Goal: Contribute content: Contribute content

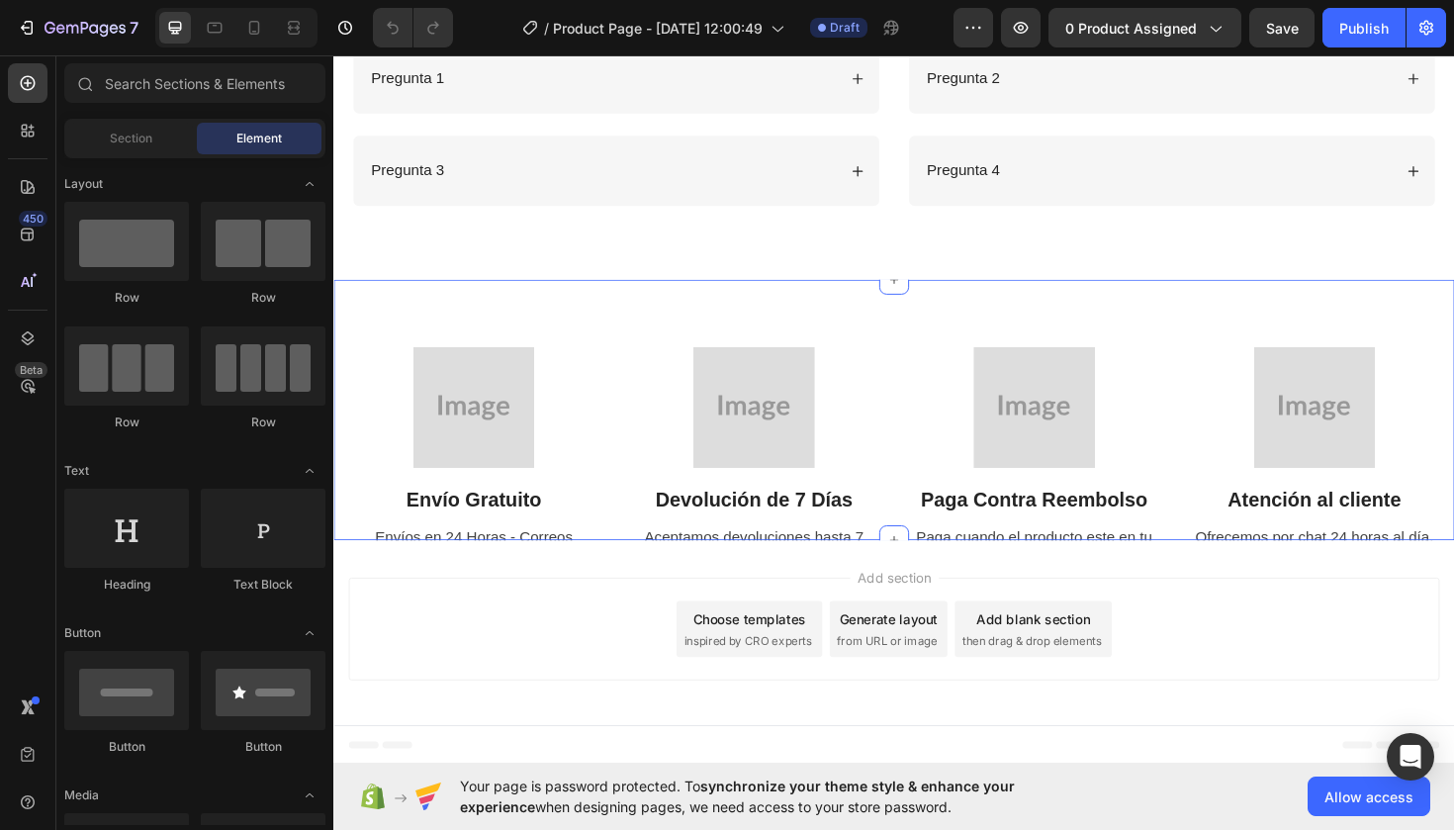
scroll to position [2050, 0]
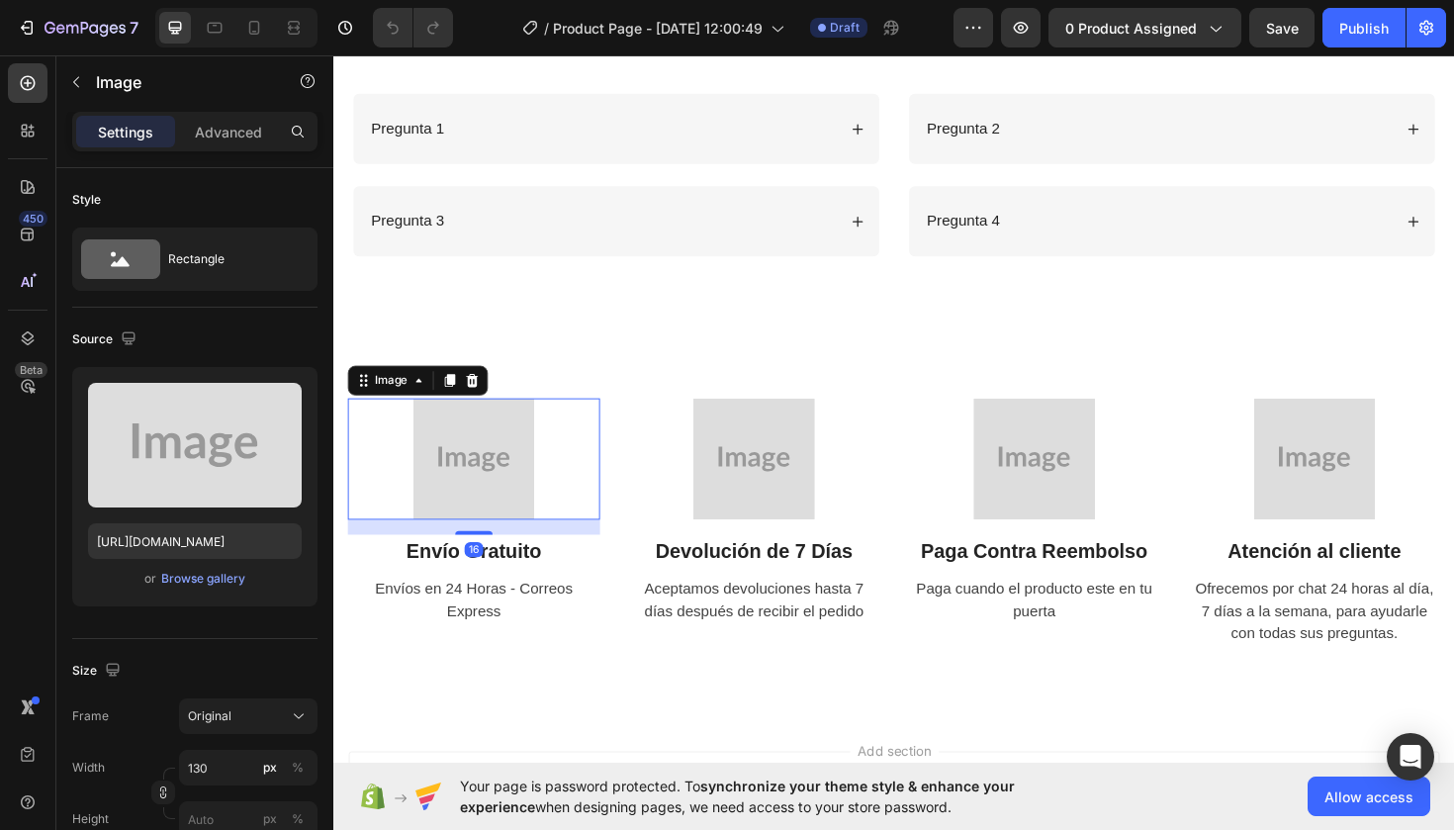
click at [470, 468] on img at bounding box center [481, 482] width 129 height 129
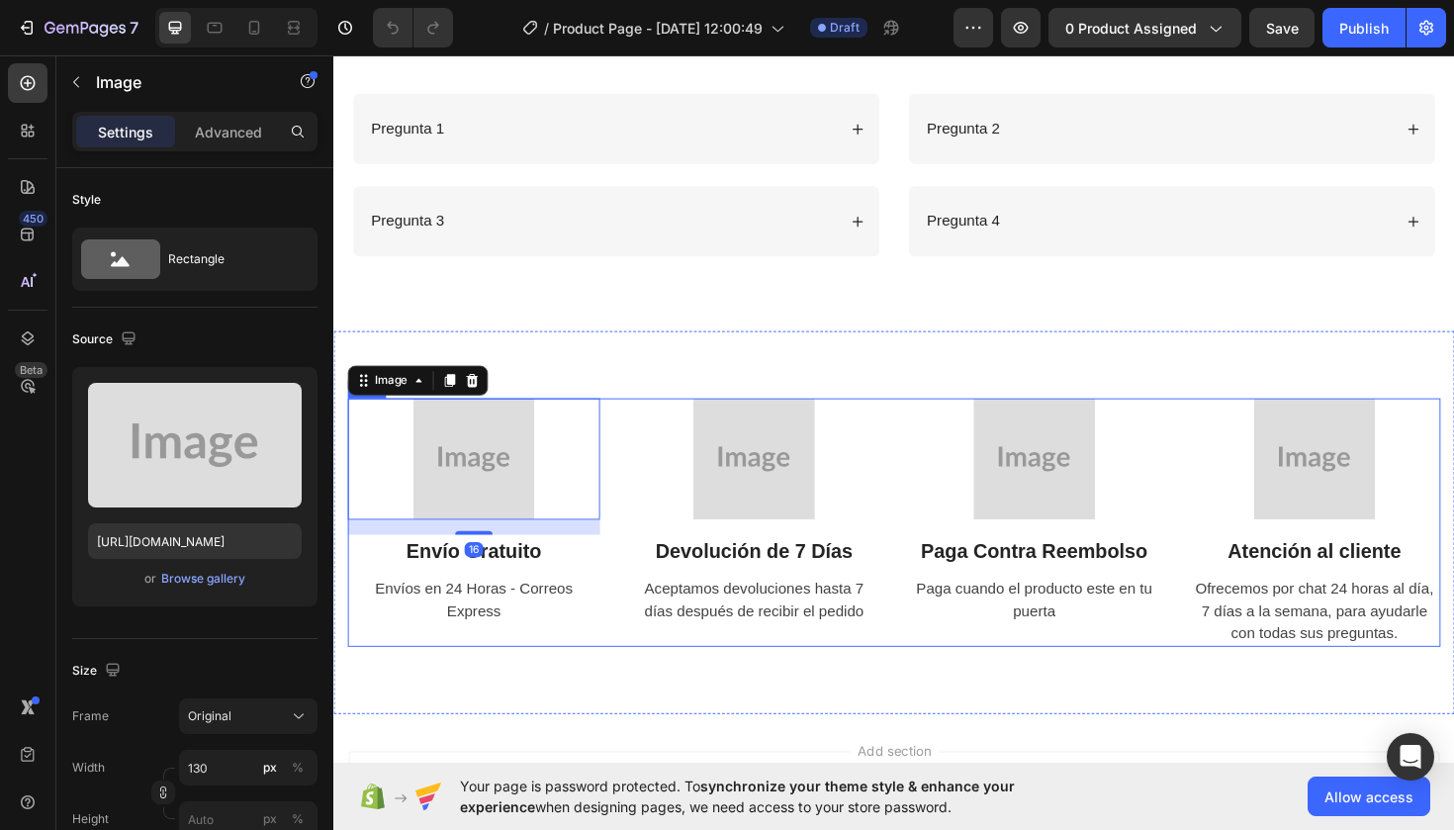
click at [618, 569] on div "Image 16 Envío Gratuito Text Block Envíos en 24 Horas - Correos Express Text Im…" at bounding box center [926, 549] width 1157 height 263
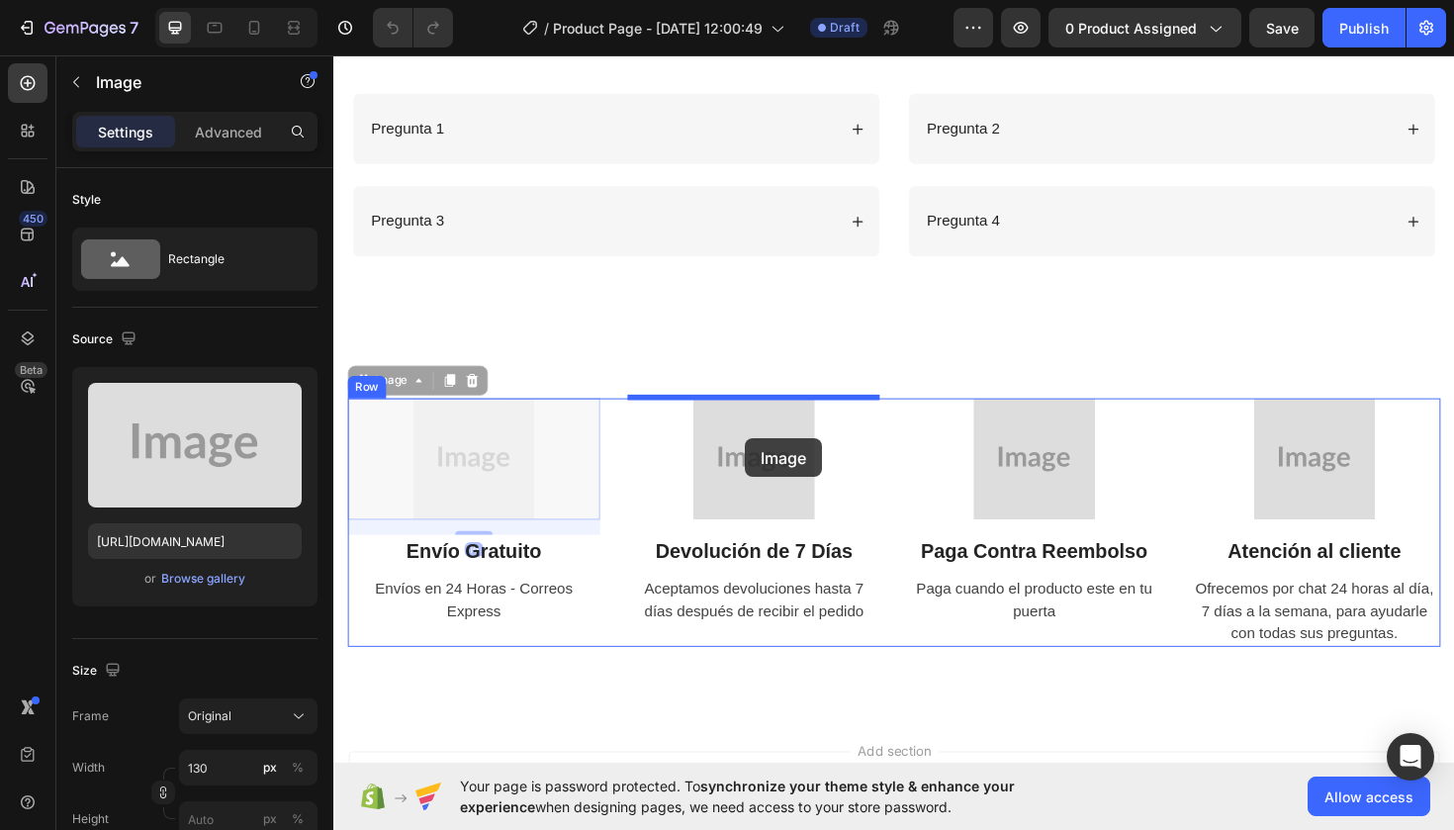
drag, startPoint x: 359, startPoint y: 449, endPoint x: 744, endPoint y: 449, distance: 384.8
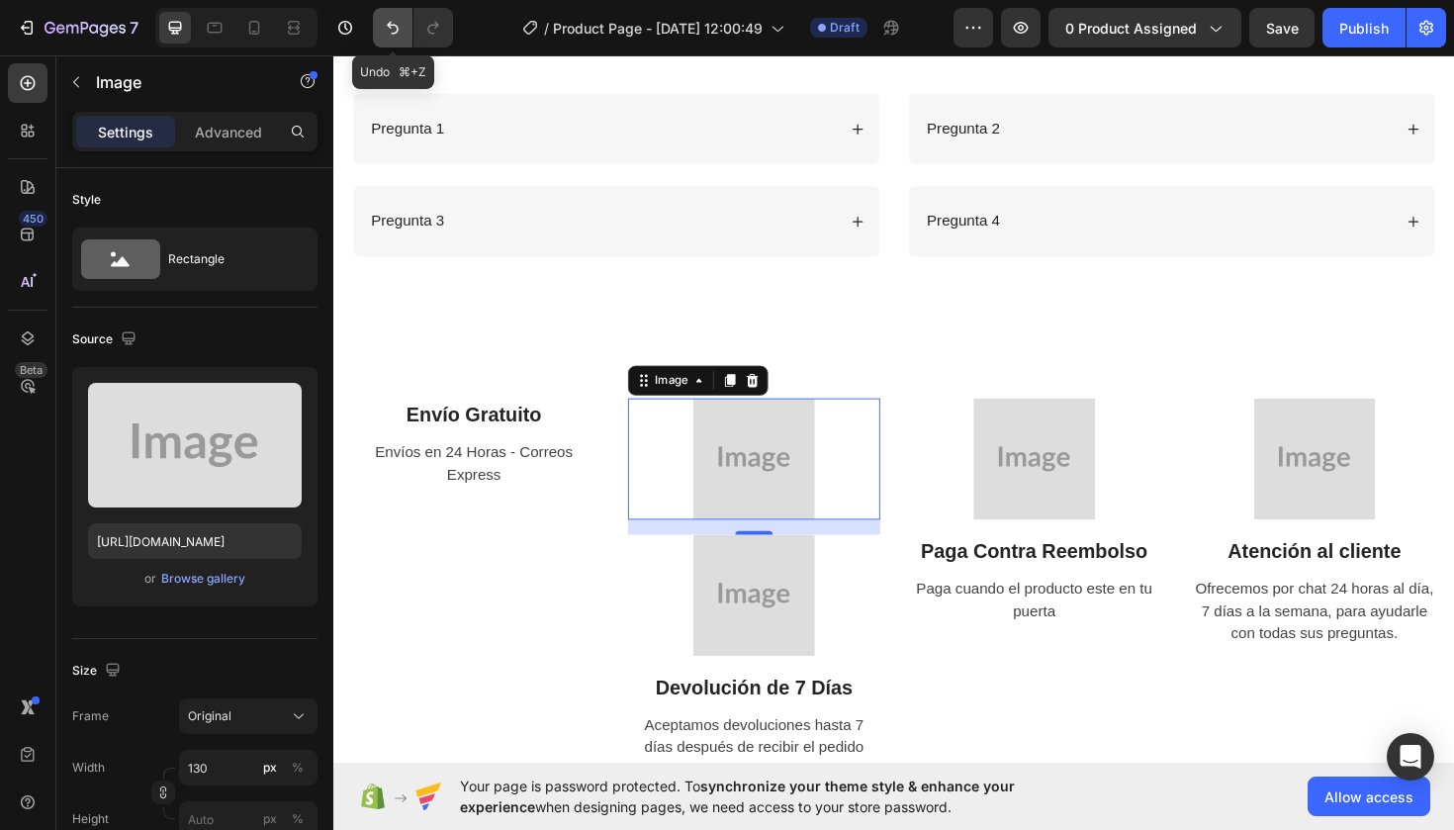
click at [397, 20] on icon "Undo/Redo" at bounding box center [393, 28] width 20 height 20
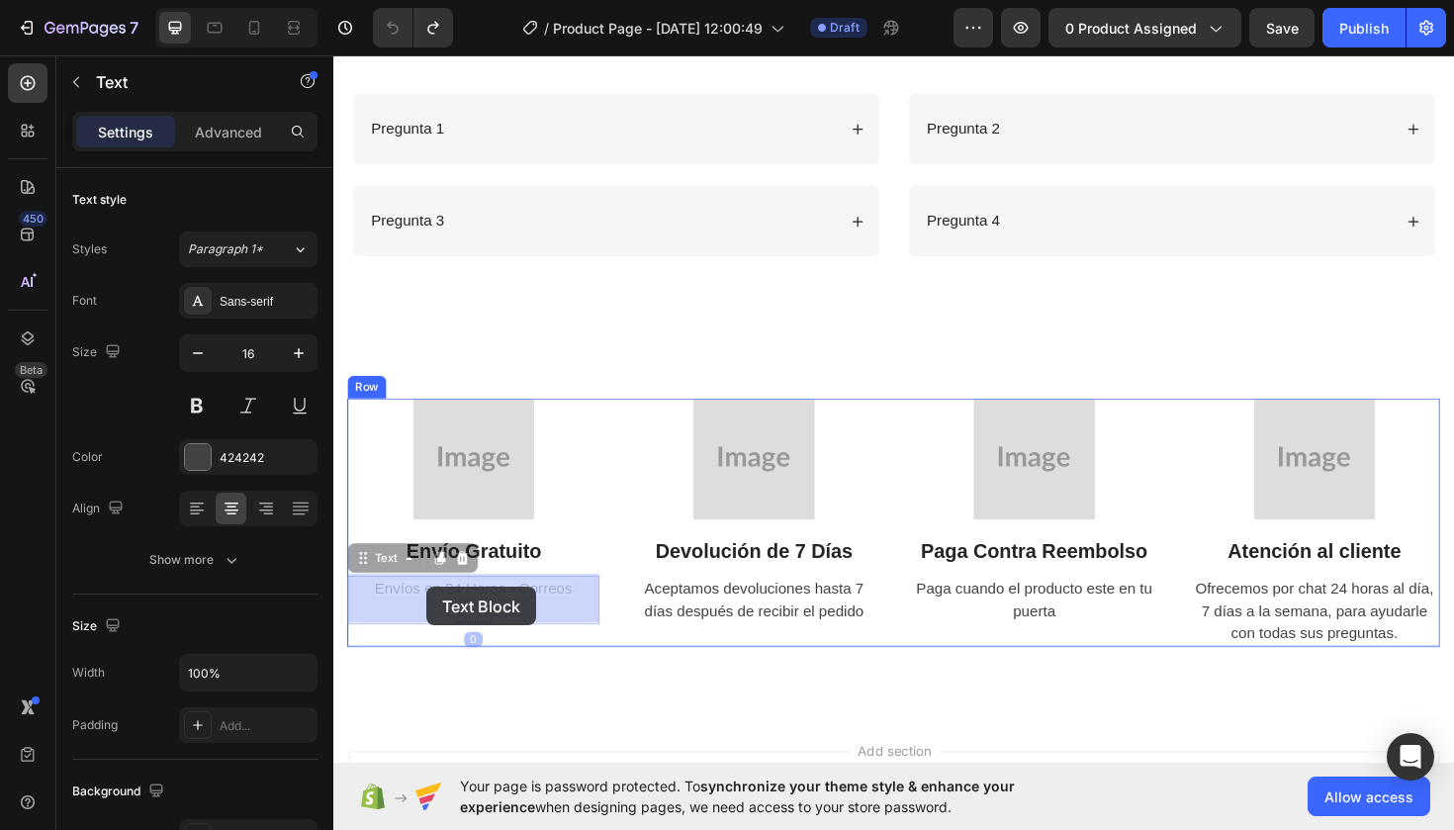
drag, startPoint x: 374, startPoint y: 625, endPoint x: 433, endPoint y: 616, distance: 60.0
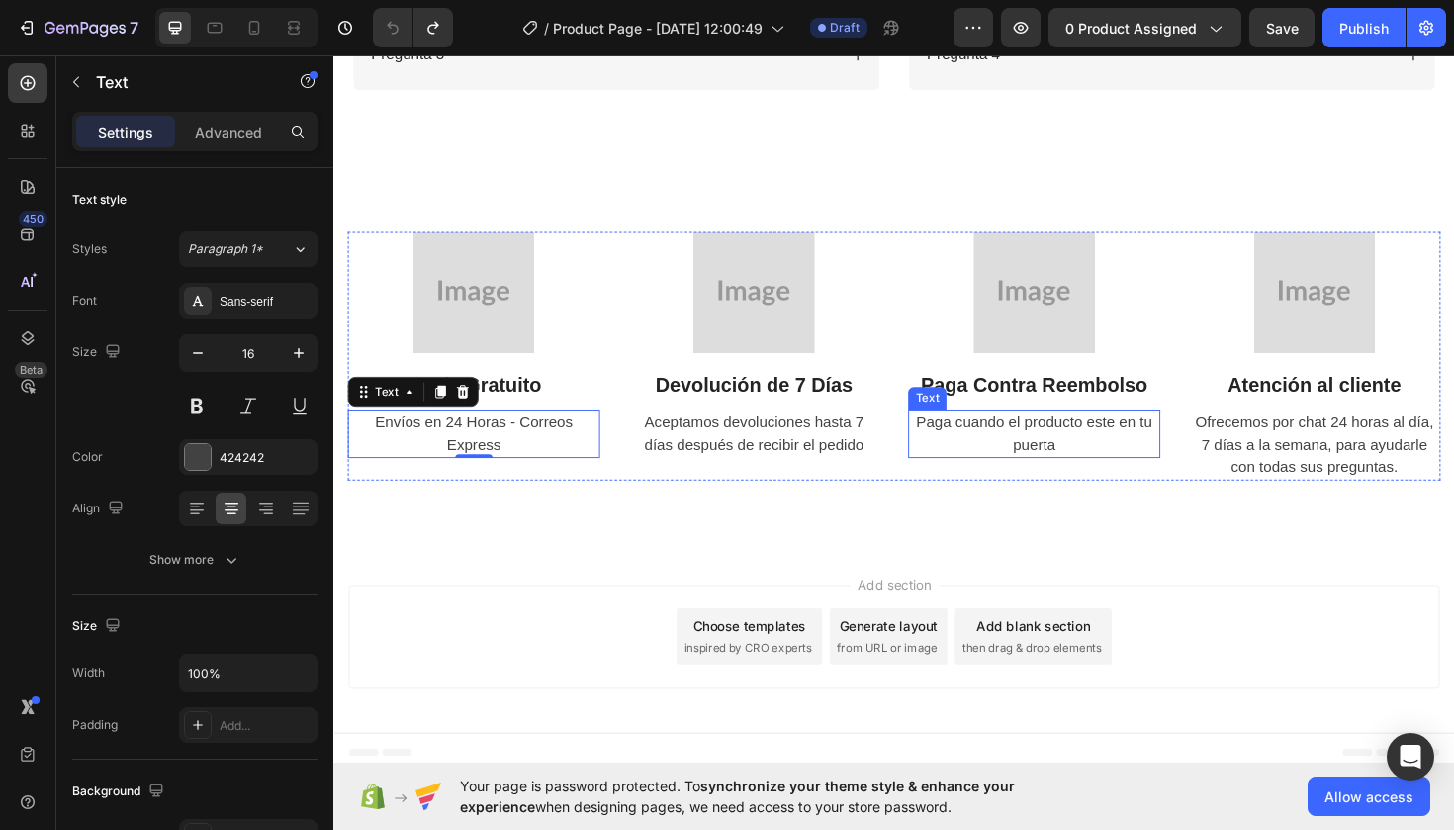
scroll to position [2232, 0]
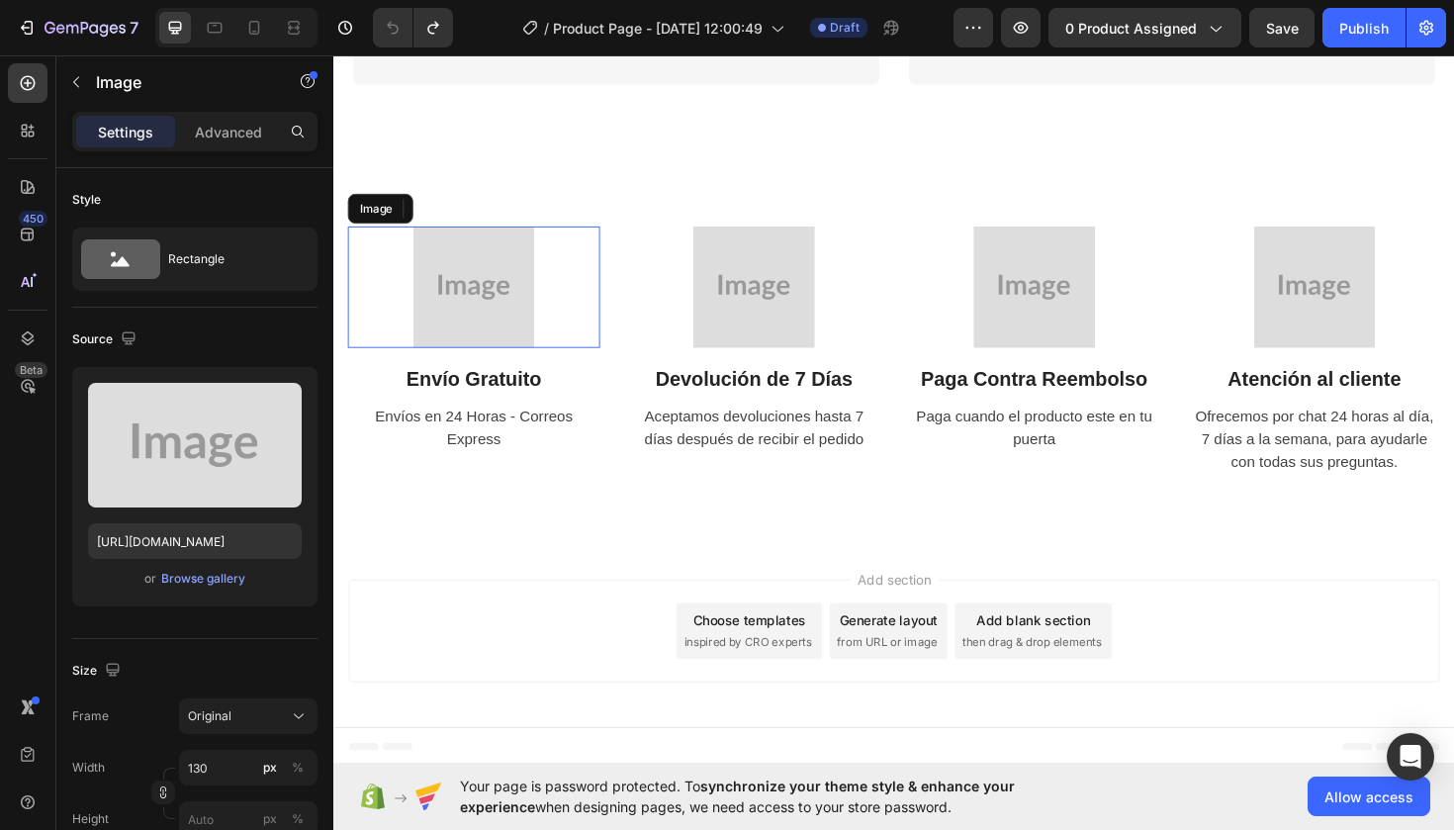
click at [473, 296] on img at bounding box center [481, 300] width 129 height 129
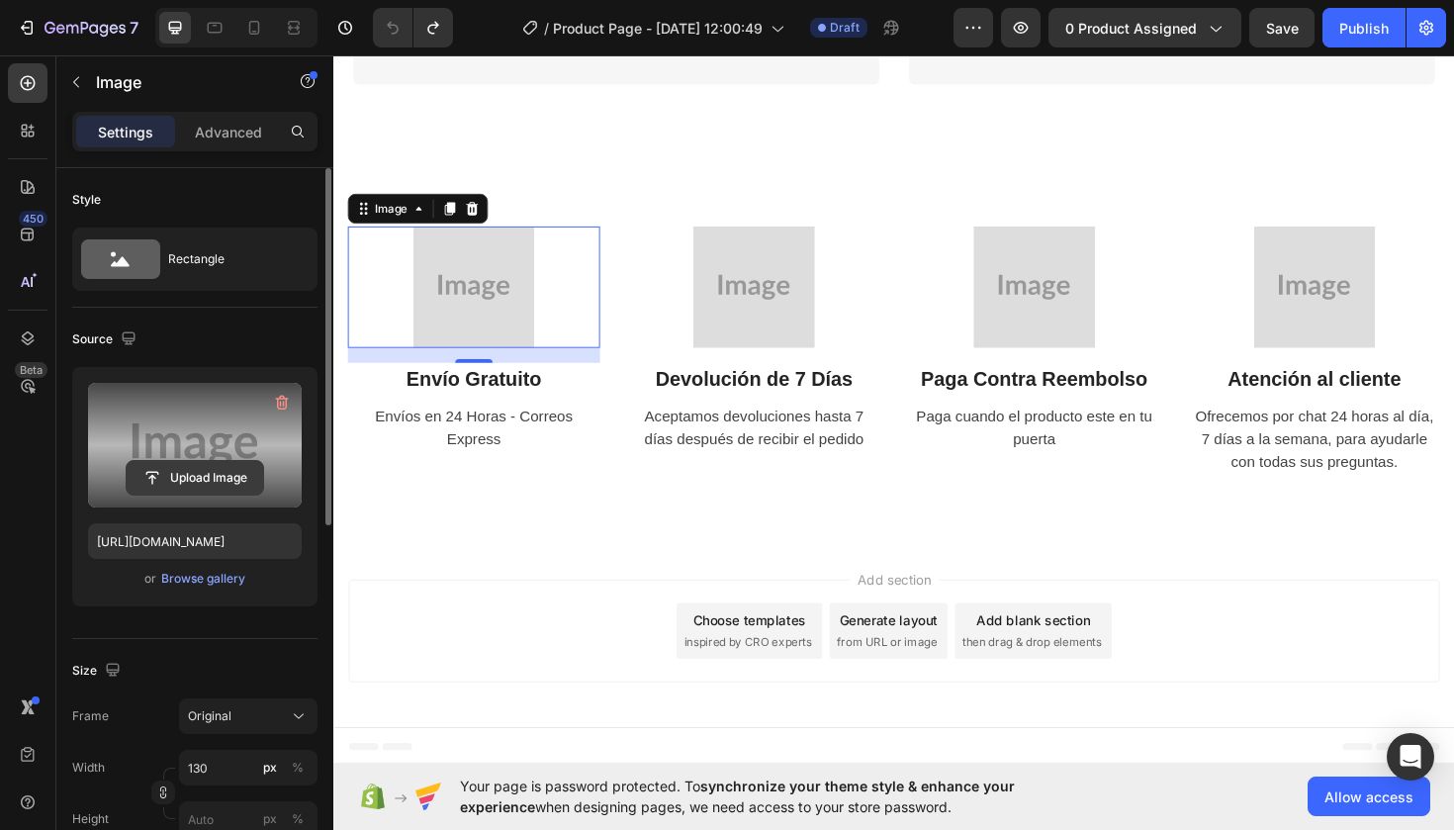
click at [200, 480] on input "file" at bounding box center [195, 478] width 137 height 34
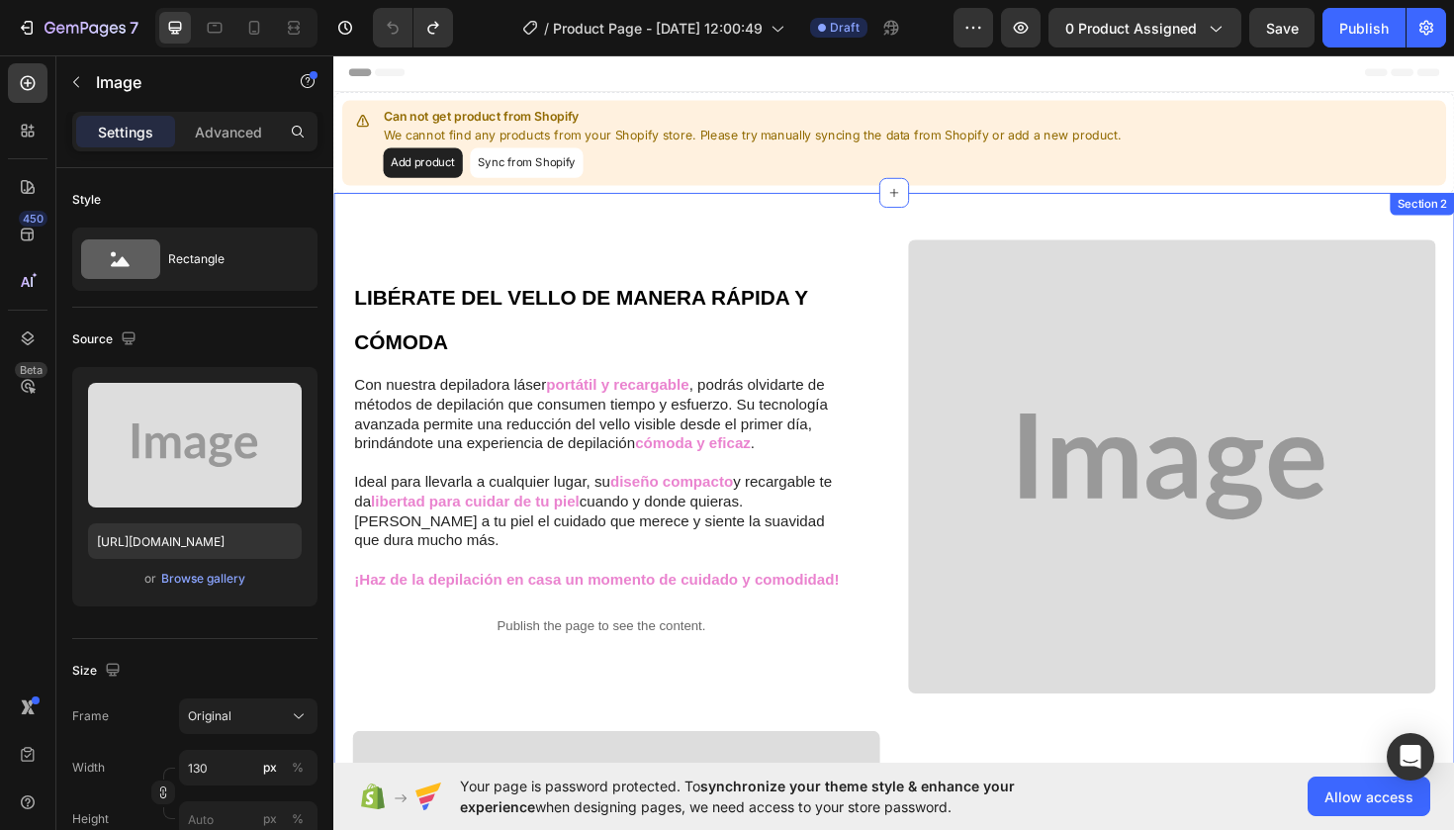
scroll to position [0, 0]
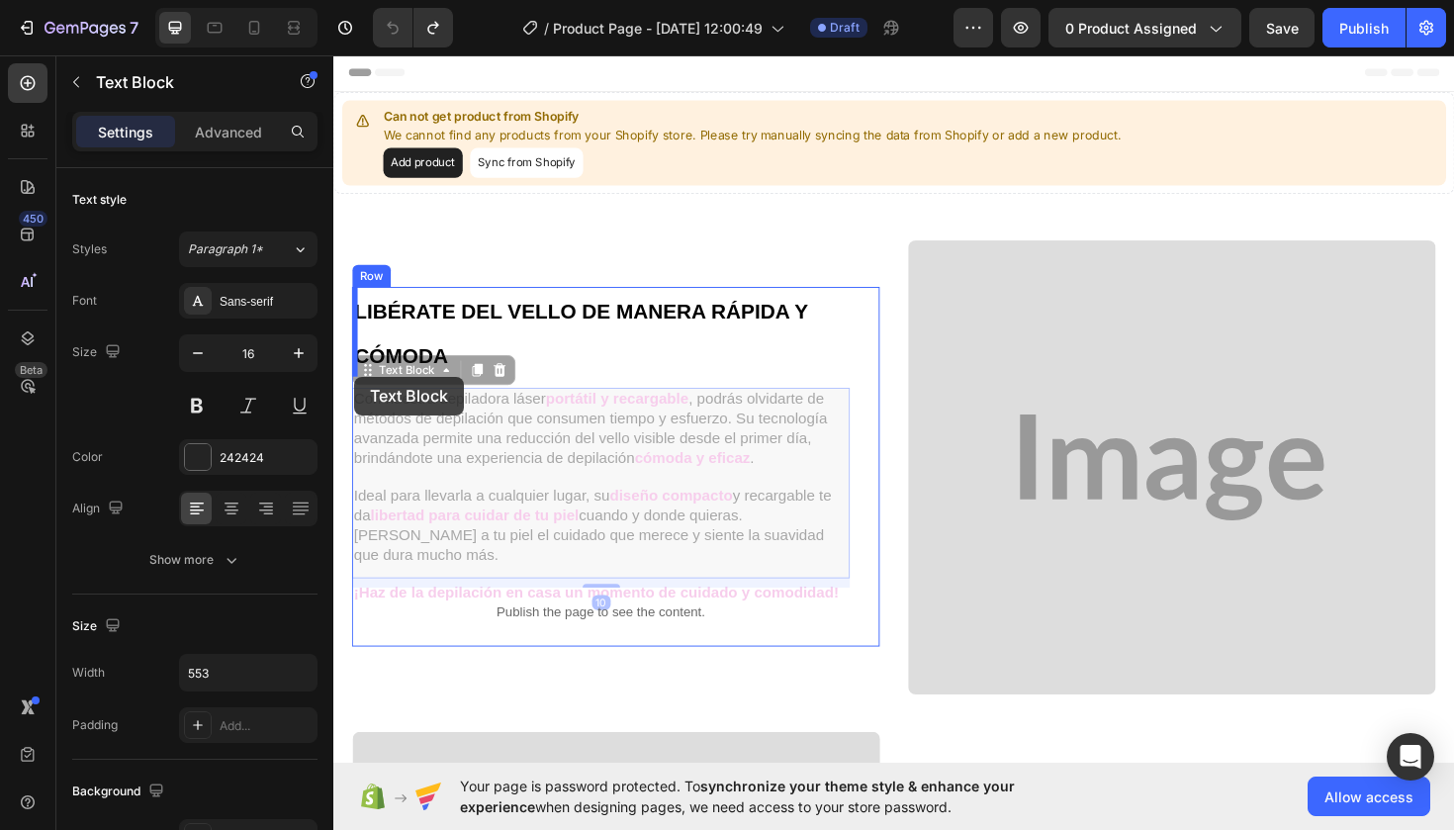
drag, startPoint x: 358, startPoint y: 416, endPoint x: 355, endPoint y: 396, distance: 21.0
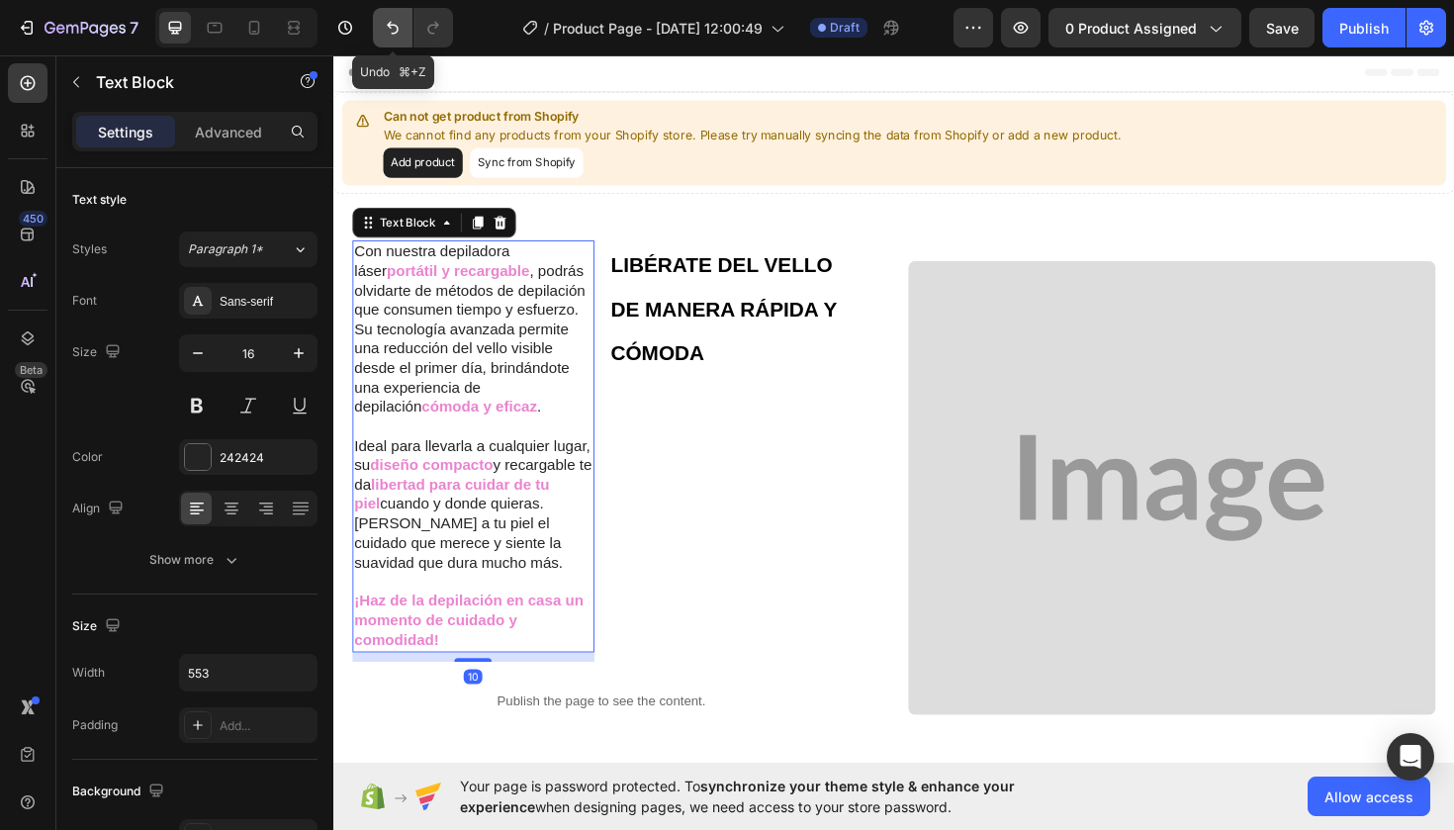
click at [391, 29] on icon "Undo/Redo" at bounding box center [393, 28] width 20 height 20
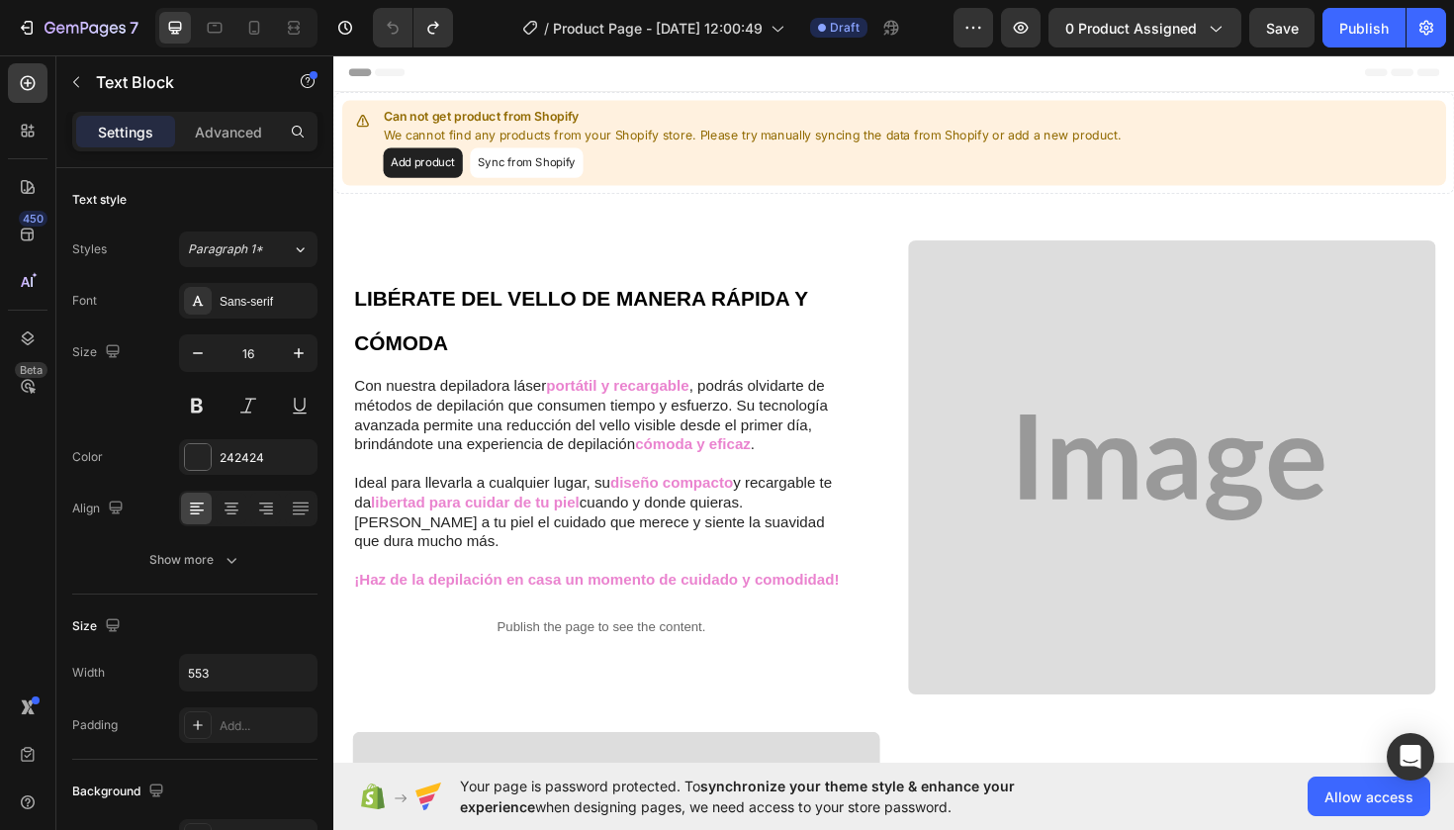
click at [385, 440] on span ", podrás olvidarte de métodos de depilación que consumen tiempo y esfuerzo. Su …" at bounding box center [605, 436] width 501 height 78
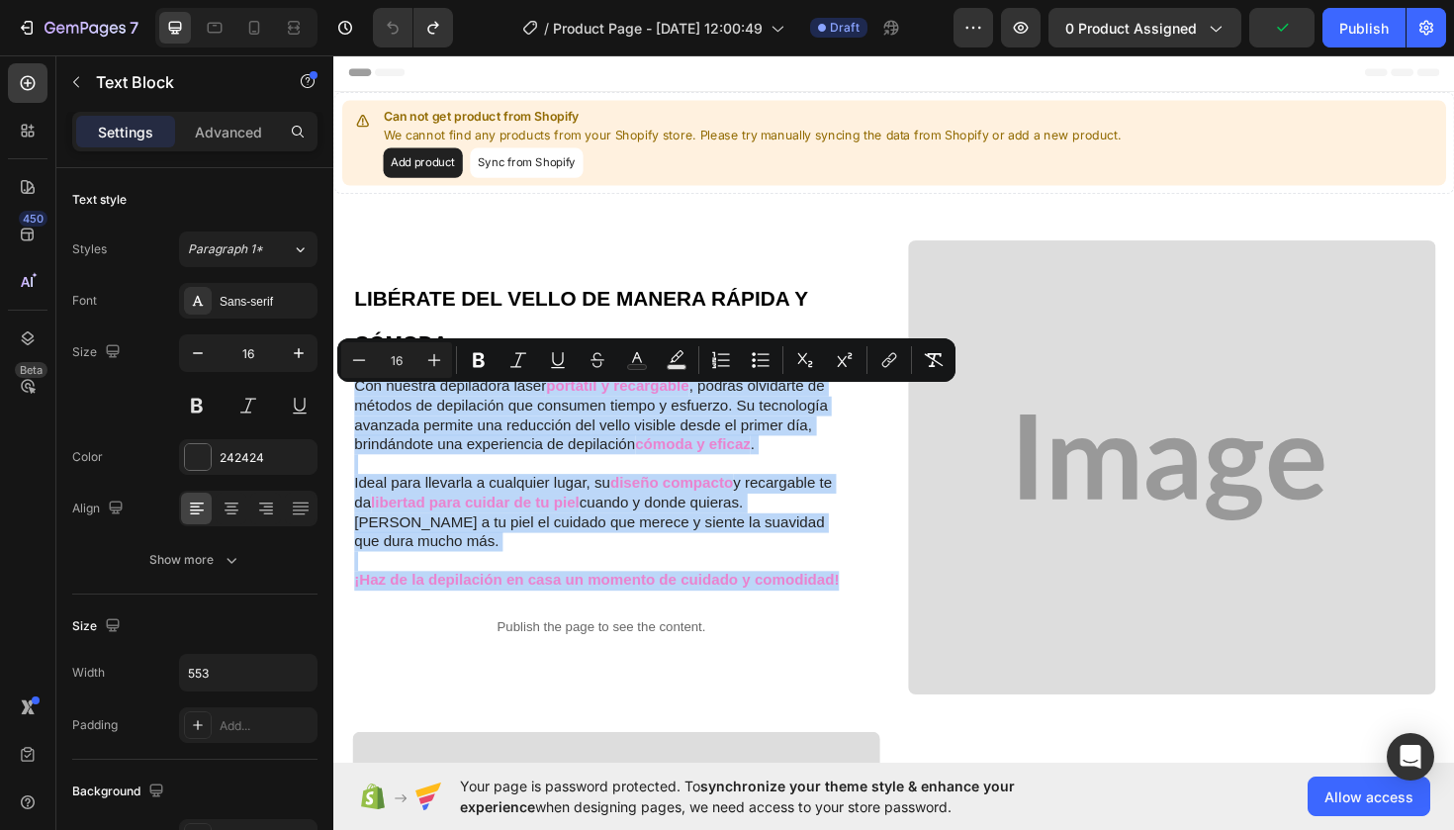
drag, startPoint x: 356, startPoint y: 412, endPoint x: 866, endPoint y: 587, distance: 539.3
click at [866, 587] on div "Con nuestra depiladora láser portátil y recargable , podrás olvidarte de método…" at bounding box center [616, 509] width 527 height 230
copy div "Con nuestra depiladora láser portátil y recargable , podrás olvidarte de método…"
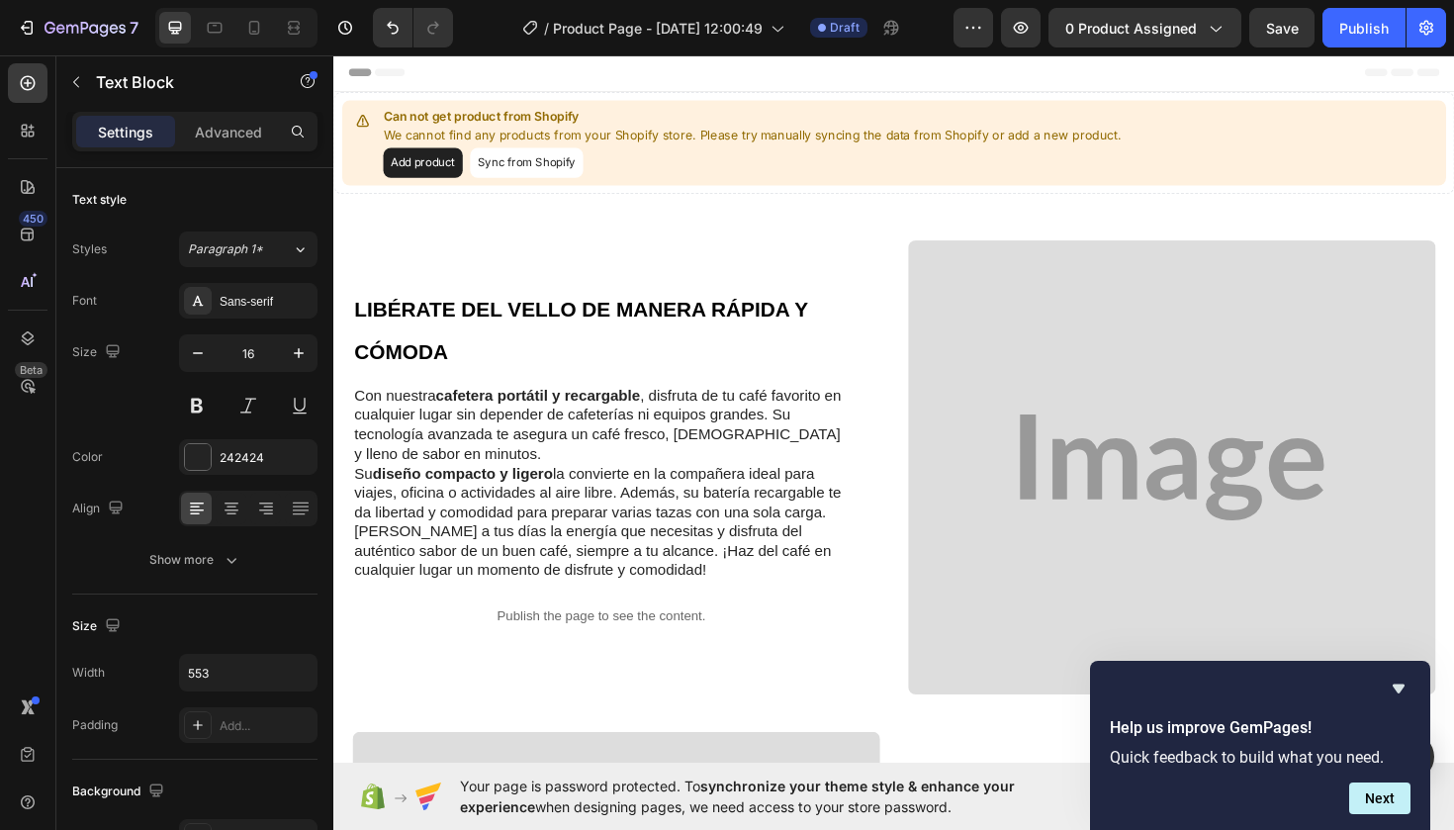
click at [482, 478] on p "Con nuestra cafetera portátil y recargable , disfruta de tu café favorito en cu…" at bounding box center [616, 447] width 523 height 82
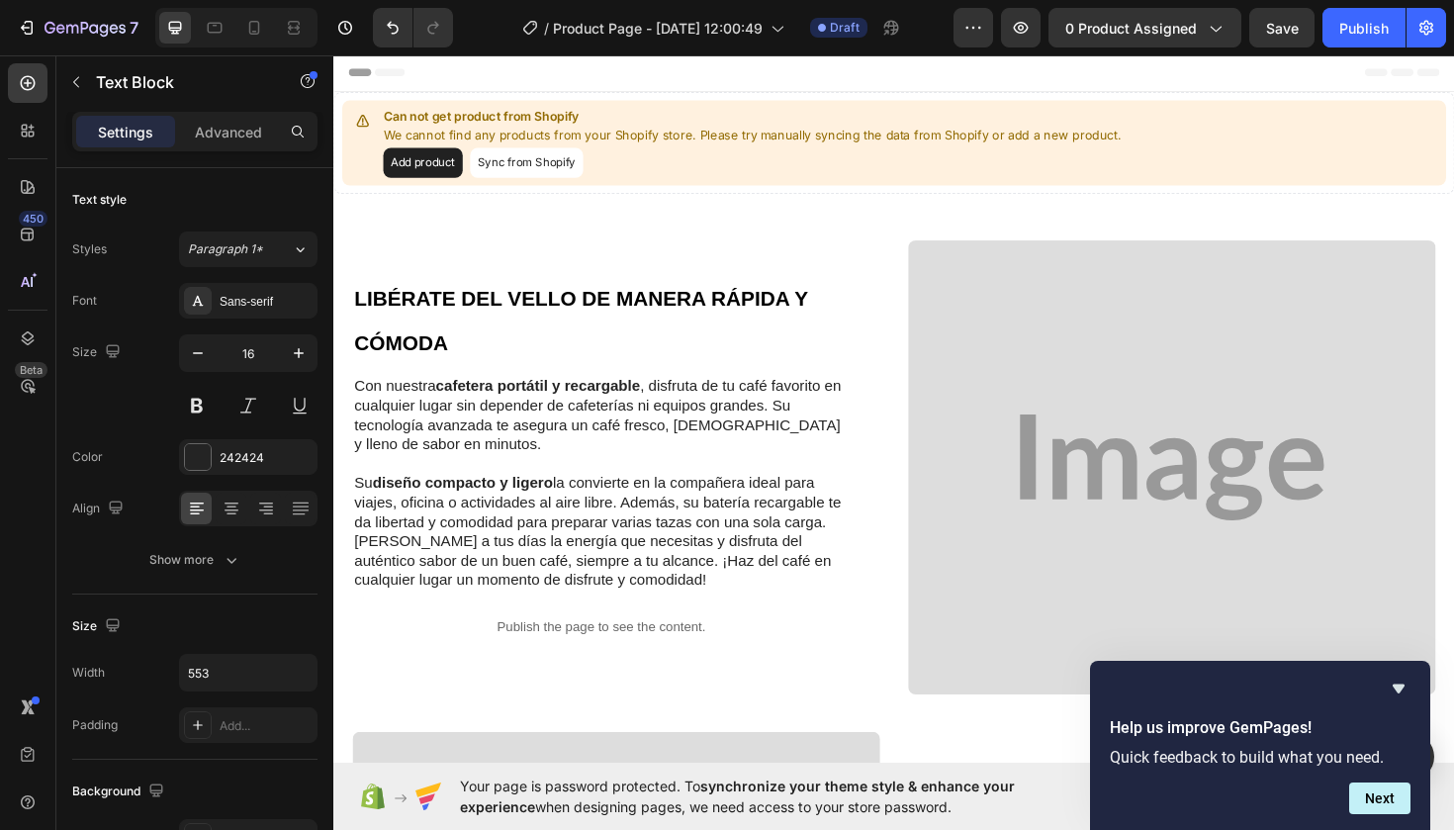
click at [607, 586] on p "Dale a tus días la energía que necesitas y disfruta del auténtico sabor de un b…" at bounding box center [616, 590] width 523 height 61
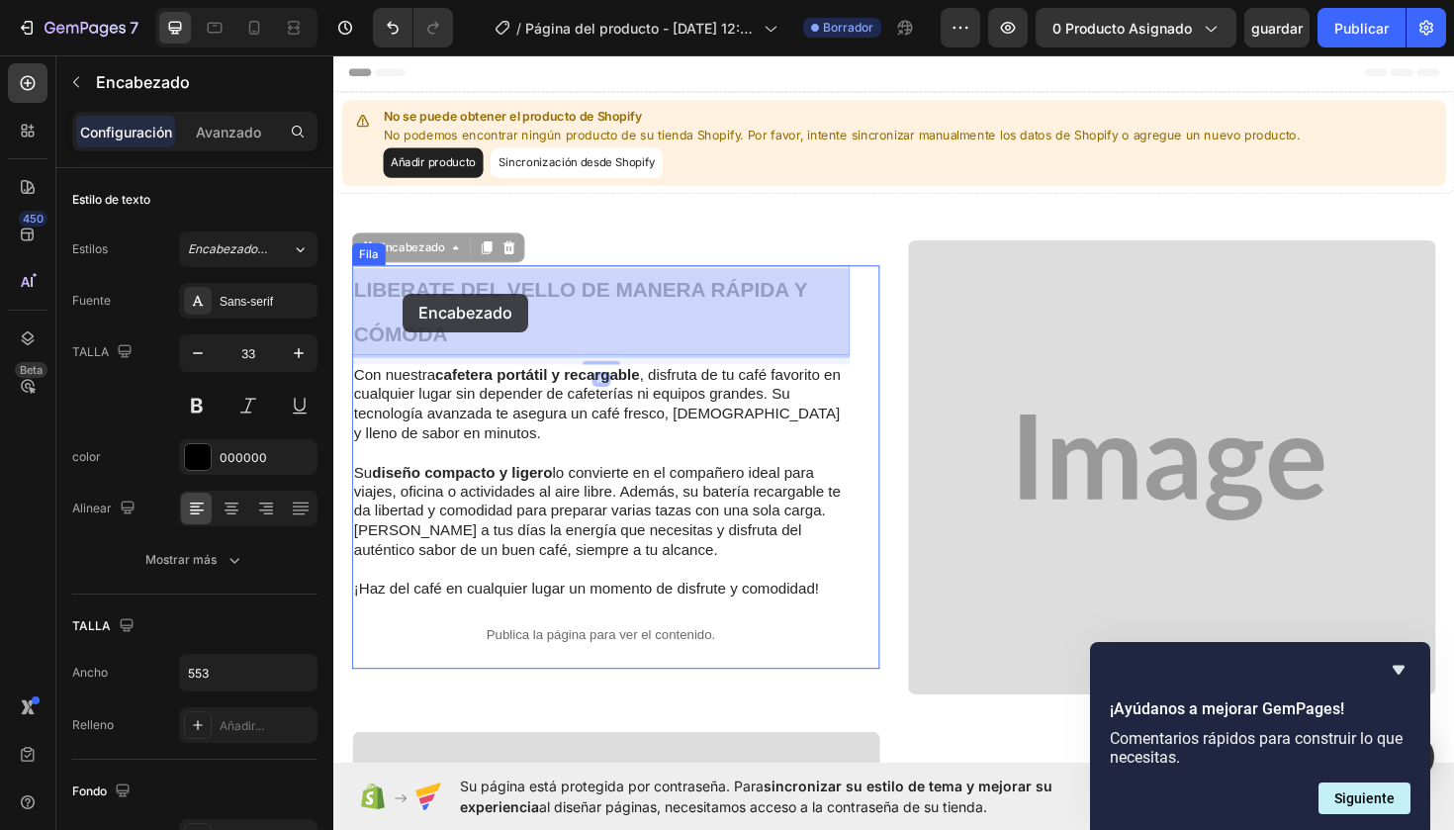
drag, startPoint x: 357, startPoint y: 305, endPoint x: 408, endPoint y: 308, distance: 50.5
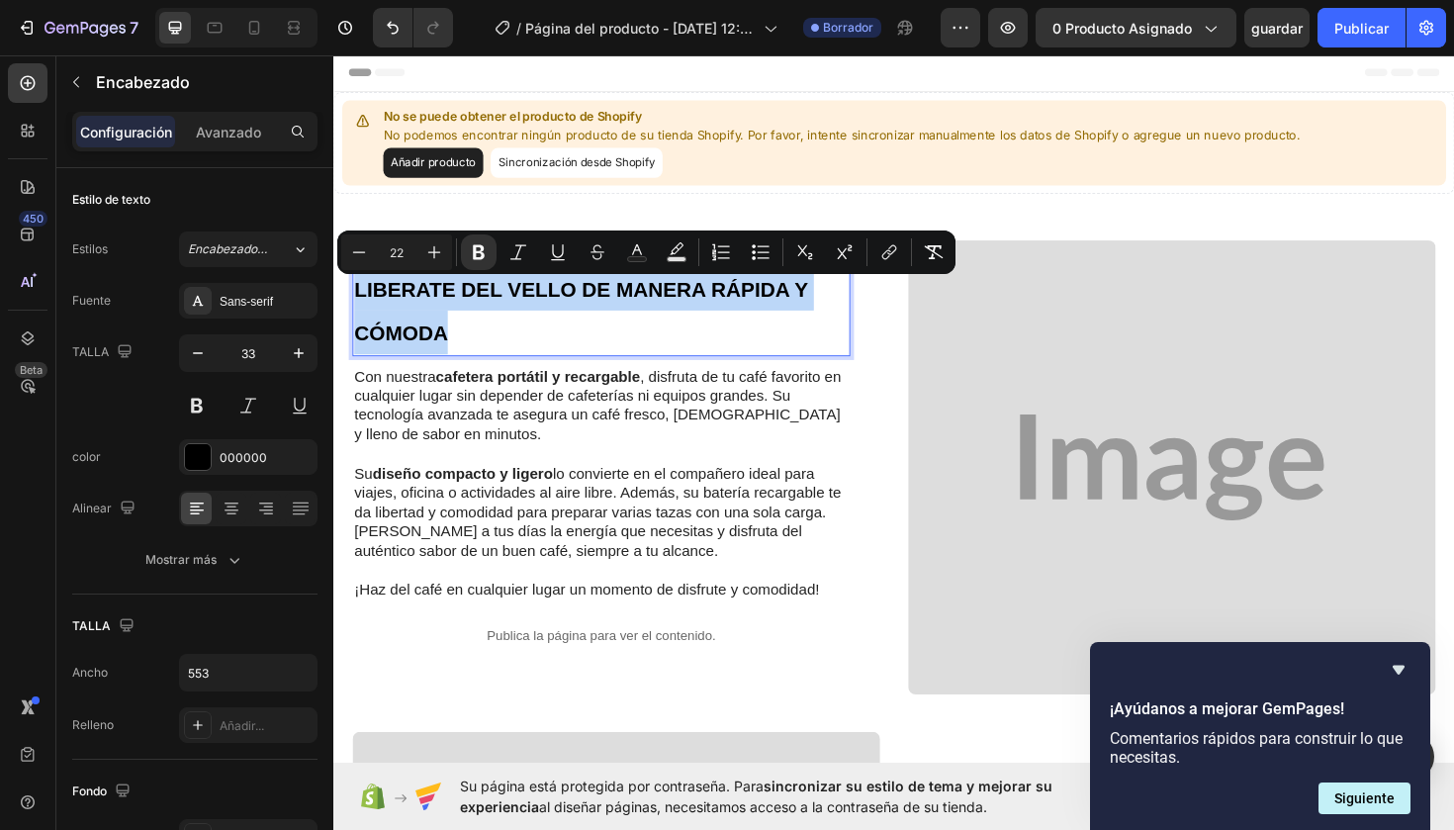
drag, startPoint x: 356, startPoint y: 303, endPoint x: 492, endPoint y: 338, distance: 140.1
click at [492, 339] on p "LIBERATE DEL VELLO DE MANERA RÁPIDA Y CÓMODA" at bounding box center [616, 325] width 523 height 93
copy strong "LIBERATE DEL VELLO DE MANERA RÁPIDA Y CÓMODA"
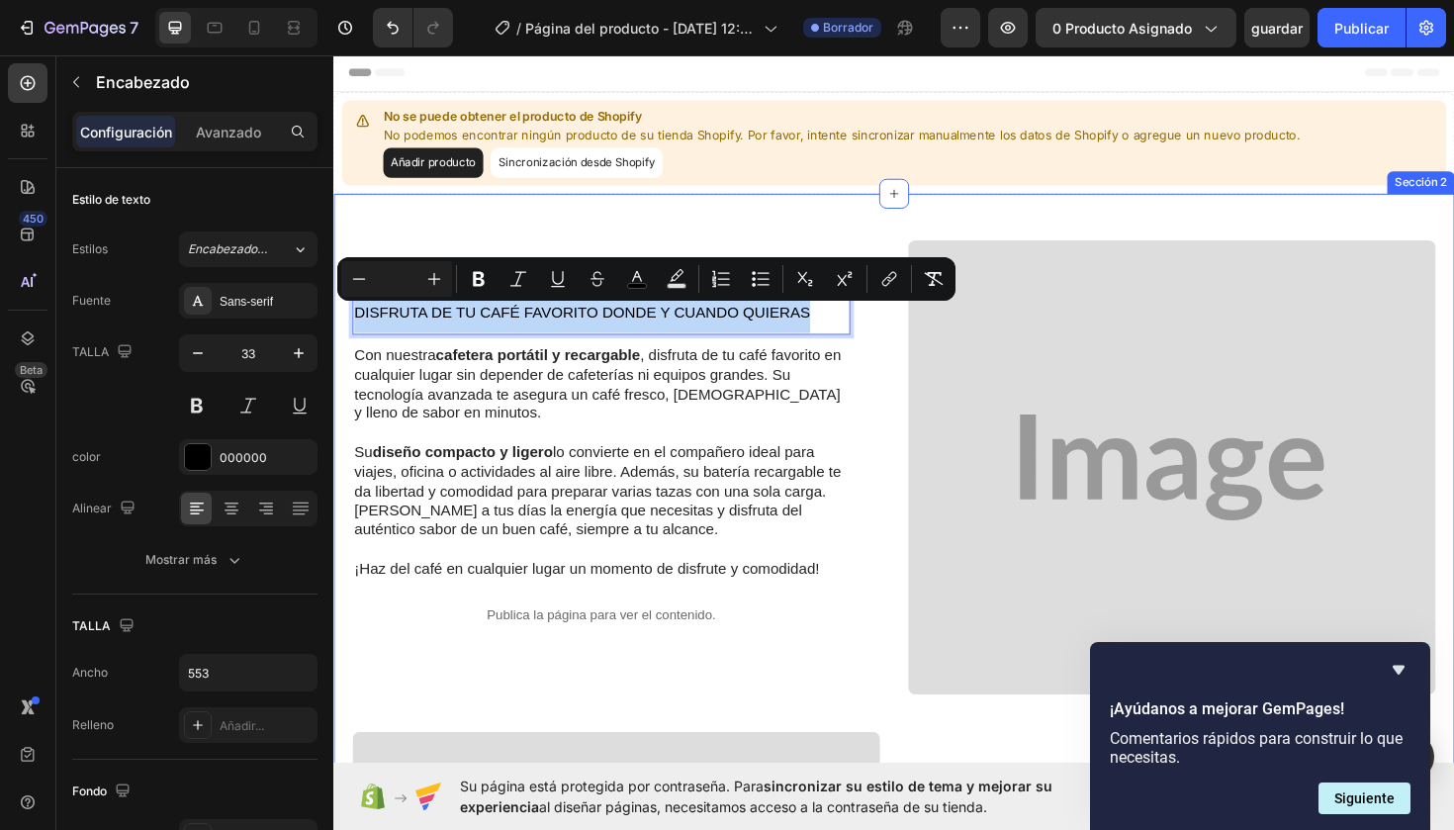
drag, startPoint x: 839, startPoint y: 324, endPoint x: 353, endPoint y: 323, distance: 485.7
click at [353, 323] on h2 "DISFRUTA DE TU CAFÉ FAVORITO DONDE Y CUANDO QUIERAS" at bounding box center [616, 325] width 527 height 52
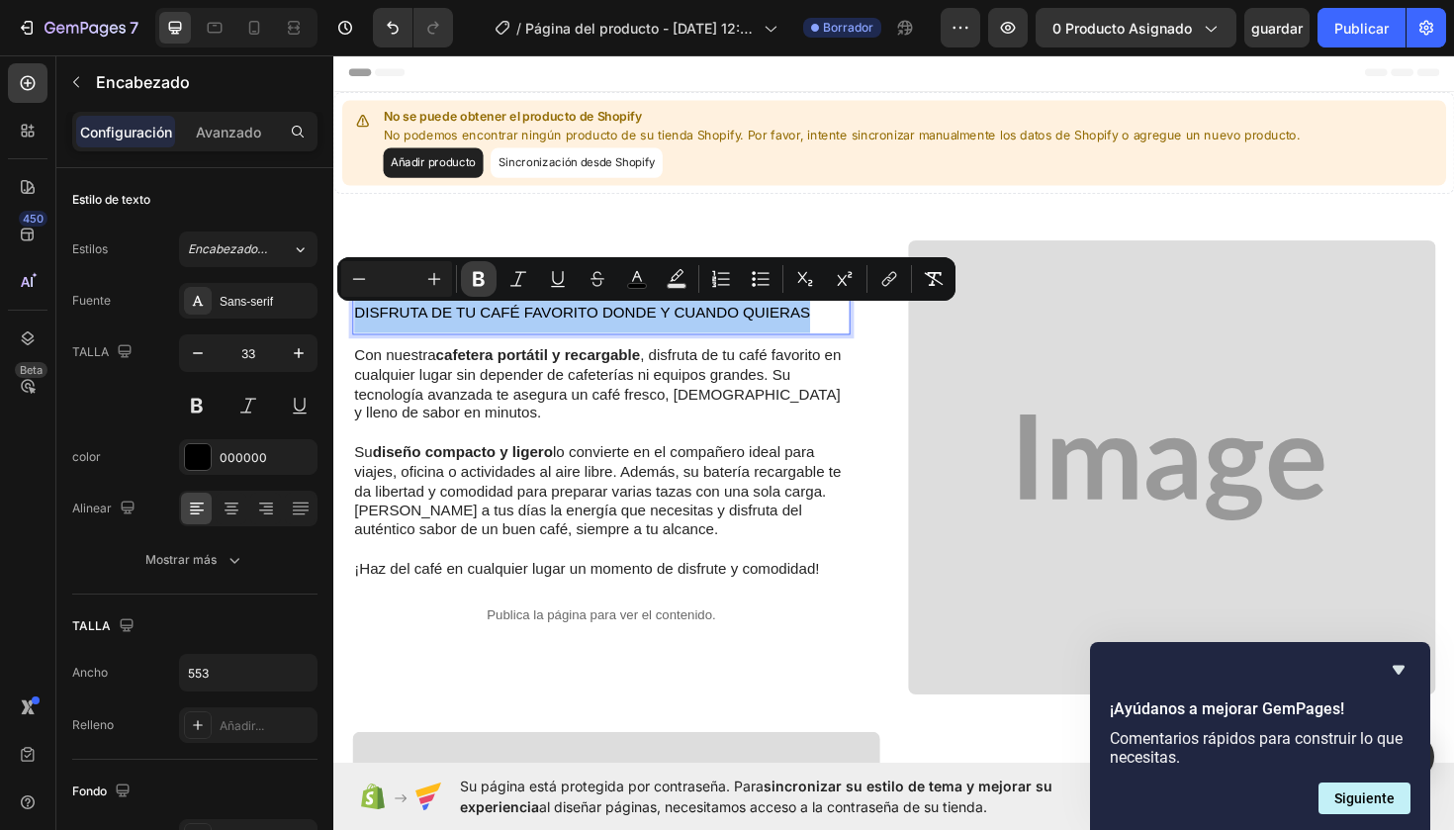
click at [476, 276] on icon "Barra de herramientas contextual del editor" at bounding box center [479, 279] width 12 height 15
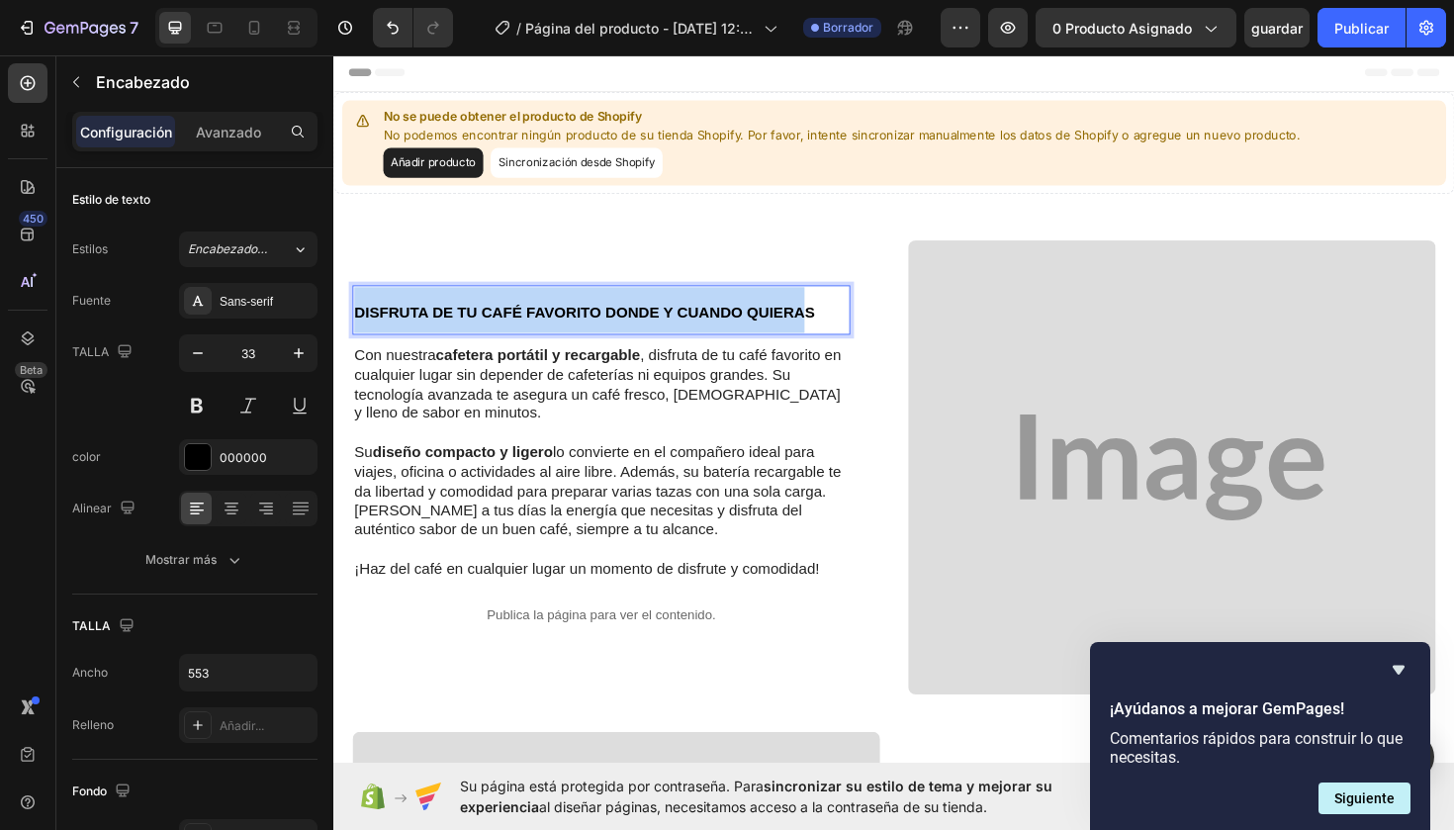
click at [356, 325] on strong "DISFRUTA DE TU CAFÉ FAVORITO DONDE Y CUANDO QUIERAS" at bounding box center [599, 327] width 488 height 17
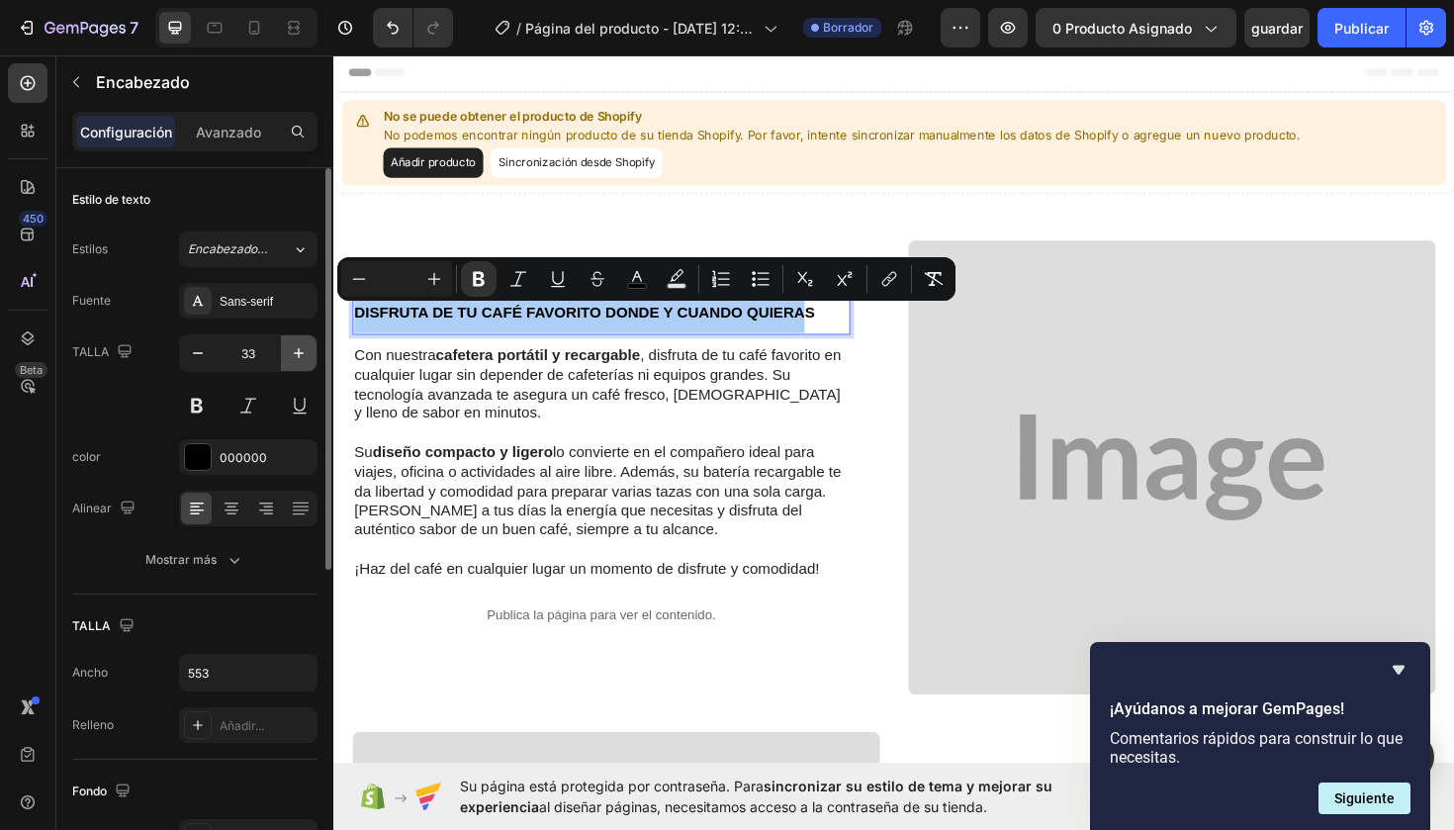
click at [299, 351] on icon "button" at bounding box center [299, 353] width 10 height 10
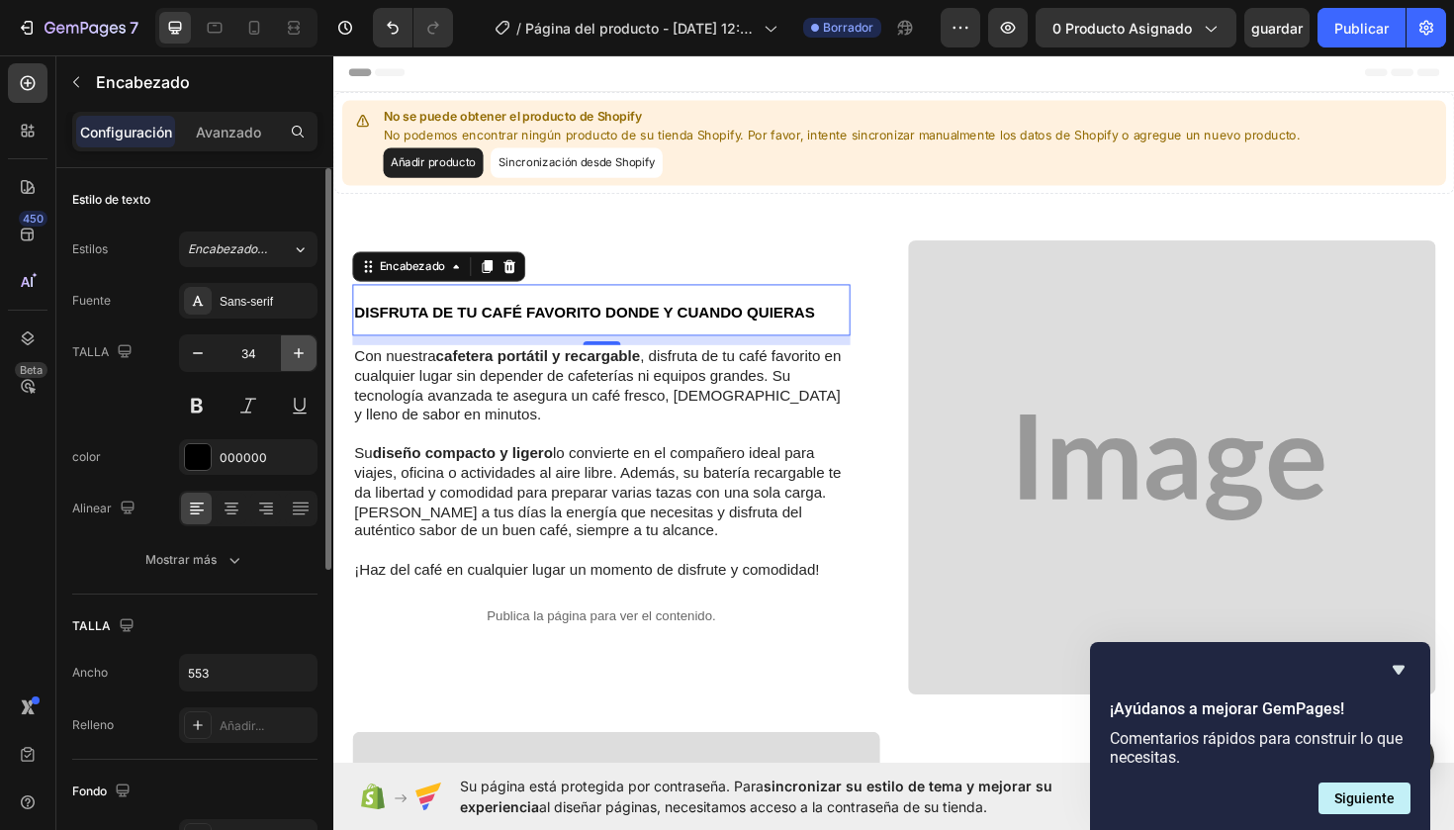
click at [299, 351] on icon "button" at bounding box center [299, 353] width 10 height 10
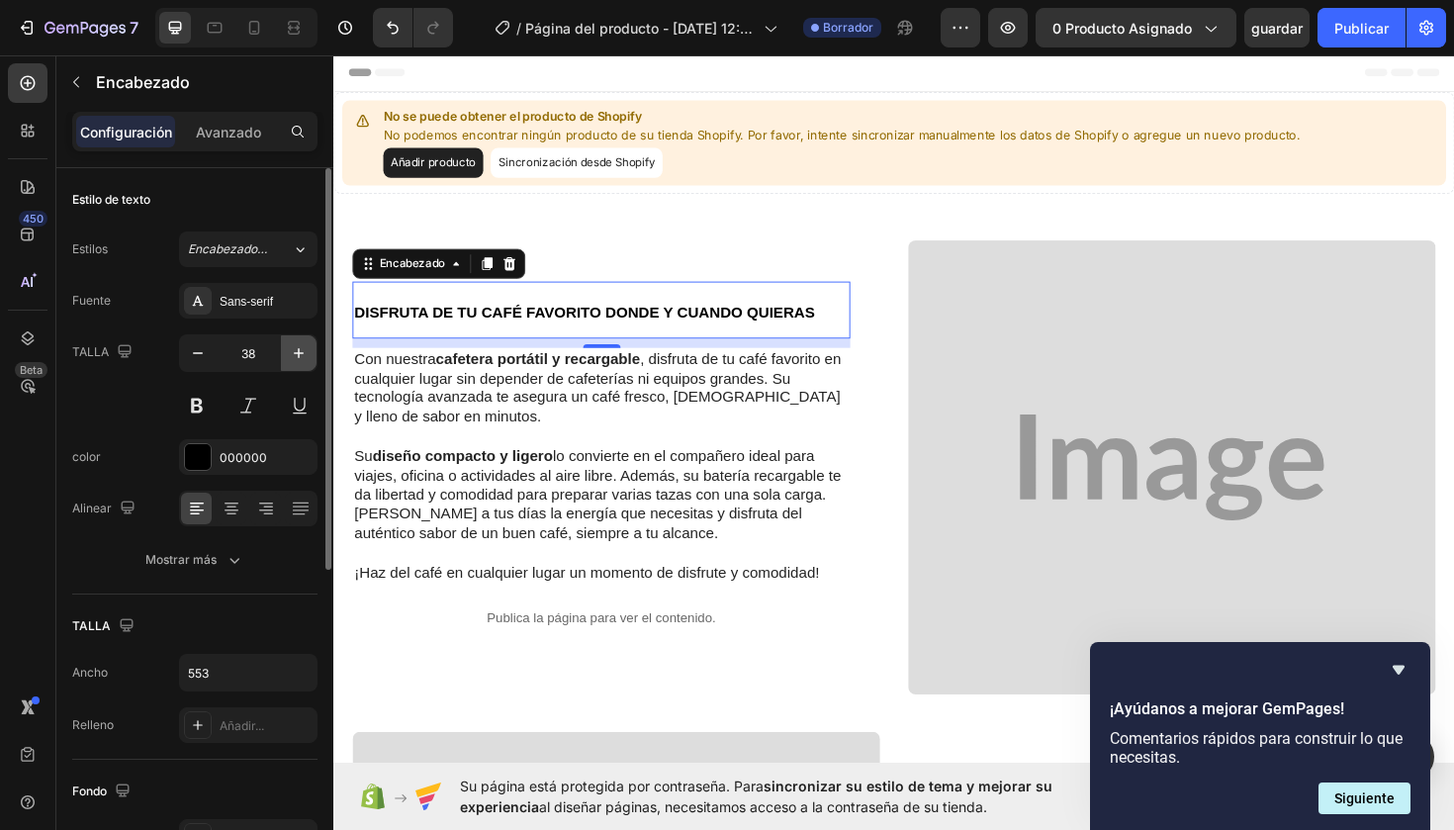
click at [299, 351] on icon "button" at bounding box center [299, 353] width 10 height 10
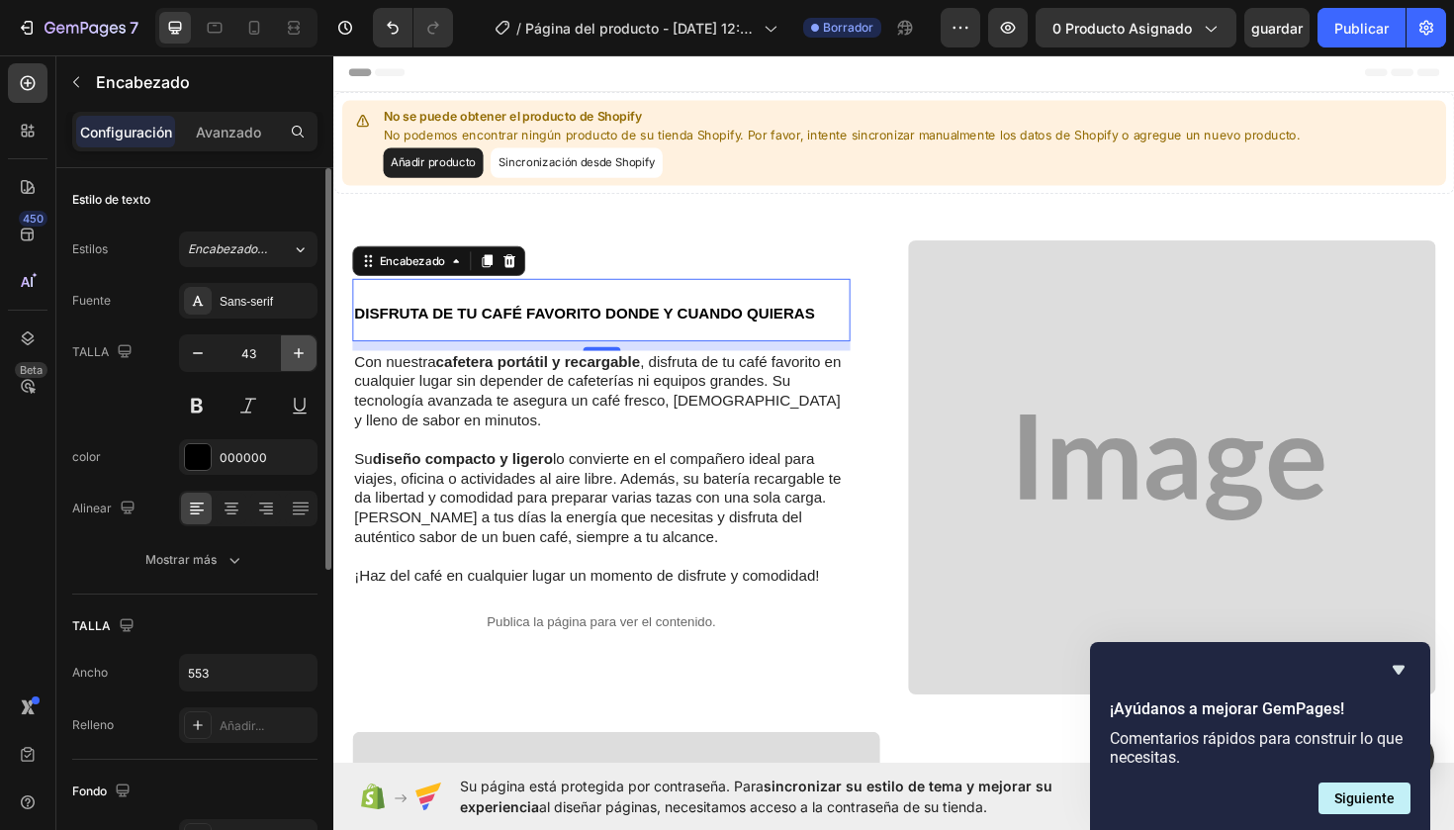
click at [299, 351] on icon "button" at bounding box center [299, 353] width 10 height 10
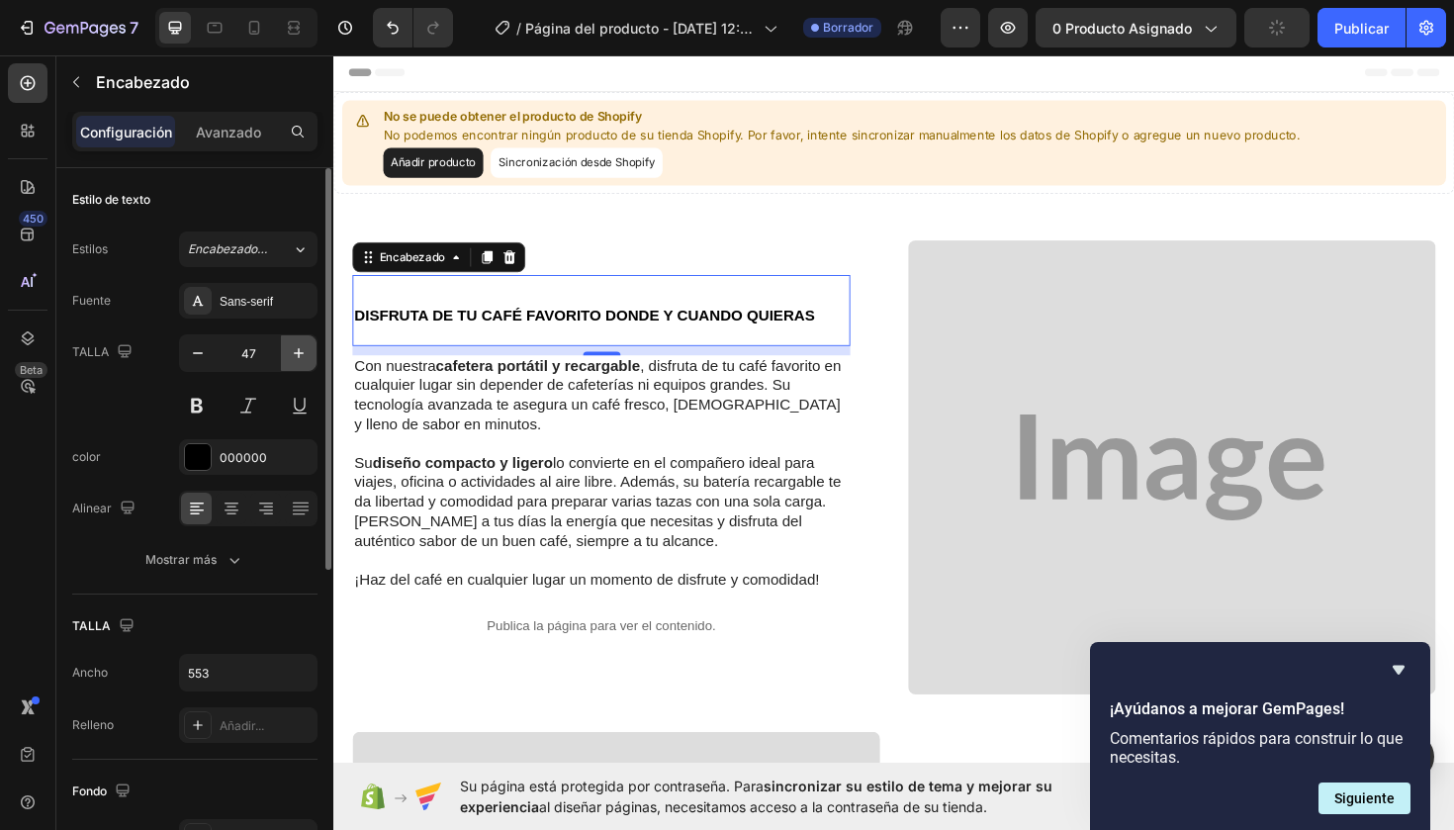
click at [299, 351] on icon "button" at bounding box center [299, 353] width 10 height 10
click at [202, 355] on icon "button" at bounding box center [198, 353] width 20 height 20
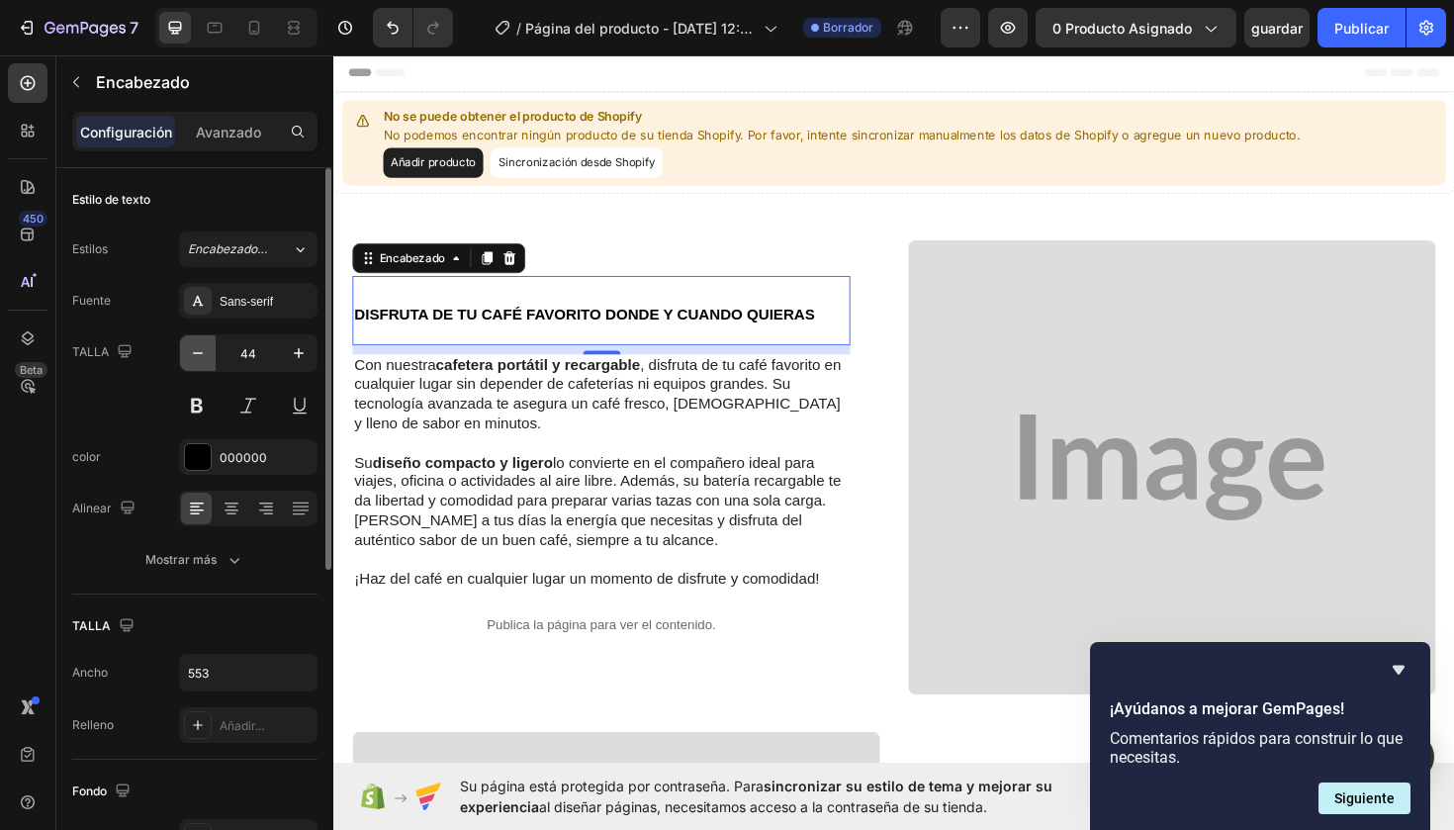
click at [202, 355] on icon "button" at bounding box center [198, 353] width 20 height 20
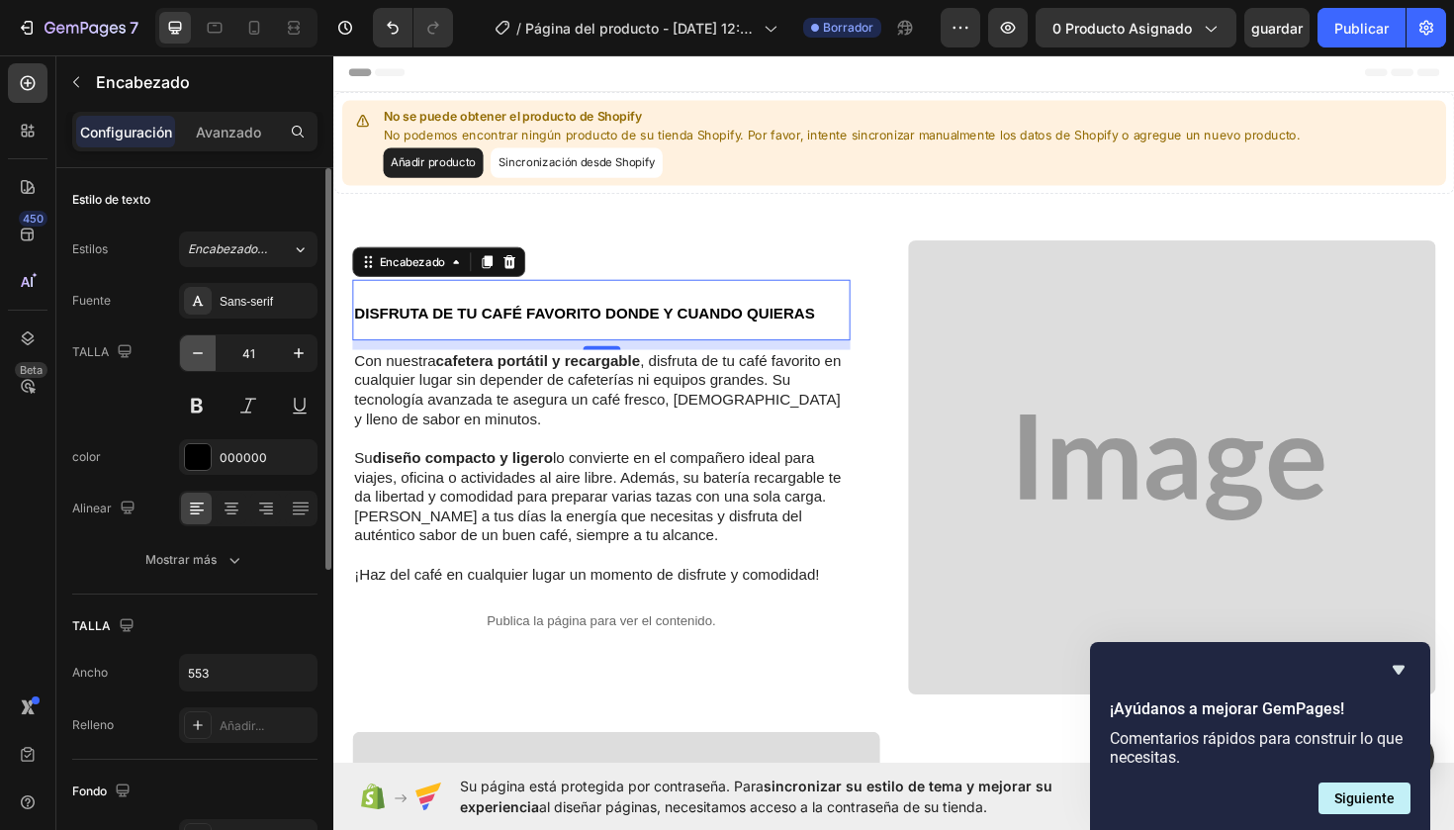
click at [202, 355] on icon "button" at bounding box center [198, 353] width 20 height 20
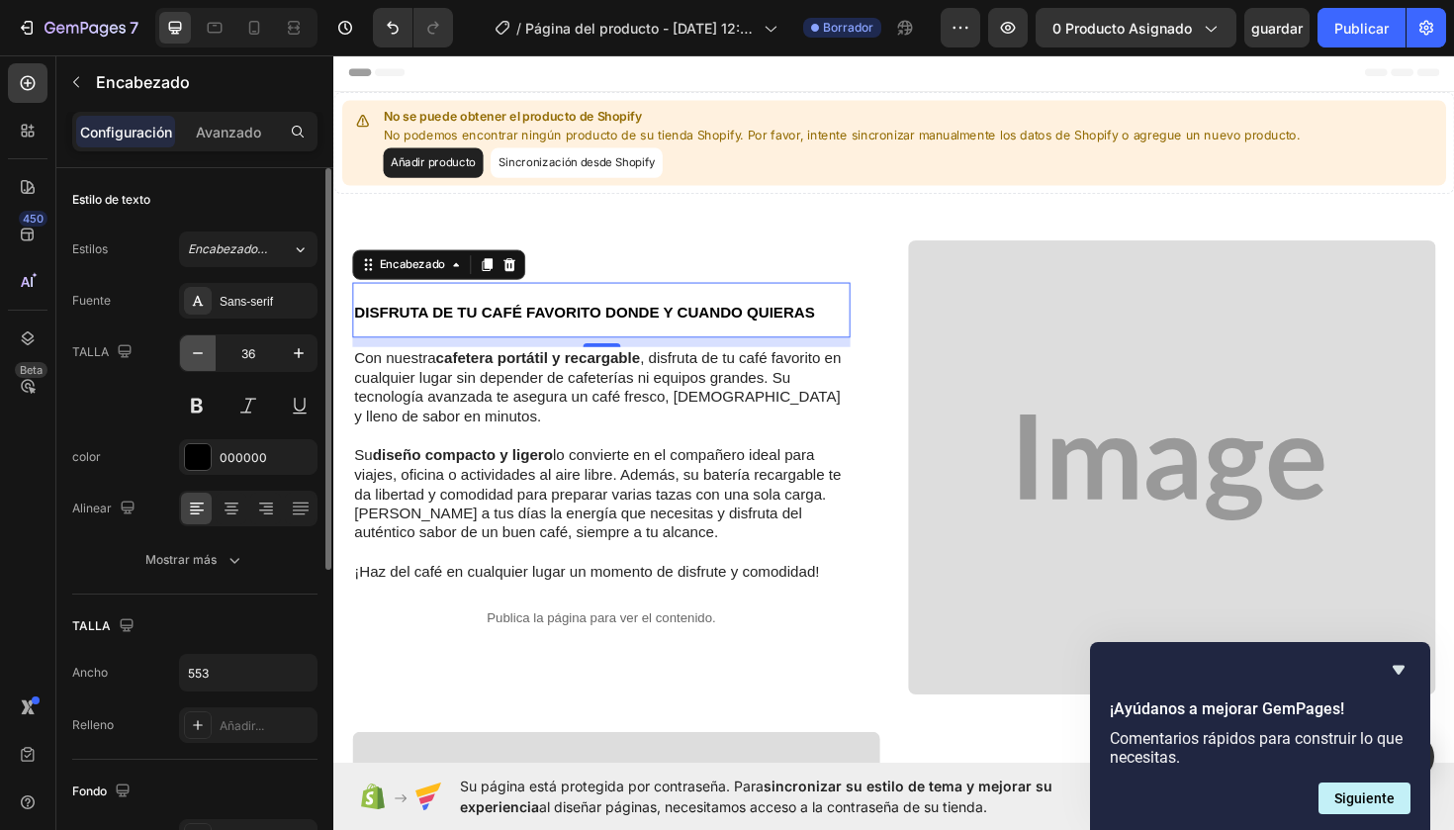
click at [202, 355] on icon "button" at bounding box center [198, 353] width 20 height 20
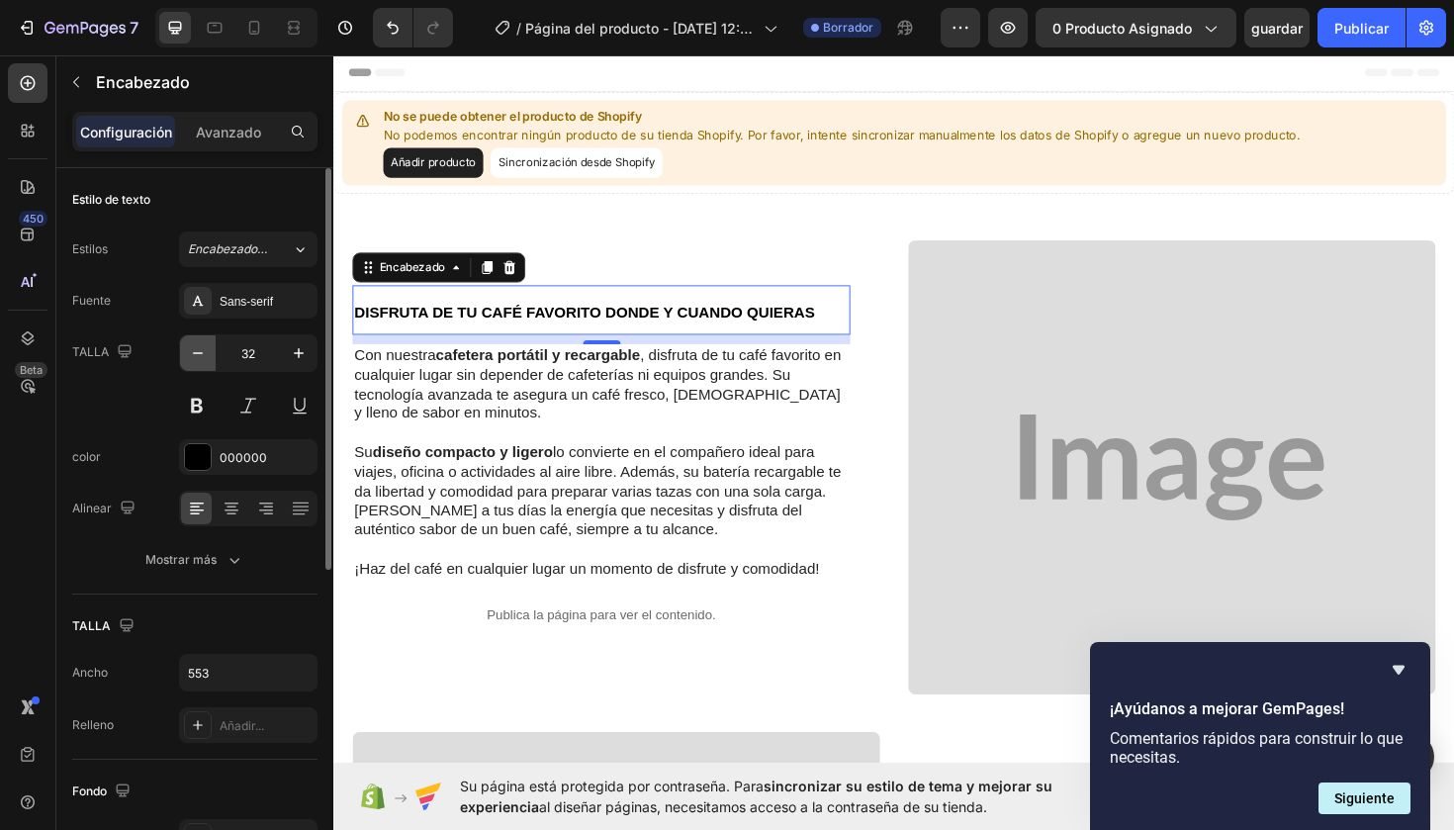
click at [202, 355] on icon "button" at bounding box center [198, 353] width 20 height 20
type input "30"
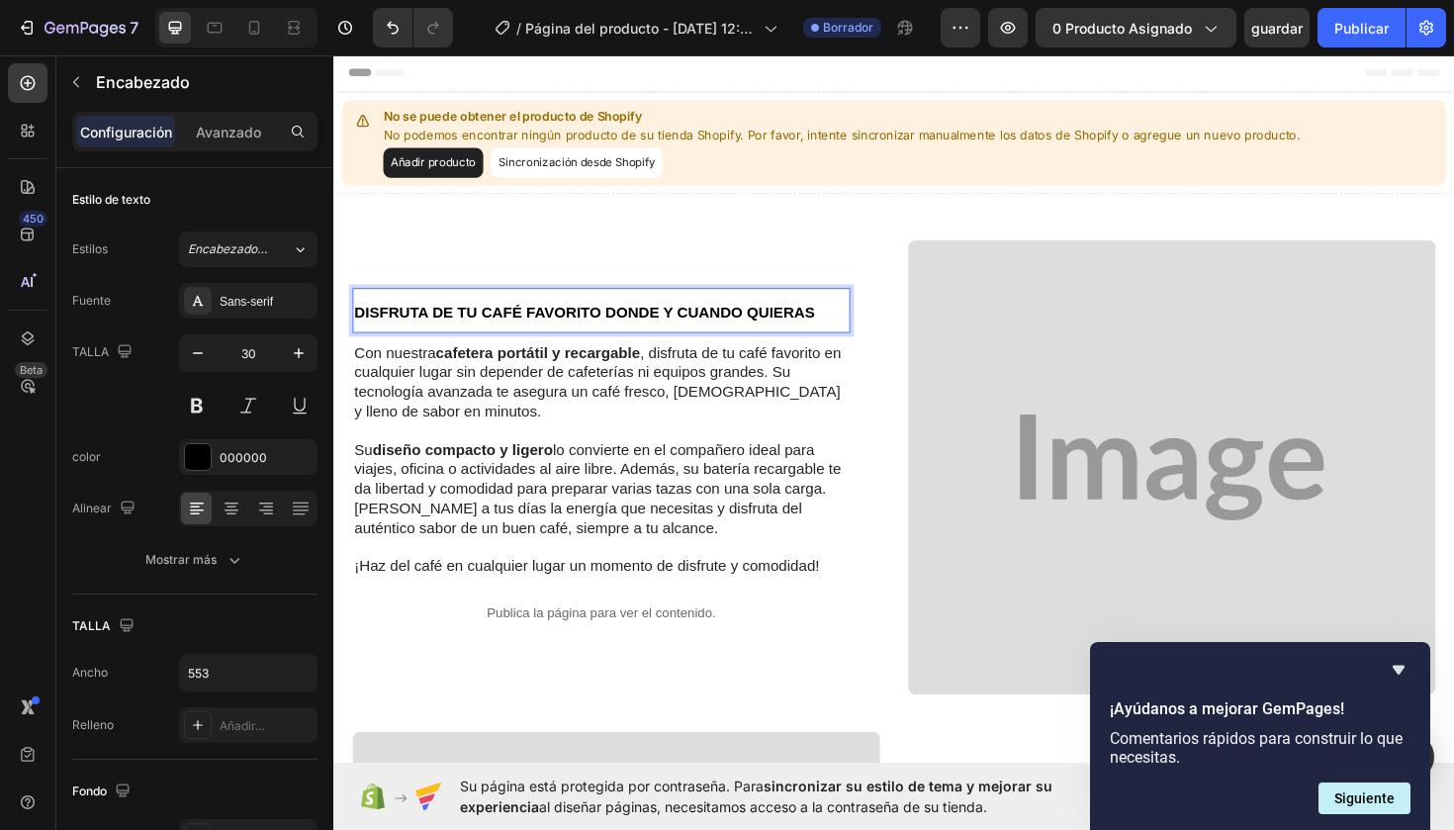
click at [475, 328] on strong "DISFRUTA DE TU CAFÉ FAVORITO DONDE Y CUANDO QUIERAS" at bounding box center [599, 327] width 488 height 17
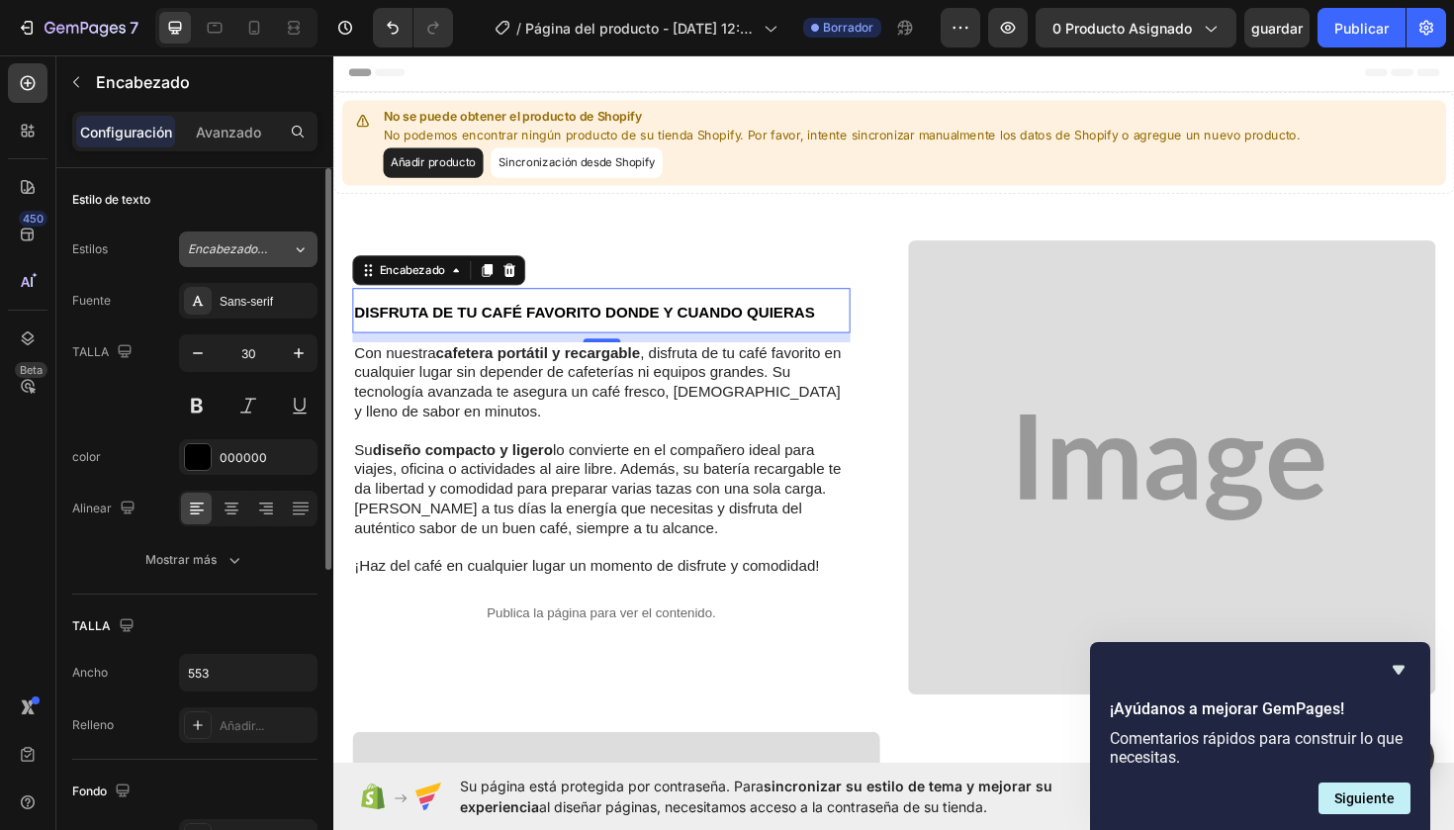
click at [304, 249] on icon at bounding box center [301, 249] width 8 height 5
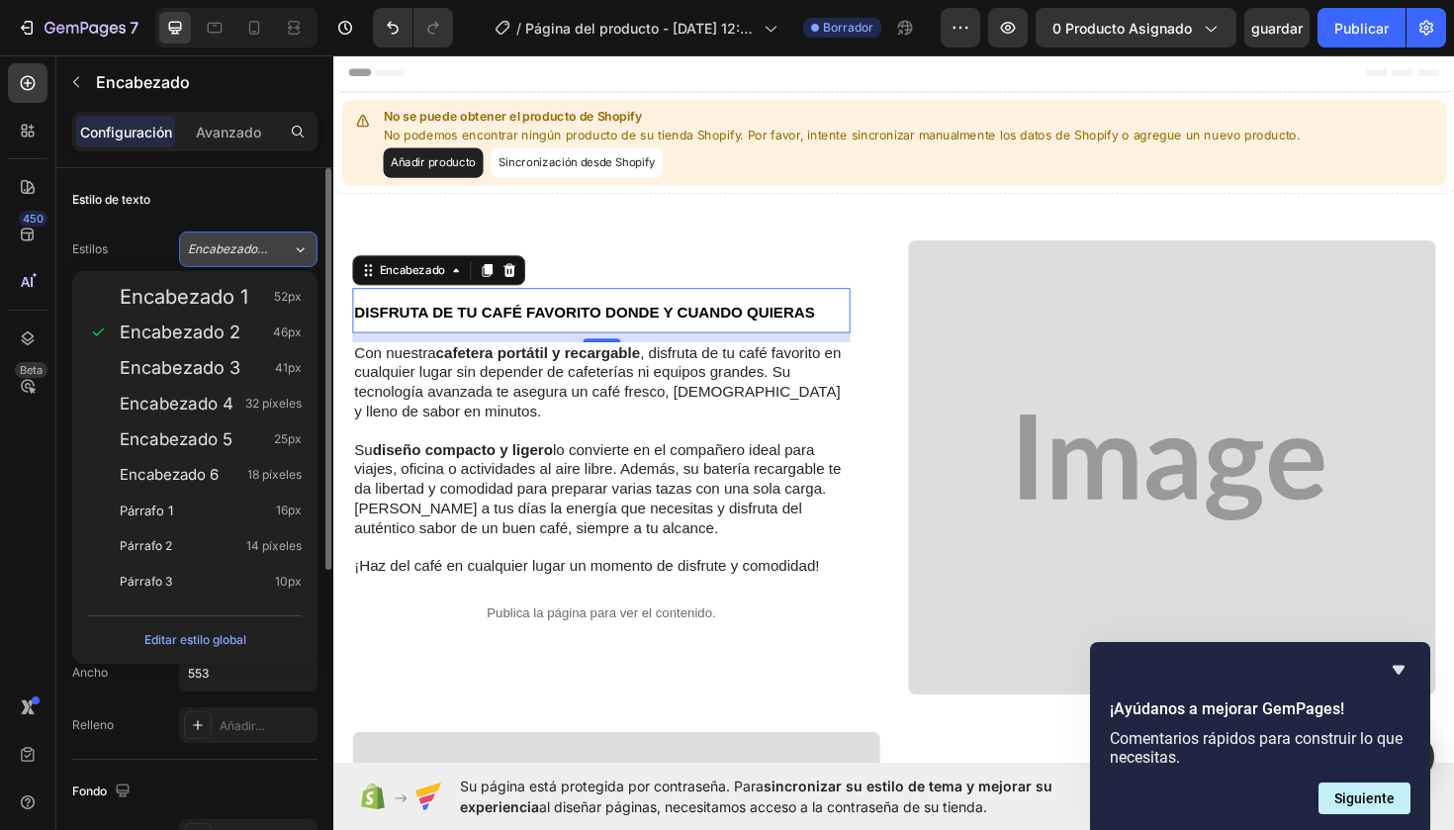
click at [308, 245] on icon at bounding box center [300, 249] width 17 height 20
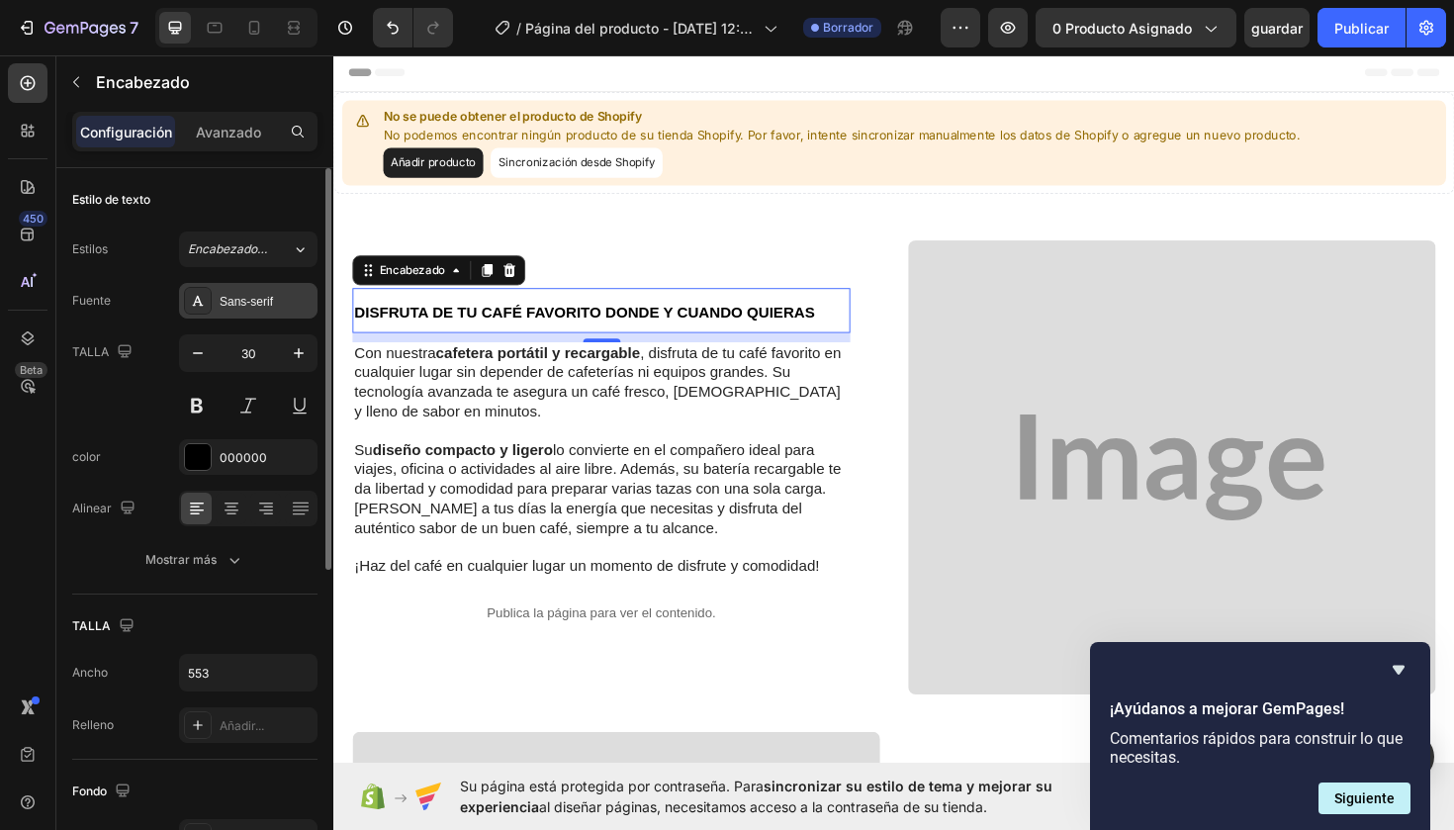
click at [245, 299] on div "Sans-serif" at bounding box center [266, 302] width 93 height 18
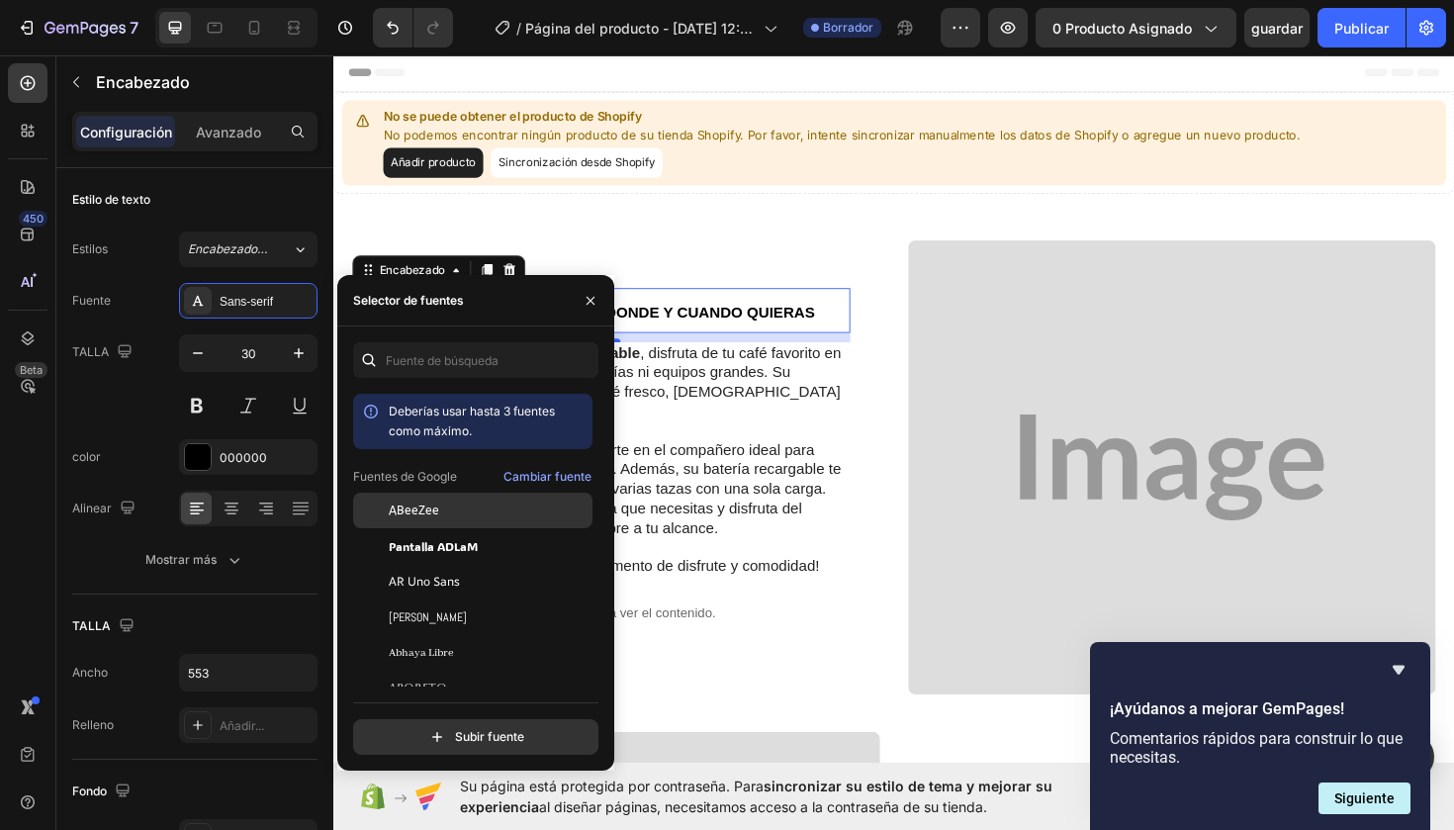
click at [490, 507] on div "ABeeZee" at bounding box center [489, 510] width 200 height 18
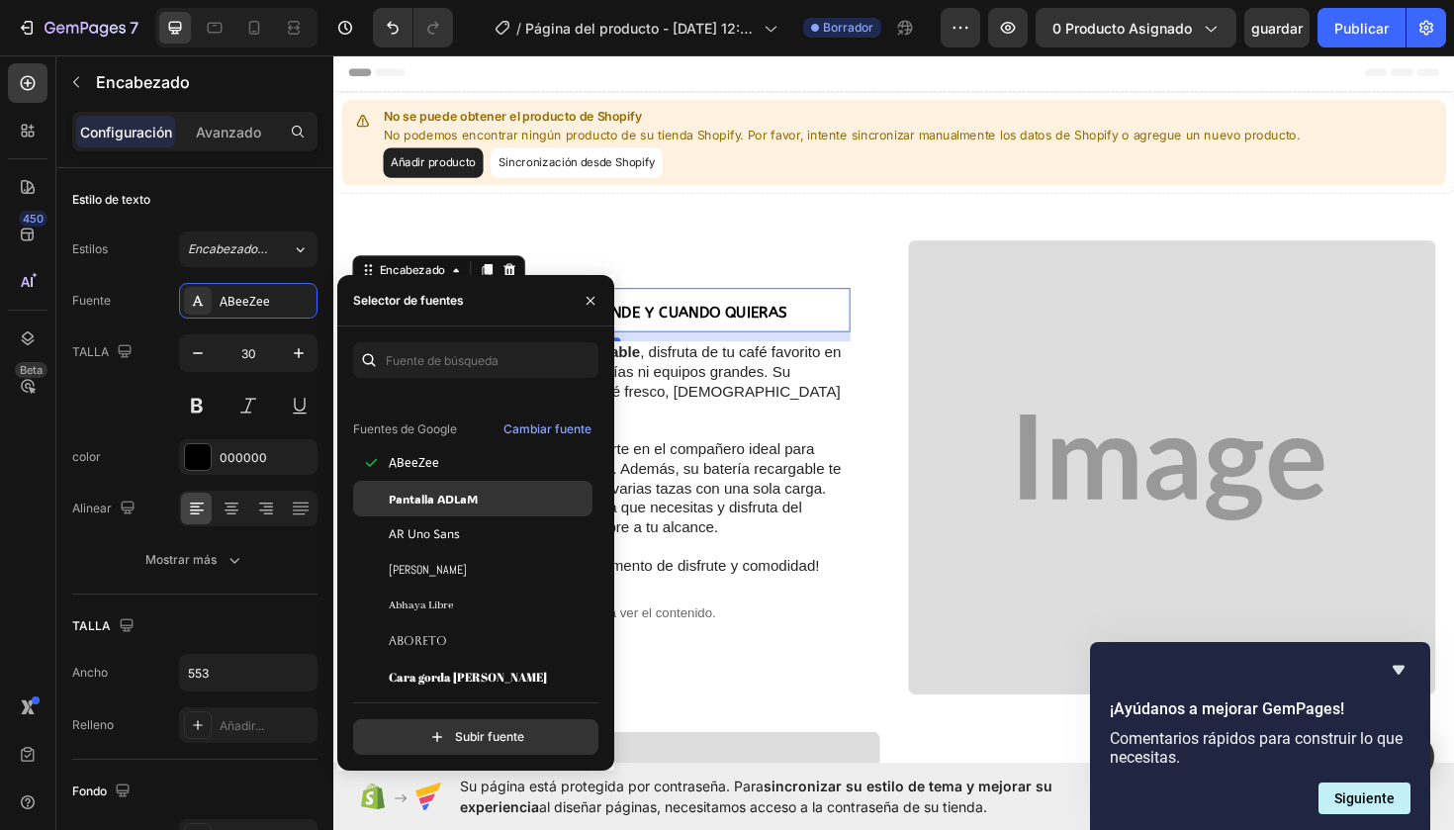
click at [490, 499] on div "Pantalla ADLaM" at bounding box center [489, 499] width 200 height 18
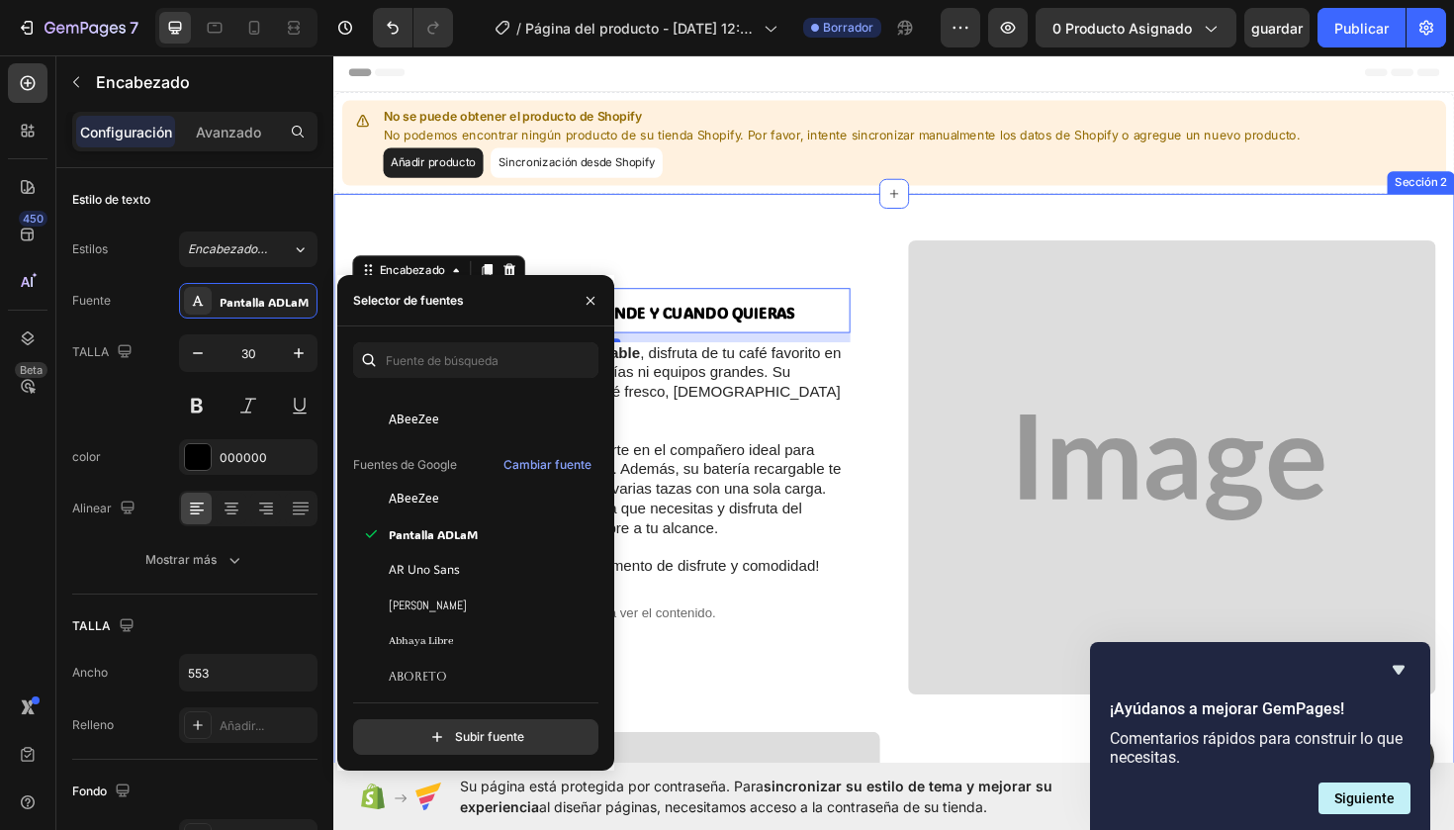
click at [829, 252] on div "⁠⁠⁠⁠⁠⁠⁠DISFRUTA DE TU CAFÉ FAVORITO DONDE Y CUANDO QUIERAS Encabezado 10 Con nu…" at bounding box center [632, 491] width 559 height 481
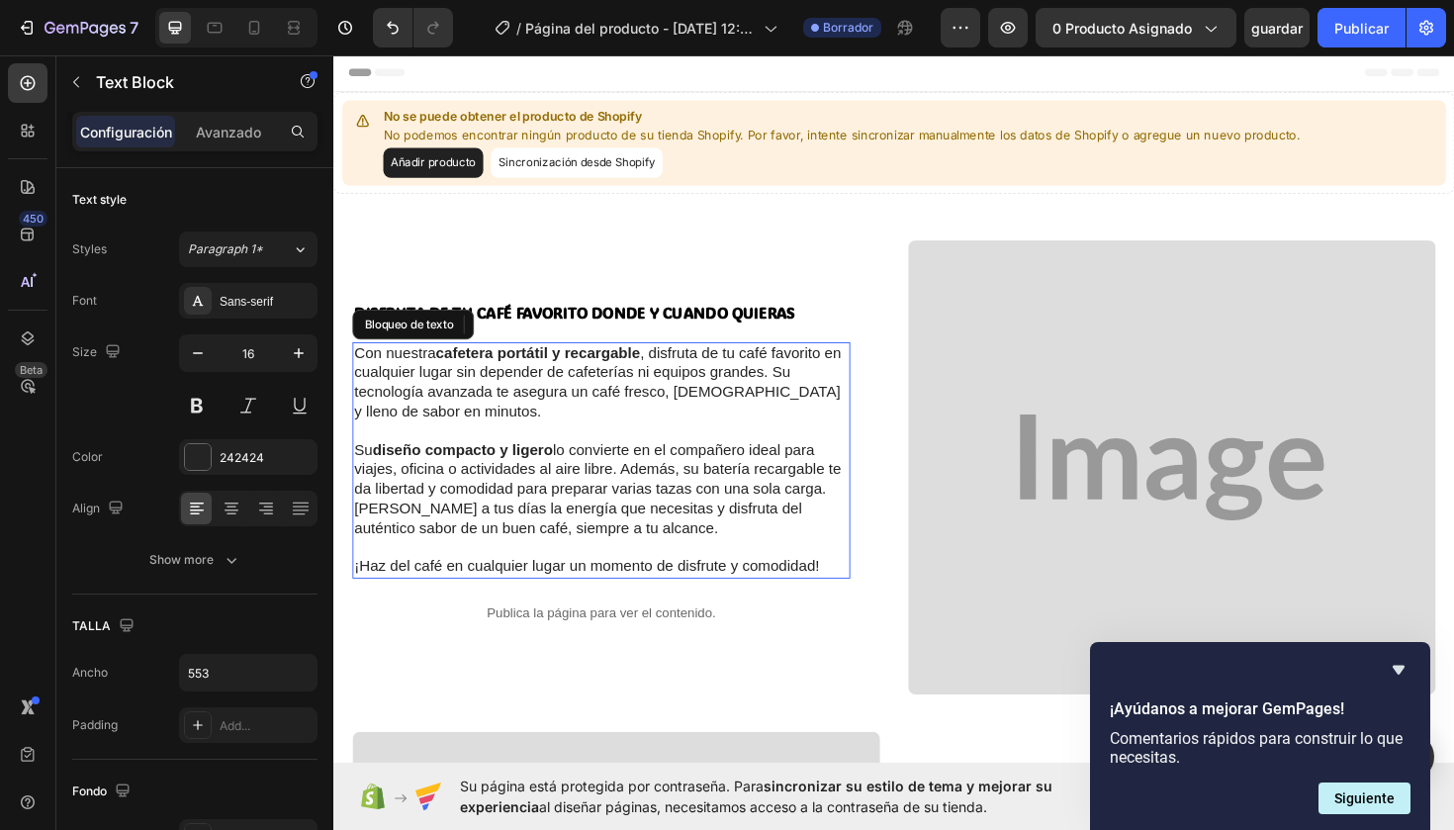
click at [656, 370] on strong "cafetera portátil y recargable" at bounding box center [549, 370] width 217 height 17
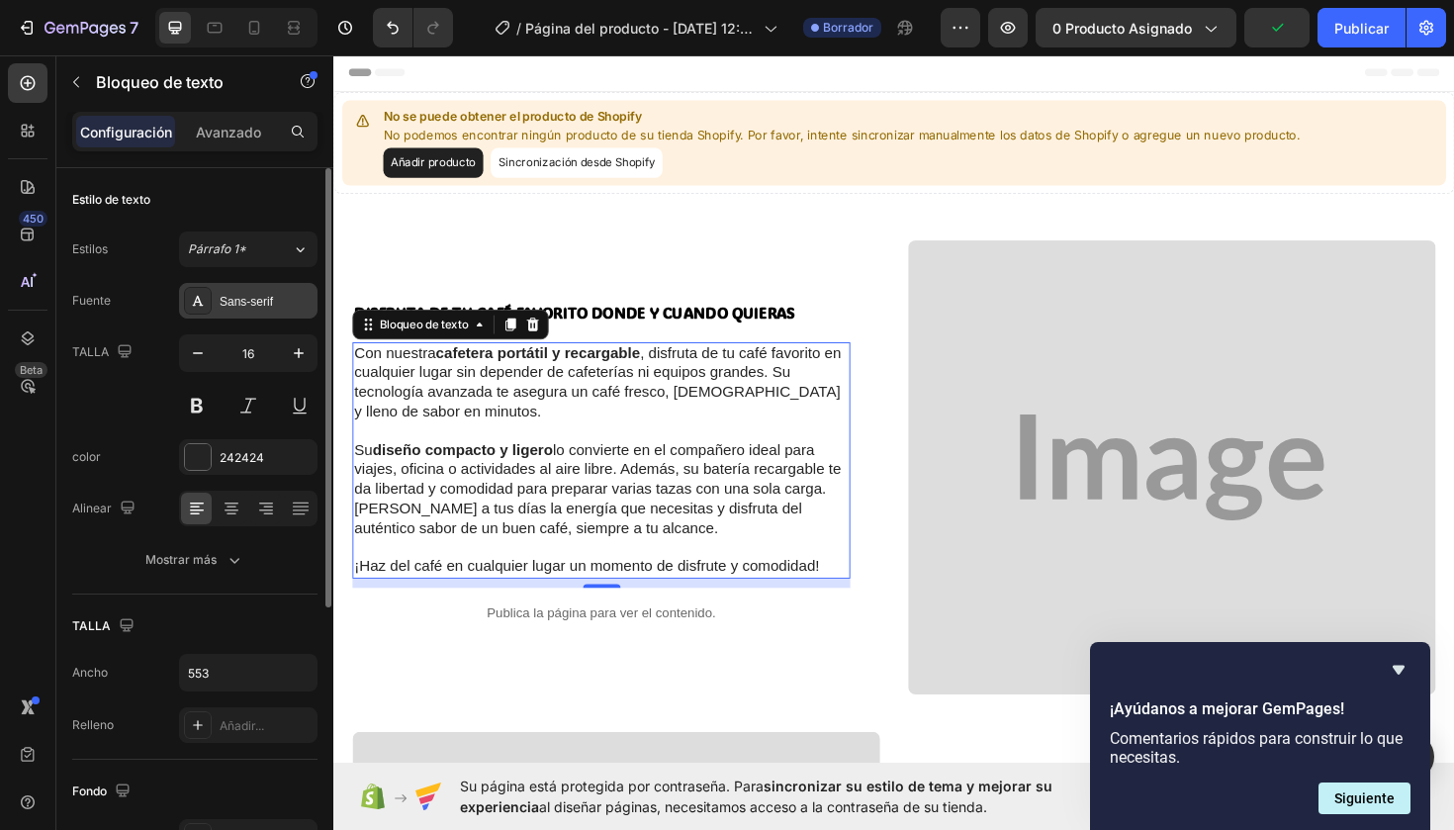
click at [254, 307] on div "Sans-serif" at bounding box center [266, 302] width 93 height 18
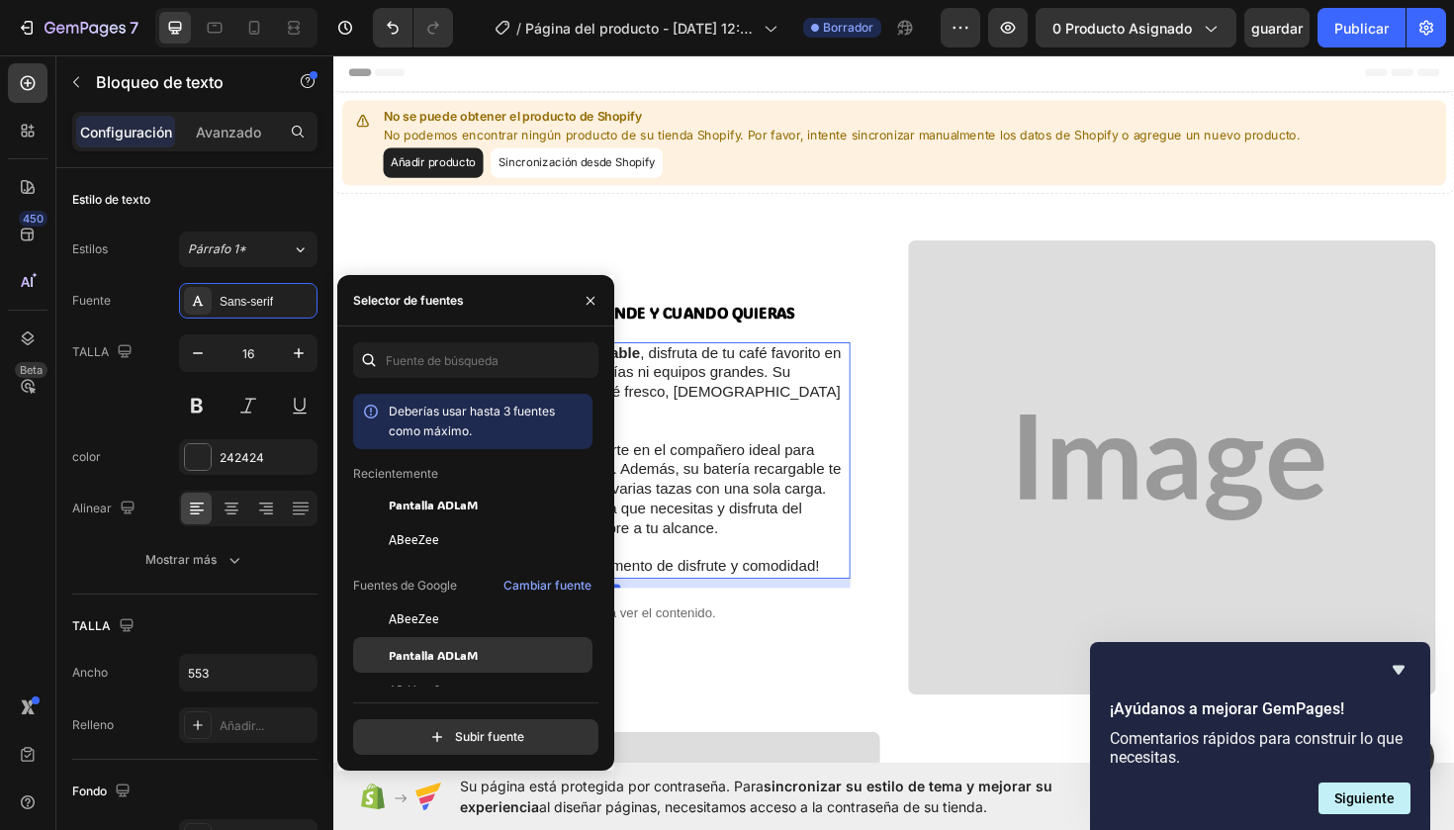
click at [421, 653] on span "Pantalla ADLaM" at bounding box center [433, 655] width 89 height 18
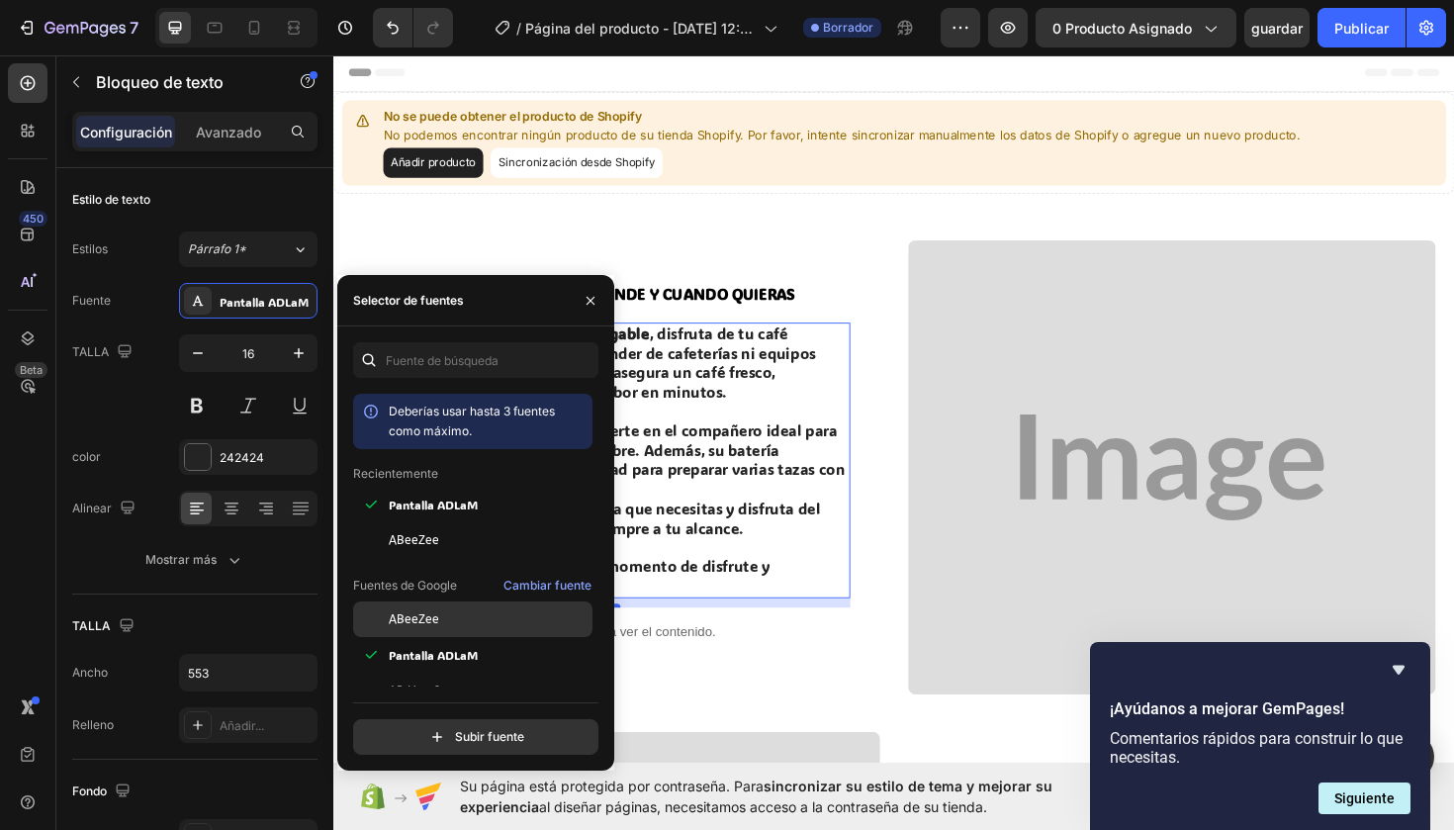
click at [418, 621] on span "ABeeZee" at bounding box center [414, 619] width 50 height 18
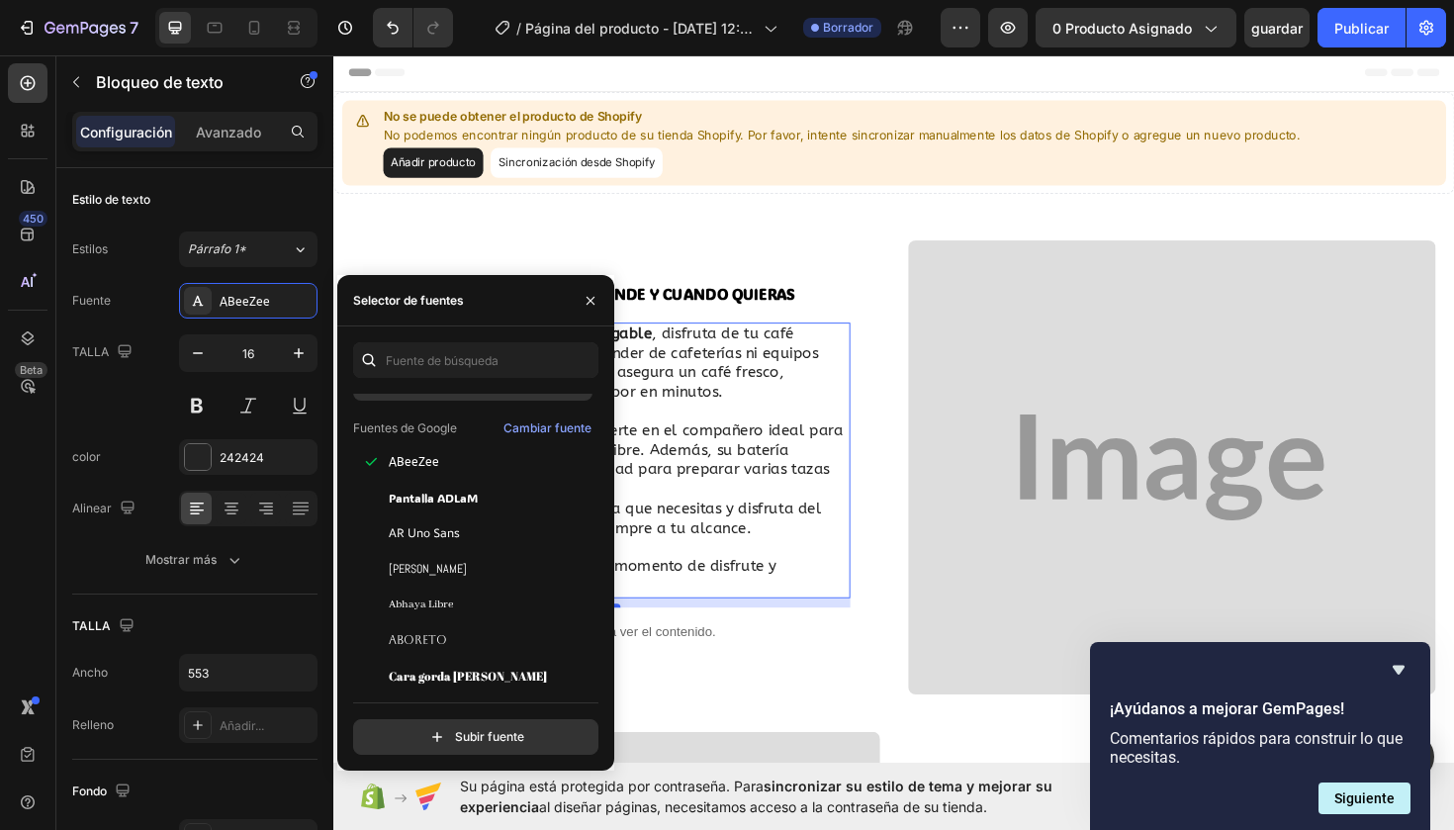
scroll to position [156, 0]
click at [444, 530] on span "AR Uno Sans" at bounding box center [424, 534] width 71 height 18
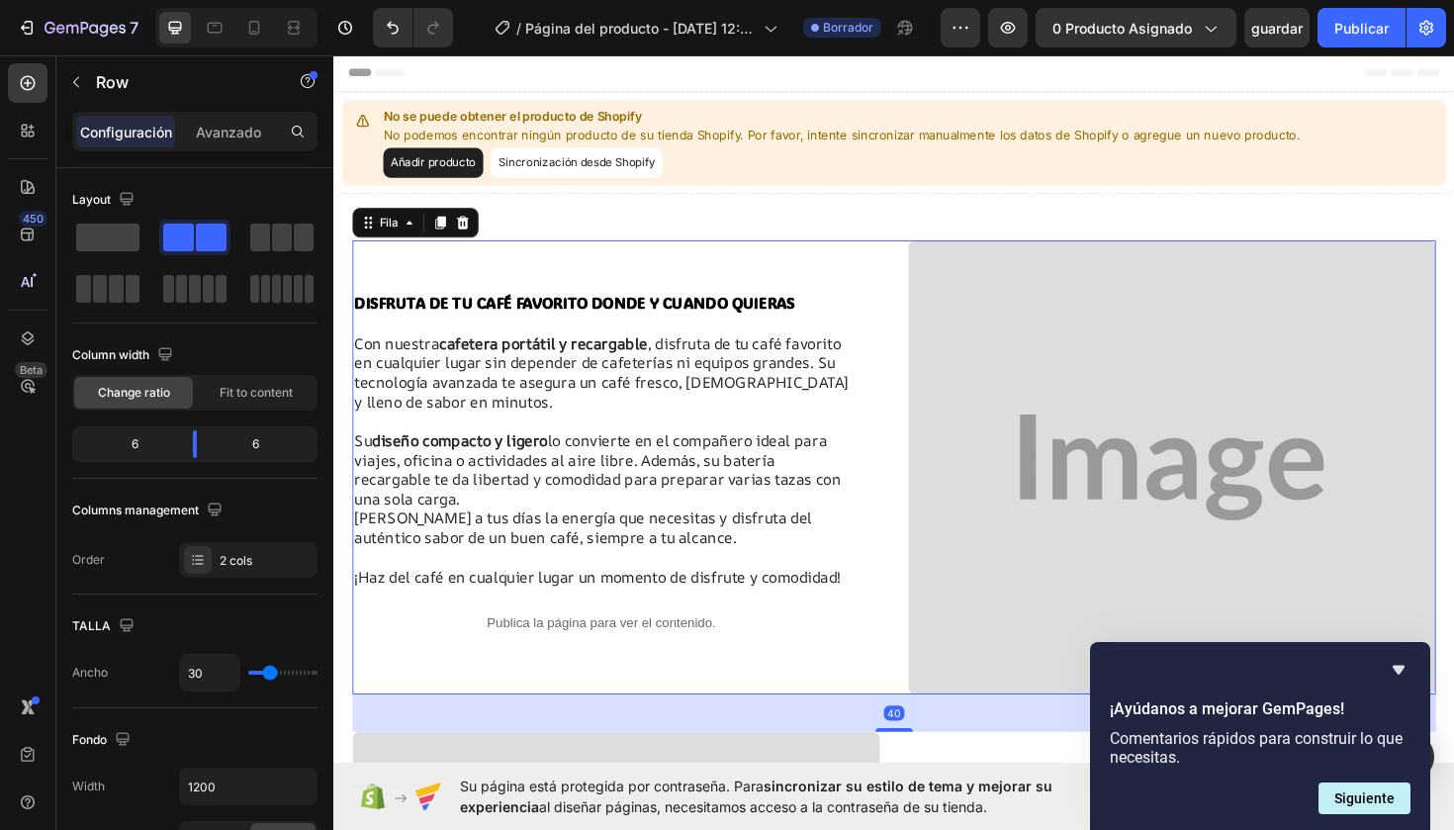
click at [734, 264] on div "⁠⁠⁠⁠⁠⁠⁠DISFRUTA DE TU CAFÉ FAVORITO DONDE Y CUANDO QUIERAS Encabezado Con nuest…" at bounding box center [632, 491] width 559 height 481
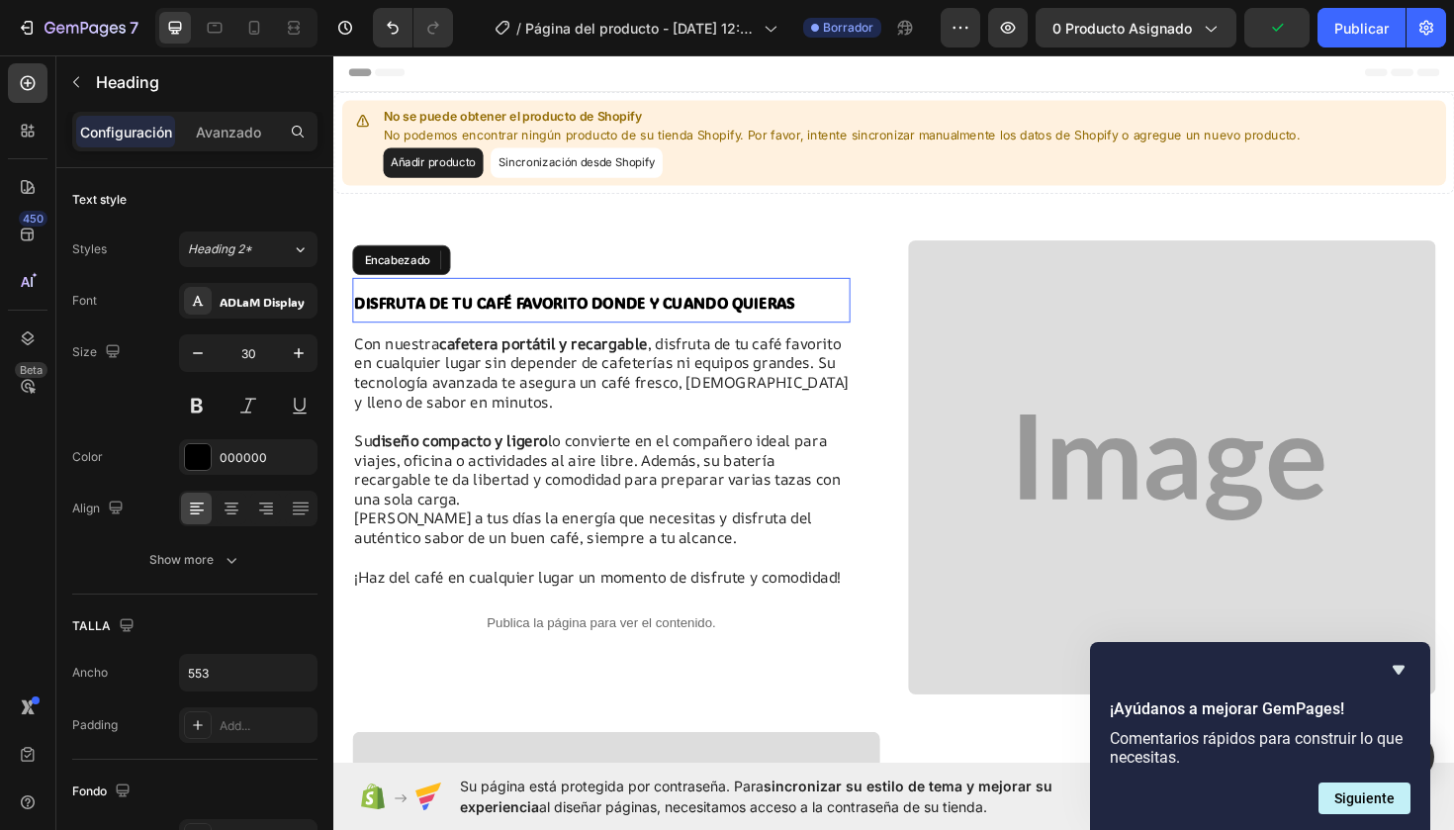
click at [687, 319] on strong "⁠⁠⁠⁠⁠⁠⁠DISFRUTA DE TU CAFÉ FAVORITO DONDE Y CUANDO QUIERAS" at bounding box center [588, 317] width 467 height 21
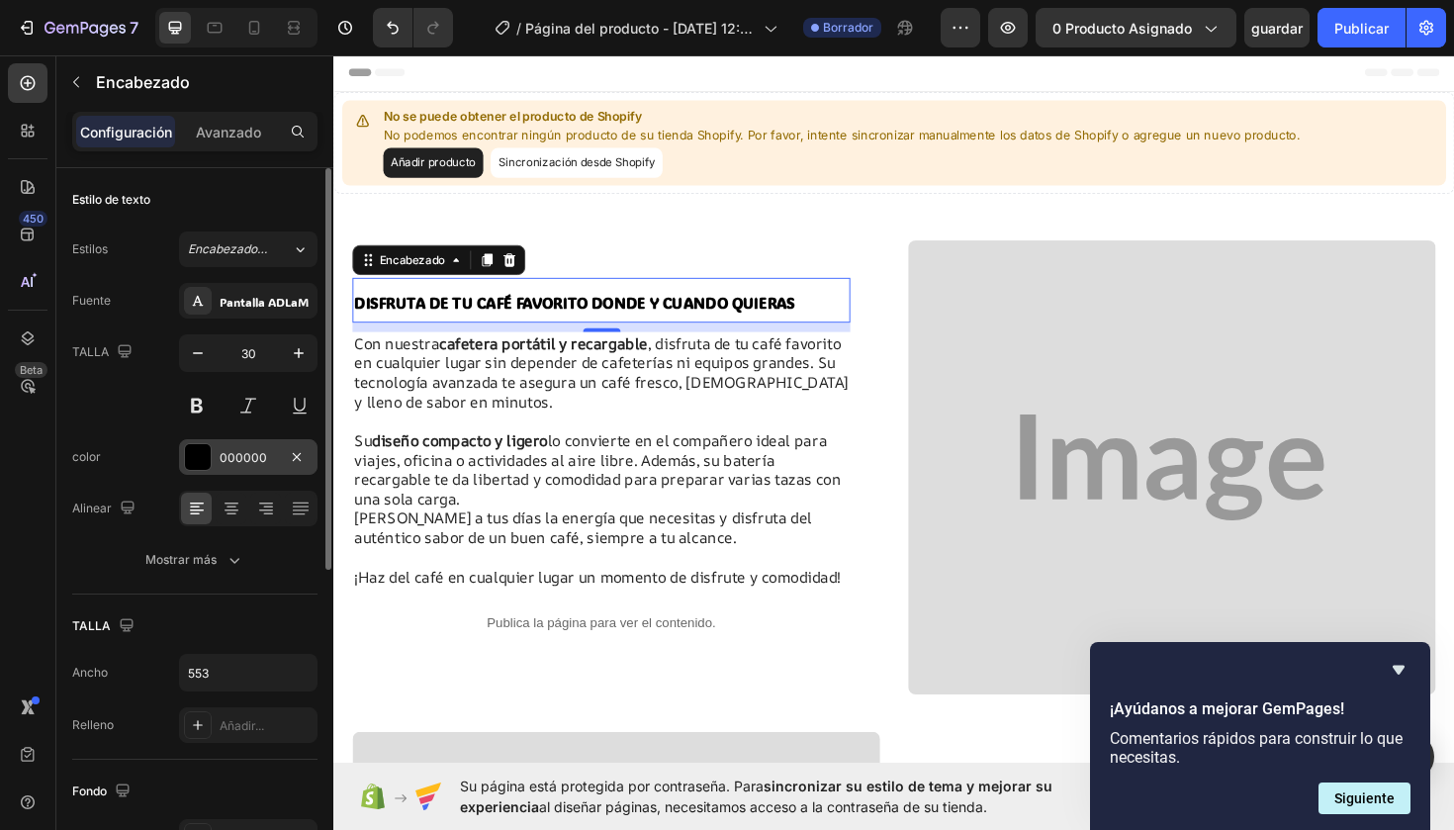
click at [231, 454] on div "000000" at bounding box center [248, 458] width 57 height 18
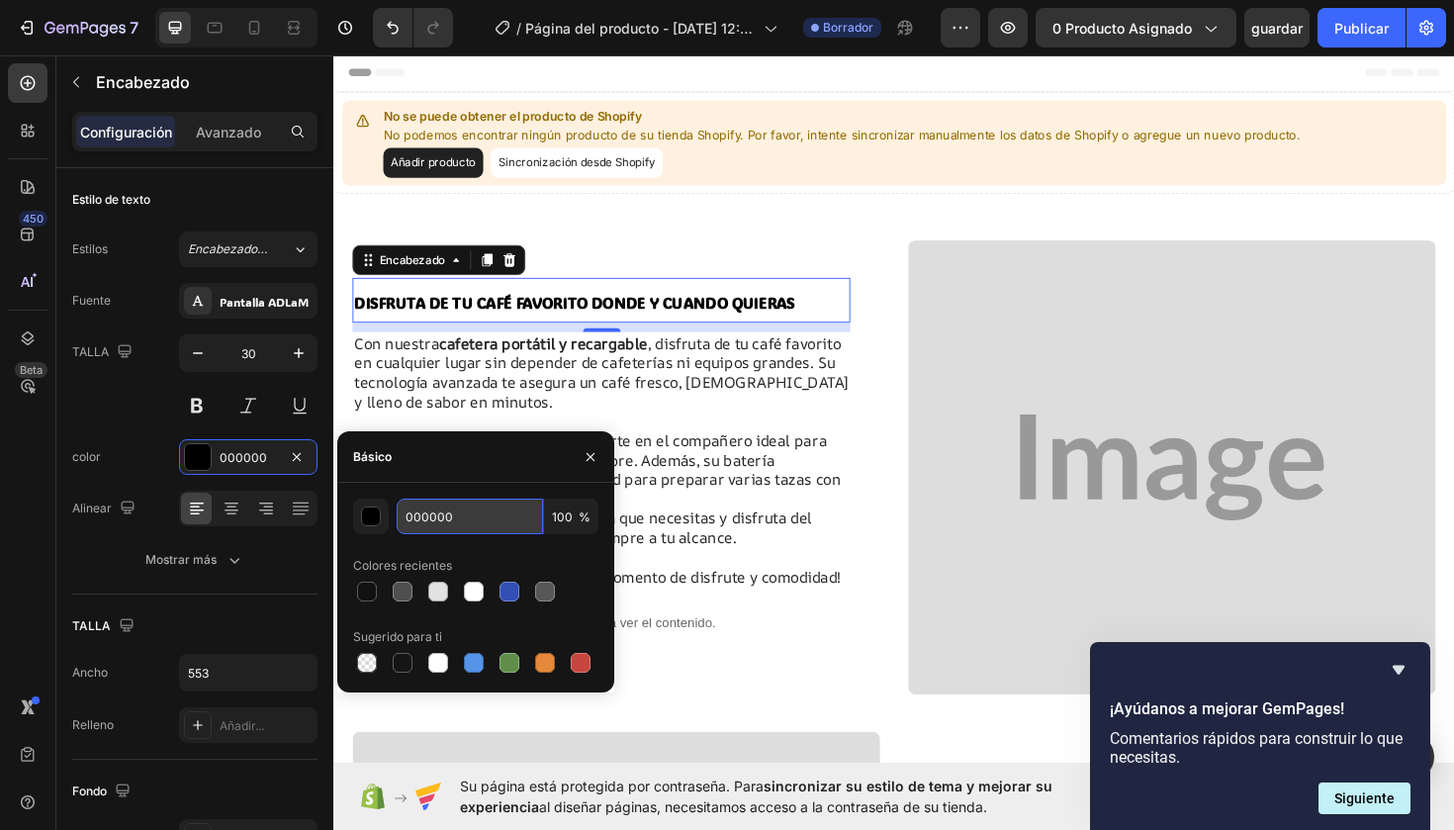
click at [468, 512] on input "000000" at bounding box center [470, 517] width 146 height 36
type input "0"
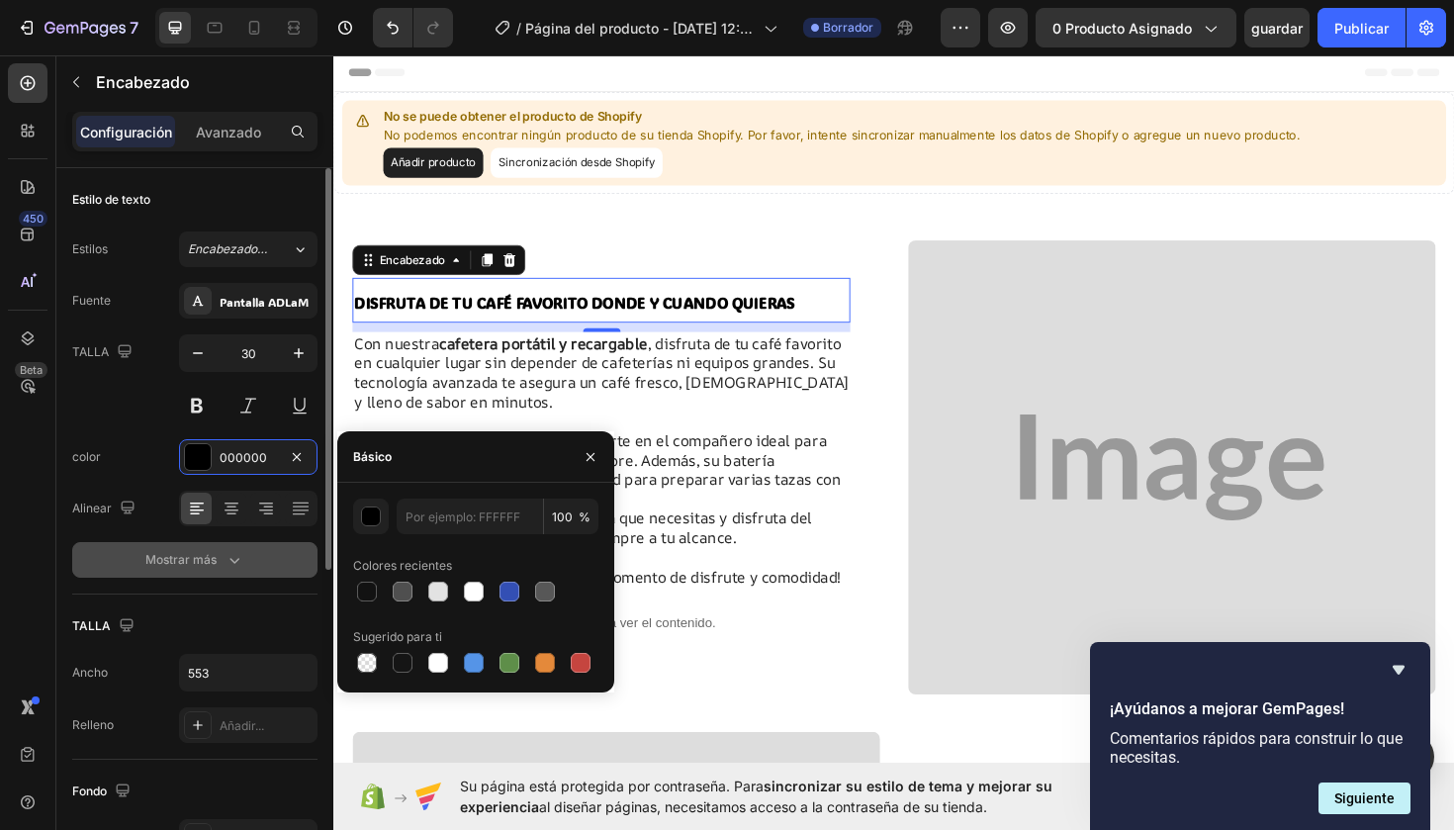
click at [244, 555] on button "Mostrar más" at bounding box center [194, 560] width 245 height 36
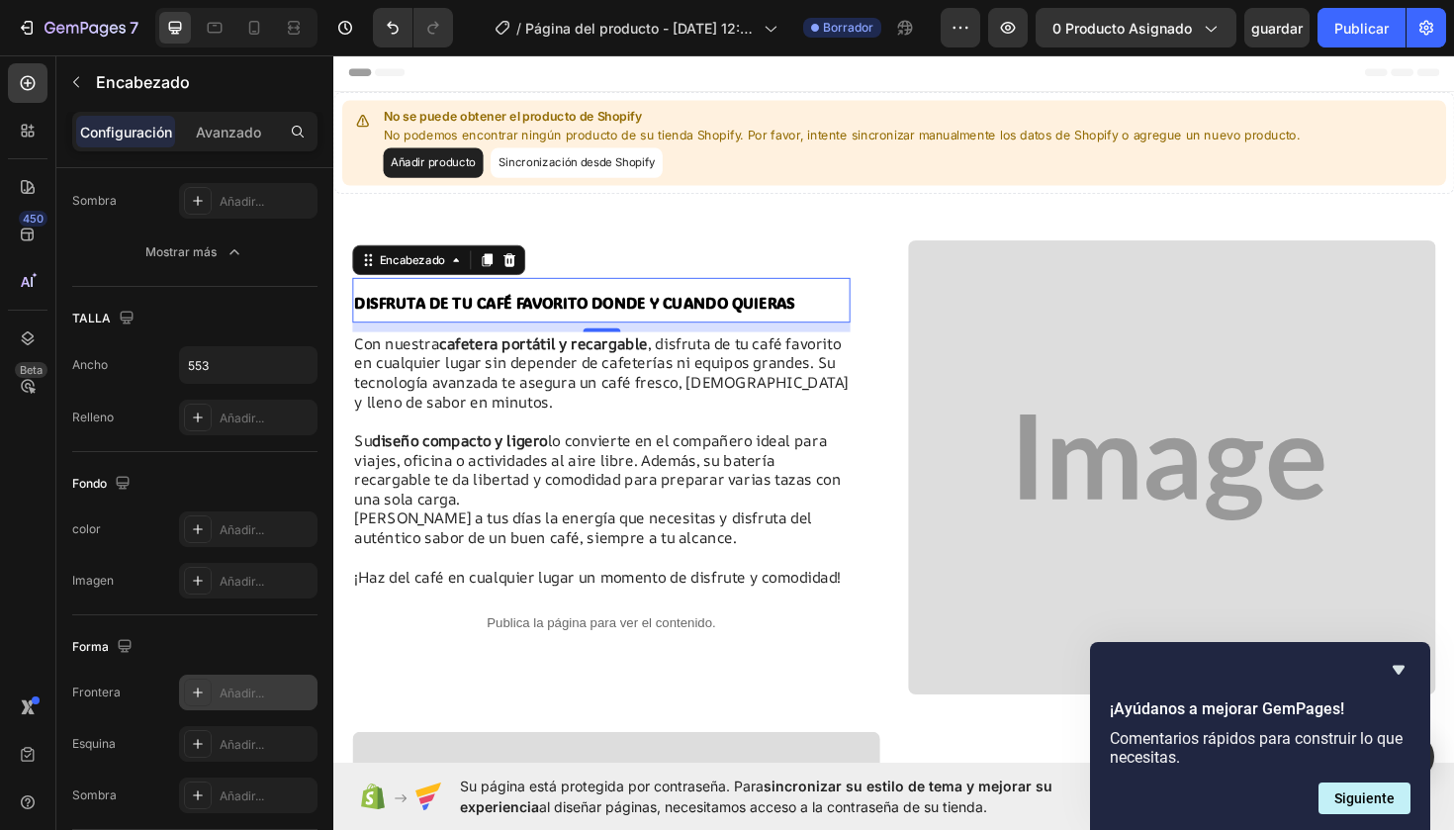
scroll to position [0, 0]
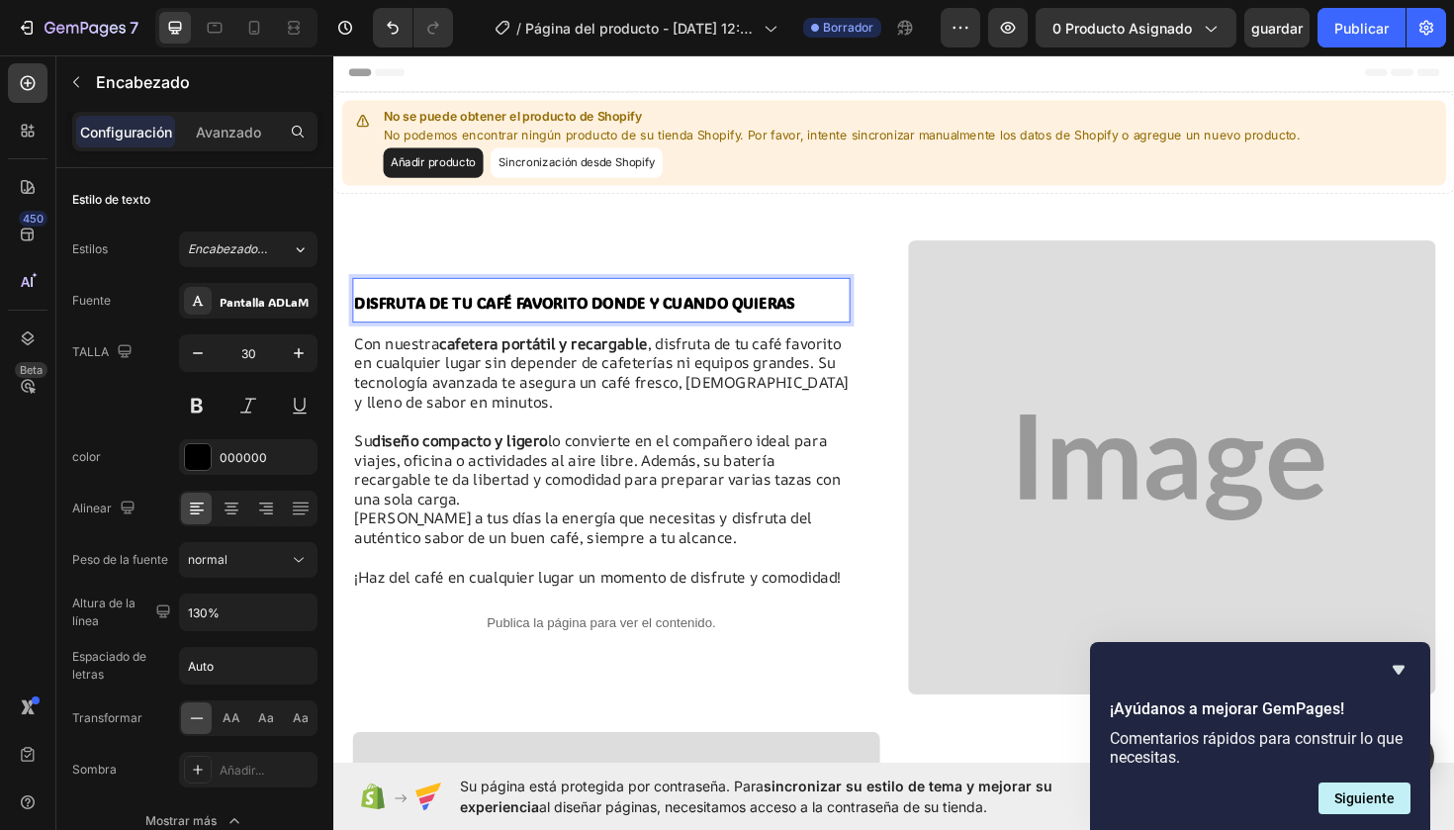
click at [427, 315] on strong "DISFRUTA DE TU CAFÉ FAVORITO DONDE Y CUANDO QUIERAS" at bounding box center [588, 317] width 467 height 21
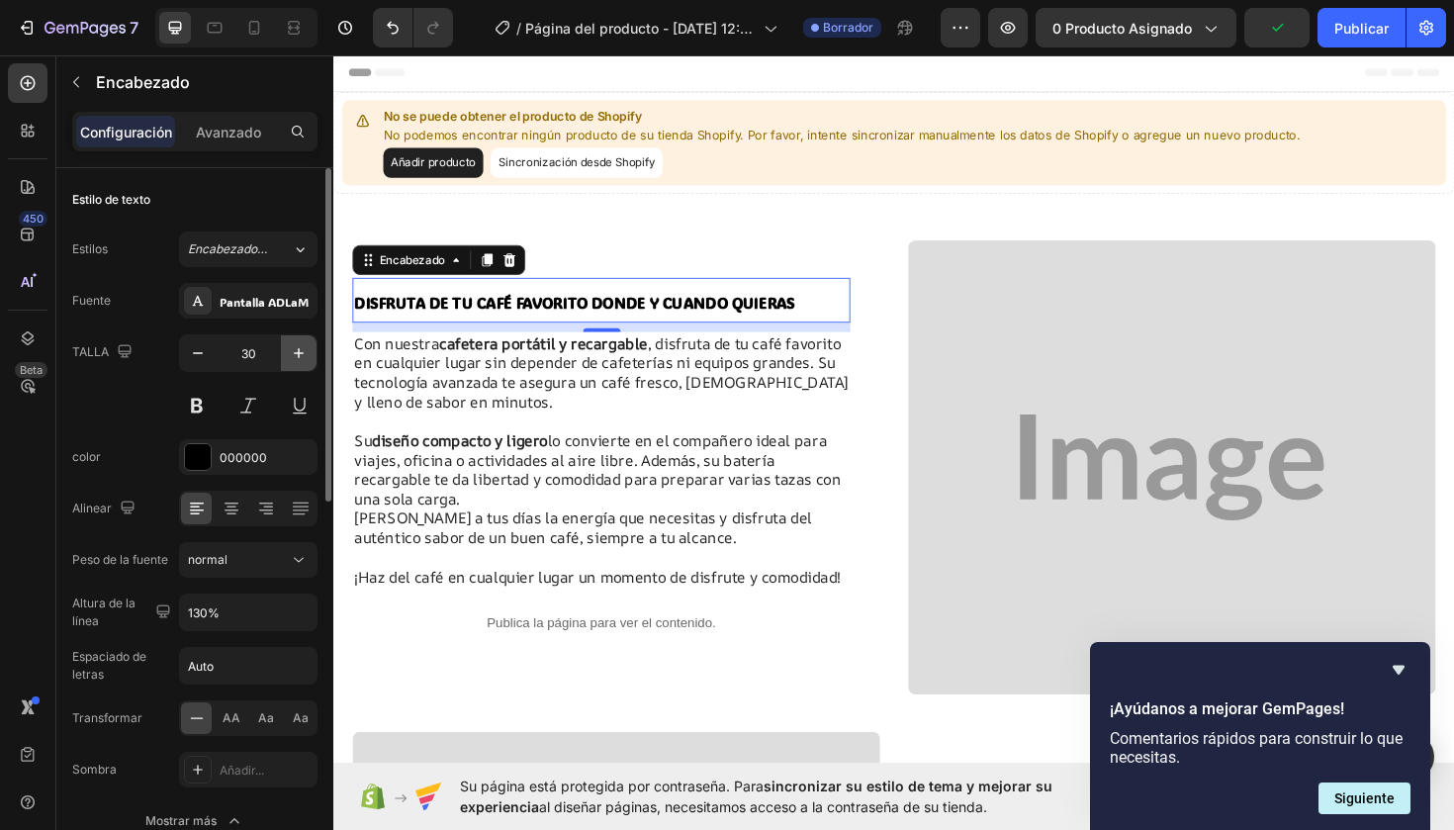
click at [300, 354] on icon "button" at bounding box center [299, 353] width 20 height 20
click at [202, 358] on icon "button" at bounding box center [198, 353] width 20 height 20
type input "30"
click at [265, 444] on div "000000" at bounding box center [248, 457] width 138 height 36
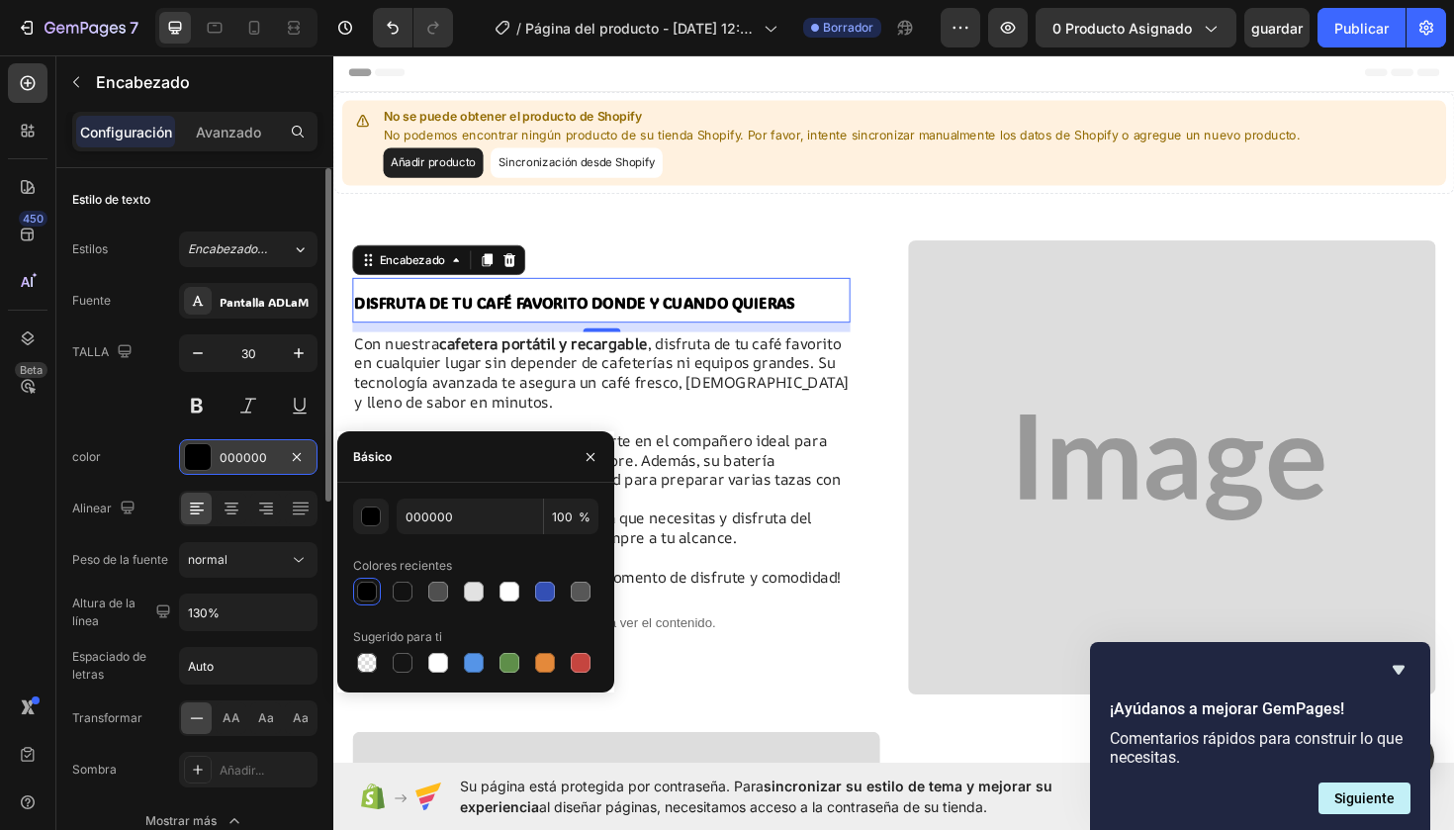
click at [271, 456] on div "000000" at bounding box center [248, 458] width 57 height 18
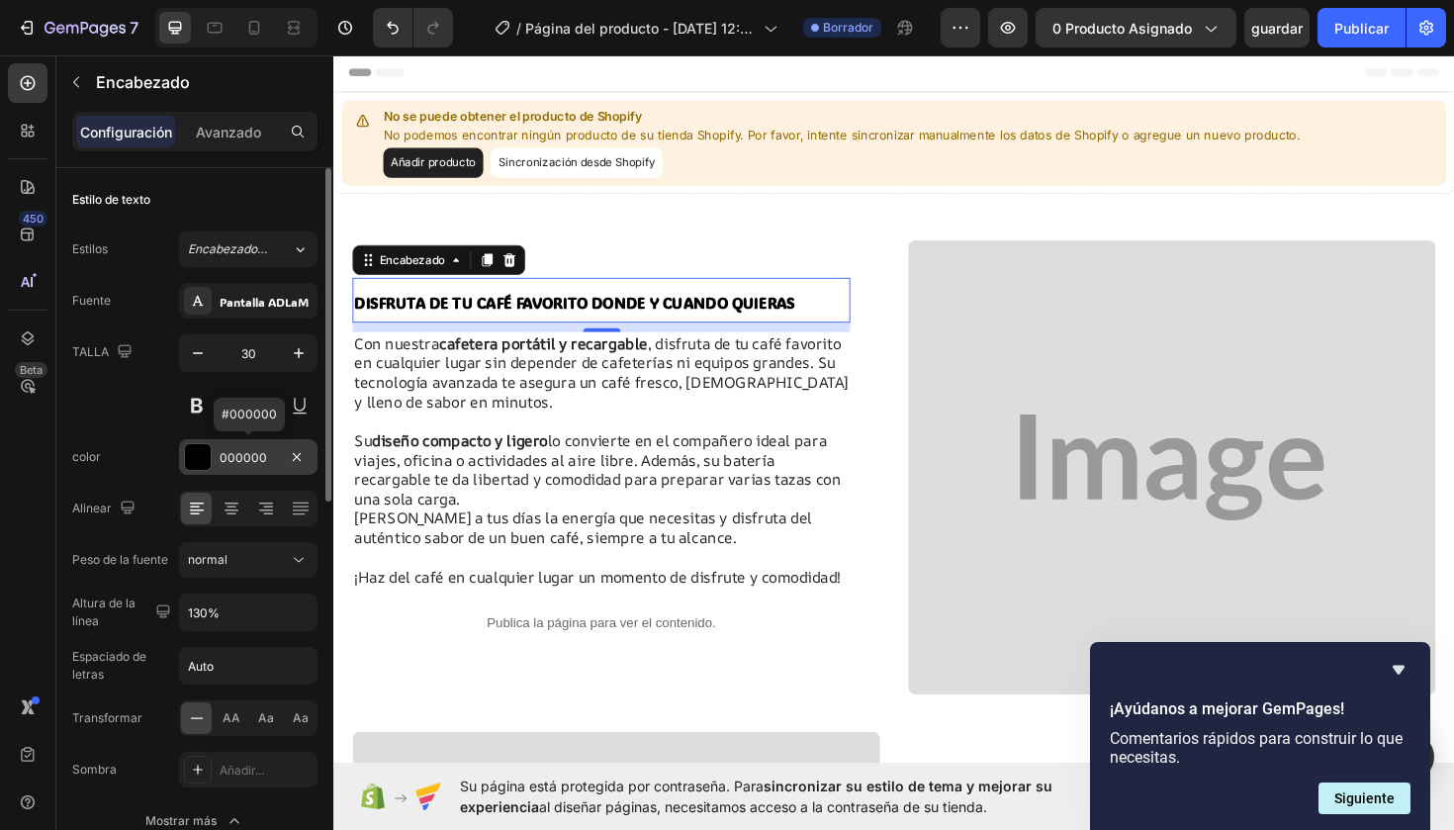
click at [259, 456] on div "000000" at bounding box center [248, 458] width 57 height 18
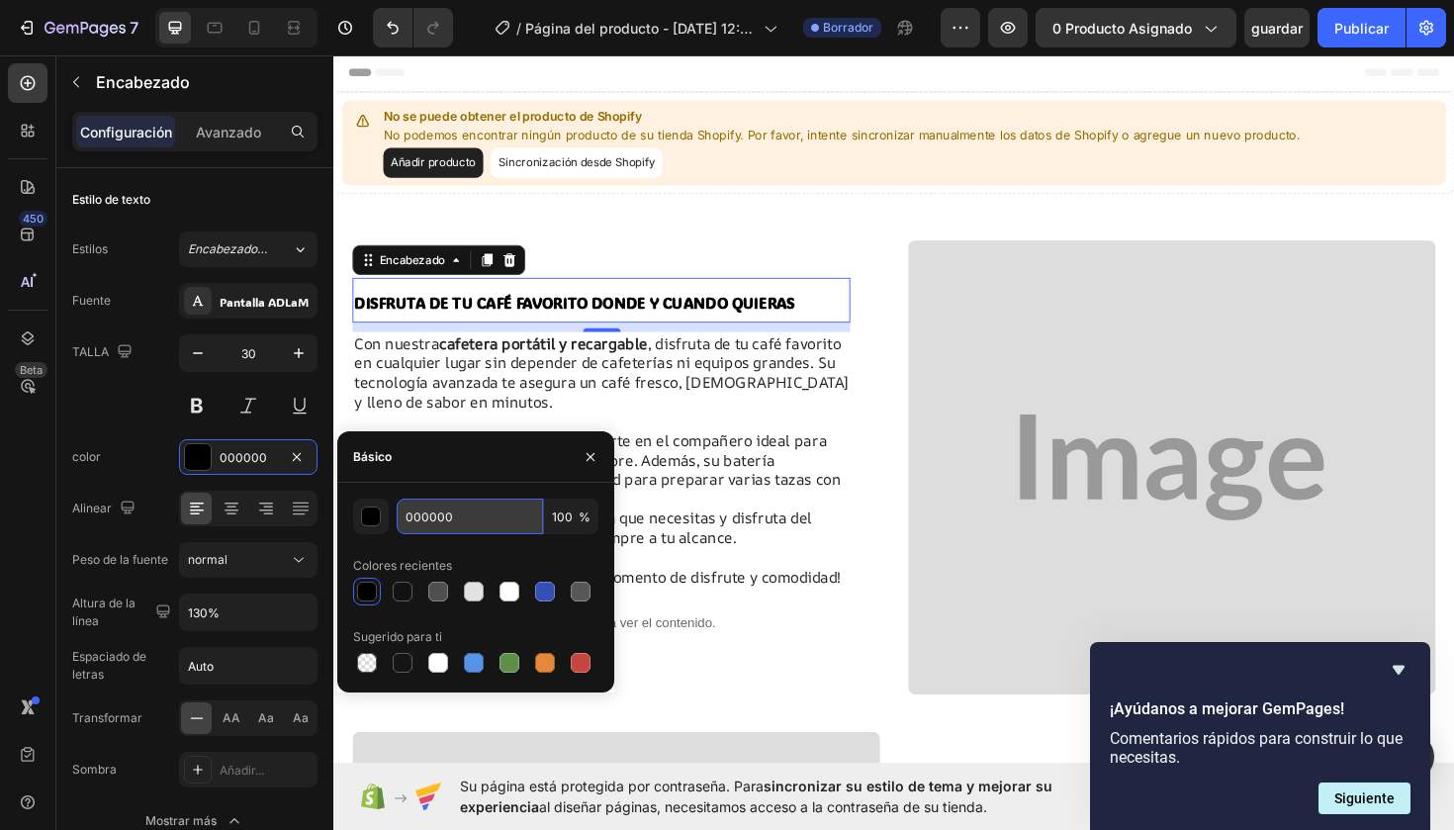
click at [466, 519] on input "000000" at bounding box center [470, 517] width 146 height 36
type input "0"
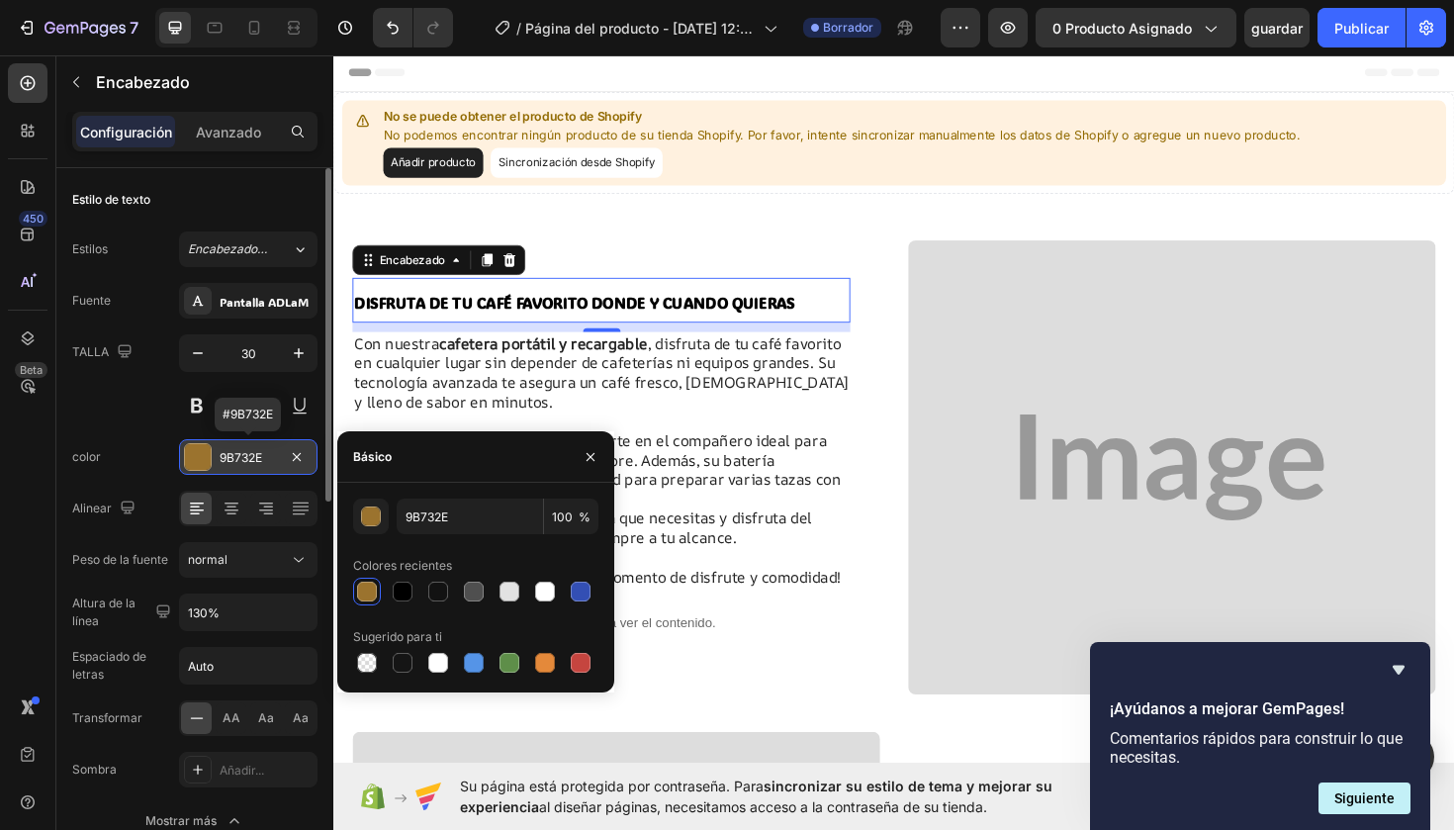
click at [191, 452] on div at bounding box center [198, 457] width 26 height 26
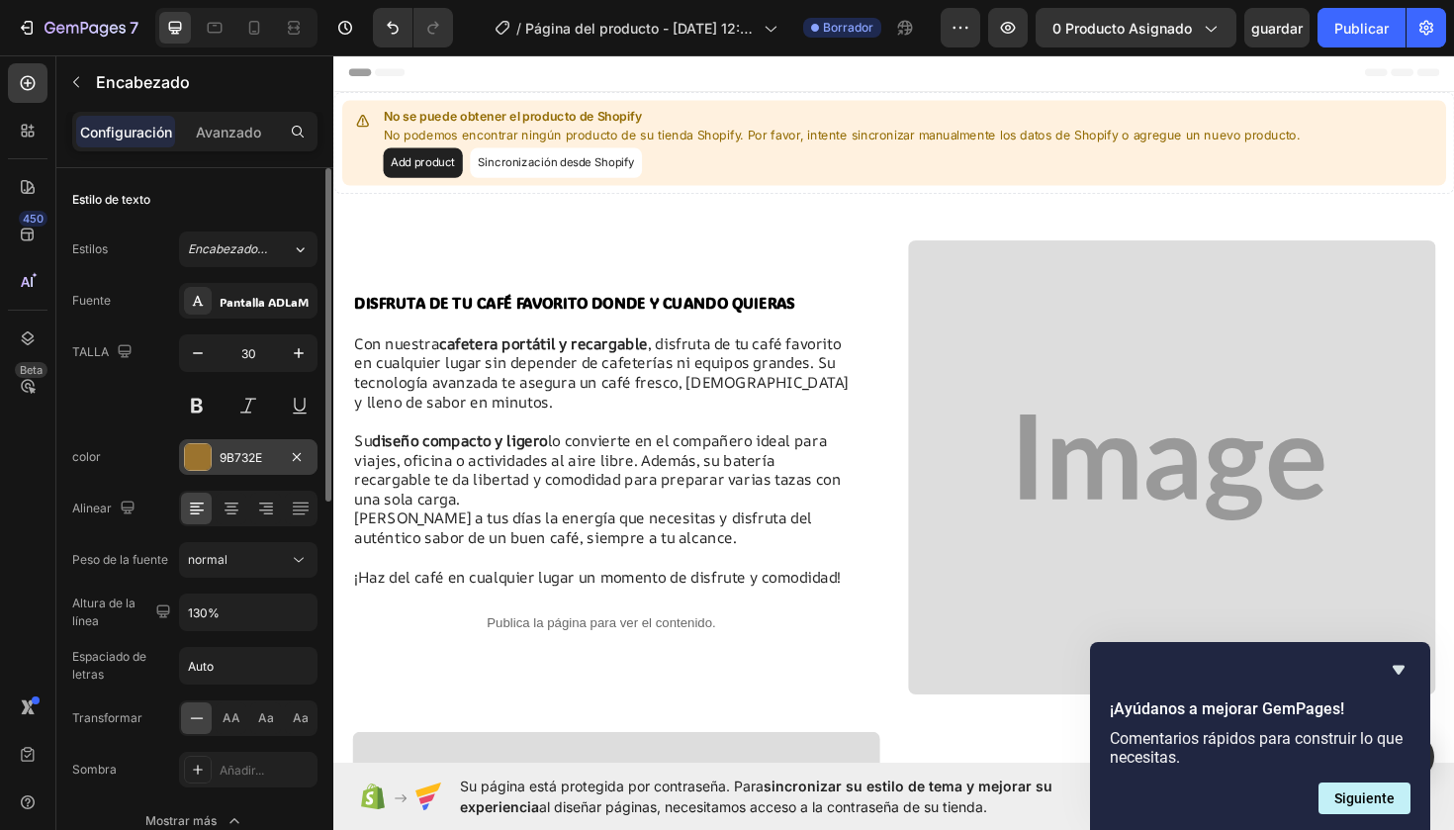
click at [198, 456] on div at bounding box center [198, 457] width 26 height 26
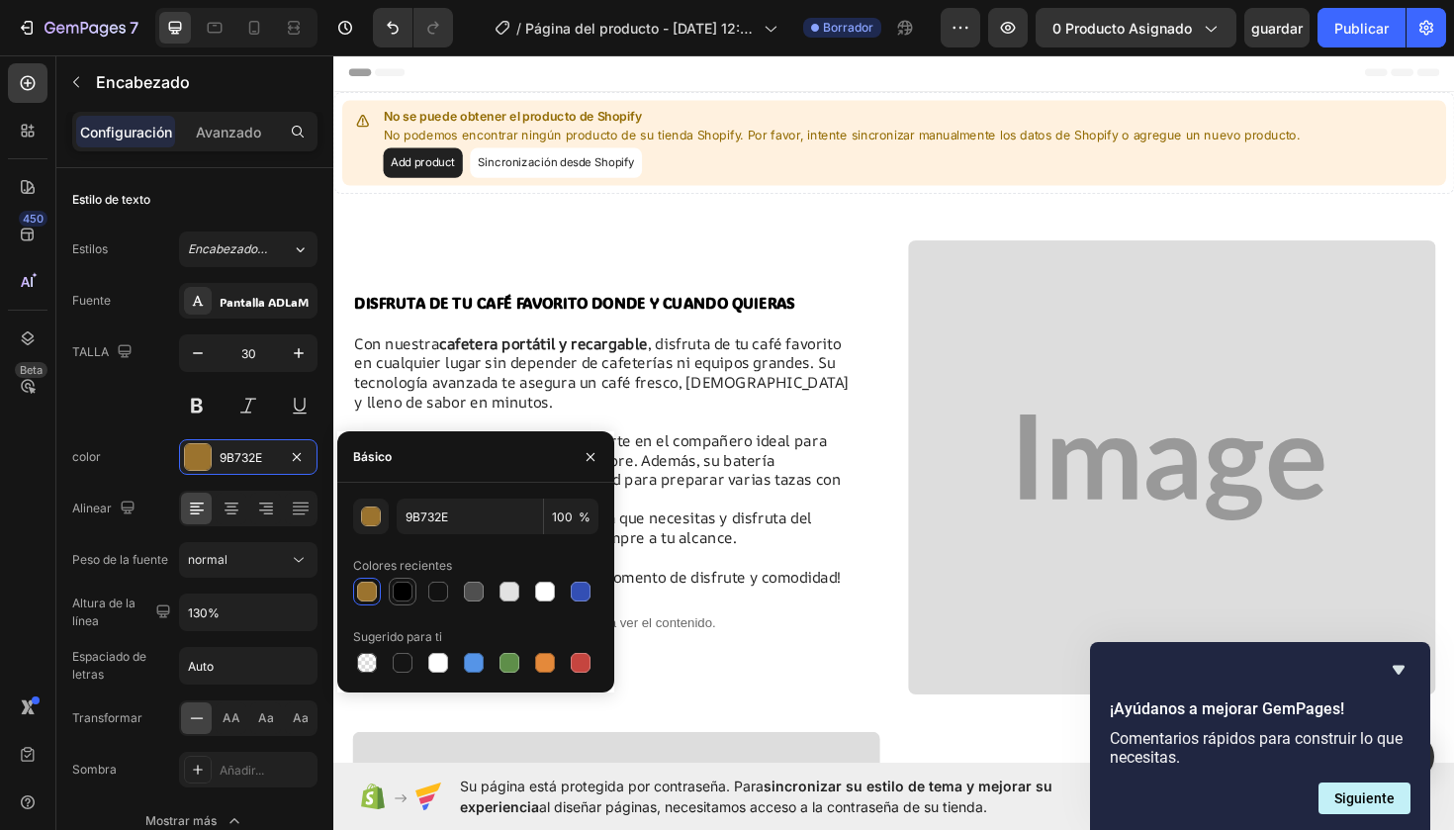
click at [404, 599] on div at bounding box center [403, 592] width 20 height 20
click at [235, 502] on icon at bounding box center [232, 503] width 14 height 2
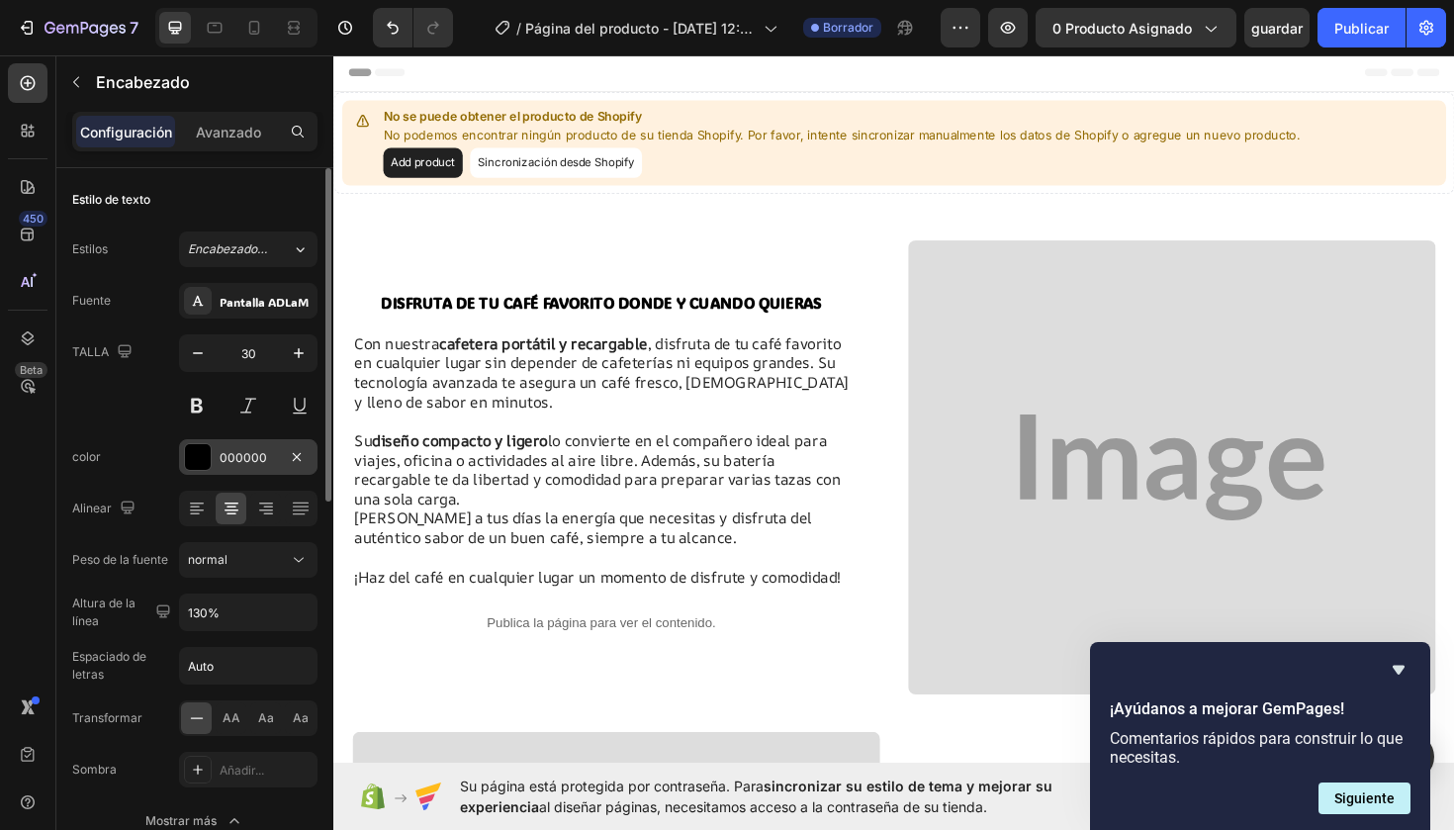
click at [216, 461] on div "000000" at bounding box center [248, 457] width 138 height 36
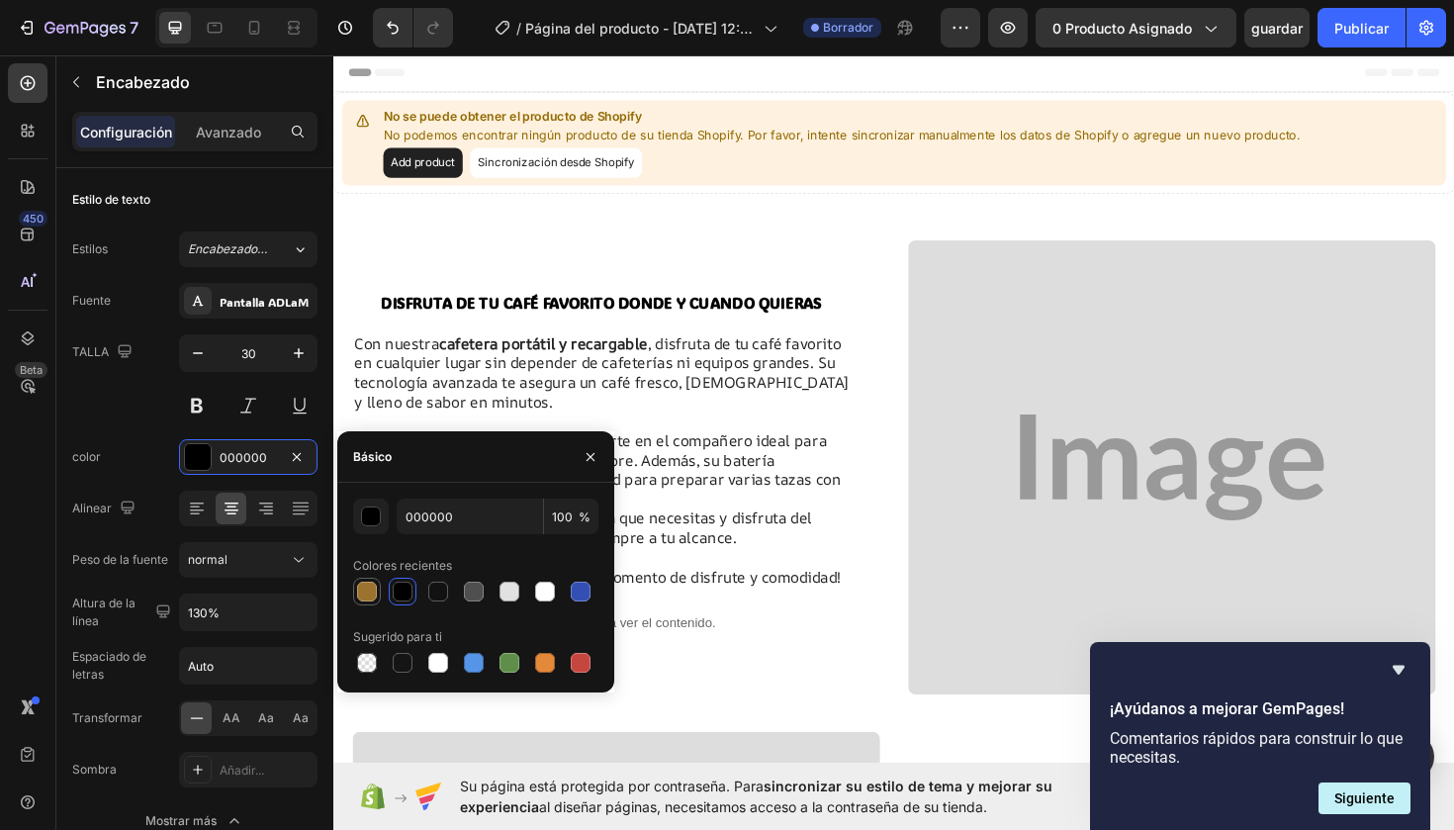
click at [375, 592] on div at bounding box center [367, 592] width 20 height 20
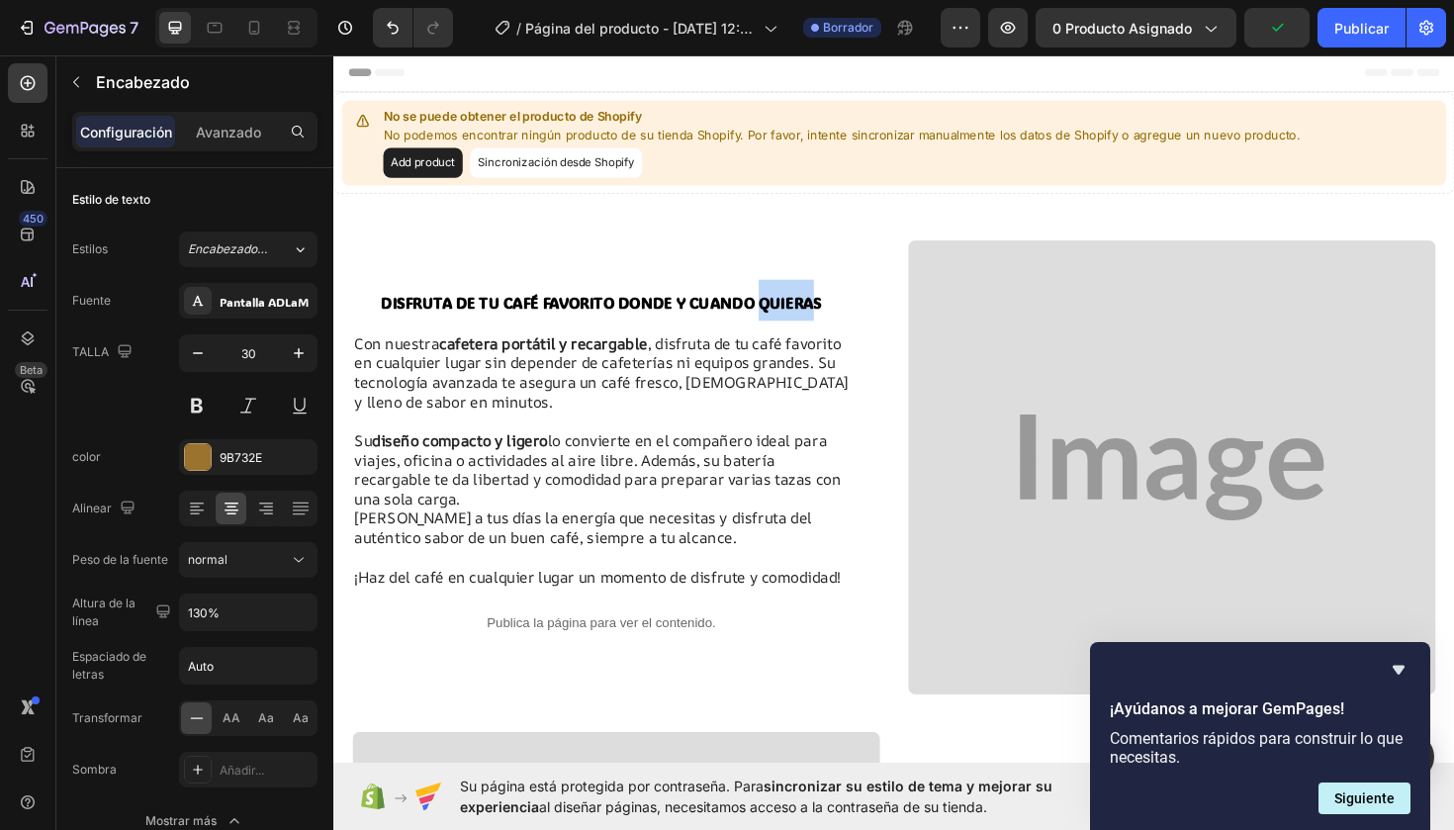
drag, startPoint x: 857, startPoint y: 319, endPoint x: 801, endPoint y: 315, distance: 55.6
click at [801, 315] on strong "DISFRUTA DE TU CAFÉ FAVORITO DONDE Y CUANDO QUIERAS" at bounding box center [617, 317] width 467 height 21
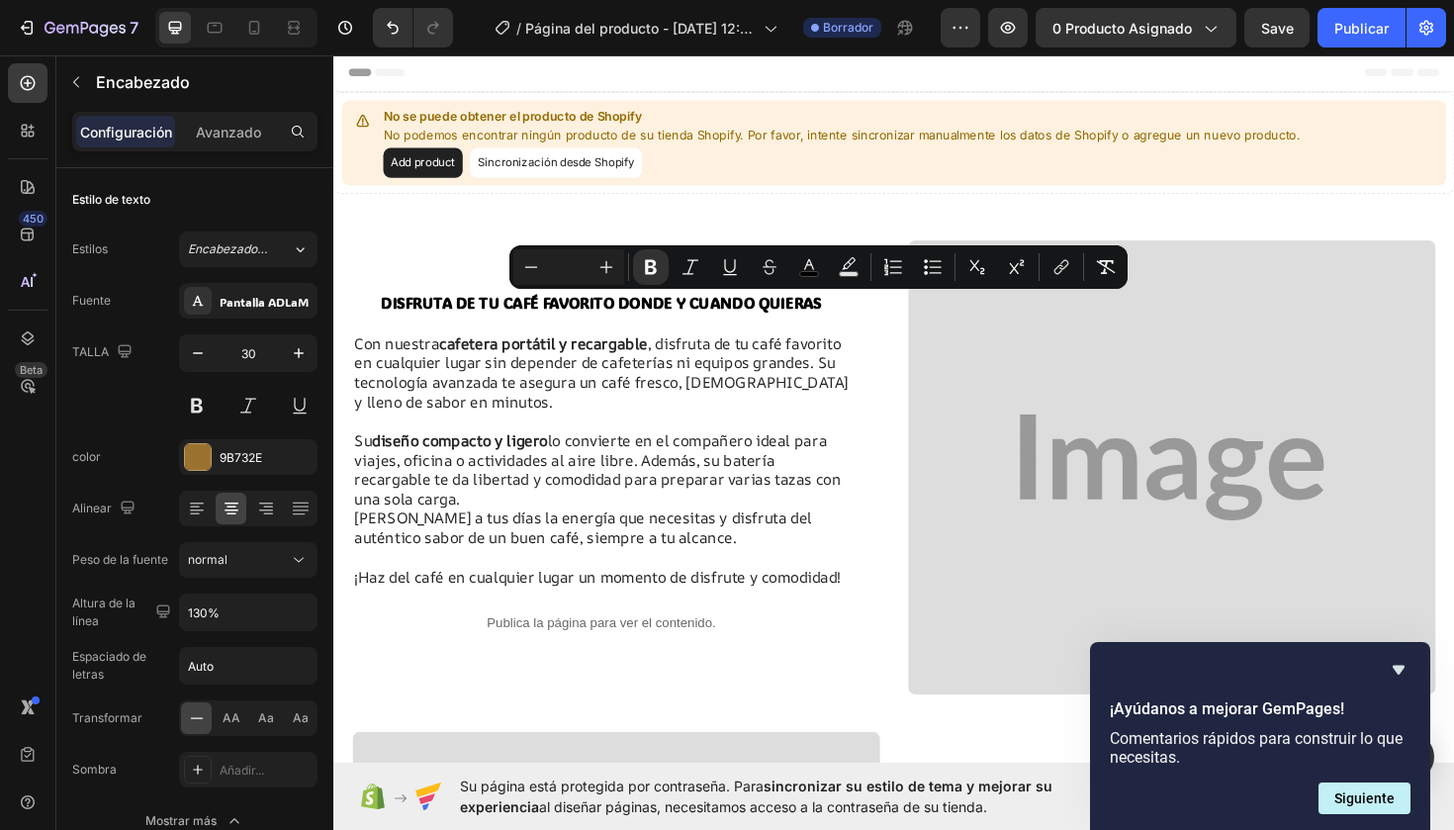
click at [870, 316] on p "DISFRUTA DE TU CAFÉ FAVORITO DONDE Y CUANDO QUIERAS" at bounding box center [616, 315] width 523 height 44
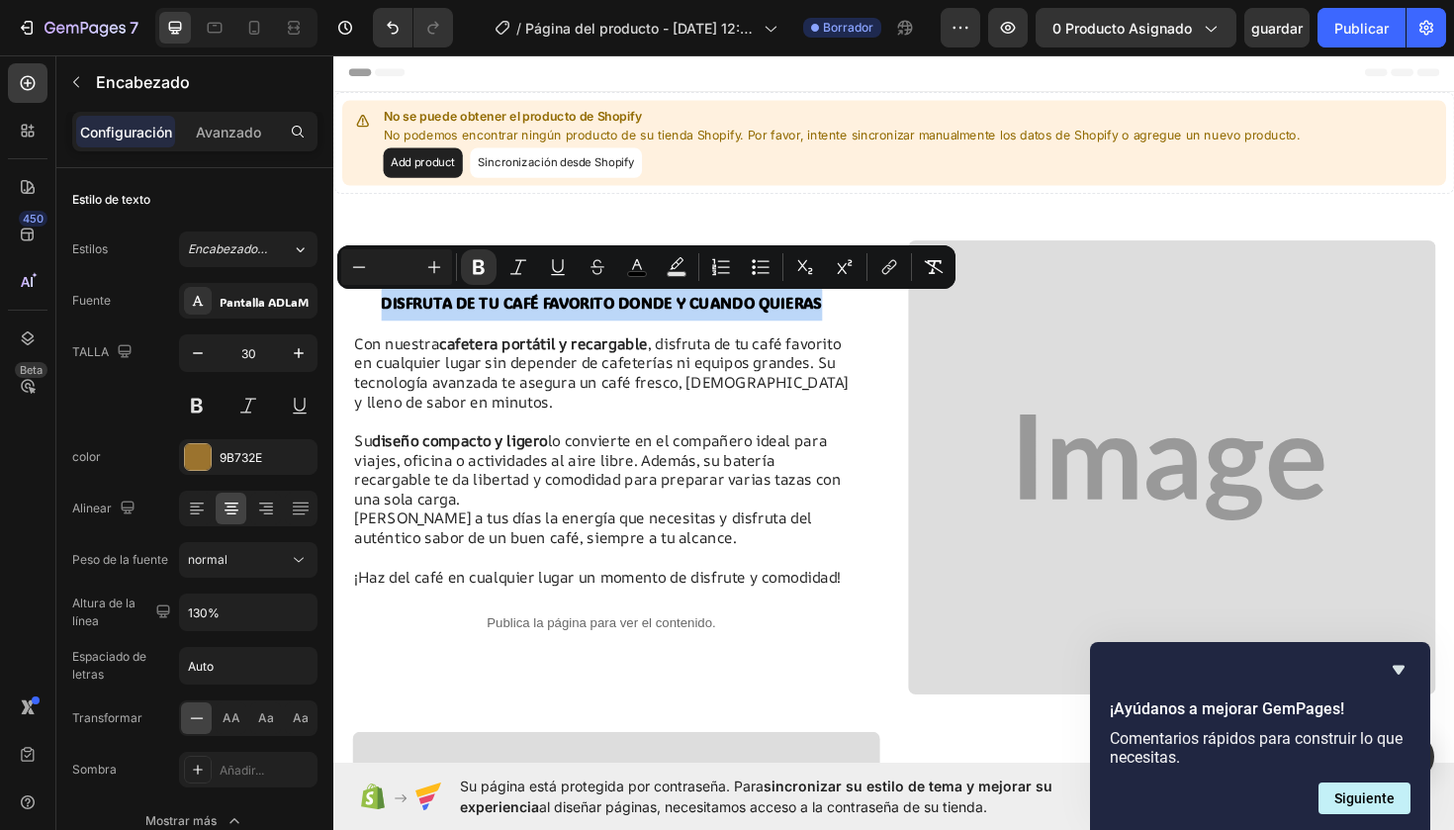
drag, startPoint x: 863, startPoint y: 319, endPoint x: 365, endPoint y: 310, distance: 497.6
click at [365, 310] on p "DISFRUTA DE TU CAFÉ FAVORITO DONDE Y CUANDO QUIERAS" at bounding box center [616, 315] width 523 height 44
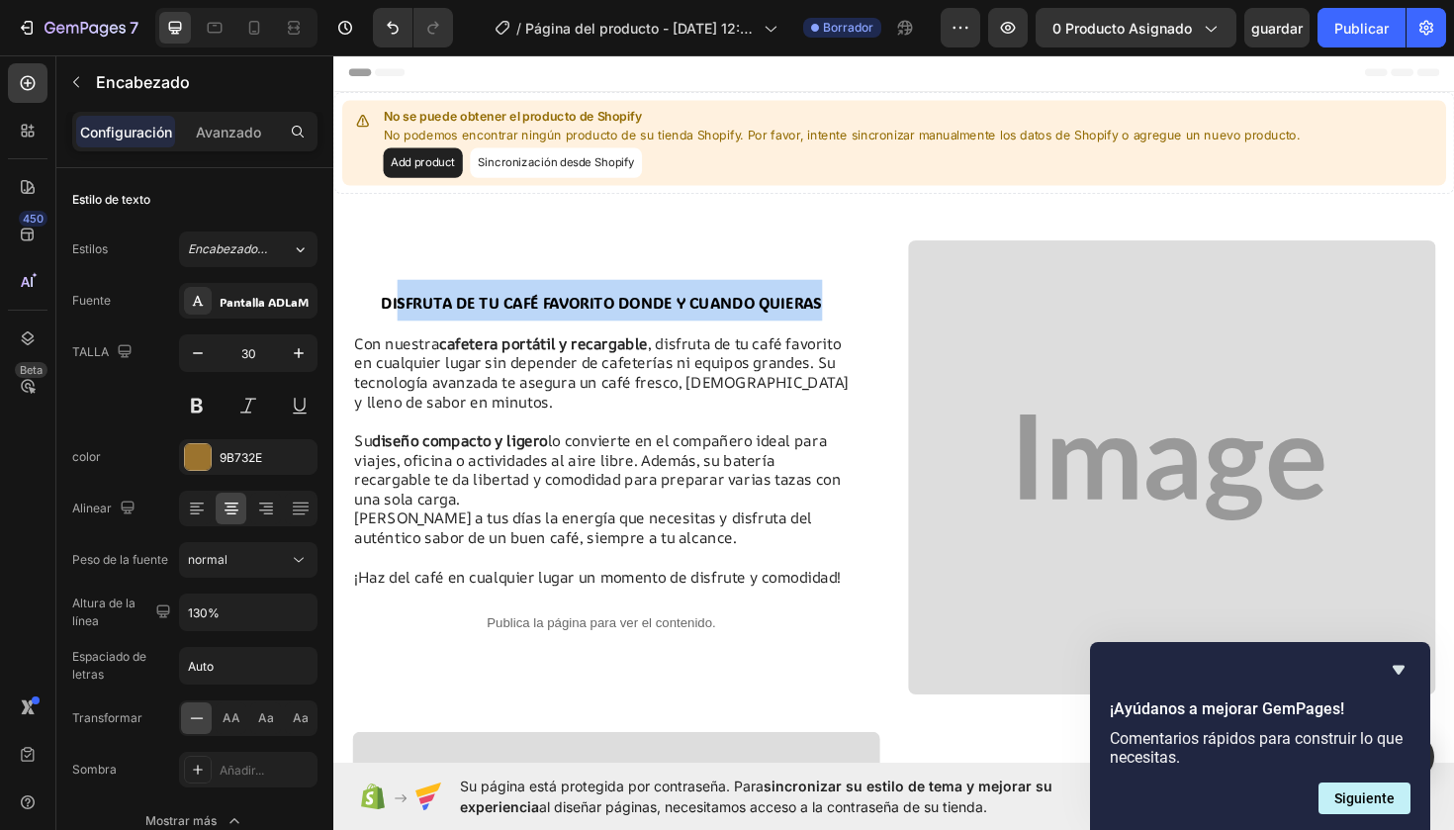
drag, startPoint x: 849, startPoint y: 320, endPoint x: 401, endPoint y: 302, distance: 448.5
click at [401, 302] on p "DISFRUTA DE TU CAFÉ FAVORITO DONDE Y CUANDO QUIERAS" at bounding box center [616, 315] width 523 height 44
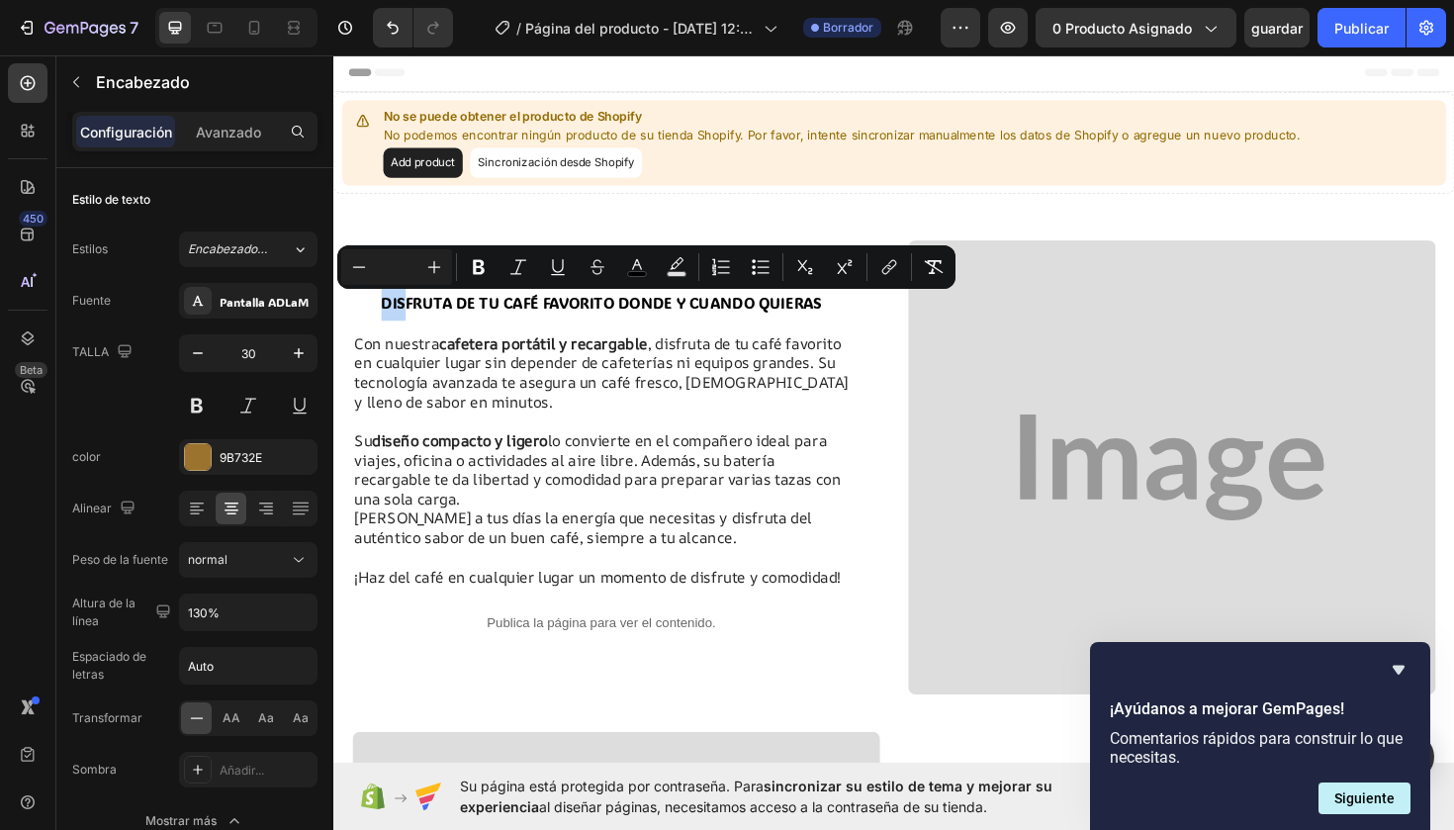
drag, startPoint x: 404, startPoint y: 319, endPoint x: 385, endPoint y: 320, distance: 18.8
click at [361, 319] on p "DISFRUTA DE TU CAFÉ FAVORITO DONDE Y CUANDO QUIERAS" at bounding box center [616, 315] width 523 height 44
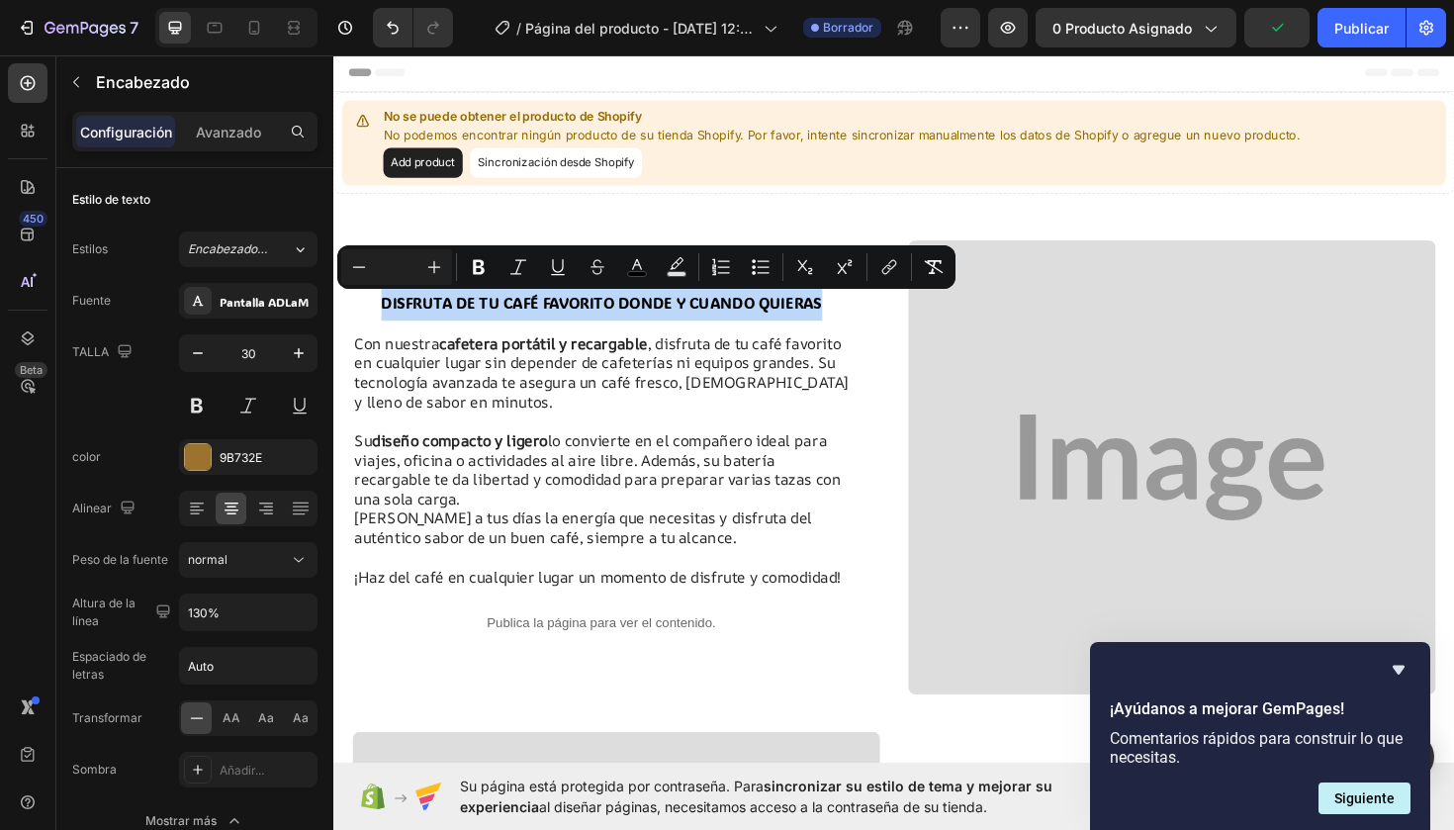
drag, startPoint x: 381, startPoint y: 319, endPoint x: 864, endPoint y: 317, distance: 482.7
click at [864, 317] on p "DISFRUTA DE TU CAFÉ FAVORITO DONDE Y CUANDO QUIERAS" at bounding box center [616, 315] width 523 height 44
copy span "DISFRUTA DE TU CAFÉ FAVORITO DONDE Y CUANDO QUIERAS"
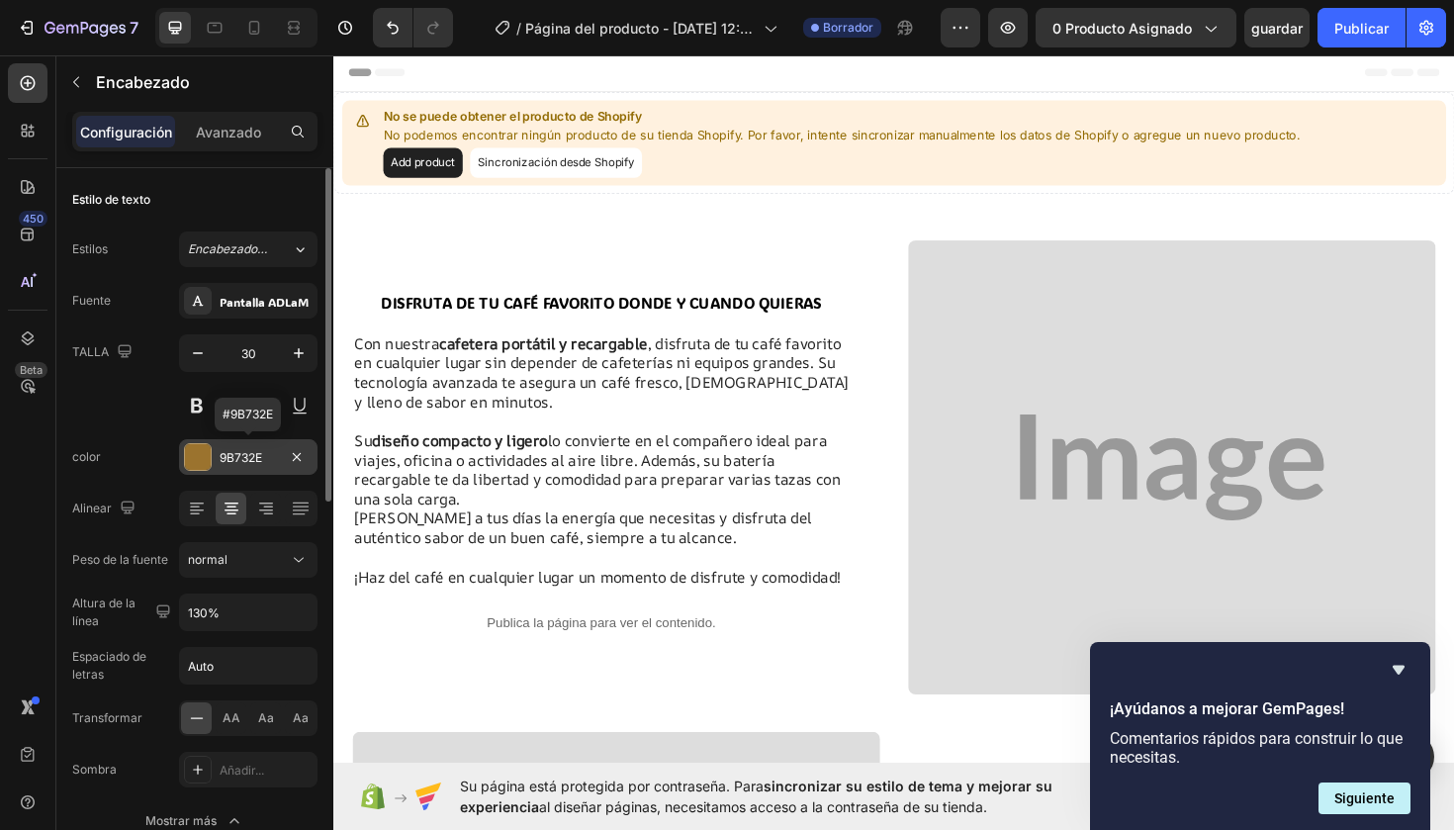
click at [241, 456] on div "9B732E" at bounding box center [248, 458] width 57 height 18
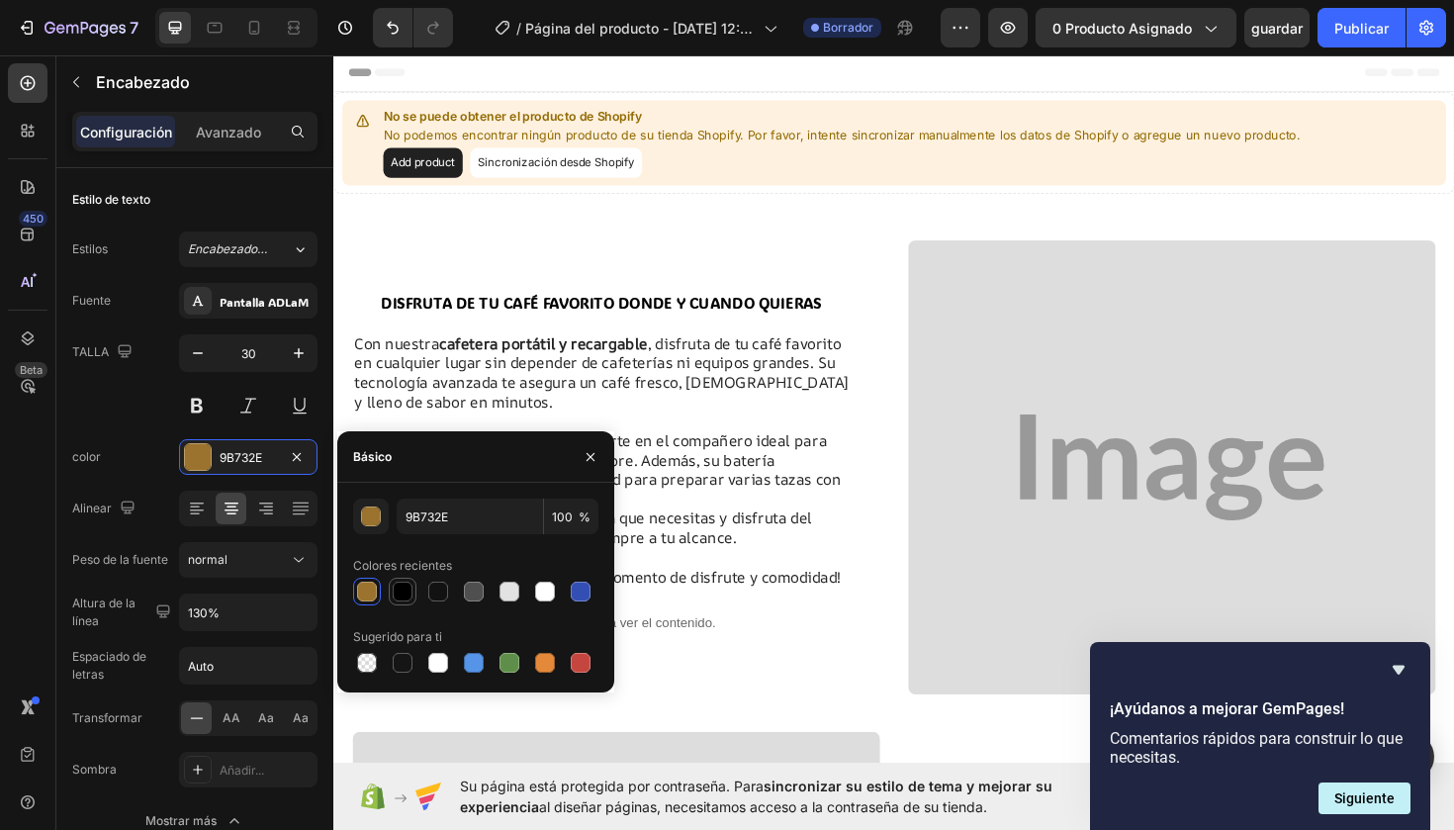
click at [411, 592] on div at bounding box center [403, 592] width 20 height 20
type input "000000"
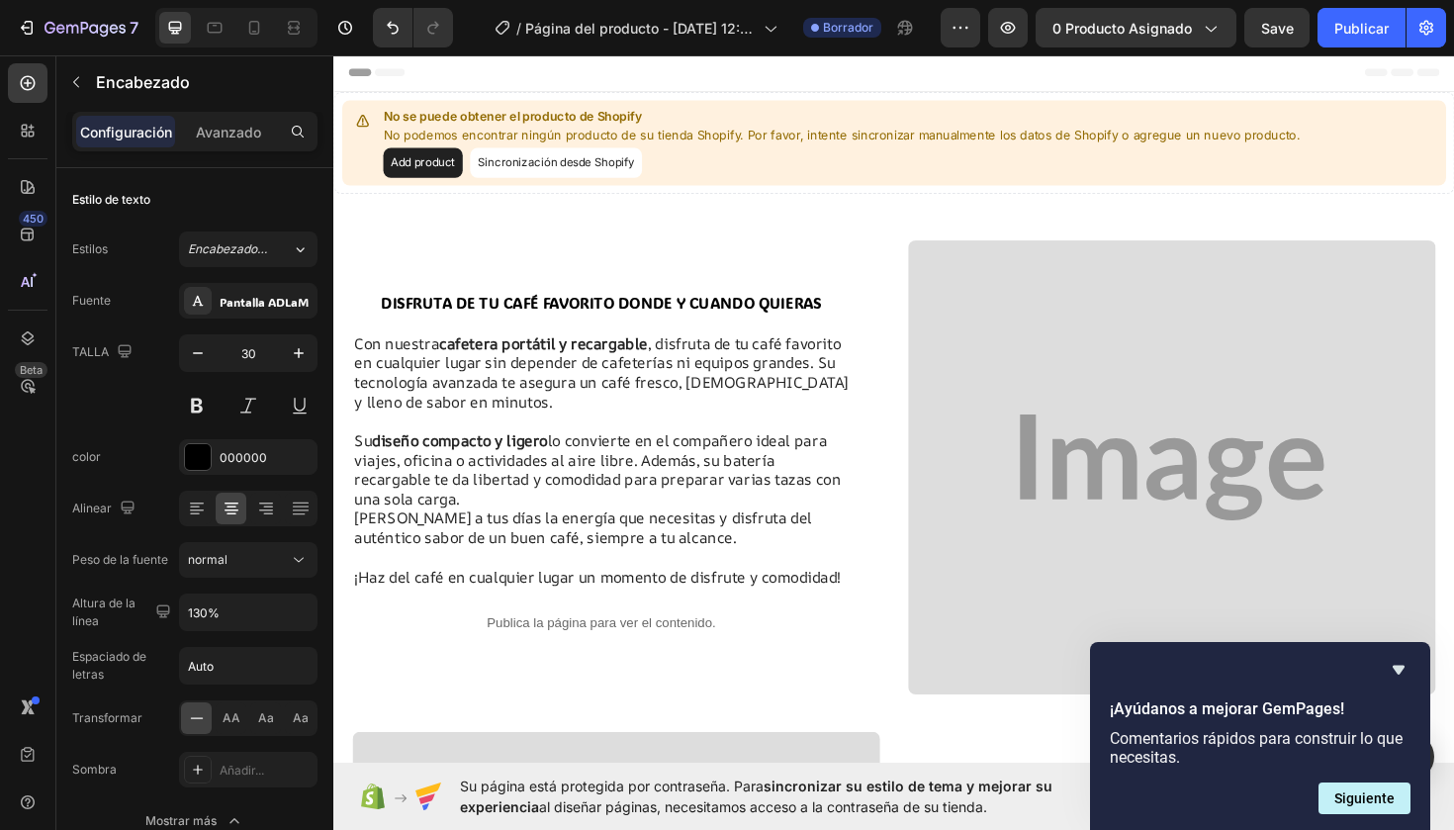
click at [621, 317] on span "DISFRUTA DE TU CAFÉ FAVORITO DONDE Y CUANDO QUIERAS" at bounding box center [617, 317] width 467 height 21
click at [388, 314] on span "DISFRUTA DE TU CAFÉ FAVORITO DONDE Y CUANDO QUIERAS" at bounding box center [617, 317] width 467 height 21
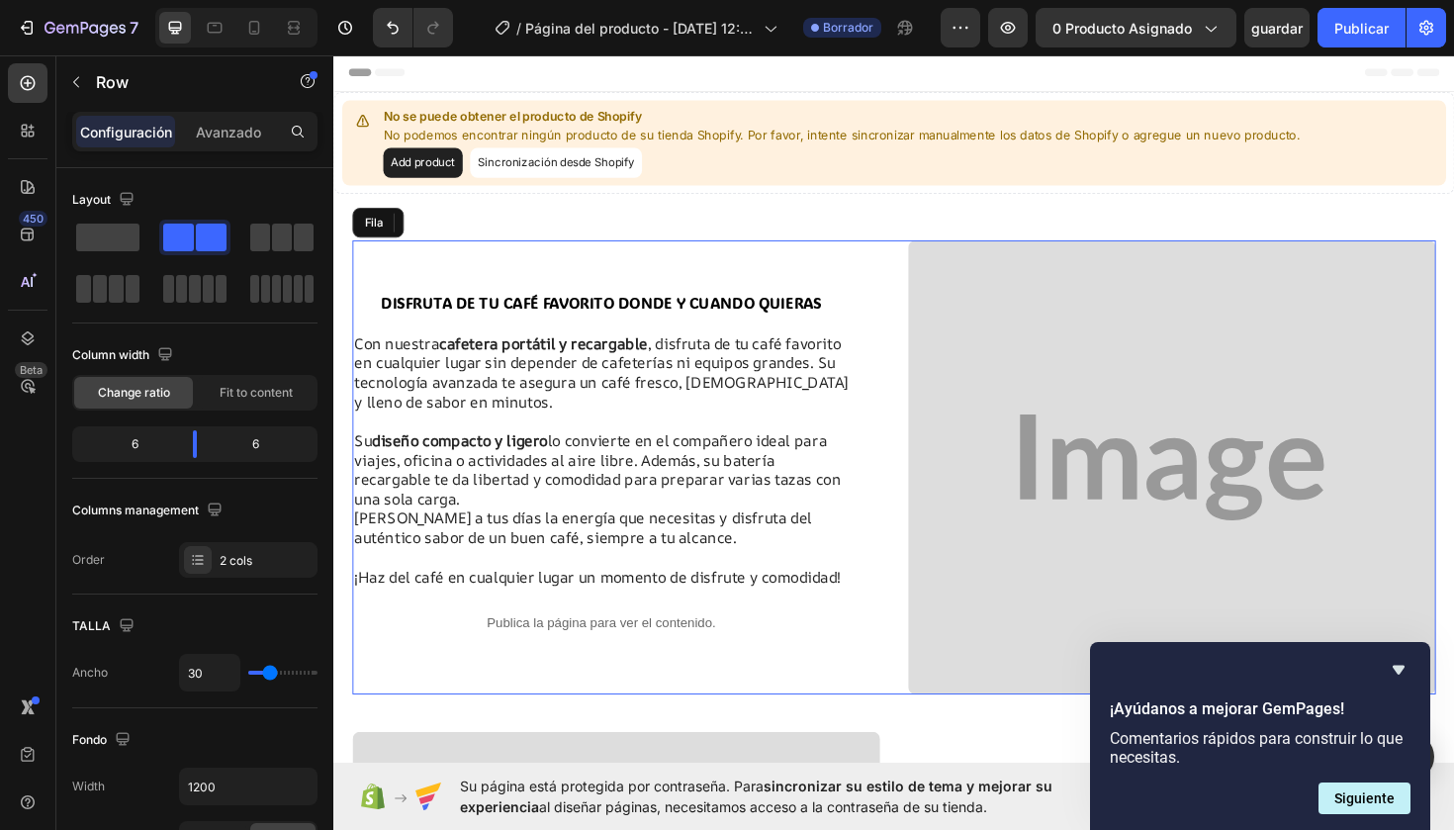
click at [465, 288] on div "⁠⁠⁠⁠⁠⁠⁠ DISFRUTA DE TU CAFÉ FAVORITO DONDE Y CUANDO QUIERAS Encabezado Con nues…" at bounding box center [632, 491] width 559 height 481
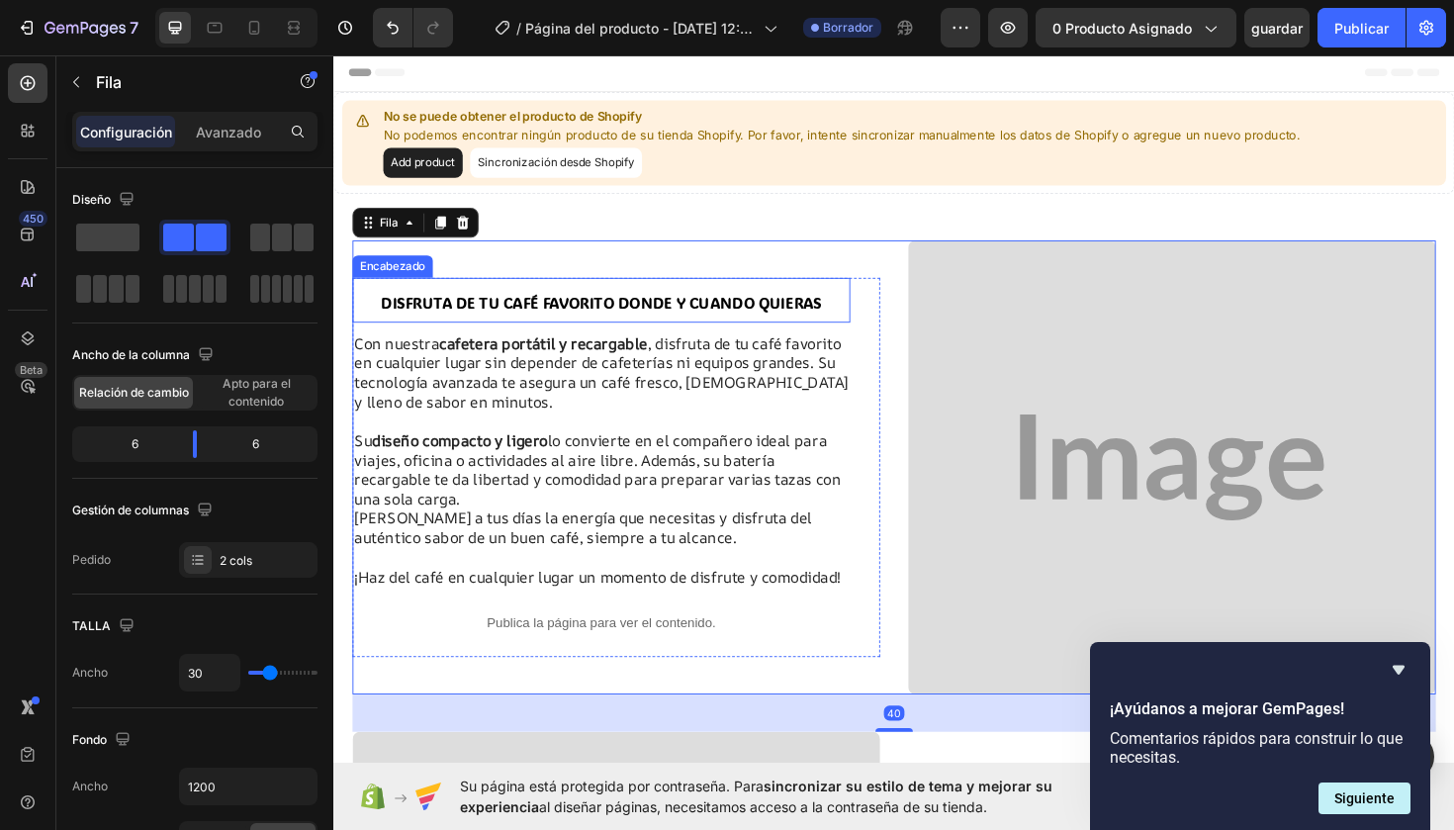
click at [465, 300] on p "⁠⁠⁠⁠⁠⁠⁠DISFRUTA DE TU CAFÉ FAVORITO DONDE Y CUANDO QUIERAS" at bounding box center [616, 315] width 523 height 44
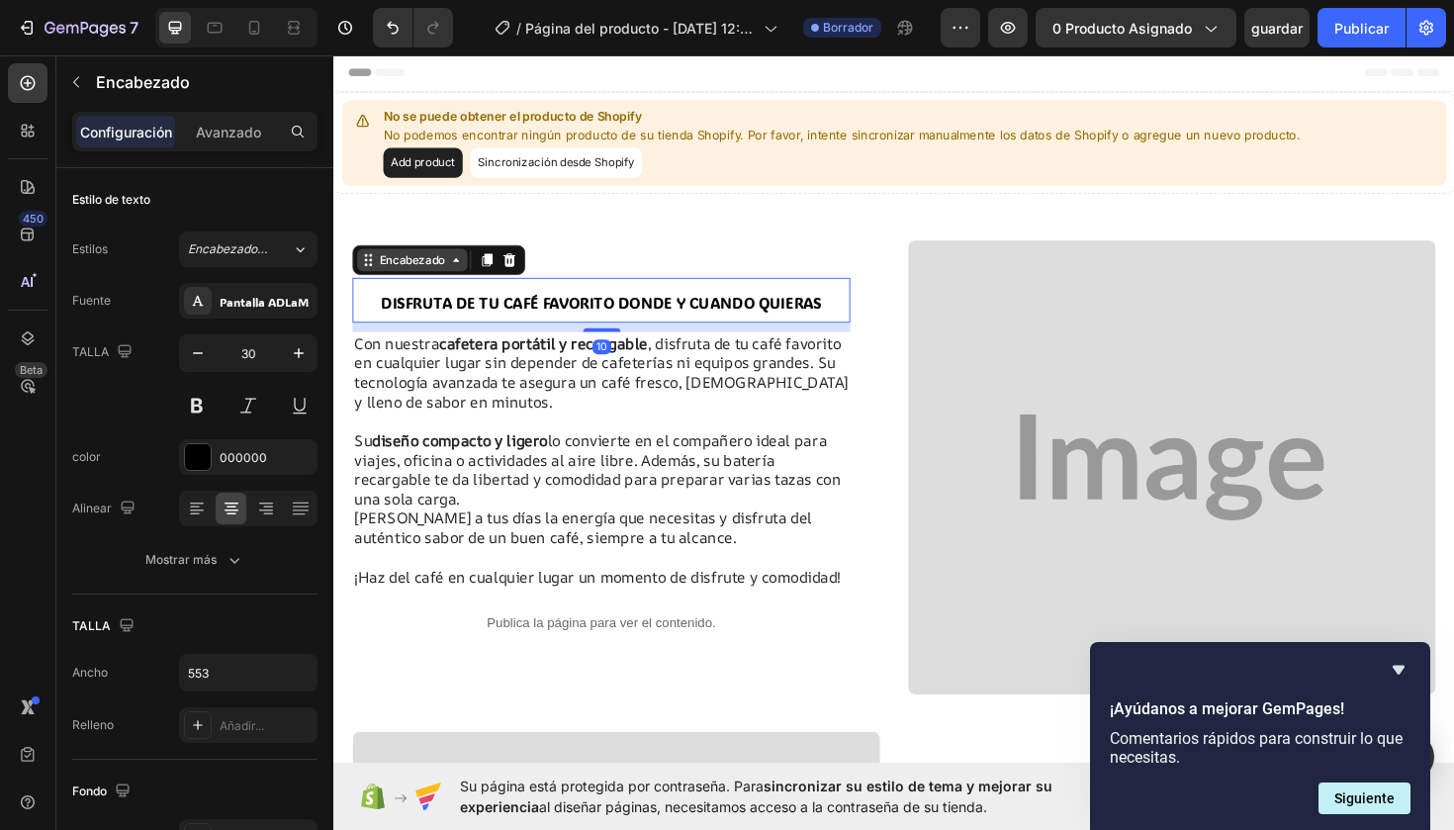
click at [458, 280] on icon at bounding box center [463, 272] width 16 height 16
click at [465, 280] on icon at bounding box center [463, 272] width 16 height 16
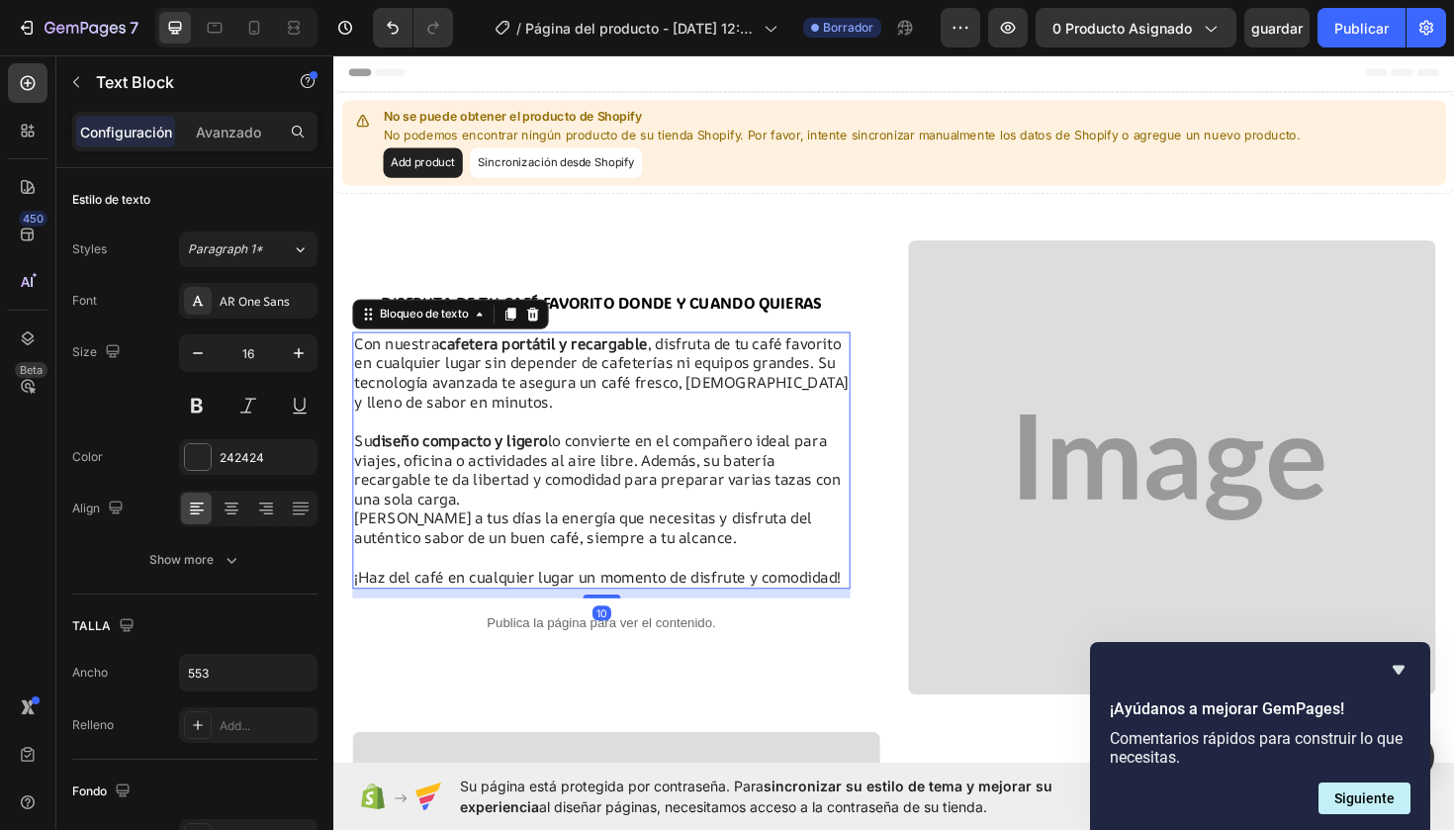
click at [554, 397] on p "Con nuestra cafetera portátil y recargable , disfruta de tu café favorito en cu…" at bounding box center [616, 391] width 523 height 82
click at [229, 502] on icon at bounding box center [232, 503] width 14 height 2
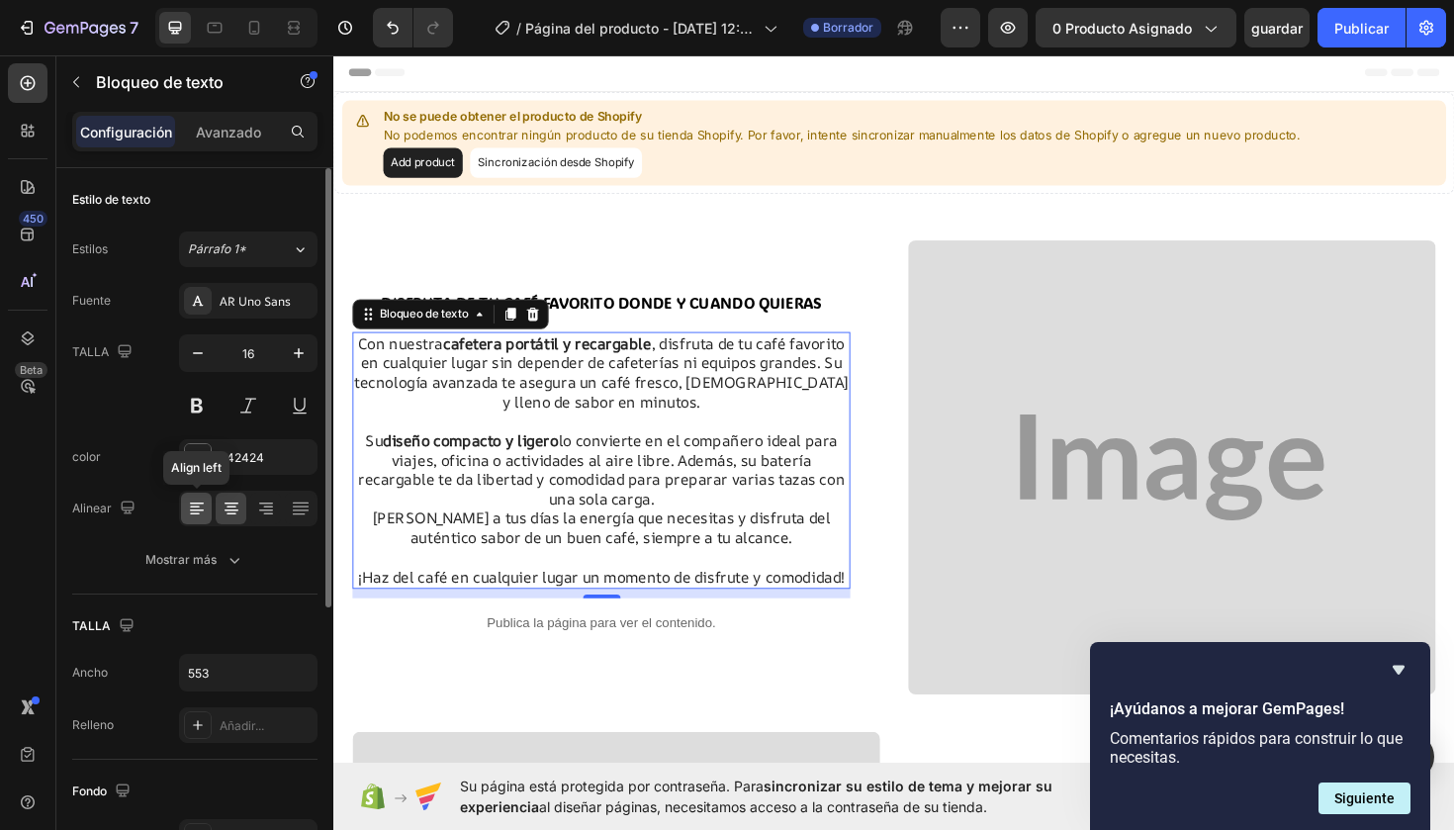
click at [196, 517] on icon at bounding box center [197, 509] width 20 height 20
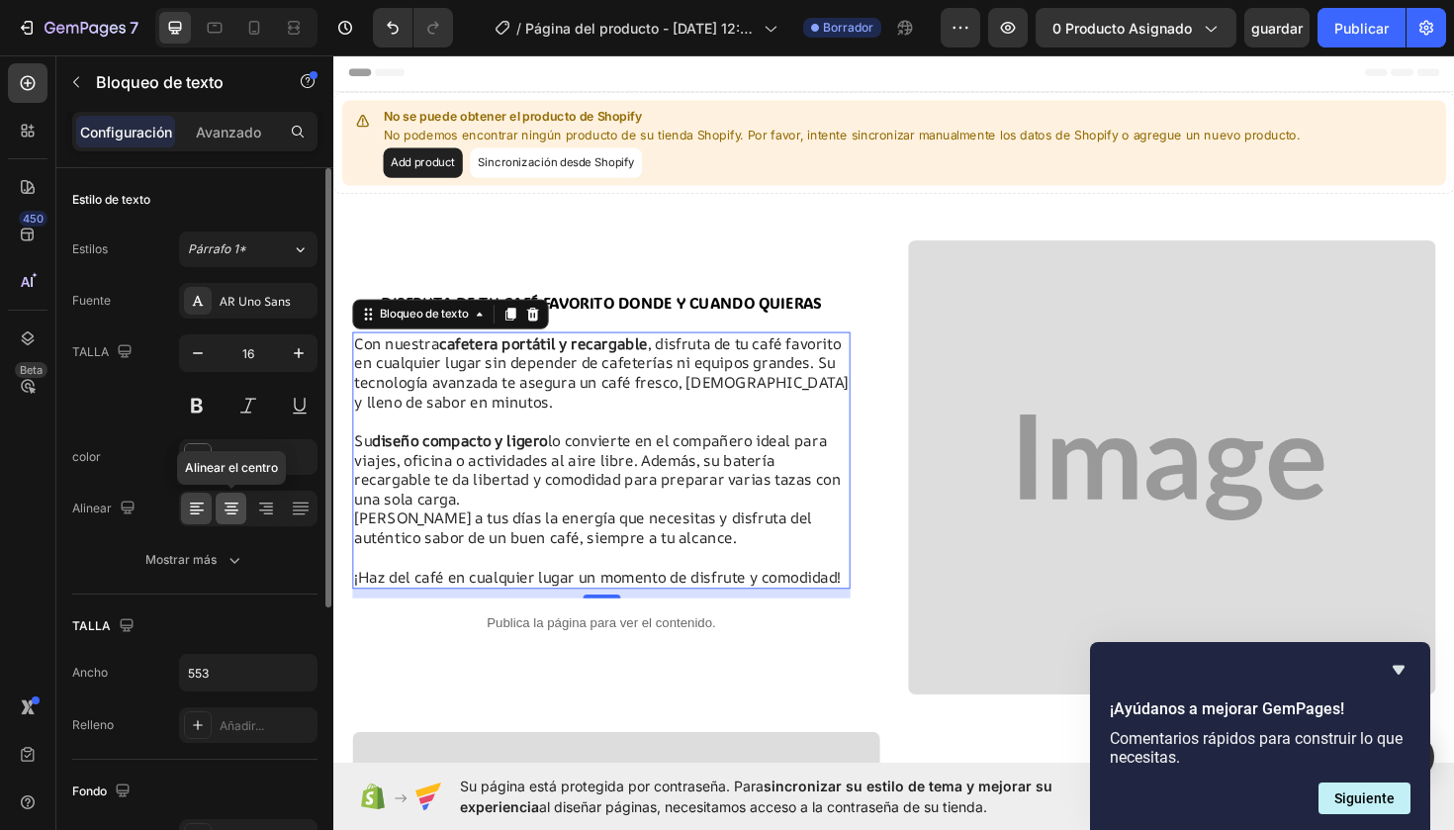
click at [233, 510] on icon at bounding box center [232, 510] width 14 height 2
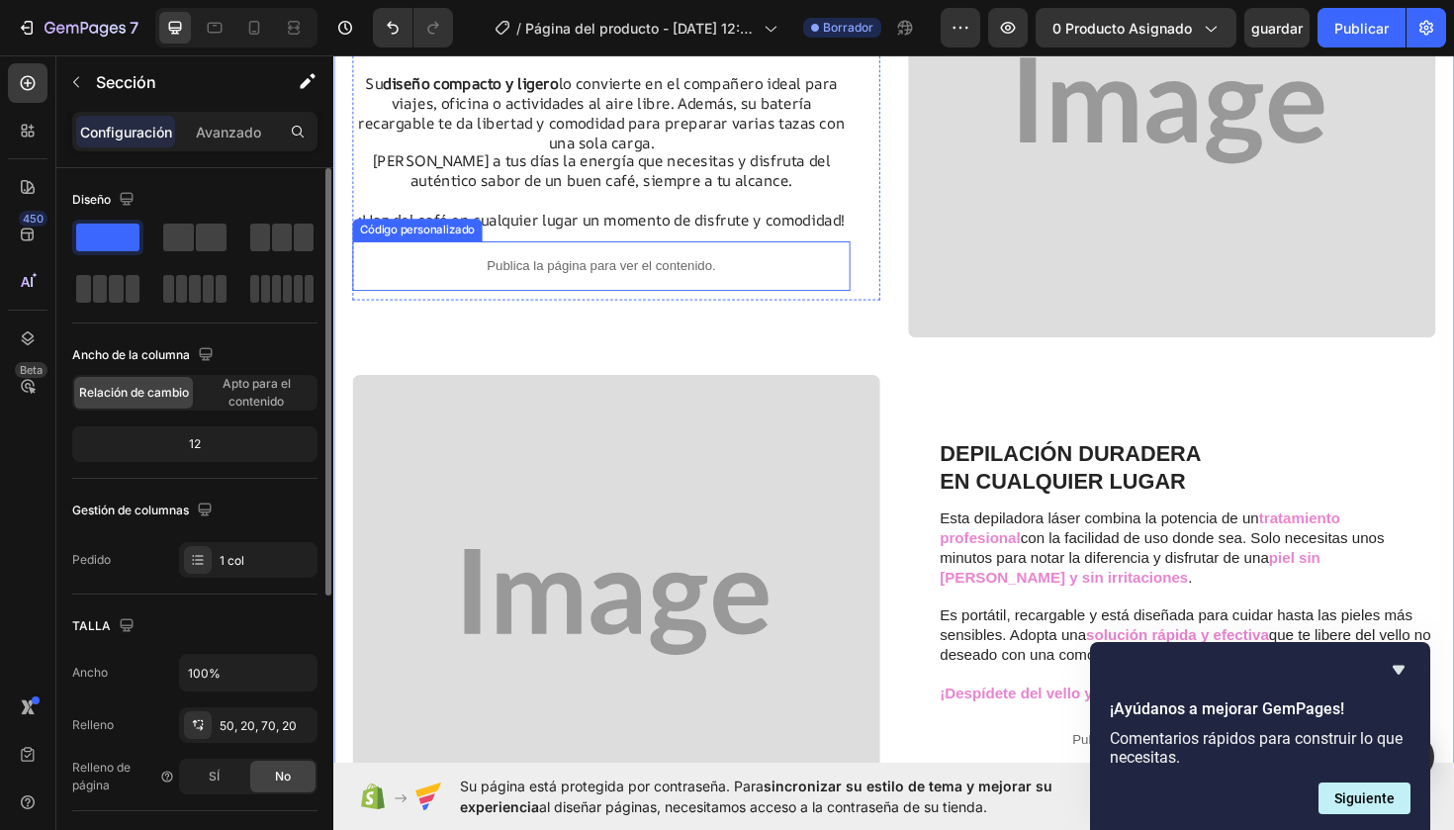
scroll to position [376, 0]
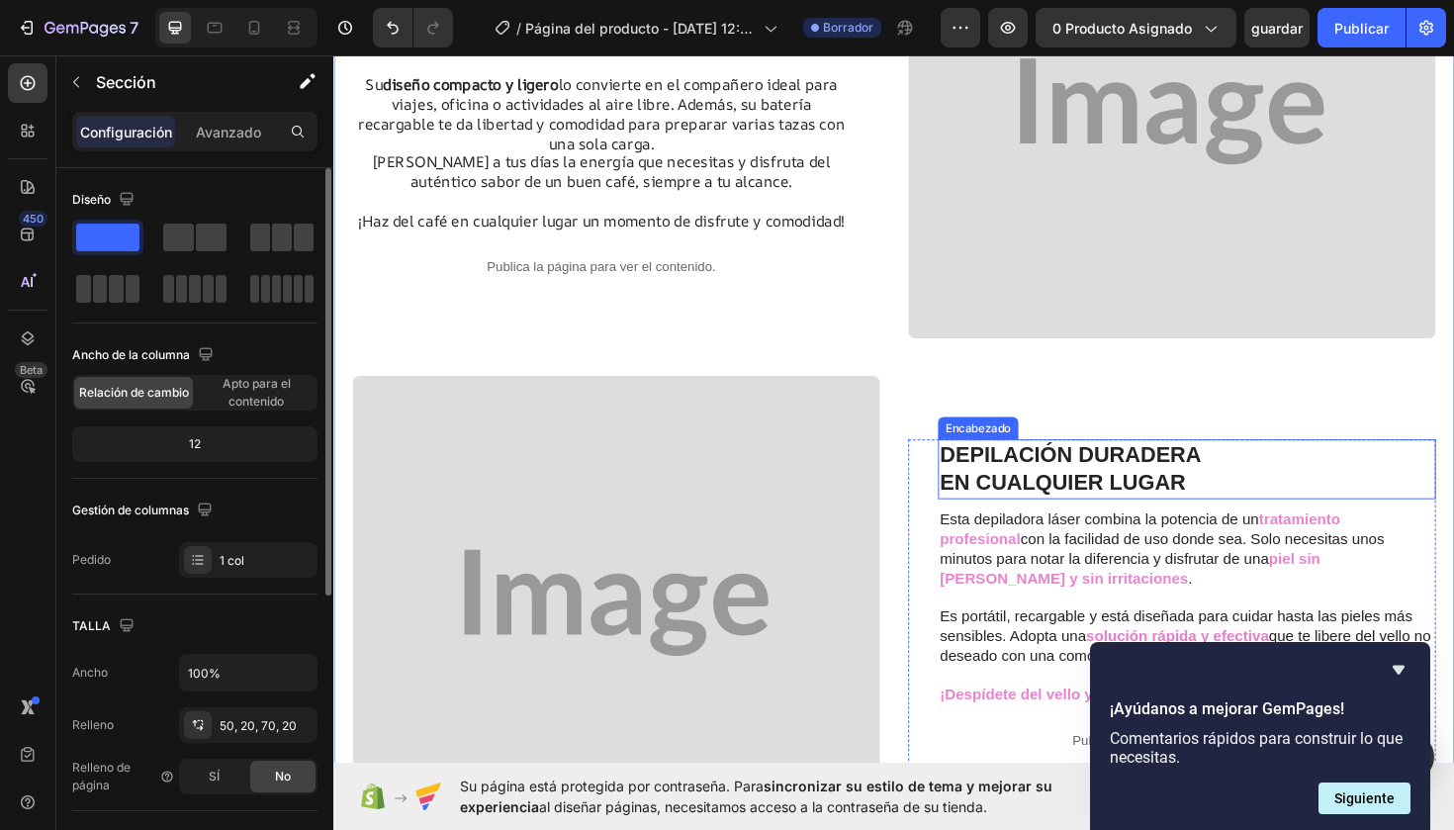
click at [1064, 491] on strong "DEPILACIÓN DURADERA" at bounding box center [1113, 478] width 277 height 26
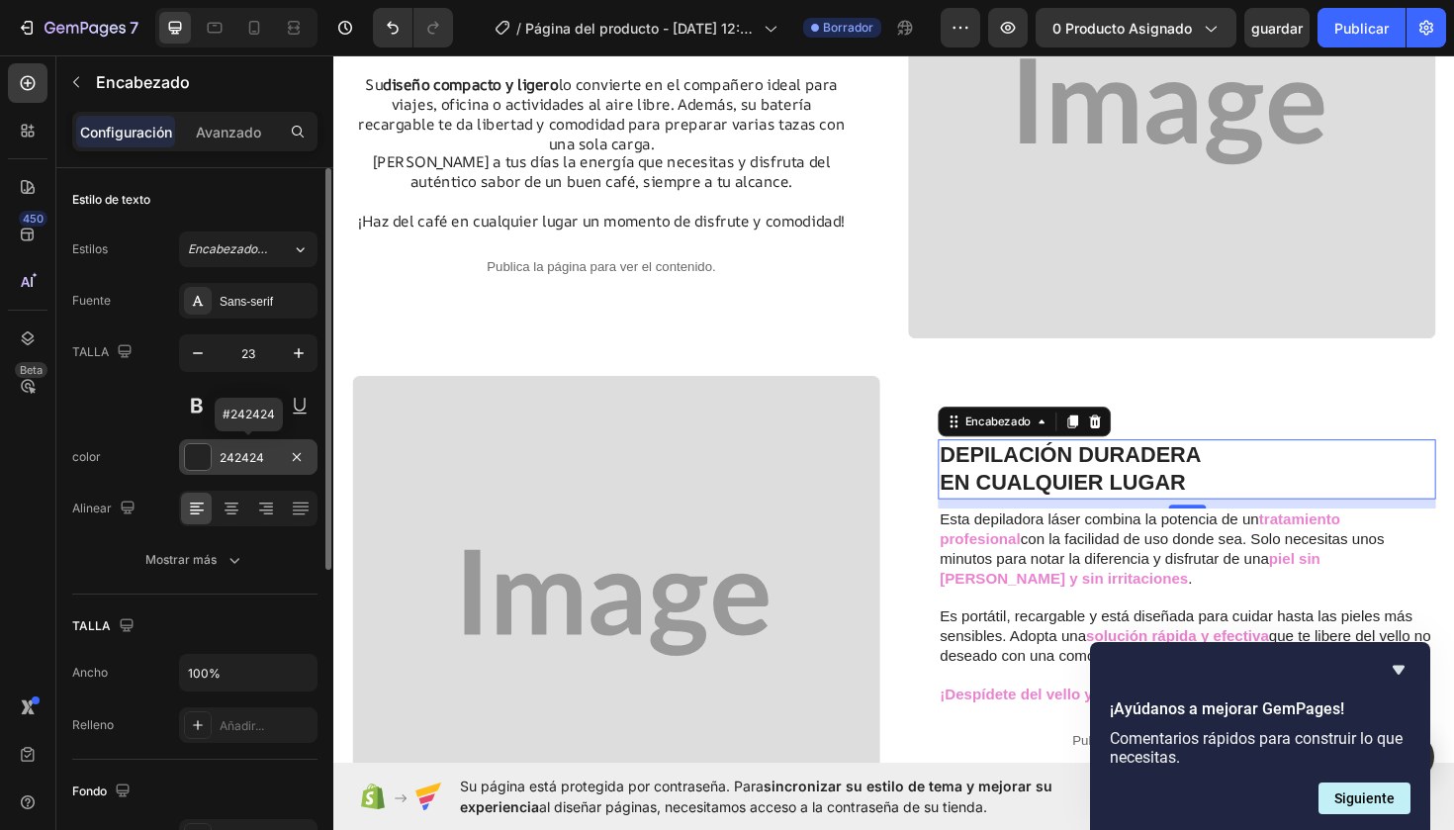
click at [199, 456] on div at bounding box center [198, 457] width 26 height 26
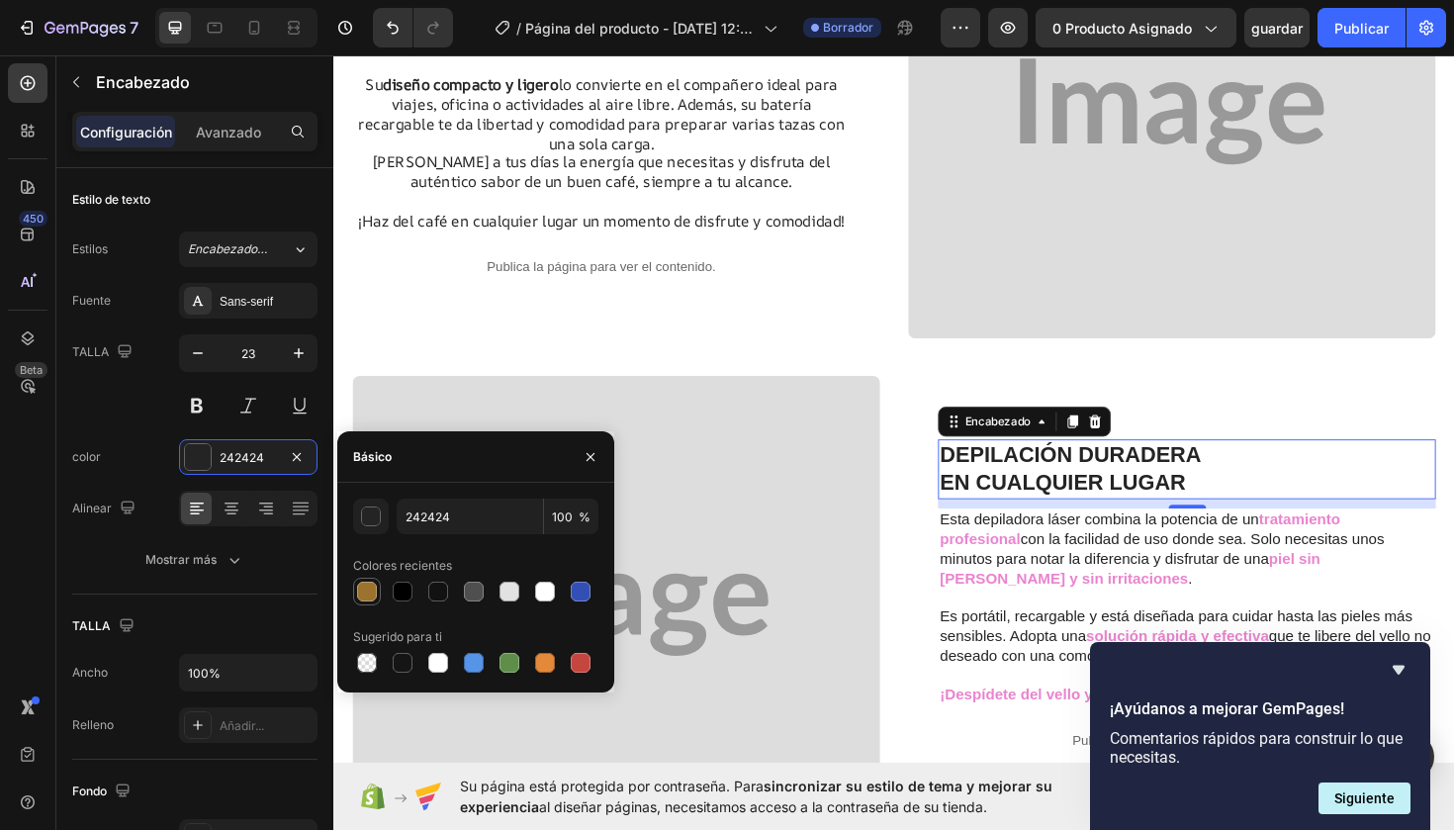
click at [361, 587] on div at bounding box center [367, 592] width 20 height 20
type input "9B732E"
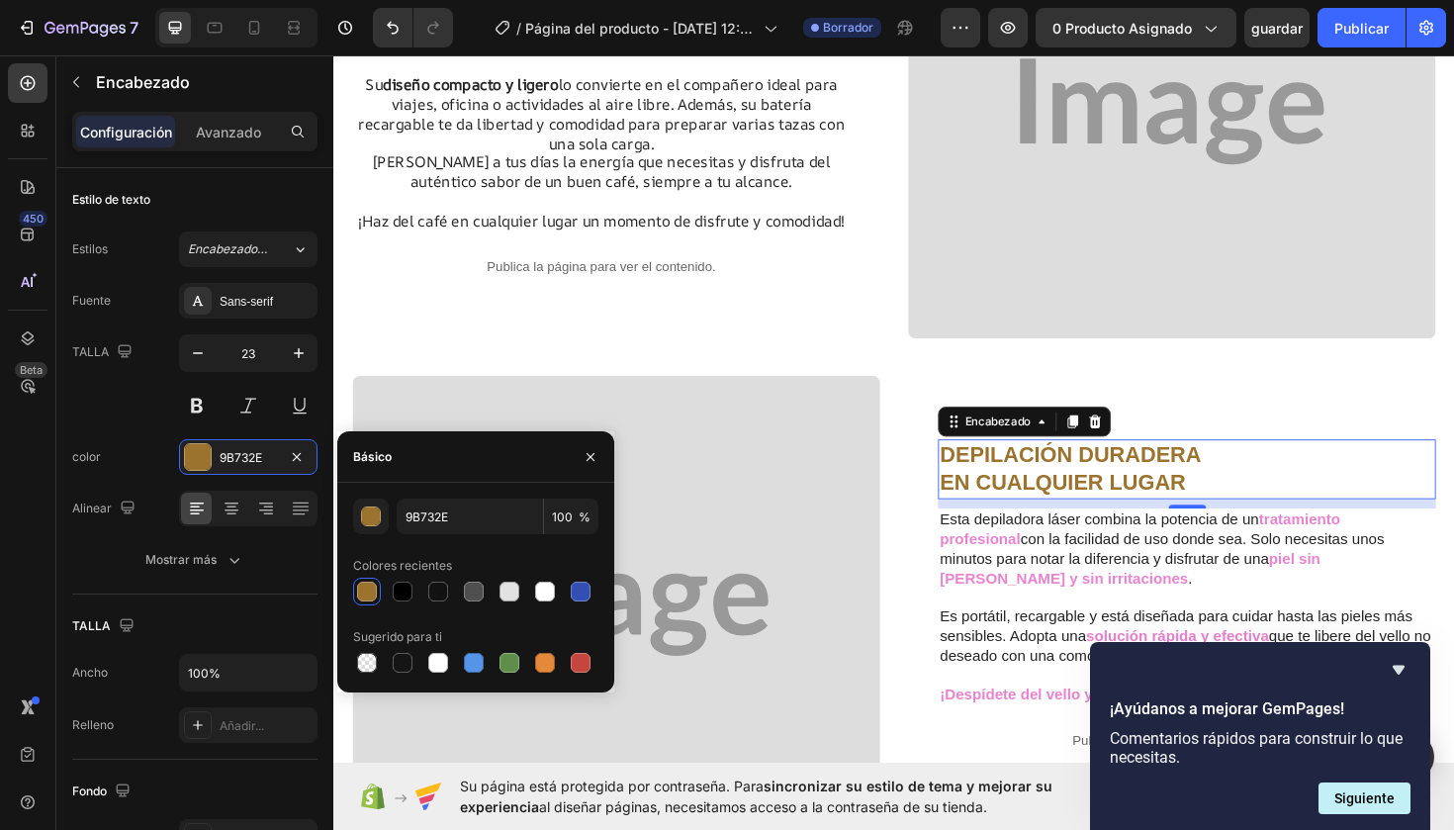
click at [361, 587] on div at bounding box center [367, 592] width 20 height 20
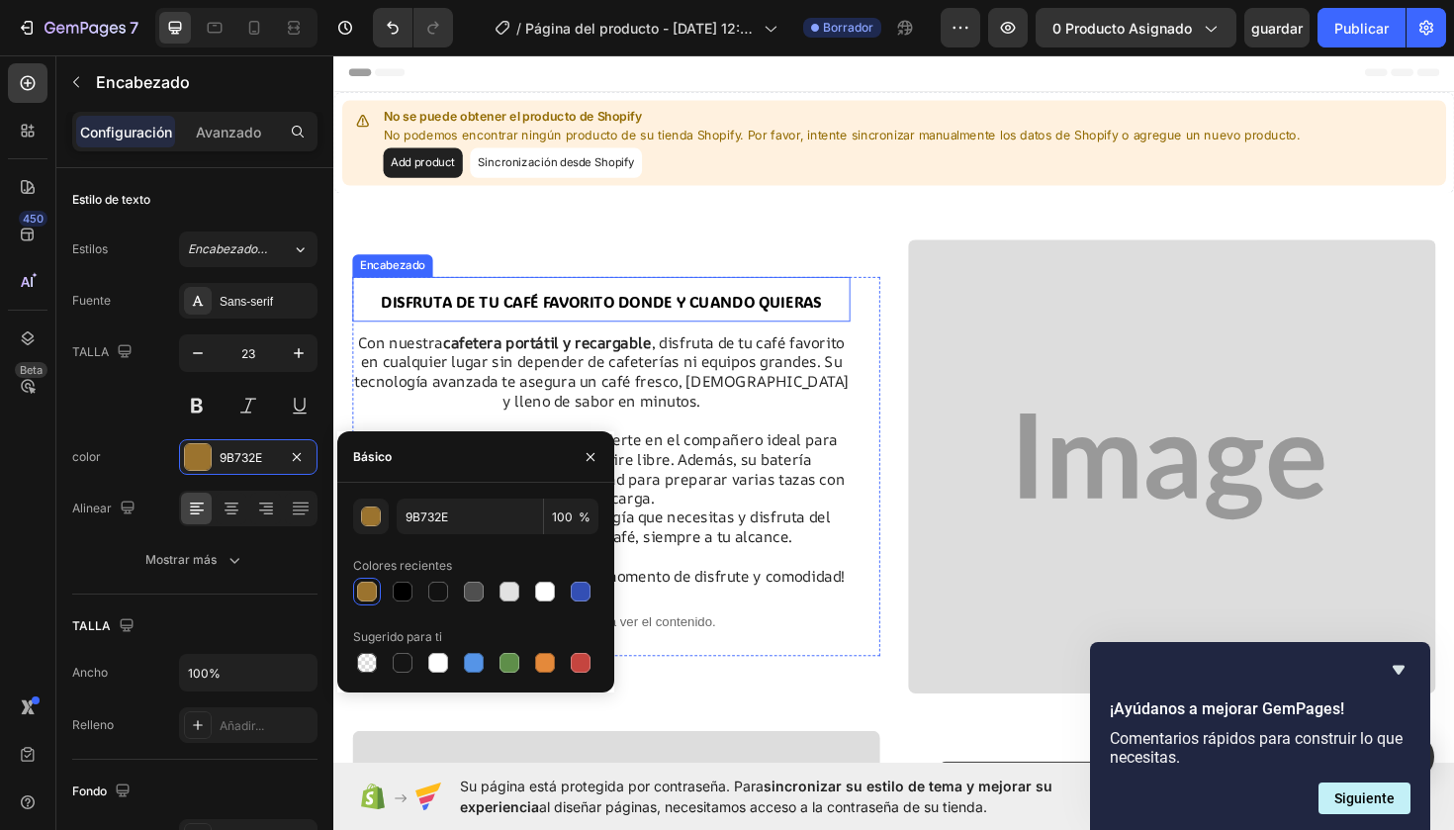
scroll to position [0, 0]
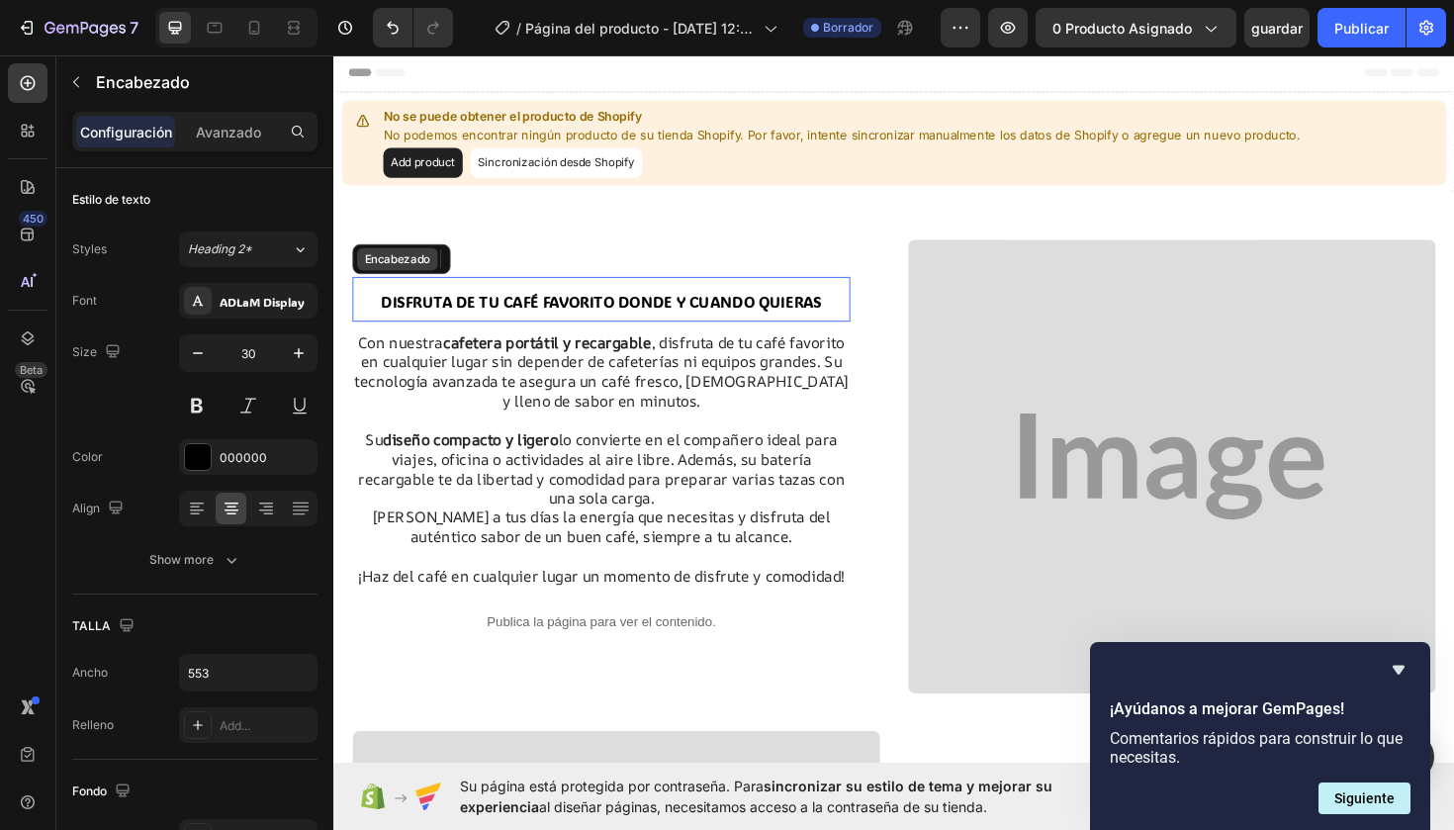
click at [505, 317] on span "⁠⁠⁠⁠⁠⁠⁠DISFRUTA DE TU CAFÉ FAVORITO DONDE Y CUANDO QUIERAS" at bounding box center [617, 316] width 467 height 21
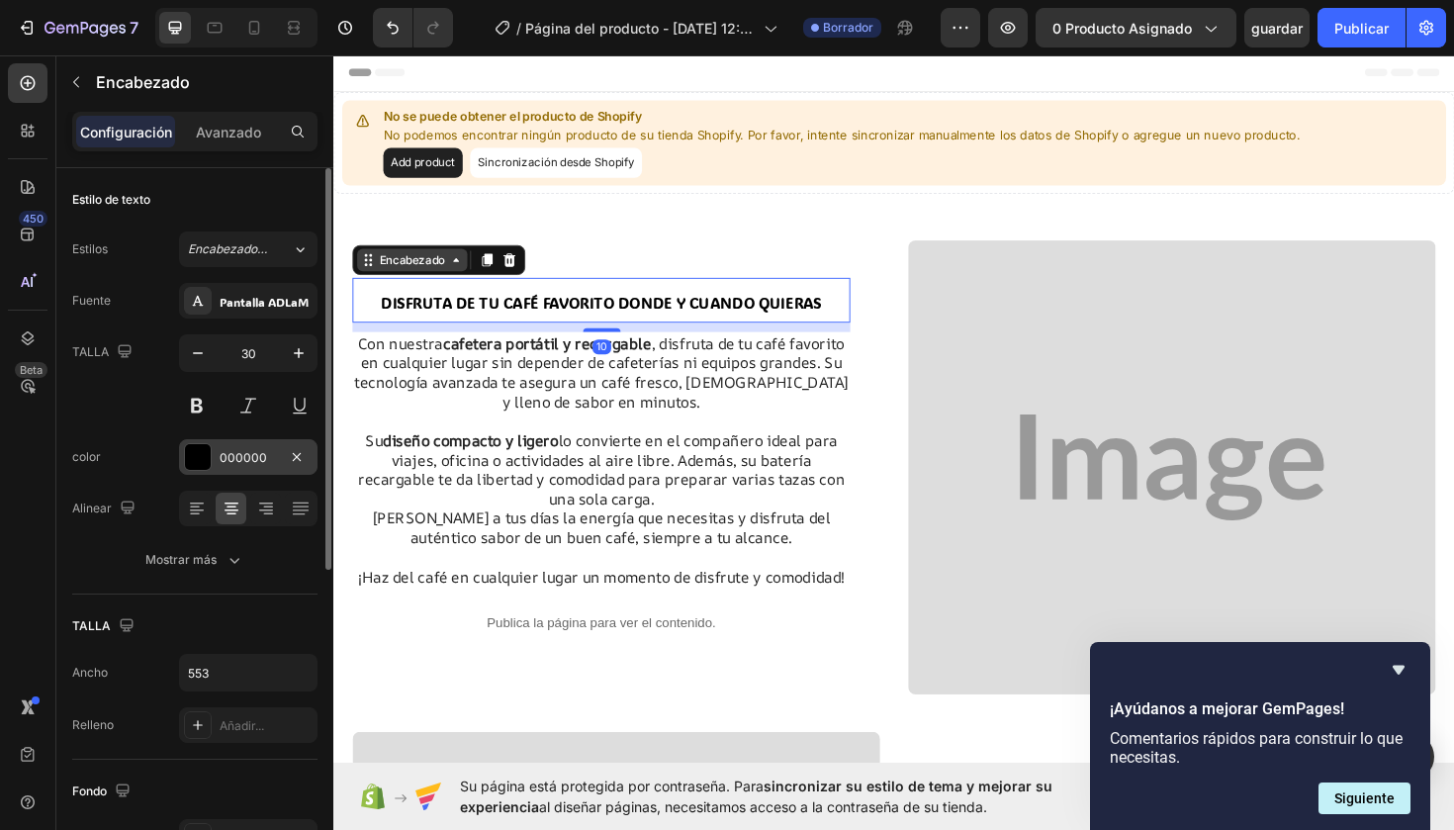
click at [206, 467] on div at bounding box center [198, 457] width 26 height 26
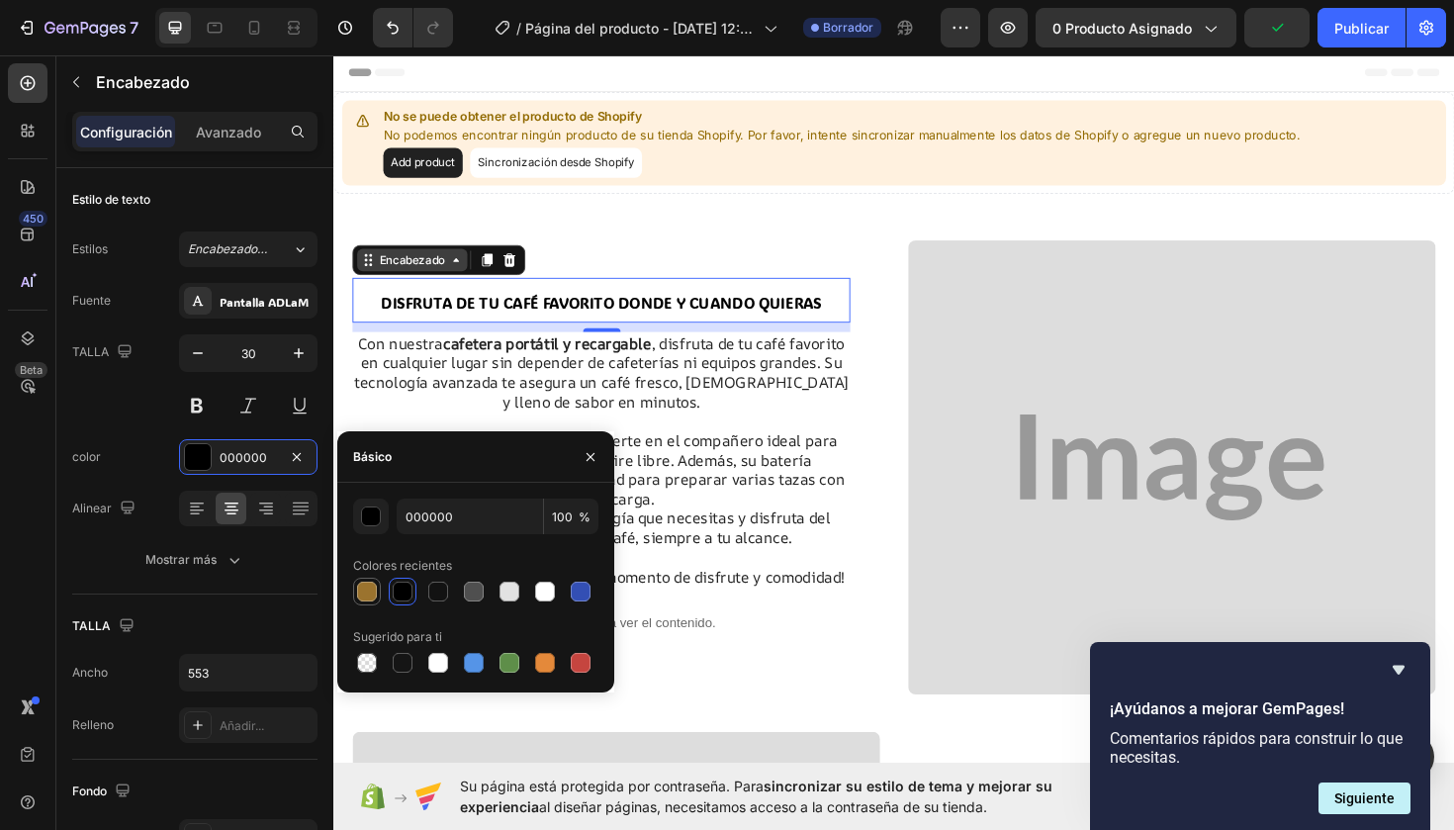
click at [365, 585] on div at bounding box center [367, 592] width 20 height 20
type input "9B732E"
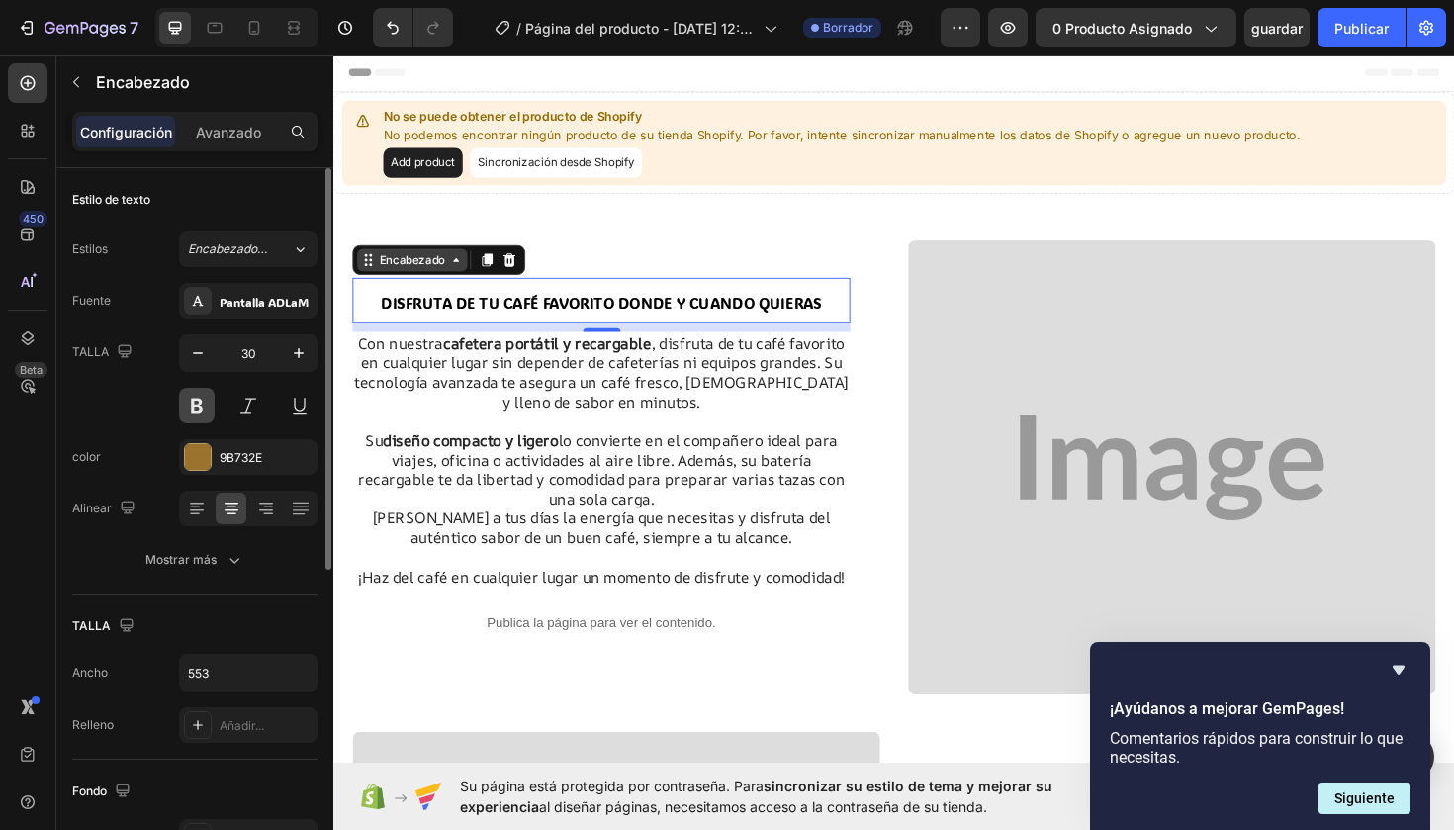
click at [194, 408] on button at bounding box center [197, 406] width 36 height 36
click at [198, 408] on button at bounding box center [197, 406] width 36 height 36
click at [225, 459] on div "9B732E" at bounding box center [248, 458] width 57 height 18
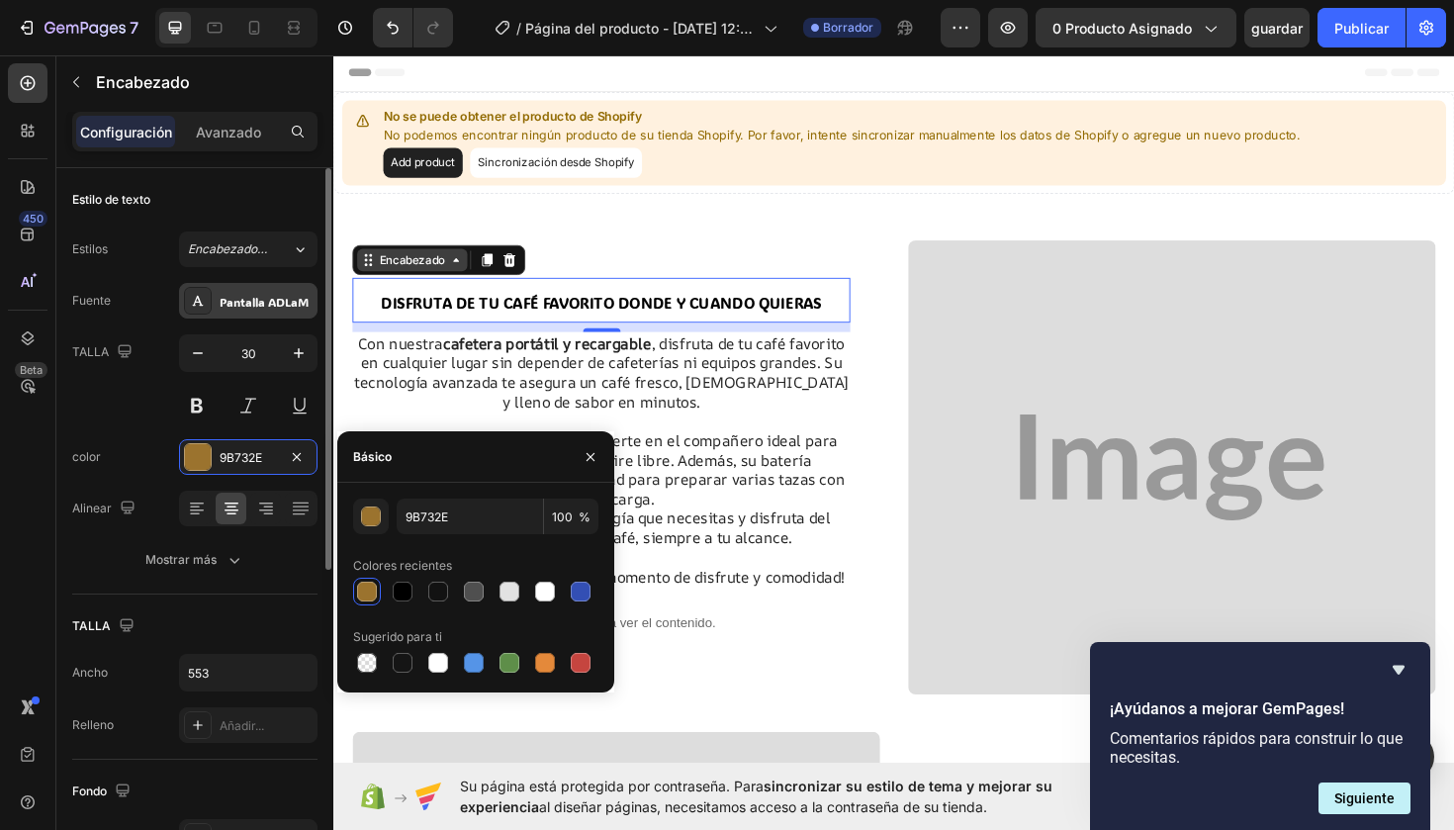
click at [273, 306] on div "Pantalla ADLaM" at bounding box center [266, 302] width 93 height 18
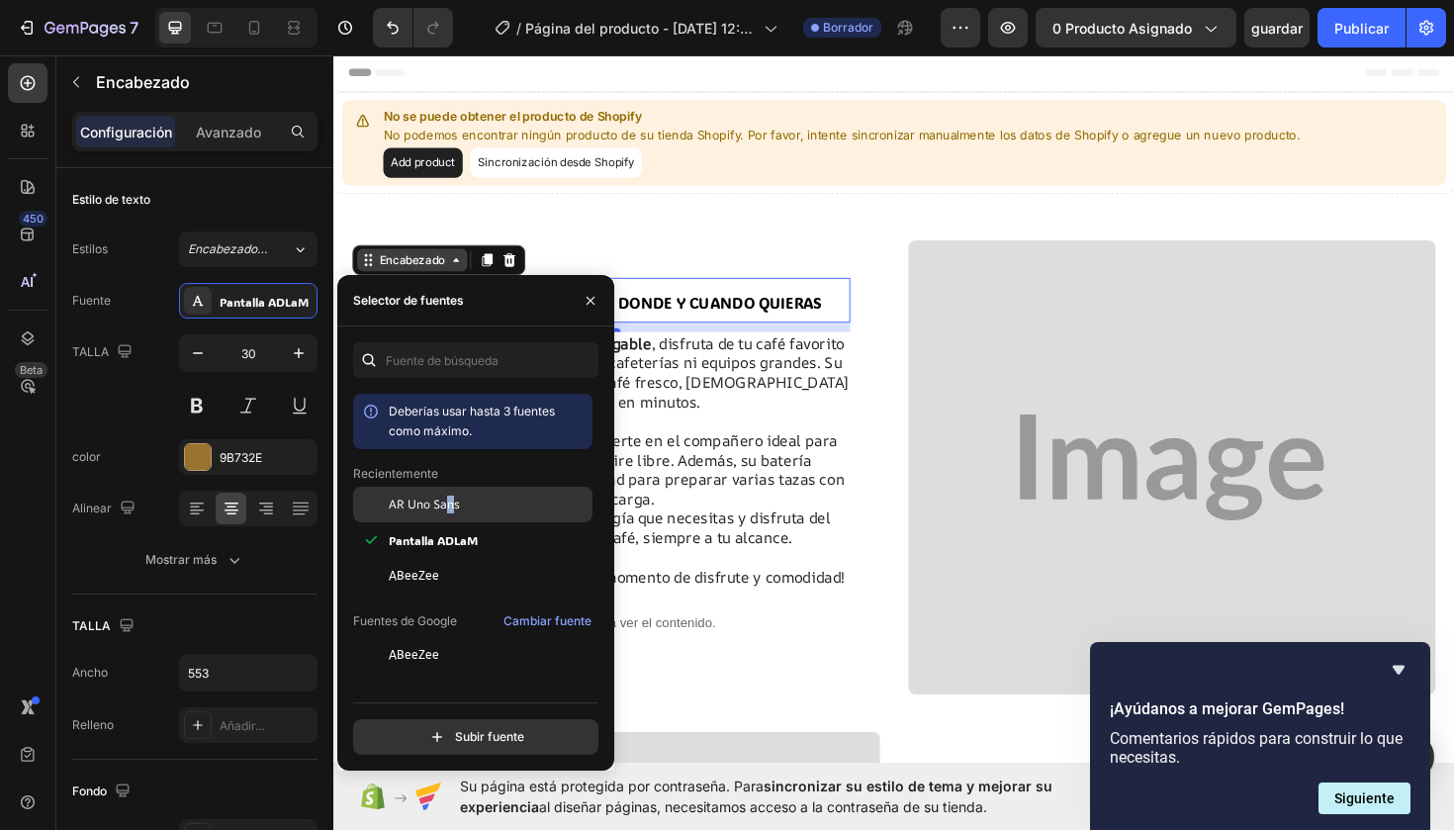
click at [450, 502] on span "AR Uno Sans" at bounding box center [424, 505] width 71 height 18
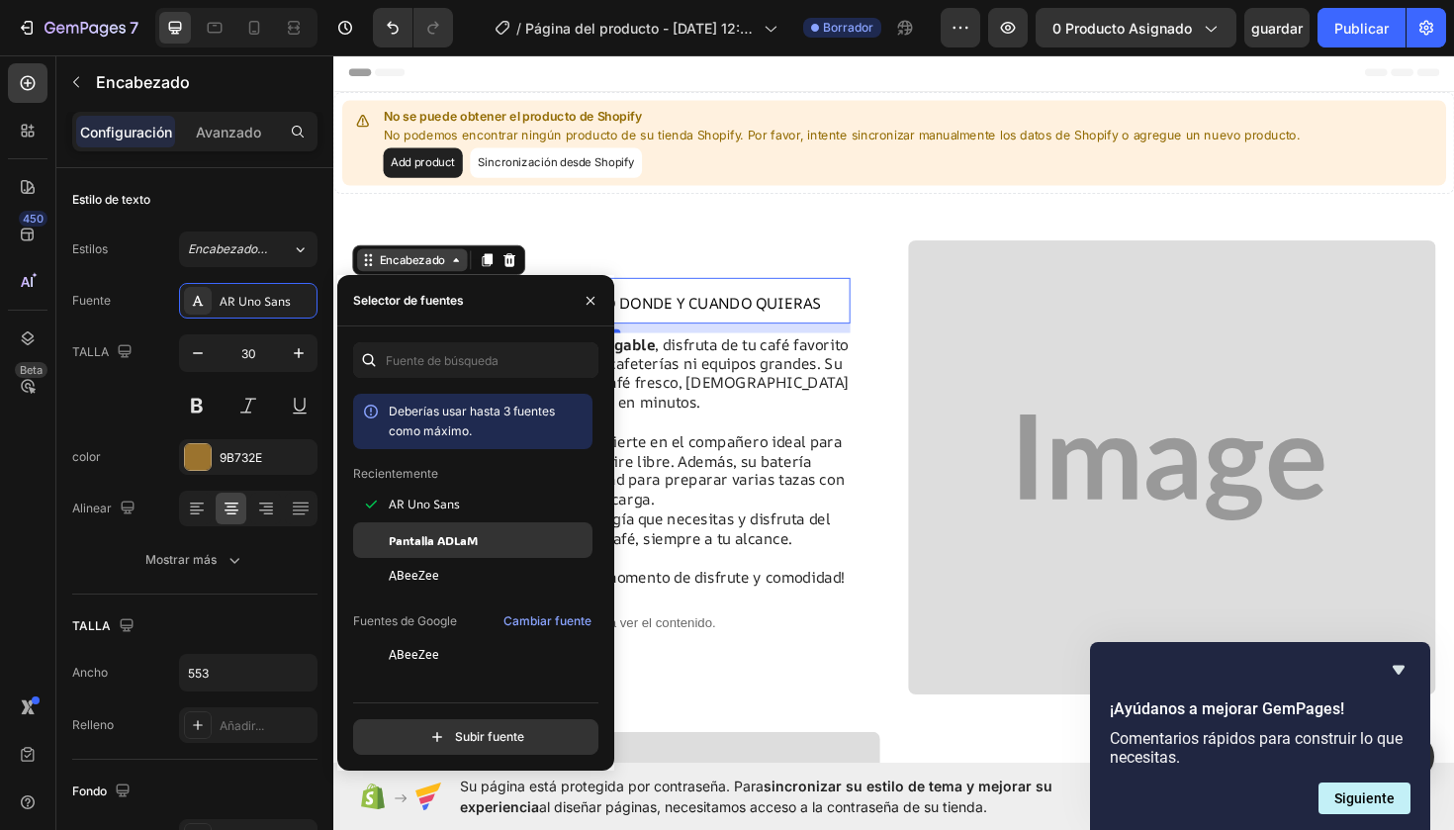
click at [442, 541] on span "Pantalla ADLaM" at bounding box center [433, 540] width 89 height 18
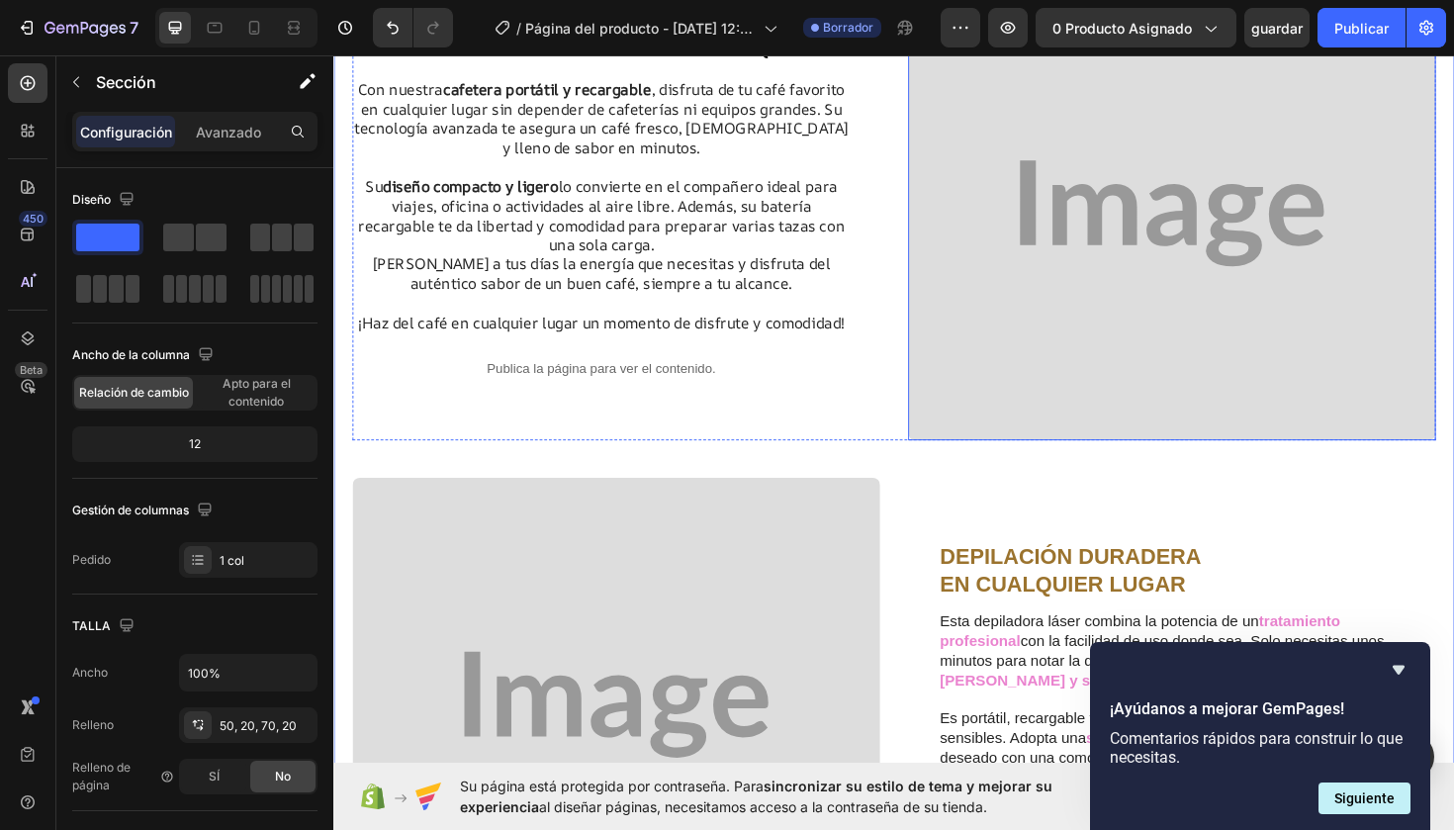
scroll to position [278, 0]
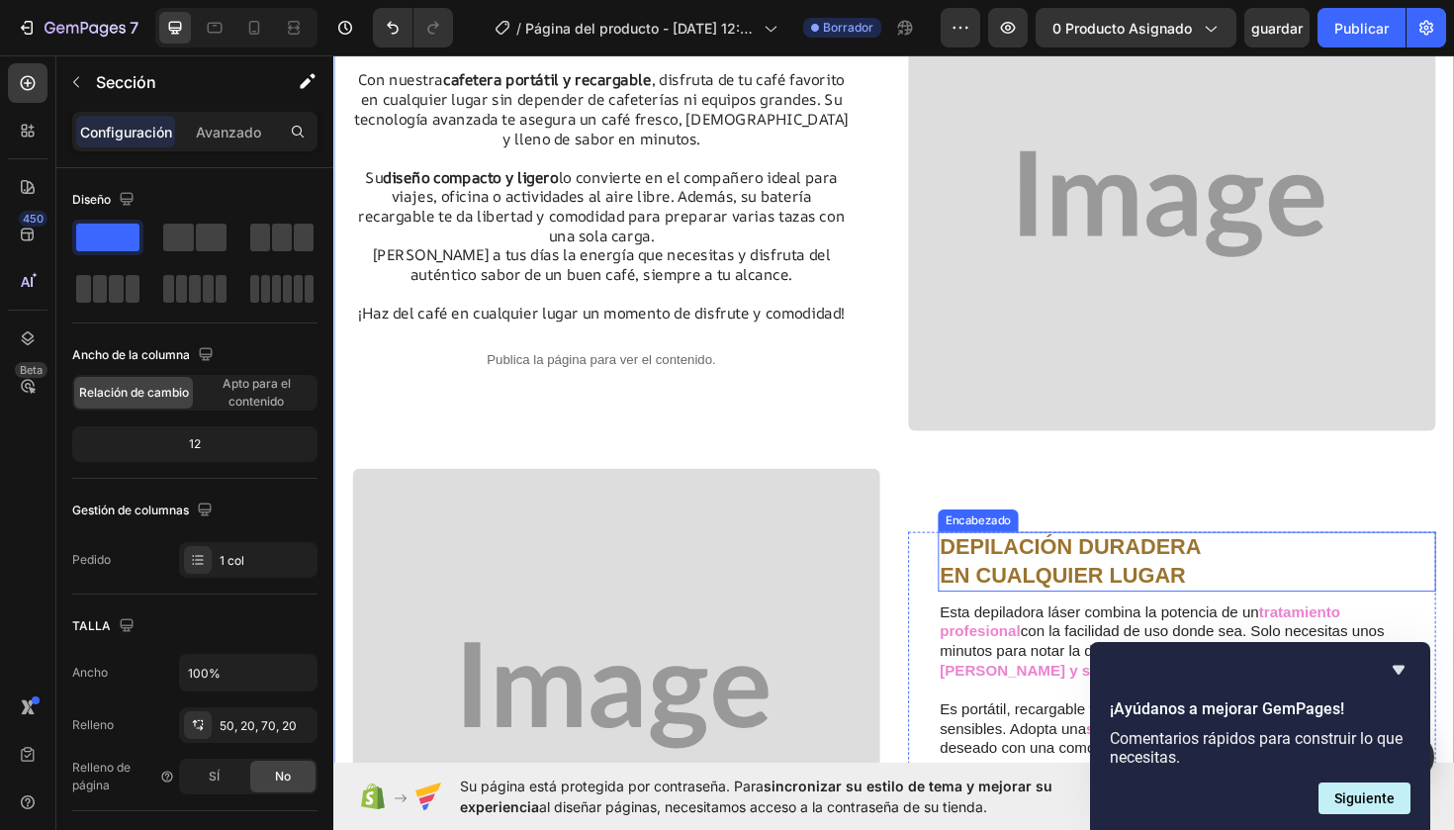
click at [1076, 618] on strong "EN CUALQUIER LUGAR" at bounding box center [1105, 605] width 260 height 26
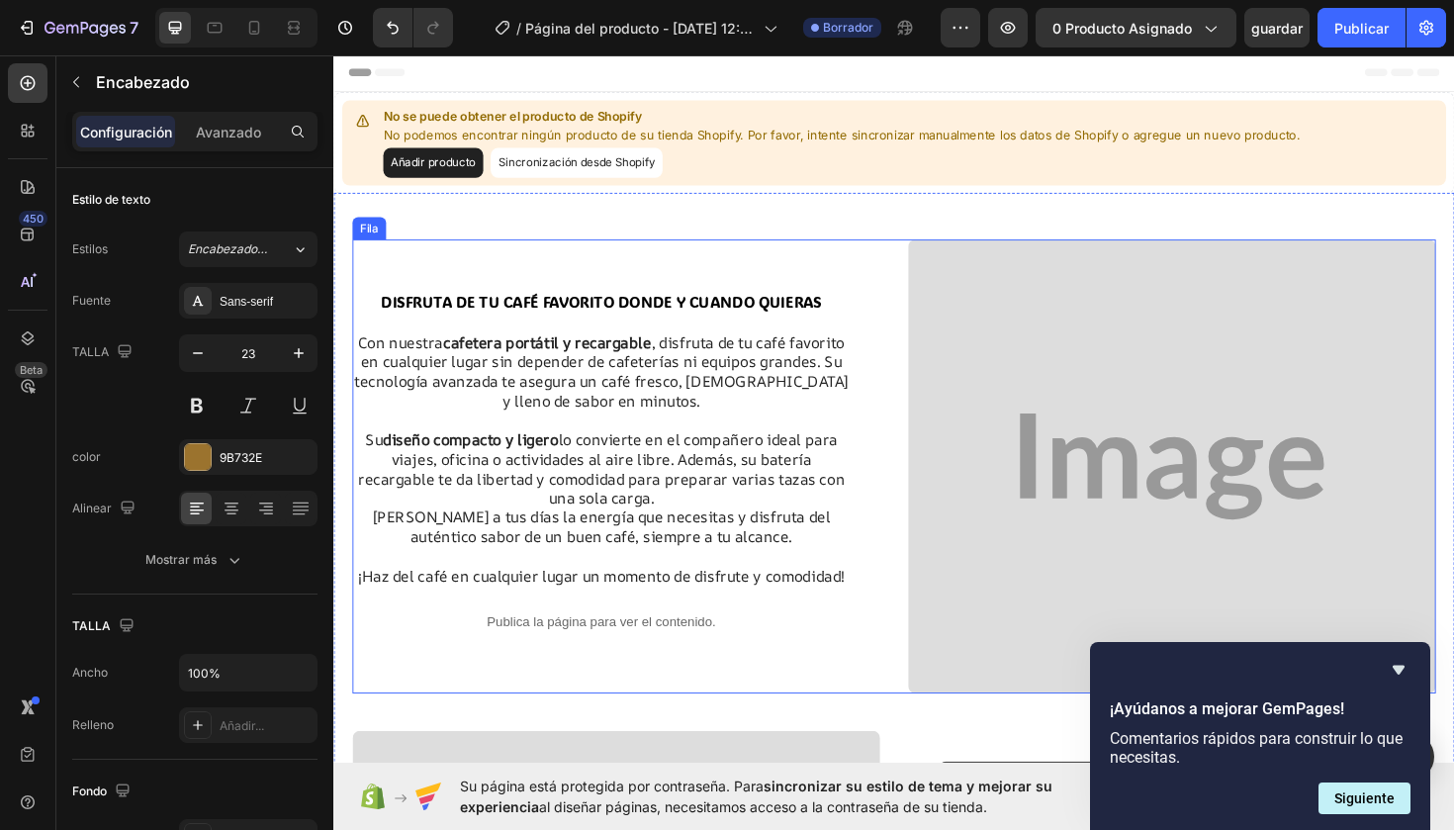
scroll to position [0, 0]
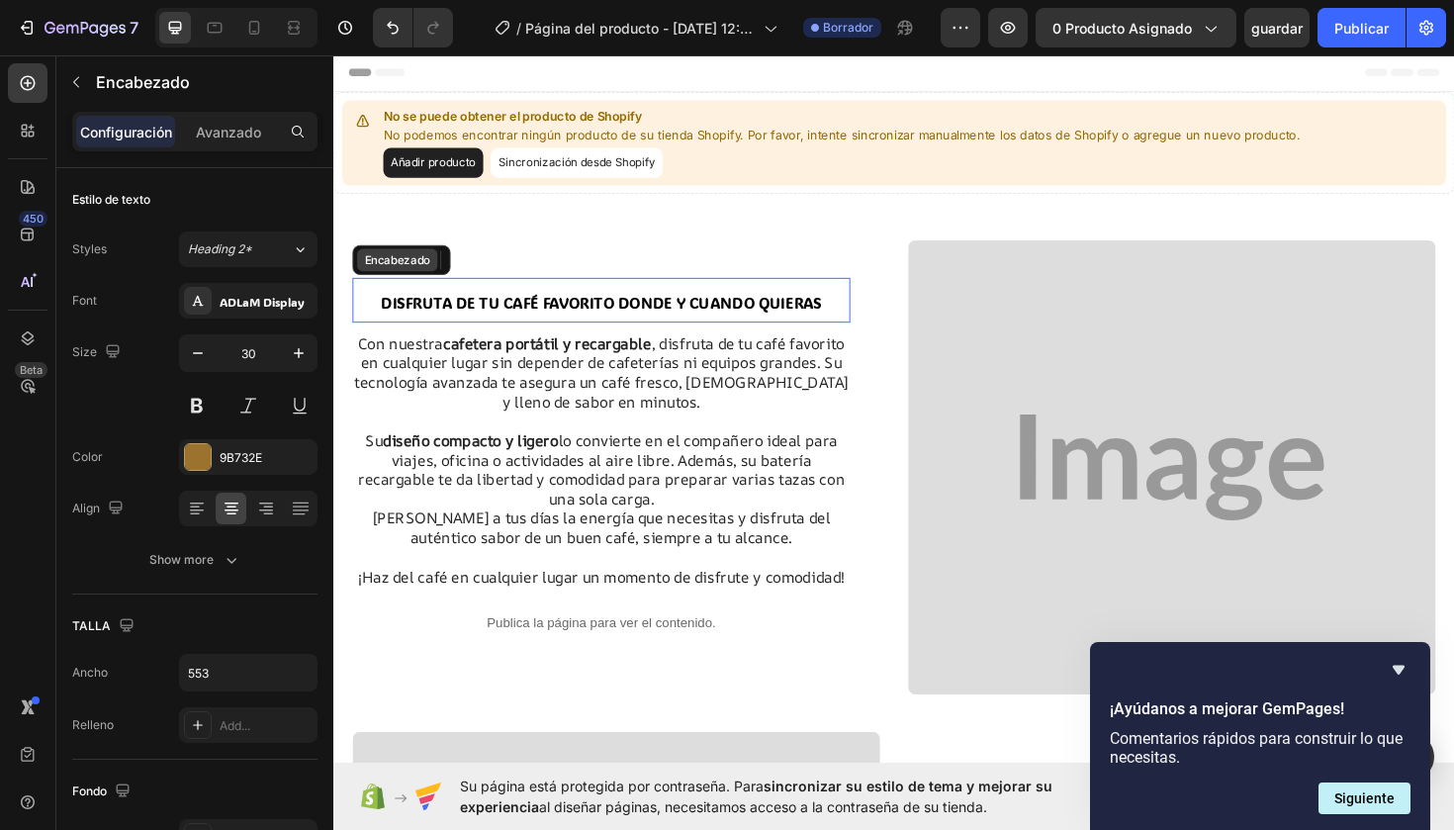
click at [540, 316] on span "⁠⁠⁠⁠⁠⁠⁠DISFRUTA DE TU CAFÉ FAVORITO DONDE Y CUANDO QUIERAS" at bounding box center [617, 317] width 467 height 21
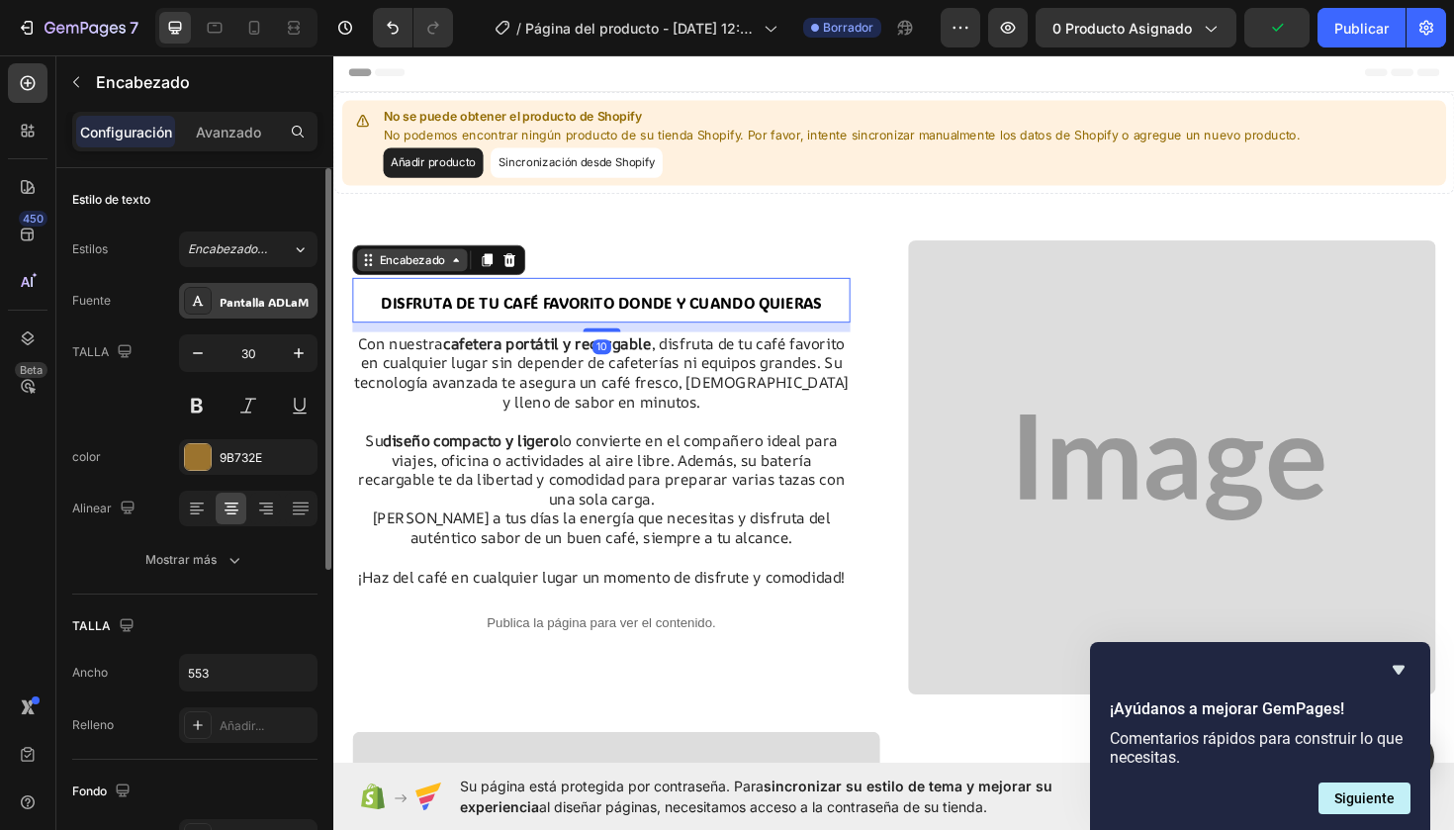
click at [258, 298] on div "Pantalla ADLaM" at bounding box center [266, 302] width 93 height 18
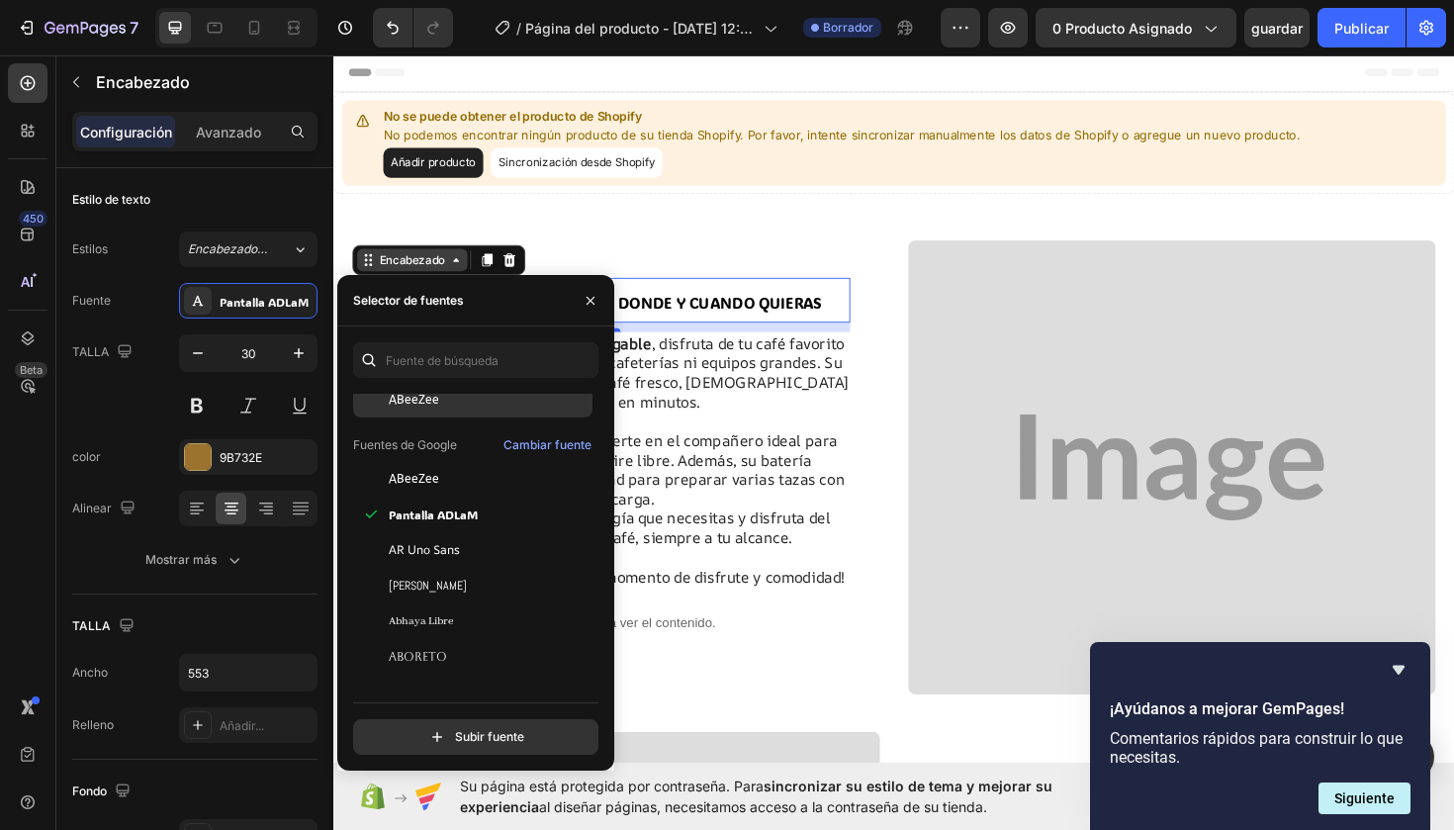
scroll to position [172, 0]
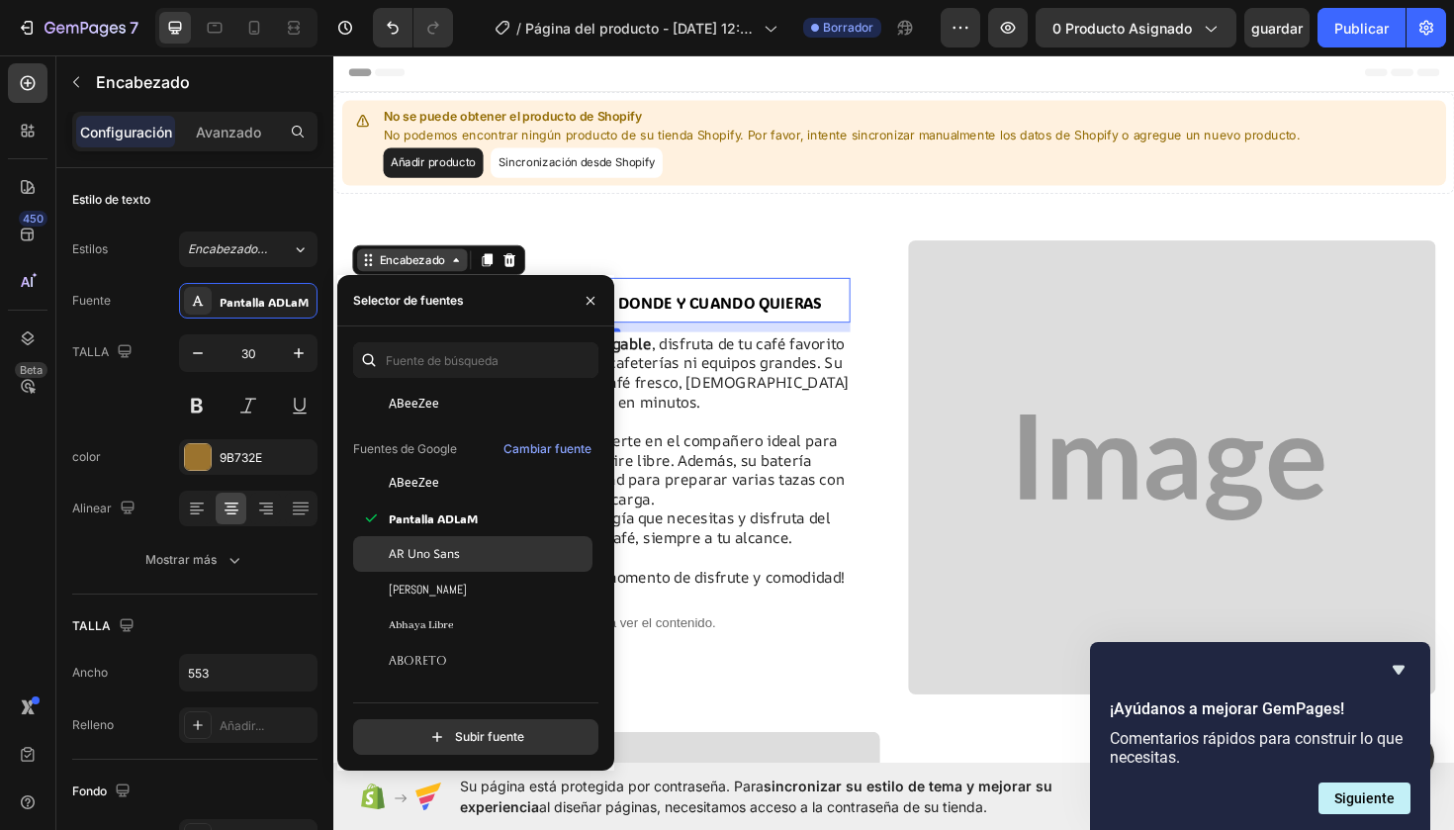
click at [464, 555] on div "AR Uno Sans" at bounding box center [489, 554] width 200 height 18
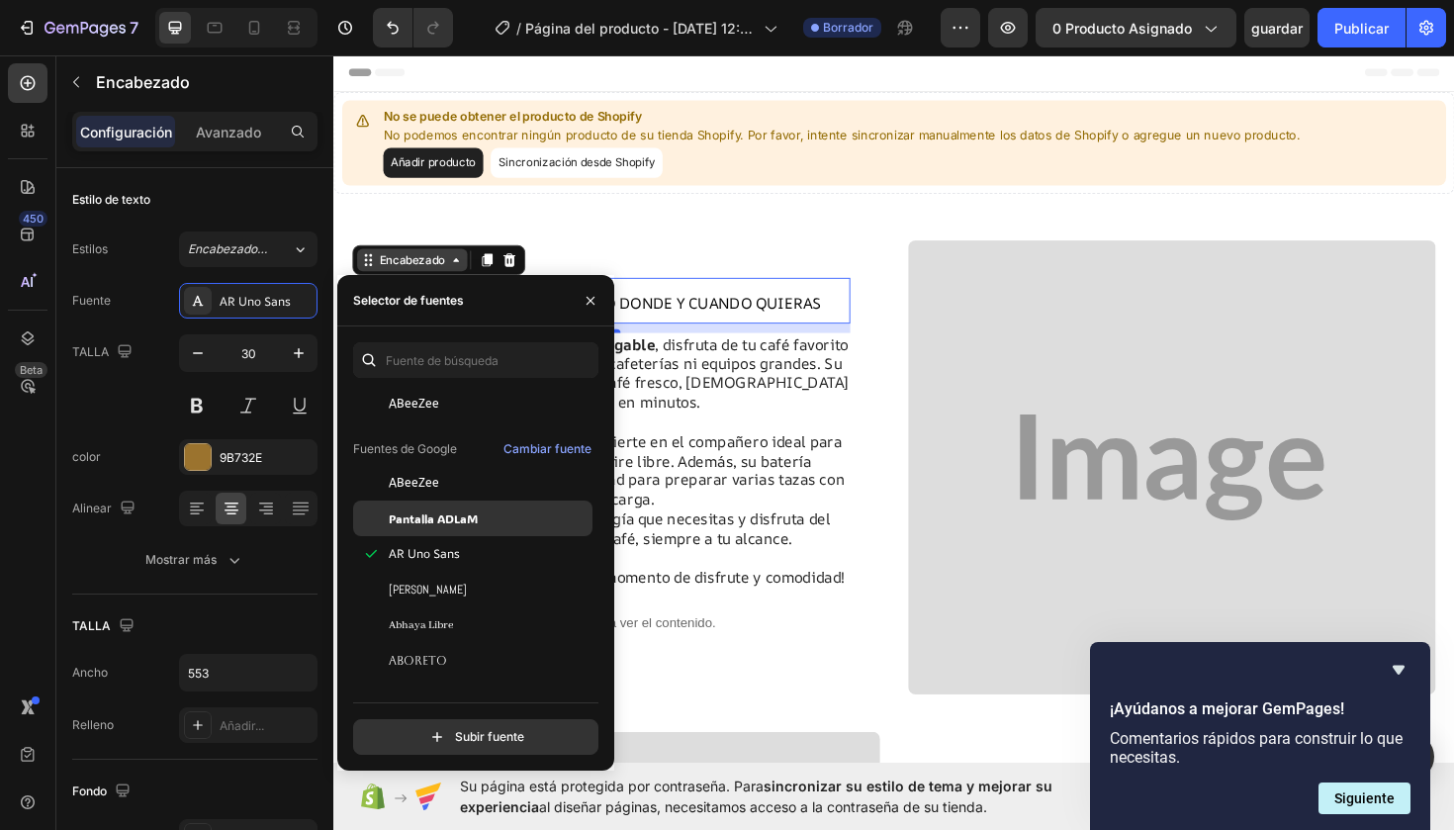
click at [473, 516] on span "Pantalla ADLaM" at bounding box center [433, 518] width 89 height 18
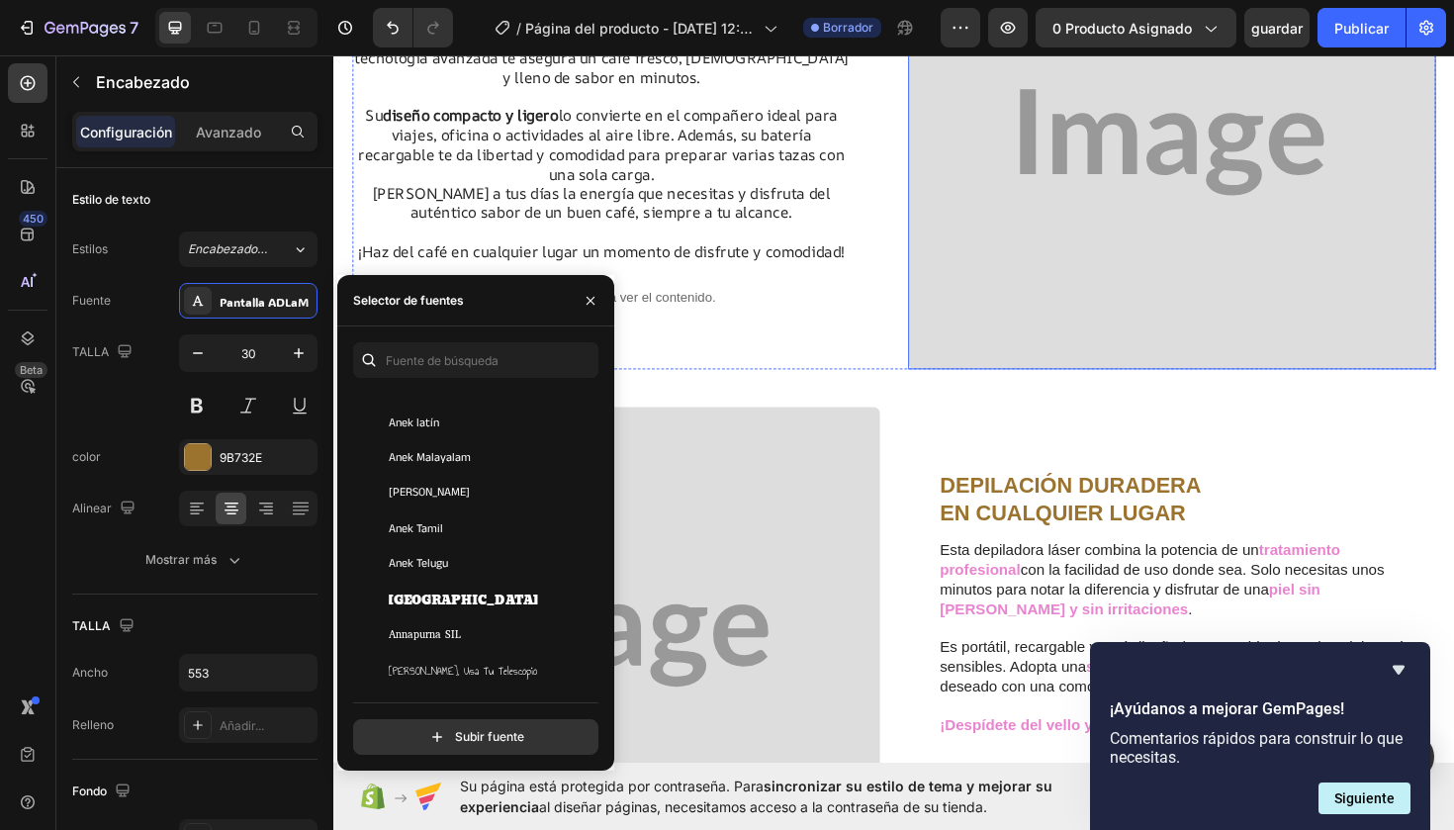
scroll to position [341, 0]
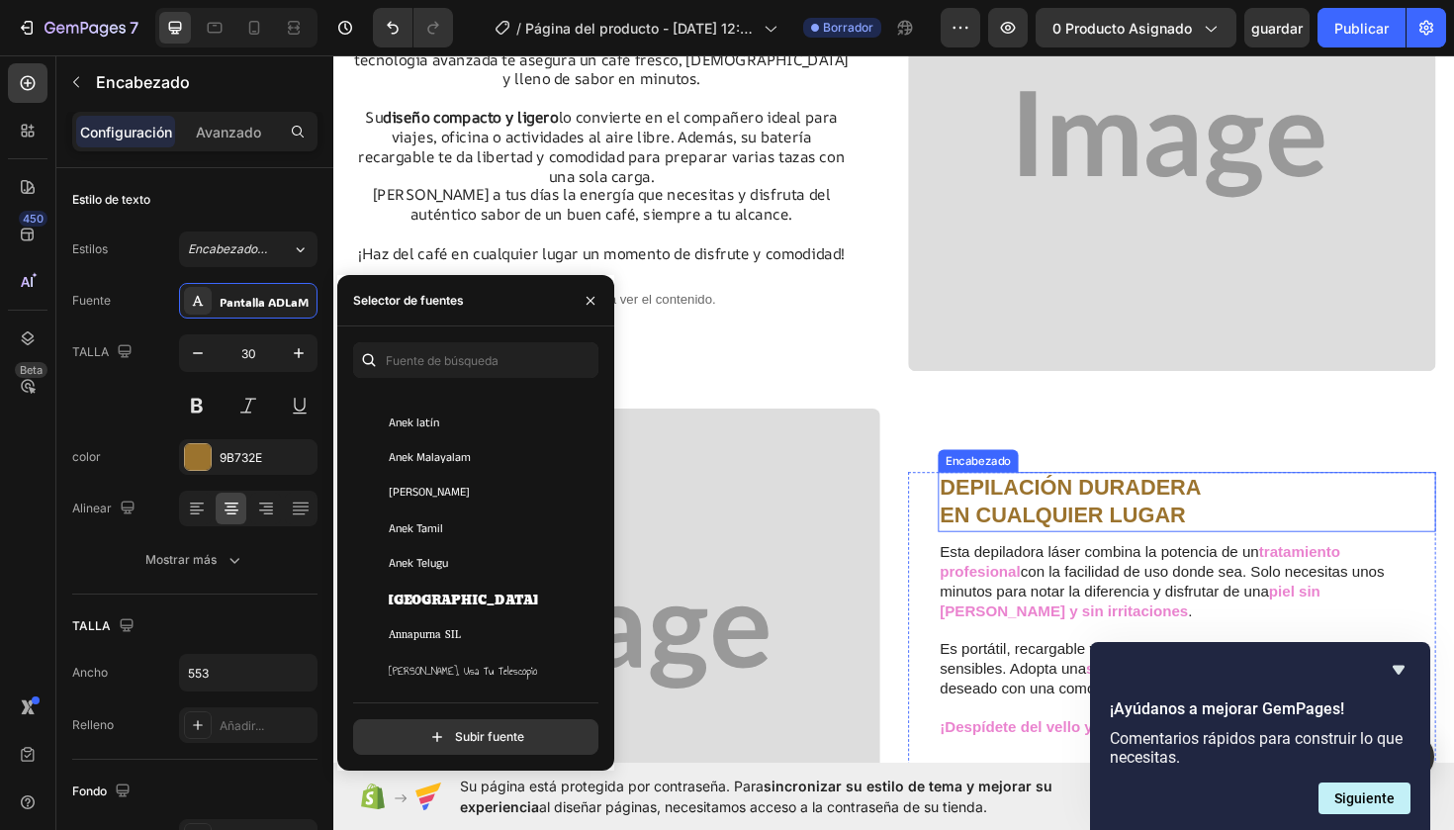
click at [1115, 554] on strong "EN CUALQUIER LUGAR" at bounding box center [1105, 542] width 260 height 26
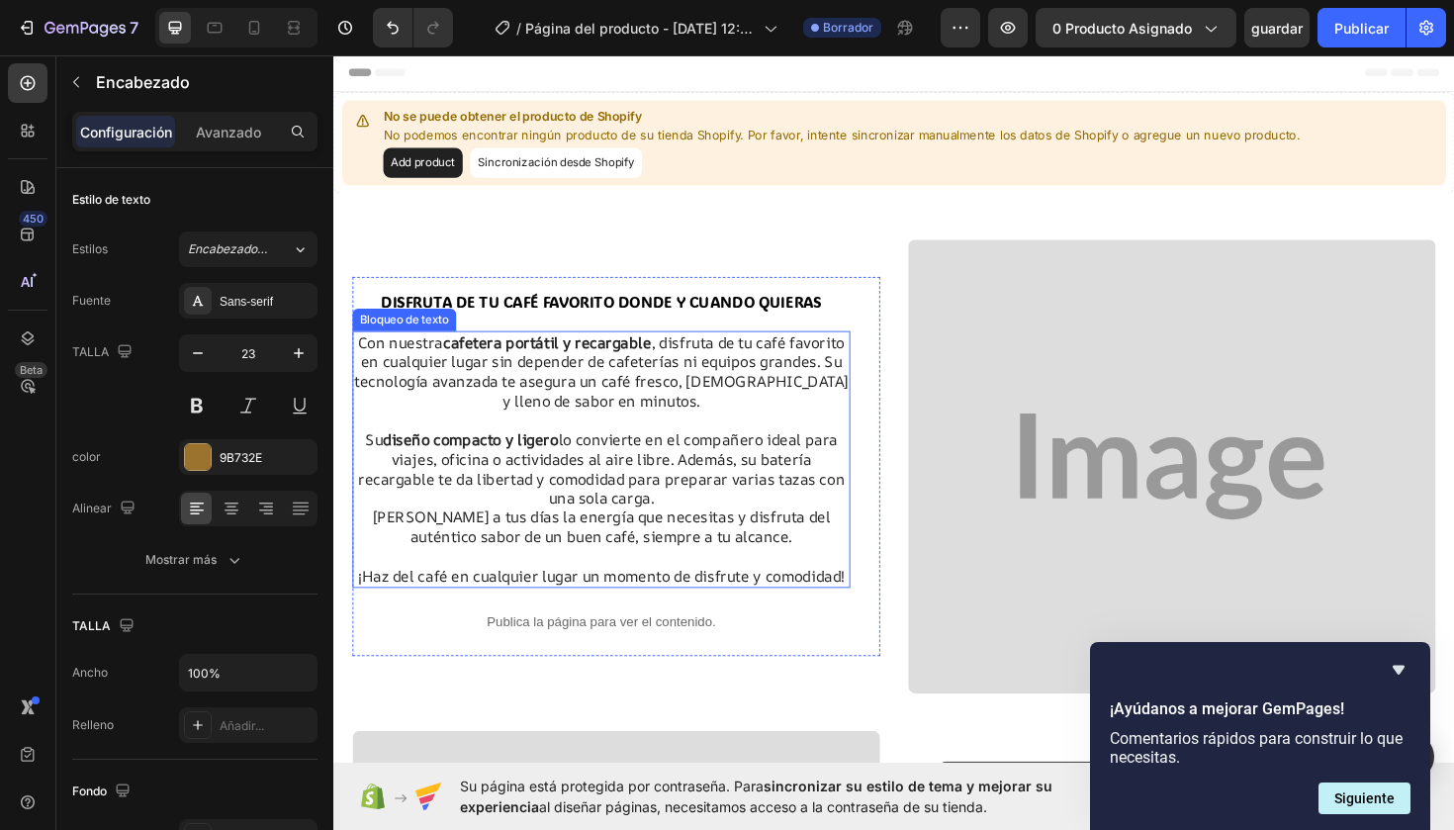
scroll to position [0, 0]
click at [646, 319] on span "⁠⁠⁠⁠⁠⁠⁠DISFRUTA DE TU CAFÉ FAVORITO DONDE Y CUANDO QUIERAS" at bounding box center [617, 316] width 467 height 21
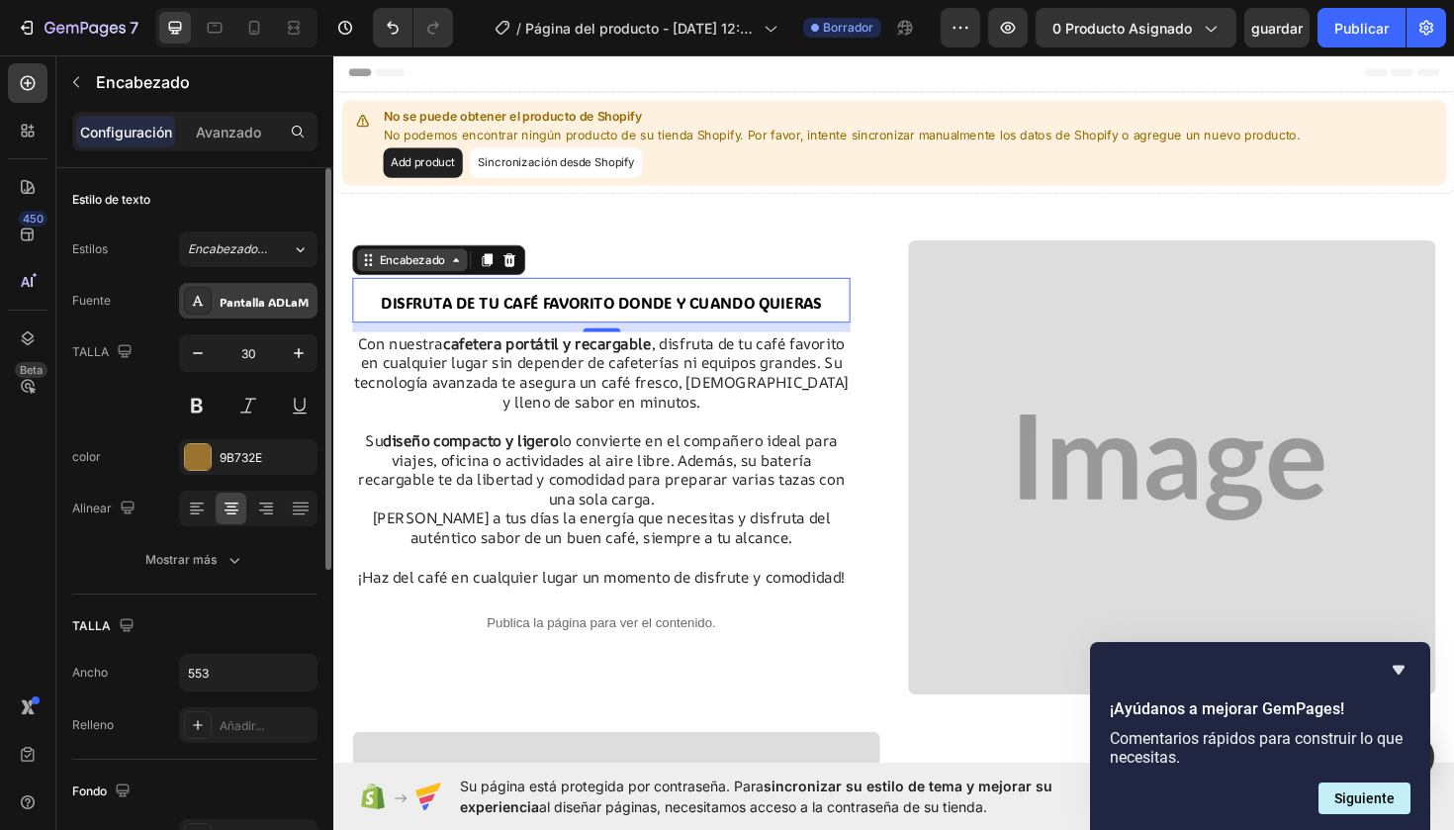
click at [258, 306] on div "Pantalla ADLaM" at bounding box center [266, 302] width 93 height 18
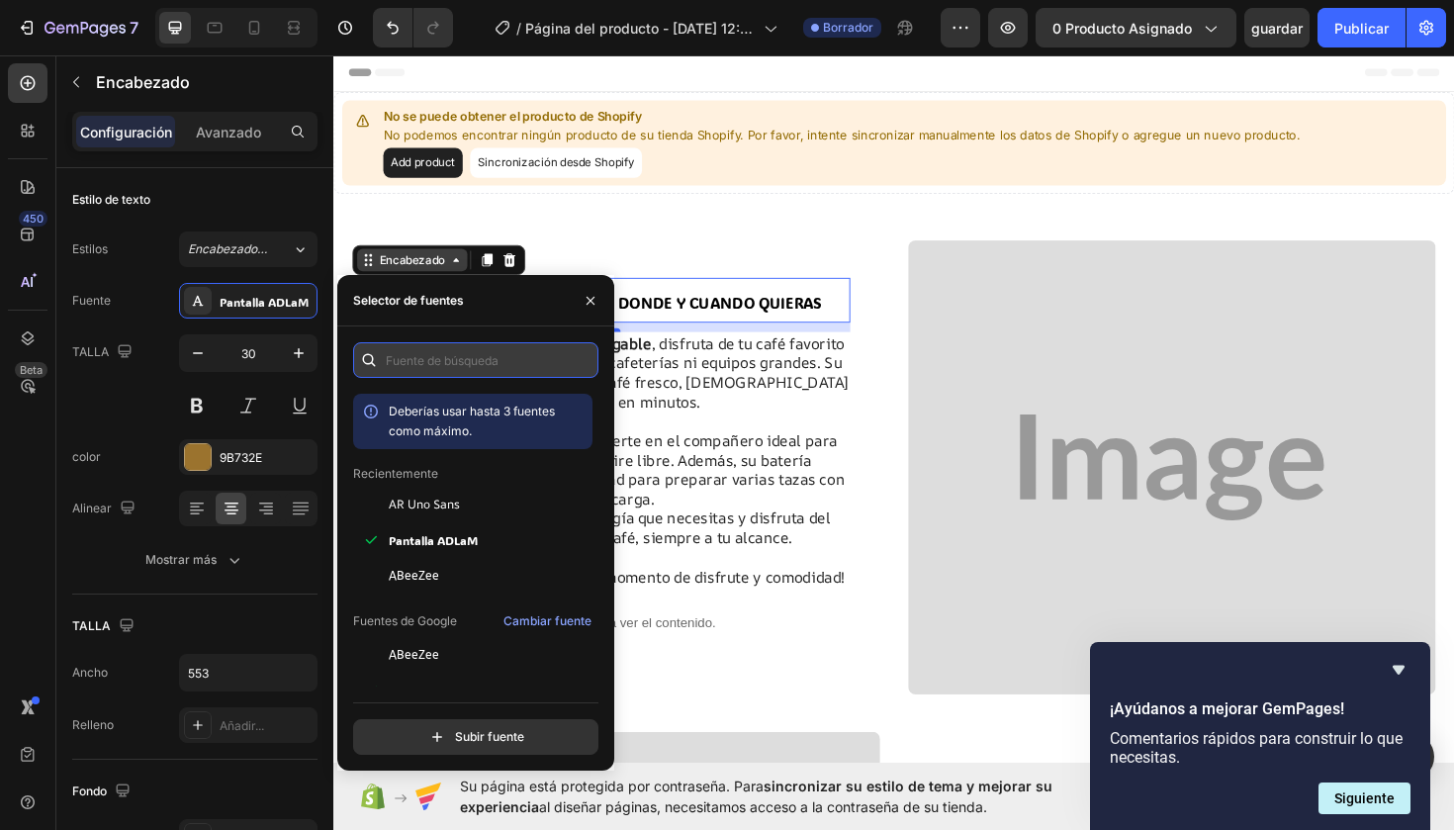
click at [447, 364] on input "text" at bounding box center [475, 360] width 245 height 36
type input "s"
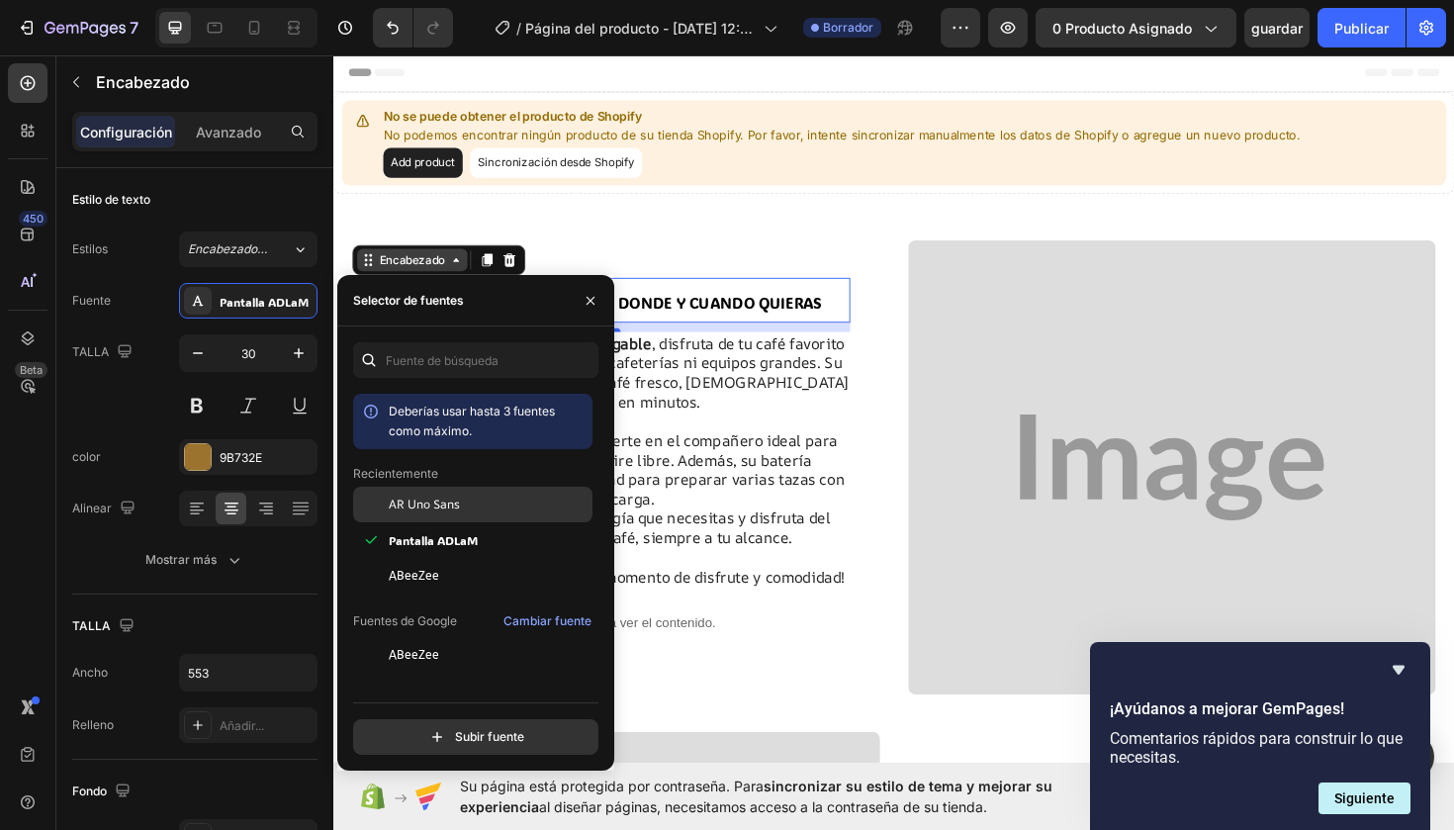
click at [429, 507] on span "AR Uno Sans" at bounding box center [424, 505] width 71 height 18
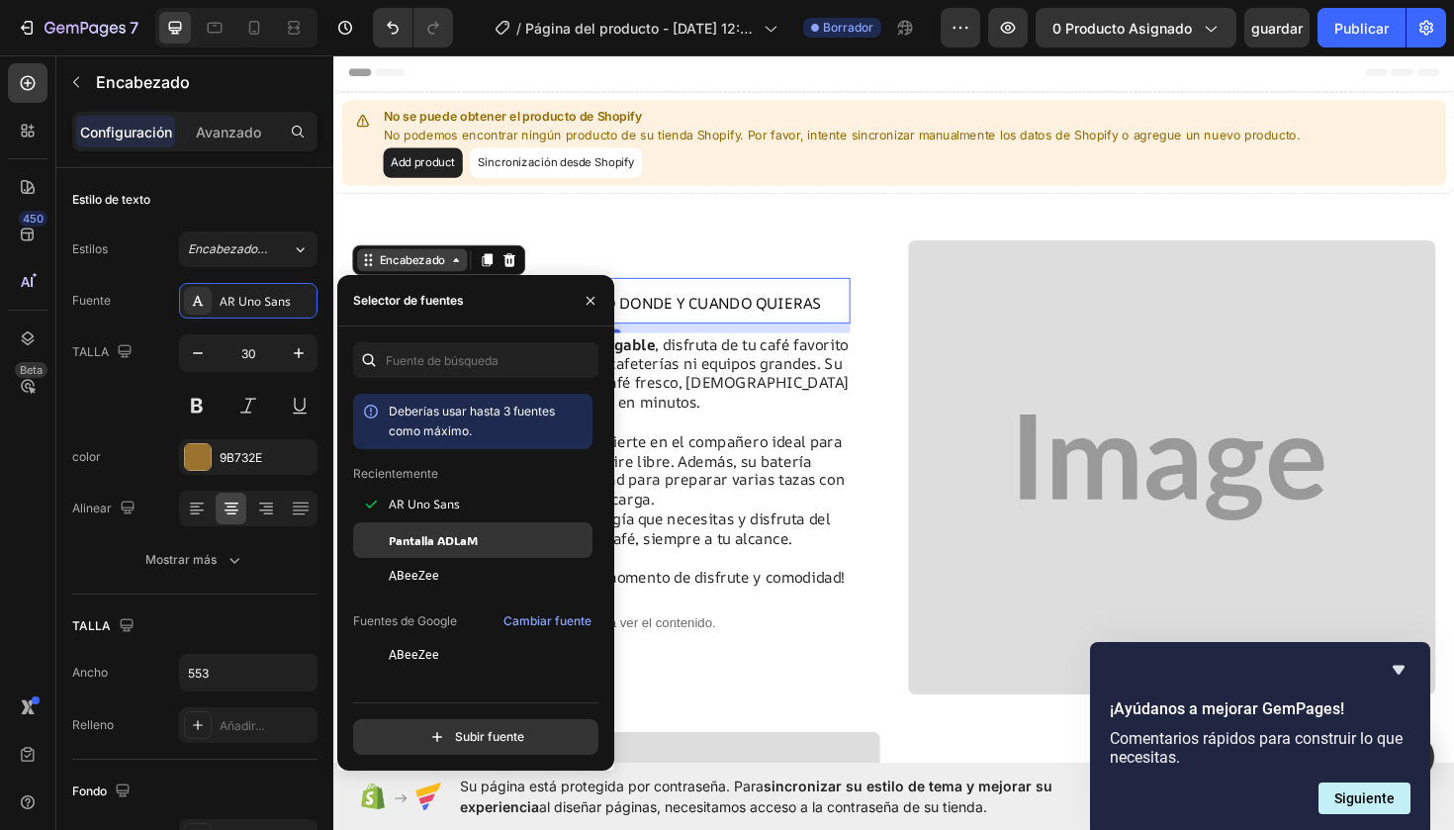
click at [428, 532] on span "Pantalla ADLaM" at bounding box center [433, 540] width 89 height 18
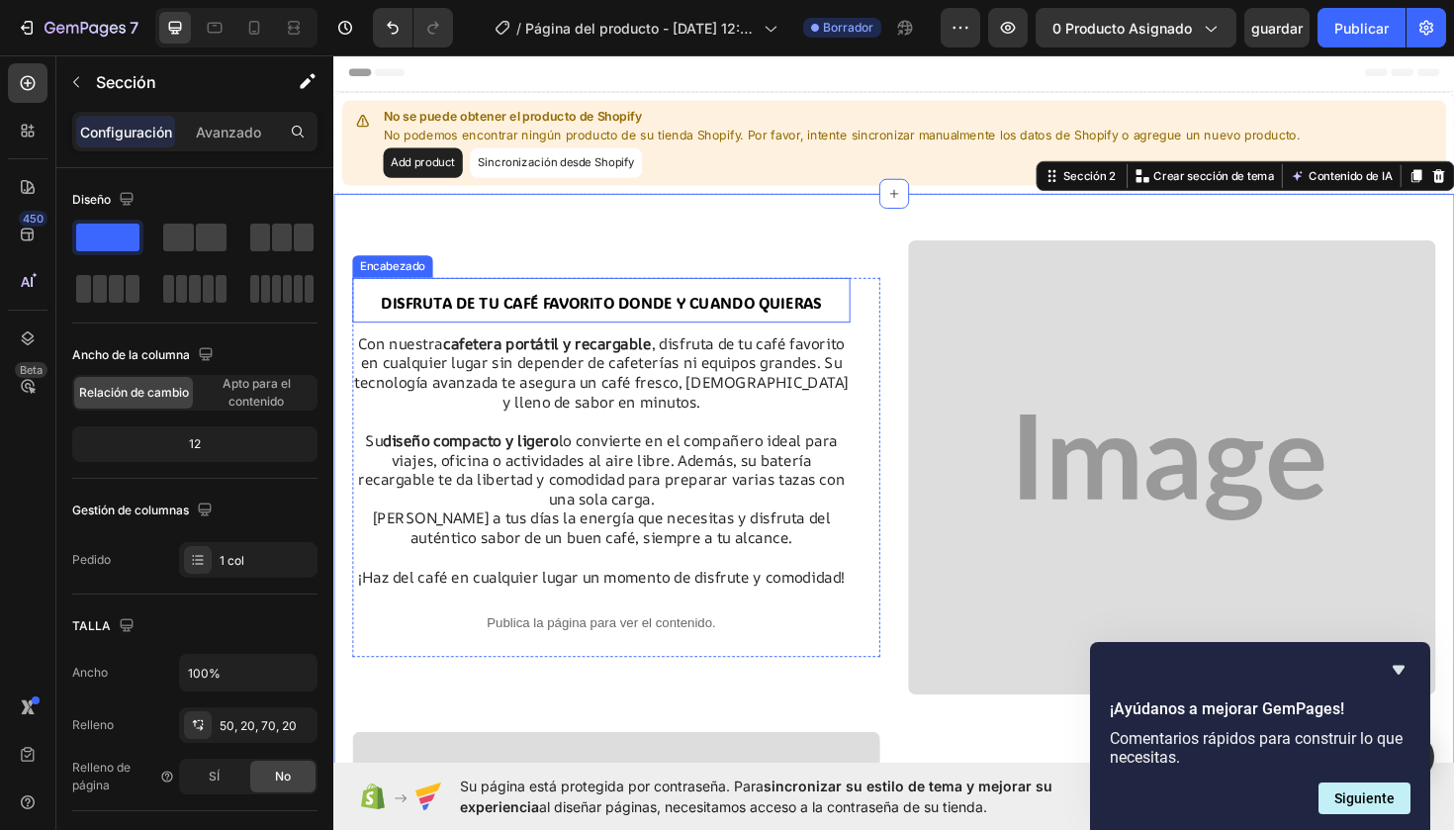
click at [572, 327] on span "⁠⁠⁠⁠⁠⁠⁠DISFRUTA DE TU CAFÉ FAVORITO DONDE Y CUANDO QUIERAS" at bounding box center [617, 317] width 467 height 21
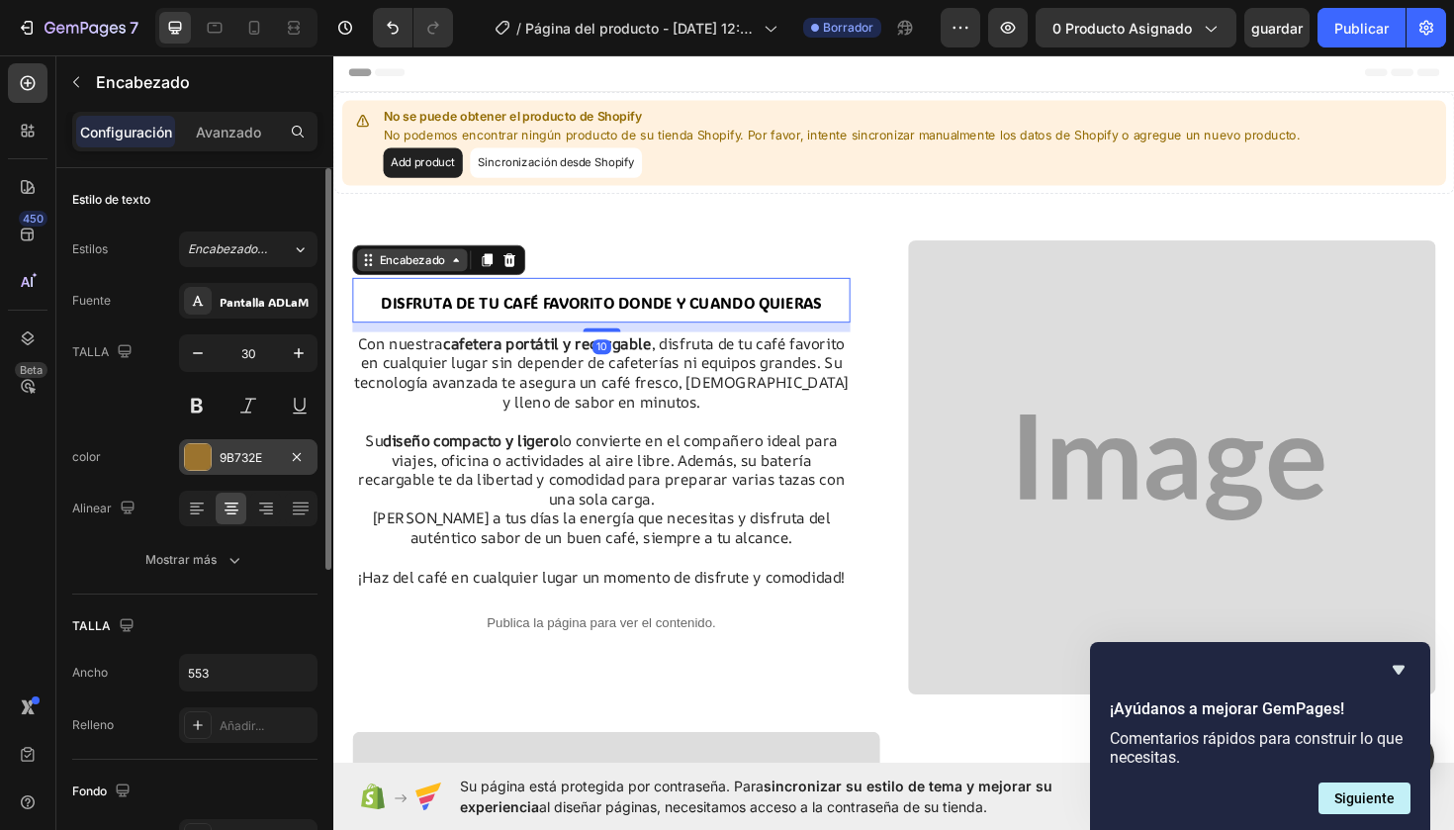
click at [218, 456] on div "9B732E" at bounding box center [248, 457] width 138 height 36
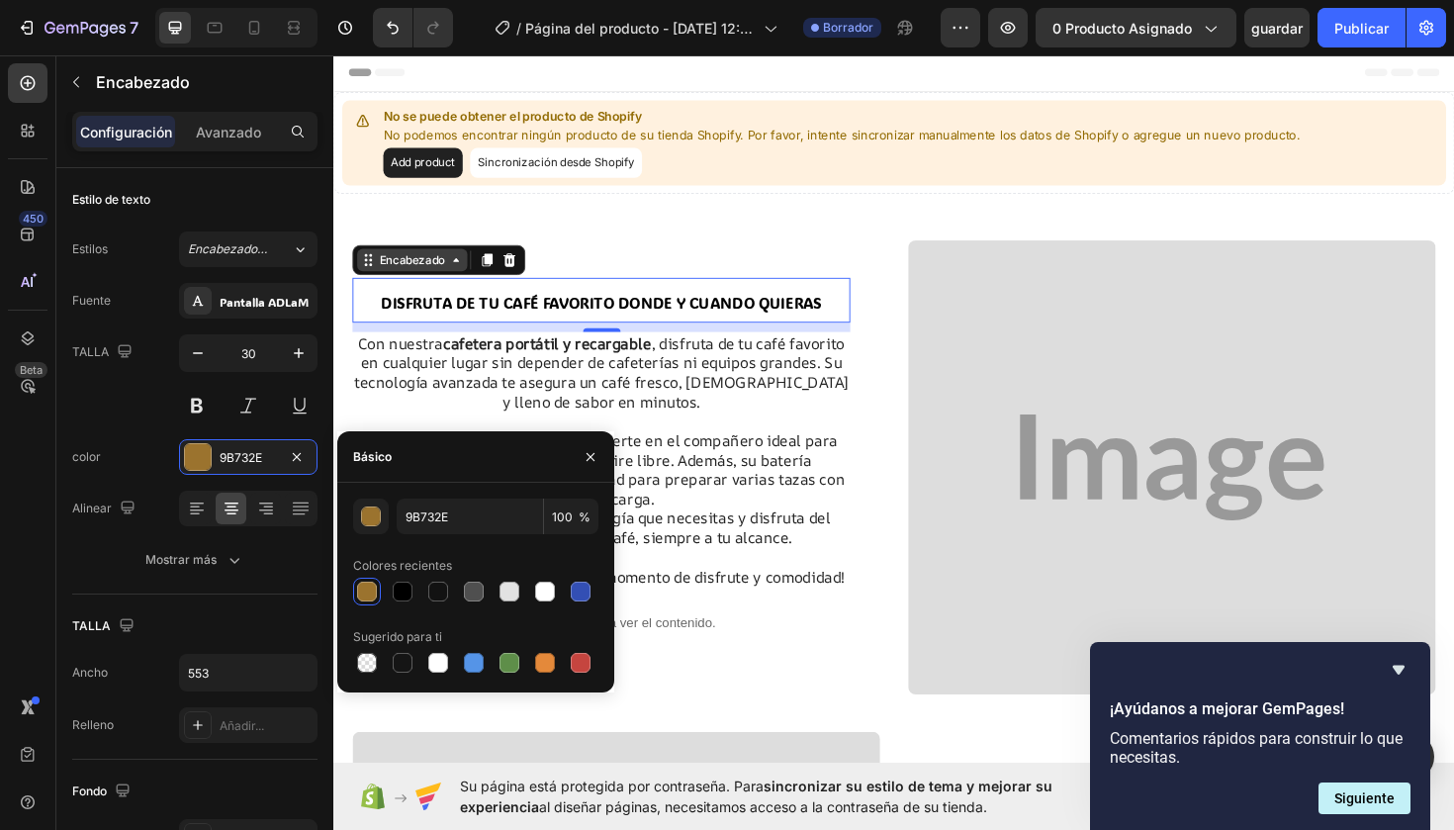
click at [609, 661] on div "9B732E 100 % Colores recientes Sugerido para ti" at bounding box center [475, 588] width 277 height 178
click at [596, 661] on div at bounding box center [475, 663] width 245 height 28
click at [586, 661] on div at bounding box center [581, 663] width 20 height 20
click at [464, 663] on div at bounding box center [474, 663] width 20 height 20
click at [359, 592] on div at bounding box center [367, 592] width 20 height 20
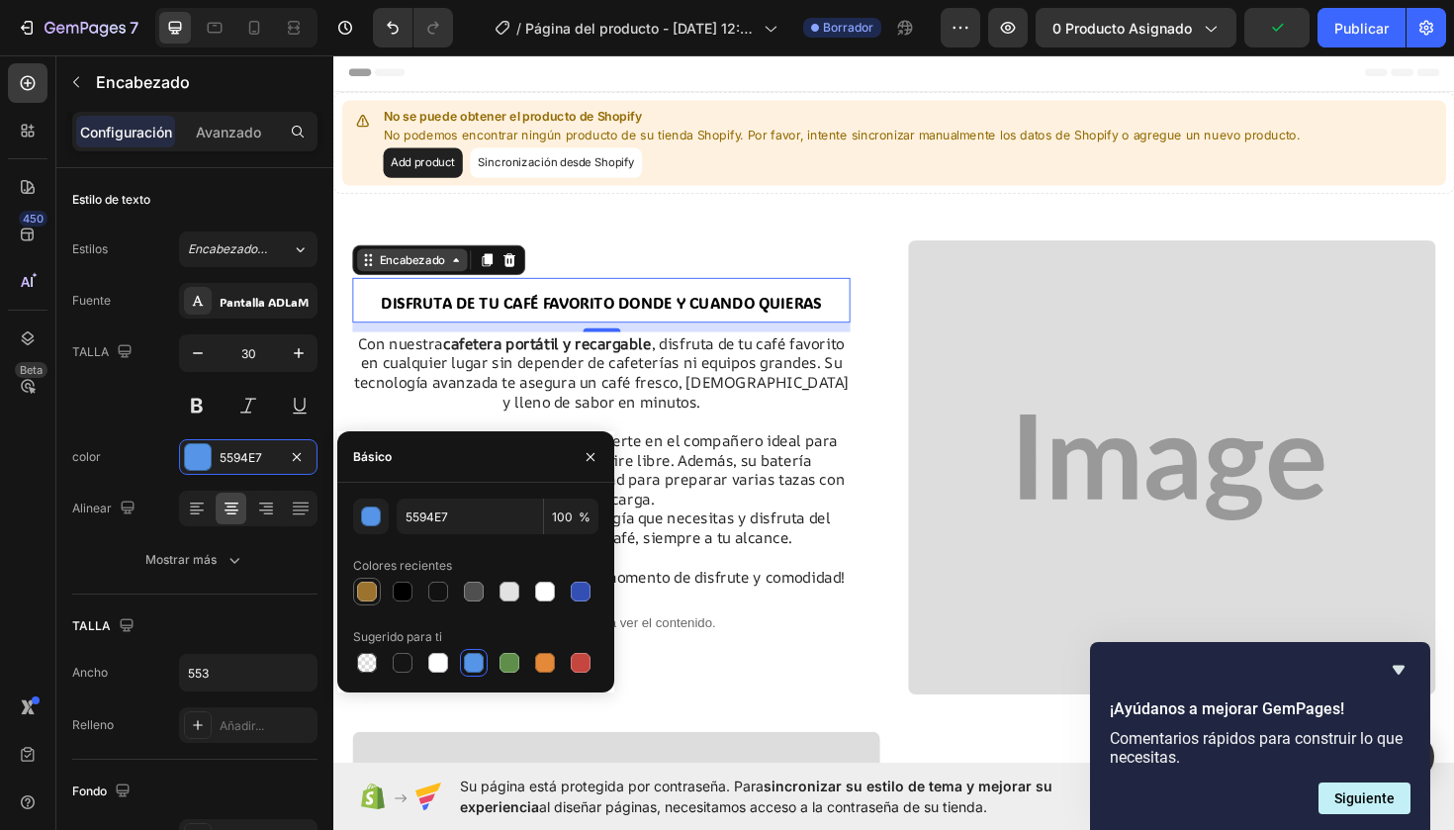
type input "9B732E"
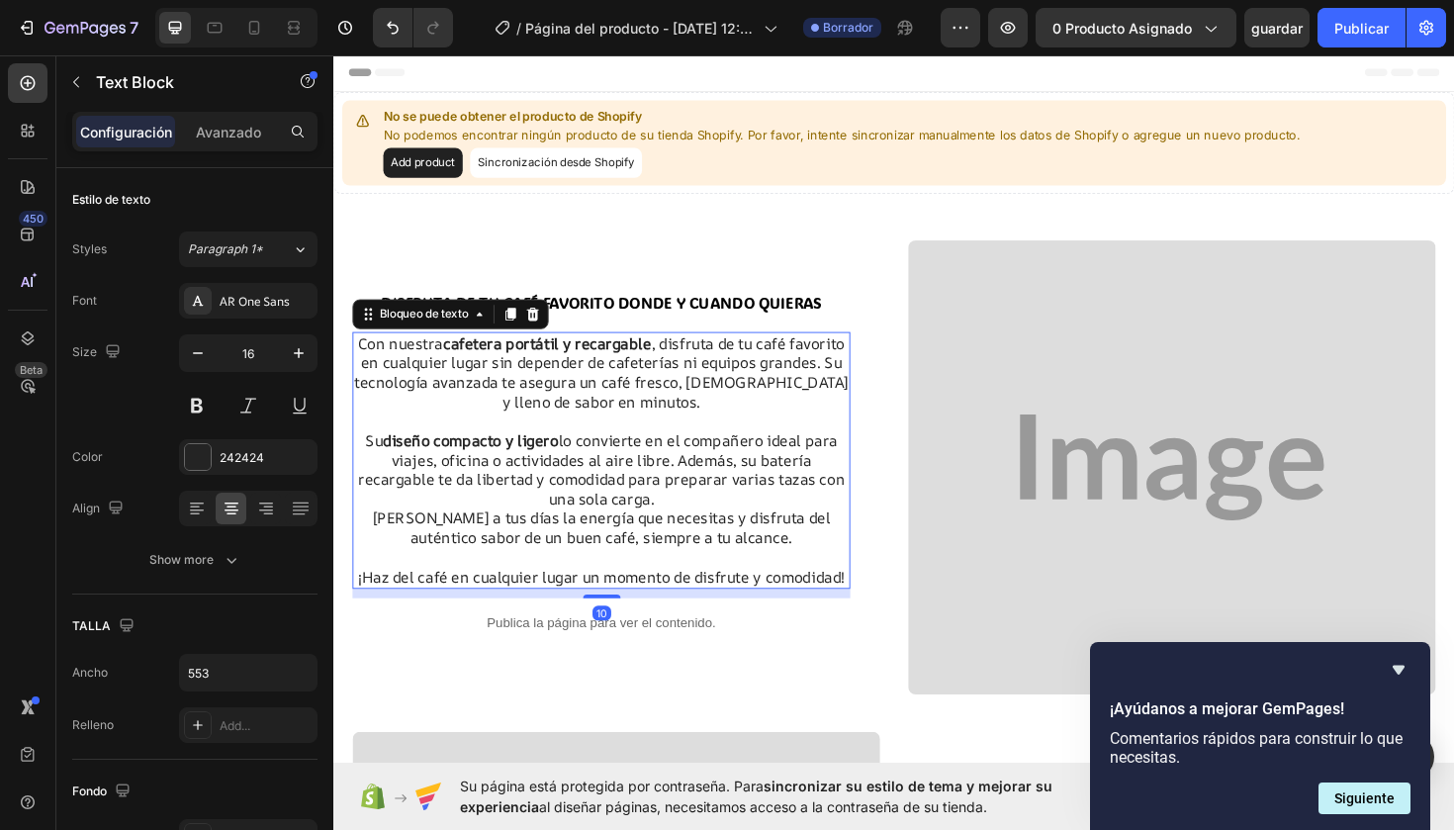
click at [670, 362] on strong "cafetera portátil y recargable" at bounding box center [559, 360] width 221 height 22
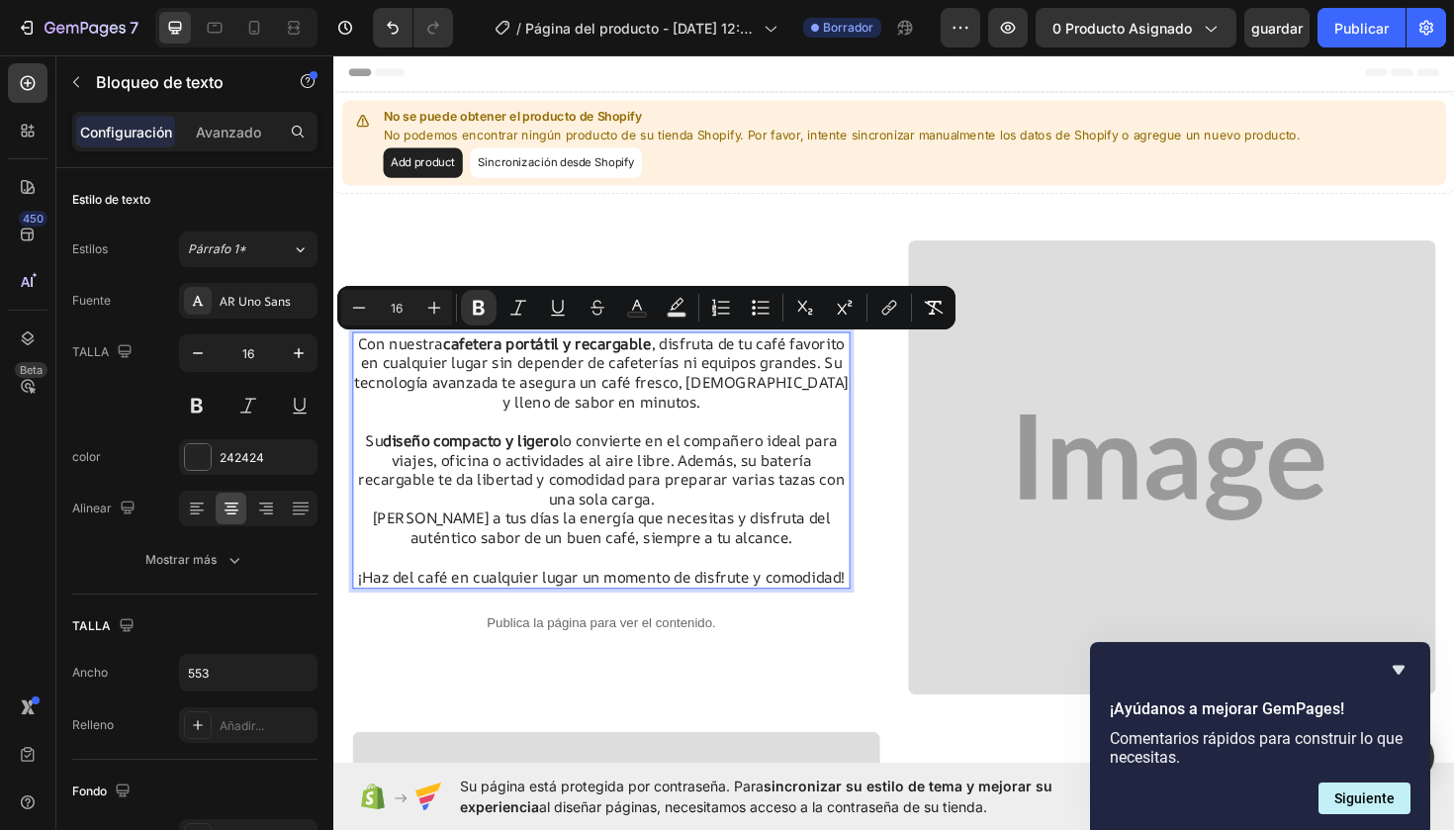
drag, startPoint x: 702, startPoint y: 364, endPoint x: 476, endPoint y: 369, distance: 226.6
click at [476, 369] on strong "cafetera portátil y recargable" at bounding box center [559, 360] width 221 height 22
click at [485, 306] on icon "Barra de herramientas contextual del editor" at bounding box center [479, 308] width 20 height 20
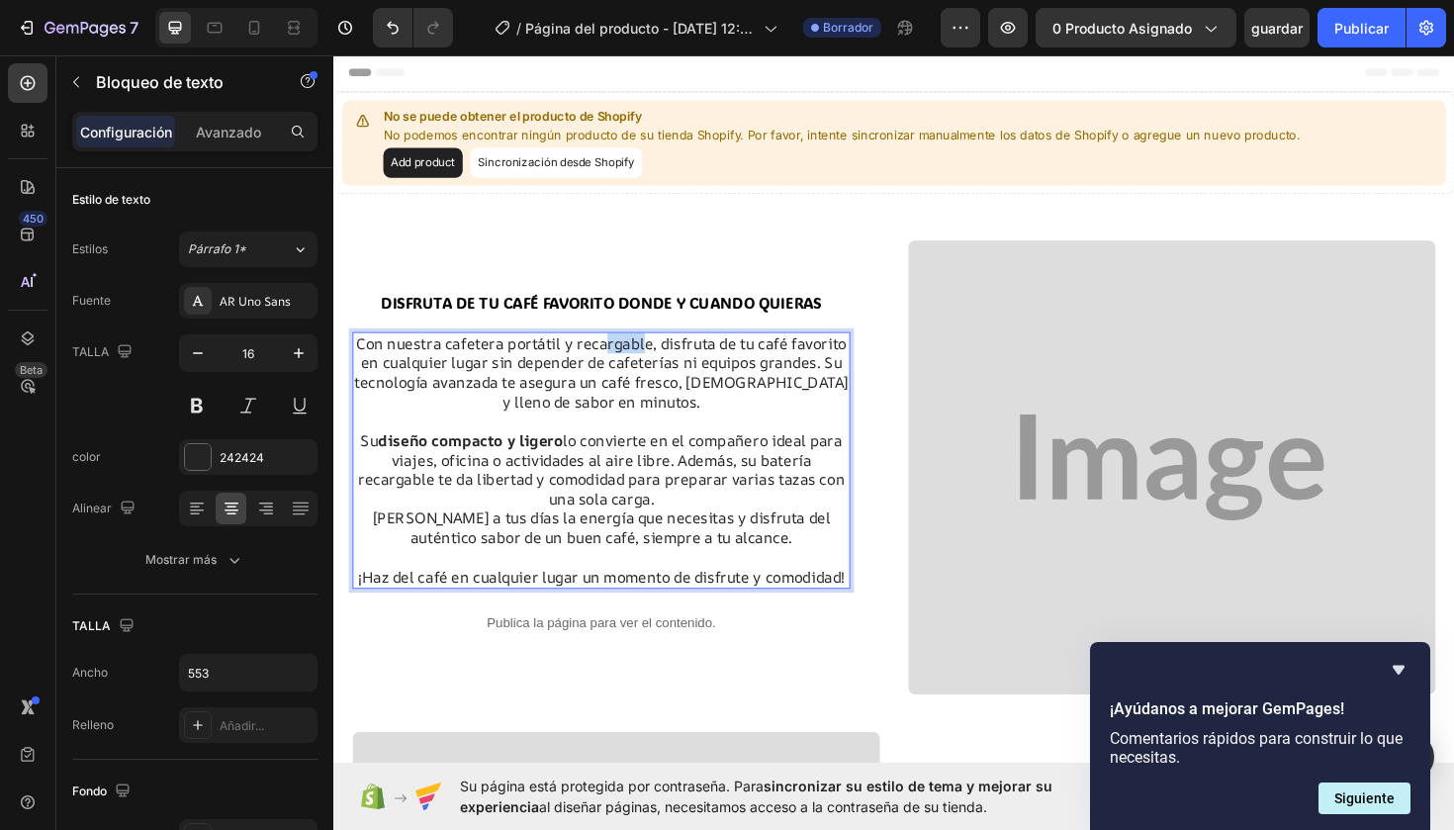
drag, startPoint x: 660, startPoint y: 363, endPoint x: 620, endPoint y: 363, distance: 39.6
click at [620, 363] on p "Con nuestra cafetera portátil y recargable, disfruta de tu café favorito en cua…" at bounding box center [616, 391] width 523 height 82
click at [669, 363] on p "Con nuestra cafetera portátil y recargable, disfruta de tu café favorito en cua…" at bounding box center [616, 391] width 523 height 82
click at [664, 363] on p "Con nuestra cafetera portátil y recargable, disfruta de tu café favorito en cua…" at bounding box center [616, 391] width 523 height 82
drag, startPoint x: 664, startPoint y: 363, endPoint x: 583, endPoint y: 370, distance: 81.4
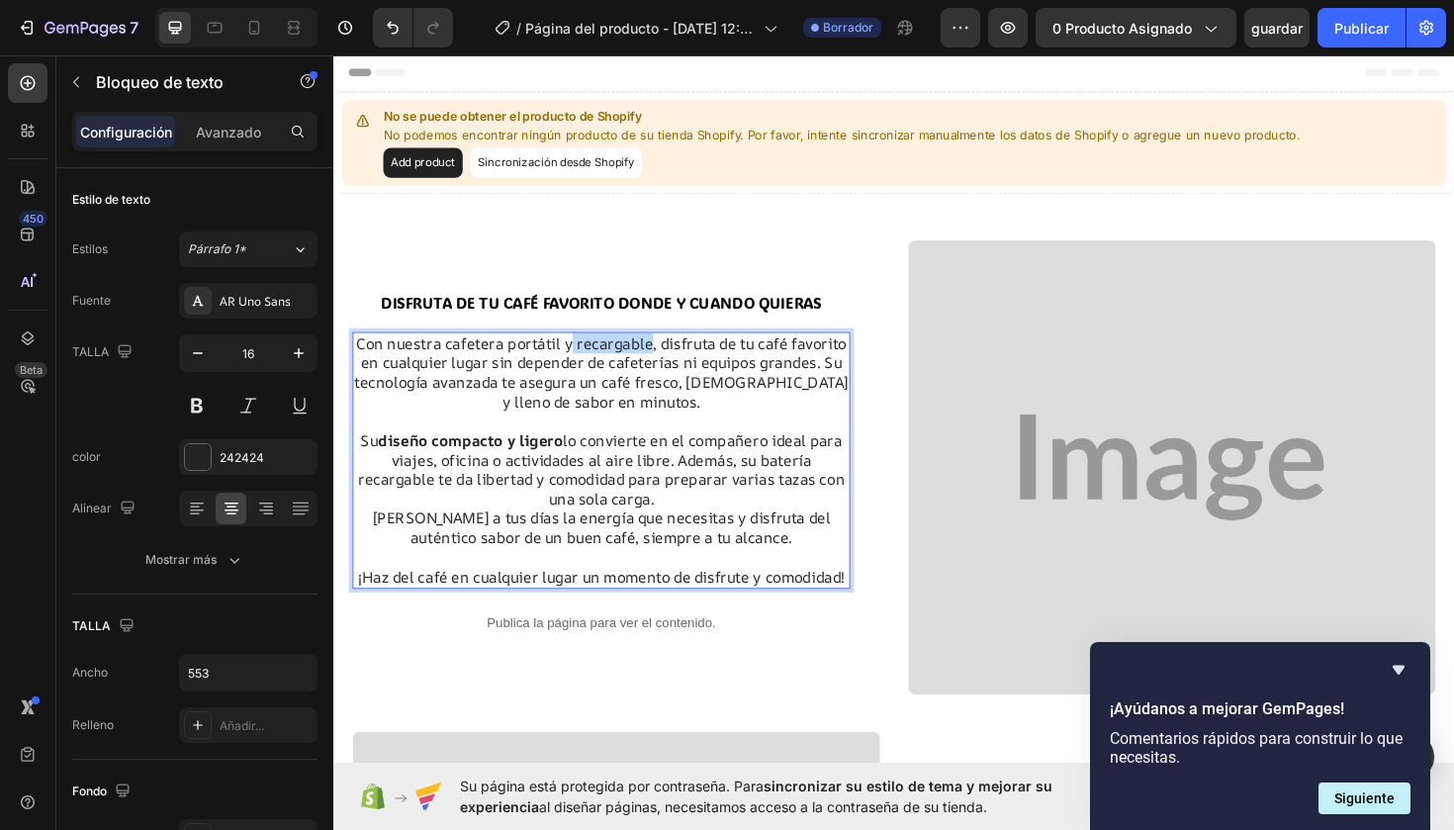
click at [583, 370] on p "Con nuestra cafetera portátil y recargable, disfruta de tu café favorito en cua…" at bounding box center [616, 391] width 523 height 82
click at [634, 365] on p "Con nuestra cafetera portátil y recargable, disfruta de tu café favorito en cua…" at bounding box center [616, 391] width 523 height 82
drag, startPoint x: 666, startPoint y: 369, endPoint x: 588, endPoint y: 369, distance: 78.1
click at [587, 369] on p "Con nuestra cafetera portátil y recargable, disfruta de tu café favorito en cua…" at bounding box center [616, 391] width 523 height 82
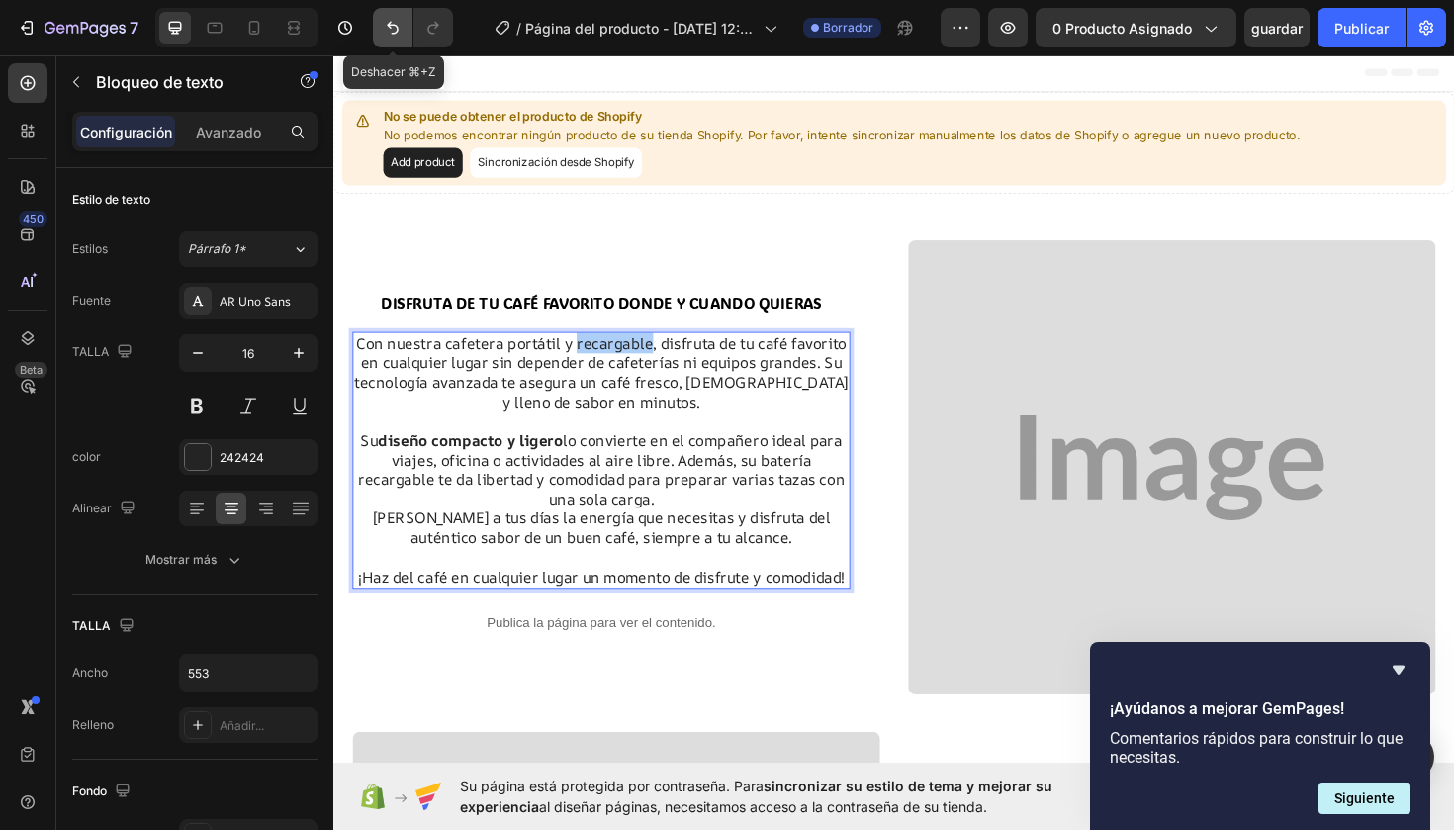
click at [394, 32] on icon "Deshacer/Rehacer" at bounding box center [393, 28] width 20 height 20
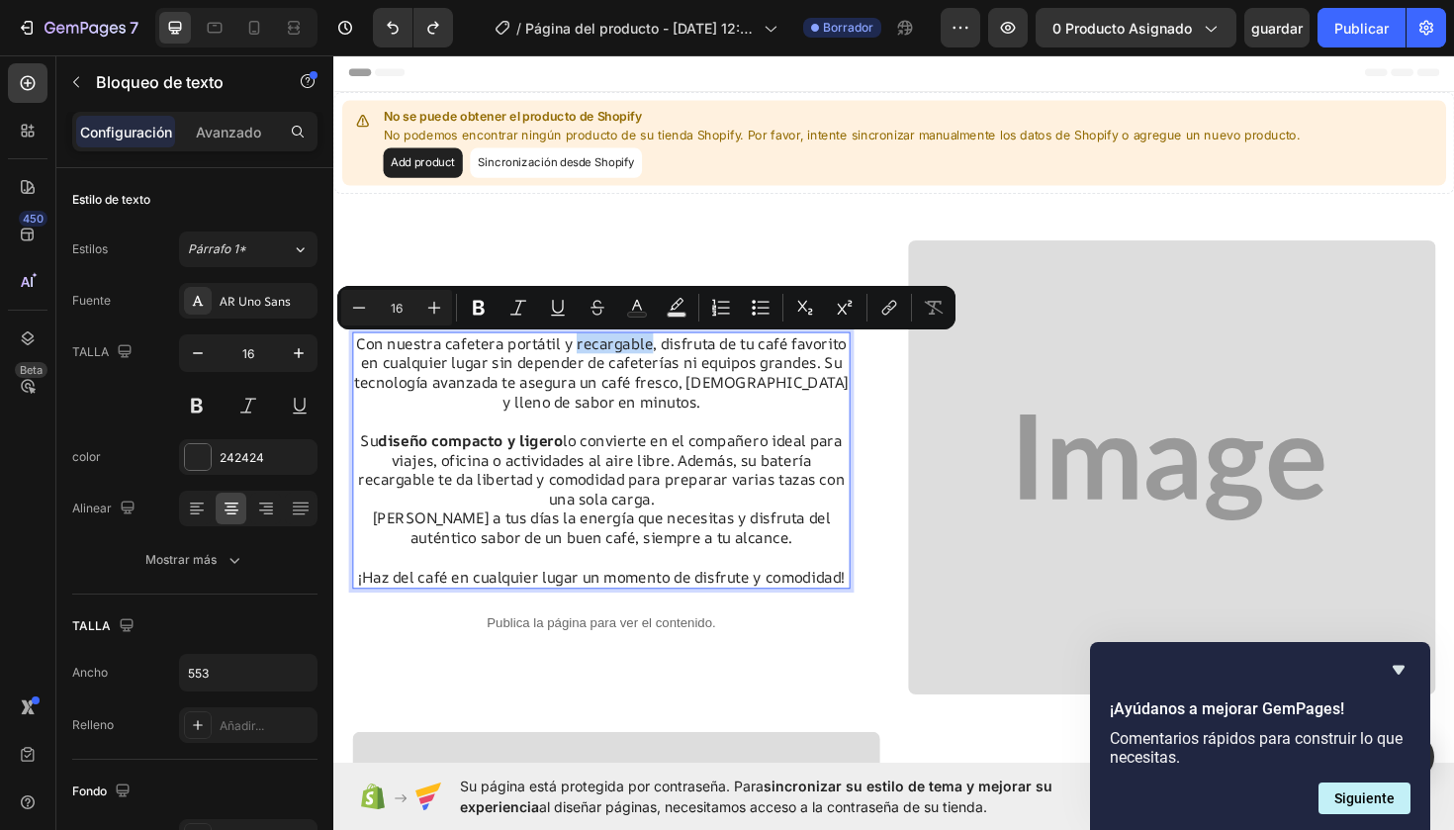
drag, startPoint x: 665, startPoint y: 368, endPoint x: 588, endPoint y: 367, distance: 77.2
click at [477, 307] on icon "Barra de herramientas contextual del editor" at bounding box center [479, 308] width 12 height 15
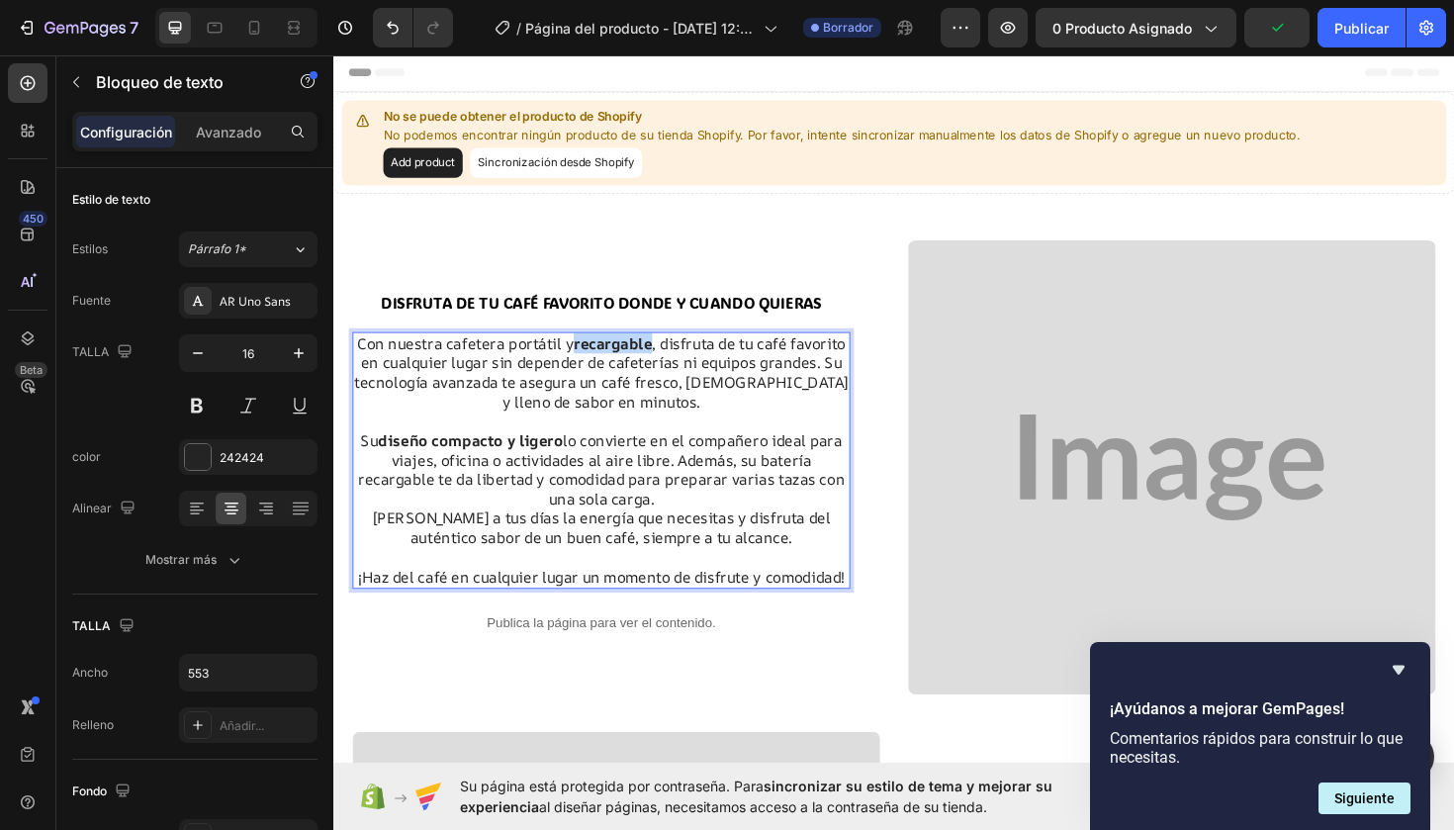
drag, startPoint x: 670, startPoint y: 369, endPoint x: 581, endPoint y: 363, distance: 89.2
click at [581, 363] on p "Con nuestra cafetera portátil y recargable , disfruta de tu café favorito en cu…" at bounding box center [616, 391] width 523 height 82
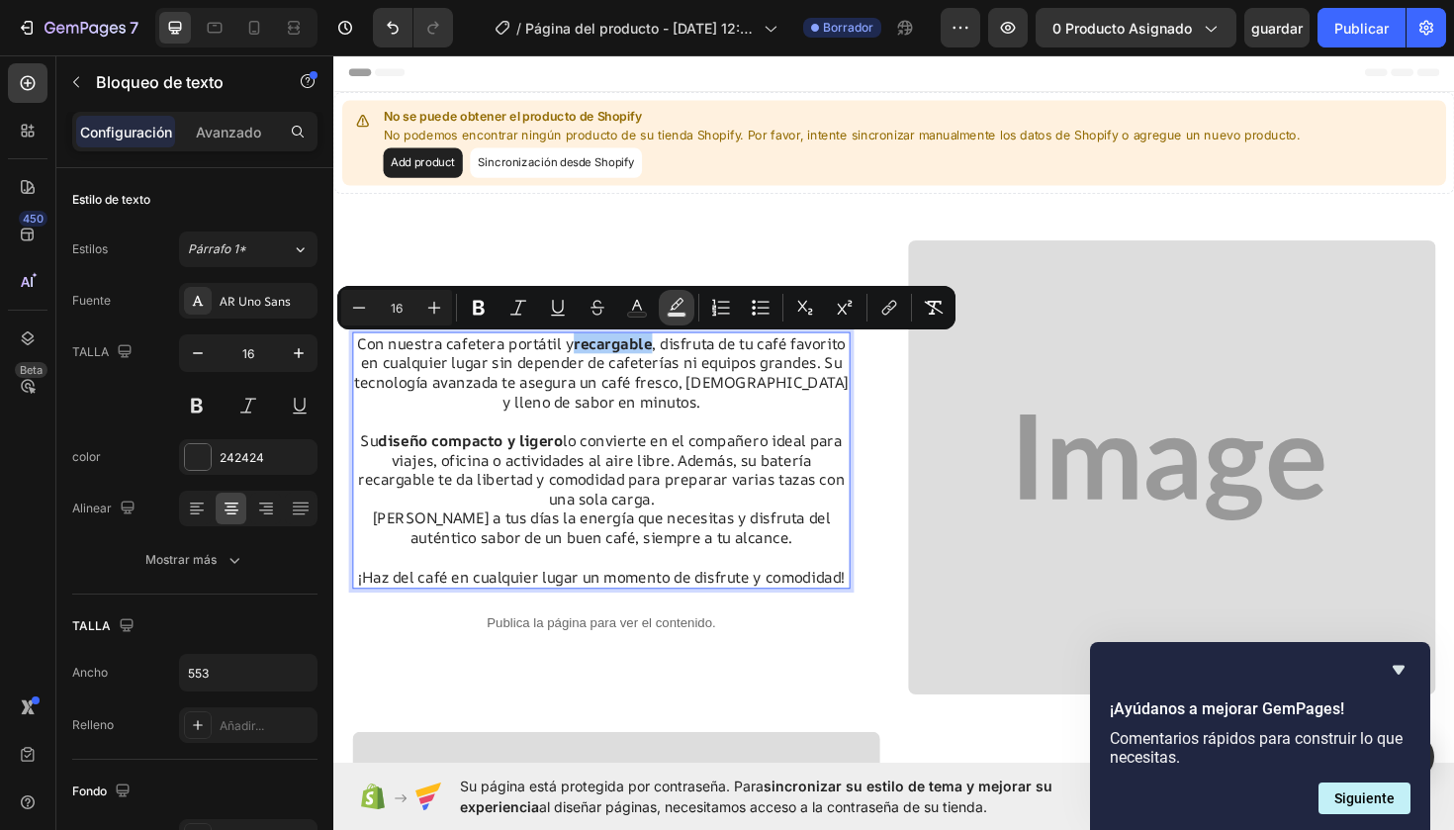
click at [678, 307] on icon "Barra de herramientas contextual del editor" at bounding box center [677, 304] width 14 height 12
type input "000000"
type input "77"
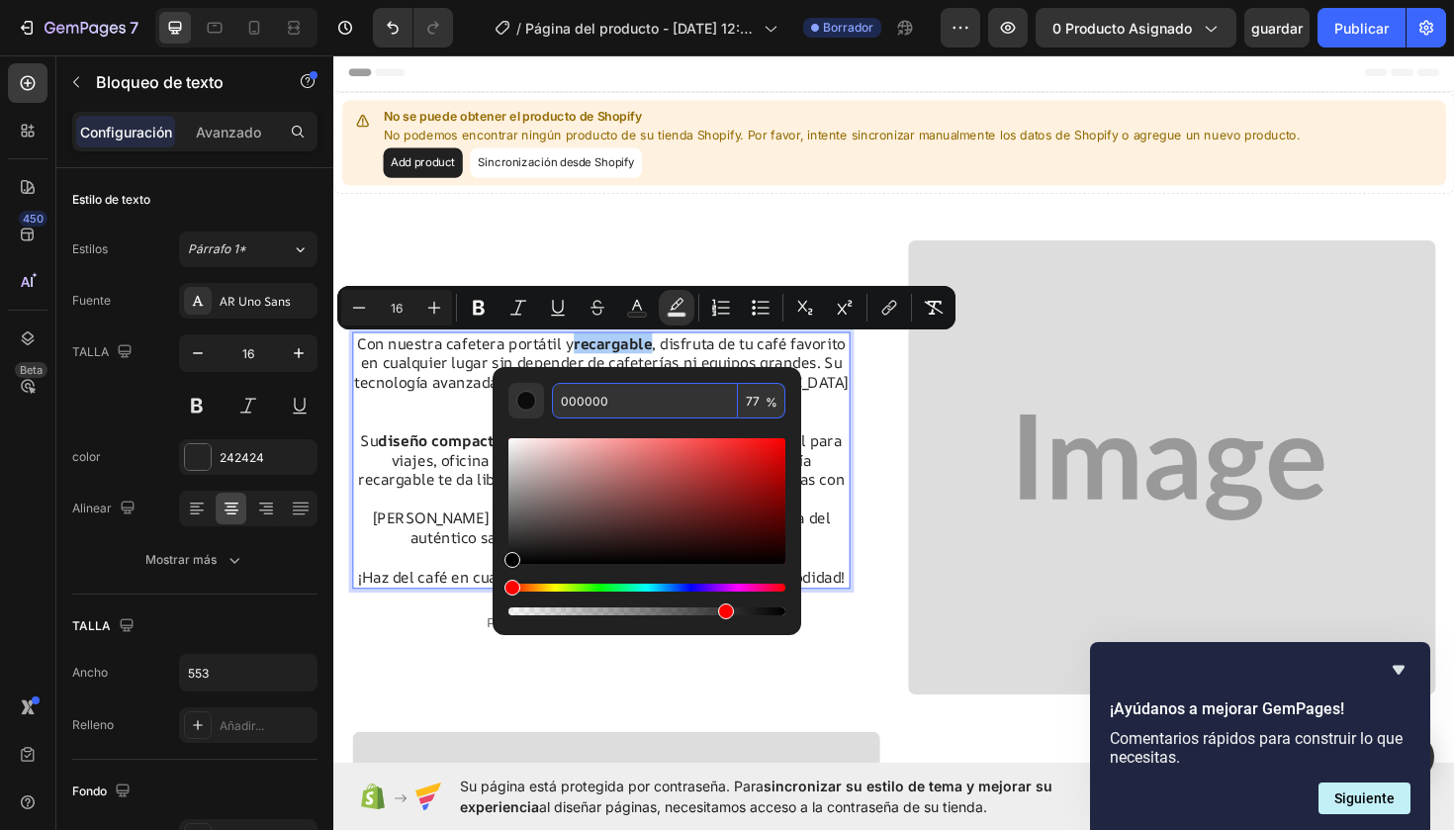
click at [672, 410] on input "000000" at bounding box center [645, 401] width 186 height 36
type input "0"
type input "EEEE77"
type input "100"
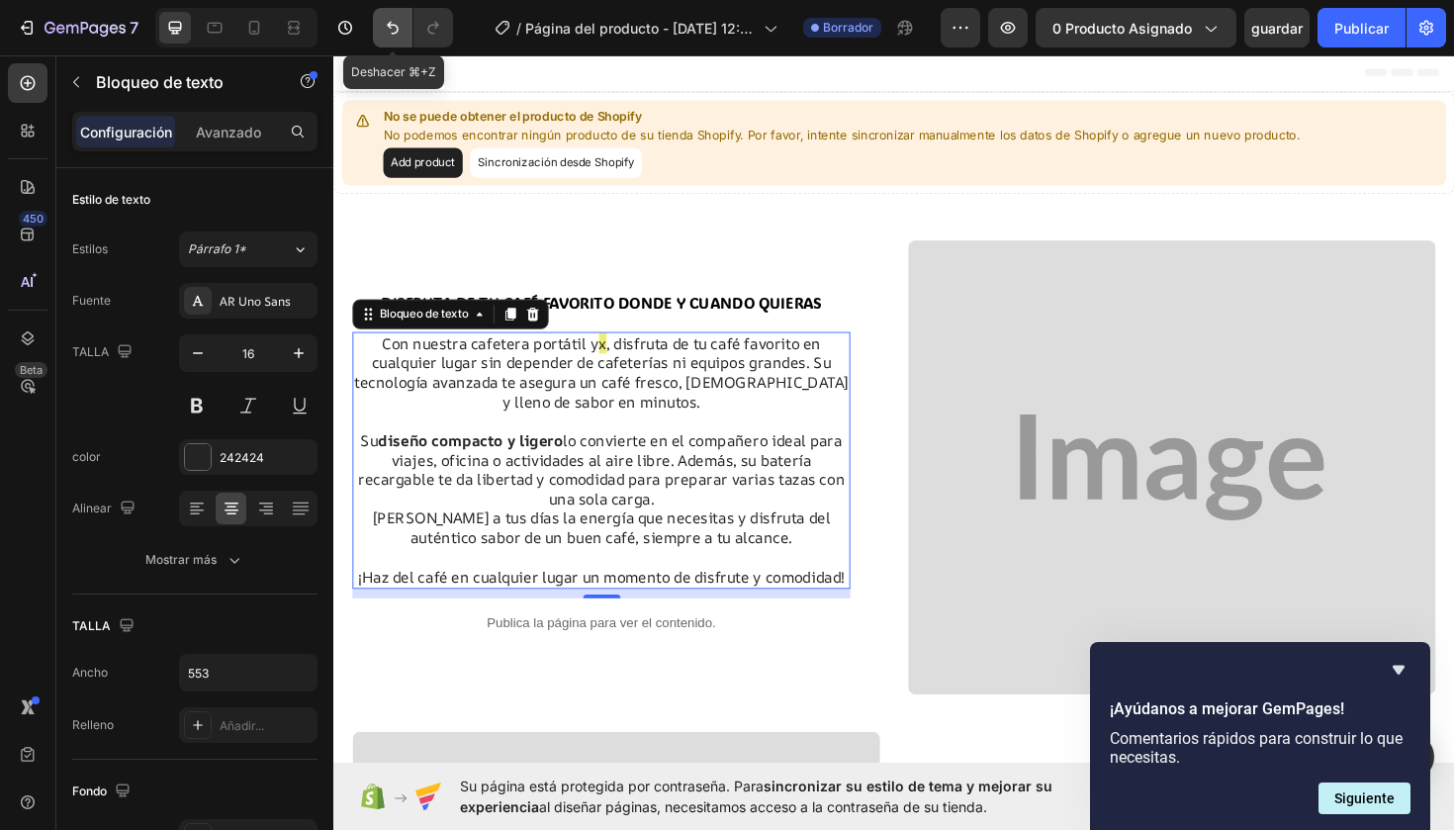
click at [400, 28] on icon "Deshacer/Rehacer" at bounding box center [393, 28] width 20 height 20
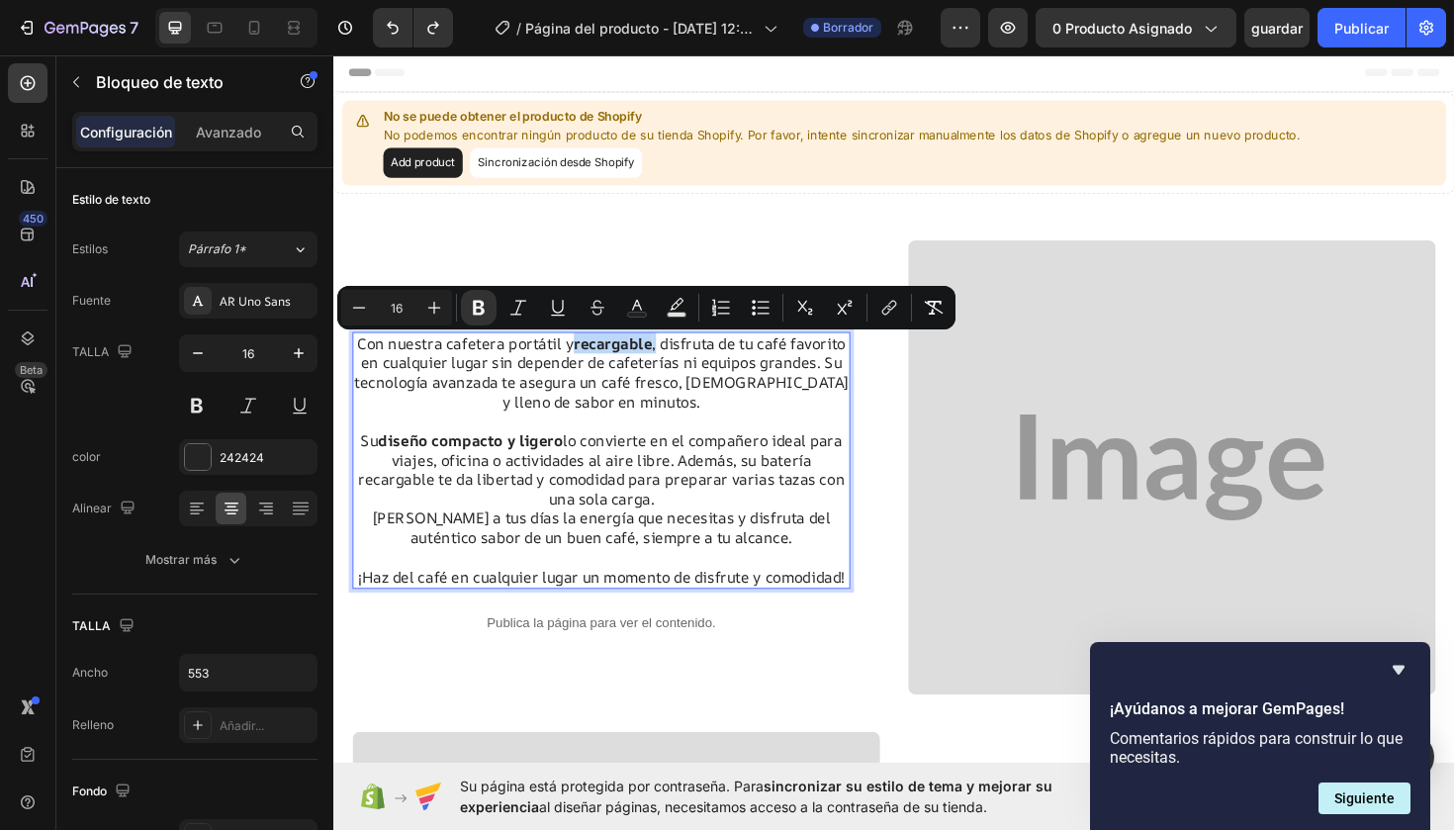
drag, startPoint x: 668, startPoint y: 363, endPoint x: 609, endPoint y: 364, distance: 58.4
click at [609, 364] on strong "recargable" at bounding box center [629, 360] width 83 height 22
click at [678, 302] on icon "Barra de herramientas contextual del editor" at bounding box center [677, 308] width 20 height 20
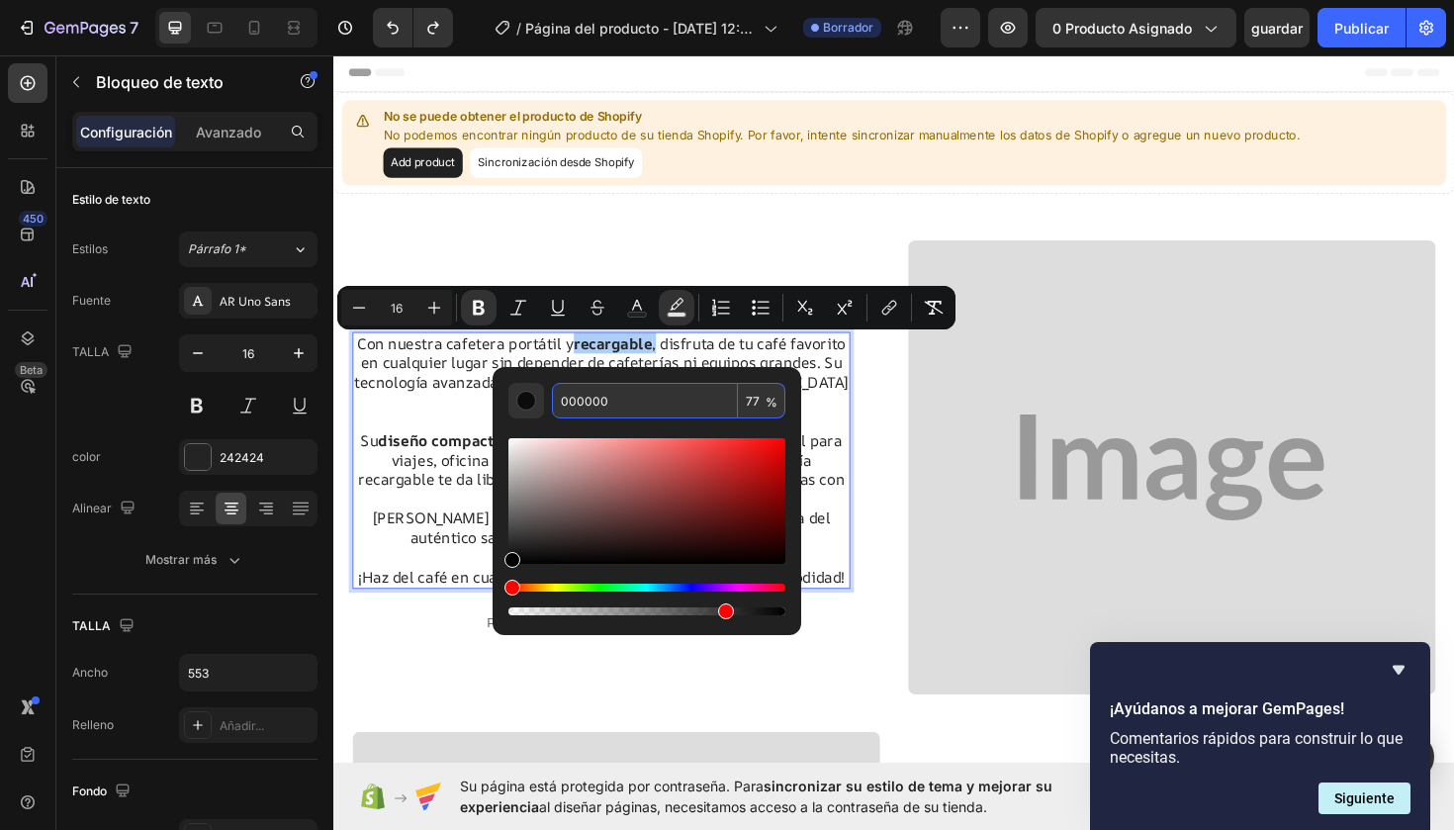
click at [617, 407] on input "000000" at bounding box center [645, 401] width 186 height 36
type input "0"
type input "EE77CC"
type input "100"
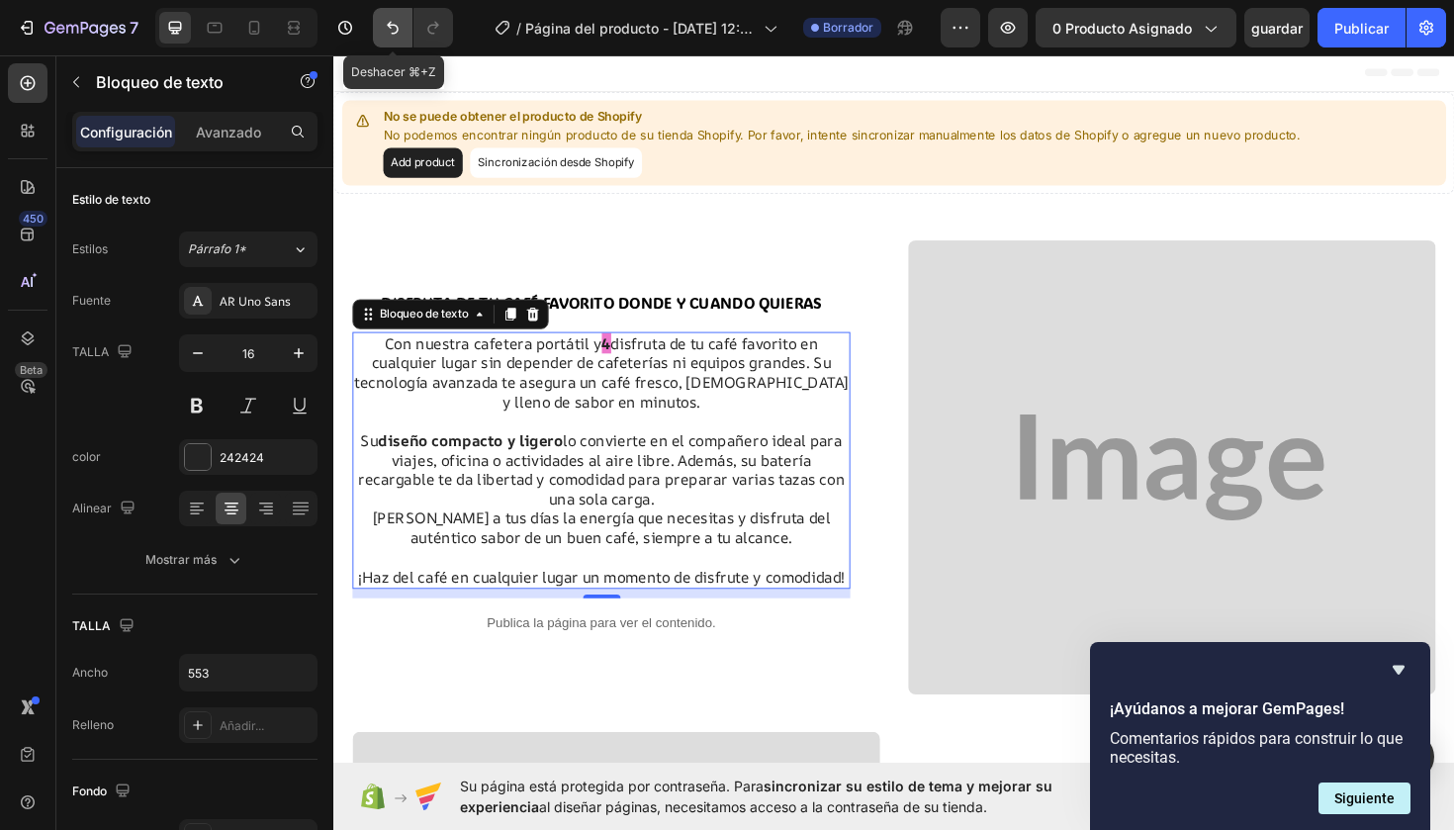
click at [388, 31] on icon "Deshacer/Rehacer" at bounding box center [393, 28] width 20 height 20
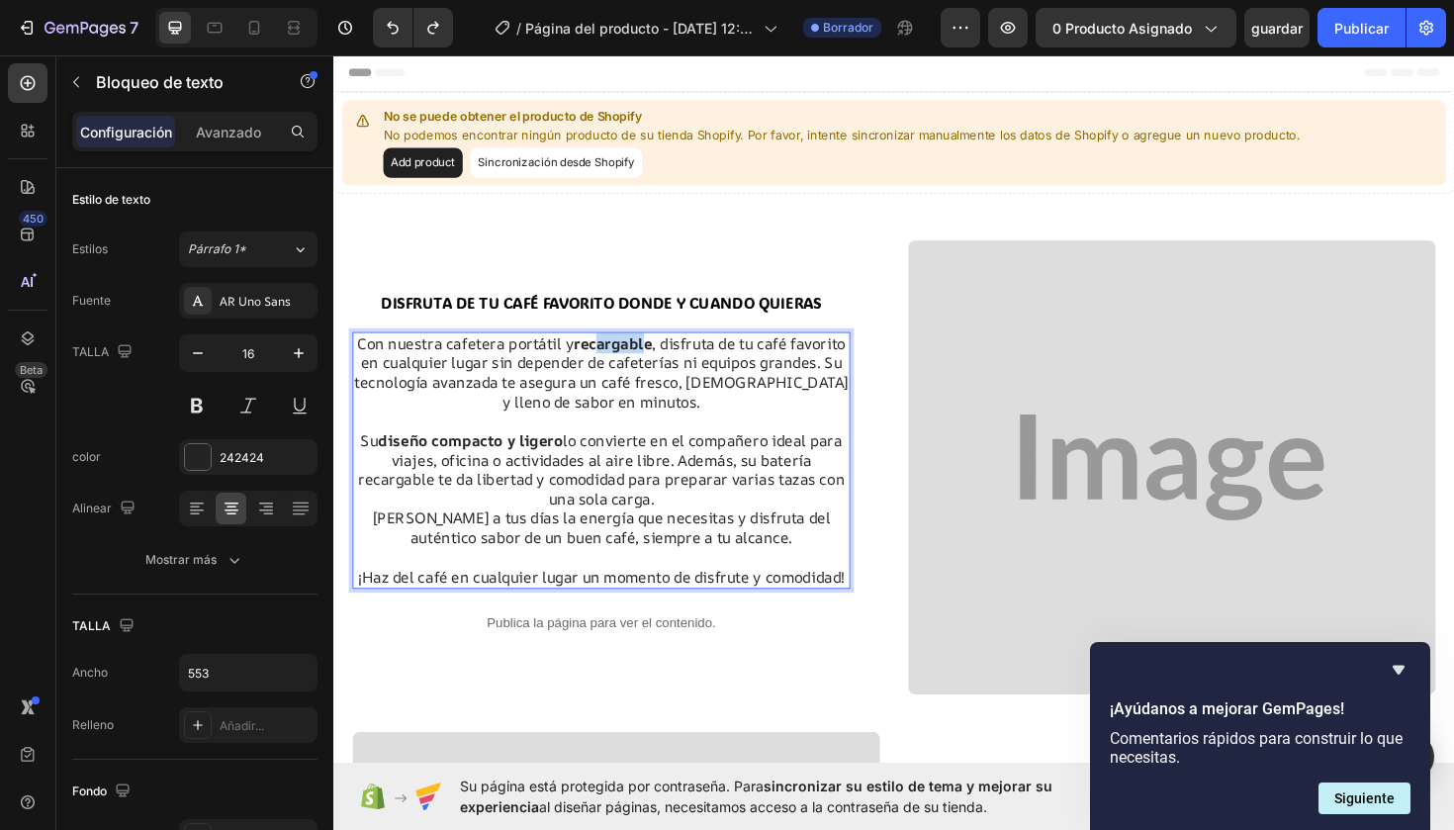
drag, startPoint x: 665, startPoint y: 365, endPoint x: 612, endPoint y: 357, distance: 53.0
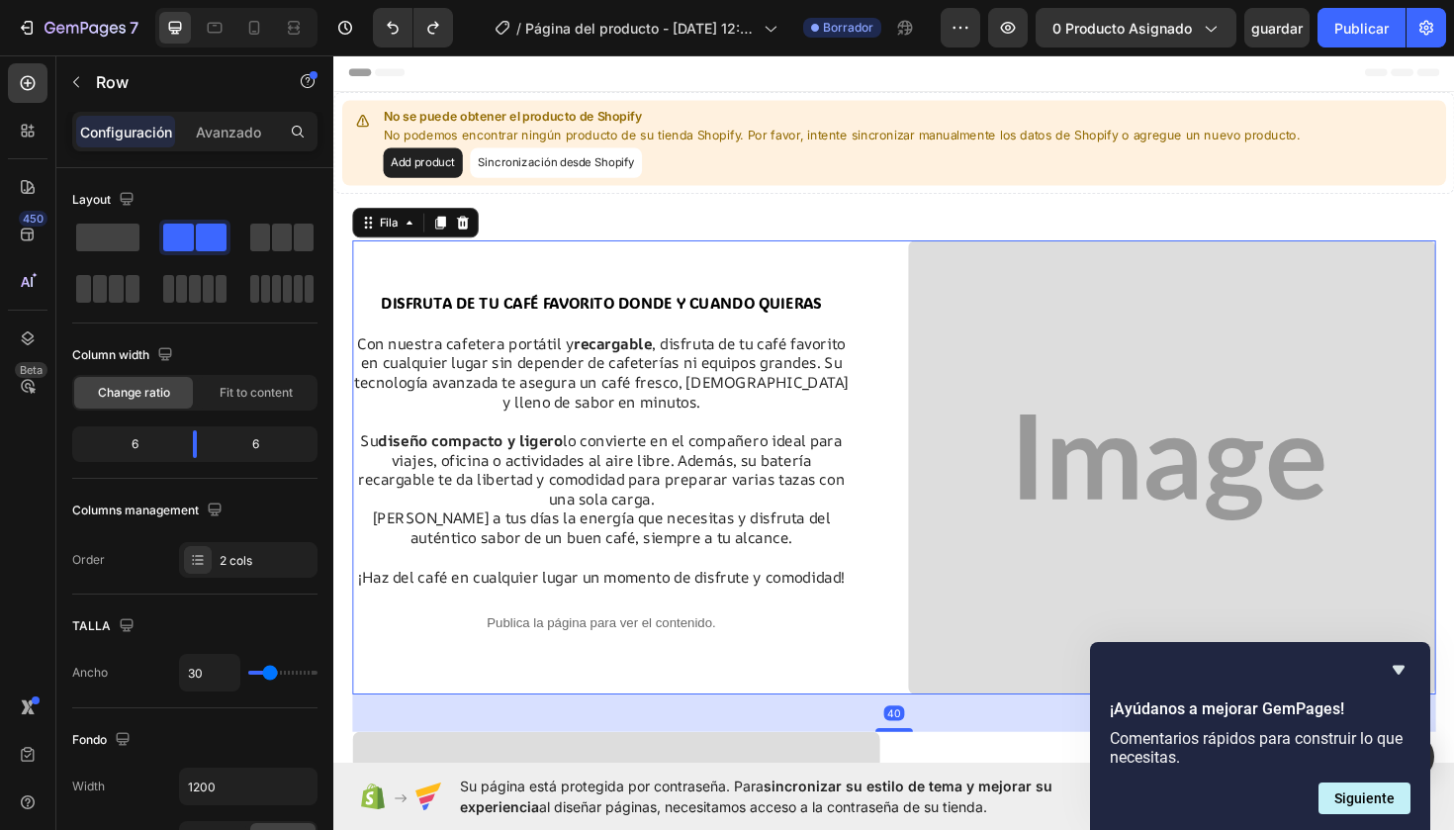
click at [667, 255] on div "⁠⁠⁠⁠⁠⁠⁠DISFRUTA DE TU CAFÉ FAVORITO DONDE Y CUANDO QUIERAS Encabezado Con nuest…" at bounding box center [632, 491] width 559 height 481
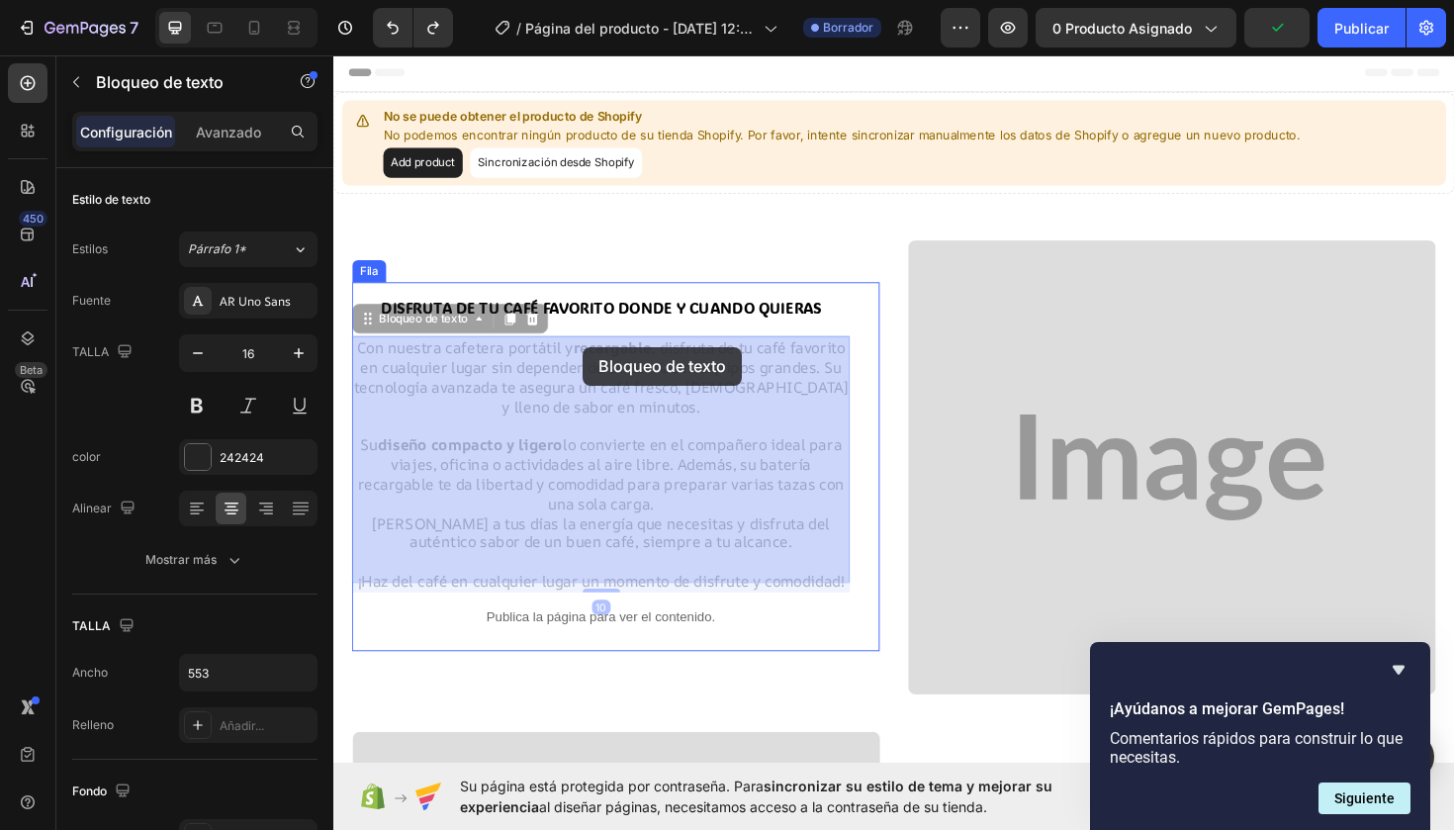
drag, startPoint x: 669, startPoint y: 367, endPoint x: 601, endPoint y: 364, distance: 67.3
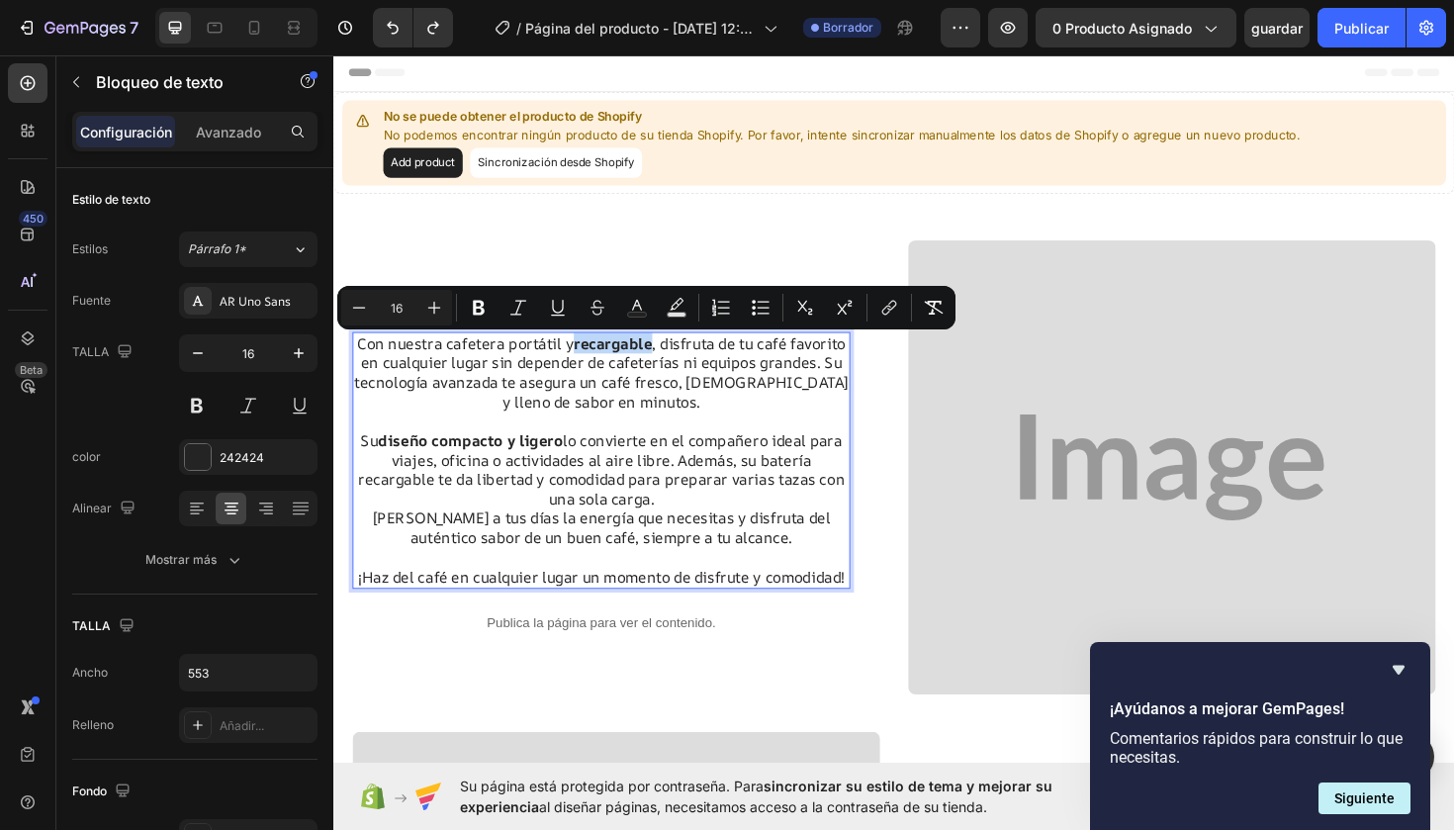
drag, startPoint x: 667, startPoint y: 368, endPoint x: 585, endPoint y: 371, distance: 82.2
click at [675, 306] on icon "Barra de herramientas contextual del editor" at bounding box center [677, 308] width 20 height 20
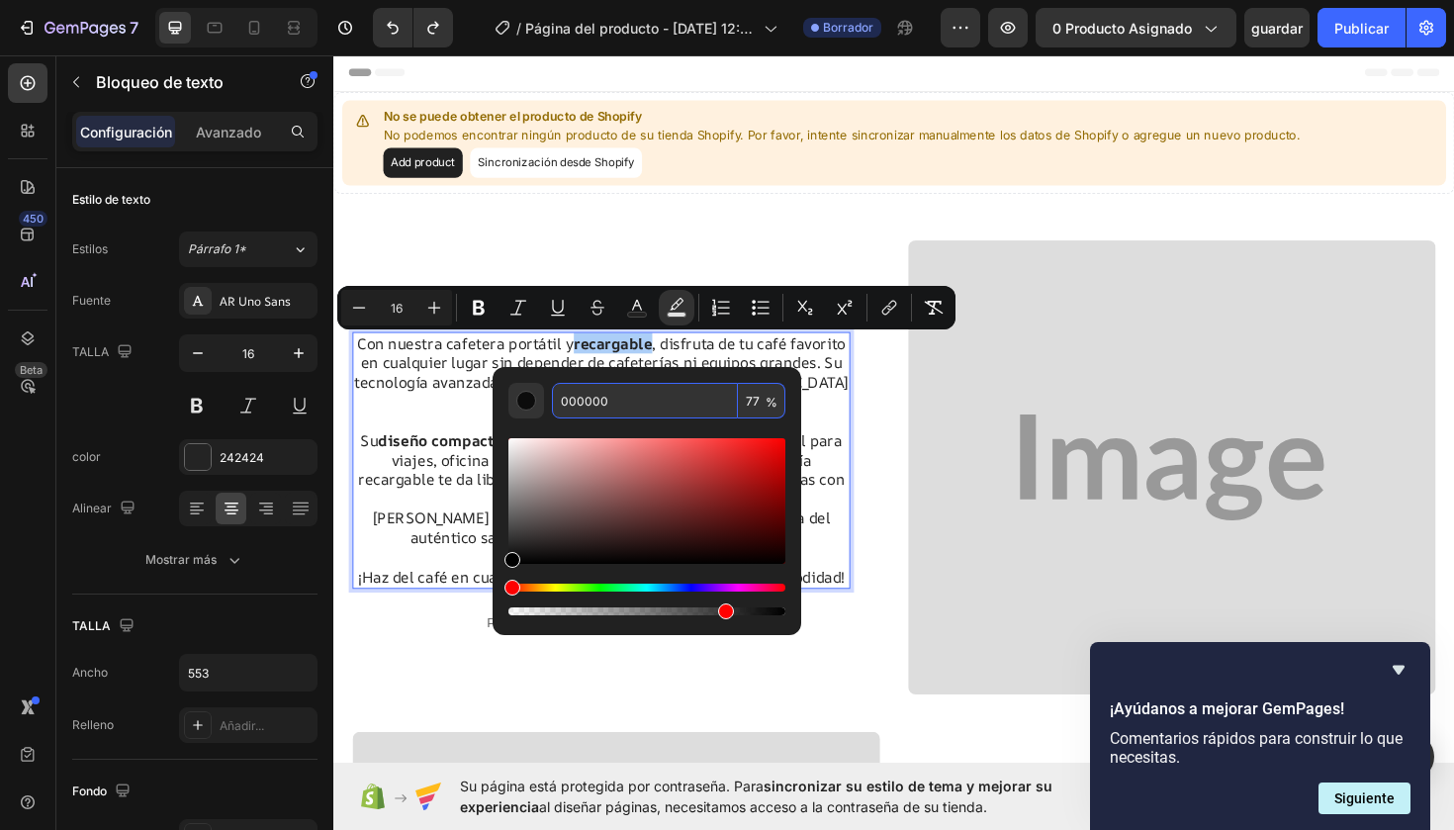
click at [615, 404] on input "000000" at bounding box center [645, 401] width 186 height 36
drag, startPoint x: 615, startPoint y: 404, endPoint x: 554, endPoint y: 408, distance: 61.5
click at [553, 408] on input "000000" at bounding box center [645, 401] width 186 height 36
type input "EE77CC"
type input "100"
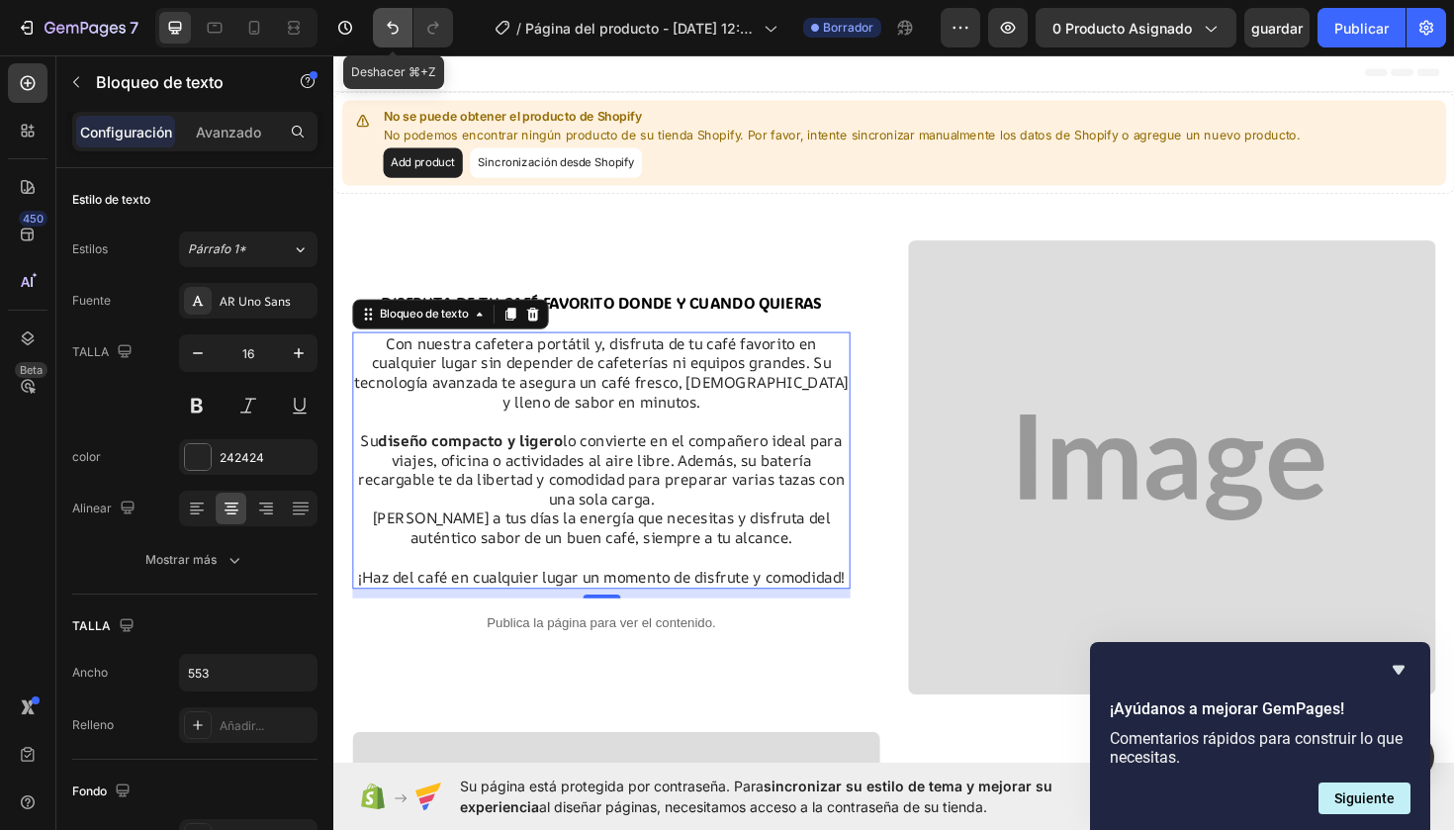
click at [395, 25] on icon "Deshacer/Rehacer" at bounding box center [393, 28] width 12 height 13
click at [399, 33] on icon "Deshacer/Rehacer" at bounding box center [393, 28] width 20 height 20
click at [395, 32] on icon "Deshacer/Rehacer" at bounding box center [393, 28] width 20 height 20
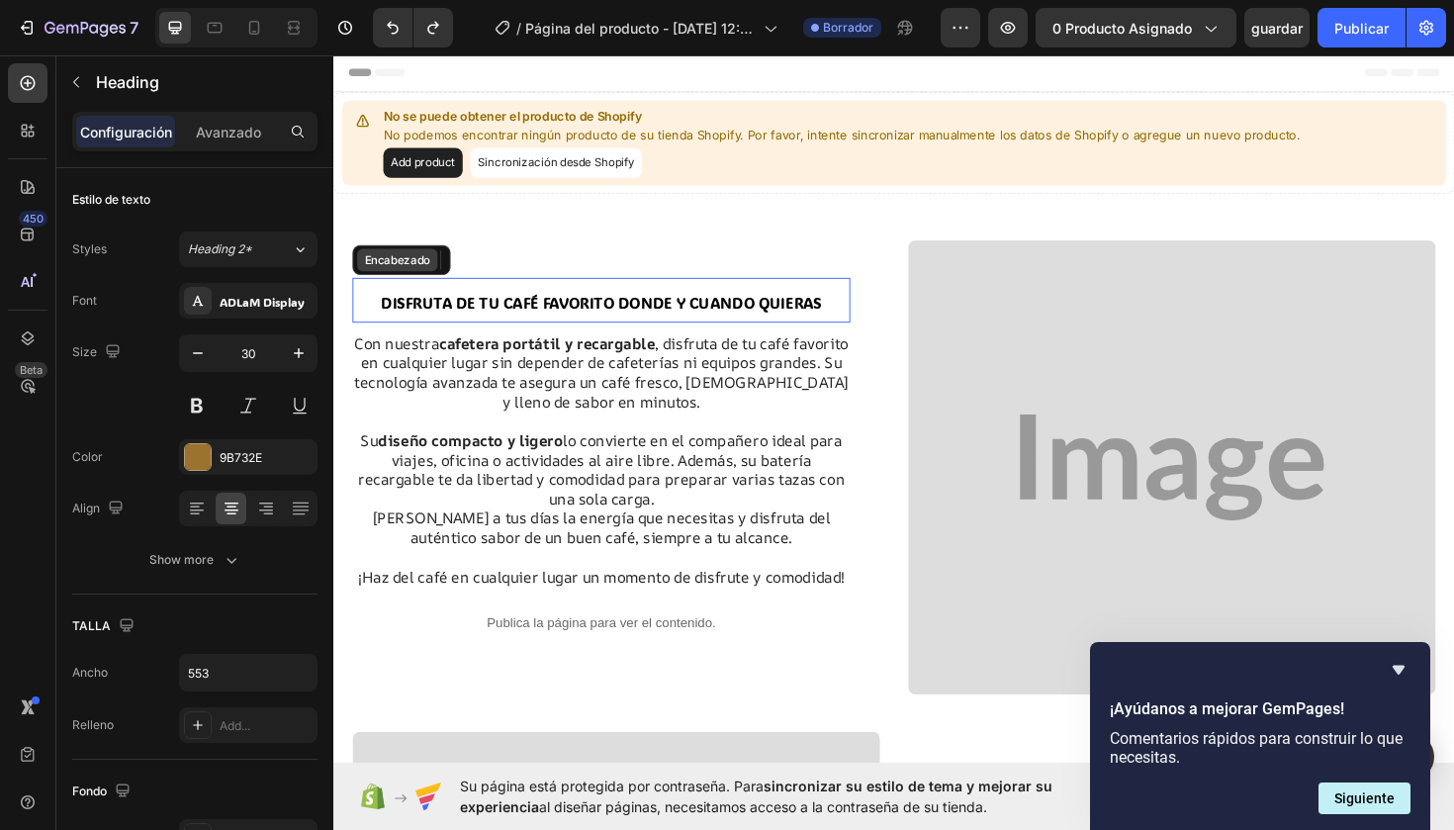
click at [681, 314] on span "⁠⁠⁠⁠⁠⁠⁠DISFRUTA DE TU CAFÉ FAVORITO DONDE Y CUANDO QUIERAS" at bounding box center [617, 317] width 467 height 21
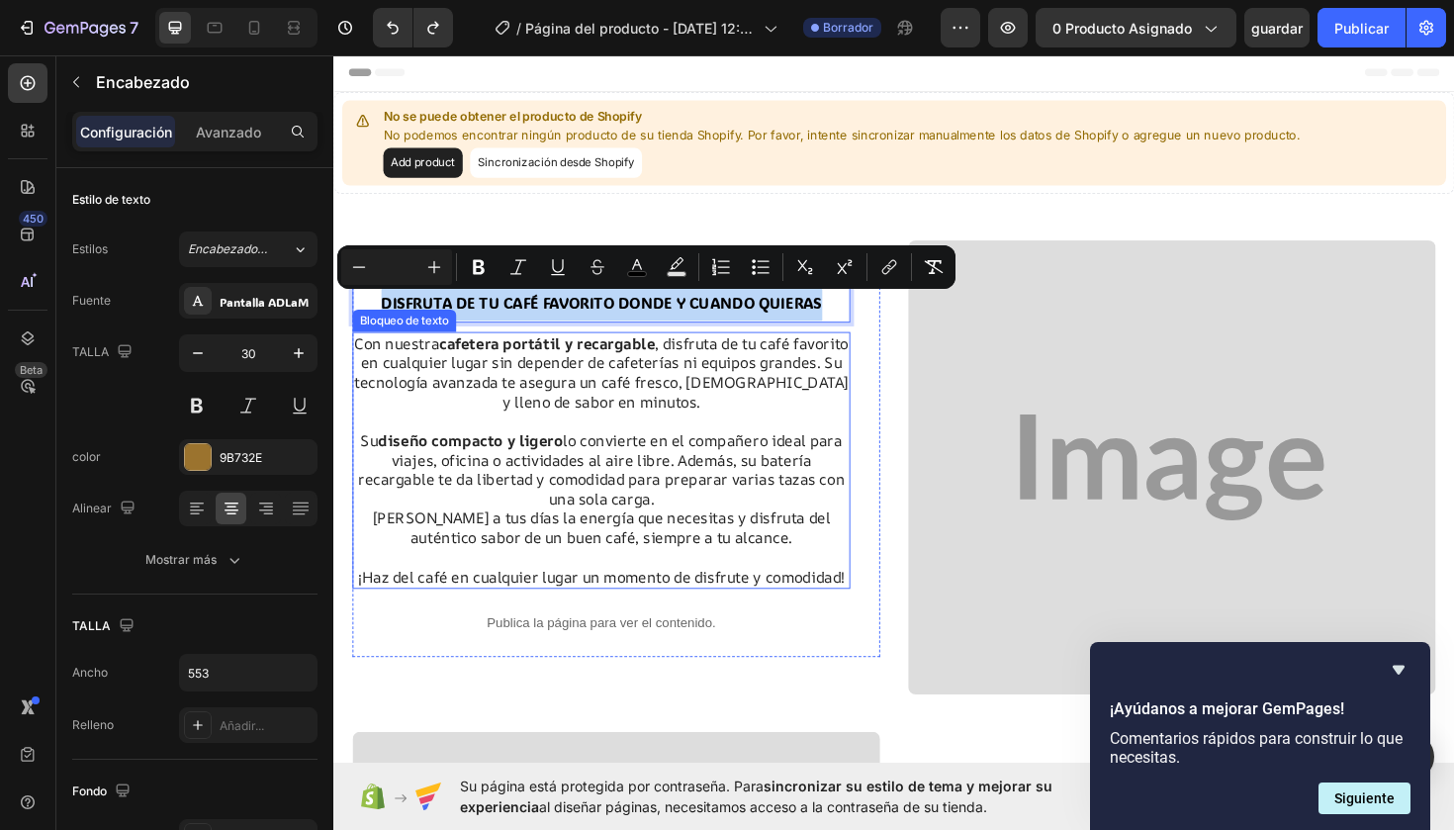
drag, startPoint x: 380, startPoint y: 321, endPoint x: 580, endPoint y: 469, distance: 248.3
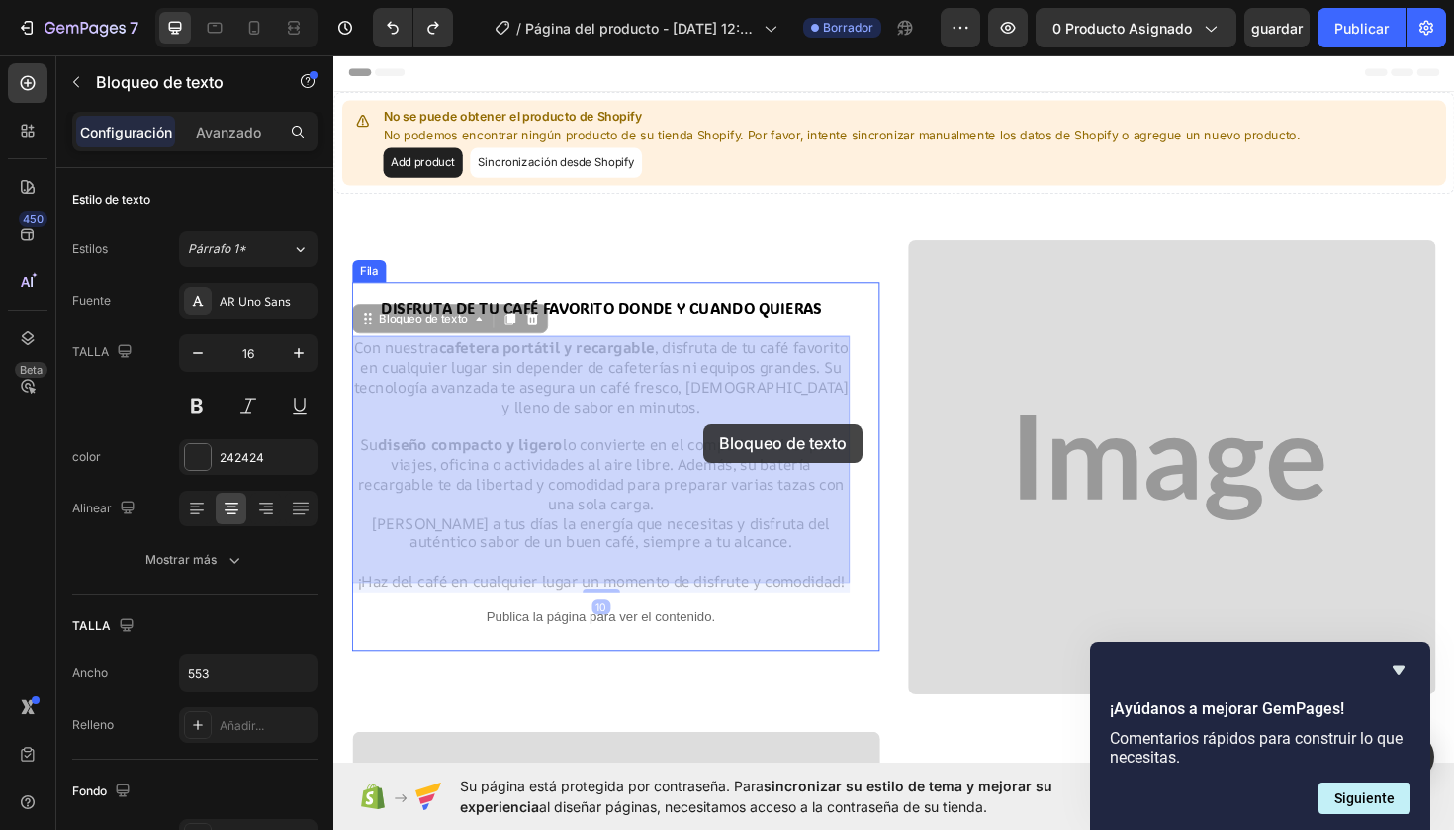
drag, startPoint x: 381, startPoint y: 362, endPoint x: 565, endPoint y: 396, distance: 187.0
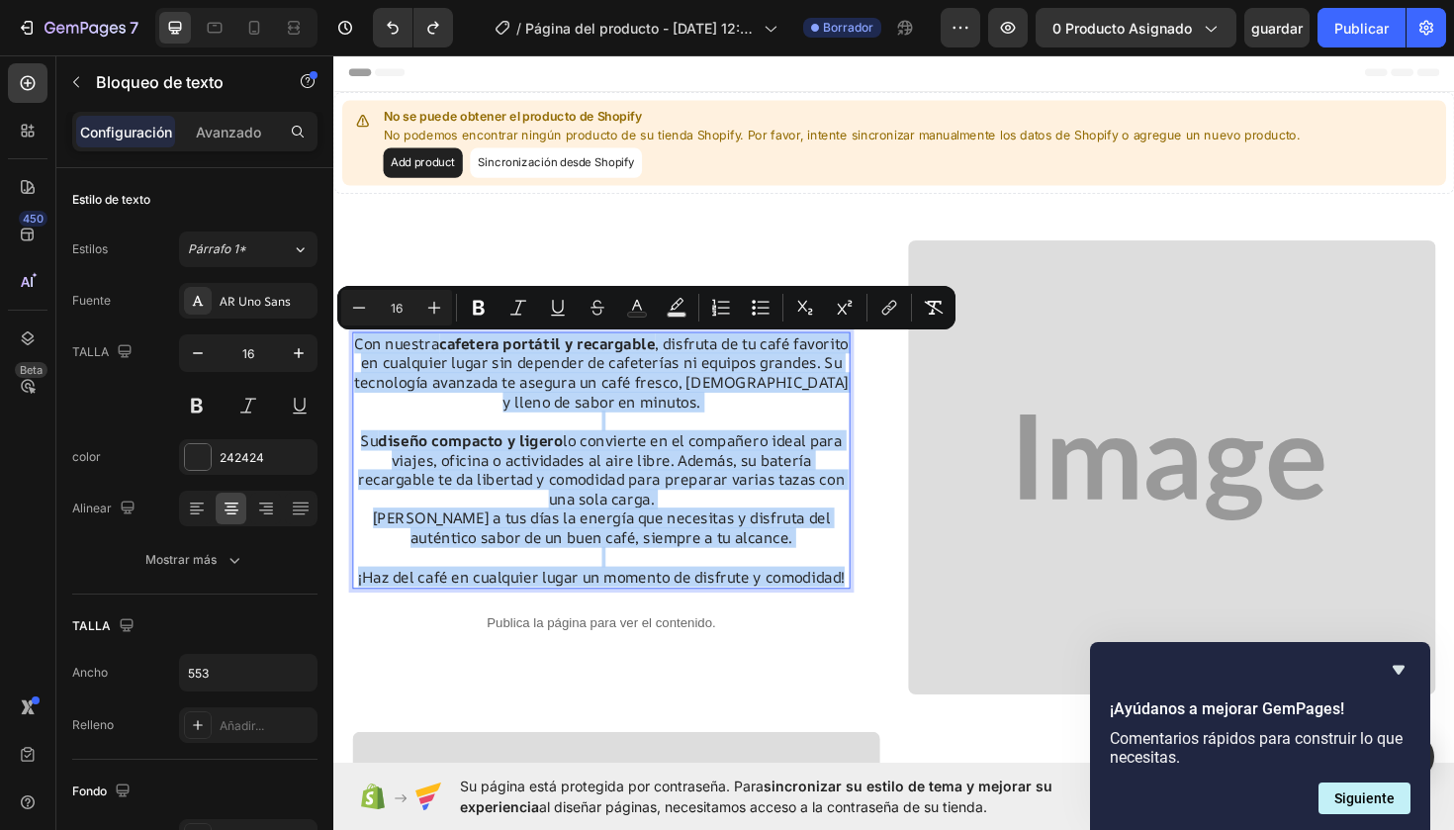
drag, startPoint x: 381, startPoint y: 369, endPoint x: 878, endPoint y: 606, distance: 551.3
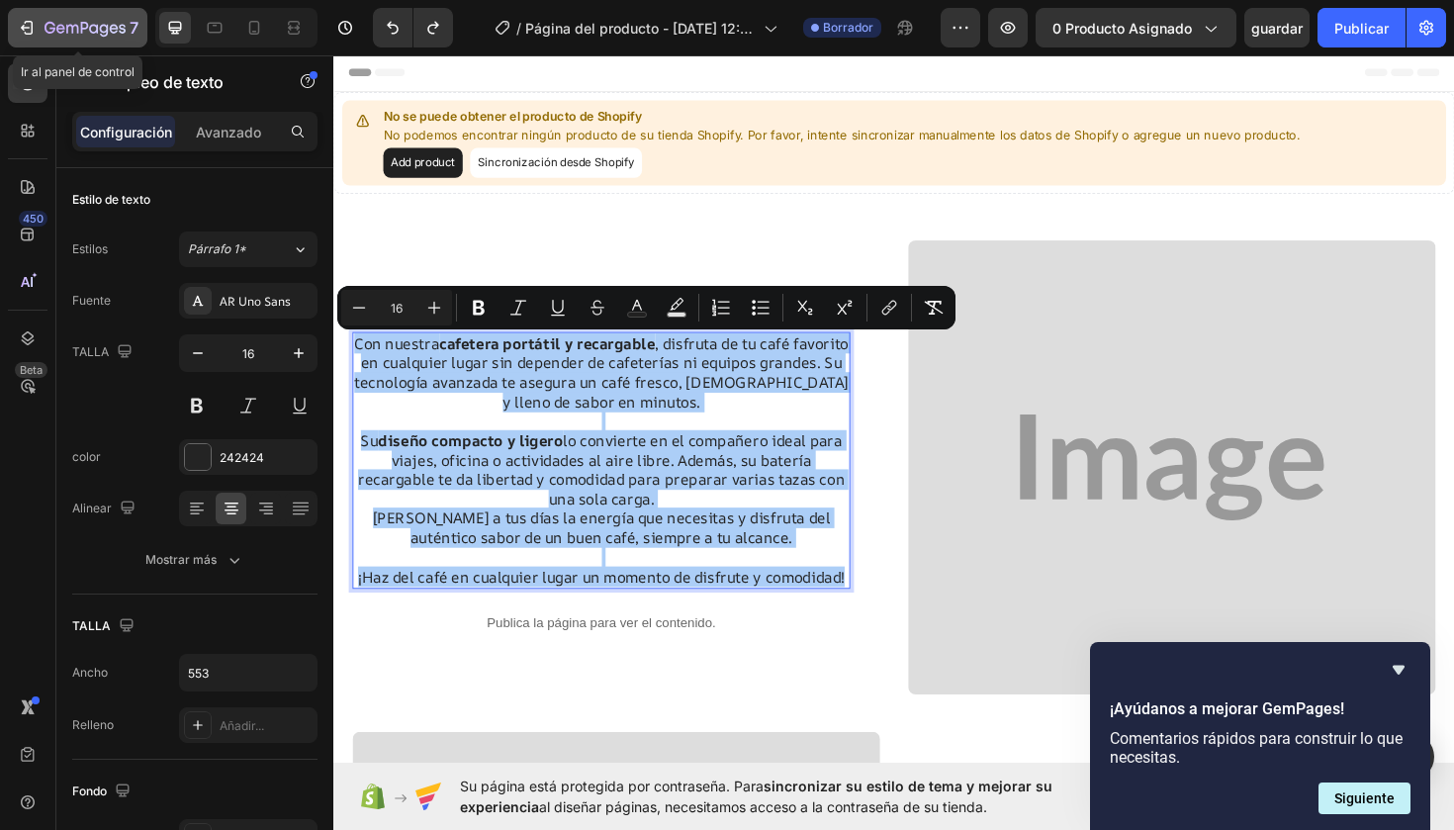
click at [32, 31] on icon "button" at bounding box center [29, 28] width 9 height 14
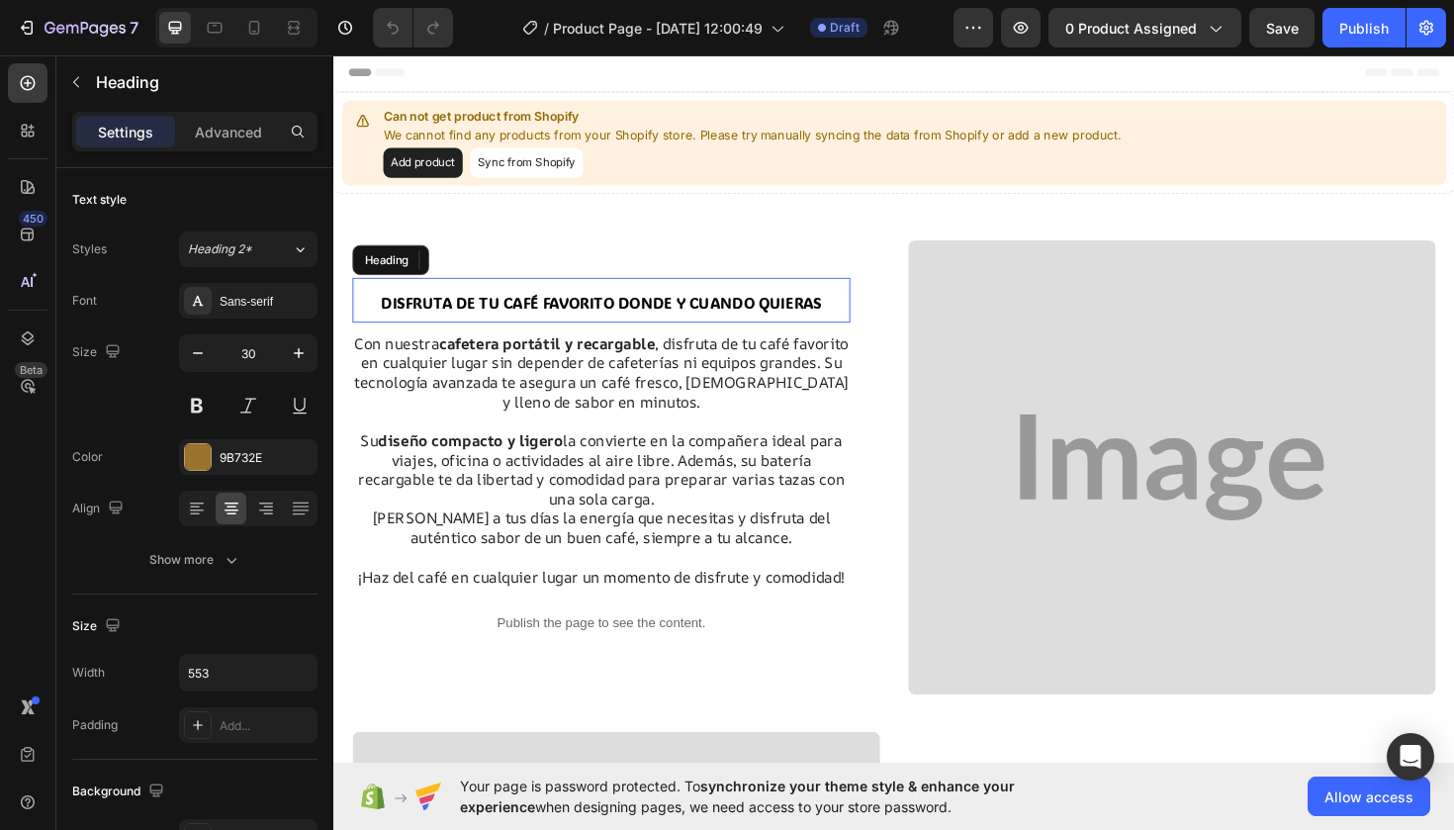
click at [666, 327] on span "DISFRUTA DE TU CAFÉ FAVORITO DONDE Y CUANDO QUIERAS" at bounding box center [617, 317] width 467 height 21
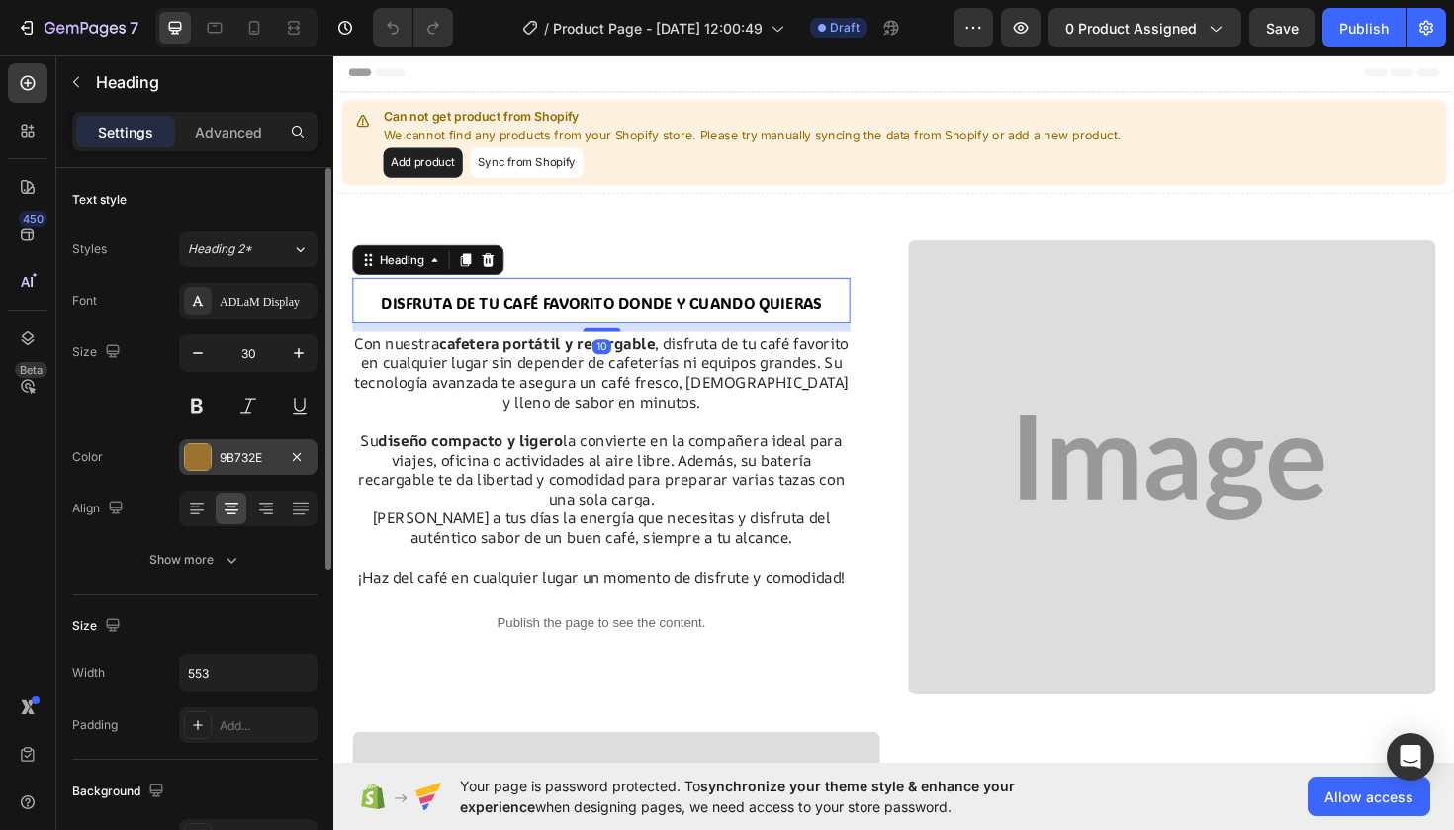
click at [206, 455] on div at bounding box center [198, 457] width 26 height 26
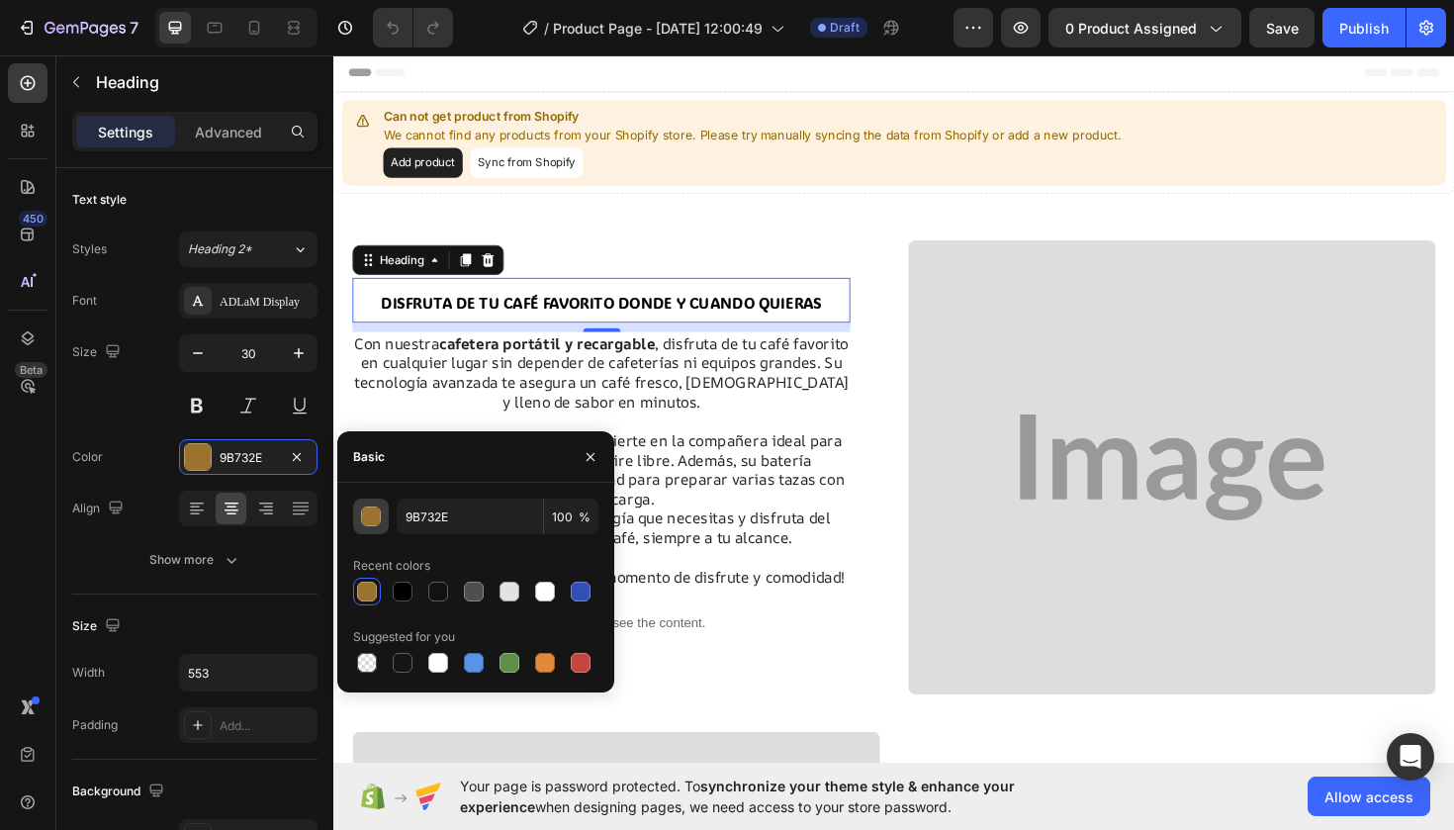
click at [386, 513] on button "button" at bounding box center [371, 517] width 36 height 36
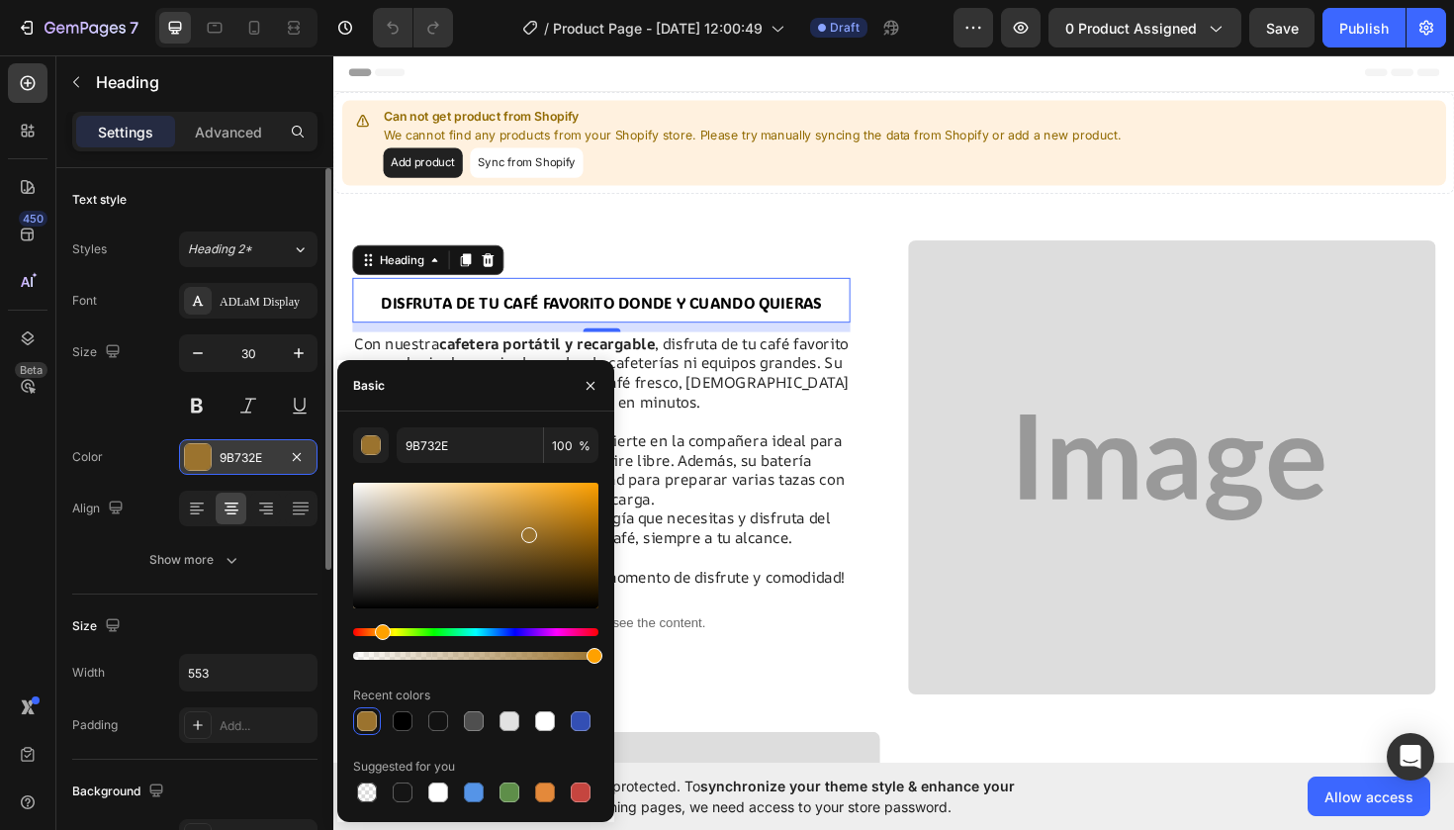
click at [217, 459] on div "9B732E" at bounding box center [248, 457] width 138 height 36
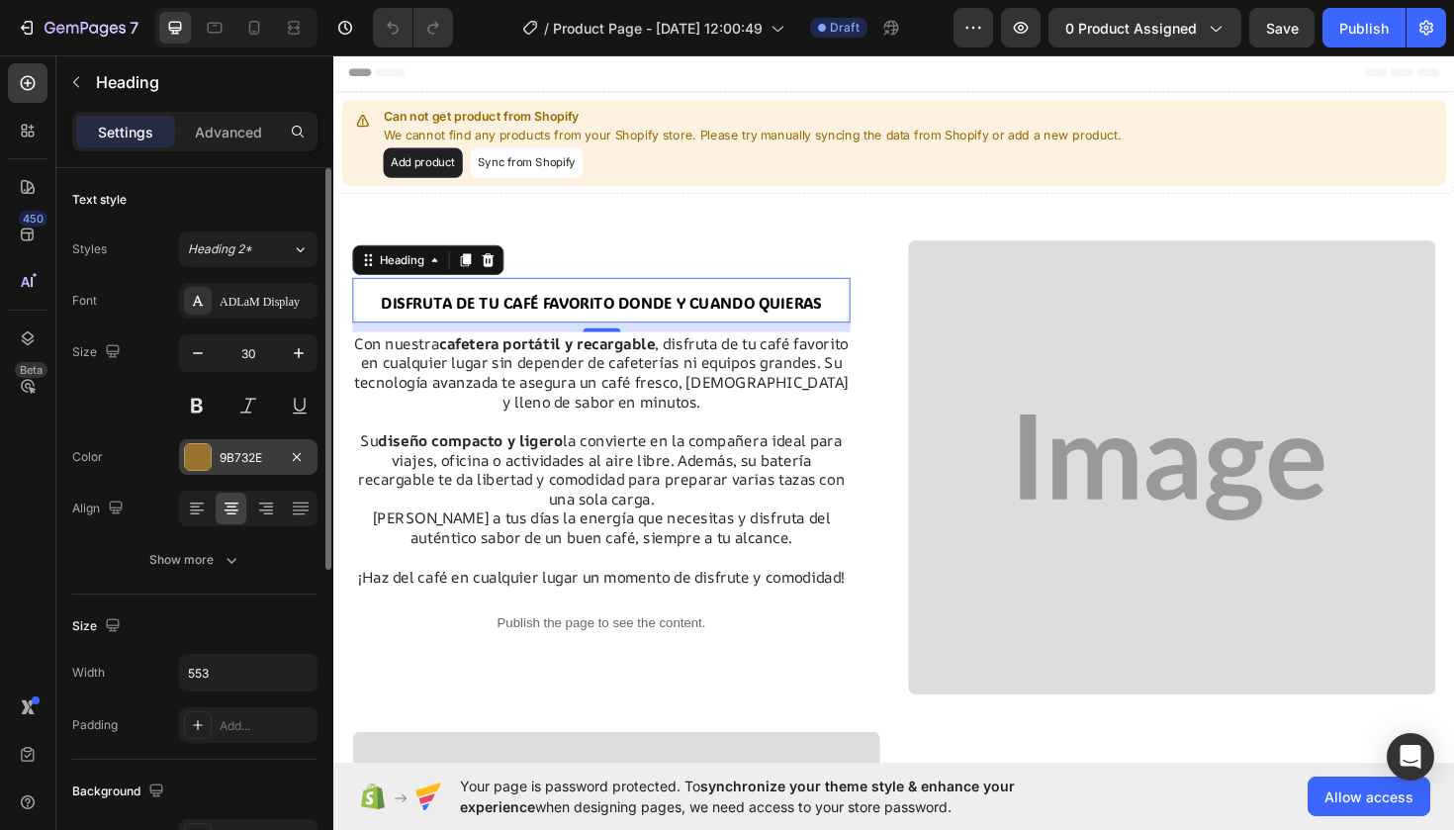
click at [213, 459] on div "9B732E" at bounding box center [248, 457] width 138 height 36
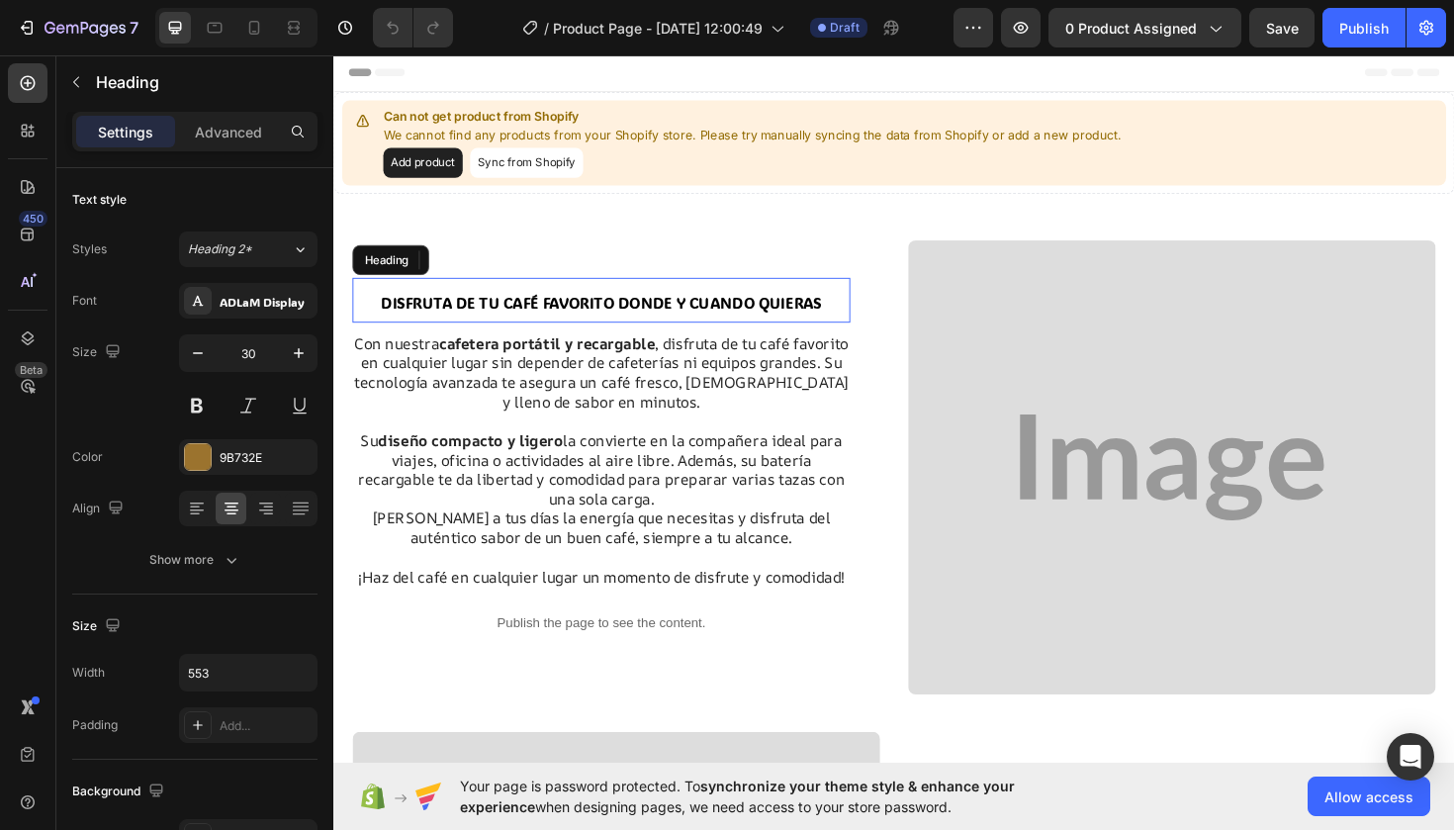
click at [539, 327] on span "DISFRUTA DE TU CAFÉ FAVORITO DONDE Y CUANDO QUIERAS" at bounding box center [617, 317] width 467 height 21
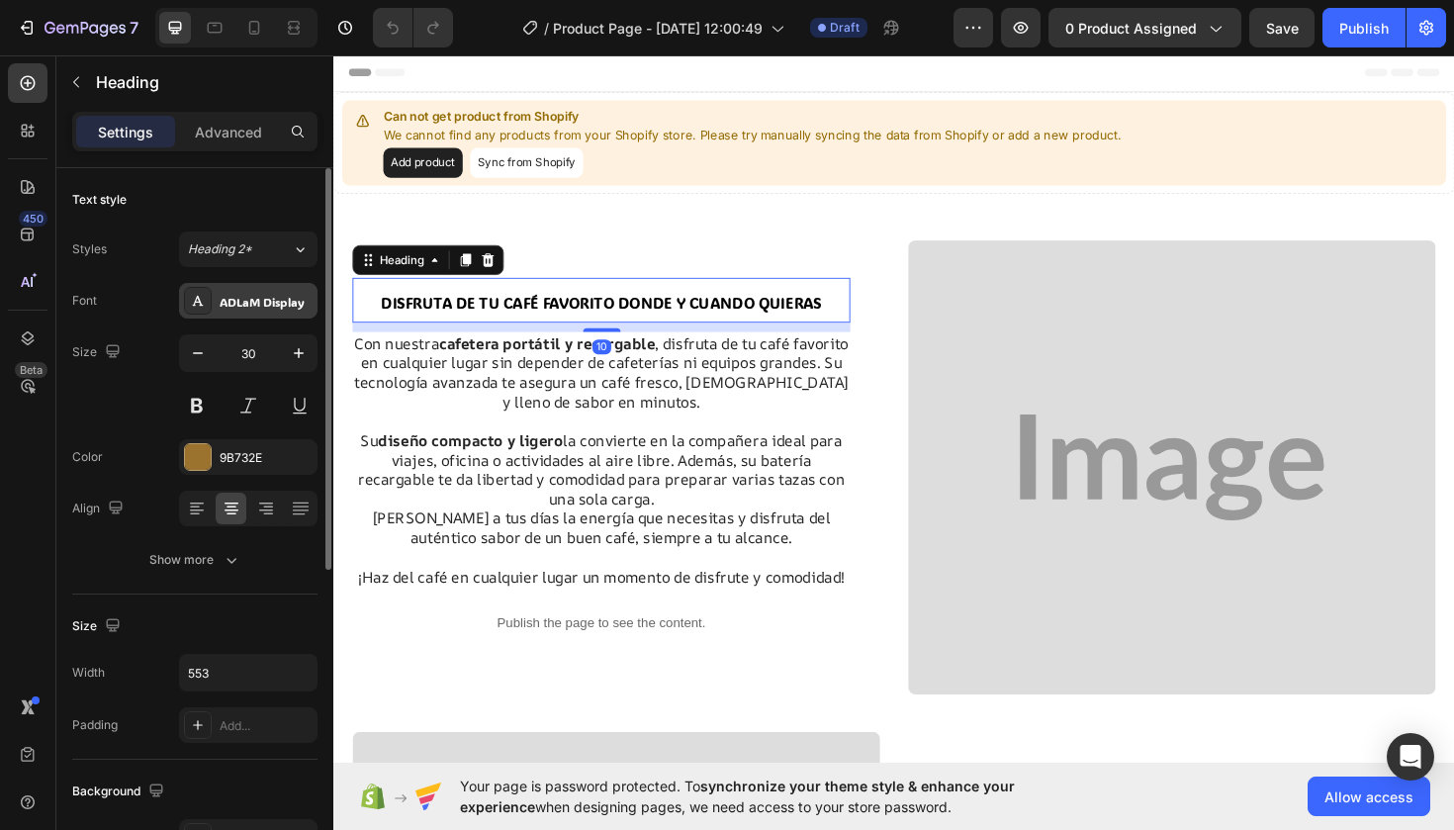
click at [276, 308] on div "ADLaM Display" at bounding box center [266, 302] width 93 height 18
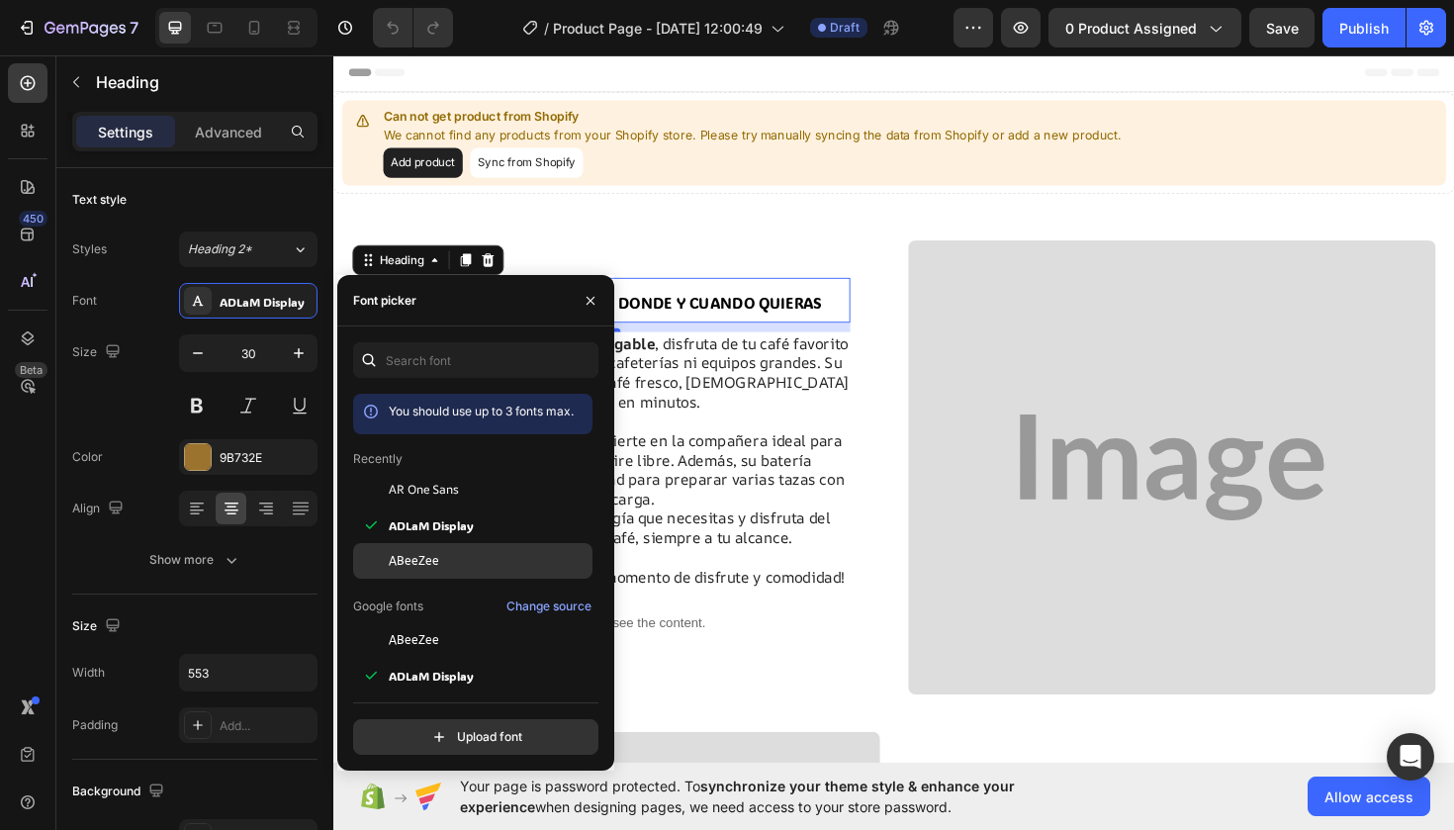
click at [438, 555] on div "ABeeZee" at bounding box center [489, 561] width 200 height 18
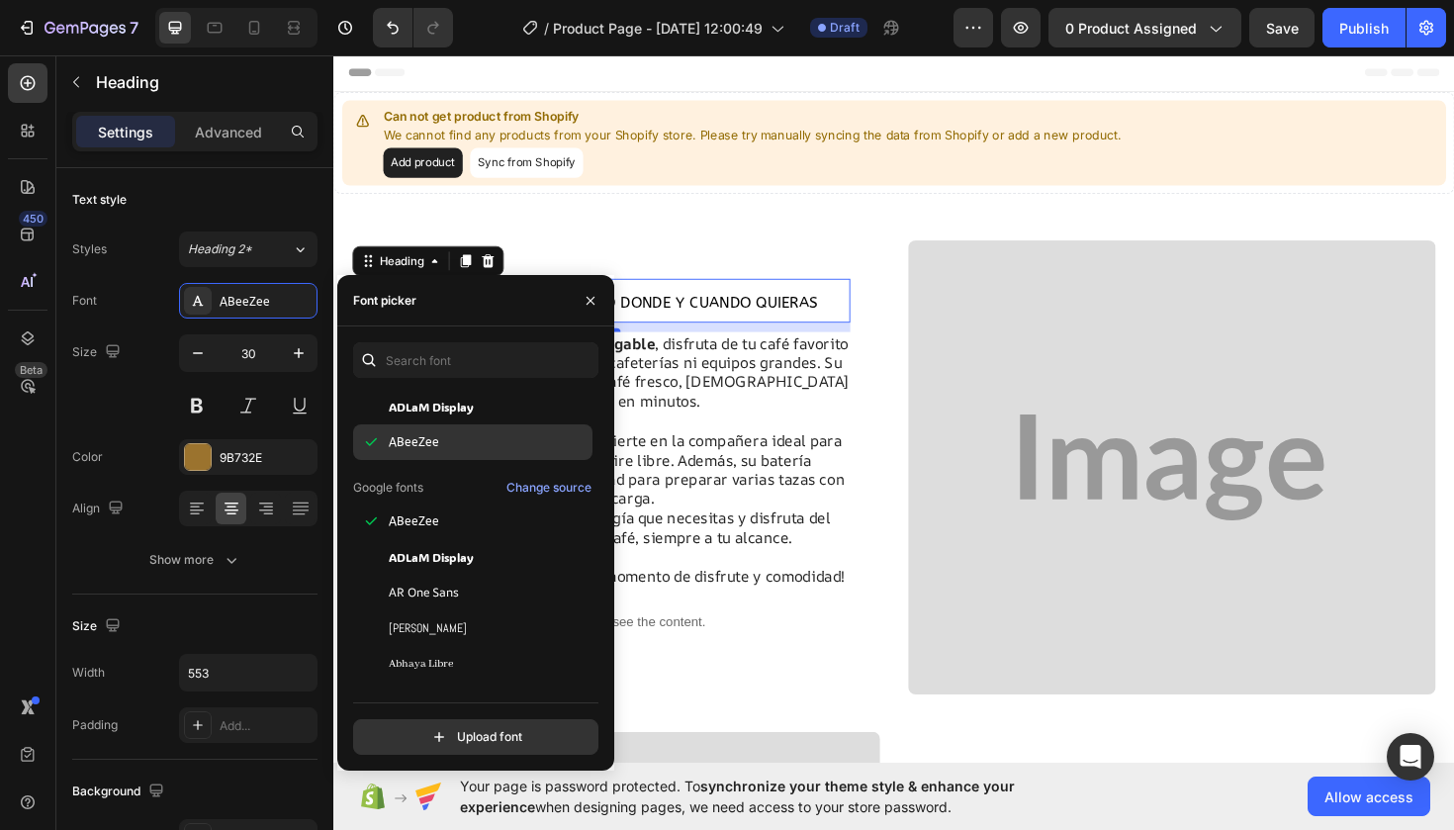
scroll to position [66, 0]
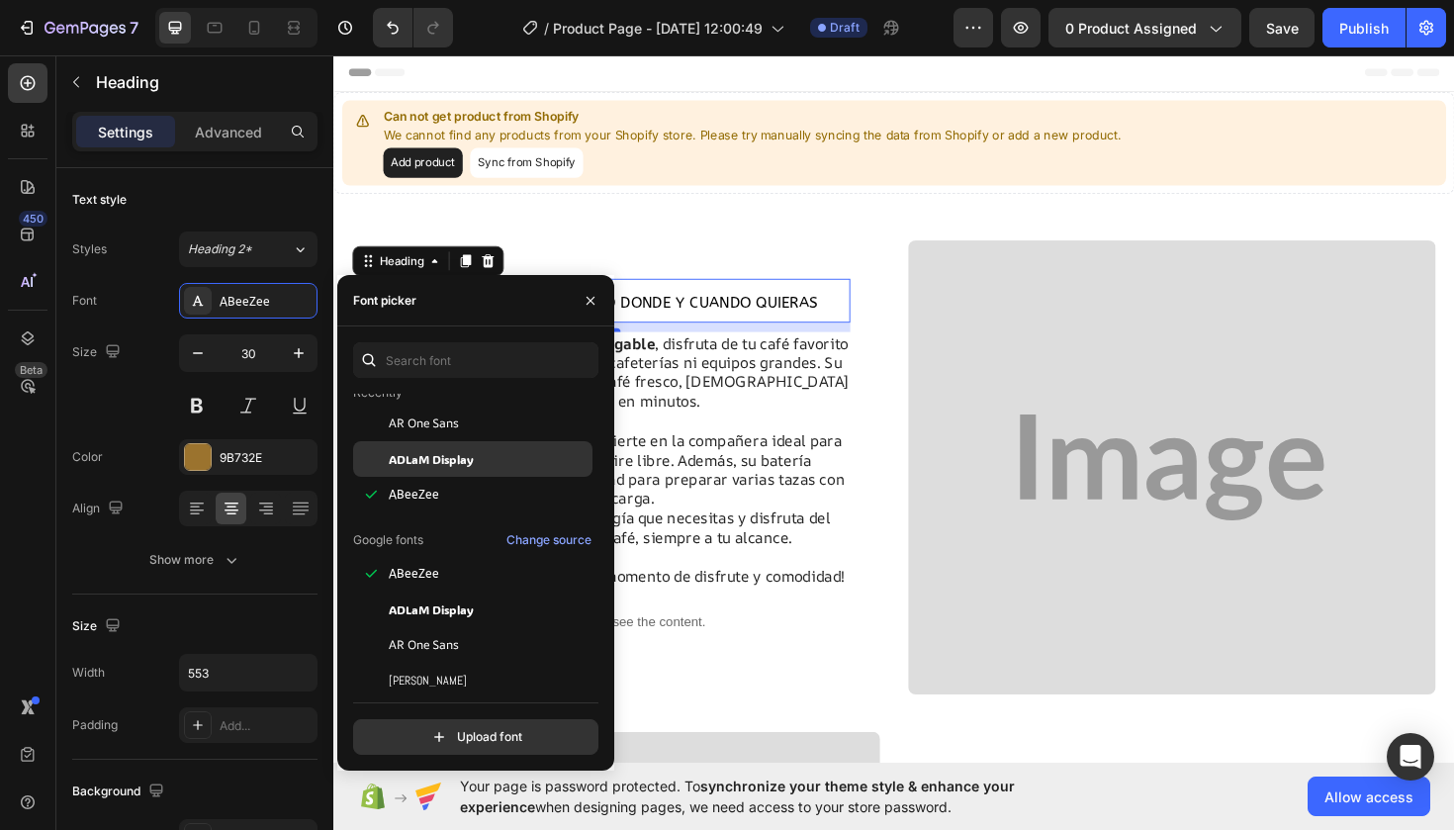
click at [447, 460] on span "ADLaM Display" at bounding box center [431, 459] width 85 height 18
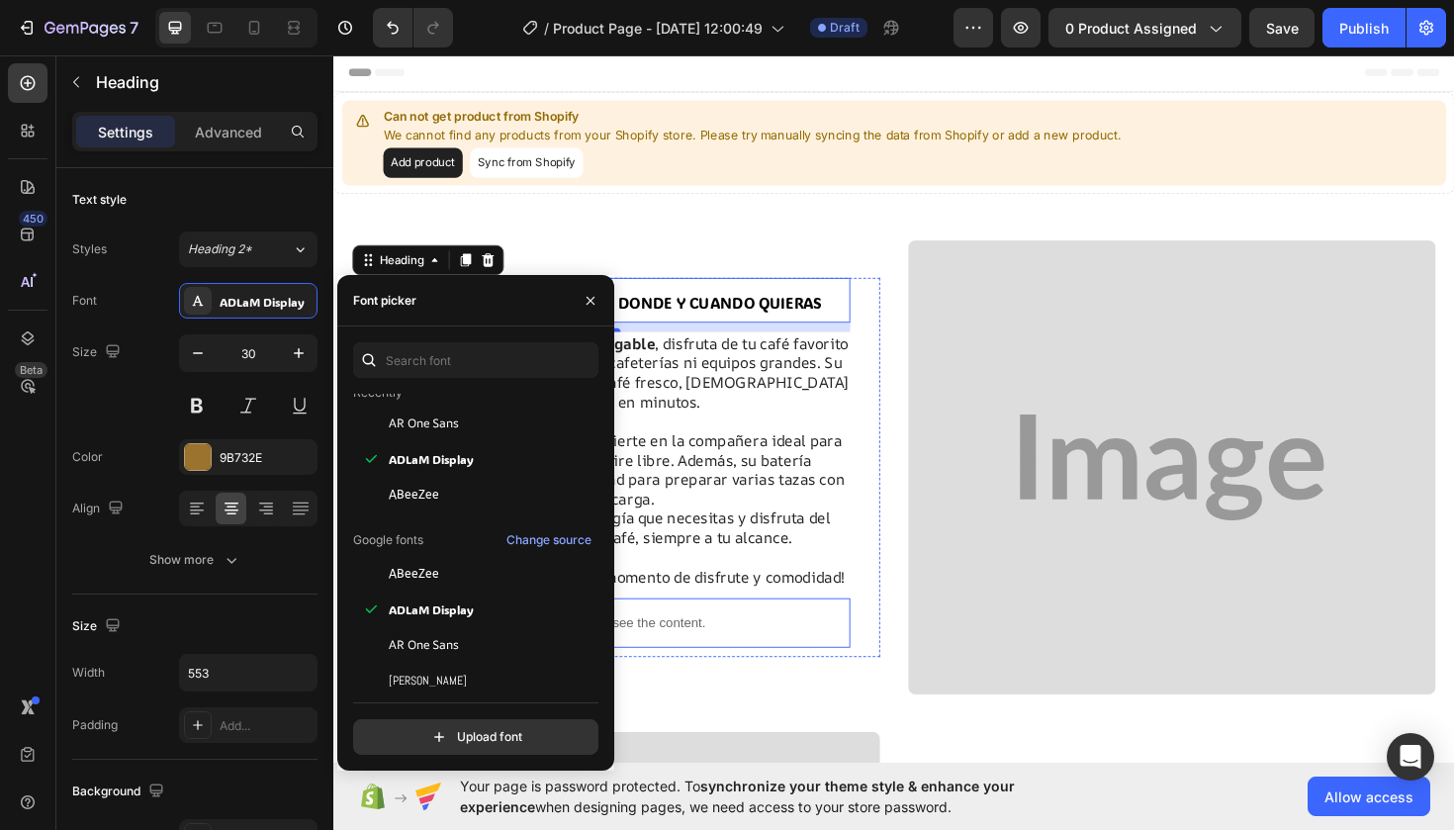
click at [830, 680] on div "Publish the page to see the content." at bounding box center [616, 656] width 527 height 52
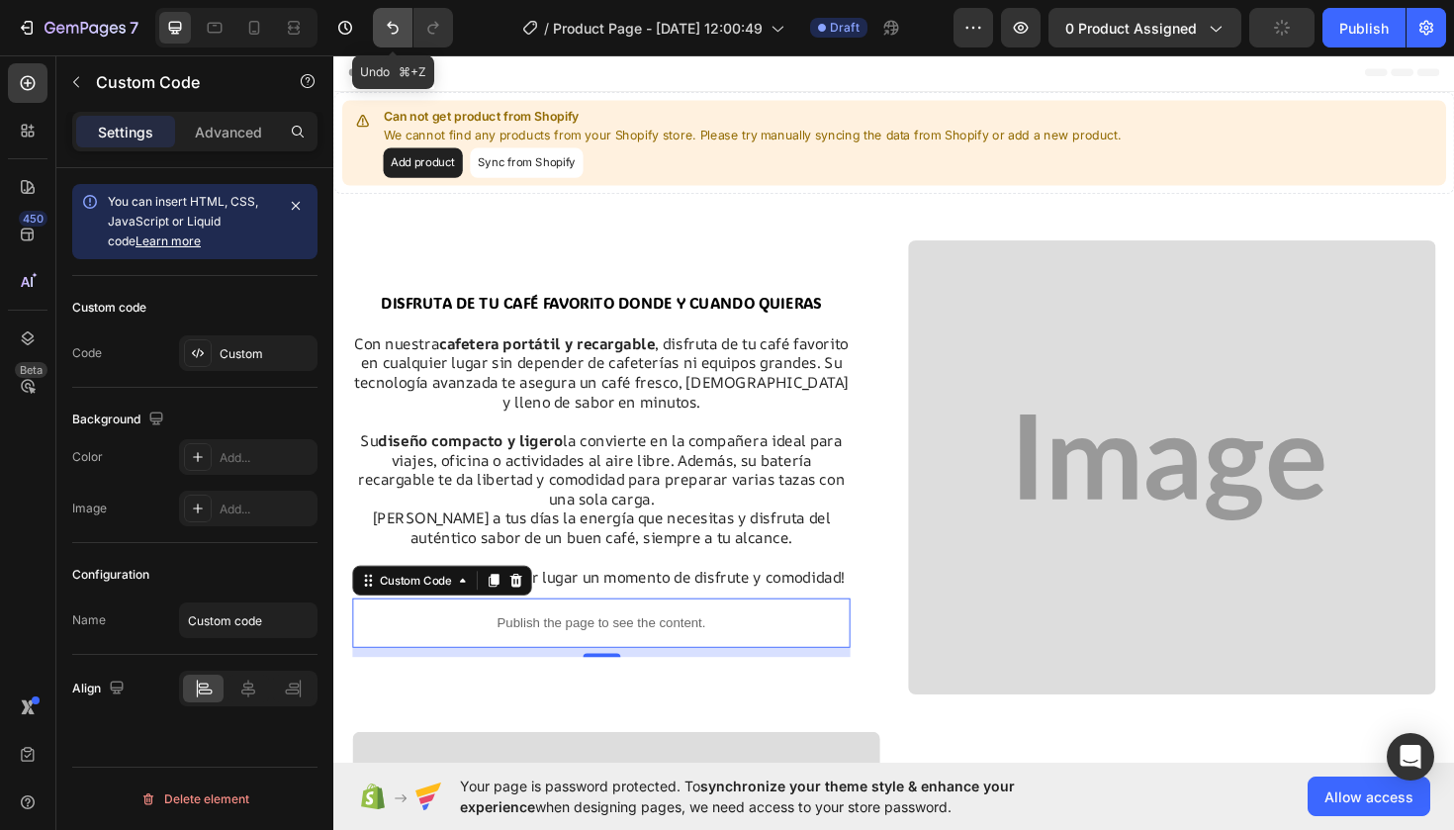
click at [398, 28] on icon "Undo/Redo" at bounding box center [393, 28] width 12 height 13
click at [604, 417] on p "Con nuestra cafetera portátil y recargable , disfruta de tu café favorito en cu…" at bounding box center [616, 391] width 523 height 82
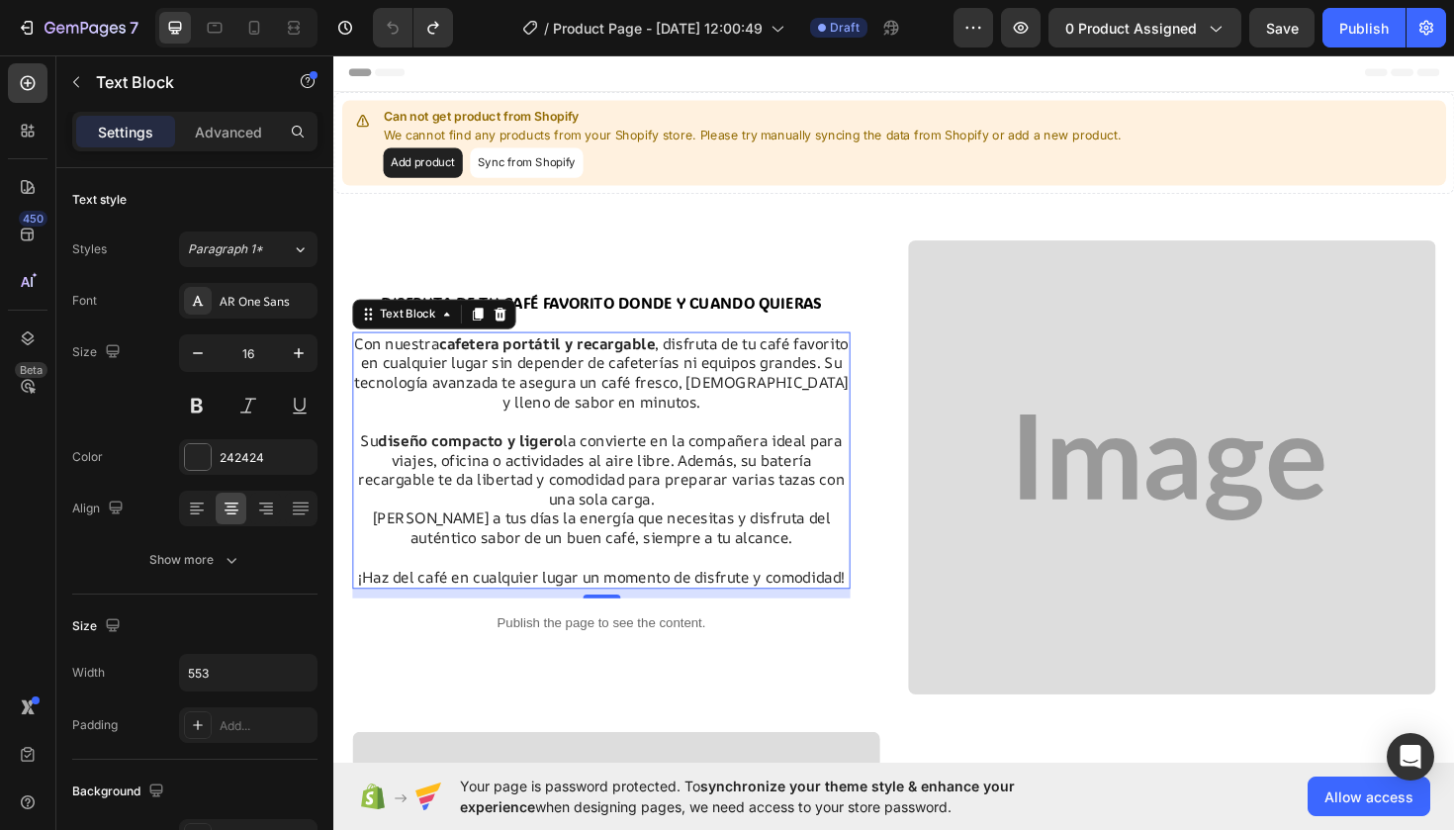
click at [514, 390] on p "Con nuestra cafetera portátil y recargable , disfruta de tu café favorito en cu…" at bounding box center [616, 391] width 523 height 82
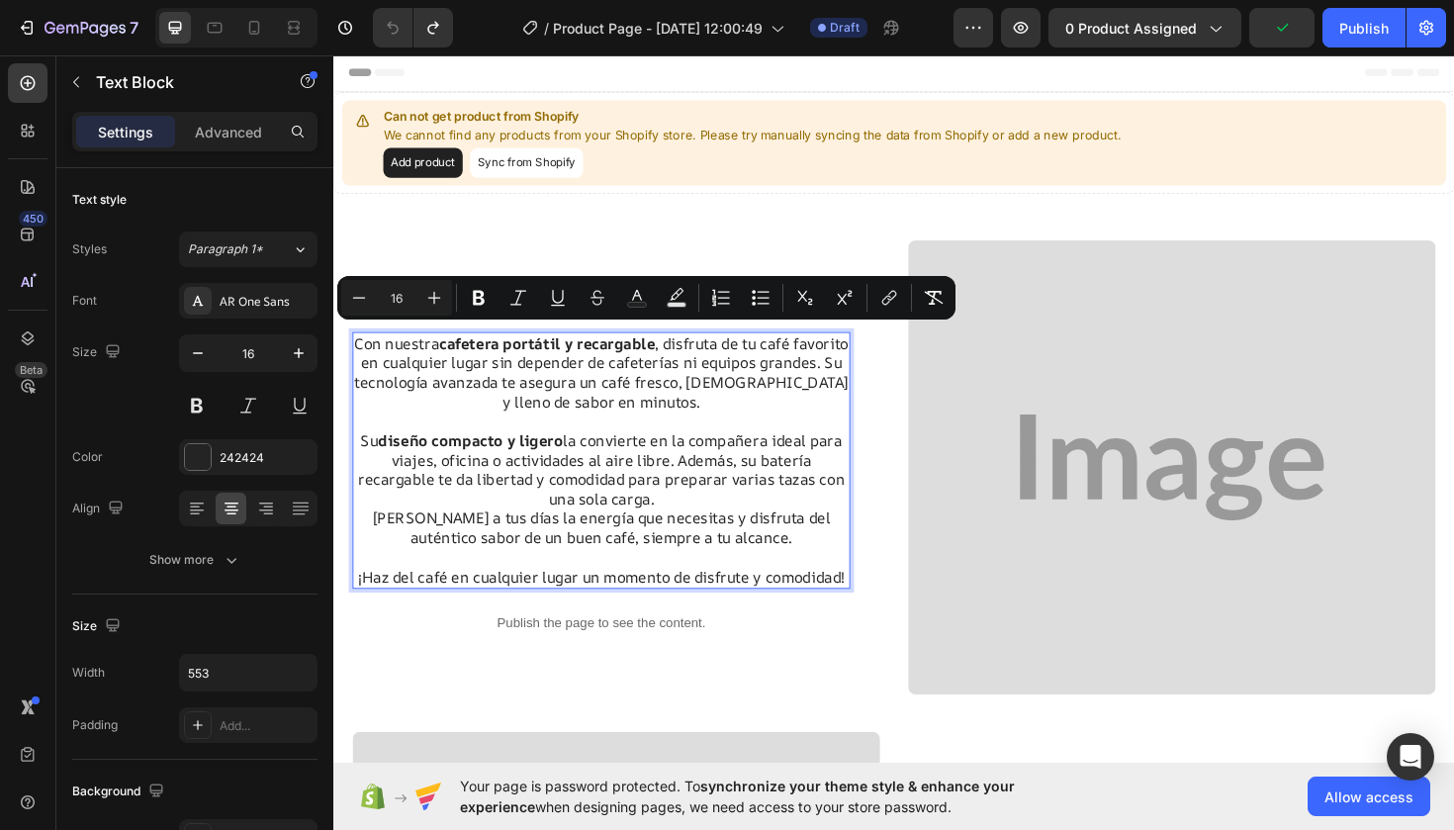
drag, startPoint x: 376, startPoint y: 354, endPoint x: 844, endPoint y: 606, distance: 531.5
click at [844, 606] on div "Con nuestra cafetera portátil y recargable , disfruta de tu café favorito en cu…" at bounding box center [616, 483] width 527 height 271
click at [476, 306] on icon "Editor contextual toolbar" at bounding box center [479, 298] width 20 height 20
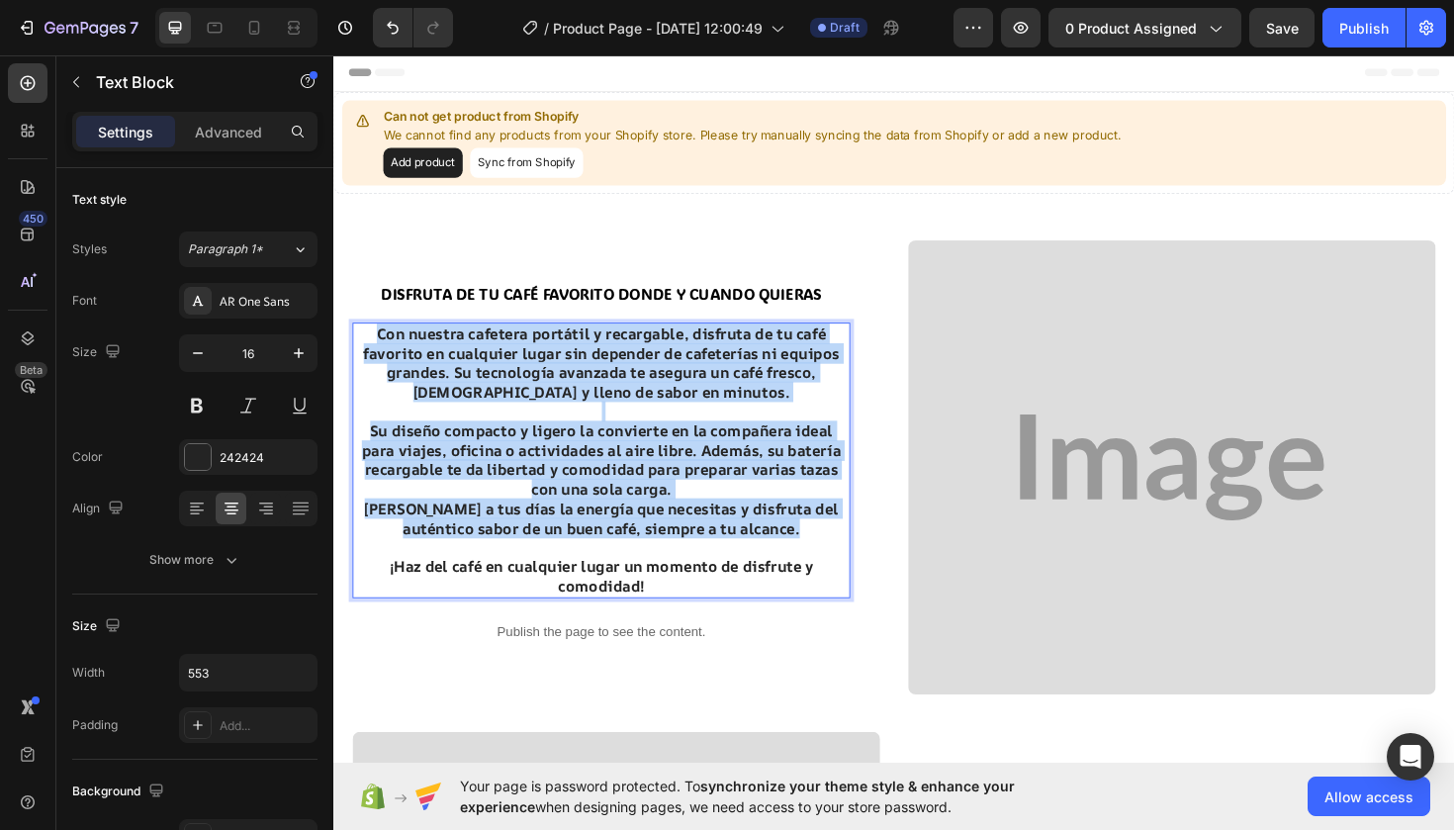
click at [407, 354] on strong "Con nuestra cafetera portátil y recargable, disfruta de tu café favorito en cua…" at bounding box center [617, 380] width 504 height 83
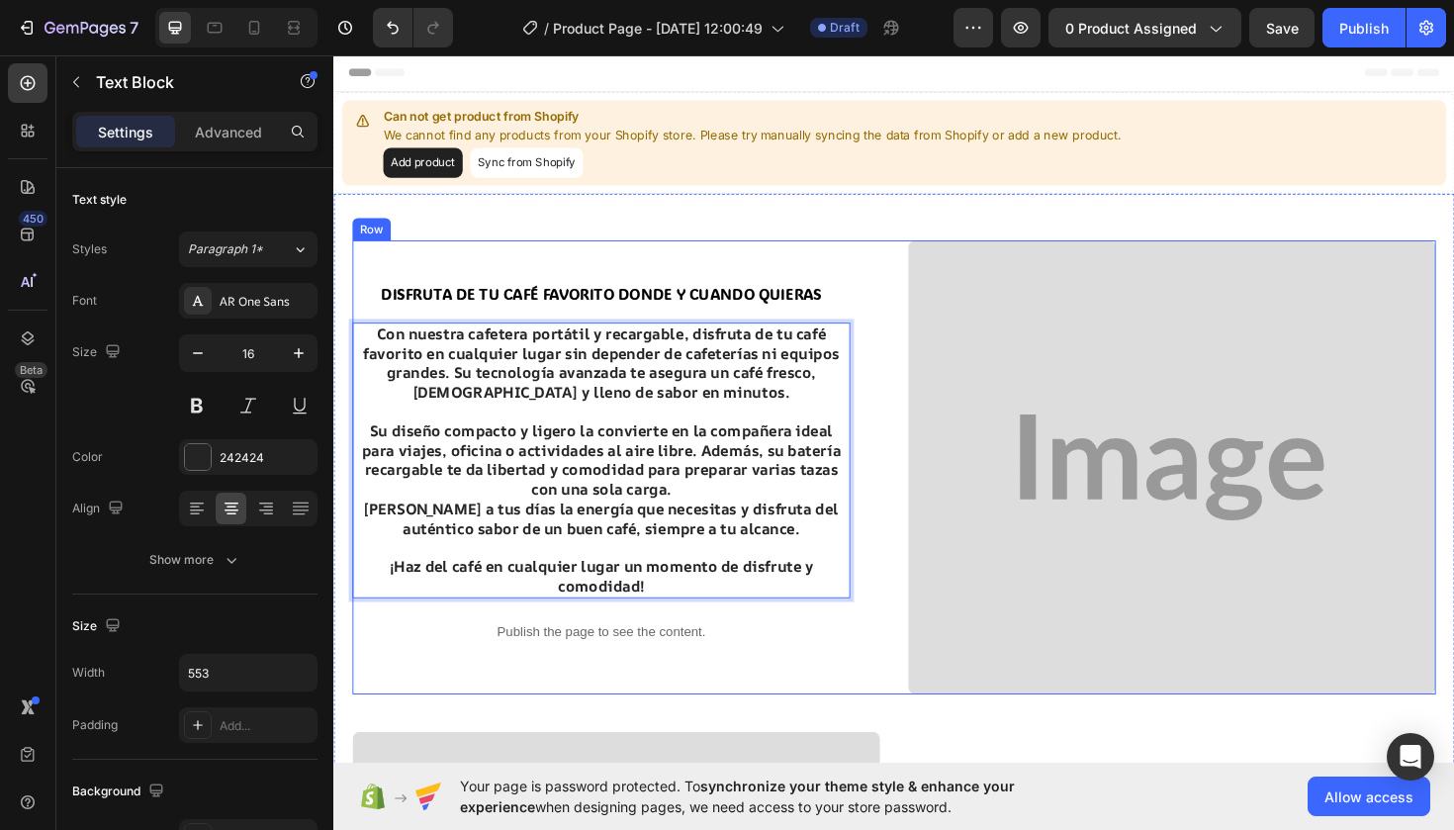
click at [552, 257] on div "DISFRUTA DE TU CAFÉ FAVORITO DONDE Y CUANDO QUIERAS Heading Con nuestra cafeter…" at bounding box center [632, 491] width 559 height 481
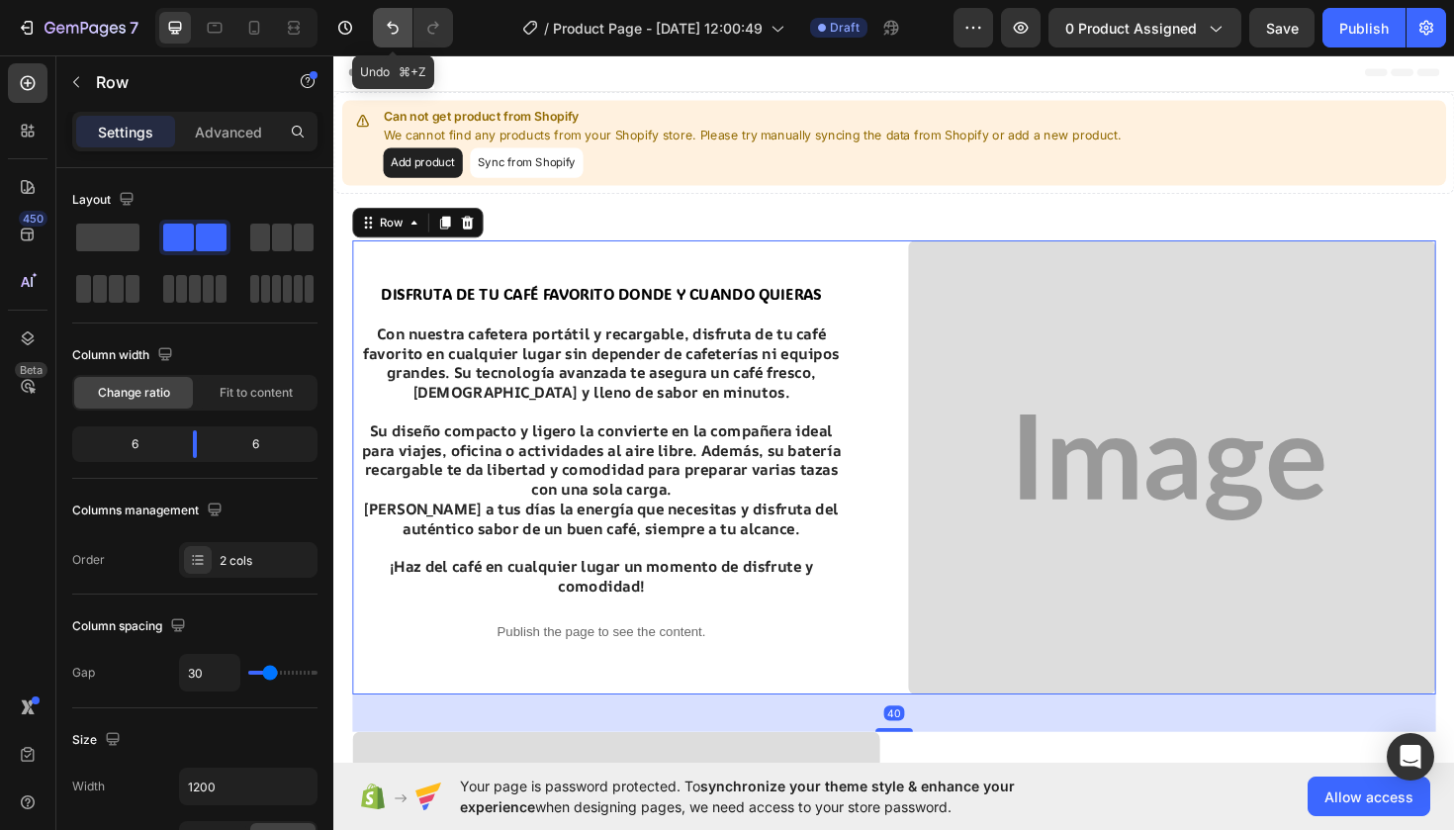
click at [389, 31] on icon "Undo/Redo" at bounding box center [393, 28] width 20 height 20
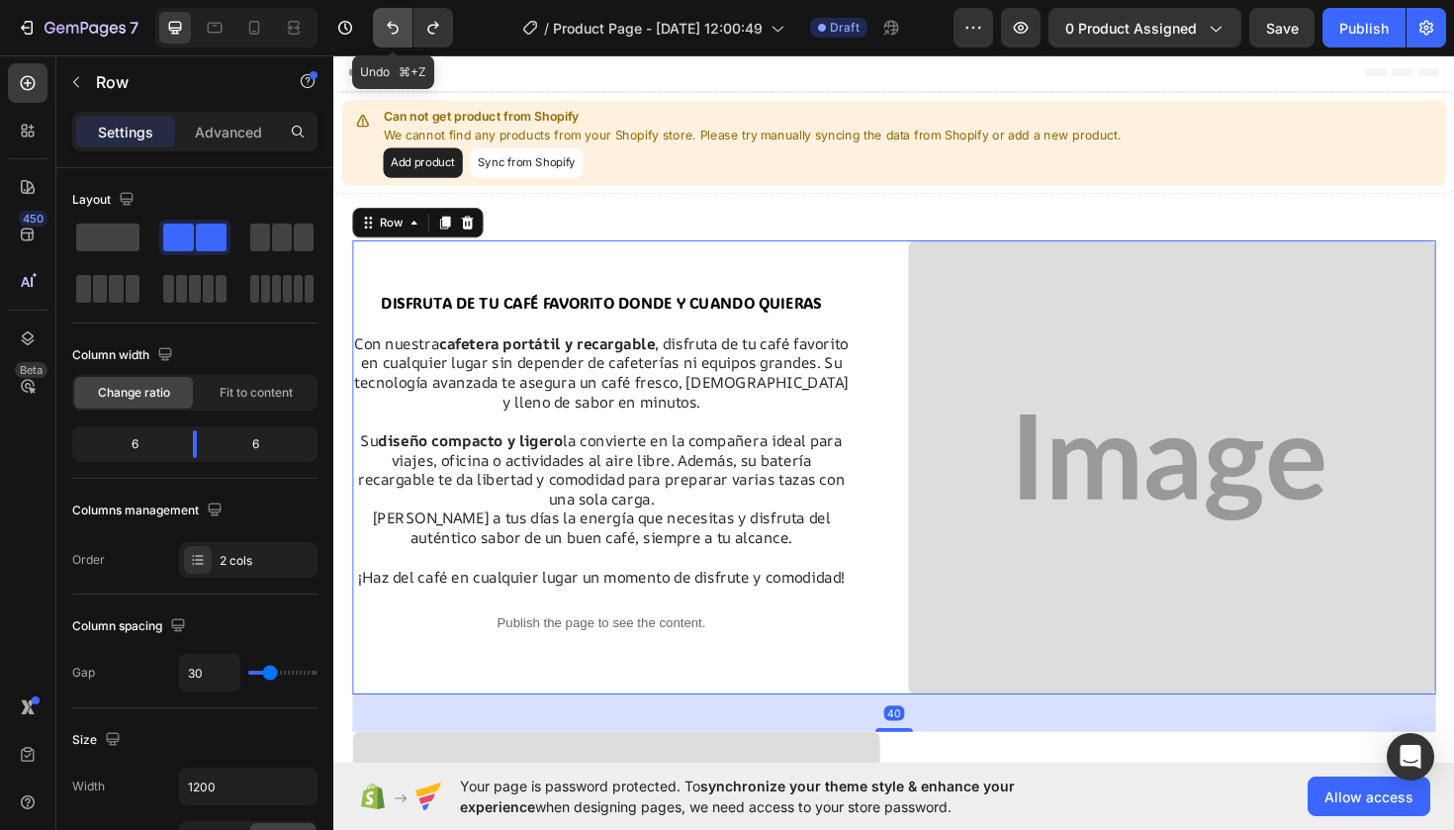
click at [389, 31] on icon "Undo/Redo" at bounding box center [393, 28] width 20 height 20
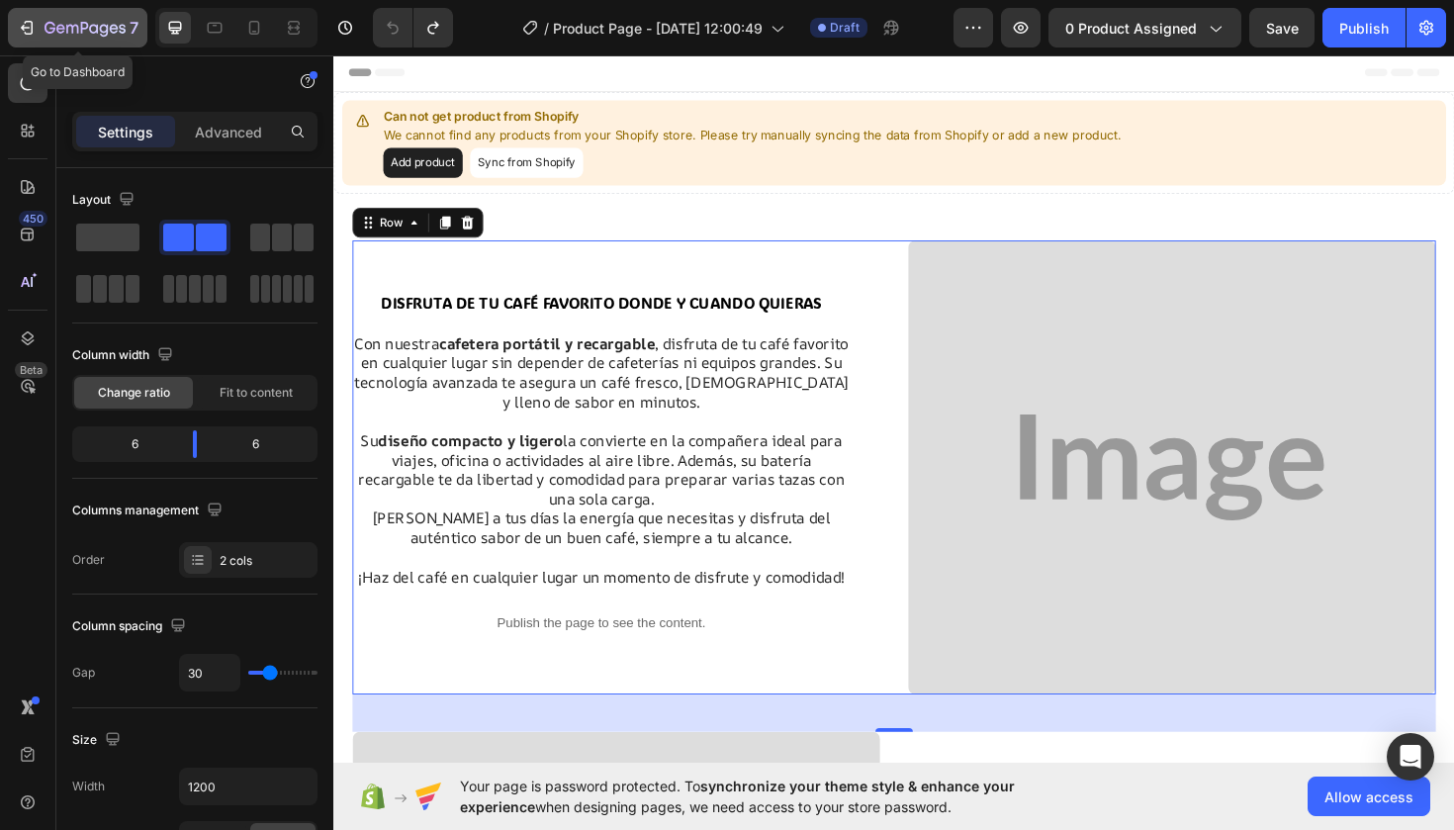
click at [27, 21] on icon "button" at bounding box center [29, 28] width 9 height 14
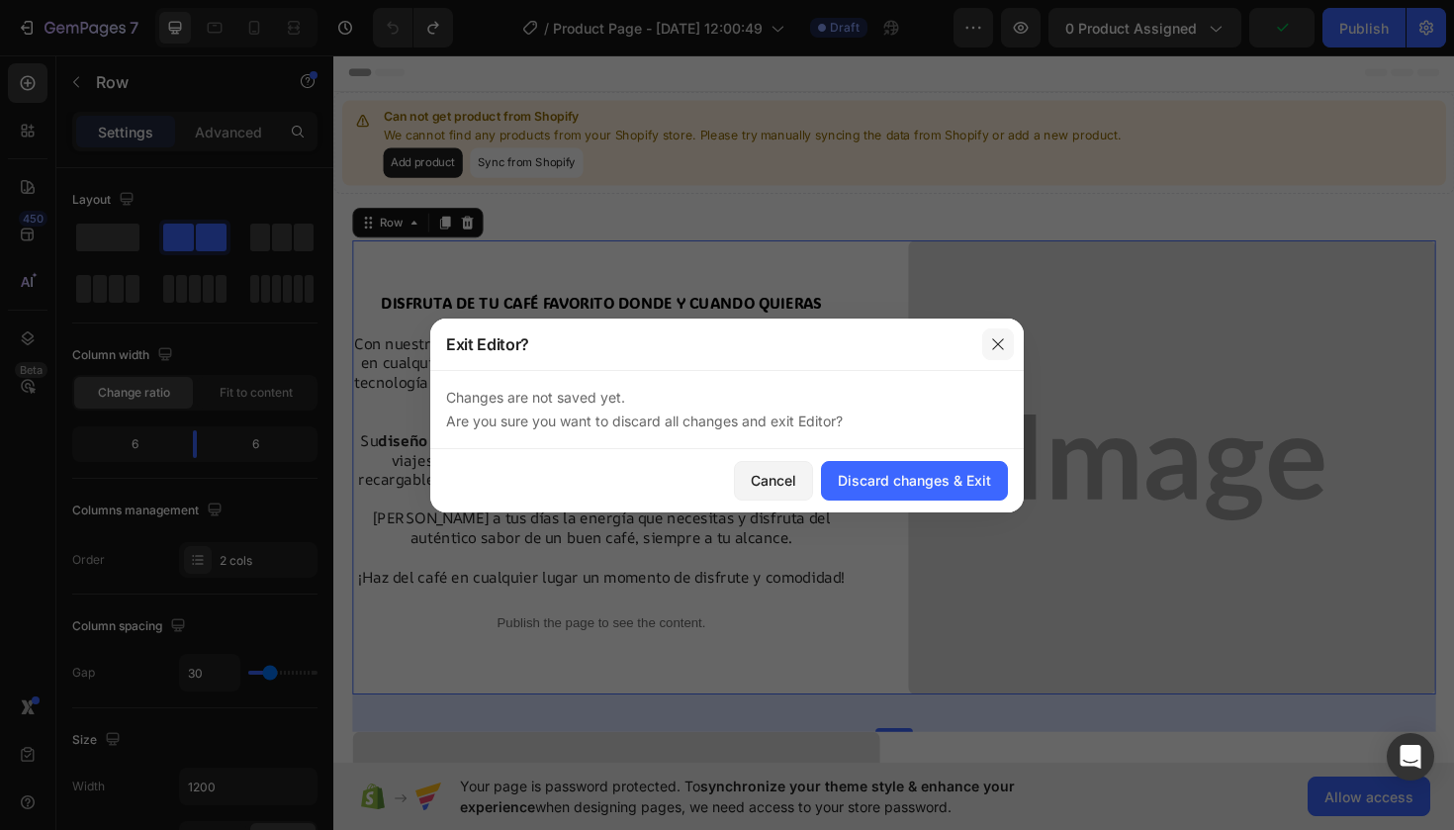
click at [995, 350] on icon "button" at bounding box center [998, 344] width 16 height 16
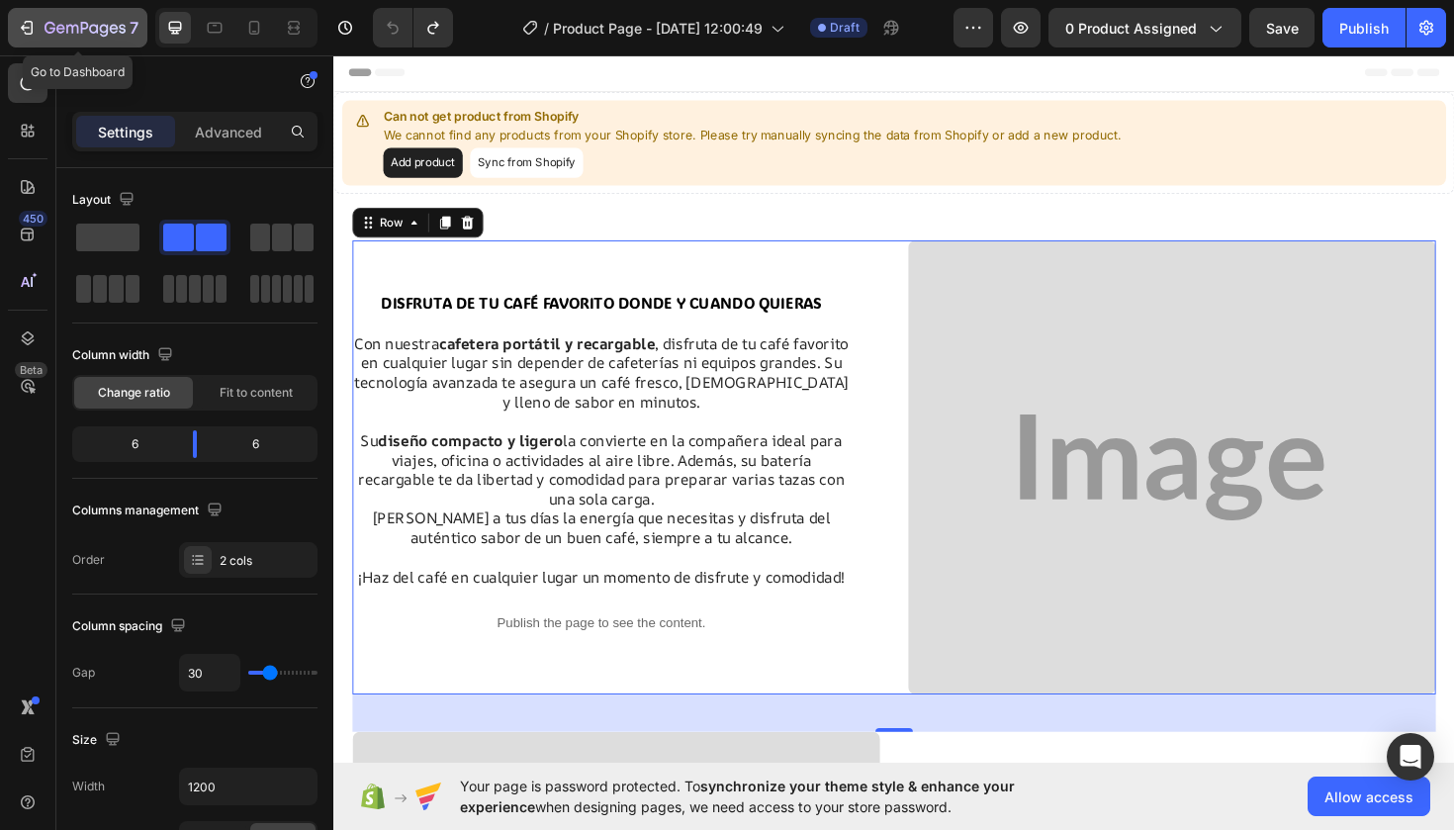
click at [31, 32] on icon "button" at bounding box center [27, 28] width 20 height 20
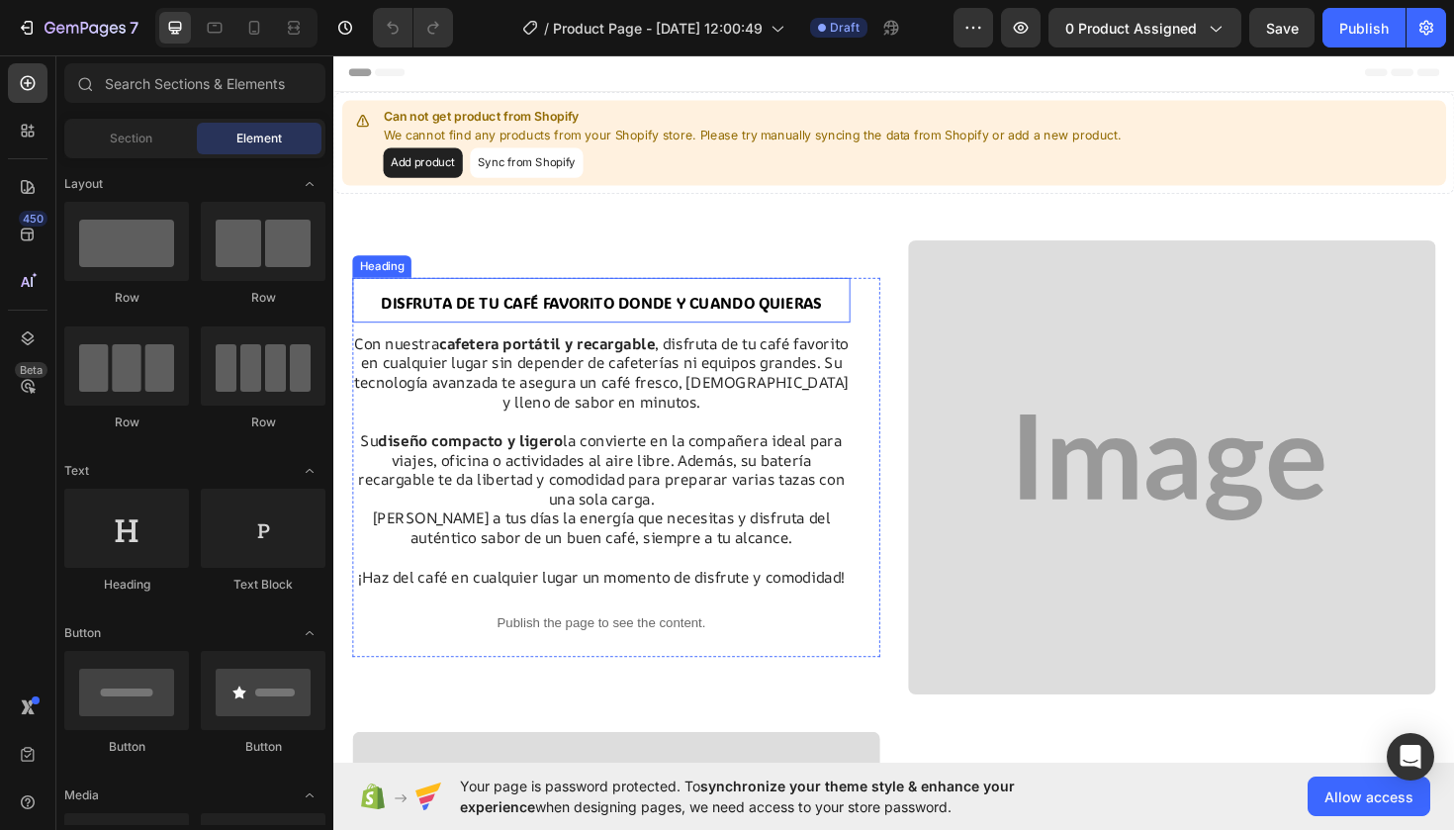
click at [577, 307] on span "DISFRUTA DE TU CAFÉ FAVORITO DONDE Y CUANDO QUIERAS" at bounding box center [617, 317] width 467 height 21
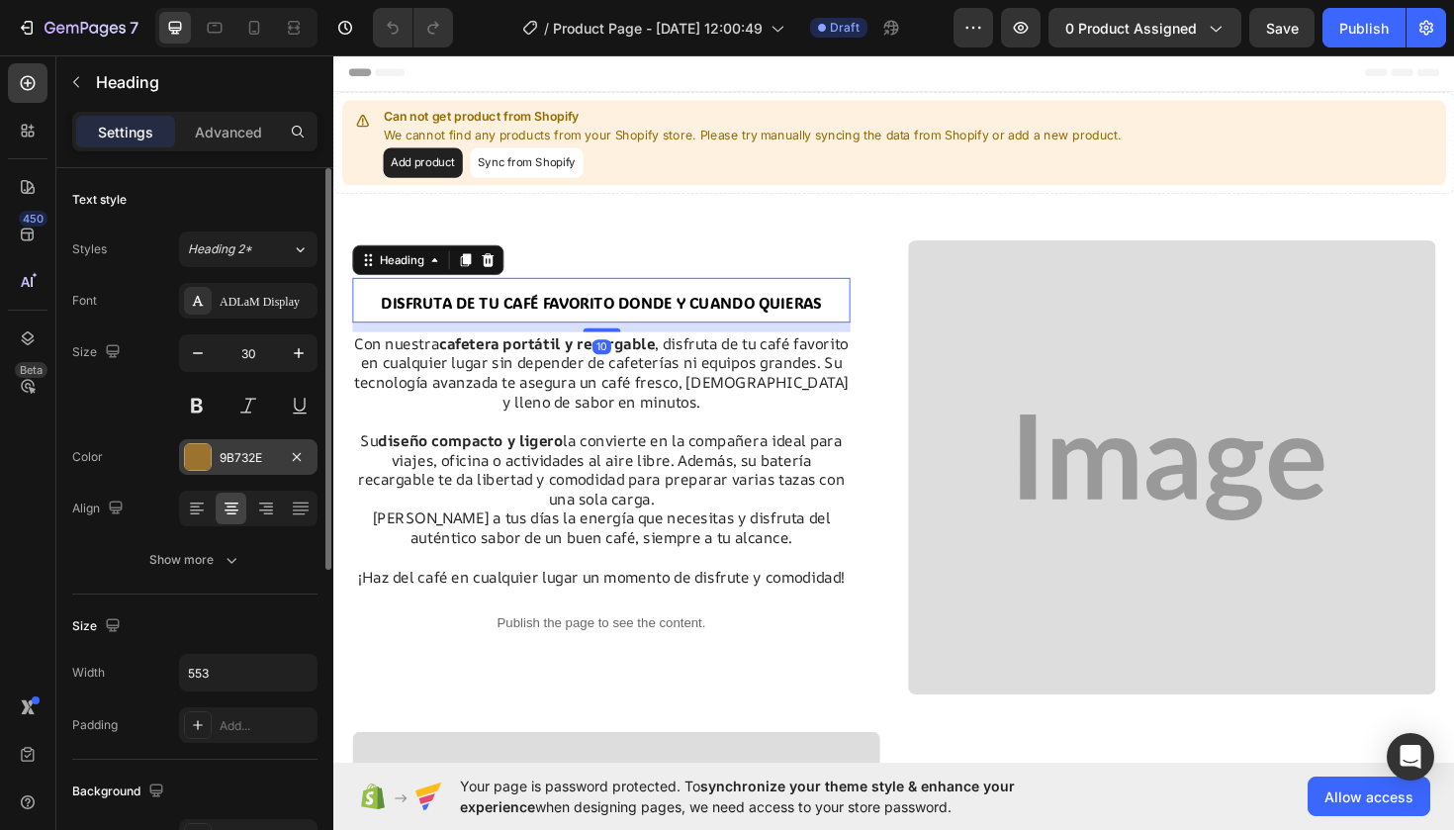
click at [203, 461] on div at bounding box center [198, 457] width 26 height 26
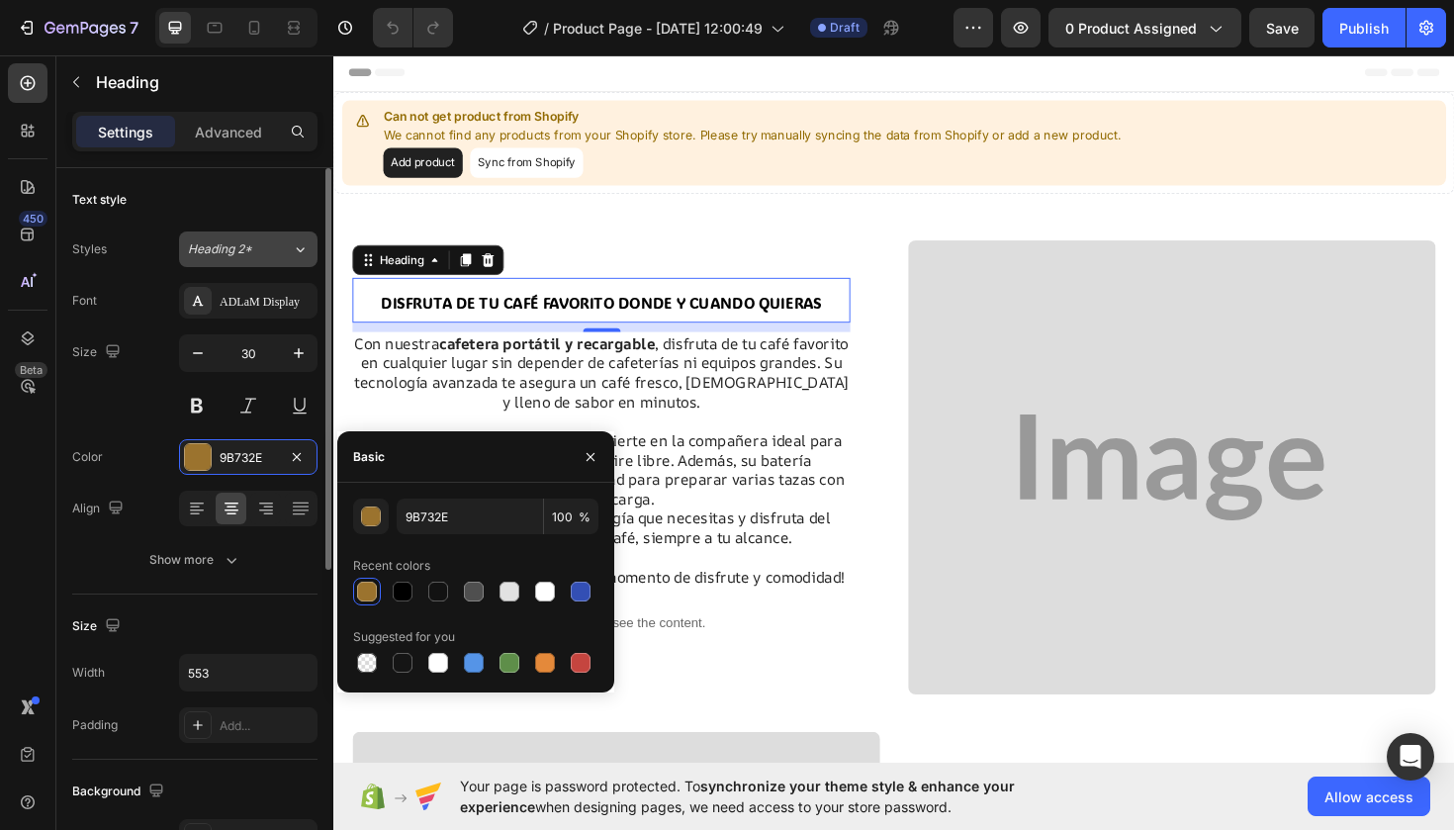
click at [294, 251] on icon at bounding box center [300, 249] width 17 height 20
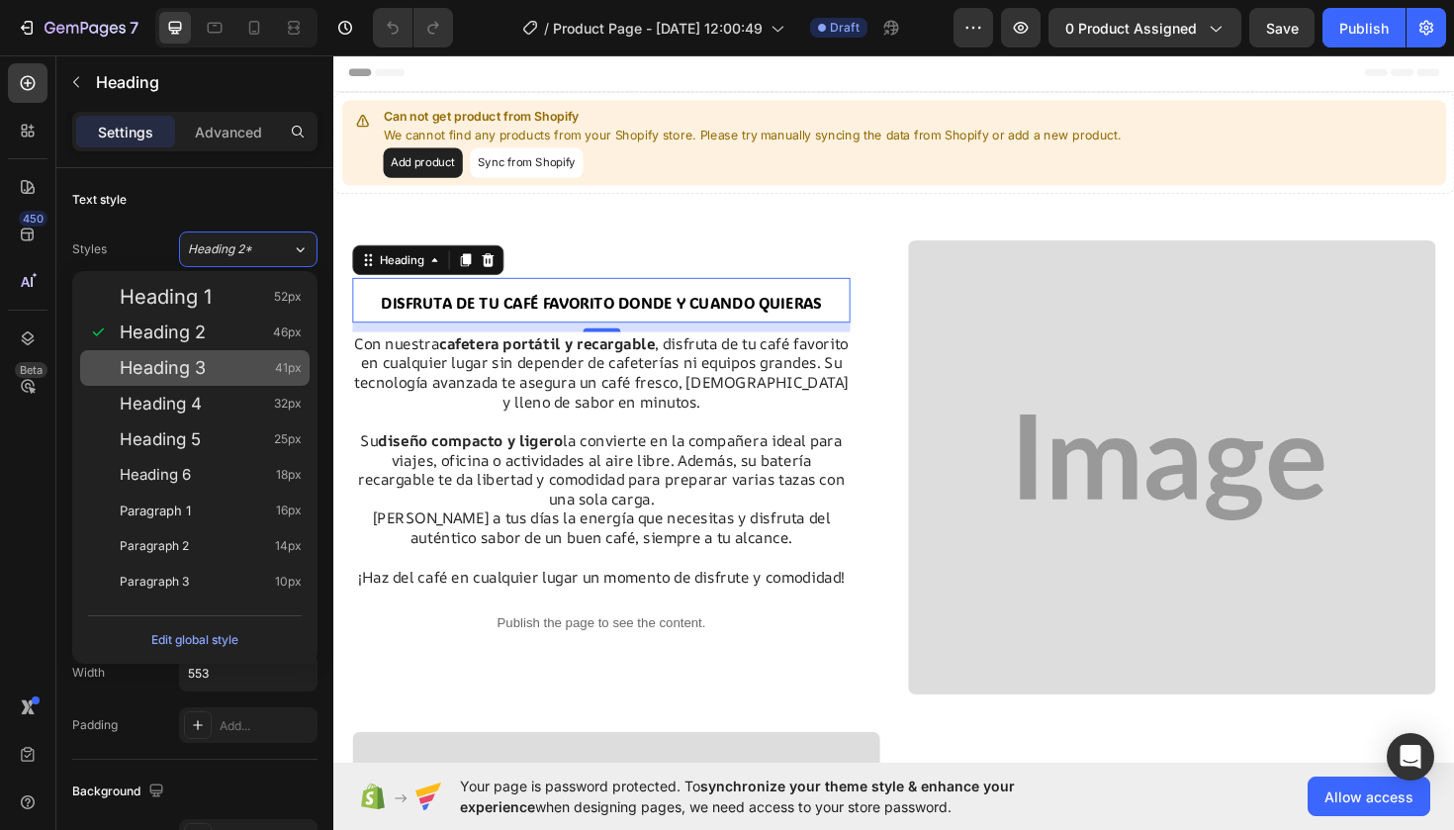
click at [188, 367] on span "Heading 3" at bounding box center [163, 368] width 86 height 20
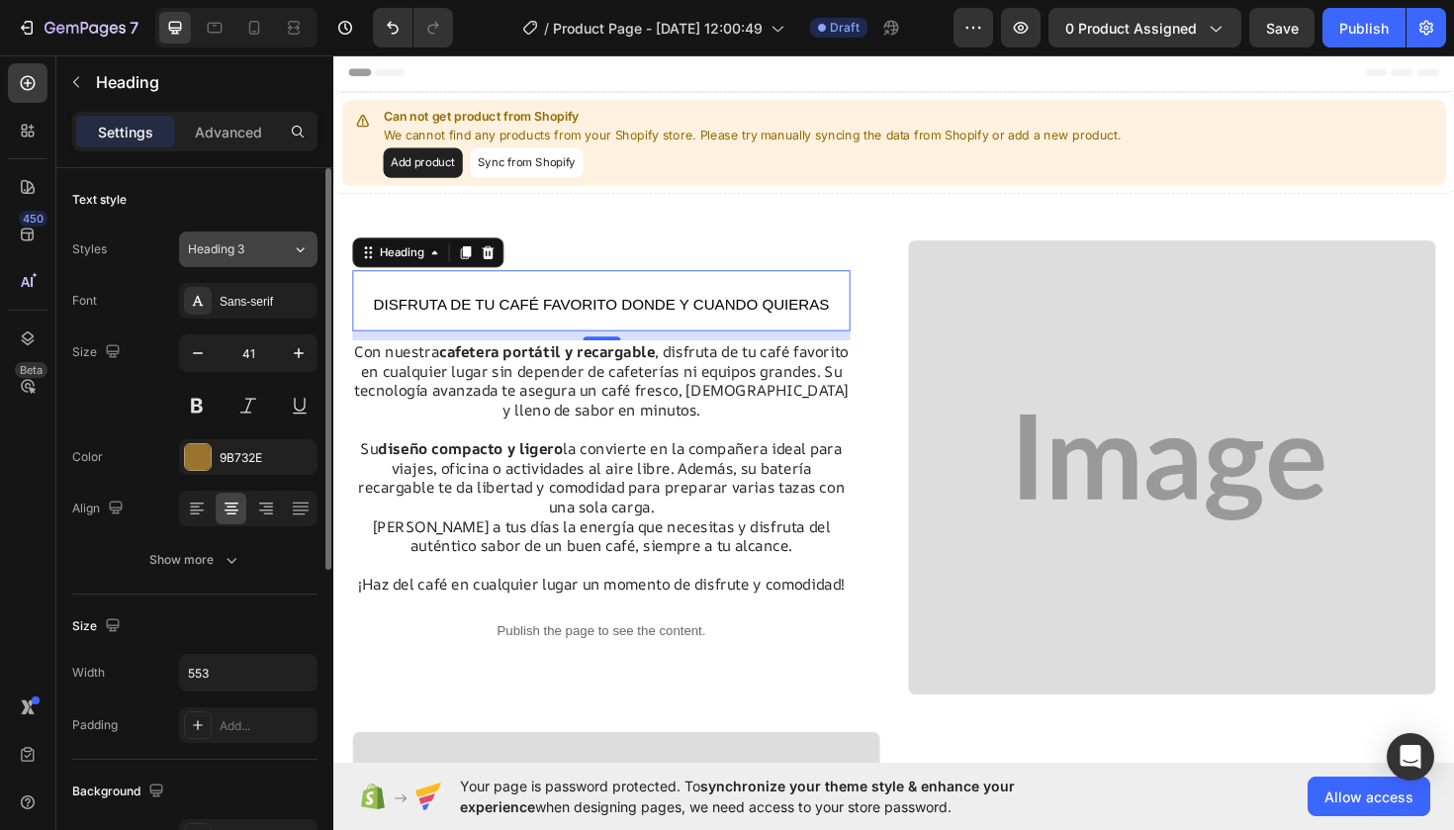
click at [305, 251] on icon at bounding box center [300, 249] width 17 height 20
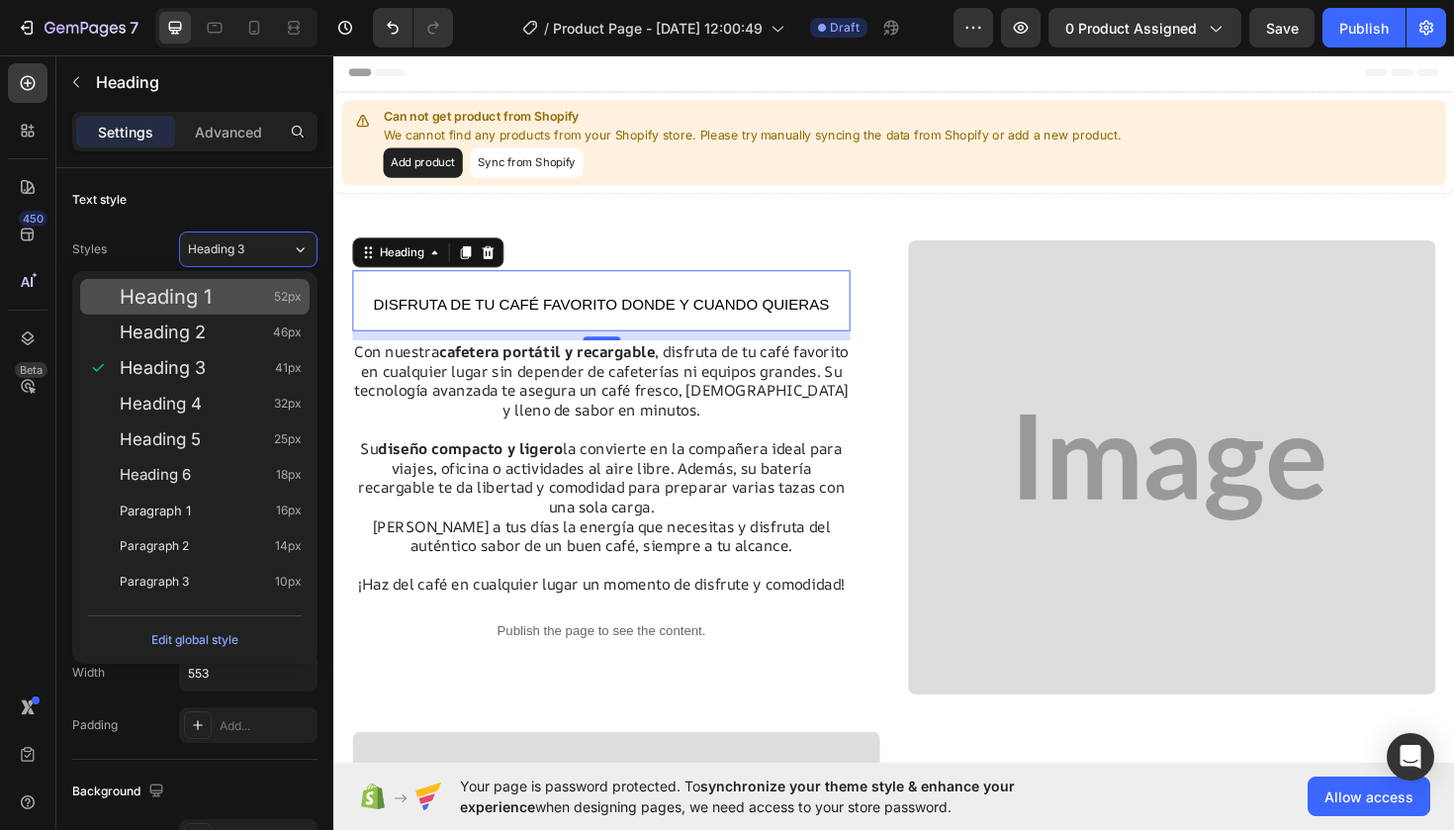
click at [227, 289] on div "Heading 1 52px" at bounding box center [211, 297] width 182 height 20
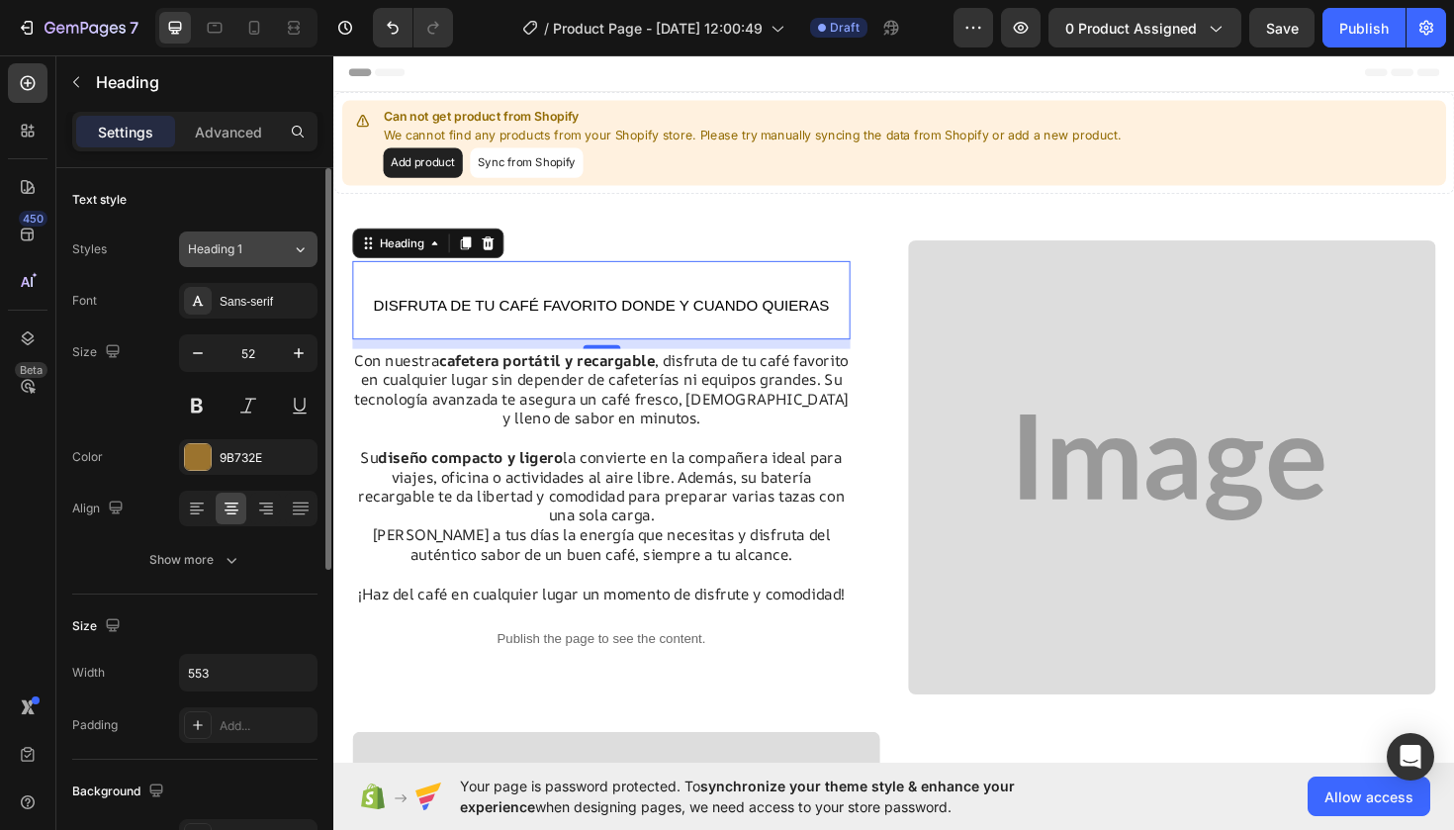
click at [304, 257] on icon at bounding box center [300, 249] width 17 height 20
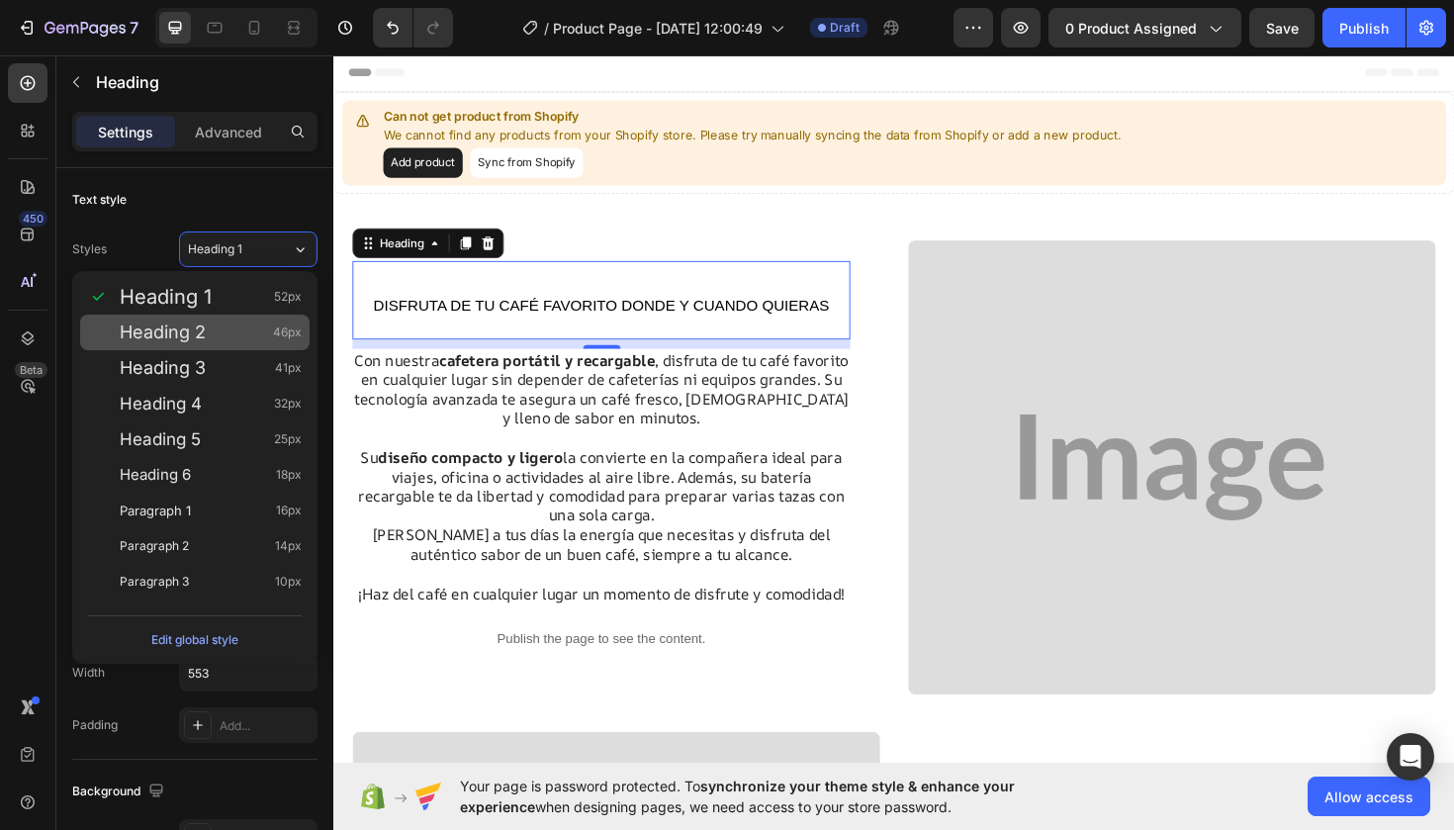
click at [228, 327] on div "Heading 2 46px" at bounding box center [211, 332] width 182 height 20
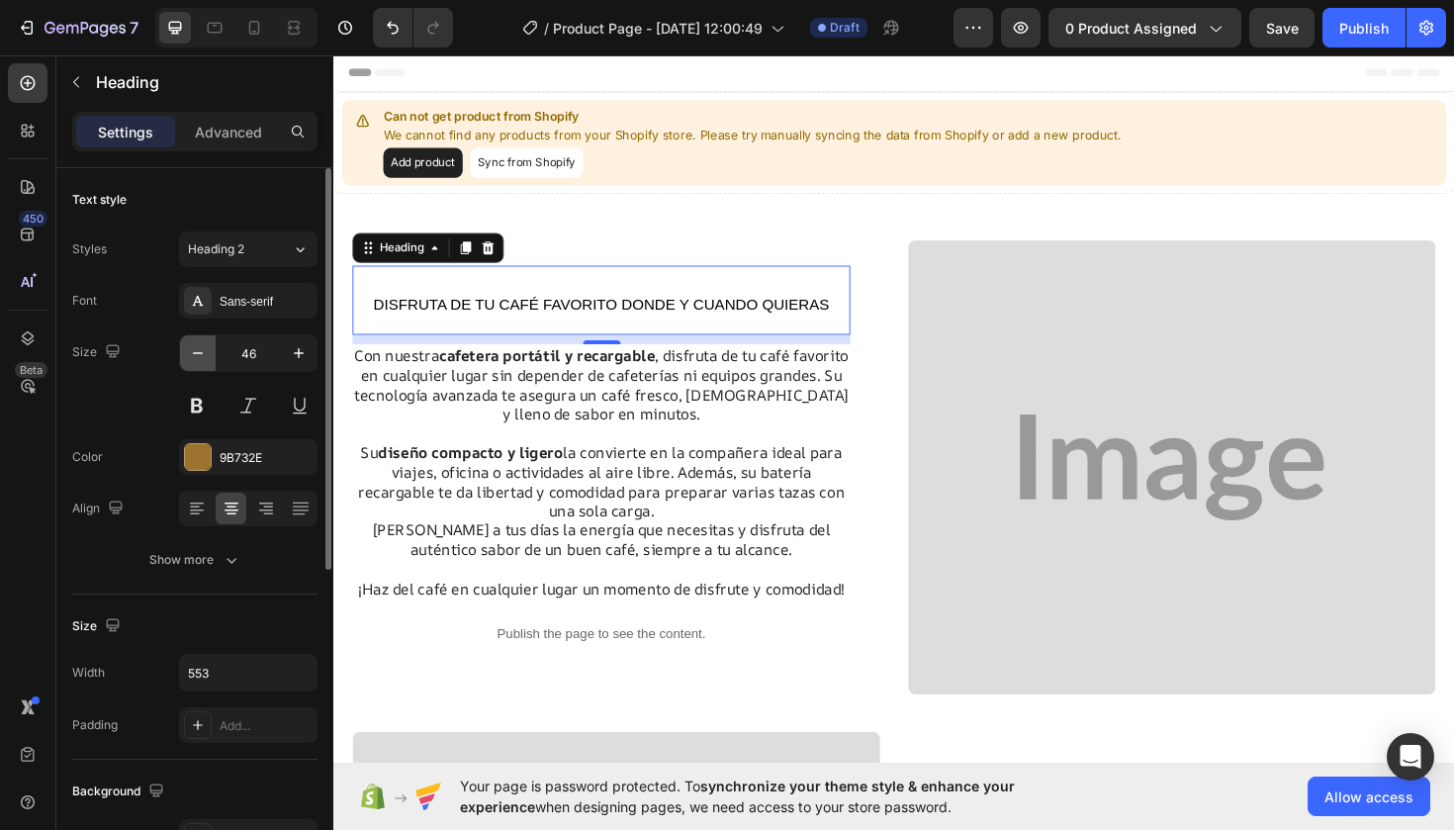
click at [198, 353] on icon "button" at bounding box center [198, 353] width 10 height 2
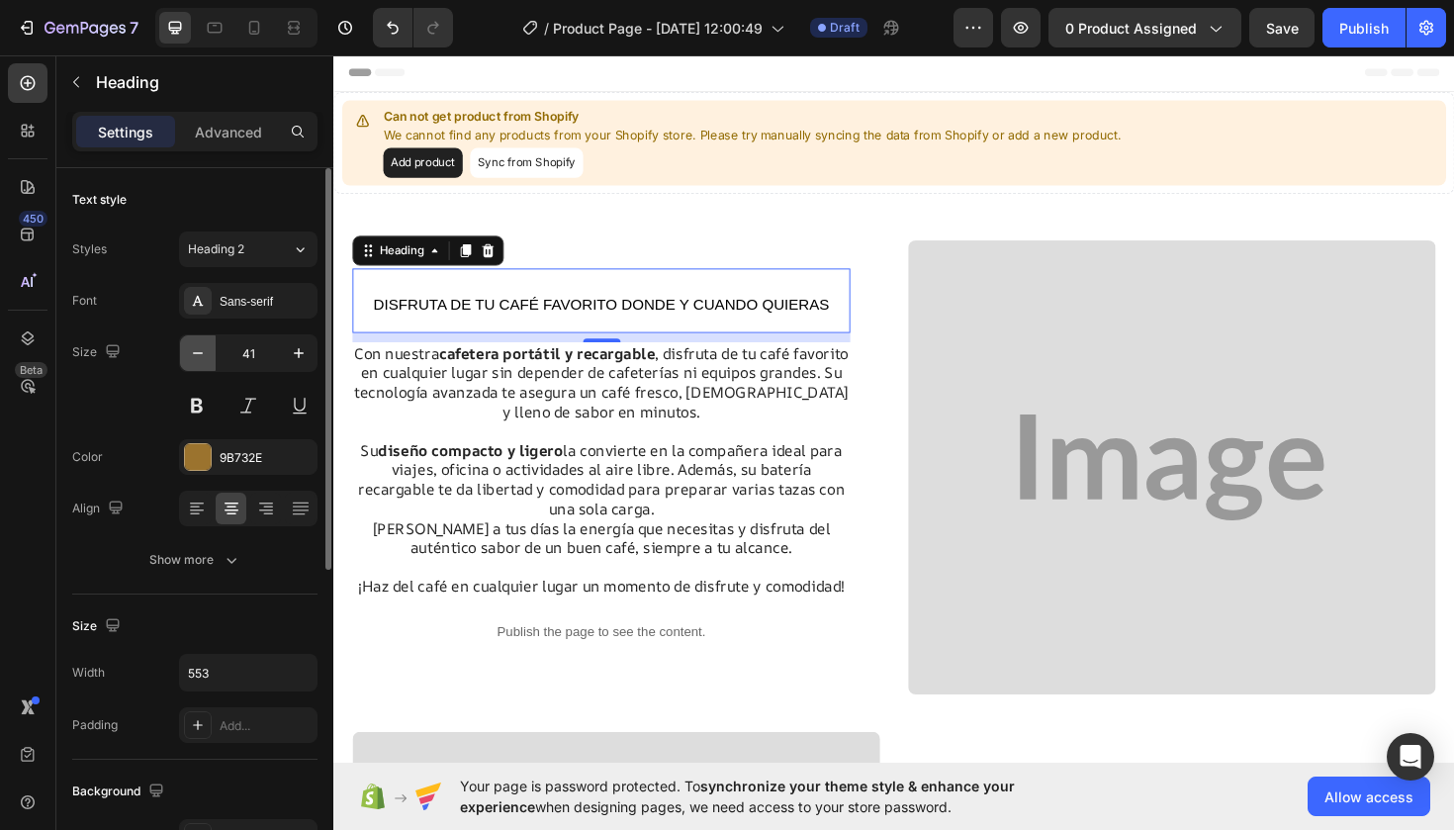
click at [198, 353] on icon "button" at bounding box center [198, 353] width 10 height 2
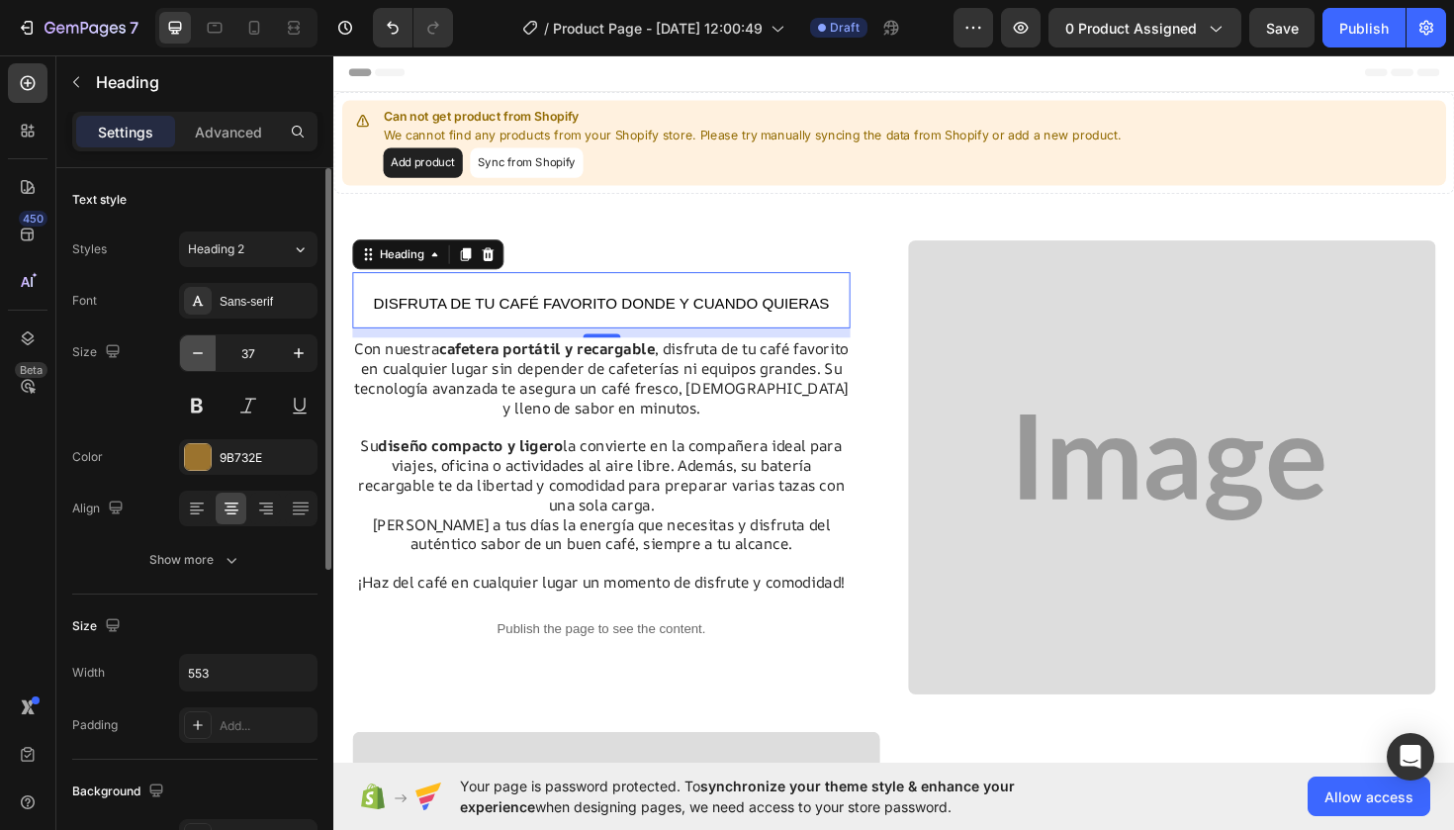
click at [198, 353] on icon "button" at bounding box center [198, 353] width 10 height 2
type input "36"
click at [208, 405] on button at bounding box center [197, 406] width 36 height 36
click at [201, 466] on div at bounding box center [198, 457] width 26 height 26
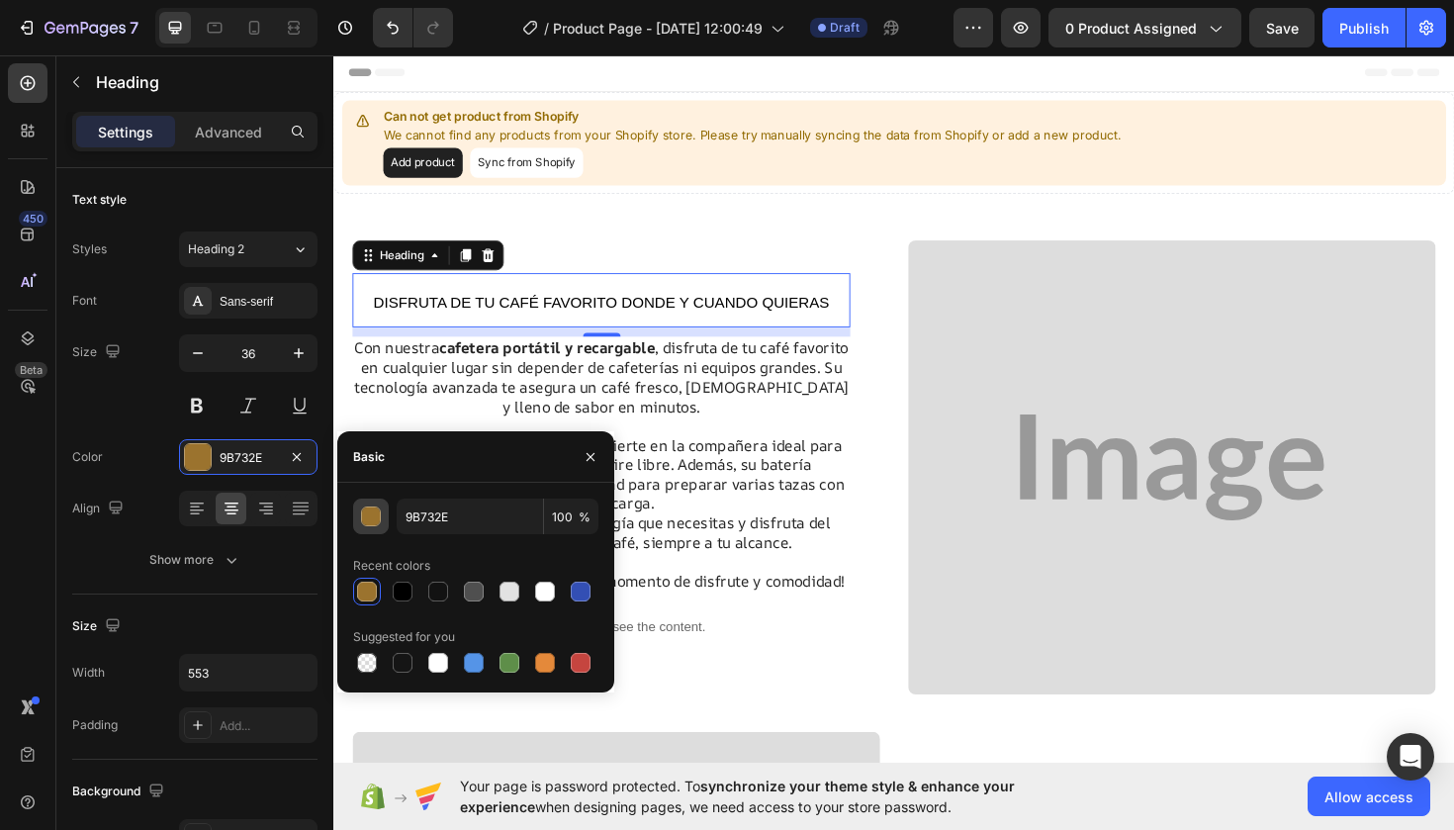
click at [375, 519] on div "button" at bounding box center [372, 517] width 20 height 20
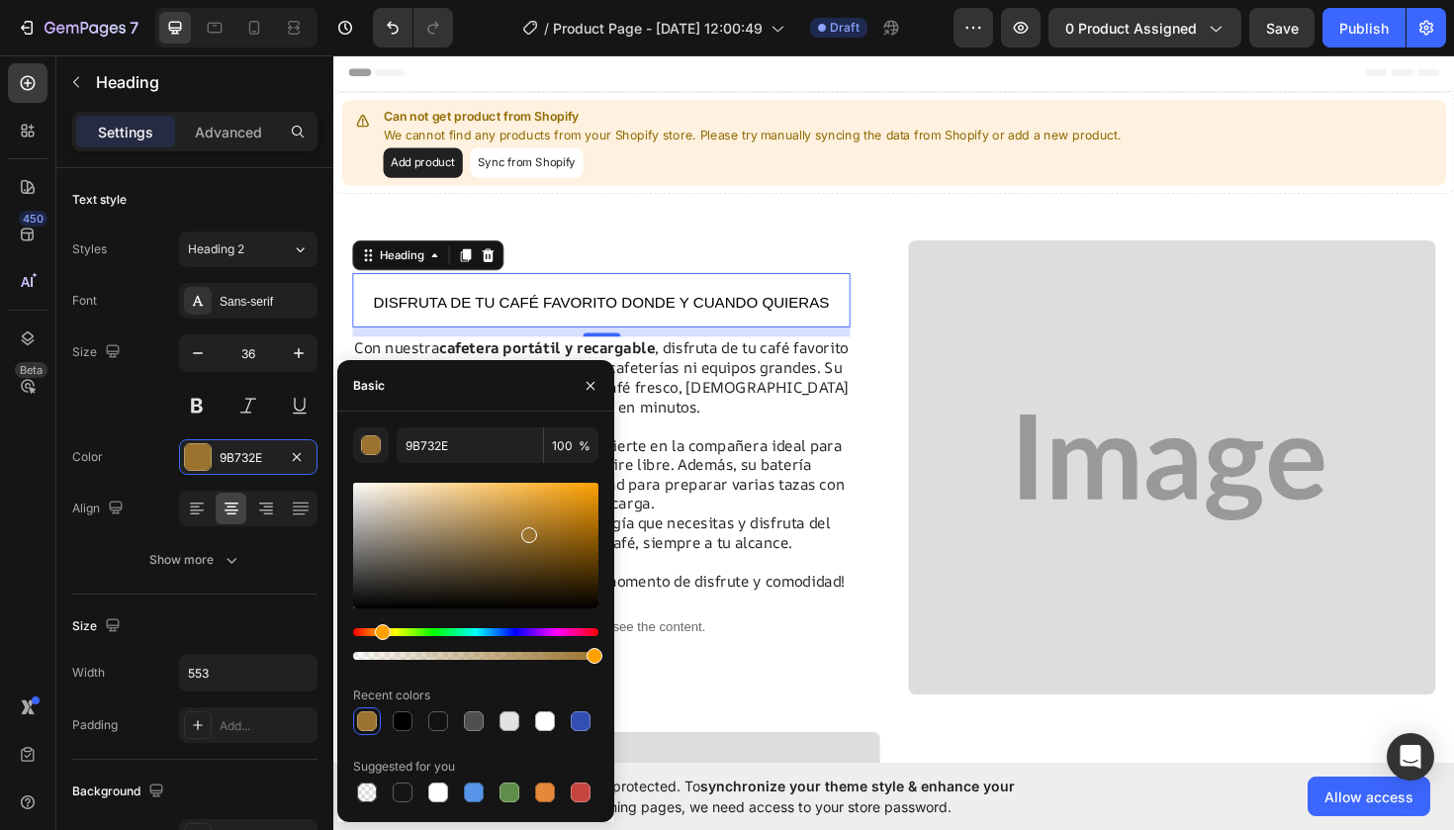
click at [576, 510] on div at bounding box center [475, 546] width 245 height 126
click at [578, 498] on div at bounding box center [475, 546] width 245 height 126
click at [544, 538] on div at bounding box center [475, 546] width 245 height 126
click at [513, 517] on div at bounding box center [475, 546] width 245 height 126
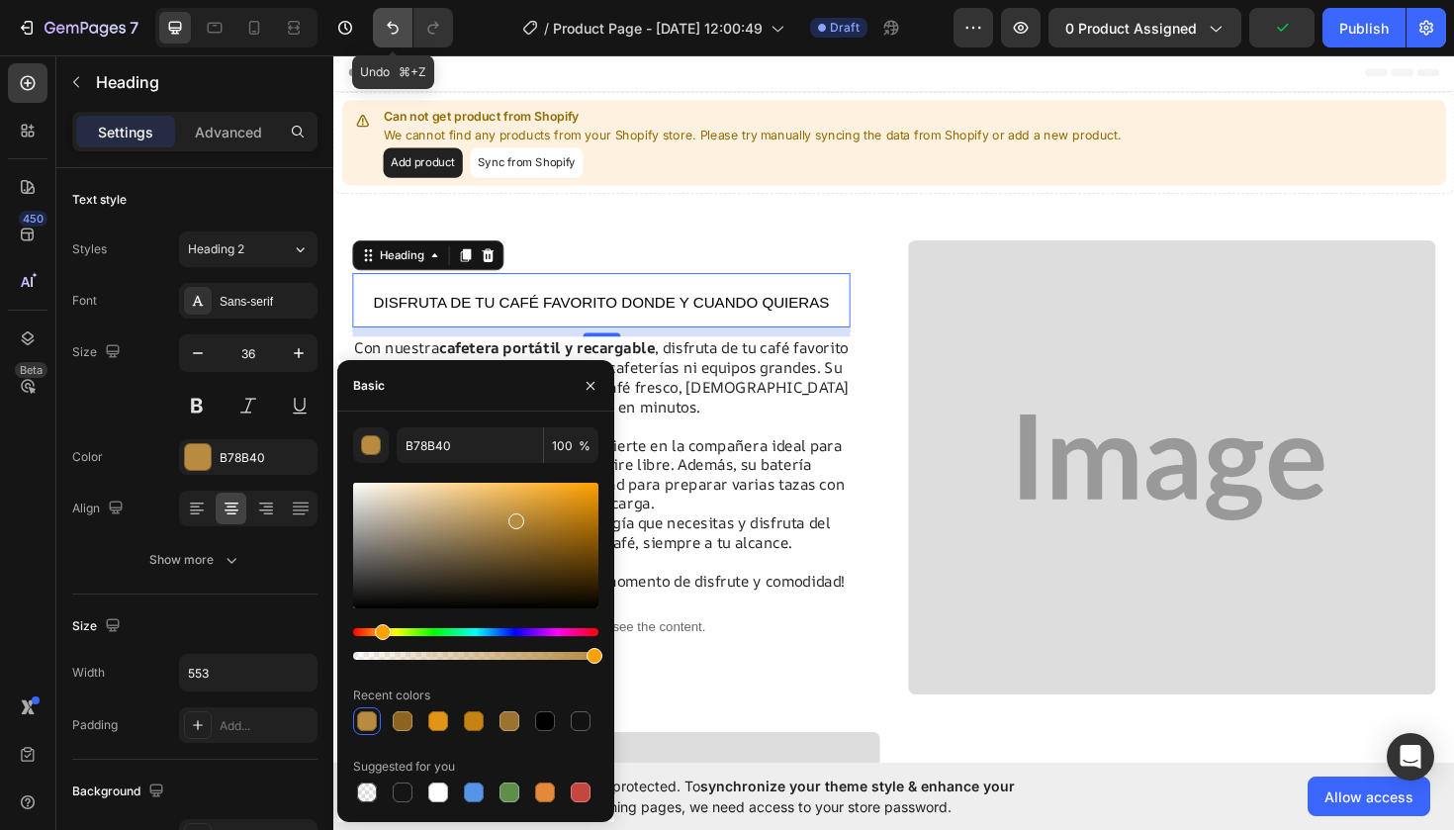
click at [381, 29] on button "Undo/Redo" at bounding box center [393, 28] width 40 height 40
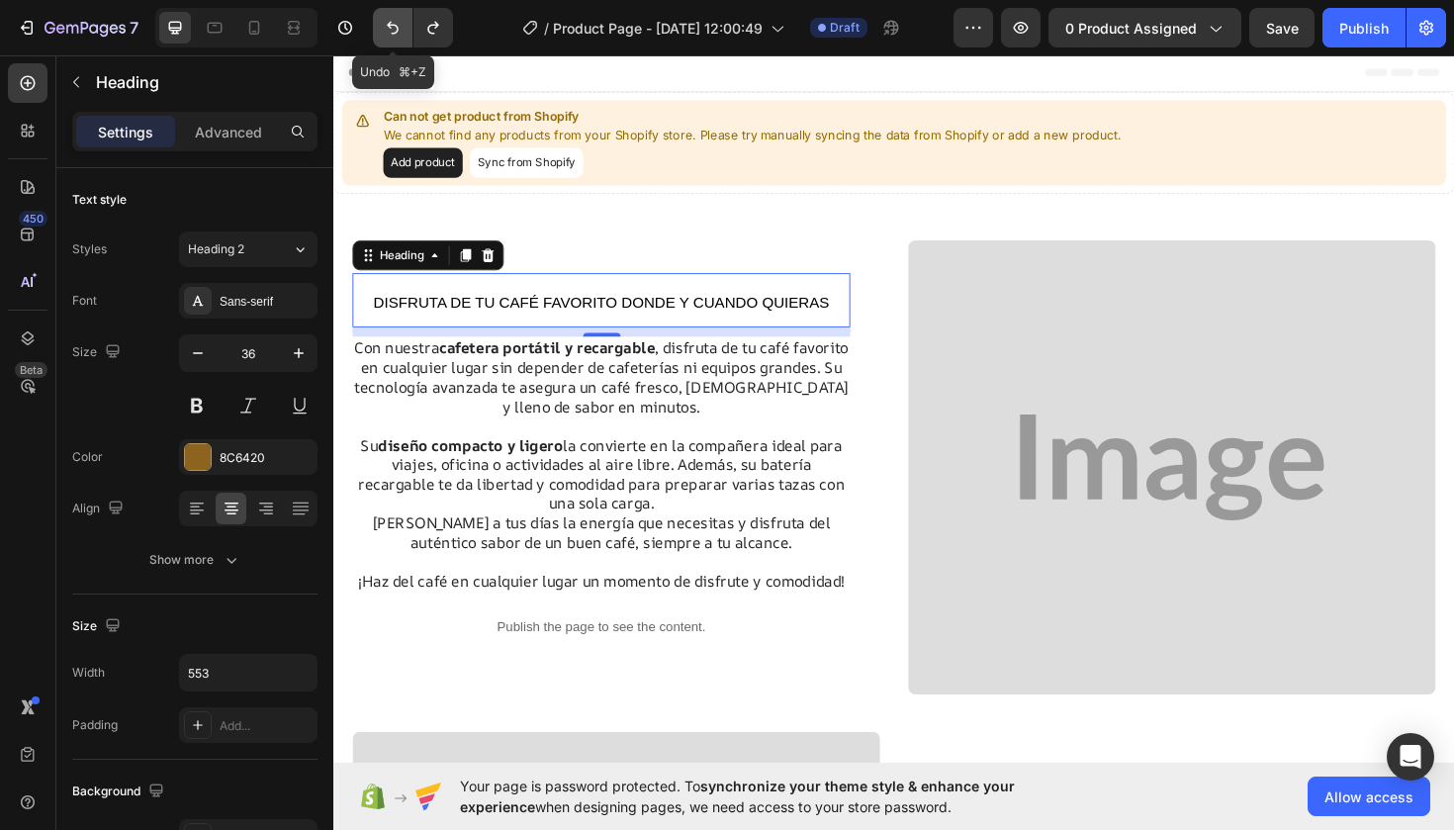
click at [393, 25] on icon "Undo/Redo" at bounding box center [393, 28] width 12 height 13
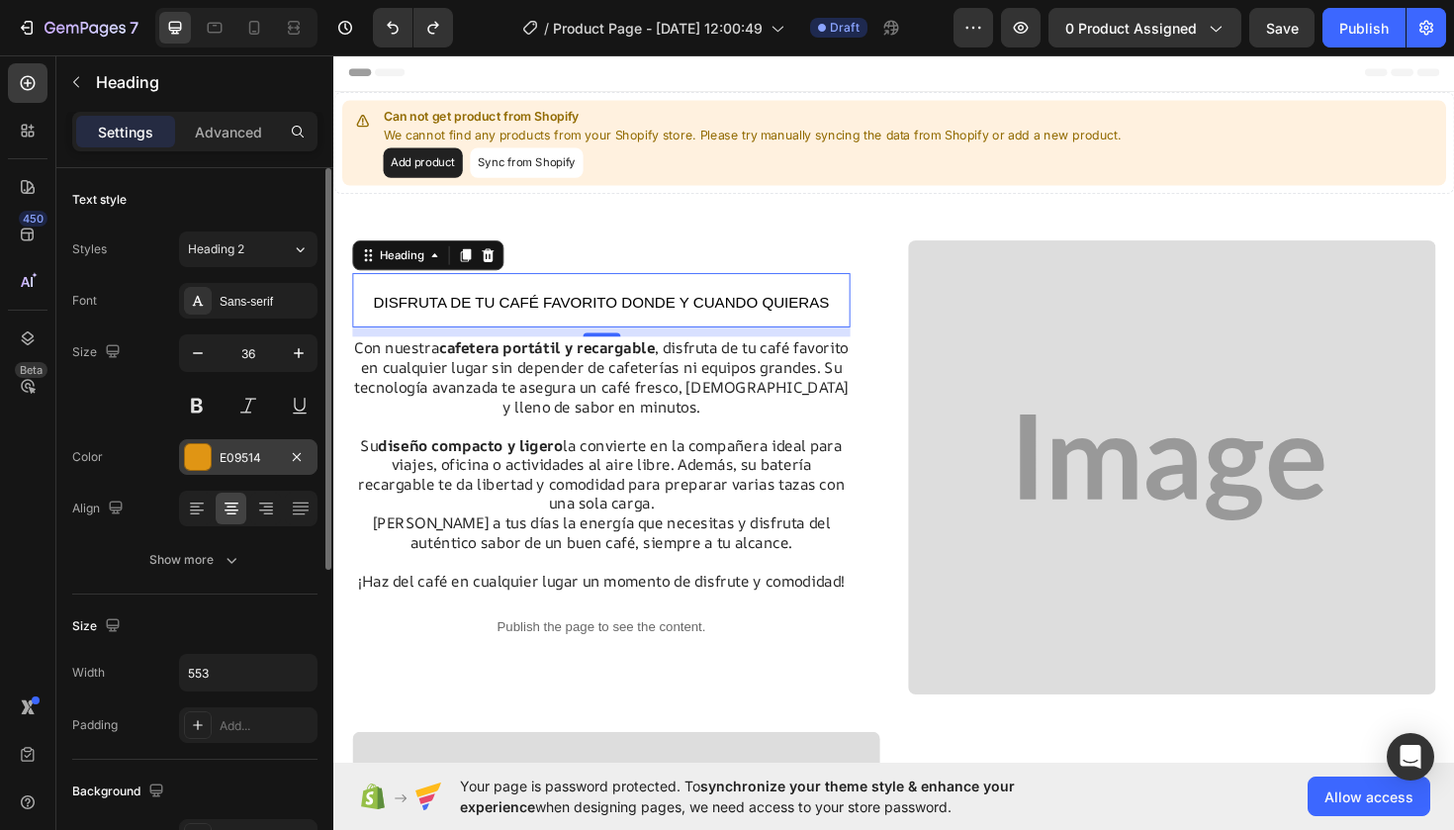
click at [226, 460] on div "E09514" at bounding box center [248, 458] width 57 height 18
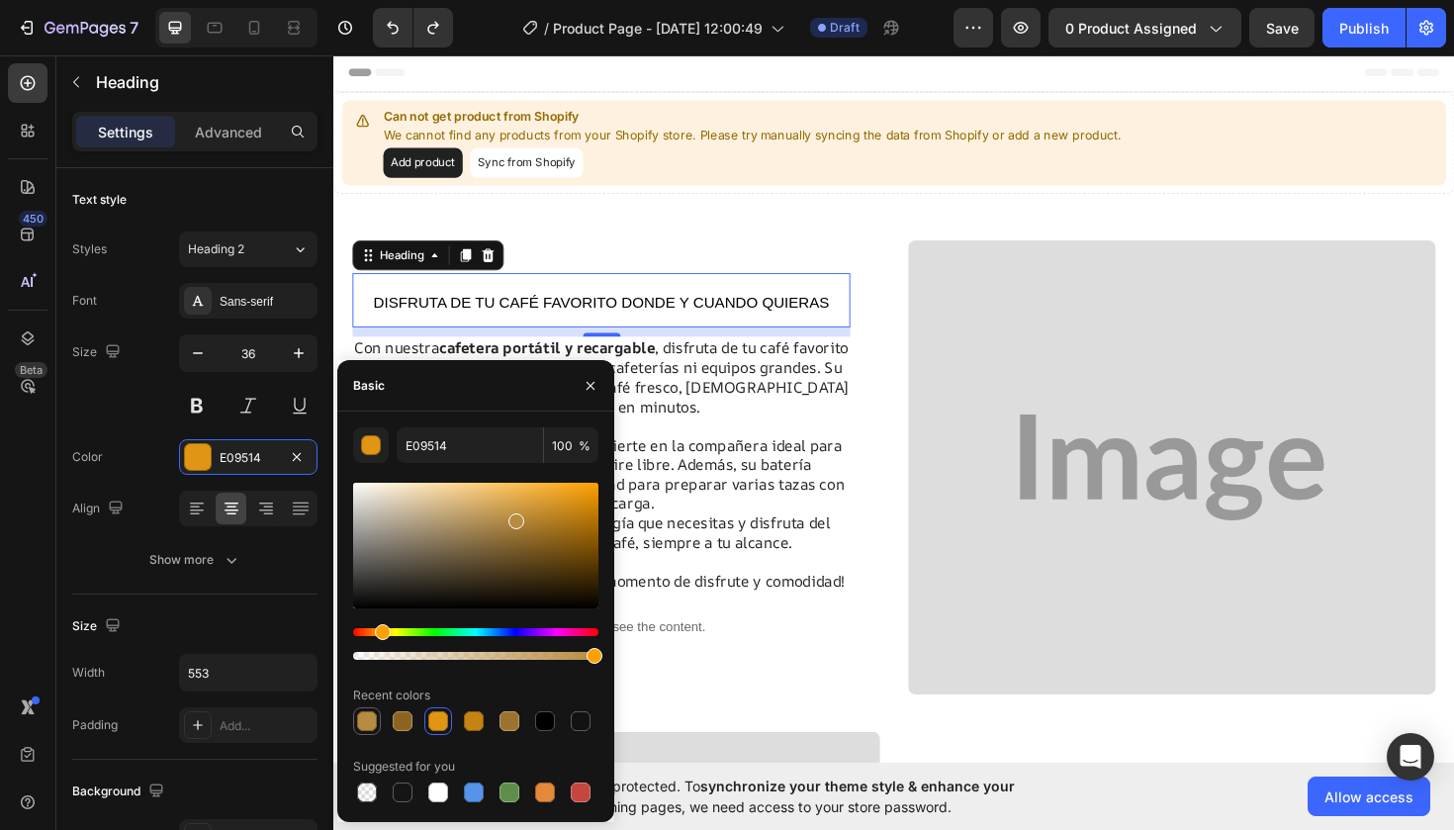
click at [372, 721] on div at bounding box center [367, 721] width 20 height 20
type input "B78B40"
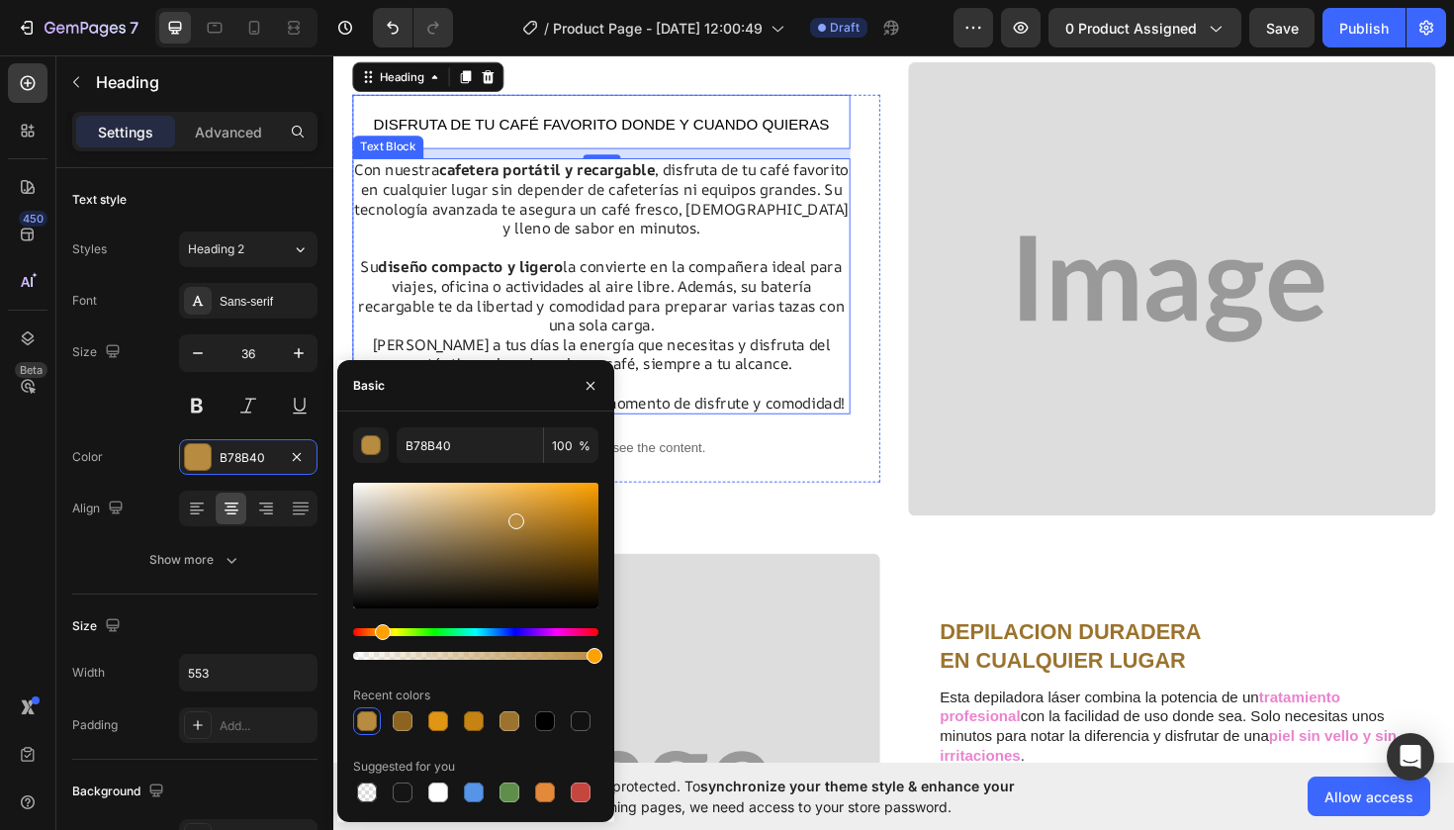
scroll to position [184, 0]
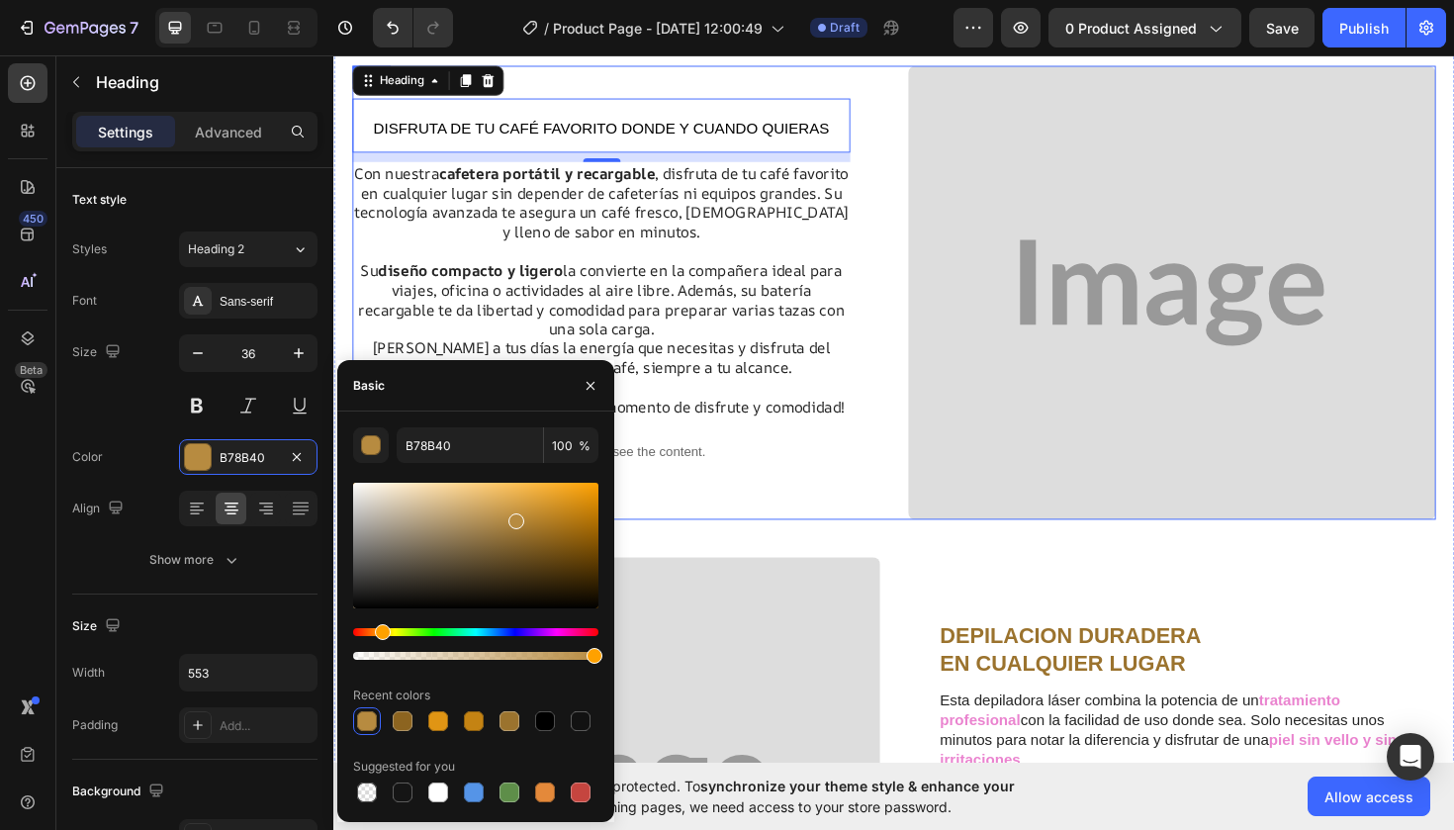
click at [819, 538] on div "DISFRUTA DE TU CAFÉ FAVORITO DONDE Y CUANDO QUIERAS Heading 10 Con nuestra cafe…" at bounding box center [632, 306] width 559 height 481
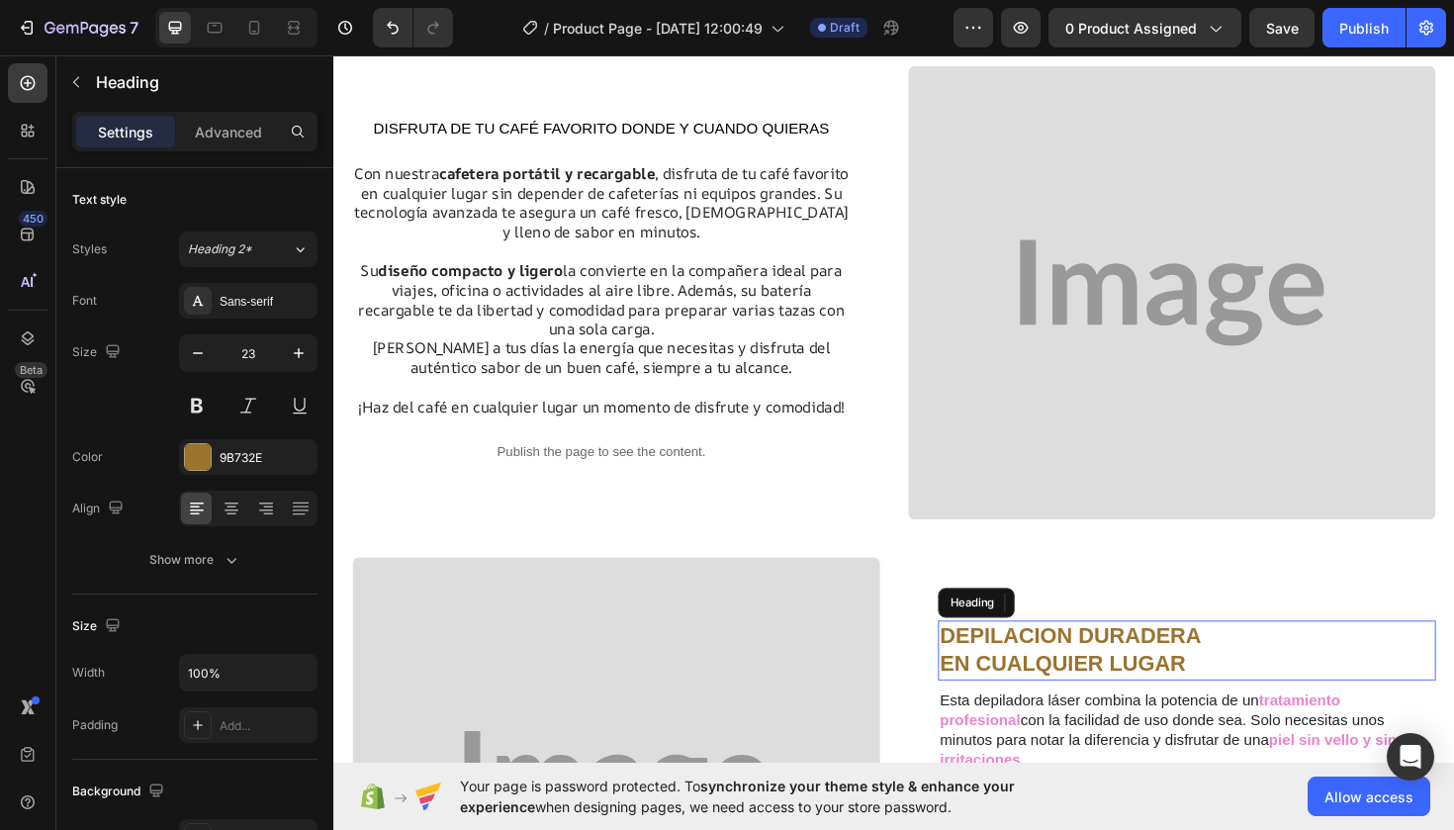
click at [1089, 683] on strong "DEPILACION DURADERA" at bounding box center [1113, 670] width 277 height 26
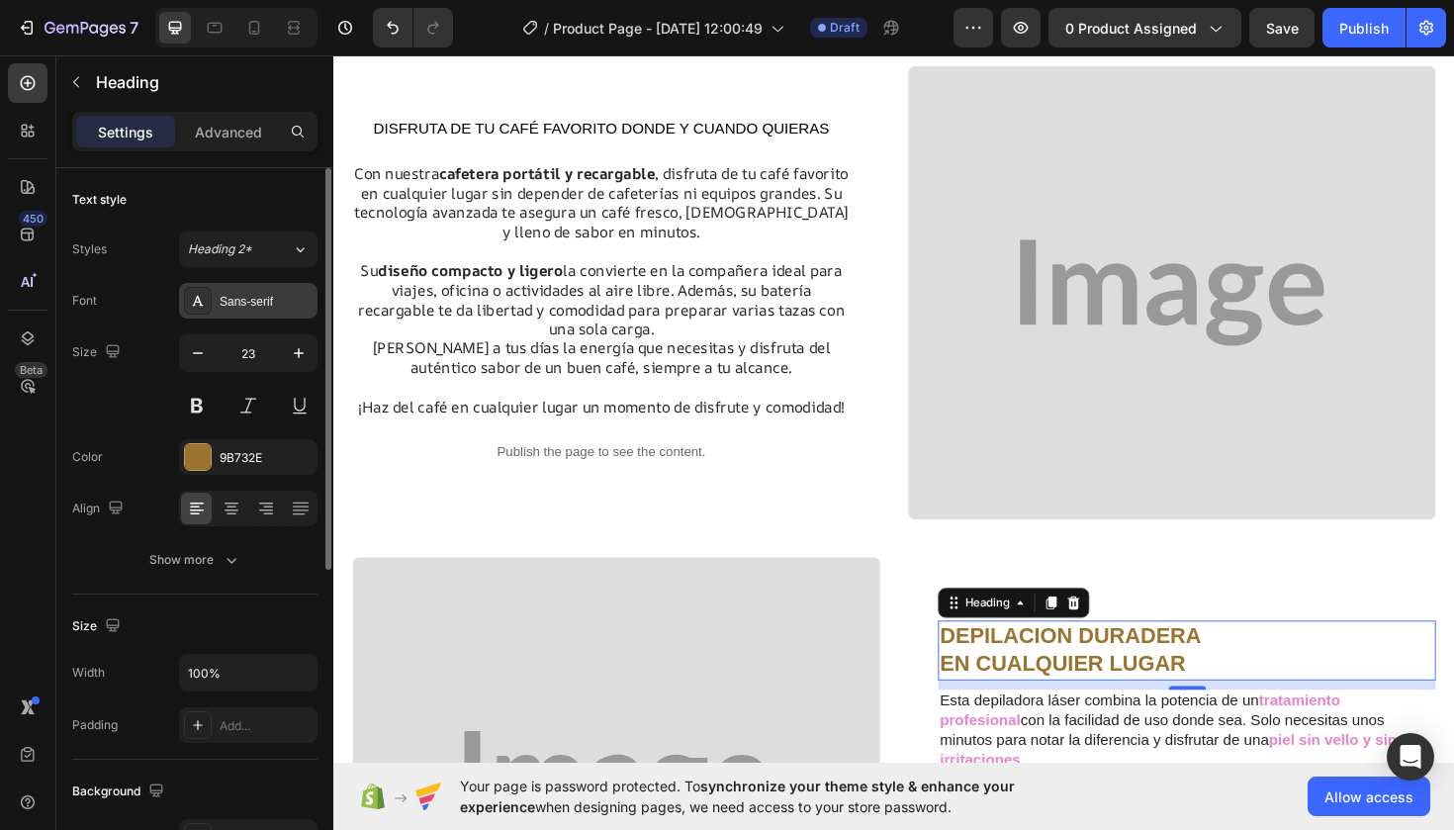
click at [253, 303] on div "Sans-serif" at bounding box center [266, 302] width 93 height 18
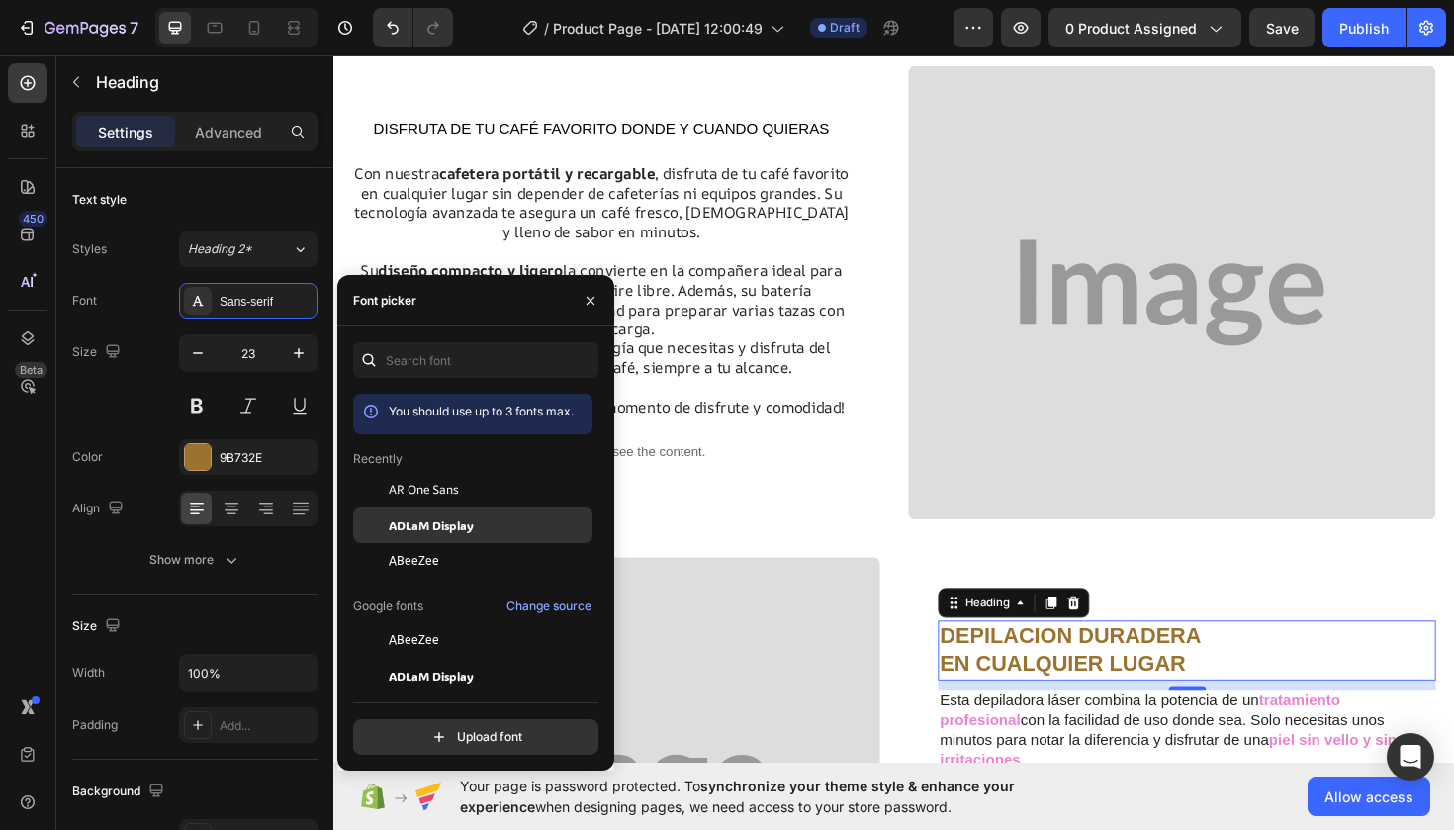
click at [460, 523] on span "ADLaM Display" at bounding box center [431, 525] width 85 height 18
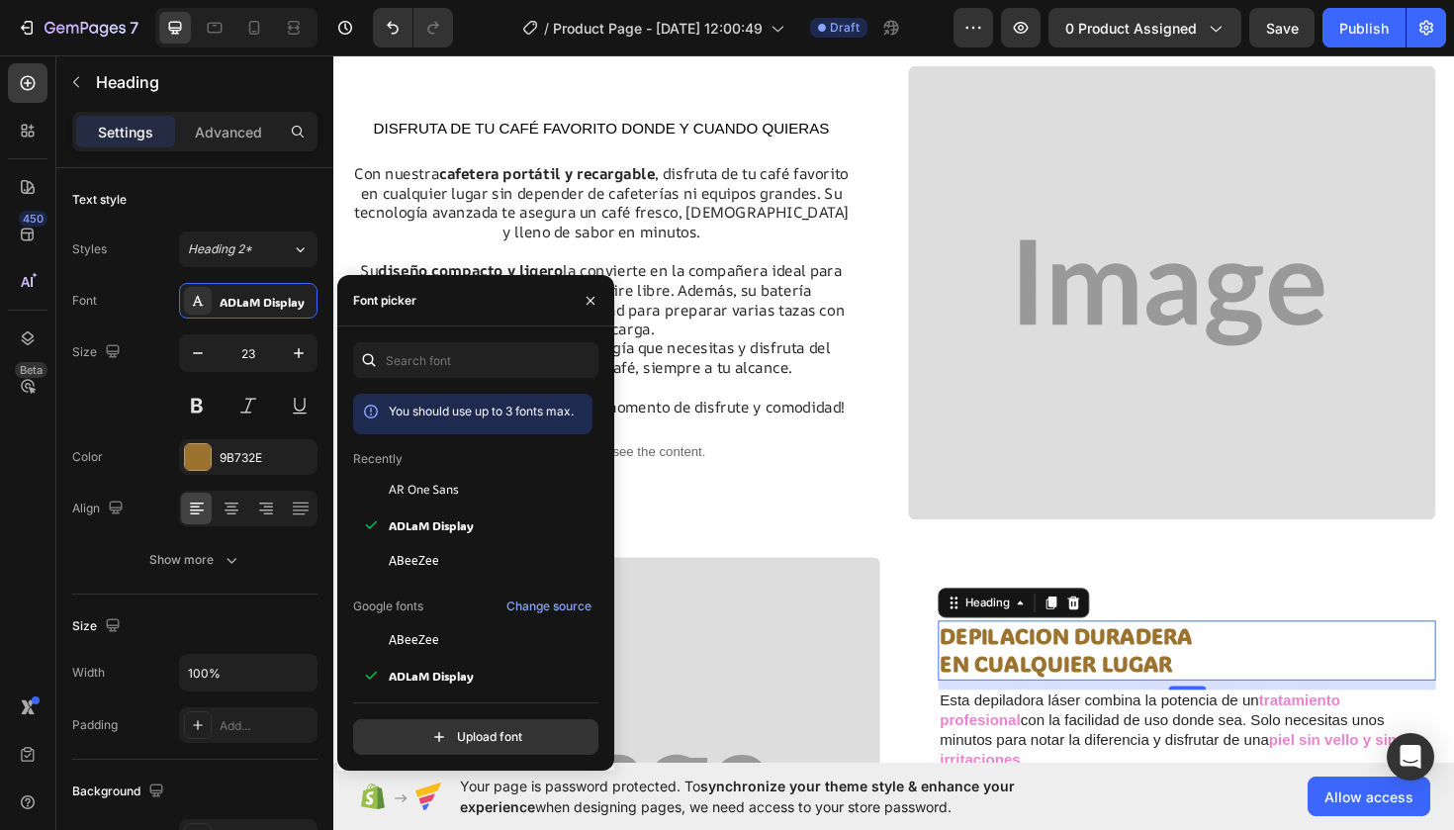
click at [1240, 707] on h2 "DEPILACION DURADERA EN CUALQUIER LUGAR" at bounding box center [1236, 685] width 527 height 63
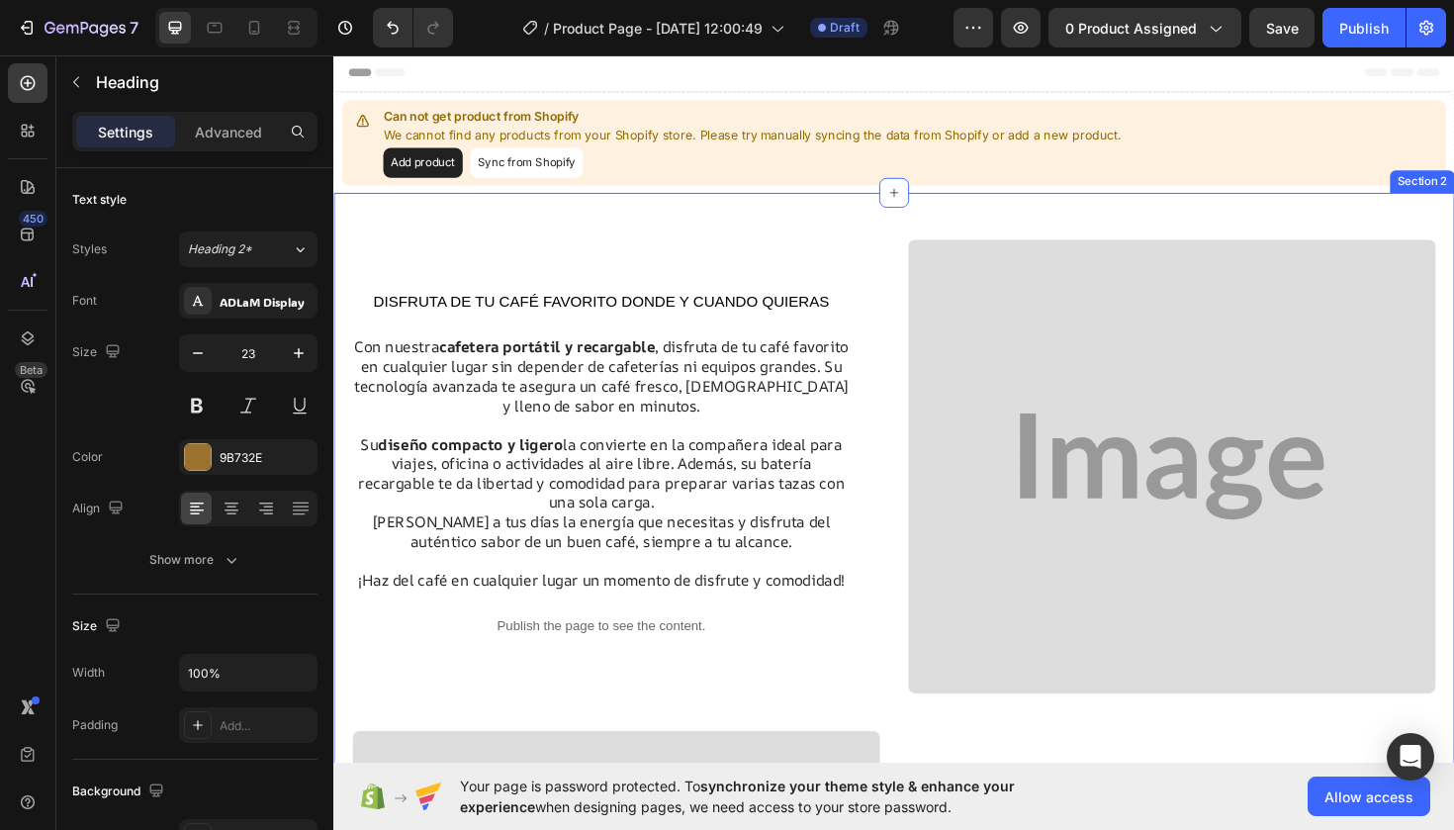
scroll to position [0, 0]
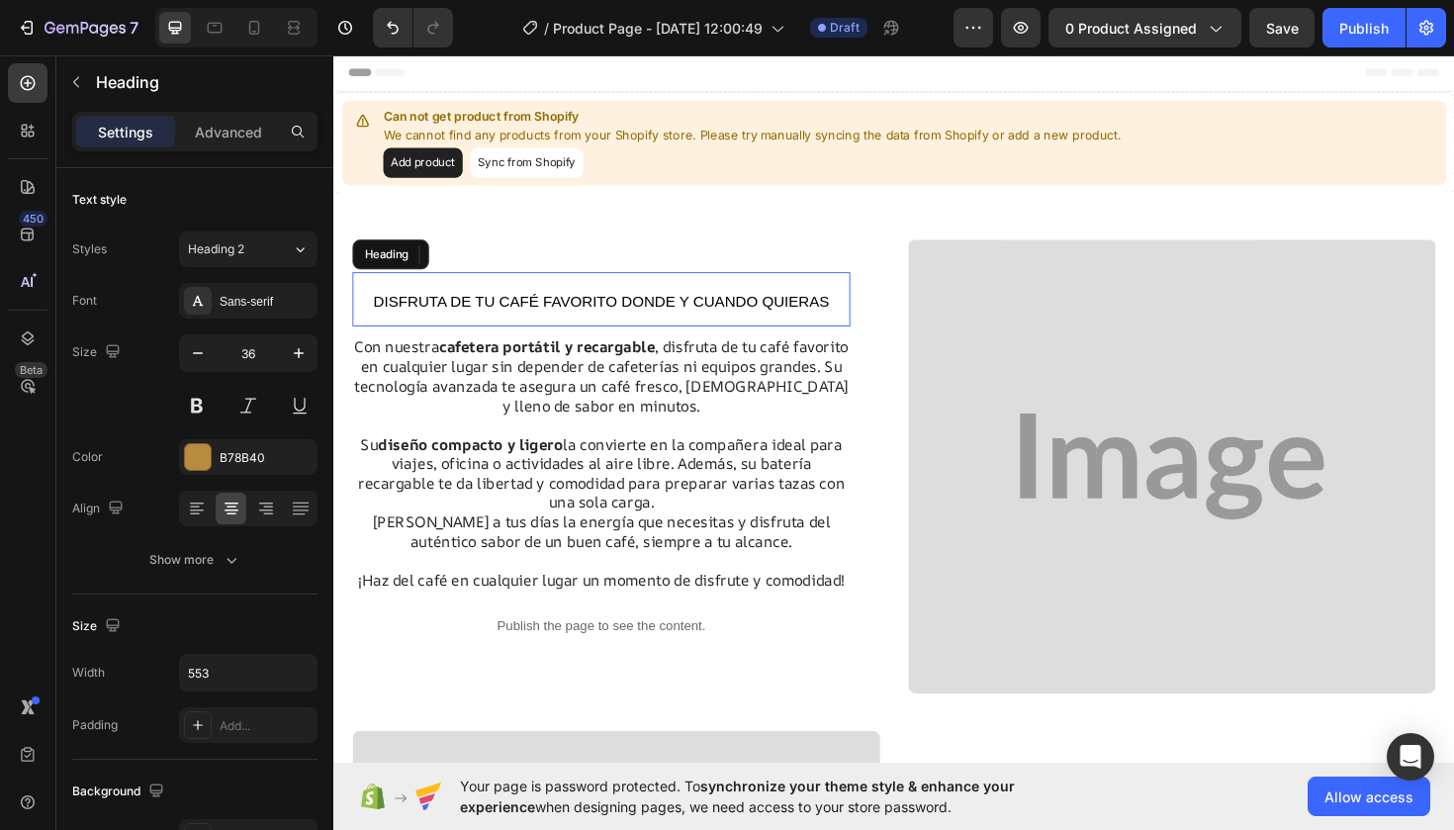
click at [596, 314] on span "DISFRUTA DE TU CAFÉ FAVORITO DONDE Y CUANDO QUIERAS" at bounding box center [616, 316] width 483 height 17
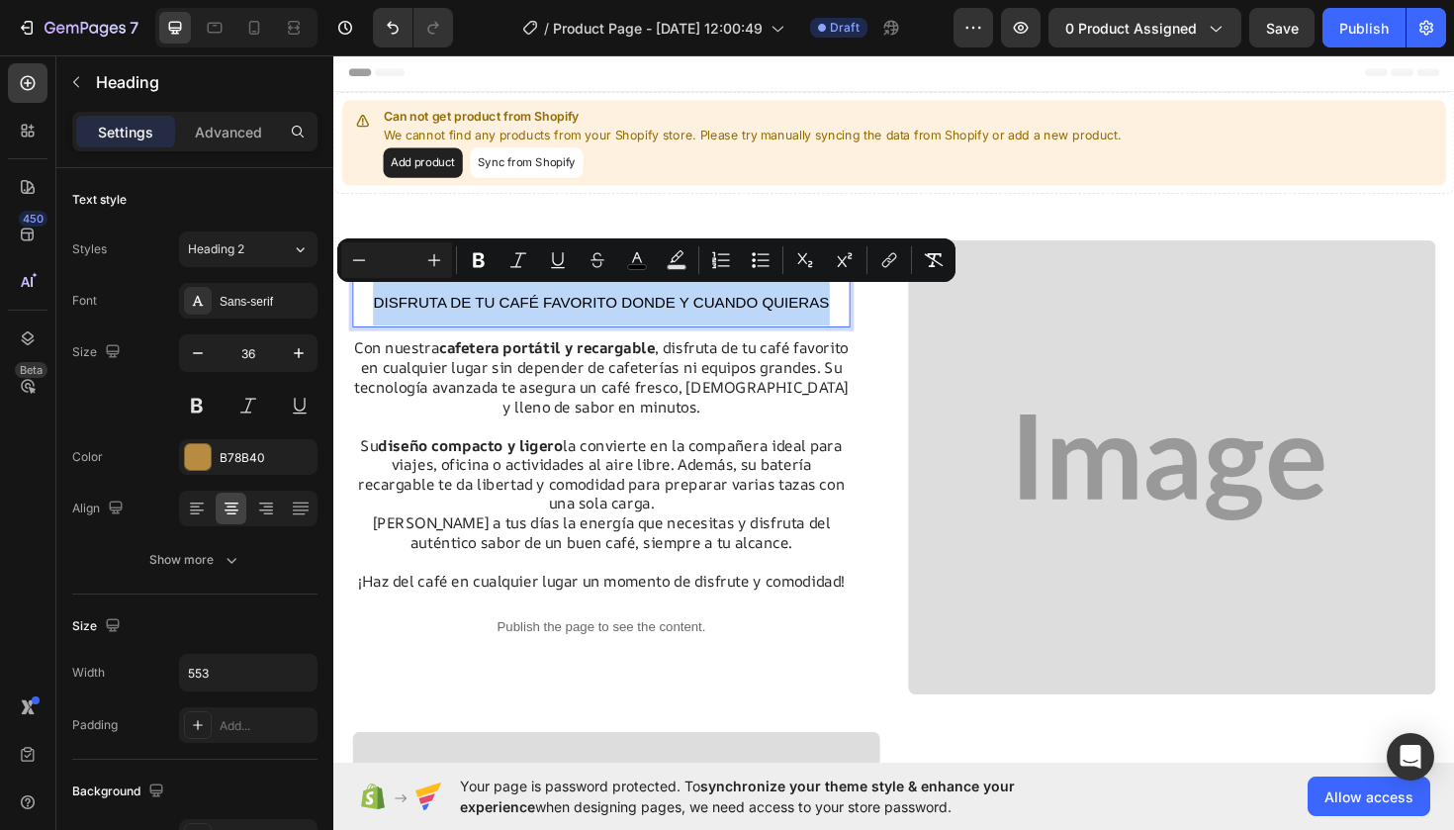
drag, startPoint x: 861, startPoint y: 311, endPoint x: 371, endPoint y: 309, distance: 489.6
click at [369, 309] on p "DISFRUTA DE TU CAFÉ FAVORITO DONDE Y CUANDO QUIERAS" at bounding box center [616, 314] width 523 height 53
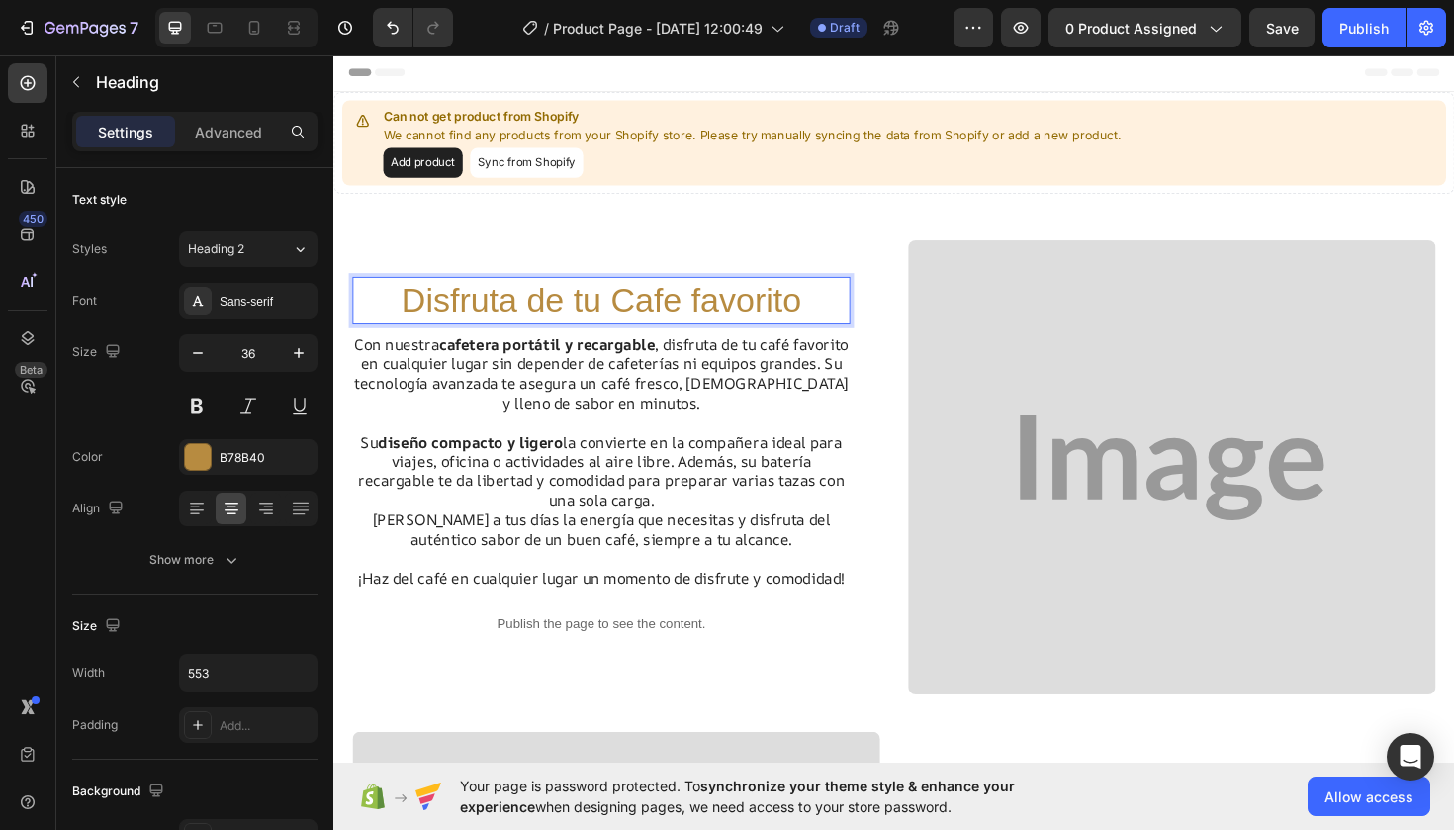
click at [699, 310] on p "Disfruta de tu Cafe favorito" at bounding box center [616, 315] width 523 height 46
click at [694, 311] on h2 "Disfruta de tu Cafe favorito" at bounding box center [616, 315] width 527 height 50
click at [683, 309] on p "Disfruta de tu Cafeé favorito" at bounding box center [616, 315] width 523 height 46
click at [831, 308] on p "Disfruta de tu Café favorito" at bounding box center [616, 315] width 523 height 46
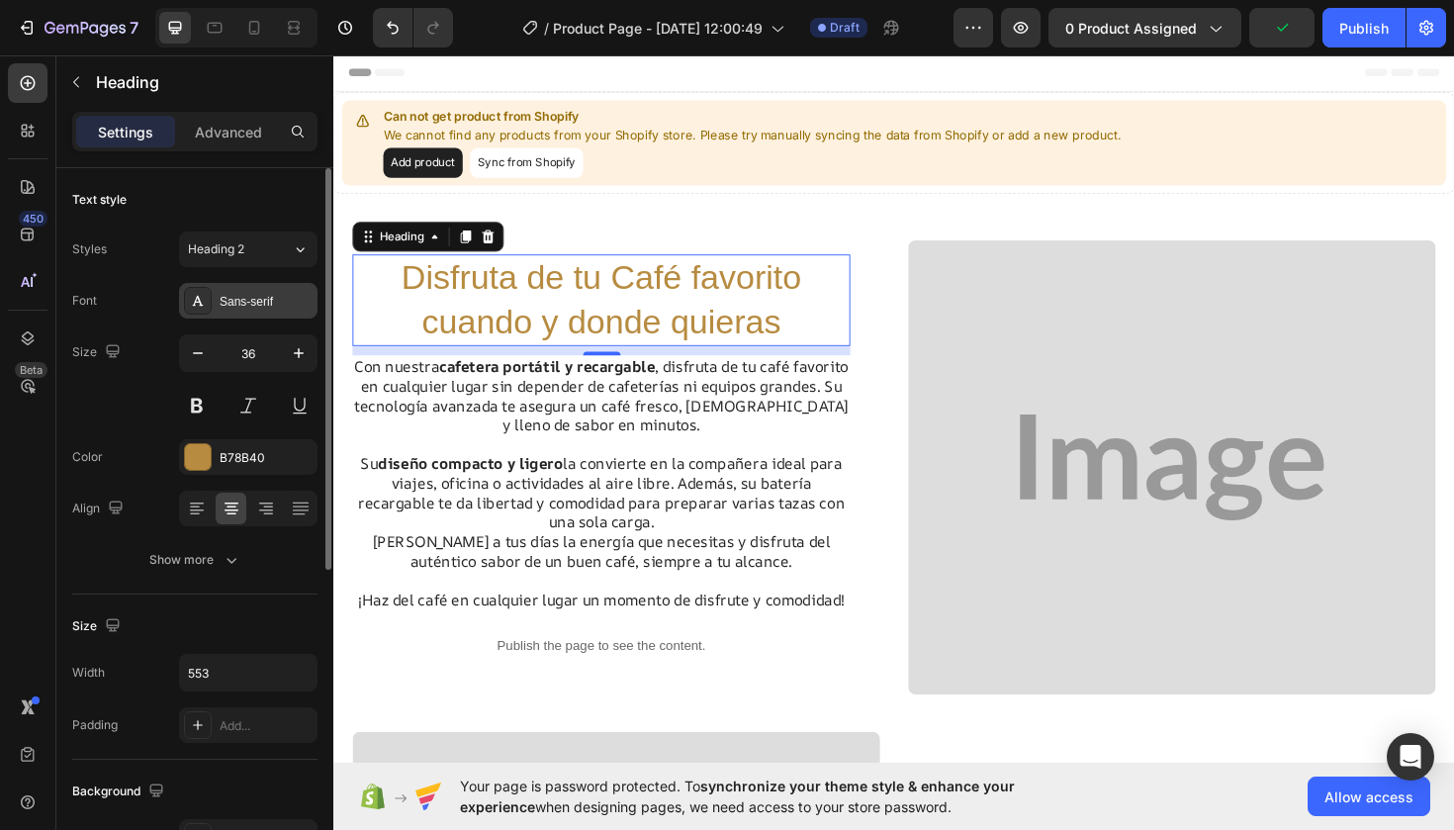
click at [276, 297] on div "Sans-serif" at bounding box center [266, 302] width 93 height 18
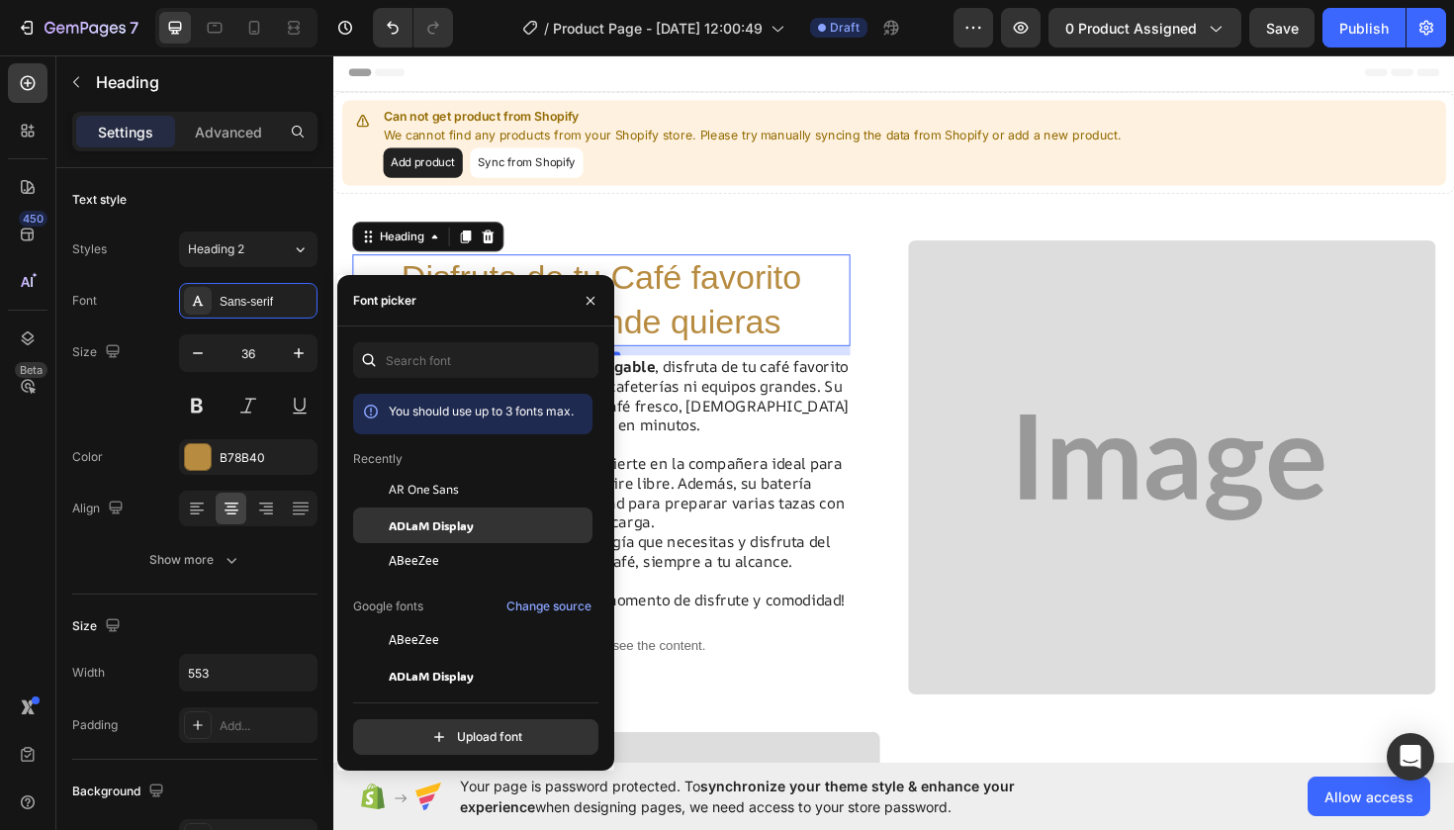
click at [457, 522] on span "ADLaM Display" at bounding box center [431, 525] width 85 height 18
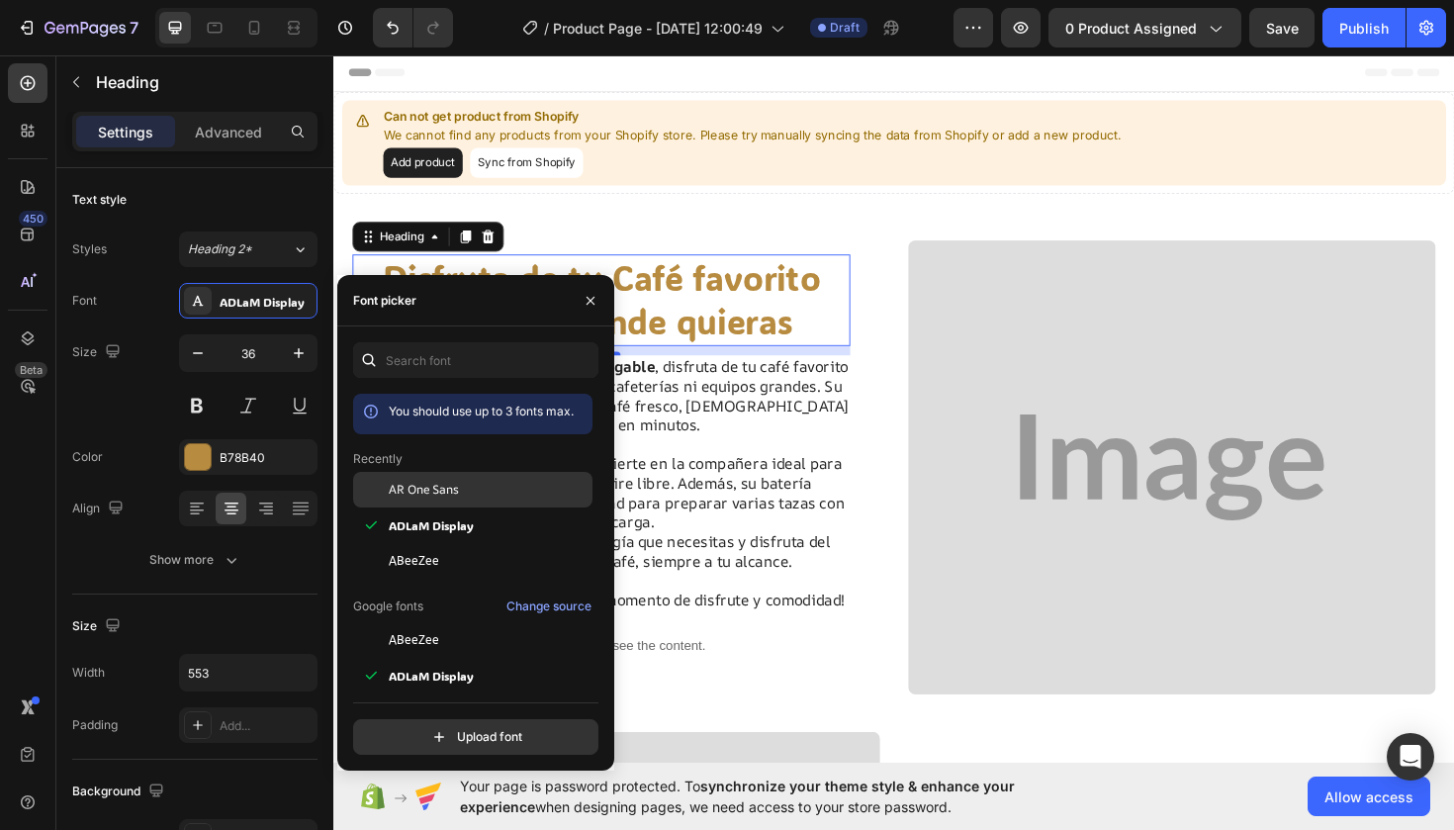
click at [464, 476] on div "AR One Sans" at bounding box center [472, 490] width 239 height 36
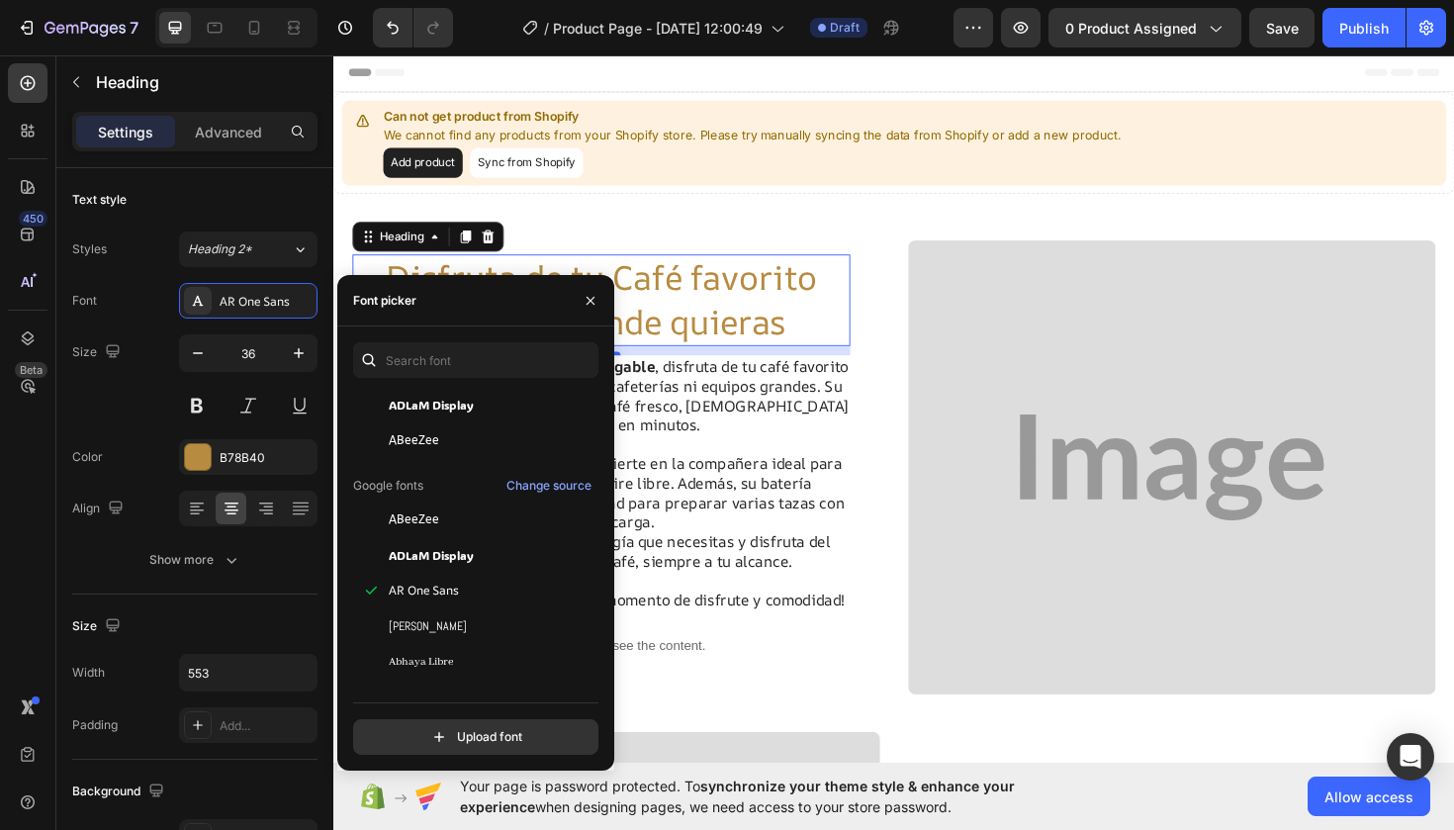
scroll to position [120, 0]
click at [444, 637] on div "[PERSON_NAME]" at bounding box center [472, 627] width 239 height 36
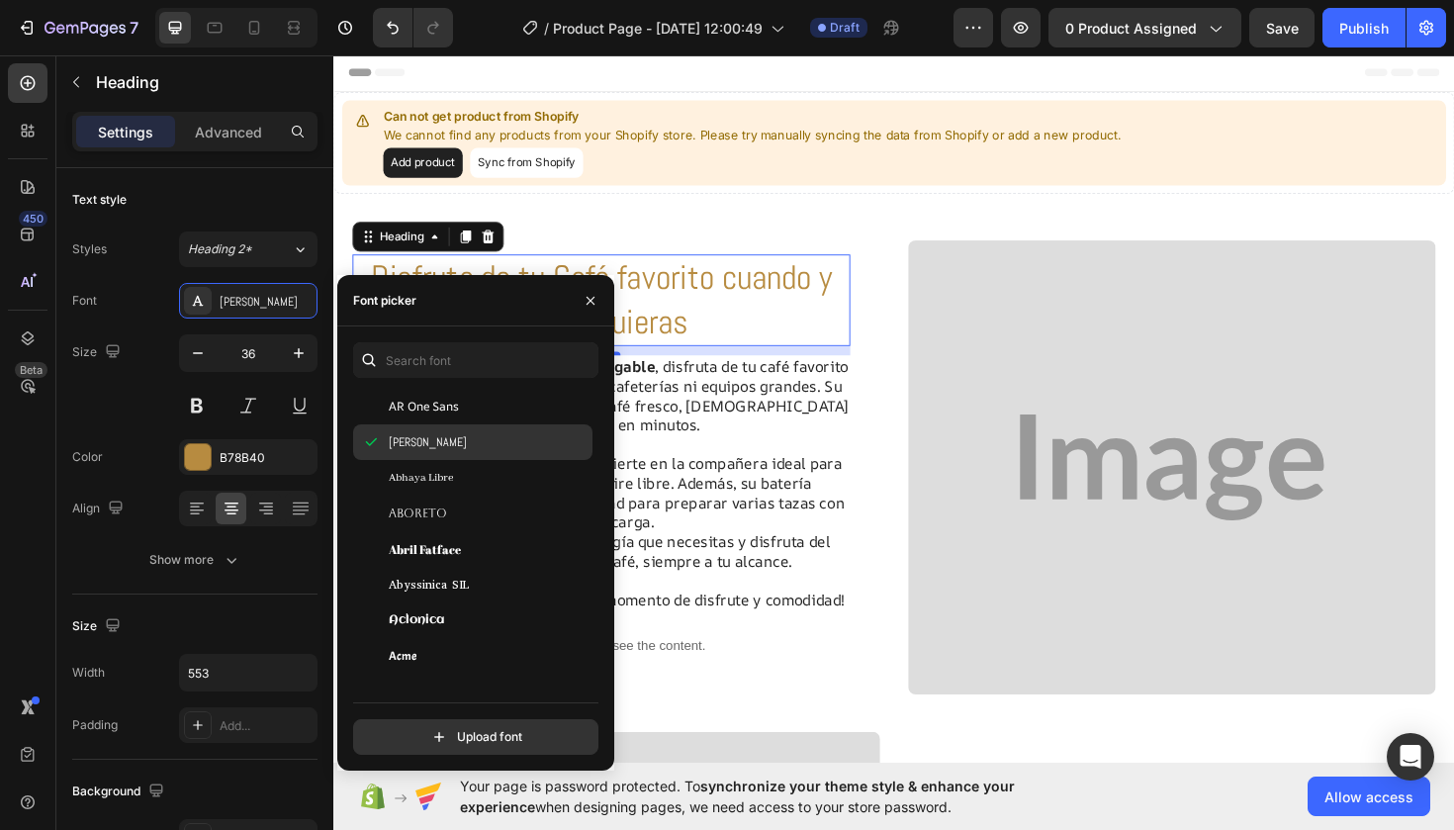
scroll to position [302, 0]
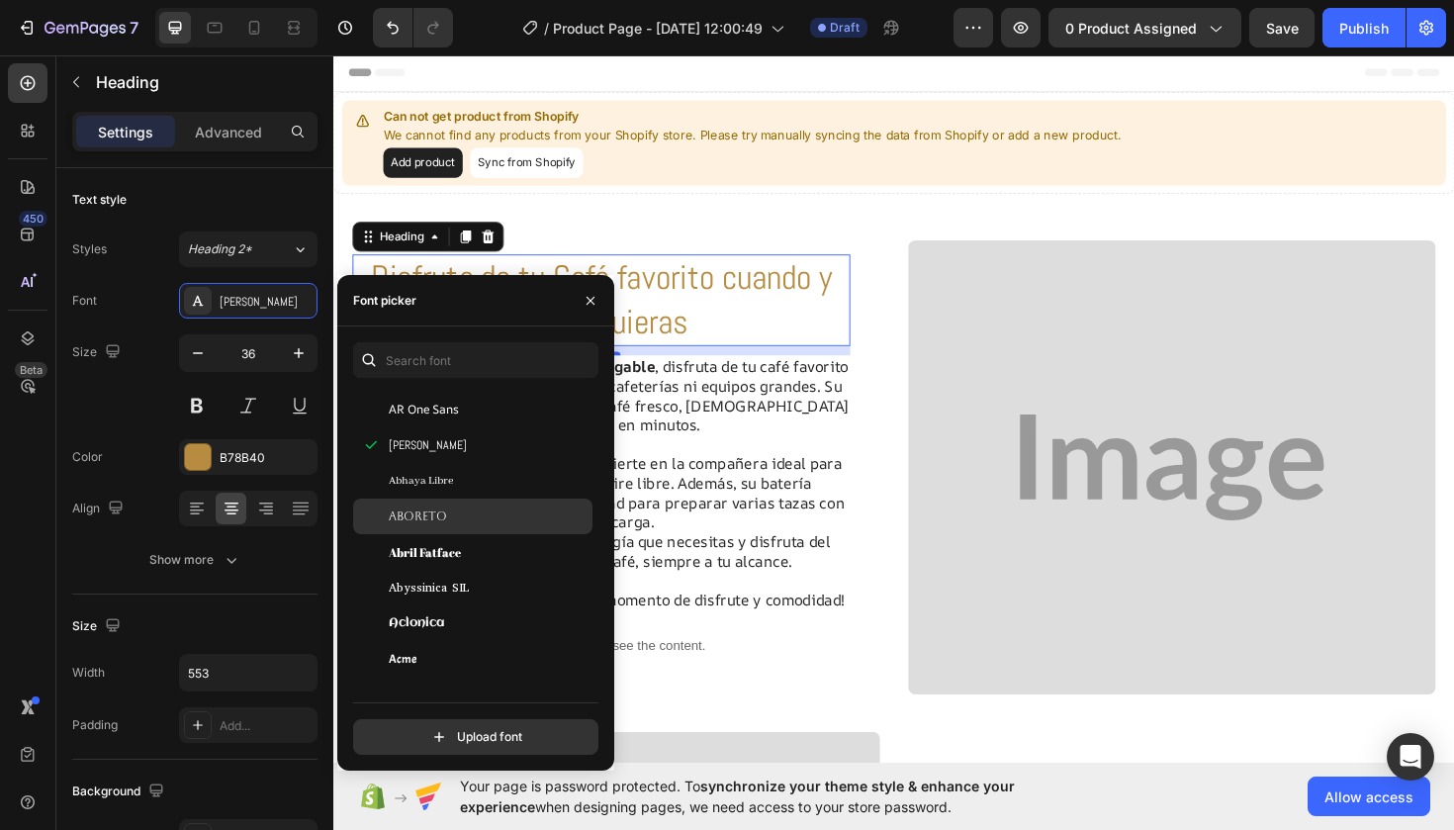
click at [448, 519] on div "Aboreto" at bounding box center [489, 516] width 200 height 18
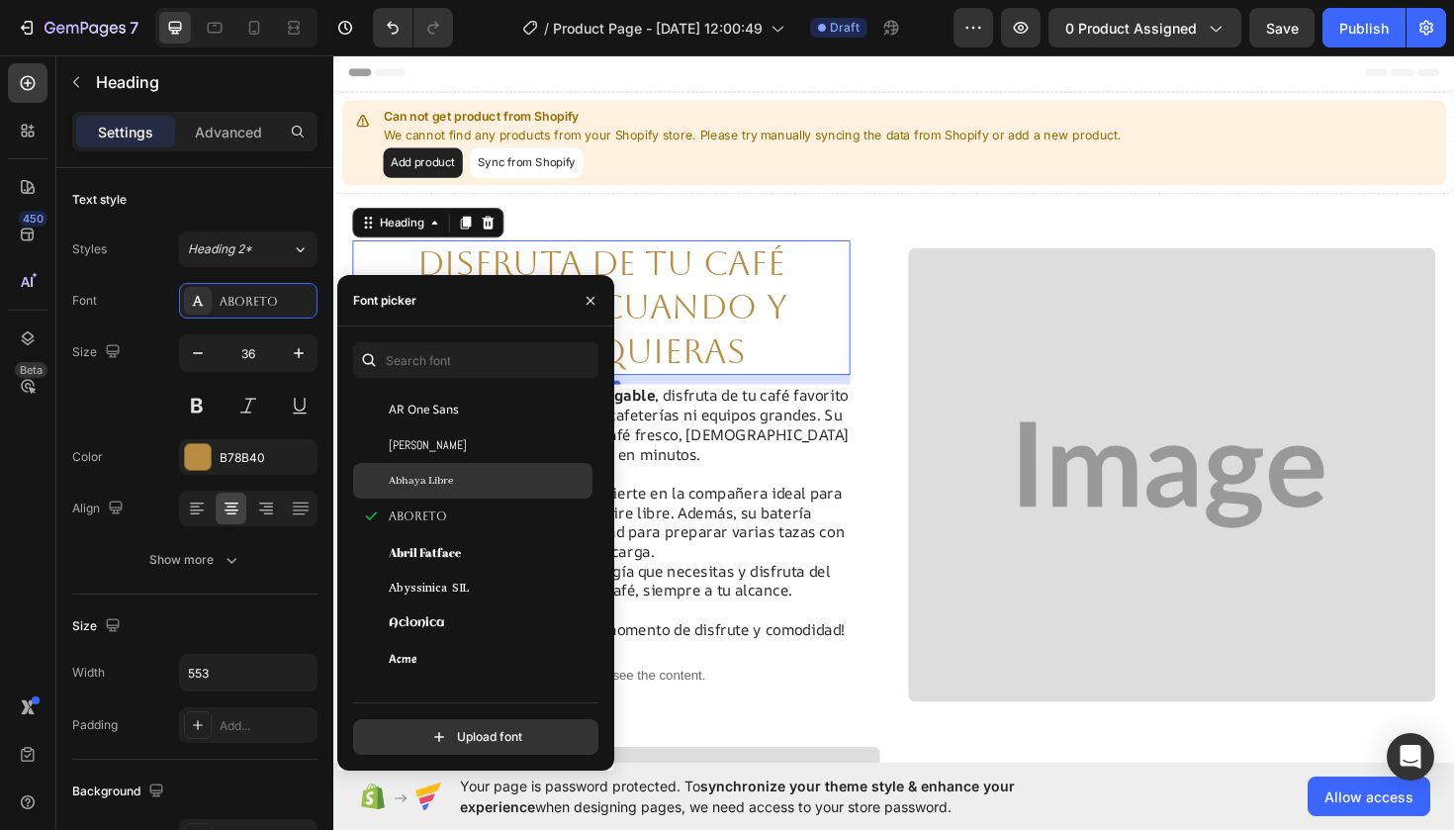
click at [448, 482] on span "Abhaya Libre" at bounding box center [421, 481] width 64 height 18
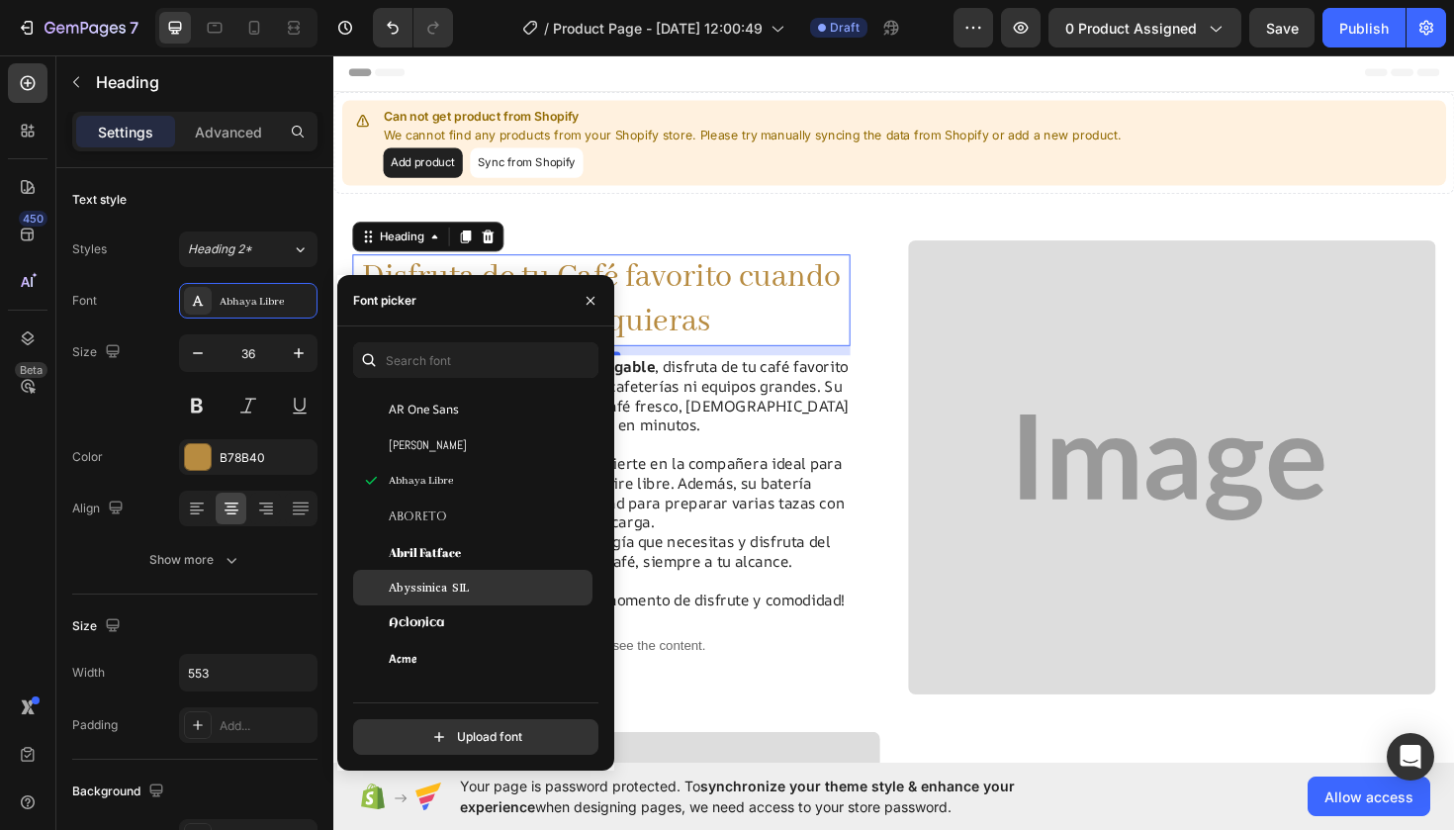
click at [467, 575] on div "Abyssinica SIL" at bounding box center [472, 588] width 239 height 36
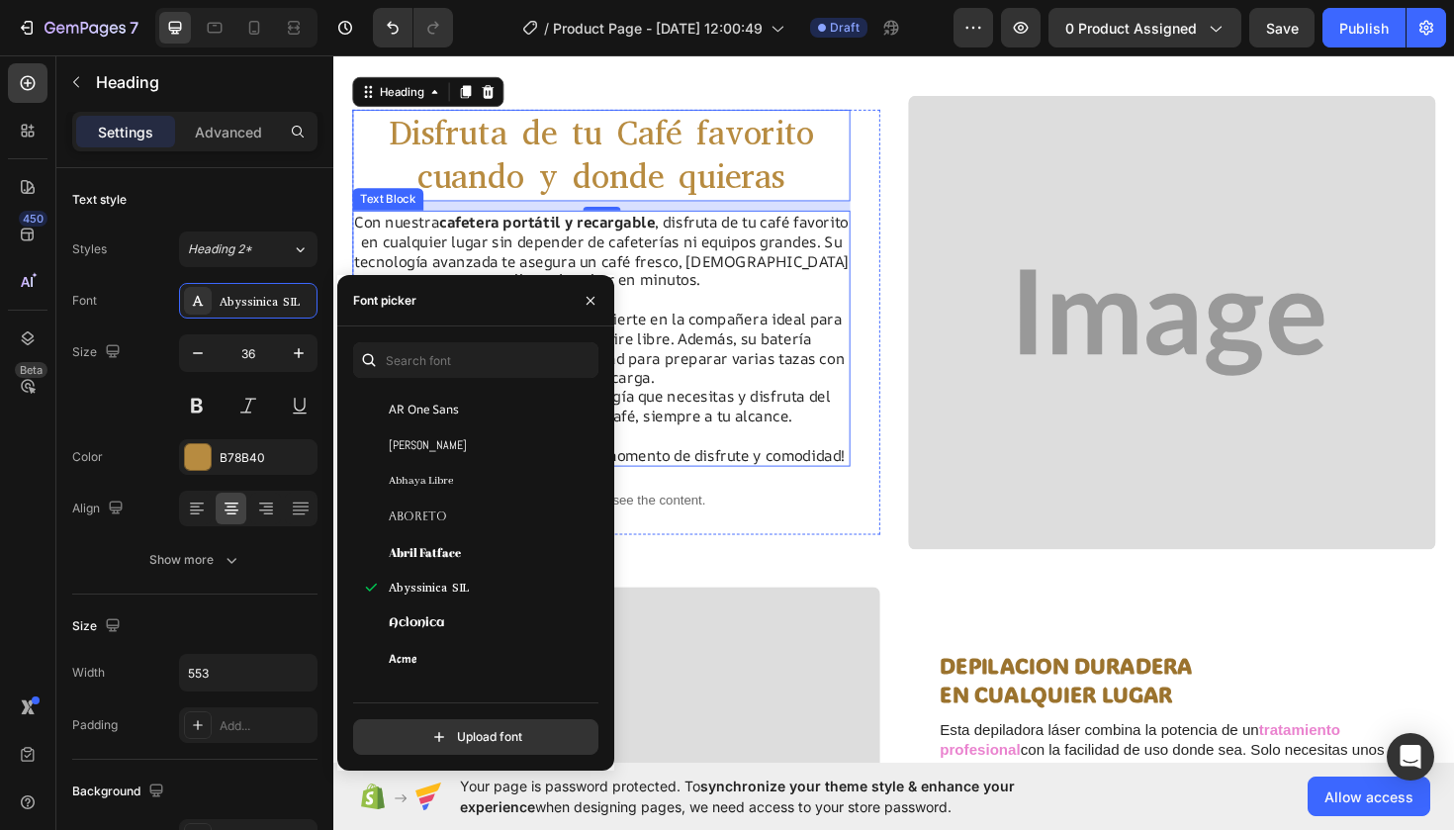
scroll to position [164, 0]
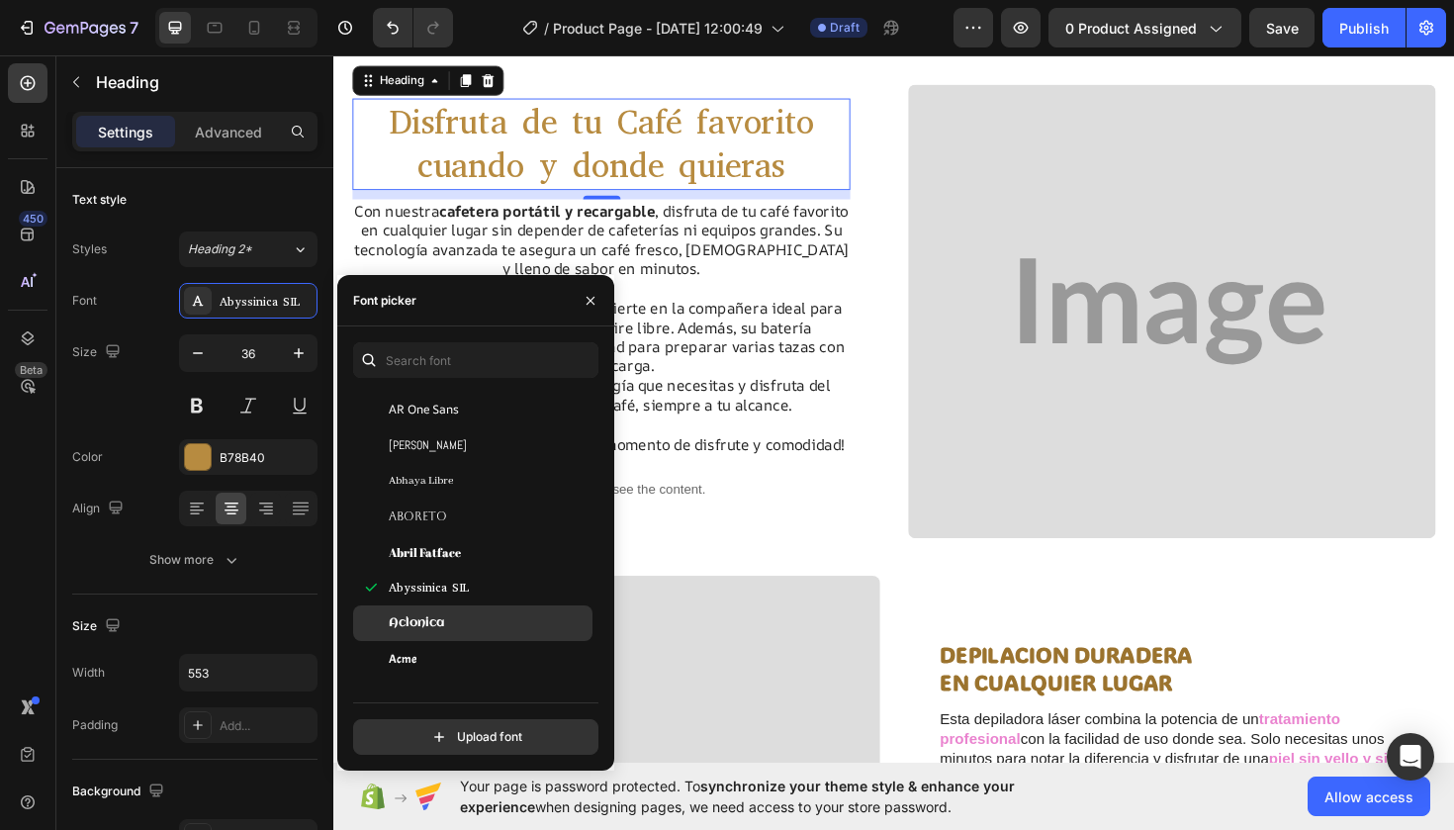
click at [451, 614] on div "Aclonica" at bounding box center [489, 623] width 200 height 18
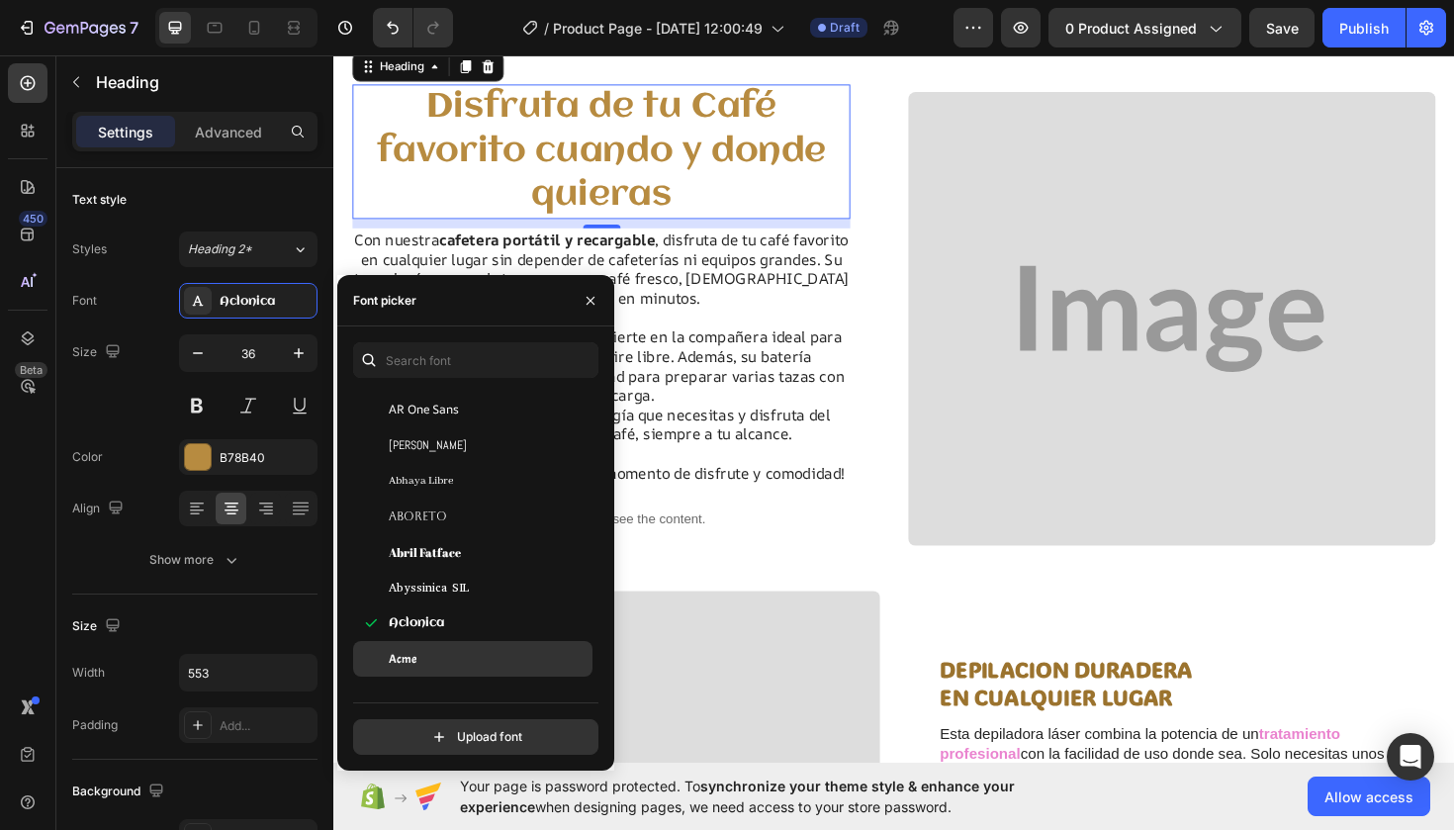
click at [432, 652] on div "Acme" at bounding box center [489, 659] width 200 height 18
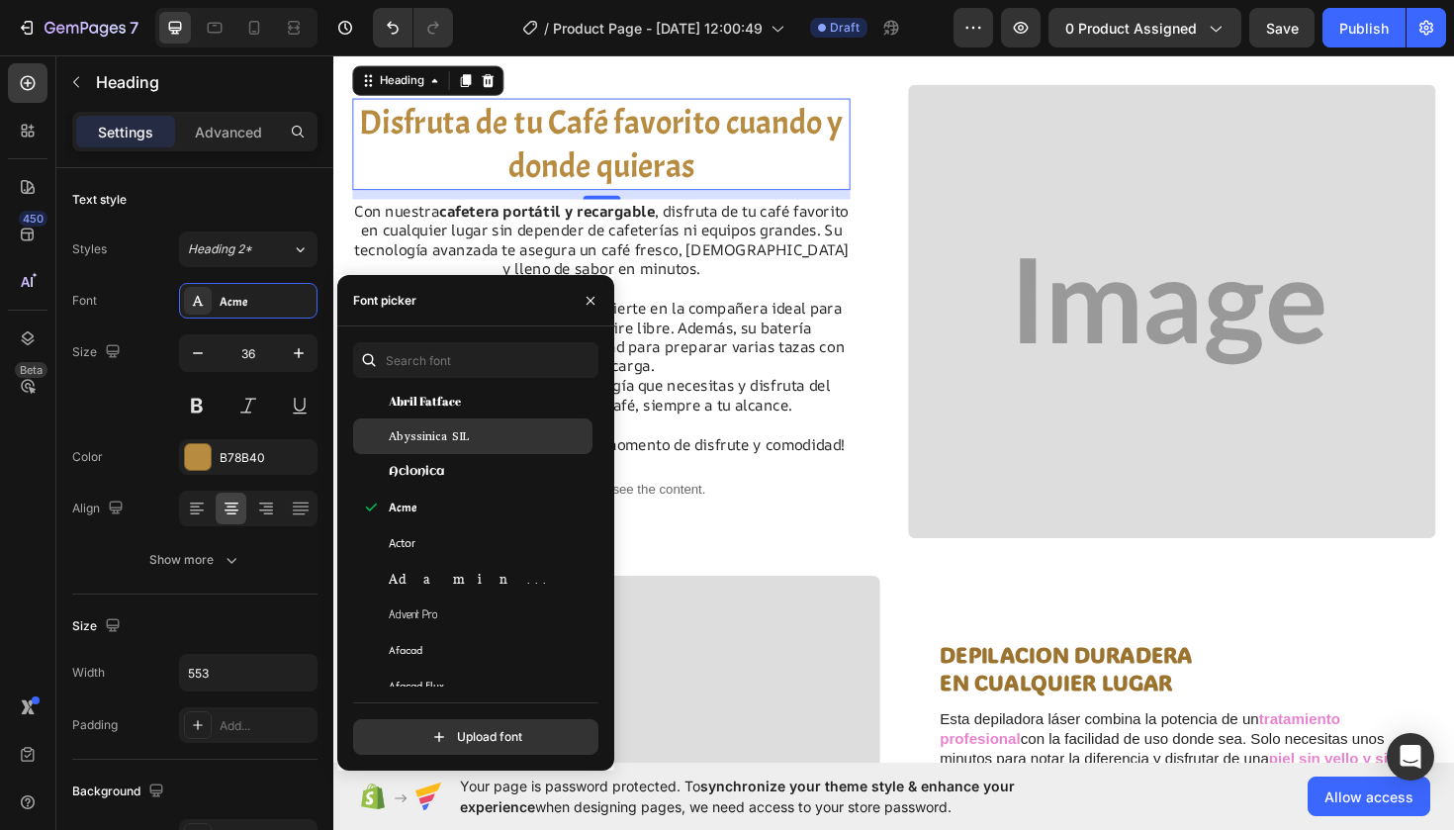
scroll to position [446, 0]
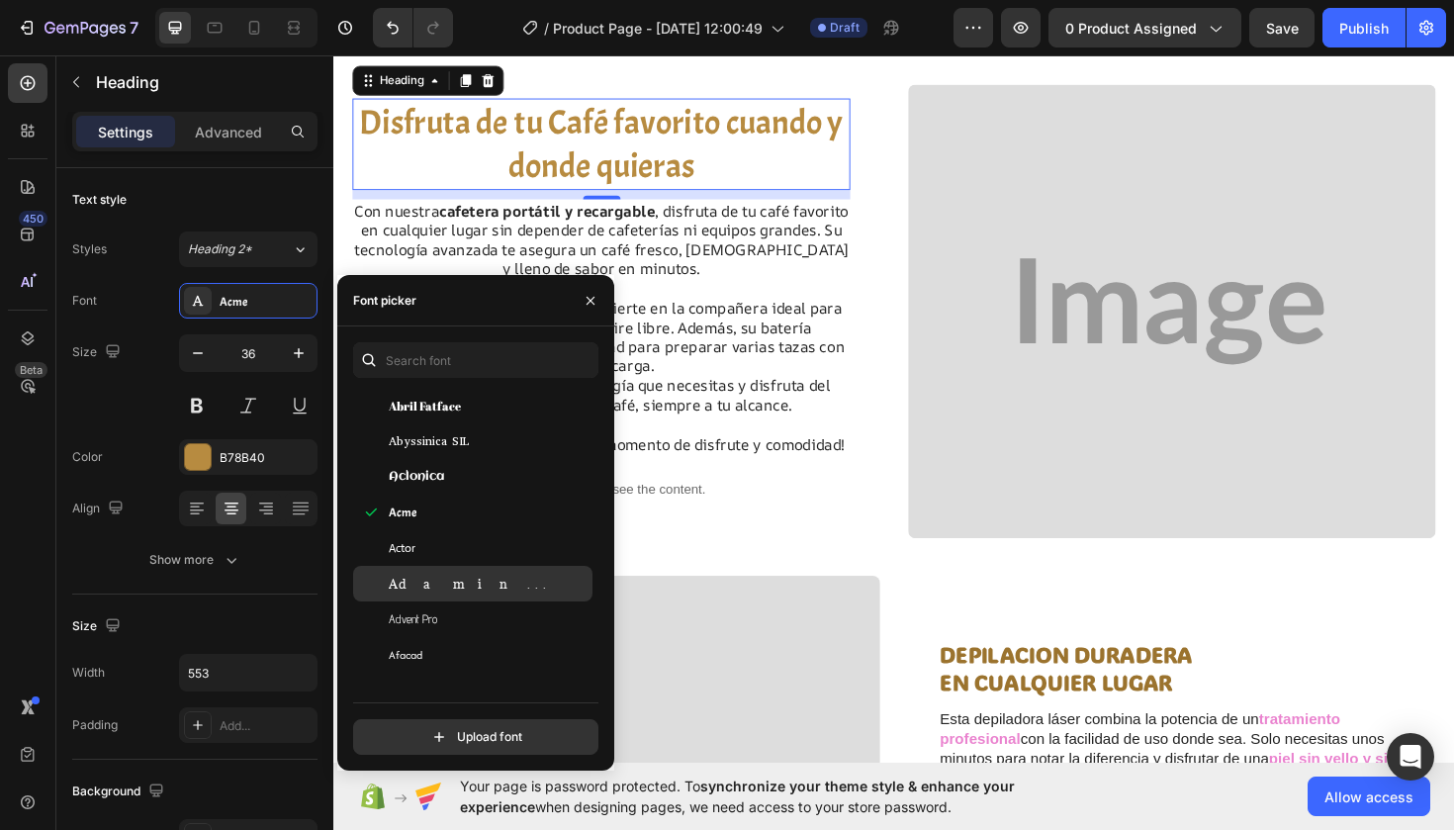
click at [446, 575] on div "Adamina" at bounding box center [489, 584] width 200 height 18
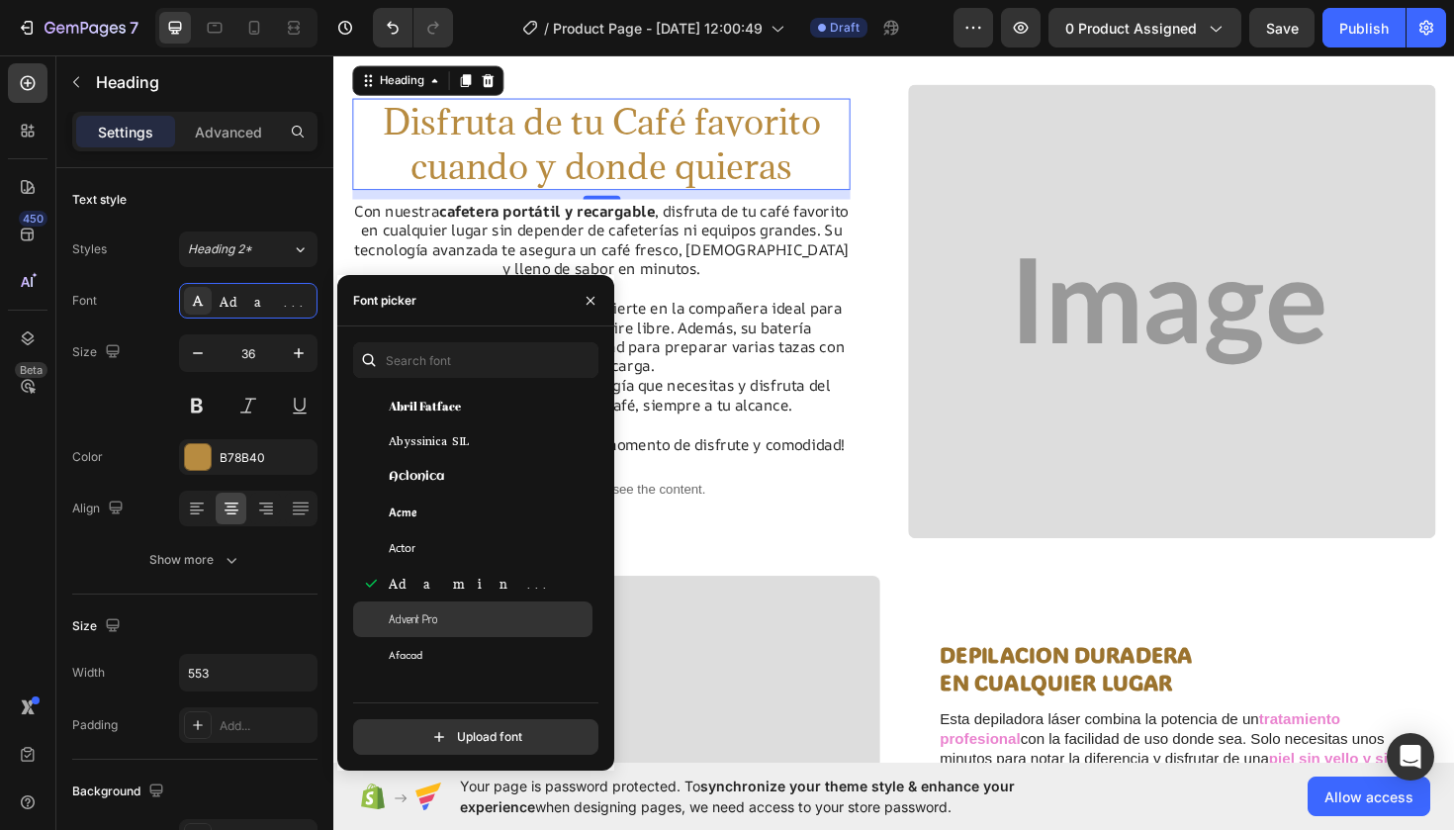
click at [438, 611] on div "Advent Pro" at bounding box center [489, 619] width 200 height 18
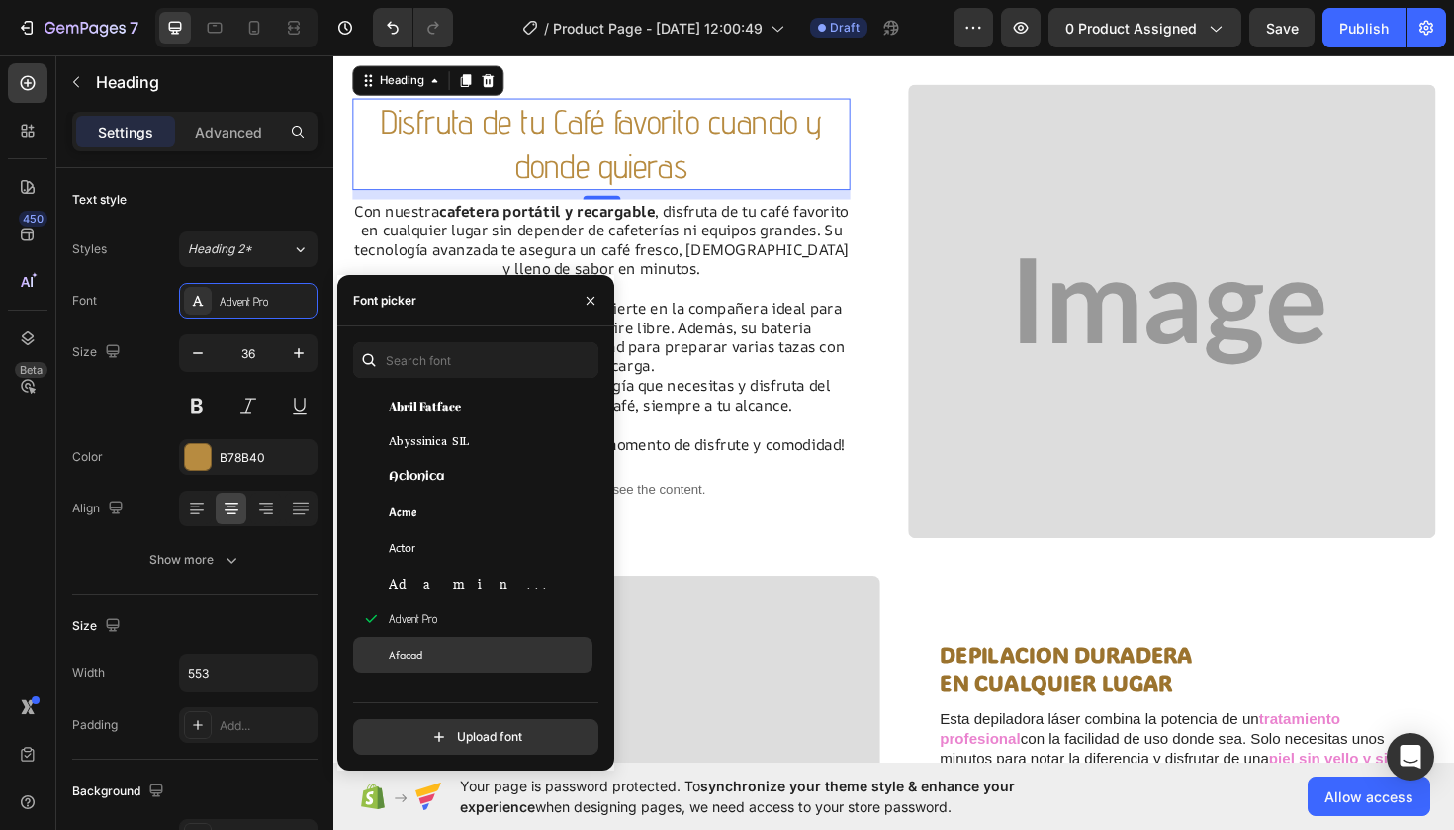
click at [428, 656] on div "Afacad" at bounding box center [489, 655] width 200 height 18
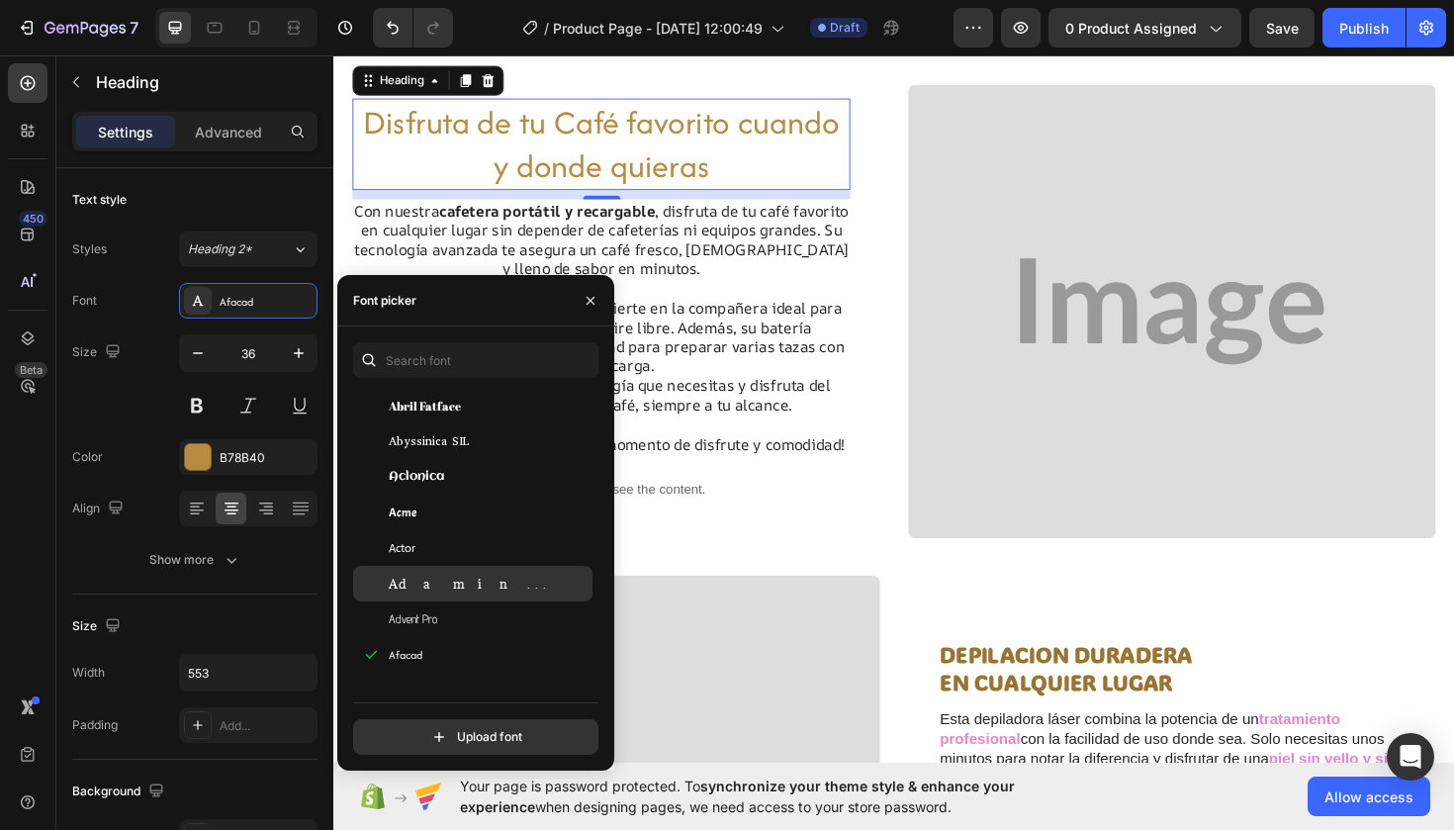
click at [435, 584] on span "Adamina" at bounding box center [471, 584] width 164 height 18
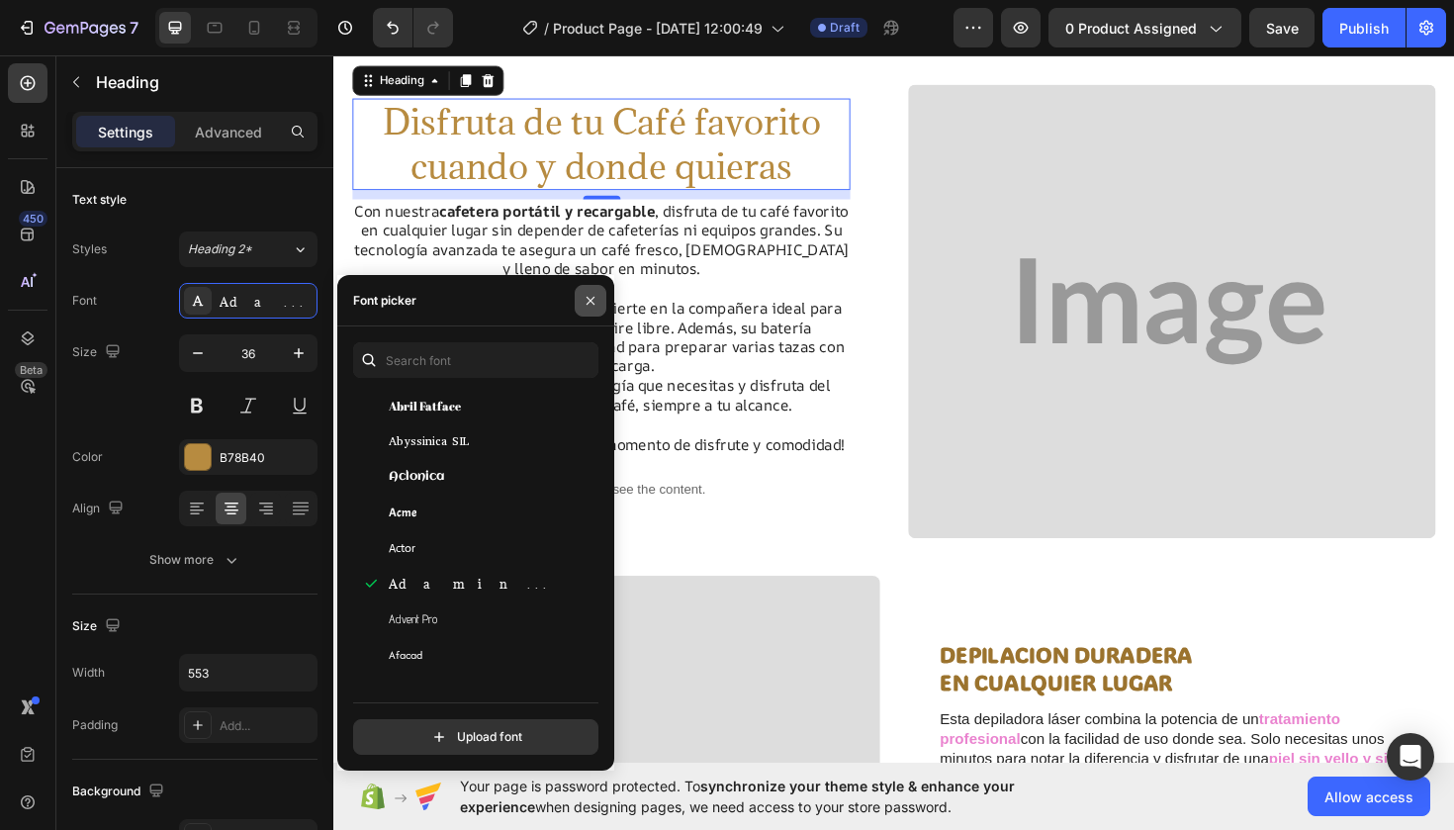
click at [593, 304] on icon "button" at bounding box center [591, 300] width 8 height 8
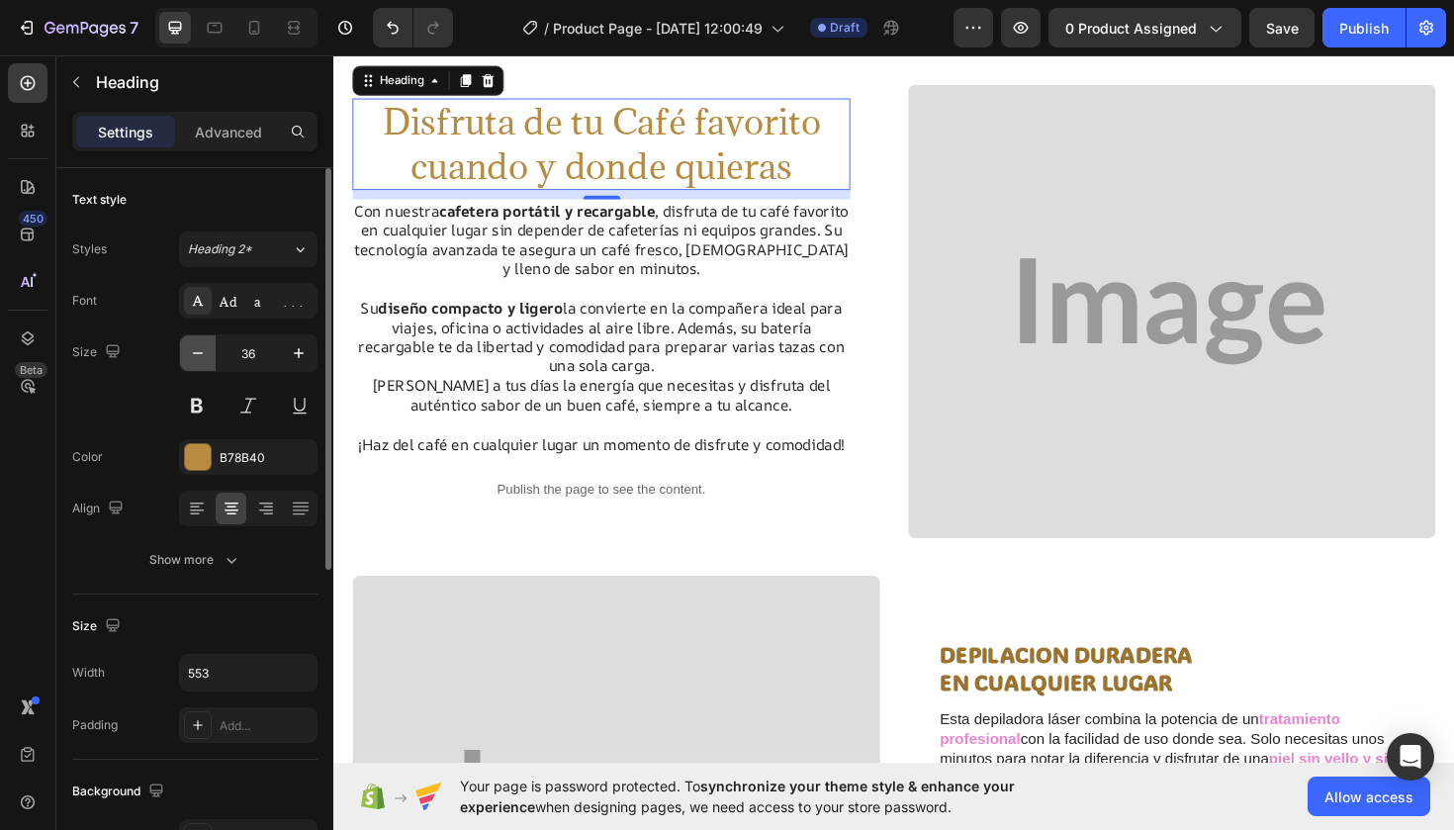
click at [201, 352] on icon "button" at bounding box center [198, 353] width 20 height 20
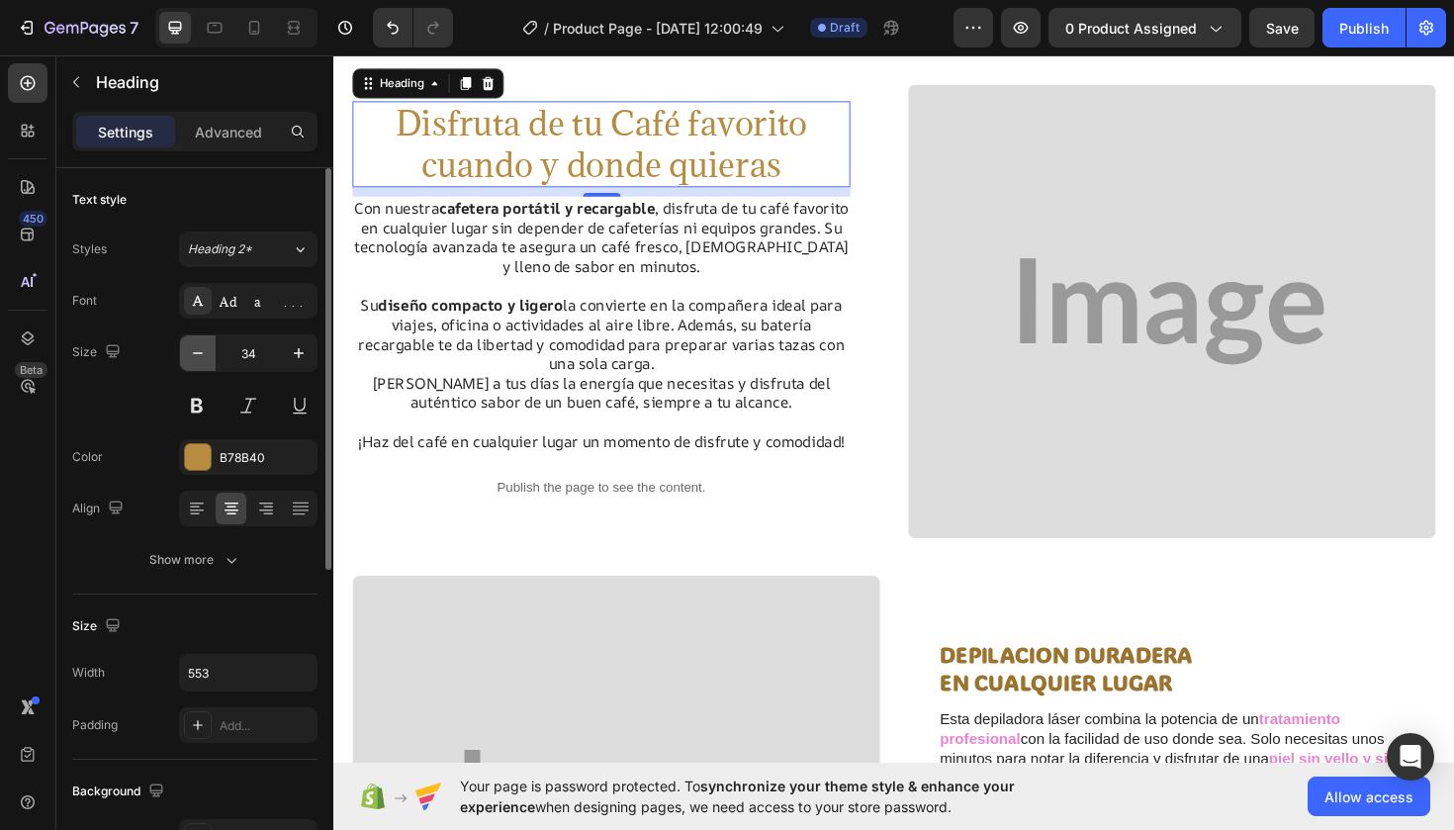
click at [201, 352] on icon "button" at bounding box center [198, 353] width 20 height 20
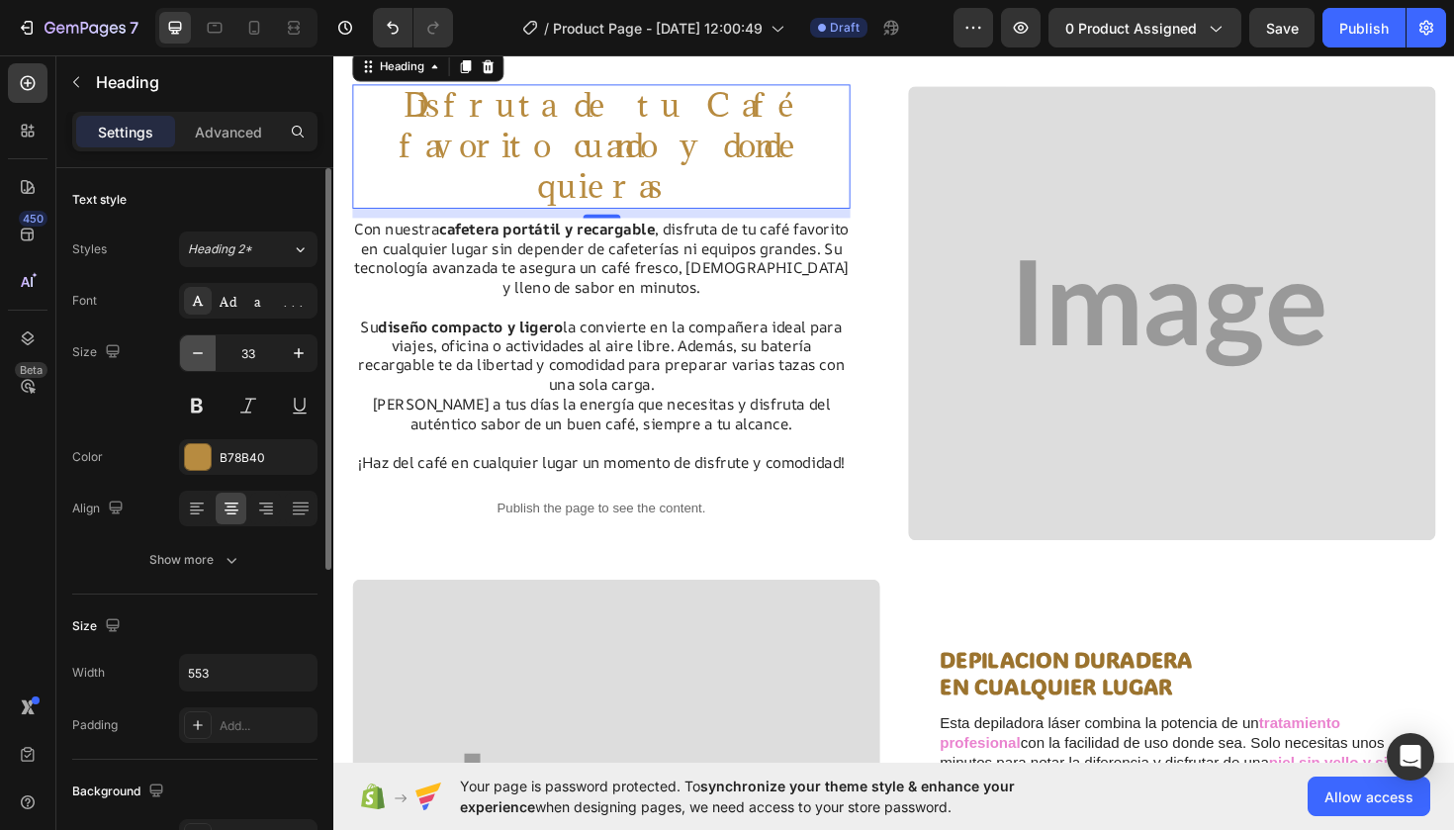
click at [201, 352] on icon "button" at bounding box center [198, 353] width 20 height 20
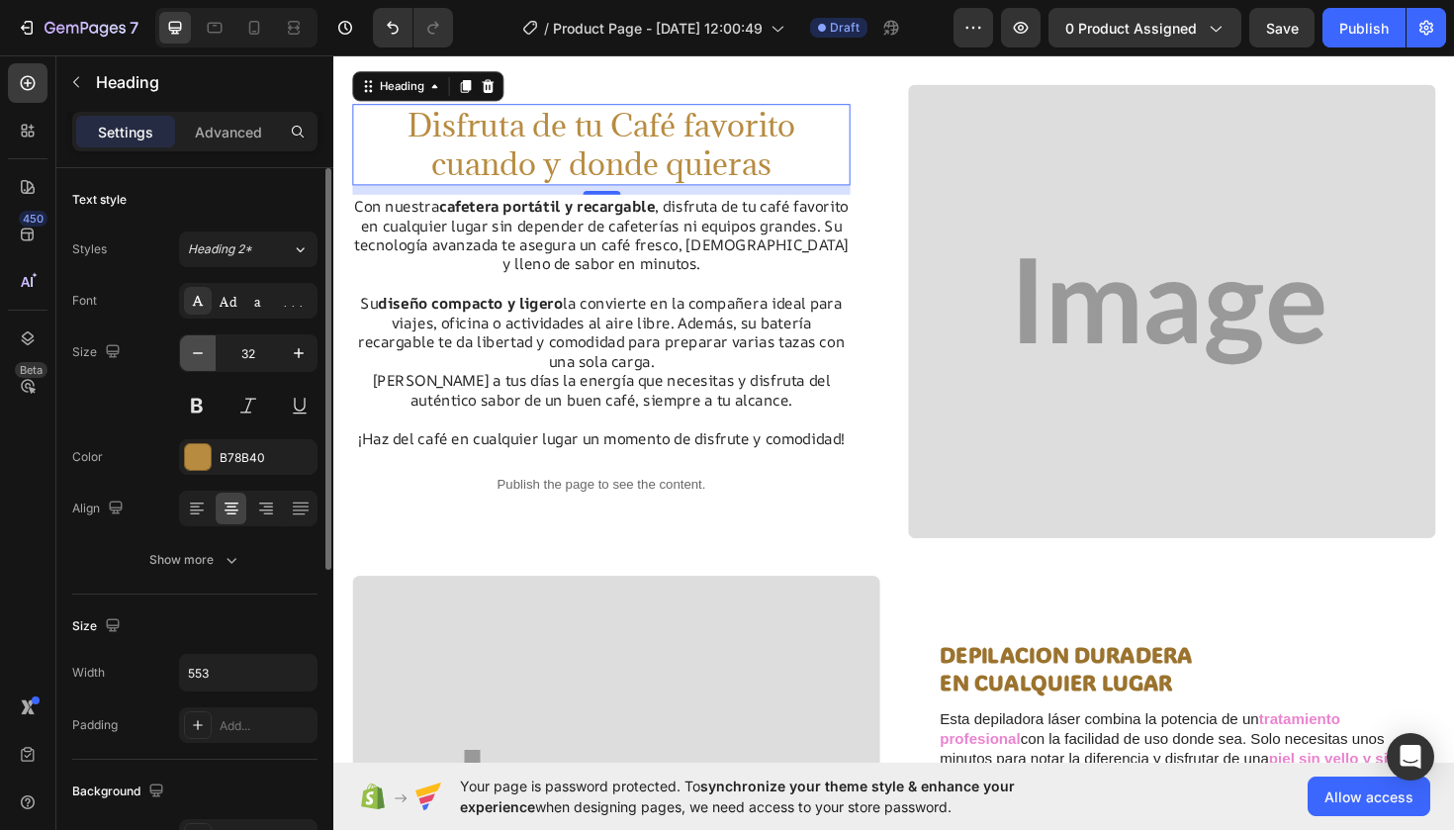
click at [201, 352] on icon "button" at bounding box center [198, 353] width 20 height 20
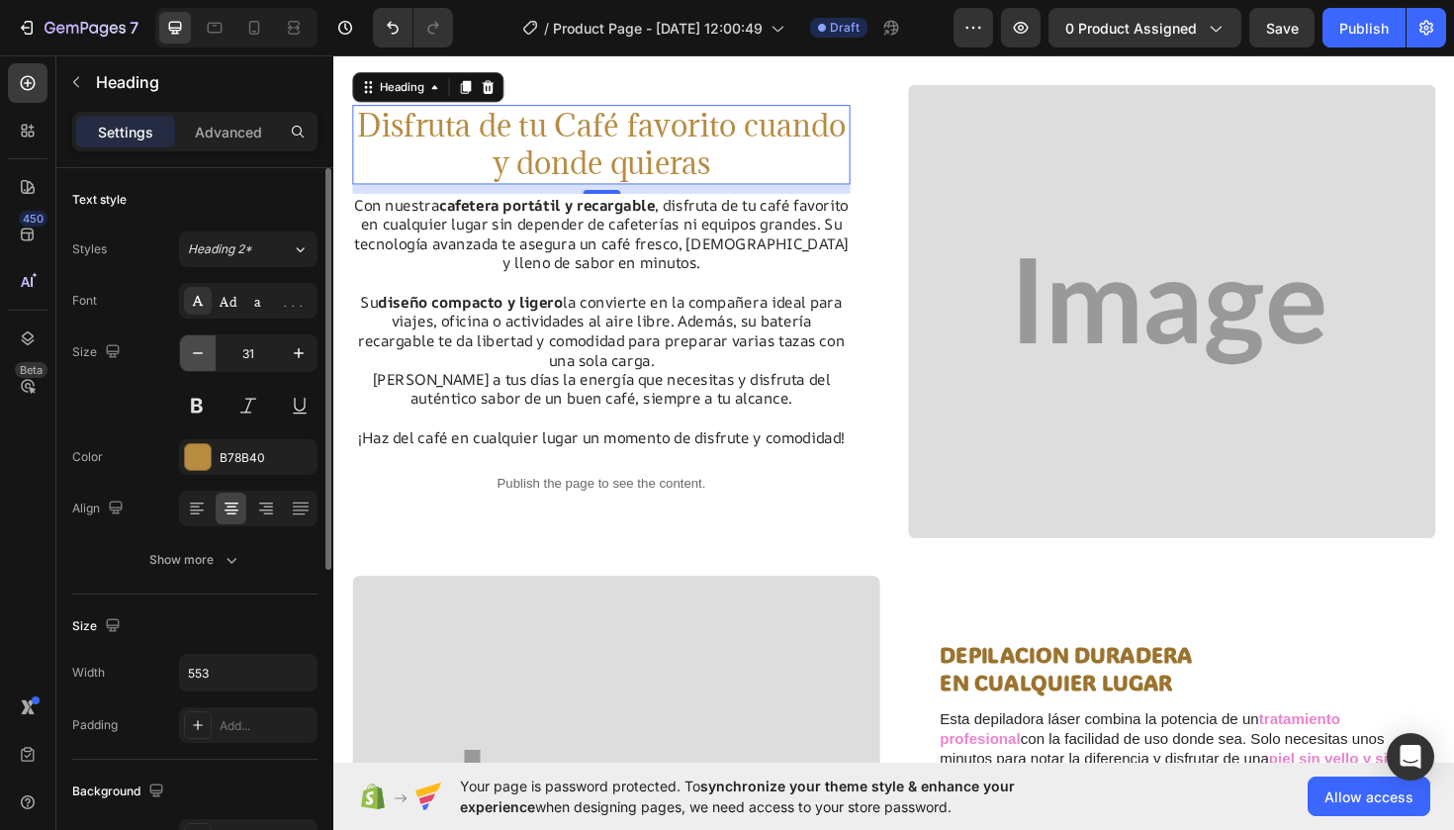
click at [201, 352] on icon "button" at bounding box center [198, 353] width 20 height 20
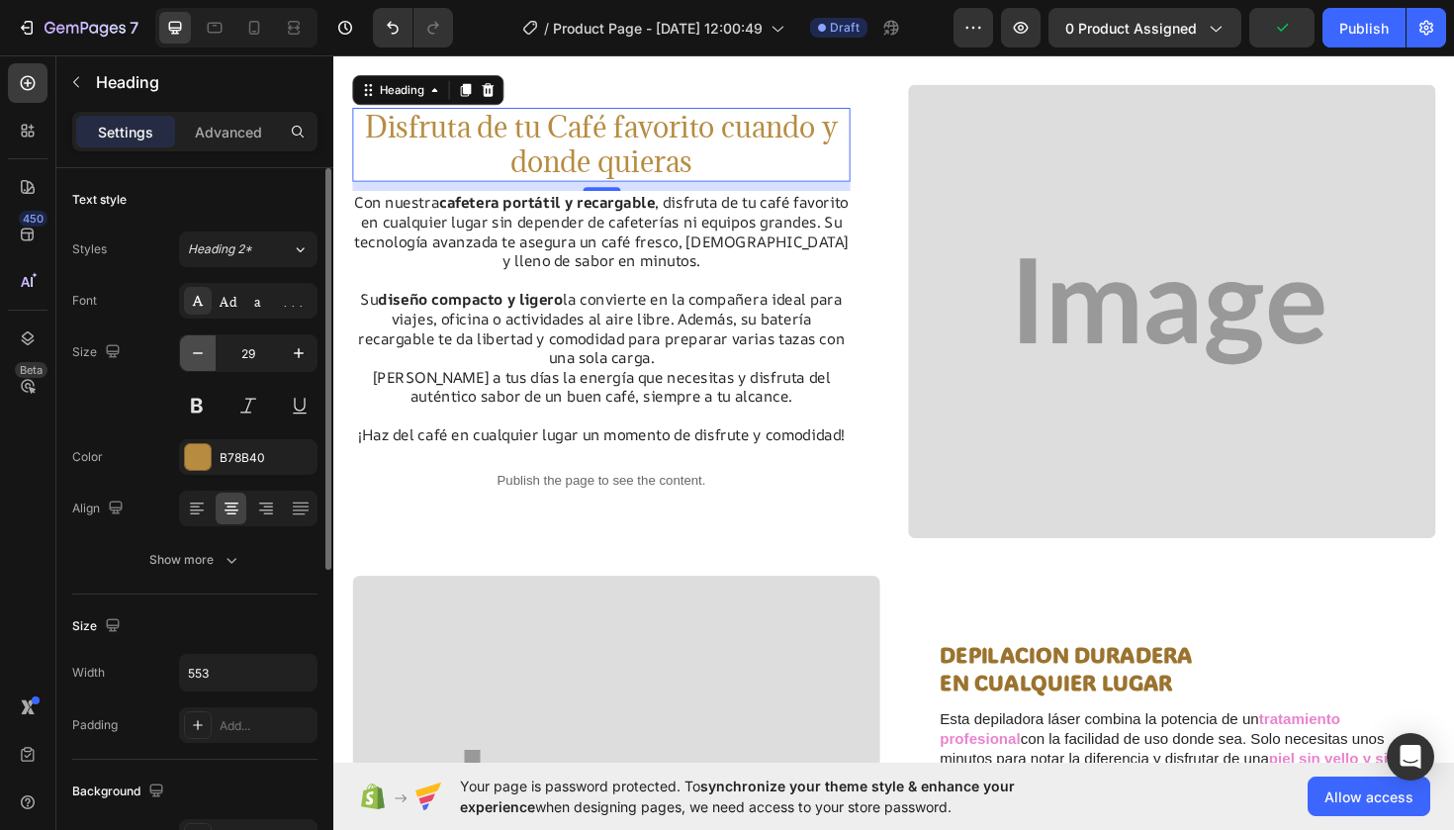
click at [201, 352] on icon "button" at bounding box center [198, 353] width 20 height 20
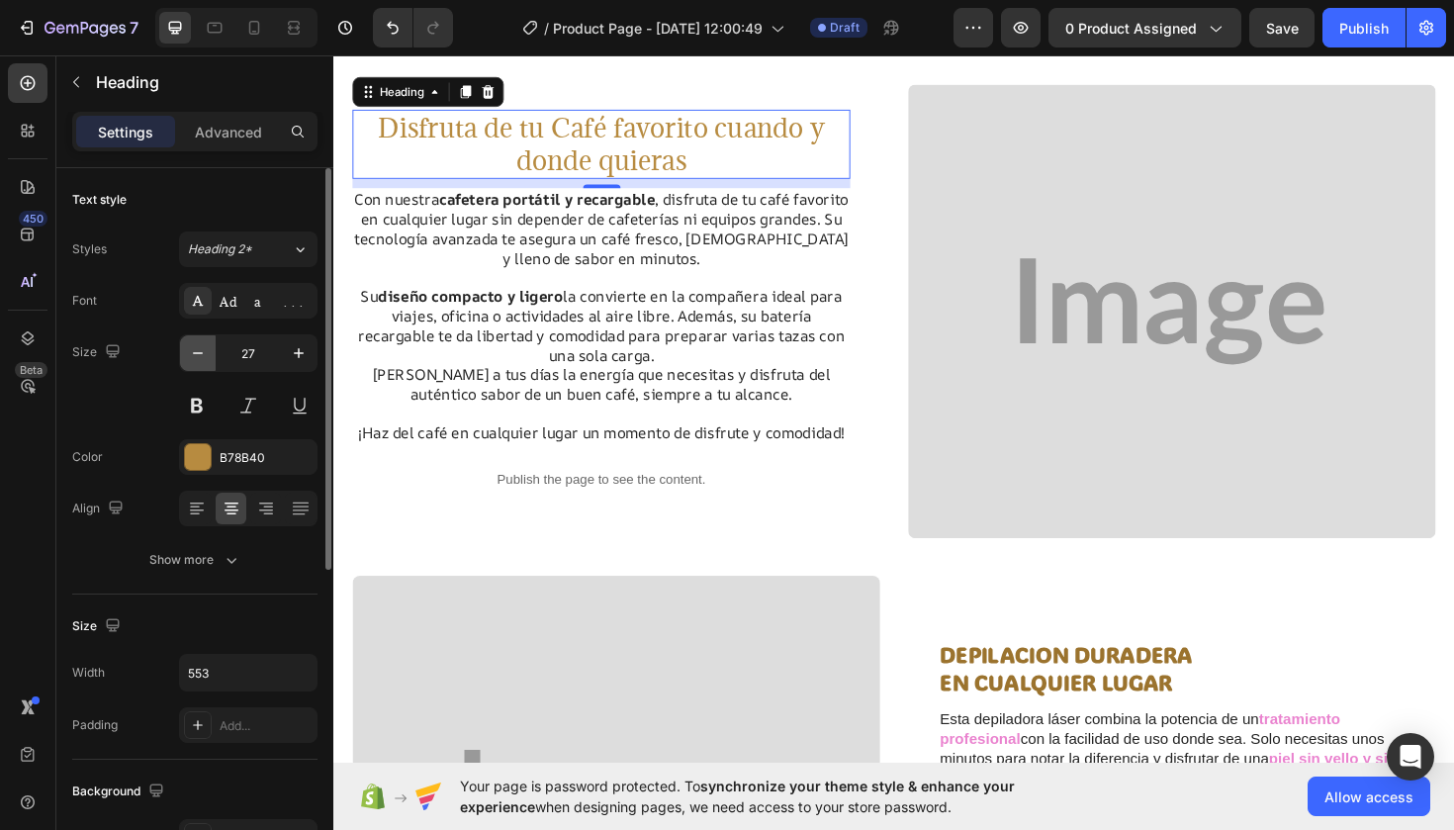
click at [201, 352] on icon "button" at bounding box center [198, 353] width 20 height 20
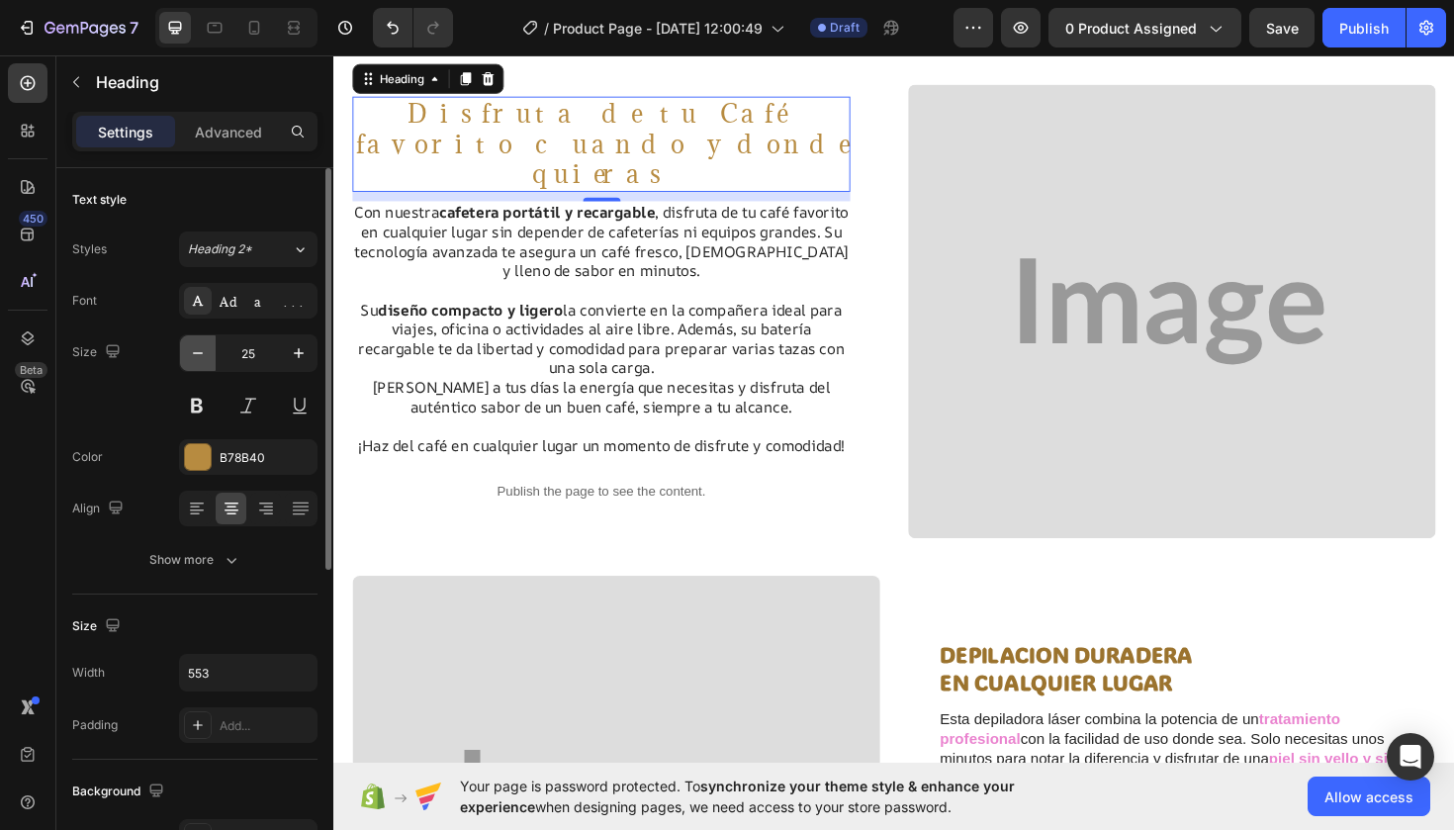
click at [201, 352] on icon "button" at bounding box center [198, 353] width 20 height 20
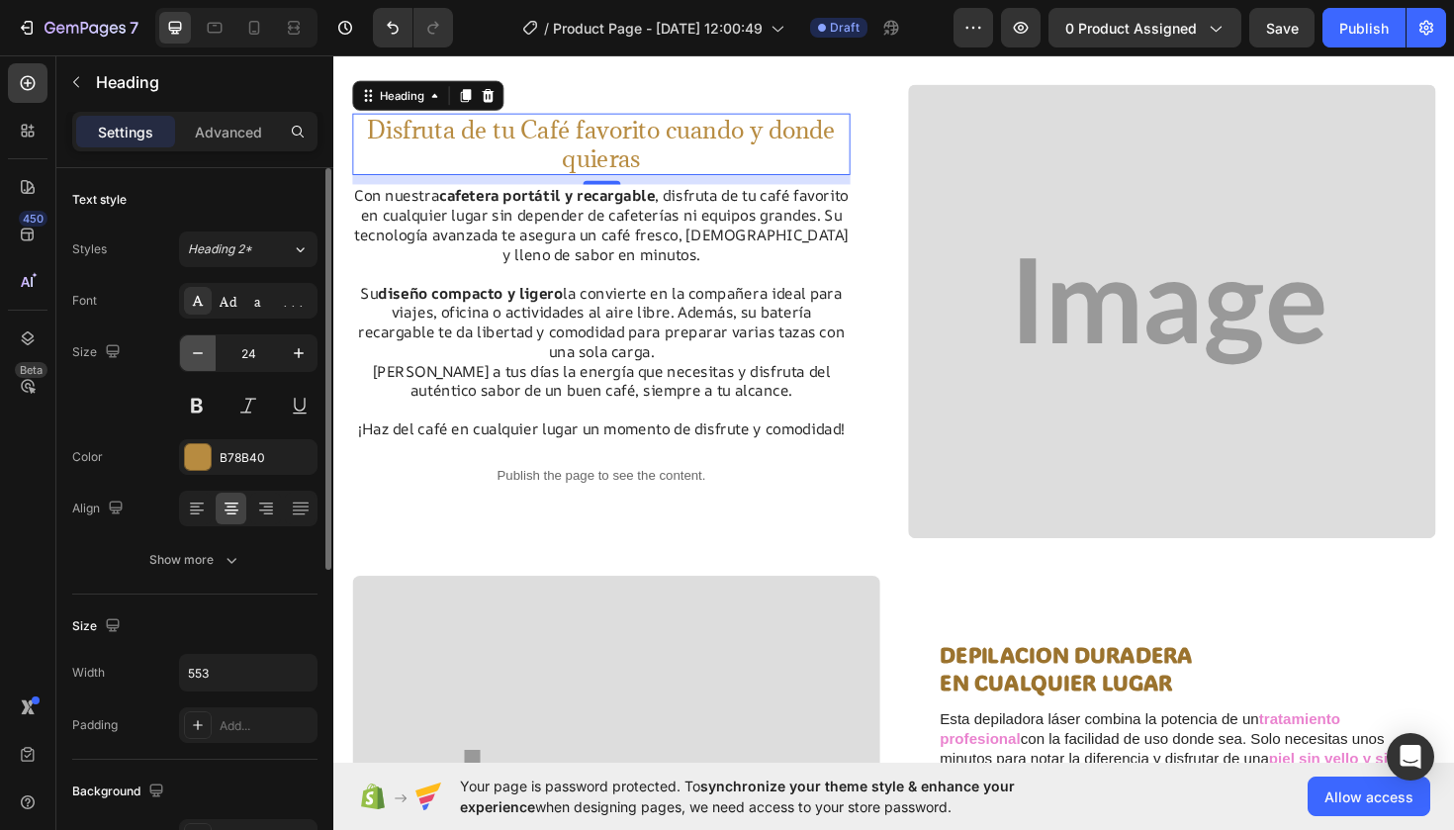
click at [201, 352] on icon "button" at bounding box center [198, 353] width 20 height 20
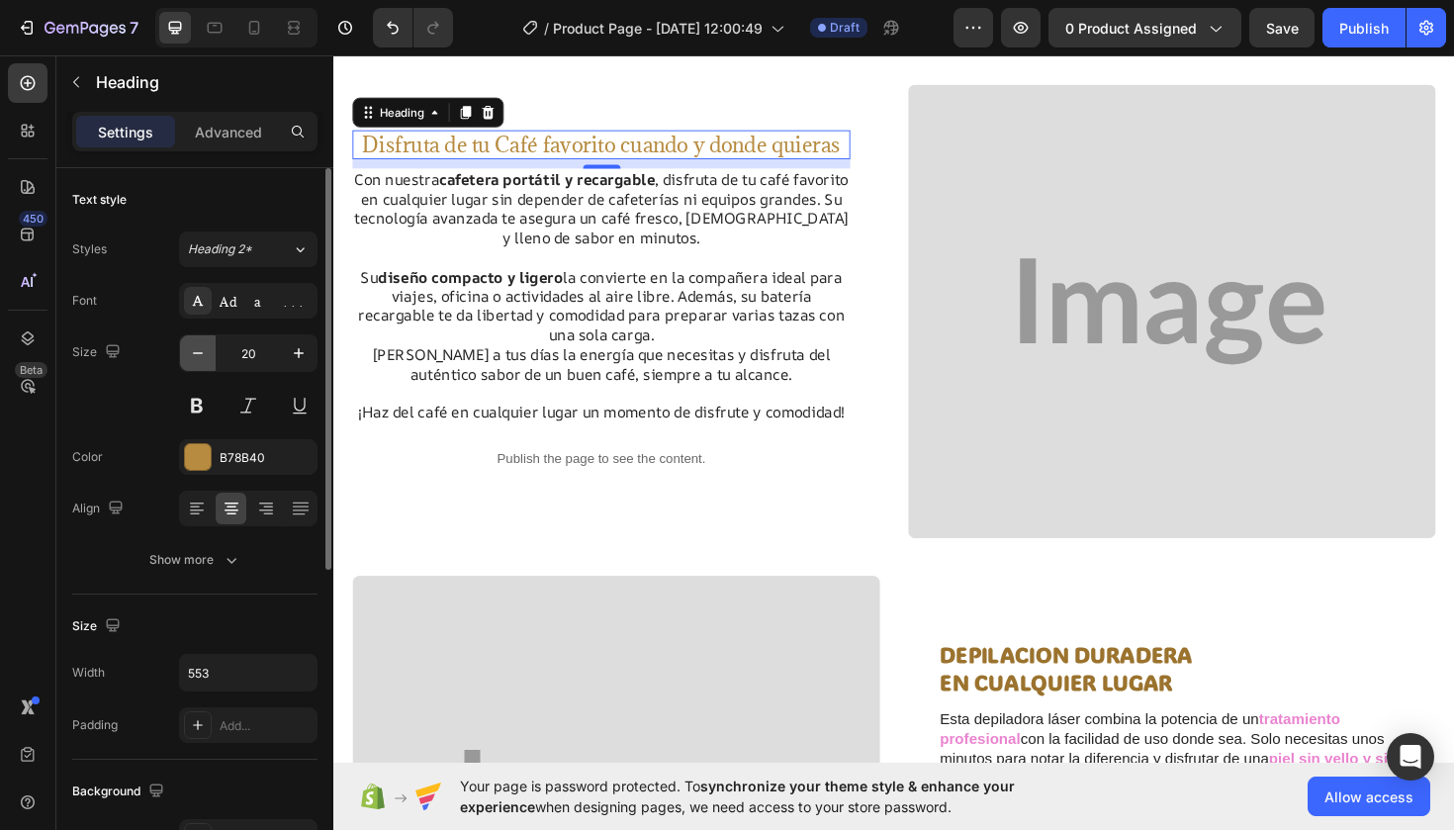
click at [201, 352] on icon "button" at bounding box center [198, 353] width 20 height 20
click at [296, 354] on icon "button" at bounding box center [299, 353] width 20 height 20
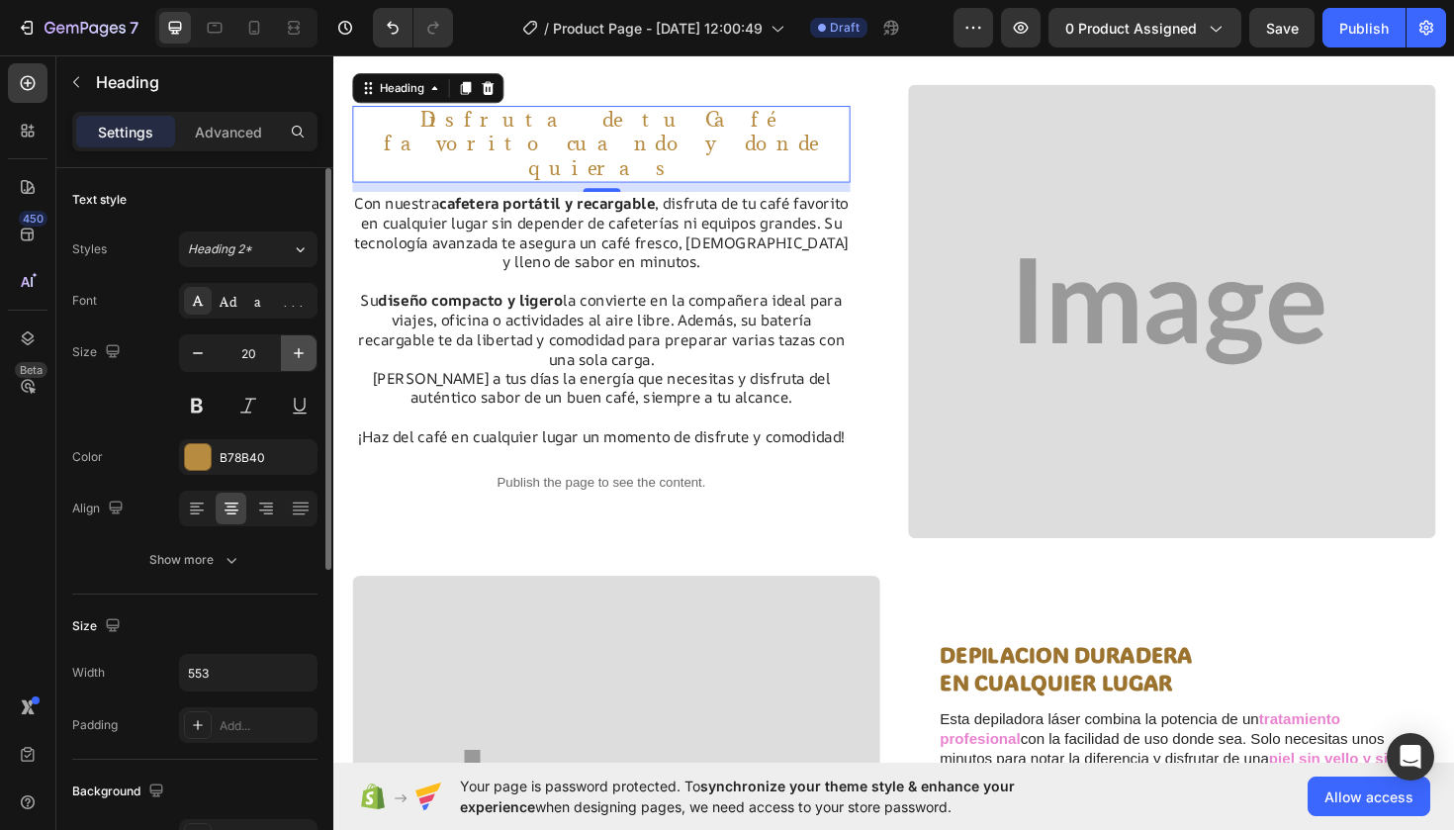
click at [296, 354] on icon "button" at bounding box center [299, 353] width 20 height 20
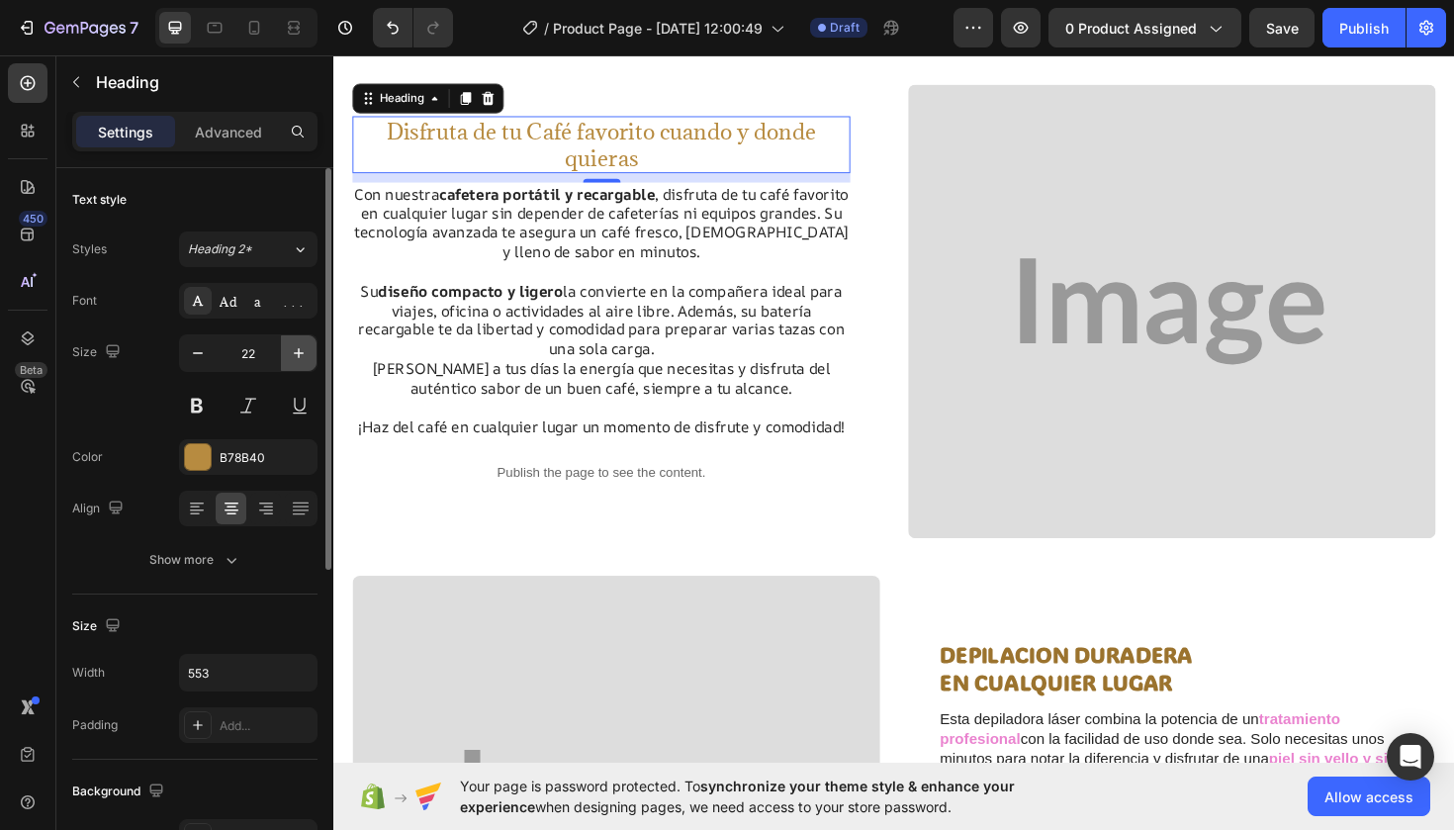
click at [296, 354] on icon "button" at bounding box center [299, 353] width 20 height 20
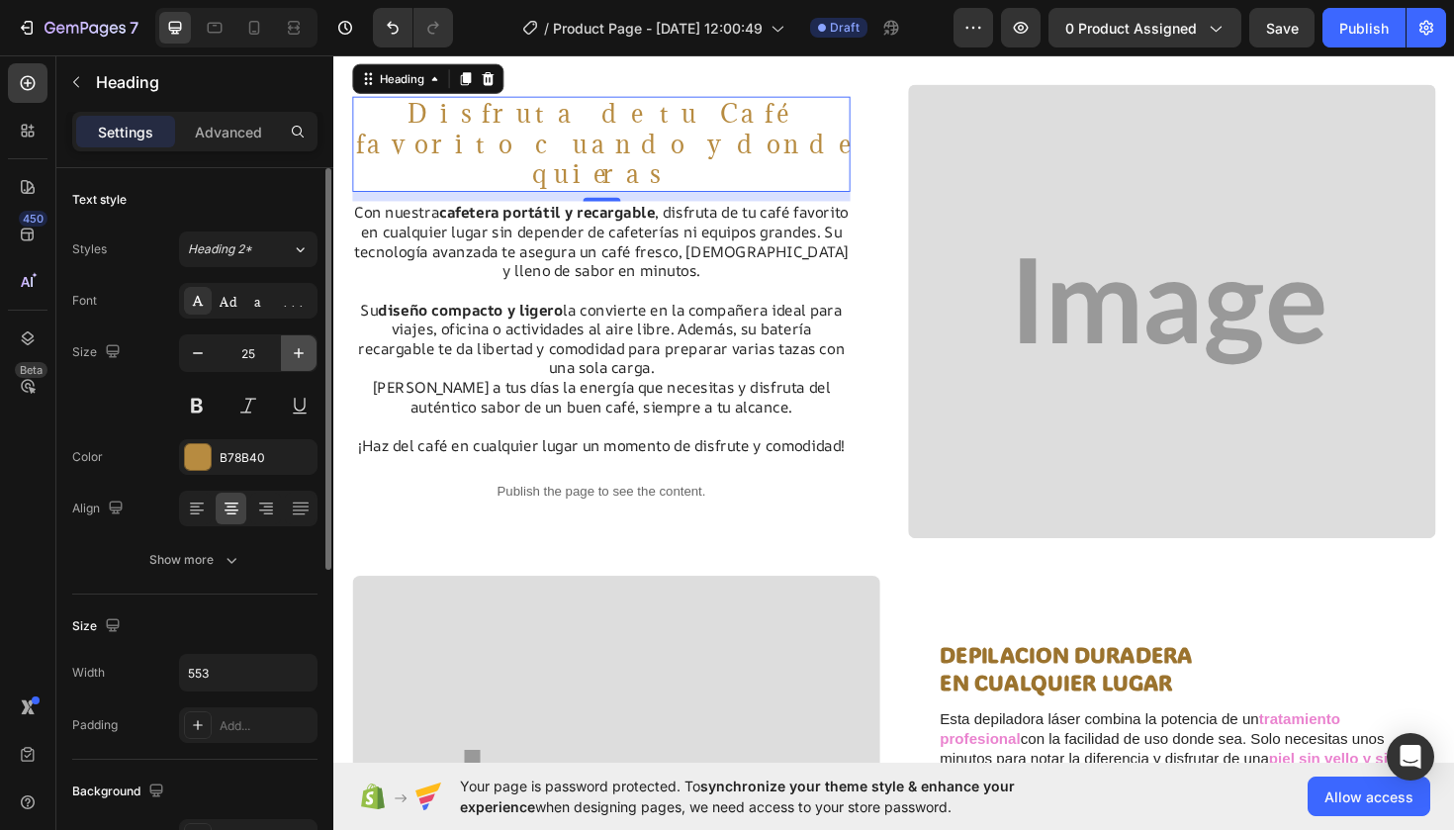
click at [296, 354] on icon "button" at bounding box center [299, 353] width 20 height 20
type input "26"
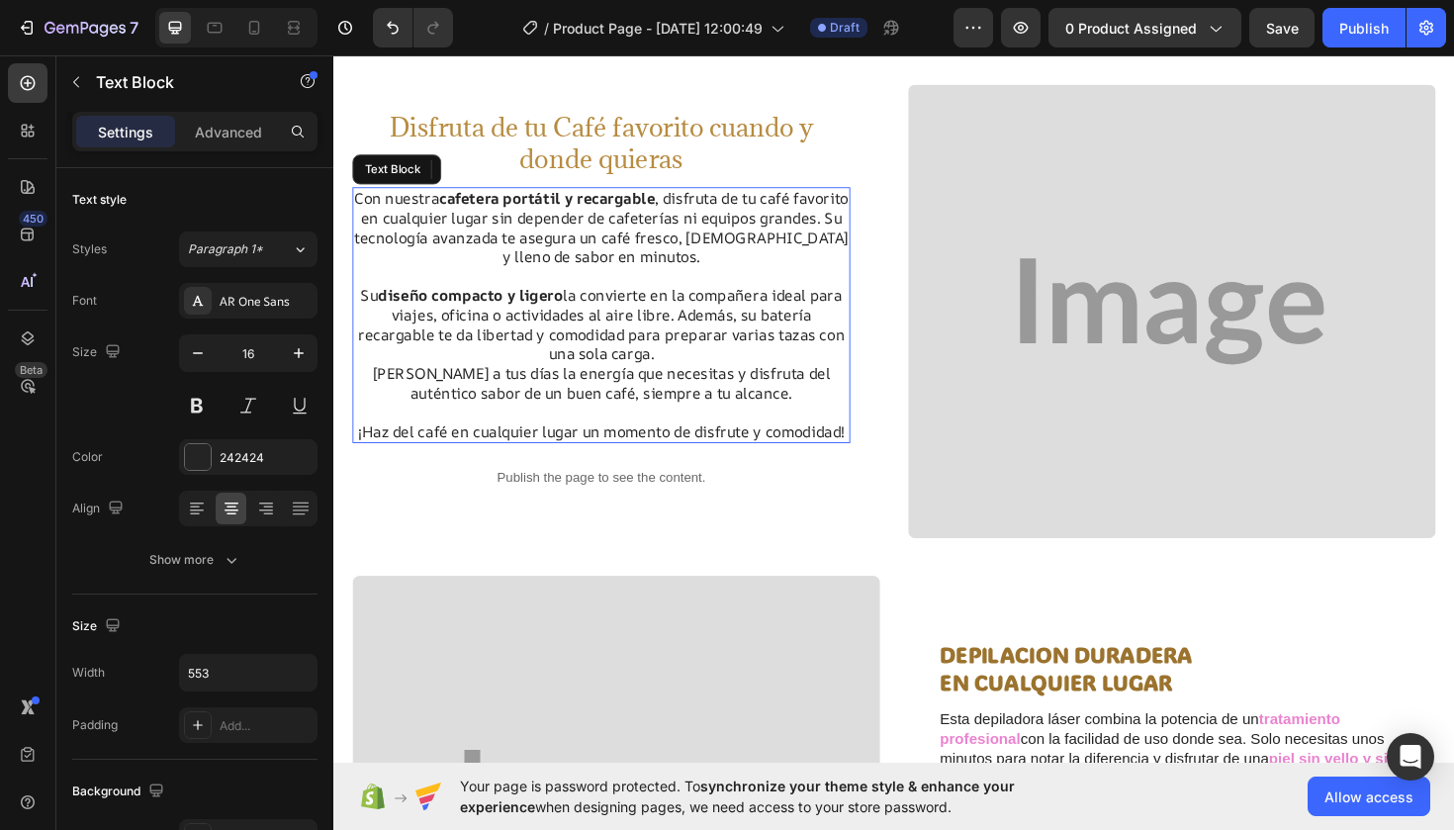
click at [674, 203] on strong "cafetera portátil y recargable" at bounding box center [559, 207] width 228 height 22
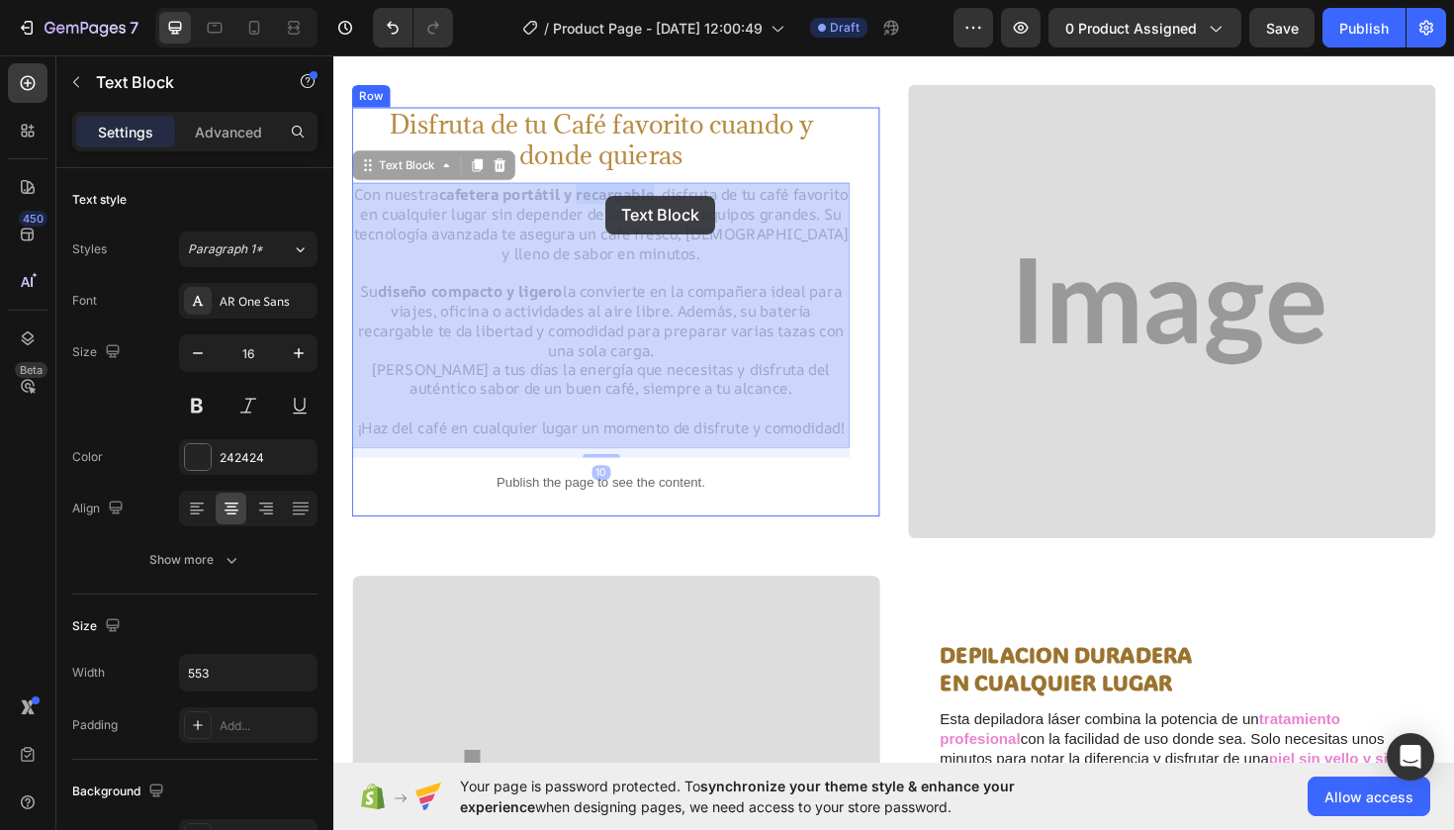
drag, startPoint x: 704, startPoint y: 203, endPoint x: 621, endPoint y: 204, distance: 83.1
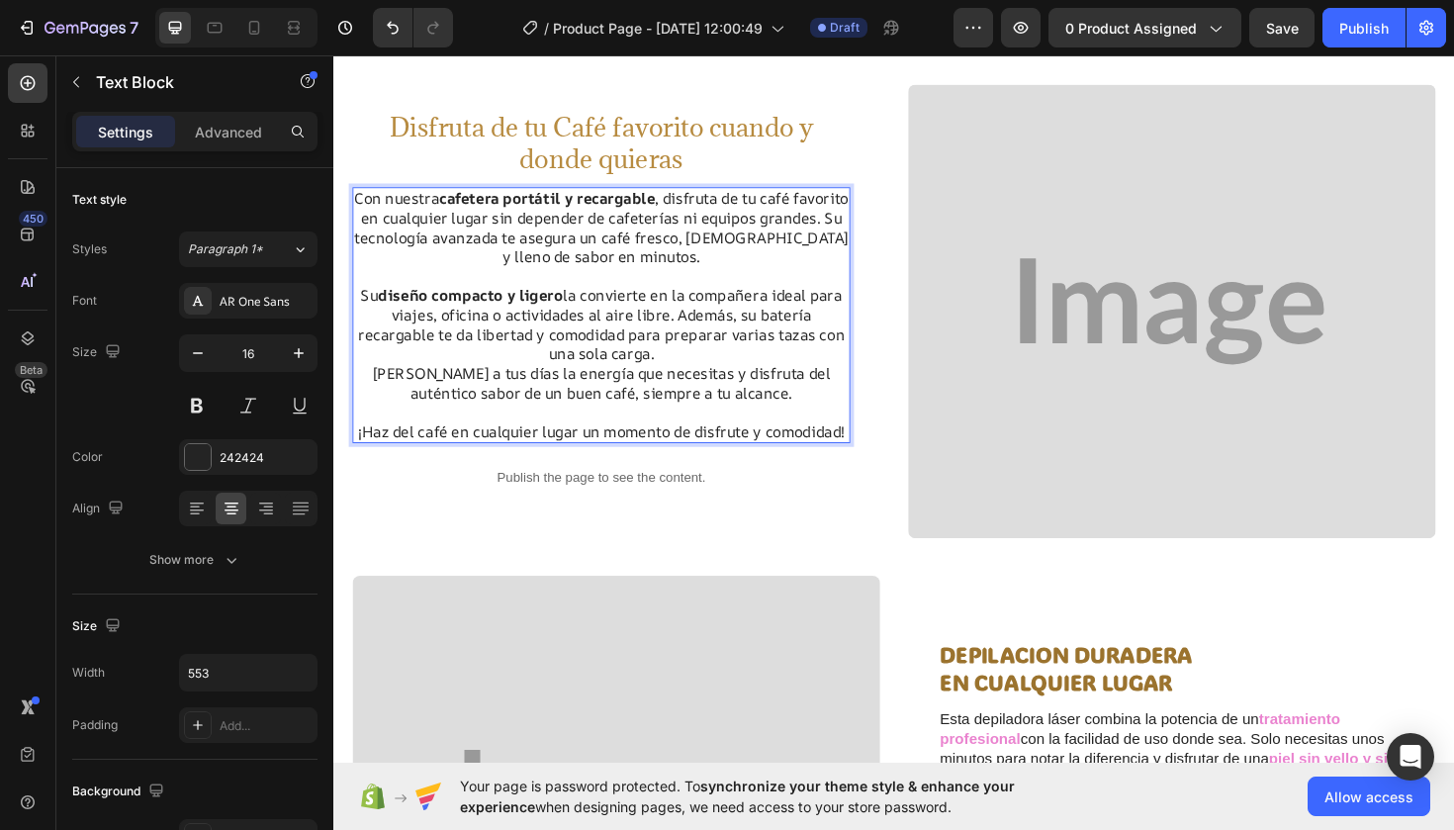
click at [704, 203] on p "Con nuestra cafetera portátil y recargable , disfruta de tu café favorito en cu…" at bounding box center [616, 238] width 523 height 82
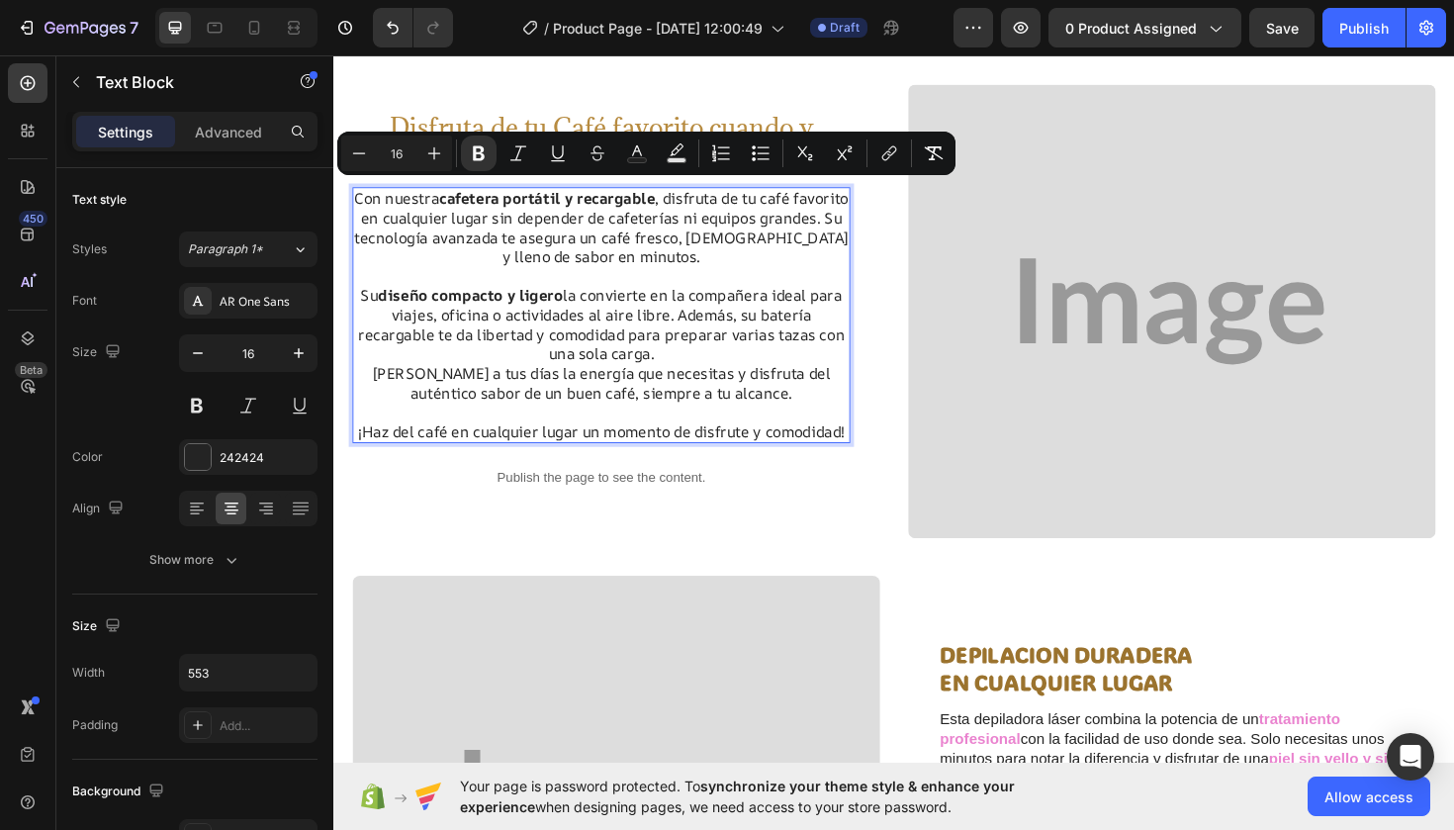
drag, startPoint x: 704, startPoint y: 203, endPoint x: 476, endPoint y: 202, distance: 228.5
click at [475, 201] on p "Con nuestra cafetera portátil y recargable , disfruta de tu café favorito en cu…" at bounding box center [616, 238] width 523 height 82
click at [679, 141] on button "Text Background Color" at bounding box center [677, 154] width 36 height 36
type input "000000"
type input "77"
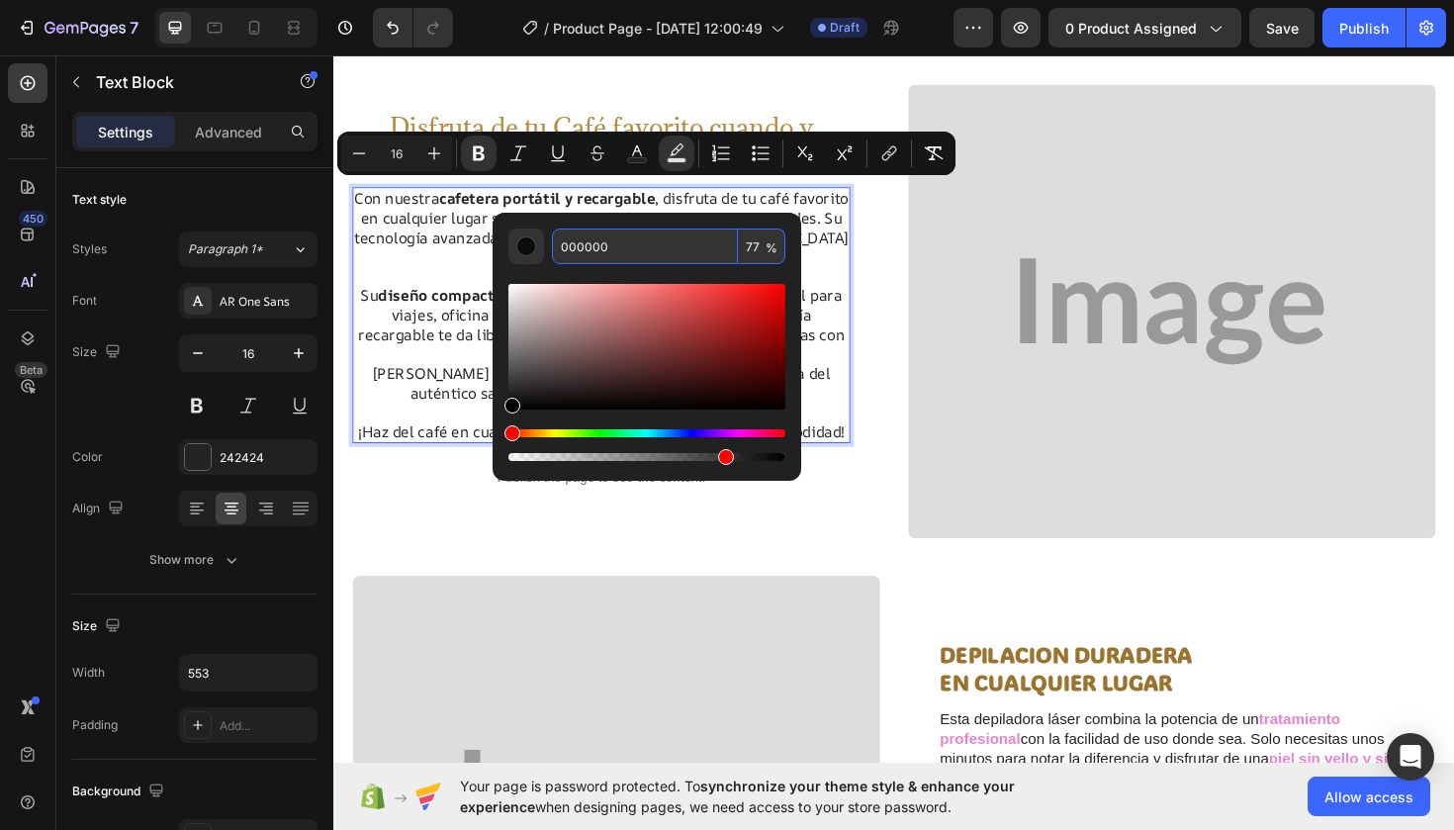
click at [632, 242] on input "000000" at bounding box center [645, 246] width 186 height 36
type input "0"
type input "EE77CC"
type input "100"
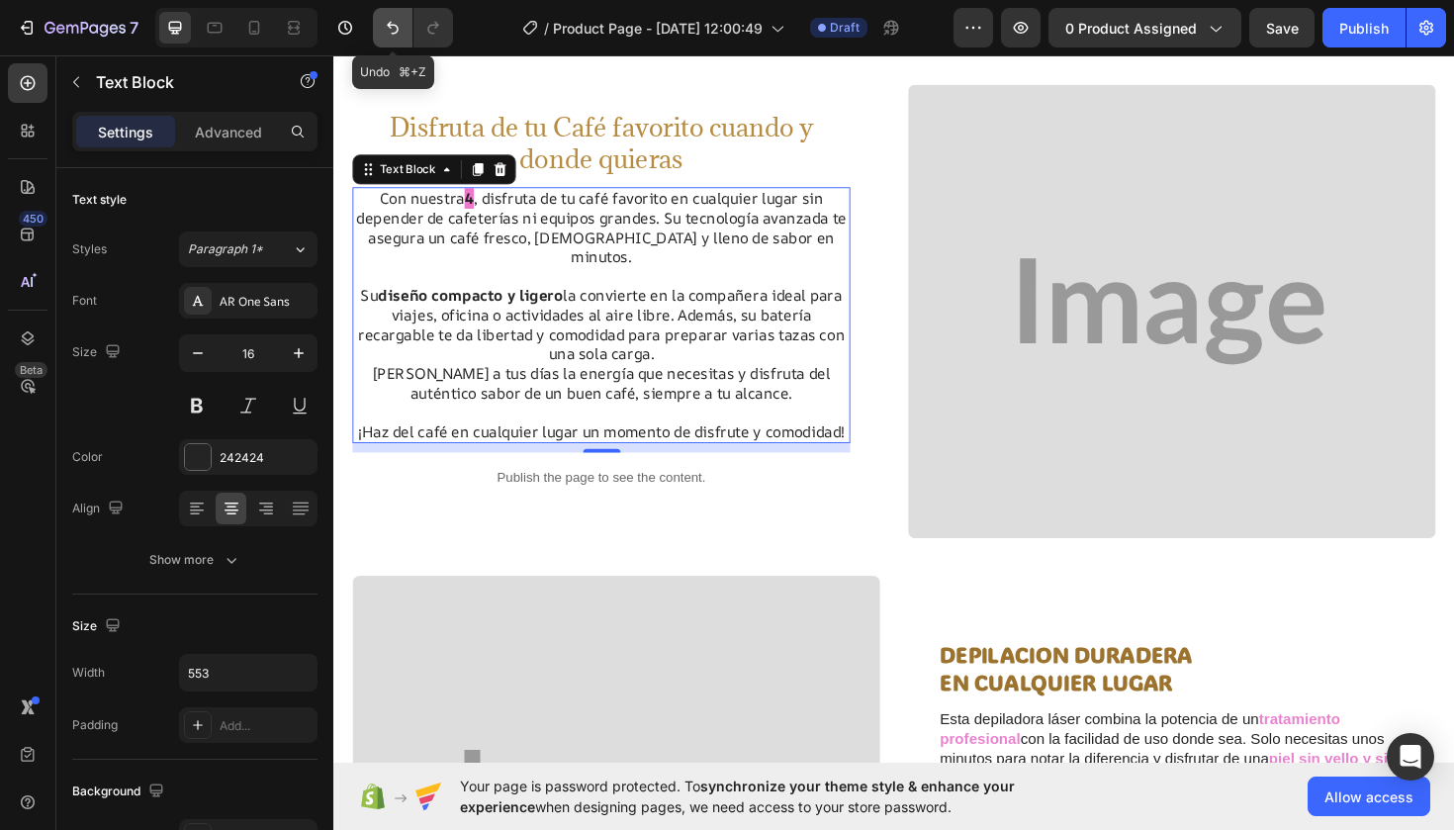
click at [399, 24] on icon "Undo/Redo" at bounding box center [393, 28] width 20 height 20
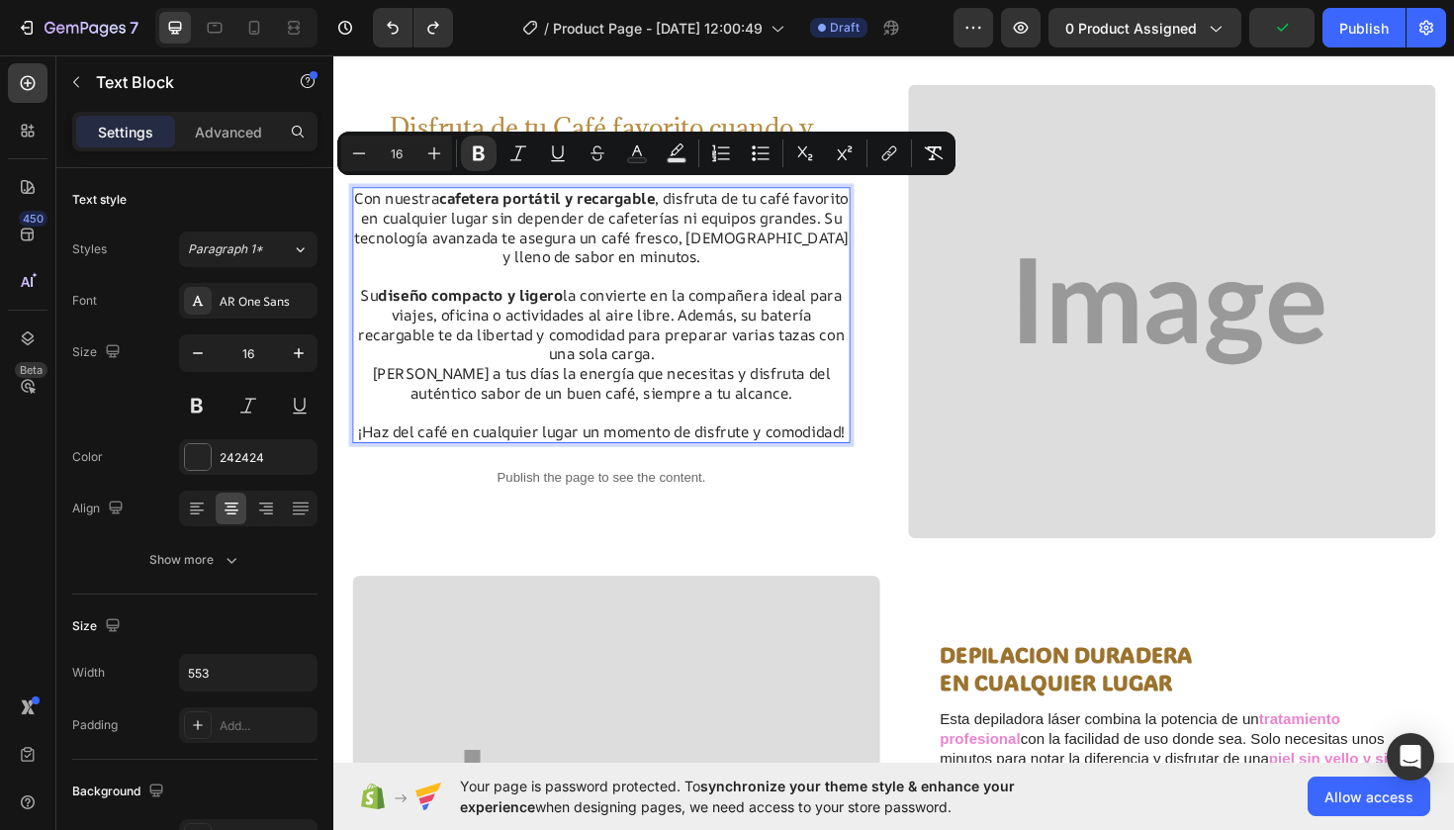
drag, startPoint x: 703, startPoint y: 200, endPoint x: 477, endPoint y: 201, distance: 226.5
click at [477, 201] on p "Con nuestra cafetera portátil y recargable , disfruta de tu café favorito en cu…" at bounding box center [616, 238] width 523 height 82
click at [672, 137] on button "Text Background Color" at bounding box center [677, 154] width 36 height 36
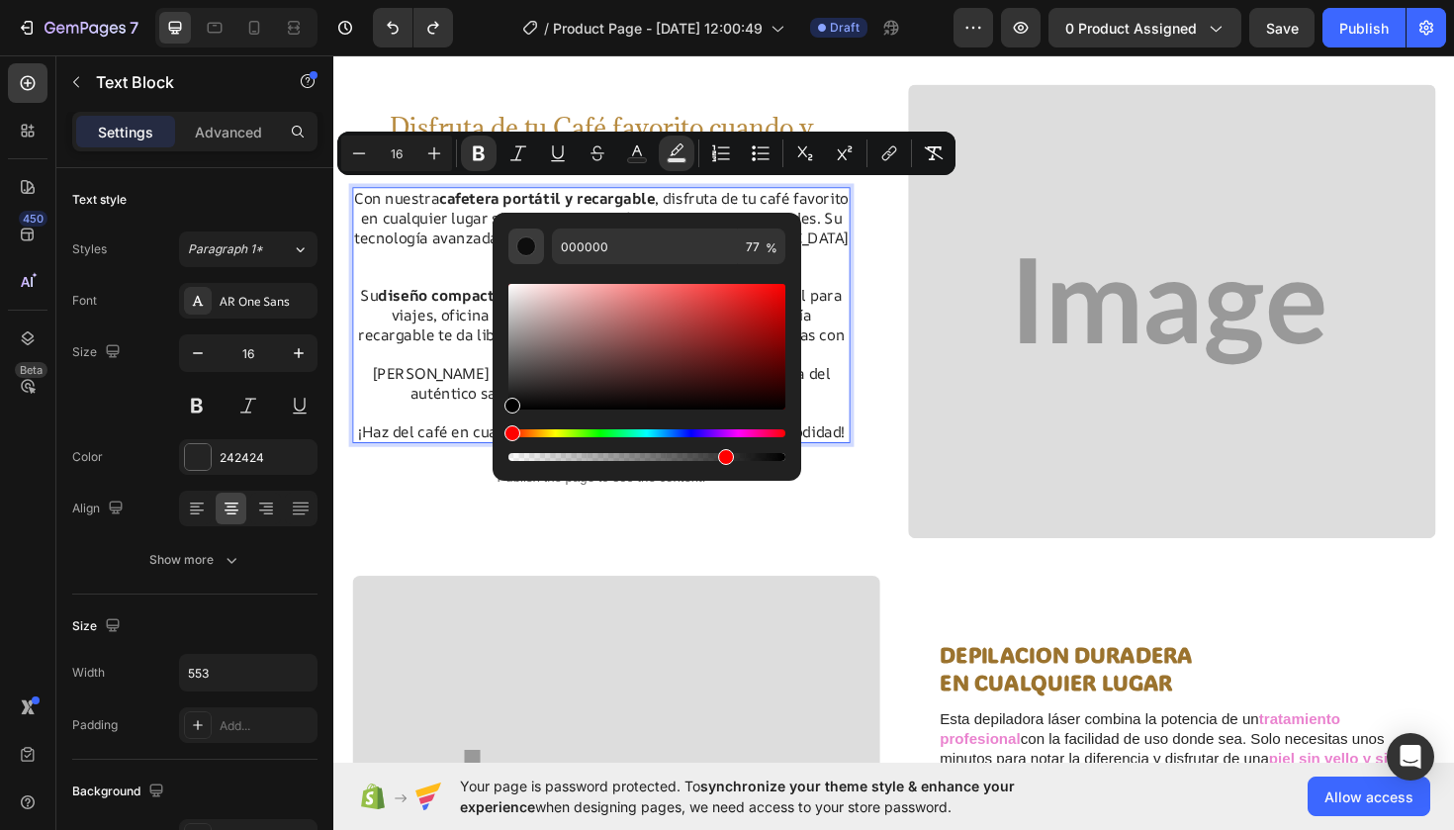
click at [527, 246] on div "Editor contextual toolbar" at bounding box center [526, 246] width 20 height 20
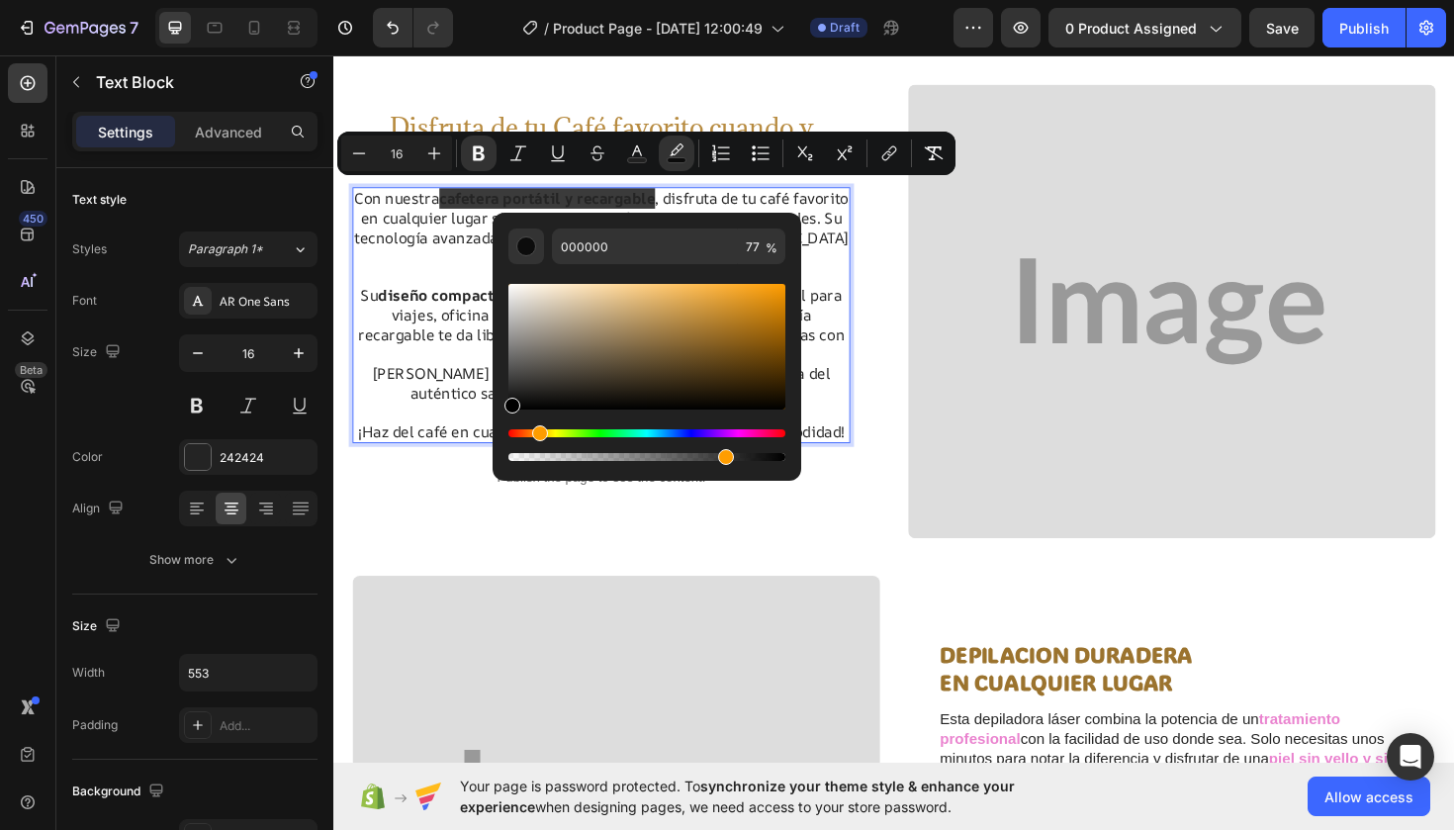
click at [537, 430] on div "Hue" at bounding box center [646, 433] width 277 height 8
click at [757, 294] on div "Editor contextual toolbar" at bounding box center [646, 347] width 277 height 126
click at [762, 324] on div "Editor contextual toolbar" at bounding box center [646, 347] width 277 height 126
click at [746, 319] on div "Editor contextual toolbar" at bounding box center [646, 347] width 277 height 126
click at [716, 307] on div "Editor contextual toolbar" at bounding box center [646, 347] width 277 height 126
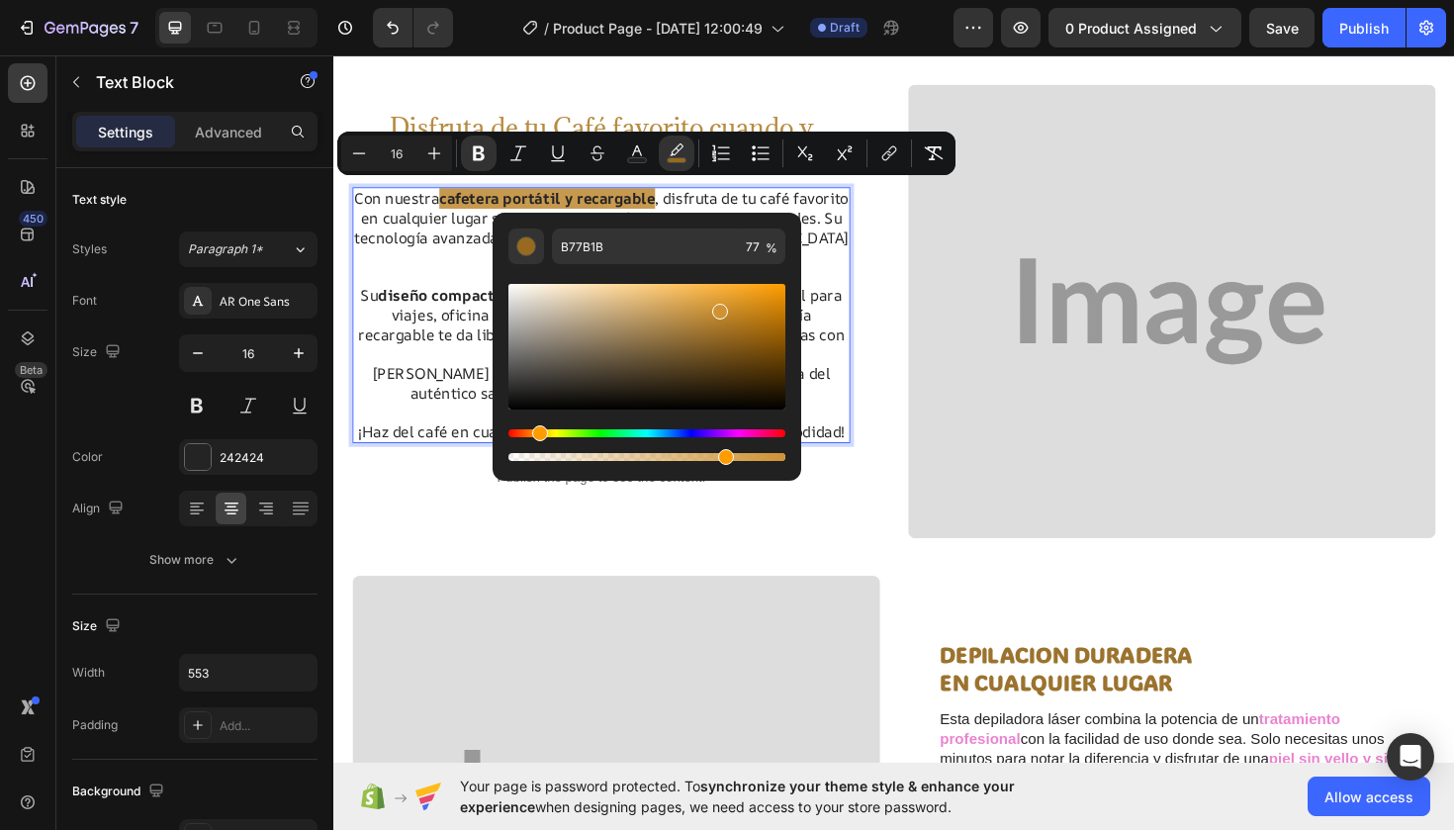
type input "CE9333"
click at [400, 26] on icon "Undo/Redo" at bounding box center [393, 28] width 20 height 20
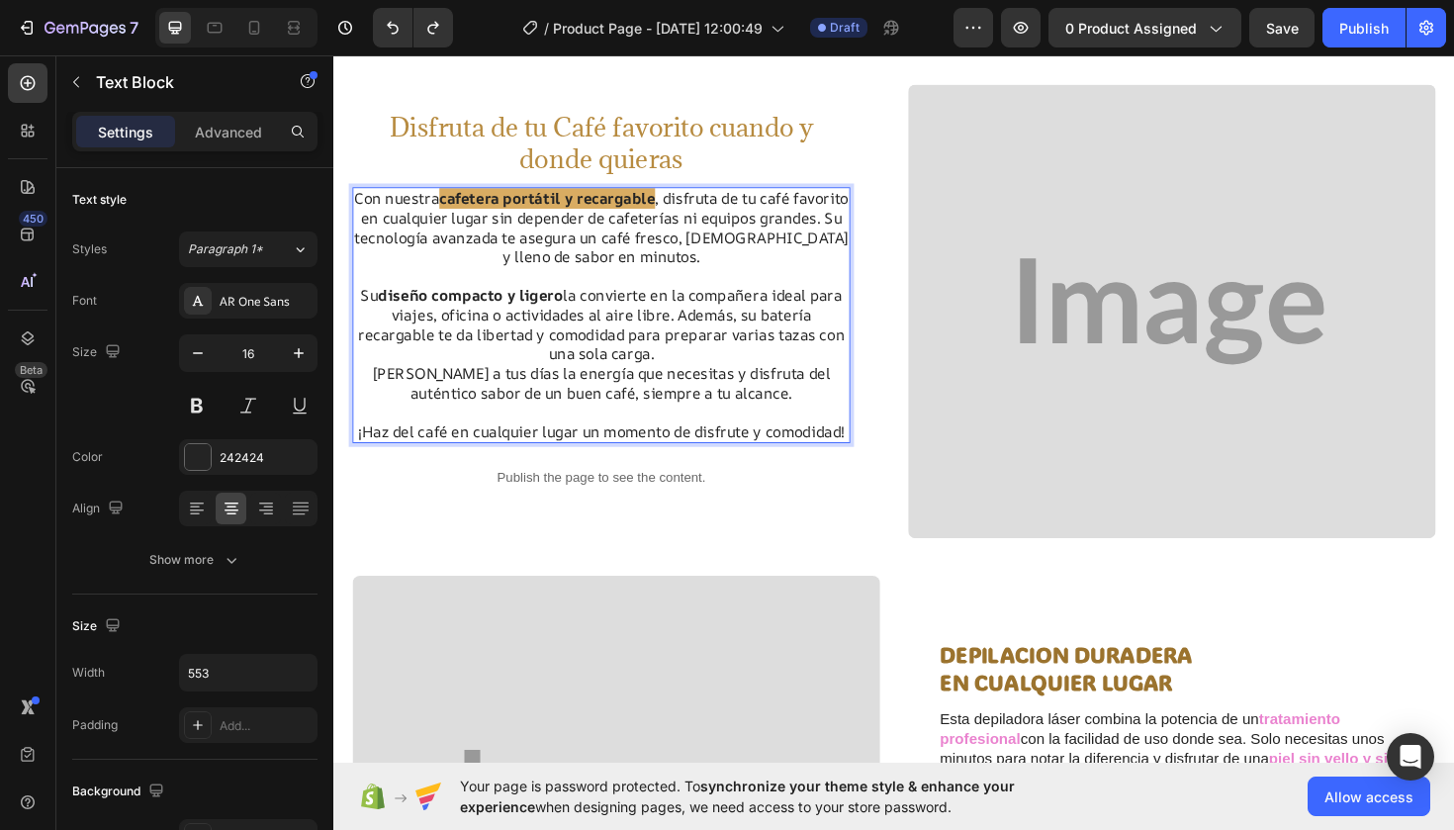
click at [674, 196] on strong "cafetera portátil y recargable" at bounding box center [559, 207] width 228 height 22
click at [674, 198] on strong "cafetera portátil y recargable" at bounding box center [559, 207] width 228 height 22
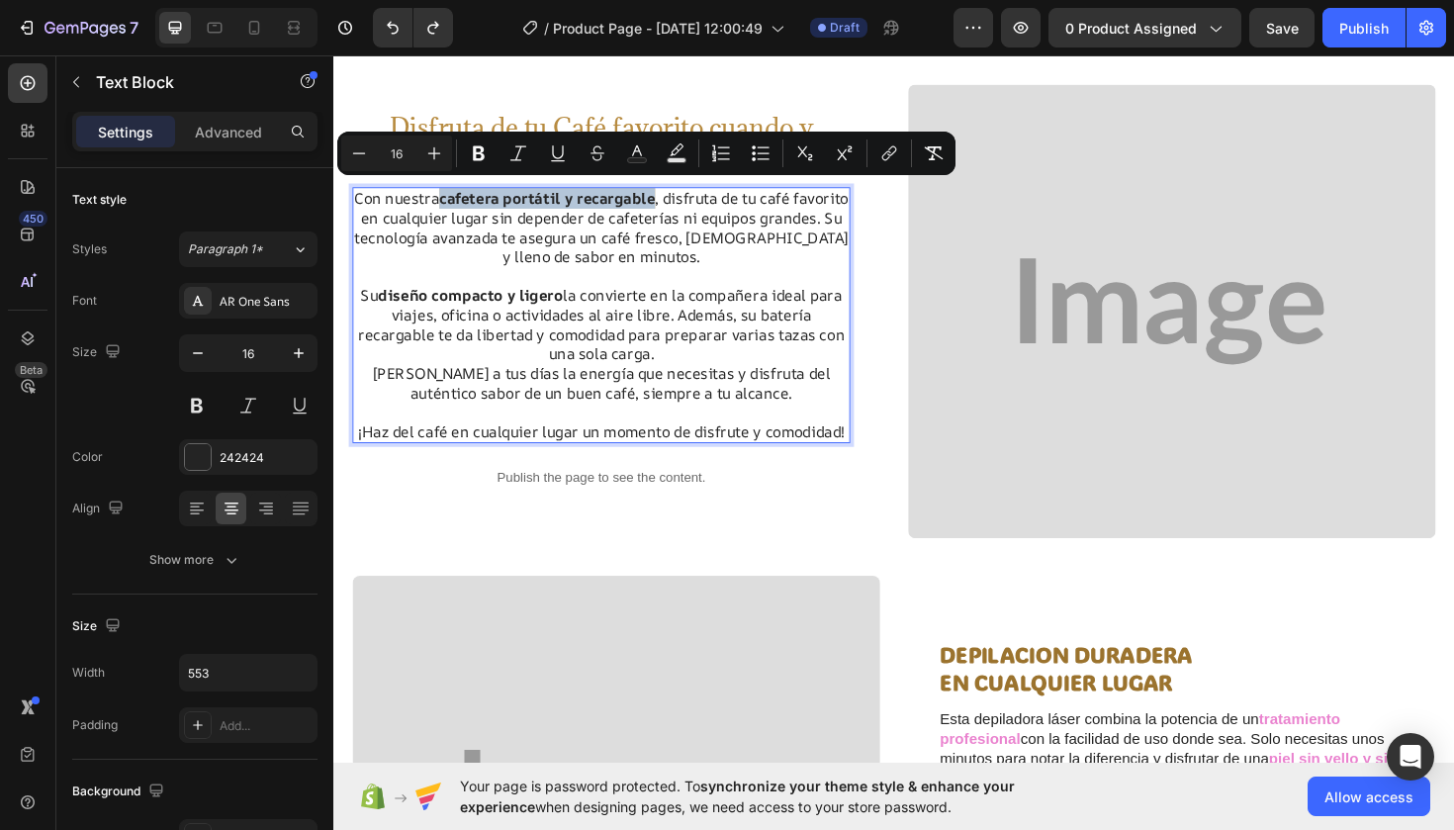
drag, startPoint x: 700, startPoint y: 198, endPoint x: 473, endPoint y: 202, distance: 227.5
click at [472, 202] on p "Con nuestra cafetera portátil y recargable , disfruta de tu café favorito en cu…" at bounding box center [616, 238] width 523 height 82
click at [478, 144] on icon "Editor contextual toolbar" at bounding box center [479, 153] width 20 height 20
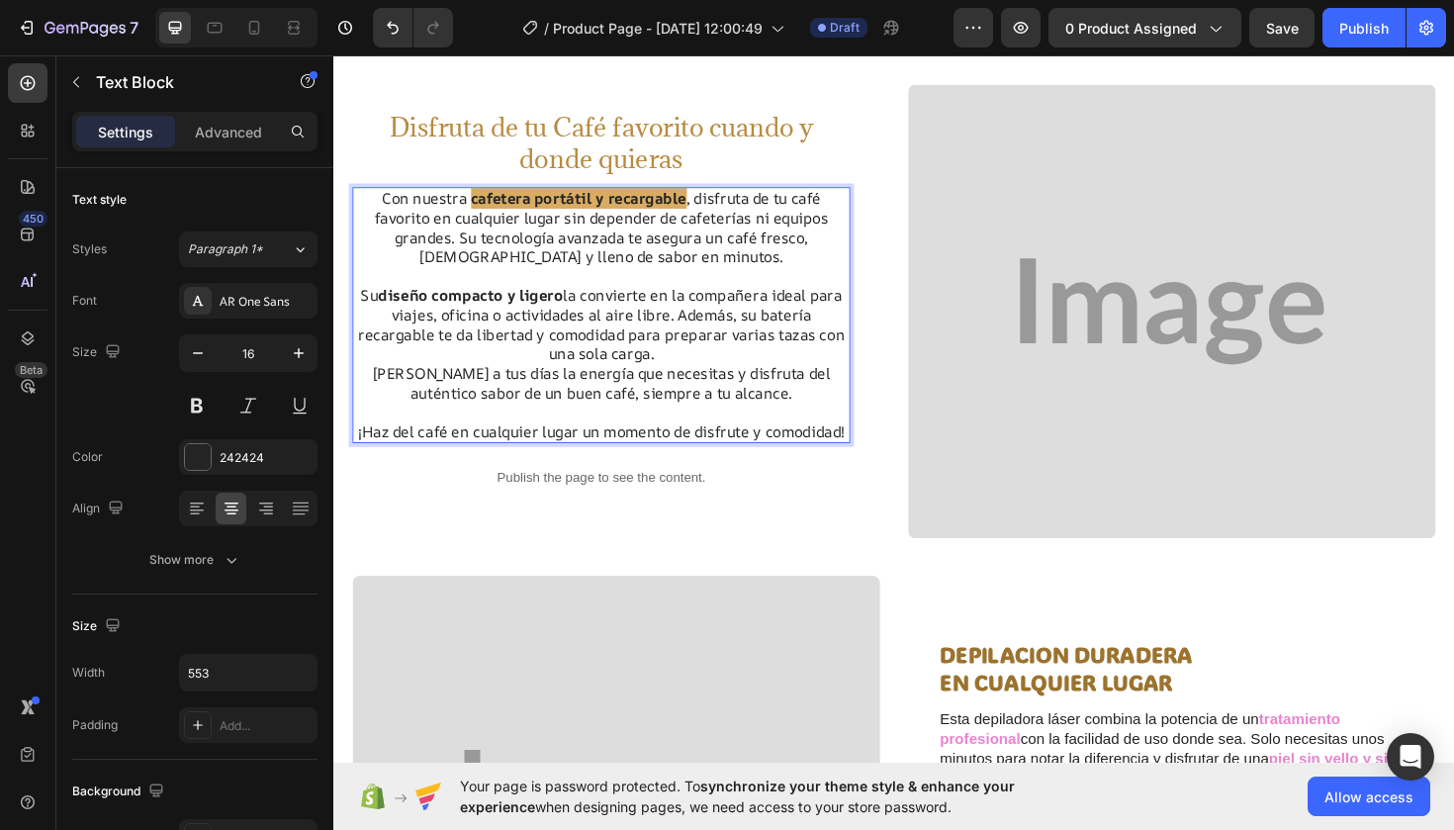
click at [689, 200] on strong "cafetera portátil y recargable" at bounding box center [593, 207] width 228 height 22
drag, startPoint x: 705, startPoint y: 202, endPoint x: 476, endPoint y: 202, distance: 229.5
click at [476, 202] on p "Con nuestra cafetera portátil y recargable , disfruta de tu café favorito en cu…" at bounding box center [616, 238] width 523 height 82
click at [557, 197] on strong "cafetera portátil y recargable" at bounding box center [593, 207] width 228 height 22
click at [393, 28] on icon "Undo/Redo" at bounding box center [393, 28] width 20 height 20
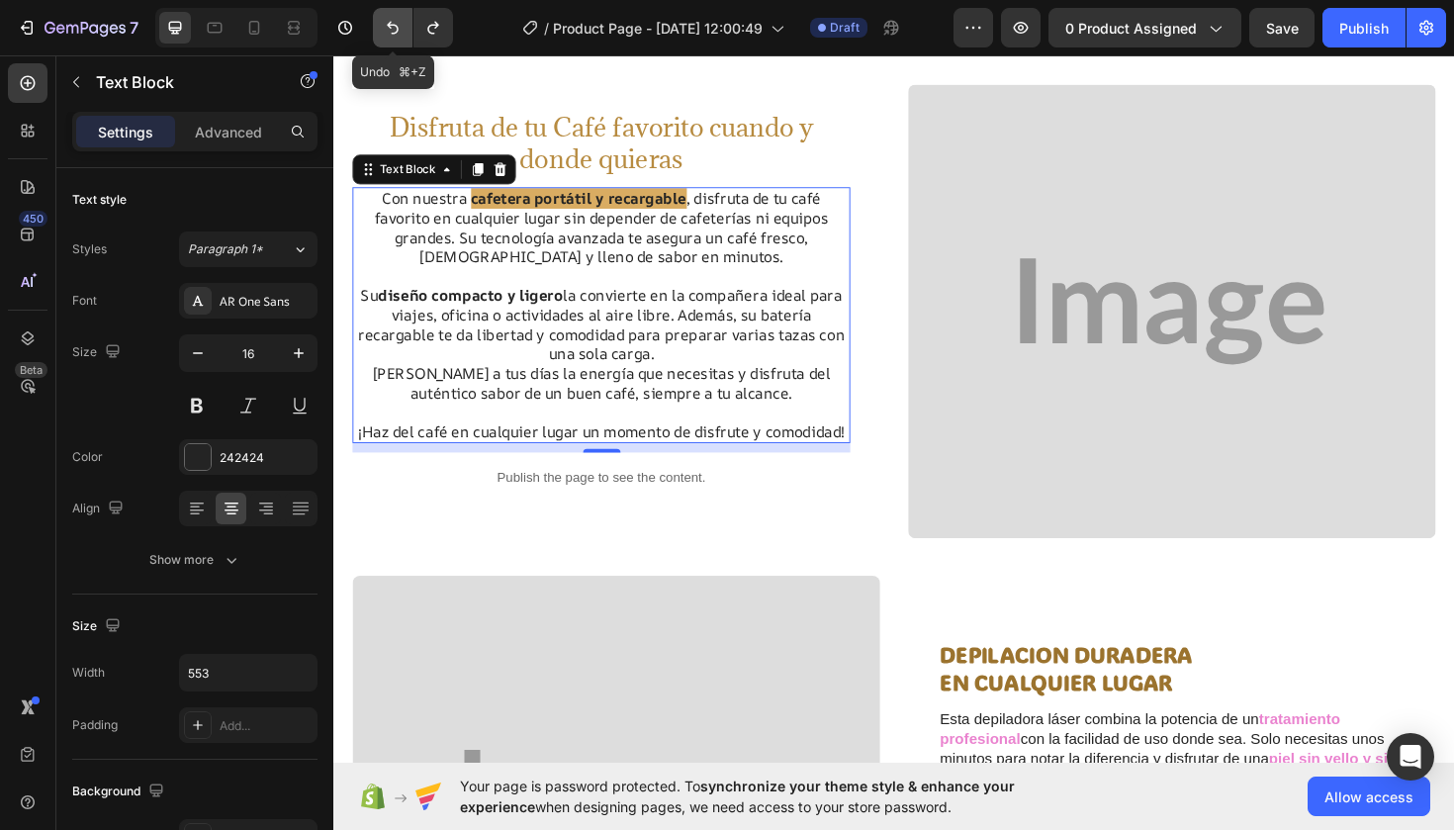
click at [393, 28] on icon "Undo/Redo" at bounding box center [393, 28] width 20 height 20
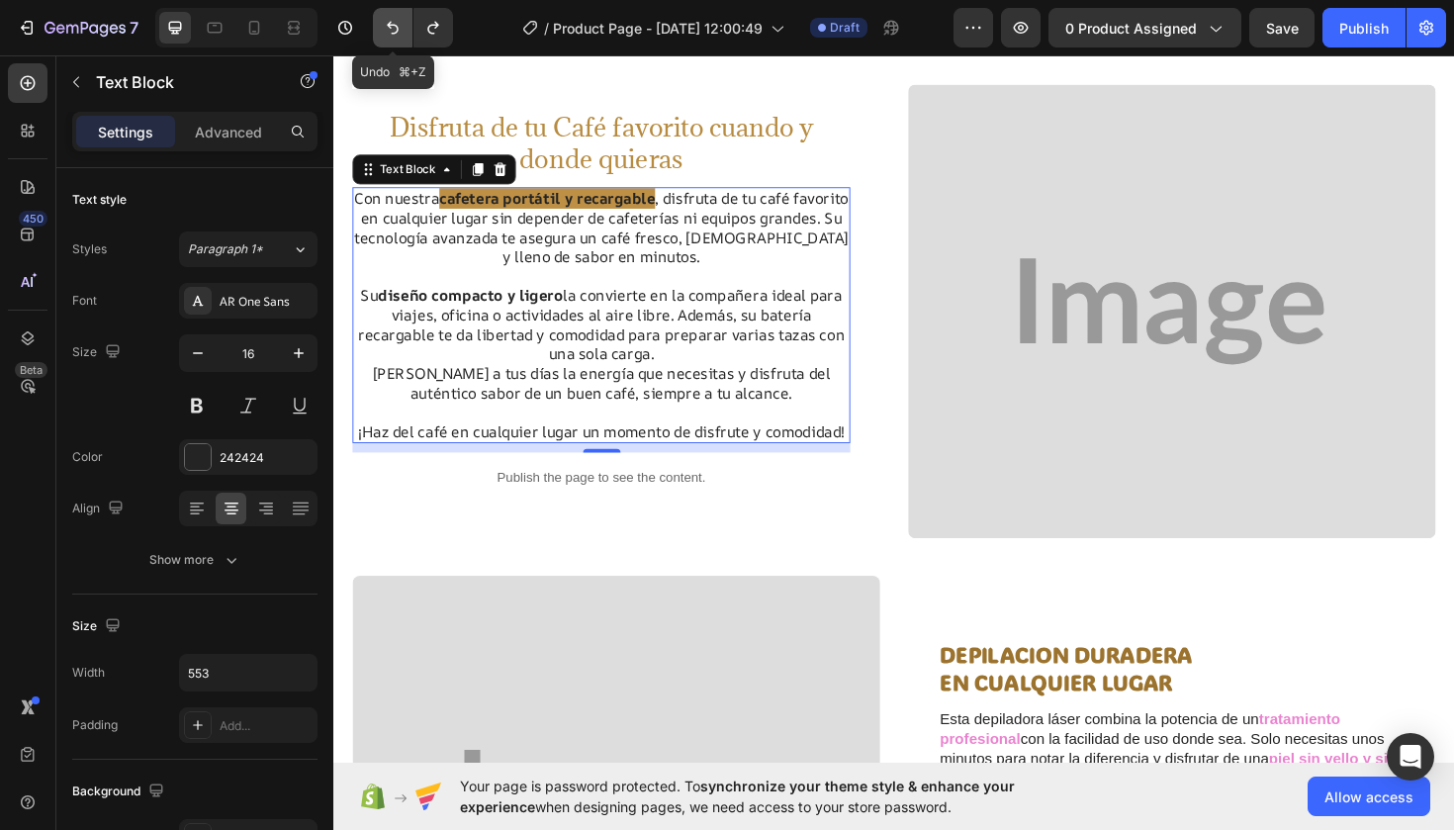
click at [393, 28] on icon "Undo/Redo" at bounding box center [393, 28] width 20 height 20
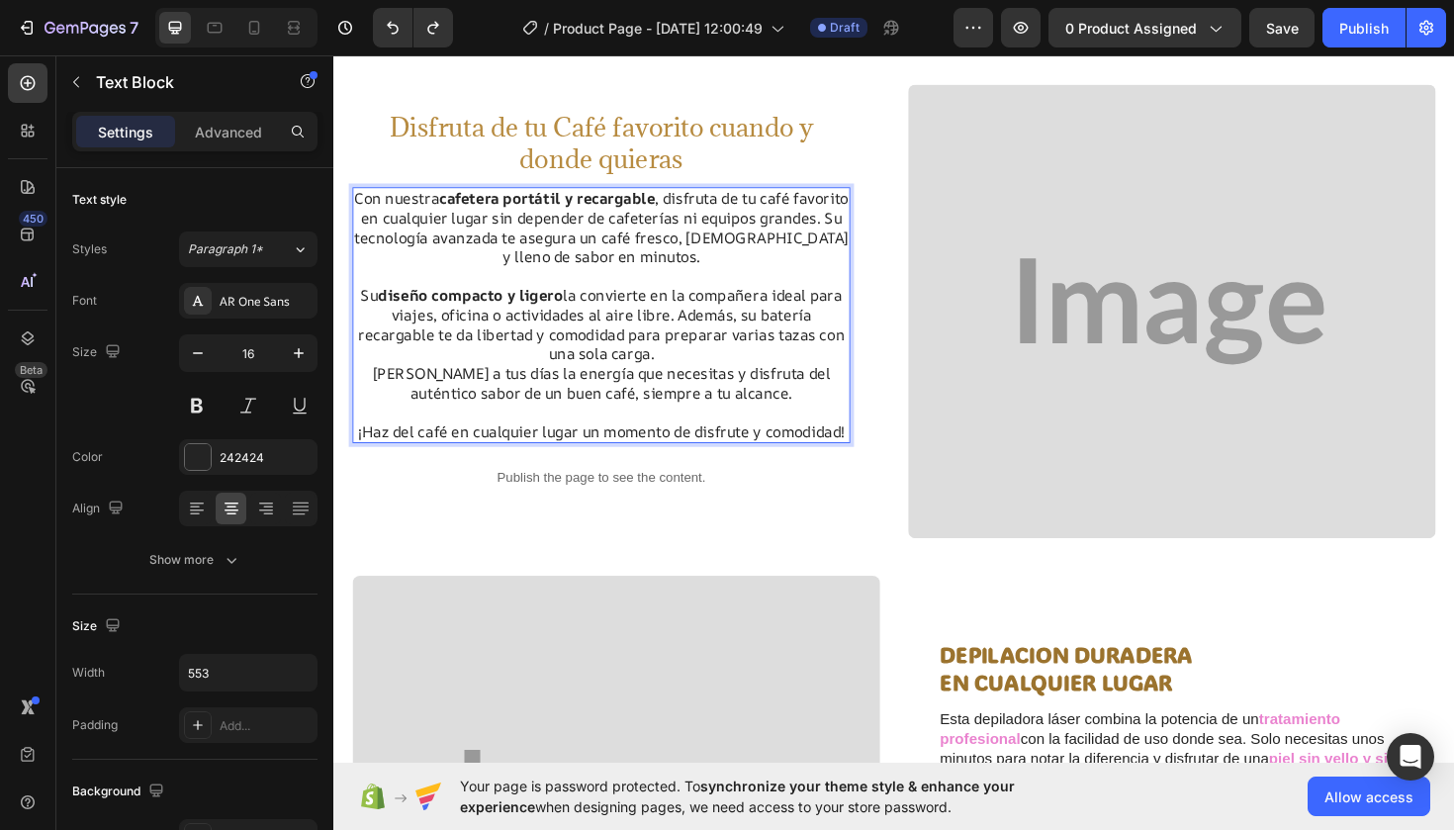
click at [702, 208] on p "Con nuestra cafetera portátil y recargable , disfruta de tu café favorito en cu…" at bounding box center [616, 238] width 523 height 82
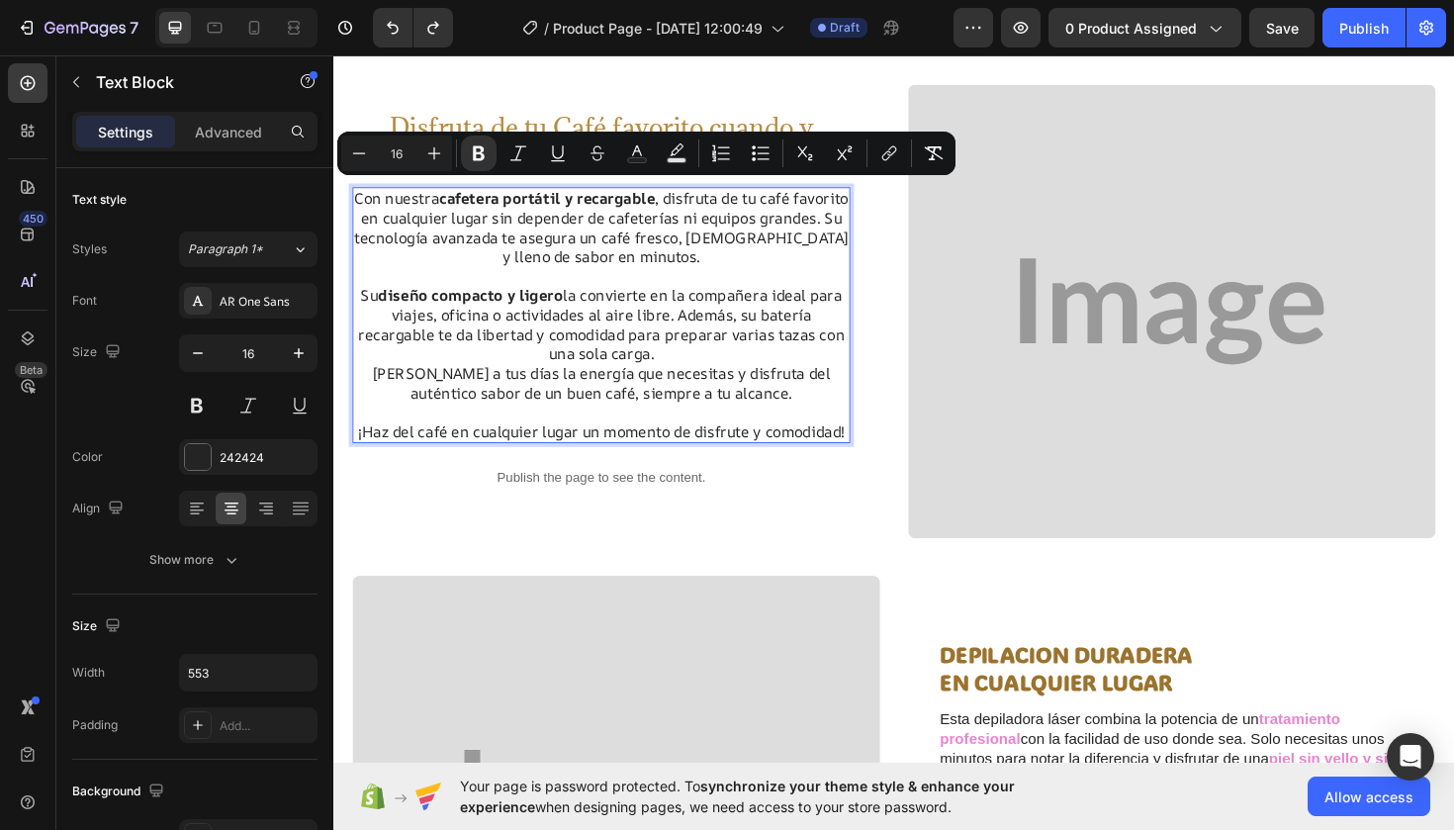
drag, startPoint x: 702, startPoint y: 208, endPoint x: 477, endPoint y: 205, distance: 225.5
click at [477, 204] on p "Con nuestra cafetera portátil y recargable , disfruta de tu café favorito en cu…" at bounding box center [616, 238] width 523 height 82
click at [480, 145] on icon "Editor contextual toolbar" at bounding box center [479, 153] width 20 height 20
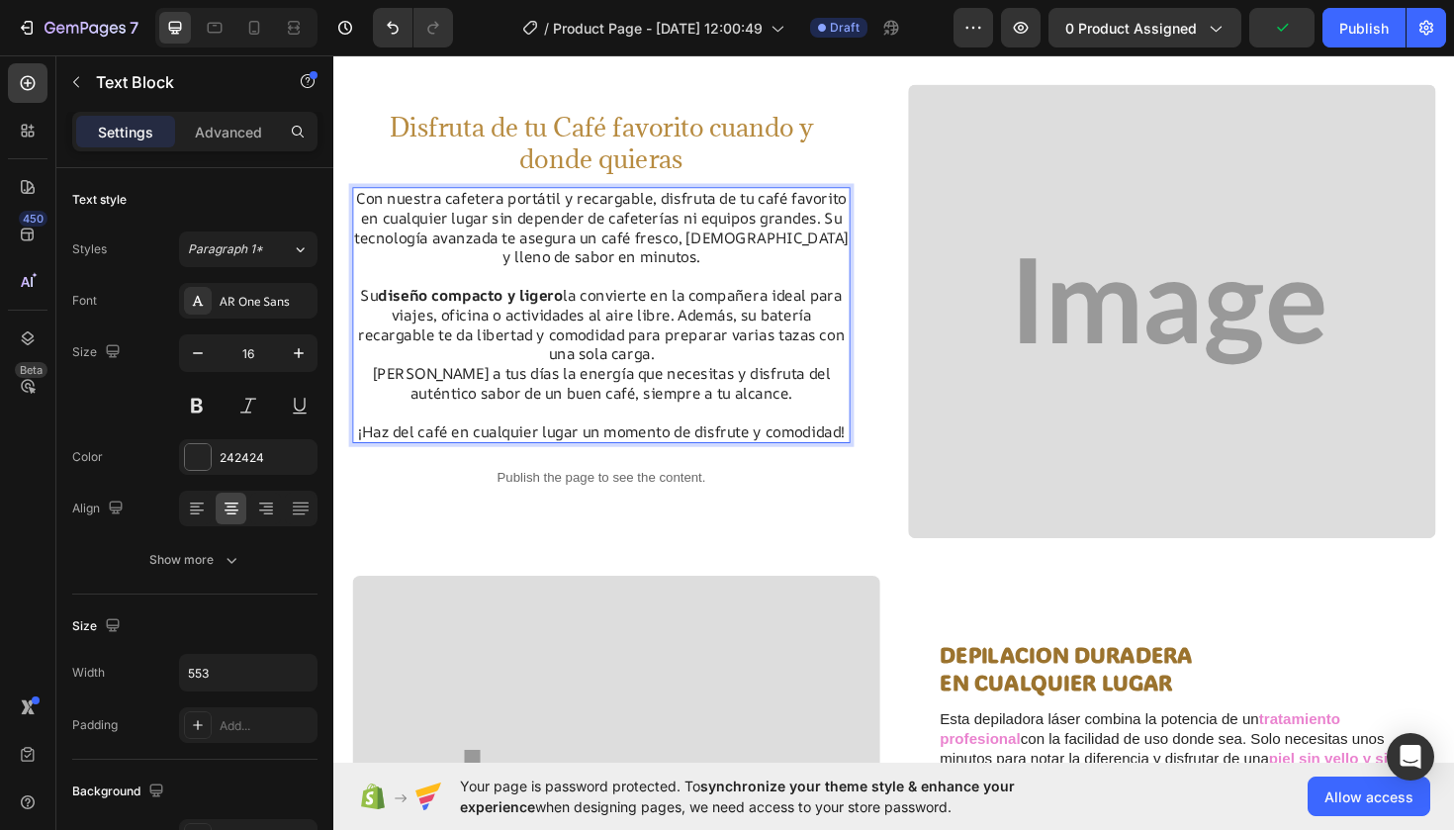
click at [671, 199] on p "Con nuestra cafetera portátil y recargable, disfruta de tu café favorito en cua…" at bounding box center [616, 238] width 523 height 82
click at [665, 201] on p "Con nuestra cafetera portátil y recargable, disfruta de tu café favorito en cua…" at bounding box center [616, 238] width 523 height 82
drag, startPoint x: 665, startPoint y: 201, endPoint x: 474, endPoint y: 198, distance: 190.9
click at [473, 197] on p "Con nuestra cafetera portátil y recargable, disfruta de tu café favorito en cua…" at bounding box center [616, 238] width 523 height 82
click at [568, 299] on strong "diseño compacto y ligero" at bounding box center [479, 310] width 196 height 22
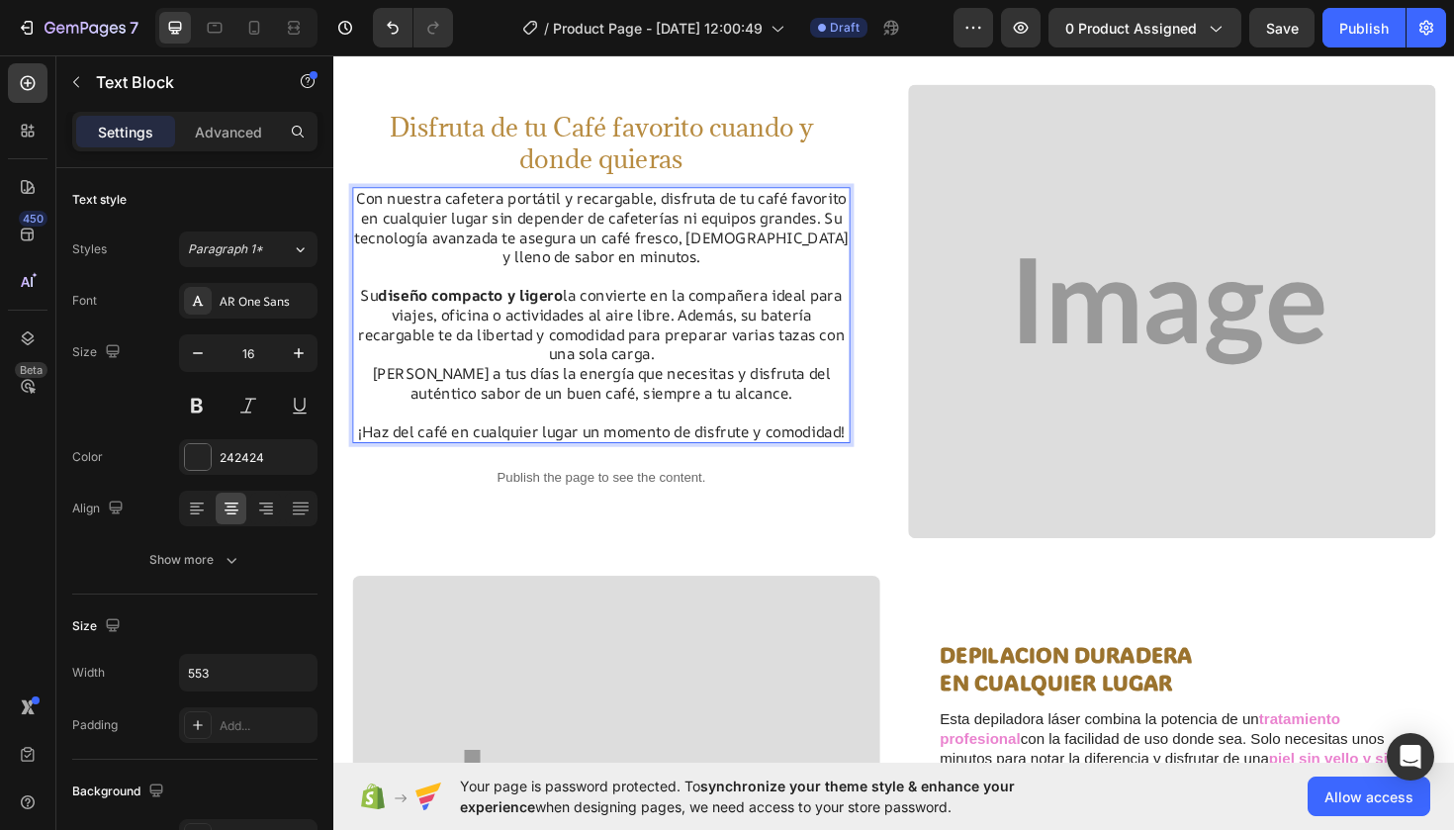
click at [579, 300] on p "Su diseño compacto y ligero la convierte en la compañera ideal para viajes, ofi…" at bounding box center [616, 341] width 523 height 82
drag, startPoint x: 579, startPoint y: 298, endPoint x: 394, endPoint y: 304, distance: 185.1
click at [393, 304] on p "Su diseño compacto y ligero la convierte en la compañera ideal para viajes, ofi…" at bounding box center [616, 341] width 523 height 82
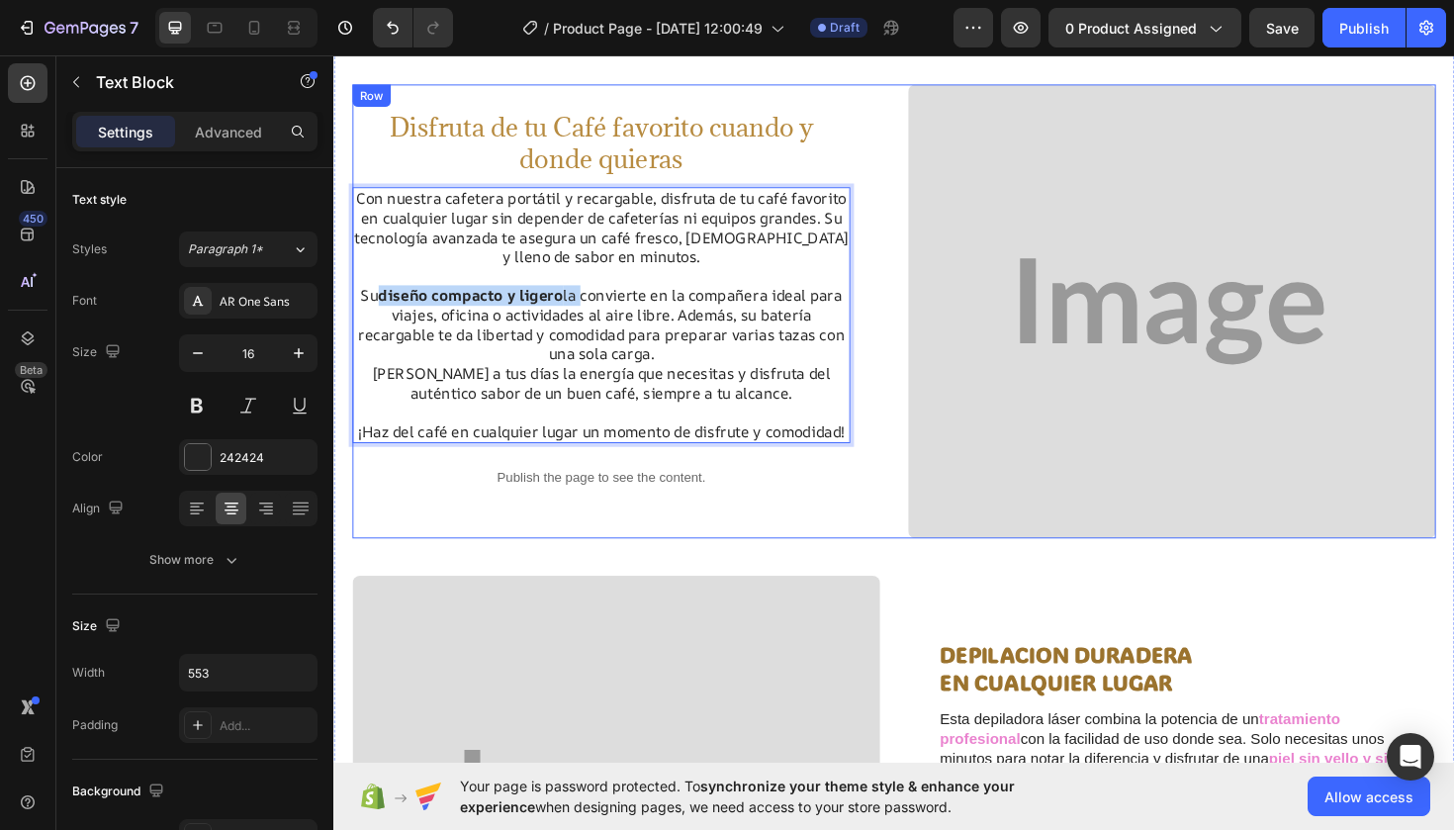
click at [593, 560] on div "Disfruta de tu Café favorito cuando y donde quieras Heading Con nuestra cafeter…" at bounding box center [632, 326] width 559 height 481
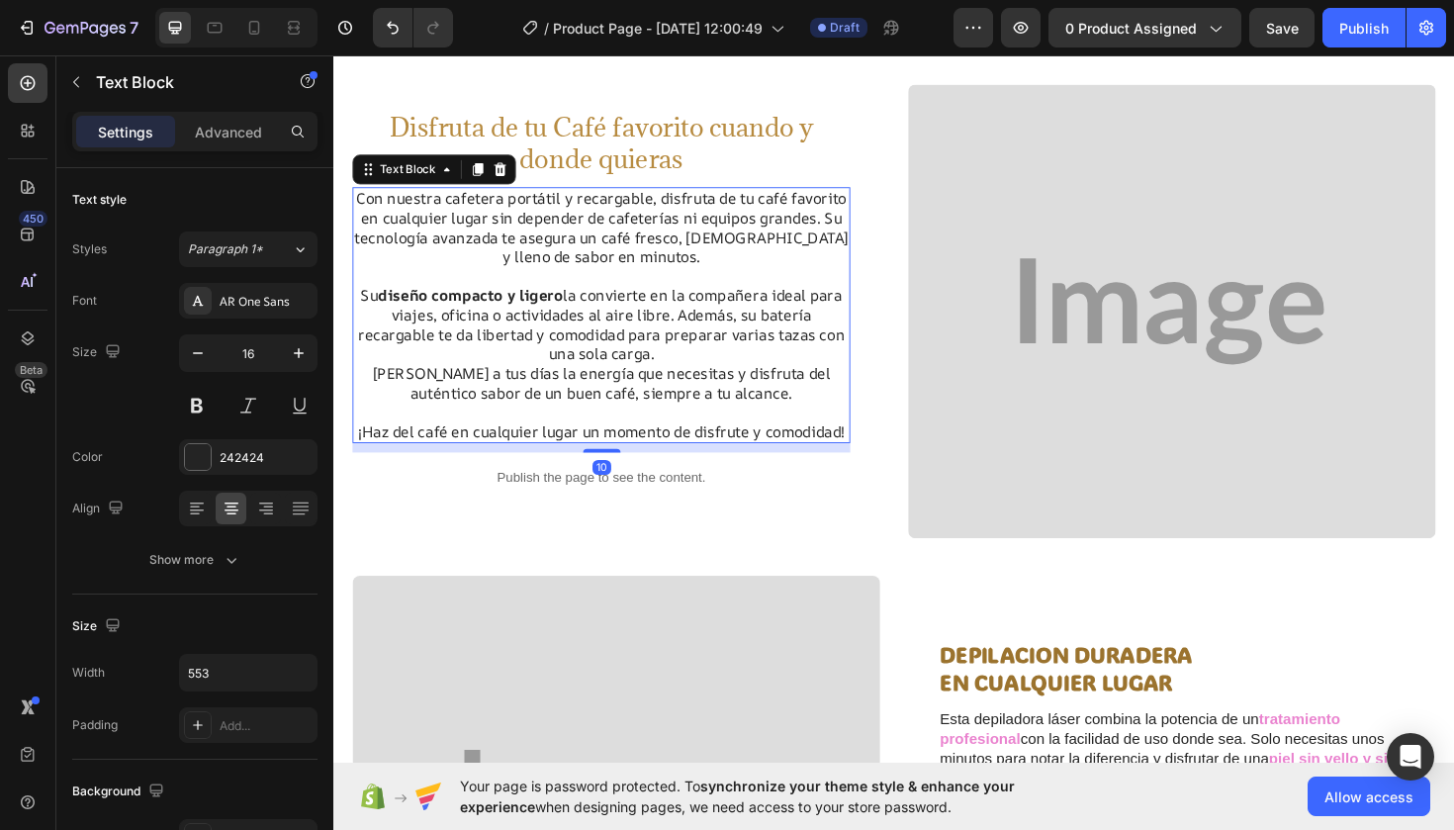
click at [515, 308] on strong "diseño compacto y ligero" at bounding box center [479, 310] width 196 height 22
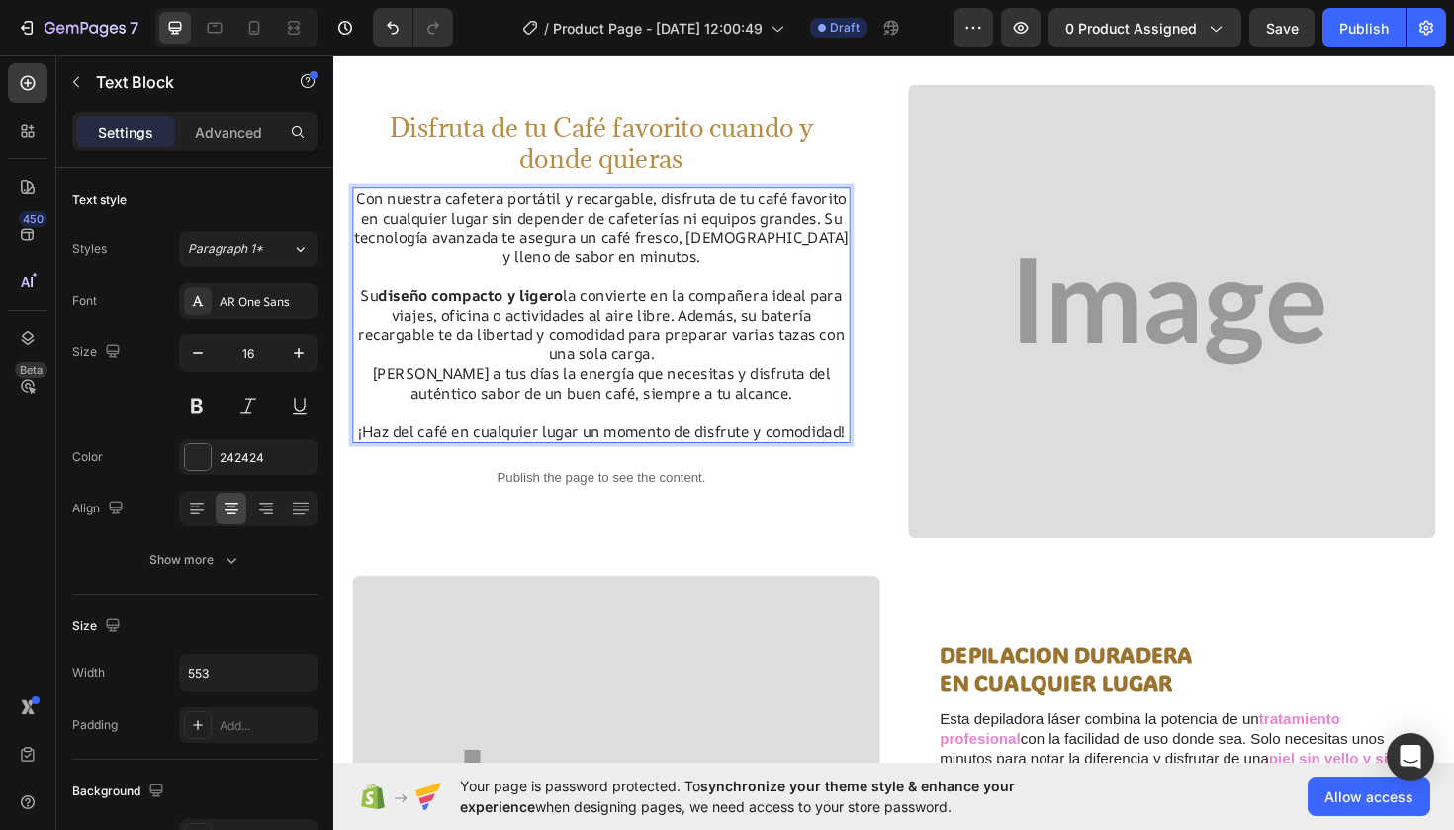
click at [570, 299] on strong "diseño compacto y ligero" at bounding box center [479, 310] width 196 height 22
drag, startPoint x: 580, startPoint y: 300, endPoint x: 384, endPoint y: 291, distance: 196.1
click at [384, 300] on p "Su diseño compacto y ligero la convierte en la compañera ideal para viajes, ofi…" at bounding box center [616, 341] width 523 height 82
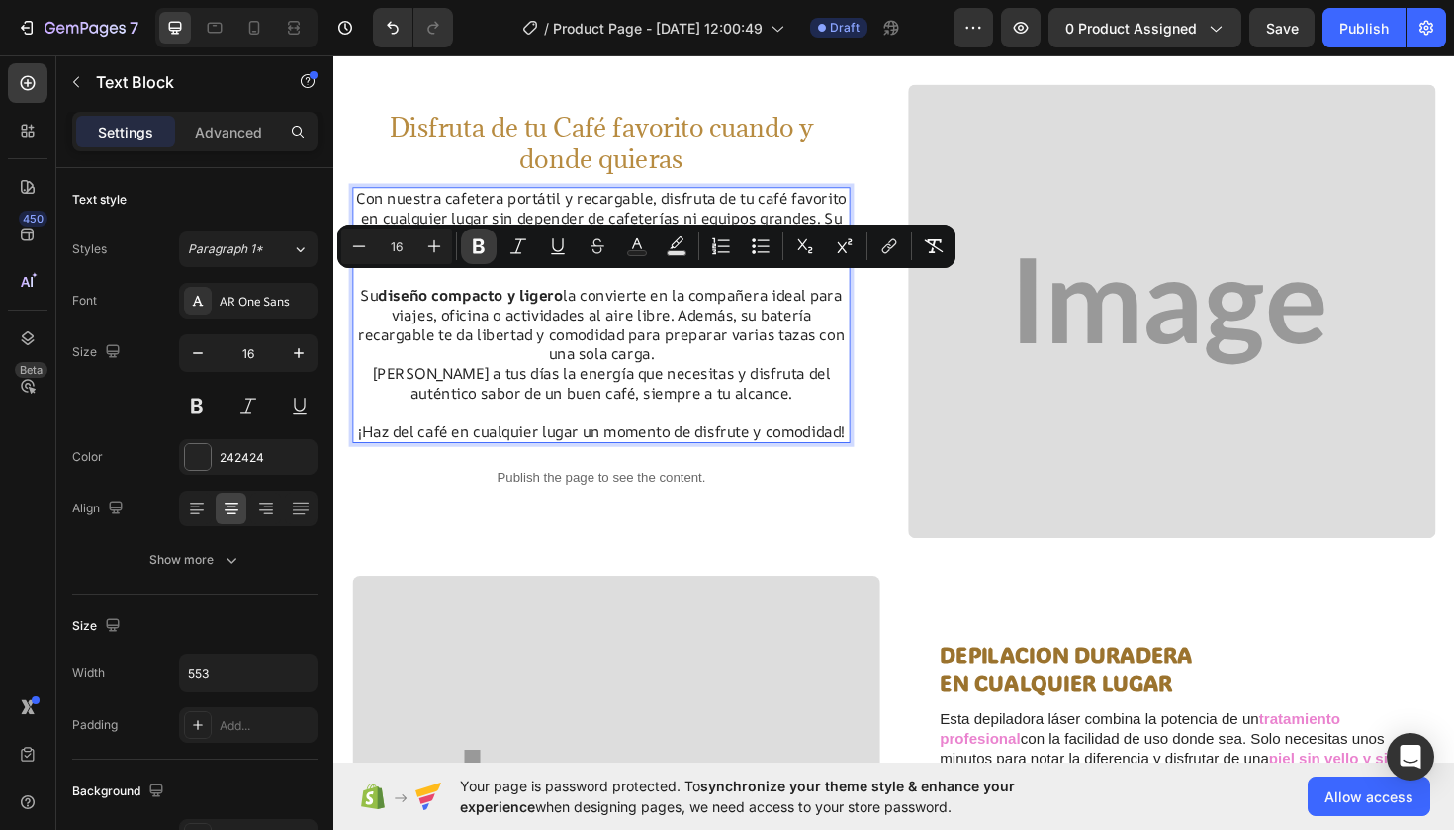
click at [485, 240] on icon "Editor contextual toolbar" at bounding box center [479, 246] width 20 height 20
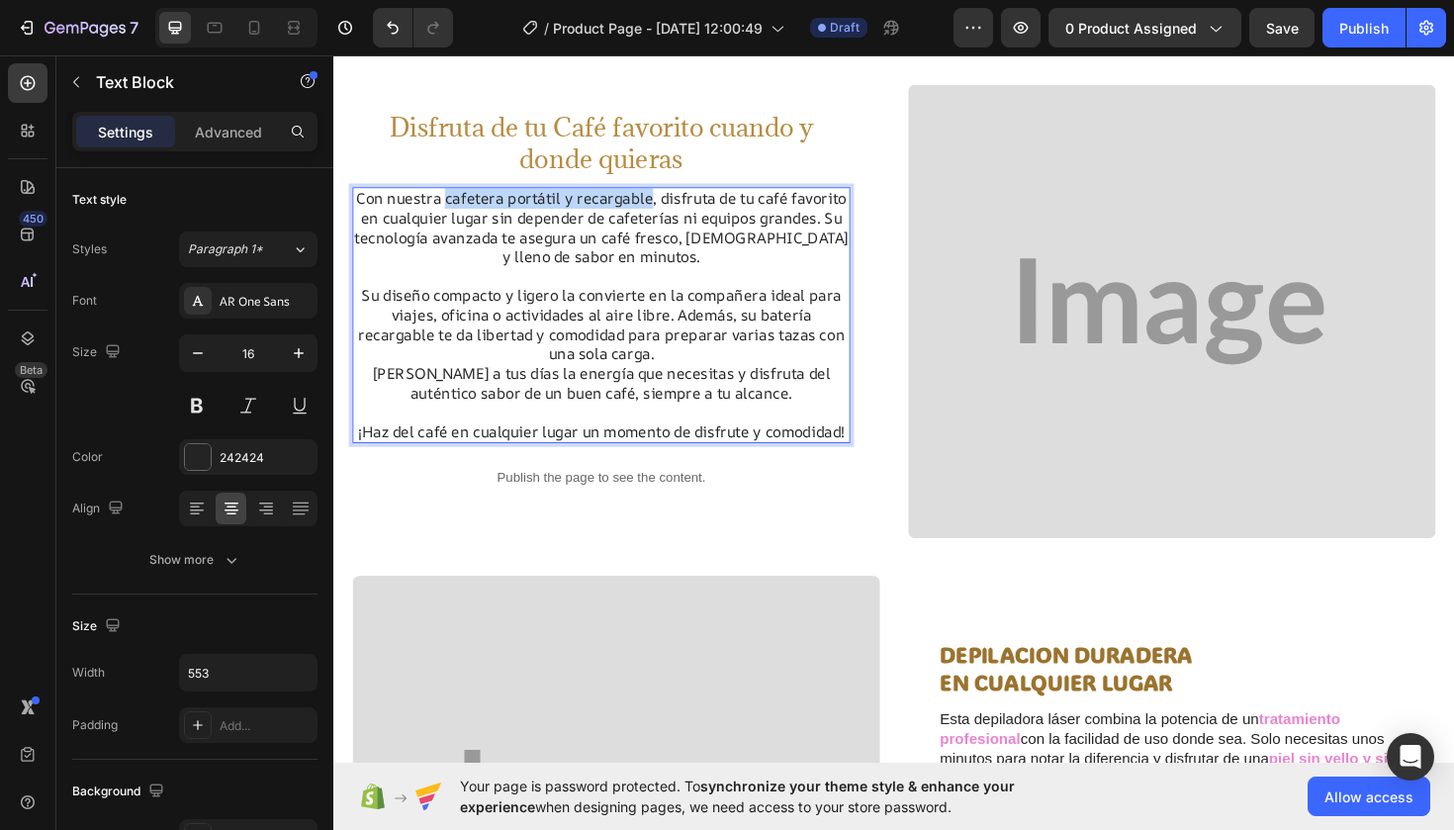
drag, startPoint x: 666, startPoint y: 201, endPoint x: 449, endPoint y: 209, distance: 216.8
click at [449, 209] on p "Con nuestra cafetera portátil y recargable, disfruta de tu café favorito en cua…" at bounding box center [616, 238] width 523 height 82
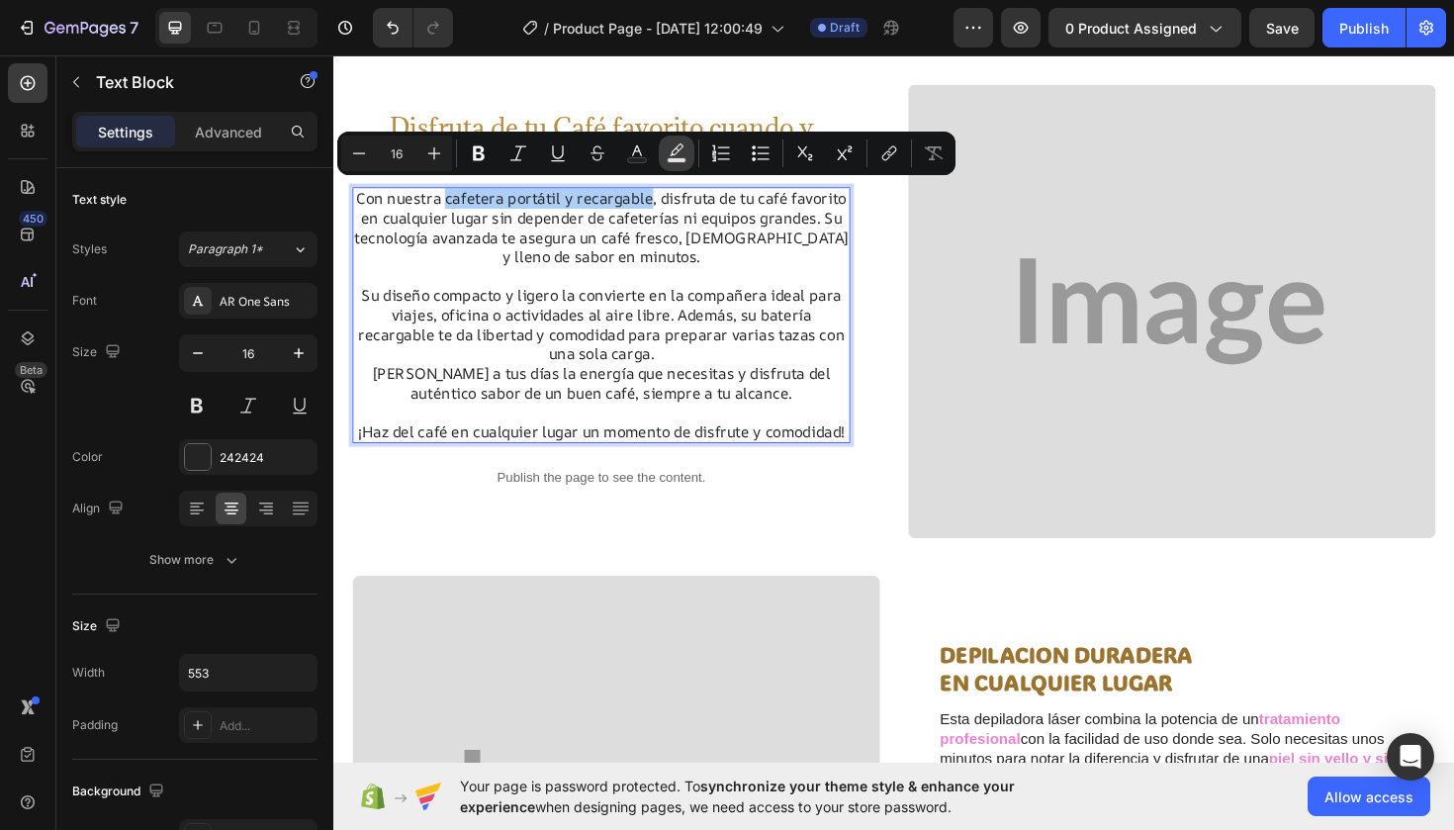
click at [684, 137] on button "Text Background Color" at bounding box center [677, 154] width 36 height 36
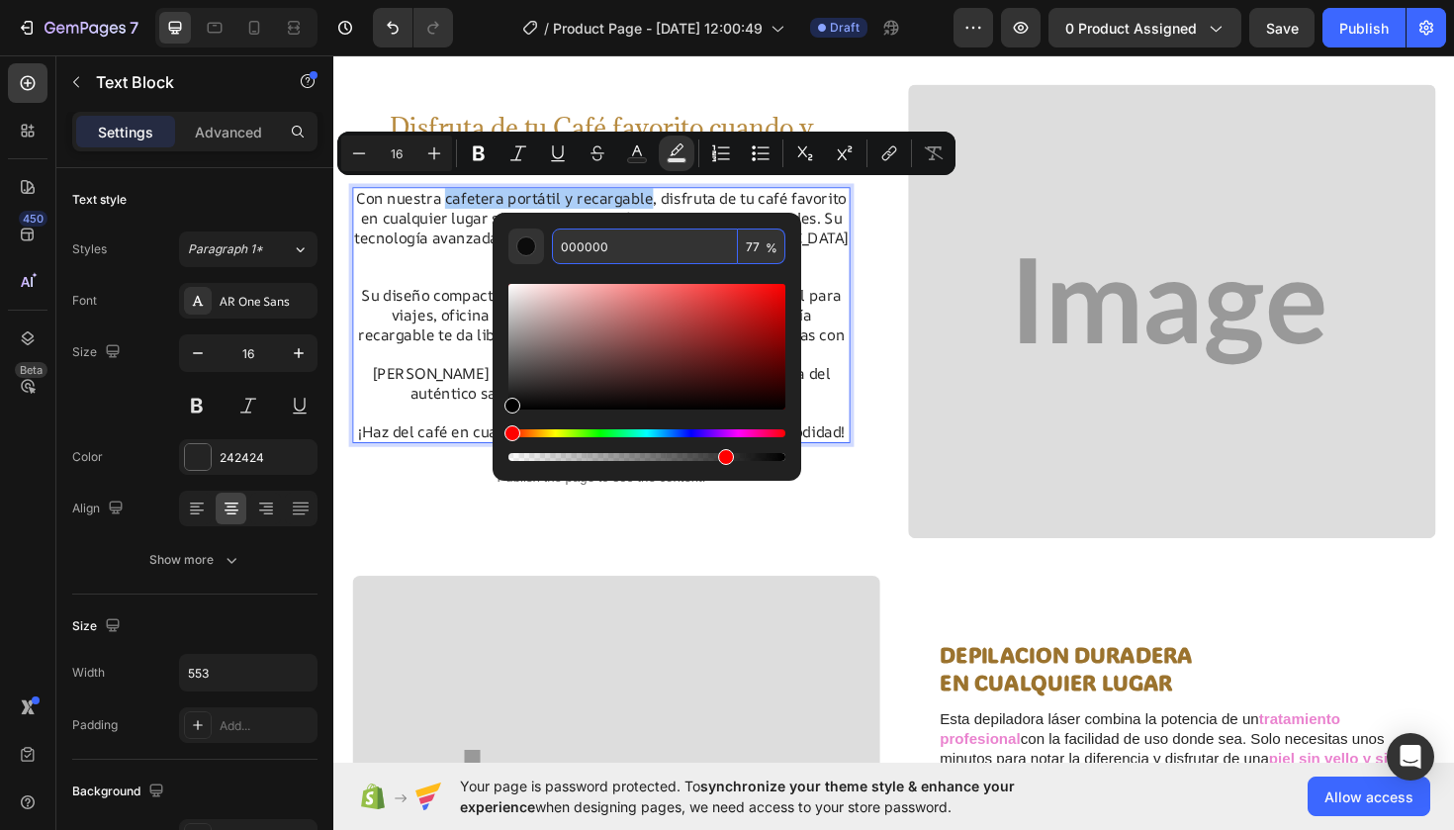
click at [612, 245] on input "000000" at bounding box center [645, 246] width 186 height 36
type input "0"
click at [619, 362] on div "Editor contextual toolbar" at bounding box center [646, 347] width 277 height 126
type input "5E3838"
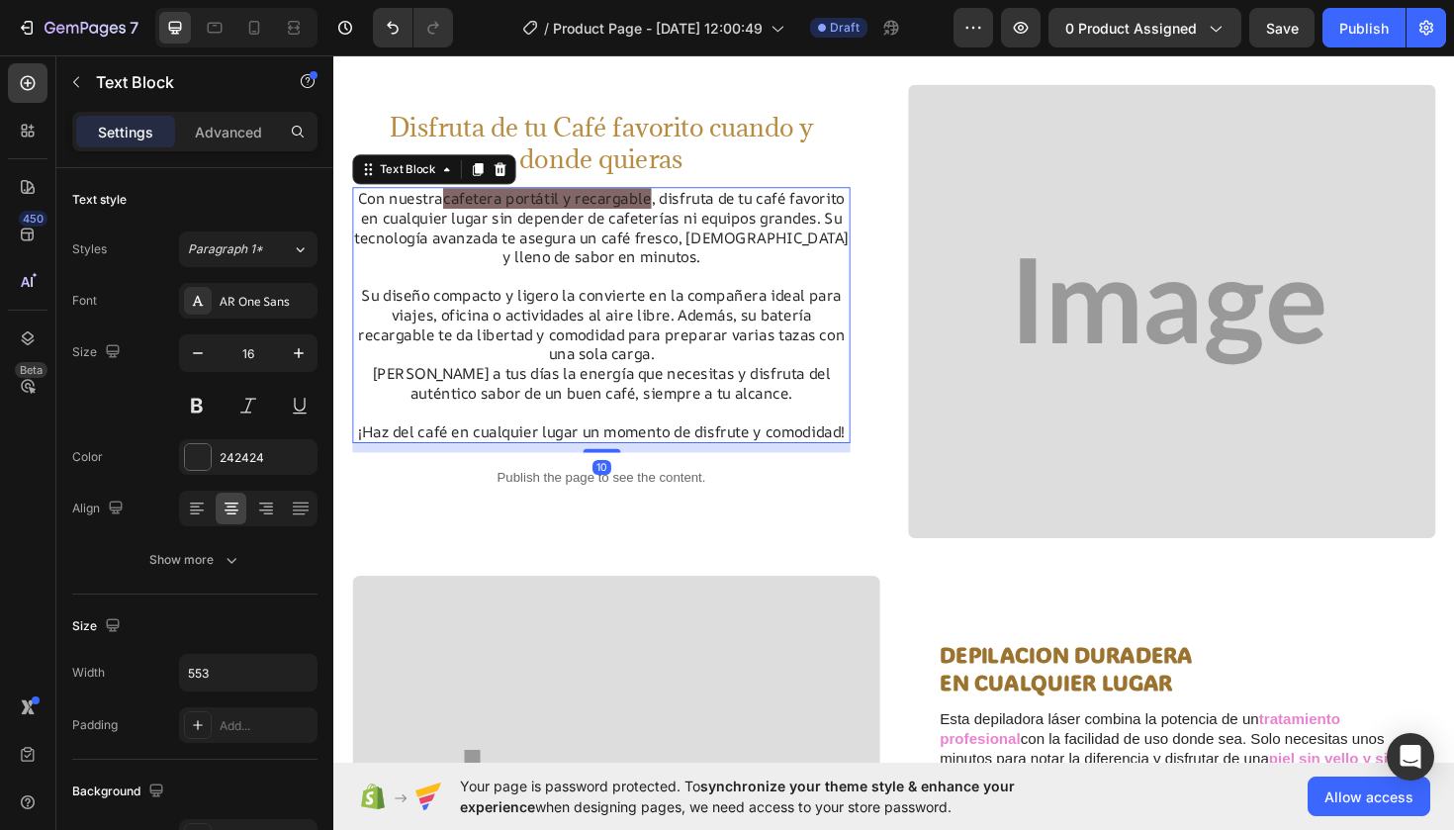
click at [660, 205] on span "cafetera portátil y recargable" at bounding box center [559, 207] width 221 height 22
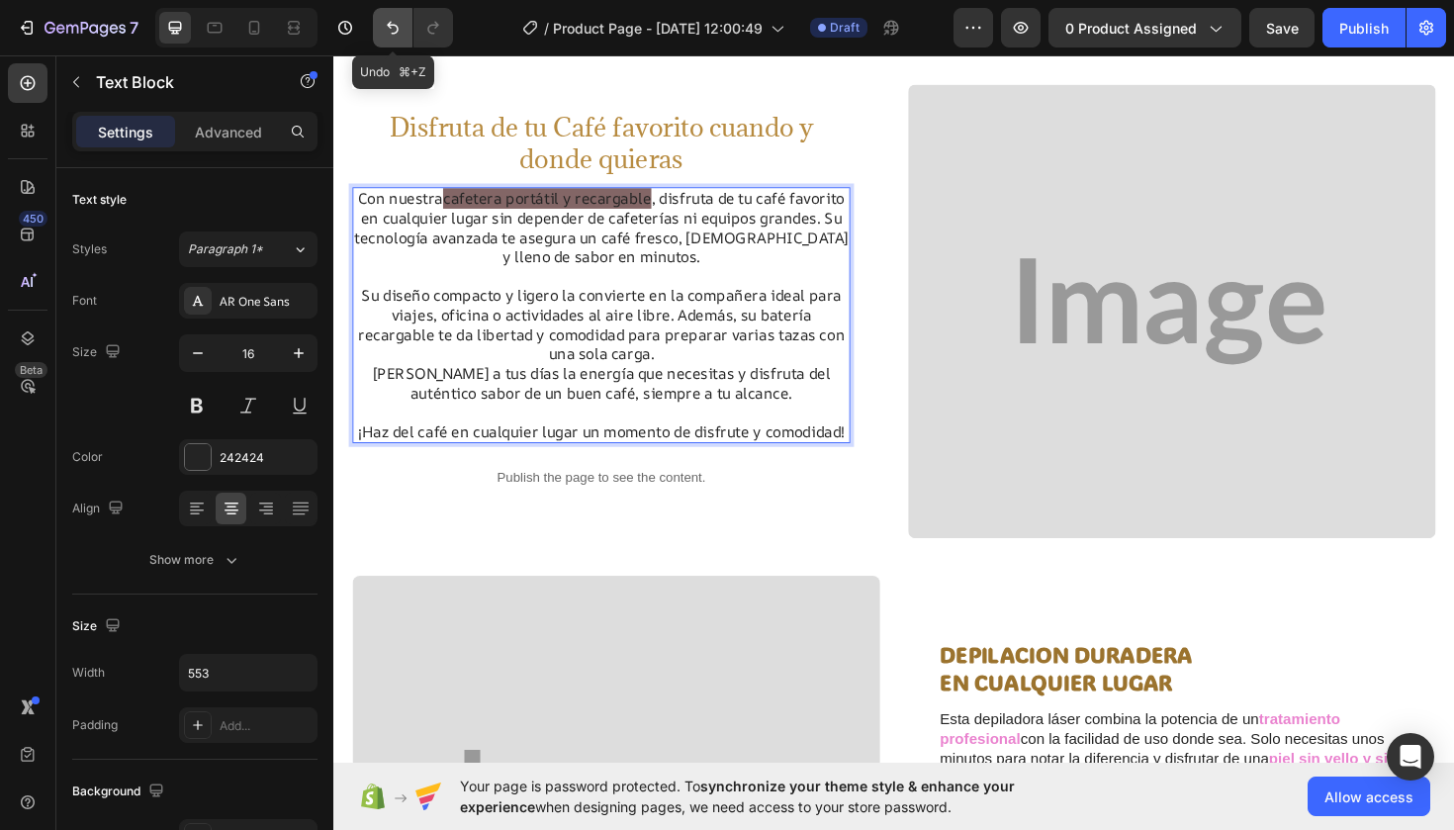
click at [398, 26] on icon "Undo/Redo" at bounding box center [393, 28] width 20 height 20
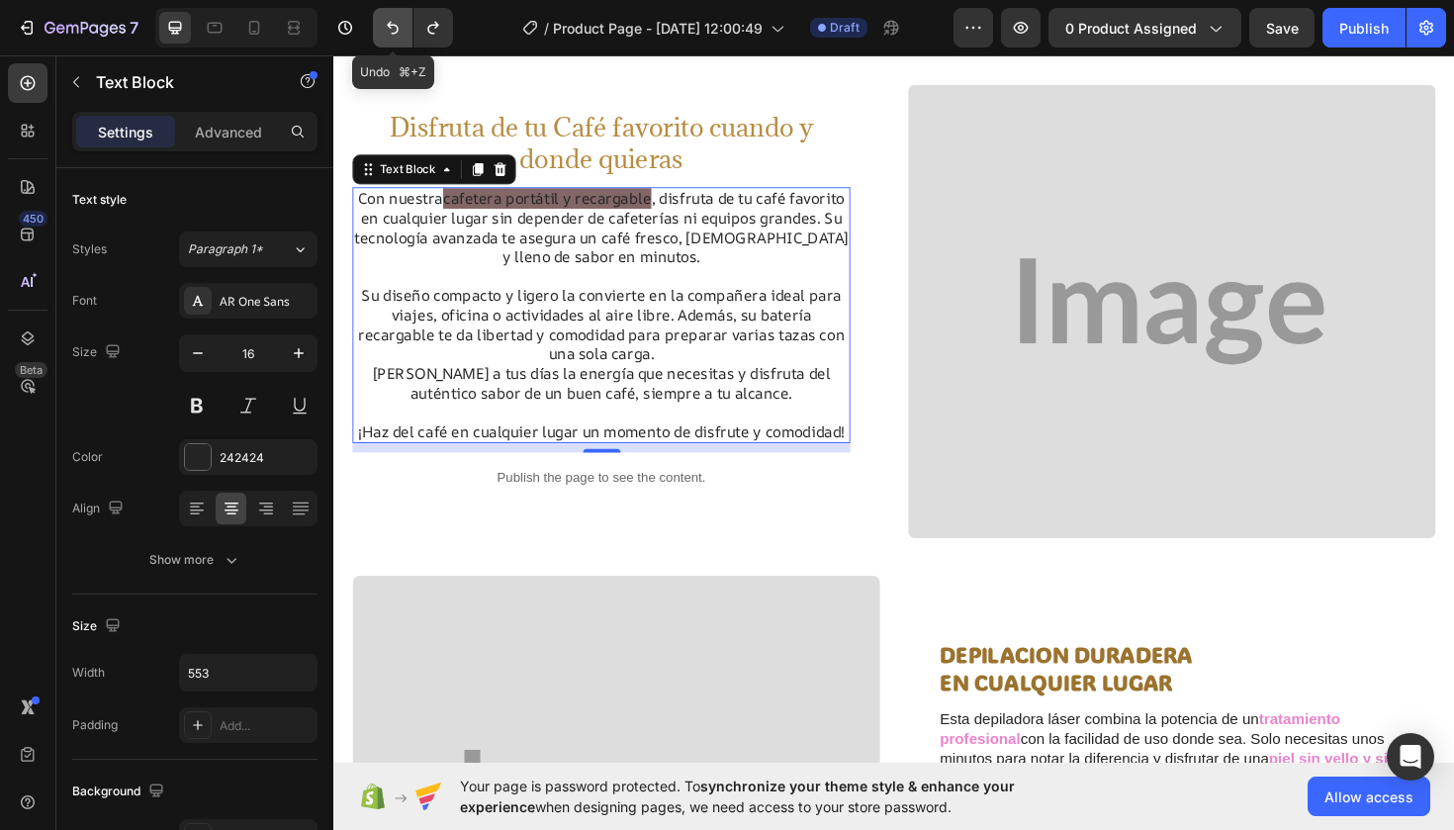
click at [394, 22] on icon "Undo/Redo" at bounding box center [393, 28] width 20 height 20
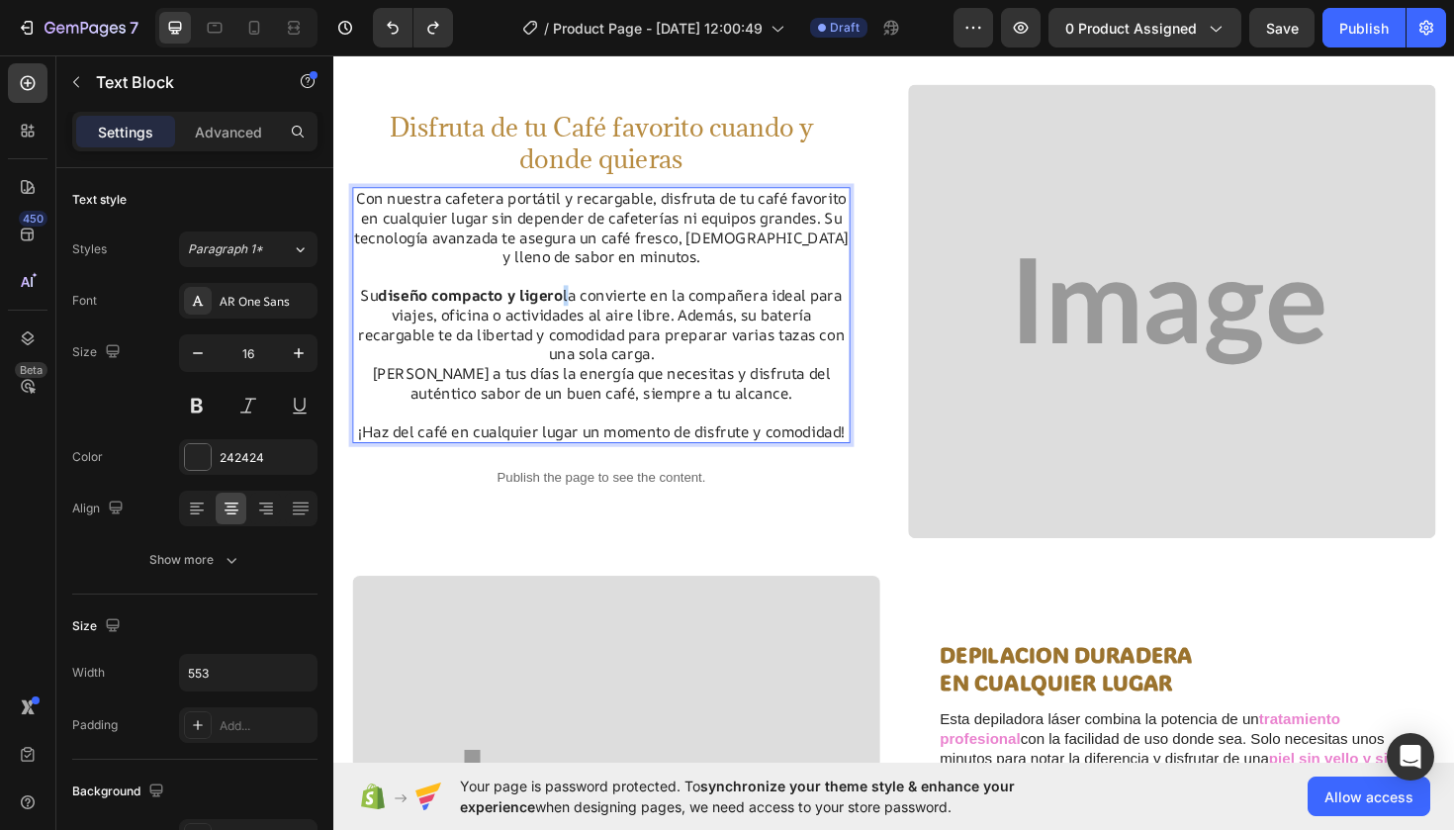
click at [572, 299] on strong "diseño compacto y ligero" at bounding box center [479, 310] width 196 height 22
drag, startPoint x: 572, startPoint y: 299, endPoint x: 583, endPoint y: 305, distance: 12.4
click at [583, 305] on p "Su diseño compacto y ligero la convierte en la compañera ideal para viajes, ofi…" at bounding box center [616, 341] width 523 height 82
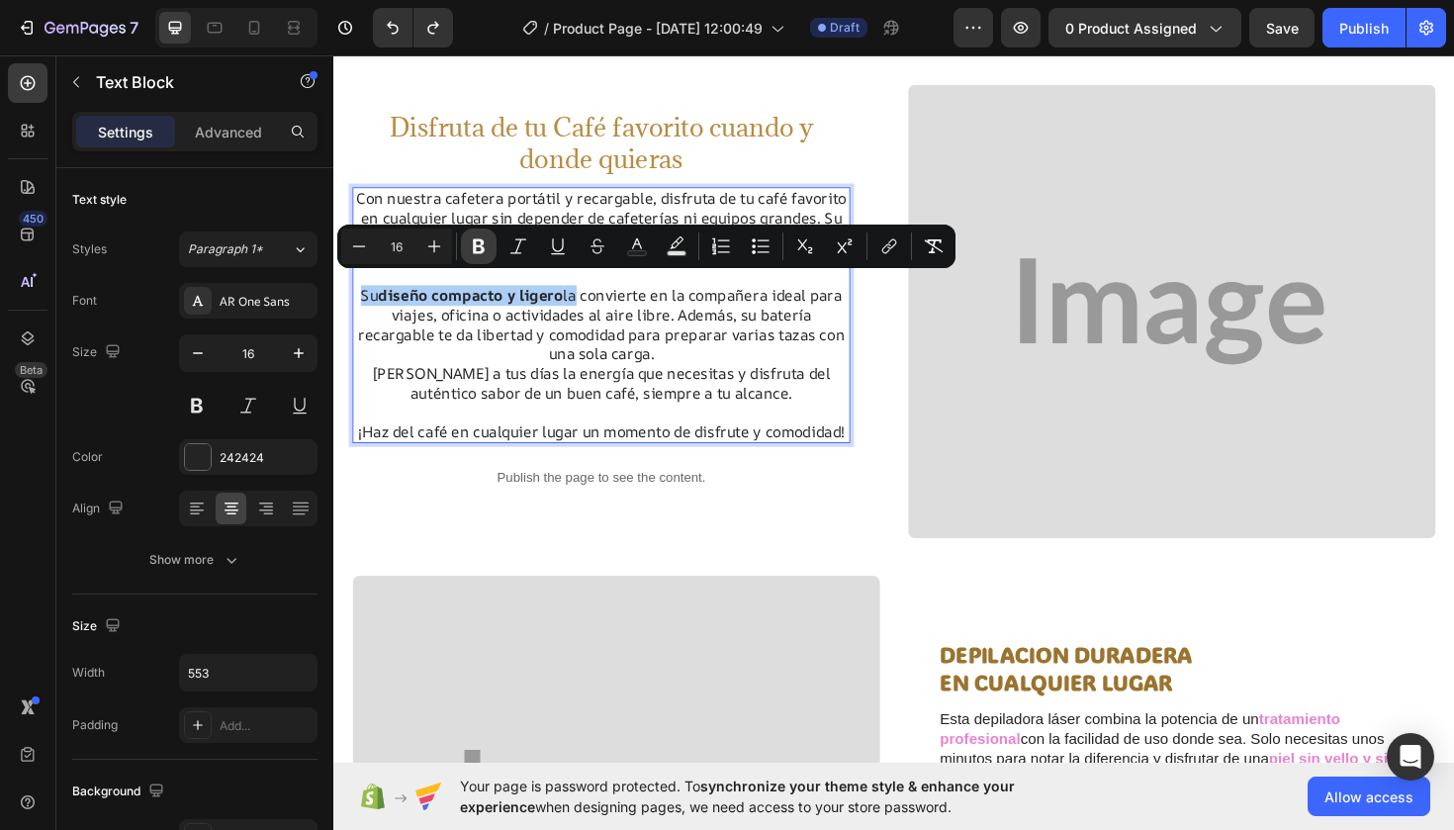
click at [481, 242] on icon "Editor contextual toolbar" at bounding box center [479, 246] width 12 height 15
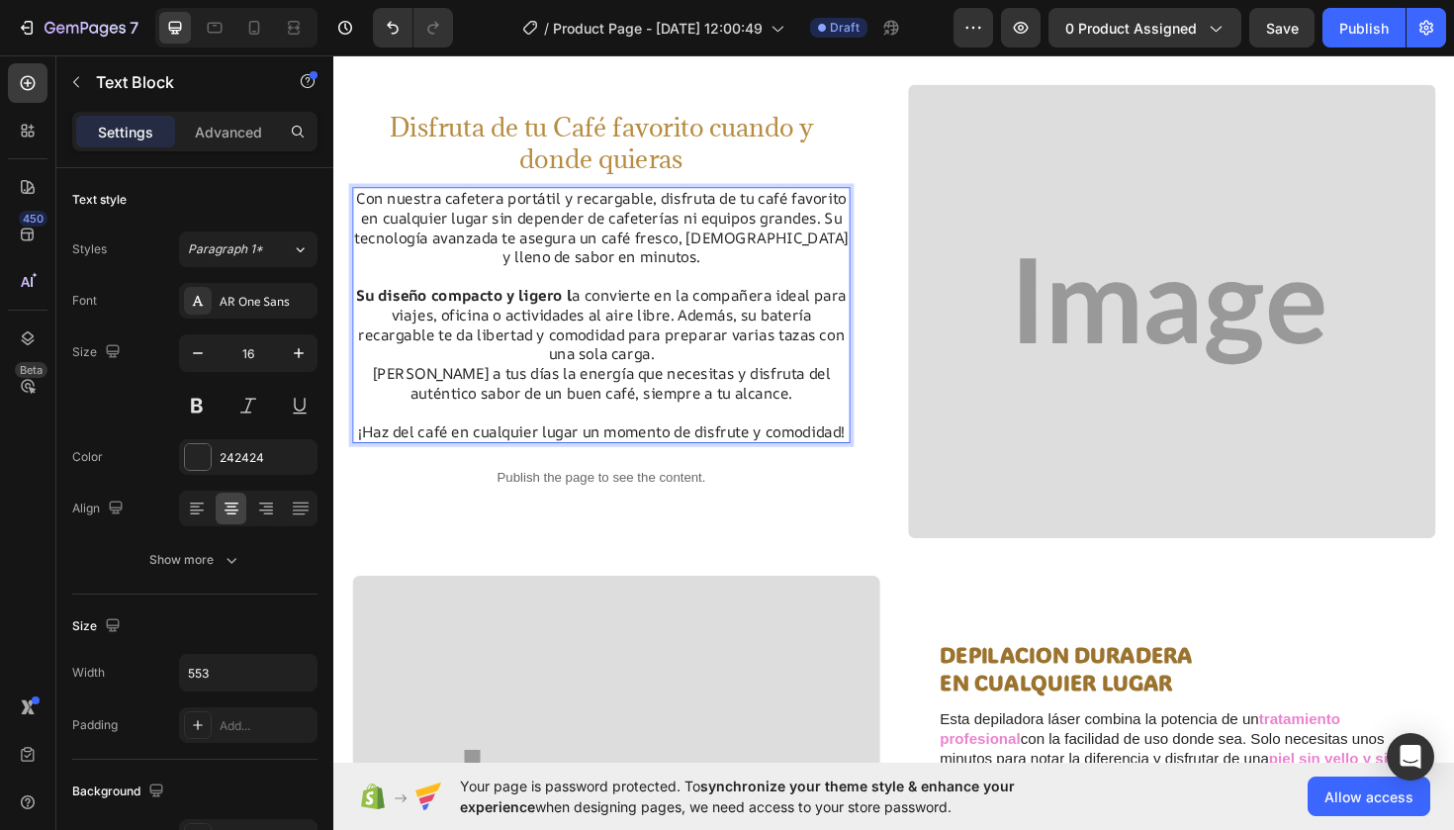
click at [587, 303] on p "Su diseño compacto y ligero l a convierte en la compañera ideal para viajes, of…" at bounding box center [616, 341] width 523 height 82
drag, startPoint x: 587, startPoint y: 303, endPoint x: 358, endPoint y: 291, distance: 228.8
click at [358, 300] on p "Su diseño compacto y ligero l a convierte en la compañera ideal para viajes, of…" at bounding box center [616, 341] width 523 height 82
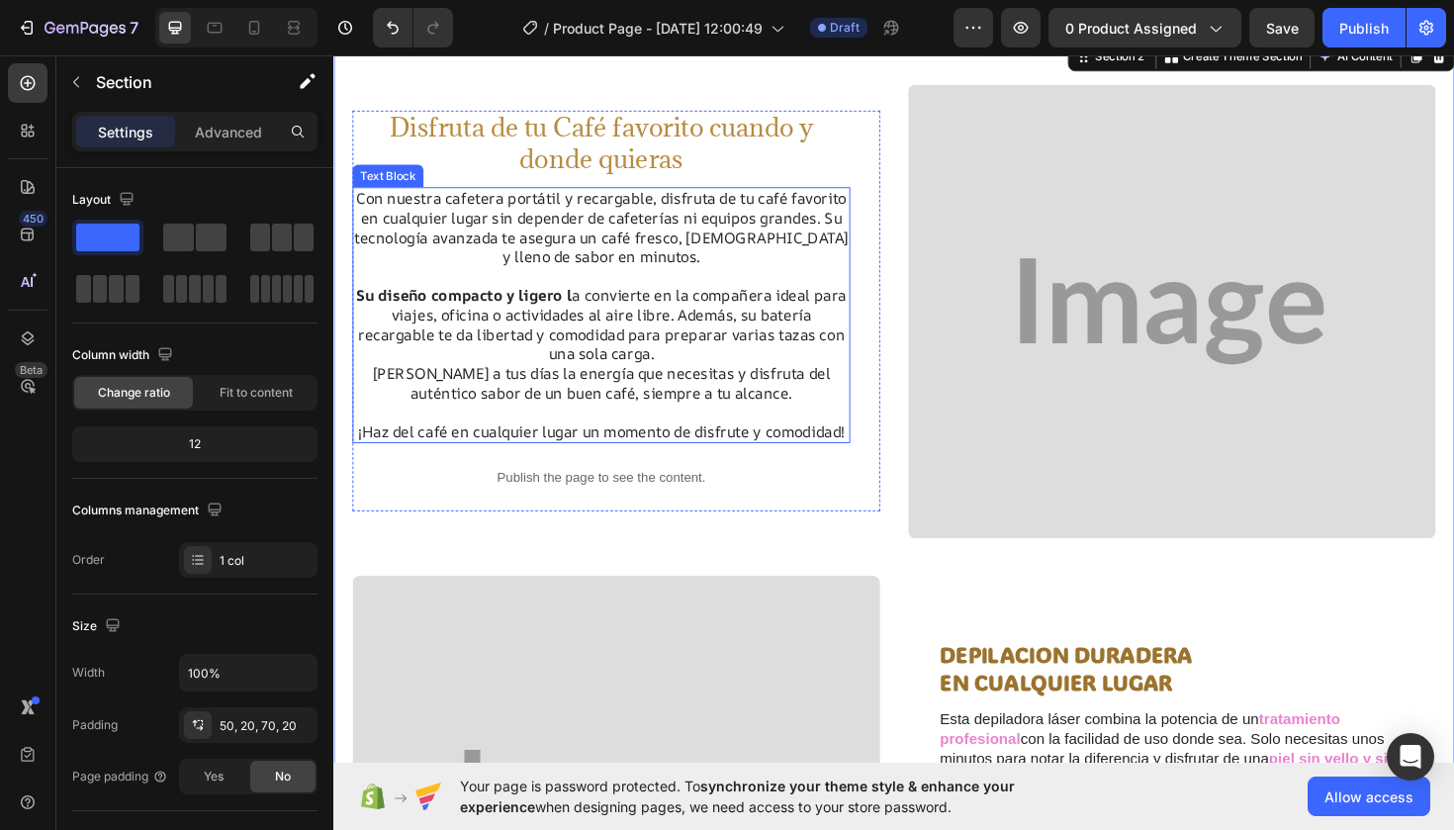
click at [509, 312] on p "Su diseño compacto y ligero l a convierte en la compañera ideal para viajes, of…" at bounding box center [616, 341] width 523 height 82
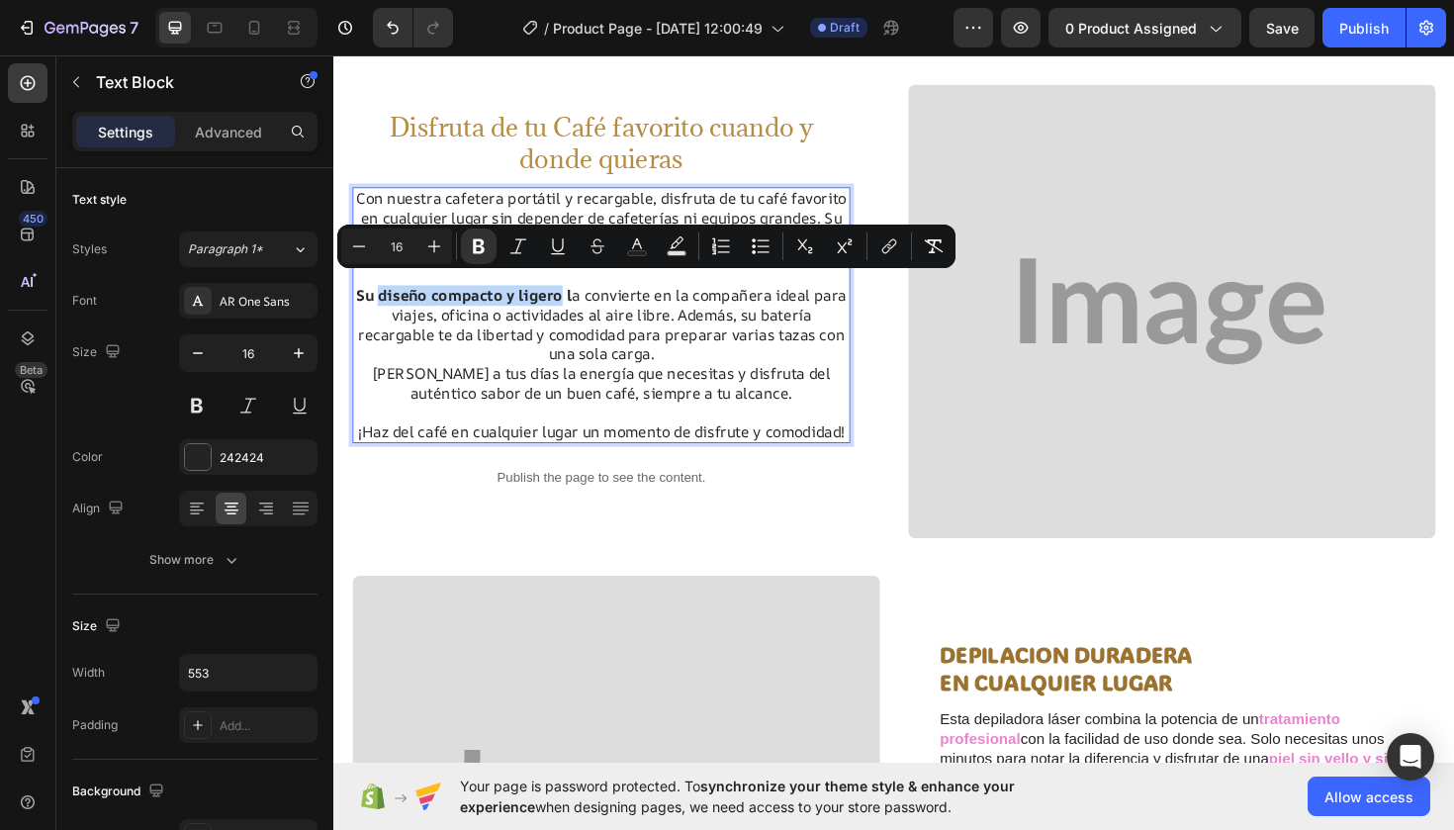
drag, startPoint x: 572, startPoint y: 302, endPoint x: 381, endPoint y: 301, distance: 190.9
click at [381, 301] on strong "Su diseño compacto y ligero l" at bounding box center [471, 310] width 228 height 22
click at [480, 246] on icon "Editor contextual toolbar" at bounding box center [479, 246] width 12 height 15
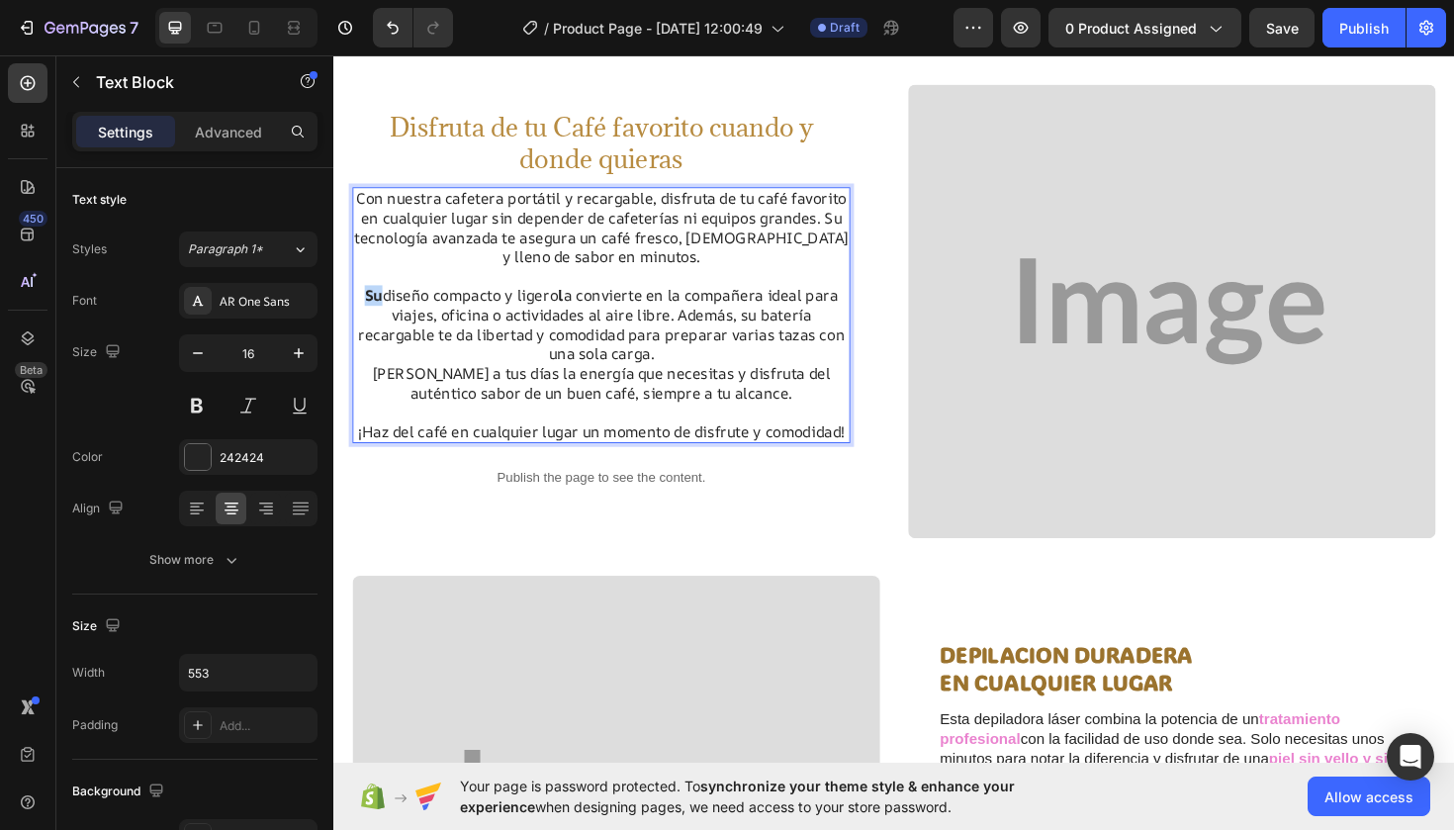
drag, startPoint x: 382, startPoint y: 304, endPoint x: 363, endPoint y: 304, distance: 18.8
click at [366, 304] on strong "Su" at bounding box center [375, 310] width 19 height 22
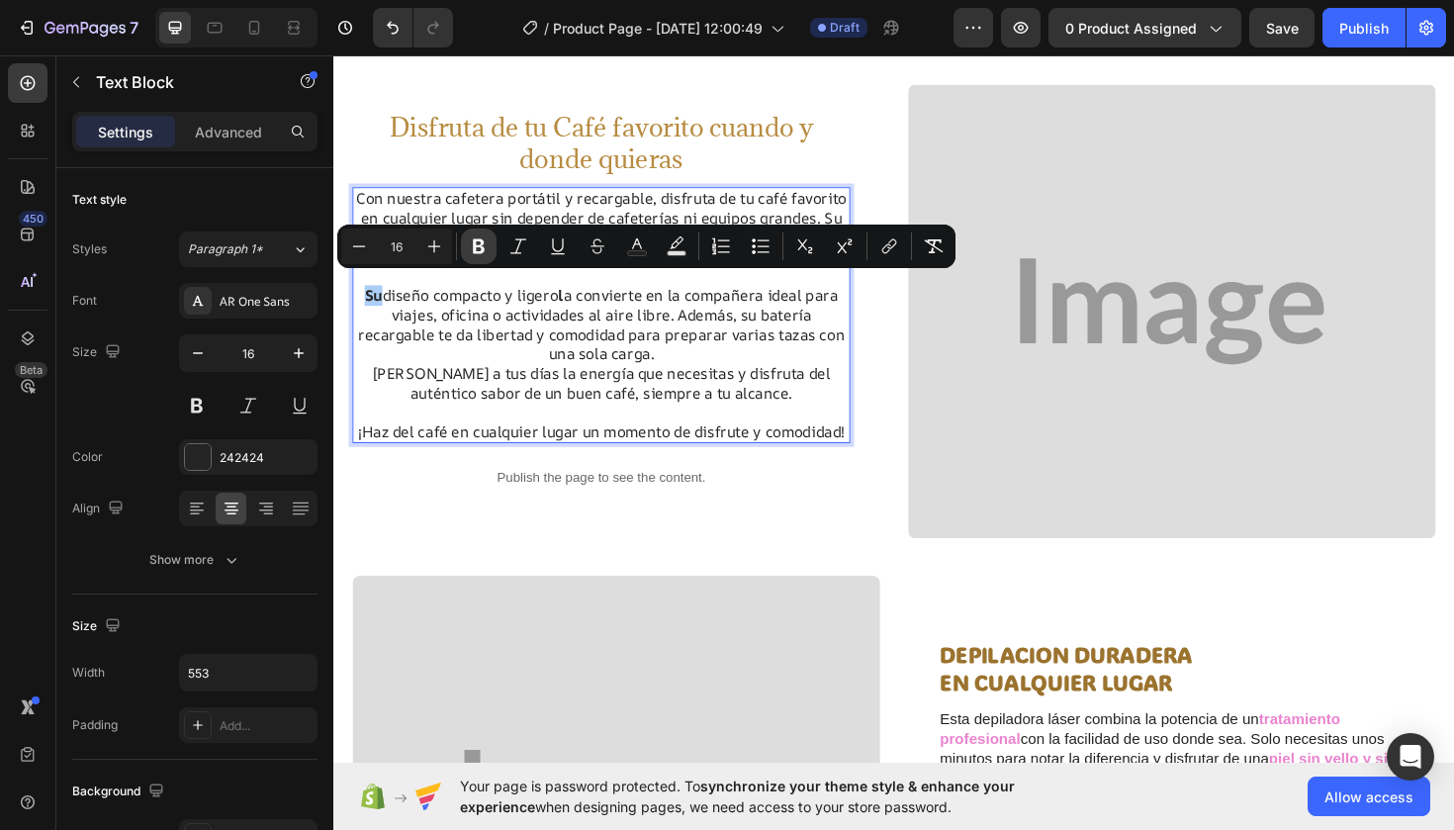
click at [485, 250] on icon "Editor contextual toolbar" at bounding box center [479, 246] width 20 height 20
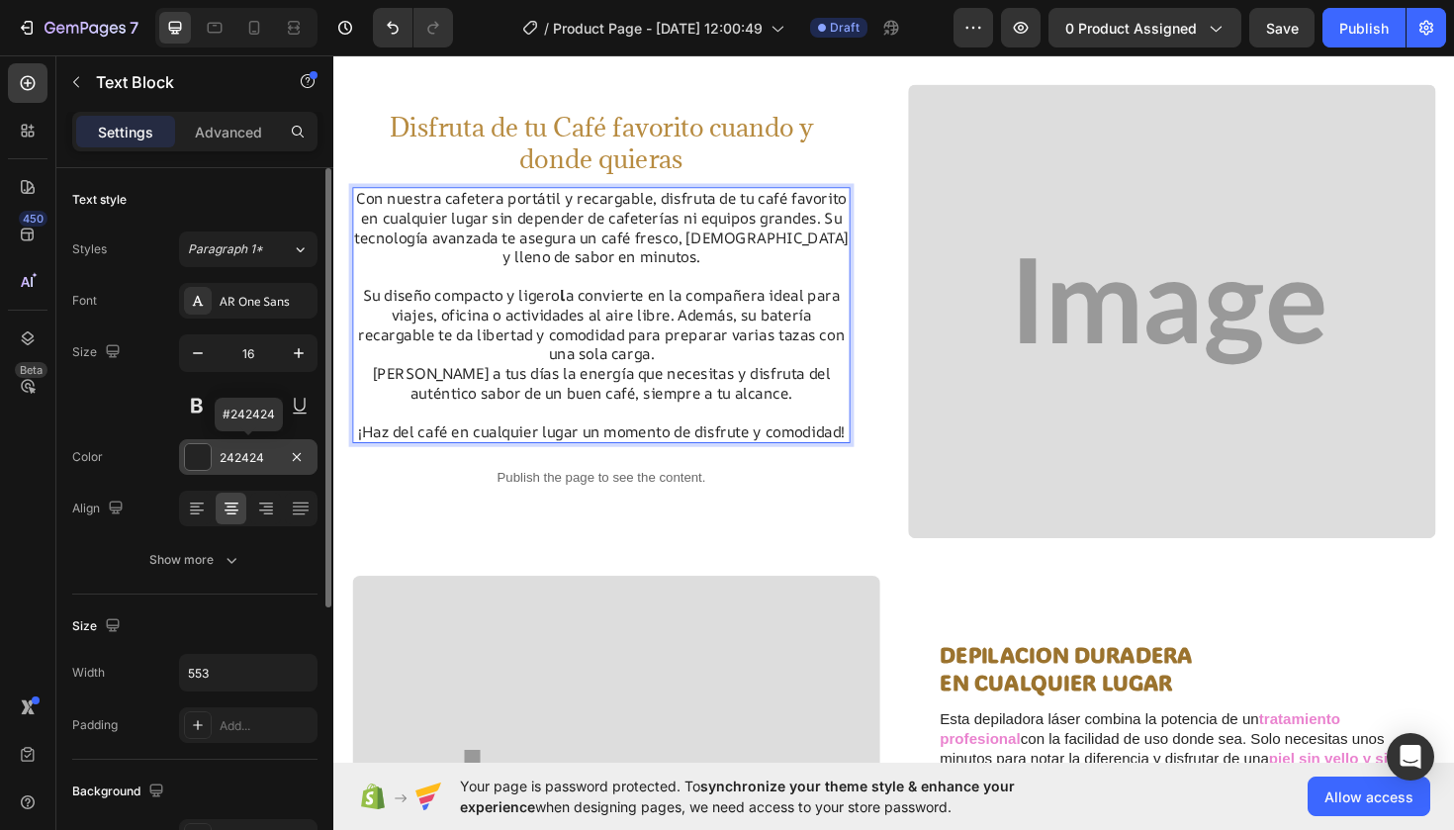
click at [231, 455] on div "242424" at bounding box center [248, 458] width 57 height 18
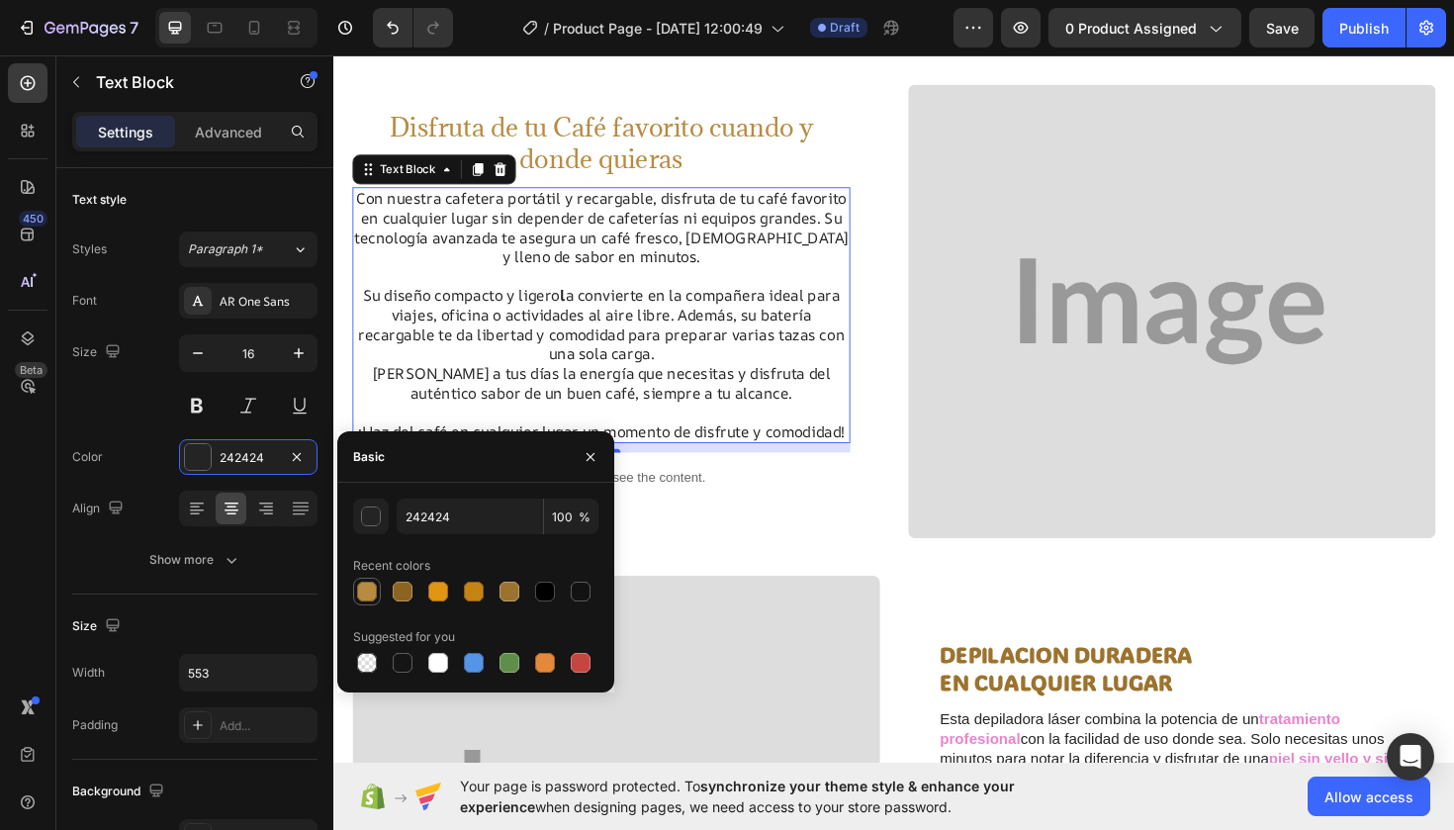
click at [368, 591] on div at bounding box center [367, 592] width 20 height 20
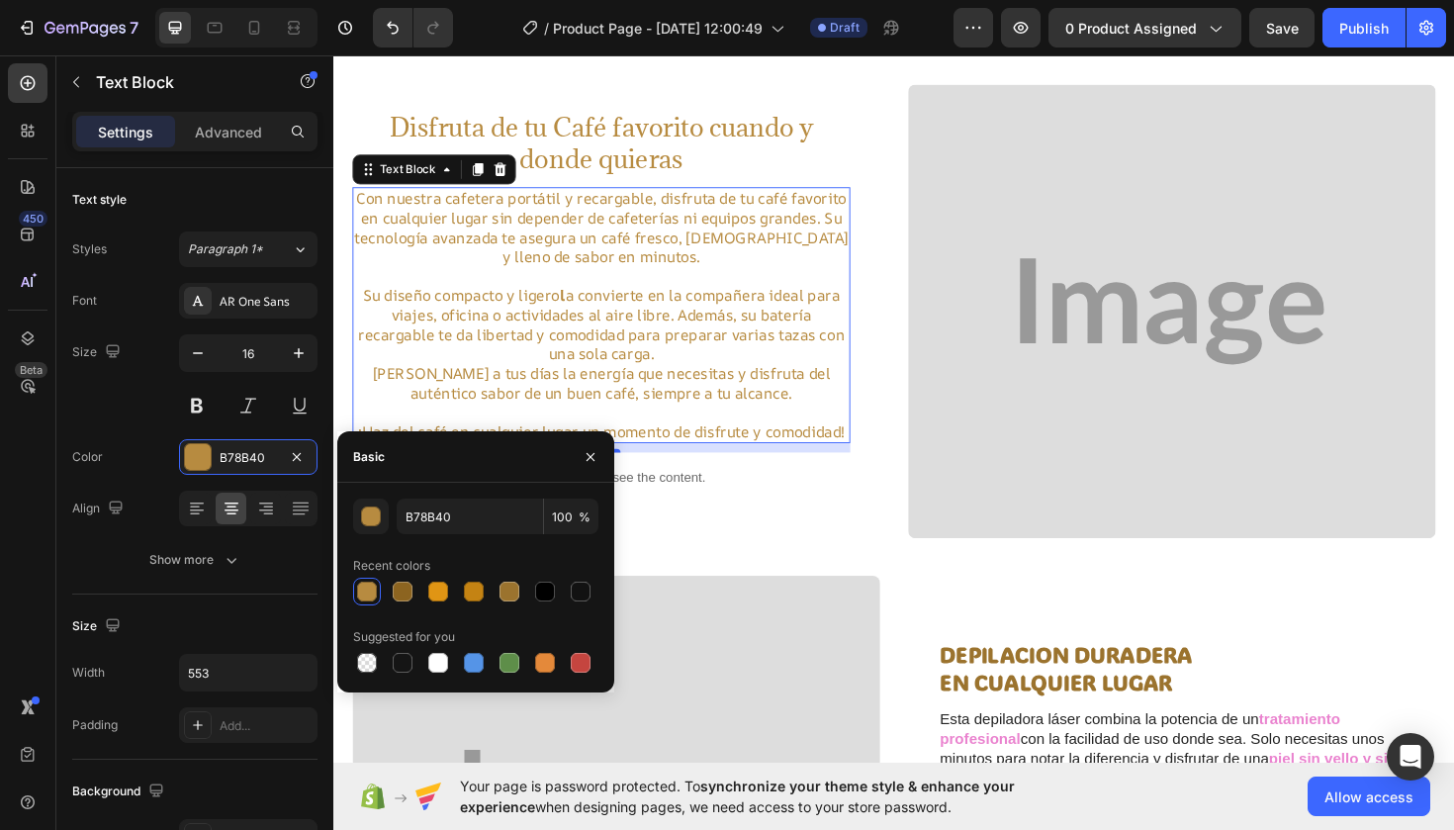
click at [368, 591] on div at bounding box center [367, 592] width 20 height 20
click at [549, 595] on div at bounding box center [545, 592] width 20 height 20
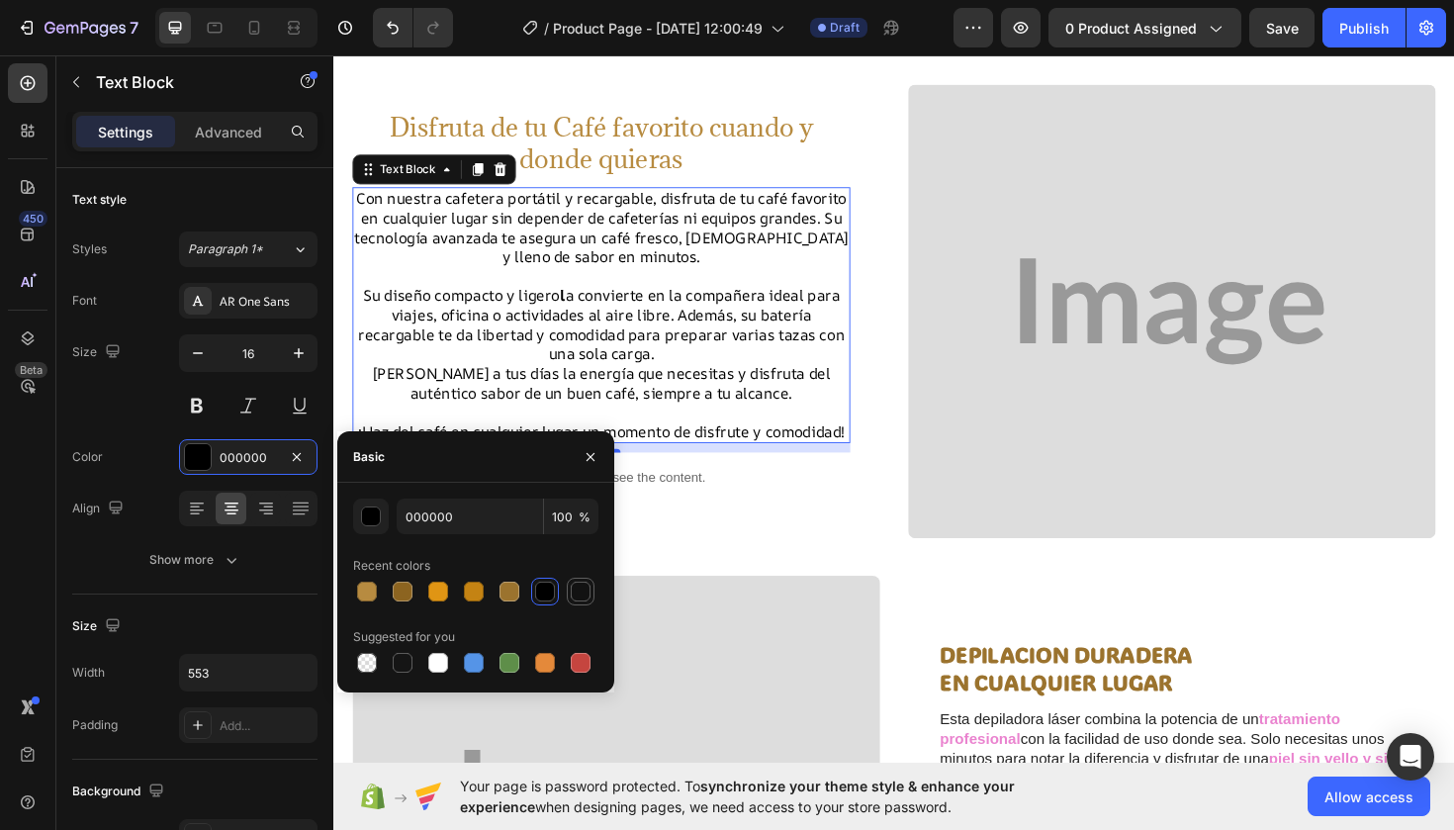
click at [585, 589] on div at bounding box center [581, 592] width 20 height 20
click at [551, 592] on div at bounding box center [545, 592] width 20 height 20
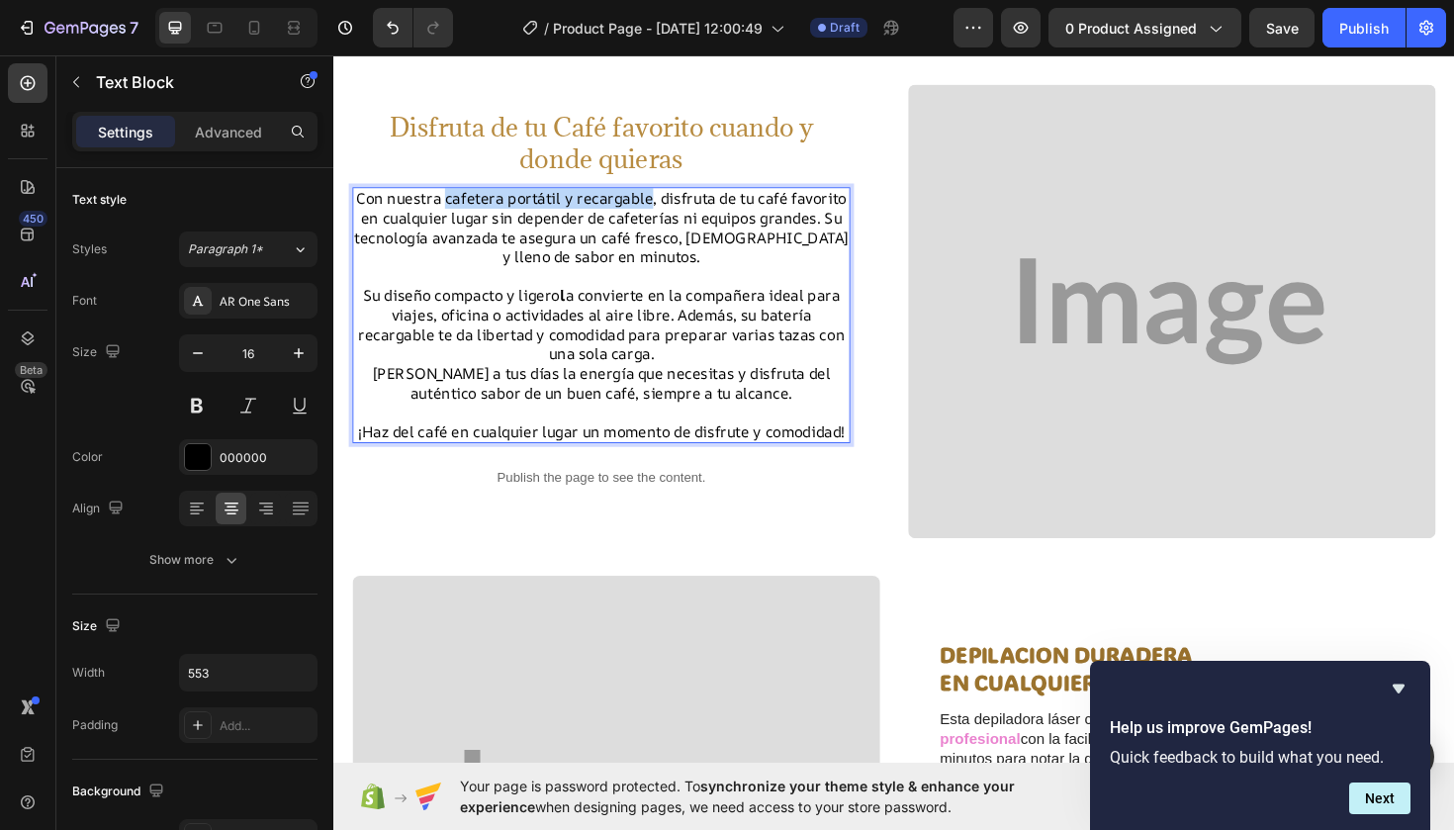
drag, startPoint x: 667, startPoint y: 202, endPoint x: 451, endPoint y: 201, distance: 215.6
click at [451, 201] on p "Con nuestra cafetera portátil y recargable, disfruta de tu café favorito en cua…" at bounding box center [616, 238] width 523 height 82
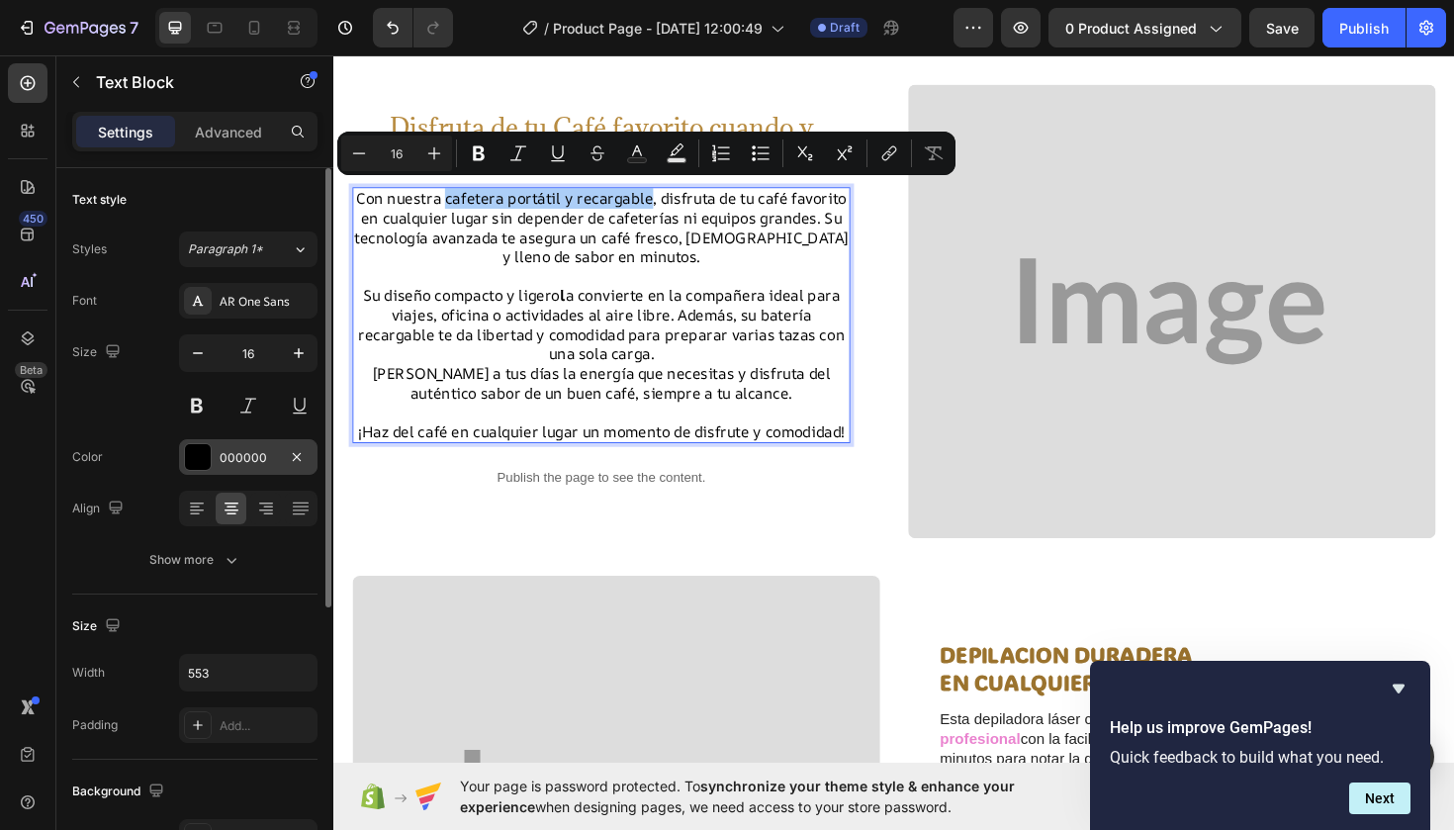
click at [229, 449] on div "000000" at bounding box center [248, 458] width 57 height 18
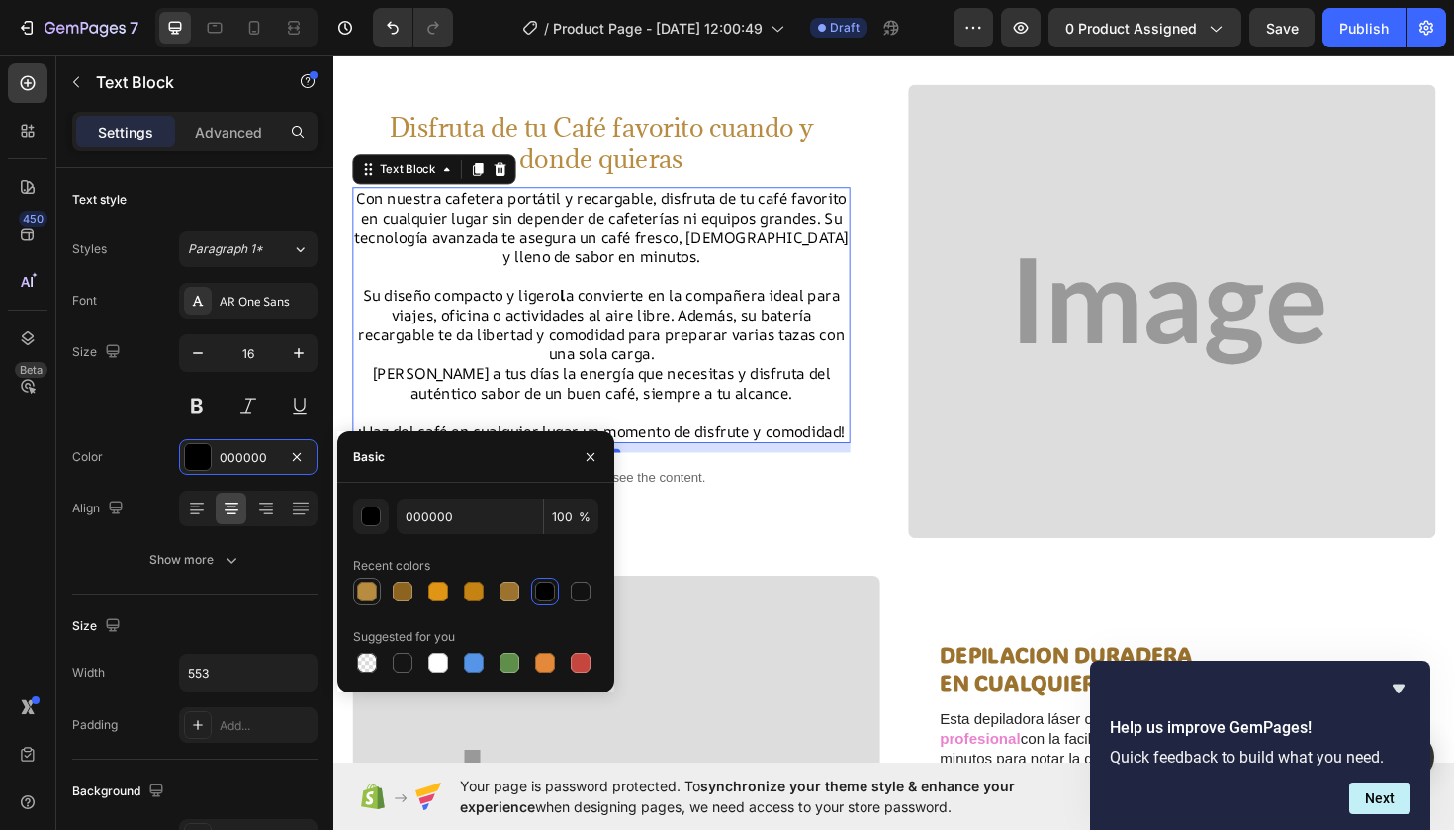
click at [372, 599] on div at bounding box center [367, 592] width 20 height 20
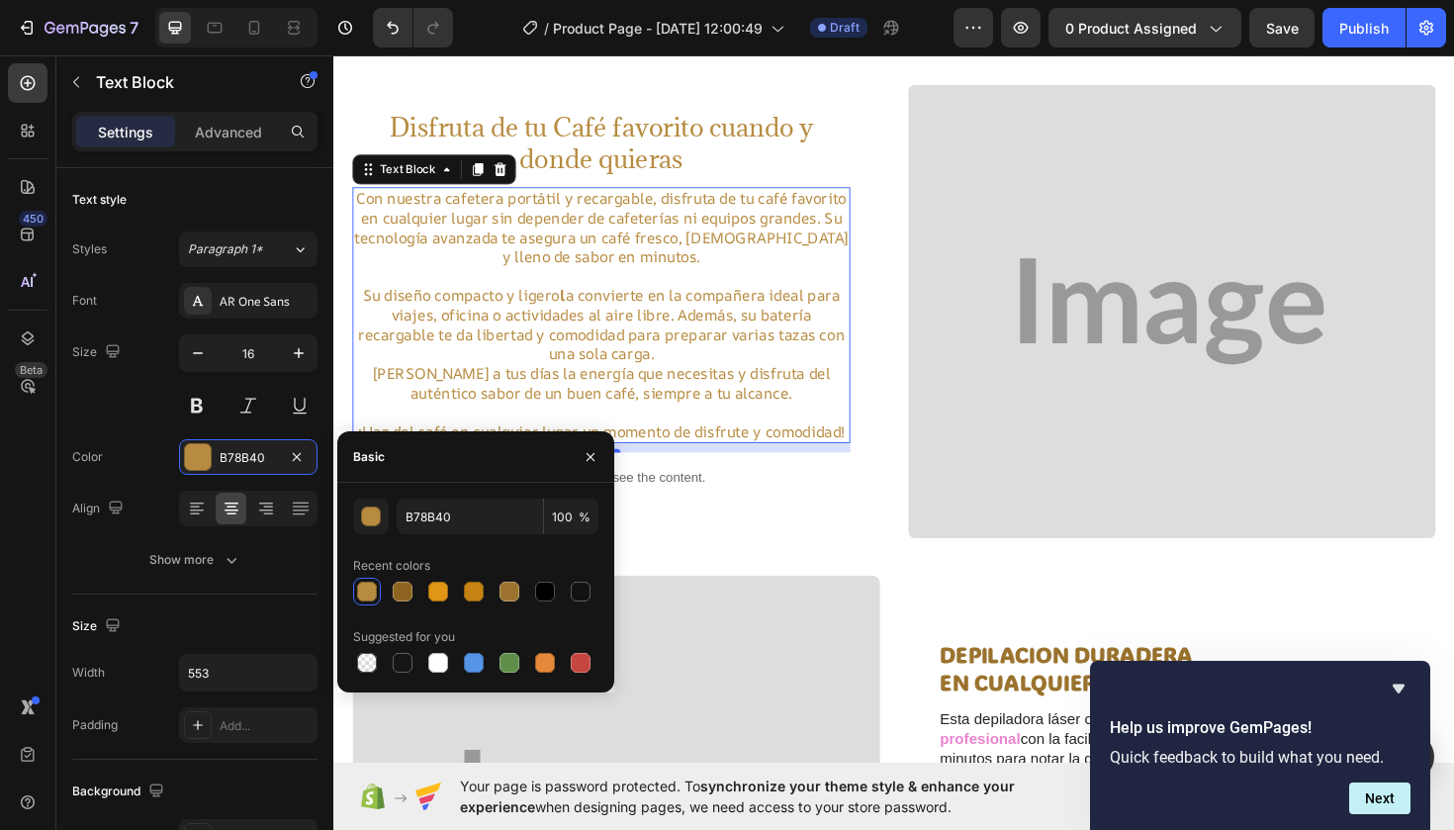
click at [372, 599] on div at bounding box center [367, 592] width 20 height 20
click at [548, 596] on div at bounding box center [545, 592] width 20 height 20
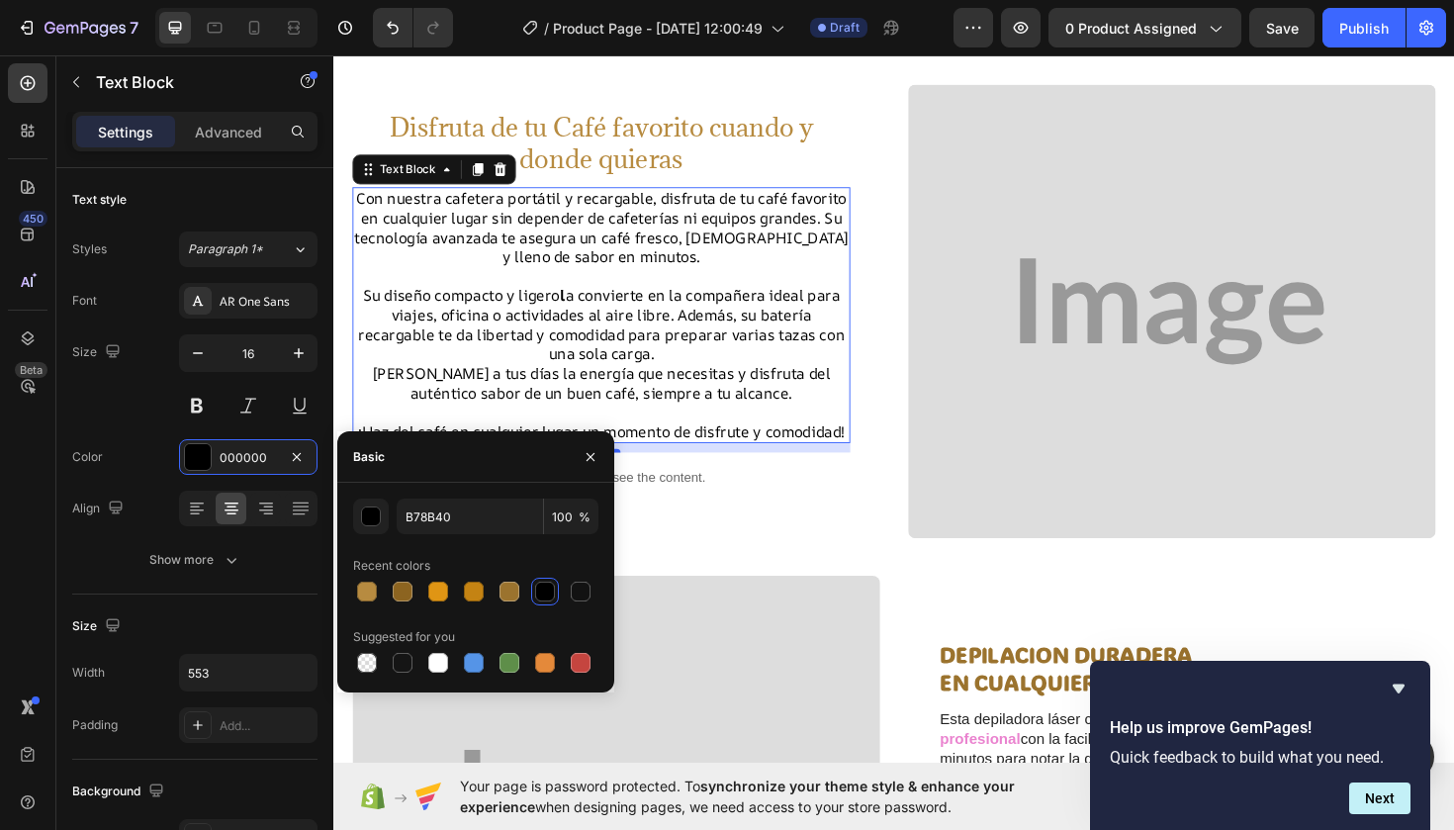
type input "000000"
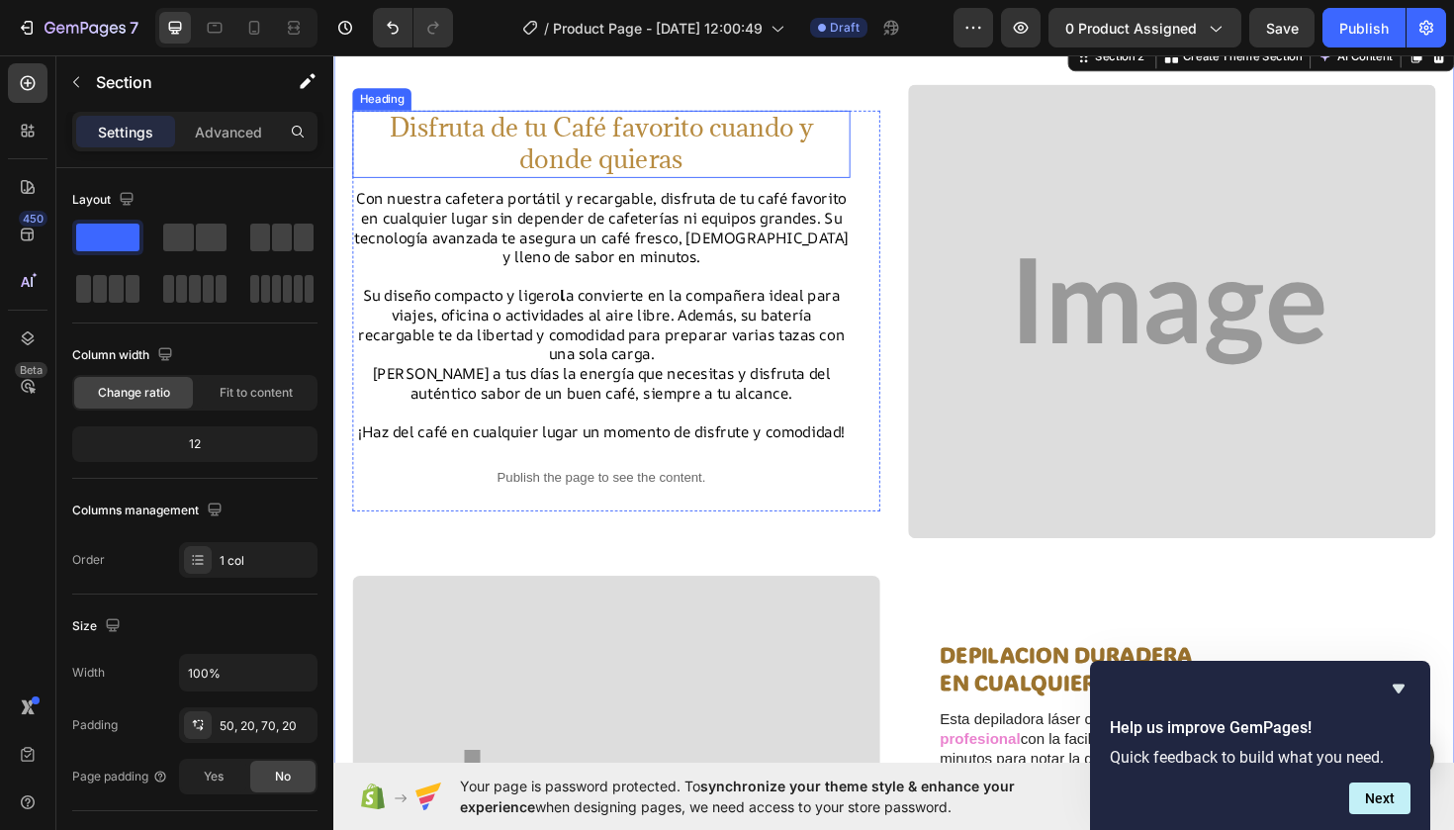
click at [697, 154] on p "Disfruta de tu Café favorito cuando y donde quieras" at bounding box center [616, 149] width 523 height 67
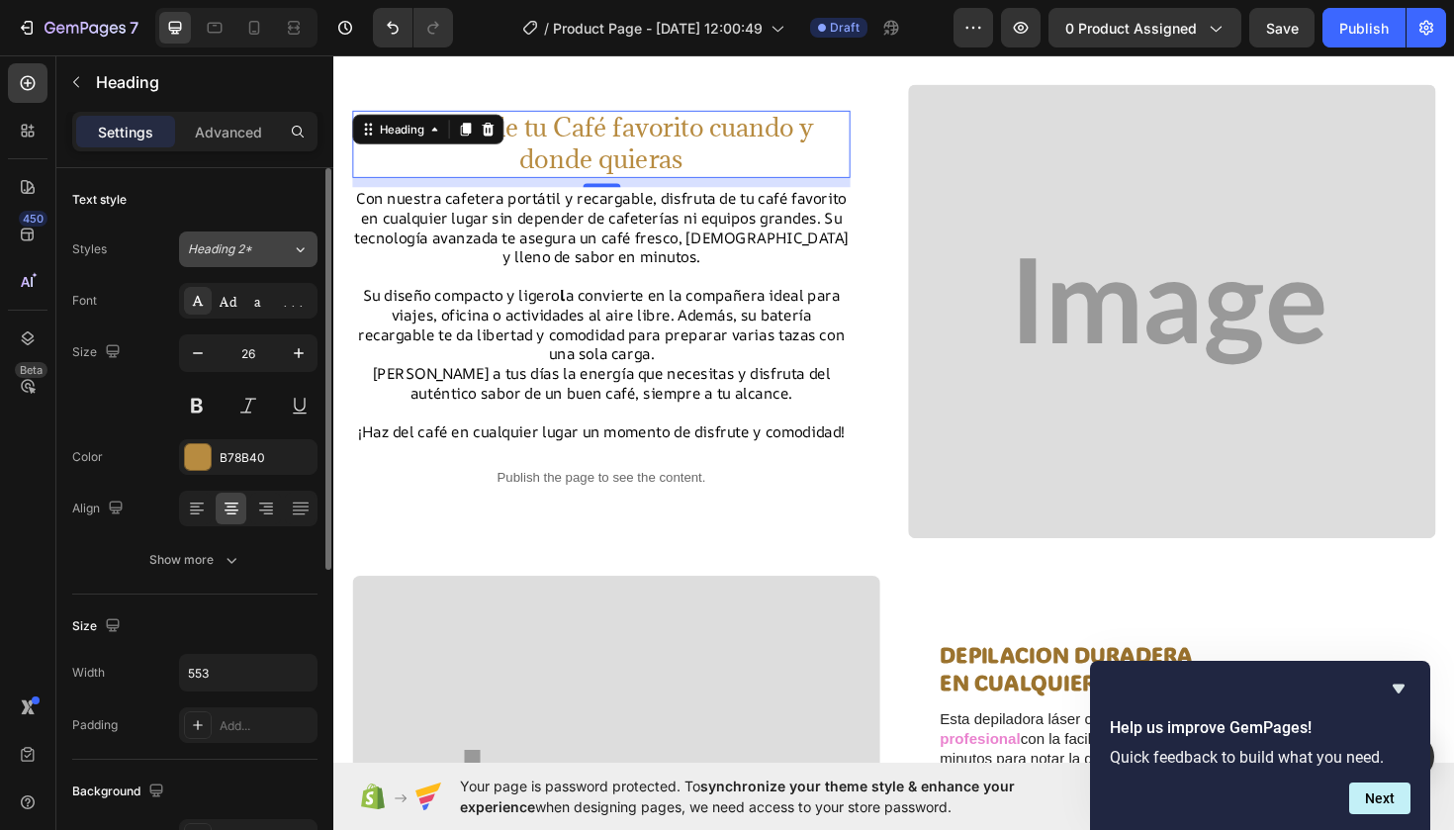
click at [304, 248] on icon at bounding box center [301, 249] width 8 height 5
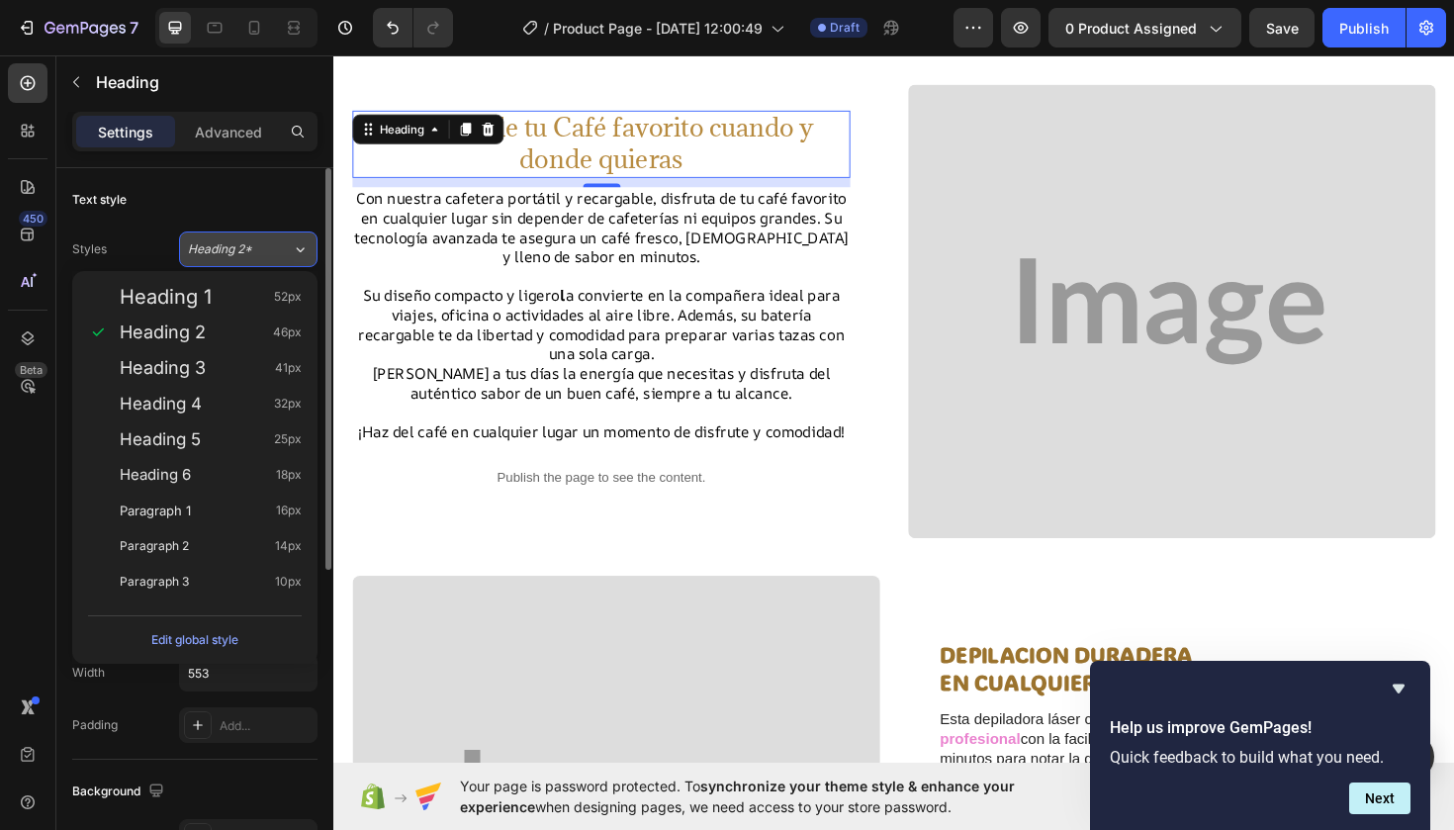
click at [307, 246] on icon at bounding box center [300, 249] width 17 height 20
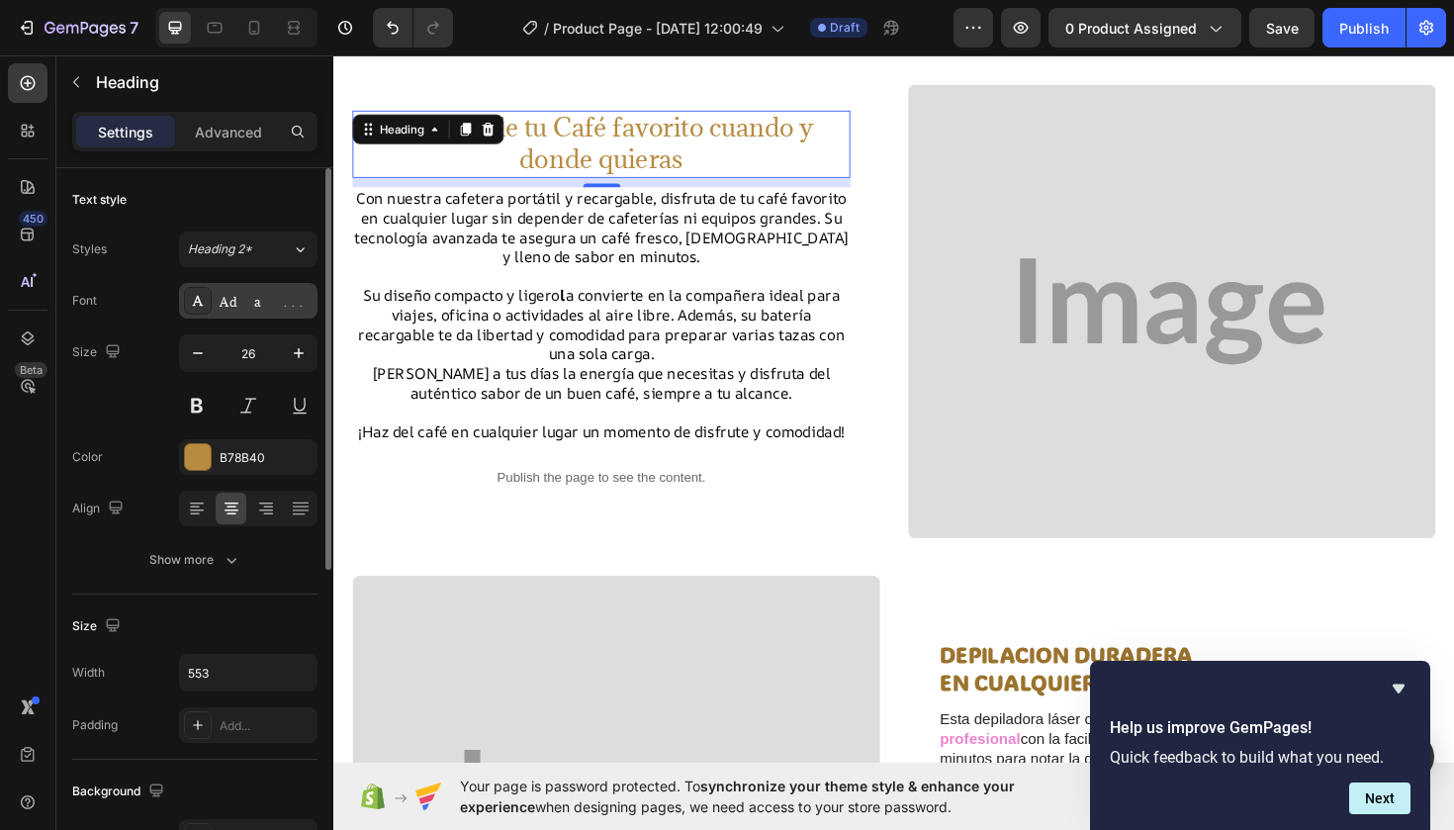
click at [251, 304] on div "Adamina" at bounding box center [266, 302] width 93 height 18
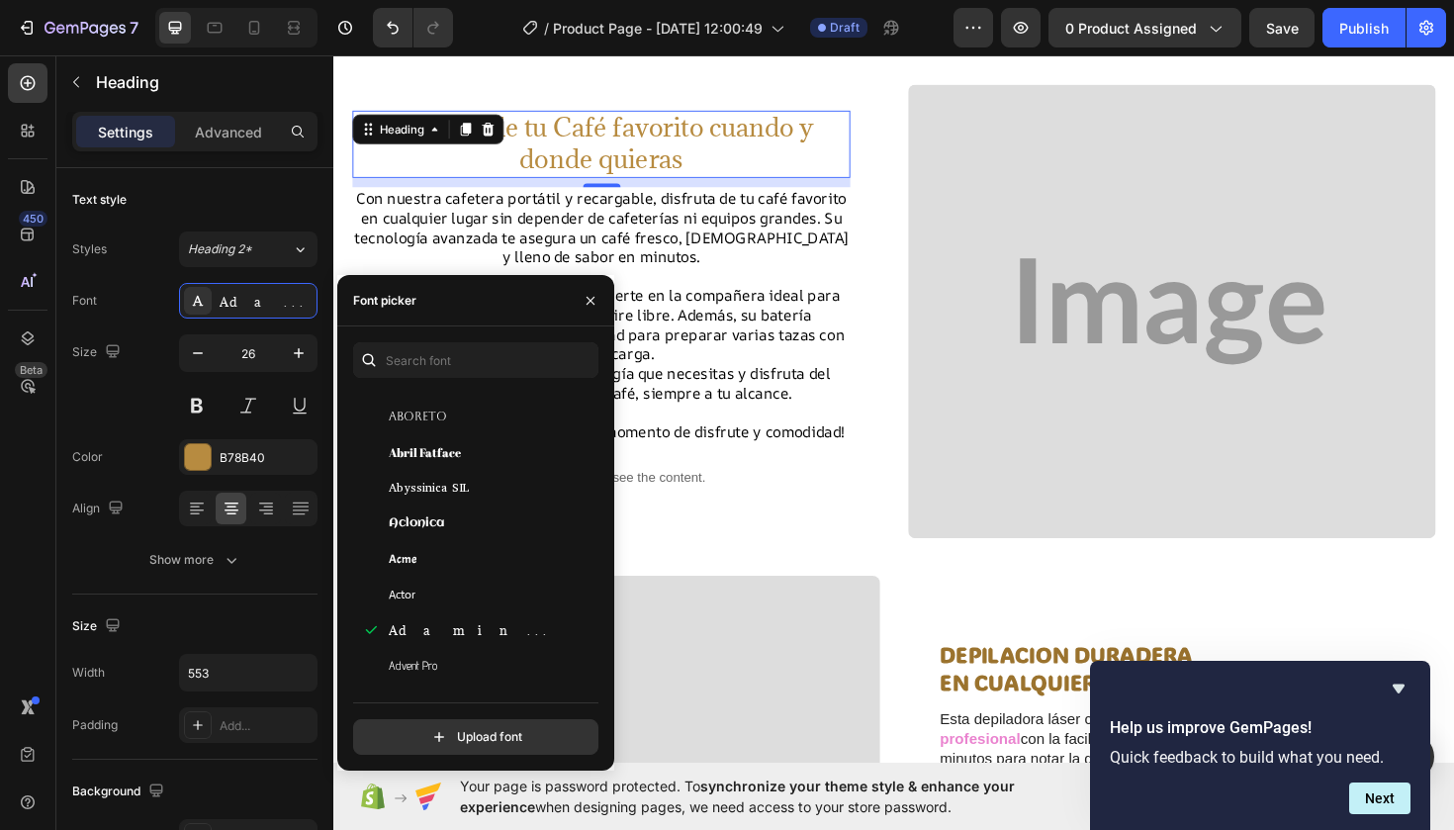
scroll to position [397, 0]
click at [460, 490] on span "Abyssinica SIL" at bounding box center [429, 491] width 80 height 18
click at [440, 522] on span "Aclonica" at bounding box center [416, 526] width 55 height 18
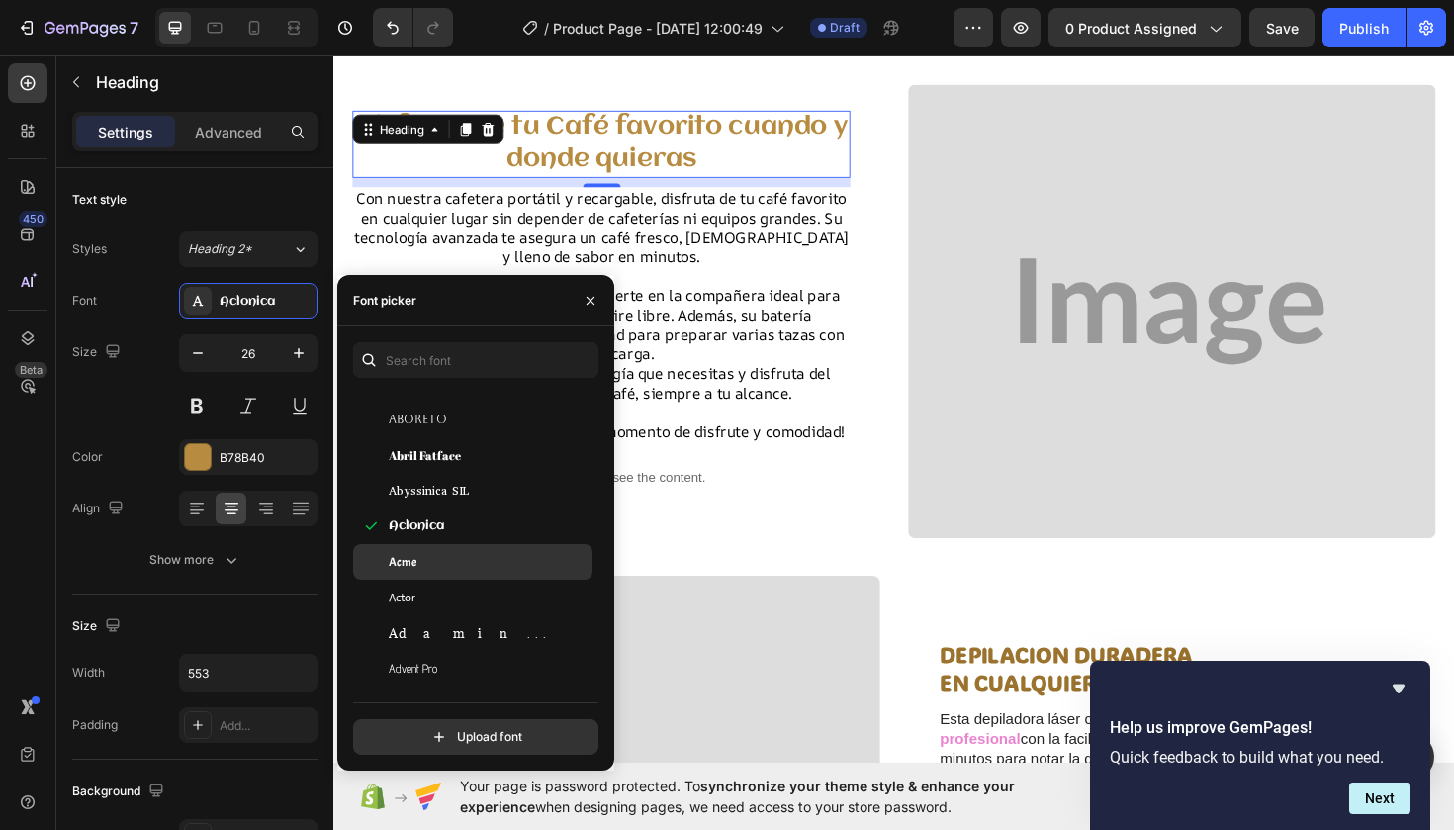
click at [433, 557] on div "Acme" at bounding box center [489, 562] width 200 height 18
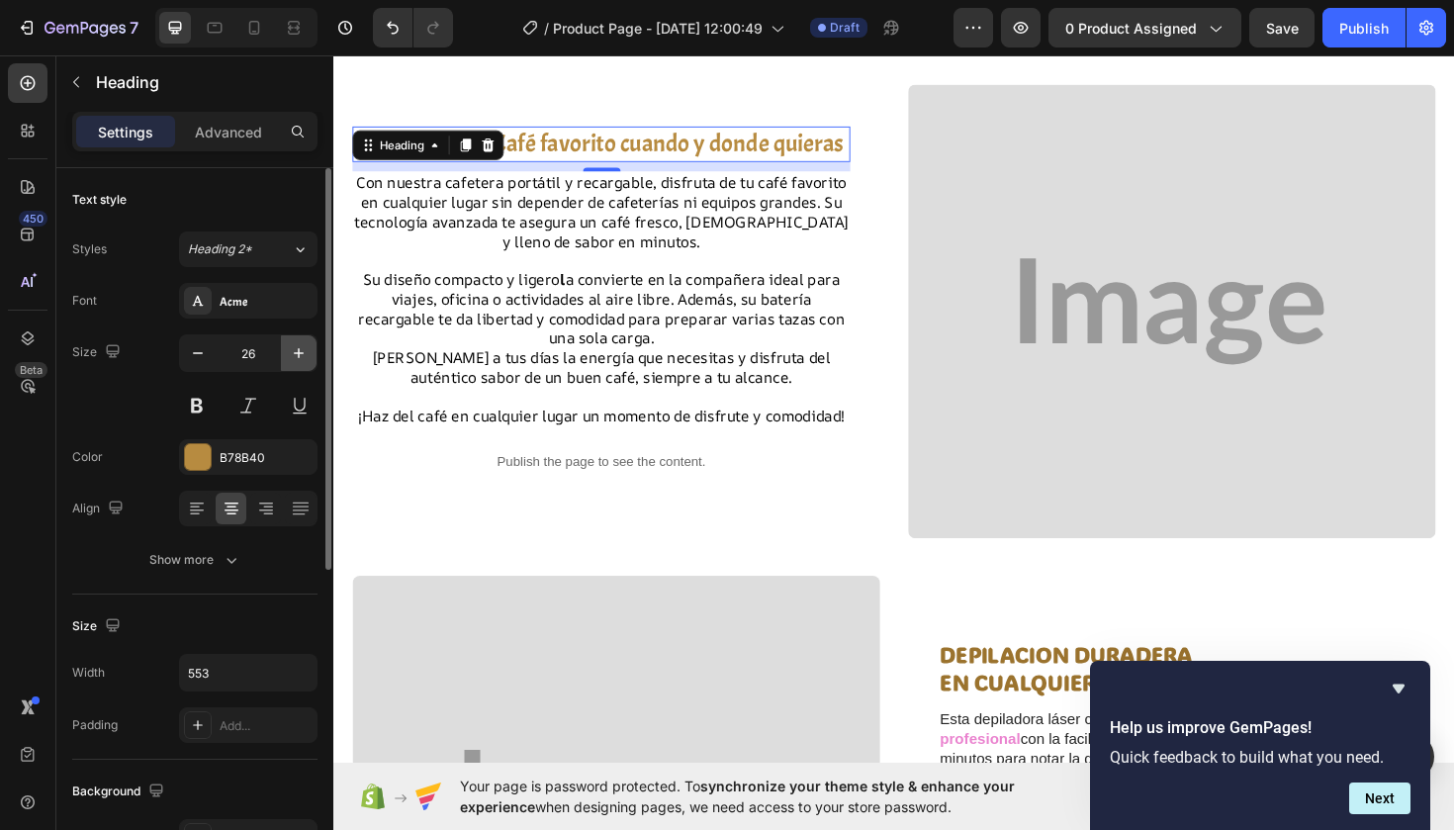
click at [303, 356] on icon "button" at bounding box center [299, 353] width 20 height 20
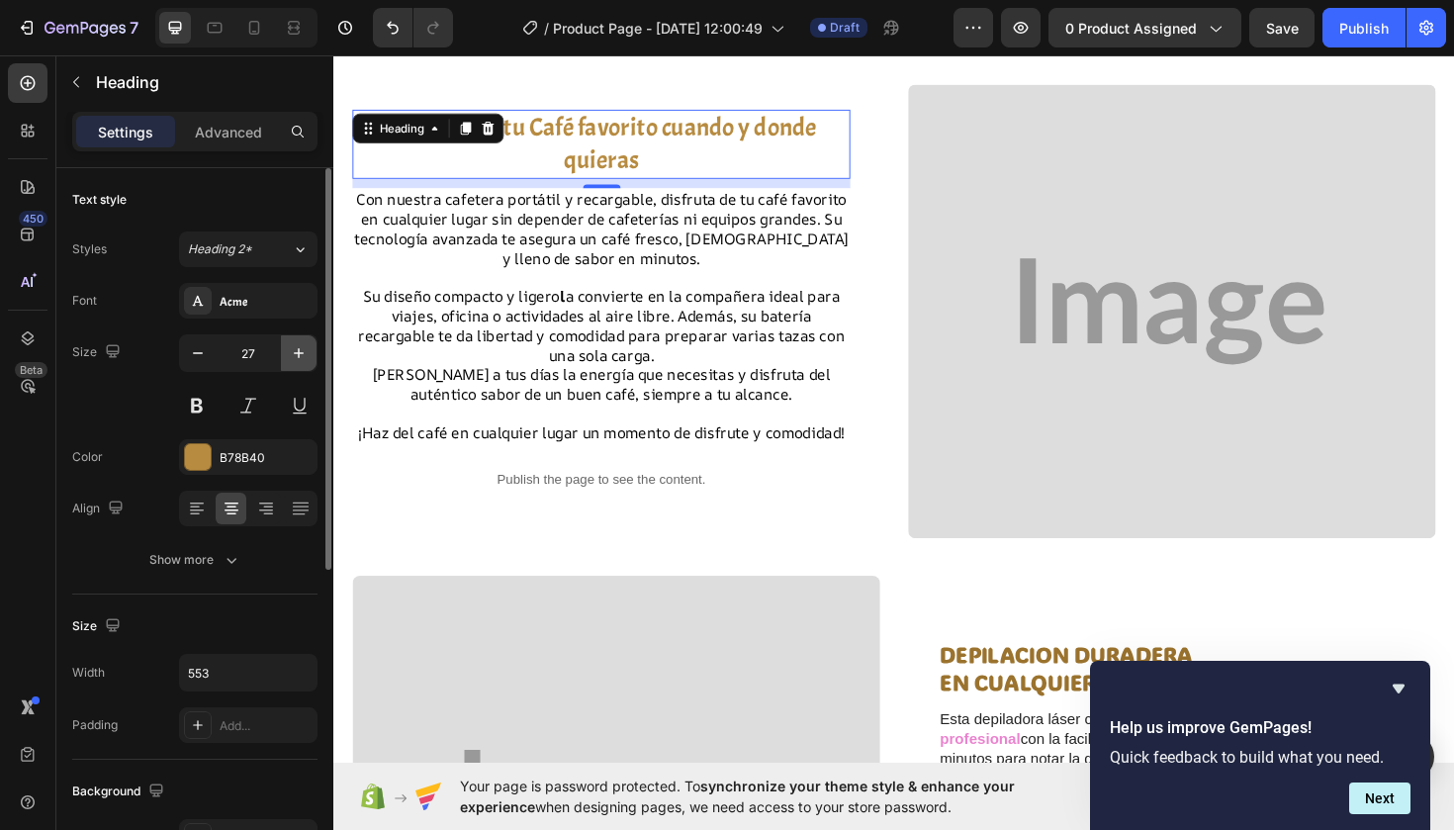
click at [303, 356] on icon "button" at bounding box center [299, 353] width 20 height 20
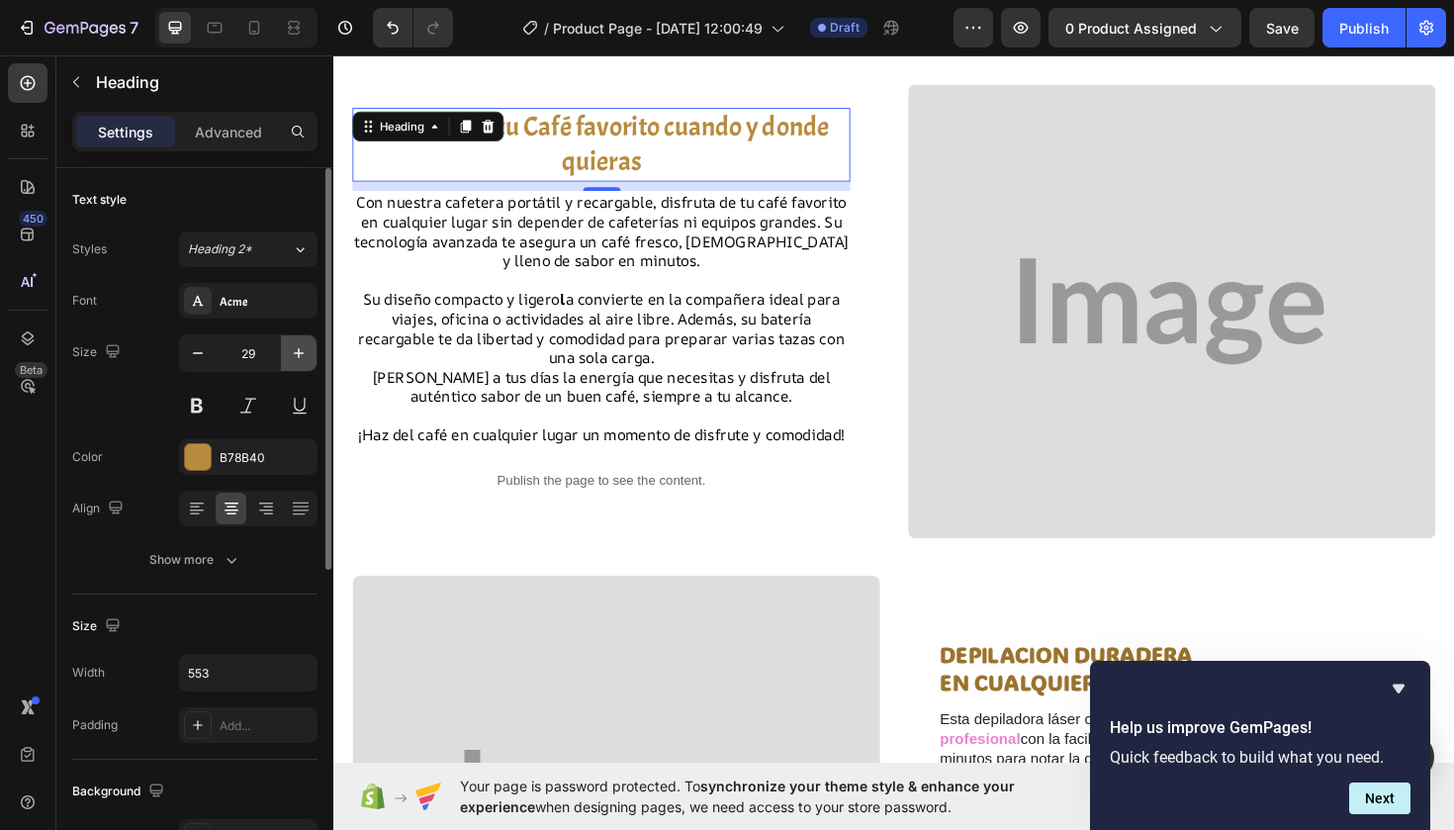
click at [303, 356] on icon "button" at bounding box center [299, 353] width 20 height 20
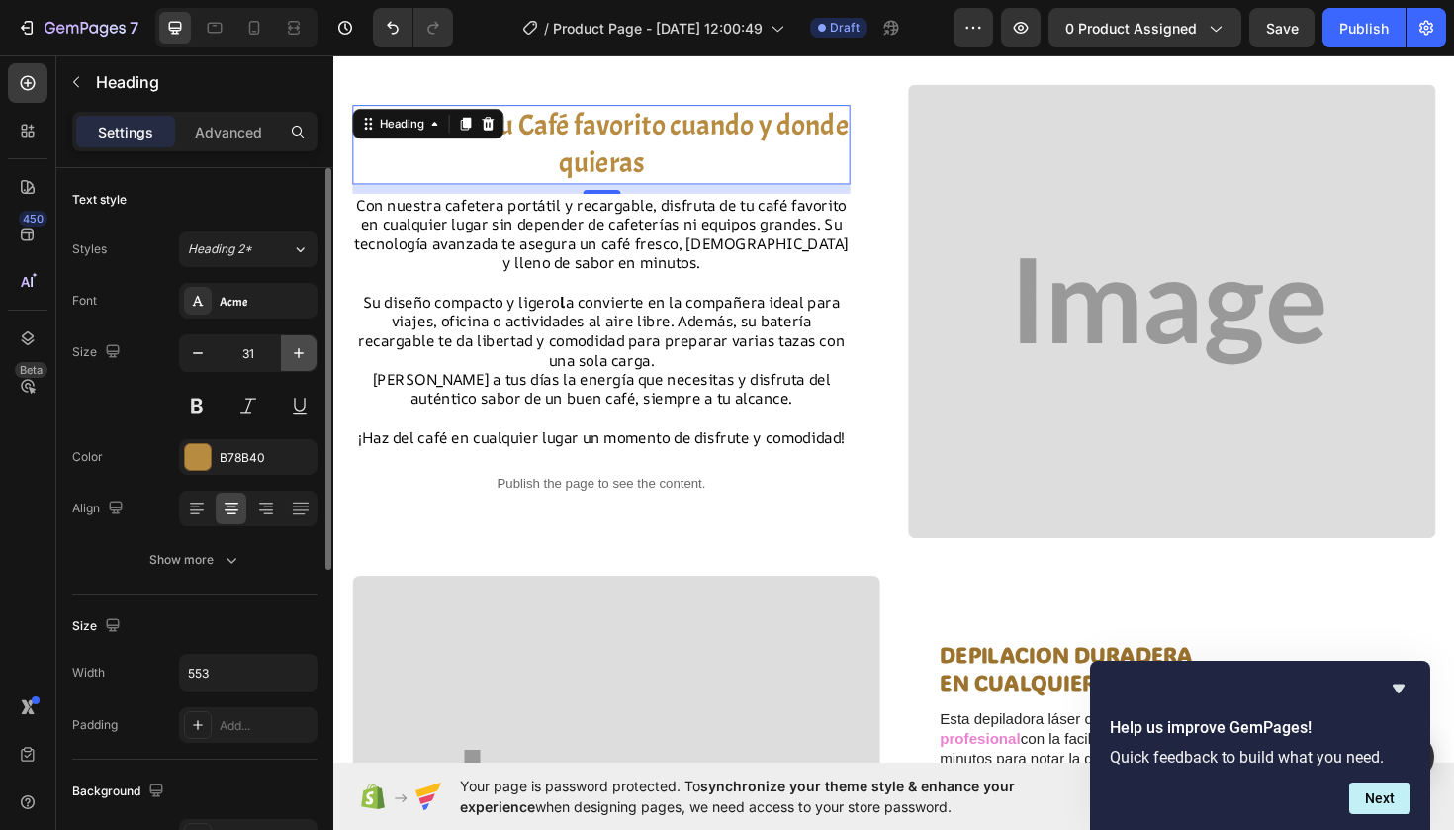
click at [303, 356] on icon "button" at bounding box center [299, 353] width 20 height 20
type input "32"
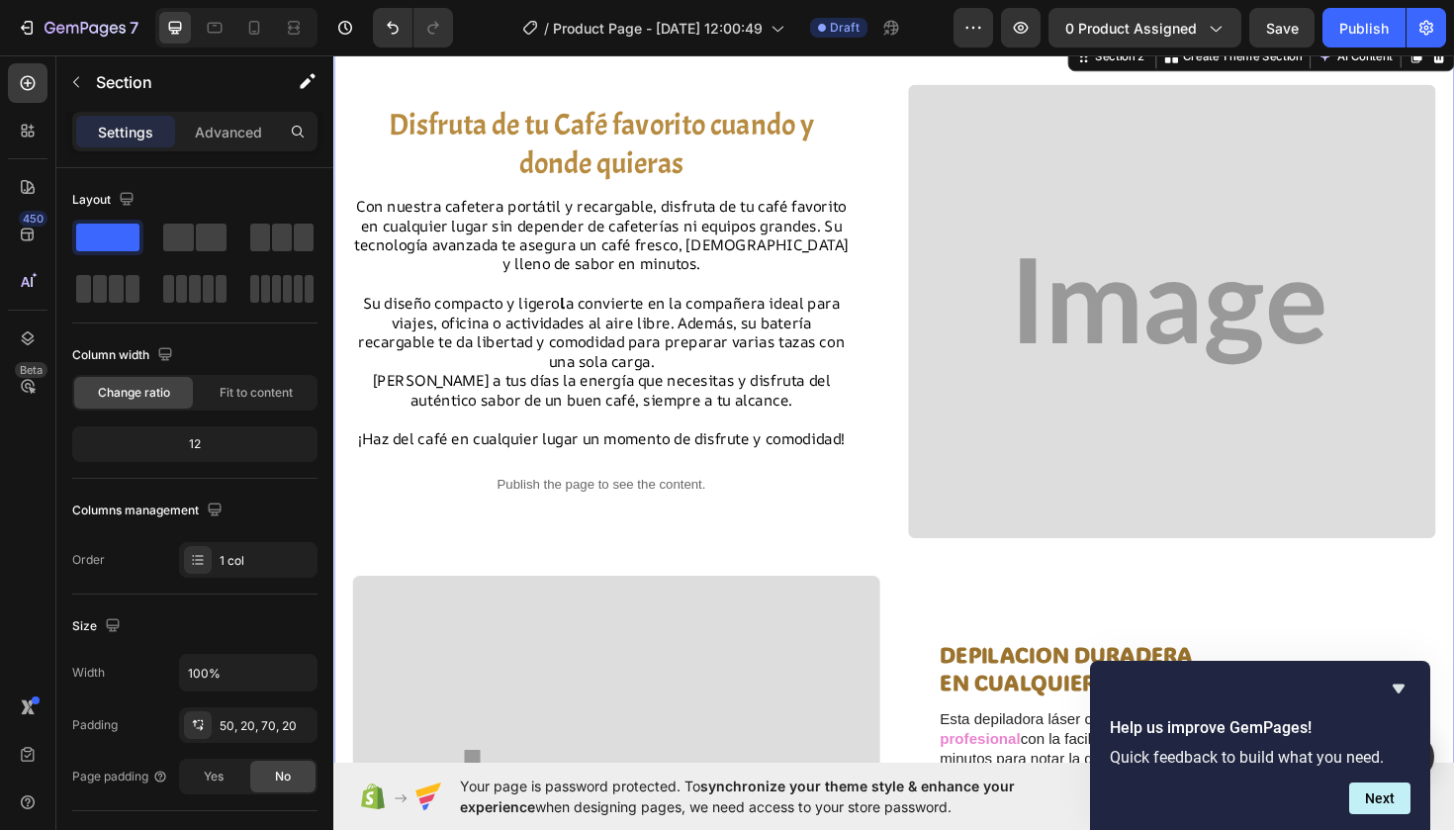
click at [823, 124] on p "Disfruta de tu Café favorito cuando y donde quieras" at bounding box center [616, 150] width 523 height 82
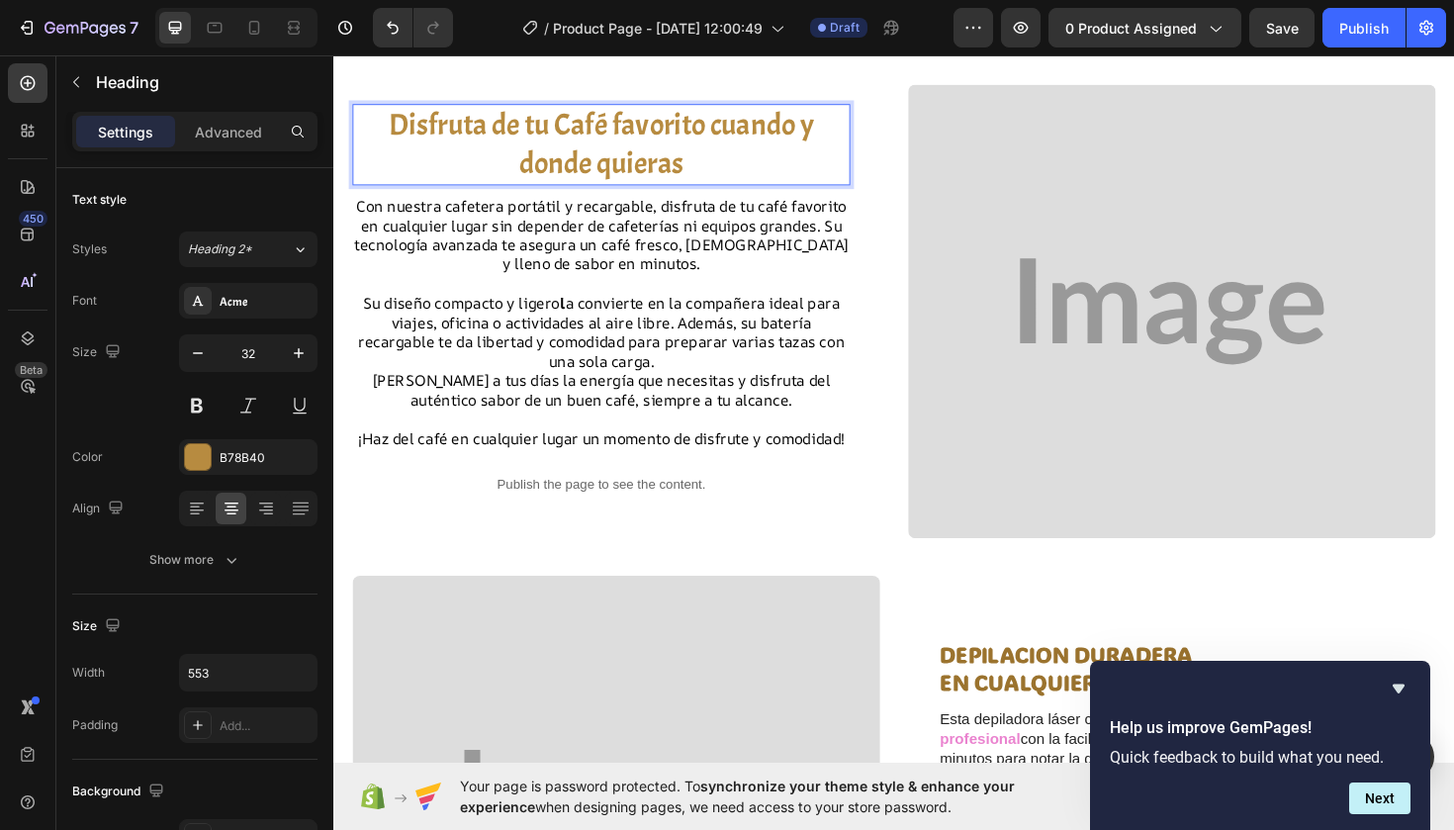
click at [818, 122] on p "Disfruta de tu Café favorito cuando y donde quieras" at bounding box center [616, 150] width 523 height 82
click at [754, 131] on p "Disfruta de tu Café favorito y donde quieras" at bounding box center [616, 150] width 523 height 82
click at [851, 122] on p "Disfruta de tu Café favorito donde quieras" at bounding box center [616, 150] width 523 height 82
click at [751, 125] on p "Disfruta de tu Café favorito donde quieras" at bounding box center [616, 150] width 523 height 82
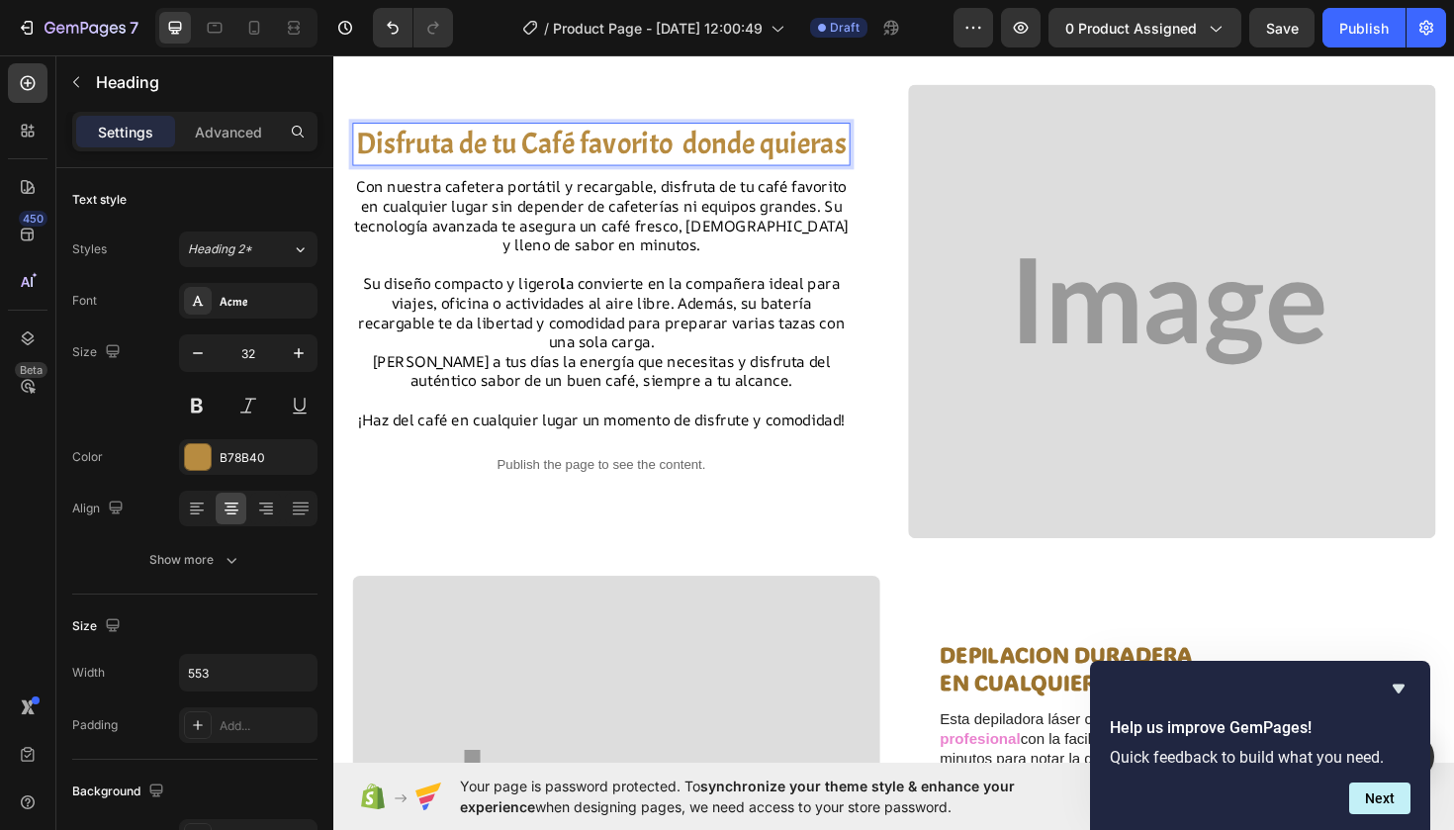
click at [780, 156] on p "Disfruta de tu Café favorito donde quieras" at bounding box center [616, 150] width 523 height 42
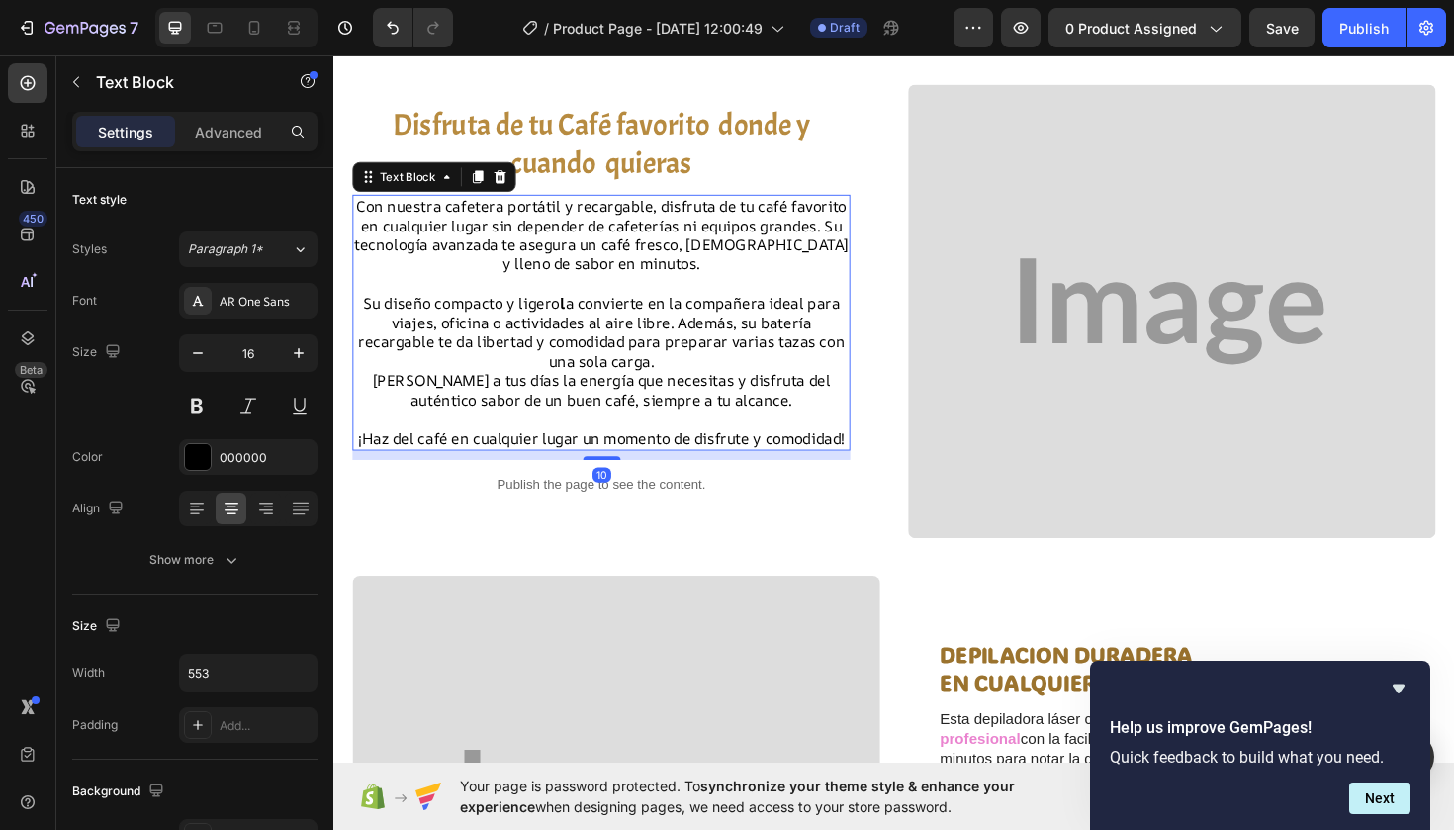
click at [646, 238] on p "Con nuestra cafetera portátil y recargable, disfruta de tu café favorito en cua…" at bounding box center [616, 246] width 523 height 82
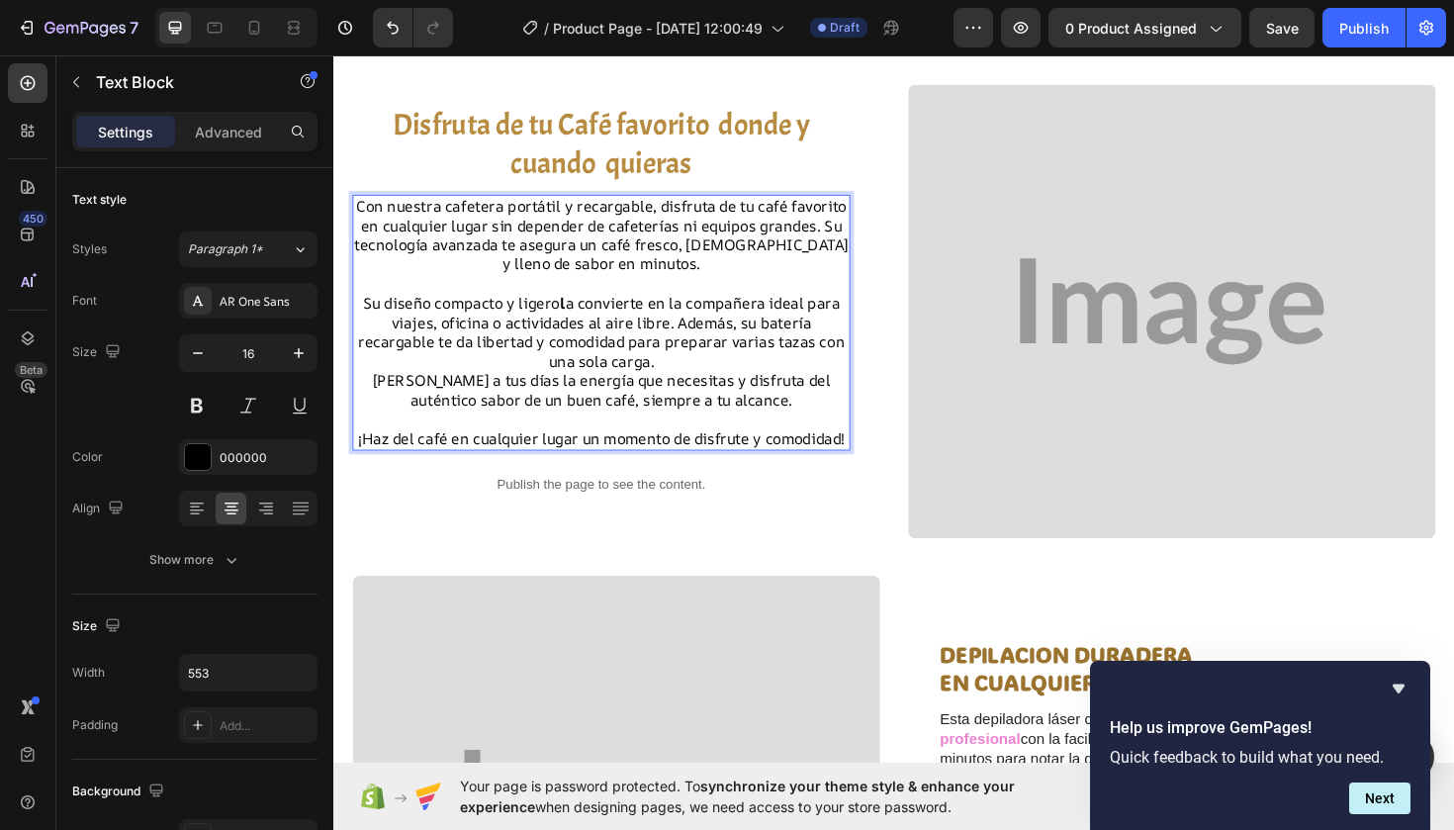
click at [660, 210] on p "Con nuestra cafetera portátil y recargable, disfruta de tu café favorito en cua…" at bounding box center [616, 246] width 523 height 82
click at [667, 210] on p "Con nuestra cafetera portátil y recargable, disfruta de tu café favorito en cua…" at bounding box center [616, 246] width 523 height 82
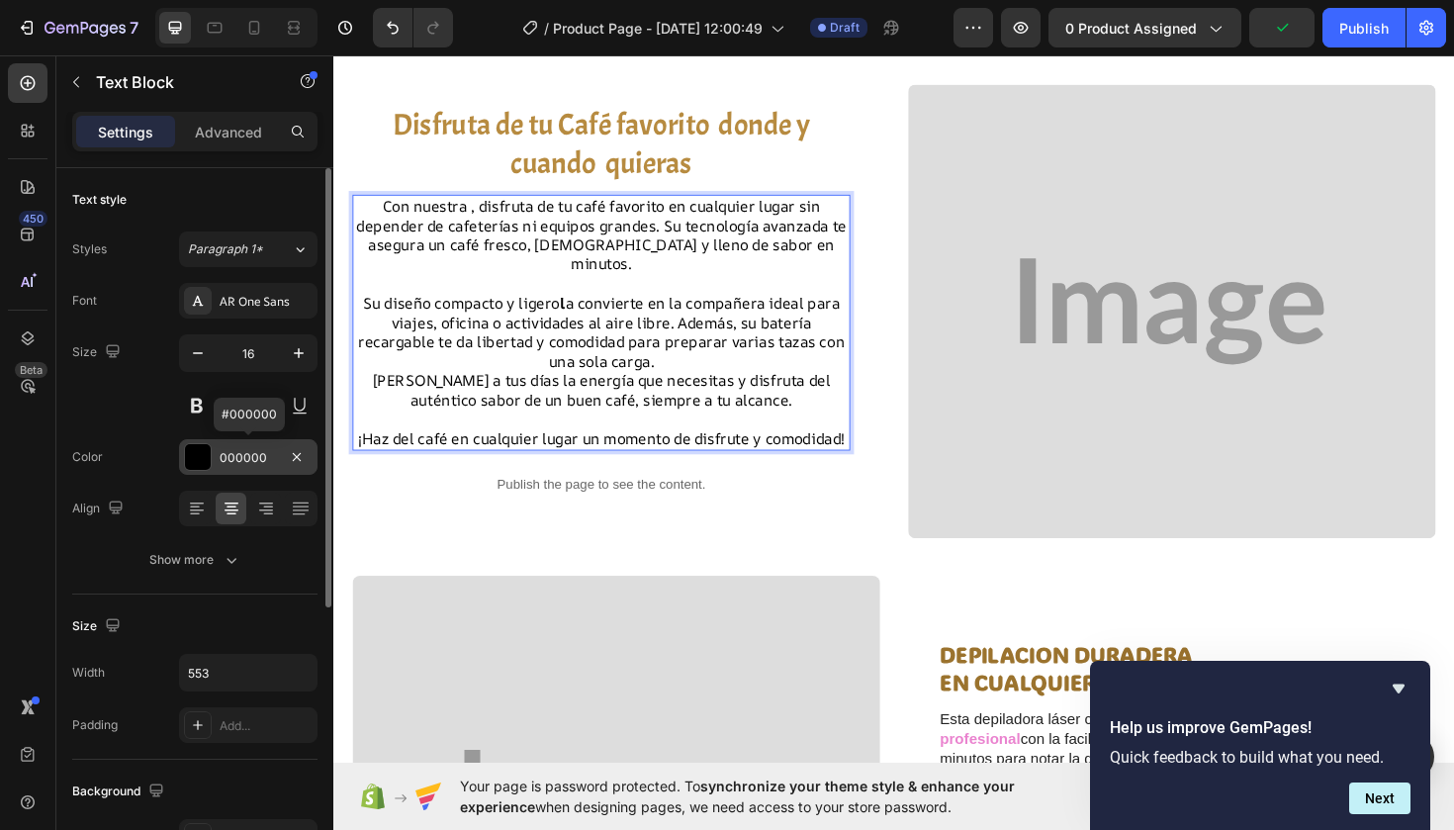
click at [209, 453] on div at bounding box center [198, 457] width 26 height 26
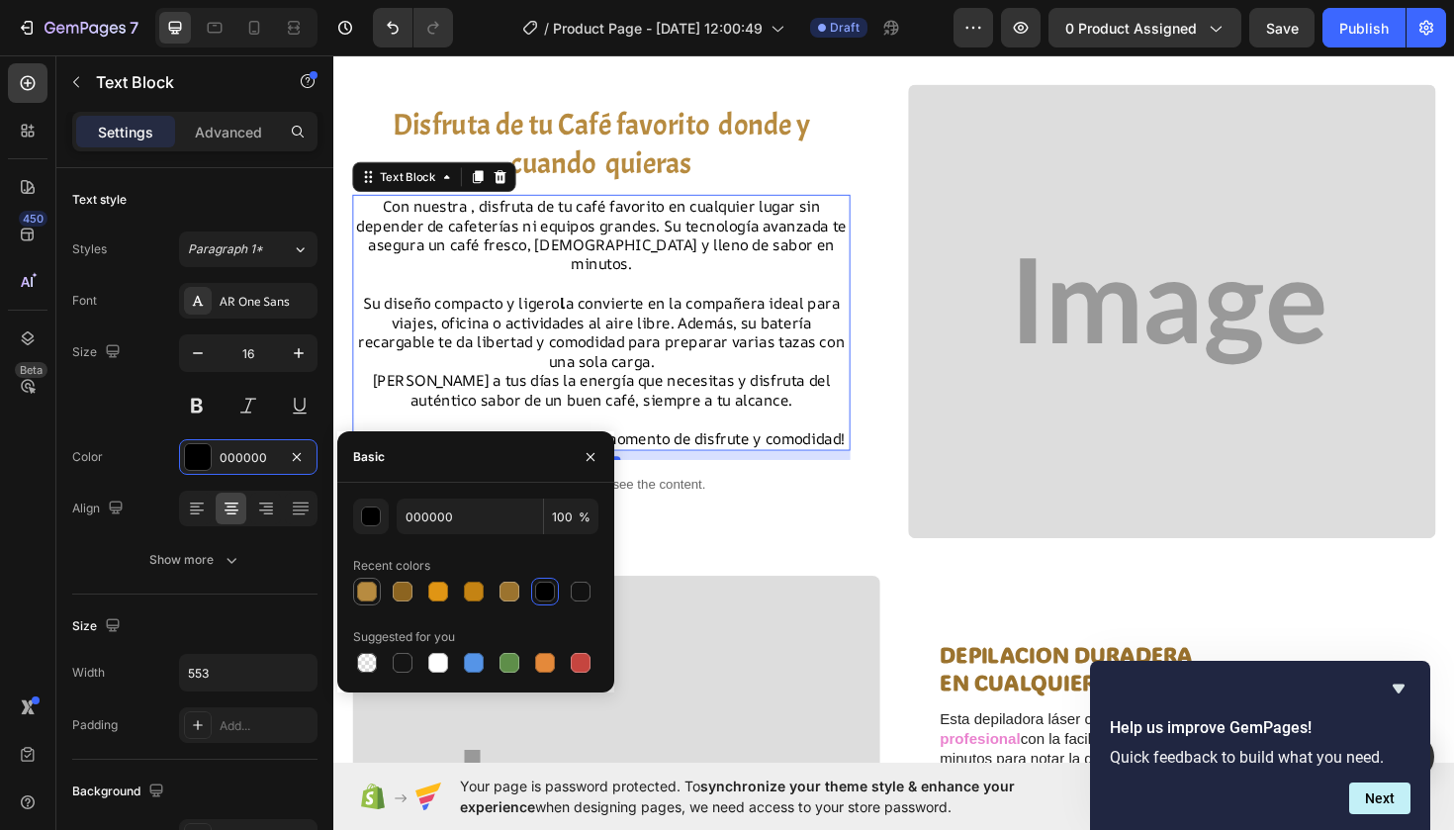
click at [370, 581] on div at bounding box center [367, 592] width 24 height 24
type input "B78B40"
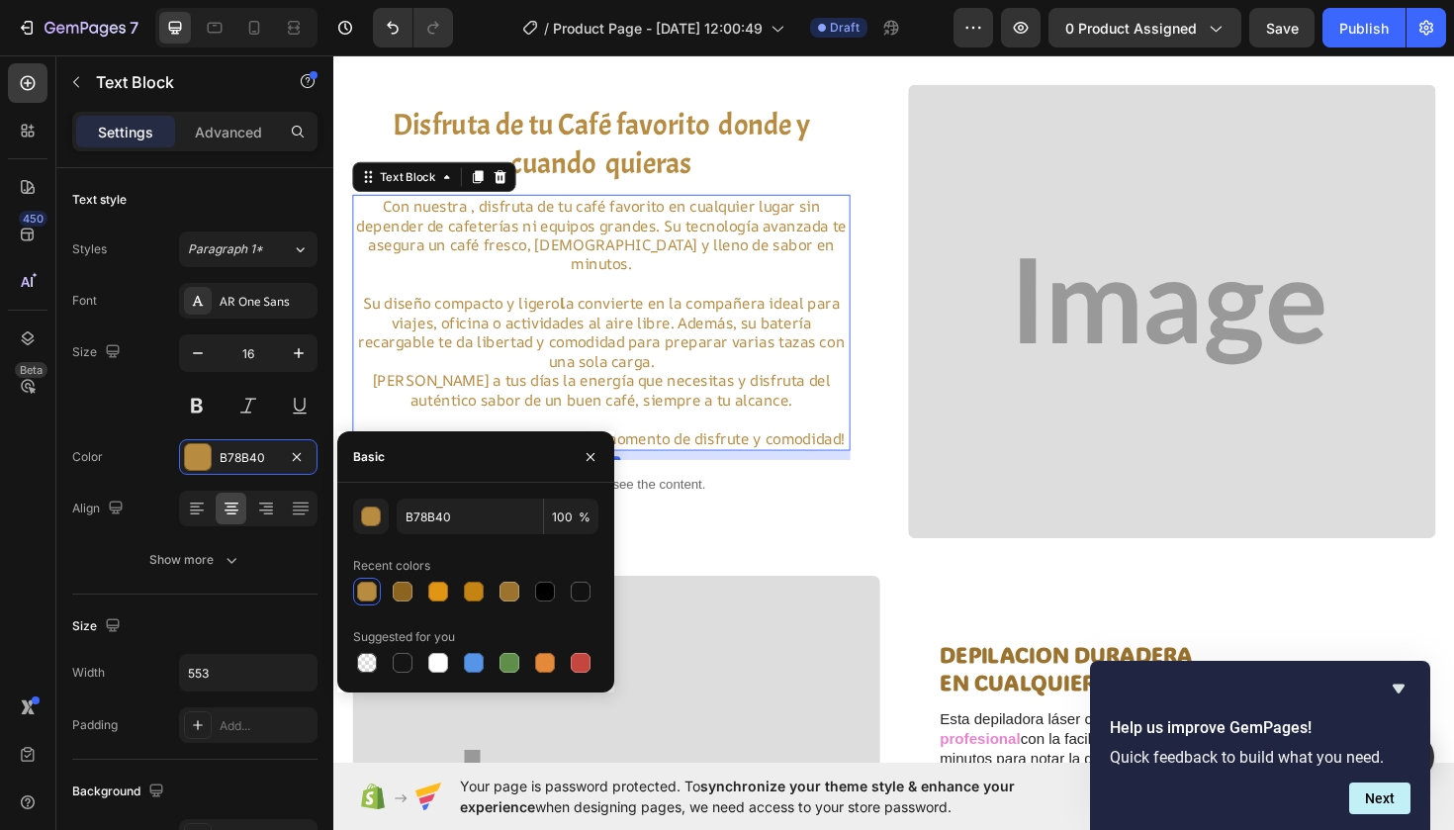
click at [384, 567] on div "Recent colors" at bounding box center [391, 566] width 77 height 18
click at [370, 592] on div at bounding box center [367, 592] width 20 height 20
click at [387, 37] on icon "Undo/Redo" at bounding box center [393, 28] width 20 height 20
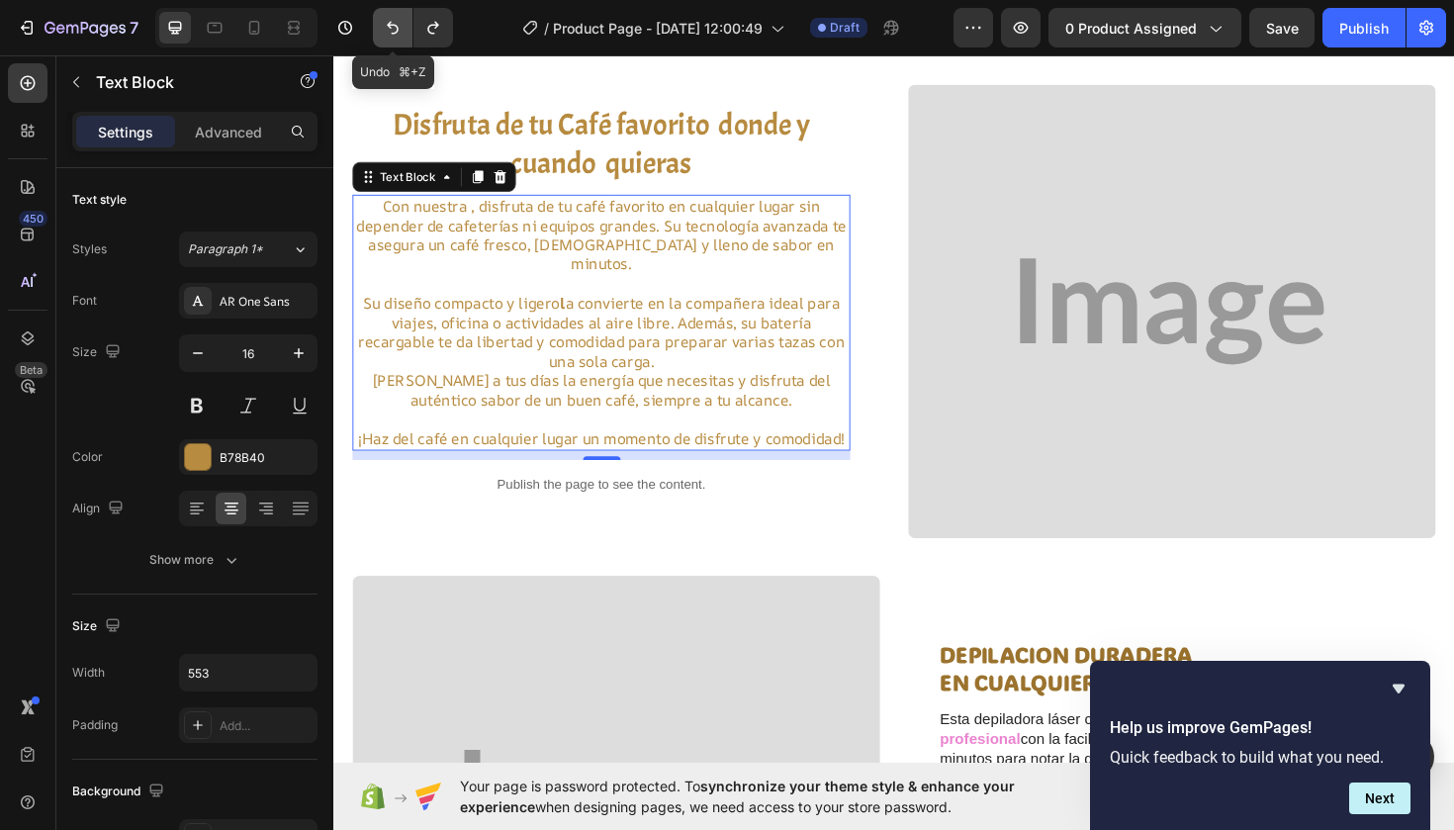
click at [387, 37] on icon "Undo/Redo" at bounding box center [393, 28] width 20 height 20
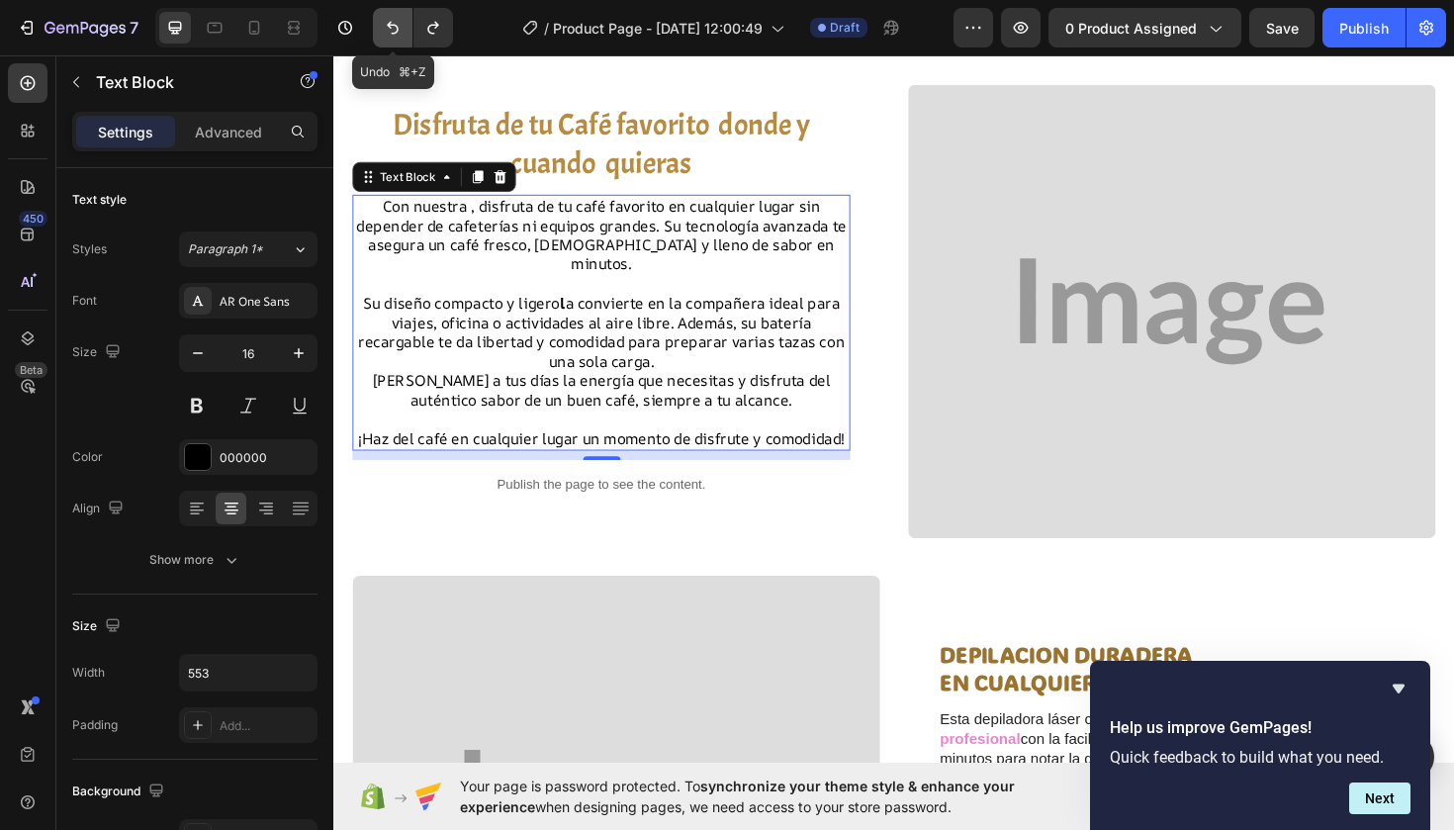
click at [387, 37] on icon "Undo/Redo" at bounding box center [393, 28] width 20 height 20
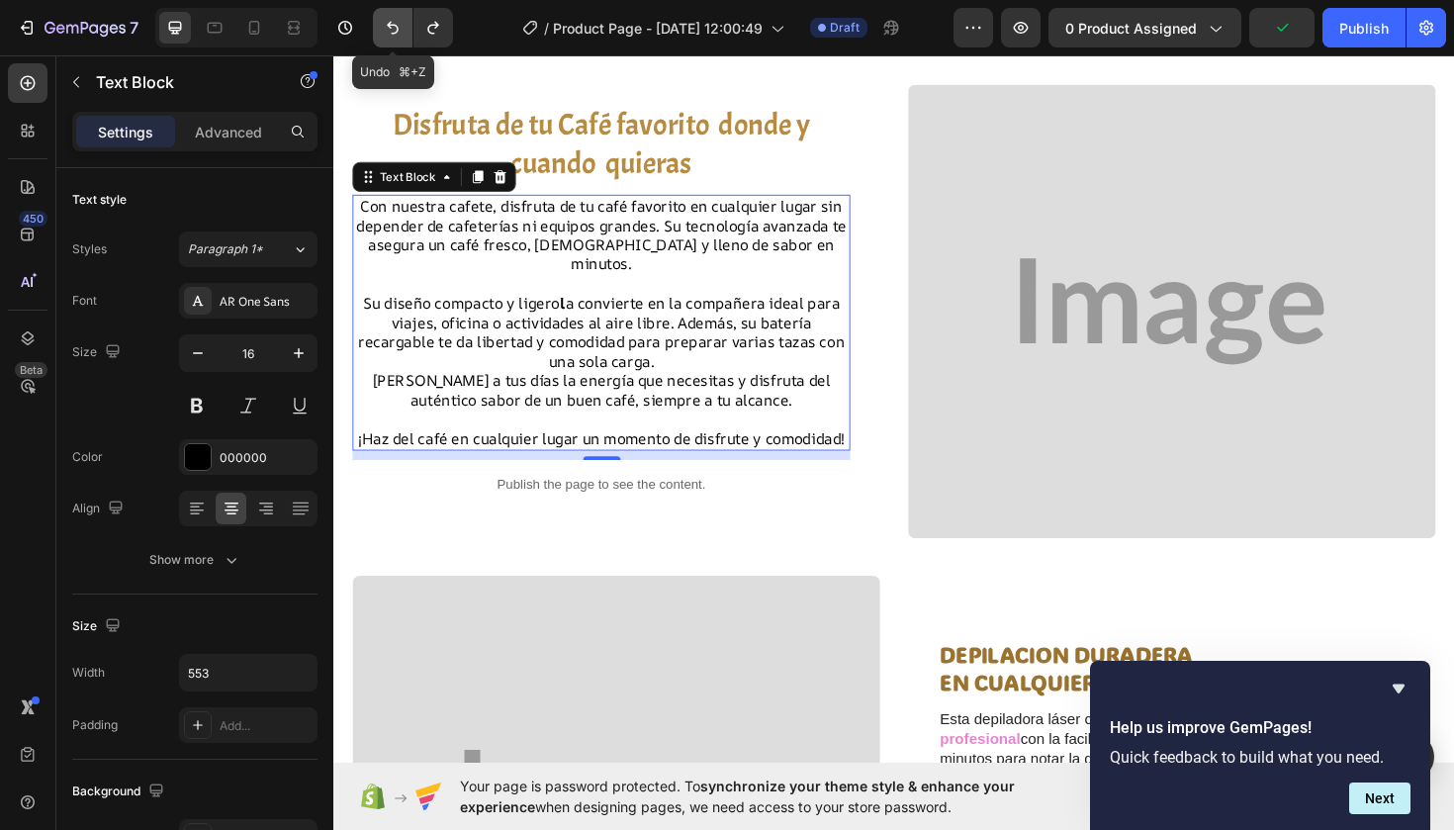
click at [387, 37] on icon "Undo/Redo" at bounding box center [393, 28] width 20 height 20
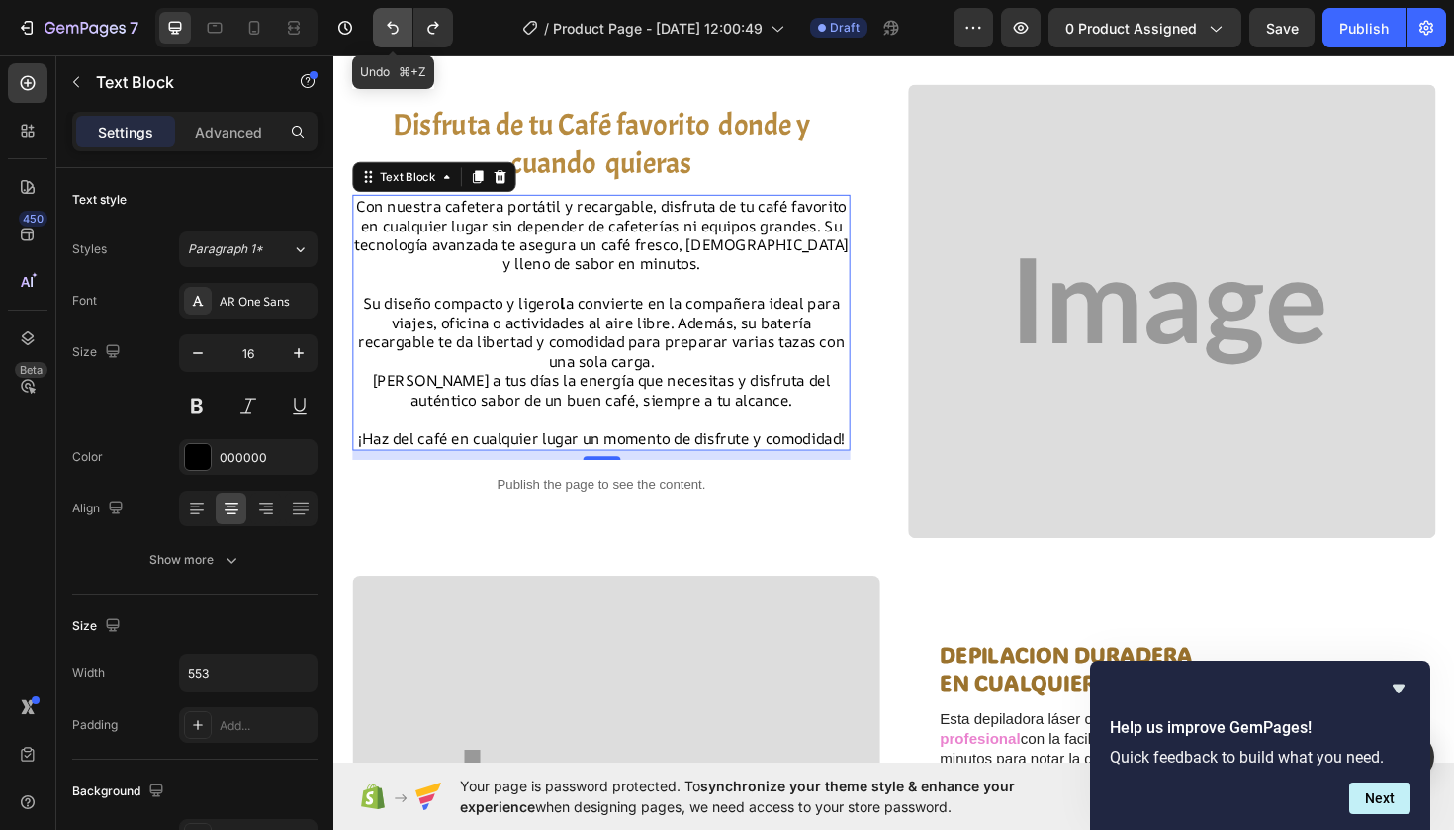
click at [387, 37] on icon "Undo/Redo" at bounding box center [393, 28] width 20 height 20
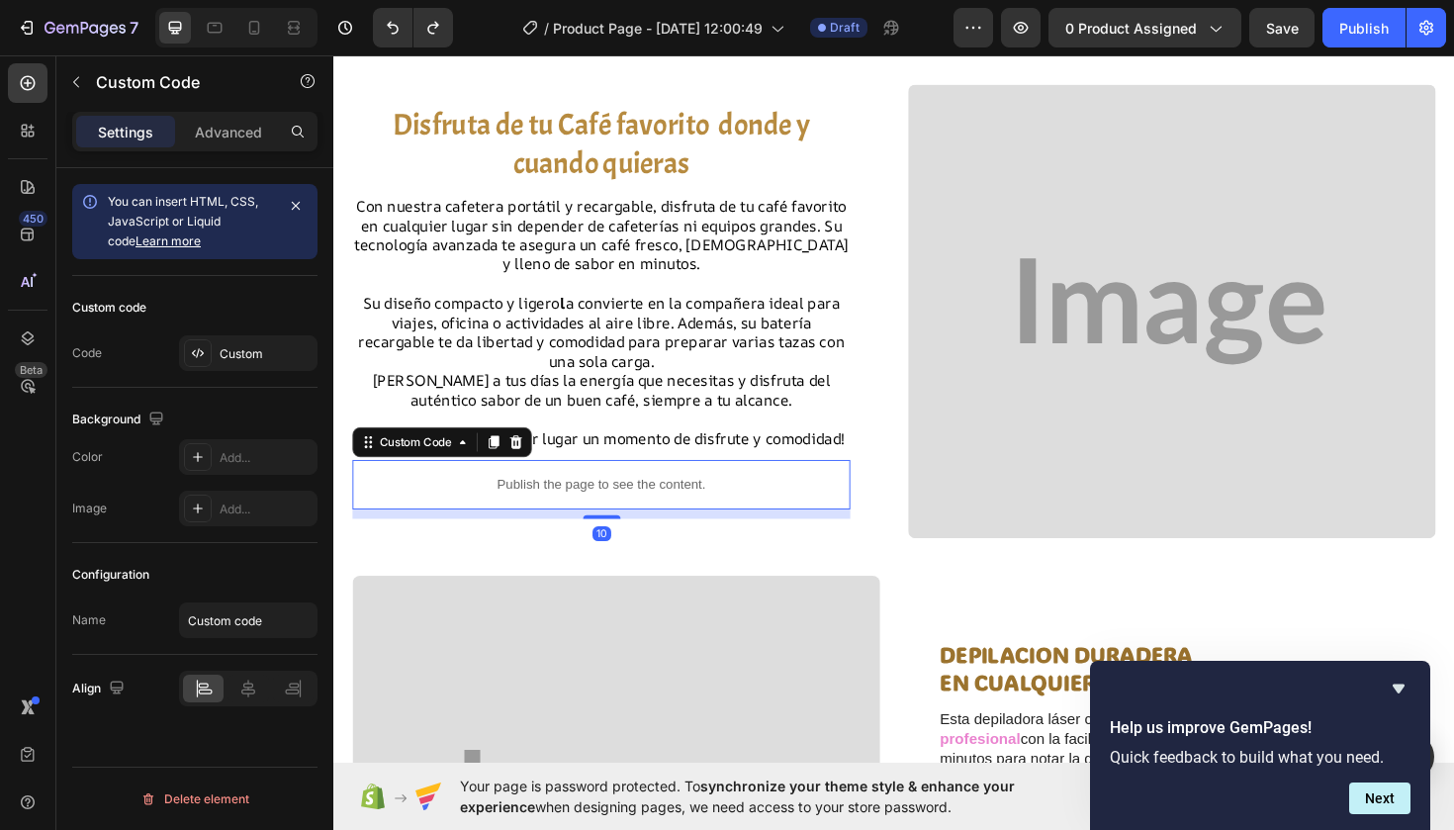
click at [837, 536] on div "Publish the page to see the content." at bounding box center [616, 510] width 527 height 52
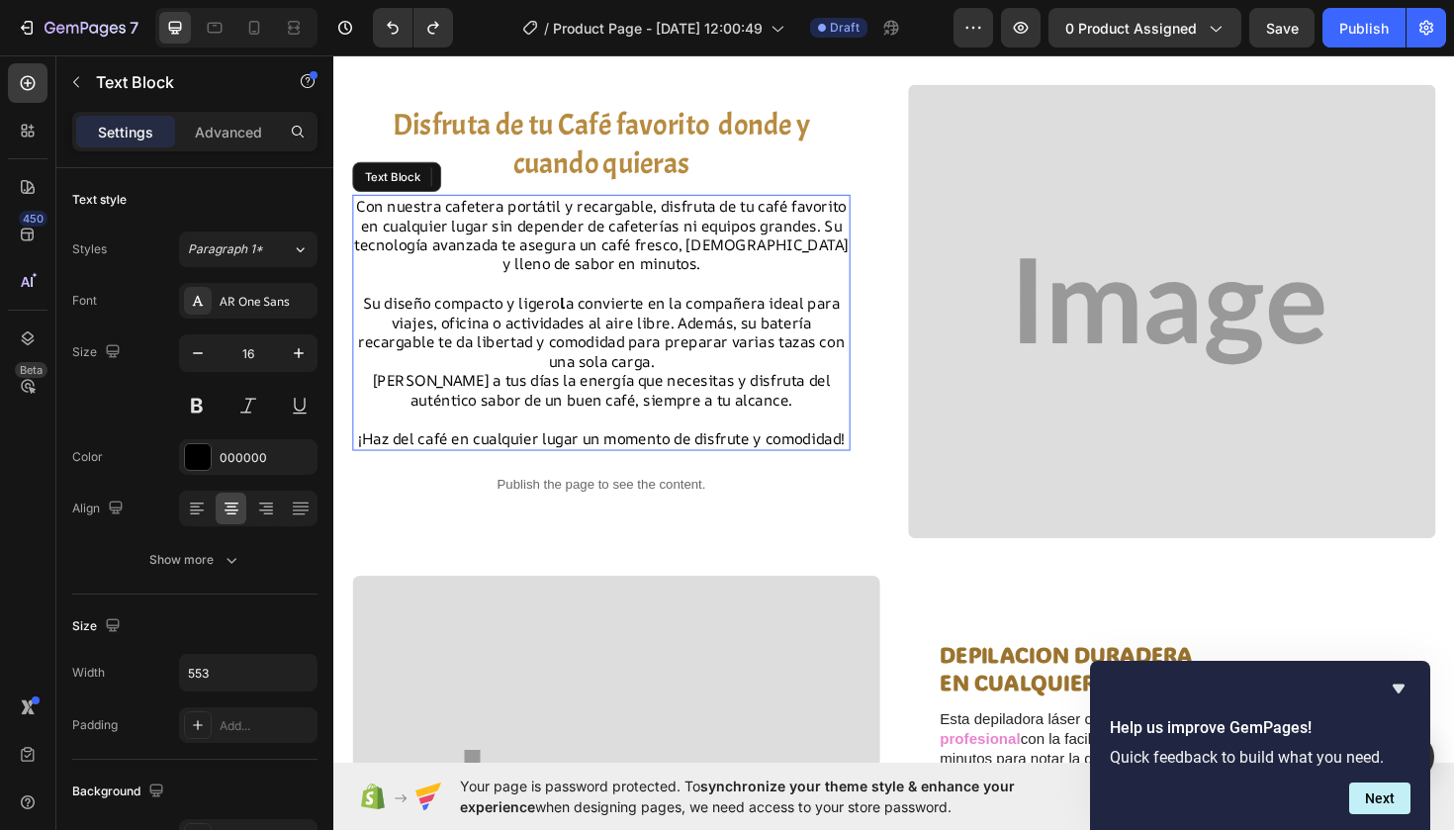
click at [669, 345] on p "Su diseño compacto y ligero l a convierte en la compañera ideal para viajes, of…" at bounding box center [616, 349] width 523 height 82
click at [581, 308] on p "Su diseño compacto y ligero l a convierte en la compañera ideal para viajes, of…" at bounding box center [616, 349] width 523 height 82
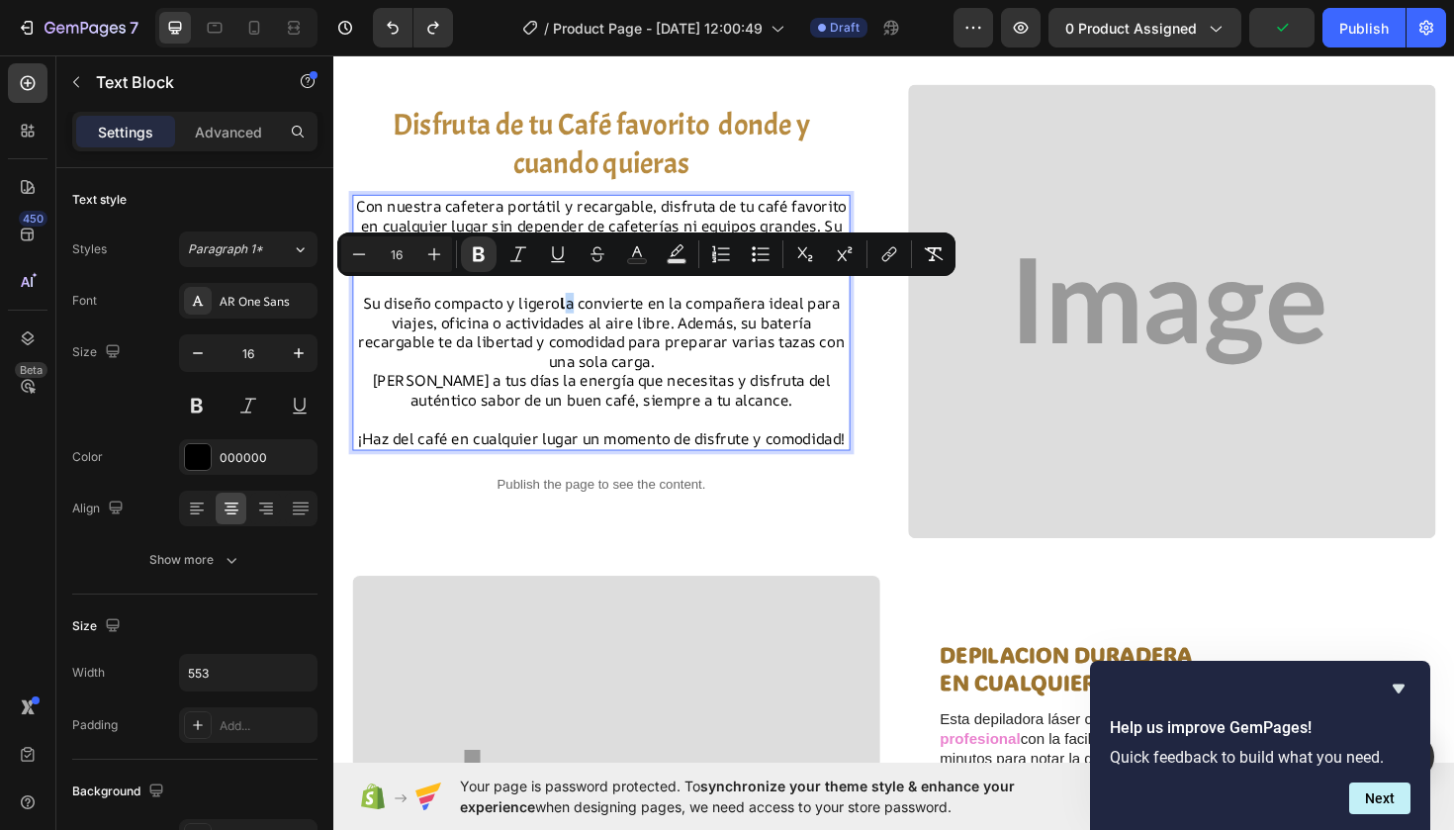
click at [578, 308] on p "Su diseño compacto y ligero l a convierte en la compañera ideal para viajes, of…" at bounding box center [616, 349] width 523 height 82
click at [489, 261] on button "Bold" at bounding box center [479, 254] width 36 height 36
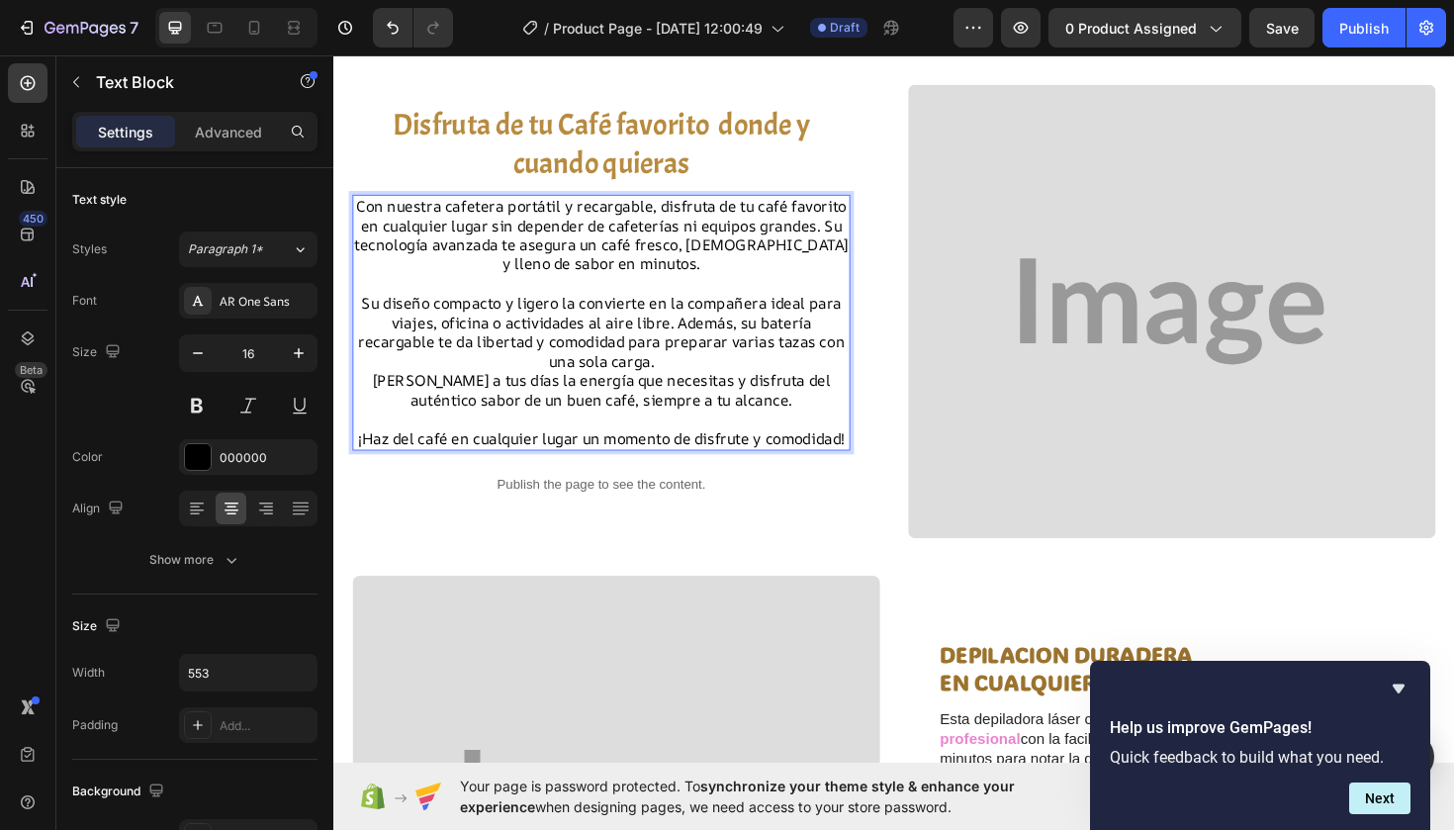
click at [421, 451] on p "¡Haz del café en cualquier lugar un momento de disfrute y comodidad!" at bounding box center [616, 461] width 523 height 21
click at [400, 451] on p "¡Haz del café en cualquier lugar un momento de disfrute y comodidad!" at bounding box center [616, 461] width 523 height 21
drag, startPoint x: 400, startPoint y: 449, endPoint x: 691, endPoint y: 476, distance: 293.0
click at [691, 472] on p "¡Haz del café en cualquier lugar un momento de disfrute y comodidad!" at bounding box center [616, 461] width 523 height 21
click at [209, 453] on div at bounding box center [198, 457] width 26 height 26
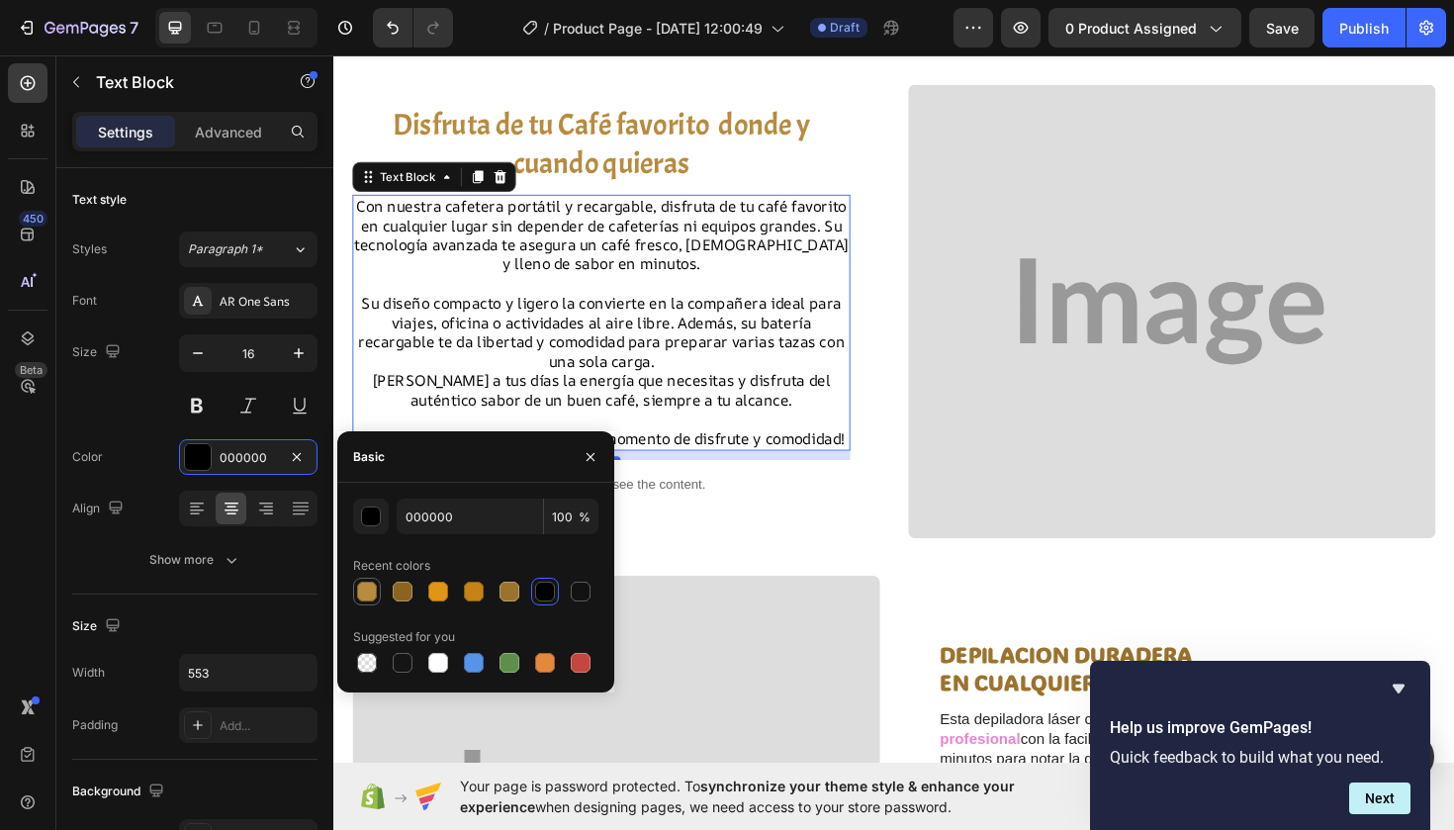
click at [369, 591] on div at bounding box center [367, 592] width 20 height 20
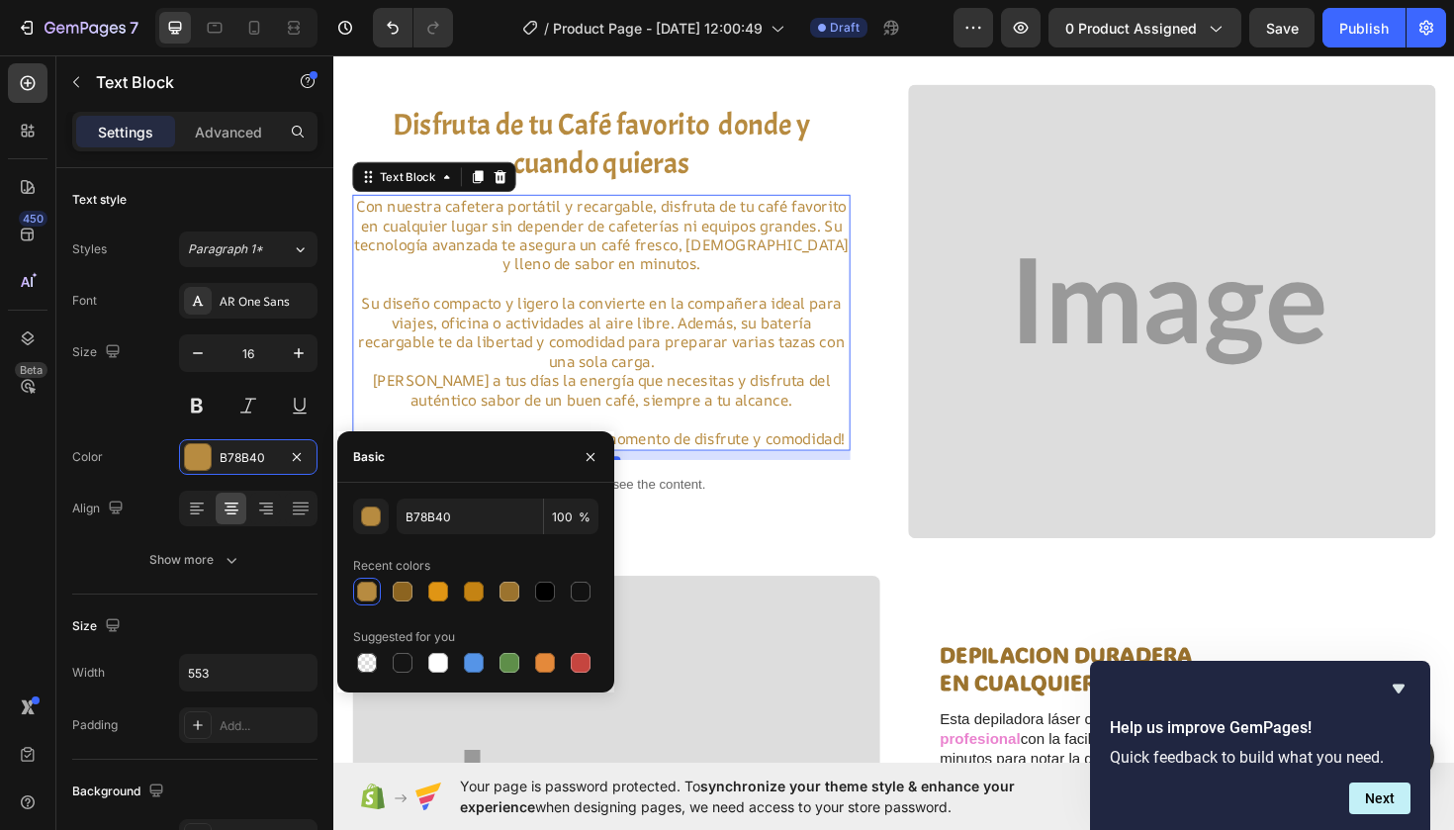
click at [369, 591] on div at bounding box center [367, 592] width 20 height 20
click at [237, 445] on div "B78B40" at bounding box center [248, 457] width 138 height 36
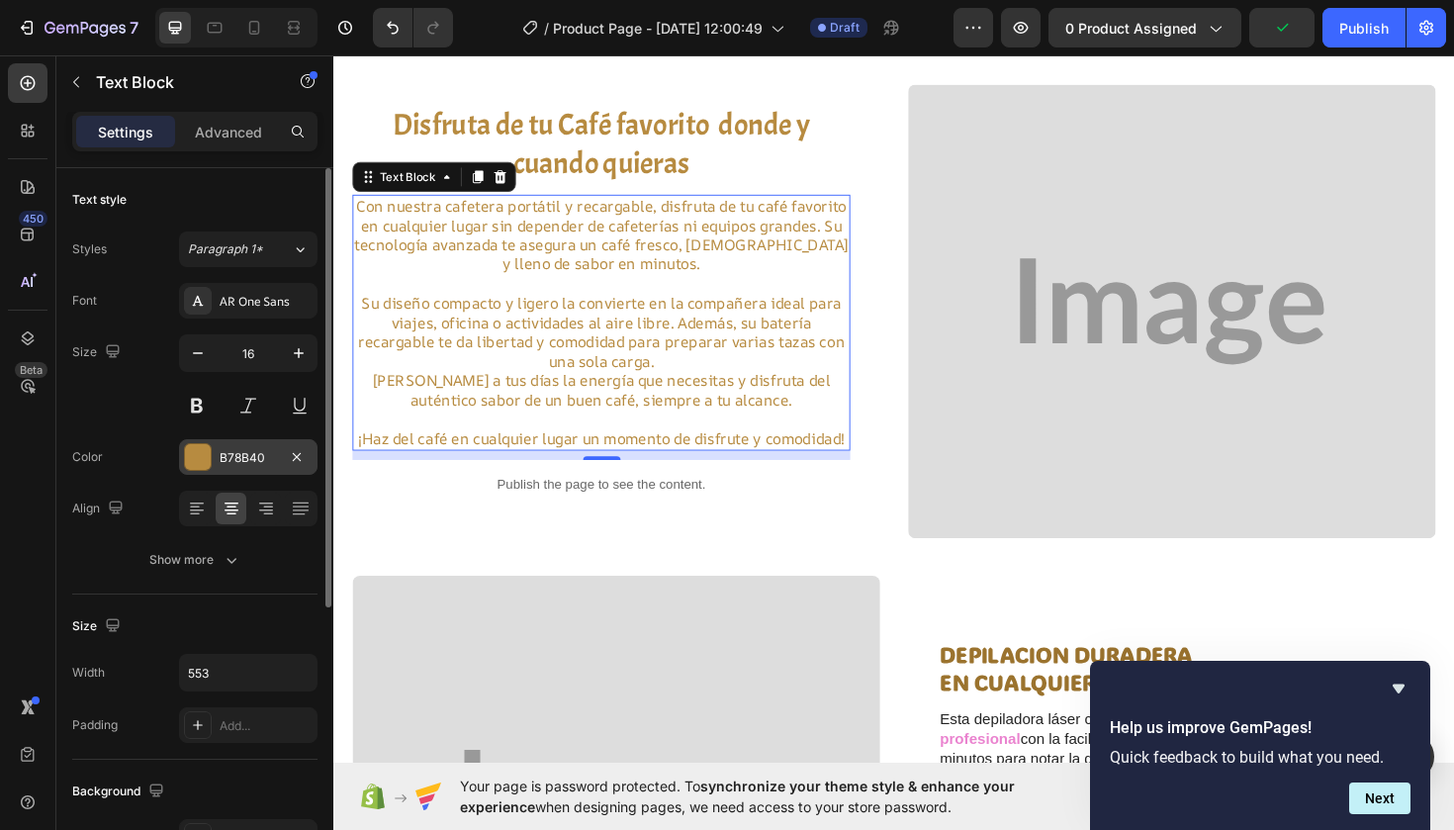
click at [233, 459] on div "B78B40" at bounding box center [248, 458] width 57 height 18
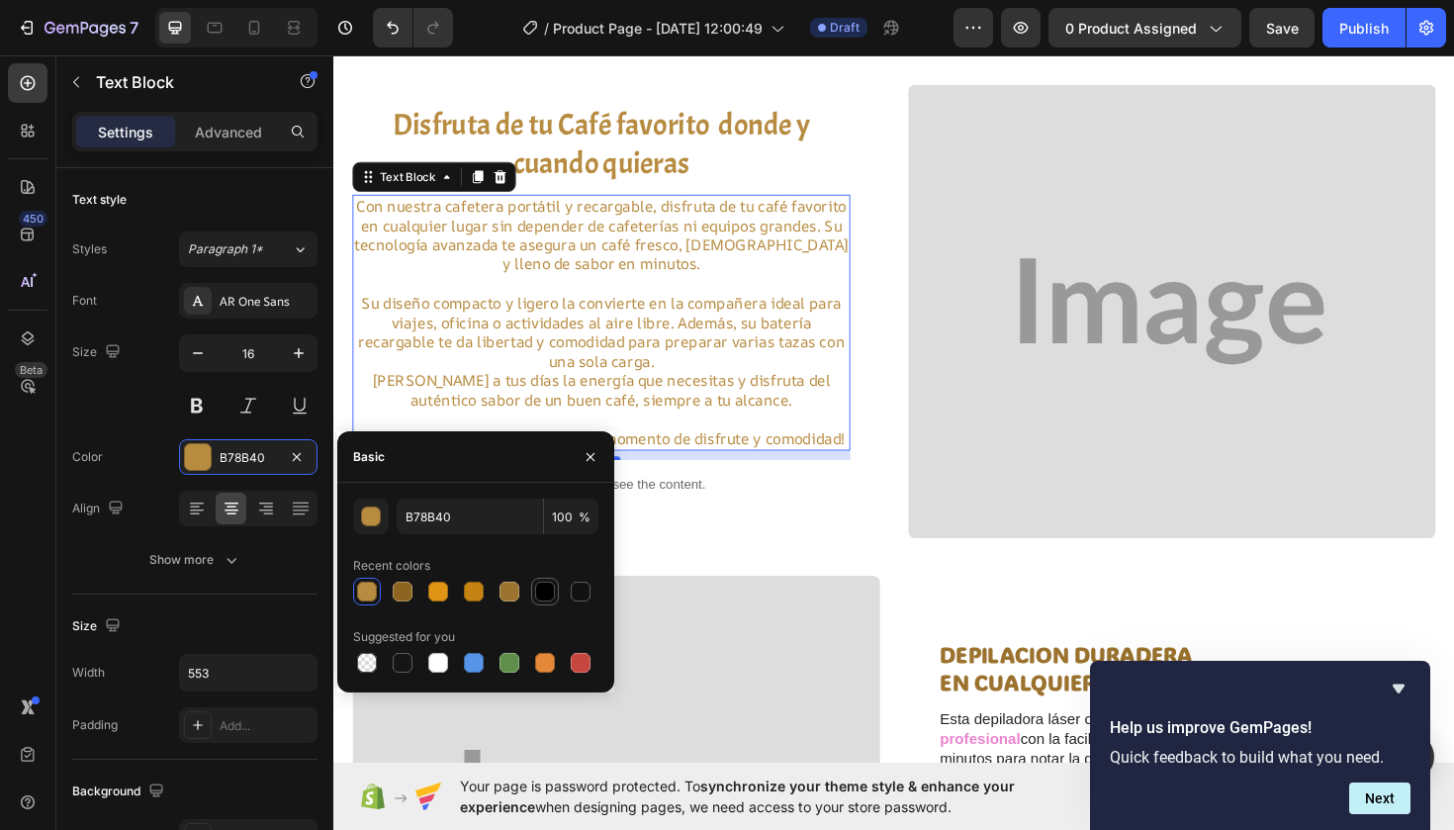
click at [549, 601] on div at bounding box center [545, 592] width 24 height 24
type input "000000"
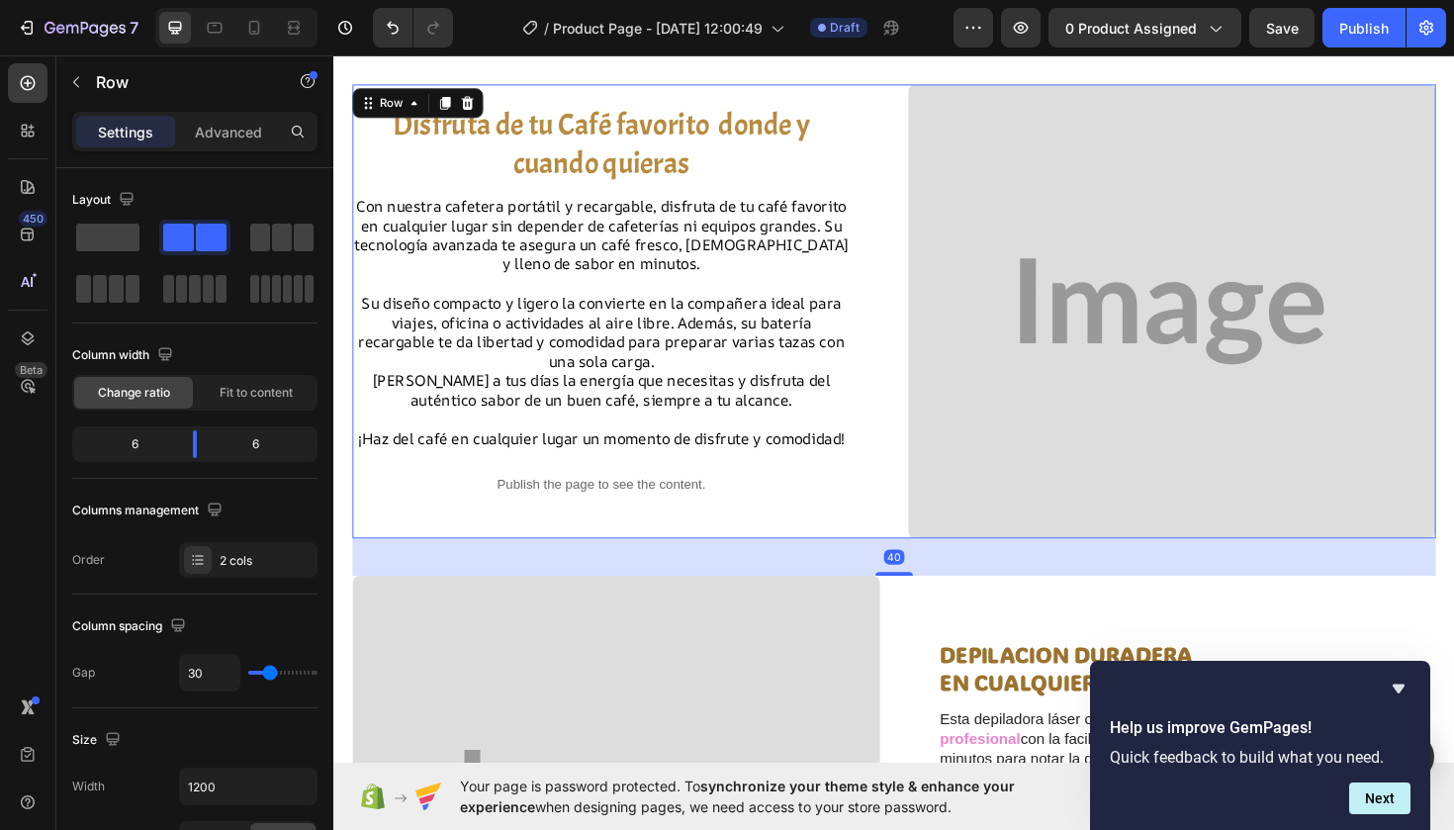
click at [716, 565] on div "Disfruta de tu Café favorito donde y cuando quieras Heading Con nuestra cafeter…" at bounding box center [632, 326] width 559 height 481
click at [713, 458] on p "¡Haz del café en cualquier lugar un momento de disfrute y comodidad!" at bounding box center [616, 461] width 523 height 21
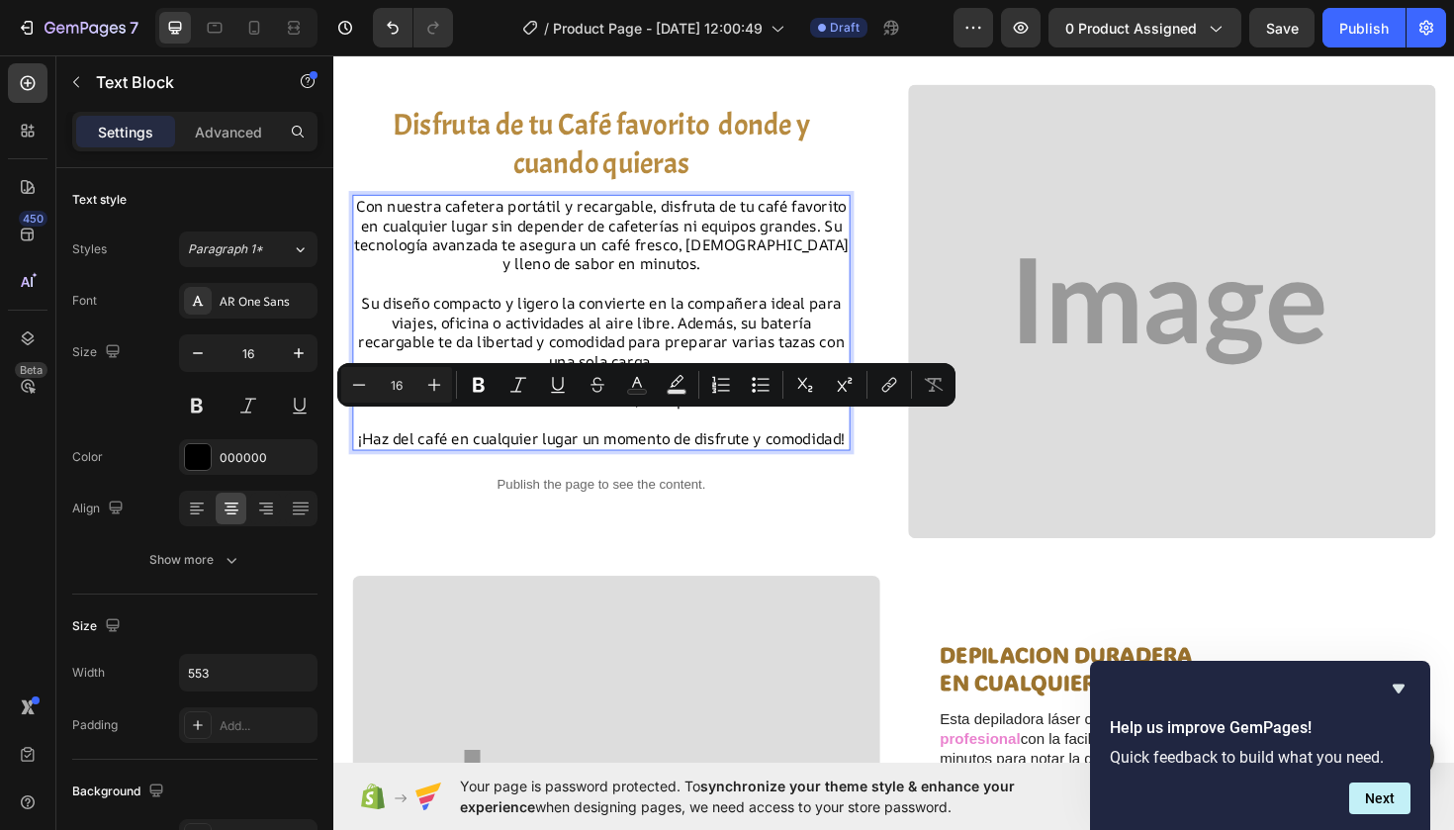
drag, startPoint x: 406, startPoint y: 443, endPoint x: 711, endPoint y: 470, distance: 306.8
click at [633, 388] on icon "Editor contextual toolbar" at bounding box center [637, 385] width 20 height 20
type input "000000"
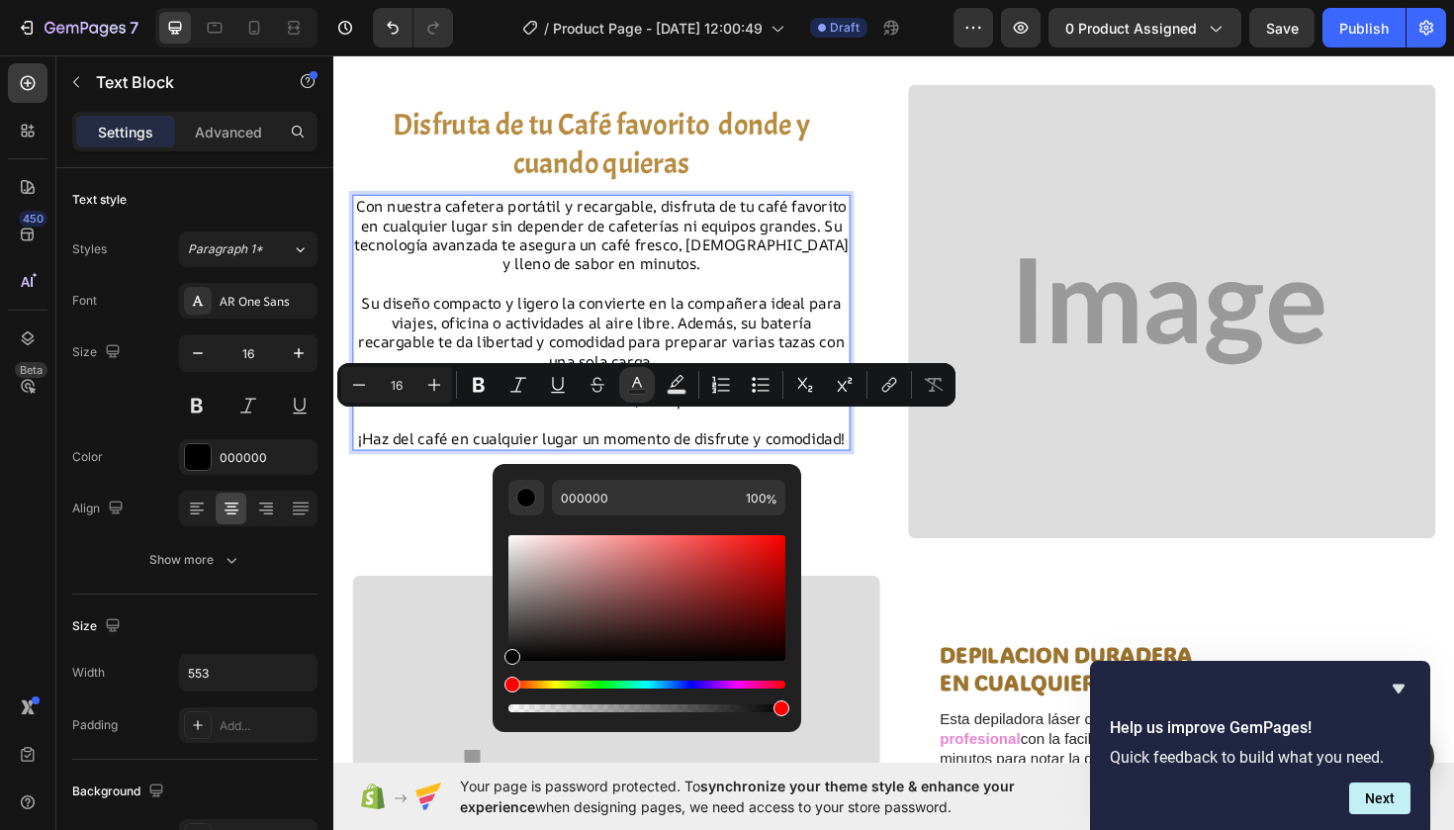
click at [694, 591] on div "Editor contextual toolbar" at bounding box center [646, 598] width 277 height 126
type input "8C2E2E"
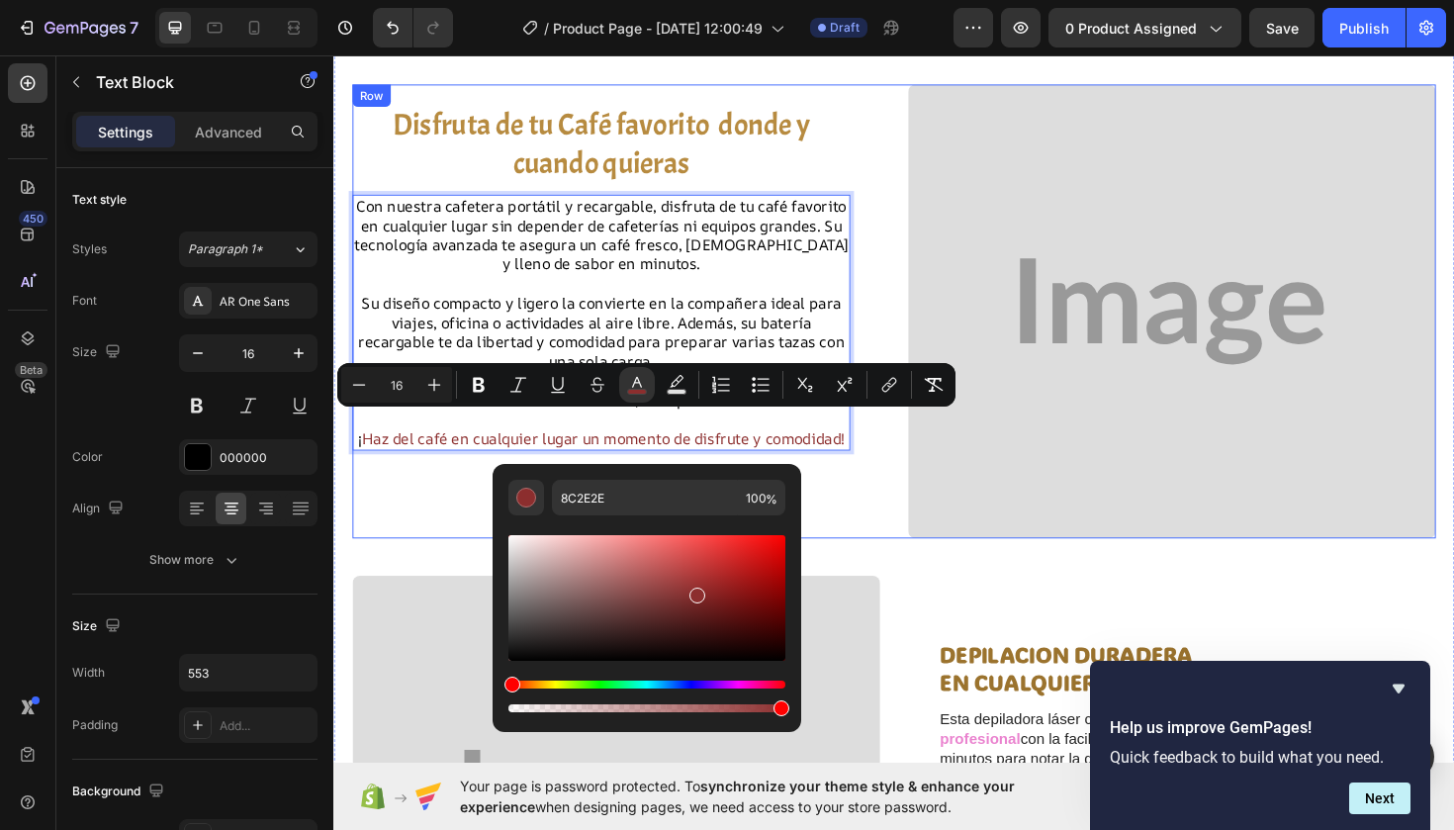
click at [390, 554] on div "Disfruta de tu Café favorito donde y cuando quieras Heading Con nuestra cafeter…" at bounding box center [632, 326] width 559 height 481
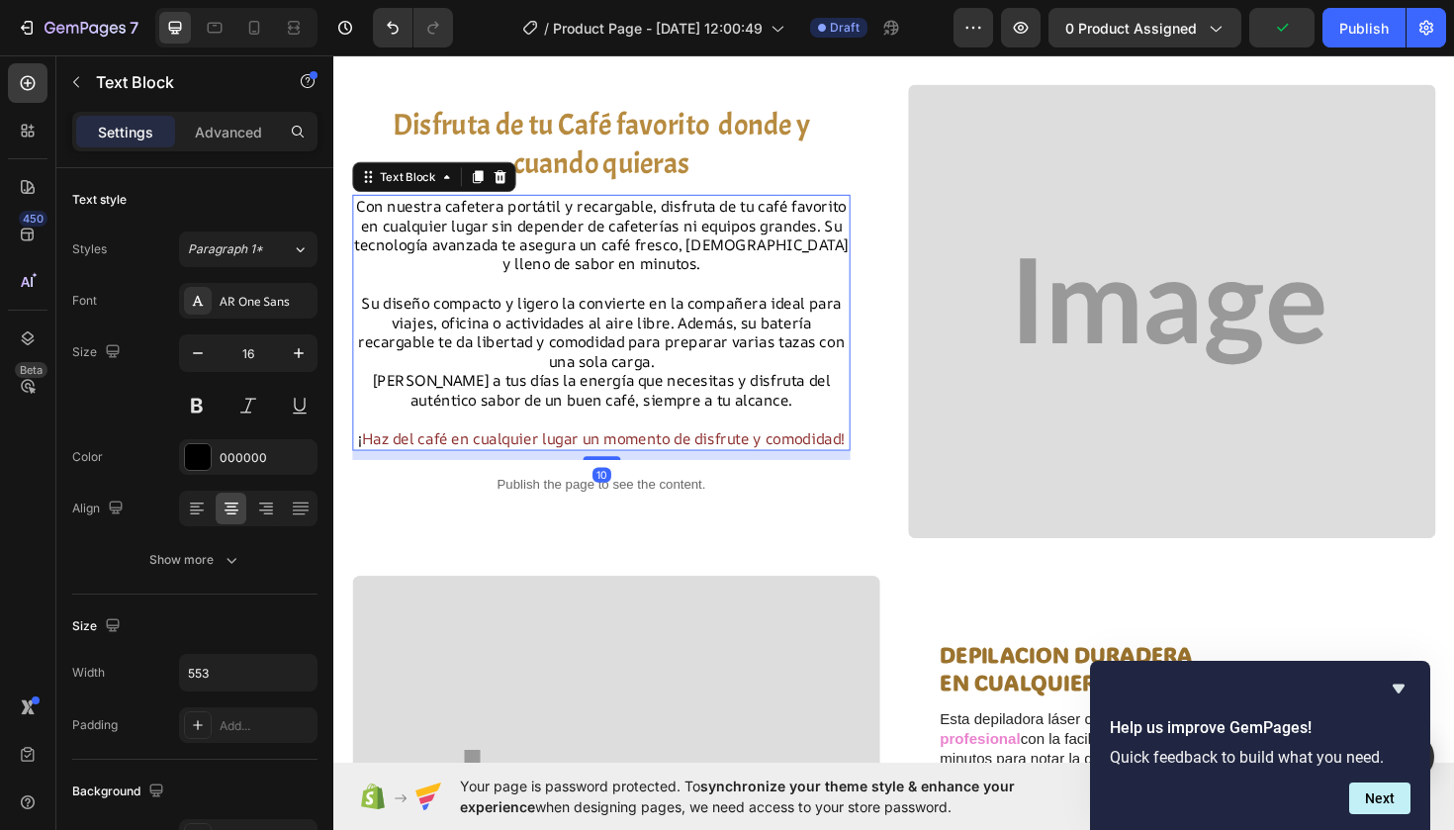
click at [409, 450] on span "Haz del café en cualquier lugar un momento de disfrute y comodidad!" at bounding box center [618, 461] width 511 height 22
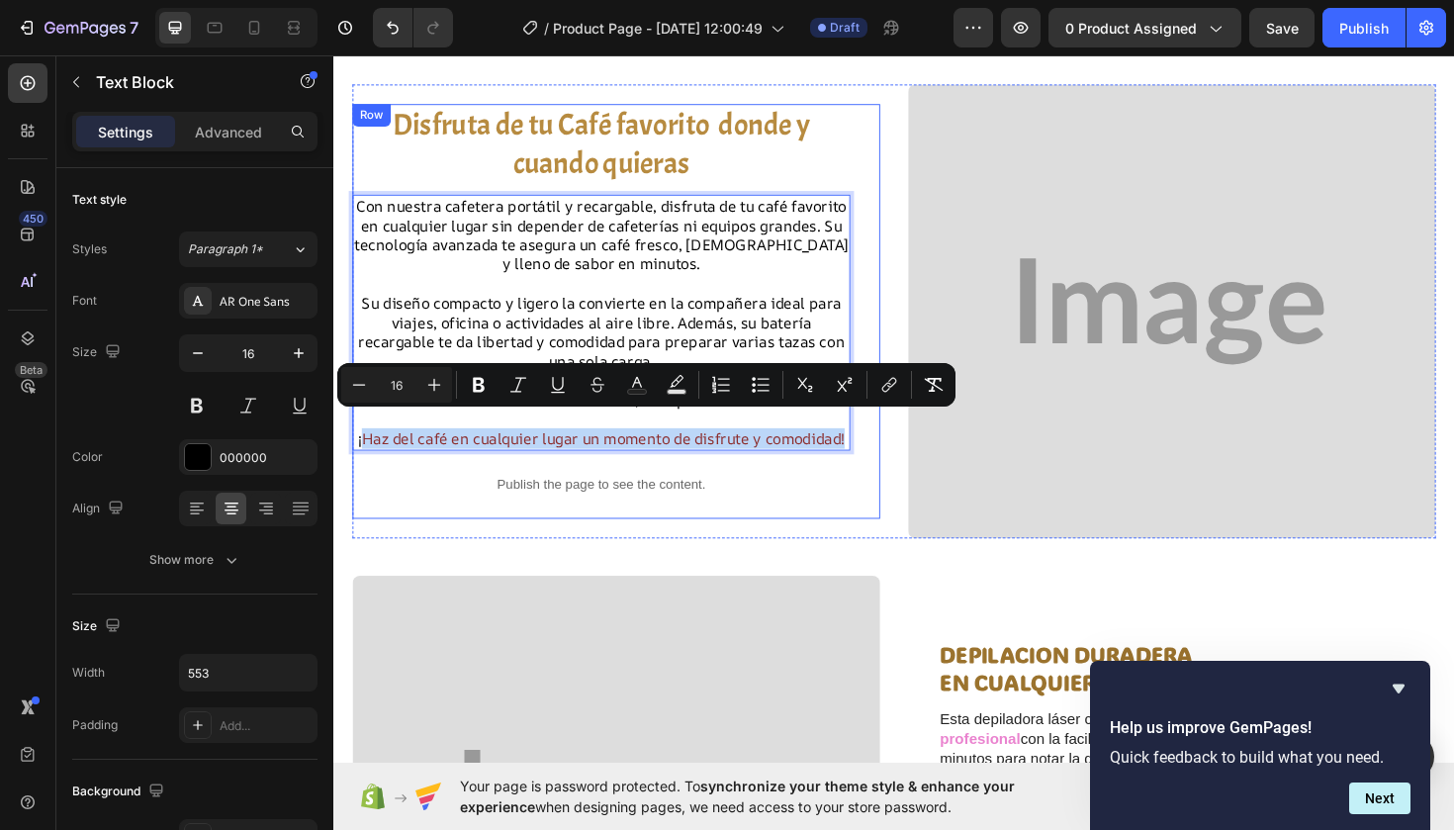
drag, startPoint x: 404, startPoint y: 448, endPoint x: 677, endPoint y: 475, distance: 274.3
click at [677, 472] on p "¡ Haz del café en cualquier lugar un momento de disfrute y comodidad!" at bounding box center [616, 461] width 523 height 21
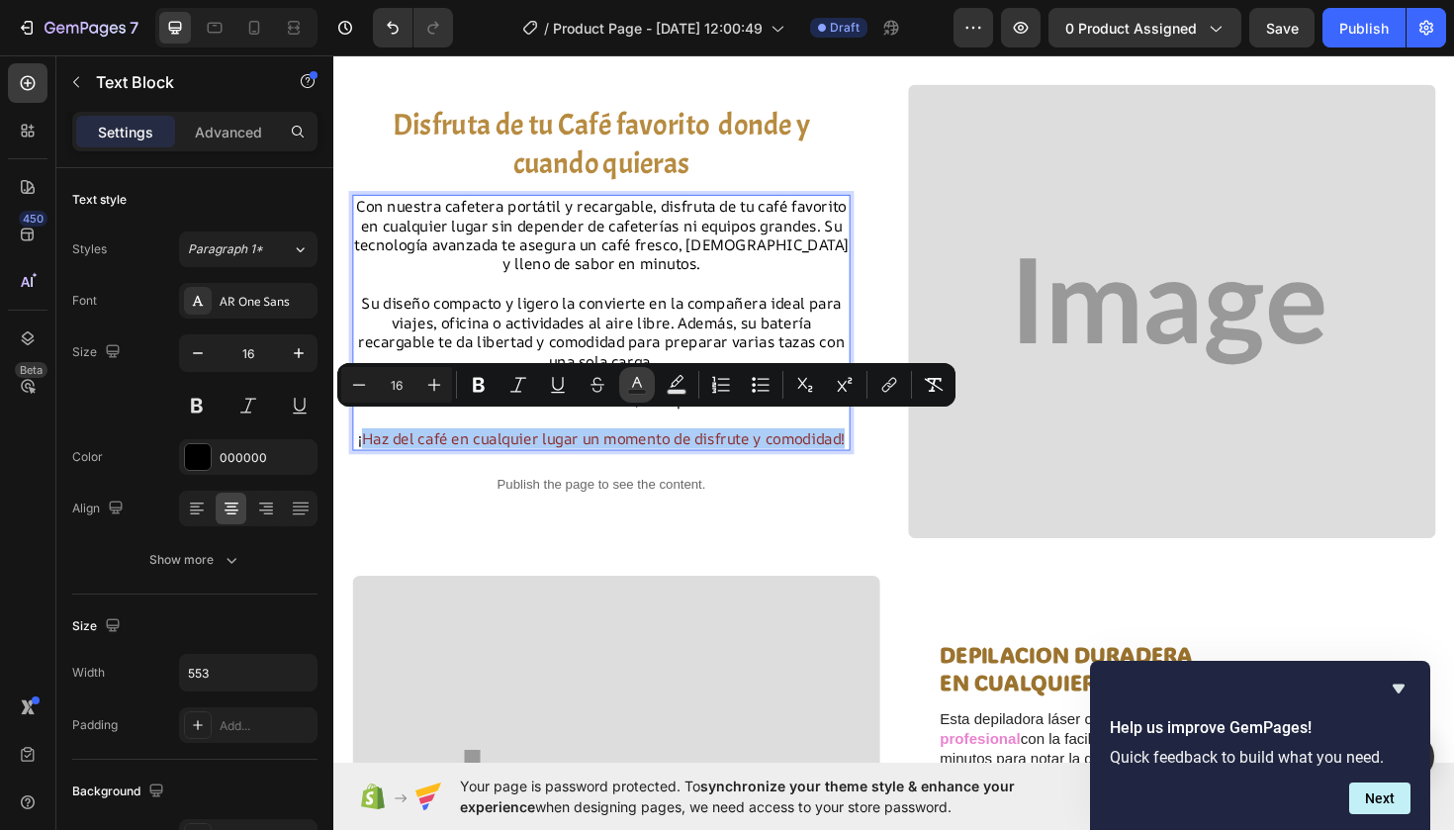
click at [646, 383] on icon "Editor contextual toolbar" at bounding box center [637, 385] width 20 height 20
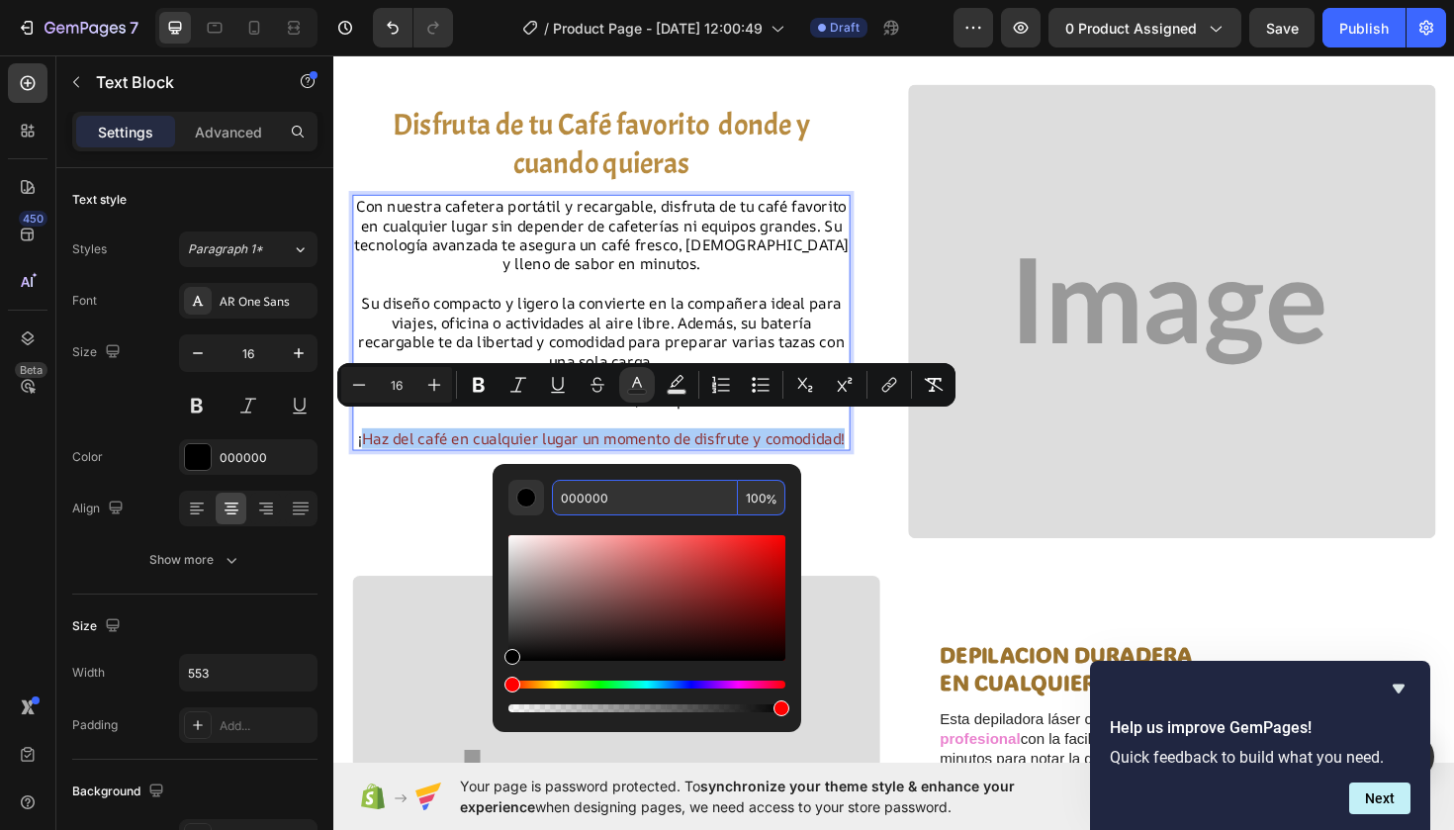
click at [638, 505] on input "000000" at bounding box center [645, 498] width 186 height 36
drag, startPoint x: 638, startPoint y: 505, endPoint x: 526, endPoint y: 504, distance: 111.8
click at [525, 504] on div "000000 100 %" at bounding box center [646, 498] width 277 height 36
type input "EE77CC"
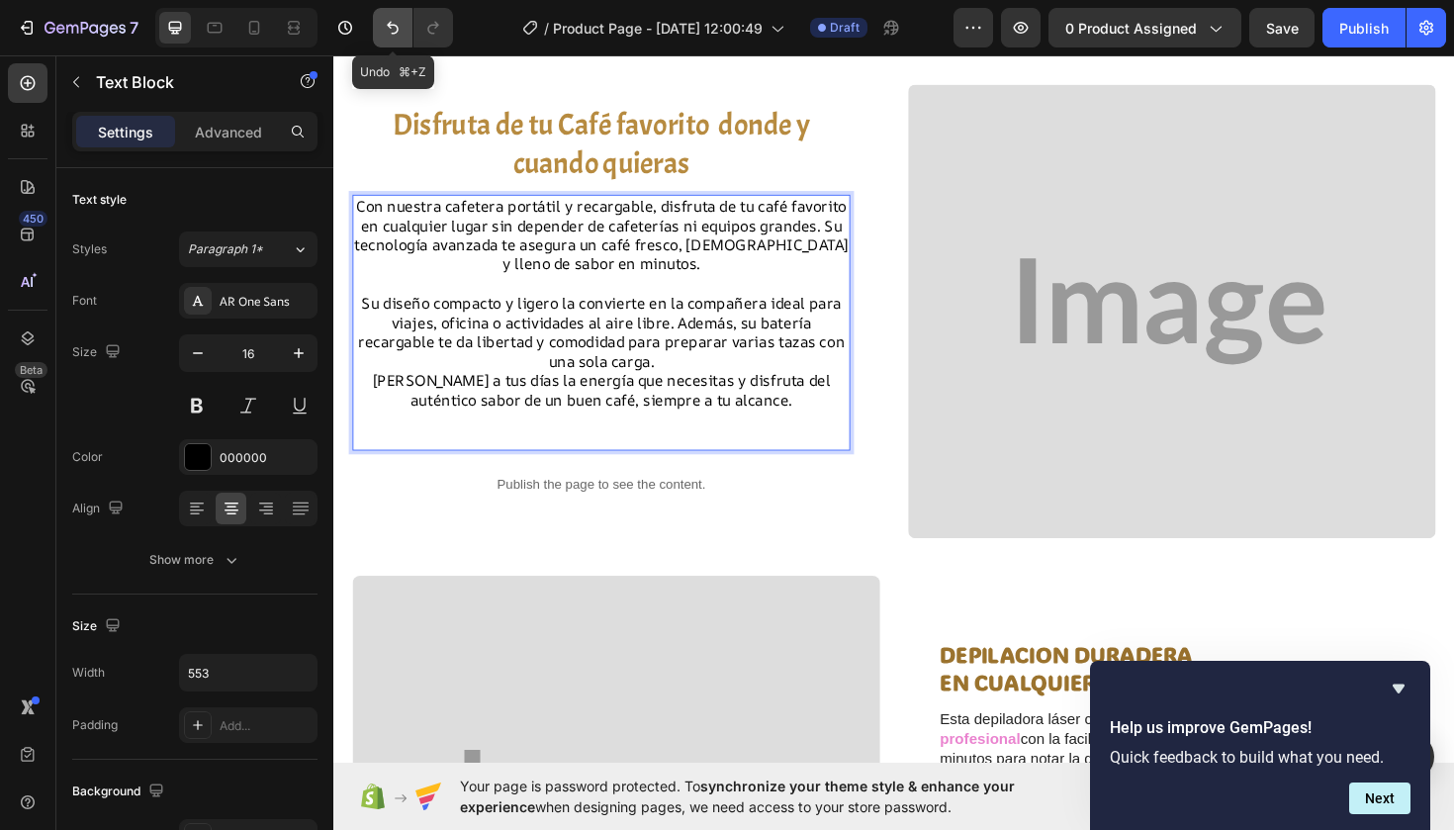
click at [385, 30] on icon "Undo/Redo" at bounding box center [393, 28] width 20 height 20
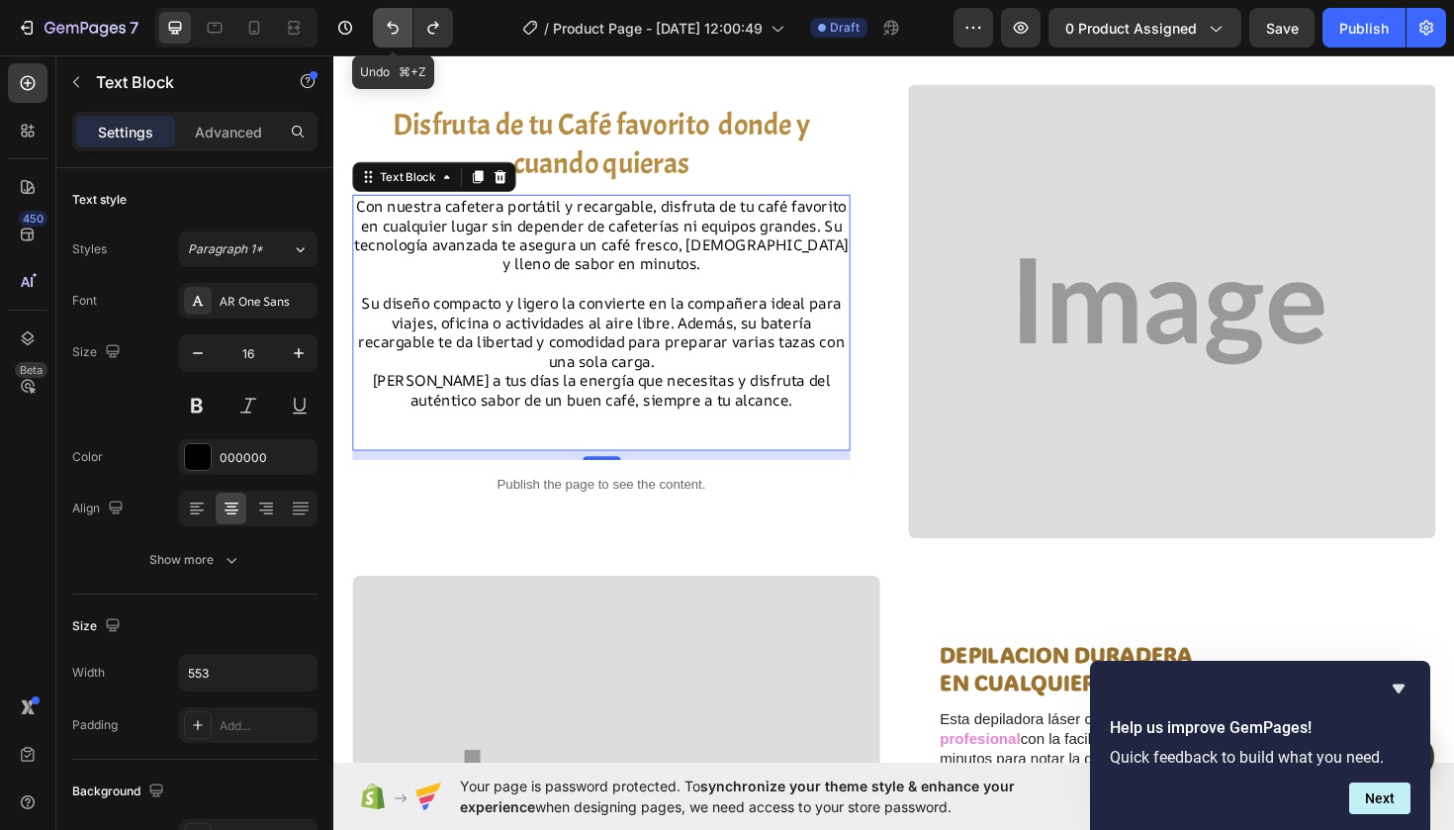
click at [385, 31] on icon "Undo/Redo" at bounding box center [393, 28] width 20 height 20
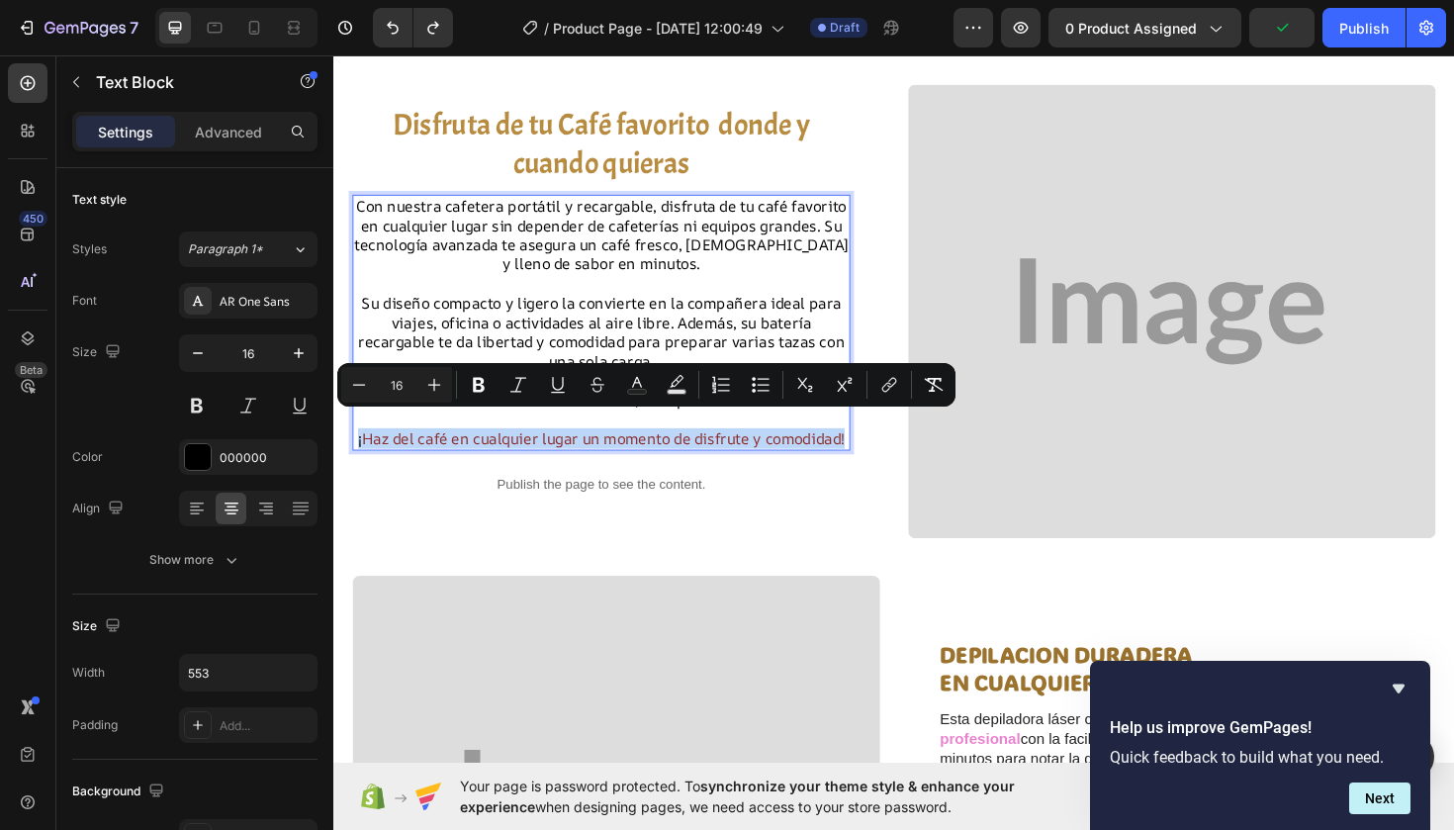
drag, startPoint x: 400, startPoint y: 443, endPoint x: 701, endPoint y: 471, distance: 303.0
click at [647, 384] on button "Text Color" at bounding box center [637, 385] width 36 height 36
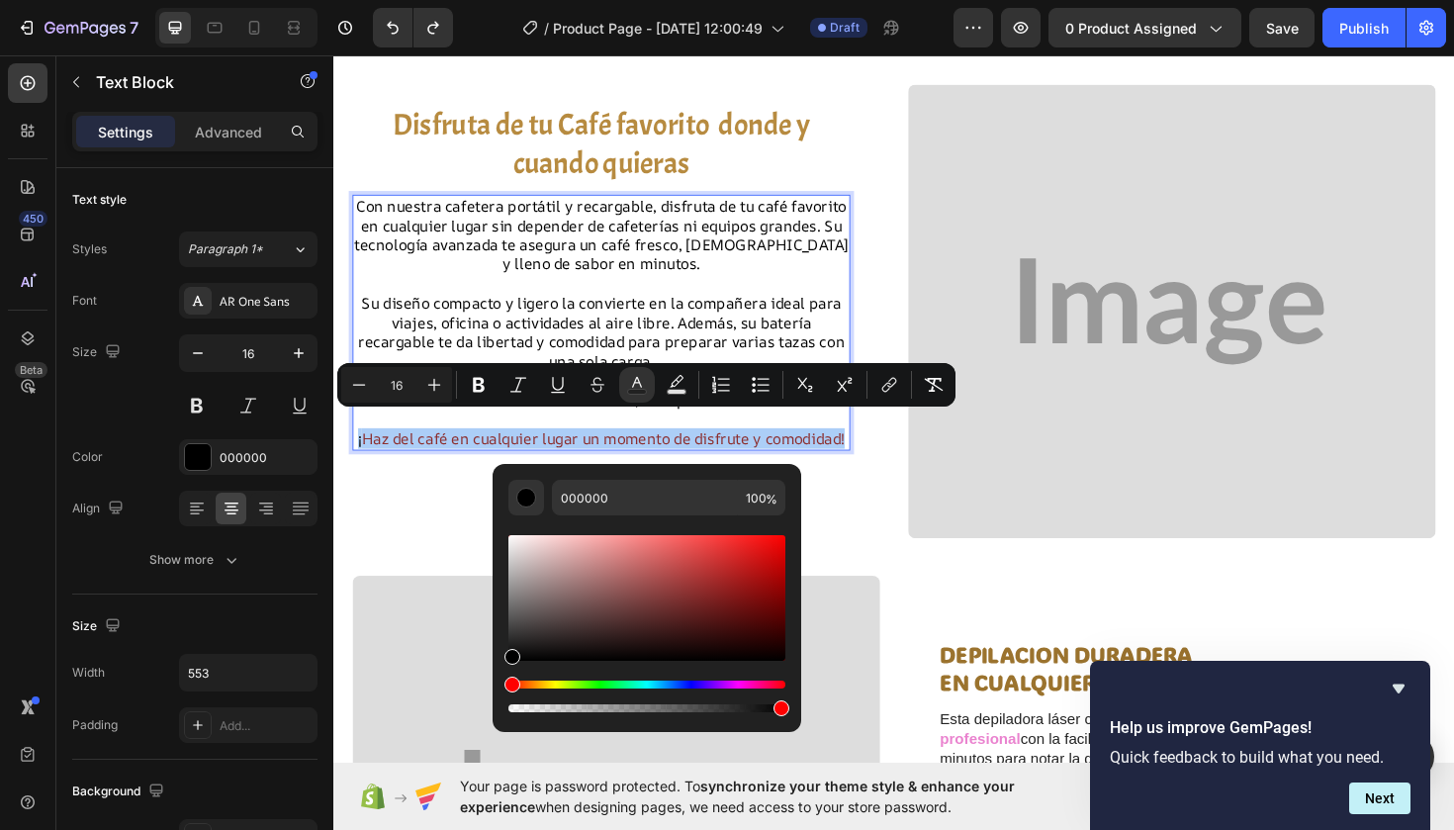
click at [549, 684] on div "Hue" at bounding box center [646, 685] width 277 height 8
click at [567, 683] on div "Hue" at bounding box center [646, 685] width 277 height 8
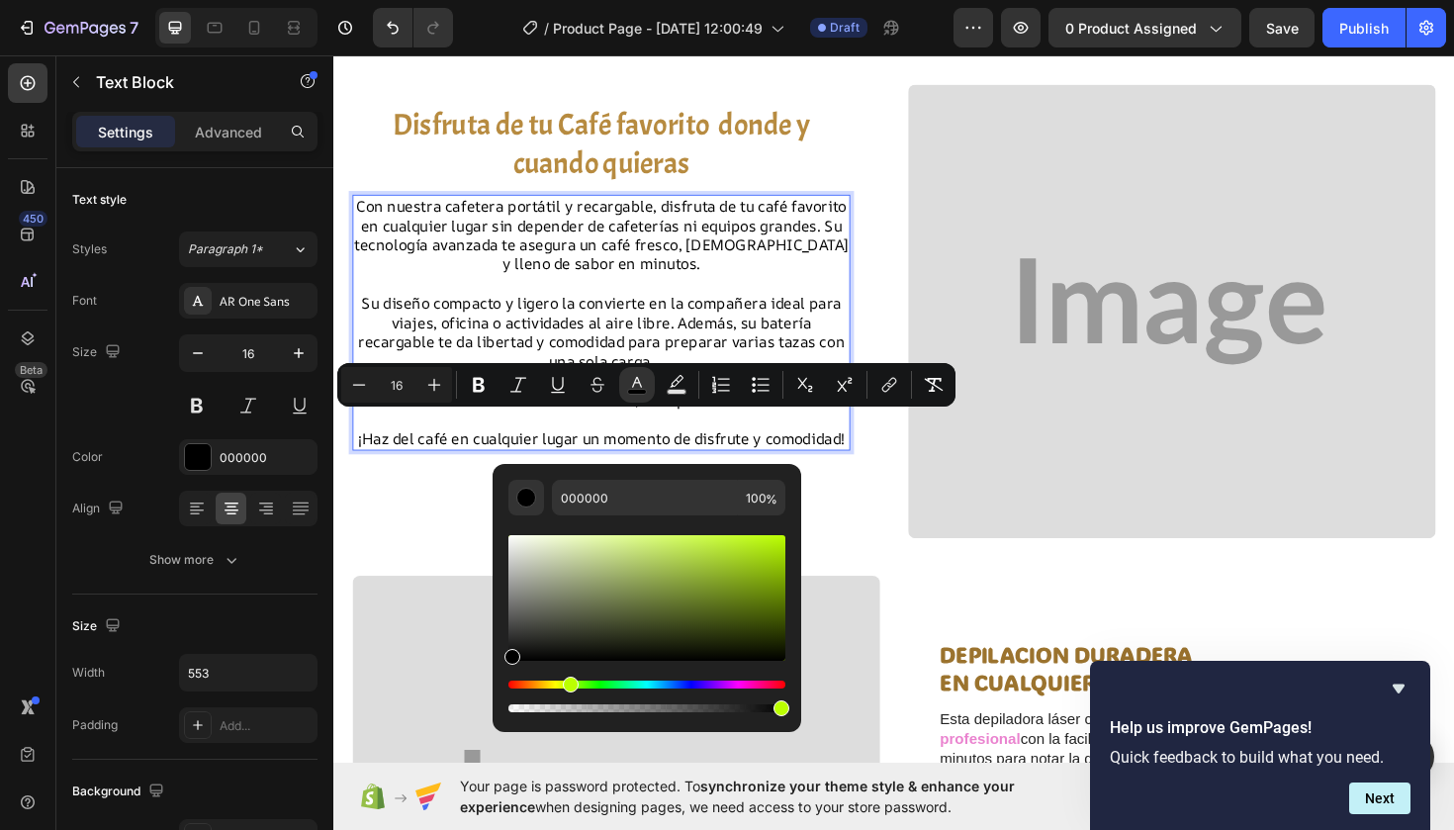
click at [555, 689] on div "Editor contextual toolbar" at bounding box center [646, 697] width 277 height 32
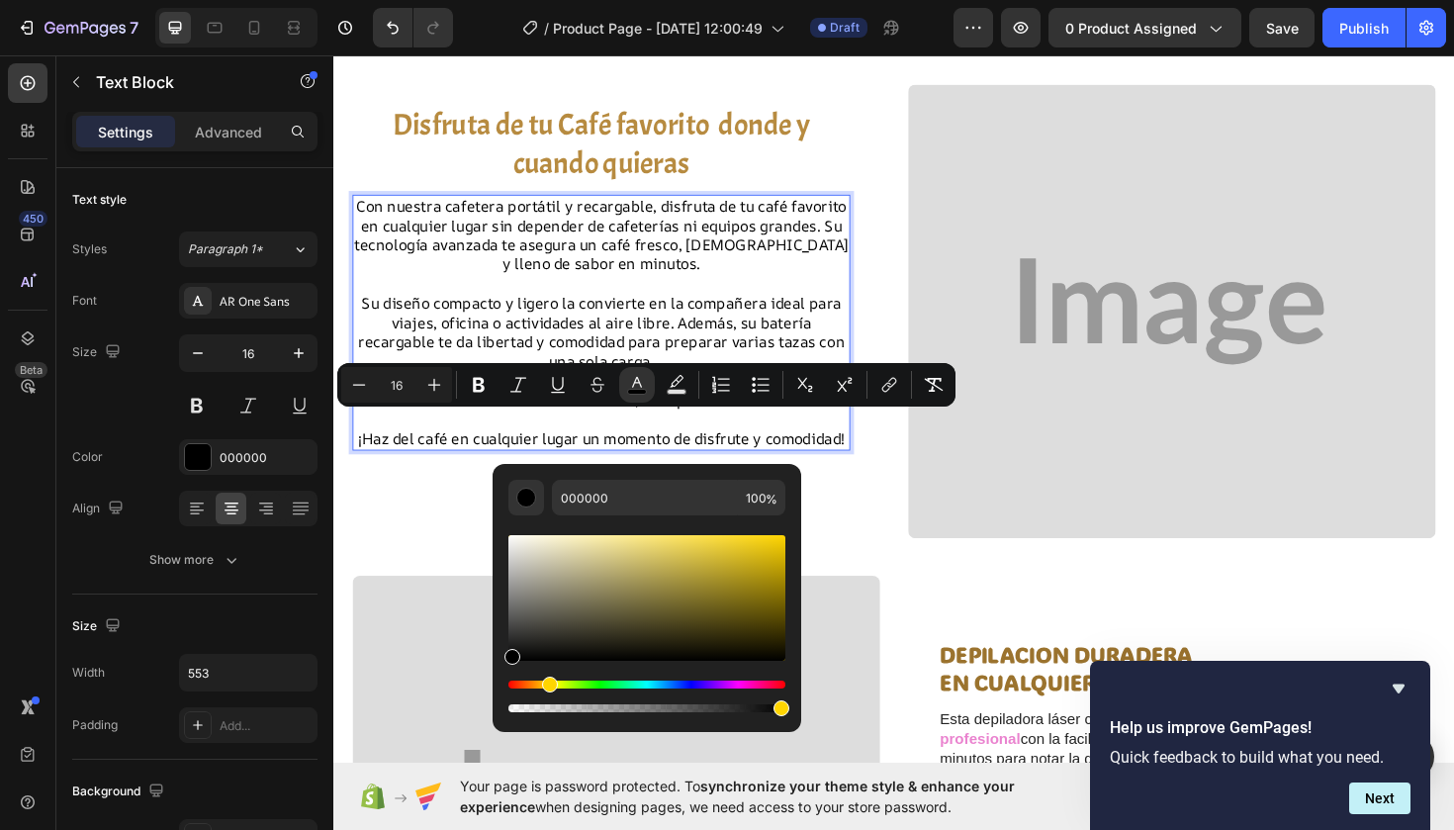
click at [547, 687] on div "Hue" at bounding box center [646, 685] width 277 height 8
click at [764, 570] on div "Editor contextual toolbar" at bounding box center [646, 598] width 277 height 126
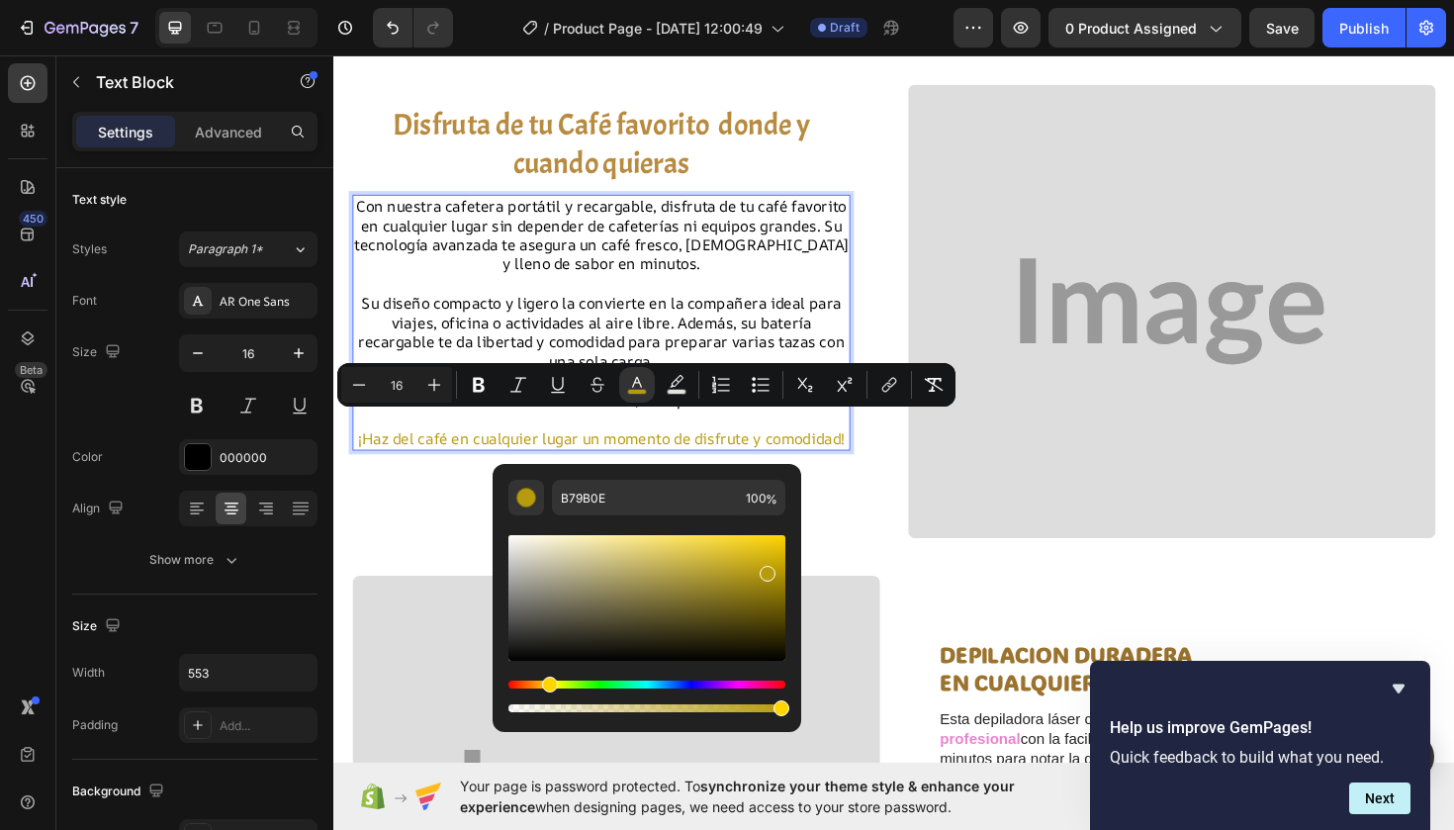
click at [760, 558] on div "Editor contextual toolbar" at bounding box center [646, 598] width 277 height 126
click at [707, 590] on div "Editor contextual toolbar" at bounding box center [646, 598] width 277 height 126
click at [585, 570] on div "Editor contextual toolbar" at bounding box center [646, 598] width 277 height 126
type input "B7AF86"
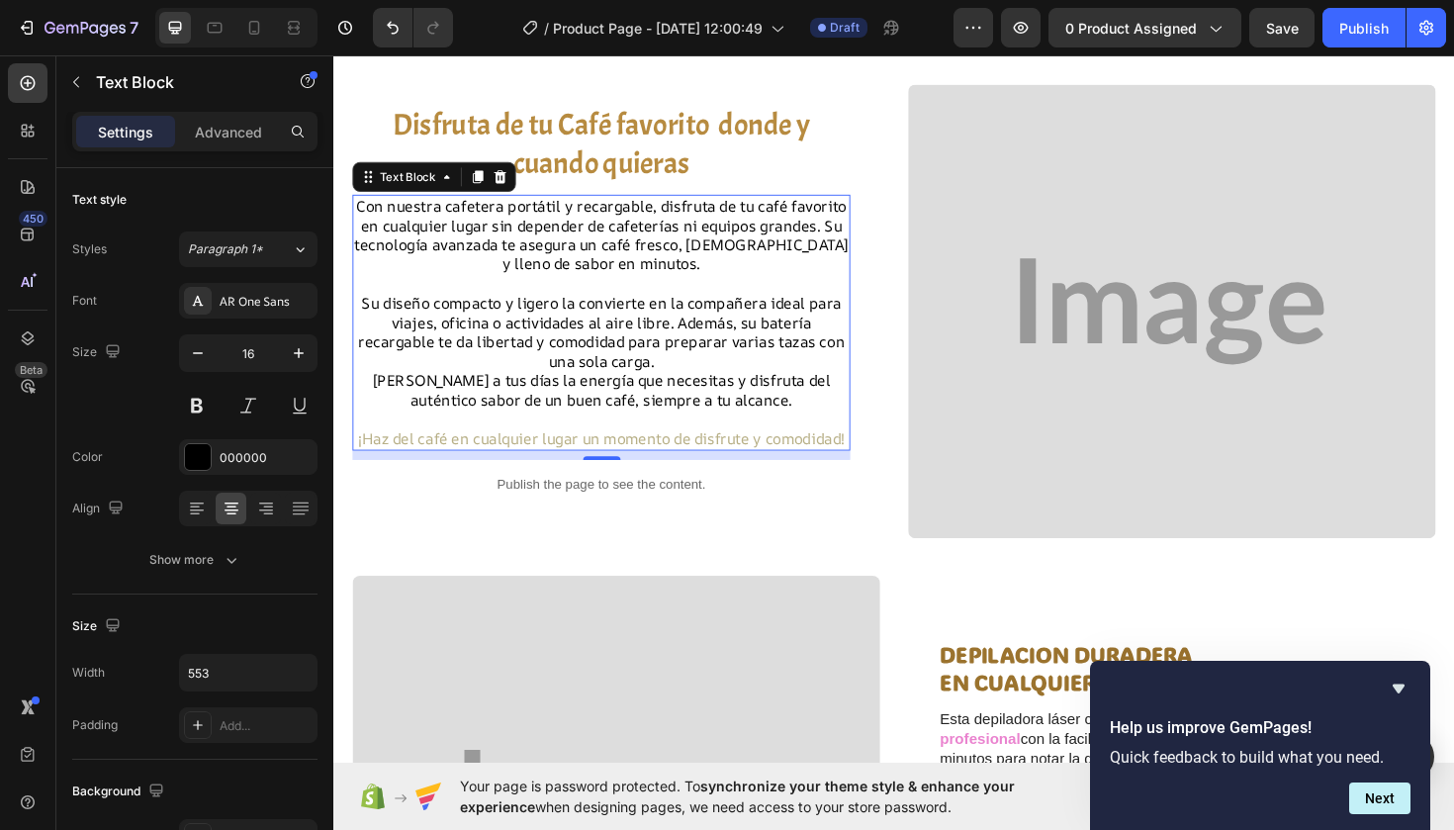
click at [673, 458] on p "¡Haz del café en cualquier lugar un momento de disfrute y comodidad!" at bounding box center [616, 461] width 523 height 21
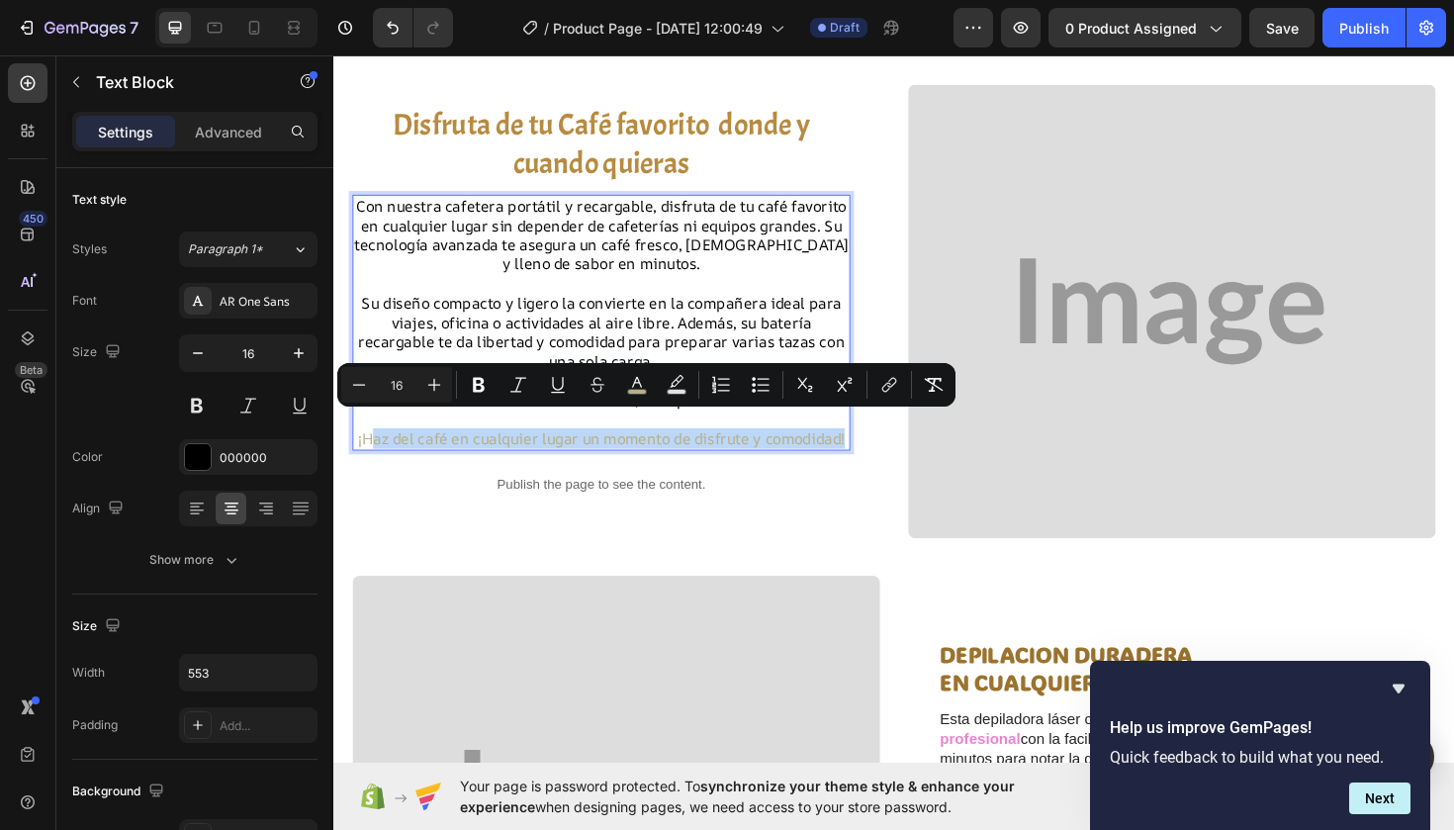
drag, startPoint x: 656, startPoint y: 456, endPoint x: 406, endPoint y: 438, distance: 250.9
click at [406, 450] on span "¡Haz del café en cualquier lugar un momento de disfrute y comodidad!" at bounding box center [616, 461] width 515 height 22
click at [636, 376] on icon "Editor contextual toolbar" at bounding box center [637, 385] width 20 height 20
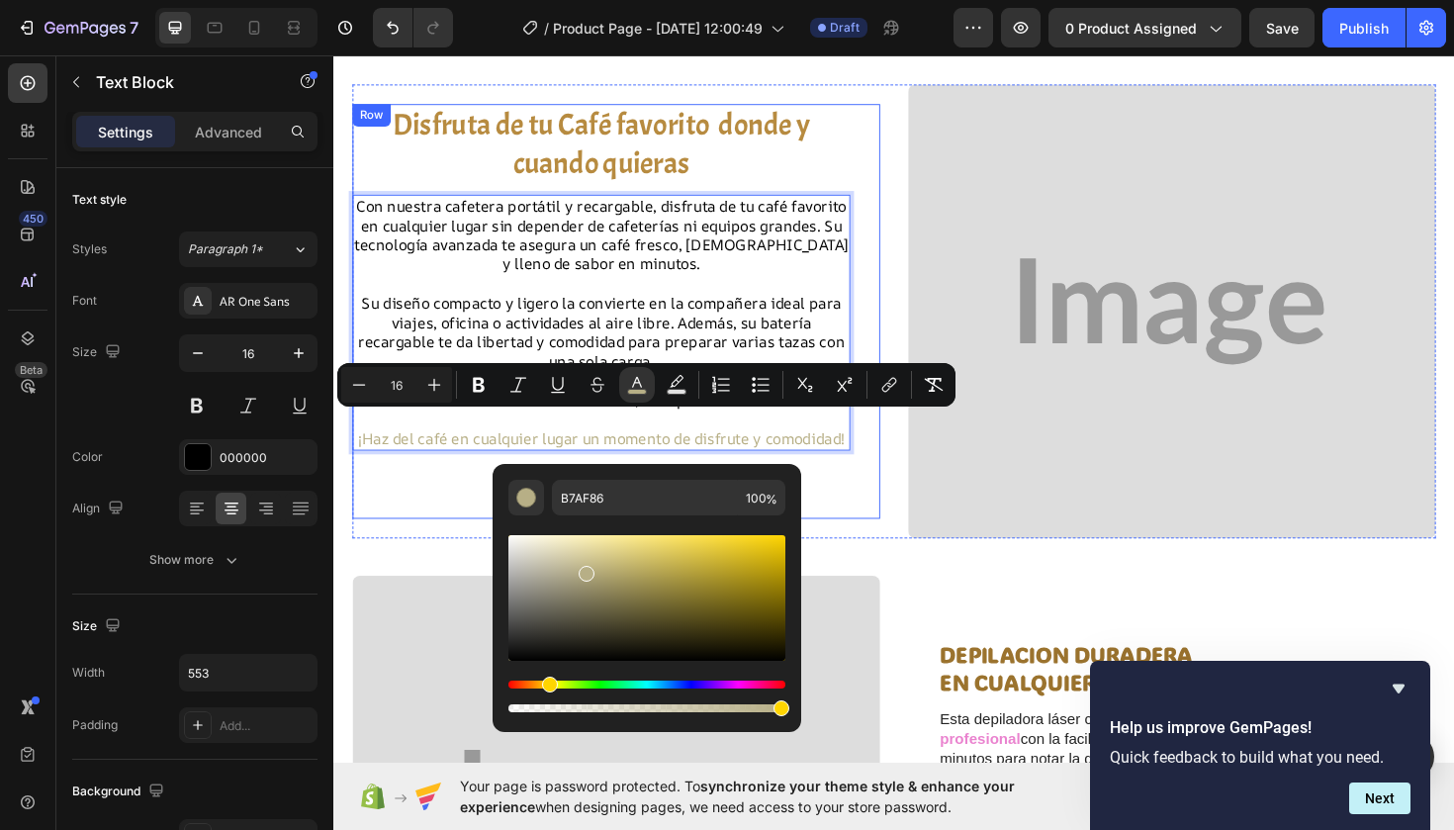
click at [669, 480] on div "Disfruta de tu Café favorito donde y cuando quieras Heading Con nuestra cafeter…" at bounding box center [616, 327] width 527 height 440
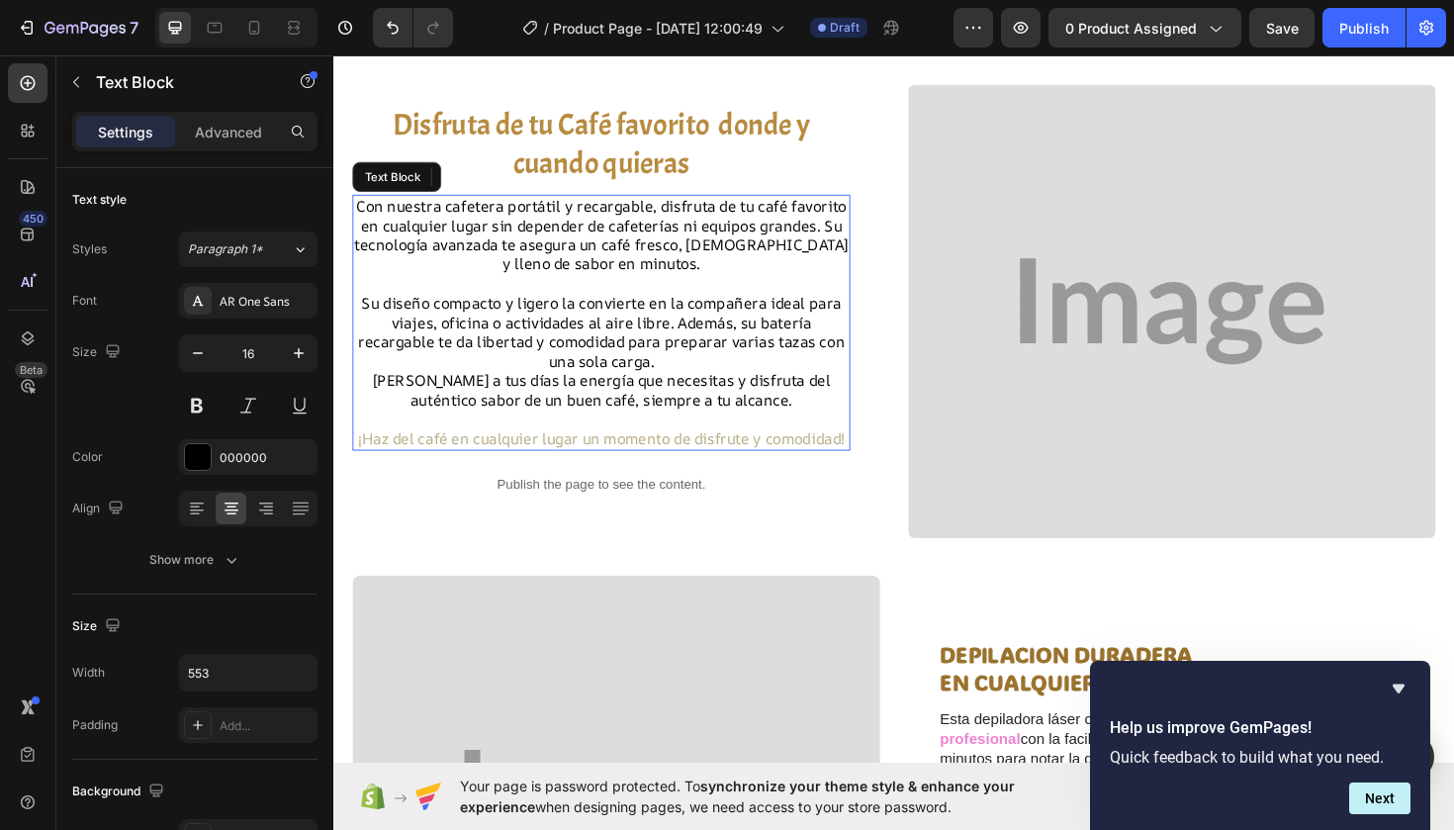
click at [673, 468] on p "¡Haz del café en cualquier lugar un momento de disfrute y comodidad!" at bounding box center [616, 461] width 523 height 21
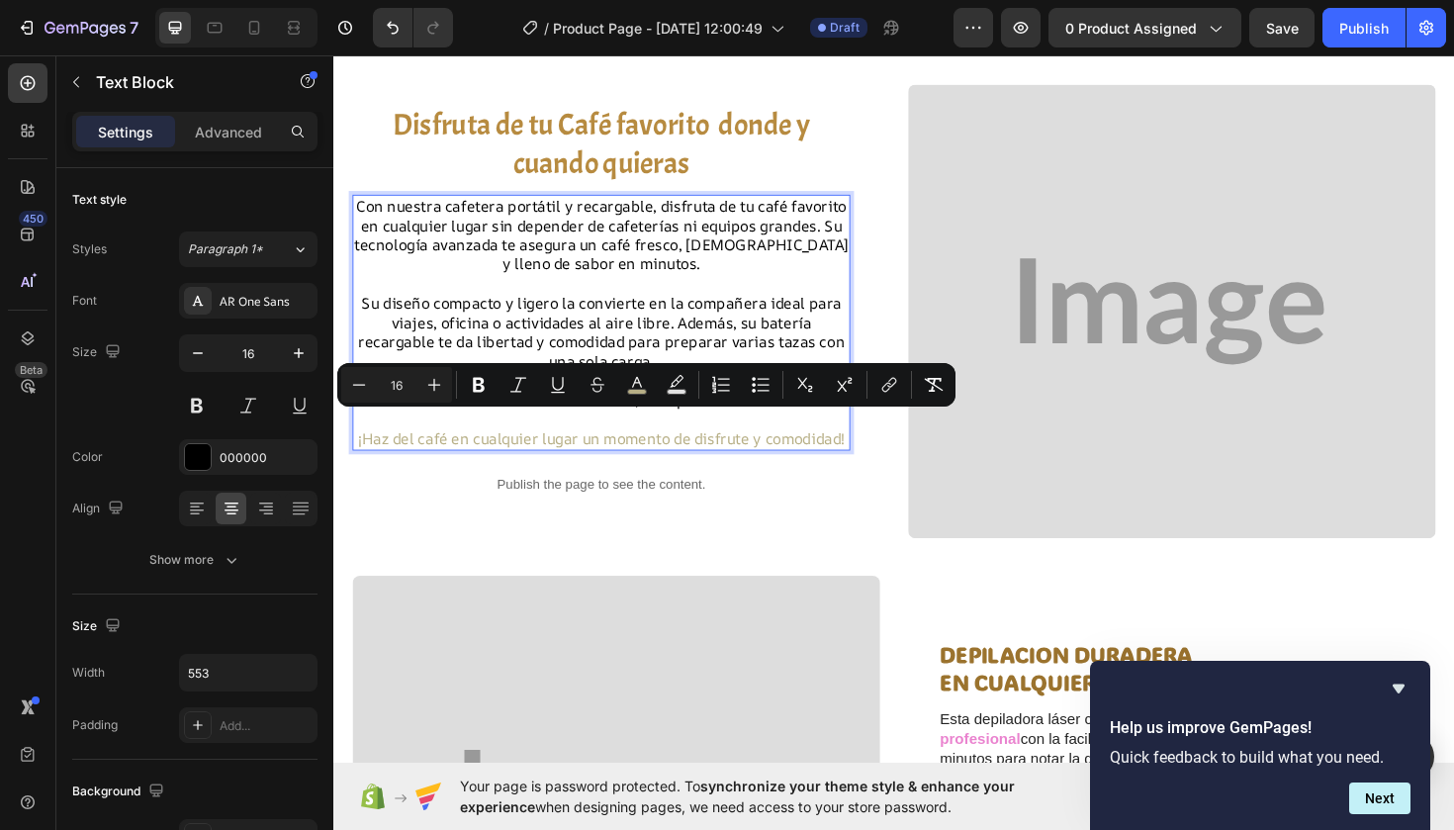
drag, startPoint x: 673, startPoint y: 468, endPoint x: 390, endPoint y: 441, distance: 284.1
click at [639, 393] on rect "Editor contextual toolbar" at bounding box center [637, 392] width 19 height 5
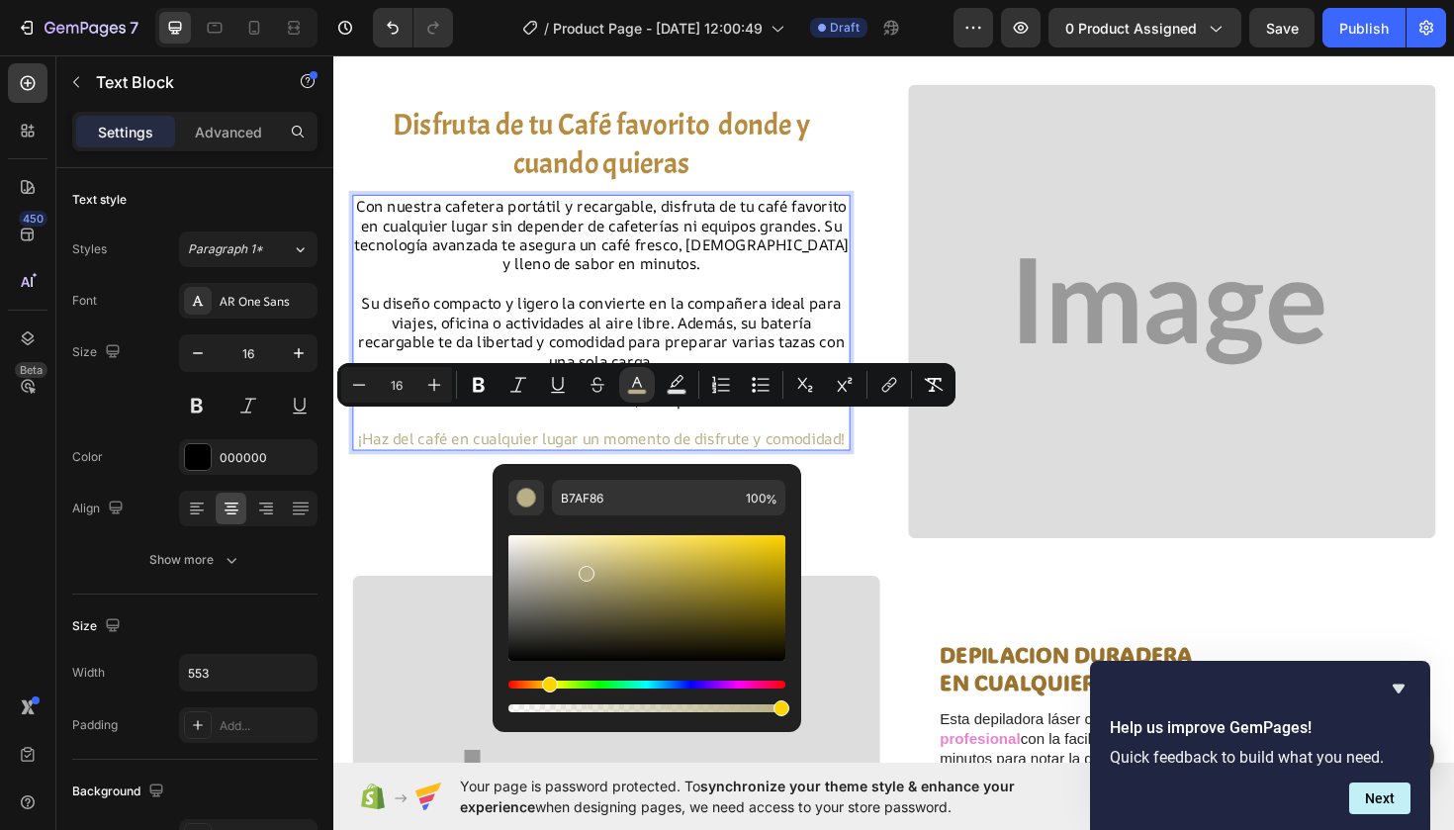
click at [644, 519] on div "Editor contextual toolbar" at bounding box center [646, 615] width 277 height 201
click at [641, 497] on input "B7AF86" at bounding box center [645, 498] width 186 height 36
drag, startPoint x: 641, startPoint y: 497, endPoint x: 553, endPoint y: 501, distance: 88.2
click at [553, 501] on input "B7AF86" at bounding box center [645, 498] width 186 height 36
paste input "E7C488"
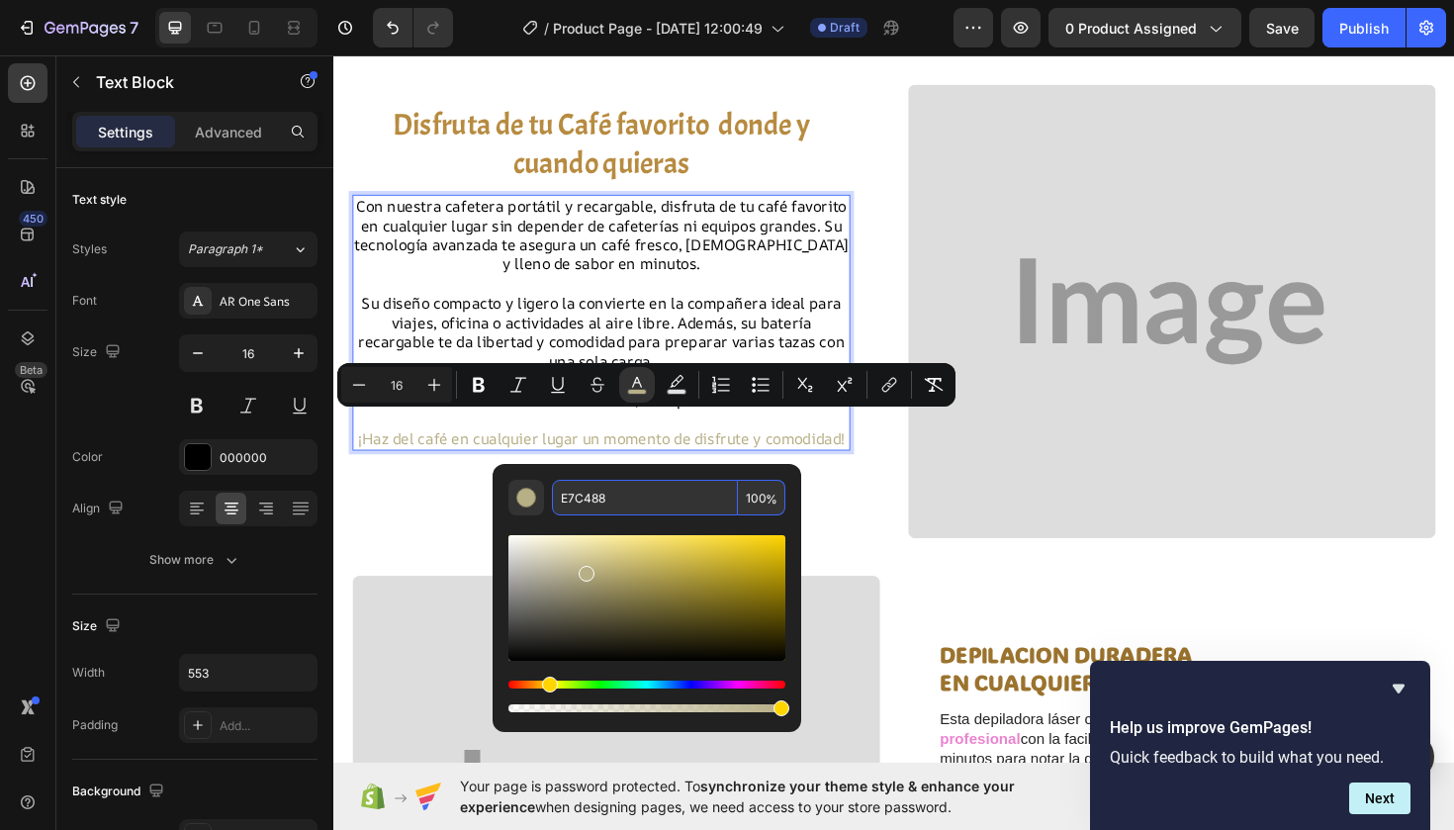
type input "E7C488"
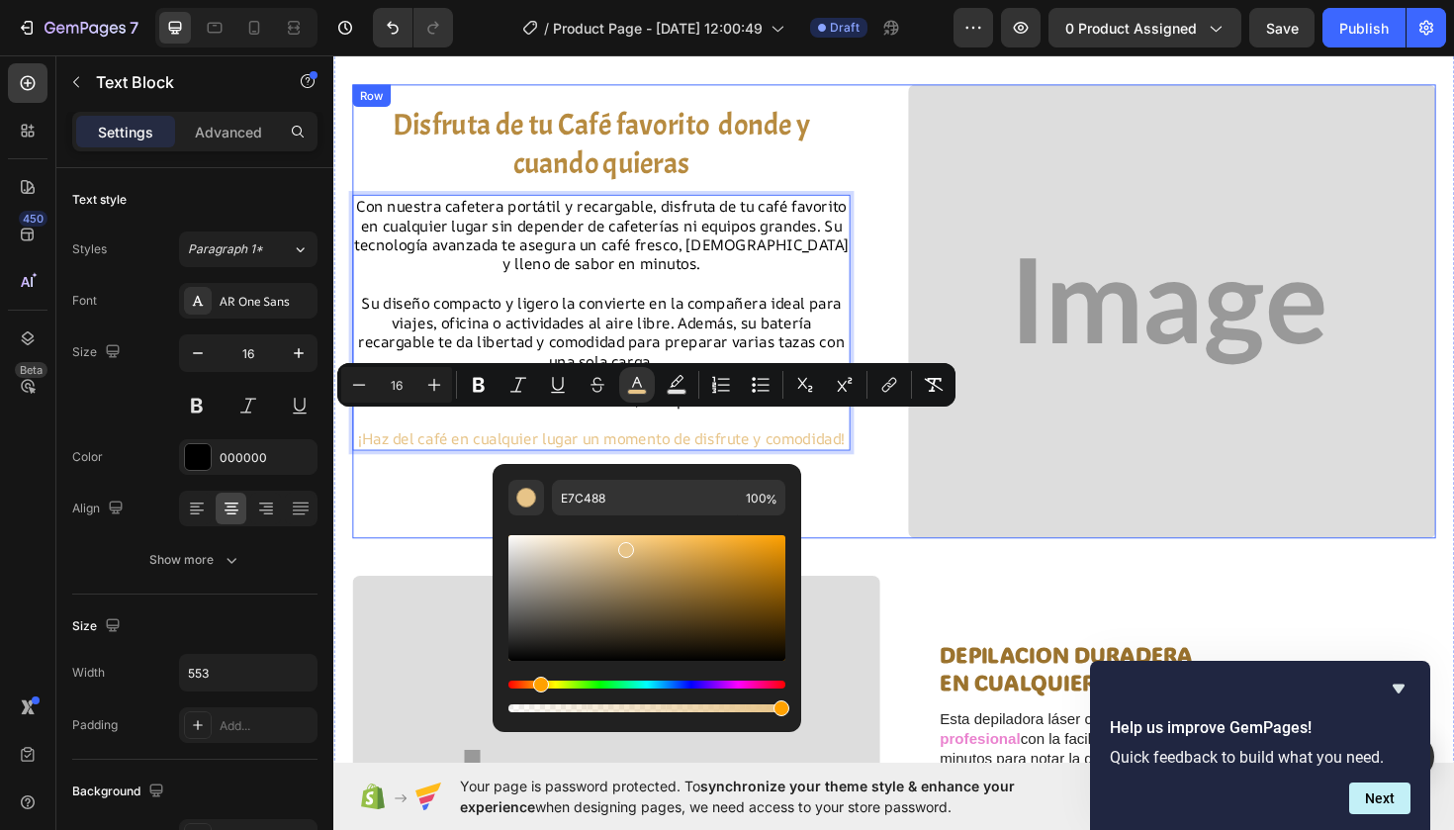
click at [415, 566] on div "Disfruta de tu Café favorito donde y cuando quieras Heading Con nuestra cafeter…" at bounding box center [926, 326] width 1147 height 481
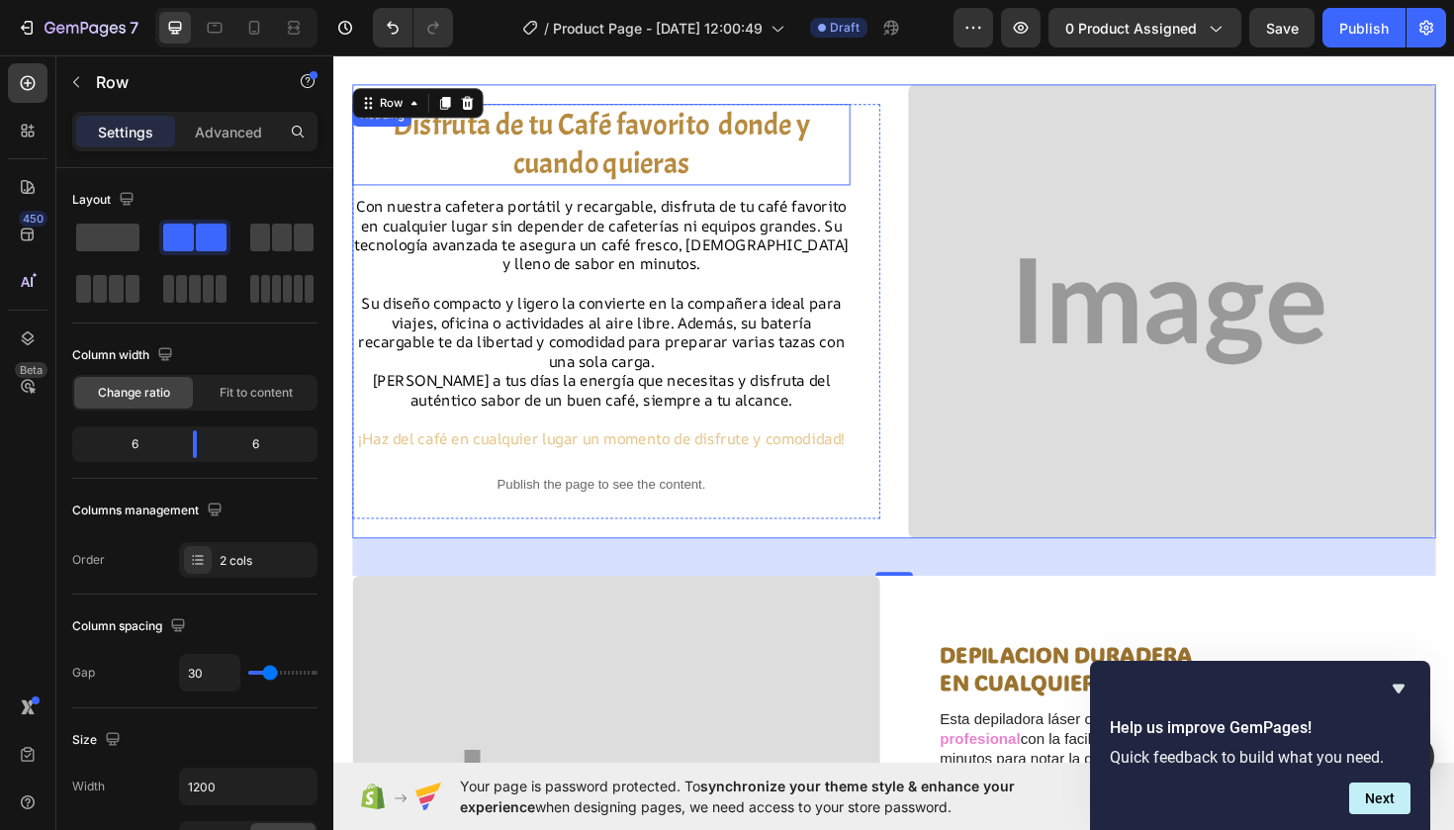
click at [635, 139] on h2 "Disfruta de tu Café favorito donde y cuando quieras" at bounding box center [616, 150] width 527 height 86
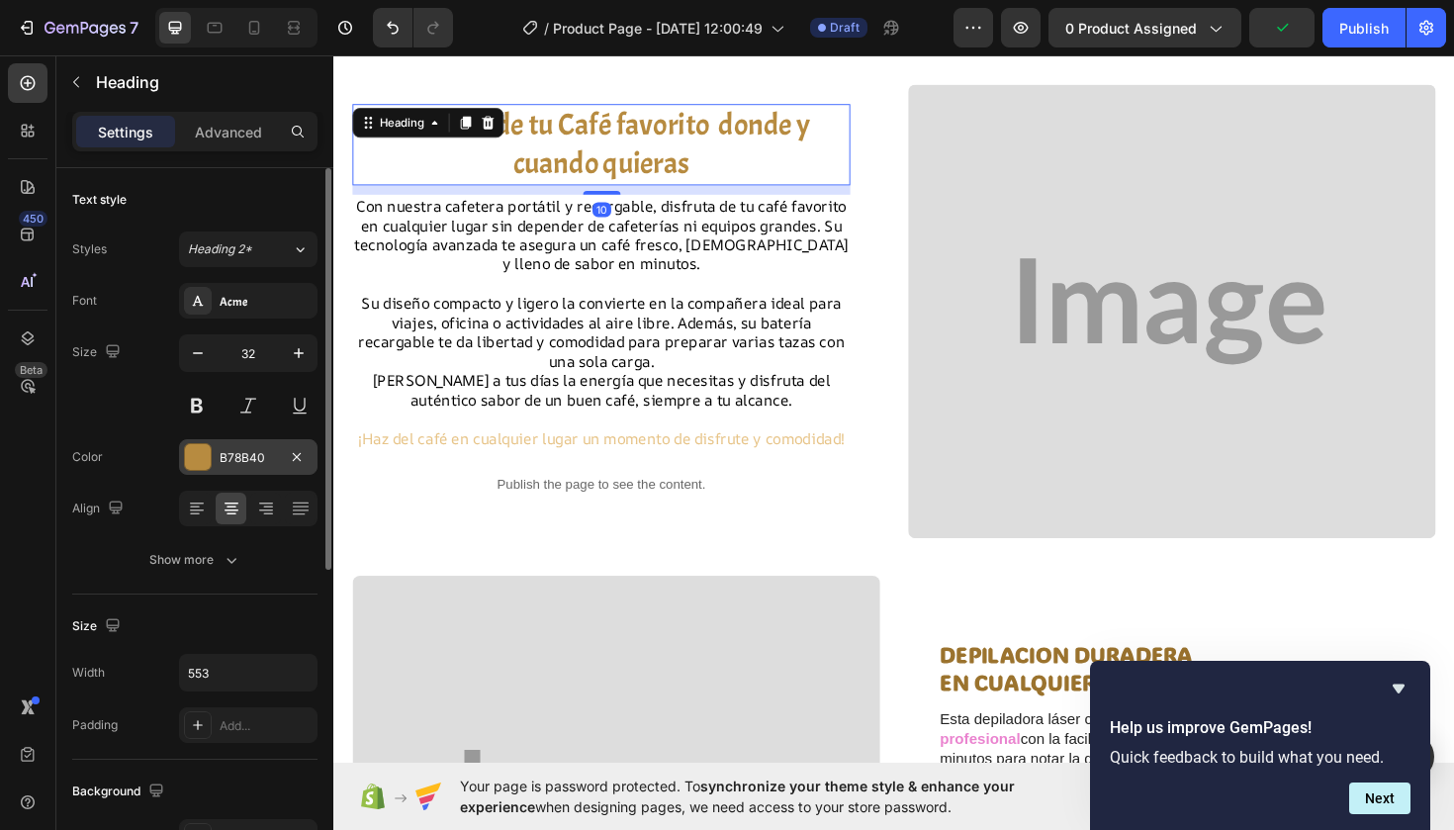
click at [254, 447] on div "B78B40" at bounding box center [248, 457] width 138 height 36
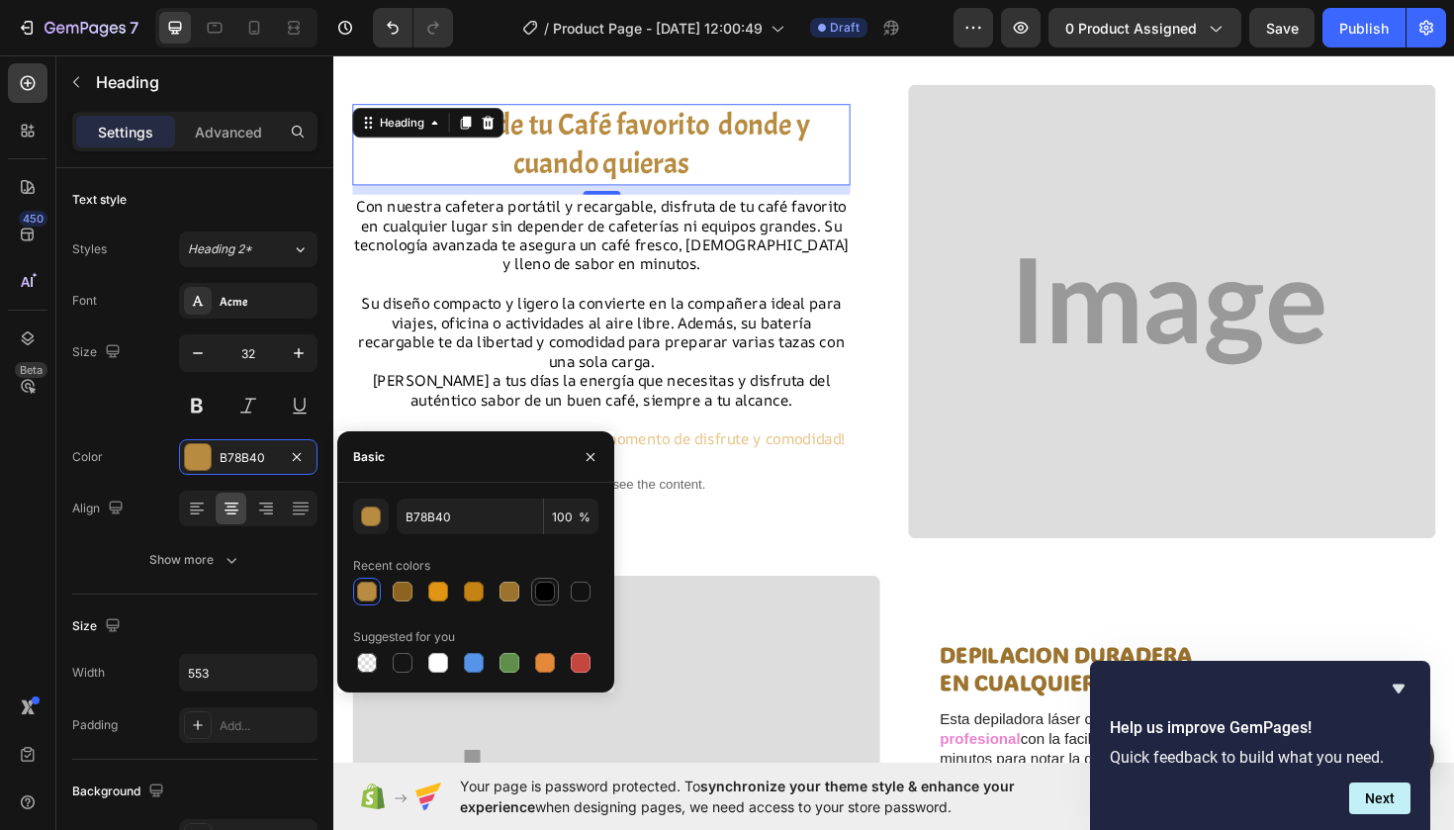
click at [537, 593] on div at bounding box center [545, 592] width 20 height 20
type input "000000"
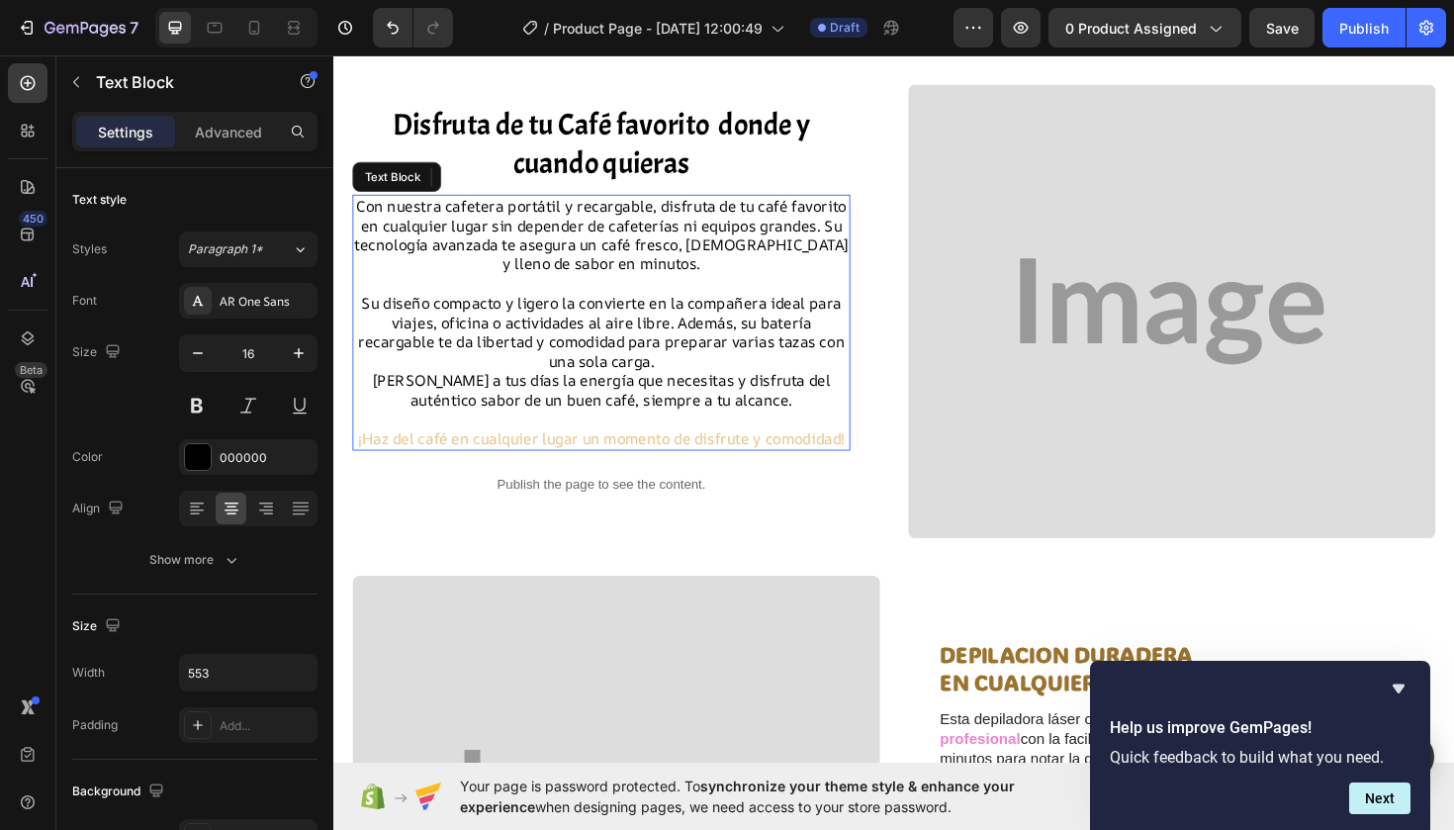
click at [739, 452] on span "¡Haz del café en cualquier lugar un momento de disfrute y comodidad!" at bounding box center [616, 461] width 515 height 22
drag, startPoint x: 675, startPoint y: 463, endPoint x: 400, endPoint y: 444, distance: 275.6
click at [400, 451] on p "¡Haz del café en cualquier lugar un momento de disfrute y comodidad!" at bounding box center [616, 461] width 523 height 21
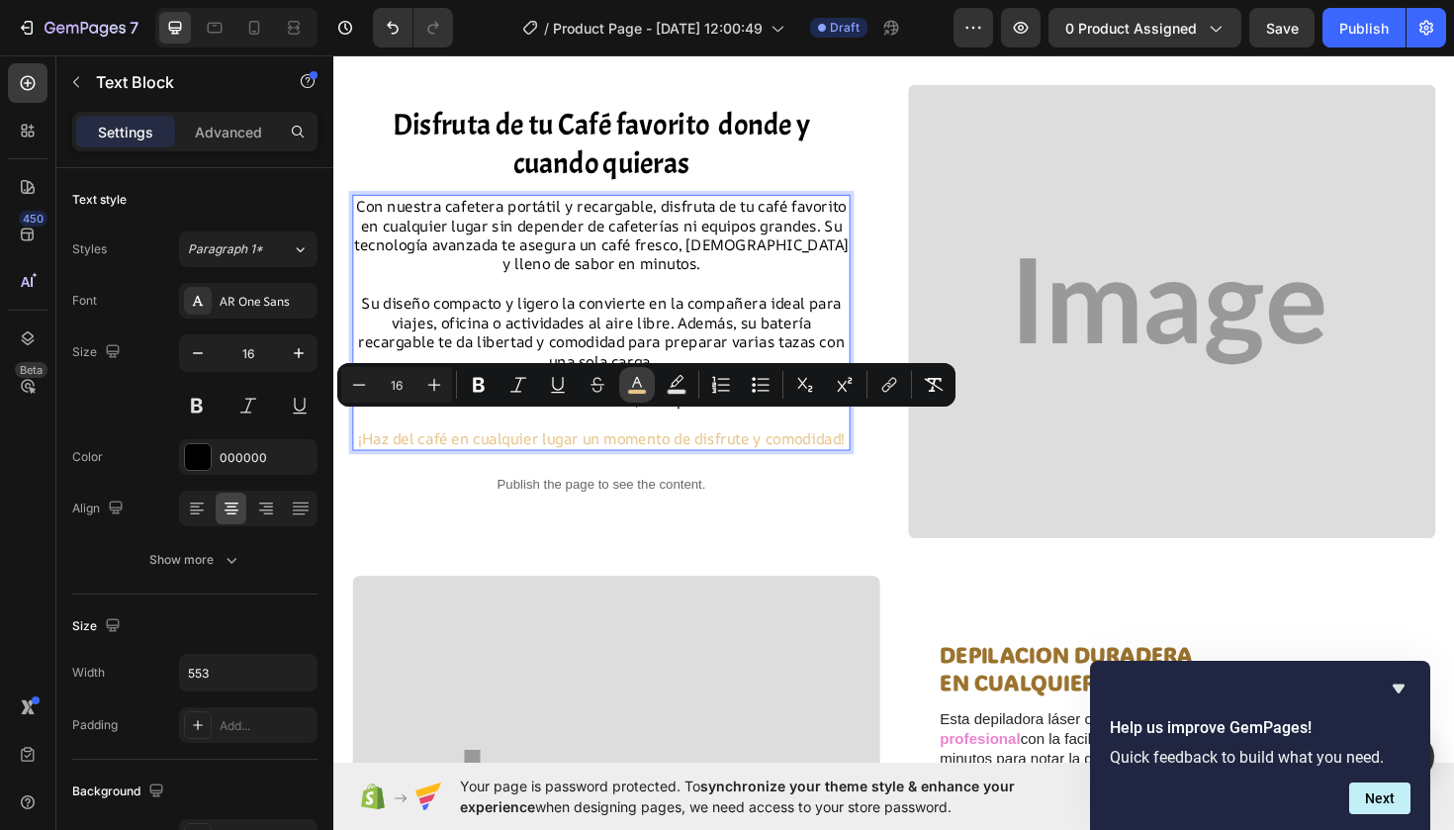
click at [639, 384] on icon "Editor contextual toolbar" at bounding box center [637, 385] width 20 height 20
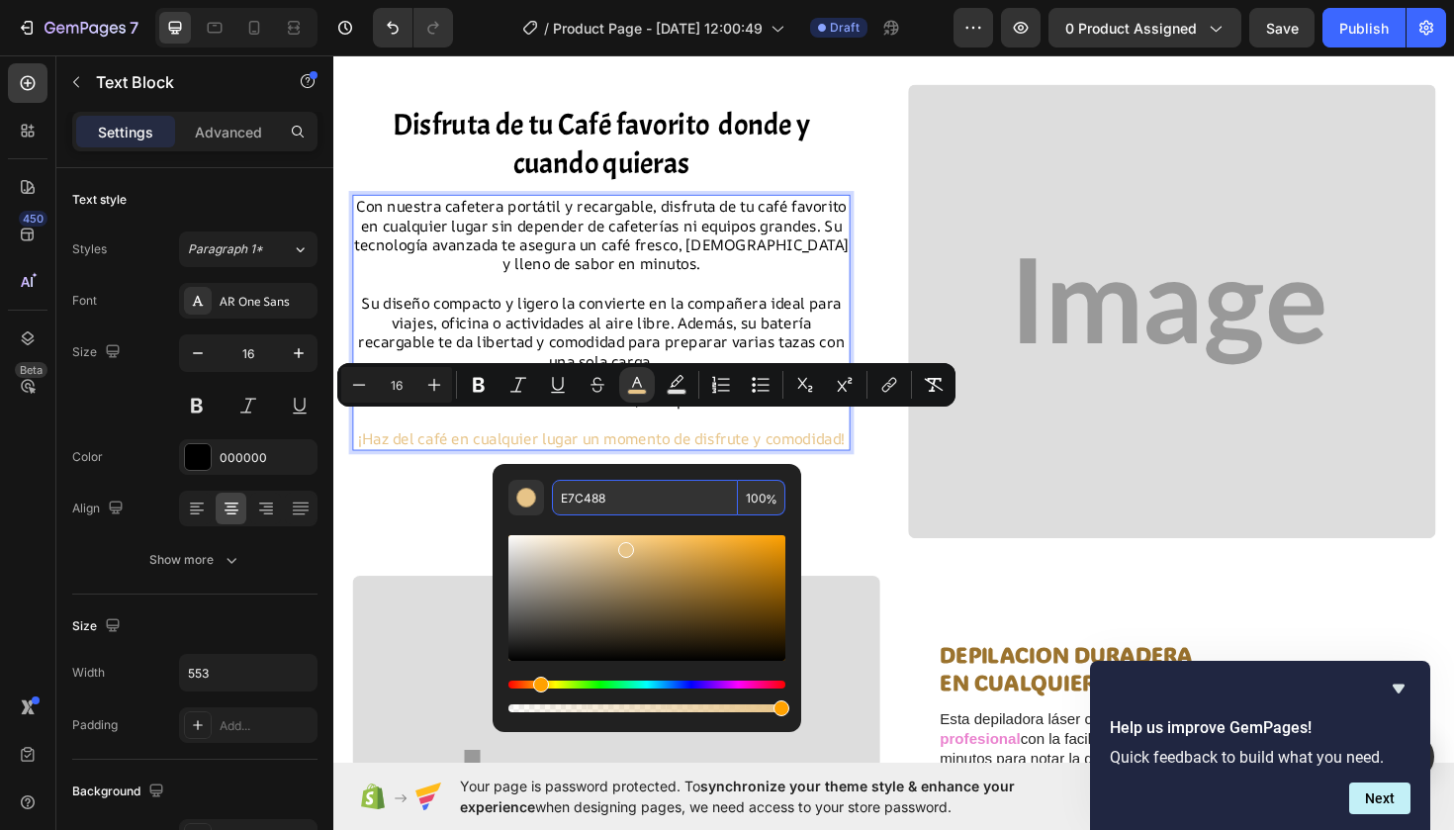
drag, startPoint x: 625, startPoint y: 501, endPoint x: 558, endPoint y: 501, distance: 67.3
click at [557, 501] on input "E7C488" at bounding box center [645, 498] width 186 height 36
paste input "9B732E"
type input "9B732E"
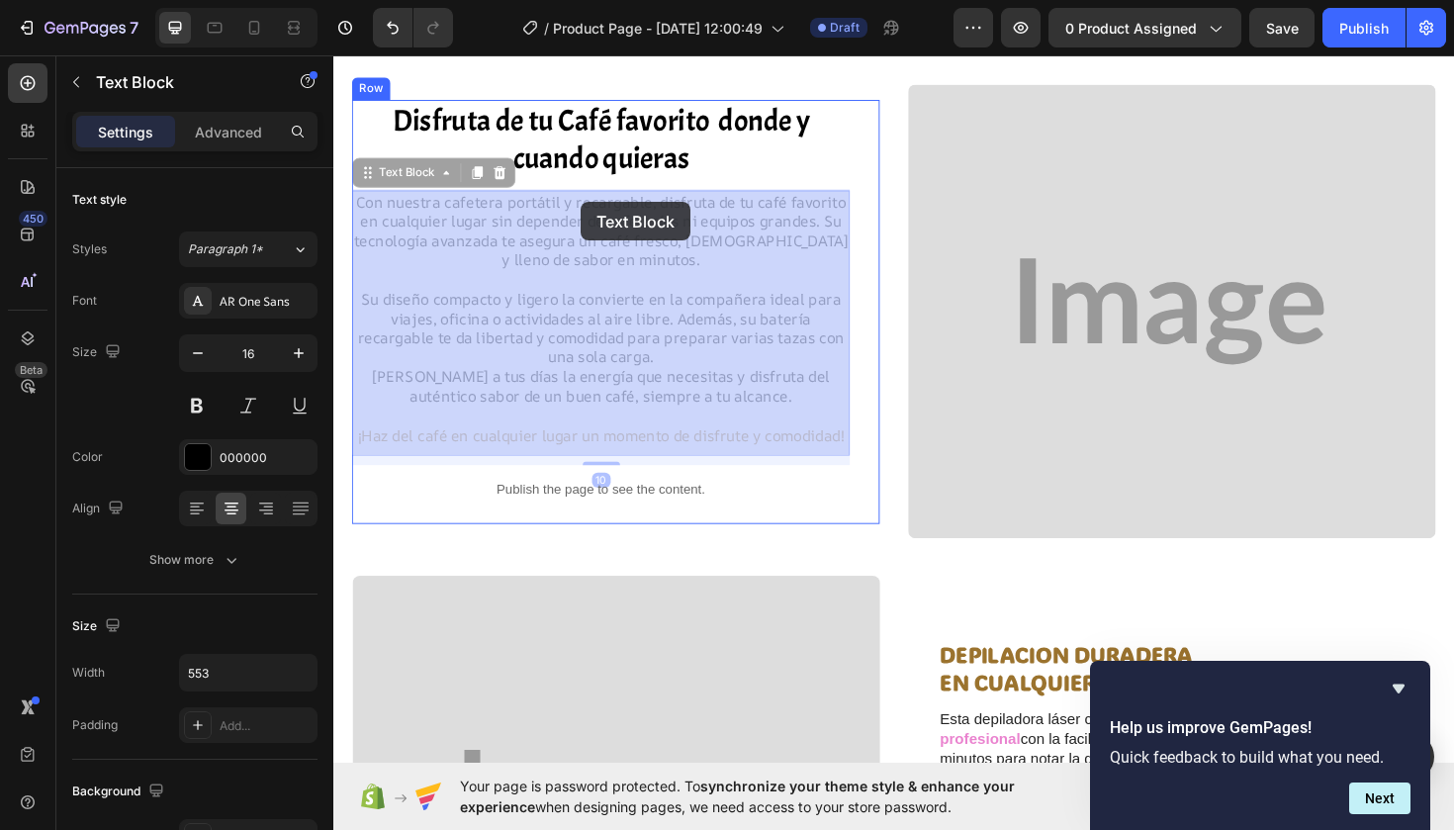
drag, startPoint x: 666, startPoint y: 207, endPoint x: 594, endPoint y: 211, distance: 71.3
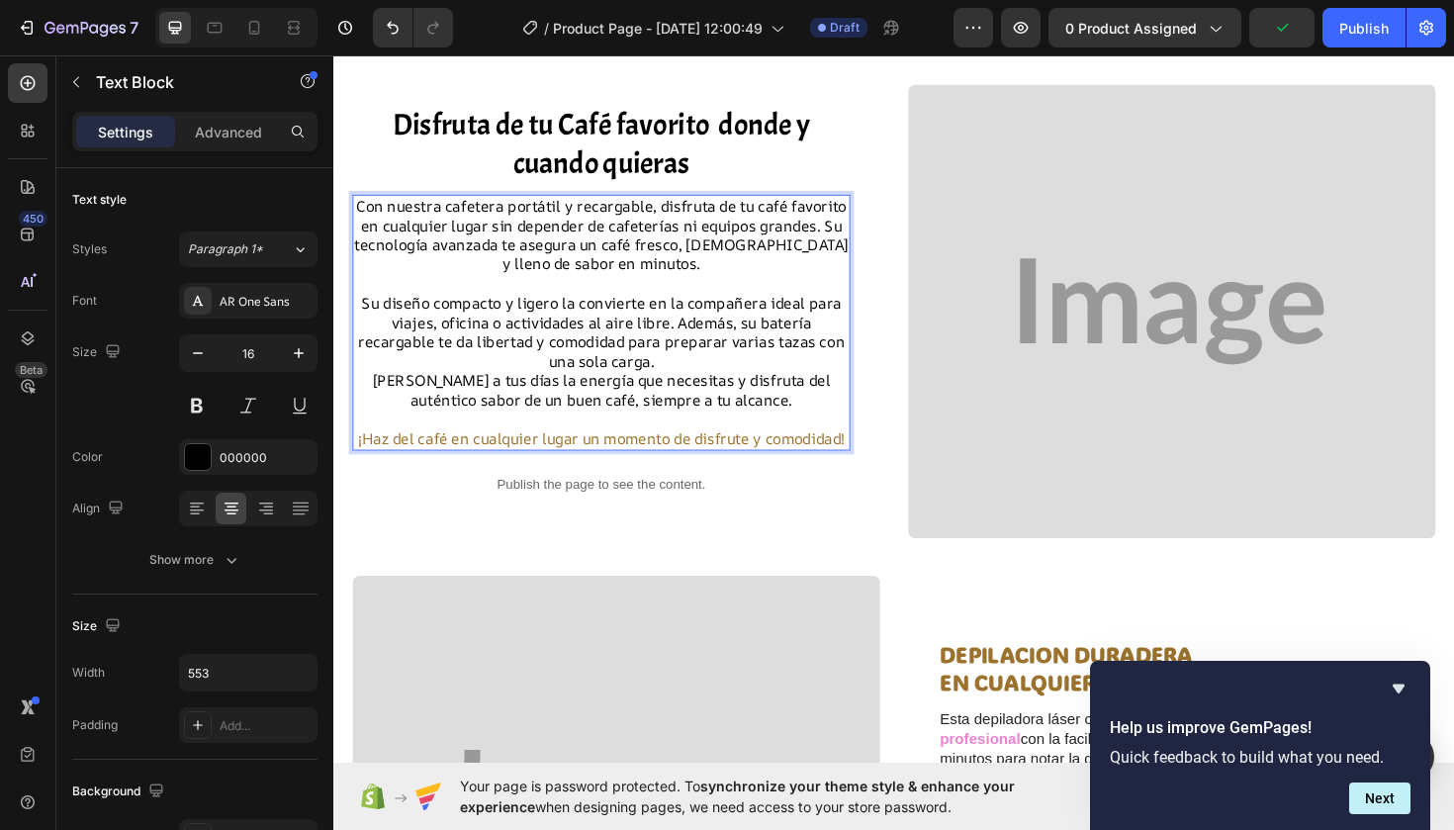
click at [666, 209] on p "Con nuestra cafetera portátil y recargable, disfruta de tu café favorito en cua…" at bounding box center [616, 246] width 523 height 82
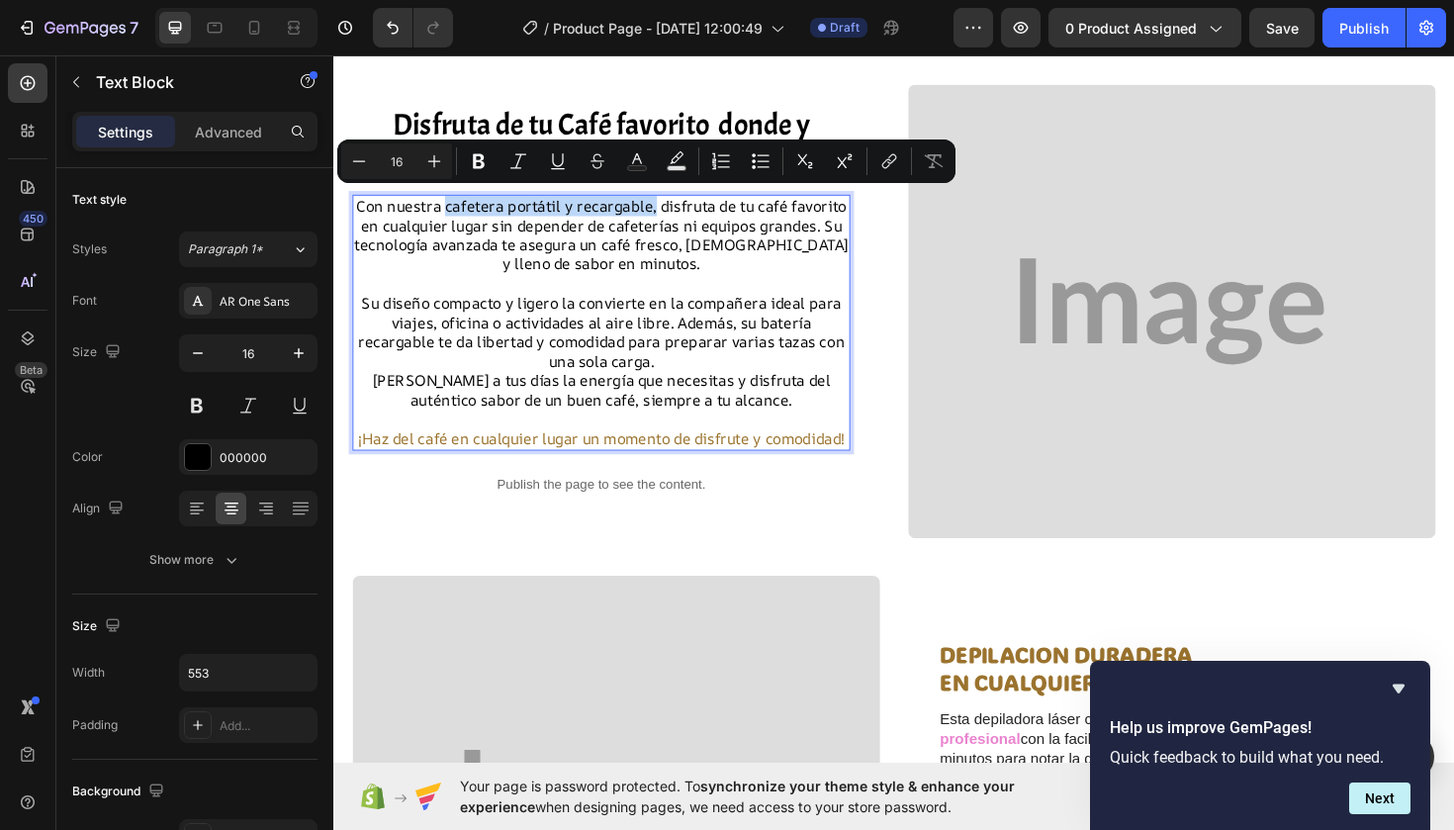
drag, startPoint x: 666, startPoint y: 209, endPoint x: 447, endPoint y: 210, distance: 218.6
click at [447, 210] on p "Con nuestra cafetera portátil y recargable, disfruta de tu café favorito en cua…" at bounding box center [616, 246] width 523 height 82
click at [645, 158] on icon "Editor contextual toolbar" at bounding box center [637, 161] width 20 height 20
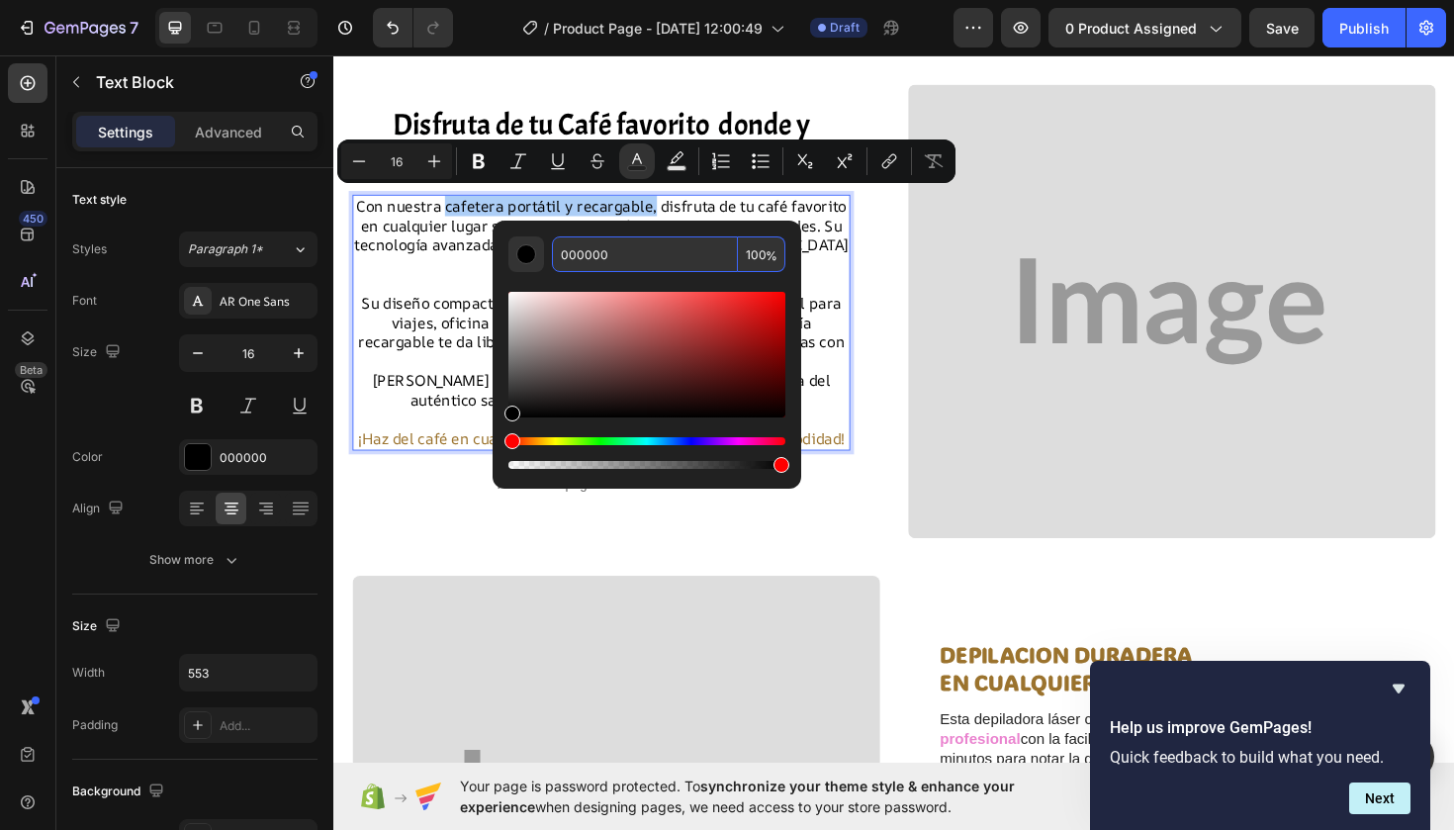
click at [627, 269] on input "000000" at bounding box center [645, 254] width 186 height 36
drag, startPoint x: 621, startPoint y: 258, endPoint x: 555, endPoint y: 258, distance: 66.3
click at [555, 258] on input "000000" at bounding box center [645, 254] width 186 height 36
paste input "9B732E"
type input "9B732E"
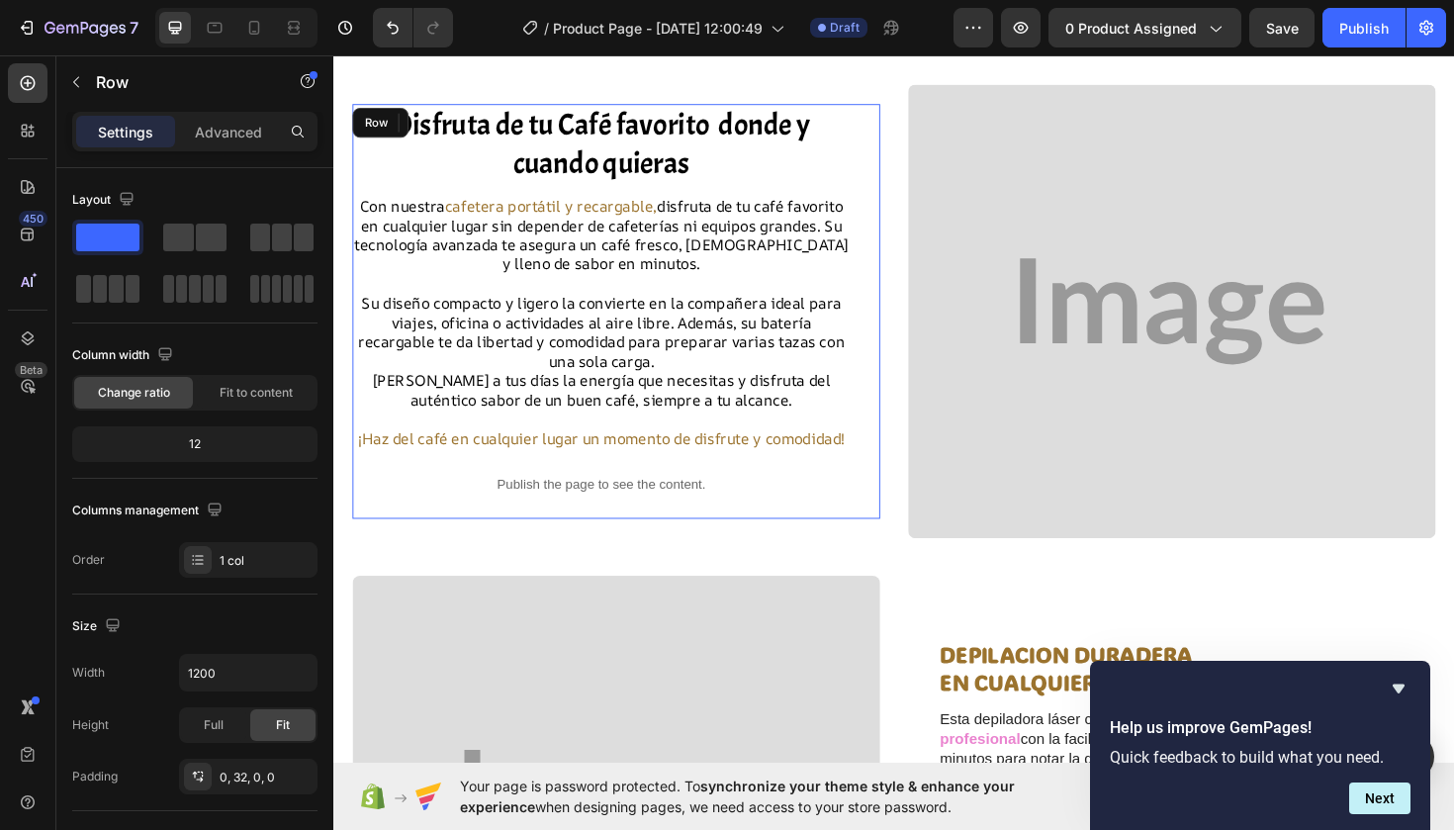
click at [422, 547] on div "Disfruta de tu Café favorito donde y cuando quieras Heading Con nuestra cafeter…" at bounding box center [616, 327] width 527 height 440
click at [604, 341] on p "Su diseño compacto y ligero la convierte en la compañera ideal para viajes, ofi…" at bounding box center [616, 349] width 523 height 82
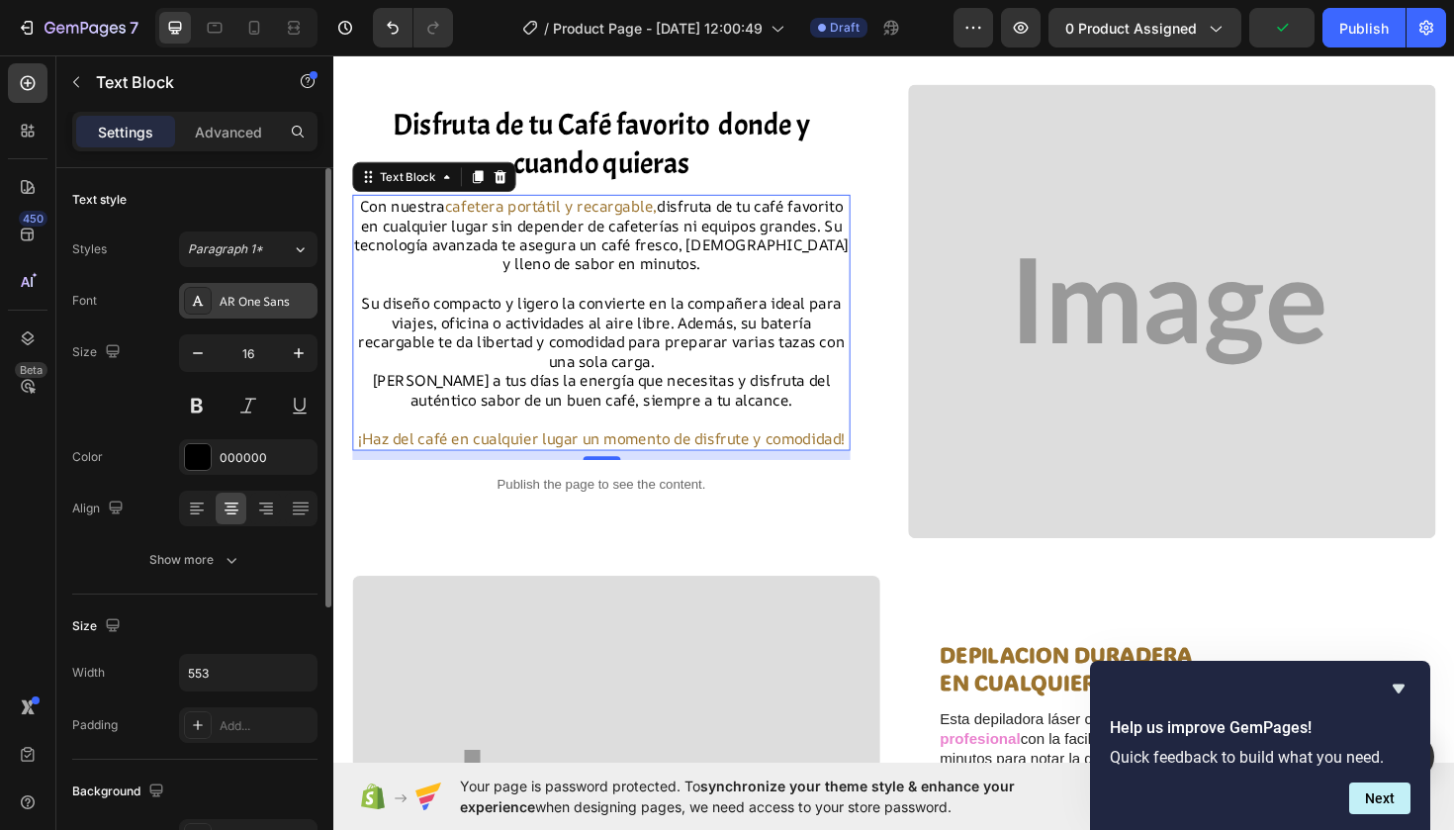
click at [271, 298] on div "AR One Sans" at bounding box center [266, 302] width 93 height 18
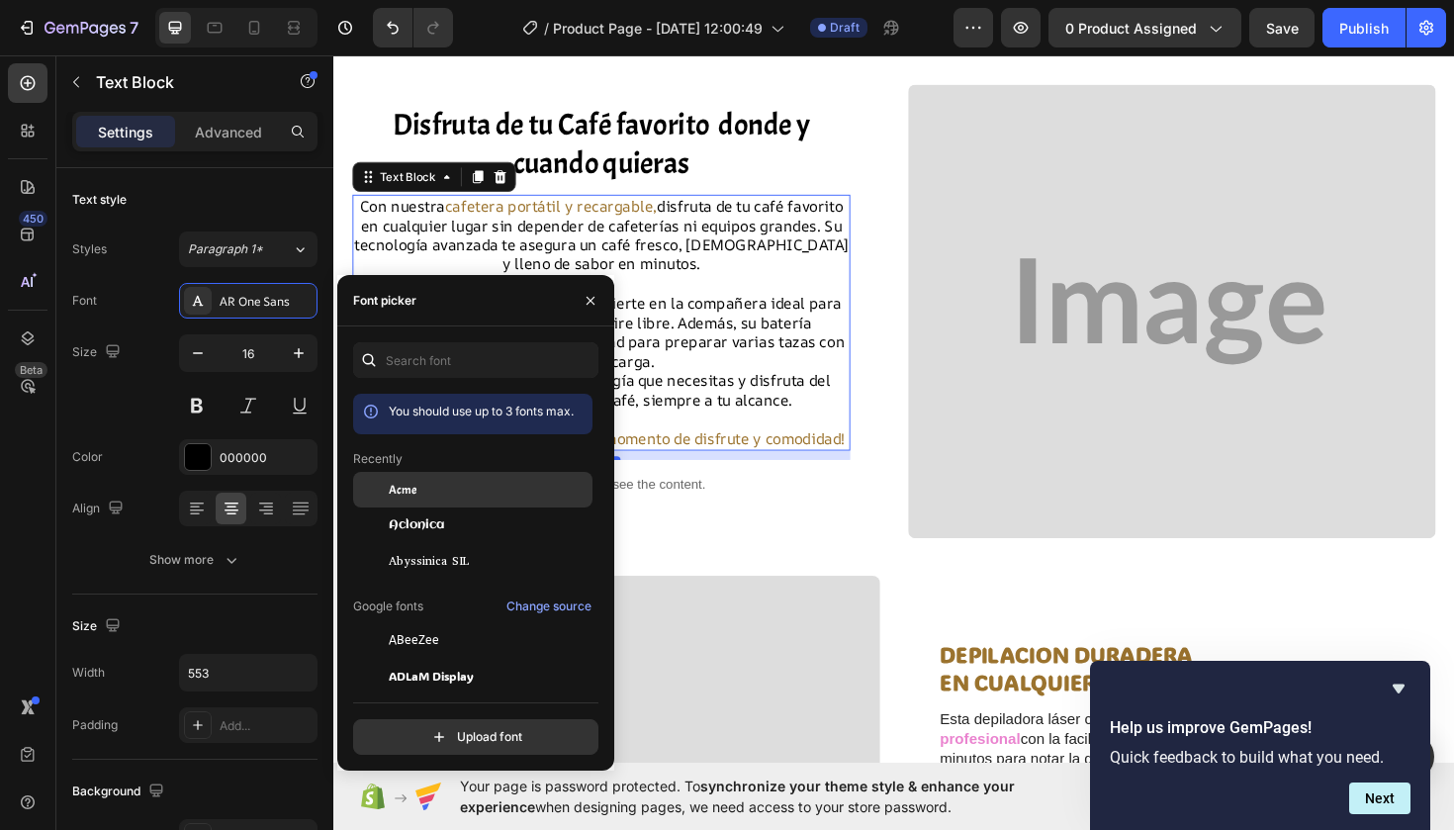
click at [420, 498] on div "Acme" at bounding box center [489, 490] width 200 height 18
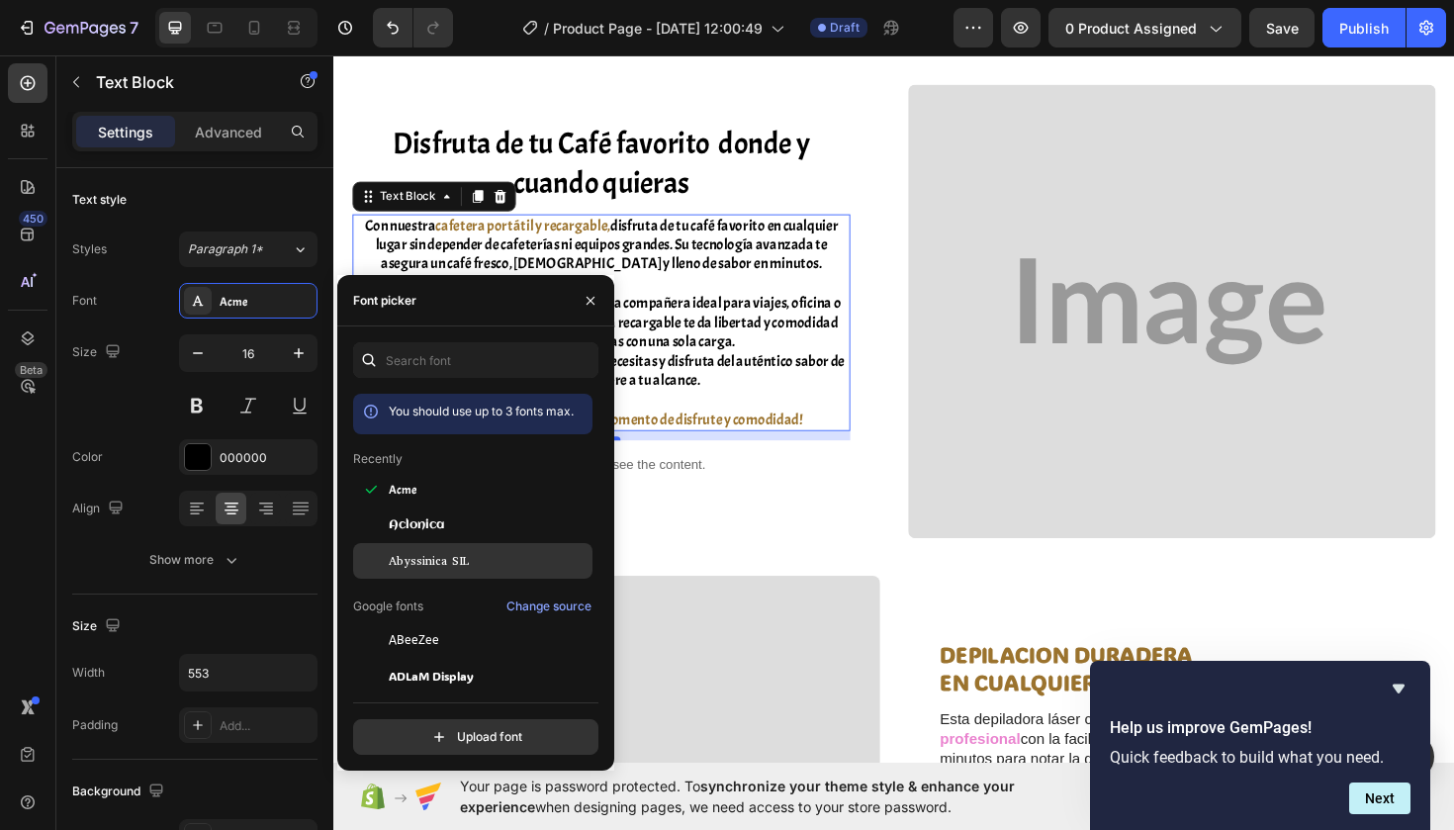
click at [451, 559] on span "Abyssinica SIL" at bounding box center [429, 561] width 80 height 18
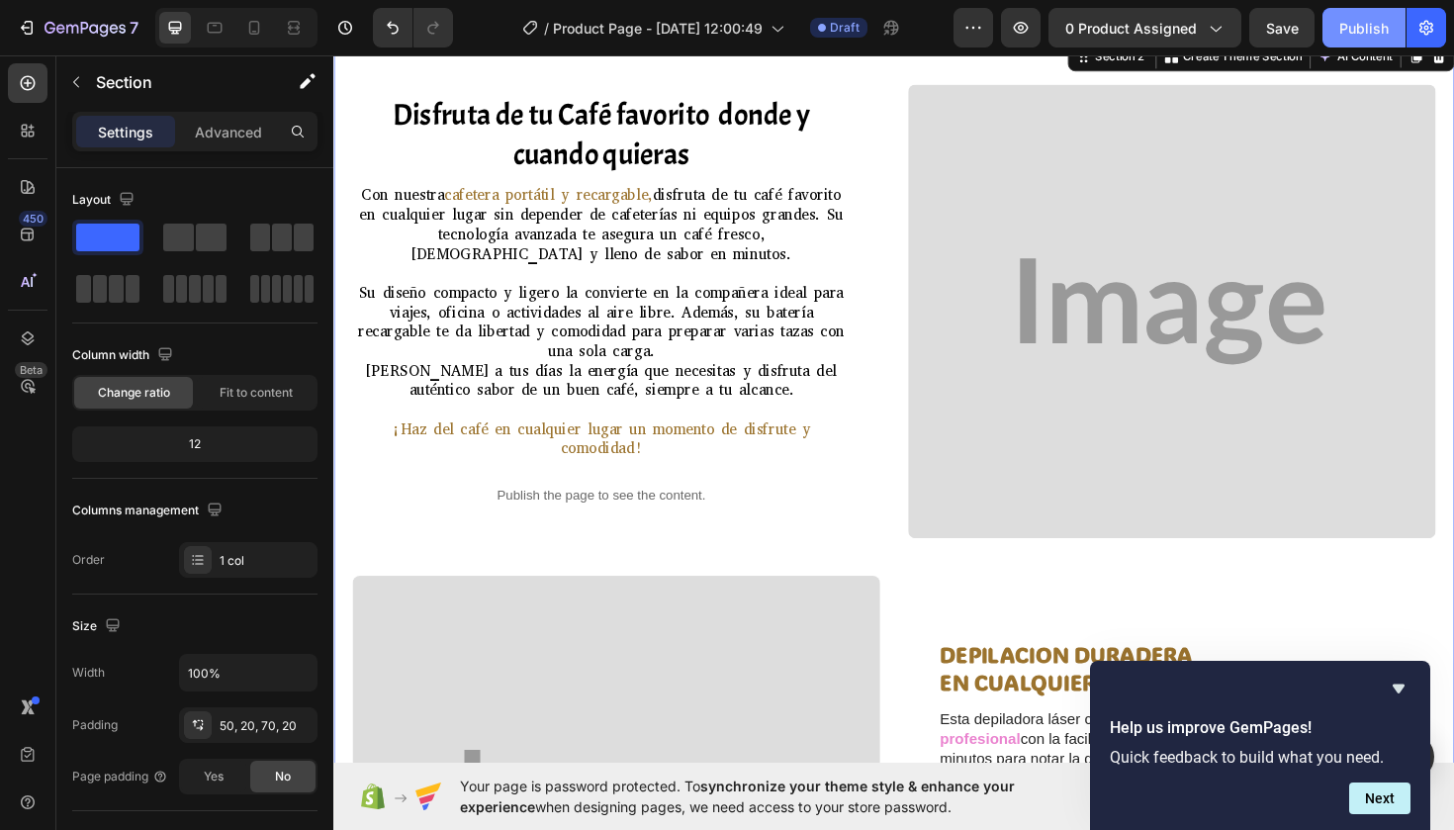
click at [649, 309] on p "Su diseño compacto y ligero la convierte en la compañera ideal para viajes, ofi…" at bounding box center [616, 338] width 523 height 82
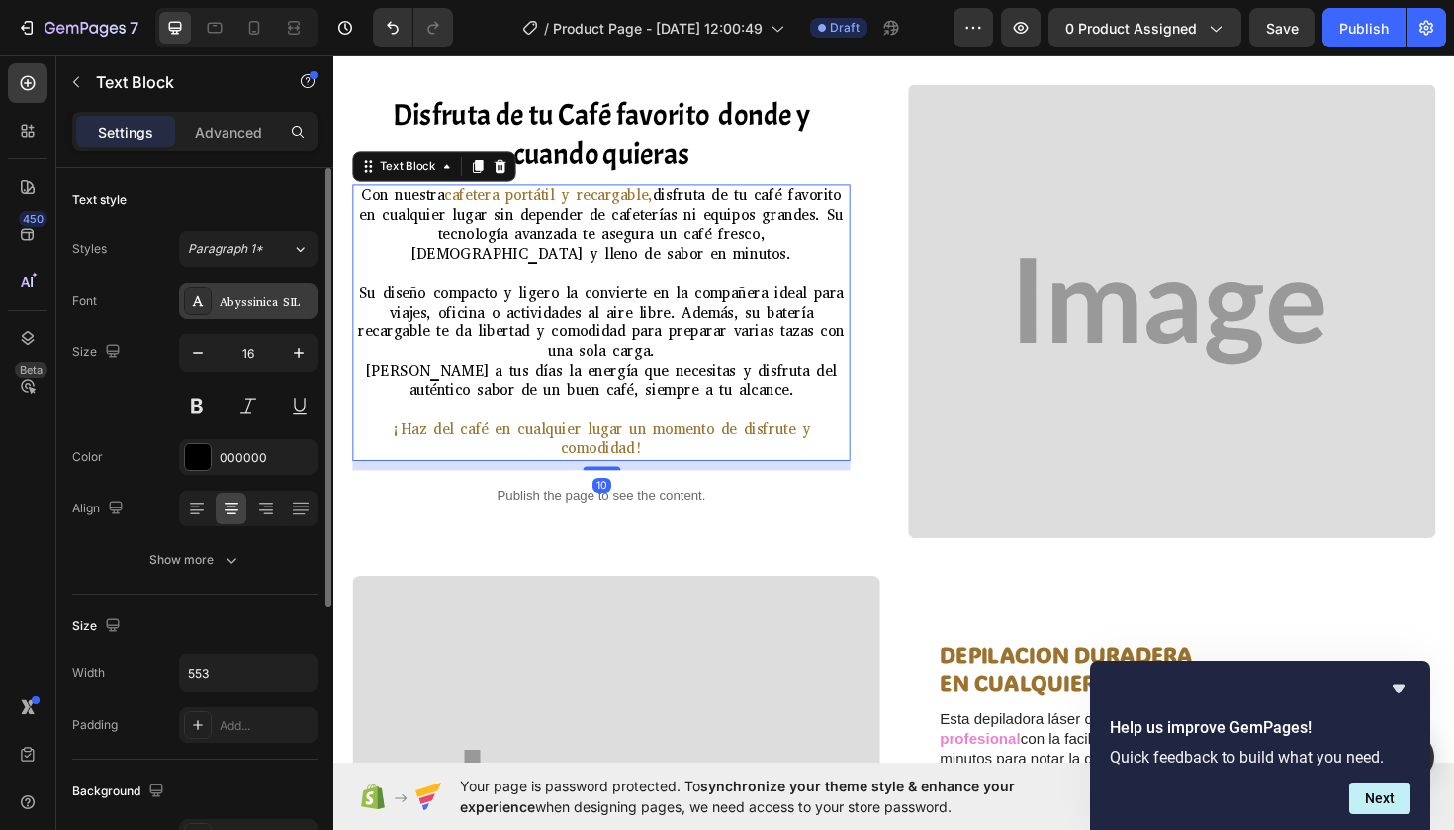
click at [236, 305] on div "Abyssinica SIL" at bounding box center [266, 302] width 93 height 18
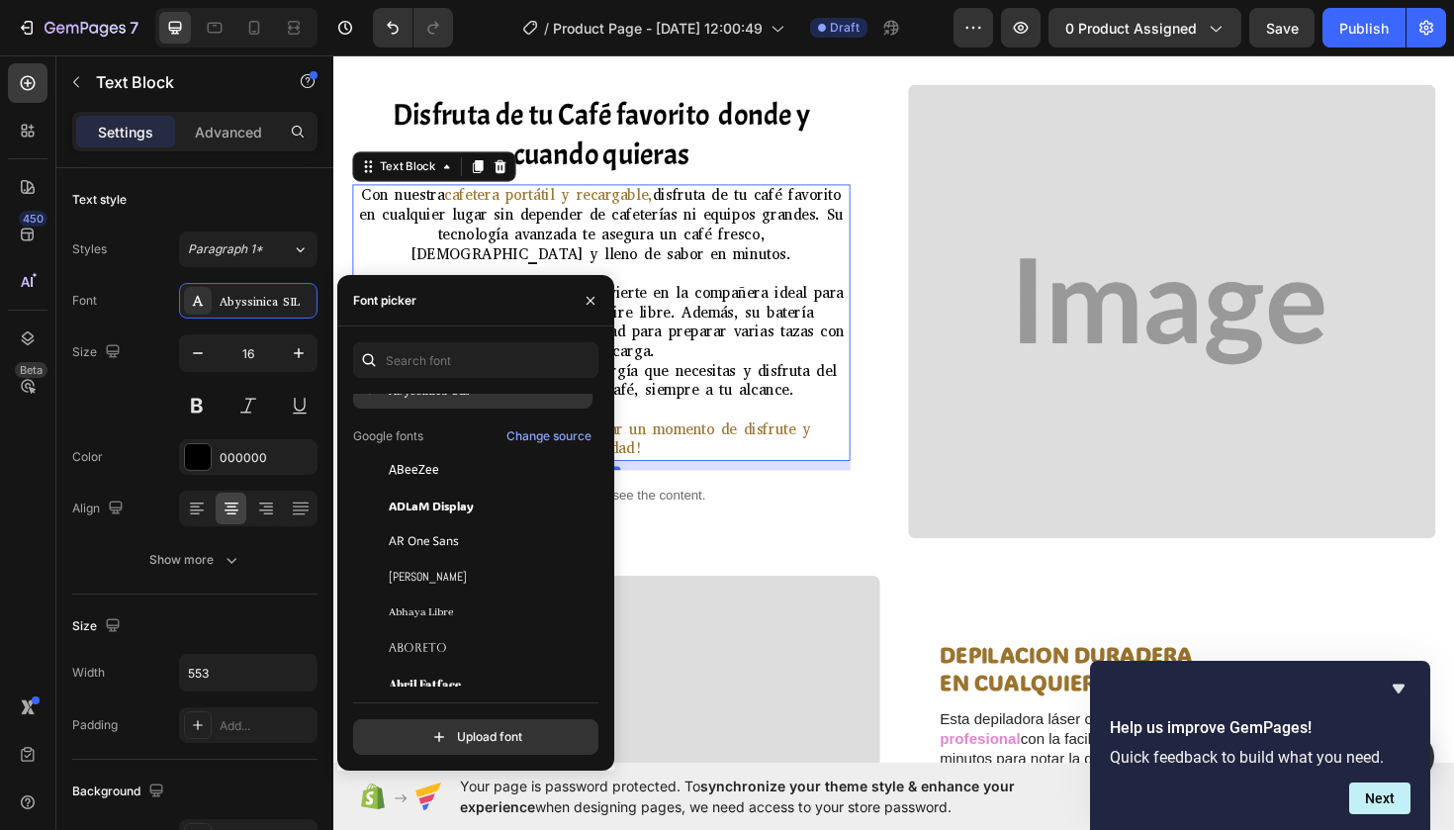
scroll to position [171, 0]
click at [441, 472] on div "ABeeZee" at bounding box center [489, 469] width 200 height 18
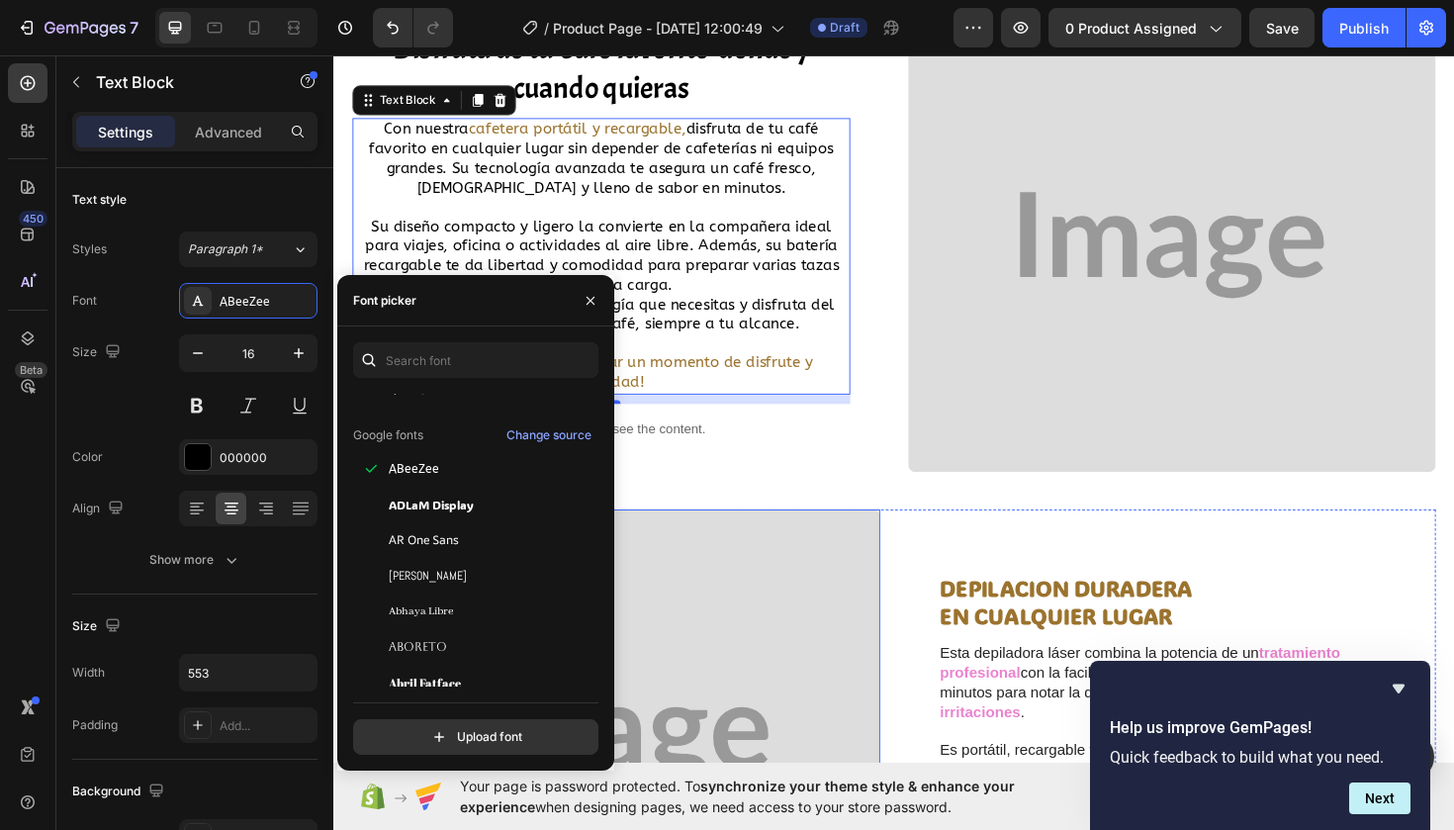
scroll to position [232, 0]
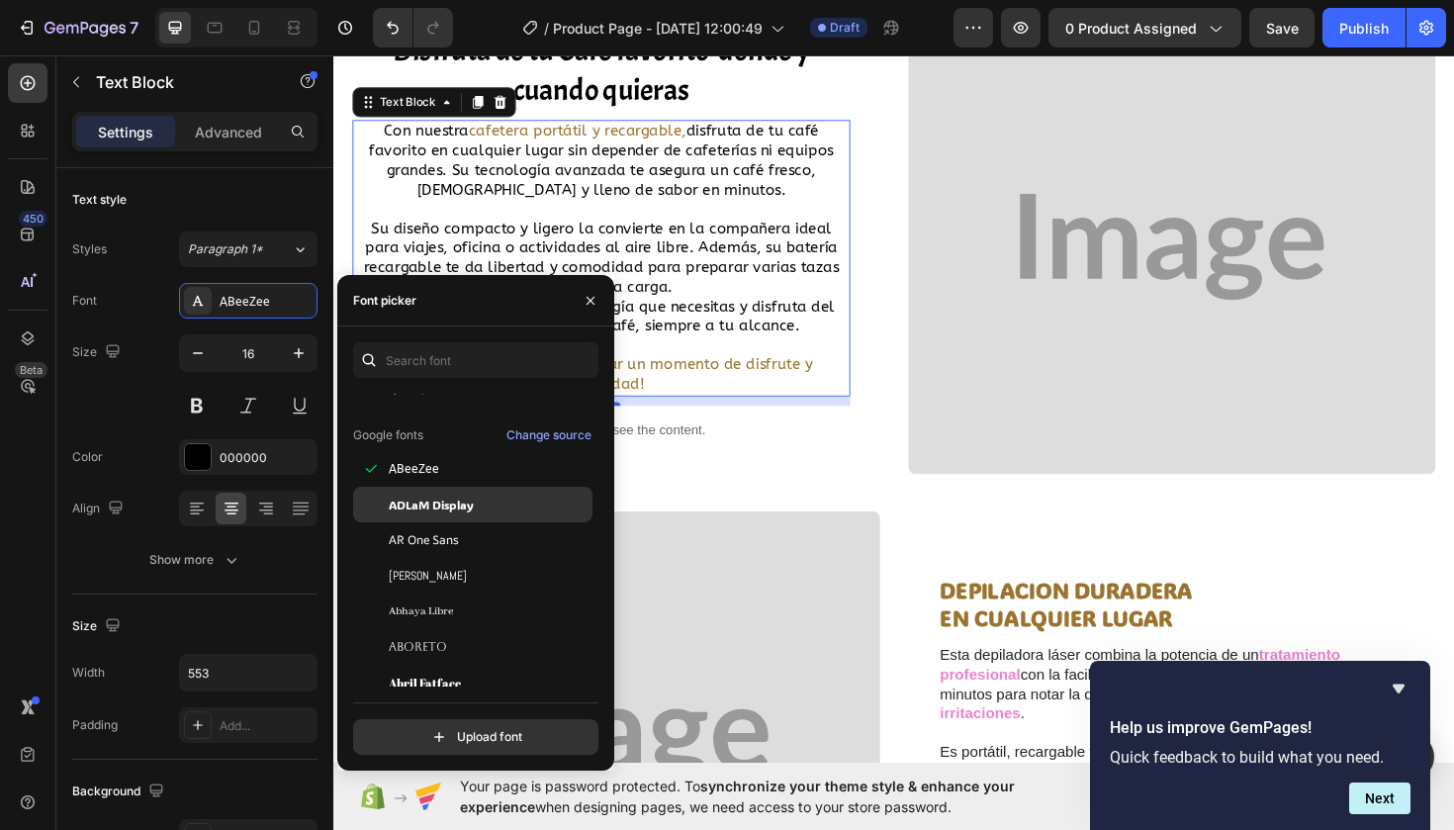
click at [440, 503] on span "ADLaM Display" at bounding box center [431, 505] width 85 height 18
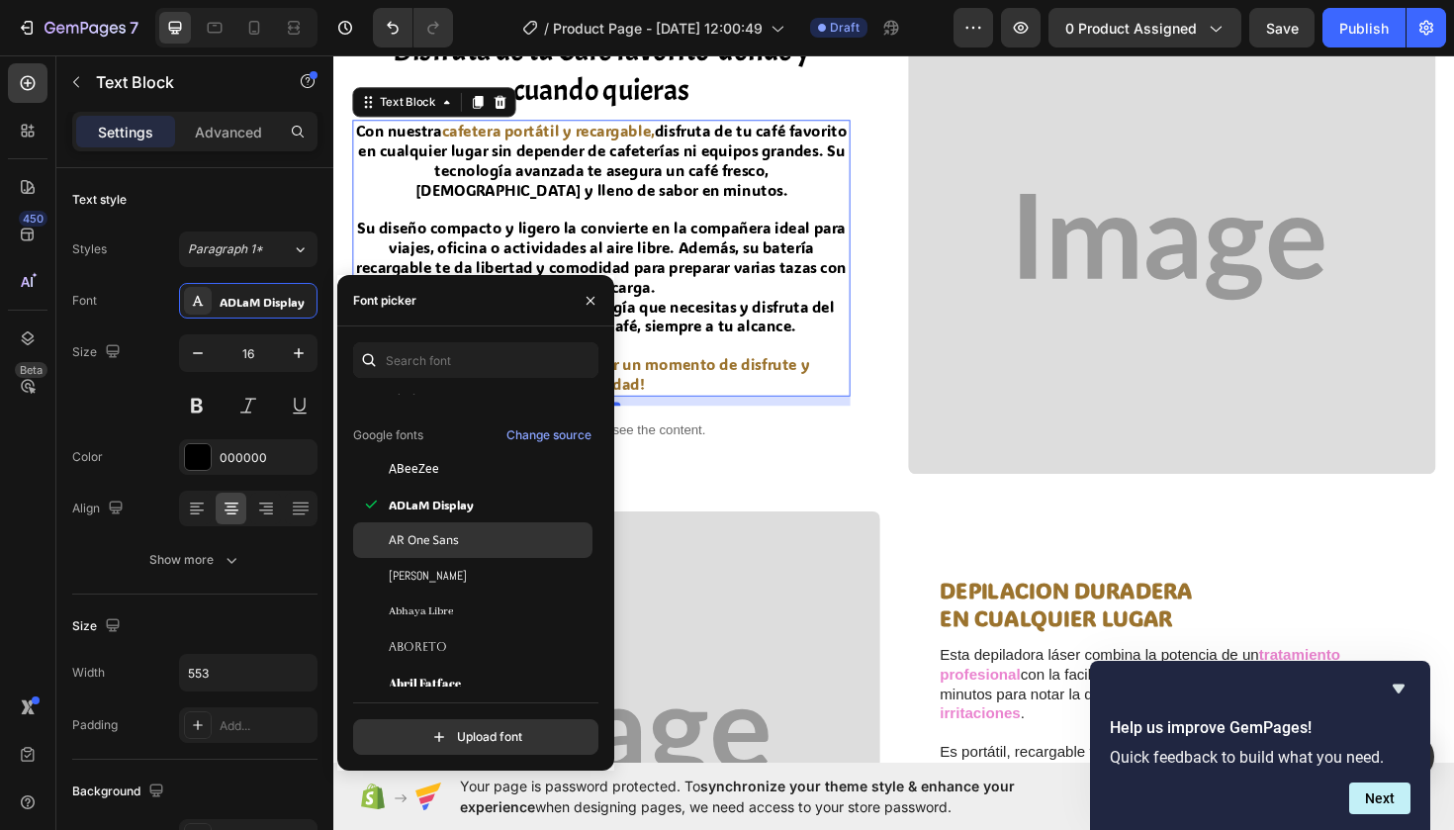
click at [435, 536] on span "AR One Sans" at bounding box center [424, 540] width 70 height 18
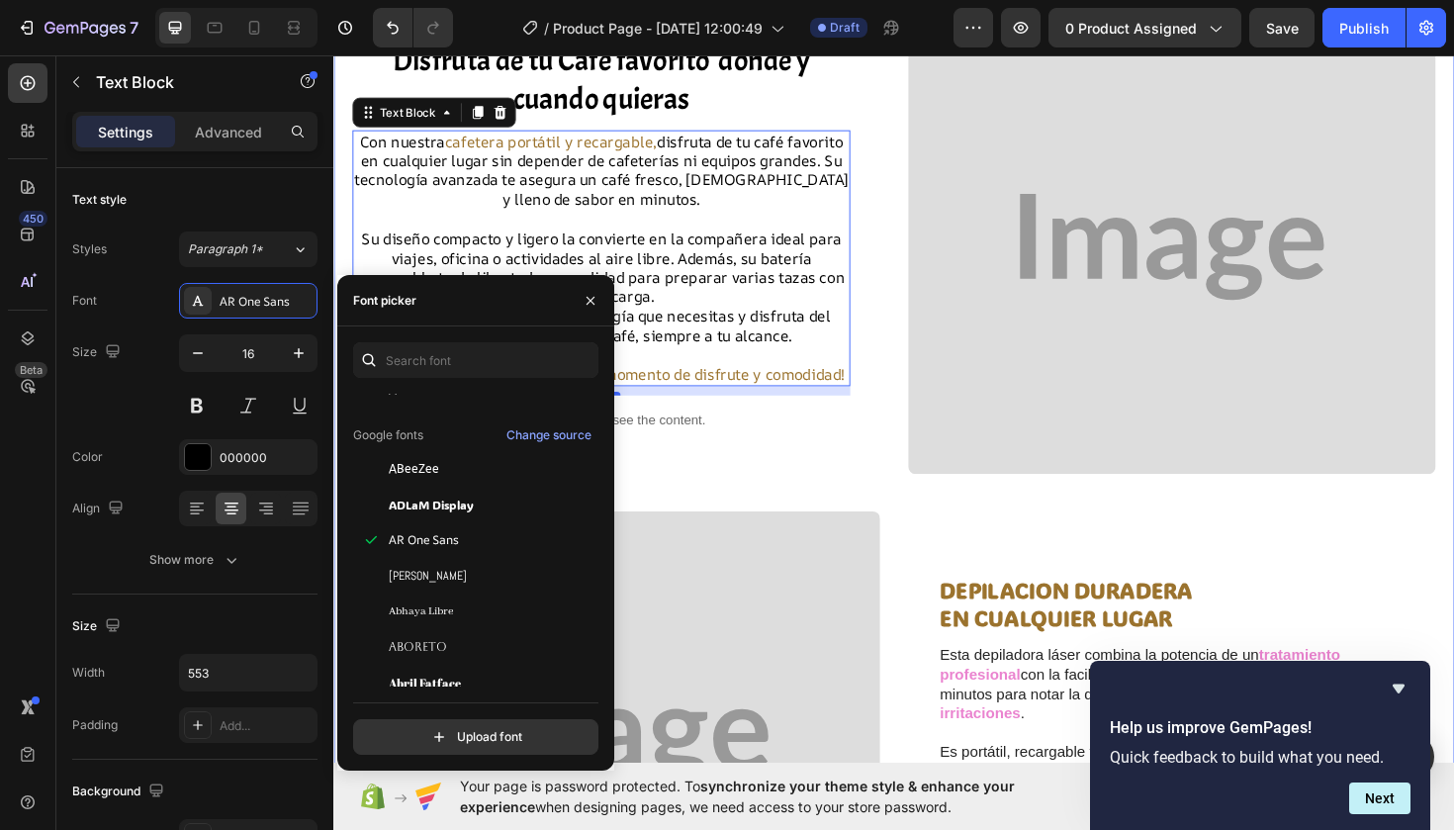
click at [730, 515] on div "Disfruta de tu Café favorito donde y cuando quieras Heading Con nuestra cafeter…" at bounding box center [926, 802] width 1147 height 1568
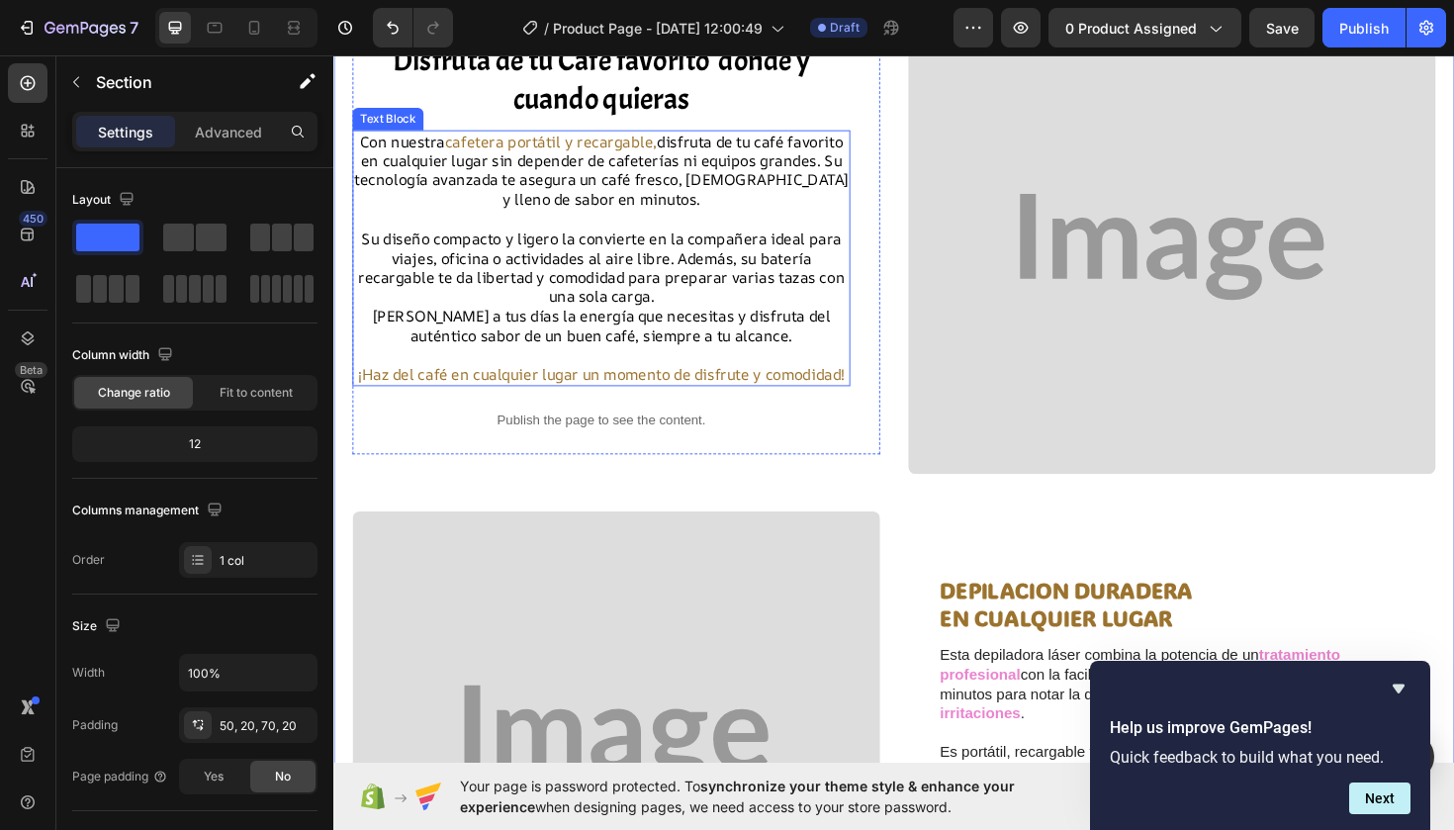
click at [493, 157] on p "Con nuestra cafetera portátil y recargable, disfruta de tu café favorito en cua…" at bounding box center [616, 178] width 523 height 82
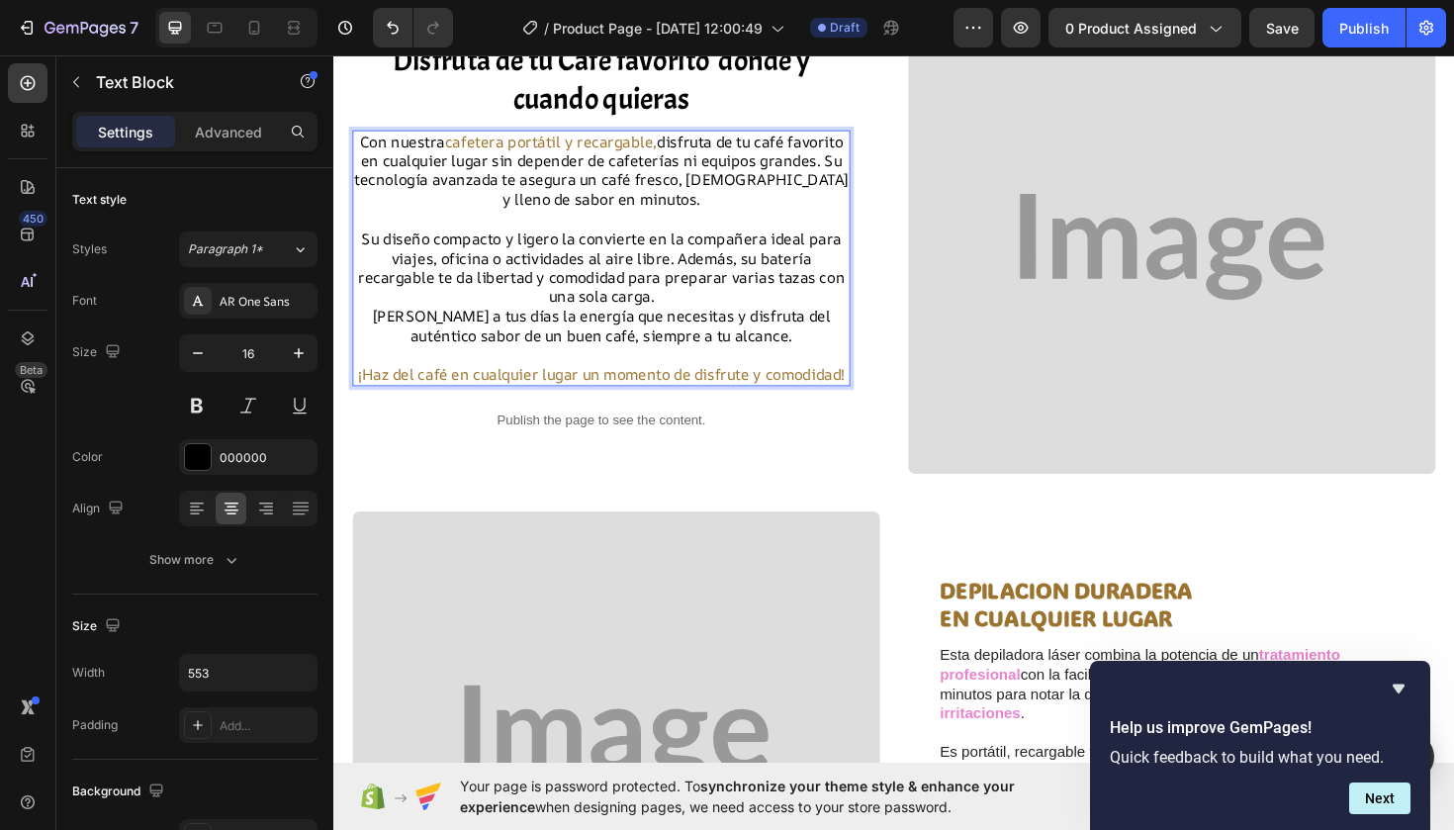
click at [495, 165] on p "Con nuestra cafetera portátil y recargable, disfruta de tu café favorito en cua…" at bounding box center [616, 178] width 523 height 82
drag, startPoint x: 486, startPoint y: 162, endPoint x: 495, endPoint y: 168, distance: 10.7
click at [495, 168] on p "Con nuestra cafetera portátil y recargable, disfruta de tu café favorito en cua…" at bounding box center [616, 178] width 523 height 82
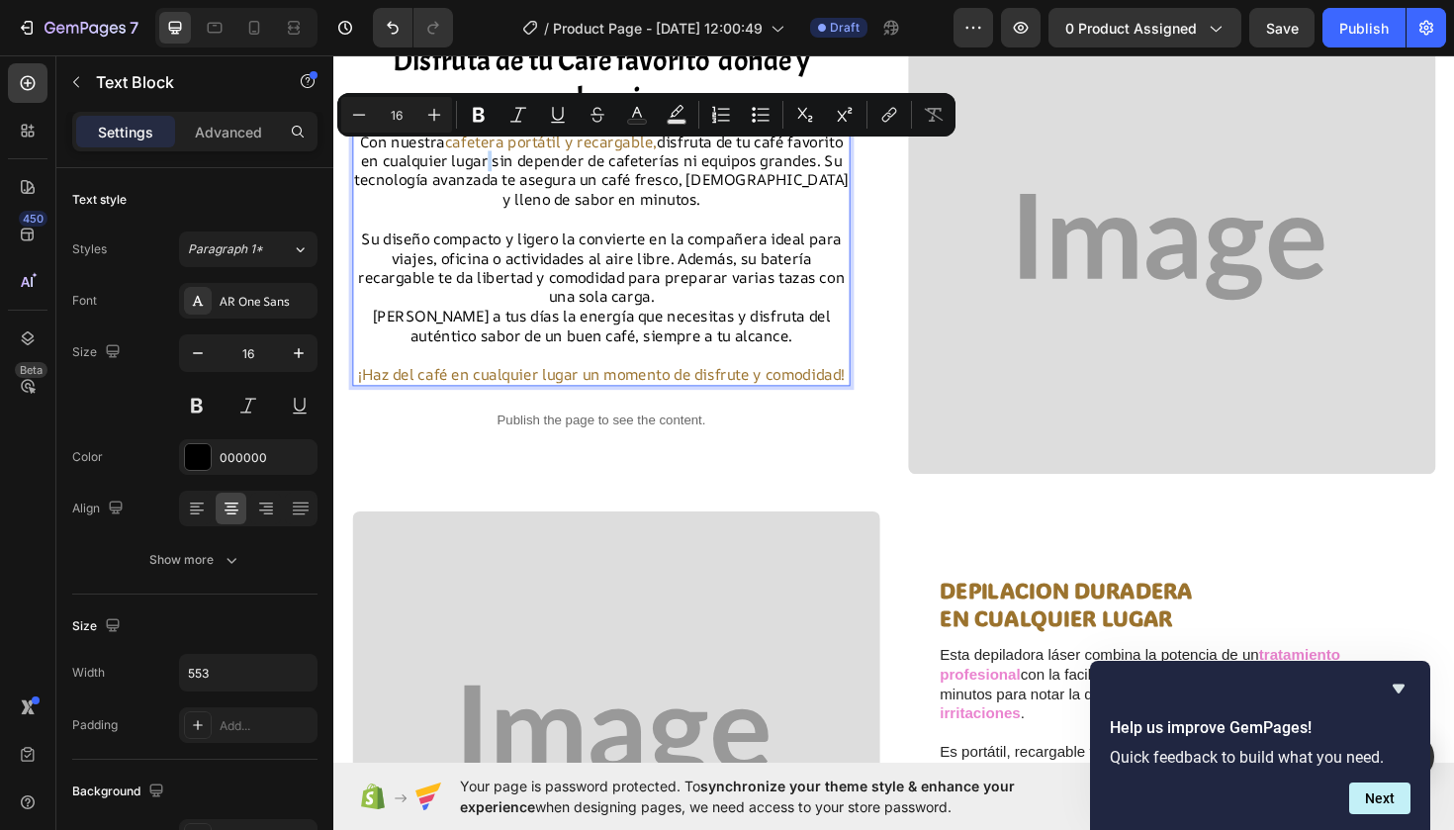
click at [495, 163] on p "Con nuestra cafetera portátil y recargable, disfruta de tu café favorito en cua…" at bounding box center [616, 178] width 523 height 82
drag, startPoint x: 494, startPoint y: 162, endPoint x: 382, endPoint y: 161, distance: 111.8
click at [382, 161] on p "Con nuestra cafetera portátil y recargable, disfruta de tu café favorito en cua…" at bounding box center [616, 178] width 523 height 82
click at [640, 111] on icon "Editor contextual toolbar" at bounding box center [637, 115] width 20 height 20
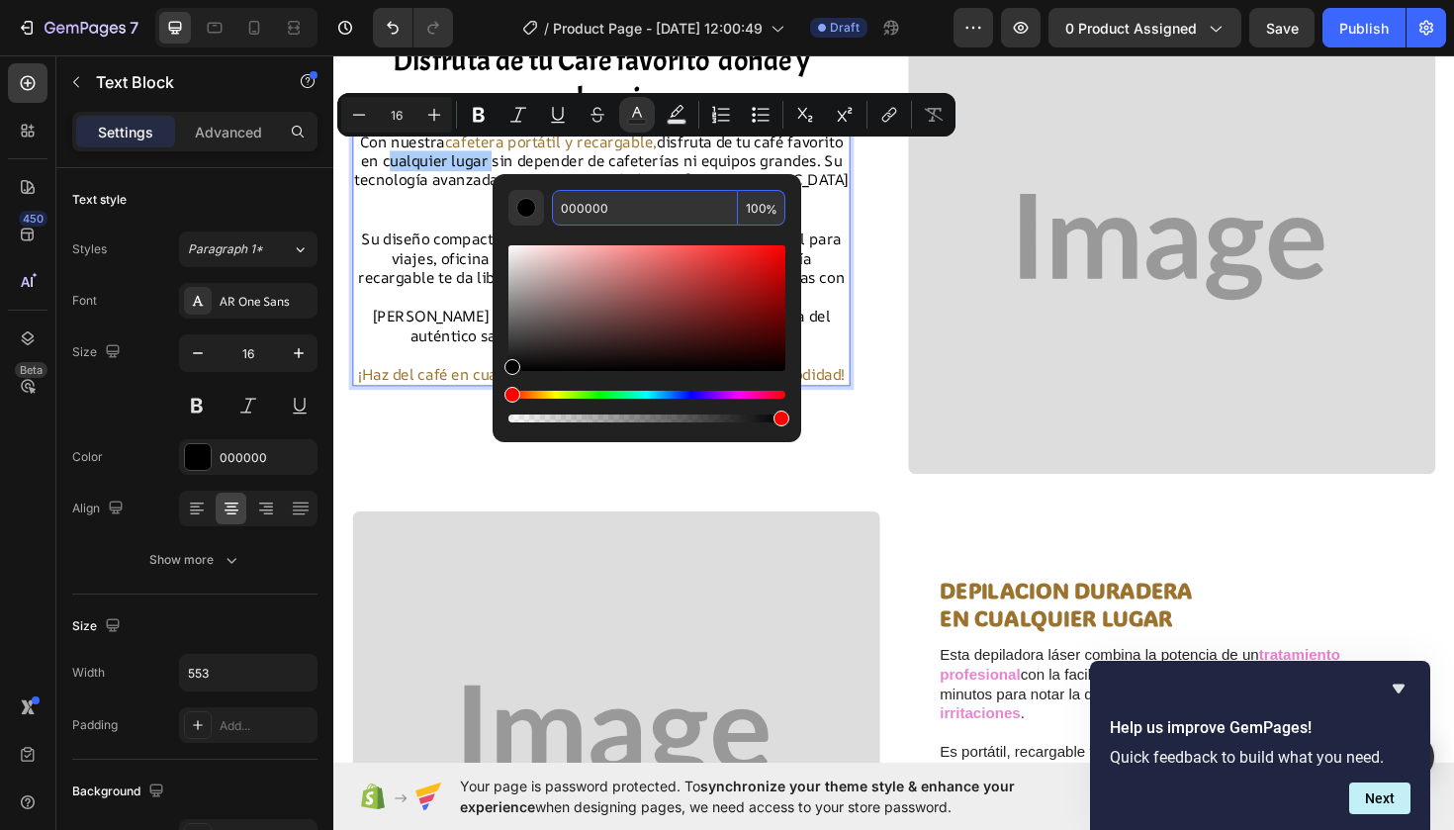
drag, startPoint x: 618, startPoint y: 205, endPoint x: 544, endPoint y: 209, distance: 74.3
click at [544, 210] on div "000000 100 %" at bounding box center [646, 208] width 277 height 36
paste input "9B732E"
type input "9B732E"
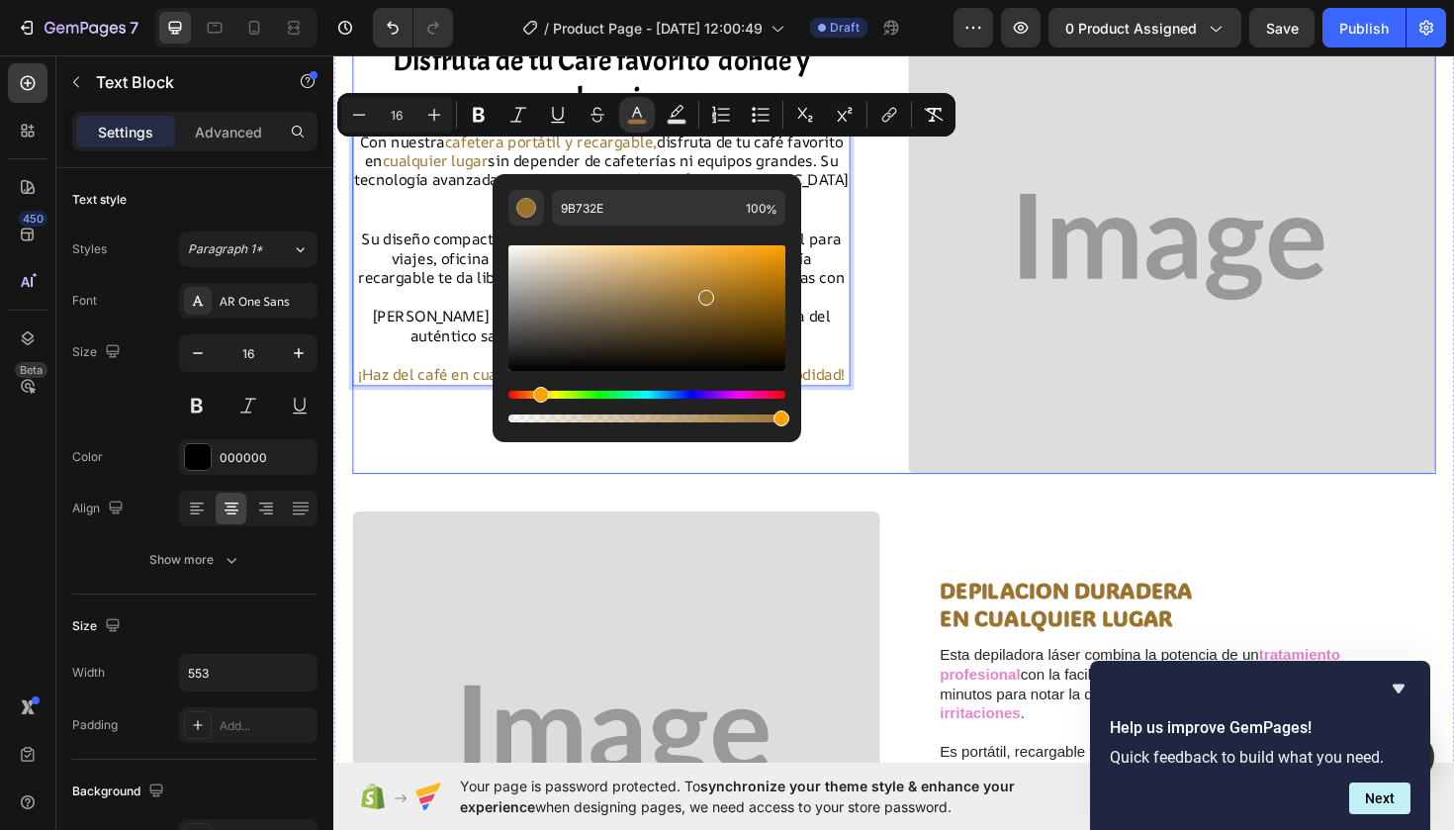
click at [415, 498] on div "Disfruta de tu Café favorito donde y cuando quieras Heading Con nuestra cafeter…" at bounding box center [926, 258] width 1147 height 481
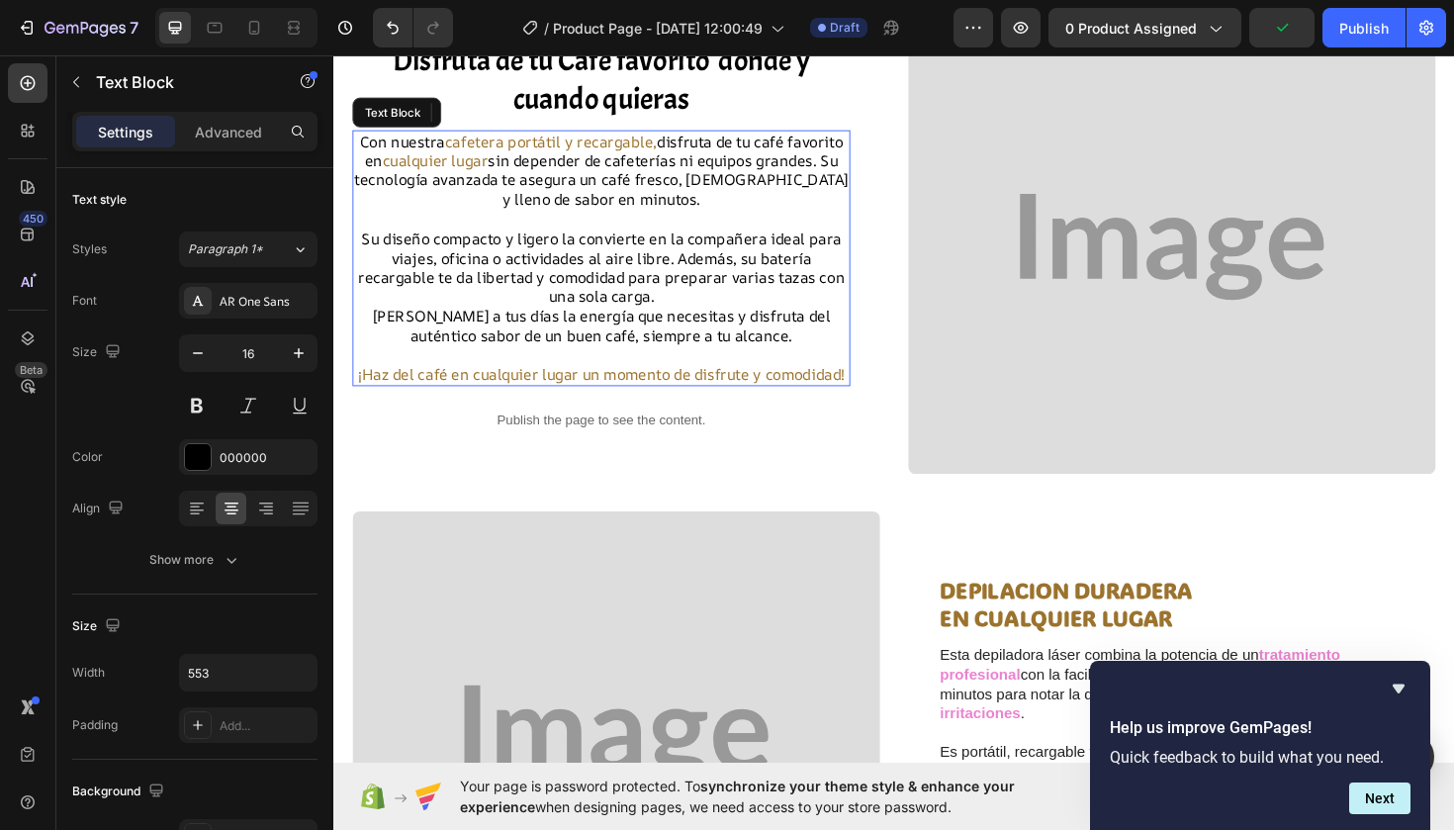
click at [701, 177] on p "Con nuestra cafetera portátil y recargable, disfruta de tu café favorito en cua…" at bounding box center [616, 178] width 523 height 82
click at [701, 180] on p "Con nuestra cafetera portátil y recargable, disfruta de tu café favorito en cua…" at bounding box center [616, 178] width 523 height 82
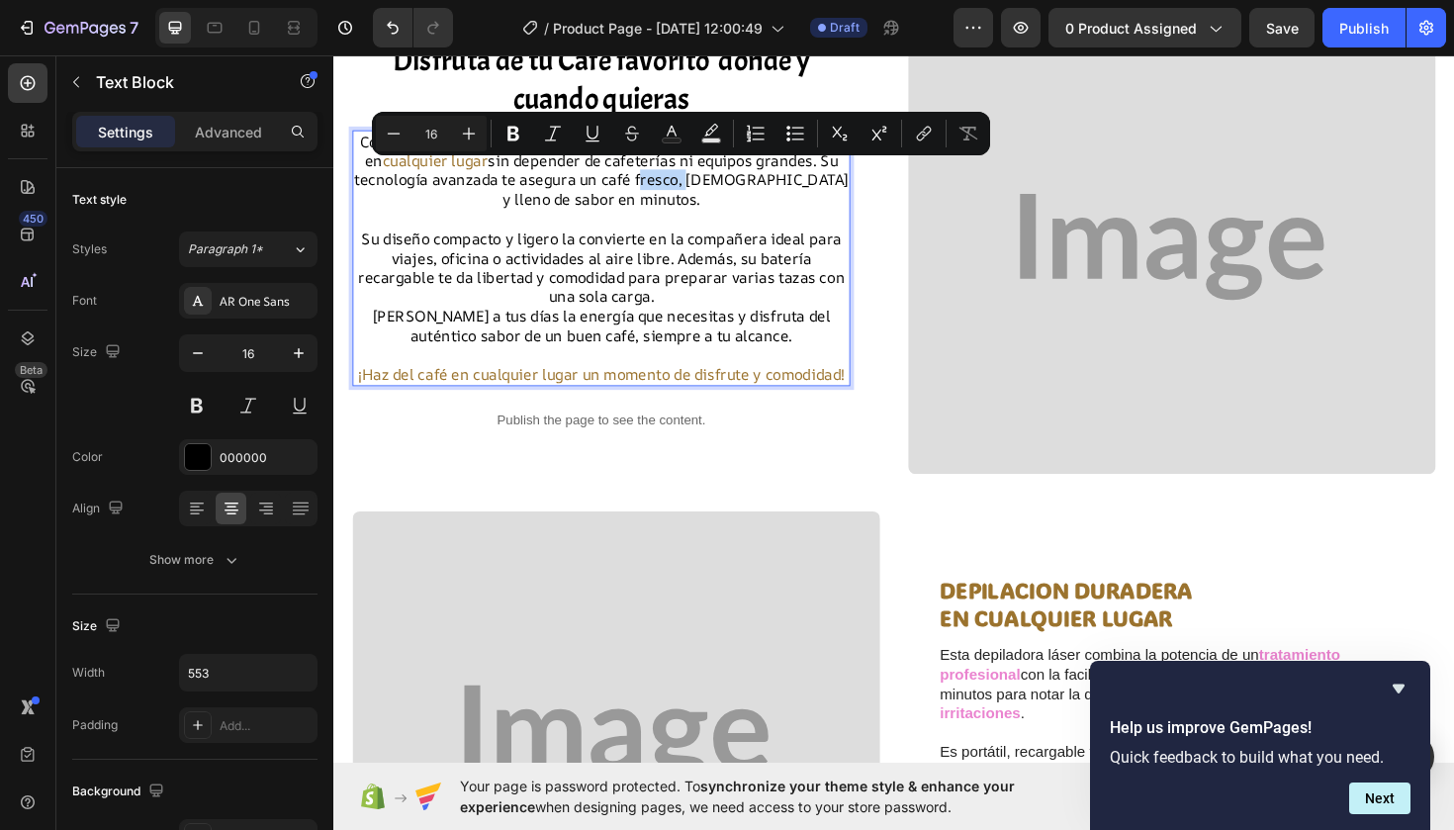
drag, startPoint x: 701, startPoint y: 180, endPoint x: 659, endPoint y: 180, distance: 42.5
click at [659, 180] on p "Con nuestra cafetera portátil y recargable, disfruta de tu café favorito en cua…" at bounding box center [616, 178] width 523 height 82
click at [676, 132] on icon "Editor contextual toolbar" at bounding box center [672, 134] width 20 height 20
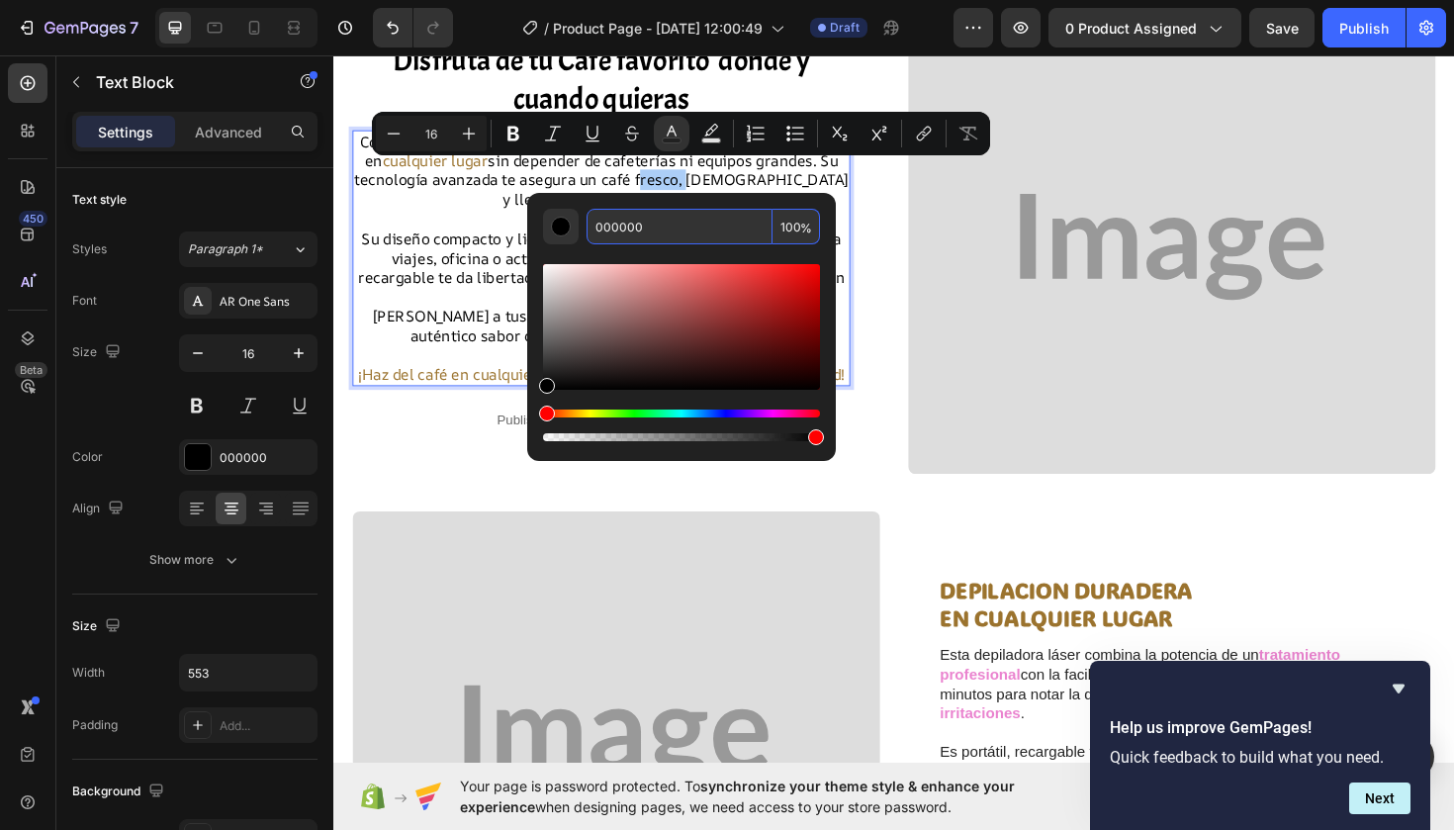
paste input "9B732E"
type input "9B732E"
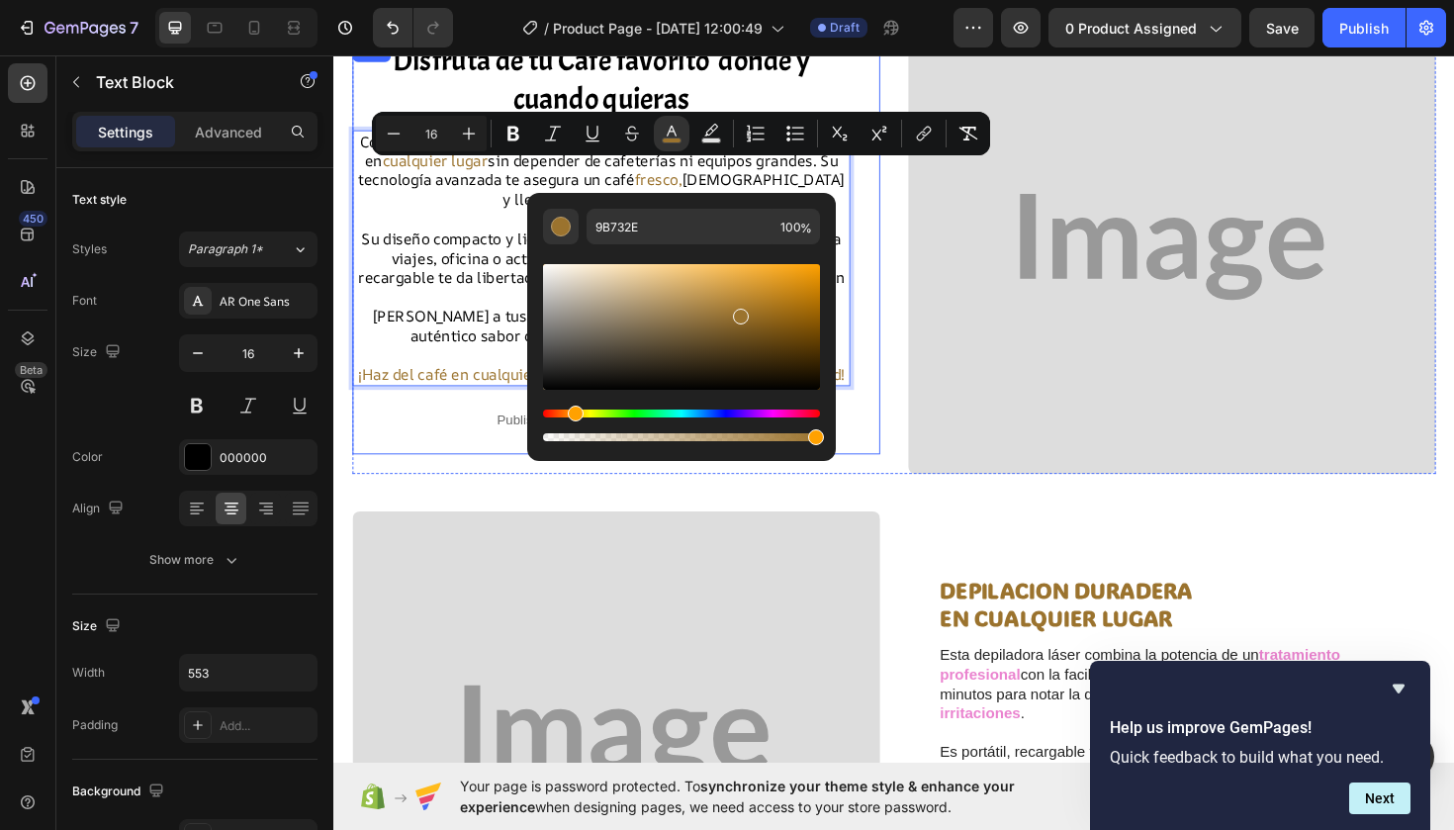
click at [899, 243] on div "Disfruta de tu Café favorito donde y cuando quieras Heading Con nuestra cafeter…" at bounding box center [632, 259] width 559 height 440
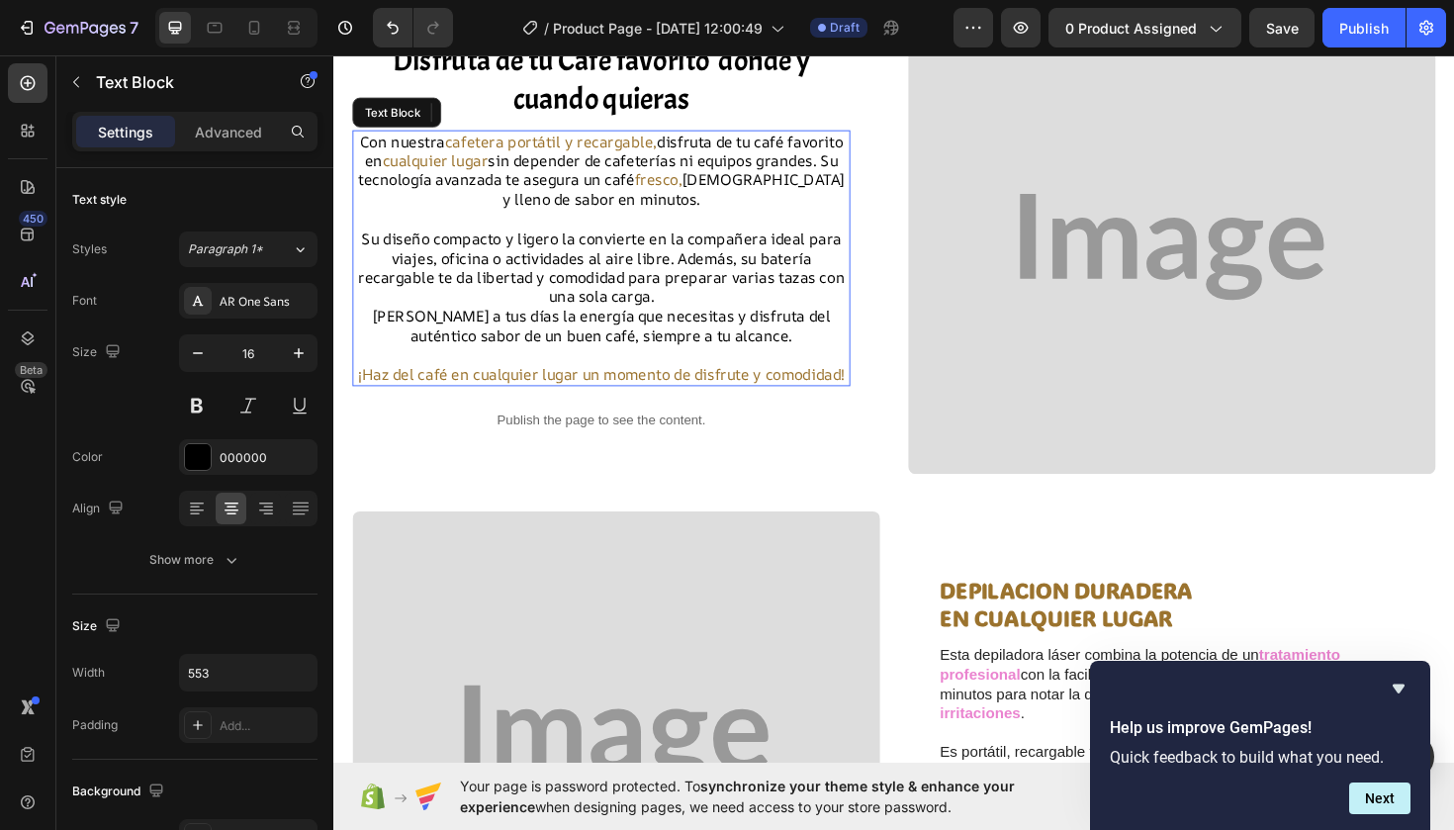
click at [790, 182] on p "Con nuestra cafetera portátil y recargable, disfruta de tu café favorito en cua…" at bounding box center [616, 178] width 523 height 82
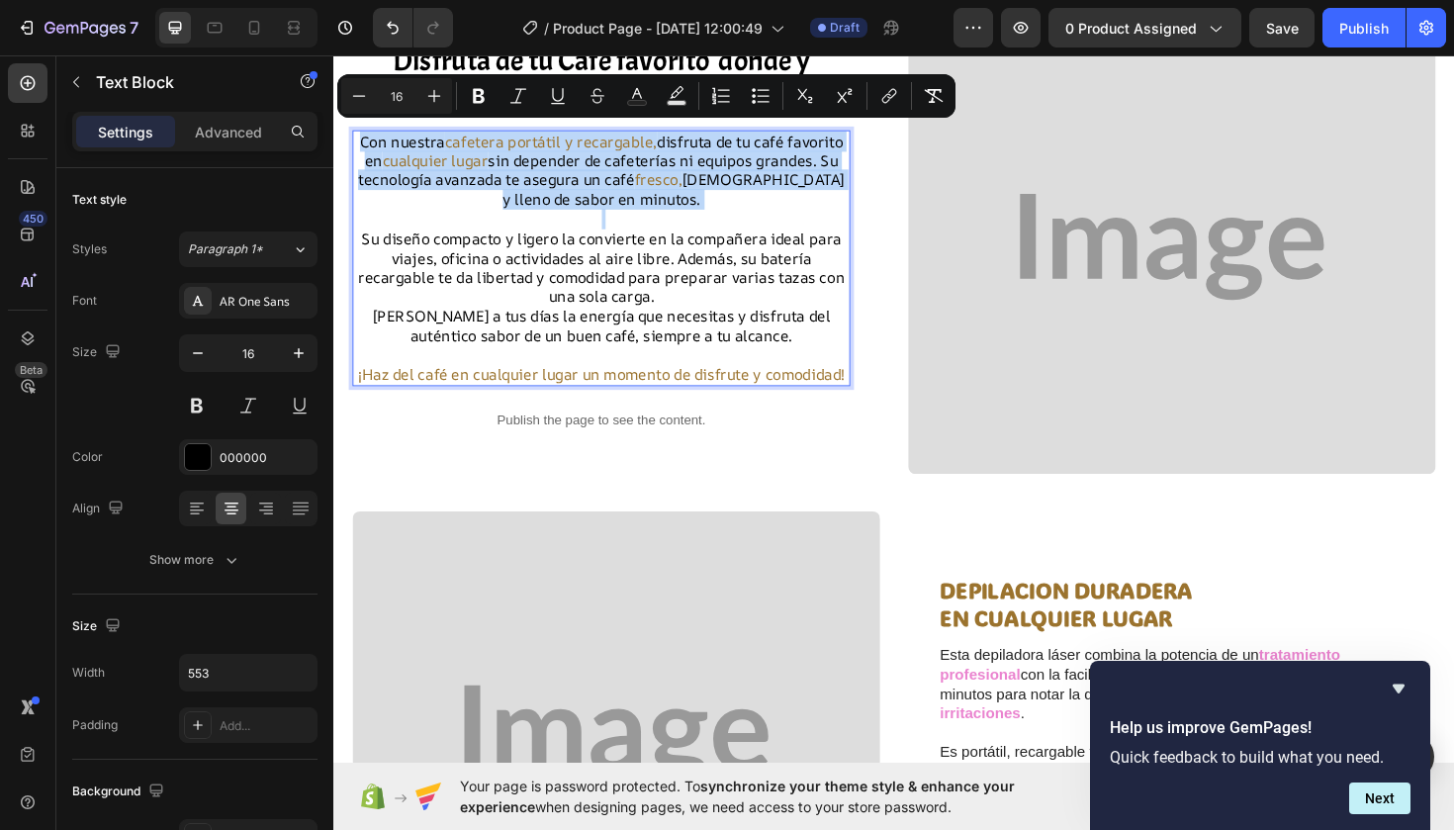
drag, startPoint x: 790, startPoint y: 182, endPoint x: 752, endPoint y: 181, distance: 38.6
click at [752, 181] on p "Con nuestra cafetera portátil y recargable, disfruta de tu café favorito en cua…" at bounding box center [616, 178] width 523 height 82
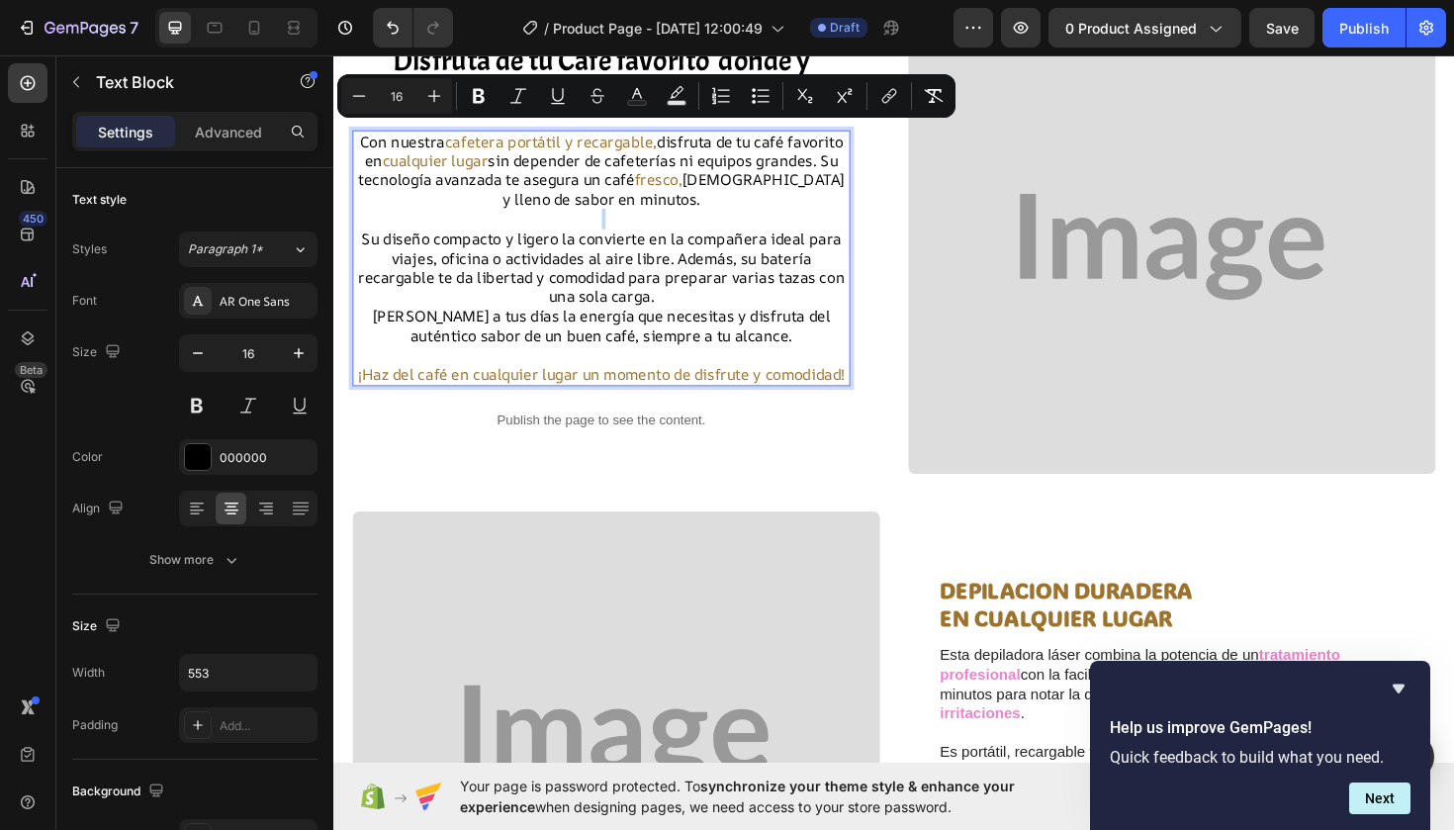
click at [760, 225] on p "Rich Text Editor. Editing area: main" at bounding box center [616, 229] width 523 height 21
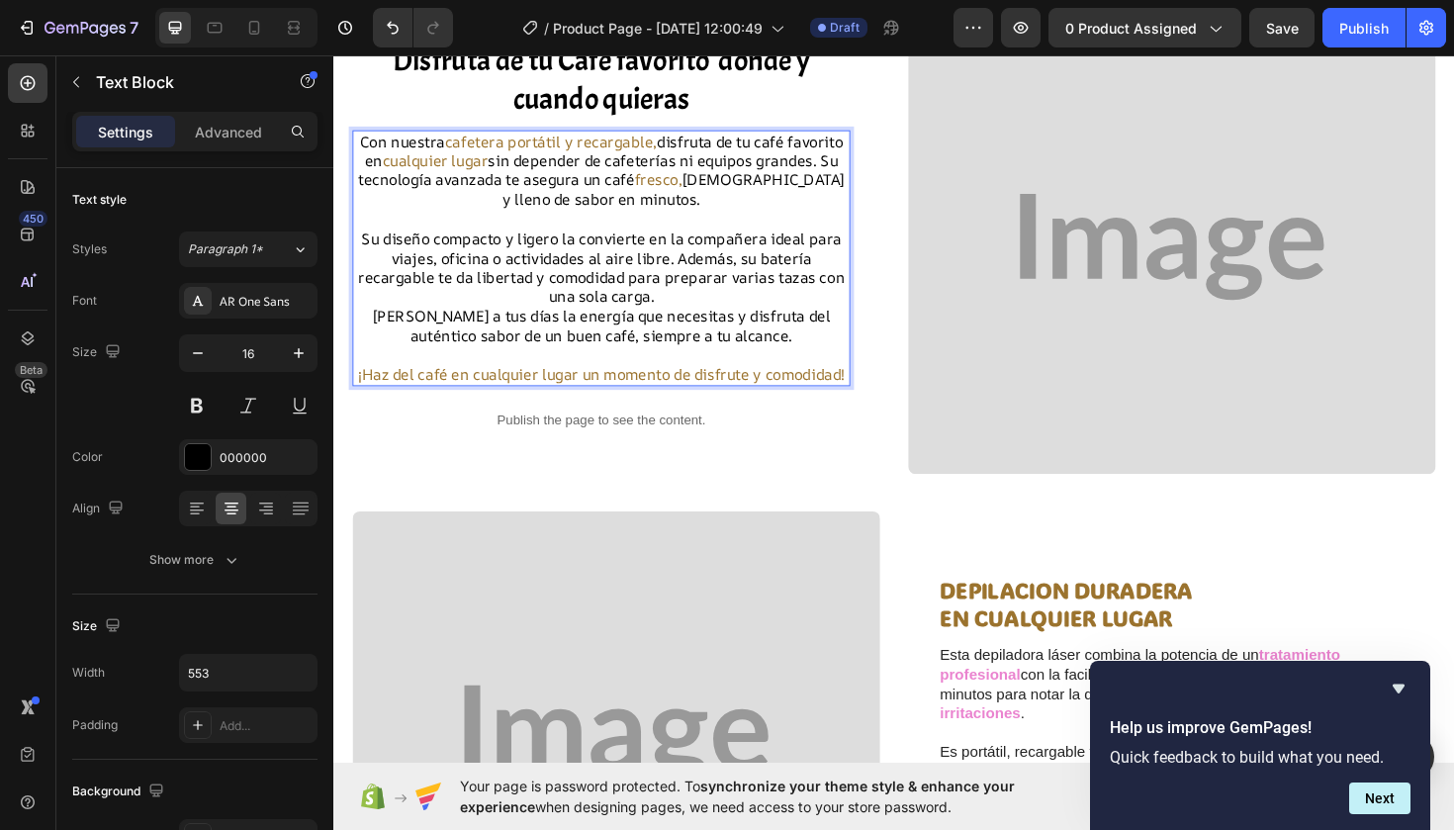
click at [783, 183] on p "Con nuestra cafetera portátil y recargable, disfruta de tu café favorito en cua…" at bounding box center [616, 178] width 523 height 82
click at [786, 180] on p "Con nuestra cafetera portátil y recargable, disfruta de tu café favorito en cua…" at bounding box center [616, 178] width 523 height 82
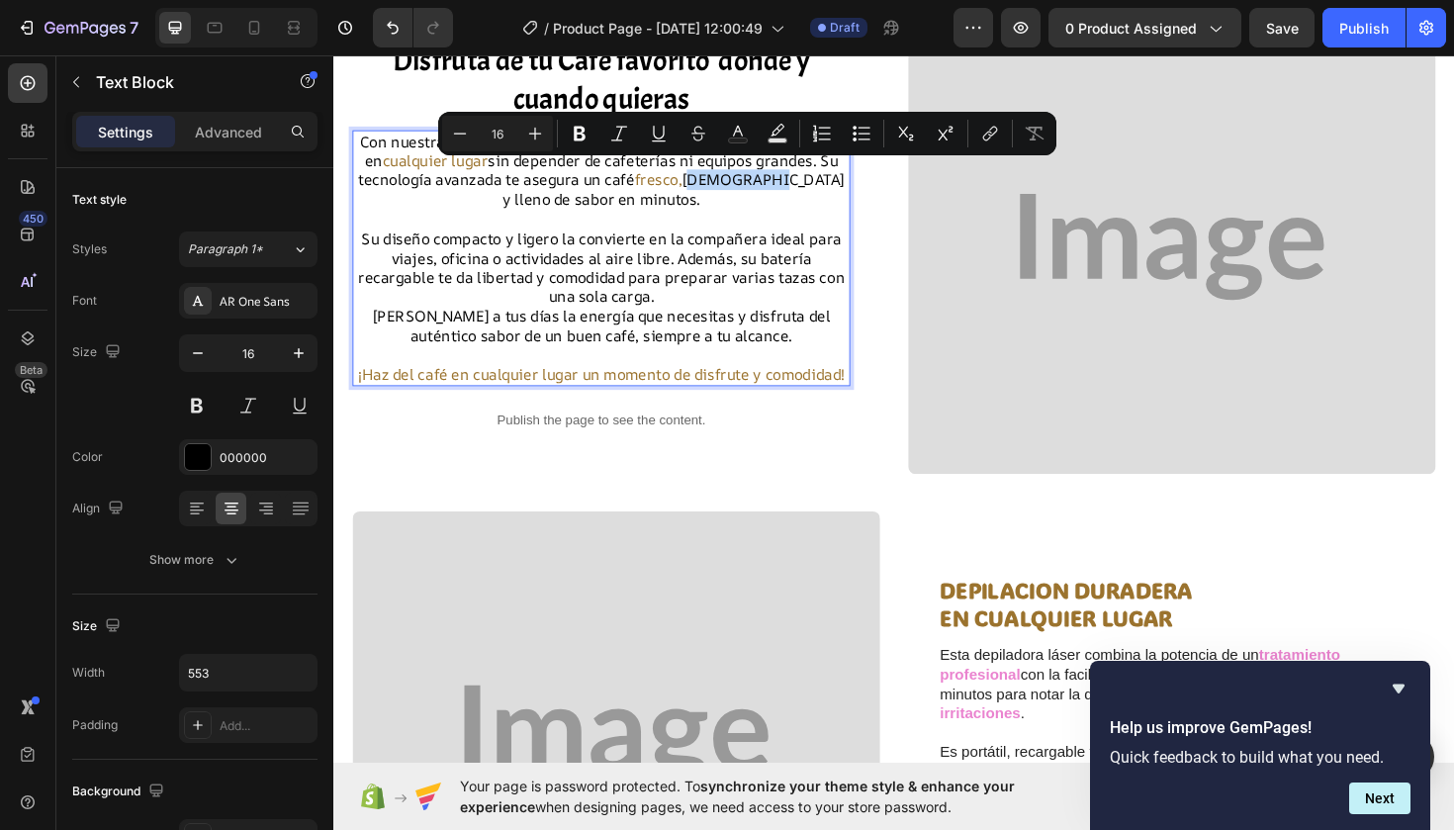
drag, startPoint x: 786, startPoint y: 180, endPoint x: 736, endPoint y: 177, distance: 50.5
click at [735, 177] on p "Con nuestra cafetera portátil y recargable, disfruta de tu café favorito en cua…" at bounding box center [616, 178] width 523 height 82
click at [741, 132] on icon "Editor contextual toolbar" at bounding box center [738, 131] width 10 height 11
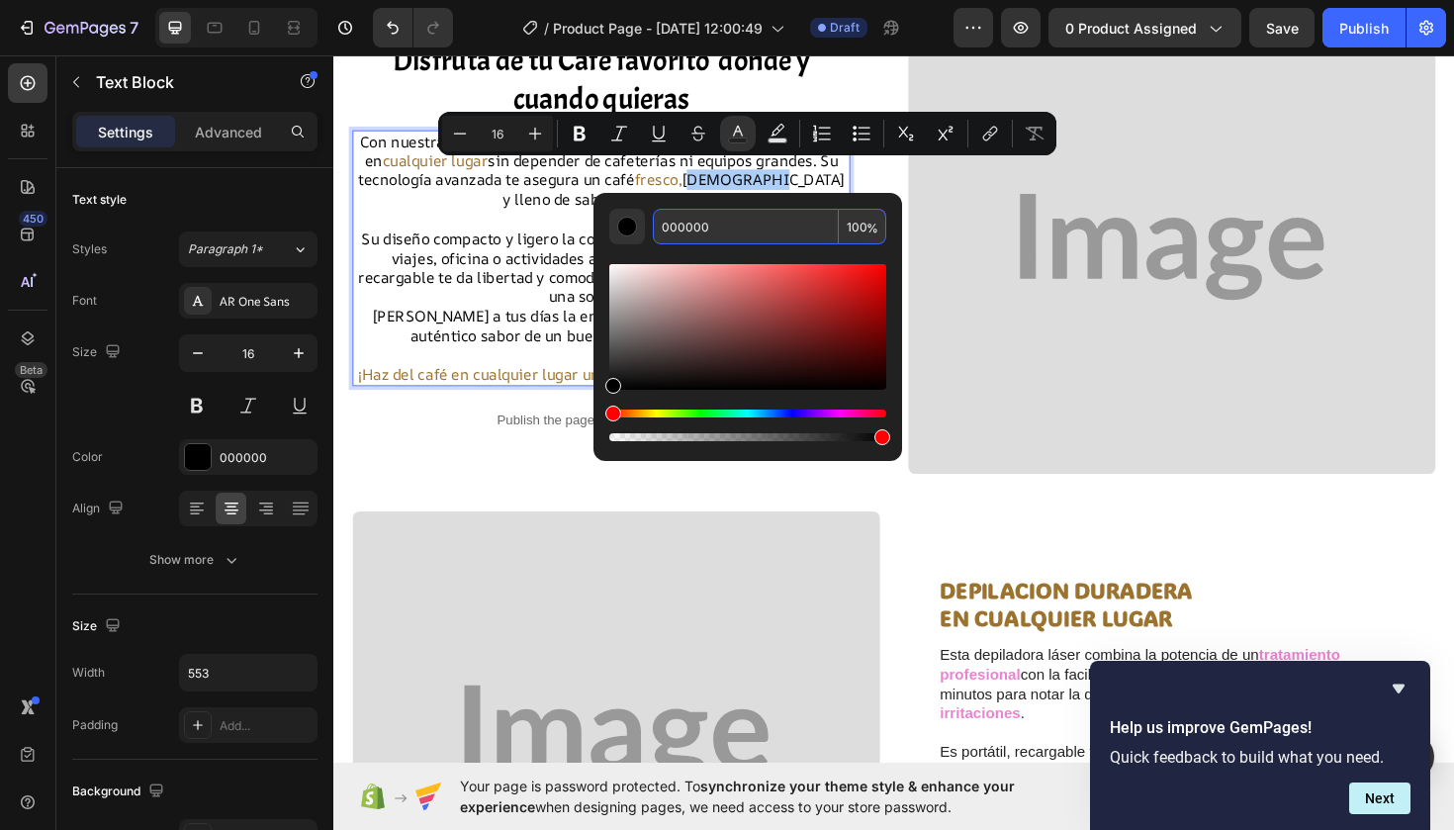
paste input "9B732E"
type input "9B732E"
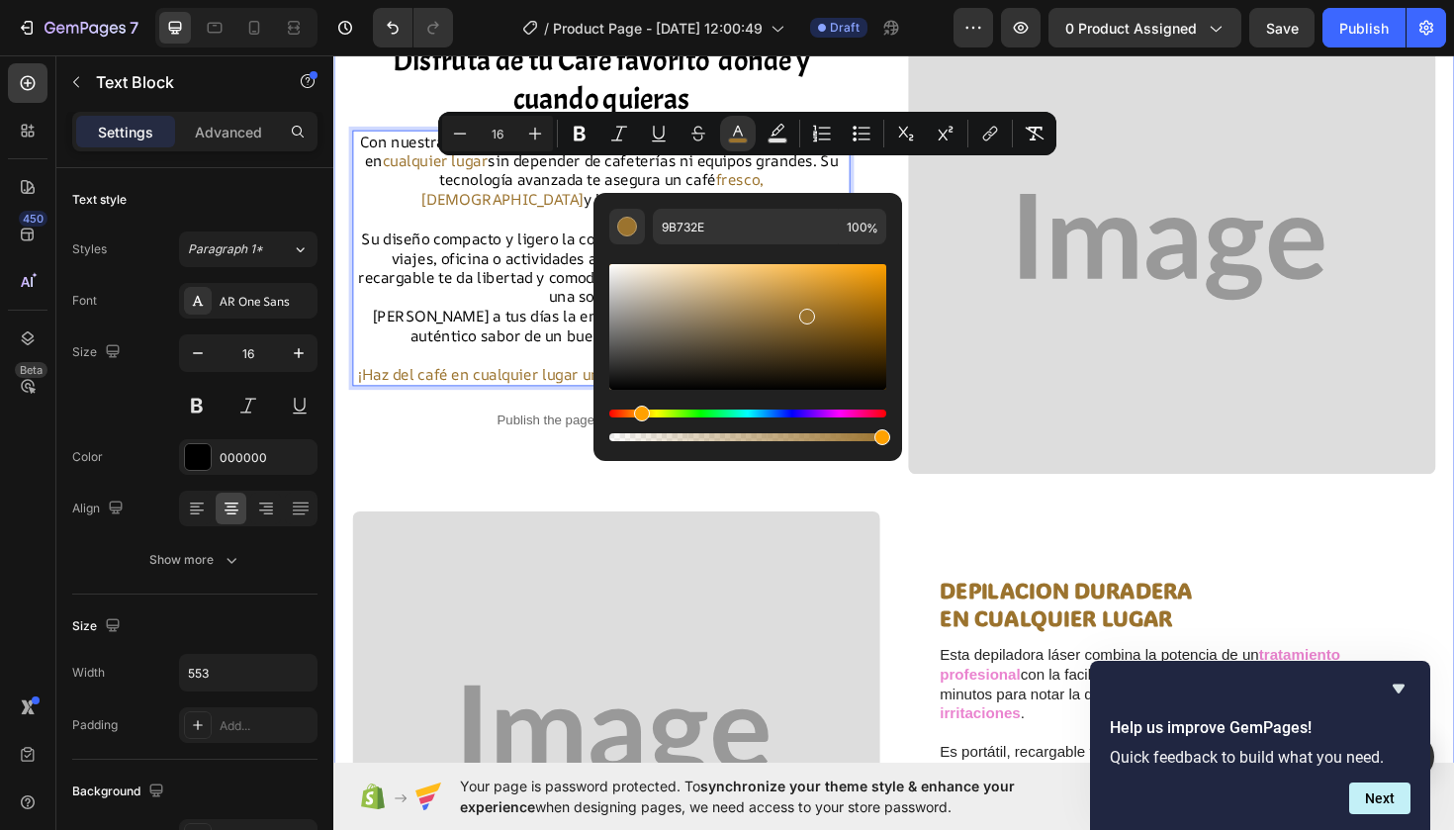
click at [649, 528] on div "Disfruta de tu Café favorito donde y cuando quieras Heading Con nuestra cafeter…" at bounding box center [926, 802] width 1147 height 1568
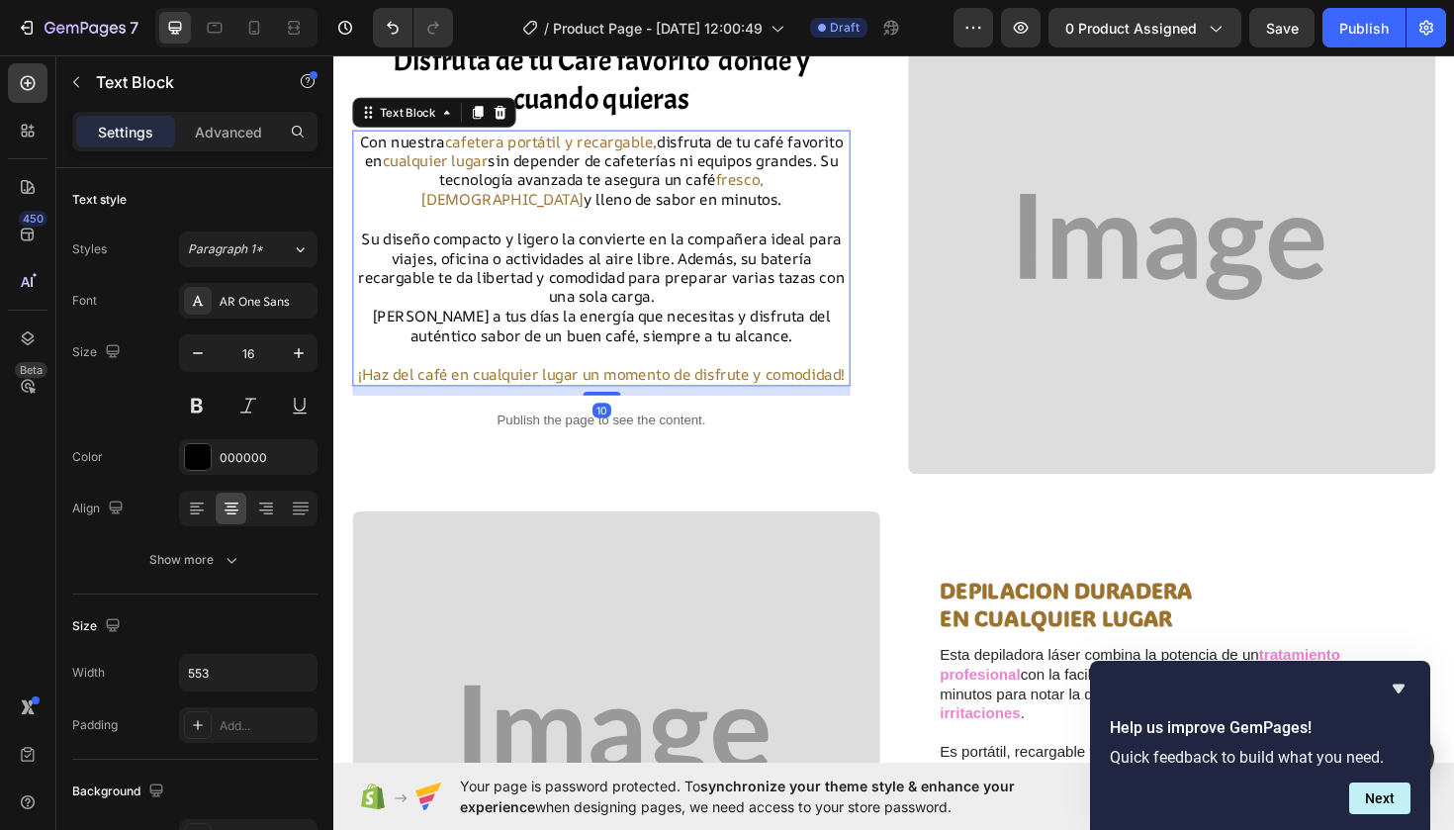
click at [587, 201] on p "Con nuestra cafetera portátil y recargable, disfruta de tu café favorito en cua…" at bounding box center [616, 178] width 523 height 82
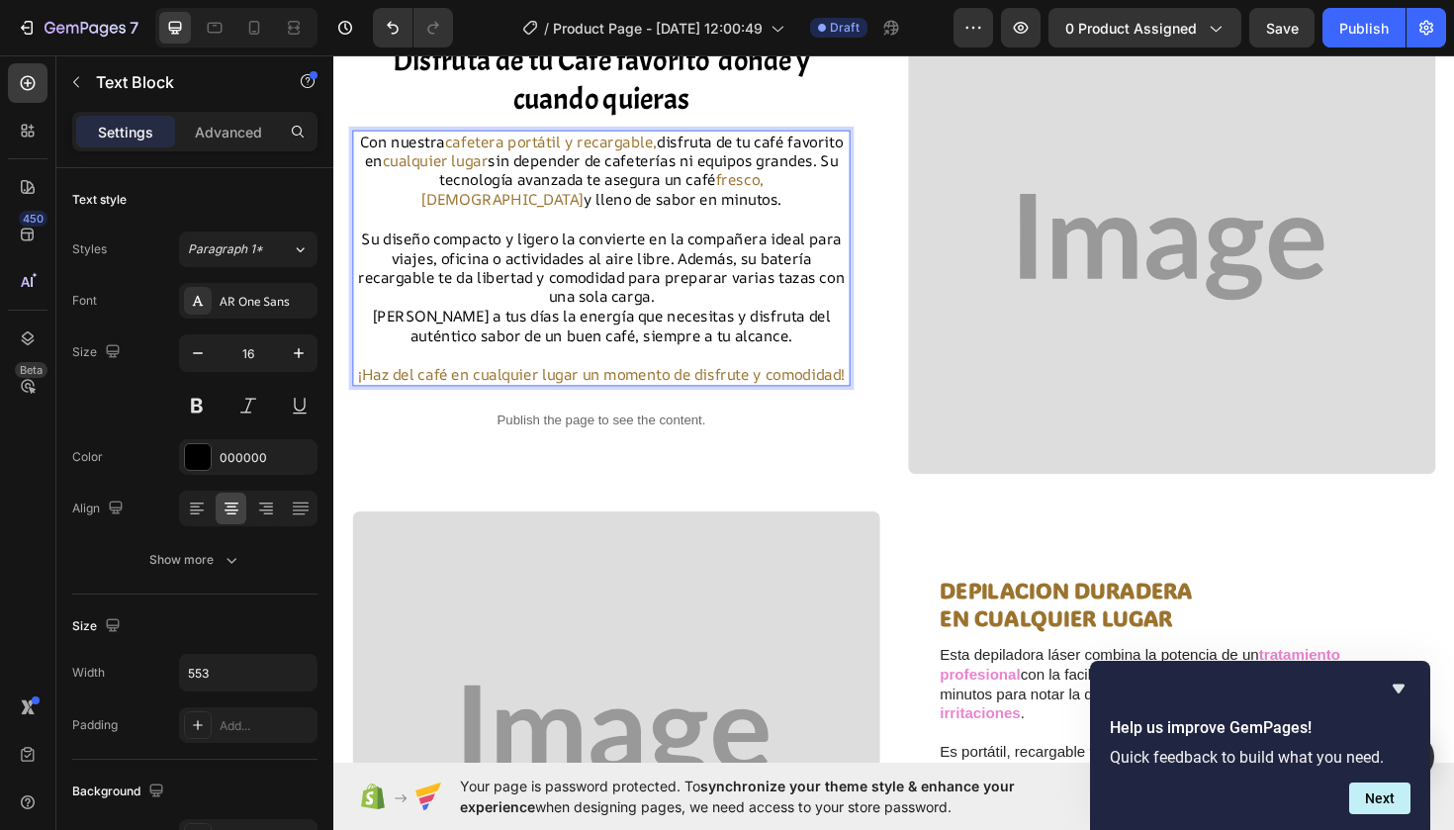
click at [592, 201] on p "Con nuestra cafetera portátil y recargable, disfruta de tu café favorito en cua…" at bounding box center [616, 178] width 523 height 82
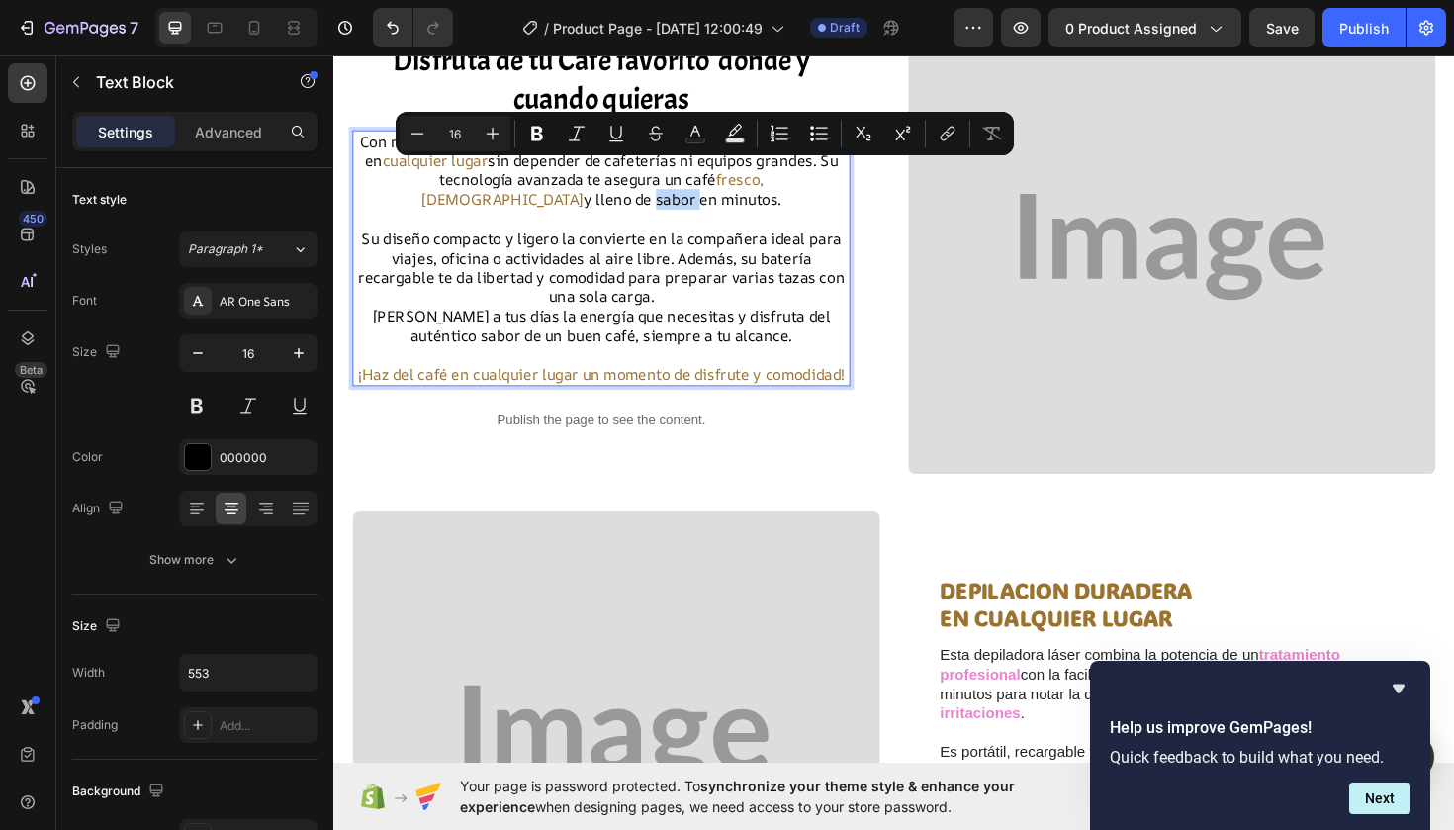
drag, startPoint x: 592, startPoint y: 201, endPoint x: 554, endPoint y: 201, distance: 38.6
click at [553, 201] on p "Con nuestra cafetera portátil y recargable, disfruta de tu café favorito en cua…" at bounding box center [616, 178] width 523 height 82
click at [698, 138] on rect "Editor contextual toolbar" at bounding box center [695, 140] width 19 height 5
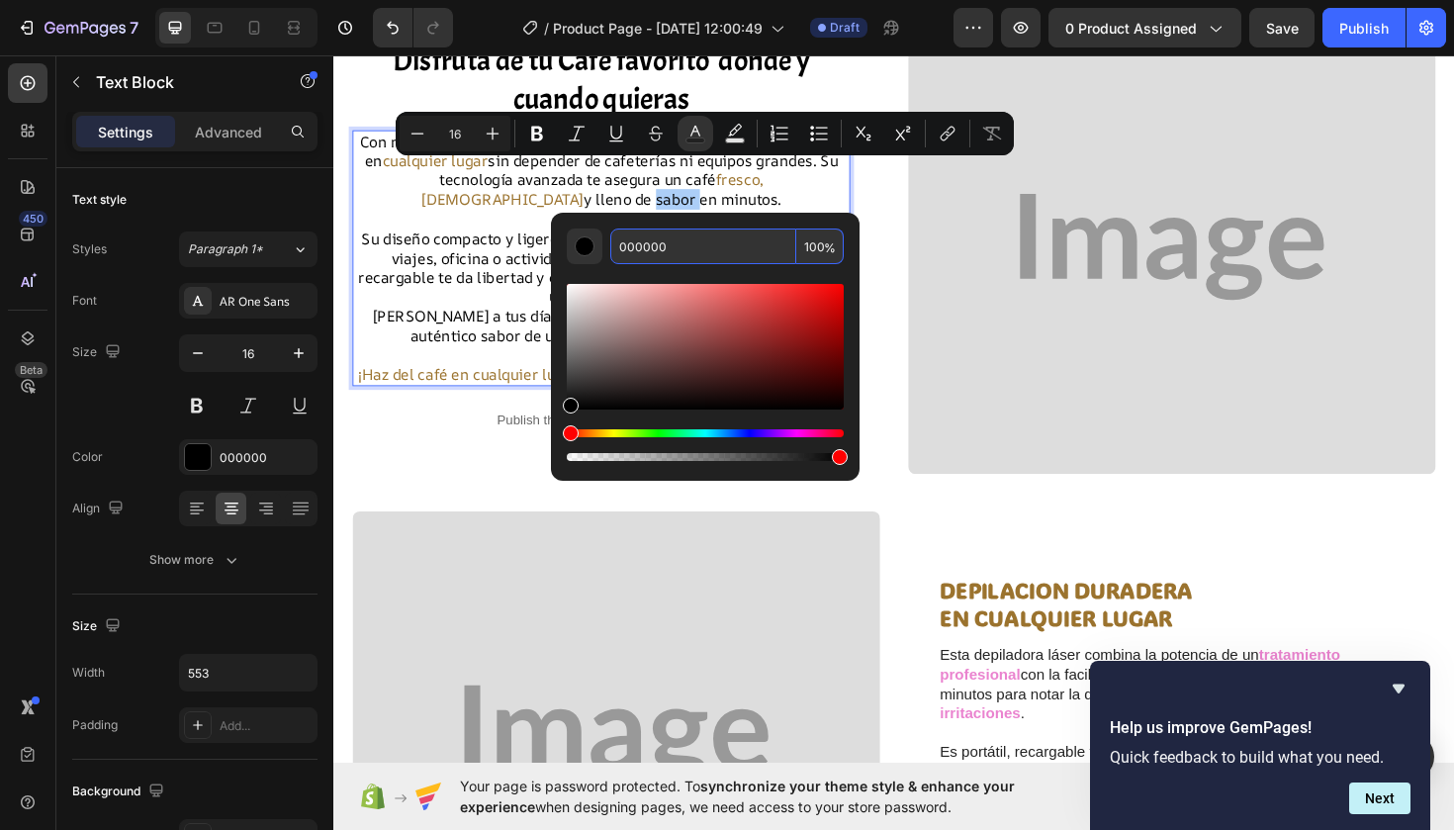
paste input "9B732E"
type input "9B732E"
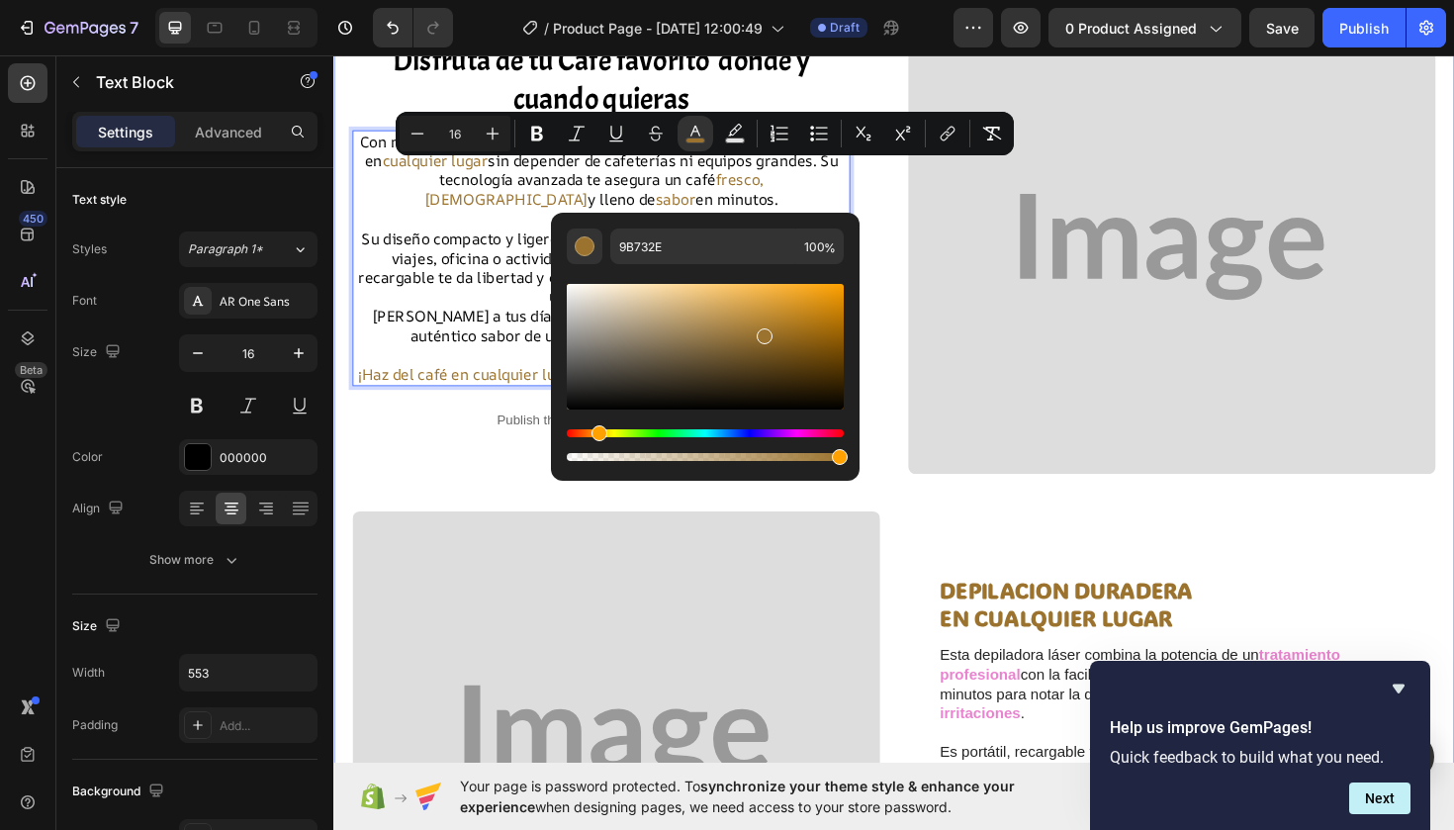
click at [432, 513] on div "Disfruta de tu Café favorito donde y cuando quieras Heading Con nuestra cafeter…" at bounding box center [926, 802] width 1147 height 1568
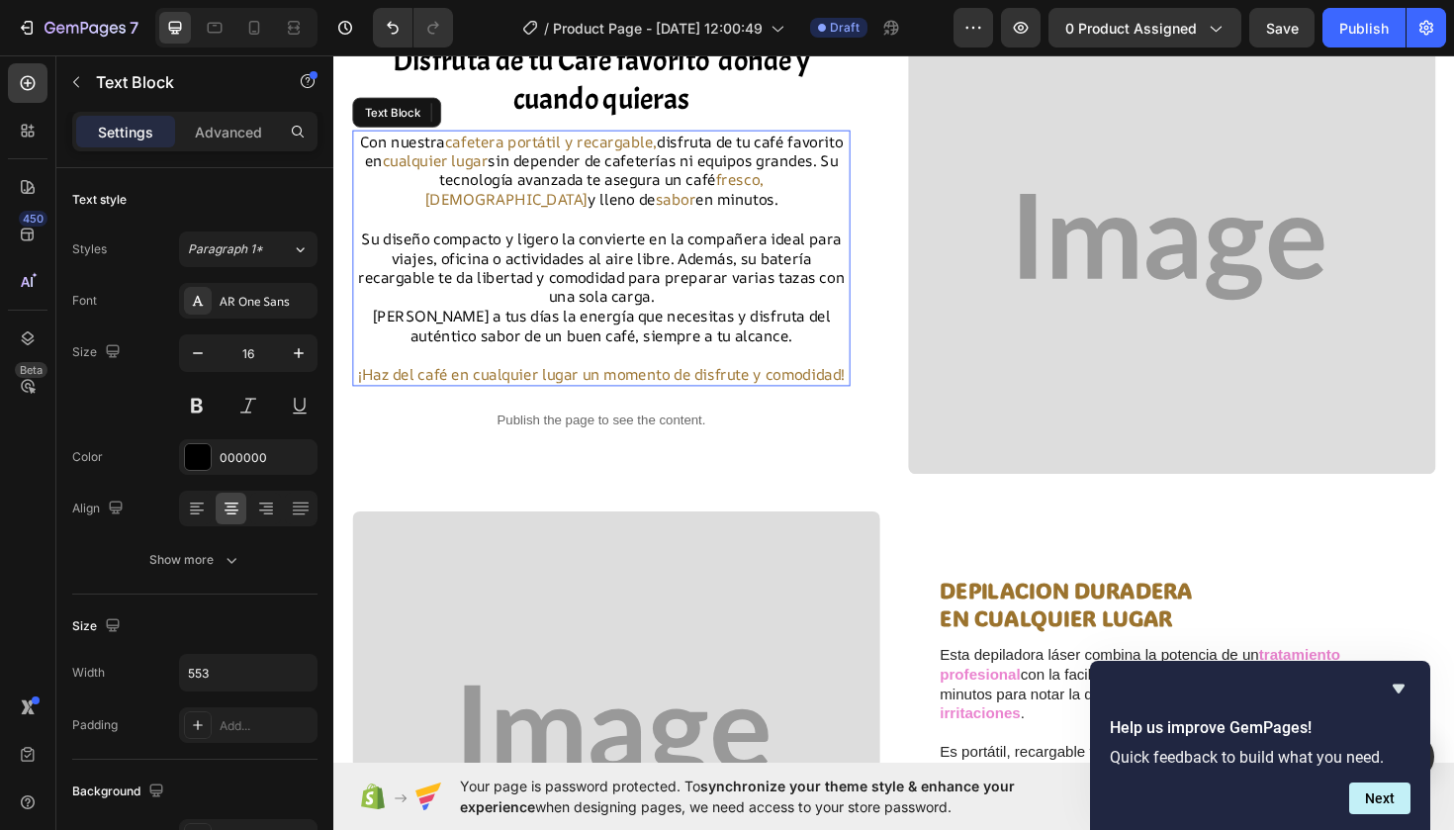
click at [514, 239] on p "Su diseño compacto y ligero la convierte en la compañera ideal para viajes, ofi…" at bounding box center [616, 280] width 523 height 82
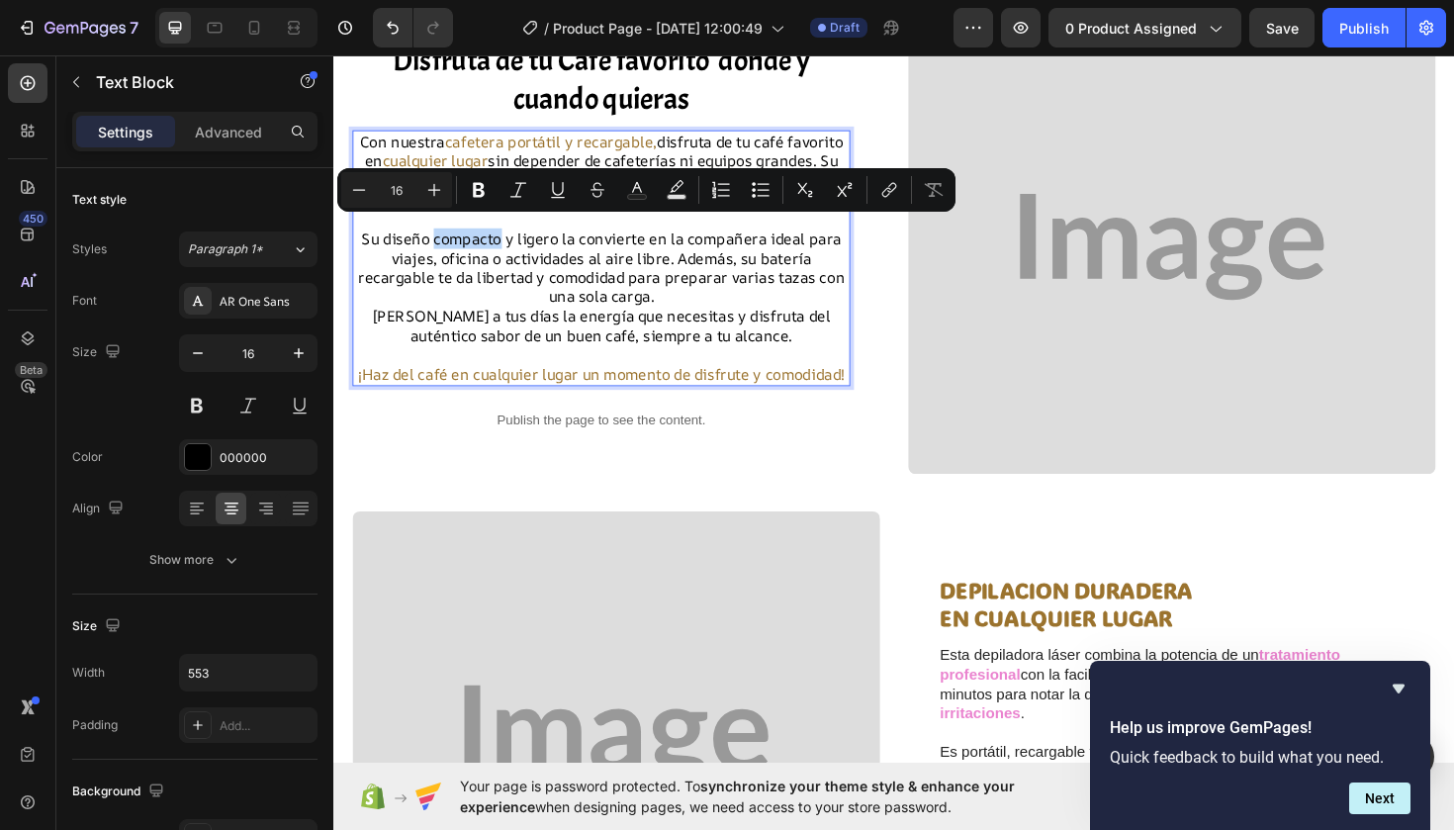
drag, startPoint x: 511, startPoint y: 238, endPoint x: 438, endPoint y: 240, distance: 73.2
click at [437, 240] on p "Su diseño compacto y ligero la convierte en la compañera ideal para viajes, ofi…" at bounding box center [616, 280] width 523 height 82
click at [644, 192] on icon "Editor contextual toolbar" at bounding box center [637, 190] width 20 height 20
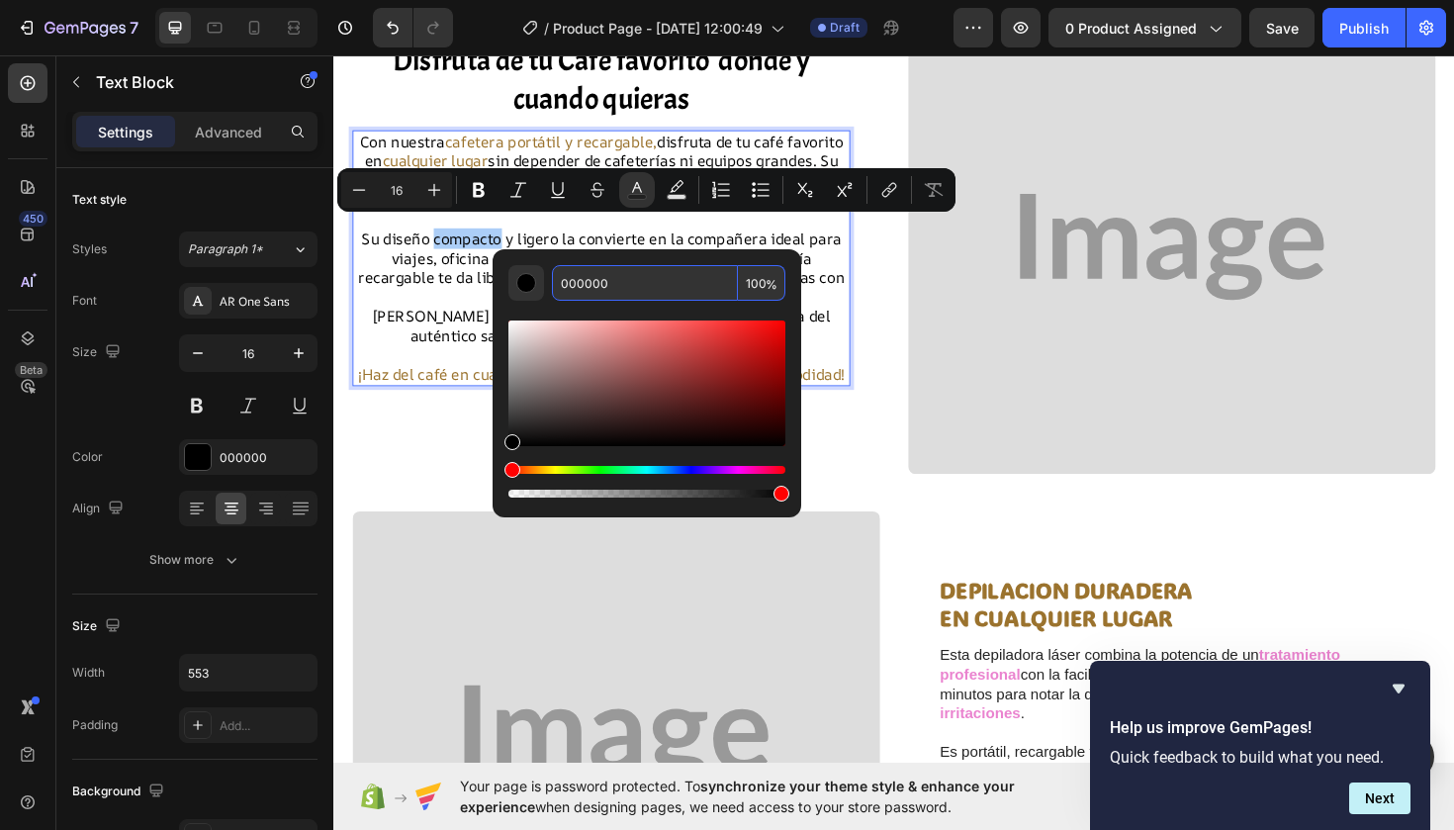
drag, startPoint x: 631, startPoint y: 282, endPoint x: 548, endPoint y: 286, distance: 83.2
click at [548, 286] on div "000000 100 %" at bounding box center [646, 283] width 277 height 36
paste input "9B732E"
type input "9B732E"
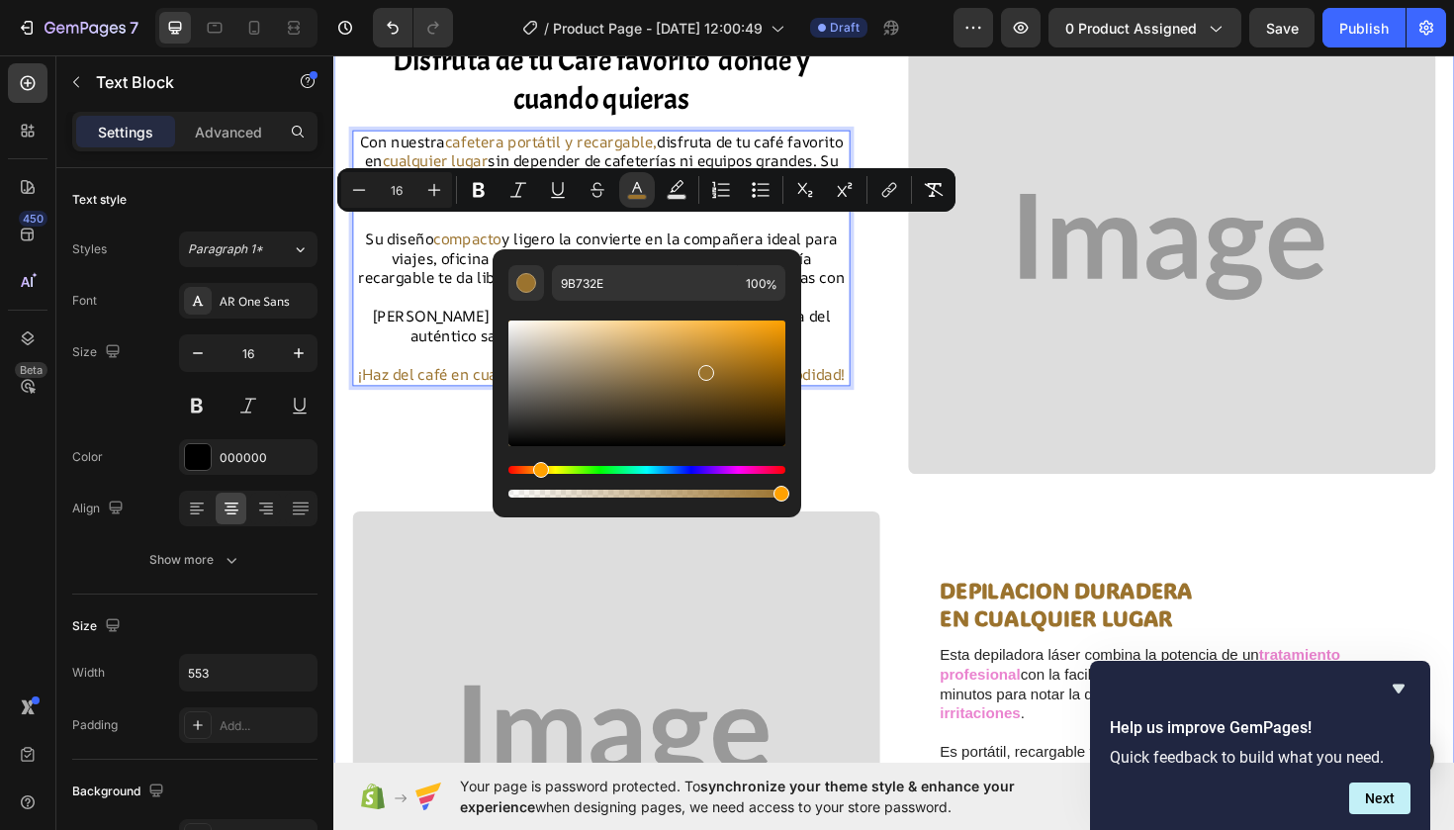
click at [419, 499] on div "Disfruta de tu Café favorito donde y cuando quieras Heading Con nuestra cafeter…" at bounding box center [926, 802] width 1147 height 1568
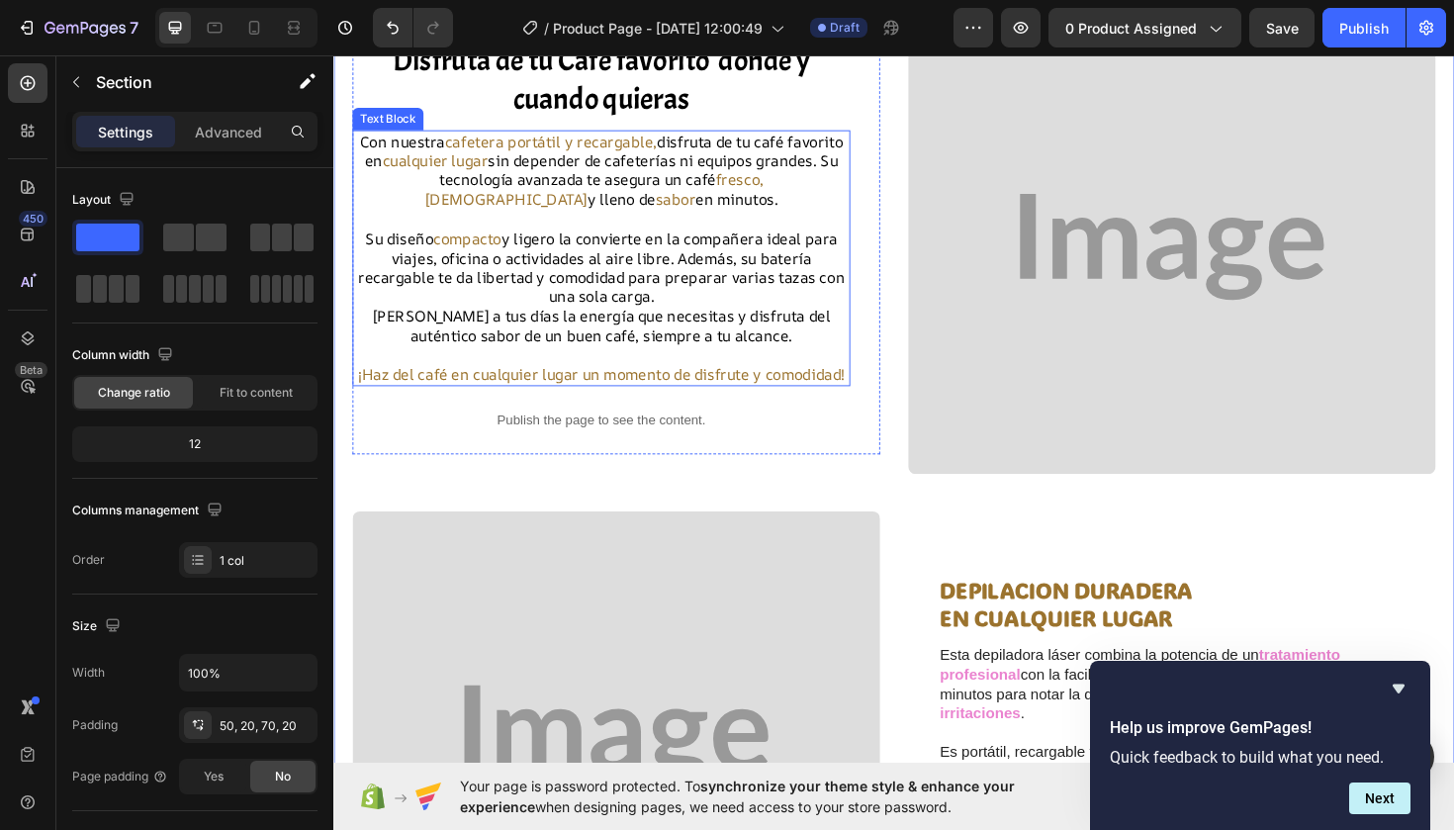
click at [567, 240] on p "Su diseño compacto y ligero la convierte en la compañera ideal para viajes, ofi…" at bounding box center [616, 280] width 523 height 82
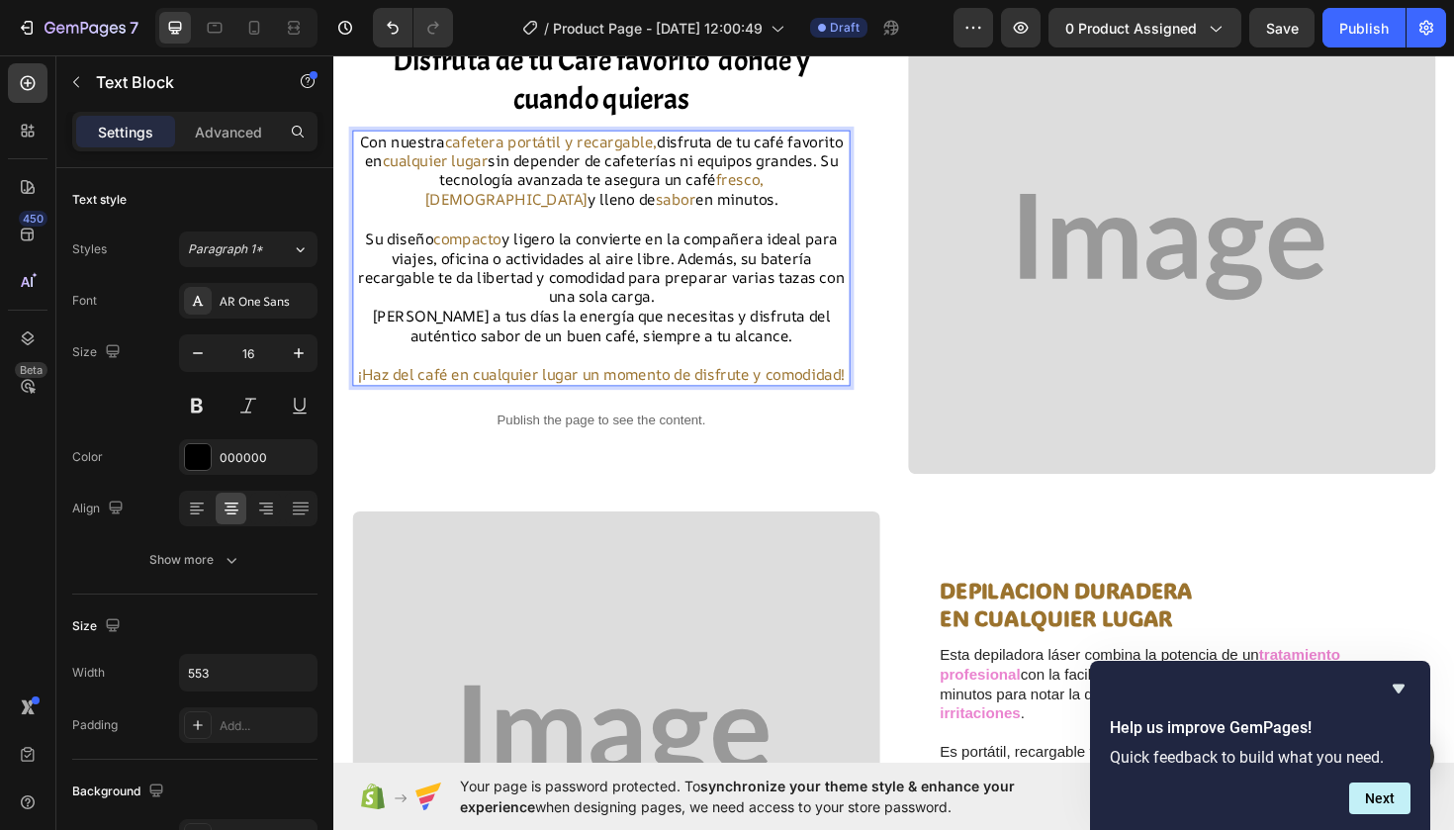
click at [571, 240] on strong "Rich Text Editor. Editing area: main" at bounding box center [570, 249] width 4 height 22
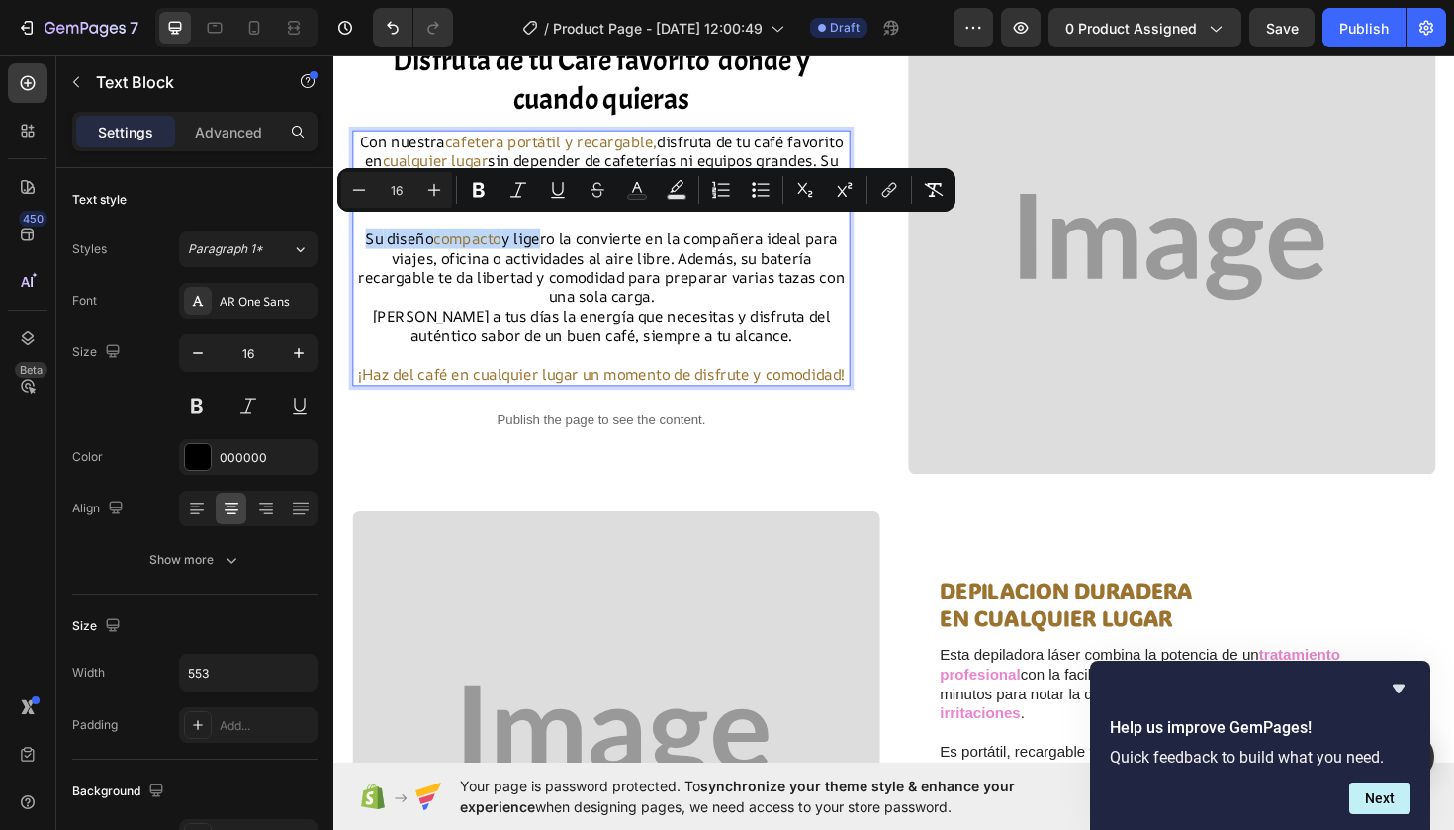
drag, startPoint x: 571, startPoint y: 240, endPoint x: 548, endPoint y: 239, distance: 22.8
click at [548, 239] on p "Su diseño compacto y ligero la convierte en la compañera ideal para viajes, ofi…" at bounding box center [616, 280] width 523 height 82
click at [425, 479] on div "Disfruta de tu Café favorito donde y cuando quieras Heading Con nuestra cafeter…" at bounding box center [616, 259] width 527 height 440
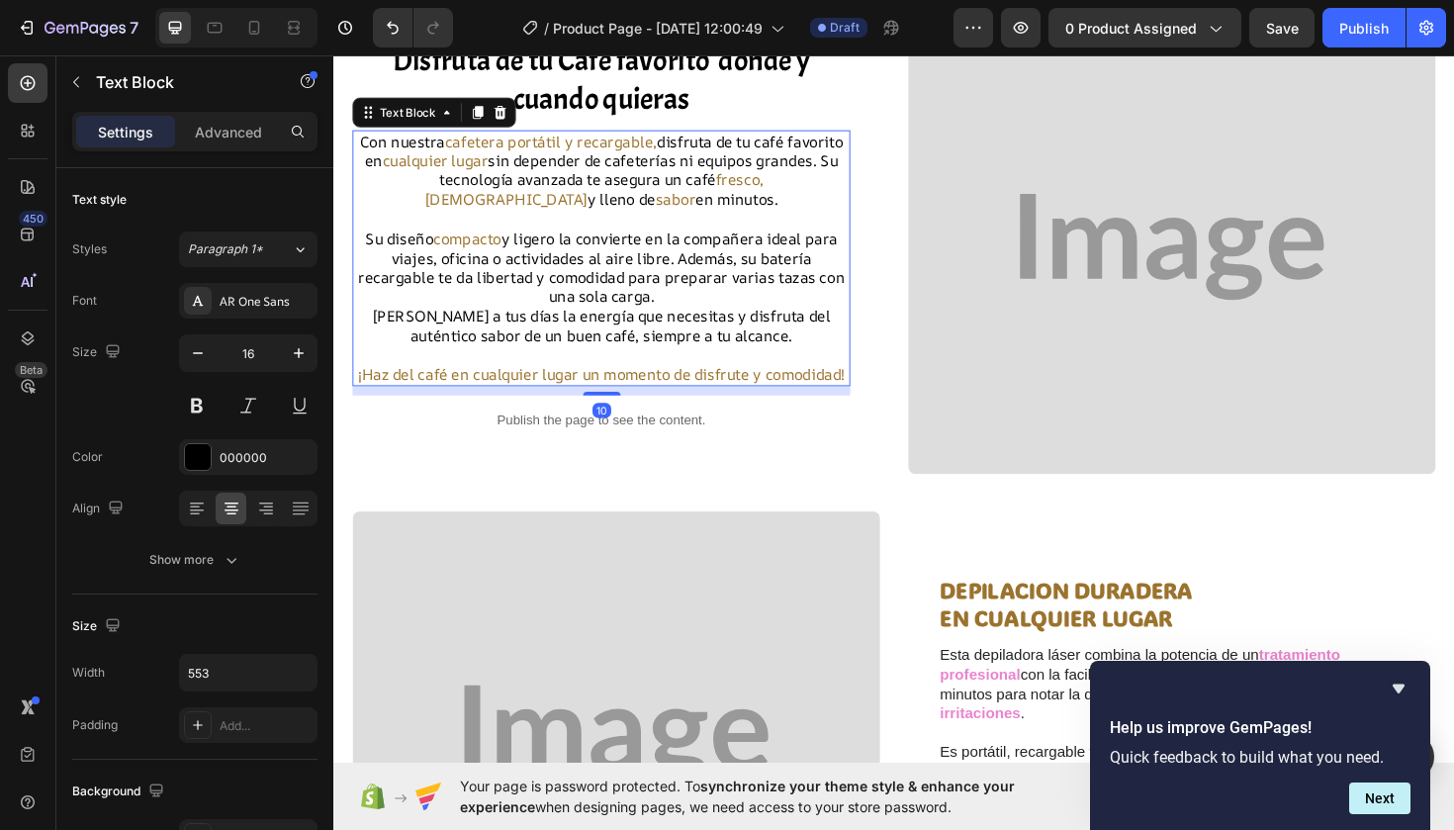
click at [579, 243] on p "Su diseño compacto y ligero la convierte en la compañera ideal para viajes, ofi…" at bounding box center [616, 280] width 523 height 82
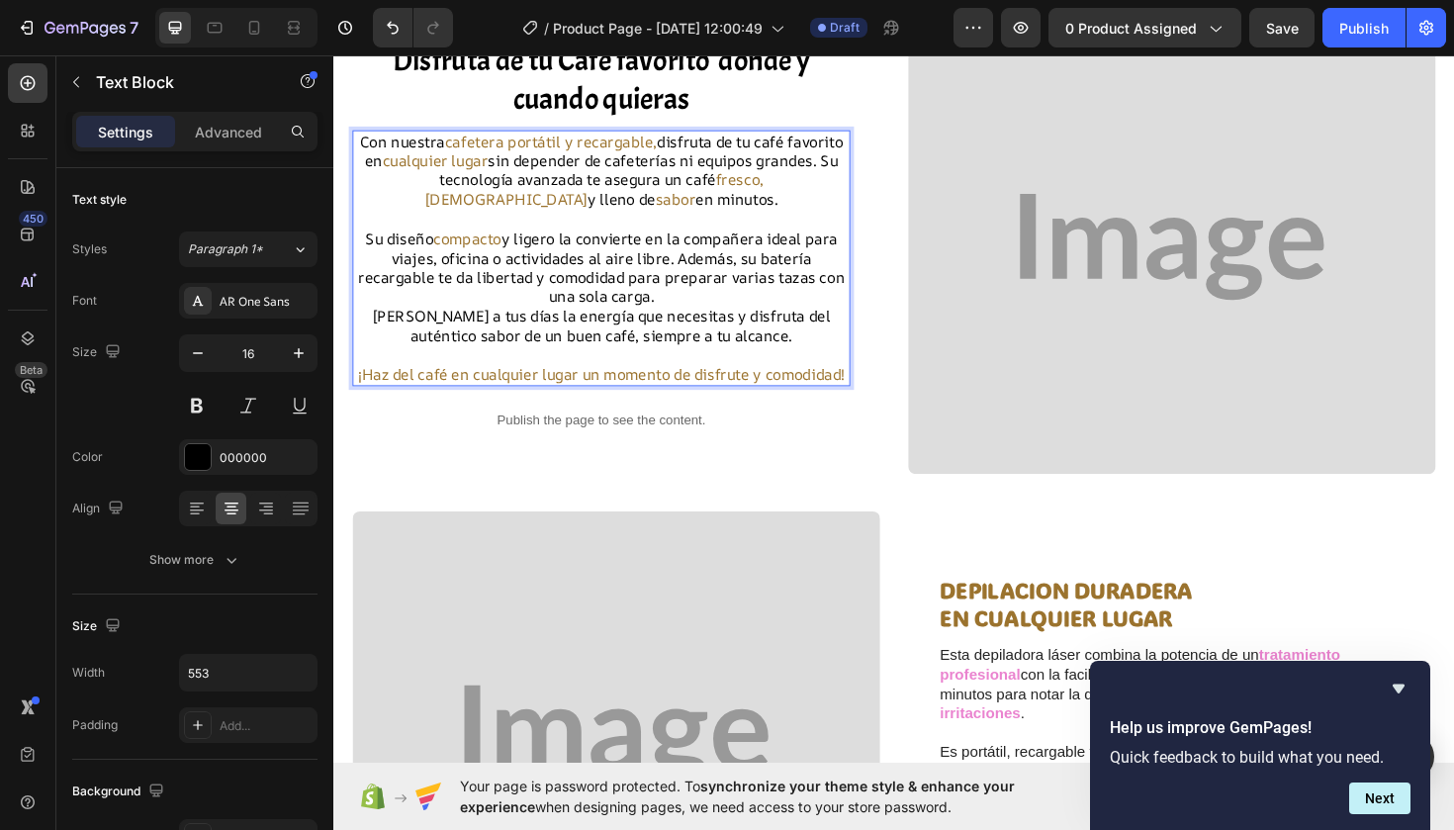
click at [572, 240] on strong "Rich Text Editor. Editing area: main" at bounding box center [570, 249] width 4 height 22
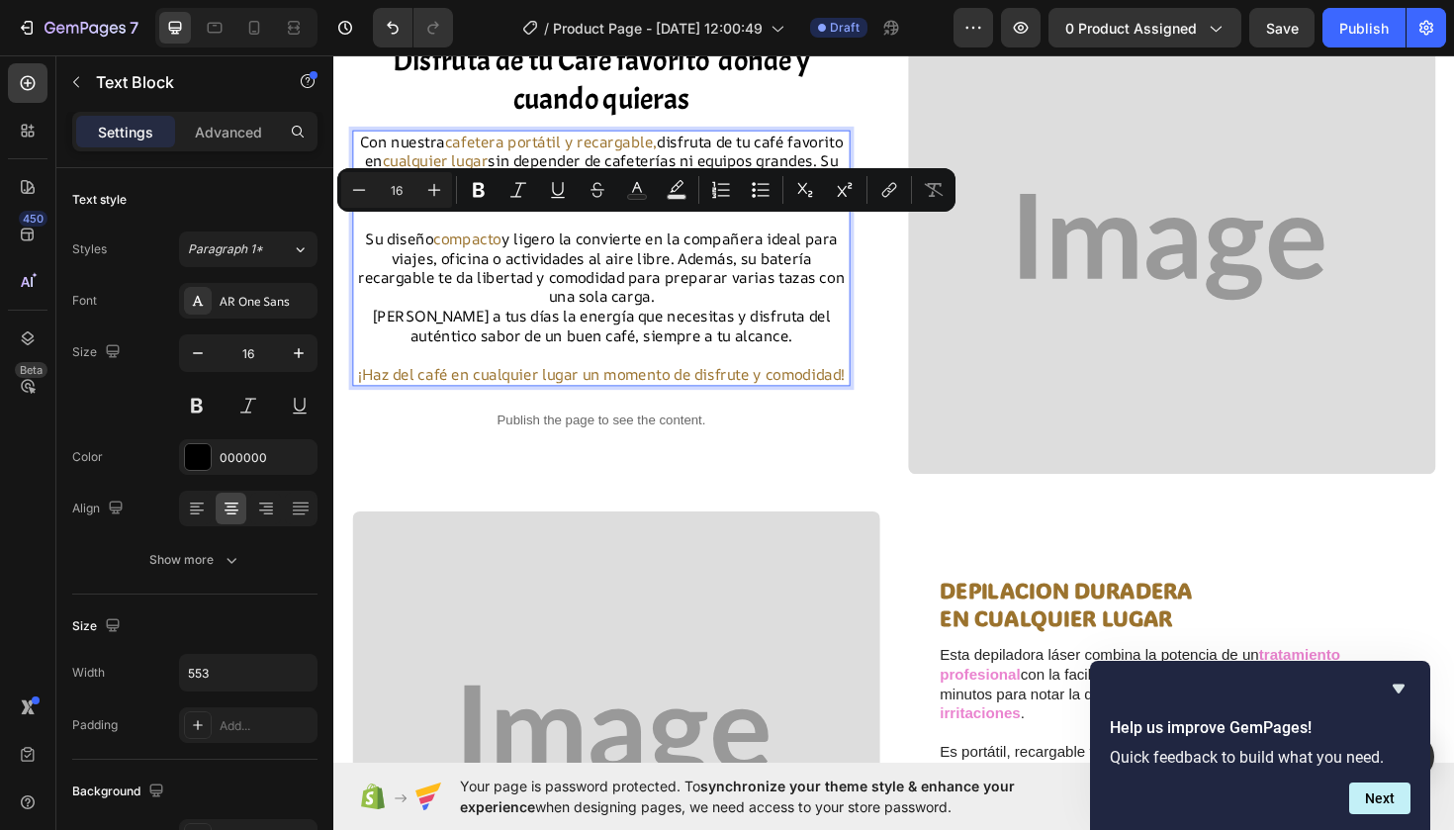
drag, startPoint x: 572, startPoint y: 240, endPoint x: 526, endPoint y: 243, distance: 45.6
click at [525, 242] on p "Su diseño compacto y ligero la convierte en la compañera ideal para viajes, ofi…" at bounding box center [616, 280] width 523 height 82
click at [651, 176] on button "Text Color" at bounding box center [637, 190] width 36 height 36
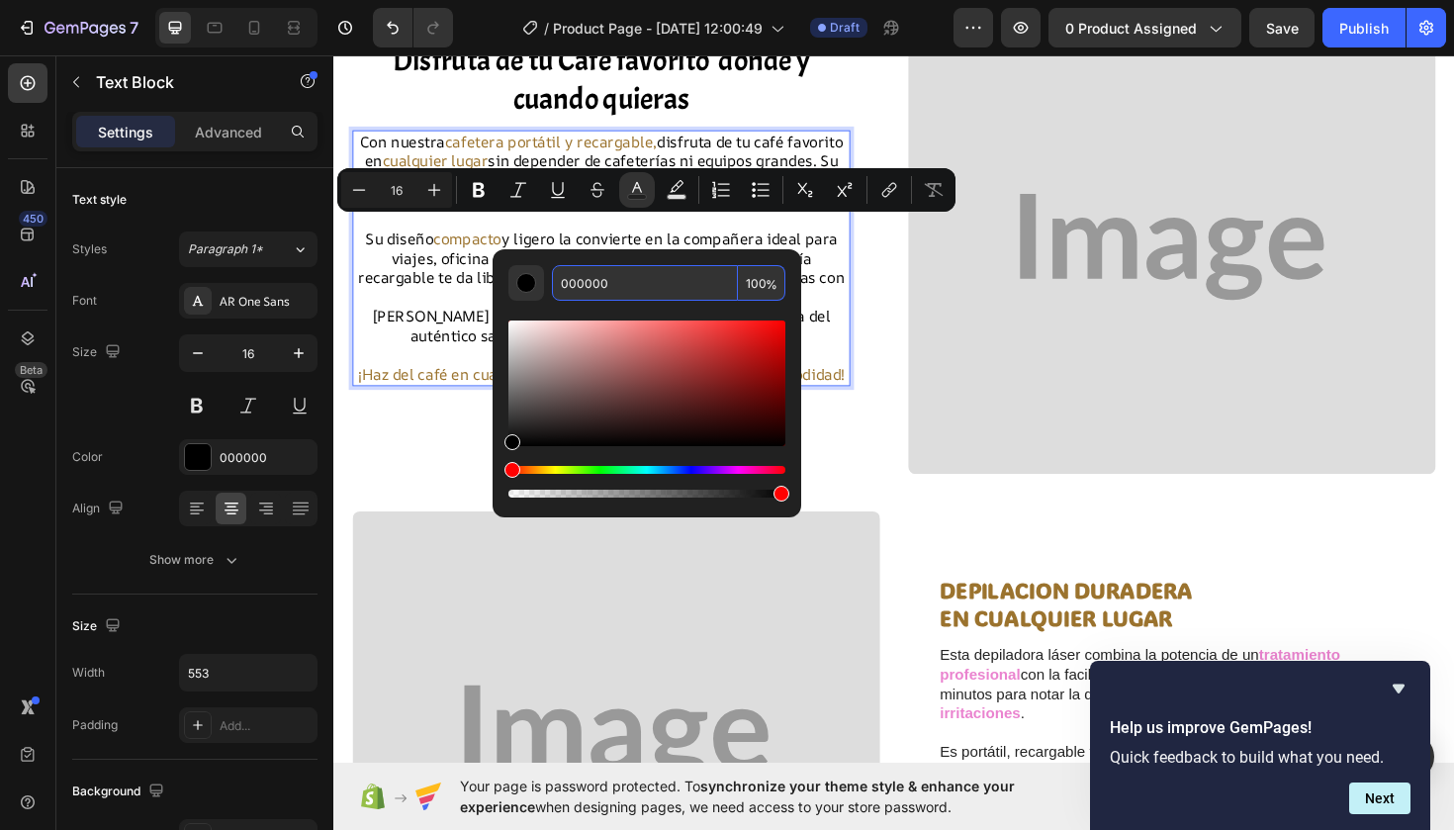
click at [611, 269] on input "000000" at bounding box center [645, 283] width 186 height 36
click at [616, 289] on input "000000" at bounding box center [645, 283] width 186 height 36
paste input "9B732E"
click at [604, 285] on input "0000009B732E" at bounding box center [645, 283] width 186 height 36
type input "9B732E"
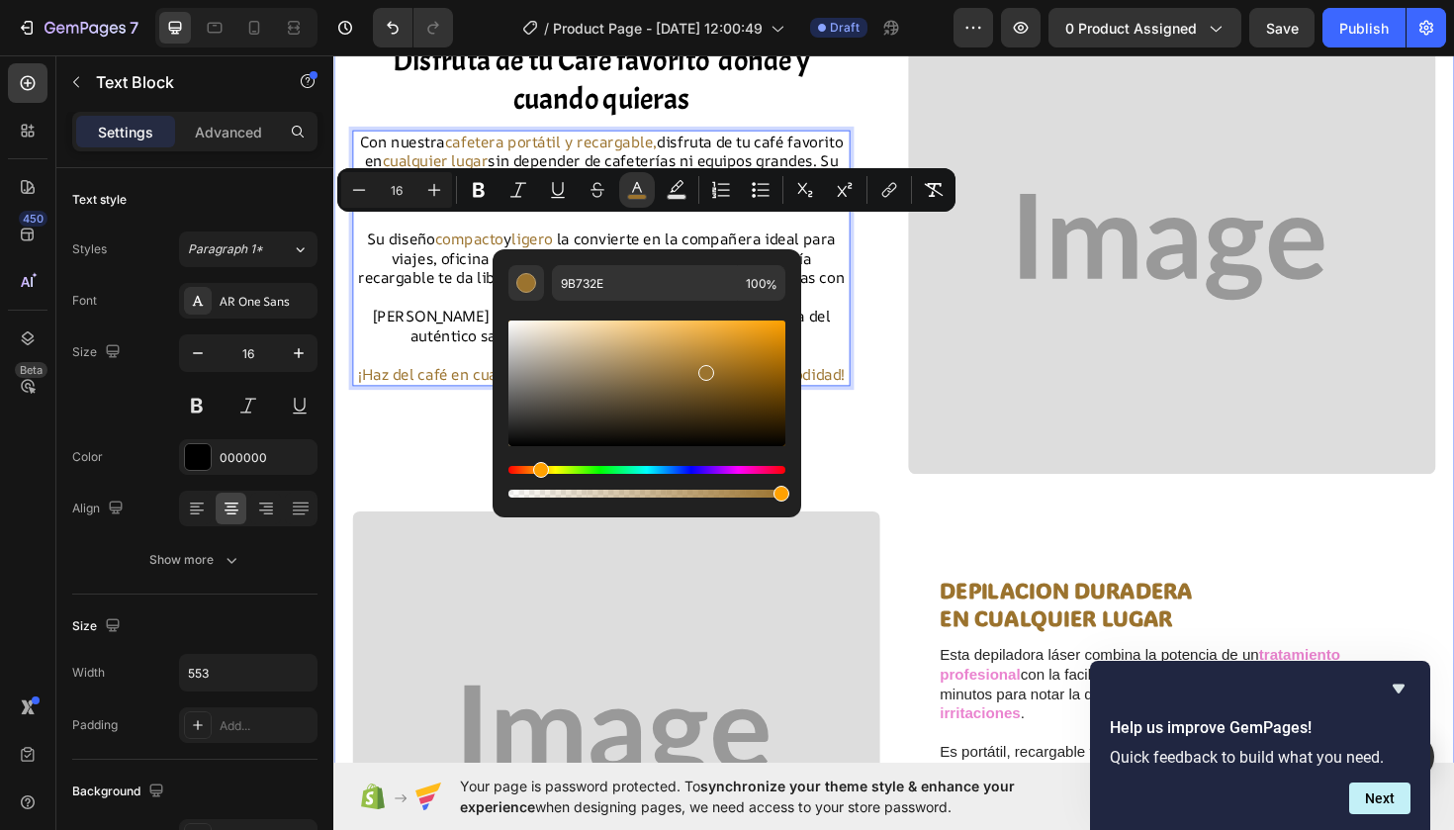
click at [402, 510] on div "Disfruta de tu Café favorito donde y cuando quieras Heading Con nuestra cafeter…" at bounding box center [926, 802] width 1147 height 1568
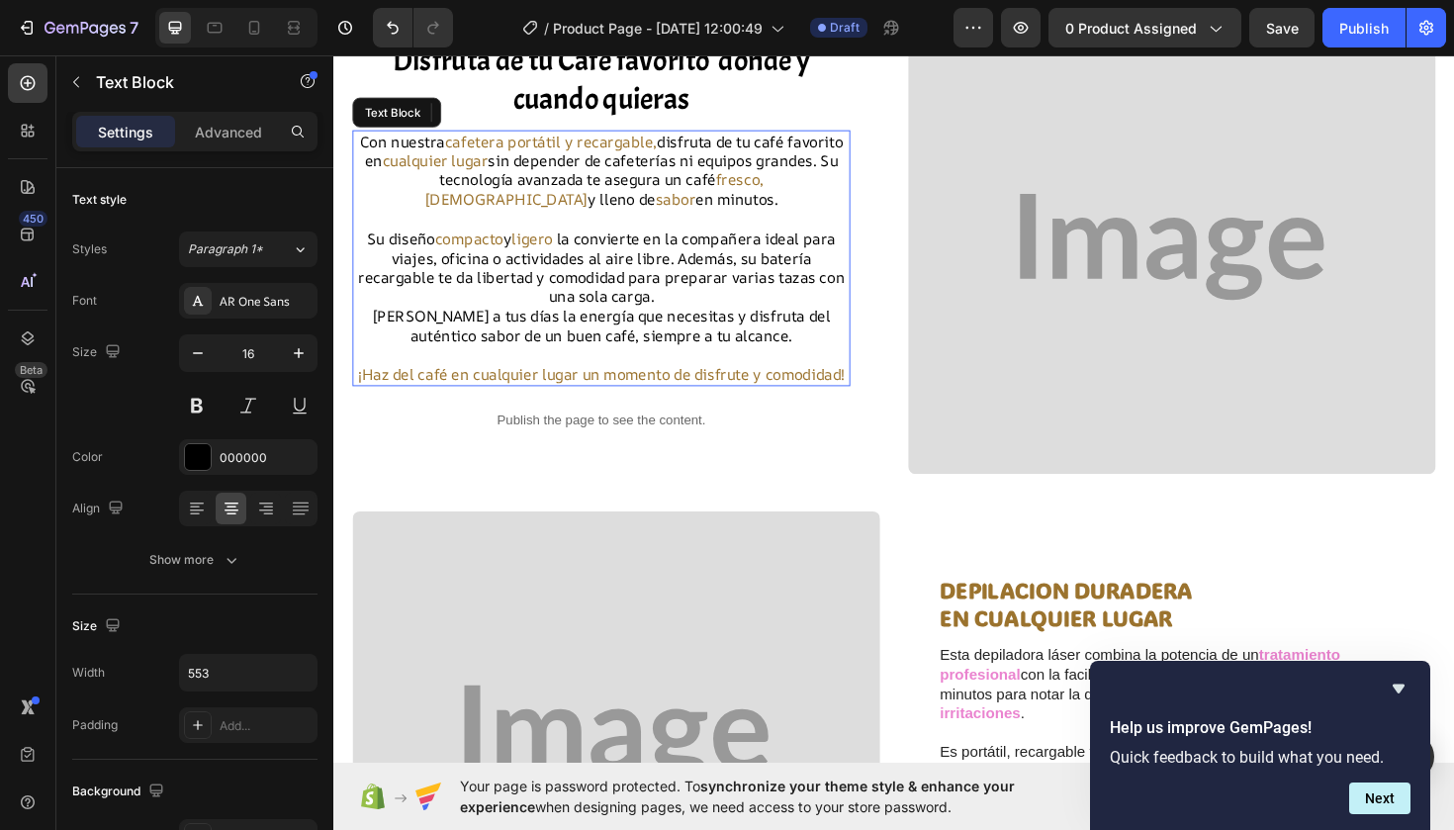
click at [436, 265] on p "Su diseño compacto y ligero la convierte en la compañera ideal para viajes, ofi…" at bounding box center [616, 280] width 523 height 82
click at [436, 262] on p "Su diseño compacto y ligero la convierte en la compañera ideal para viajes, ofi…" at bounding box center [616, 280] width 523 height 82
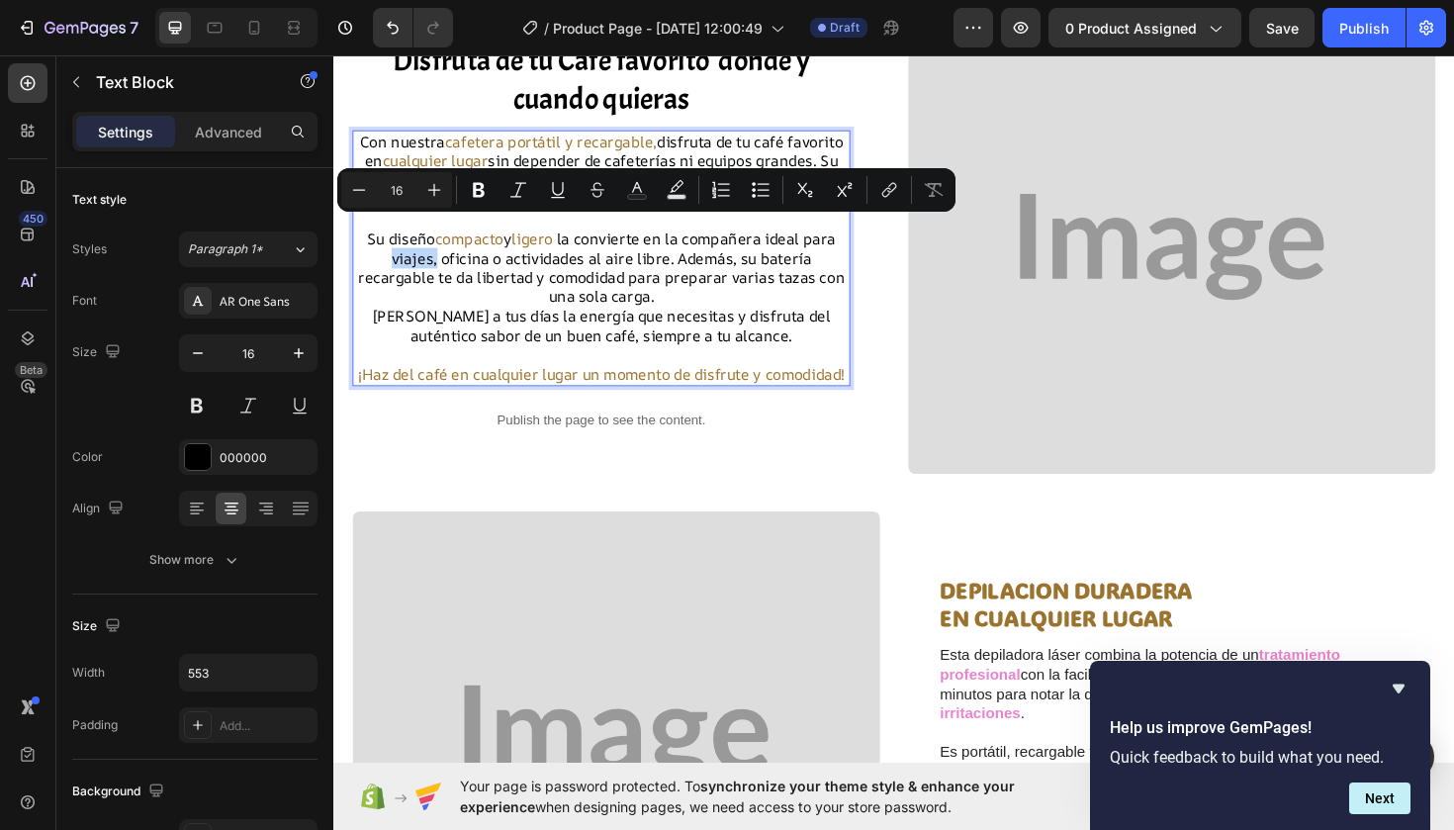
drag, startPoint x: 436, startPoint y: 262, endPoint x: 393, endPoint y: 267, distance: 43.8
click at [393, 267] on p "Su diseño compacto y ligero la convierte en la compañera ideal para viajes, ofi…" at bounding box center [616, 280] width 523 height 82
click at [631, 182] on icon "Editor contextual toolbar" at bounding box center [637, 190] width 20 height 20
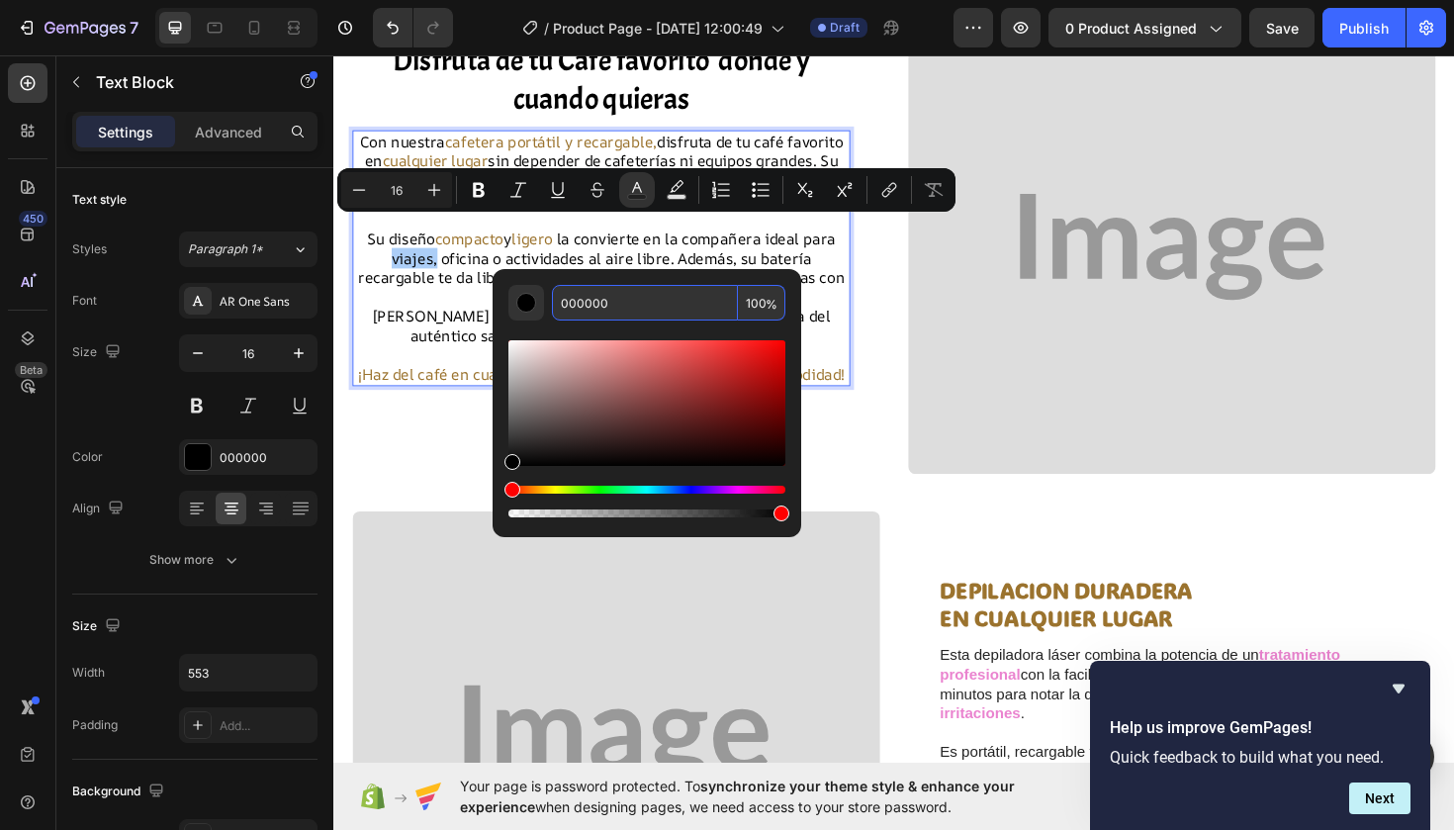
paste input "9B732E"
type input "9B732E"
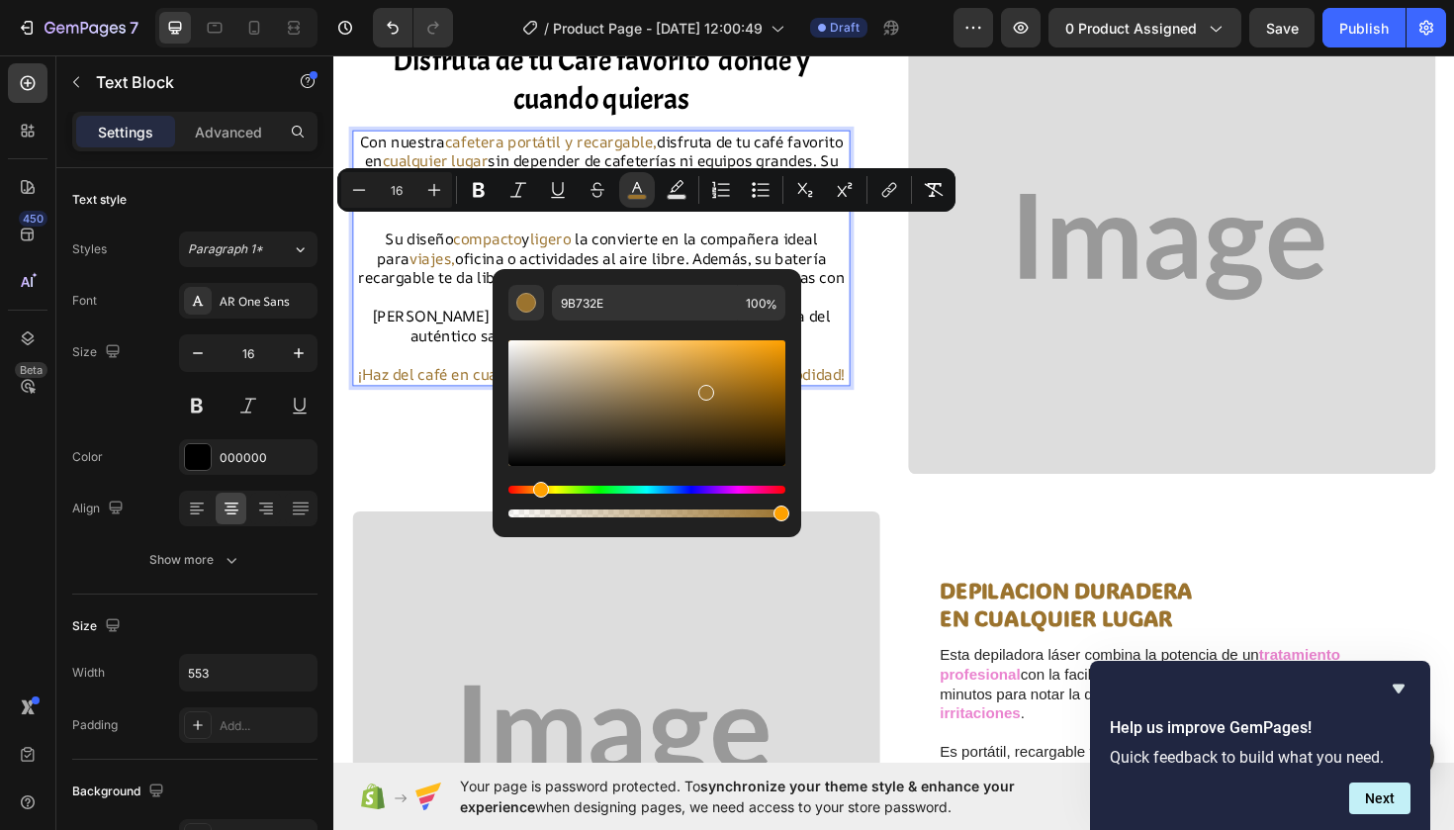
click at [493, 260] on p "Su diseño compacto y ligero la convierte en la compañera ideal para viajes, ofi…" at bounding box center [616, 280] width 523 height 82
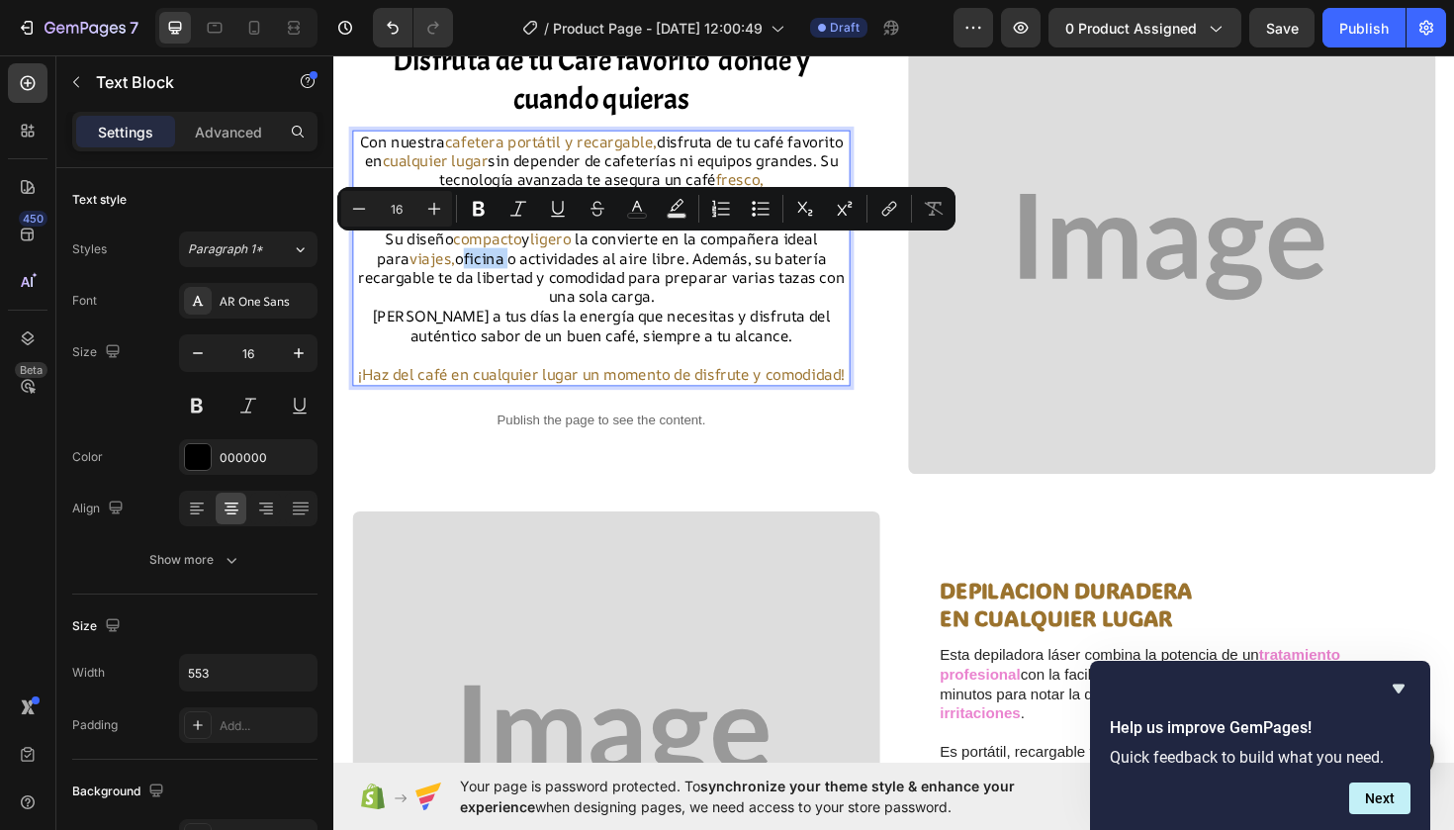
drag, startPoint x: 493, startPoint y: 260, endPoint x: 443, endPoint y: 262, distance: 49.5
click at [443, 262] on p "Su diseño compacto y ligero la convierte en la compañera ideal para viajes, ofi…" at bounding box center [616, 280] width 523 height 82
click at [632, 207] on icon "Editor contextual toolbar" at bounding box center [637, 209] width 20 height 20
type input "000000"
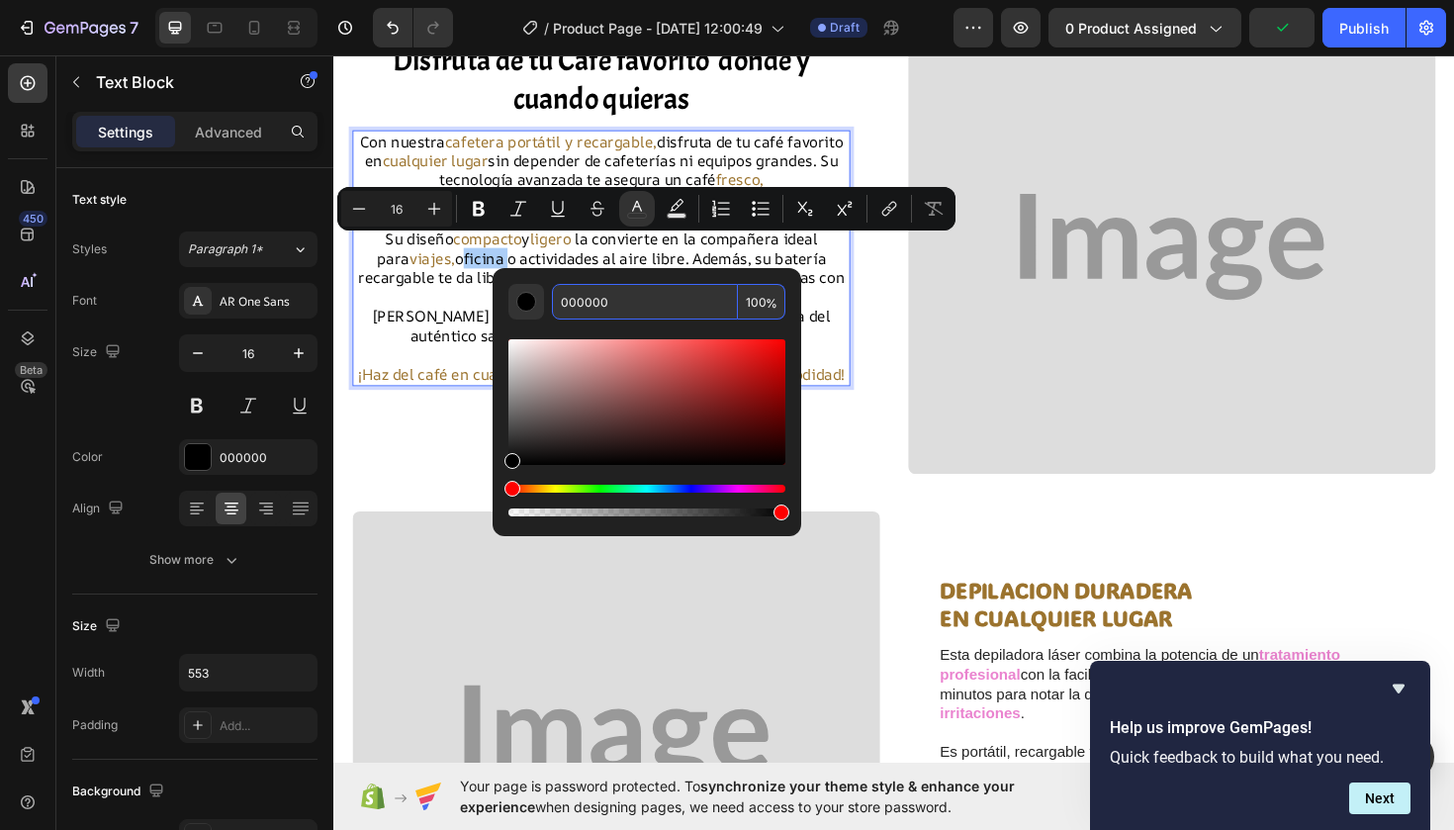
paste input "9B732E"
type input "9B732E"
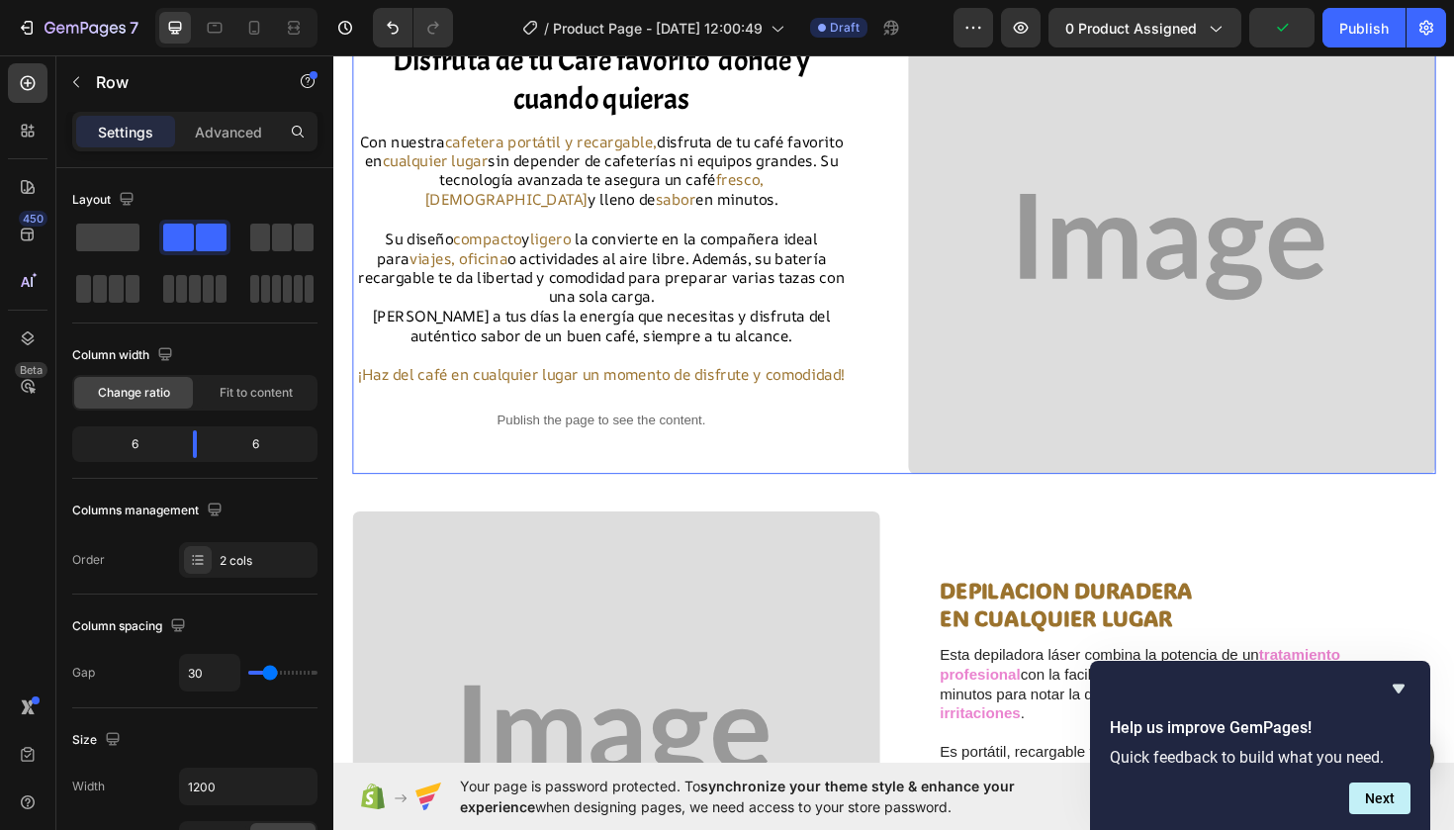
click at [388, 492] on div "Disfruta de tu Café favorito donde y cuando quieras Heading Con nuestra cafeter…" at bounding box center [632, 258] width 559 height 481
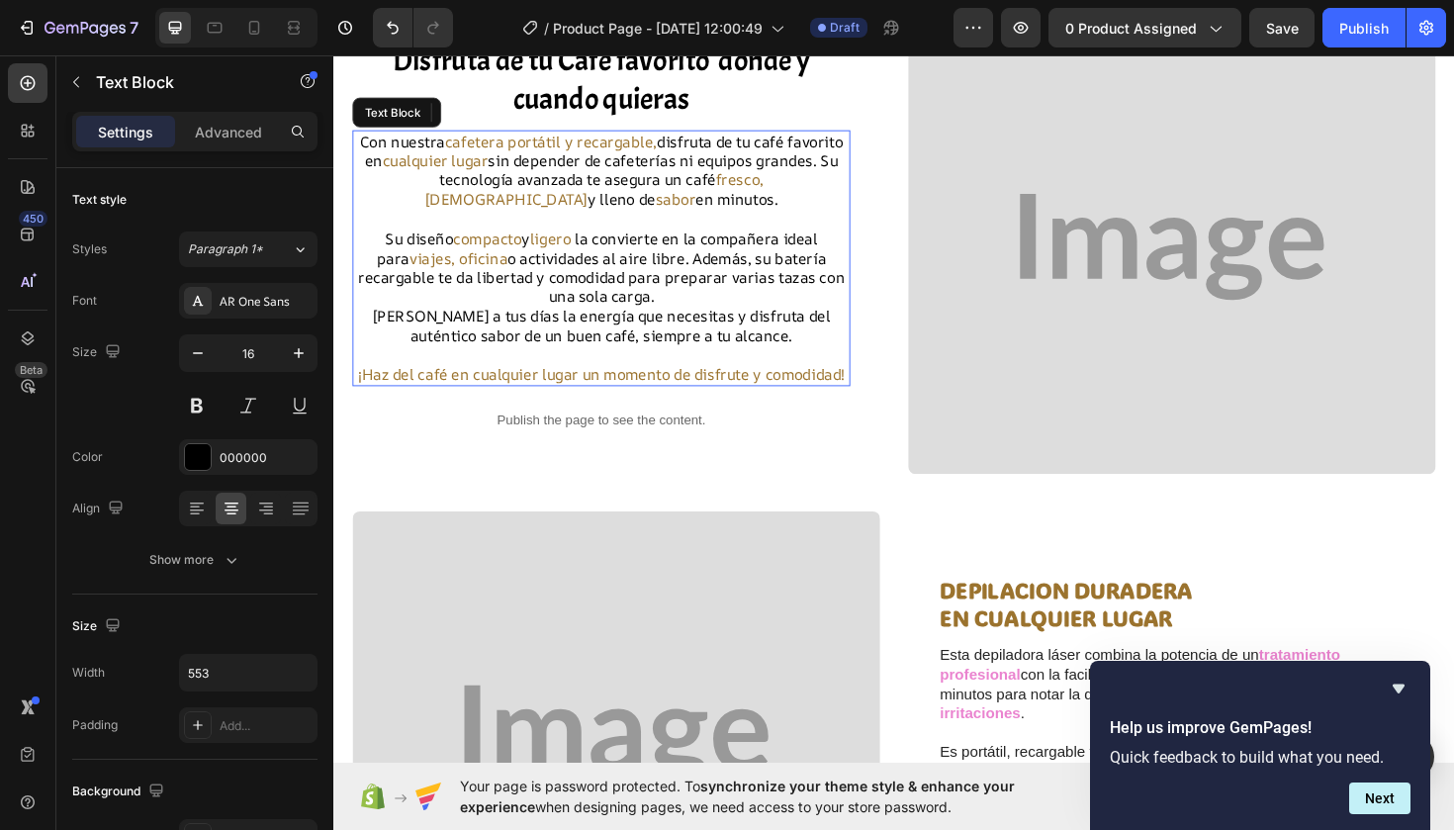
click at [671, 322] on p "[PERSON_NAME] a tus días la energía que necesitas y disfruta del auténtico sabo…" at bounding box center [616, 342] width 523 height 42
click at [671, 321] on p "[PERSON_NAME] a tus días la energía que necesitas y disfruta del auténtico sabo…" at bounding box center [616, 342] width 523 height 42
click at [667, 321] on p "[PERSON_NAME] a tus días la energía que necesitas y disfruta del auténtico sabo…" at bounding box center [616, 342] width 523 height 42
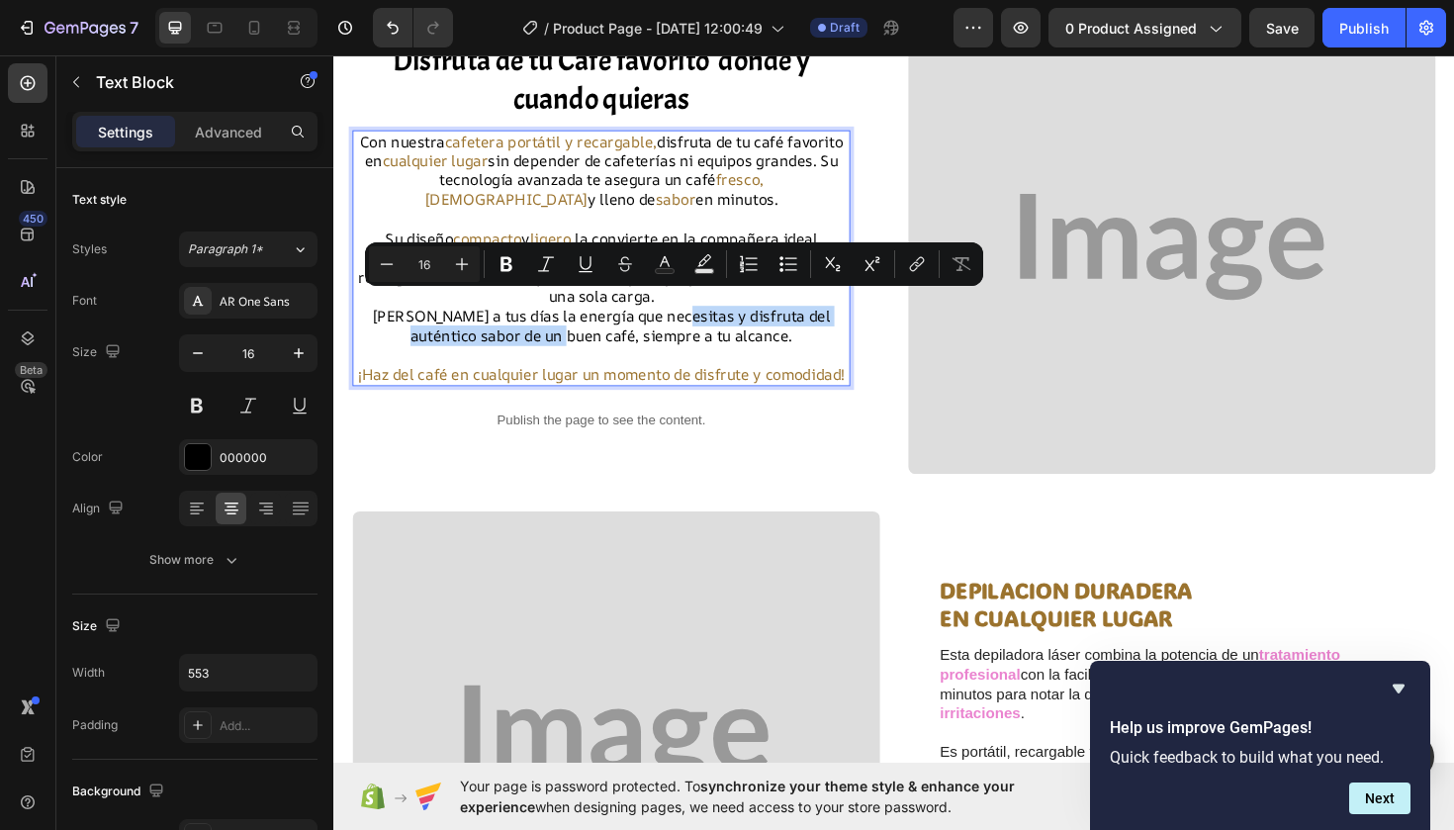
drag, startPoint x: 667, startPoint y: 319, endPoint x: 589, endPoint y: 346, distance: 82.6
click at [589, 346] on p "[PERSON_NAME] a tus días la energía que necesitas y disfruta del auténtico sabo…" at bounding box center [616, 342] width 523 height 42
click at [662, 269] on rect "Editor contextual toolbar" at bounding box center [665, 271] width 19 height 5
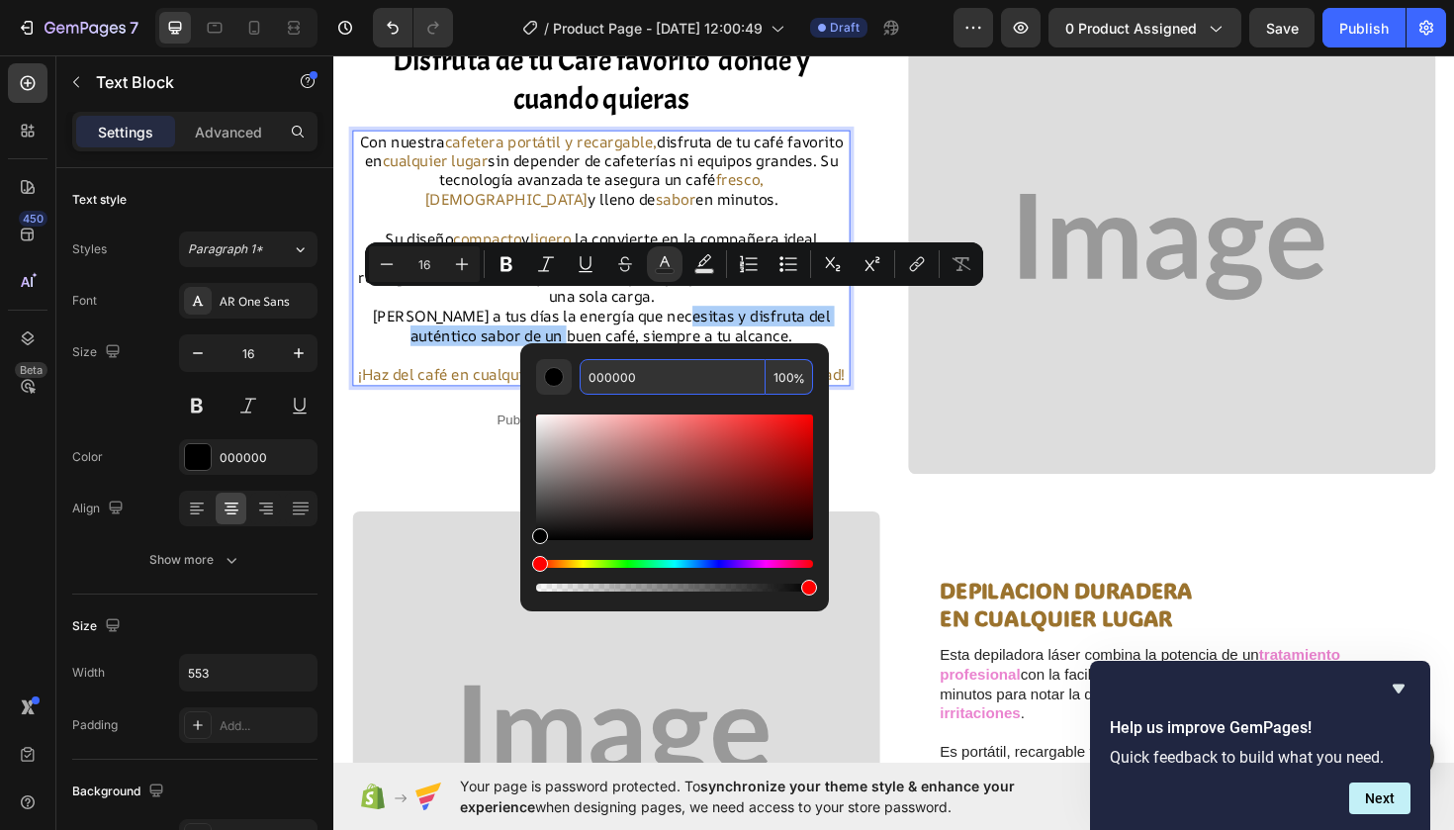
paste input "9B732E"
type input "9B732E"
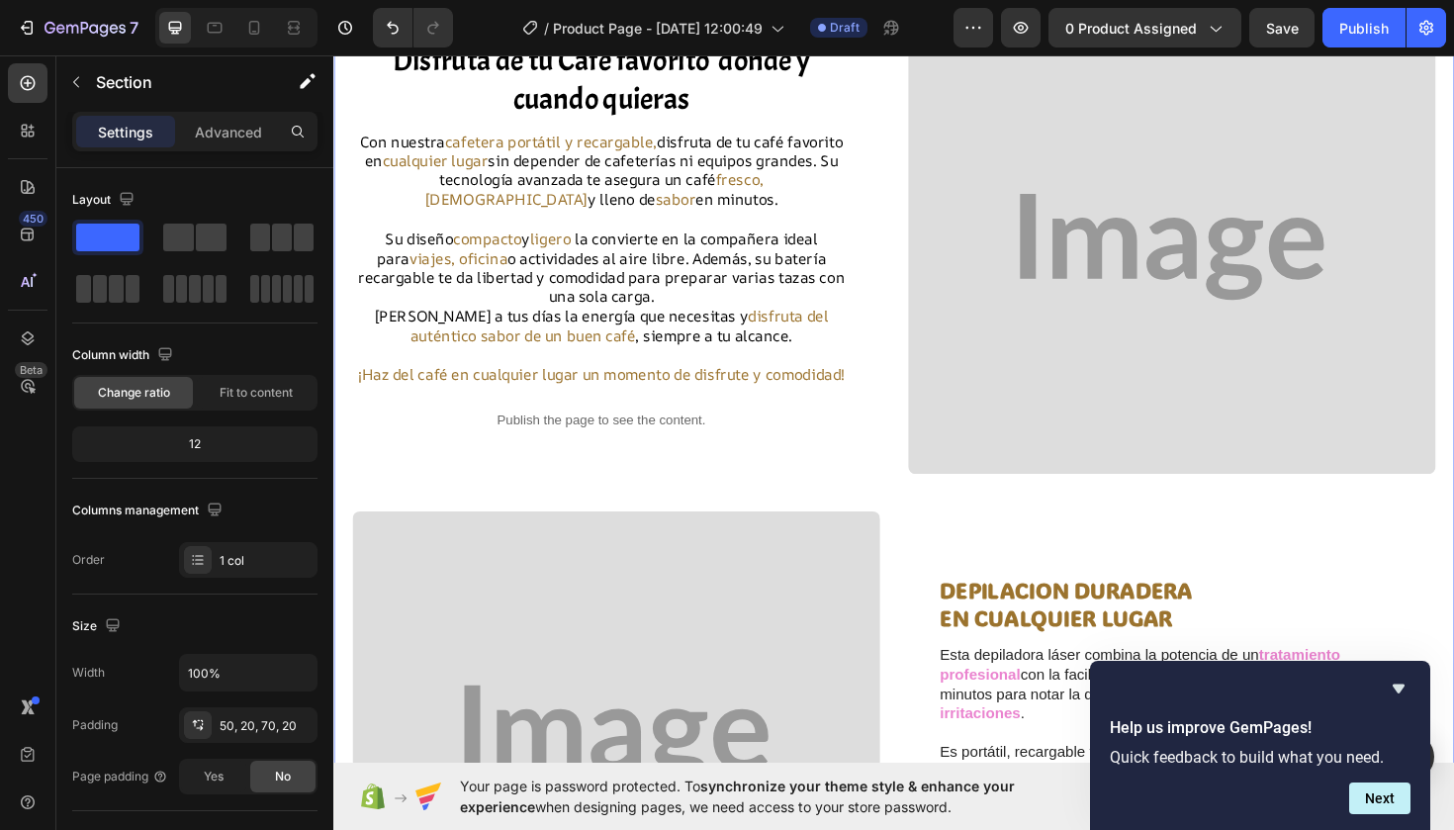
click at [422, 499] on div "Disfruta de tu Café favorito donde y cuando quieras Heading Con nuestra cafeter…" at bounding box center [926, 802] width 1147 height 1568
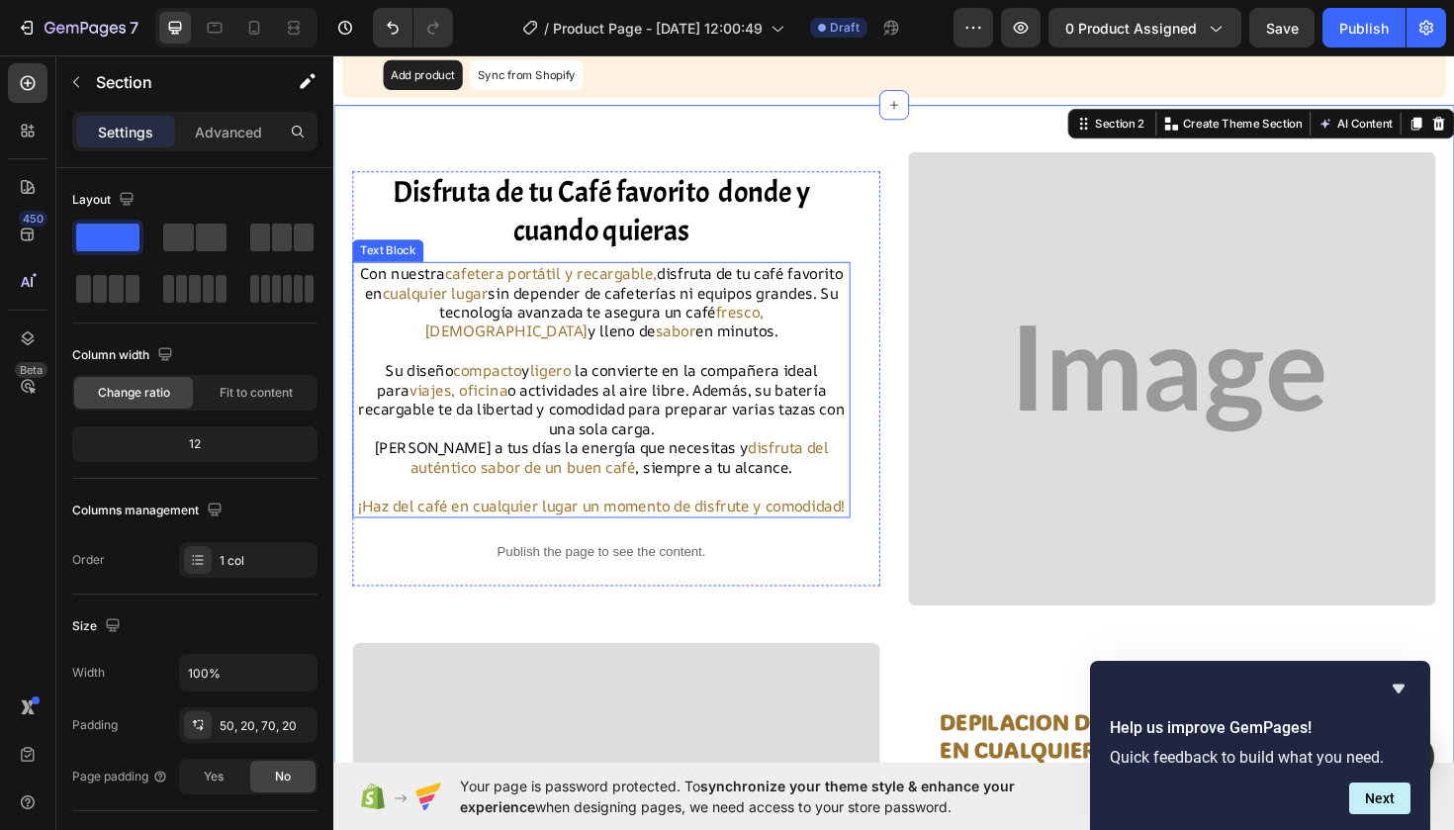
scroll to position [89, 0]
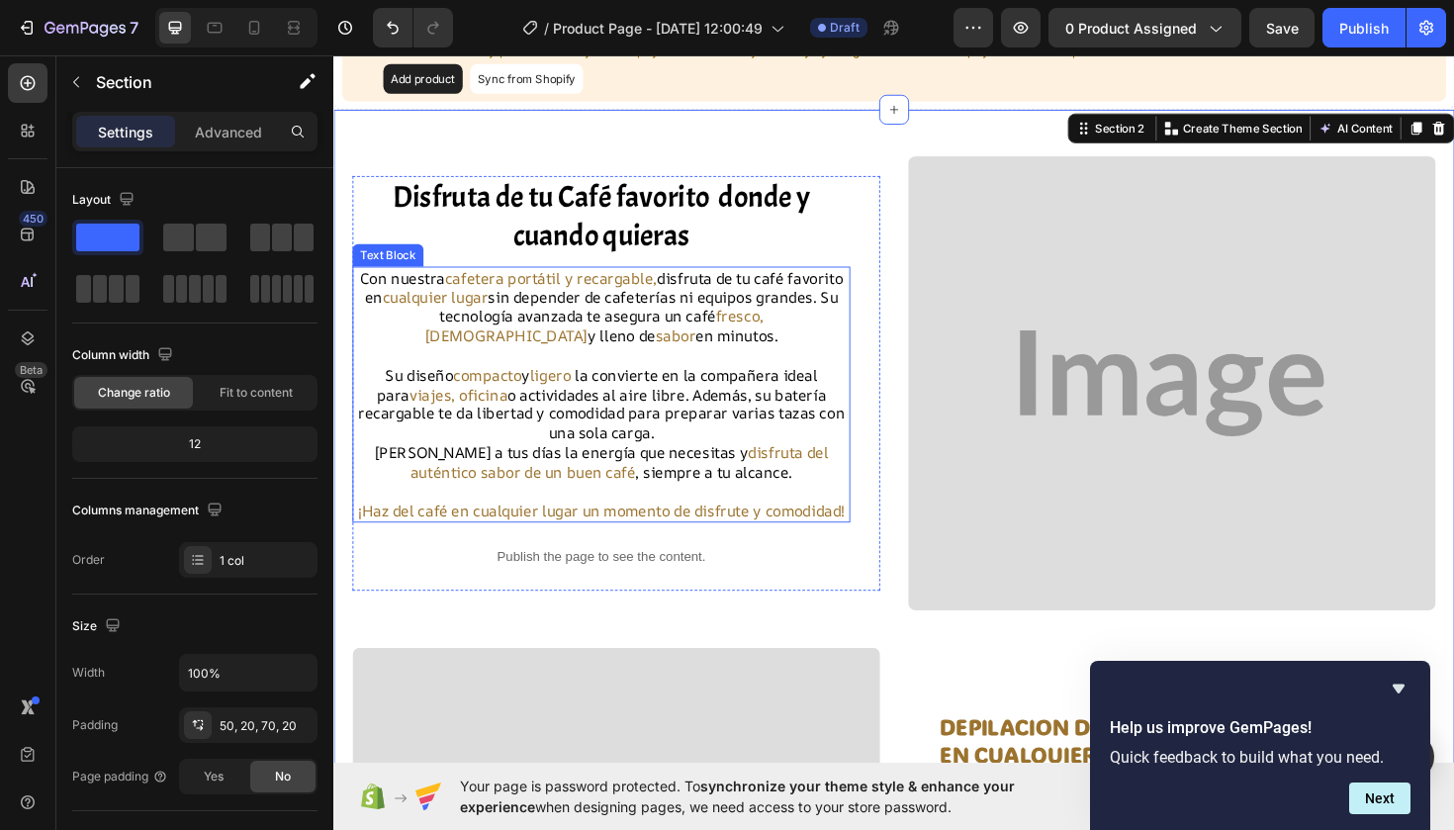
click at [370, 421] on p "Su diseño compacto y ligero la convierte en la compañera ideal para viajes, ofi…" at bounding box center [616, 425] width 523 height 82
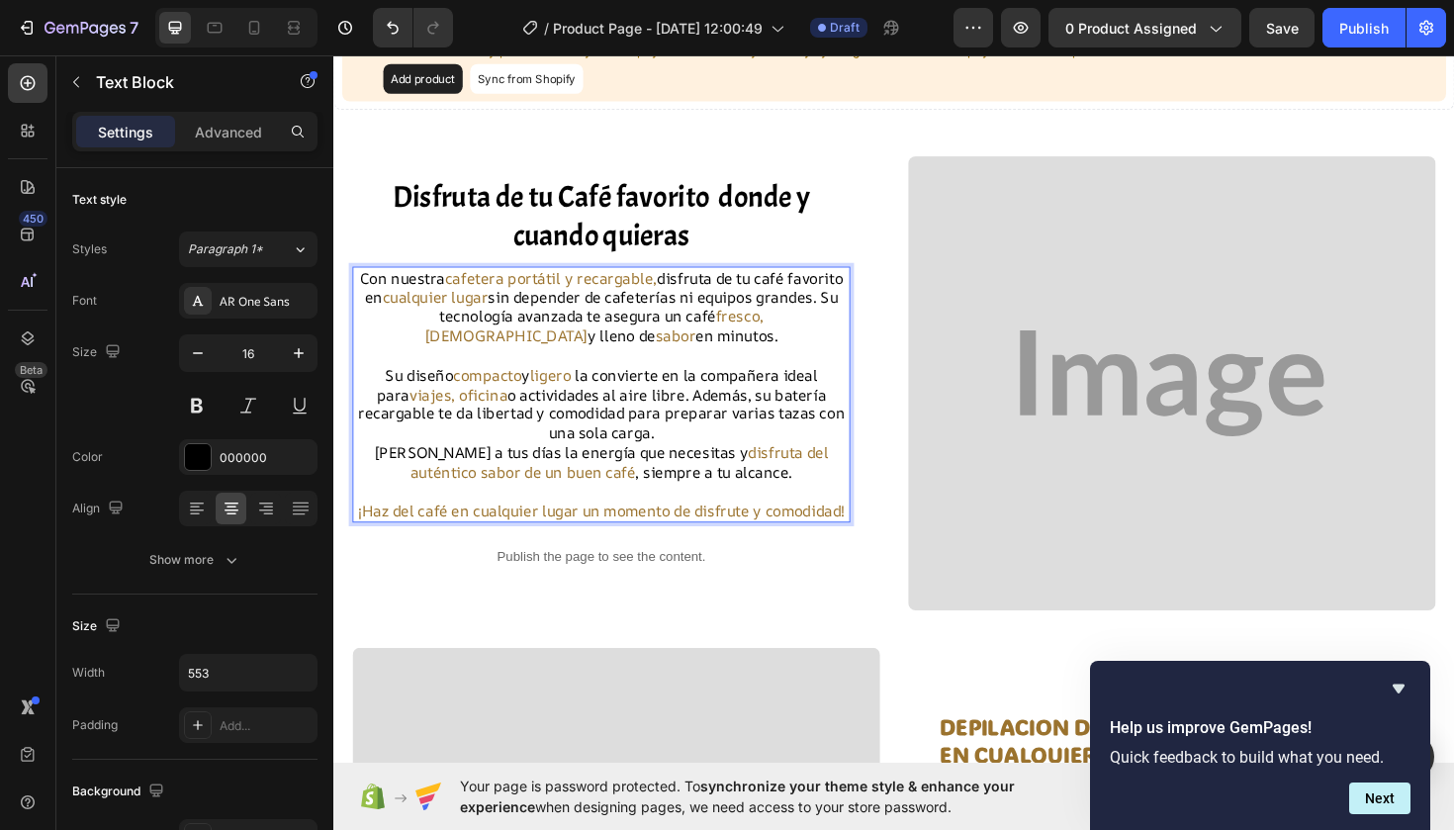
click at [829, 422] on p "Su diseño compacto y ligero la convierte en la compañera ideal para viajes, ofi…" at bounding box center [616, 425] width 523 height 82
click at [836, 422] on p "Su diseño compacto y ligero la convierte en la compañera ideal para viajes, ofi…" at bounding box center [616, 425] width 523 height 82
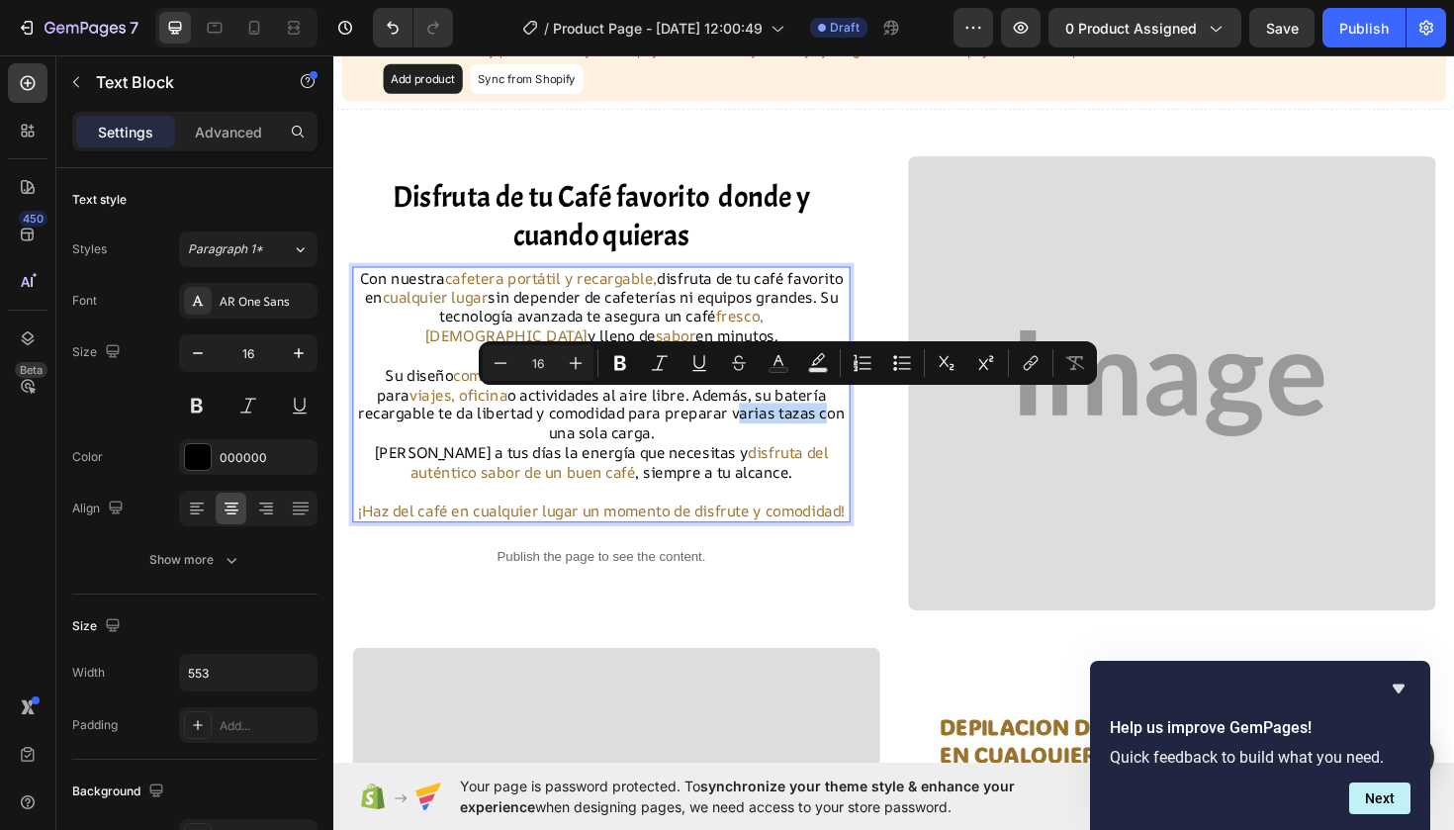
drag, startPoint x: 836, startPoint y: 422, endPoint x: 754, endPoint y: 422, distance: 82.1
click at [754, 422] on p "Su diseño compacto y ligero la convierte en la compañera ideal para viajes, ofi…" at bounding box center [616, 425] width 523 height 82
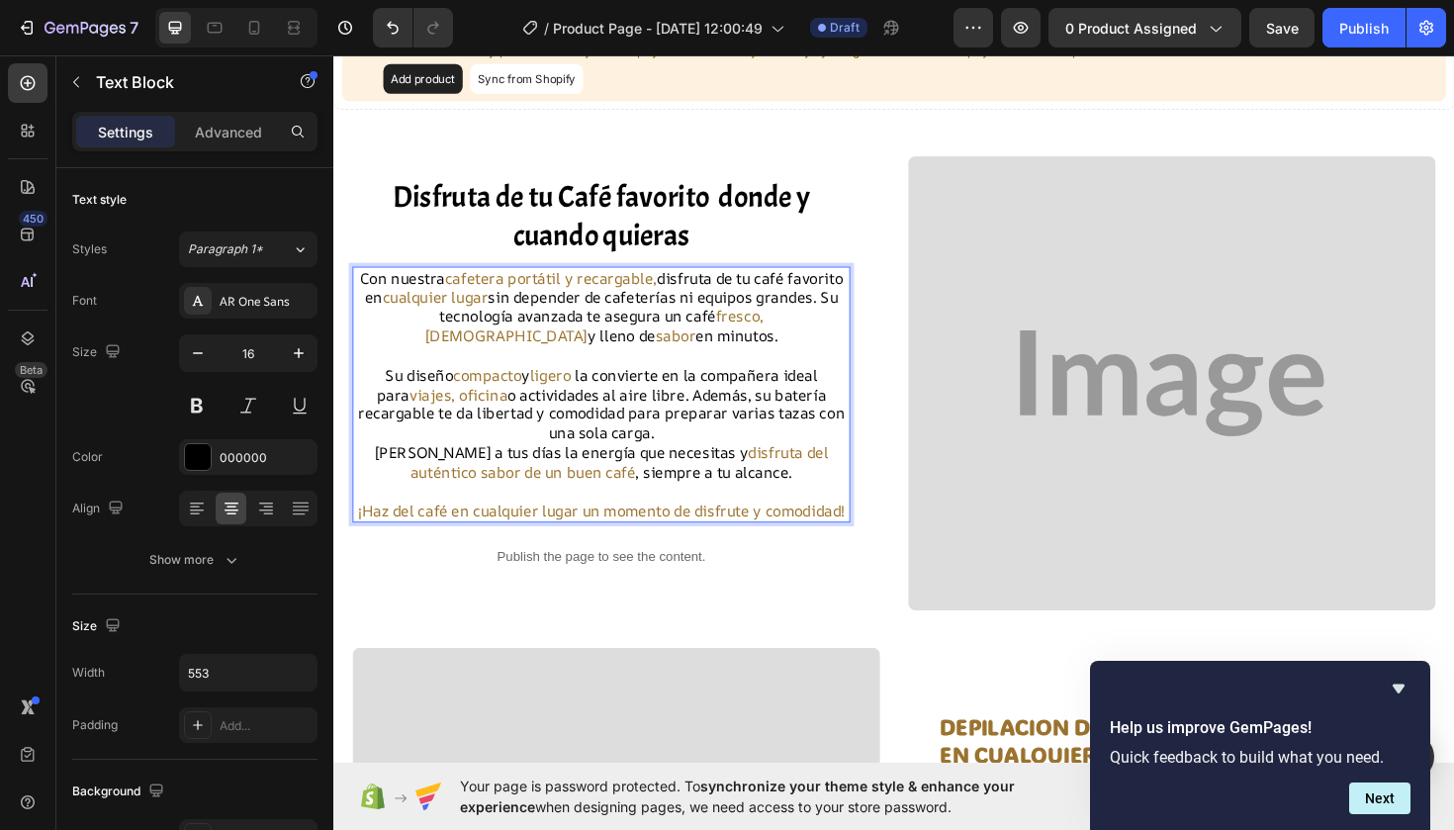
click at [794, 443] on p "Su diseño compacto y ligero la convierte en la compañera ideal para viajes, ofi…" at bounding box center [616, 425] width 523 height 82
click at [667, 446] on p "Su diseño compacto y ligero la convierte en la compañera ideal para viajes, ofi…" at bounding box center [616, 425] width 523 height 82
click at [677, 445] on p "Su diseño compacto y ligero la convierte en la compañera ideal para viajes, ofi…" at bounding box center [616, 425] width 523 height 82
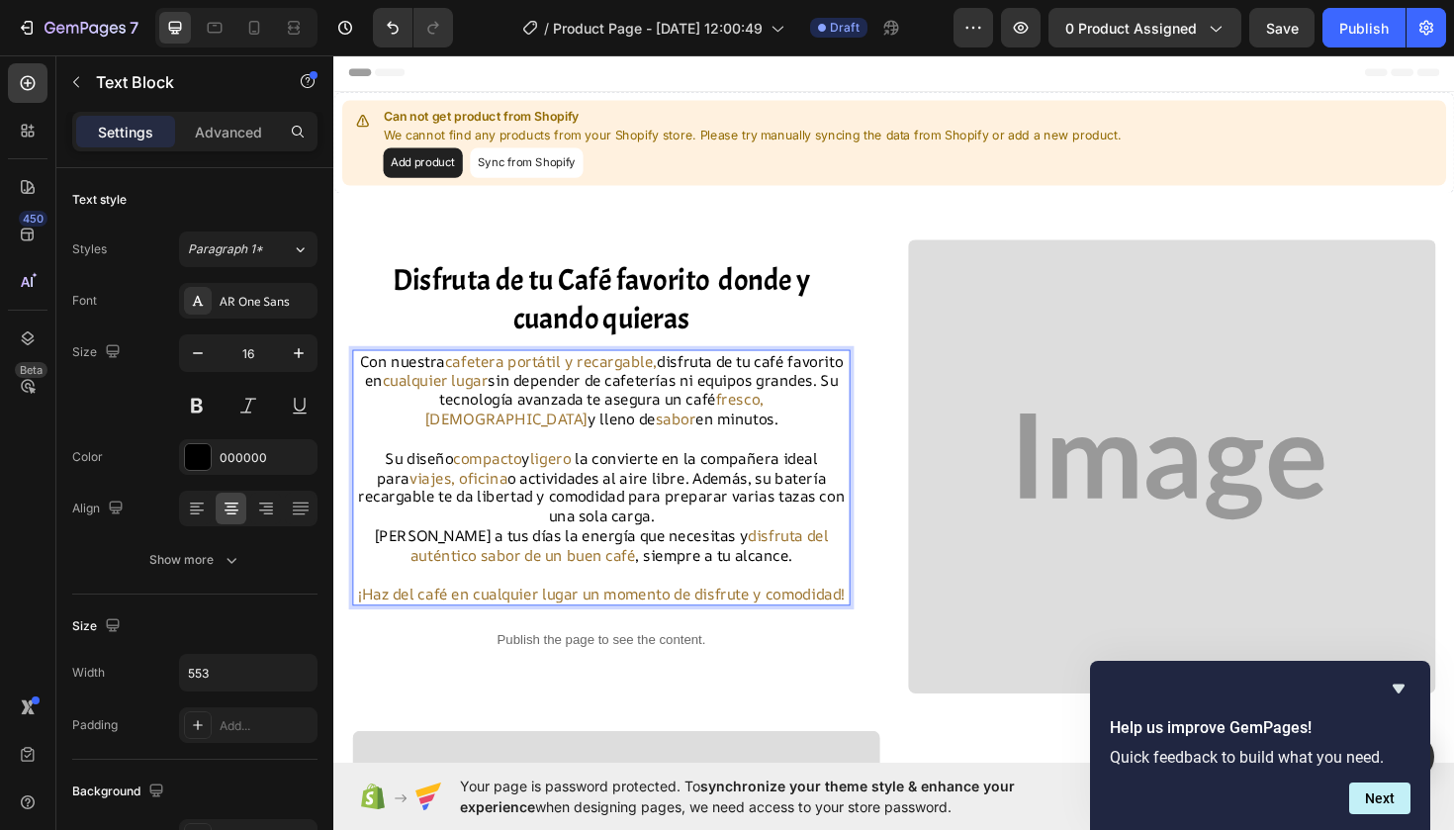
scroll to position [0, 0]
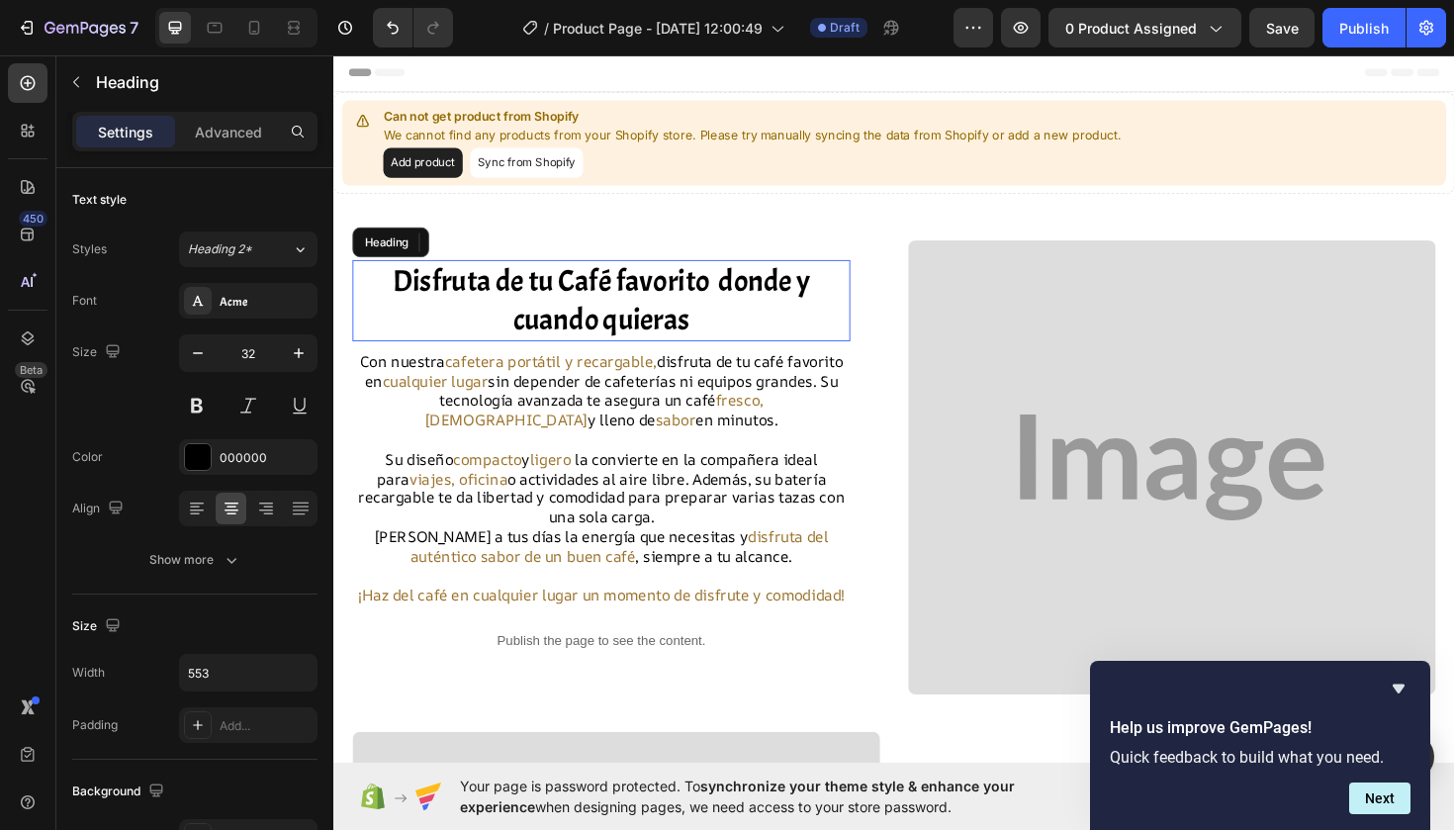
click at [654, 305] on h2 "Disfruta de tu Café favorito donde y cuando quieras" at bounding box center [616, 315] width 527 height 86
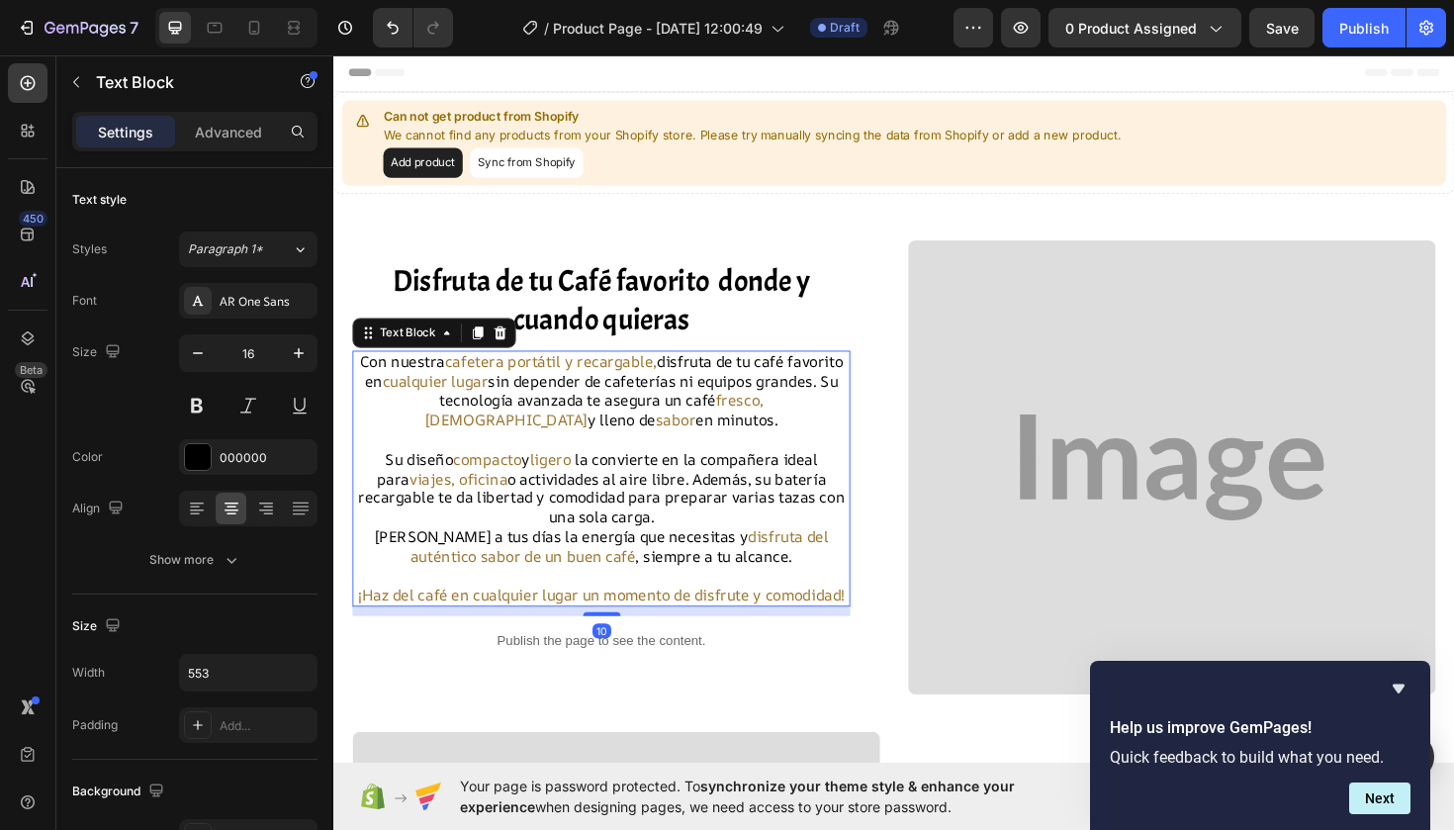
click at [646, 473] on p "Su diseño compacto y ligero la convierte en la compañera ideal para viajes, ofi…" at bounding box center [616, 514] width 523 height 82
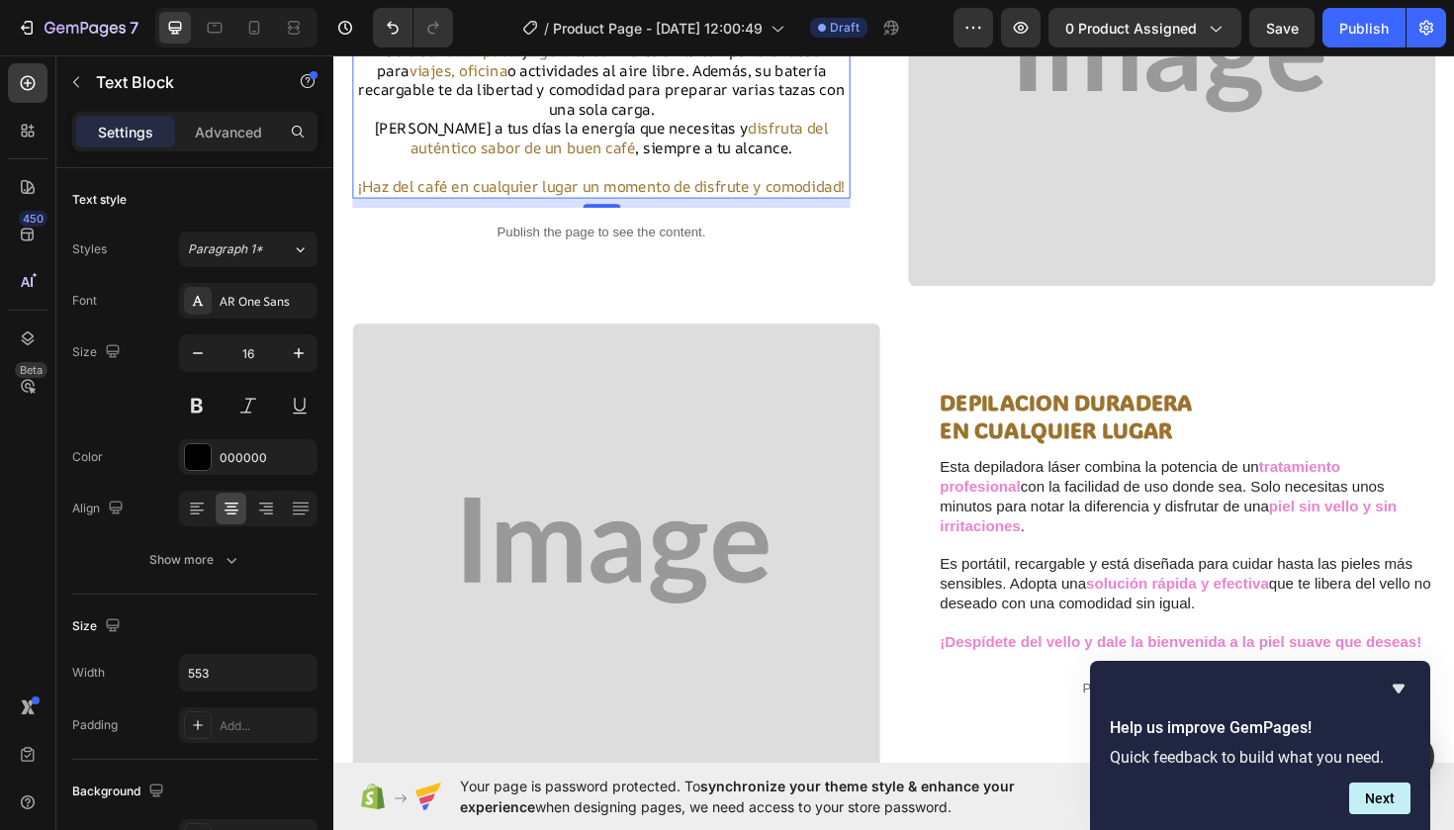
scroll to position [414, 0]
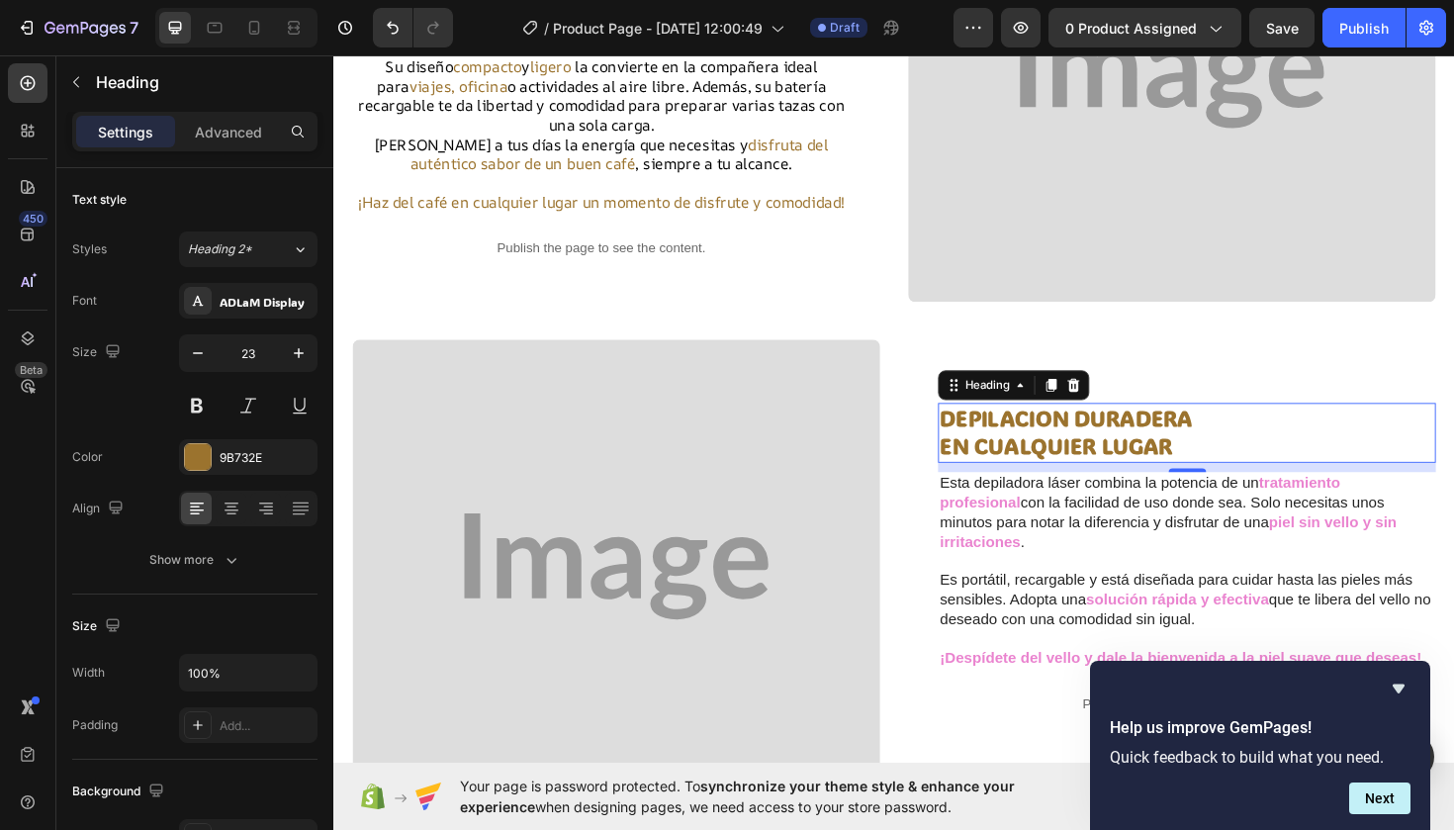
click at [1047, 454] on strong "DEPILACION DURADERA" at bounding box center [1108, 439] width 267 height 30
click at [247, 453] on div "9B732E" at bounding box center [248, 458] width 57 height 18
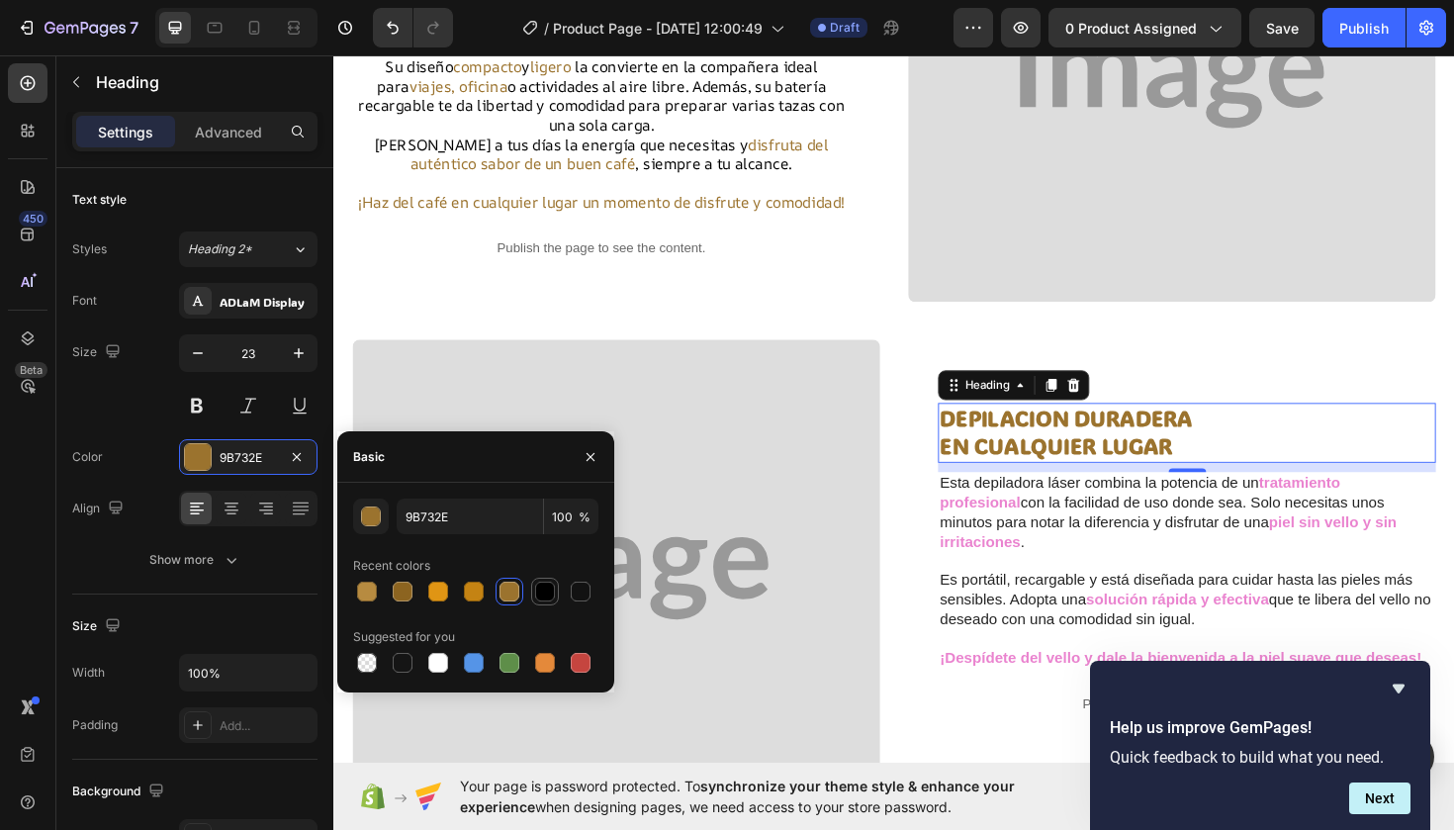
click at [546, 594] on div at bounding box center [545, 592] width 20 height 20
type input "000000"
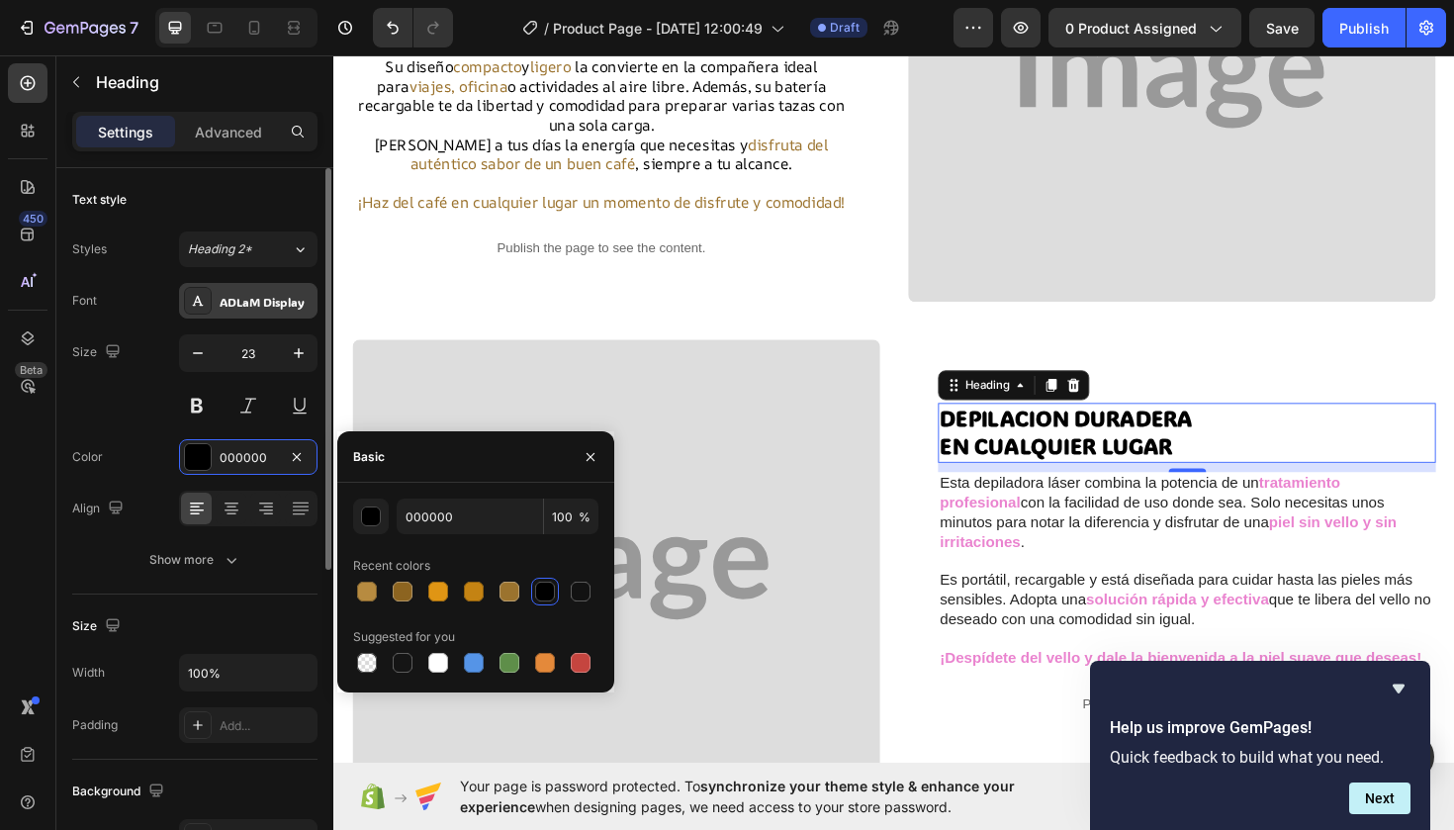
click at [240, 303] on div "ADLaM Display" at bounding box center [266, 302] width 93 height 18
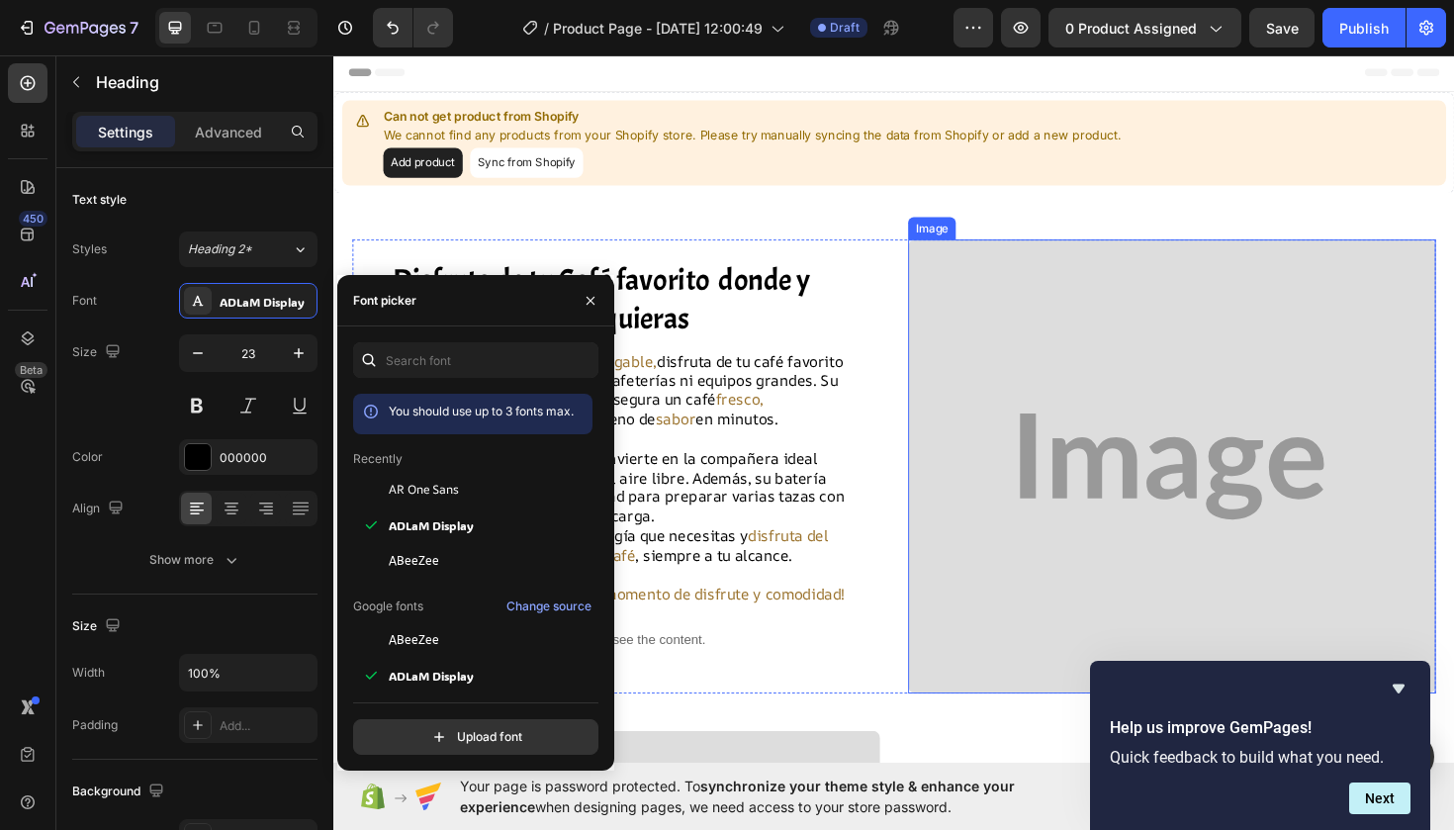
scroll to position [0, 0]
click at [594, 301] on icon "button" at bounding box center [591, 301] width 16 height 16
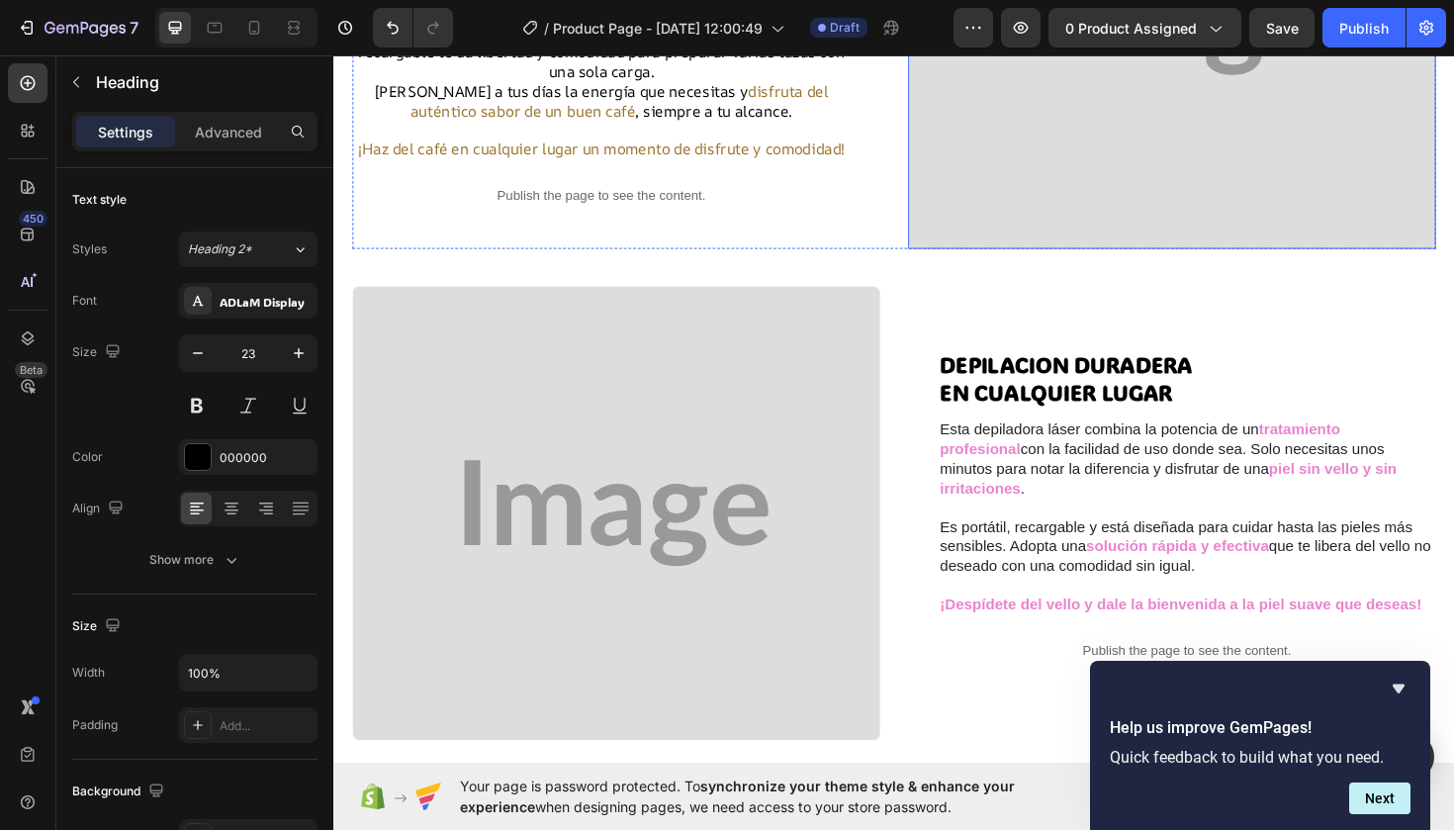
scroll to position [501, 0]
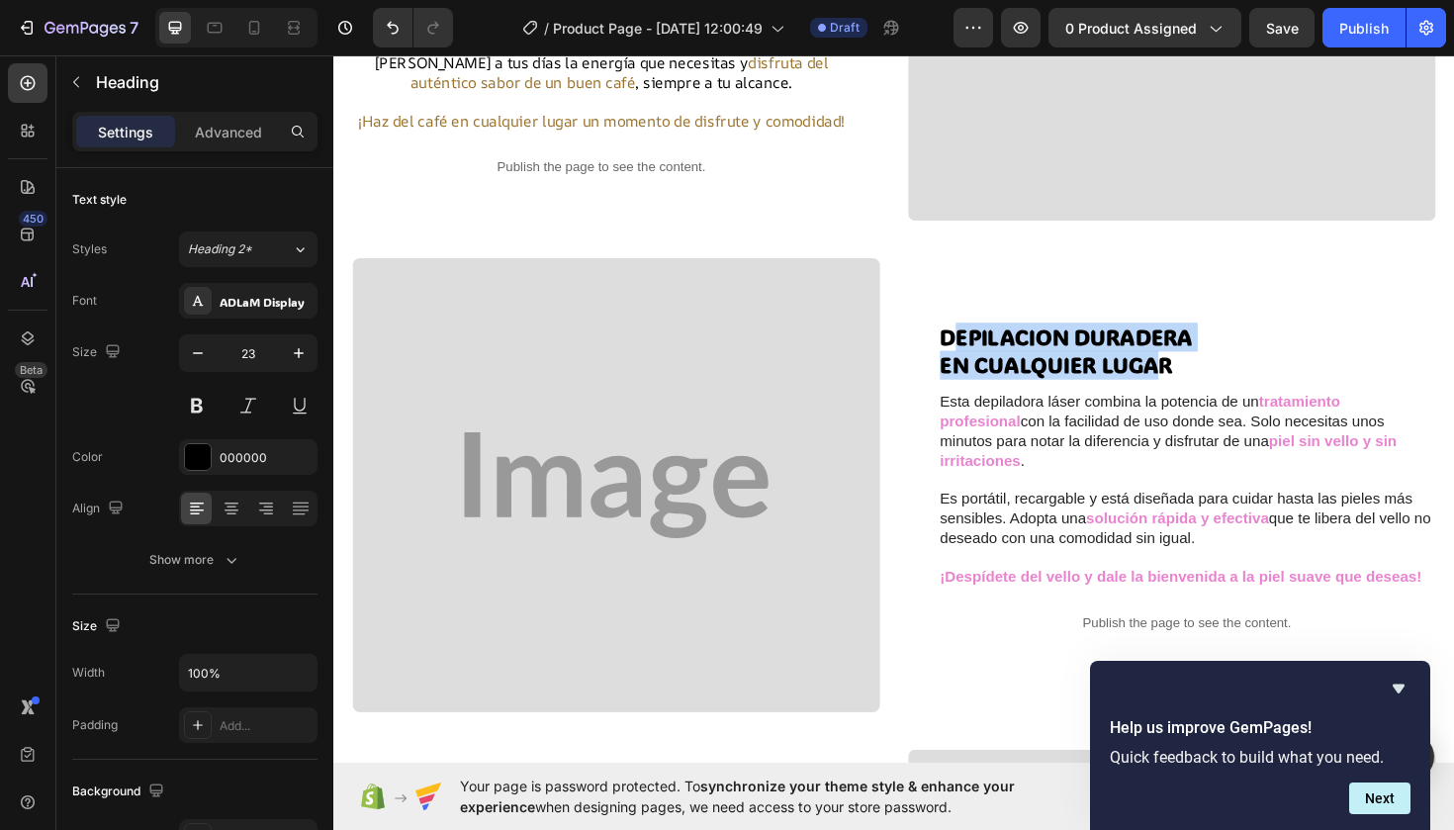
drag, startPoint x: 984, startPoint y: 364, endPoint x: 1213, endPoint y: 393, distance: 230.3
click at [1212, 393] on p "DEPILACION DURADERA EN CUALQUIER LUGAR" at bounding box center [1236, 368] width 523 height 59
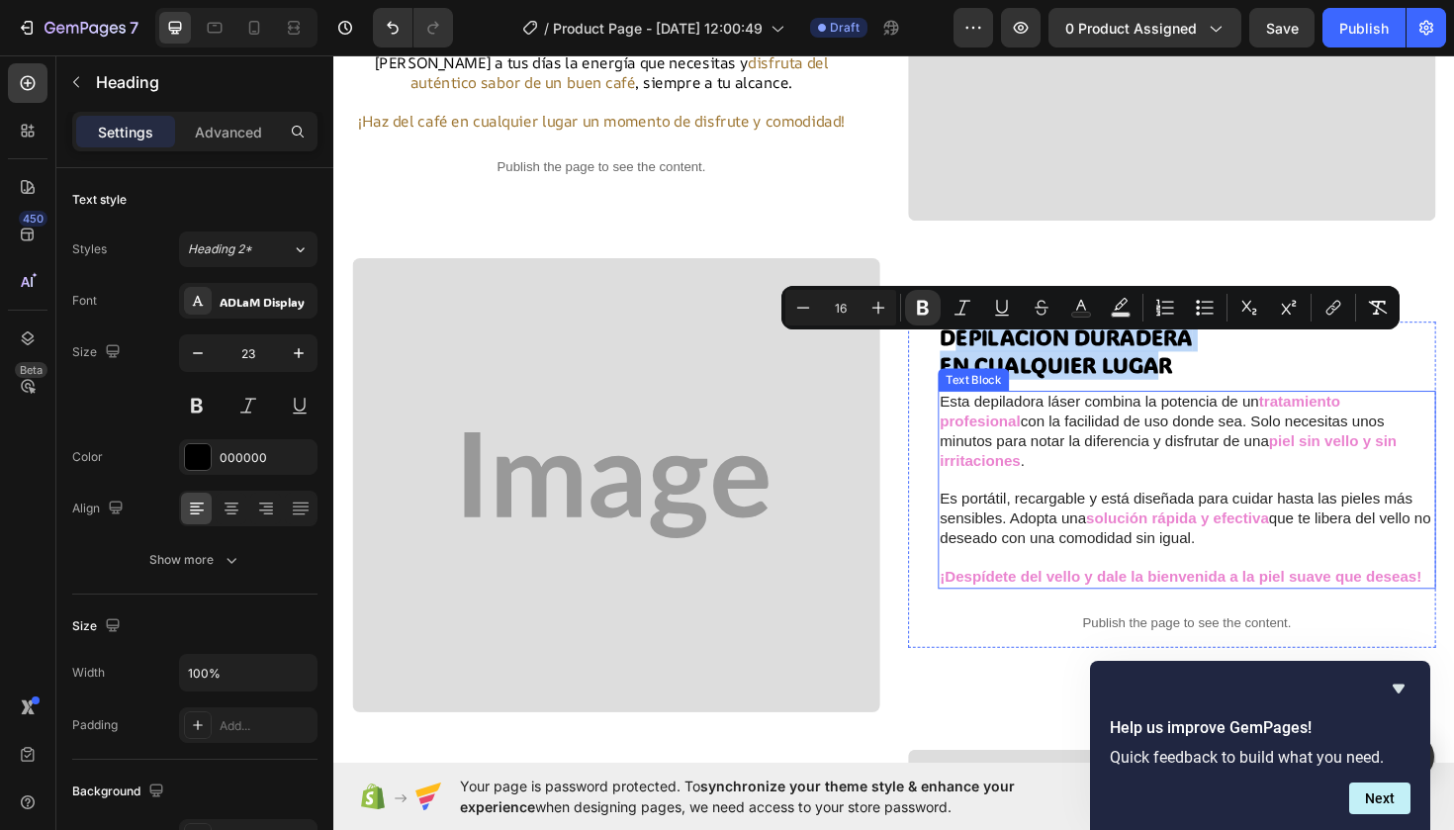
click at [1358, 424] on div "Esta depiladora láser combina la potencia de un tratamiento profesional con la …" at bounding box center [1236, 515] width 527 height 210
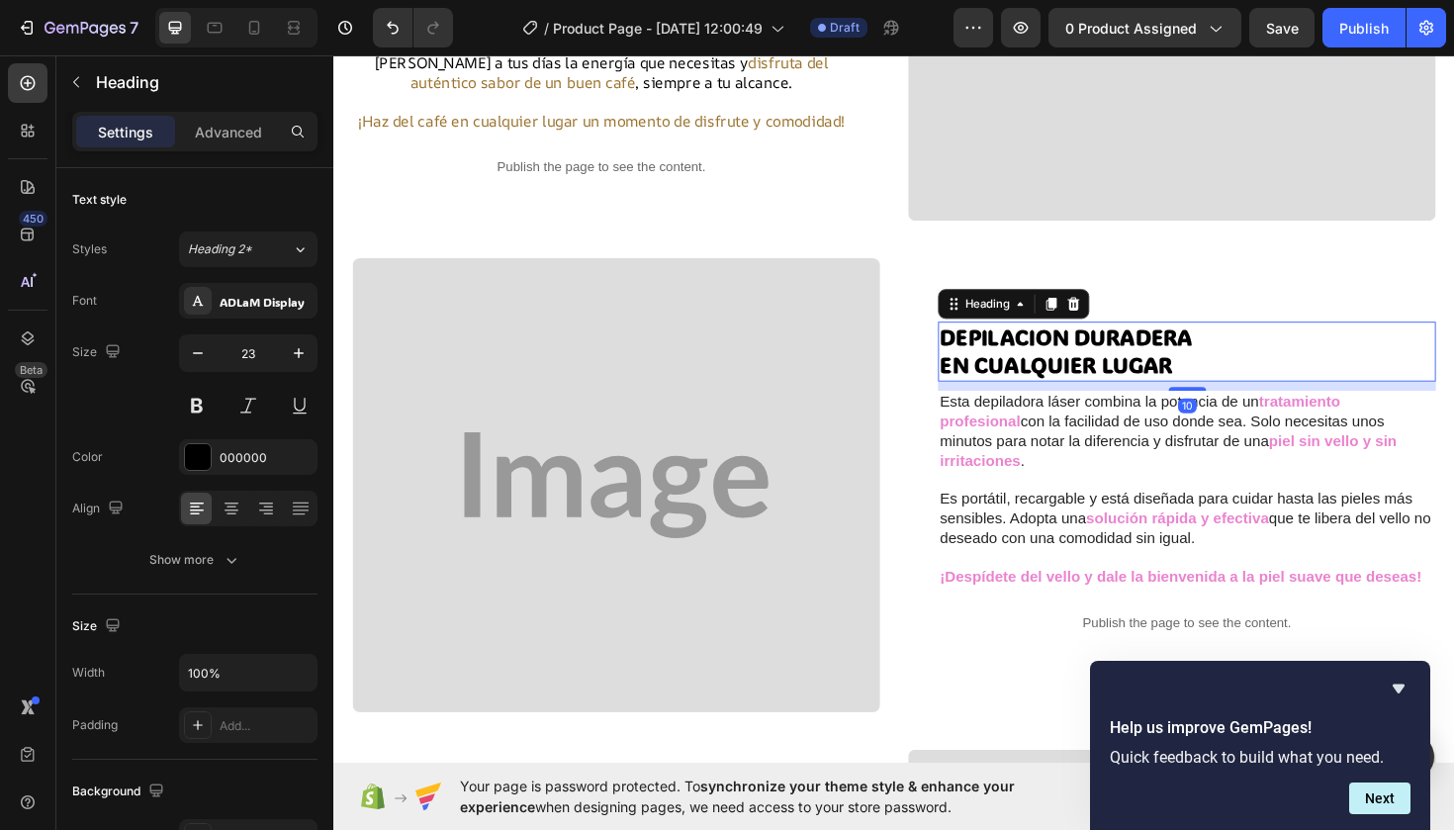
click at [978, 363] on strong "DEPILACION DURADERA" at bounding box center [1108, 353] width 267 height 30
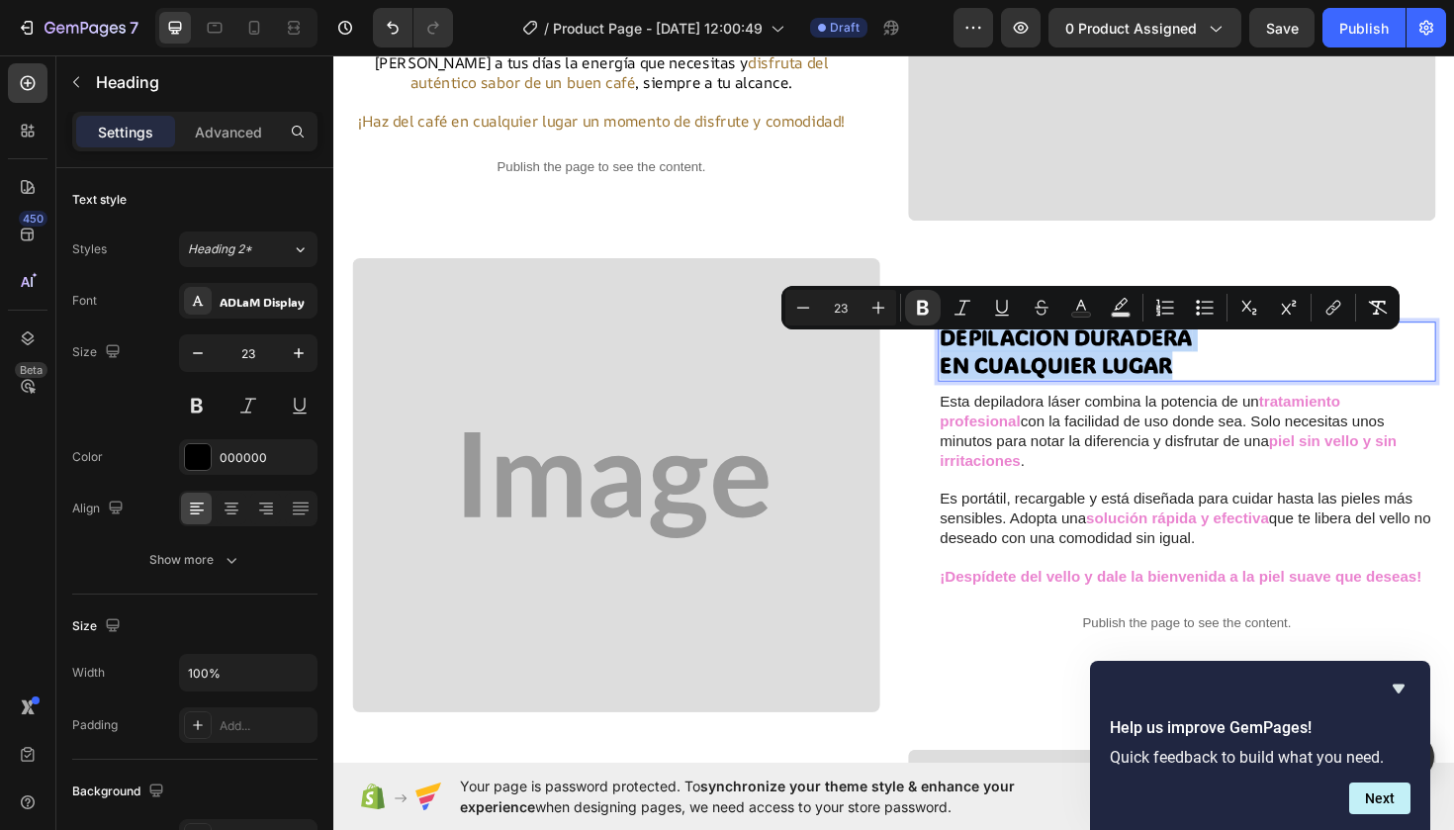
drag, startPoint x: 978, startPoint y: 363, endPoint x: 1244, endPoint y: 391, distance: 267.5
drag, startPoint x: 1249, startPoint y: 392, endPoint x: 977, endPoint y: 362, distance: 273.6
click at [976, 361] on p "DEPILACION DURADERA EN CUALQUIER LUGAR" at bounding box center [1236, 368] width 523 height 59
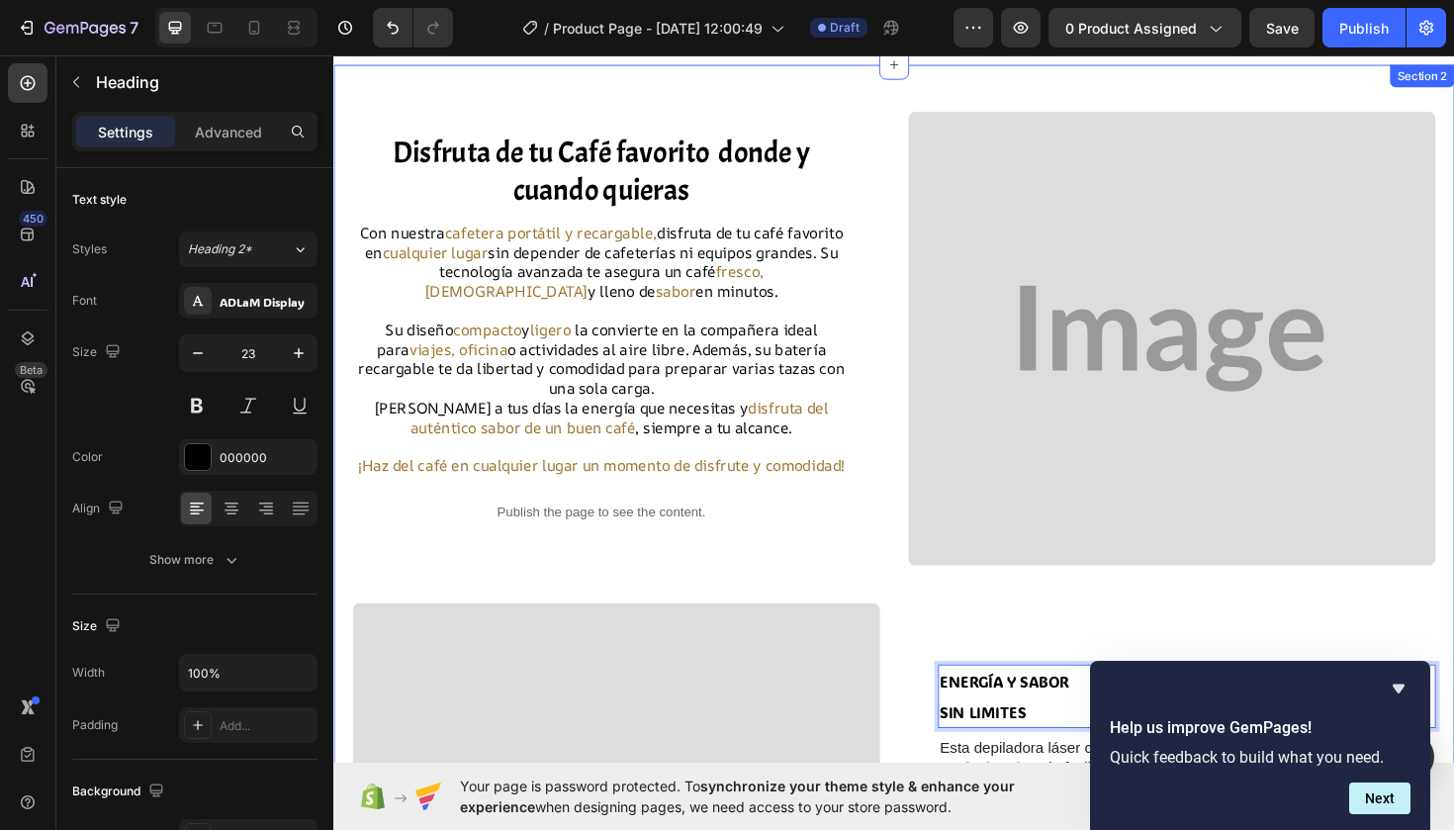
scroll to position [131, 0]
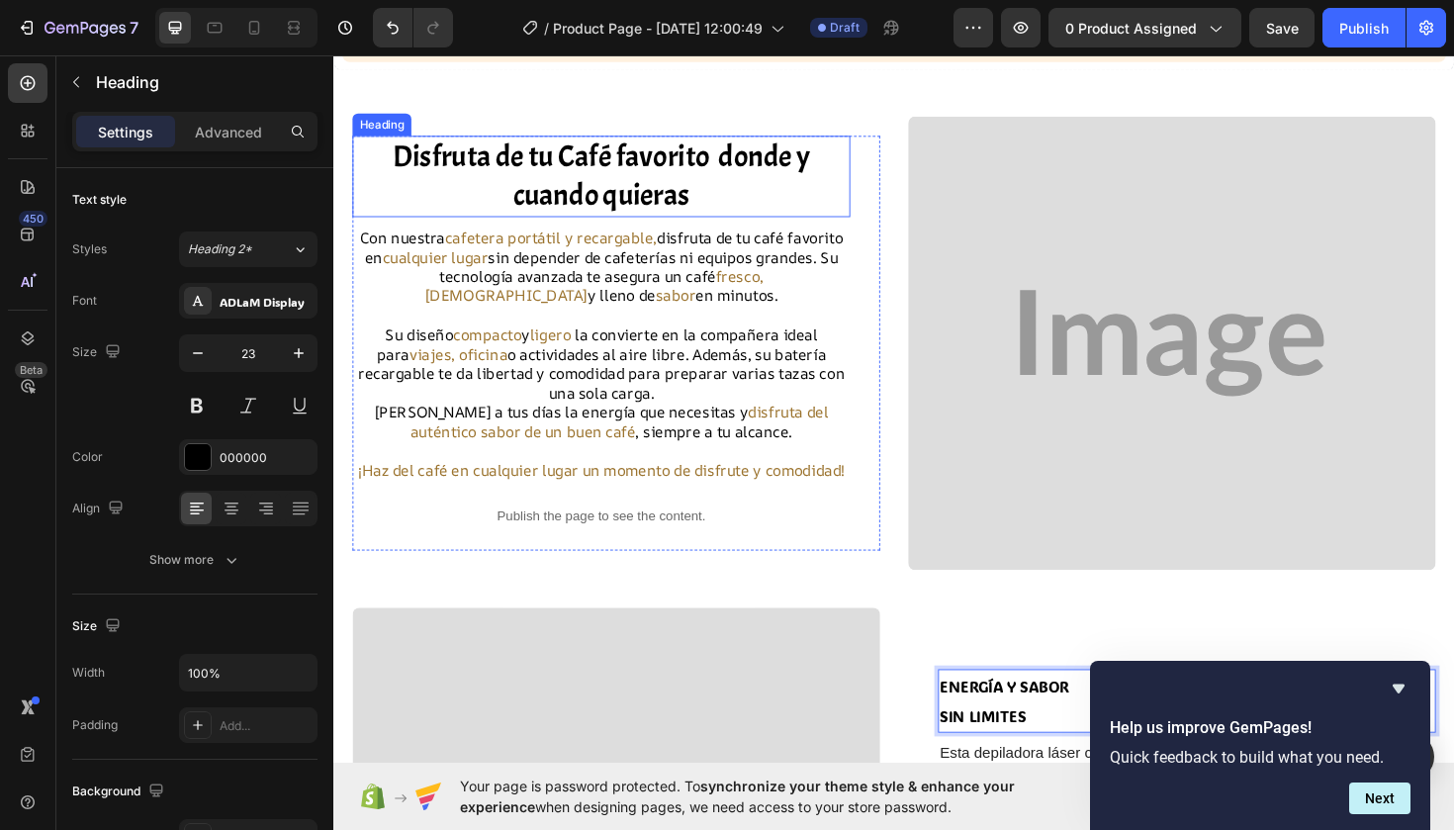
click at [579, 156] on h2 "Disfruta de tu Café favorito donde y cuando quieras" at bounding box center [616, 183] width 527 height 86
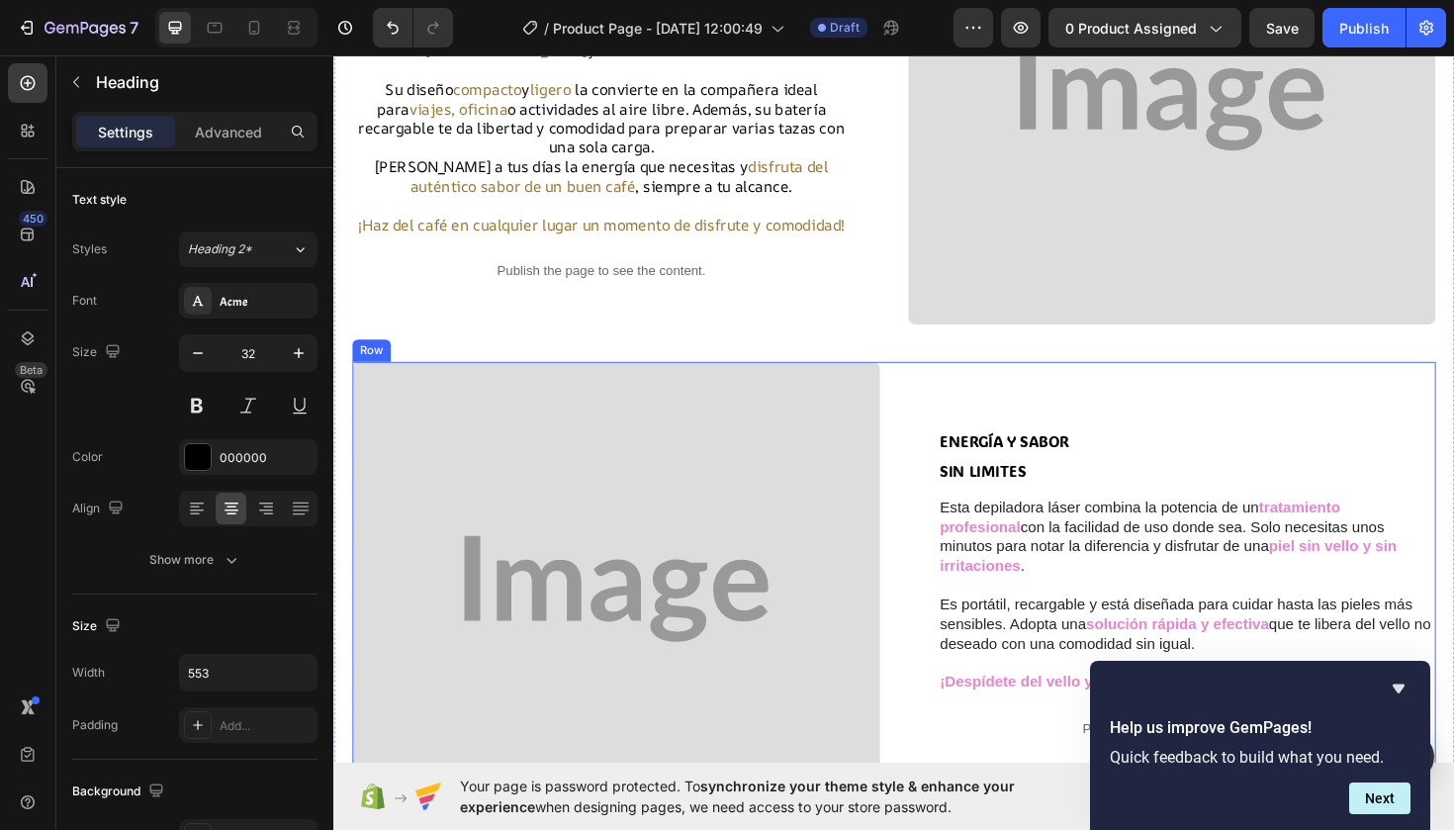
scroll to position [395, 0]
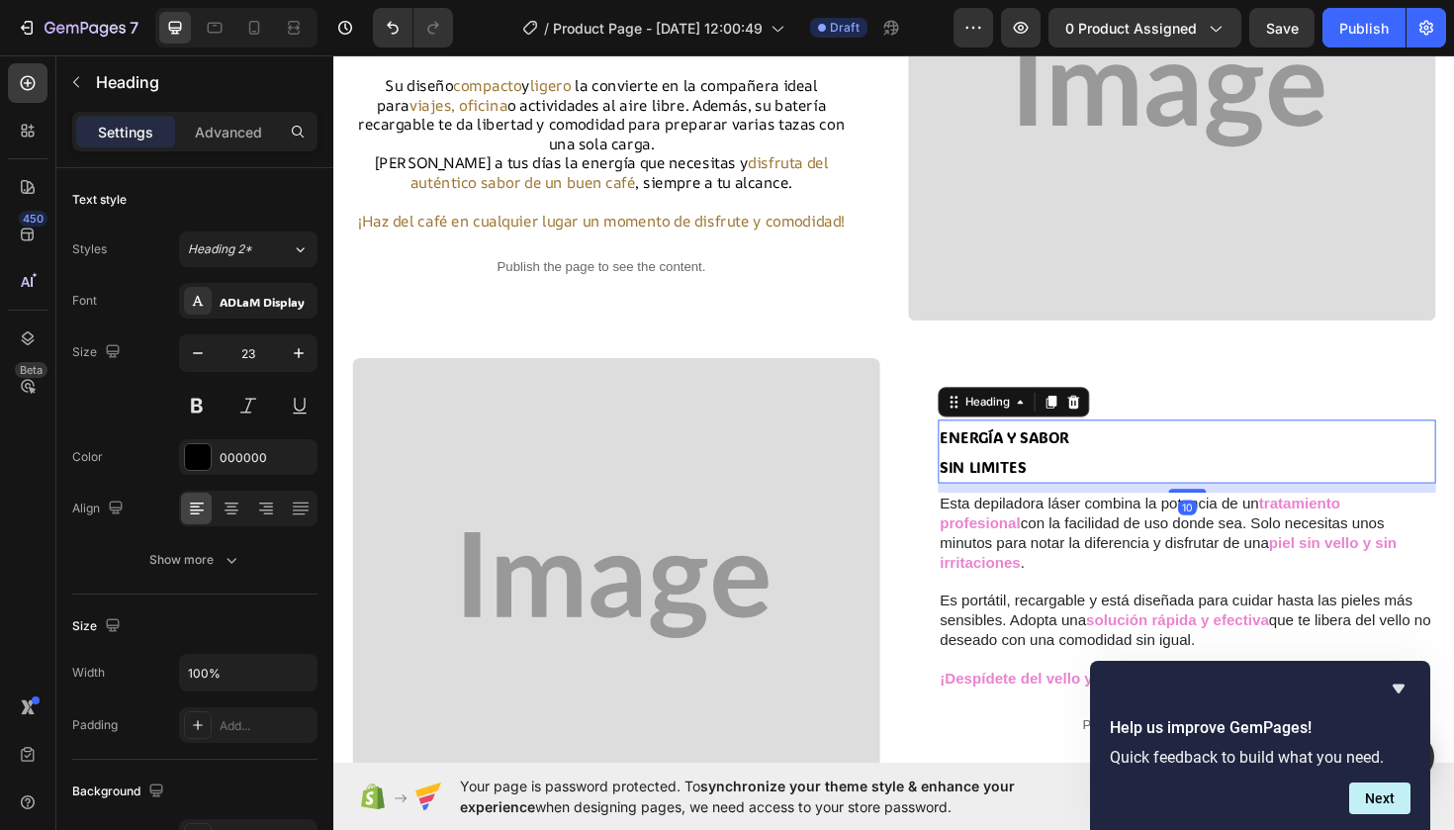
click at [1036, 470] on span "ENERGÍA Y SABOR" at bounding box center [1043, 459] width 137 height 21
click at [280, 299] on div "ADLaM Display" at bounding box center [266, 302] width 93 height 18
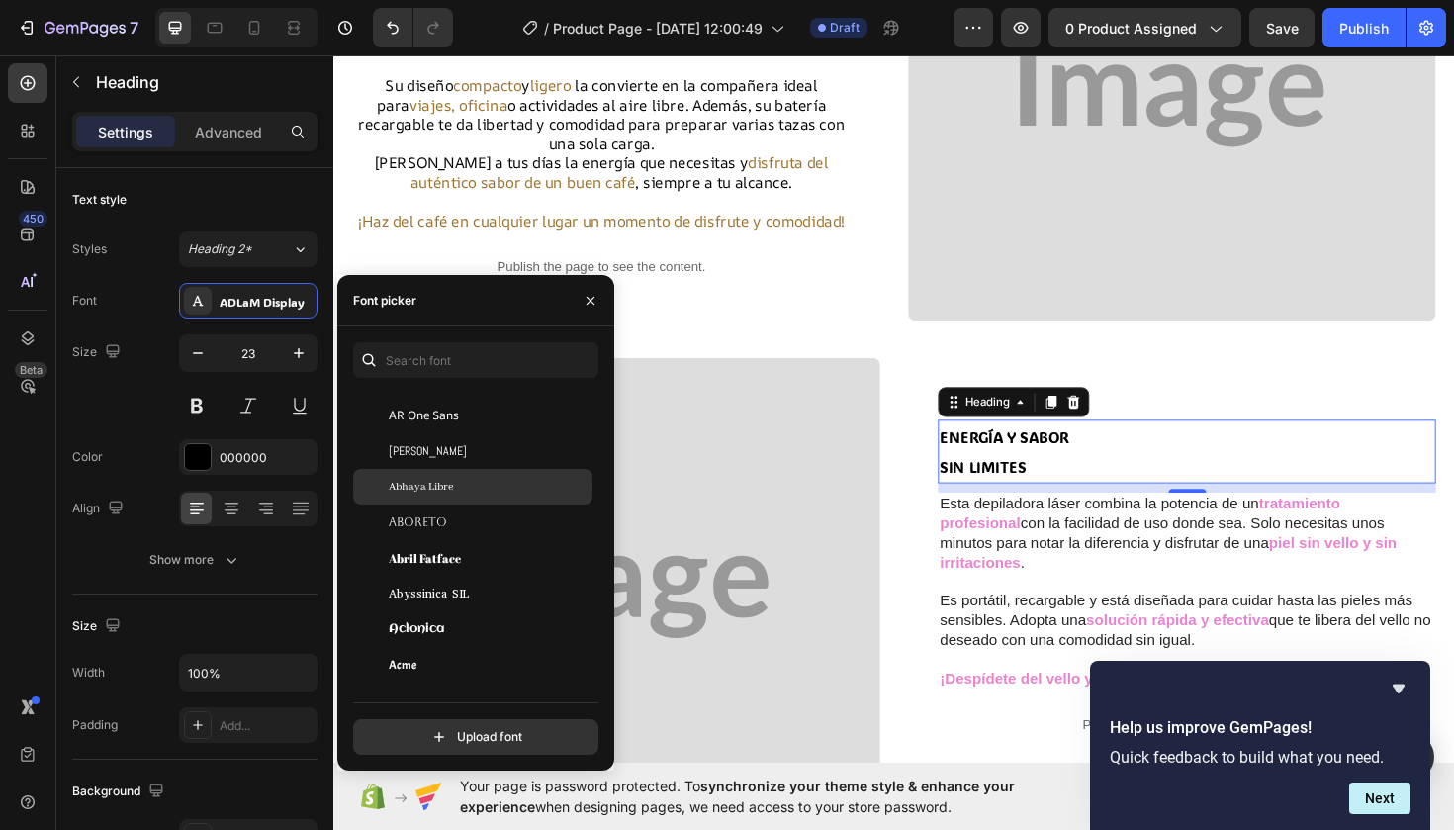
scroll to position [261, 0]
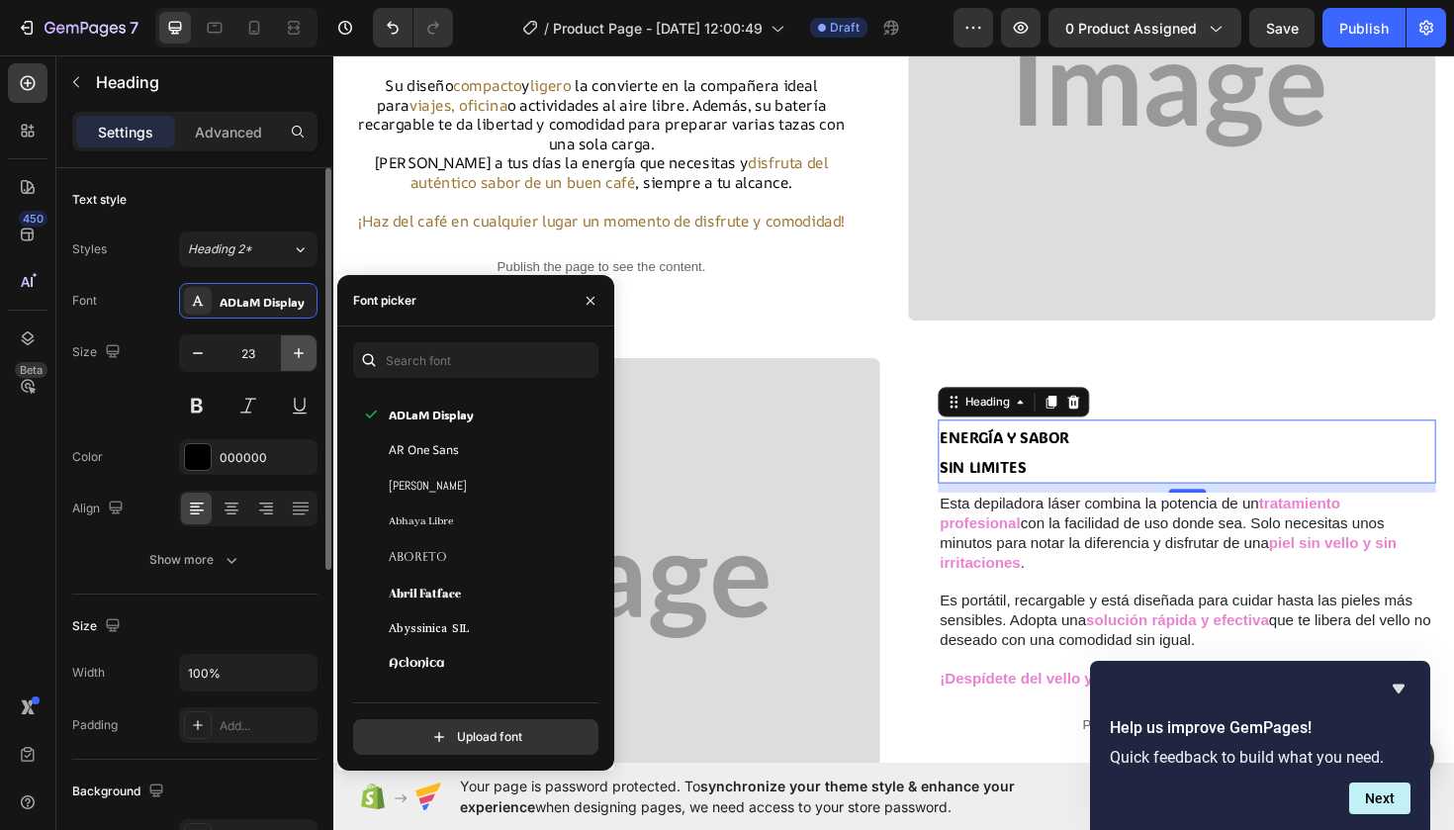
click at [297, 347] on icon "button" at bounding box center [299, 353] width 20 height 20
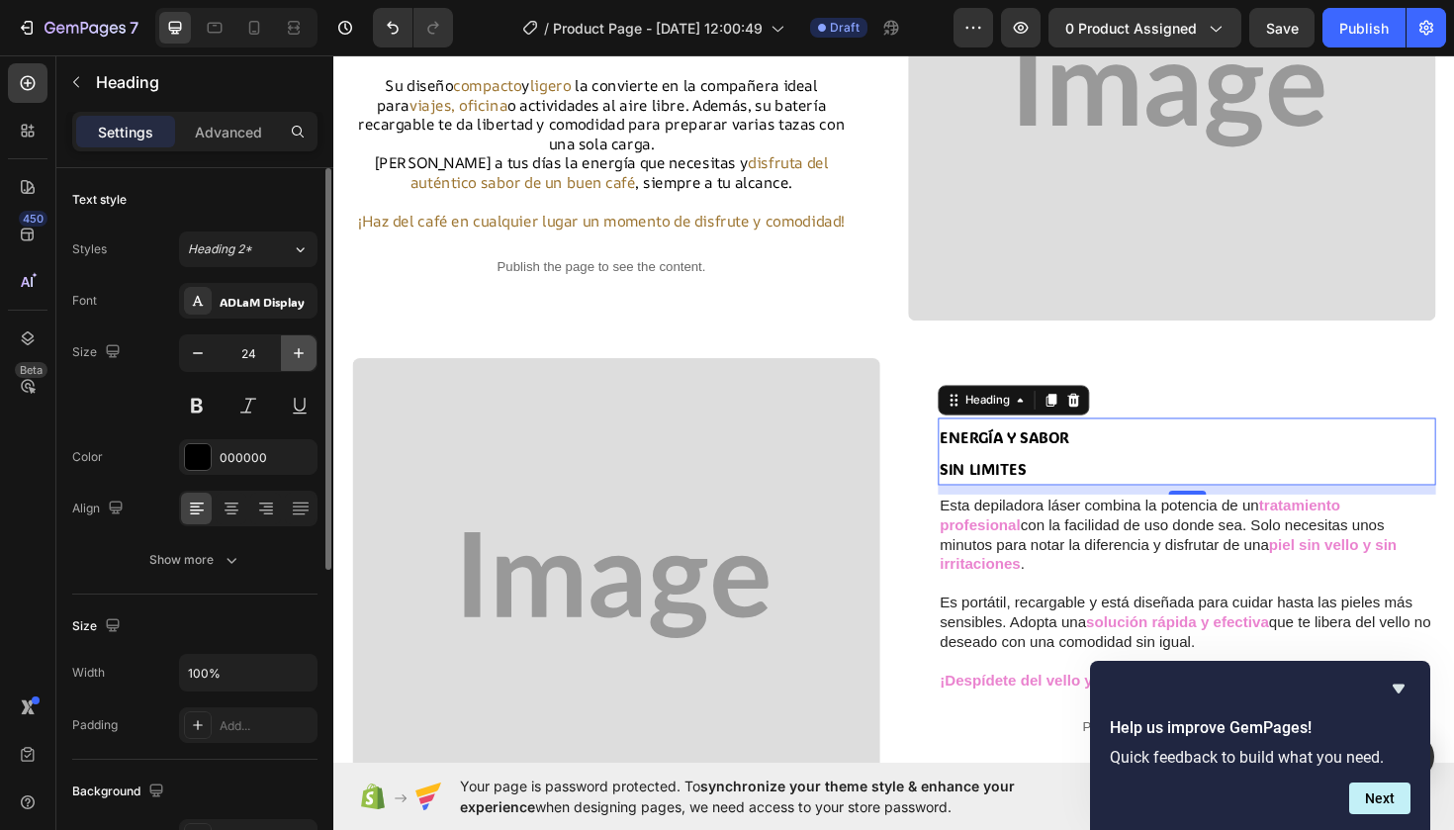
click at [297, 347] on icon "button" at bounding box center [299, 353] width 20 height 20
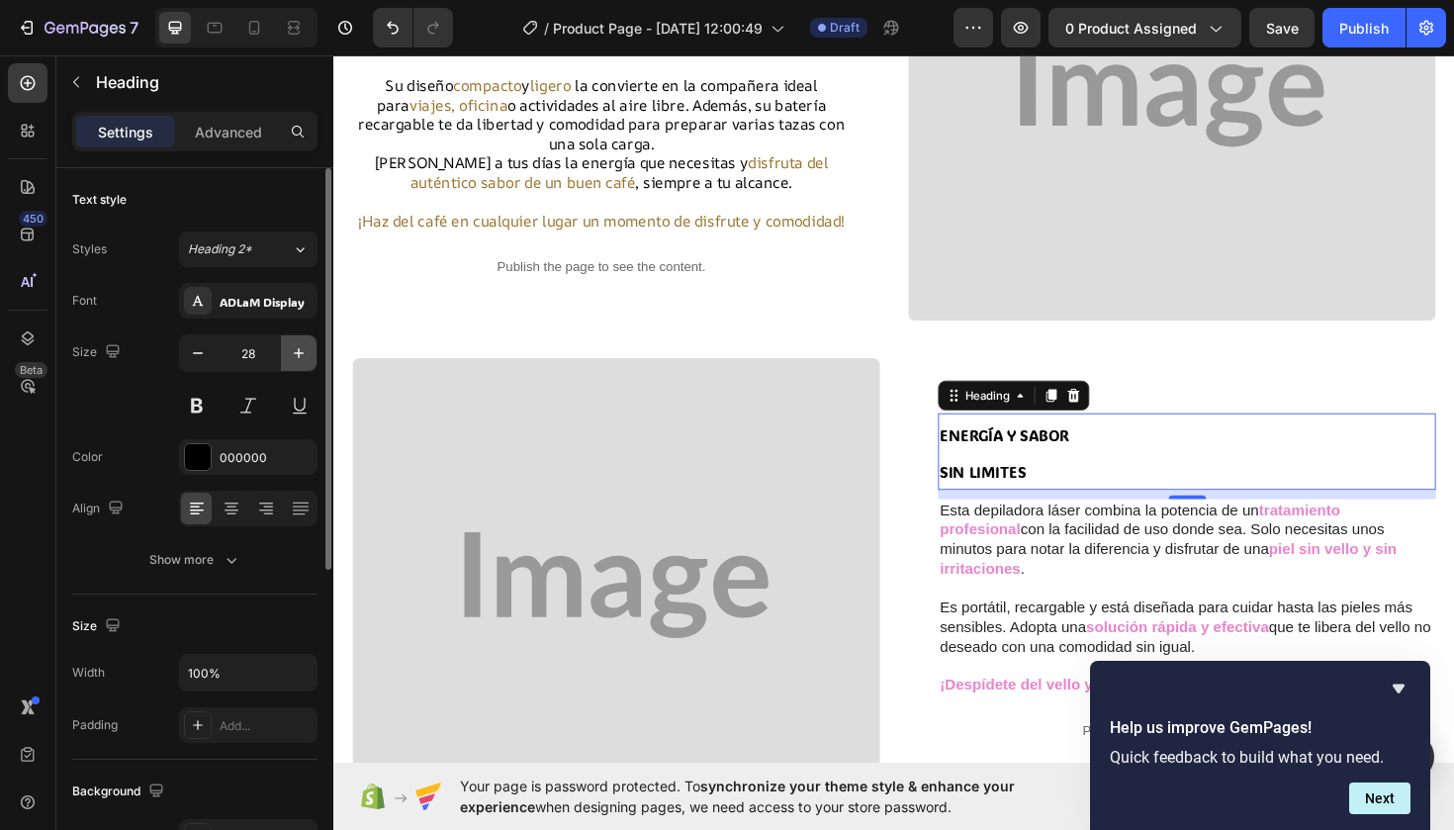
click at [297, 347] on icon "button" at bounding box center [299, 353] width 20 height 20
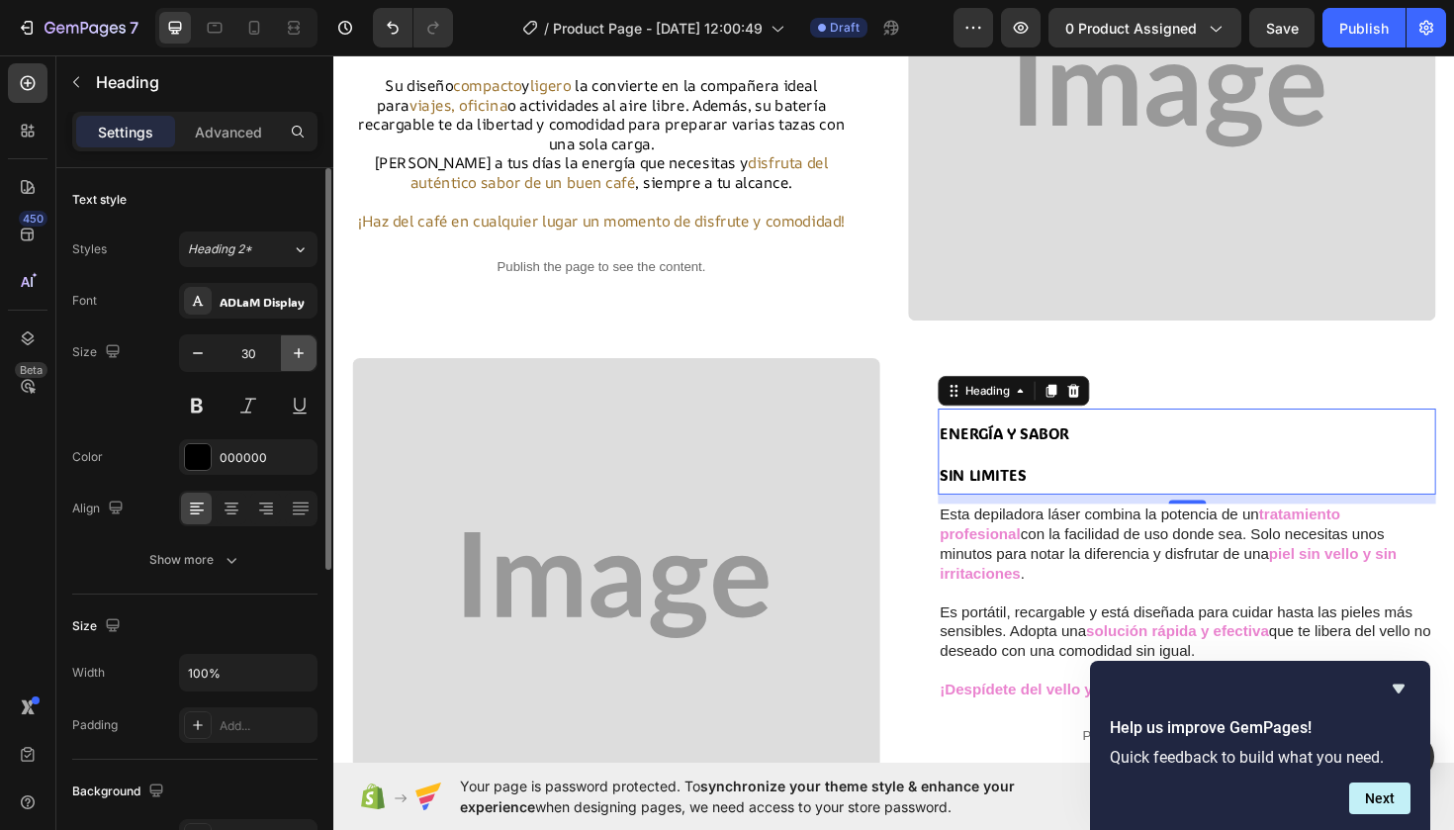
click at [297, 347] on icon "button" at bounding box center [299, 353] width 20 height 20
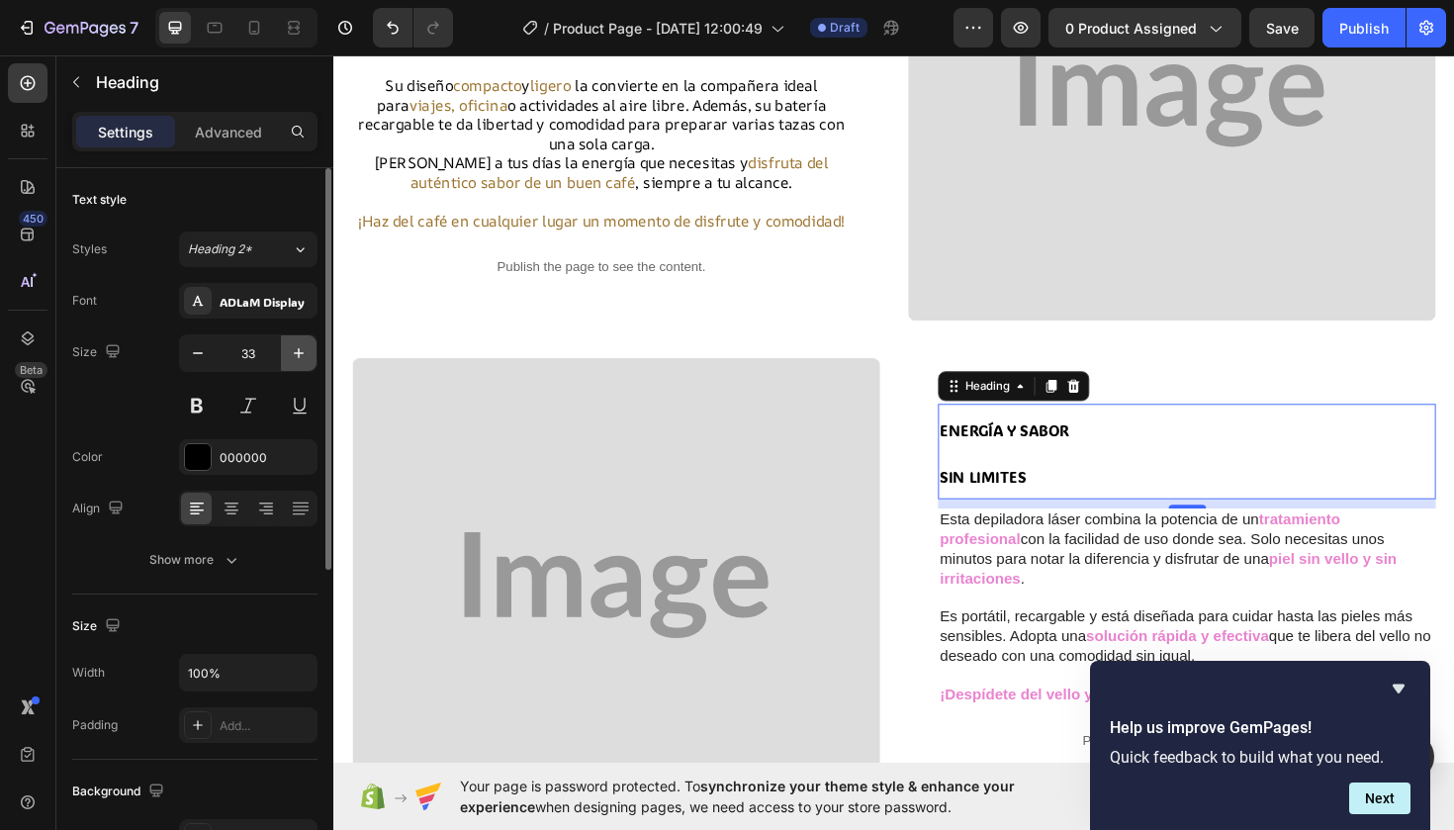
click at [297, 347] on icon "button" at bounding box center [299, 353] width 20 height 20
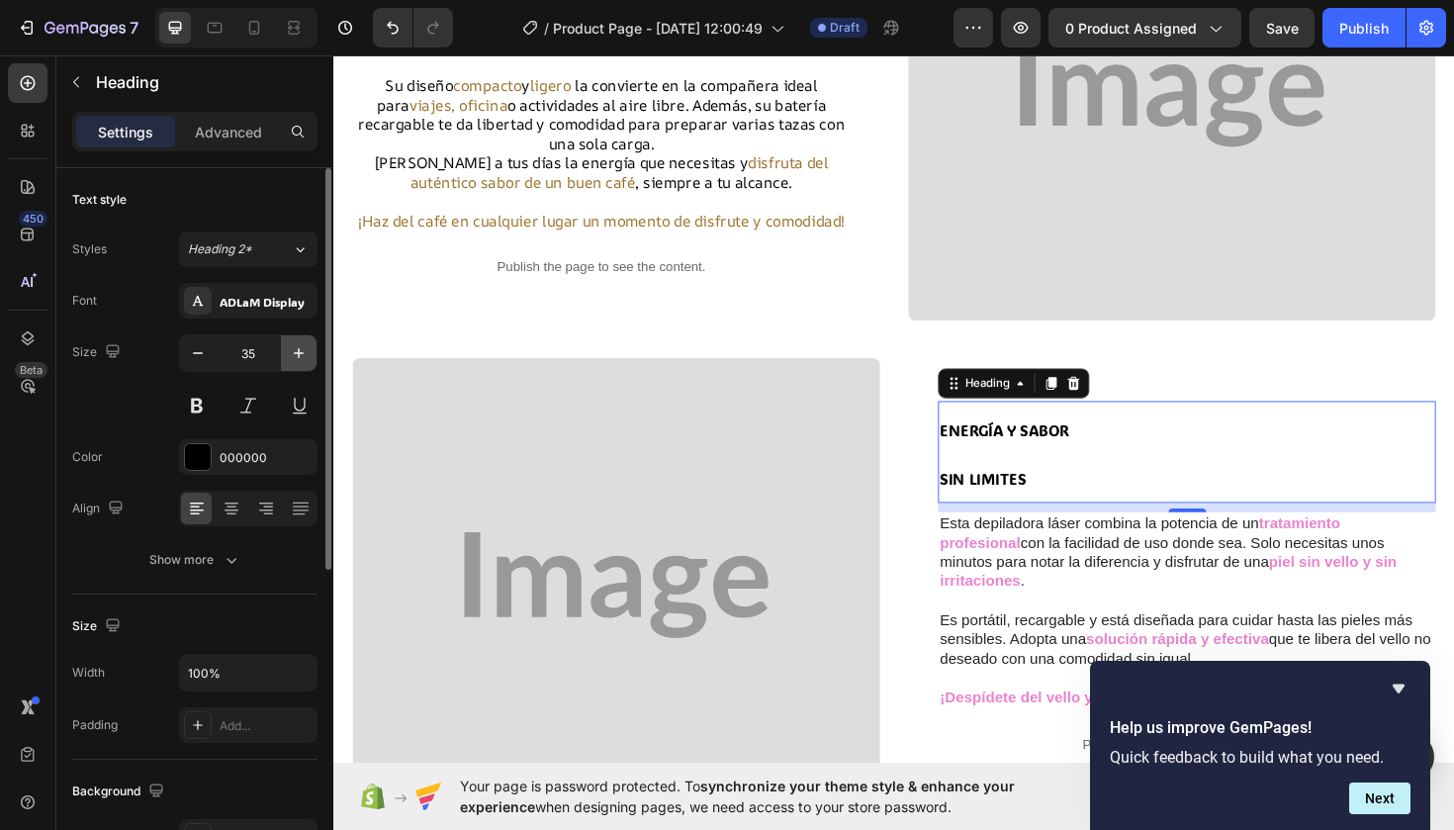
click at [297, 347] on icon "button" at bounding box center [299, 353] width 20 height 20
click at [190, 351] on icon "button" at bounding box center [198, 353] width 20 height 20
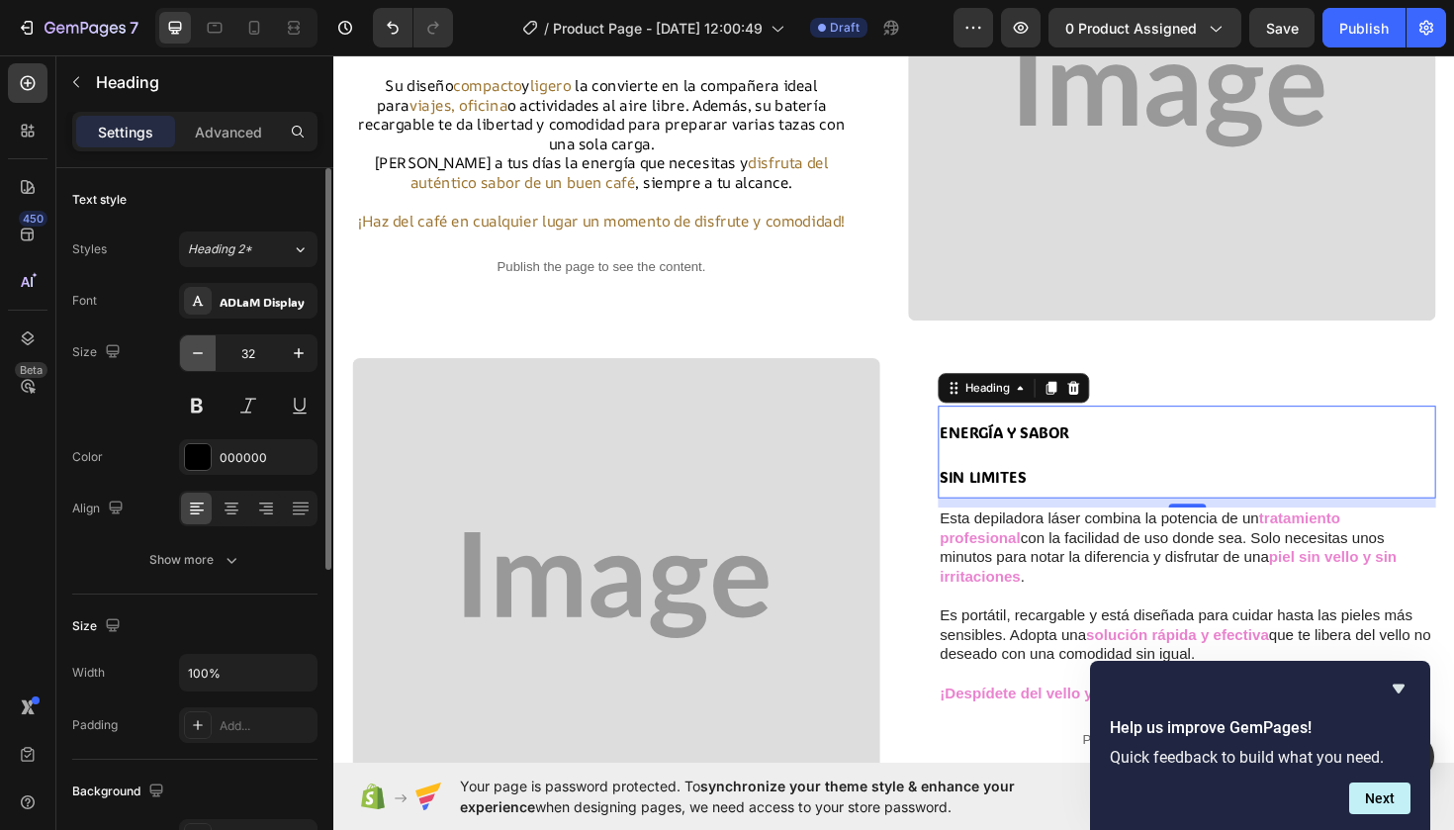
click at [190, 351] on icon "button" at bounding box center [198, 353] width 20 height 20
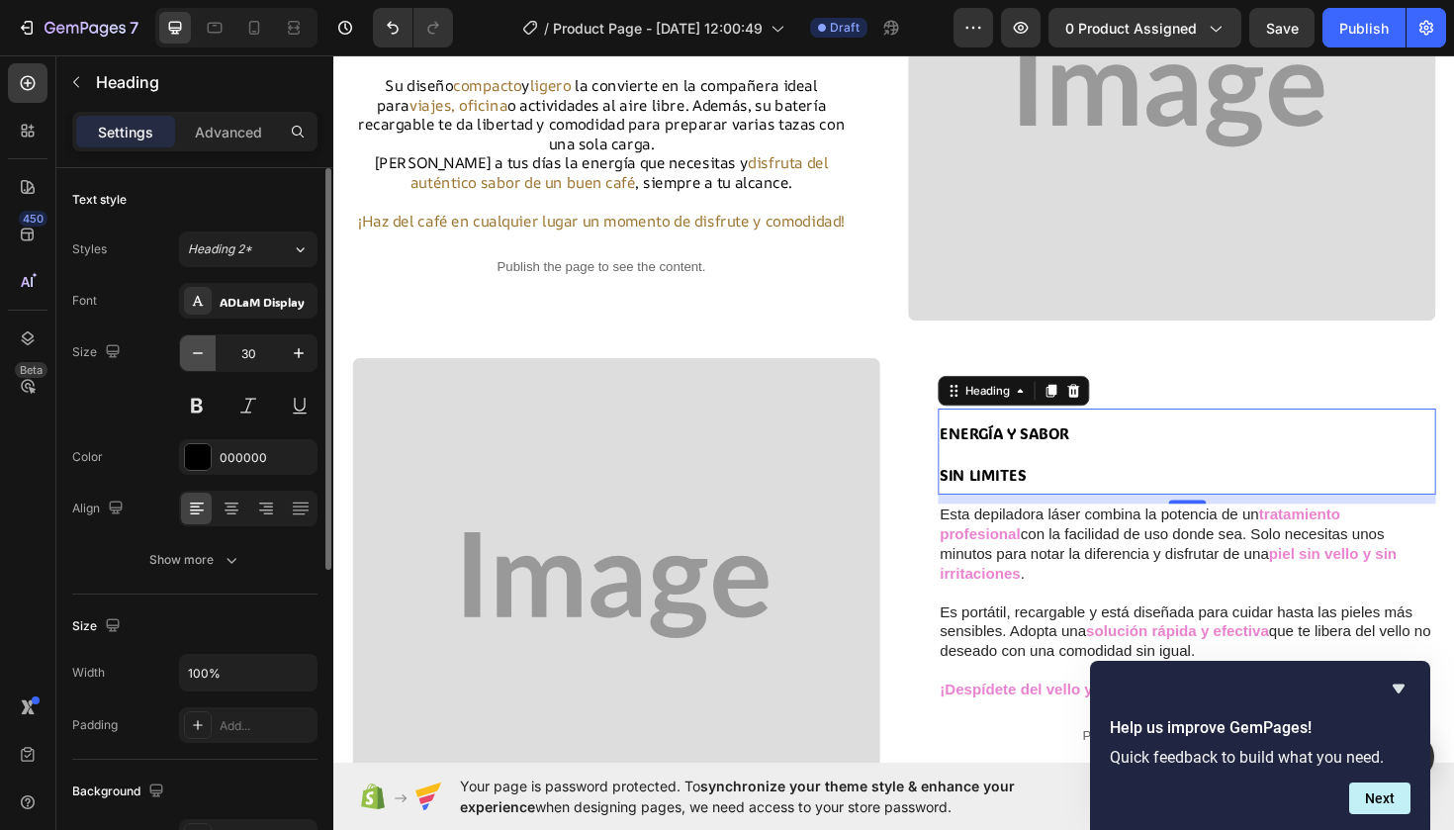
click at [190, 351] on icon "button" at bounding box center [198, 353] width 20 height 20
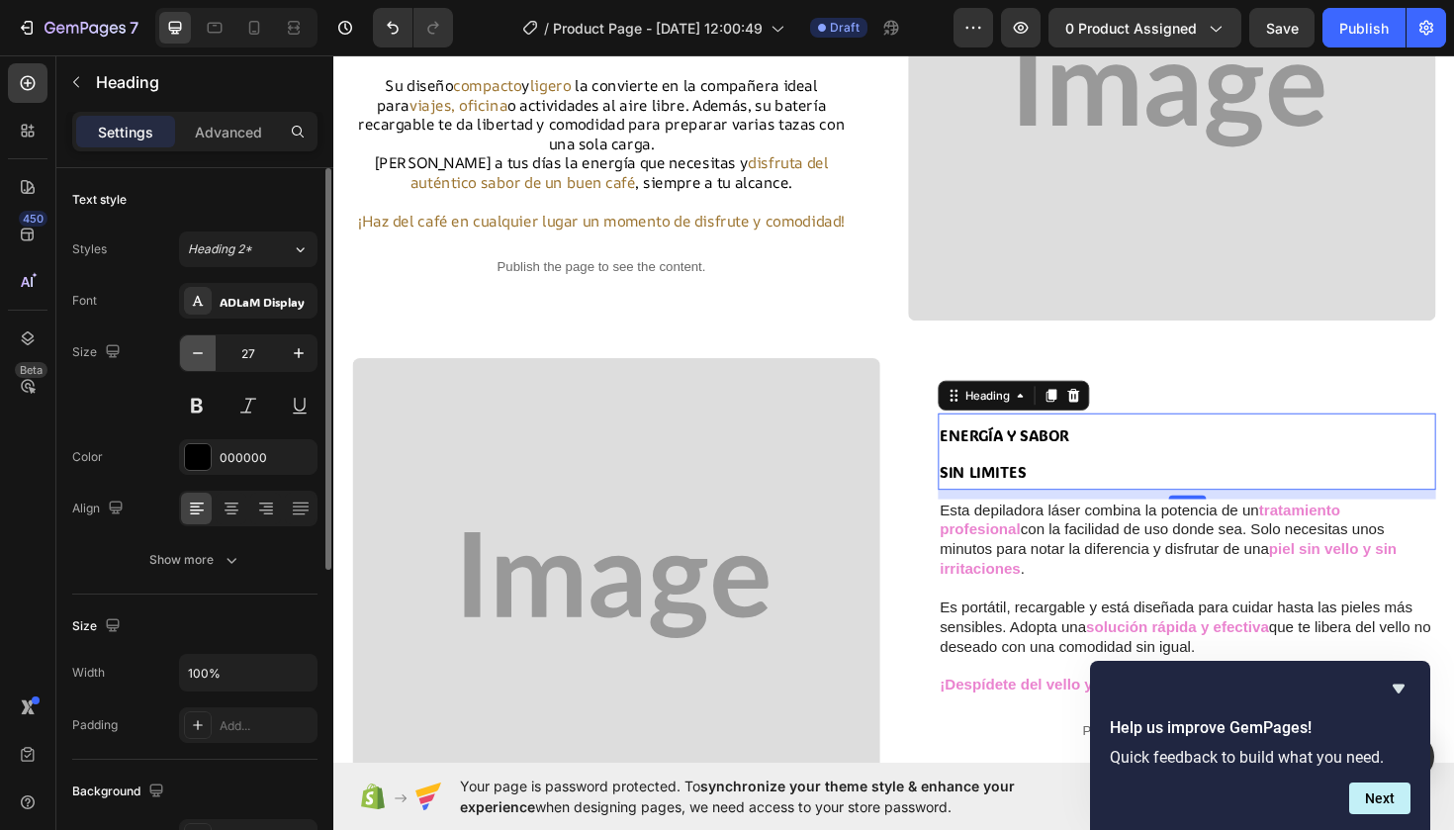
click at [190, 351] on icon "button" at bounding box center [198, 353] width 20 height 20
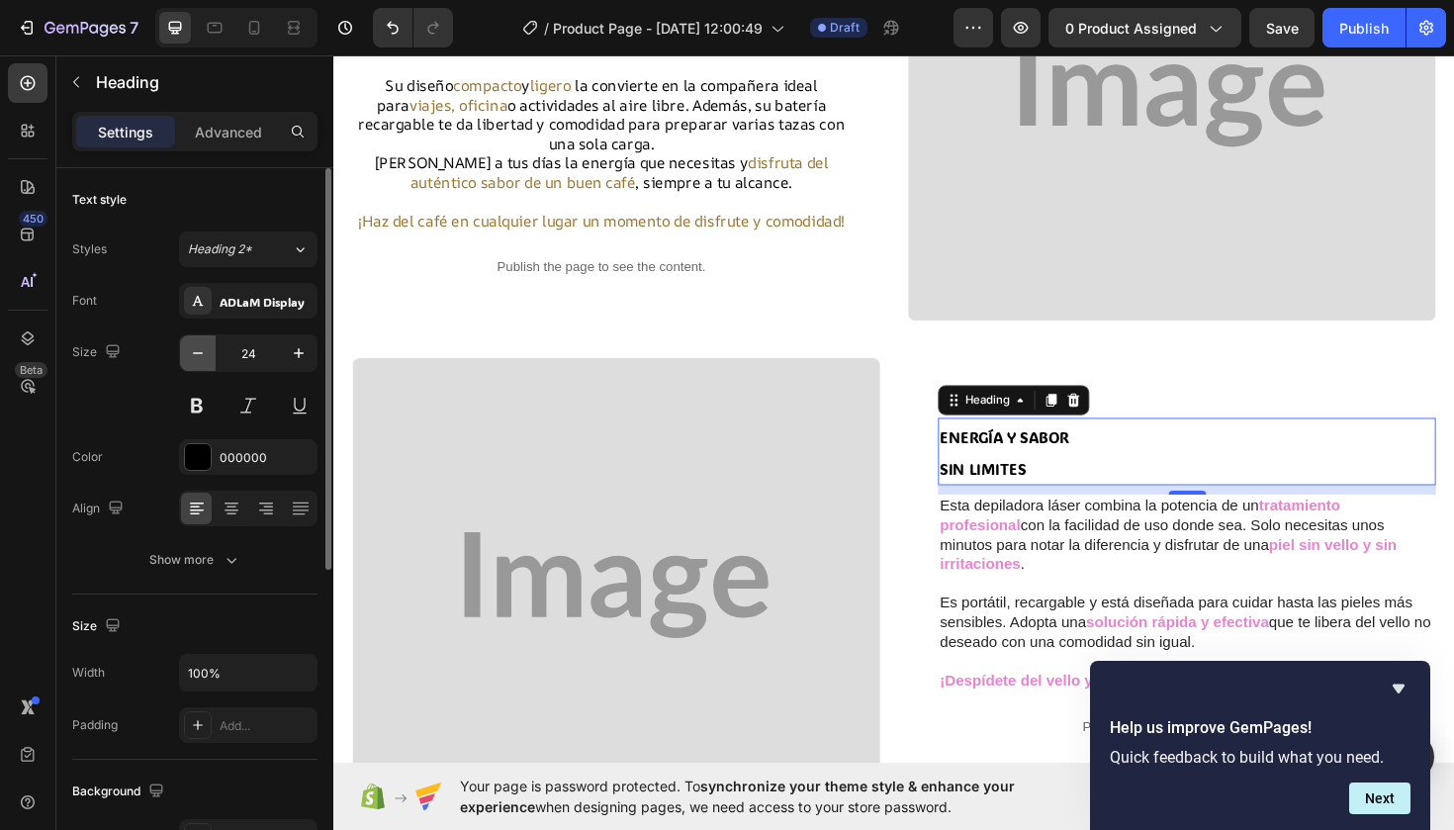
click at [190, 351] on icon "button" at bounding box center [198, 353] width 20 height 20
type input "23"
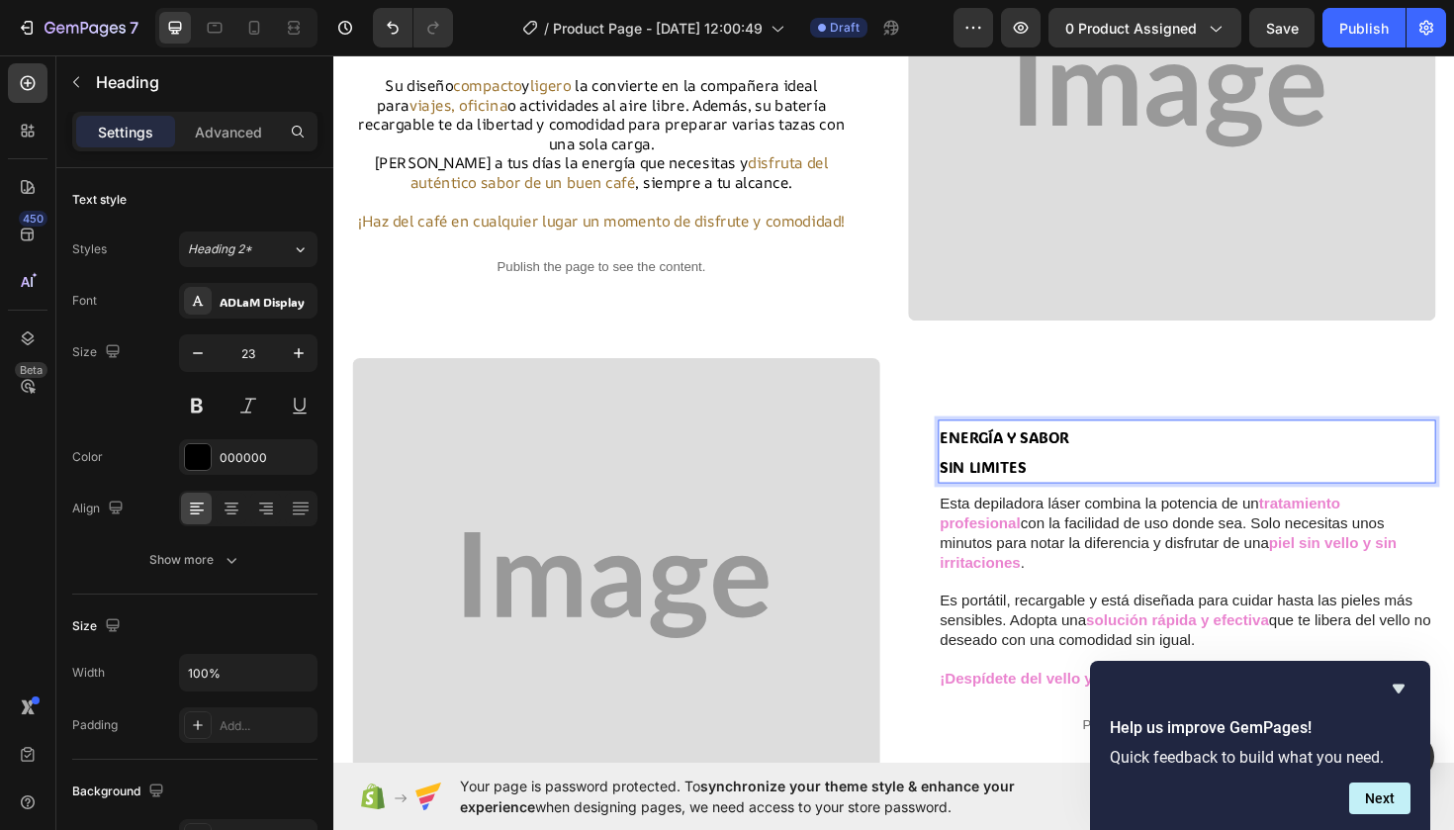
click at [1130, 485] on p "ENERGÍA Y SABOR SIN LIMITES" at bounding box center [1236, 474] width 523 height 63
click at [1078, 506] on p "ENERGÍA Y SABOR SIN LIMITES" at bounding box center [1236, 474] width 523 height 63
click at [1124, 479] on p "ENERGÍA Y SABOR SIN LIMITES" at bounding box center [1236, 474] width 523 height 63
click at [1097, 501] on p "⁠⁠⁠⁠⁠⁠⁠ SIN LIMITES" at bounding box center [1236, 474] width 523 height 61
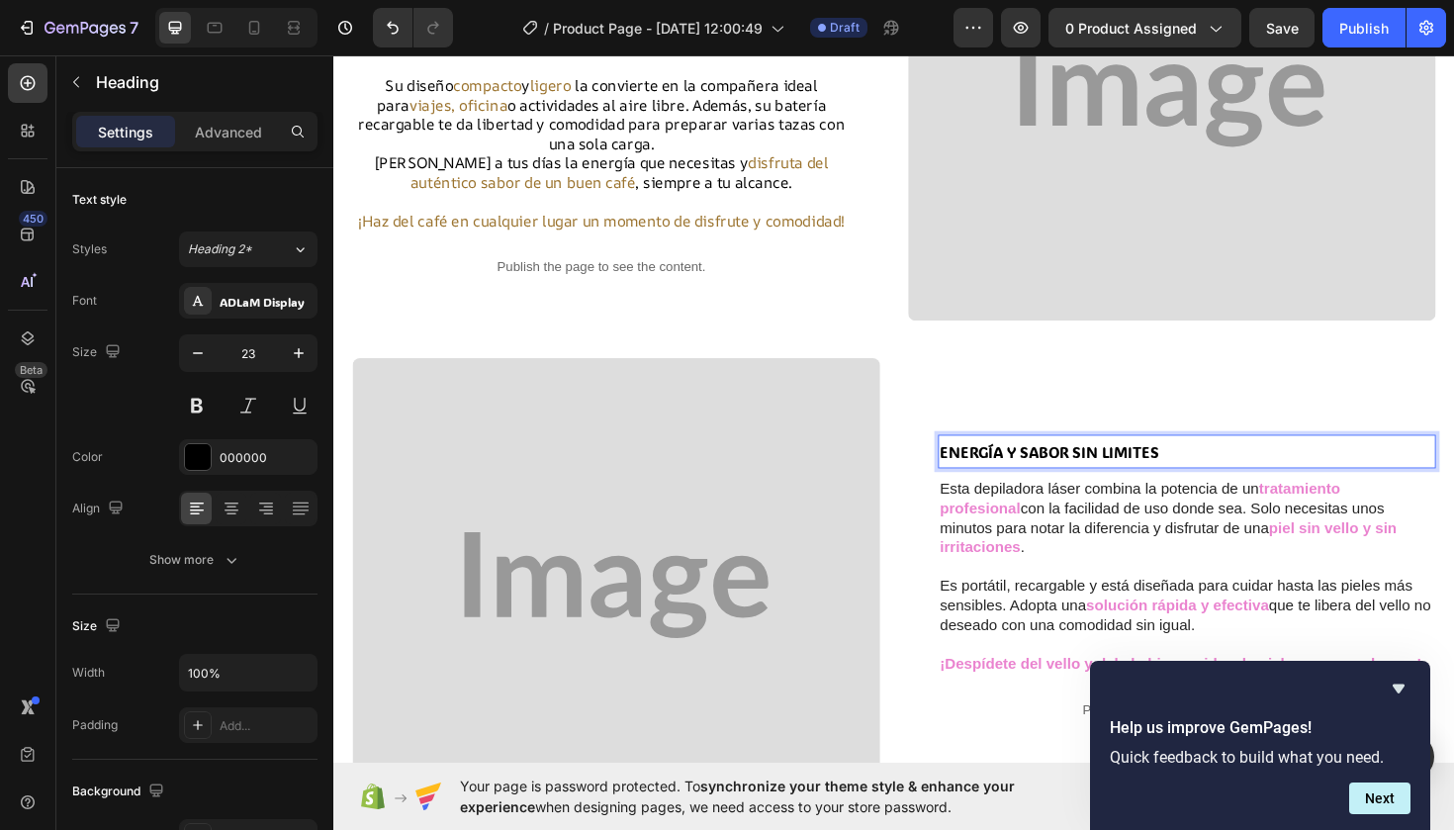
click at [1161, 486] on span "ENERGÍA Y SABOR SIN LIMITES" at bounding box center [1090, 475] width 231 height 21
click at [1284, 482] on p "ENERGÍA Y SABOR SIN LÍMITES" at bounding box center [1236, 475] width 523 height 32
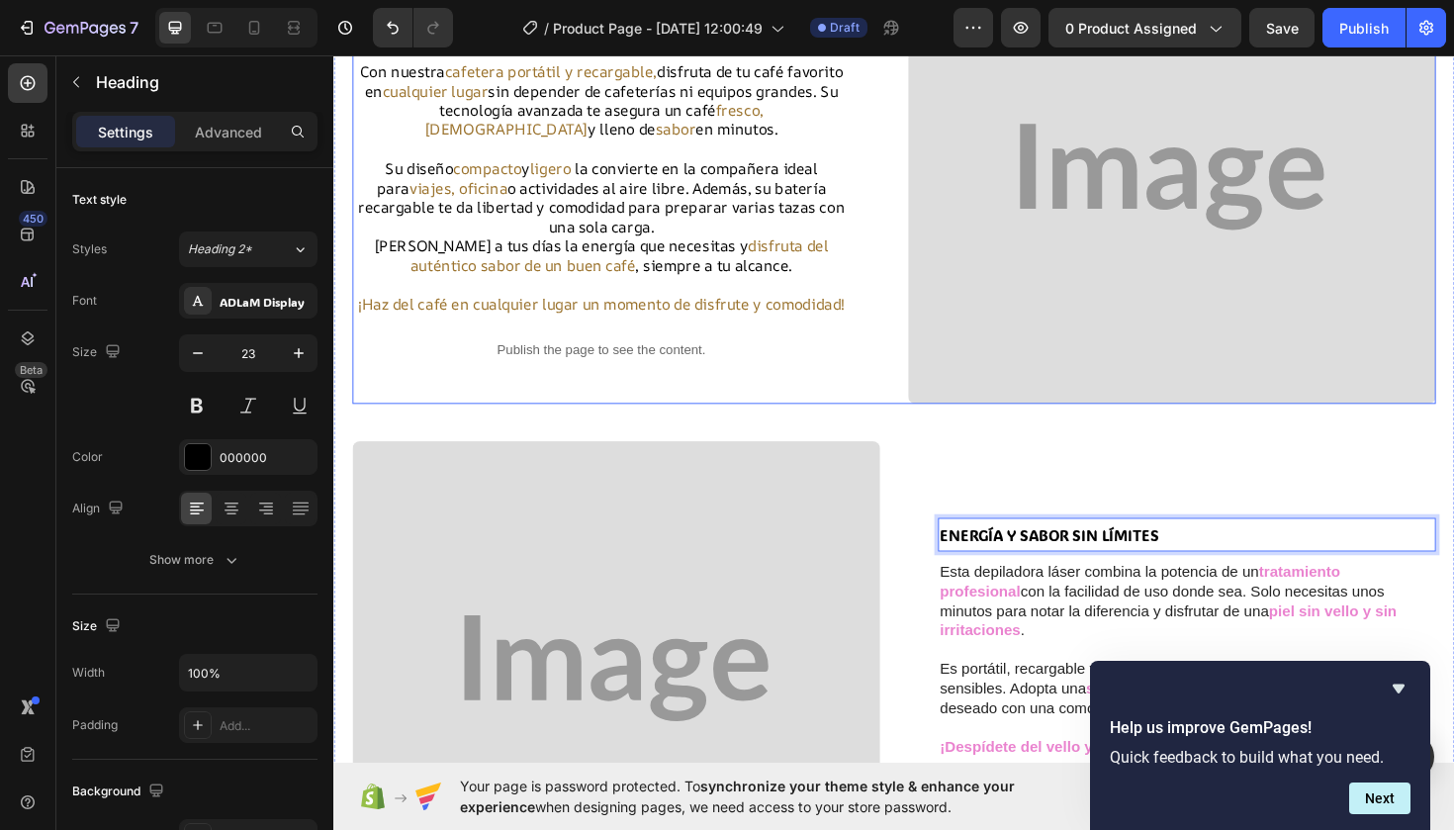
scroll to position [305, 0]
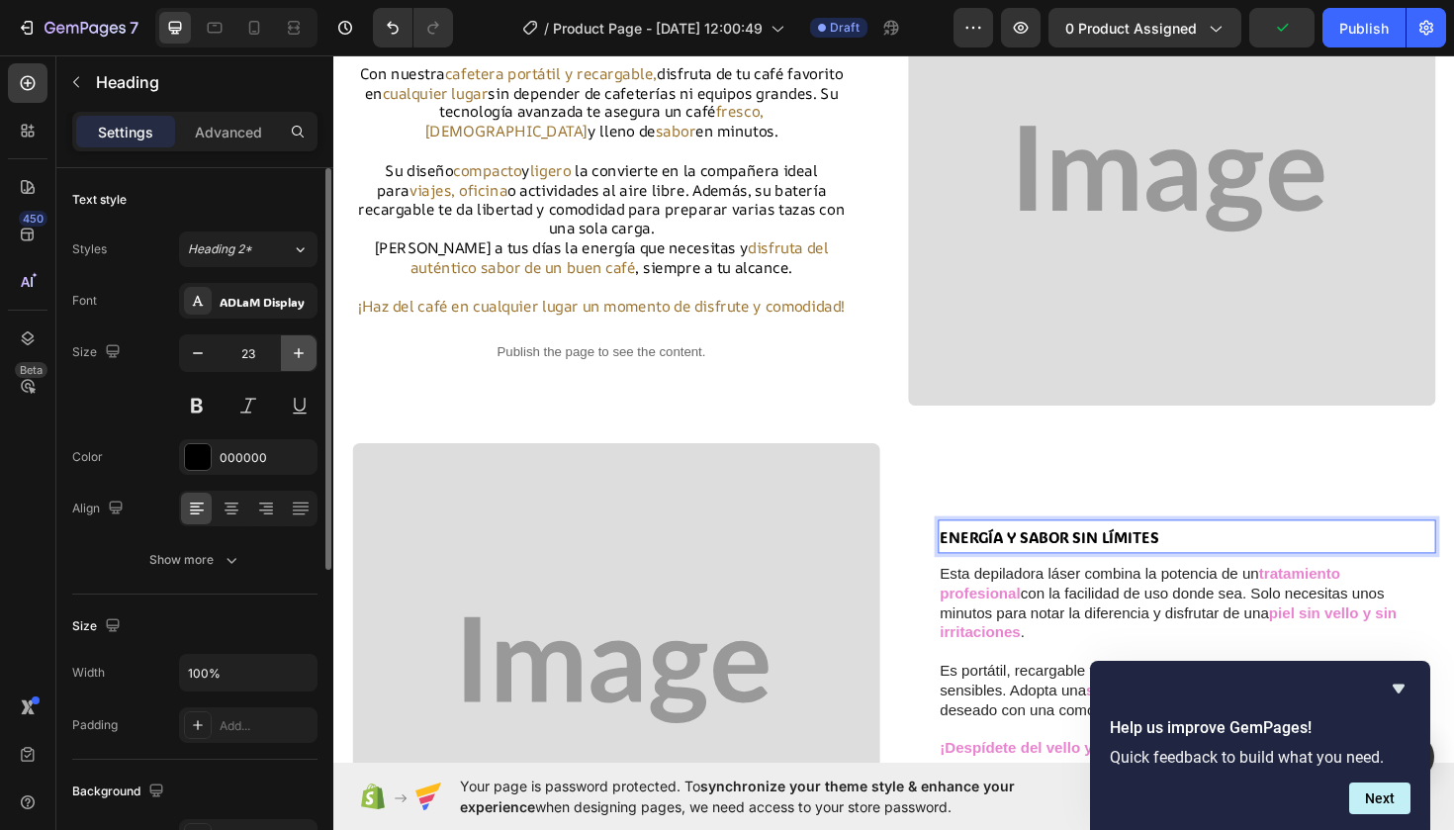
click at [302, 355] on icon "button" at bounding box center [299, 353] width 20 height 20
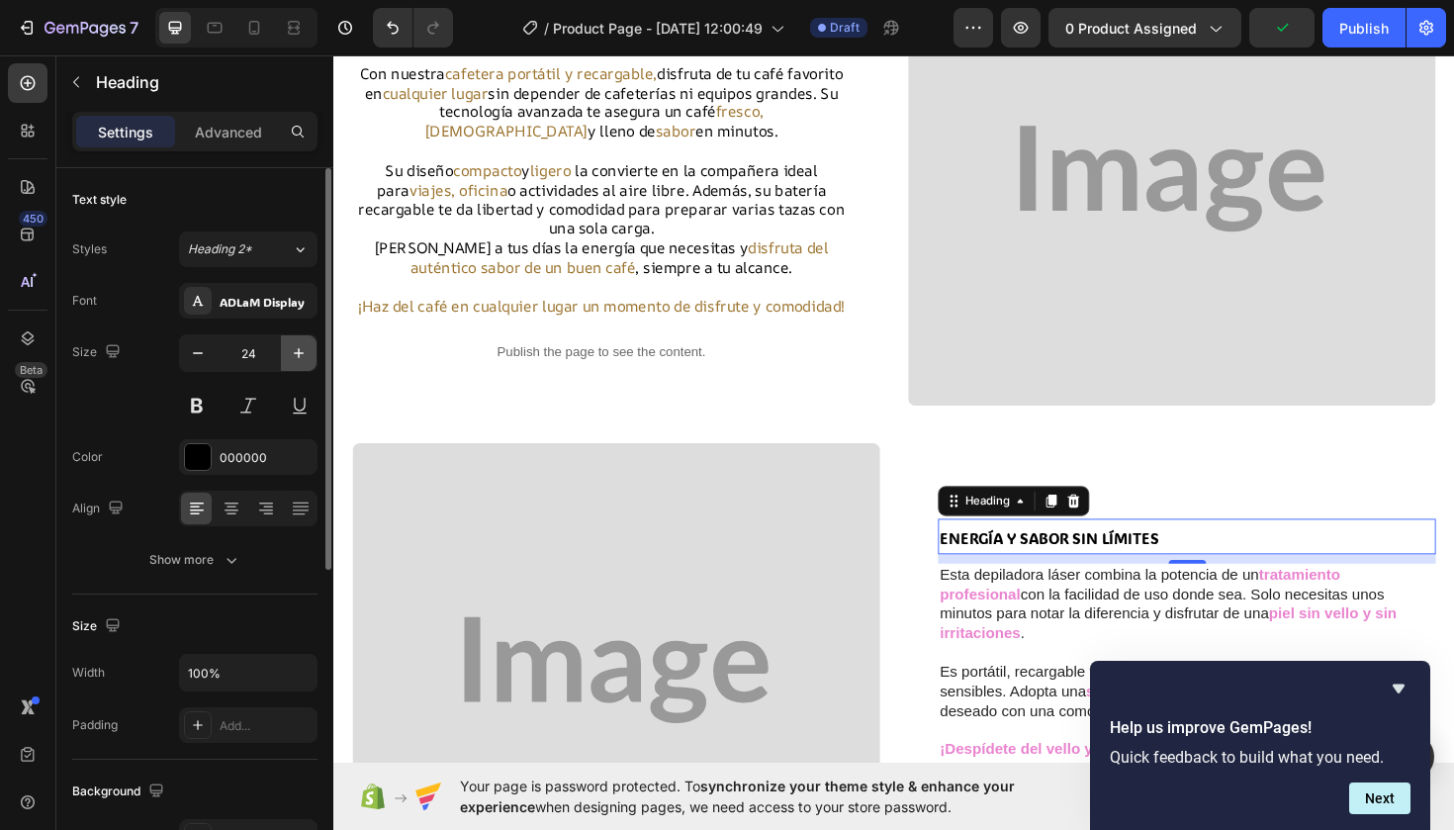
click at [302, 355] on icon "button" at bounding box center [299, 353] width 20 height 20
click at [201, 353] on icon "button" at bounding box center [198, 353] width 10 height 2
type input "23"
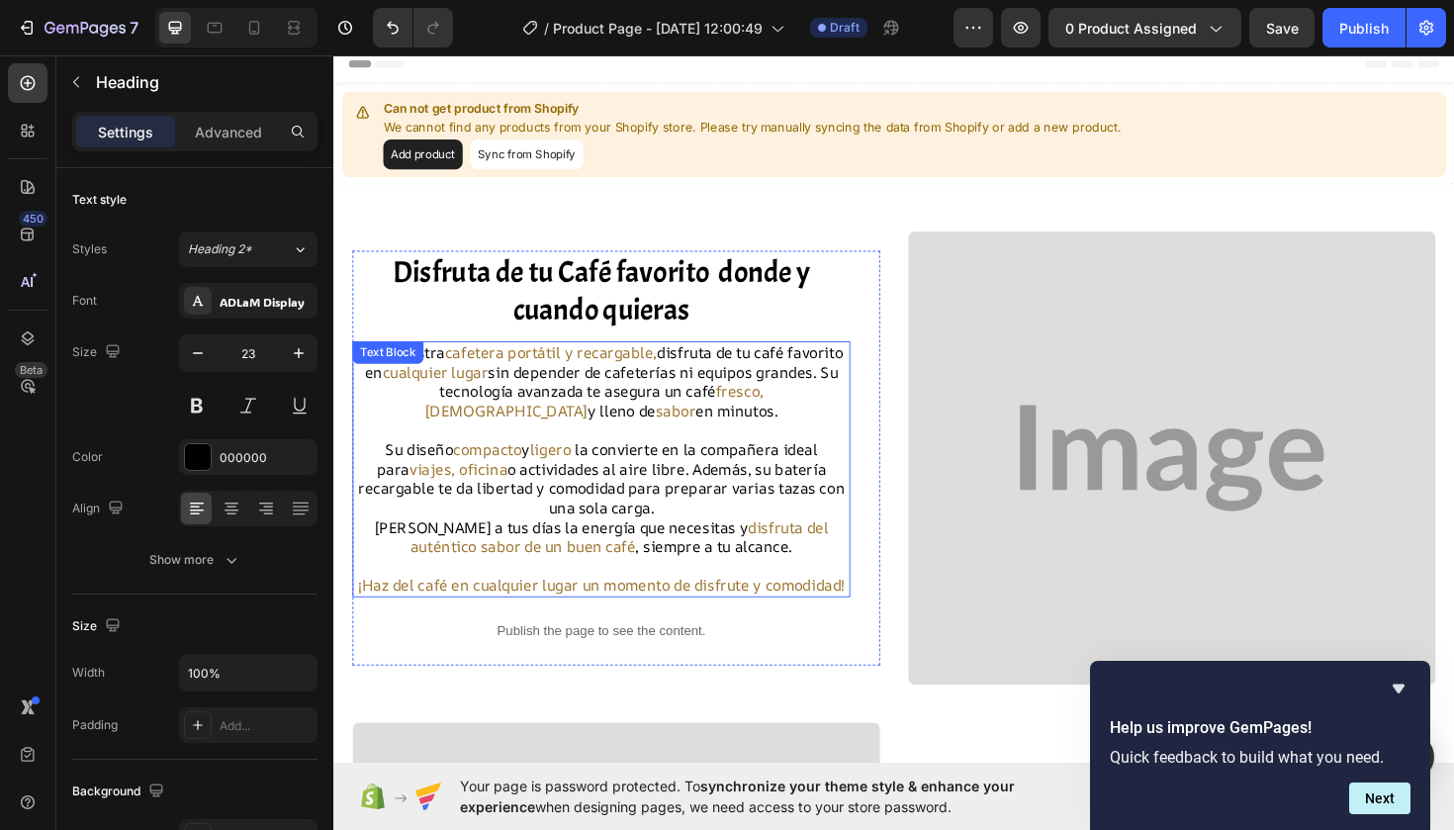
scroll to position [0, 0]
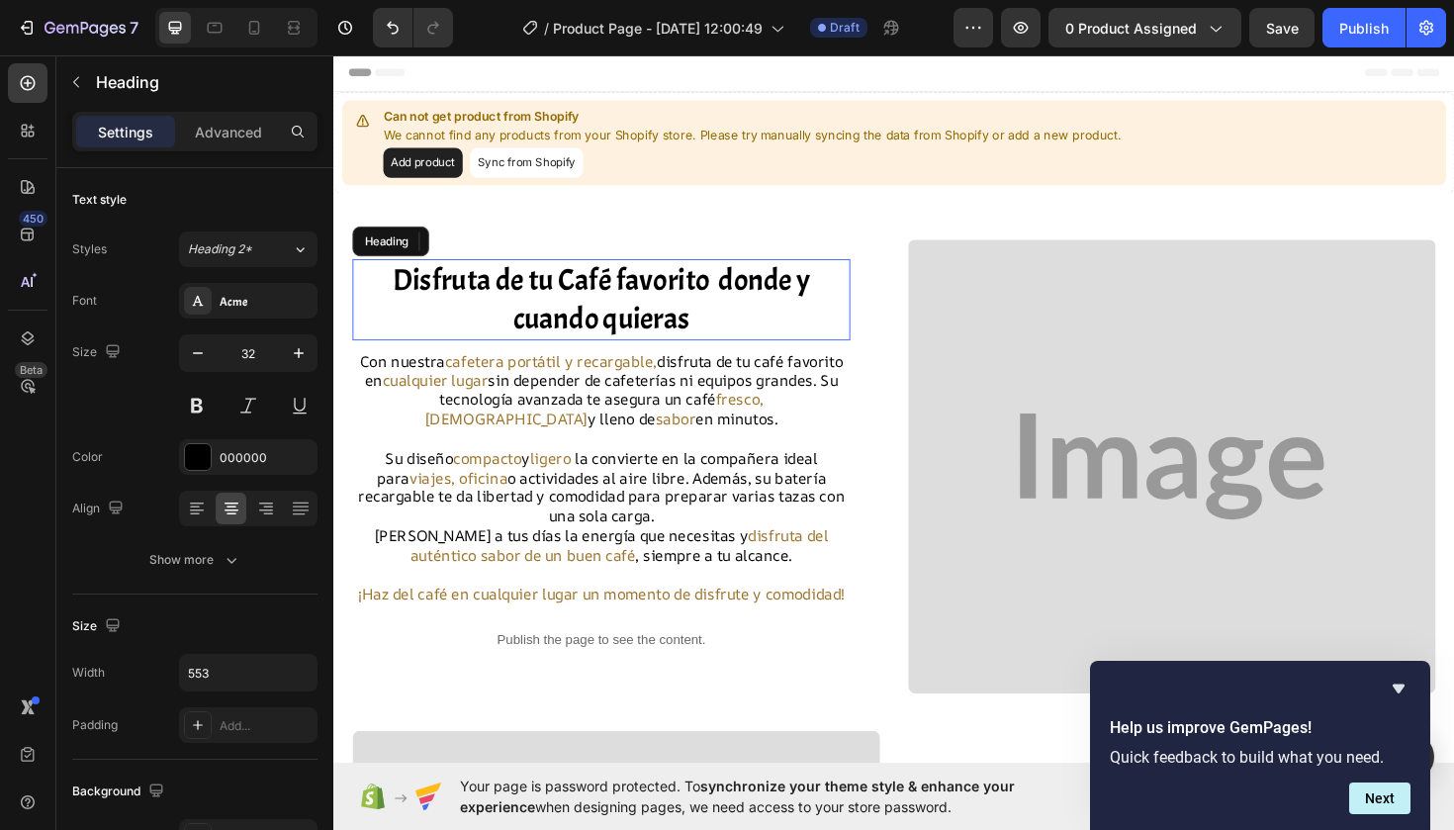
click at [551, 297] on h2 "Disfruta de tu Café favorito donde y cuando quieras" at bounding box center [616, 314] width 527 height 86
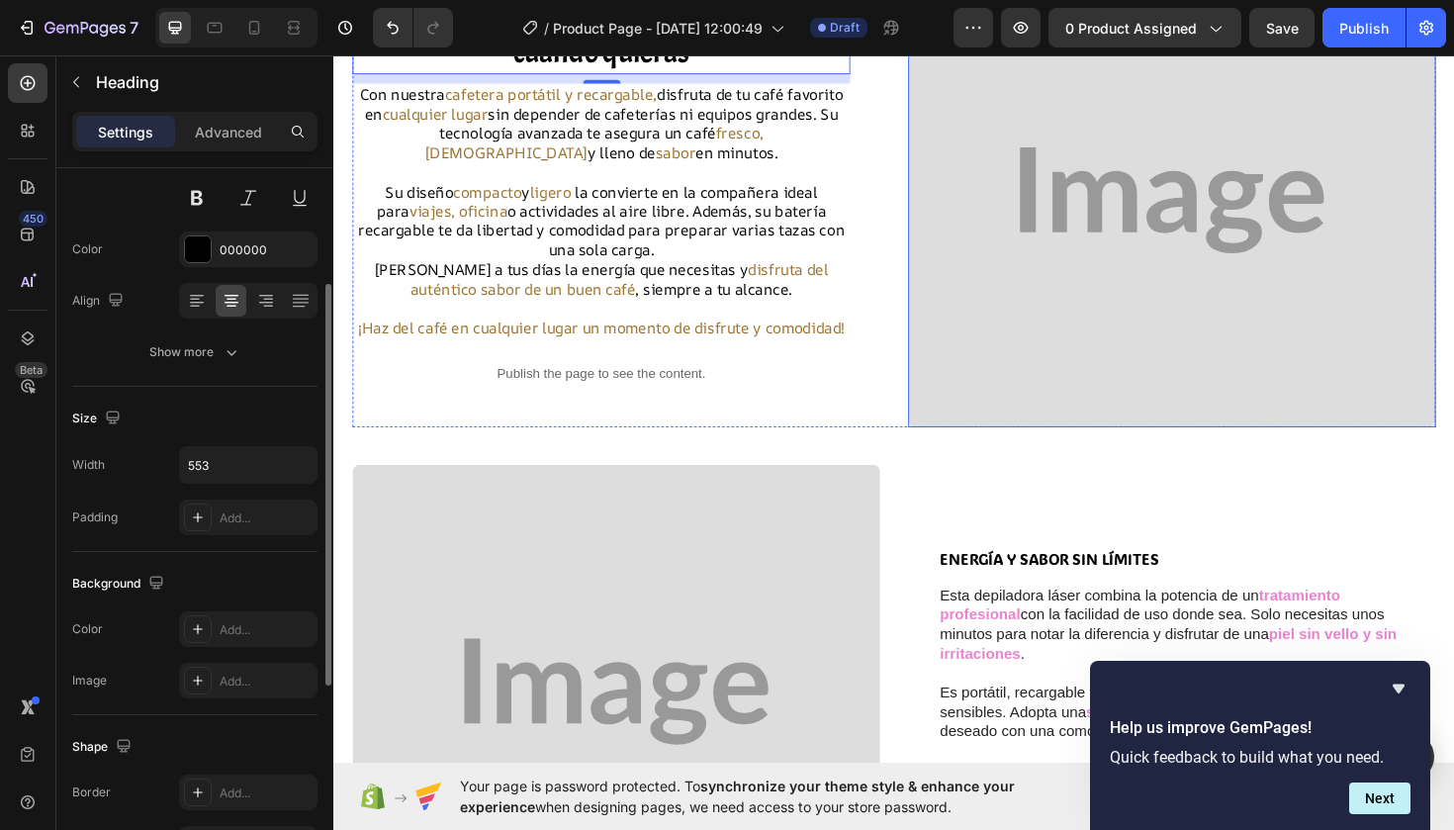
scroll to position [281, 0]
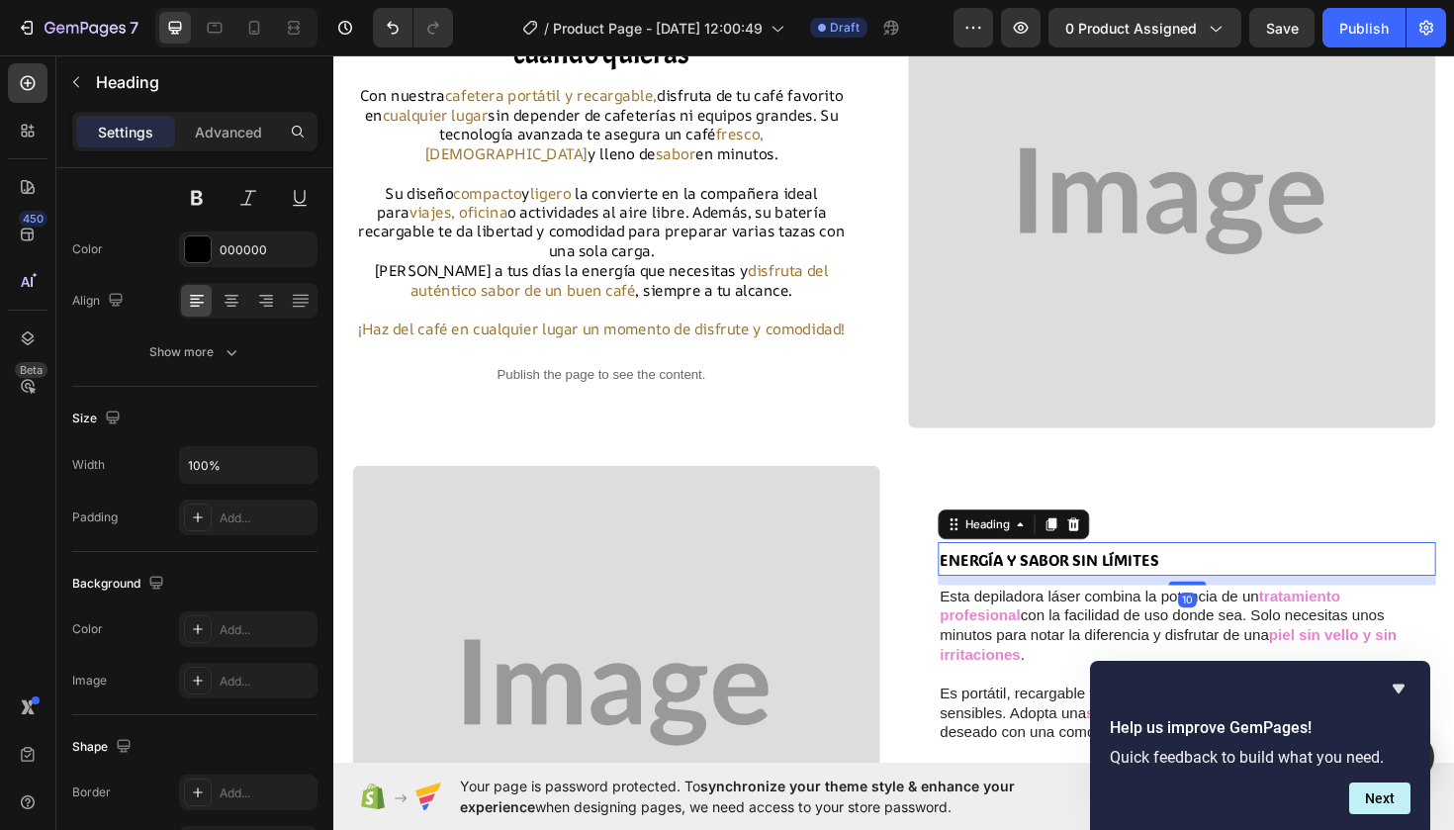
click at [1081, 599] on span "ENERGÍA Y SABOR SIN LÍMITES" at bounding box center [1090, 589] width 231 height 21
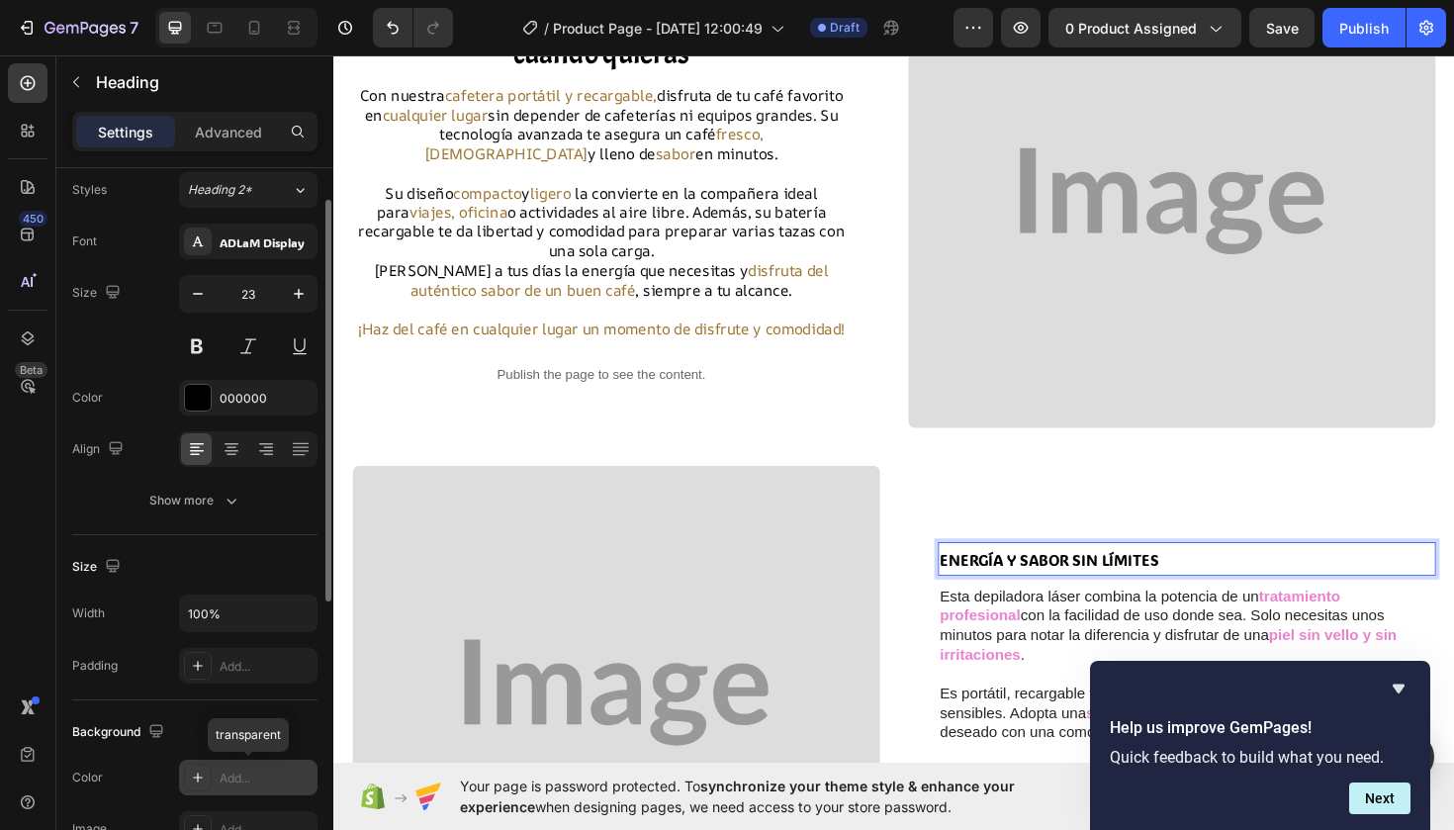
scroll to position [0, 0]
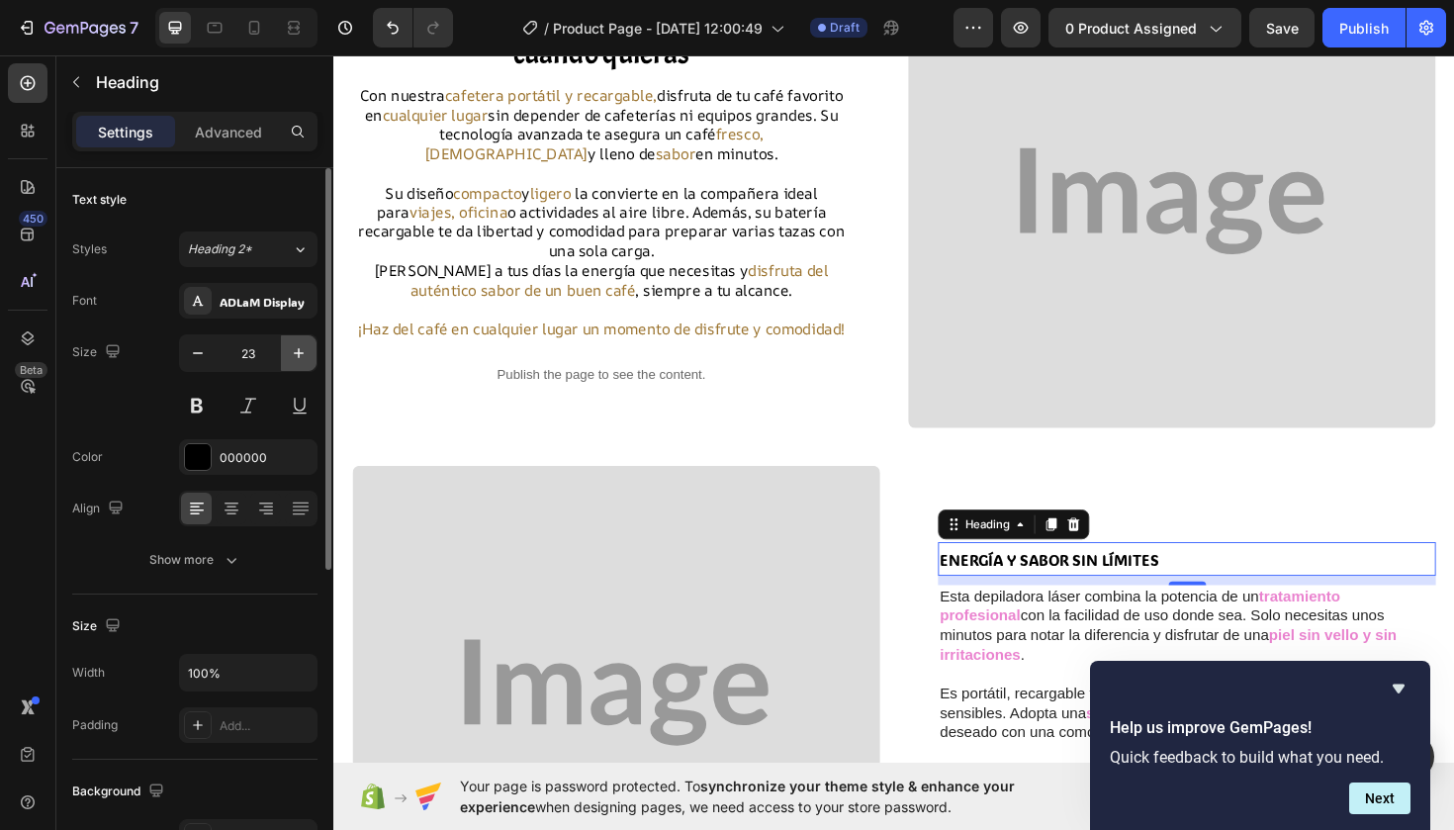
click at [306, 357] on icon "button" at bounding box center [299, 353] width 20 height 20
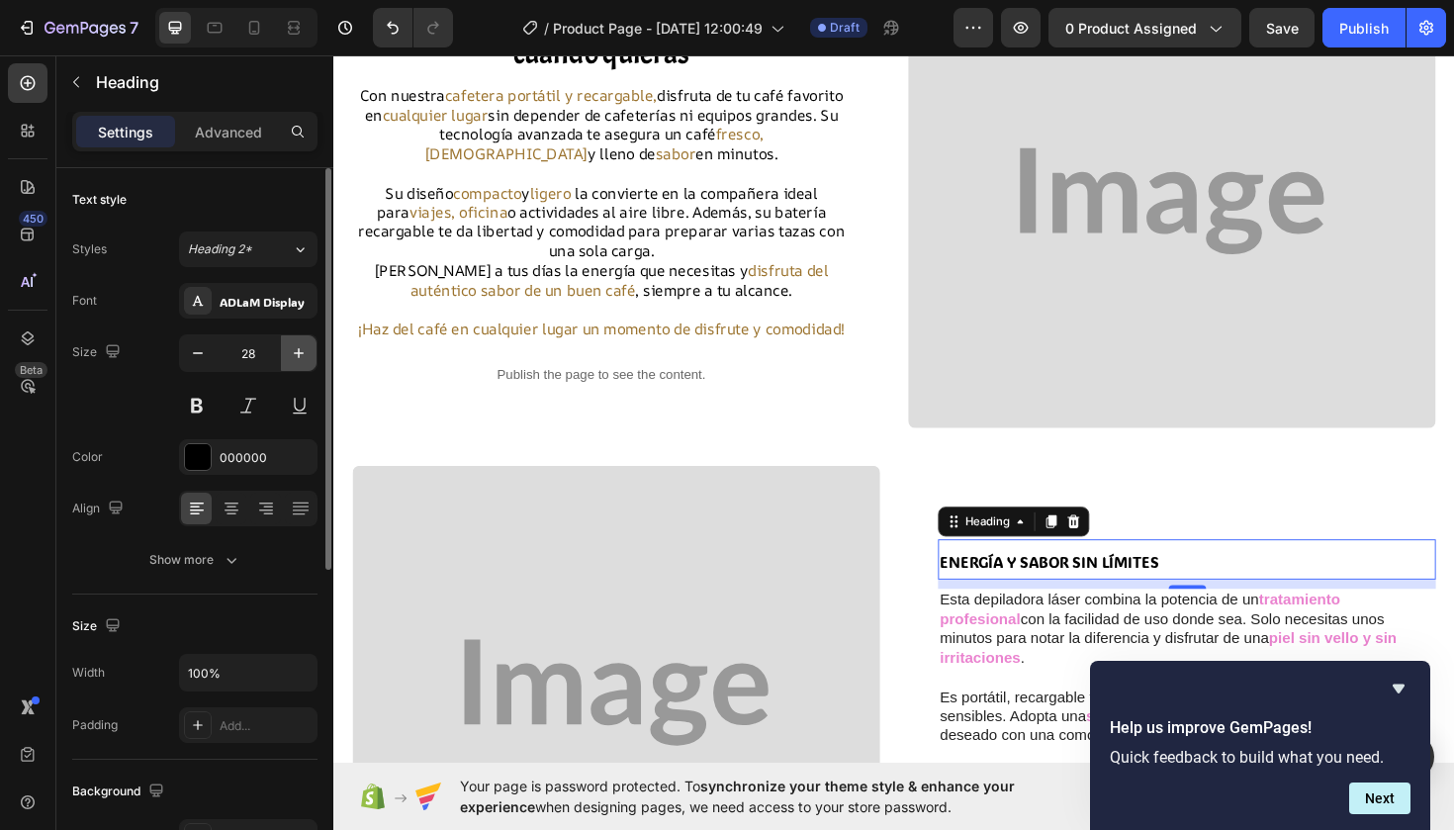
click at [306, 357] on icon "button" at bounding box center [299, 353] width 20 height 20
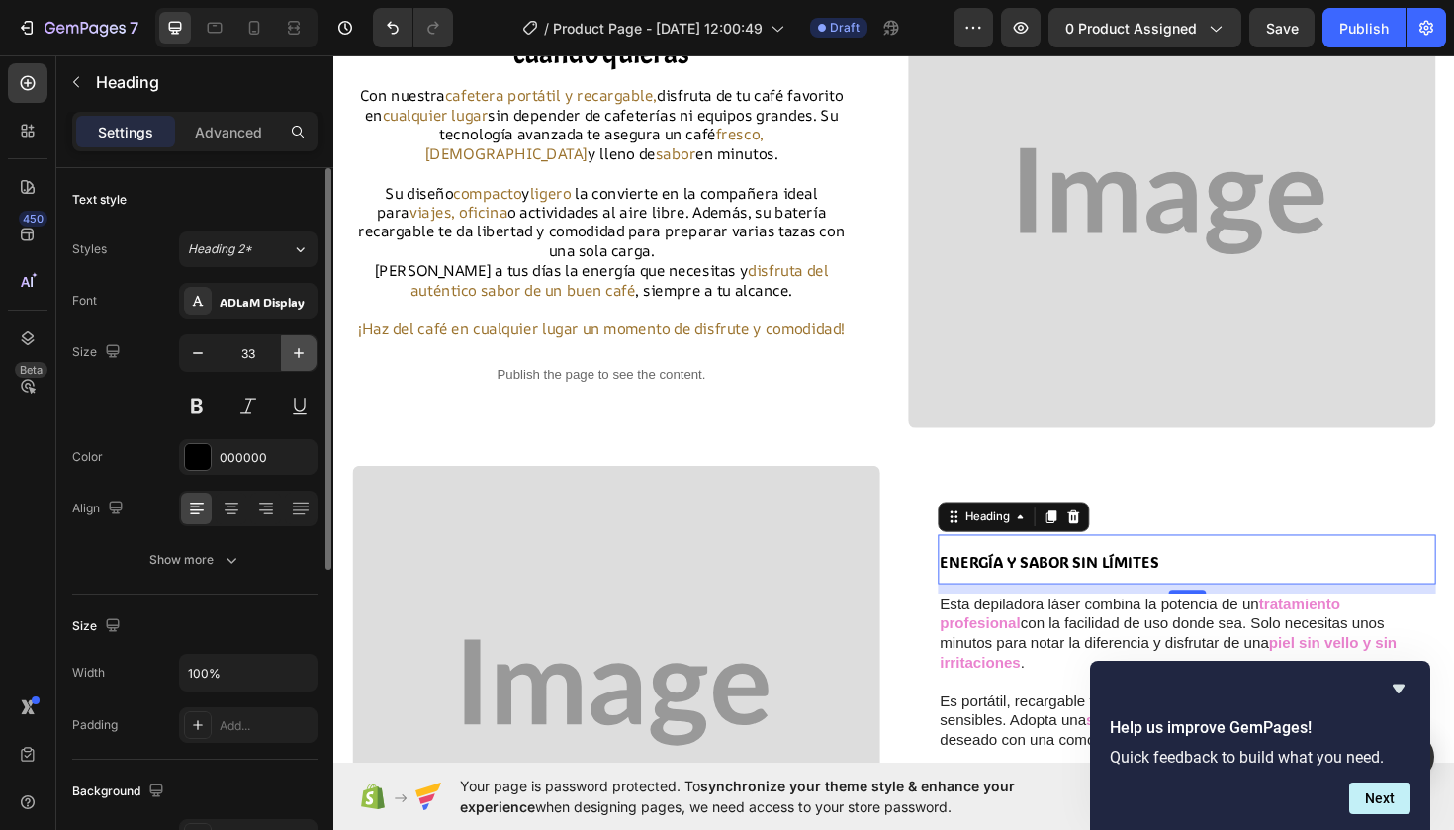
click at [306, 357] on icon "button" at bounding box center [299, 353] width 20 height 20
click at [191, 356] on icon "button" at bounding box center [198, 353] width 20 height 20
type input "32"
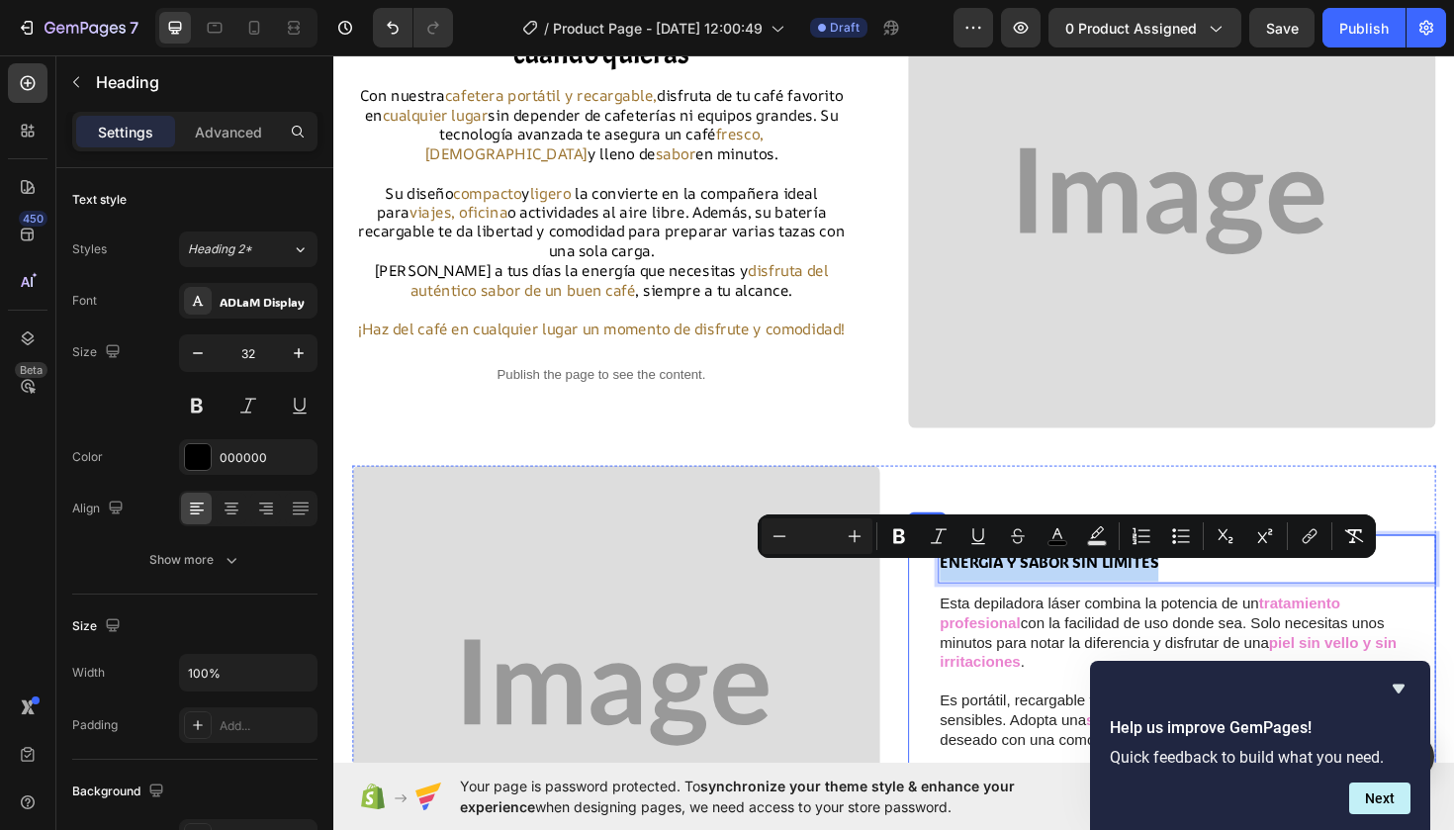
drag, startPoint x: 1209, startPoint y: 599, endPoint x: 974, endPoint y: 606, distance: 234.5
click at [973, 607] on h2 "ENERGÍA Y SABOR SIN LÍMITES" at bounding box center [1236, 588] width 527 height 51
click at [863, 542] on icon "Editor contextual toolbar" at bounding box center [855, 536] width 20 height 20
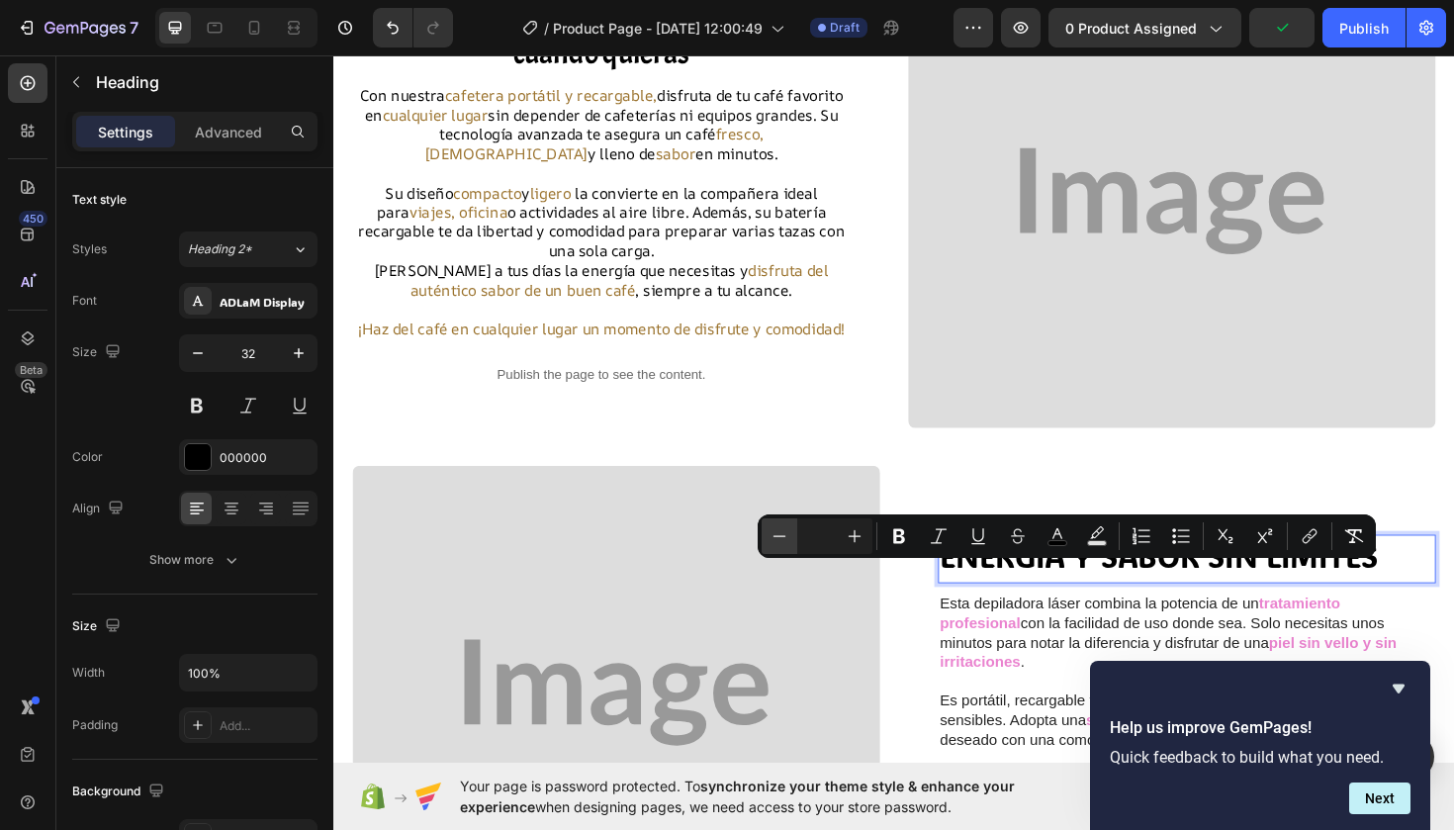
click at [778, 543] on icon "Editor contextual toolbar" at bounding box center [780, 536] width 20 height 20
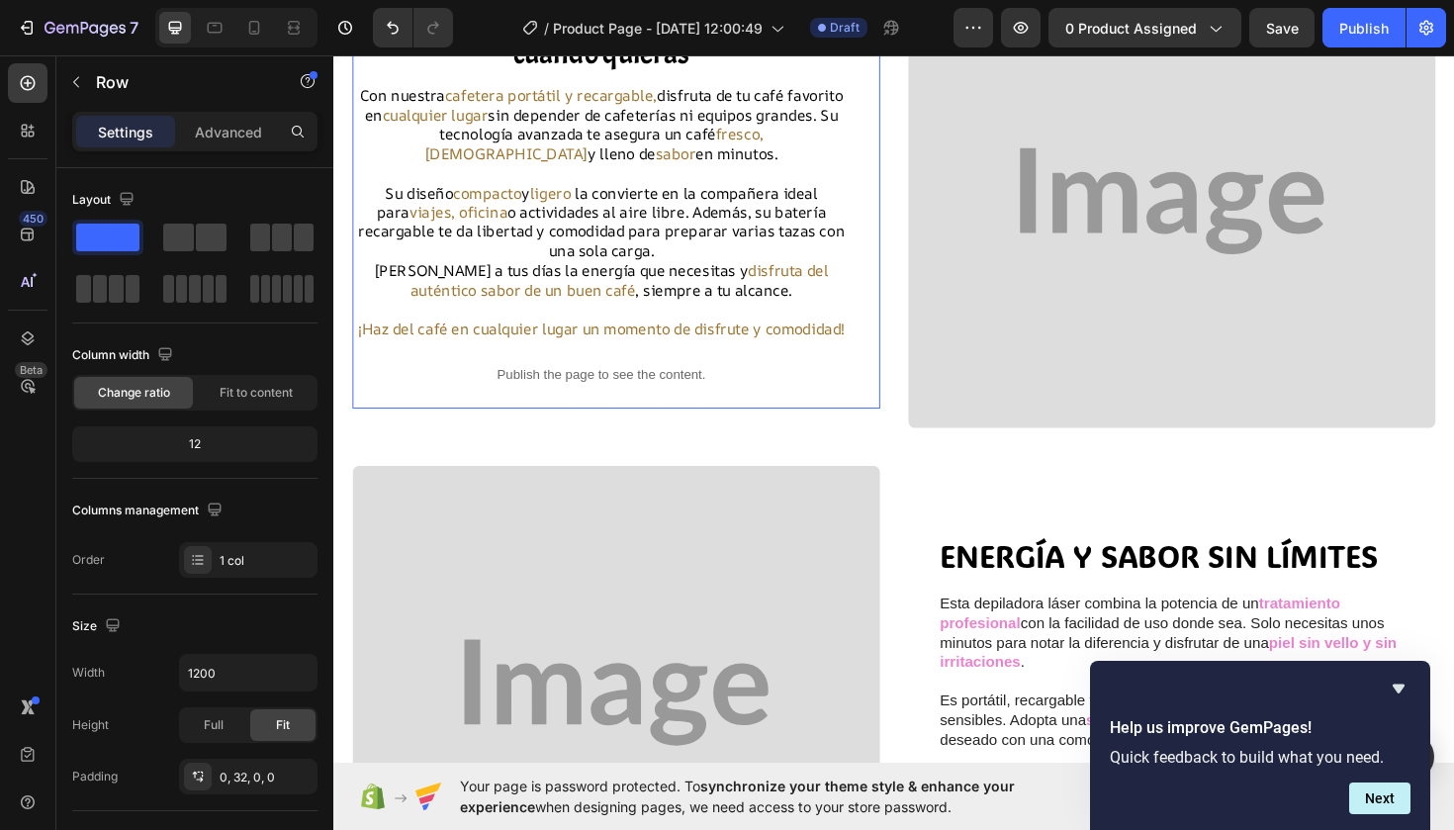
click at [894, 430] on div "Disfruta de tu Café favorito donde y cuando quieras Heading Con nuestra cafeter…" at bounding box center [632, 210] width 559 height 440
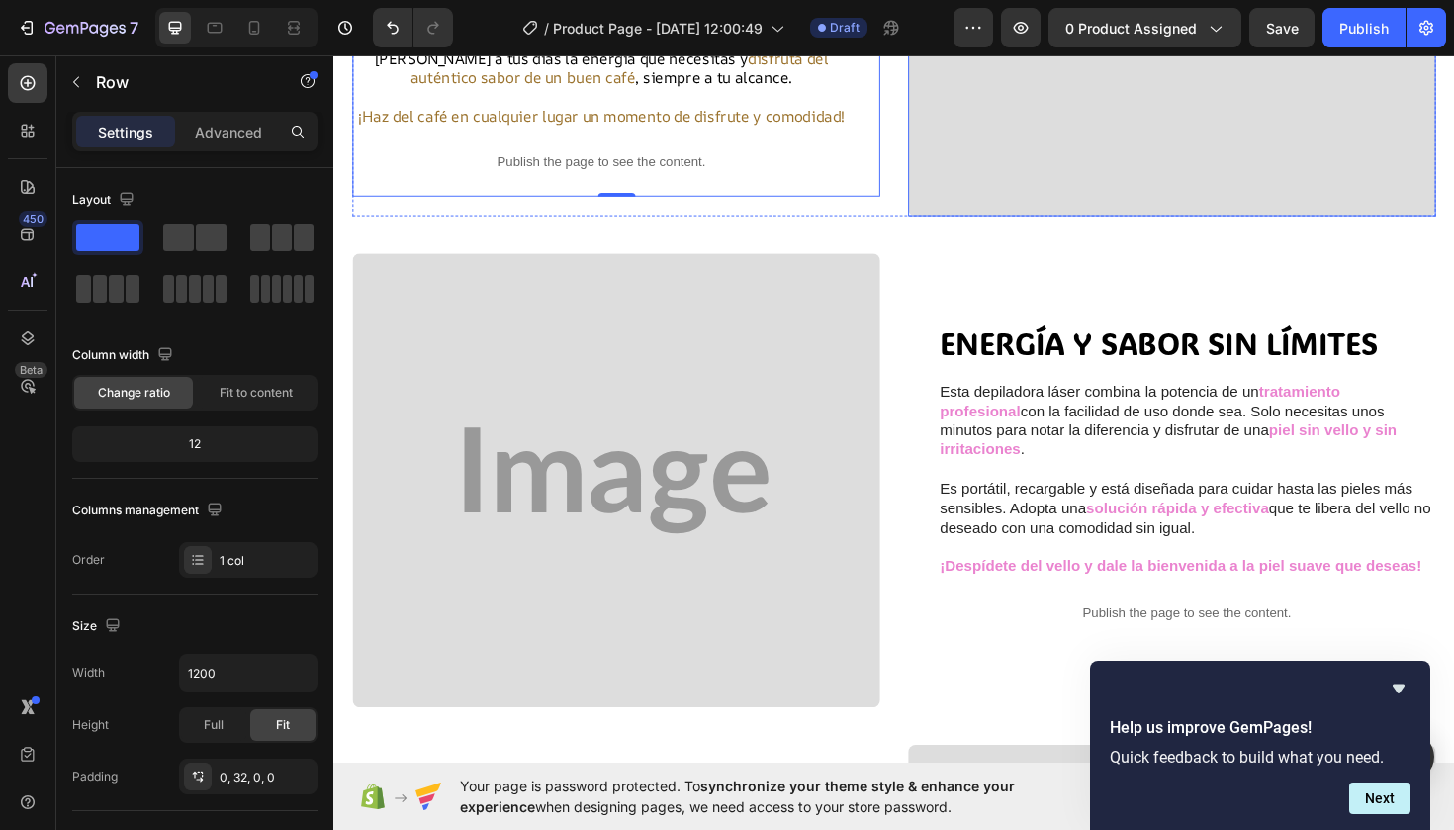
scroll to position [510, 0]
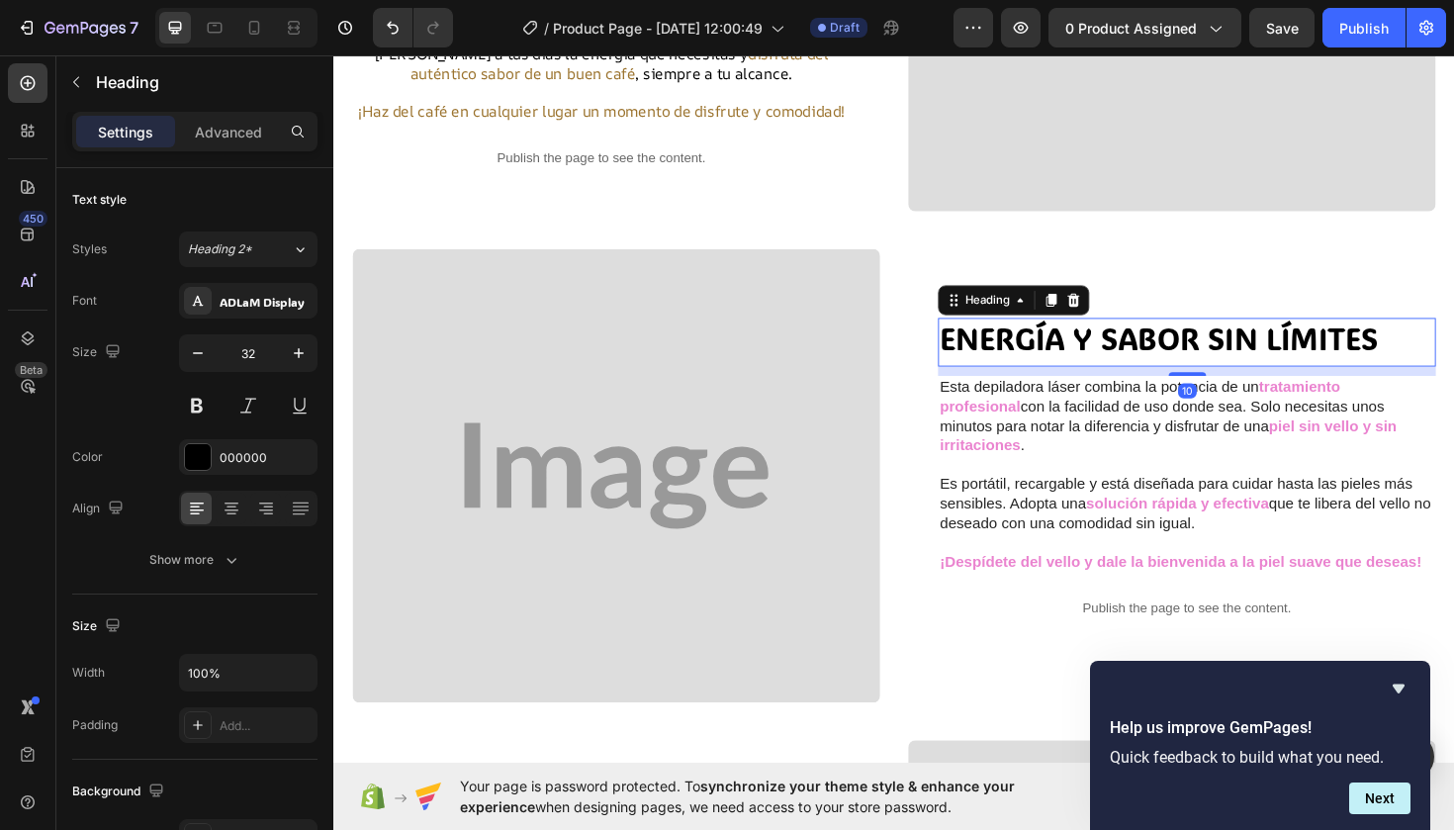
click at [1163, 359] on span "ENERGÍA Y SABOR SIN LÍMITES" at bounding box center [1207, 355] width 464 height 41
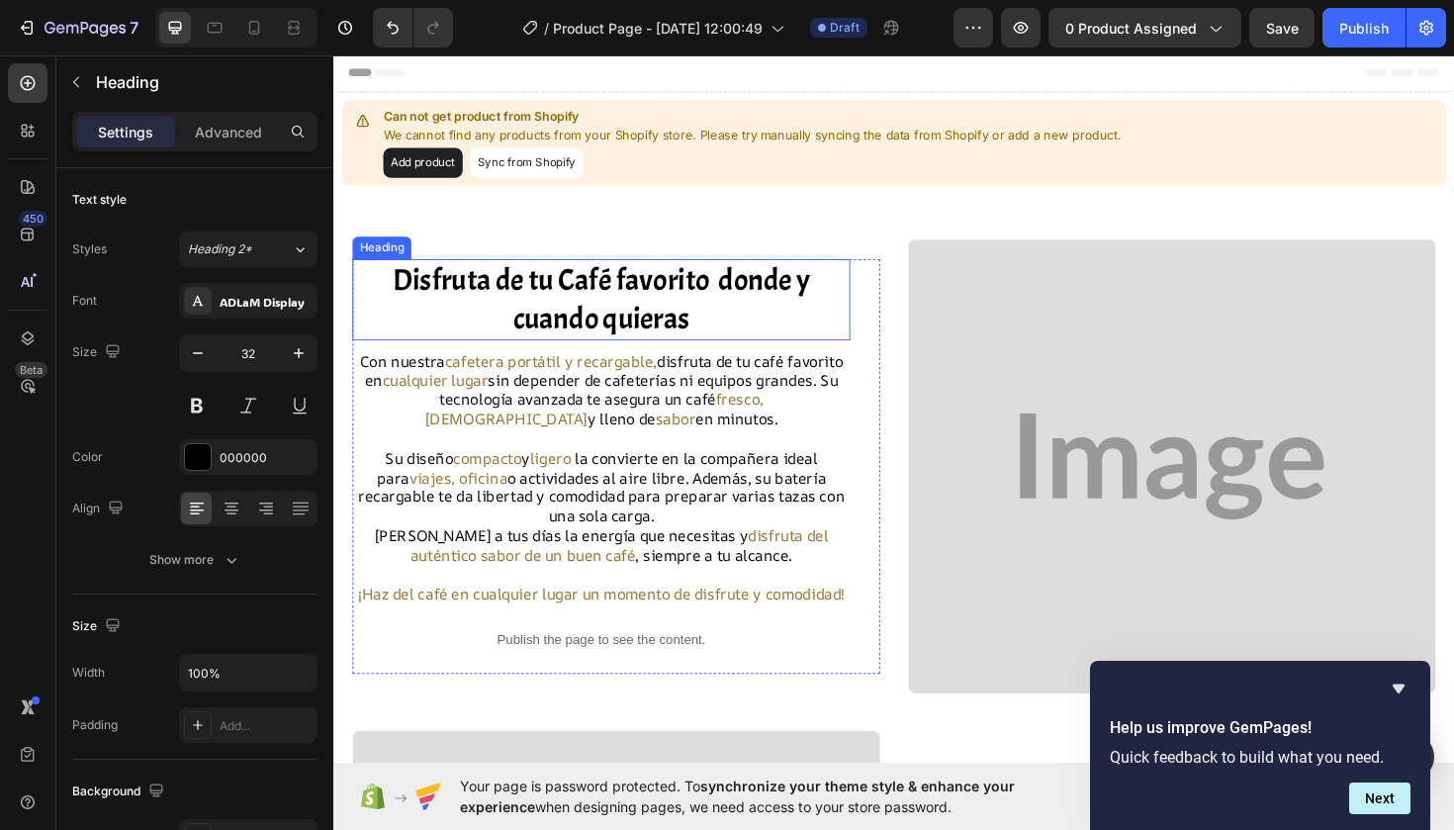
scroll to position [0, 0]
click at [655, 301] on h2 "Disfruta de tu Café favorito donde y cuando quieras" at bounding box center [616, 314] width 527 height 86
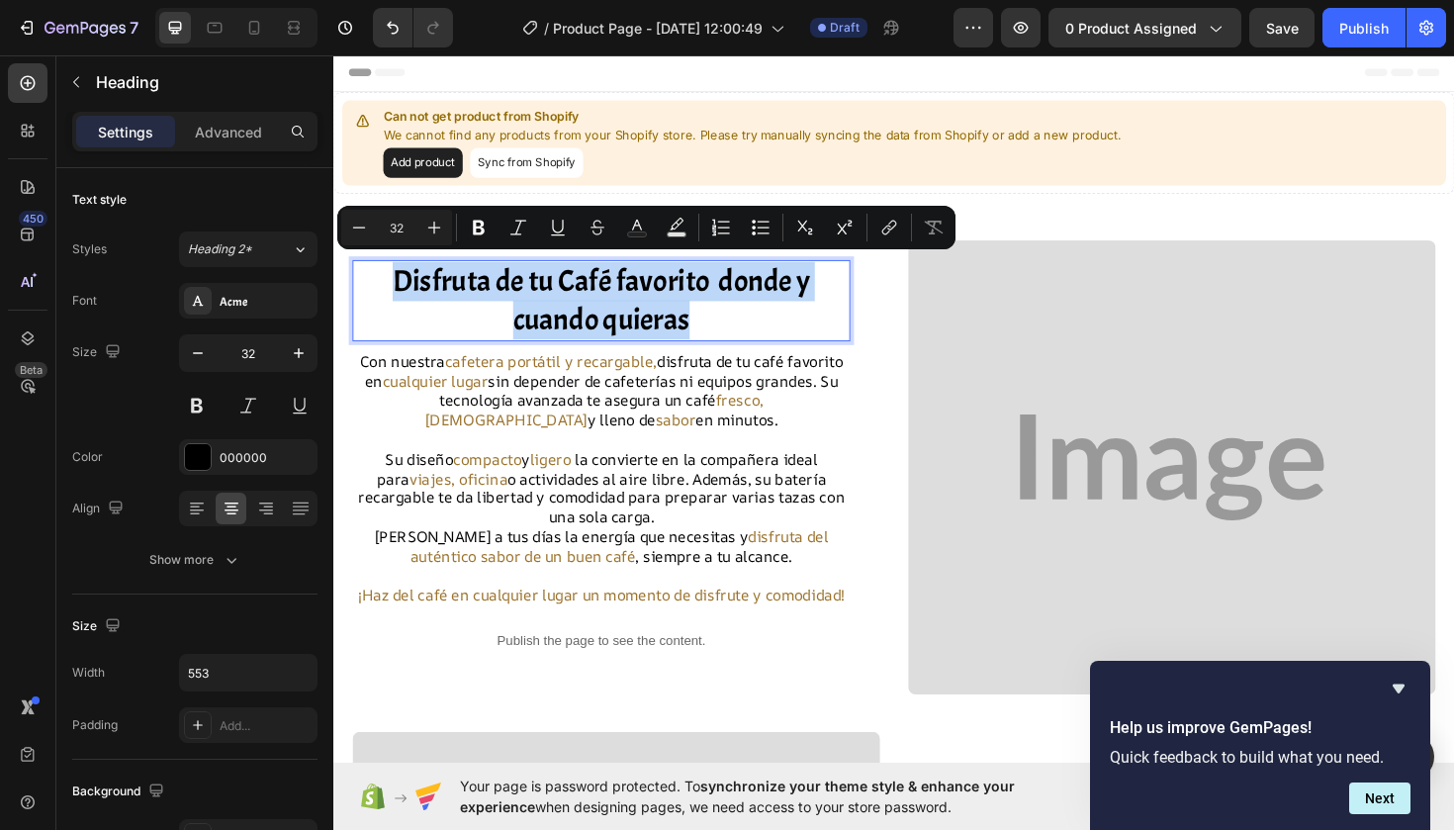
drag, startPoint x: 702, startPoint y: 323, endPoint x: 389, endPoint y: 285, distance: 315.9
click at [389, 285] on p "Disfruta de tu Café favorito donde y cuando quieras" at bounding box center [616, 315] width 523 height 82
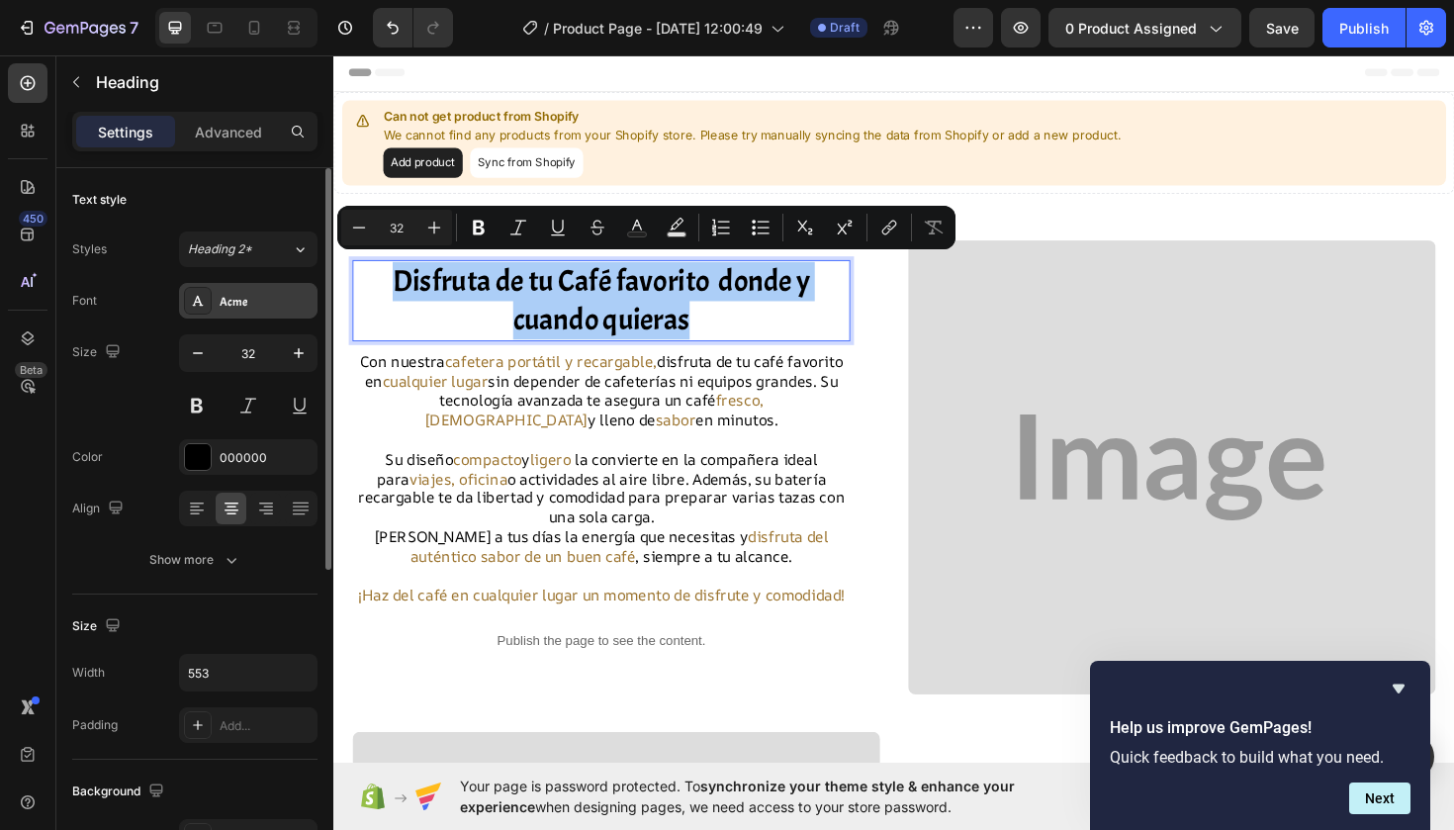
click at [265, 309] on div "Acme" at bounding box center [266, 302] width 93 height 18
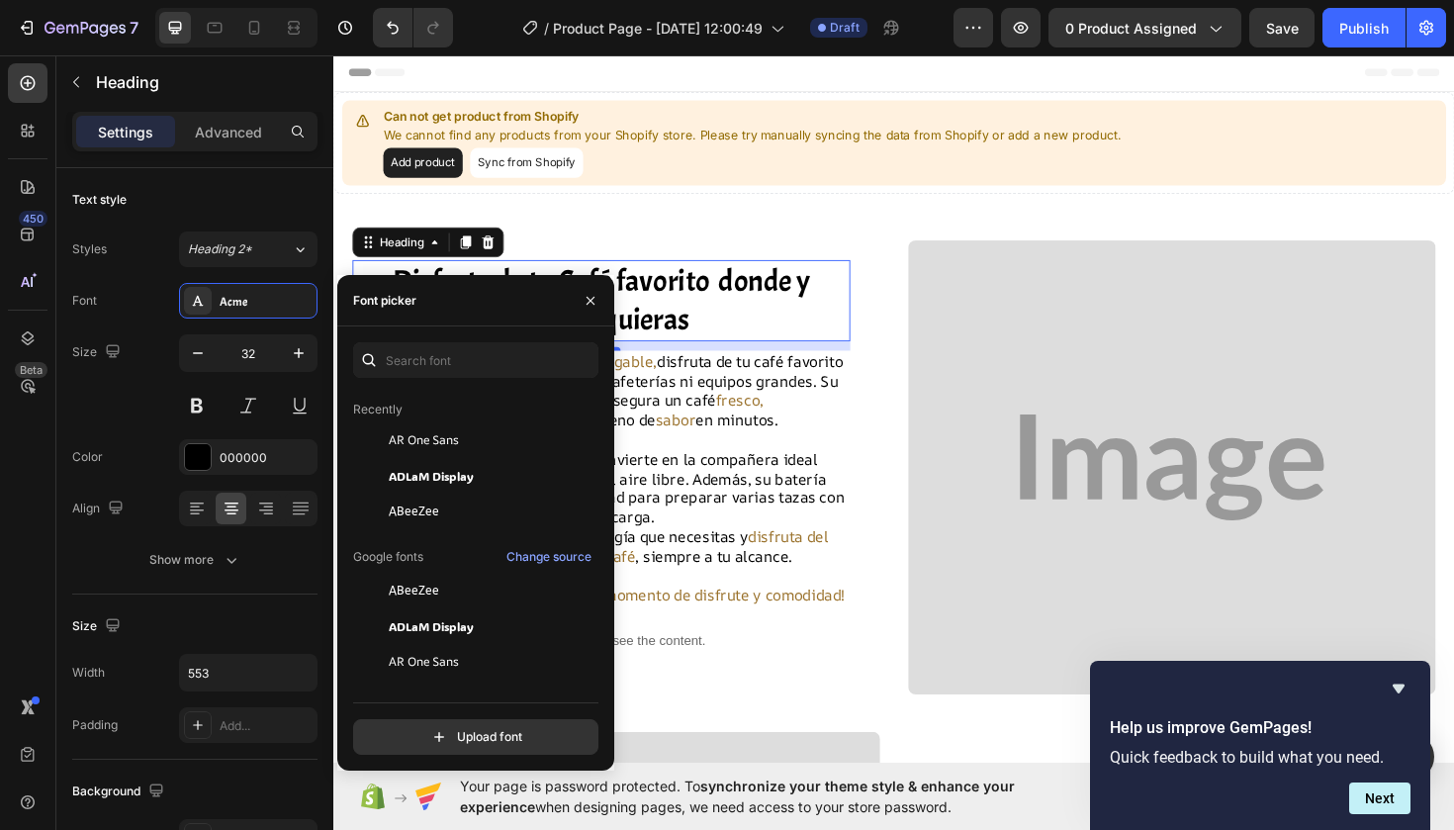
scroll to position [52, 0]
click at [457, 470] on span "ADLaM Display" at bounding box center [431, 473] width 85 height 18
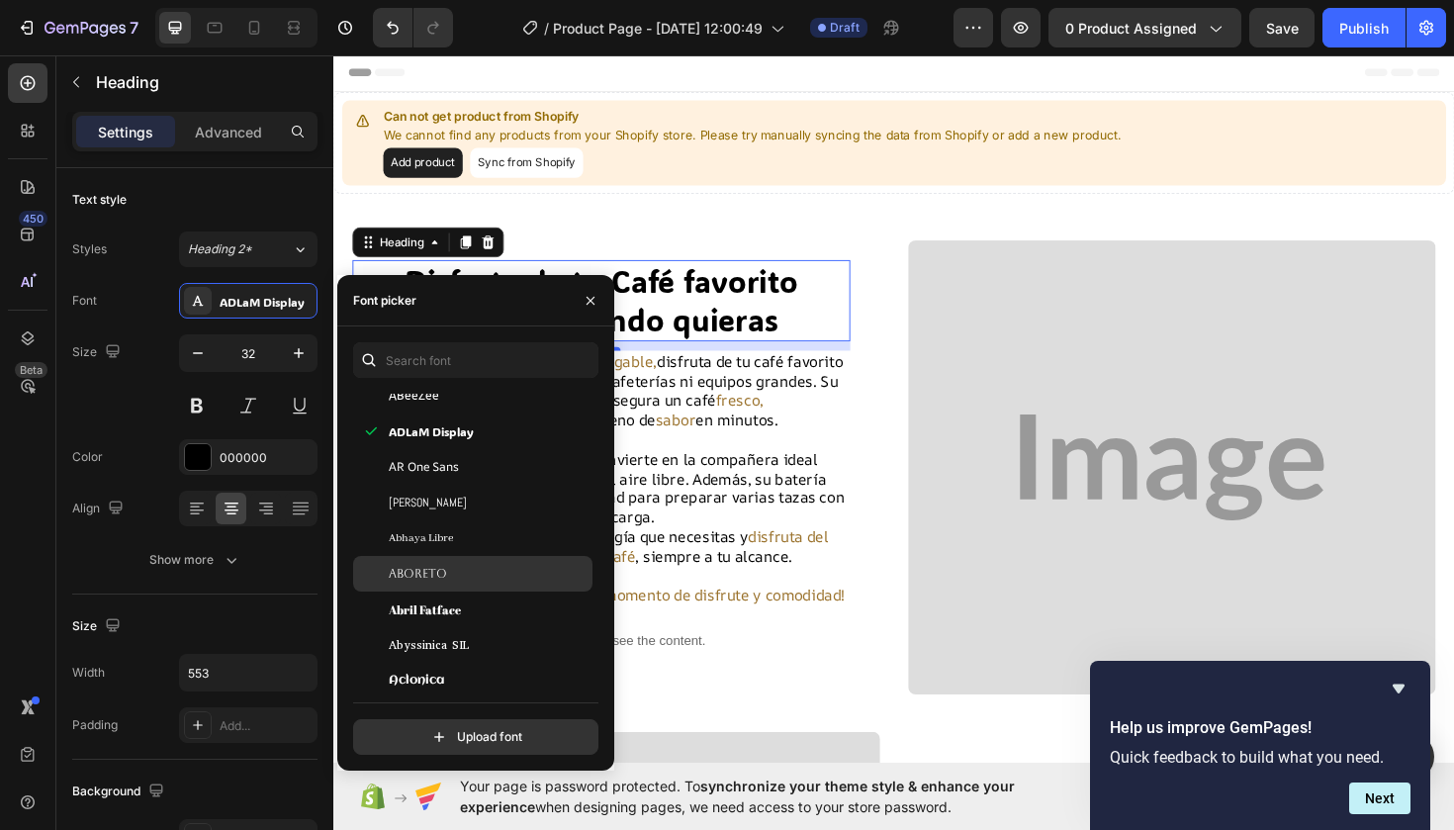
scroll to position [234, 0]
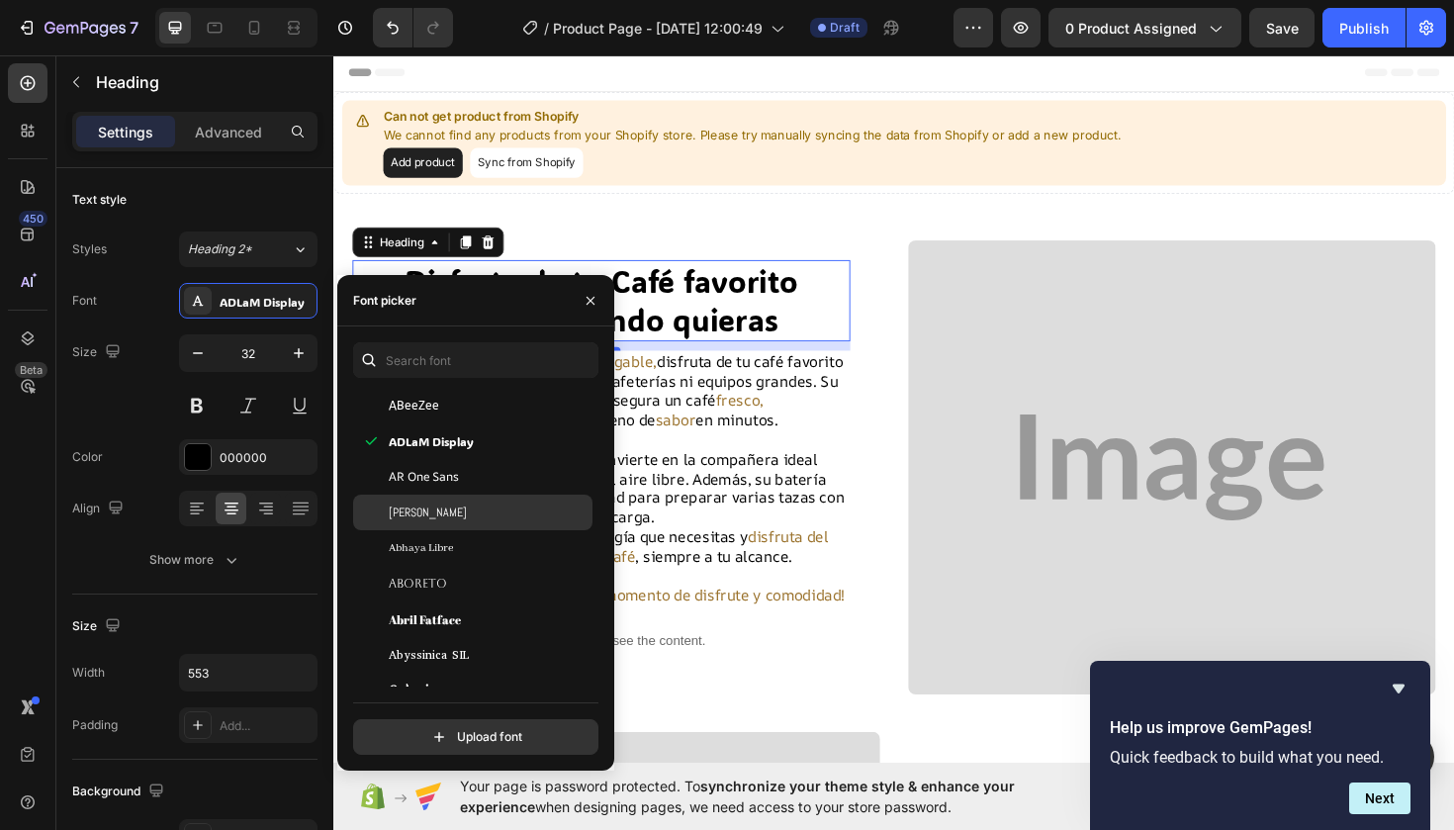
click at [438, 506] on div "[PERSON_NAME]" at bounding box center [489, 512] width 200 height 18
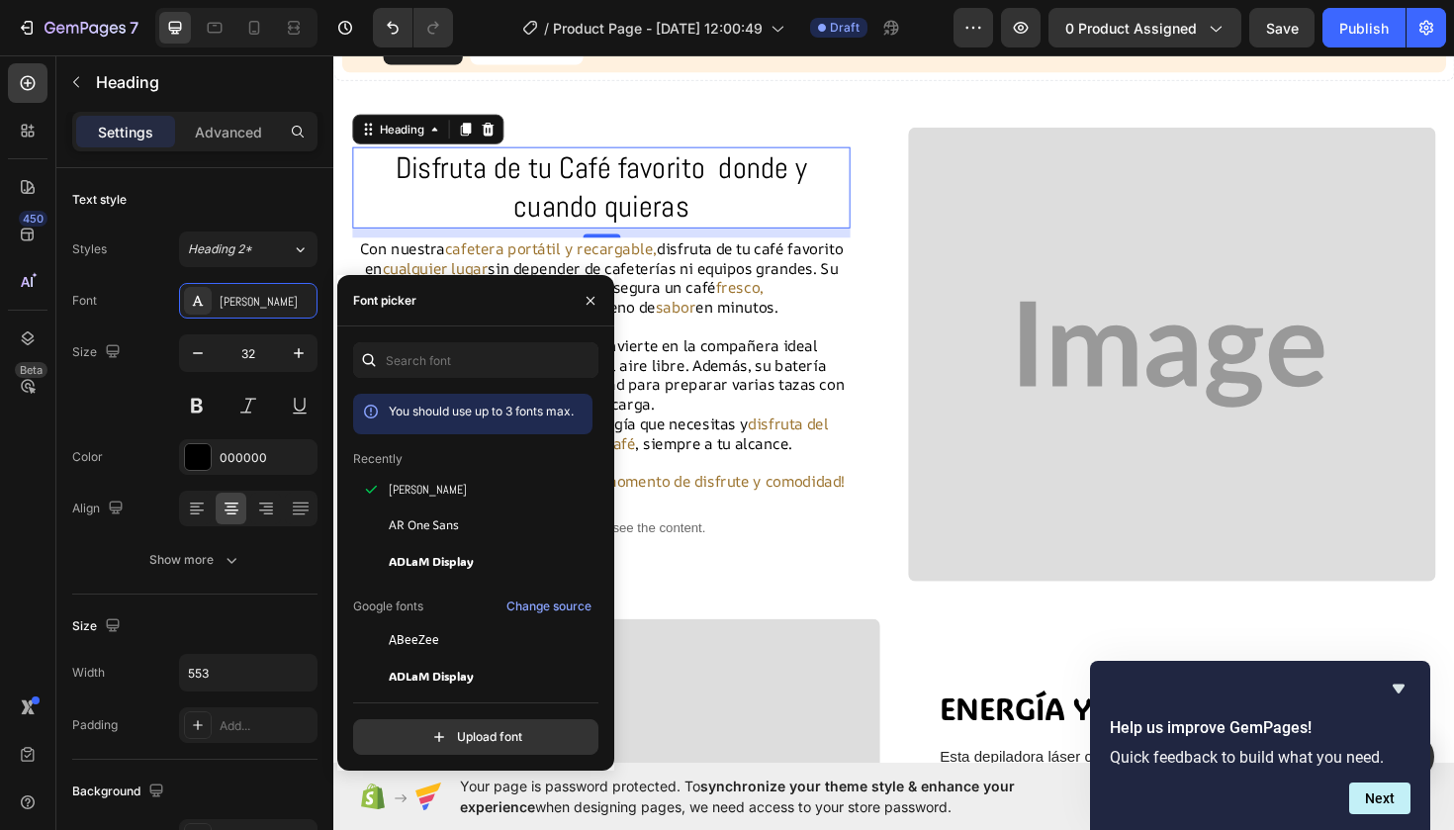
scroll to position [0, 0]
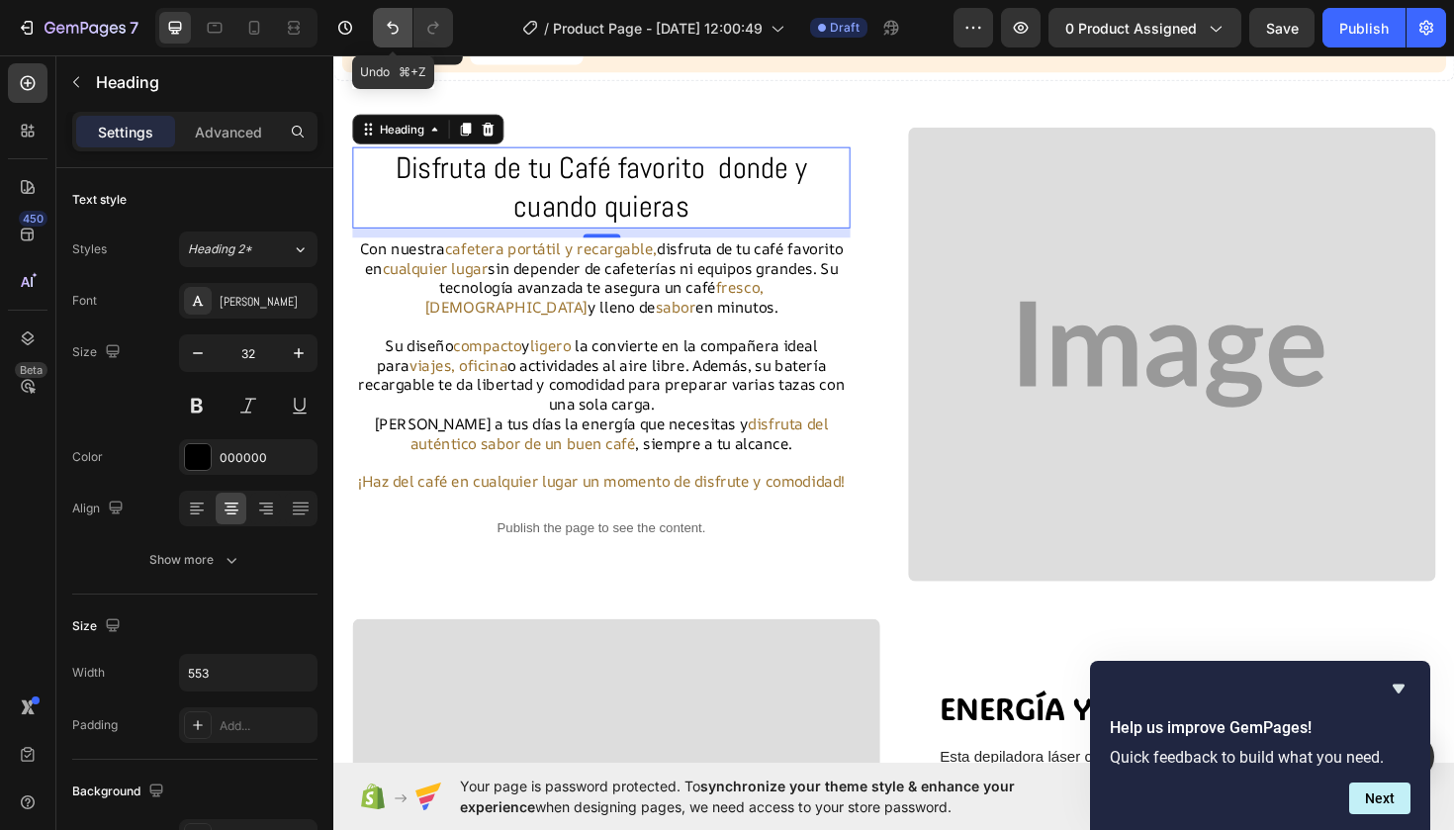
click at [390, 28] on icon "Undo/Redo" at bounding box center [393, 28] width 12 height 13
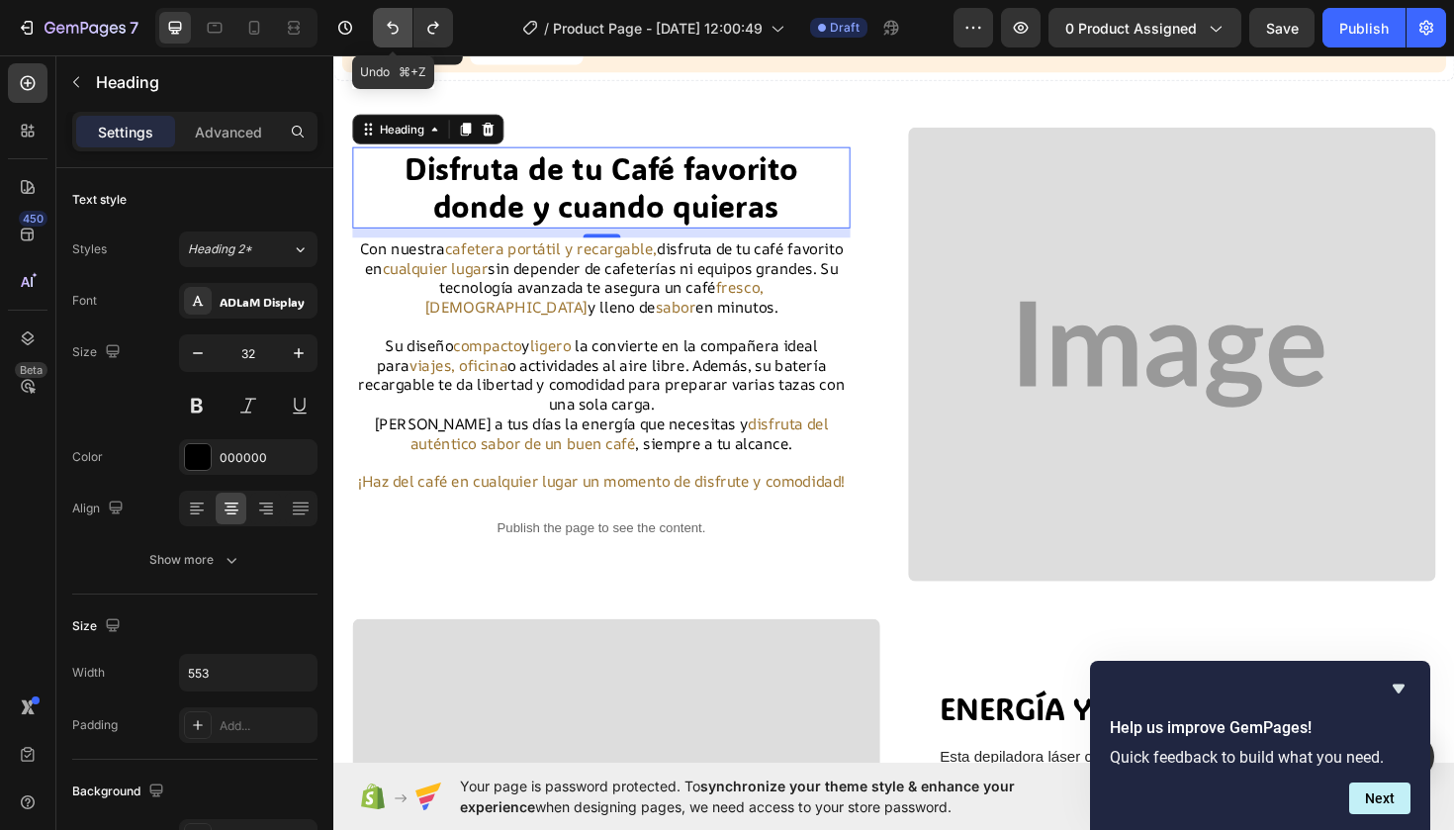
click at [390, 28] on icon "Undo/Redo" at bounding box center [393, 28] width 12 height 13
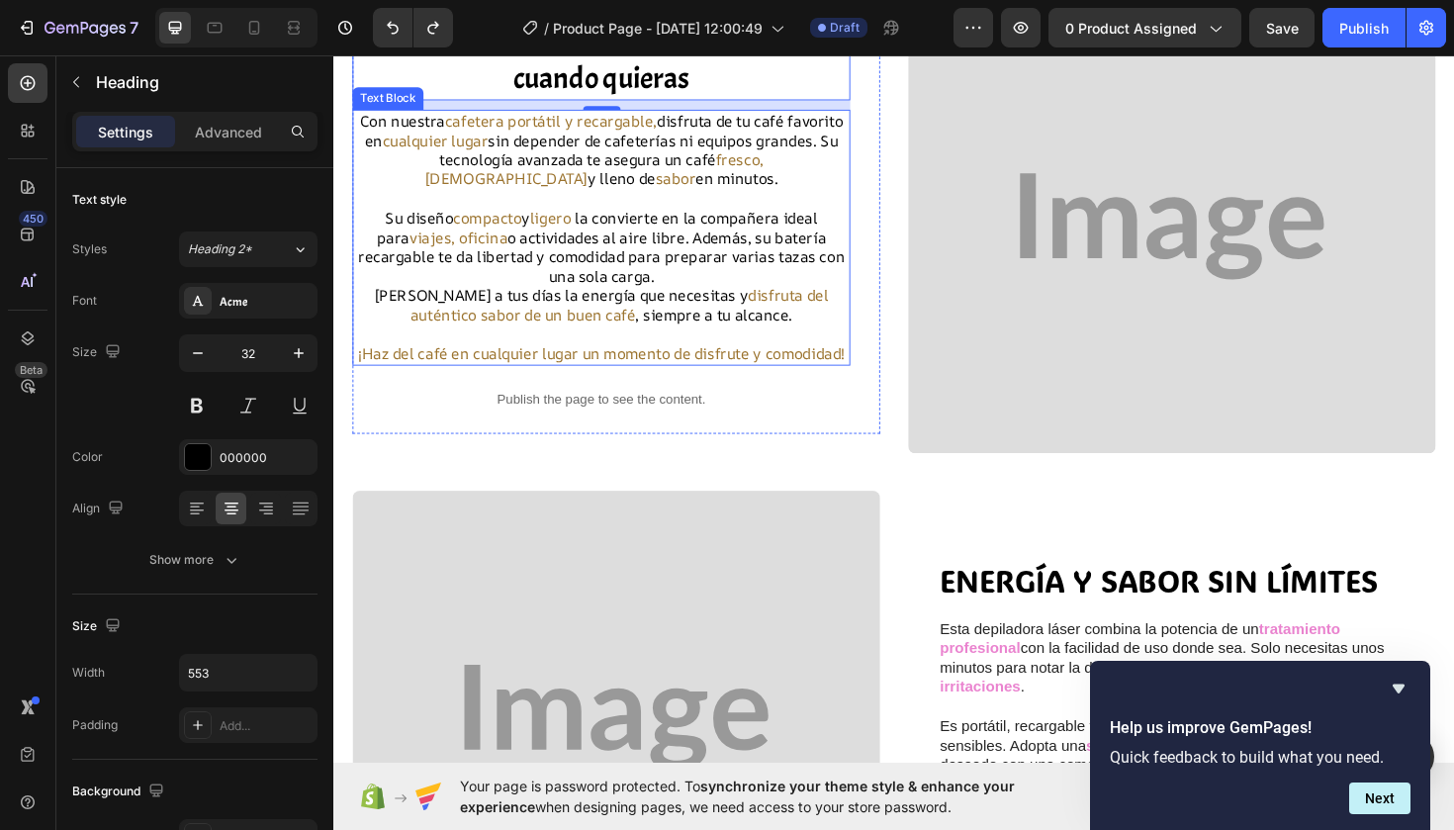
scroll to position [253, 0]
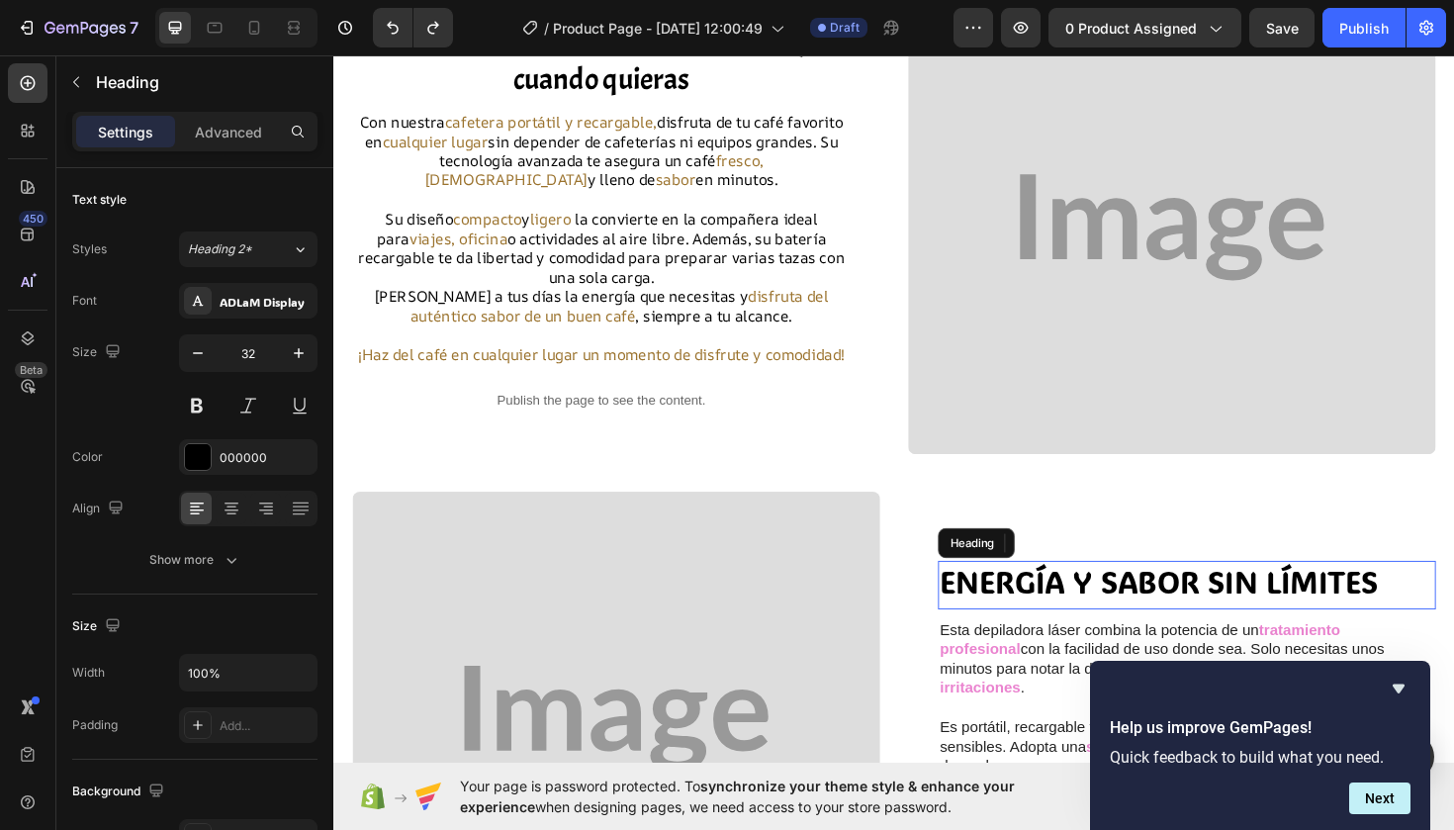
click at [1221, 618] on span "ENERGÍA Y SABOR SIN LÍMITES" at bounding box center [1207, 612] width 464 height 41
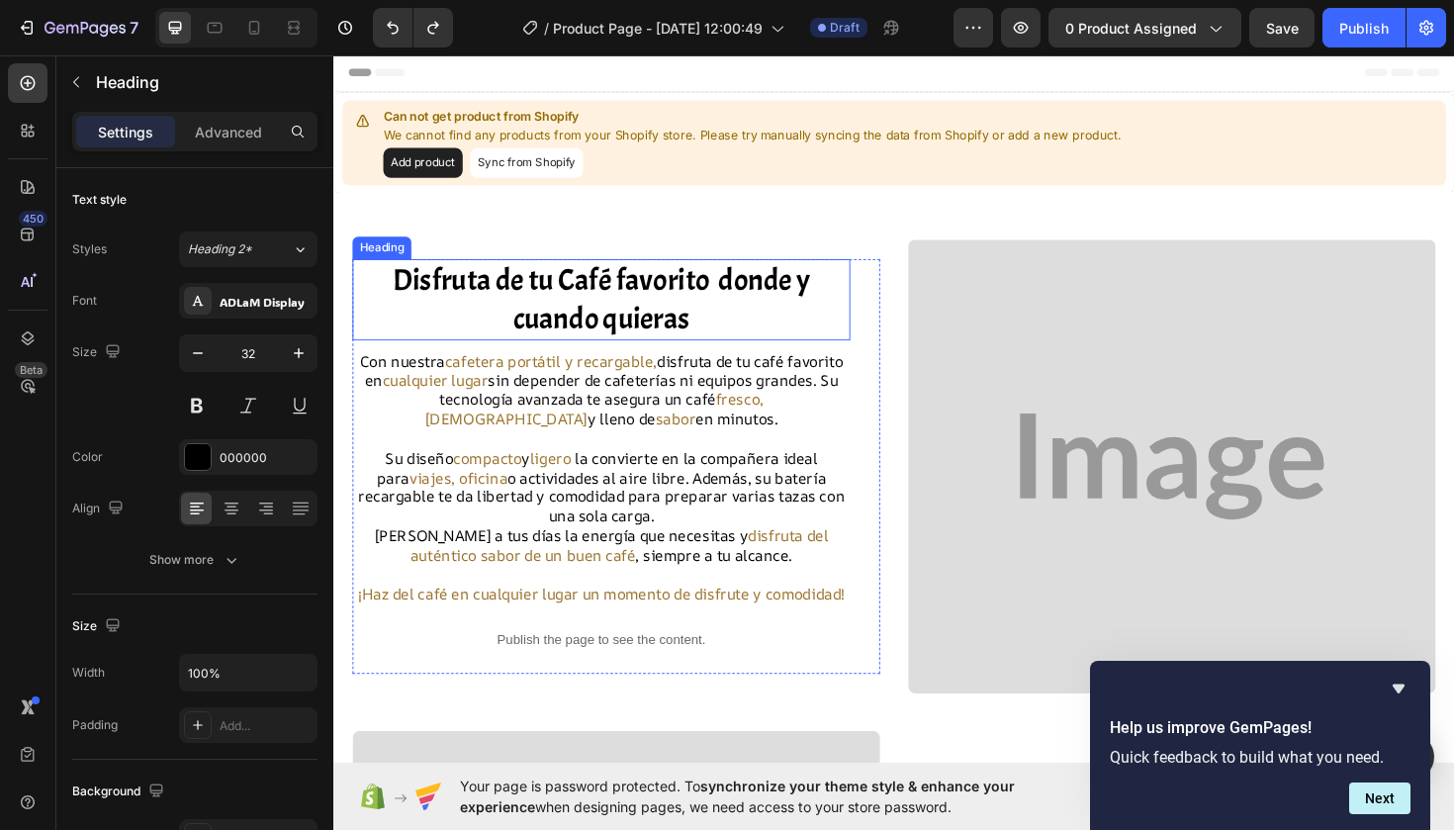
scroll to position [0, 0]
click at [578, 297] on p "Disfruta de tu Café favorito donde y cuando quieras" at bounding box center [616, 314] width 523 height 82
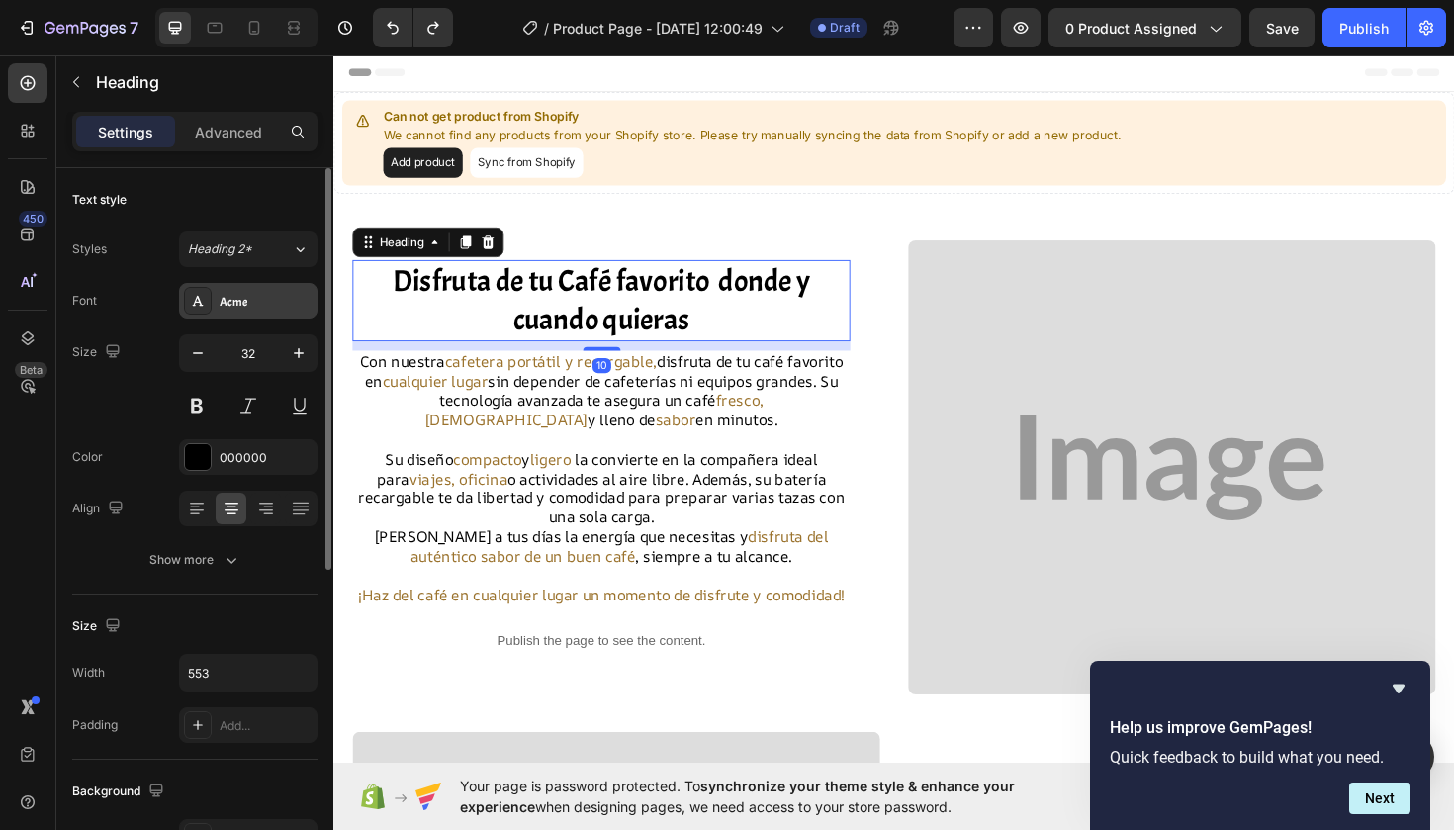
click at [225, 300] on div "Acme" at bounding box center [266, 302] width 93 height 18
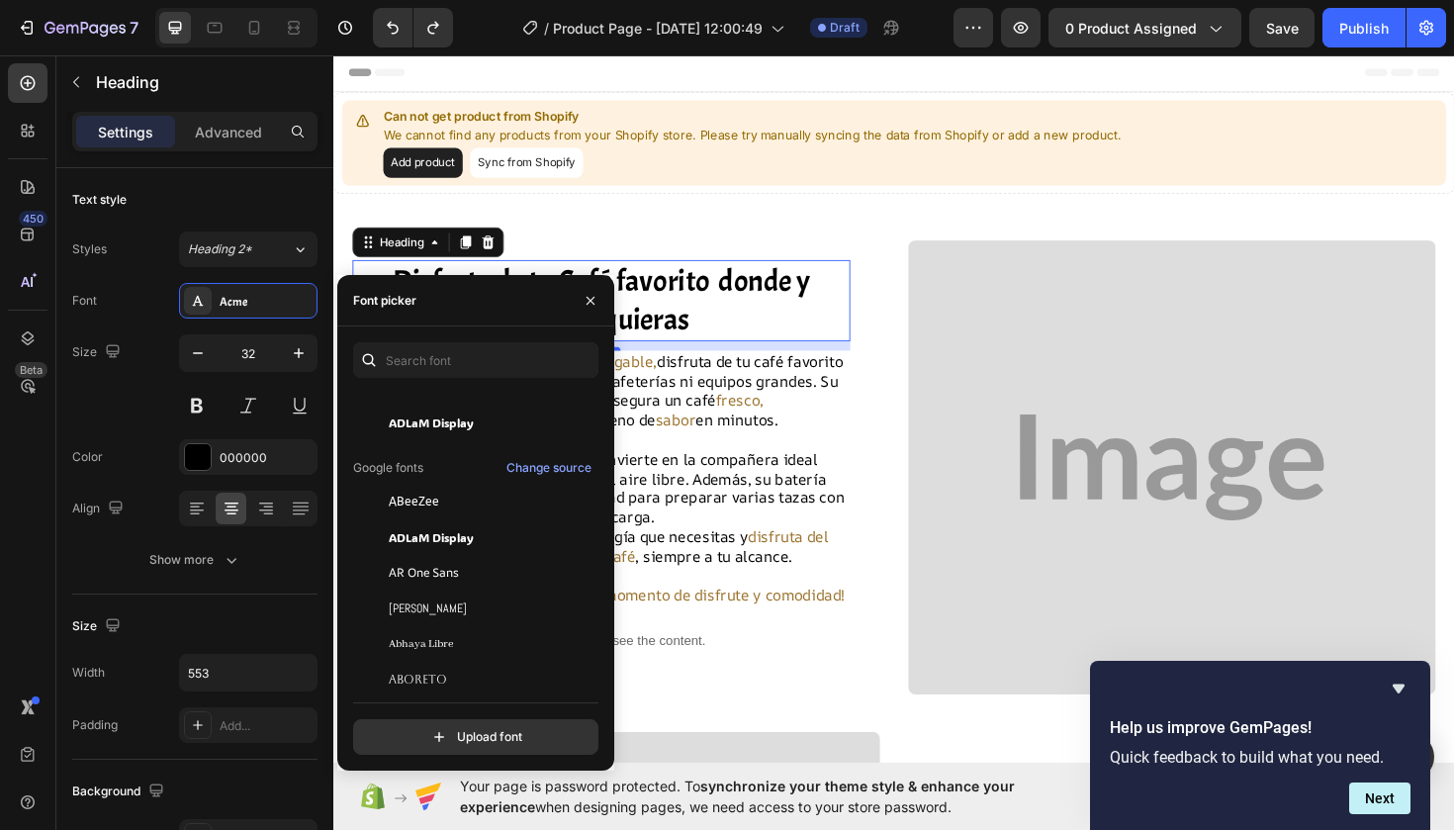
scroll to position [136, 0]
click at [479, 431] on div "ADLaM Display" at bounding box center [489, 425] width 200 height 18
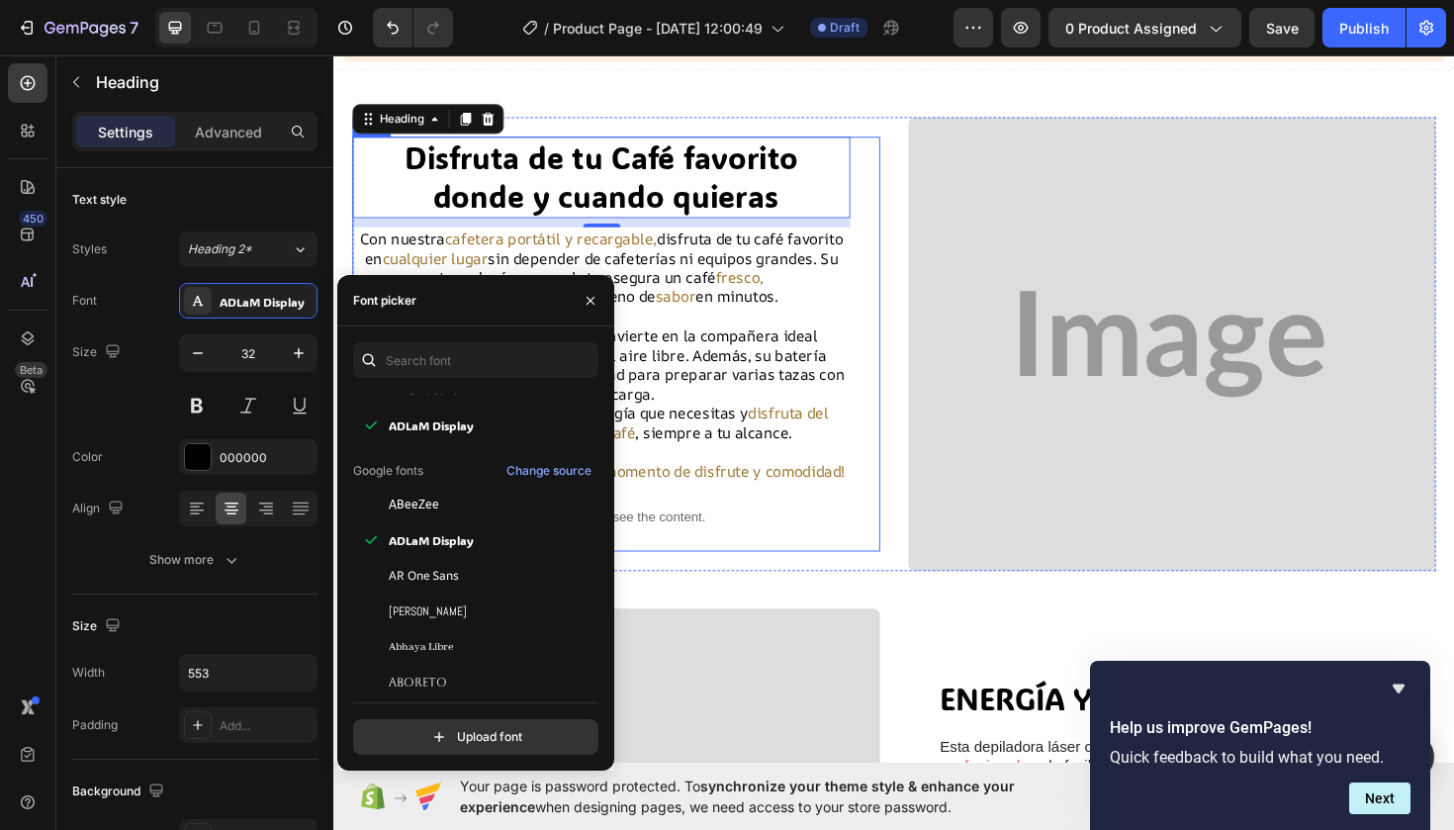
scroll to position [129, 0]
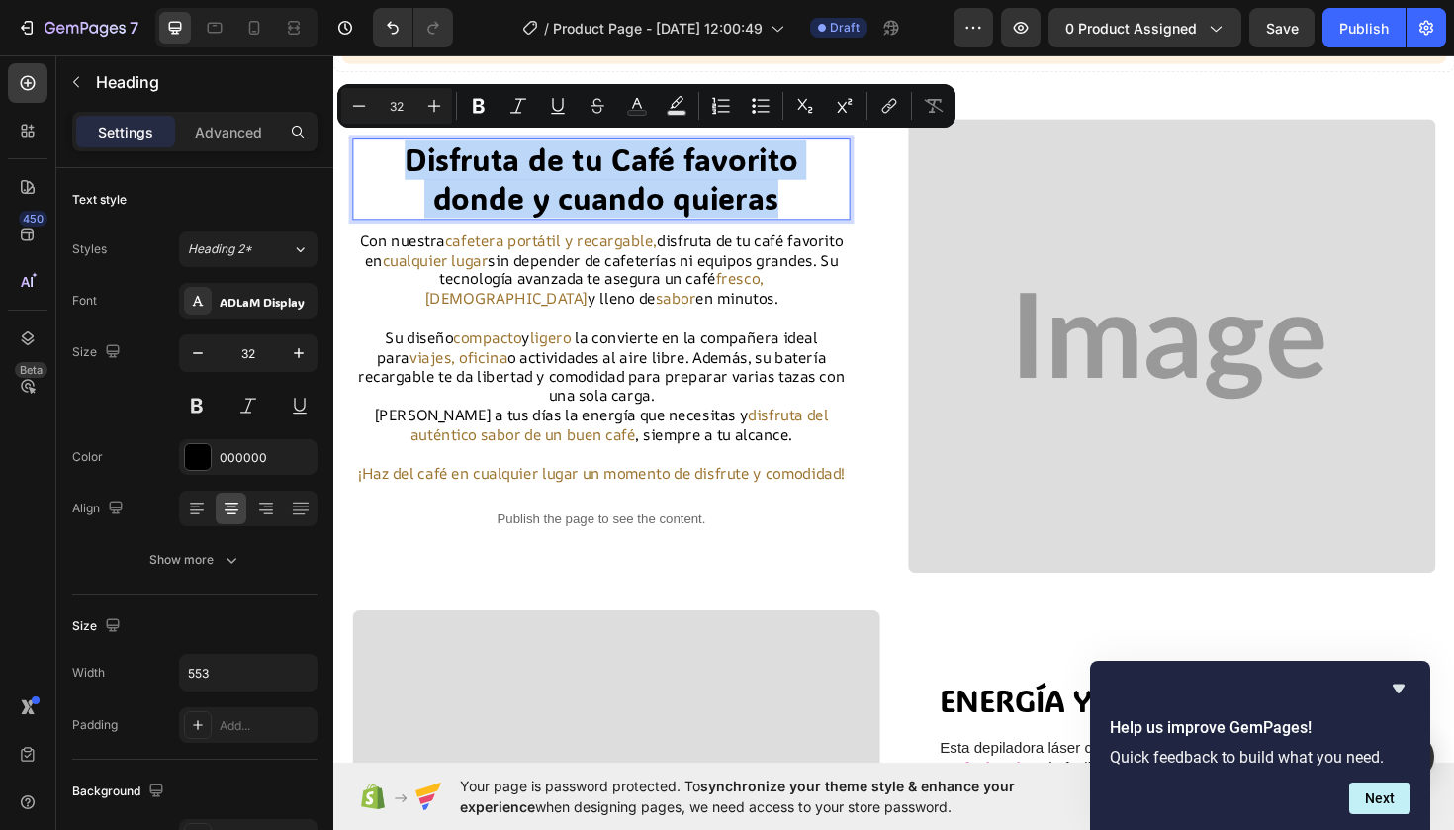
drag, startPoint x: 787, startPoint y: 208, endPoint x: 387, endPoint y: 150, distance: 404.7
click at [387, 149] on p "Disfruta de tu Café favorito donde y cuando quieras" at bounding box center [616, 186] width 523 height 82
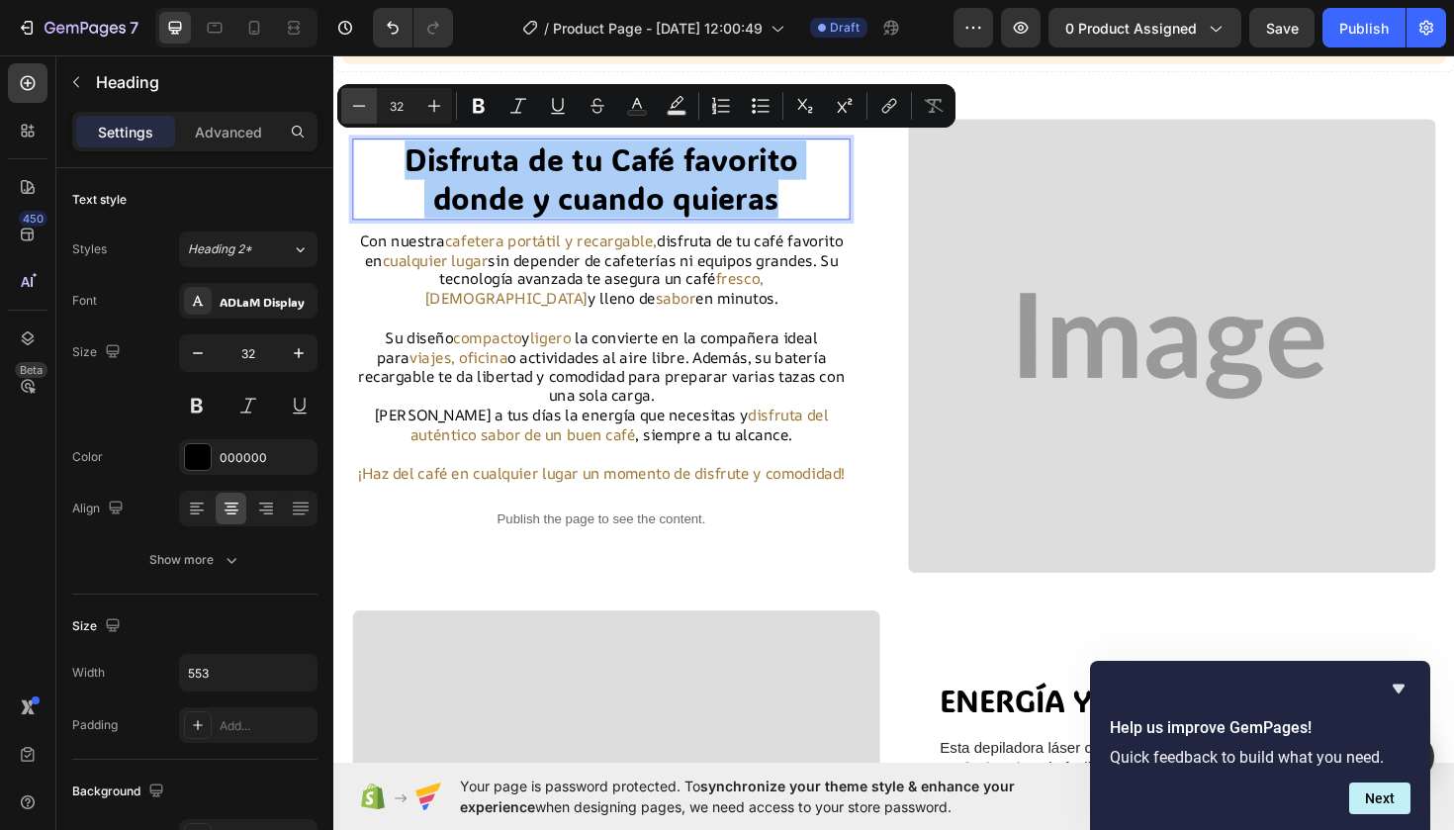
click at [365, 105] on icon "Editor contextual toolbar" at bounding box center [359, 106] width 20 height 20
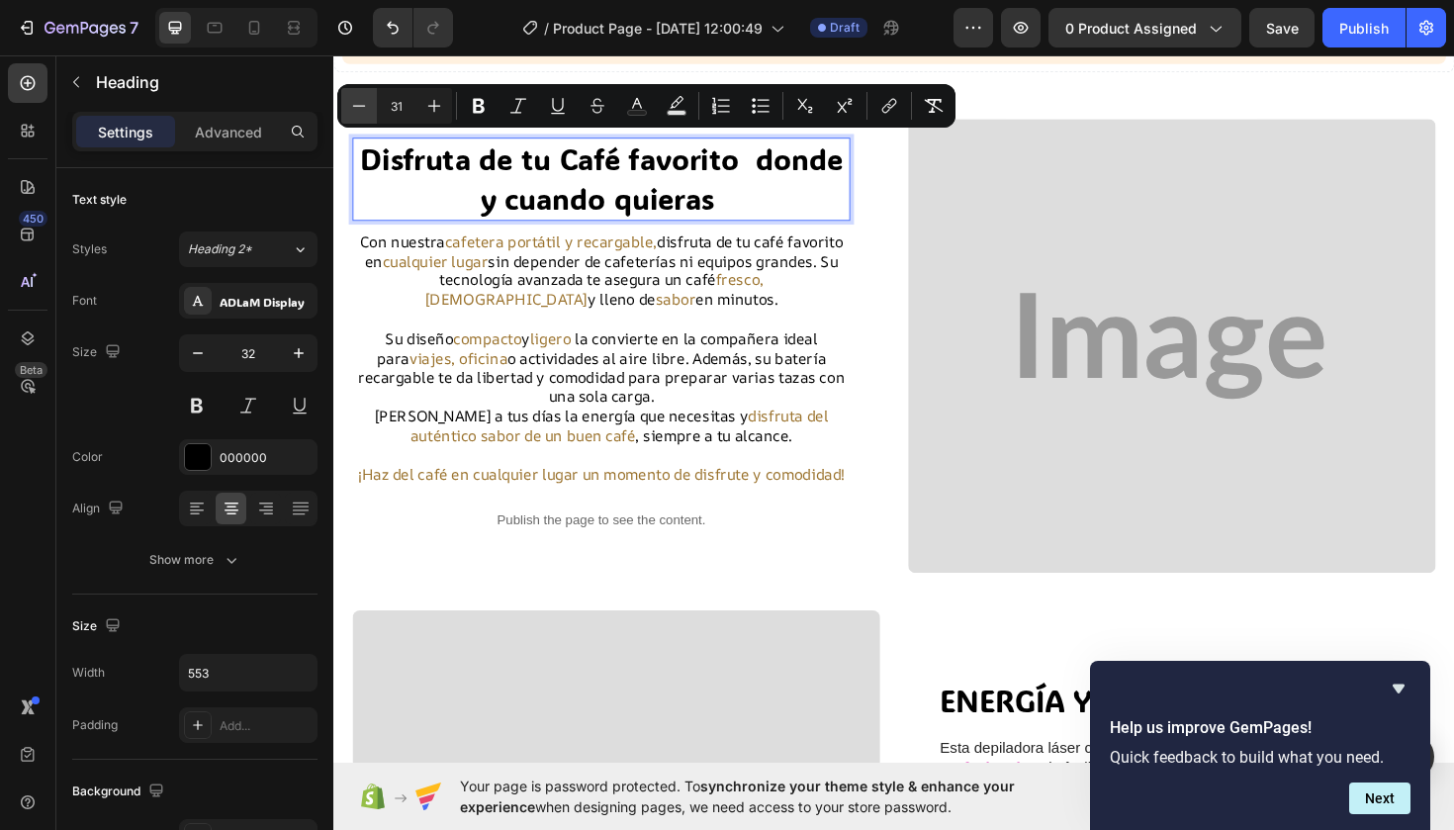
click at [365, 105] on icon "Editor contextual toolbar" at bounding box center [359, 106] width 20 height 20
type input "30"
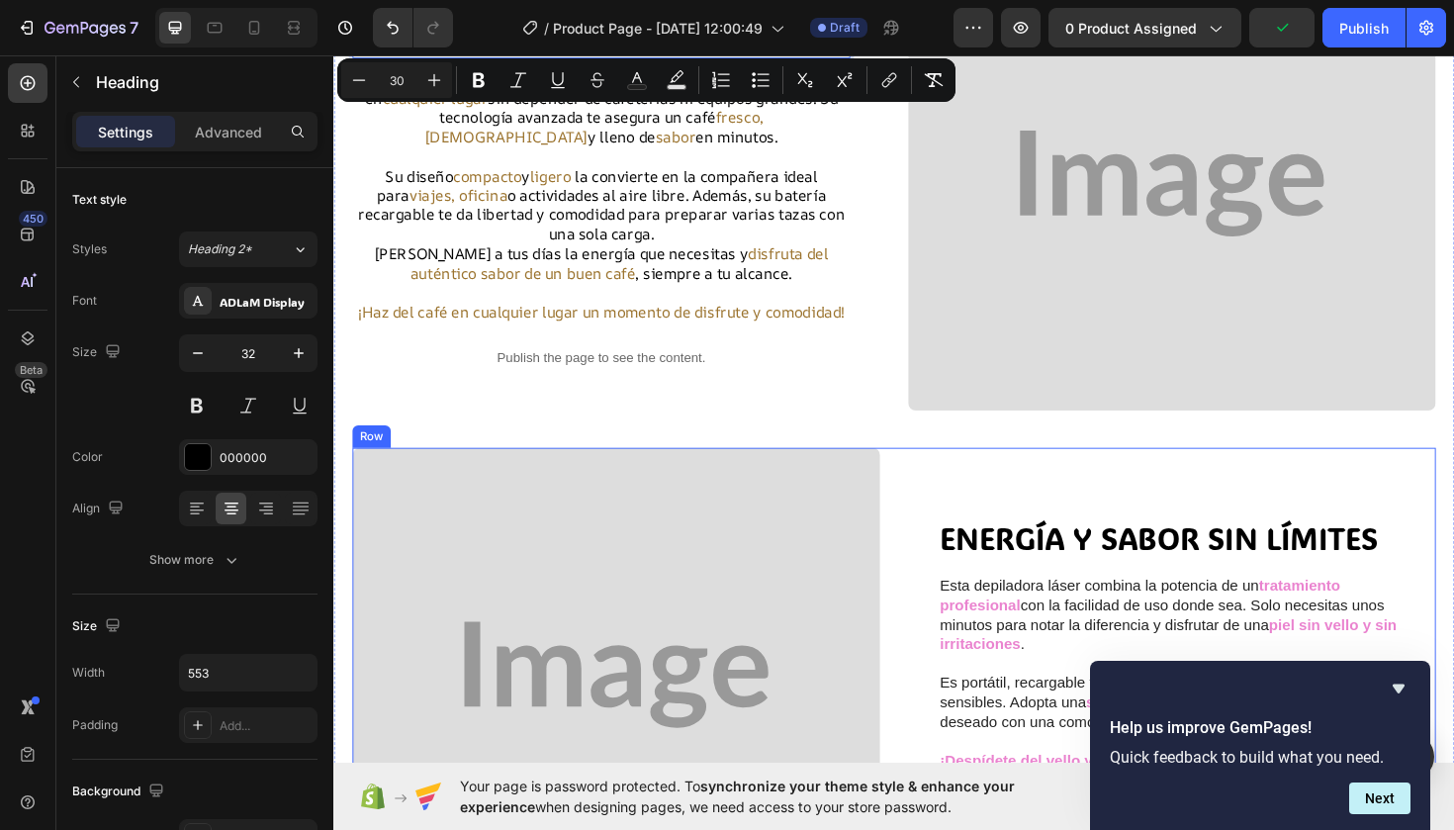
scroll to position [302, 0]
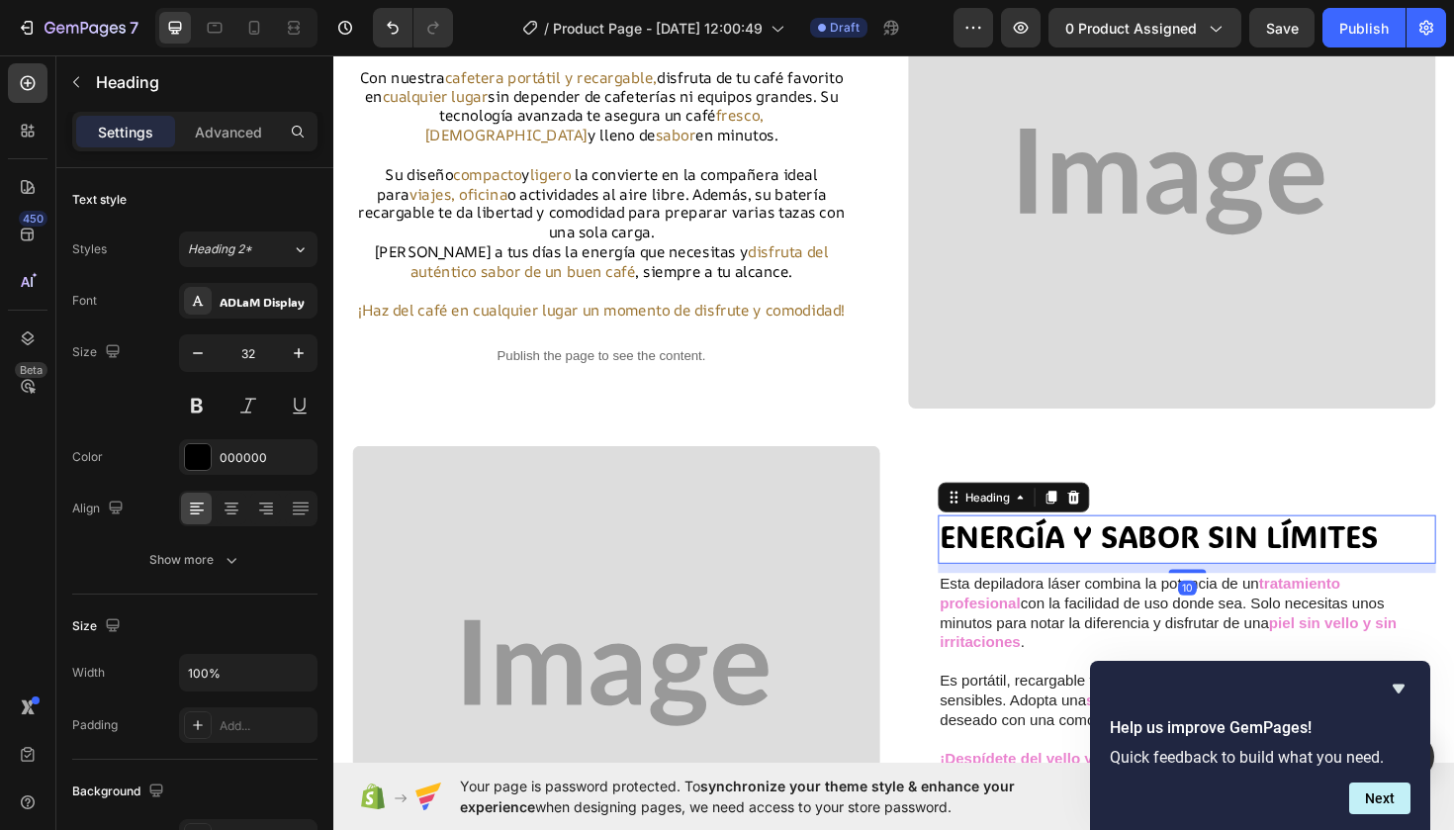
click at [1231, 574] on span "ENERGÍA Y SABOR SIN LÍMITES" at bounding box center [1207, 564] width 464 height 41
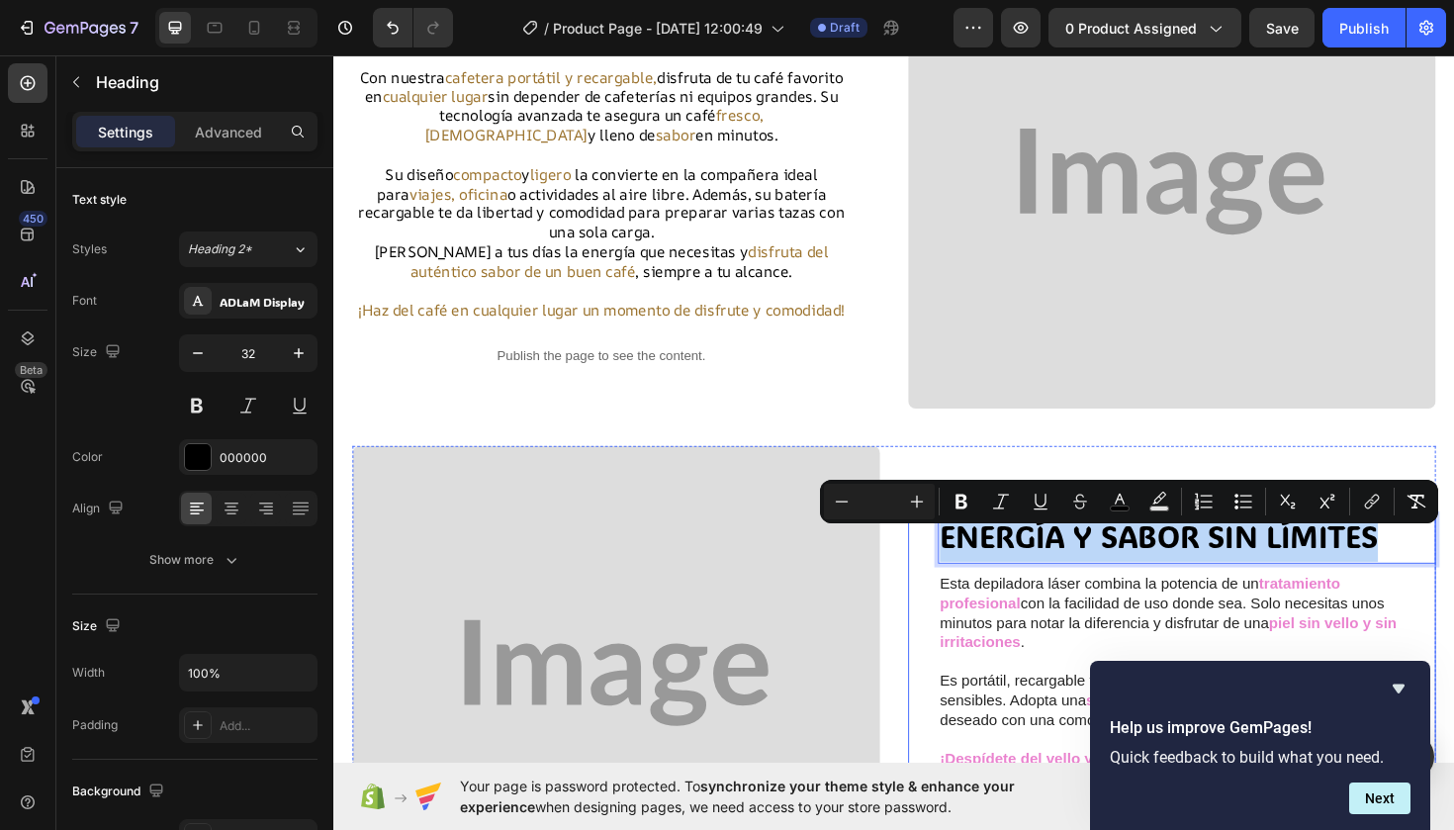
drag, startPoint x: 1443, startPoint y: 584, endPoint x: 970, endPoint y: 597, distance: 473.0
click at [829, 499] on button "Minus" at bounding box center [842, 502] width 36 height 36
click at [849, 502] on icon "Editor contextual toolbar" at bounding box center [842, 502] width 20 height 20
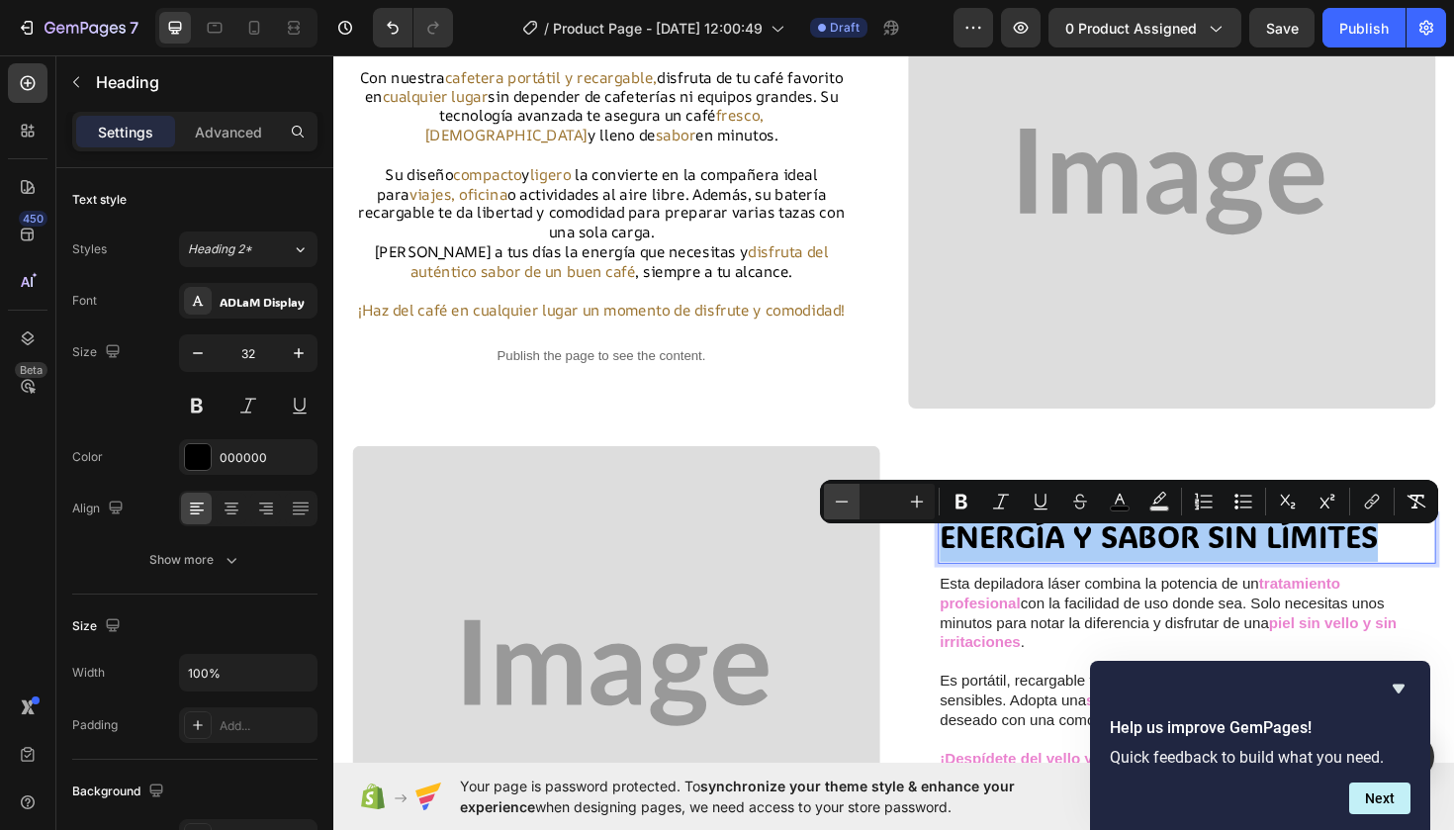
click at [849, 502] on icon "Editor contextual toolbar" at bounding box center [842, 502] width 20 height 20
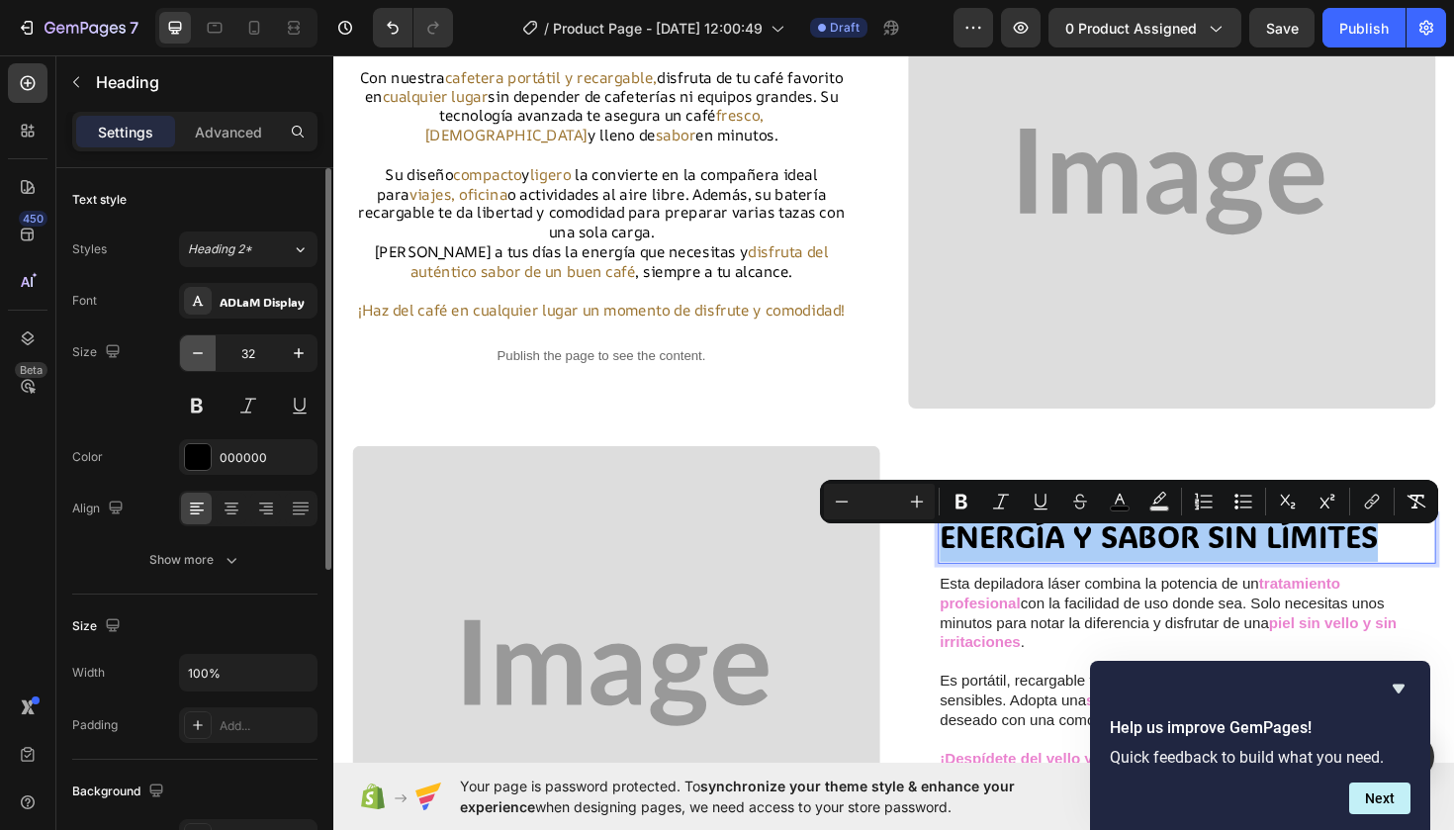
click at [202, 354] on icon "button" at bounding box center [198, 353] width 20 height 20
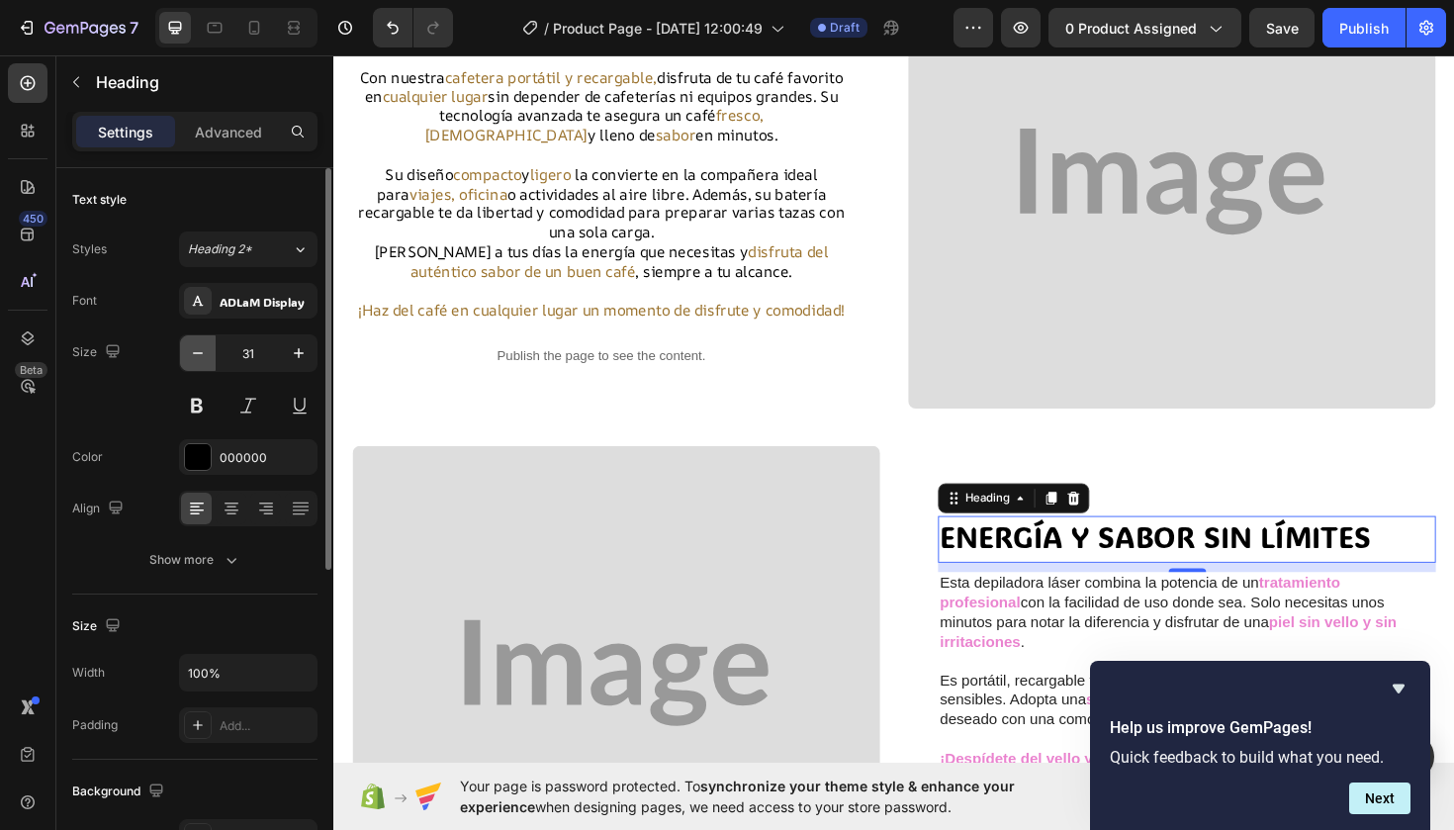
click at [201, 354] on icon "button" at bounding box center [198, 353] width 20 height 20
type input "30"
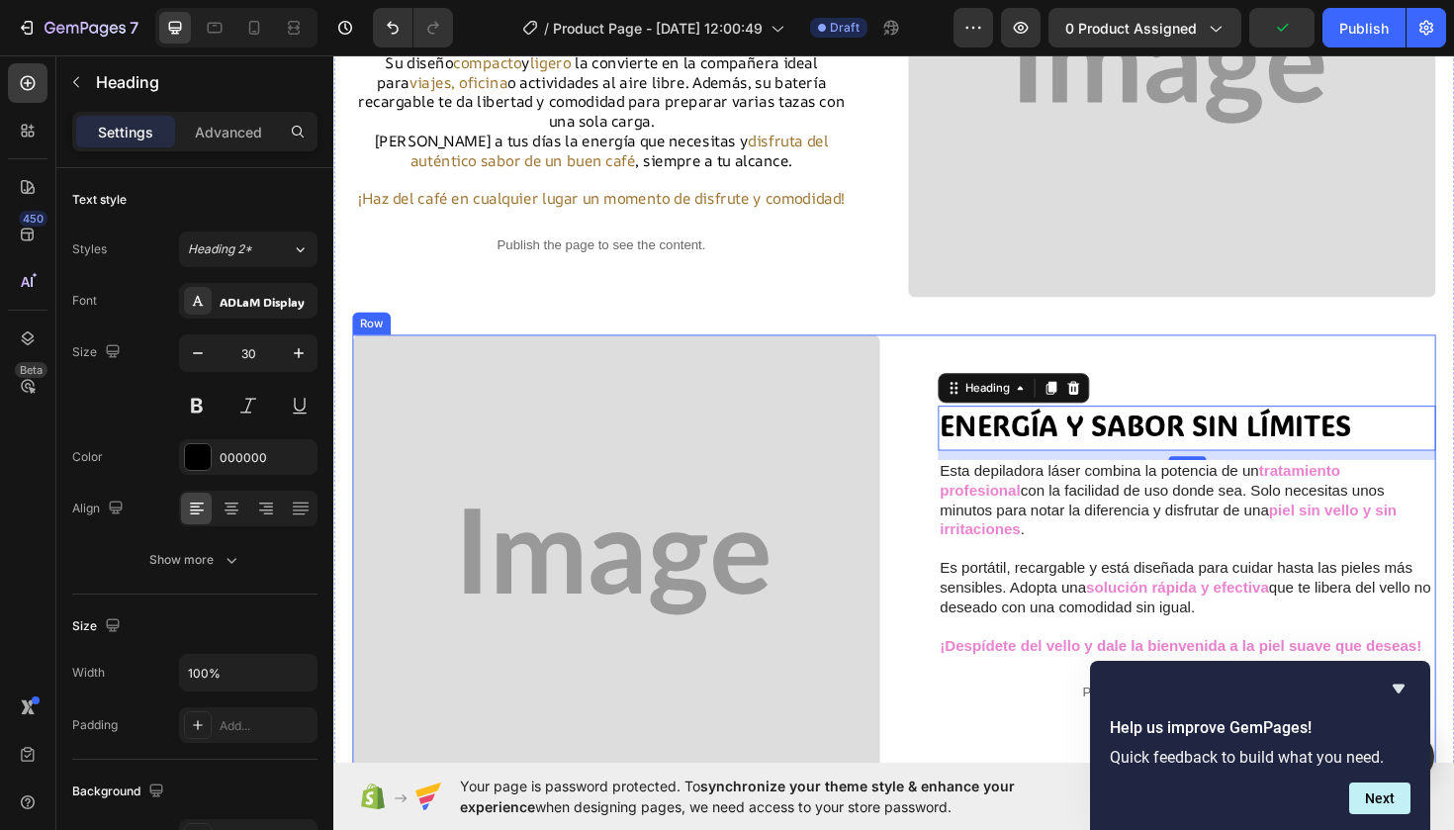
scroll to position [418, 0]
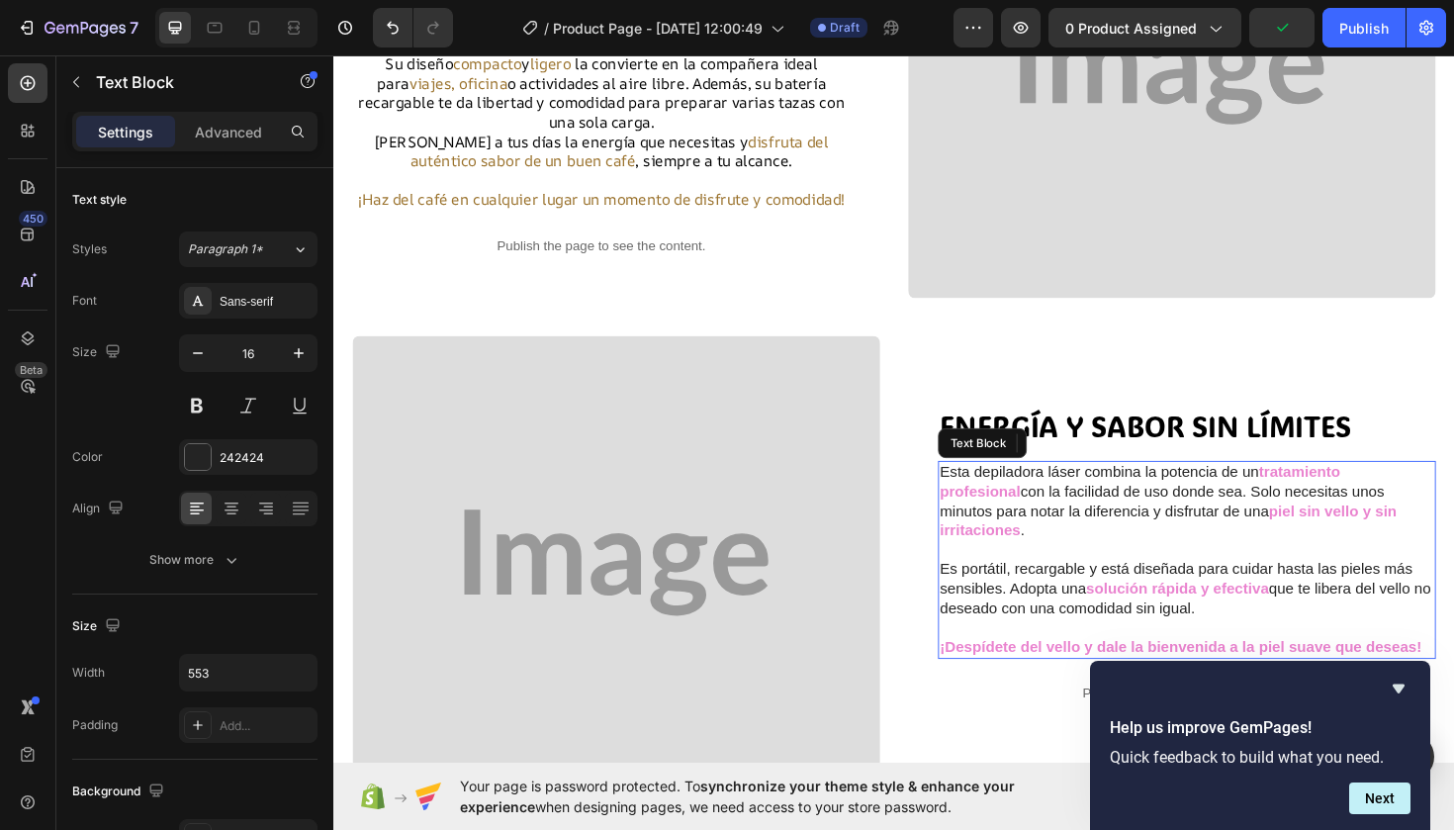
click at [1094, 504] on span "Esta depiladora láser combina la potencia de un" at bounding box center [1144, 496] width 338 height 17
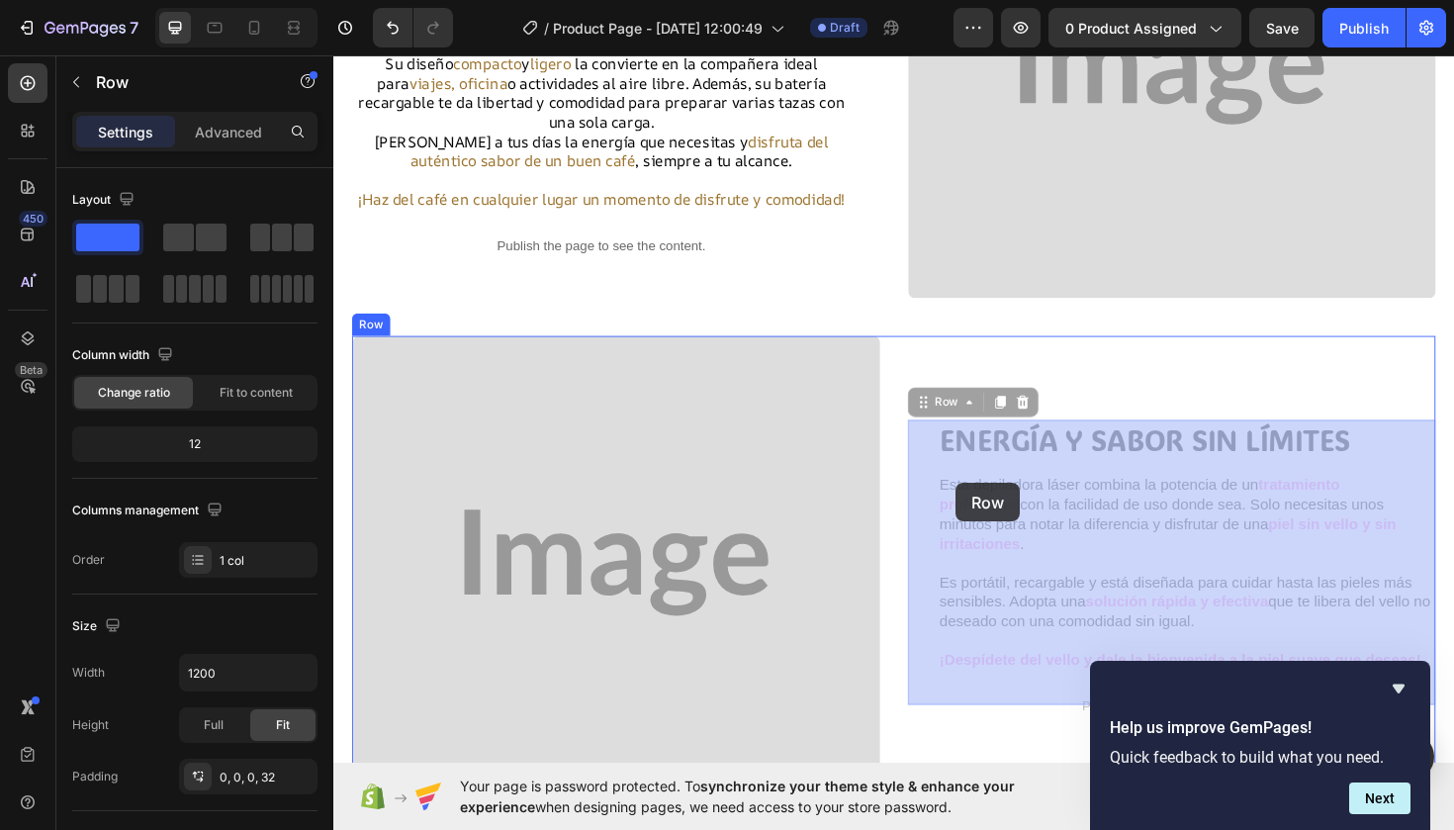
drag, startPoint x: 972, startPoint y: 509, endPoint x: 992, endPoint y: 508, distance: 19.8
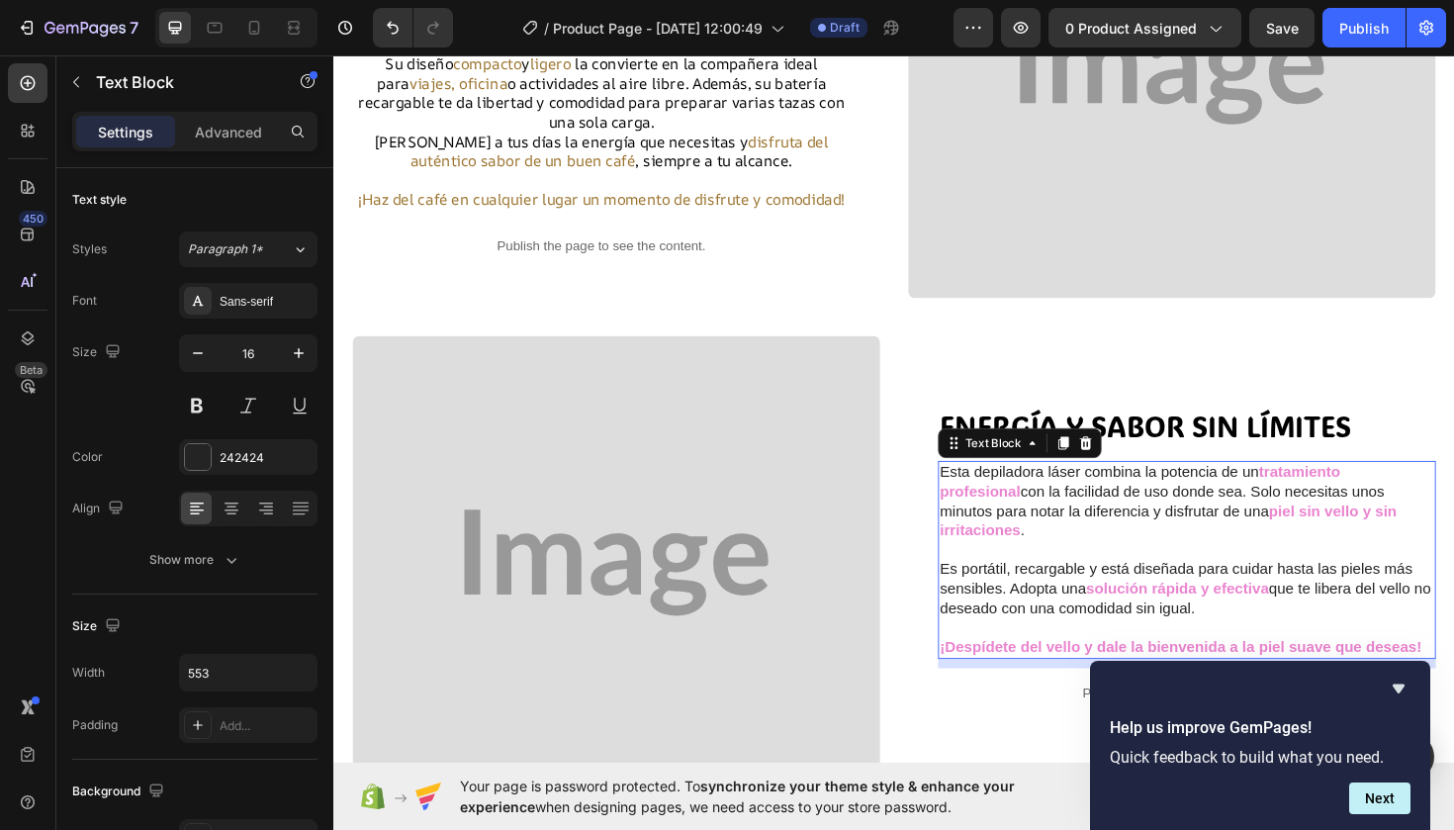
click at [990, 504] on span "Esta depiladora láser combina la potencia de un" at bounding box center [1144, 496] width 338 height 17
click at [981, 504] on span "Esta depiladora láser combina la potencia de un" at bounding box center [1144, 496] width 338 height 17
click at [974, 506] on div "Esta depiladora láser combina la potencia de un tratamiento profesional con la …" at bounding box center [1236, 590] width 527 height 210
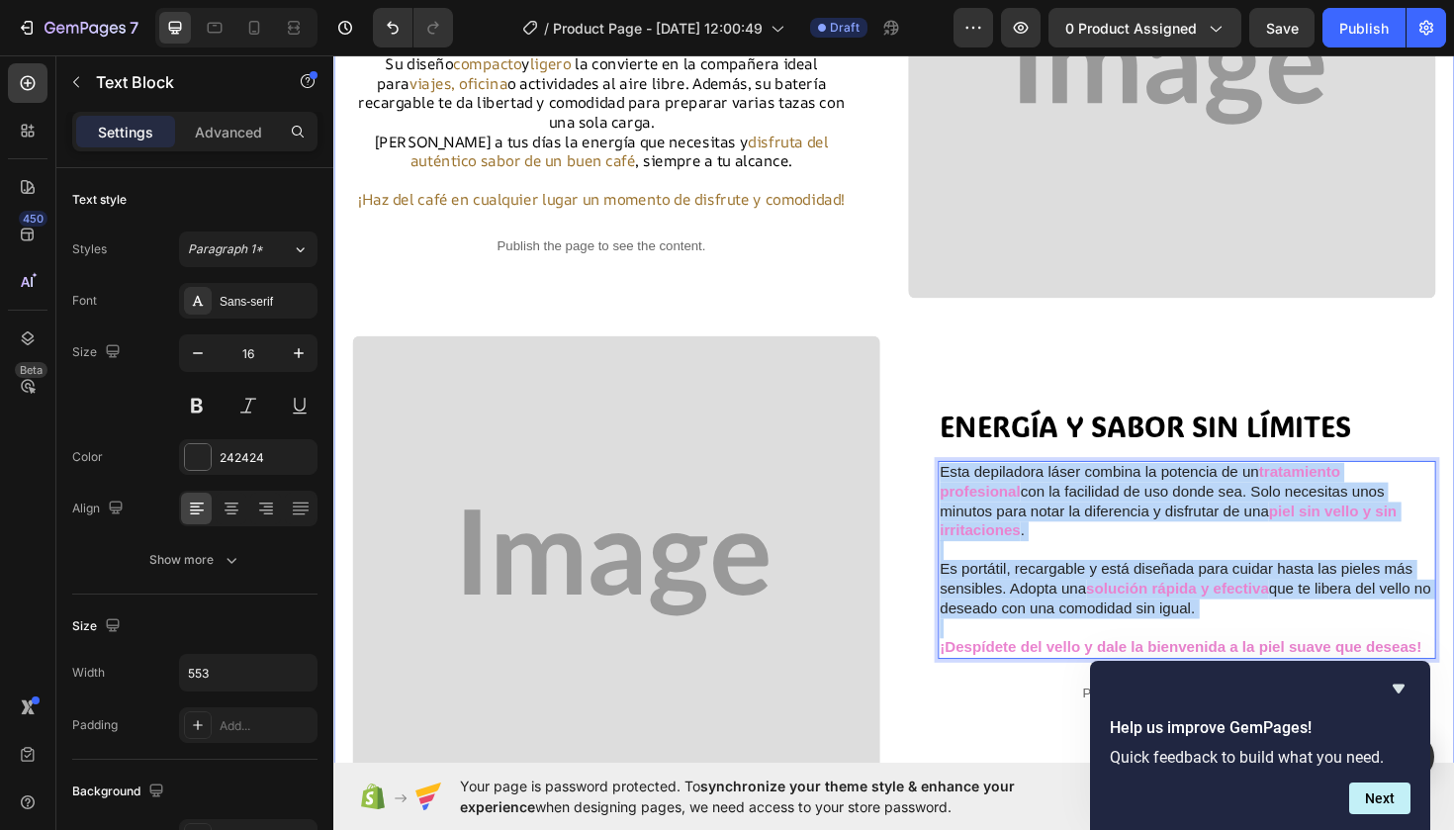
scroll to position [0, 1]
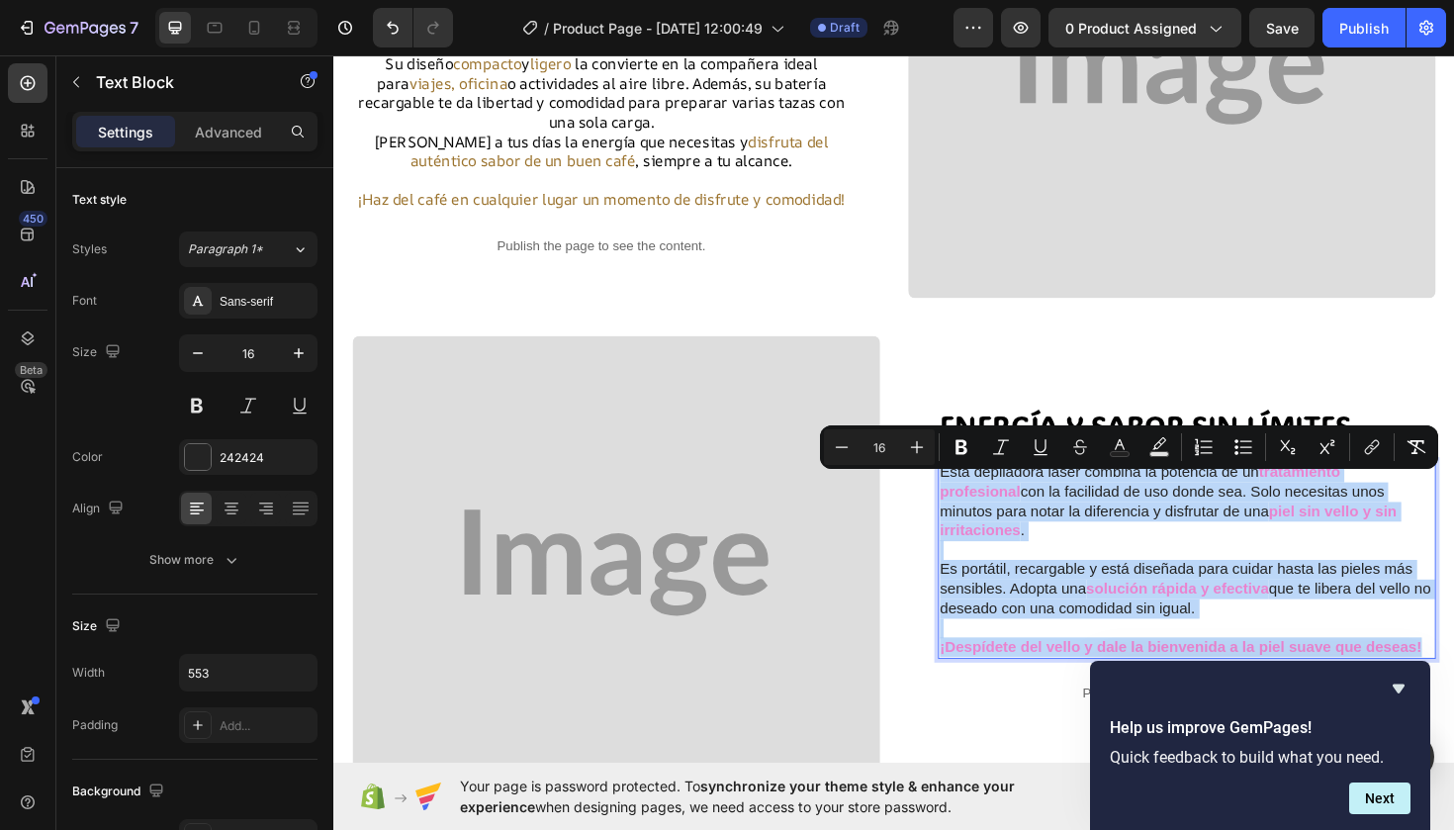
drag, startPoint x: 974, startPoint y: 506, endPoint x: 1483, endPoint y: 676, distance: 535.8
click at [1453, 676] on div "Esta depiladora láser combina la potencia de un tratamiento profesional con la …" at bounding box center [1236, 590] width 527 height 210
copy div "Esta depiladora láser combina la potencia de un tratamiento profesional con la …"
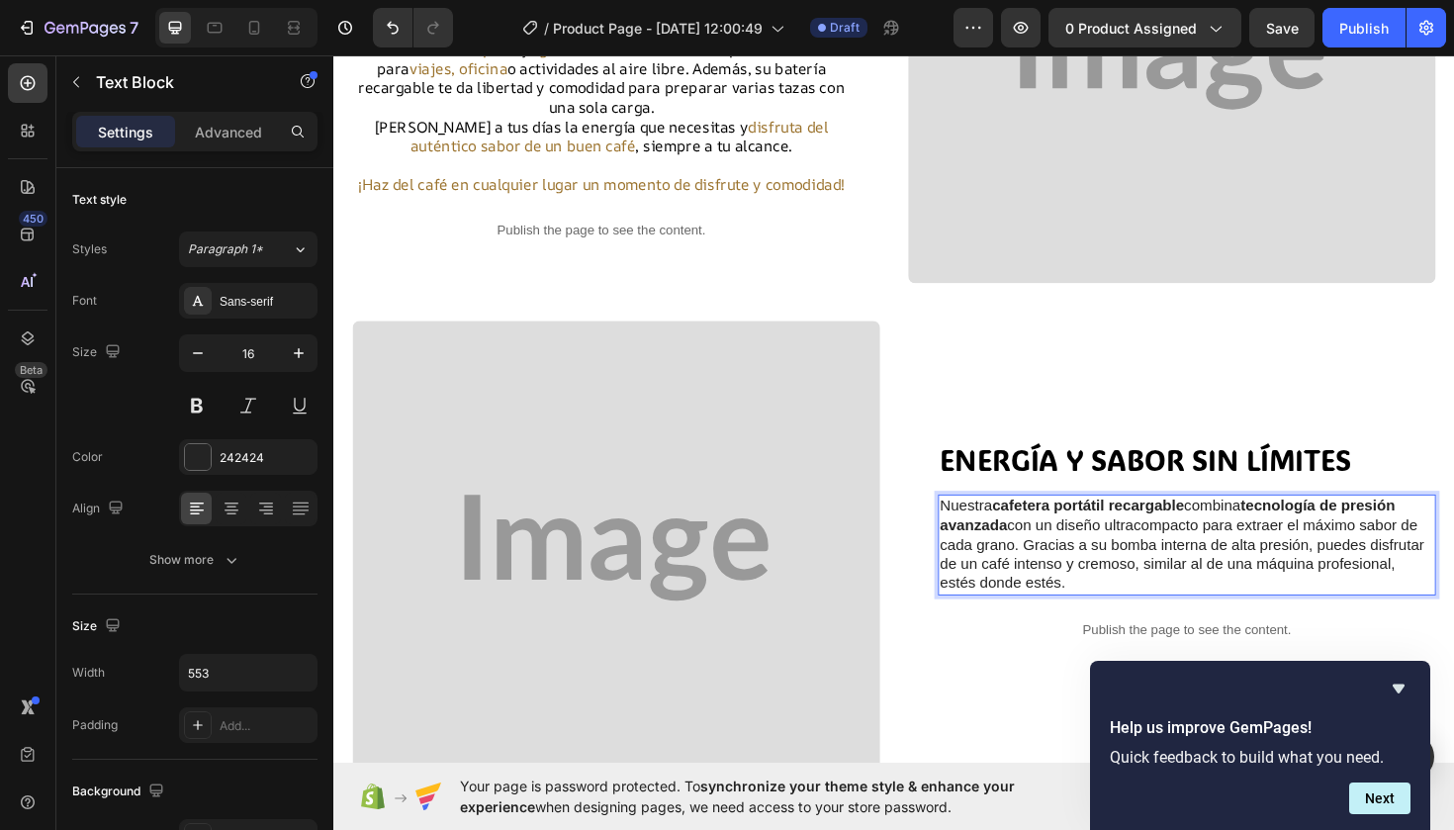
scroll to position [0, 0]
click at [1121, 611] on p "Nuestra cafetera portátil recargable combina tecnología de presión avanzada con…" at bounding box center [1236, 573] width 523 height 103
click at [1126, 611] on p "Nuestra cafetera portátil recargable combina tecnología de presión avanzada con…" at bounding box center [1236, 573] width 523 height 103
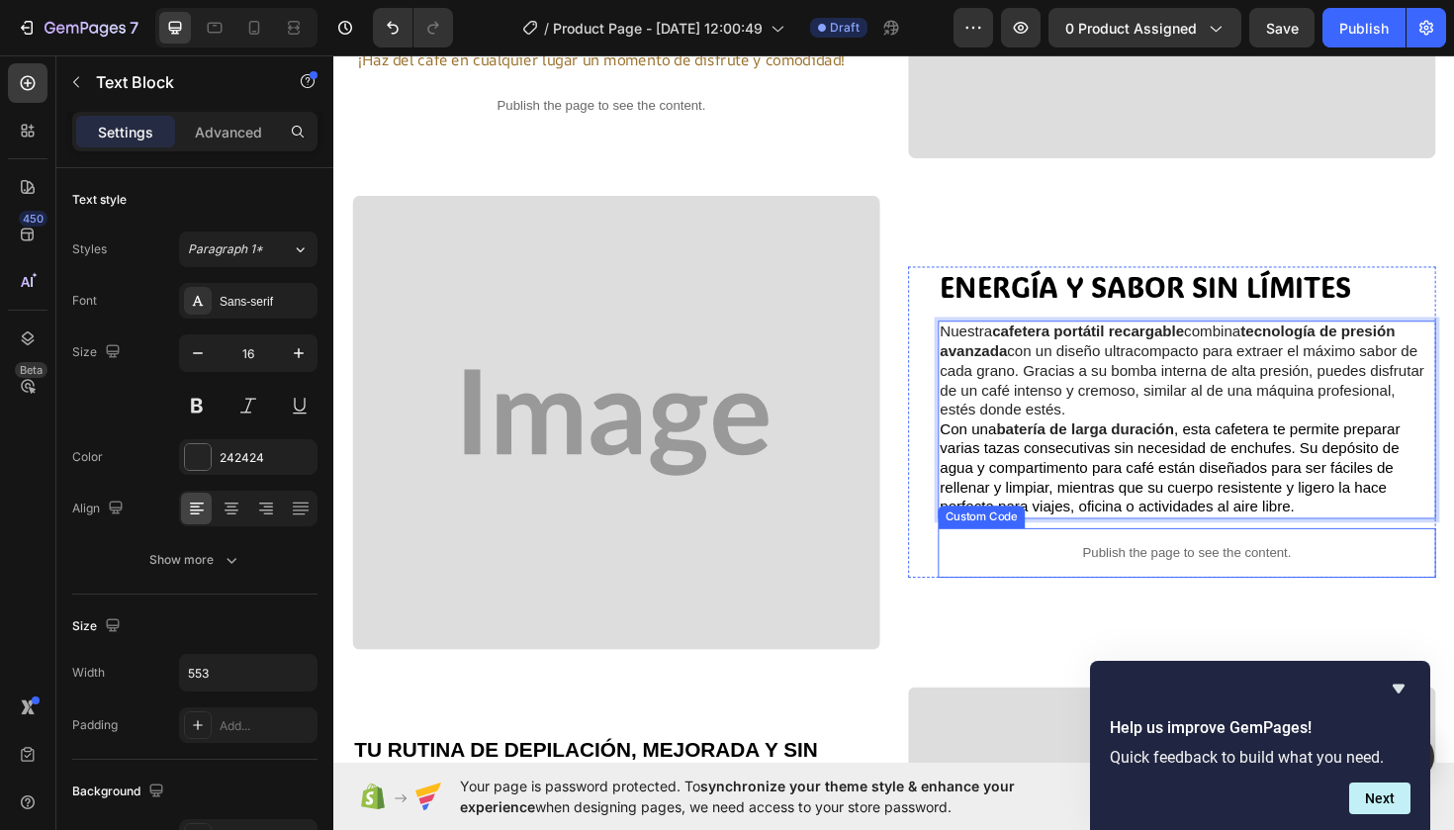
scroll to position [564, 0]
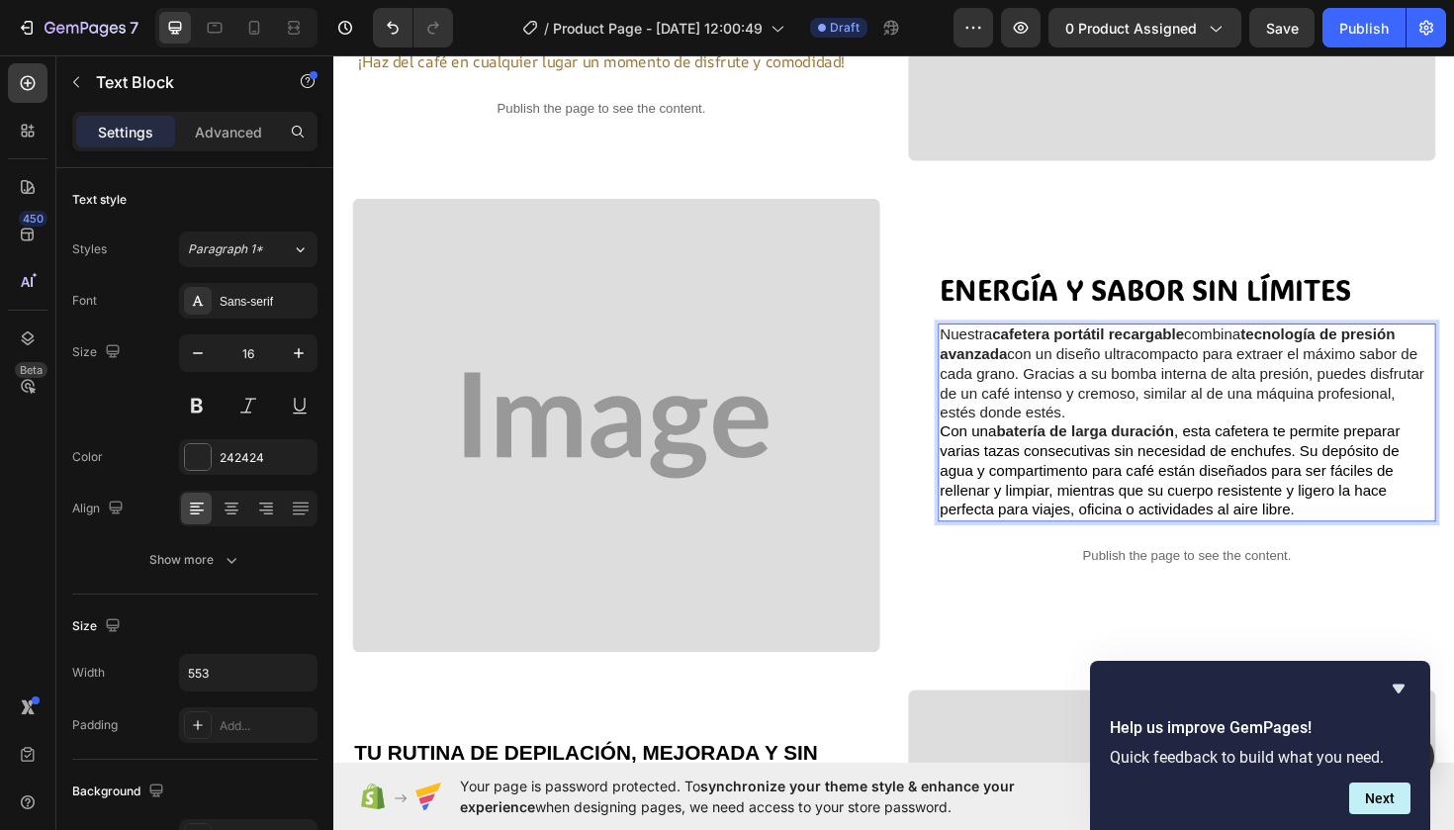
click at [1117, 425] on p "Nuestra cafetera portátil recargable combina tecnología de presión avanzada con…" at bounding box center [1236, 392] width 523 height 103
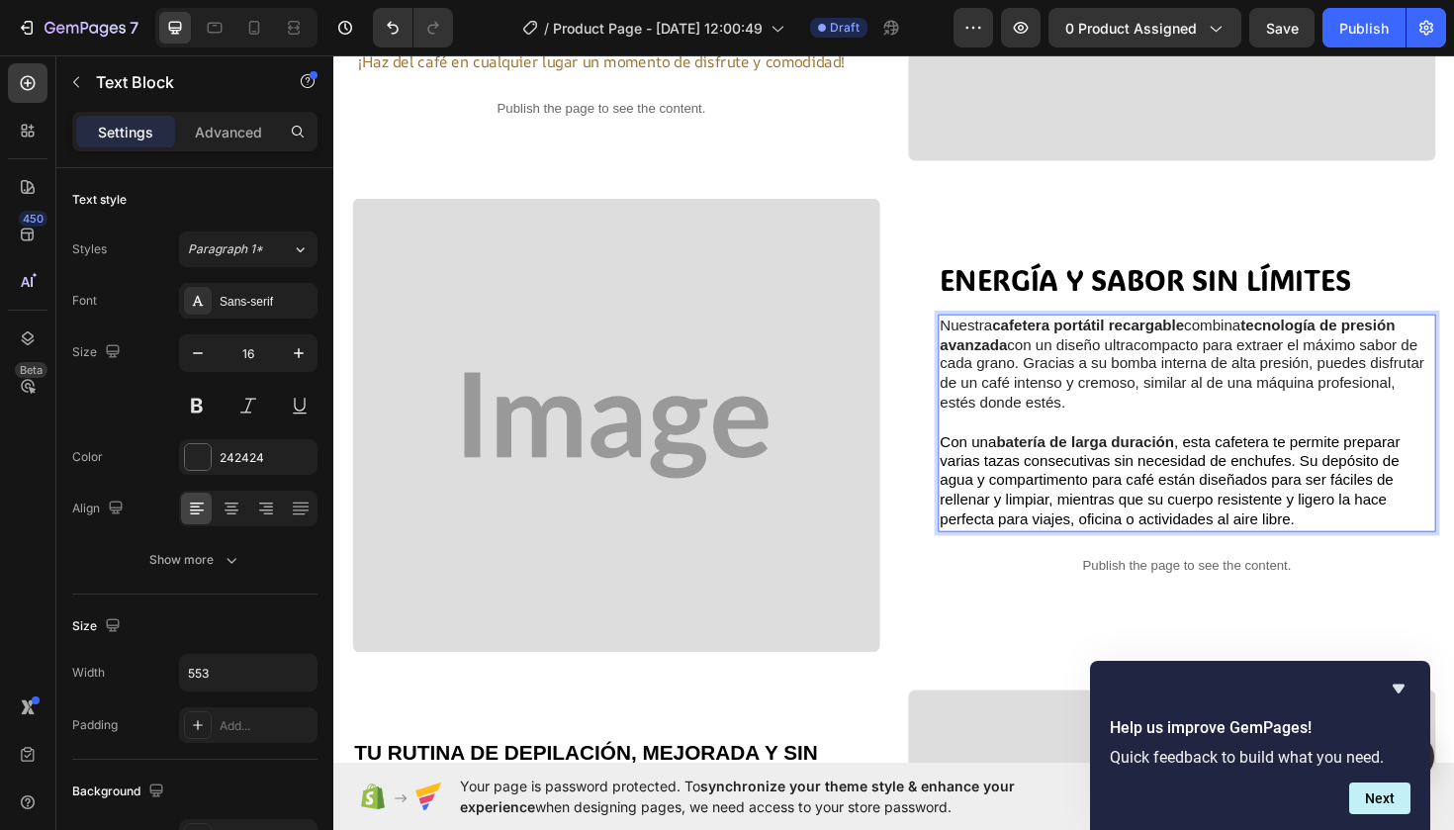
click at [1373, 549] on p "Con una batería de larga duración , esta cafetera te permite preparar varias ta…" at bounding box center [1236, 506] width 523 height 103
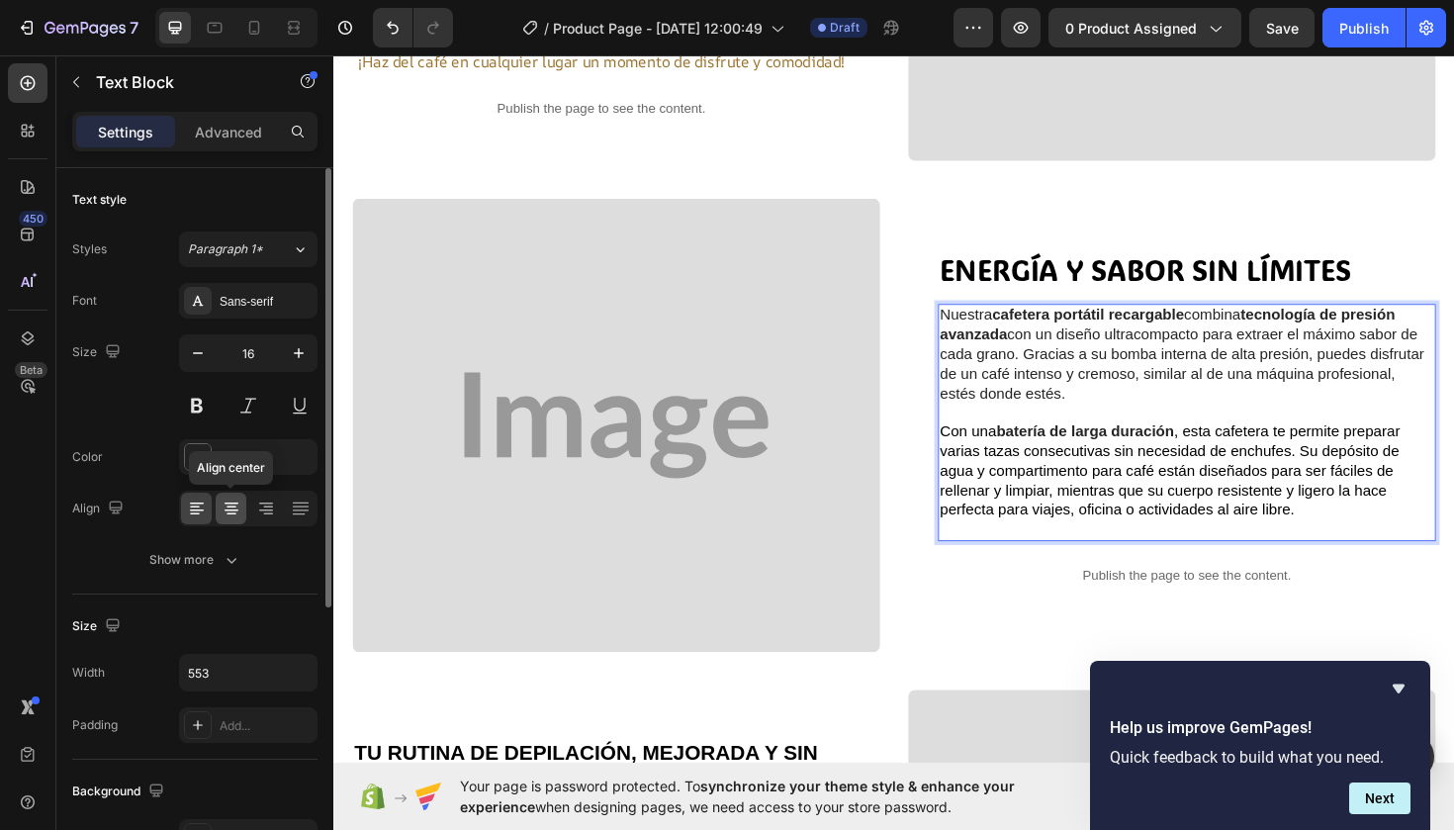
click at [227, 503] on icon at bounding box center [232, 503] width 14 height 2
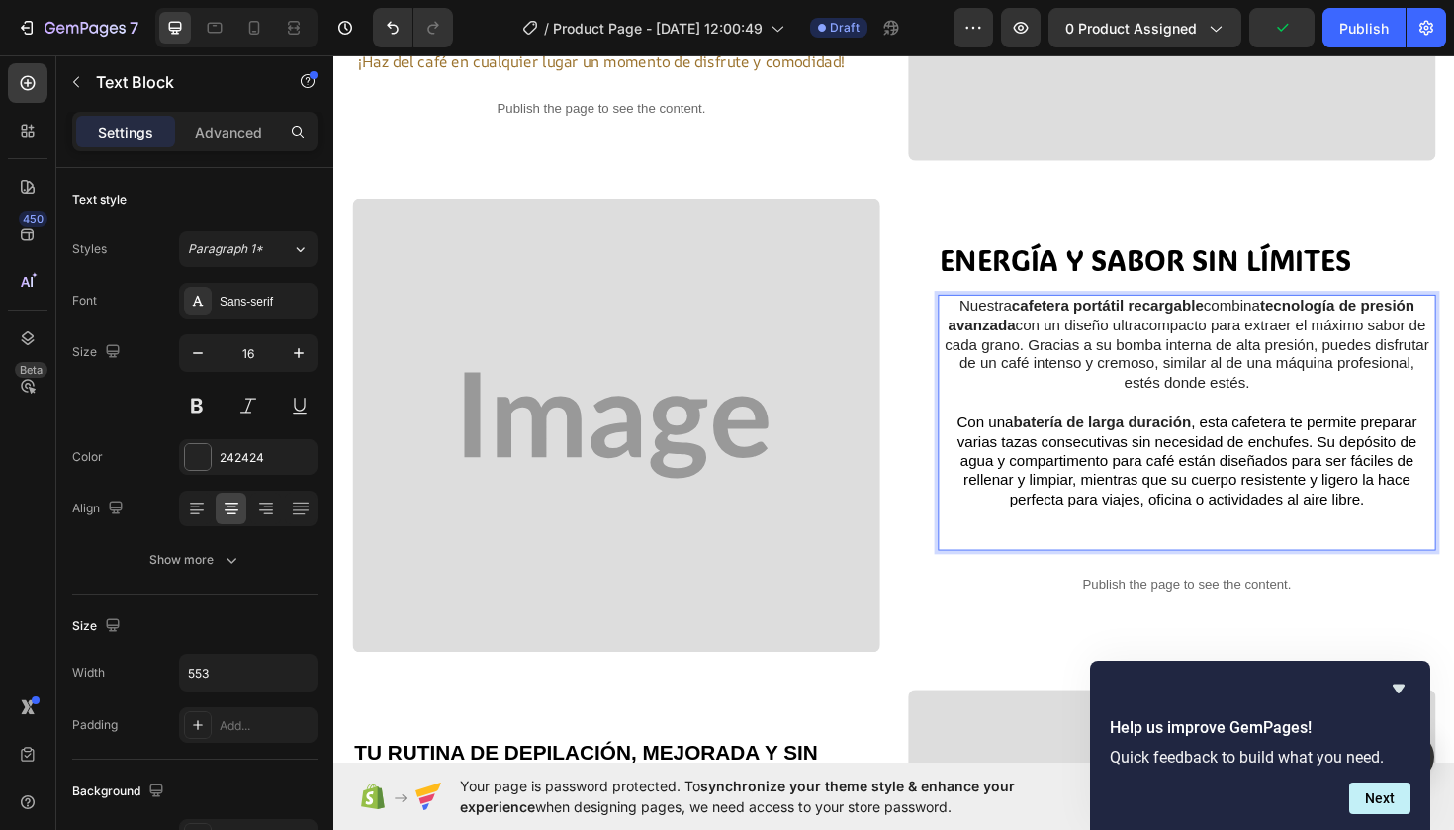
click at [1425, 530] on p "Con una batería de larga duración , esta cafetera te permite preparar varias ta…" at bounding box center [1236, 485] width 523 height 103
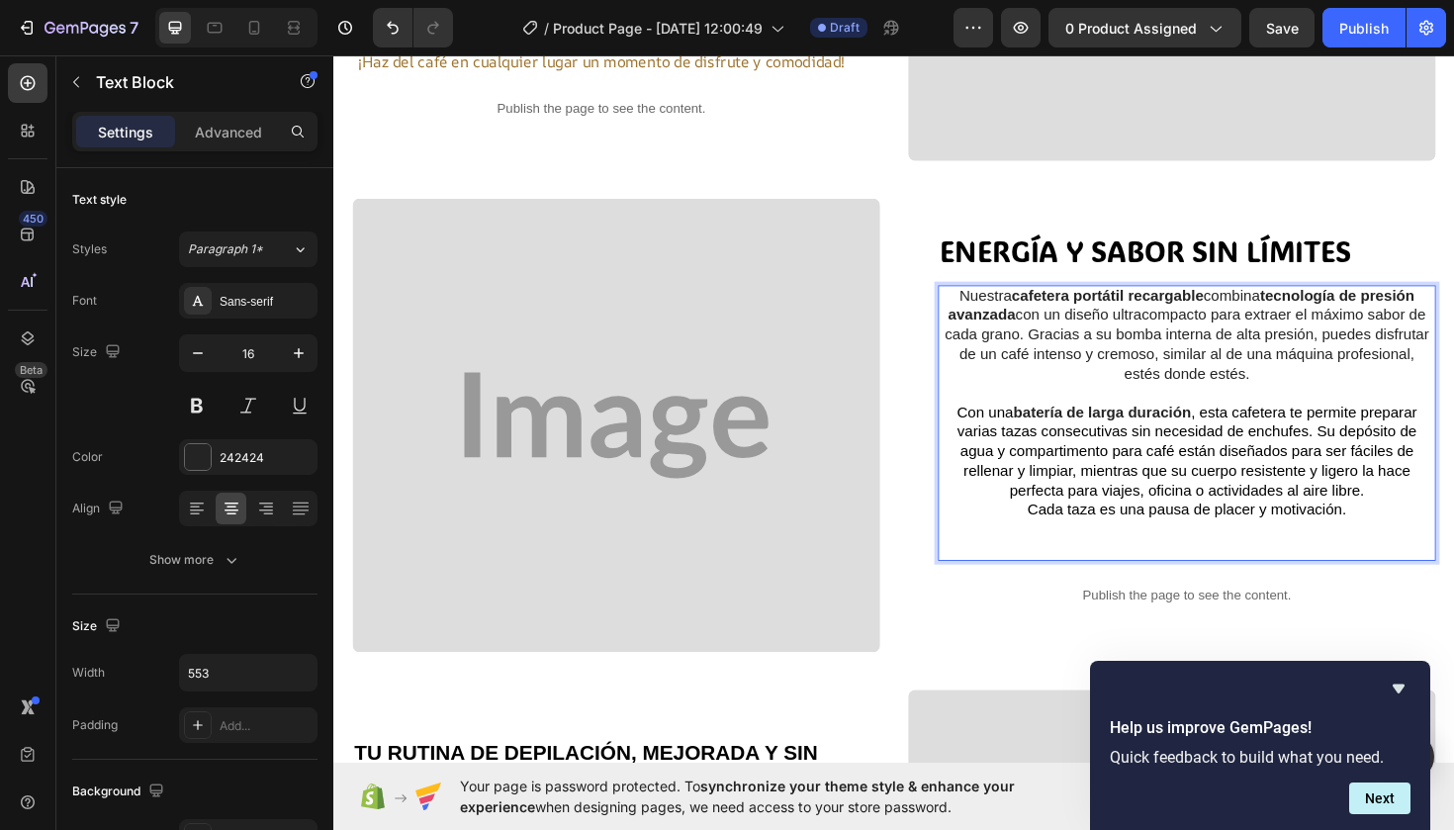
click at [1060, 541] on p "Cada taza es una pausa de placer y motivación." at bounding box center [1236, 536] width 523 height 21
click at [1411, 531] on p "¡Cada taza es una pausa de placer y motivación." at bounding box center [1236, 536] width 523 height 21
click at [1421, 512] on span ", esta cafetera te permite preparar varias tazas consecutivas sin necesidad de …" at bounding box center [1237, 473] width 487 height 99
click at [1441, 517] on p "Con una batería de larga duración , esta cafetera te permite preparar varias ta…" at bounding box center [1236, 474] width 523 height 103
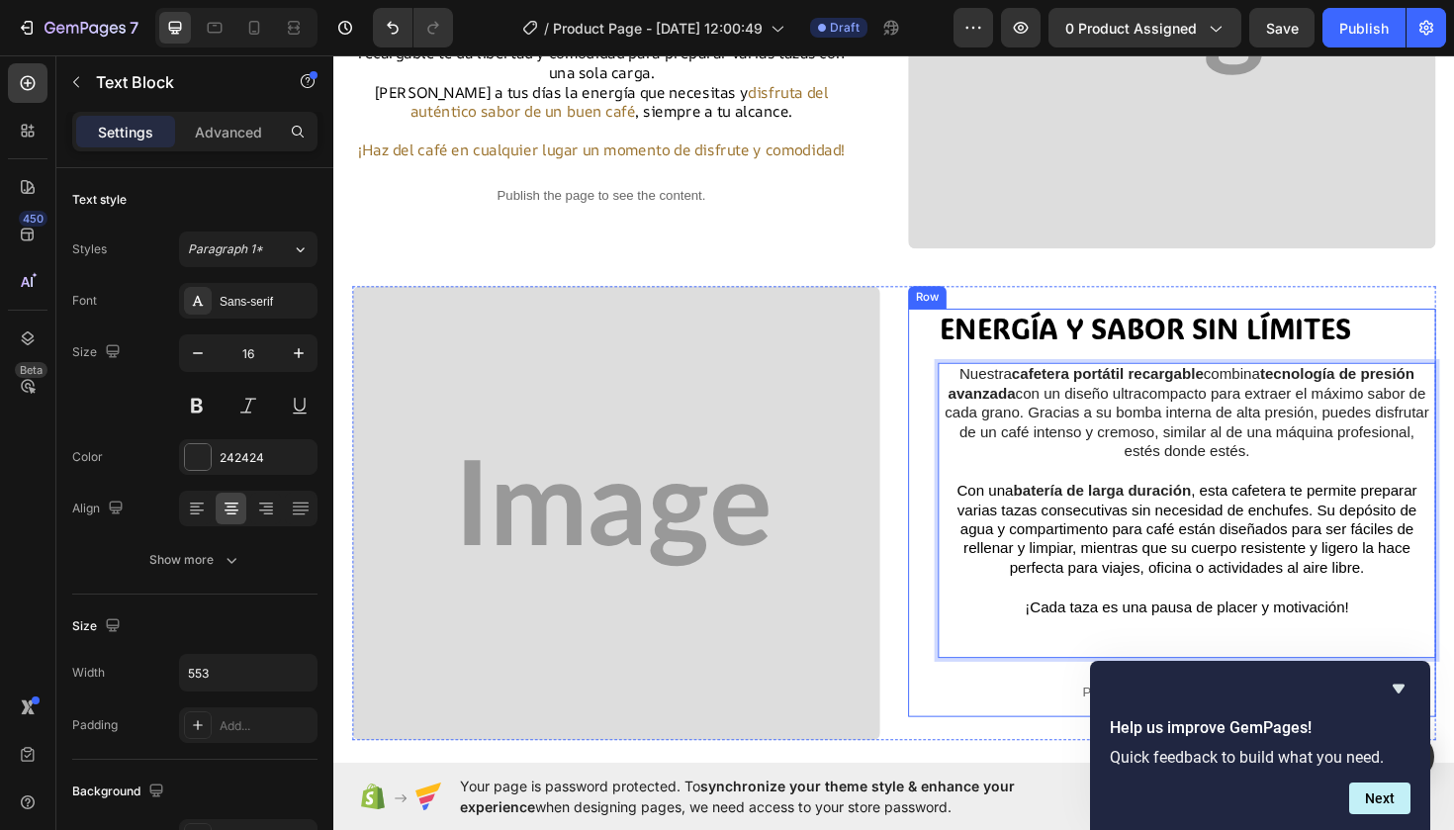
scroll to position [460, 0]
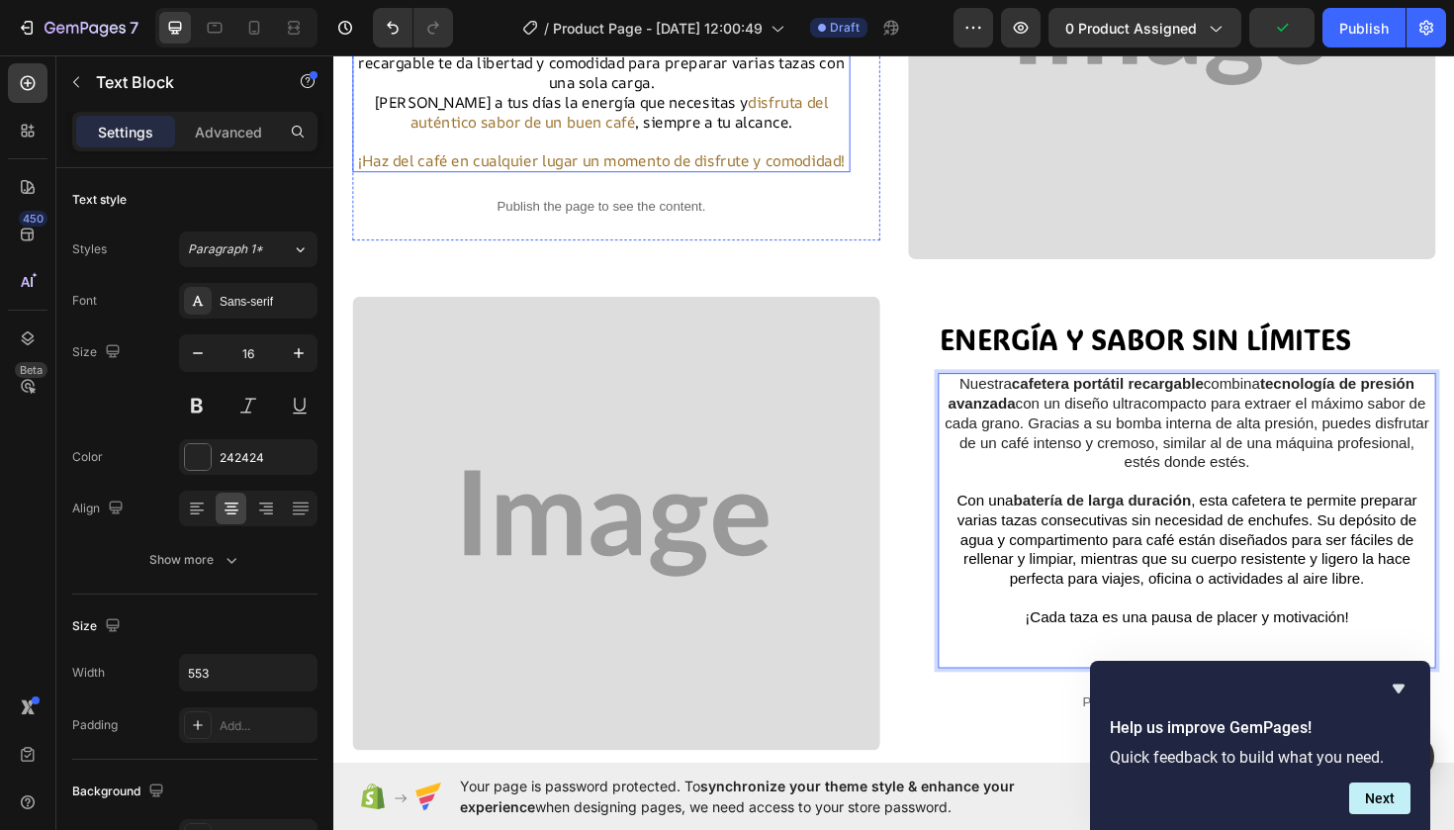
click at [633, 104] on p "[PERSON_NAME] a tus días la energía que necesitas y disfruta del auténtico sabo…" at bounding box center [616, 116] width 523 height 42
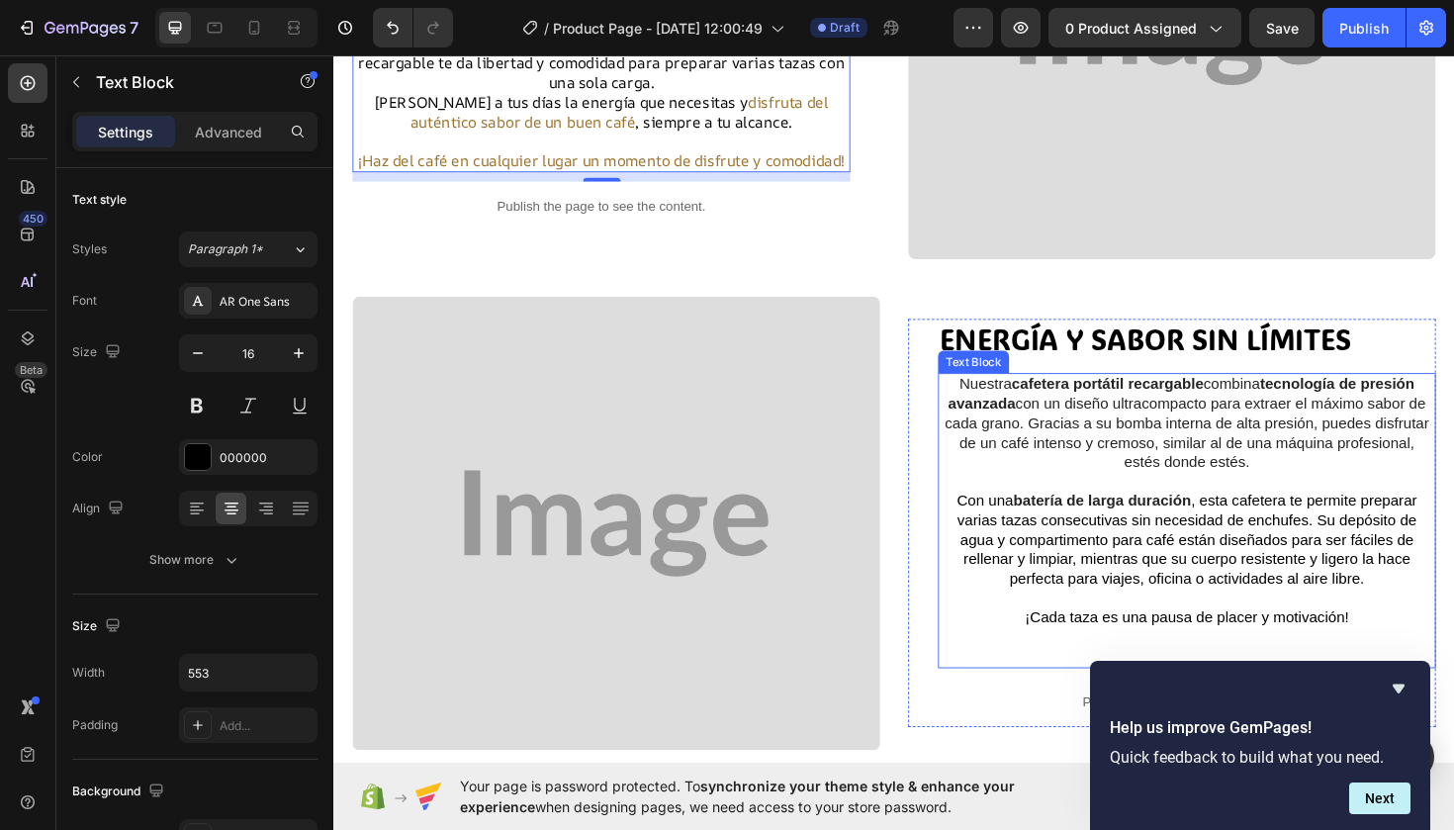
click at [1327, 537] on span ", esta cafetera te permite preparar varias tazas consecutivas sin necesidad de …" at bounding box center [1237, 567] width 487 height 99
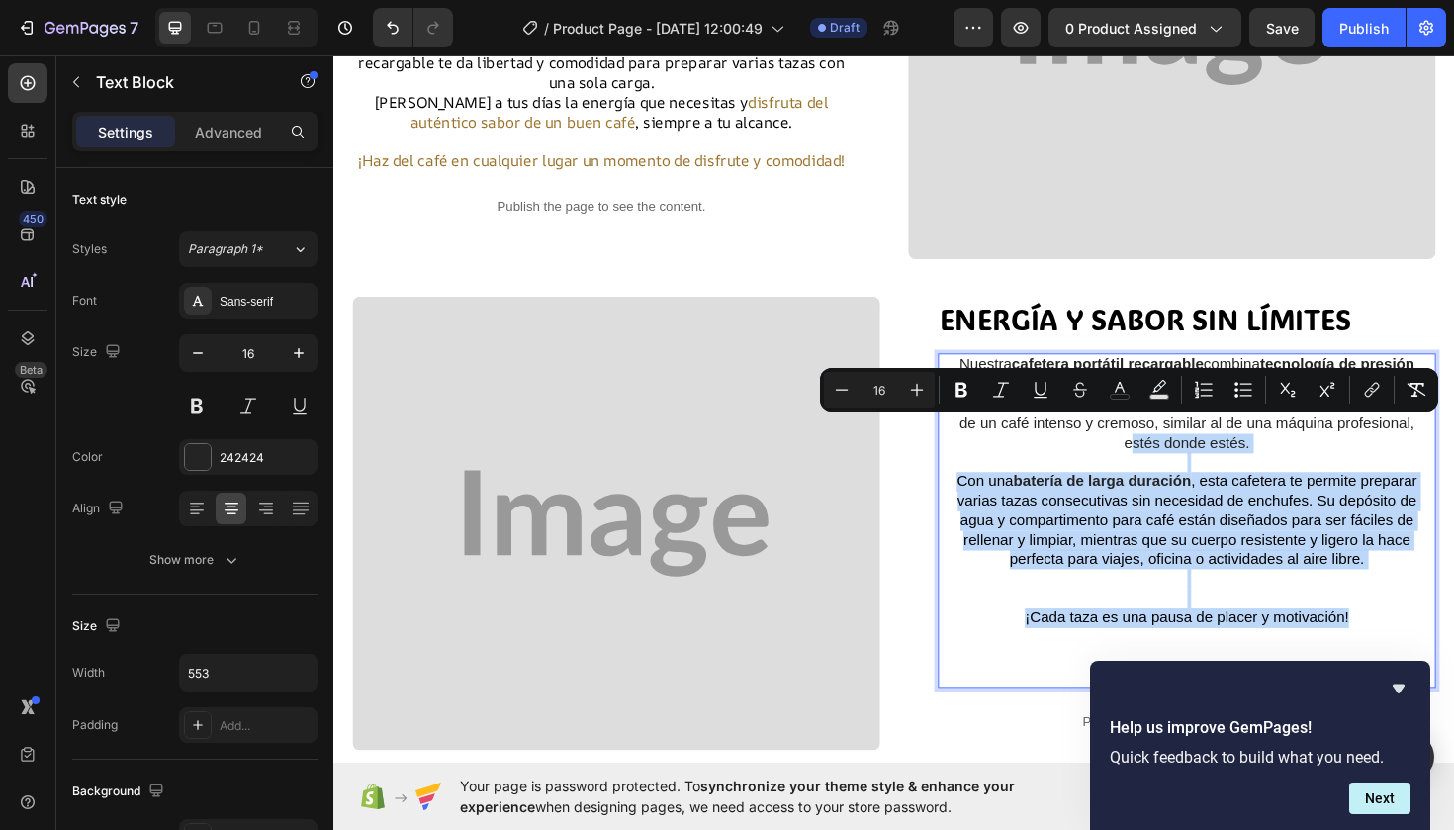
drag, startPoint x: 1428, startPoint y: 644, endPoint x: 1043, endPoint y: 471, distance: 422.8
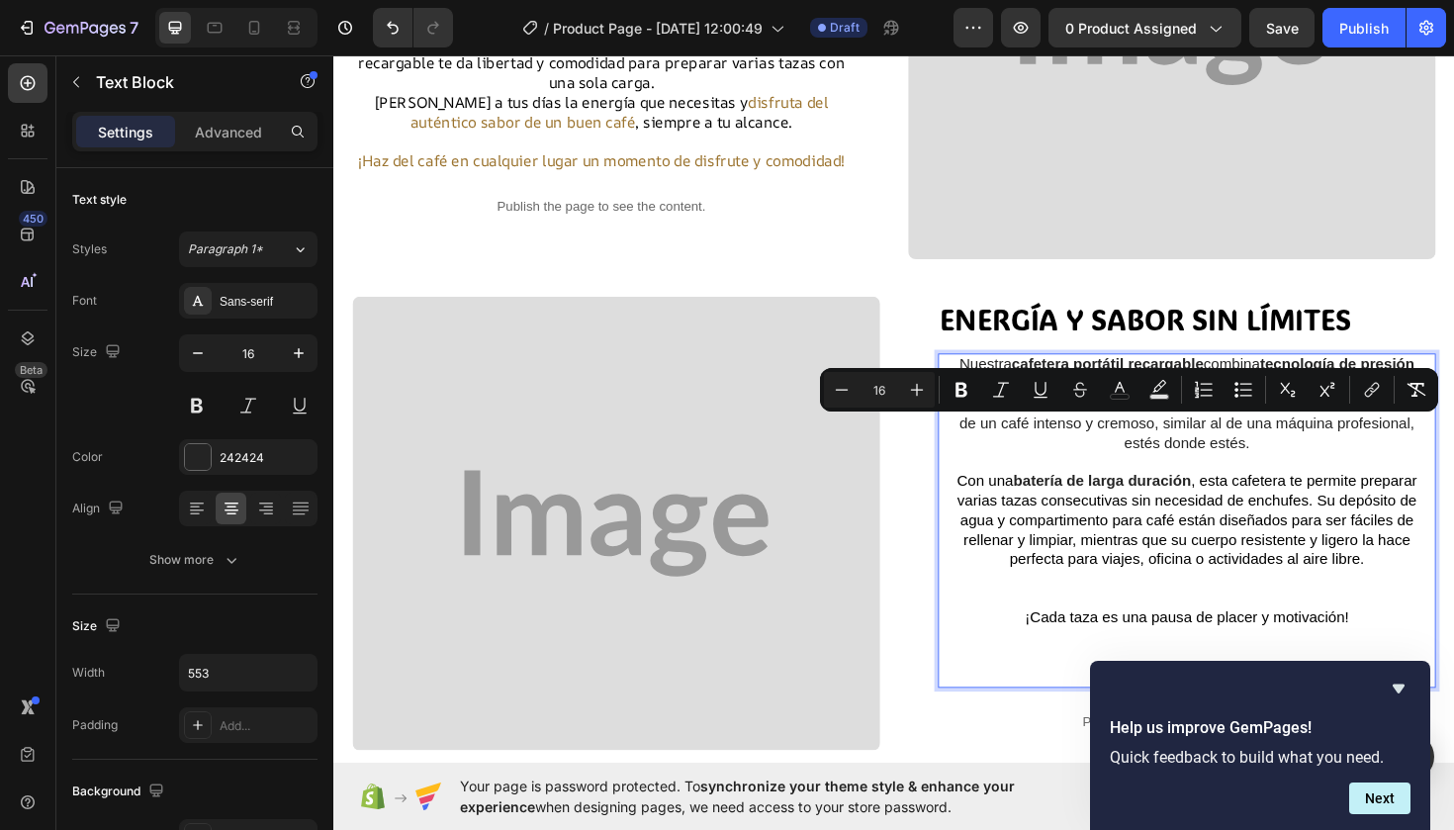
click at [1048, 697] on p "Rich Text Editor. Editing area: main" at bounding box center [1236, 692] width 523 height 61
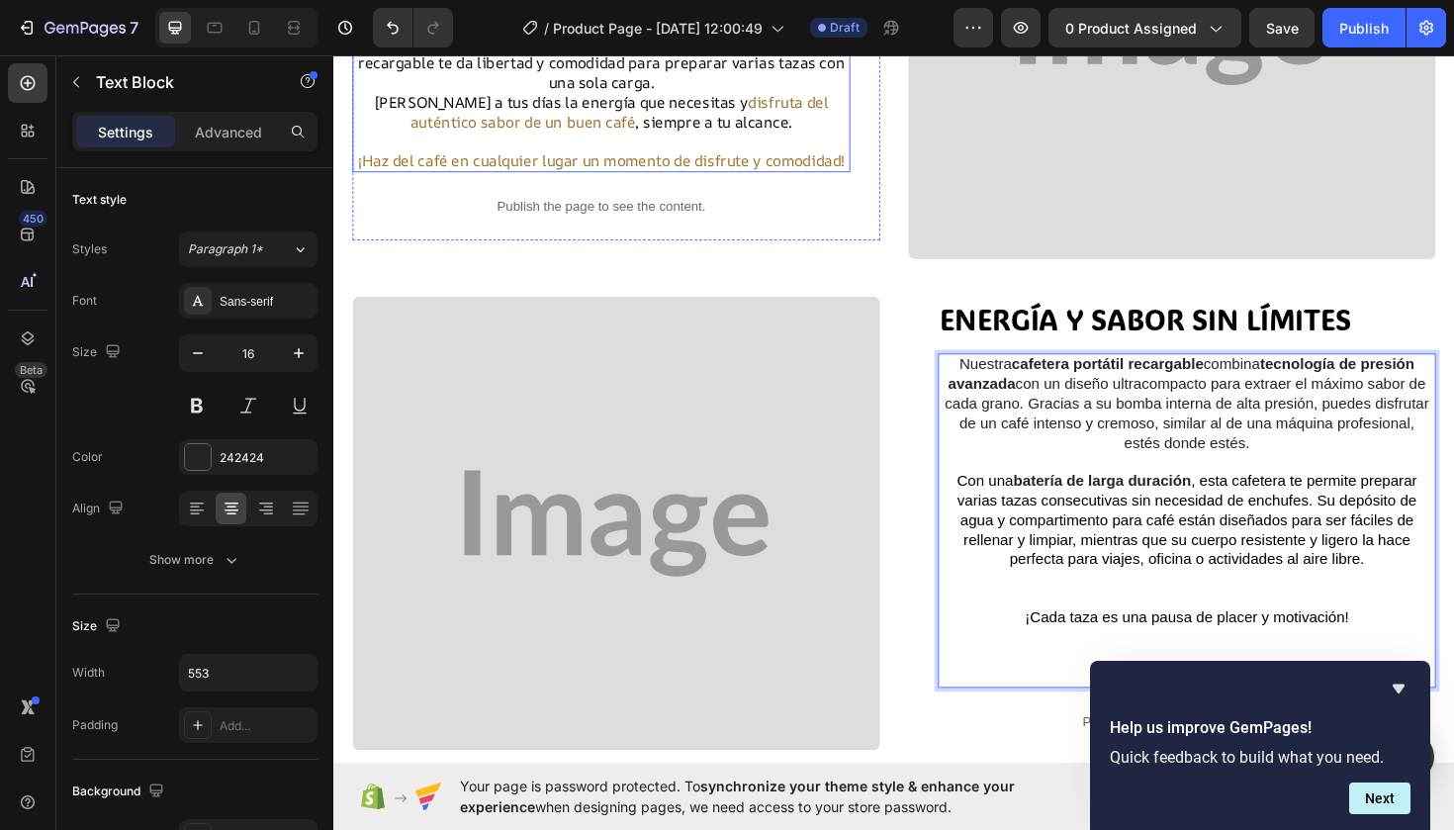
click at [642, 155] on span "¡Haz del café en cualquier lugar un momento de disfrute y comodidad!" at bounding box center [616, 166] width 515 height 22
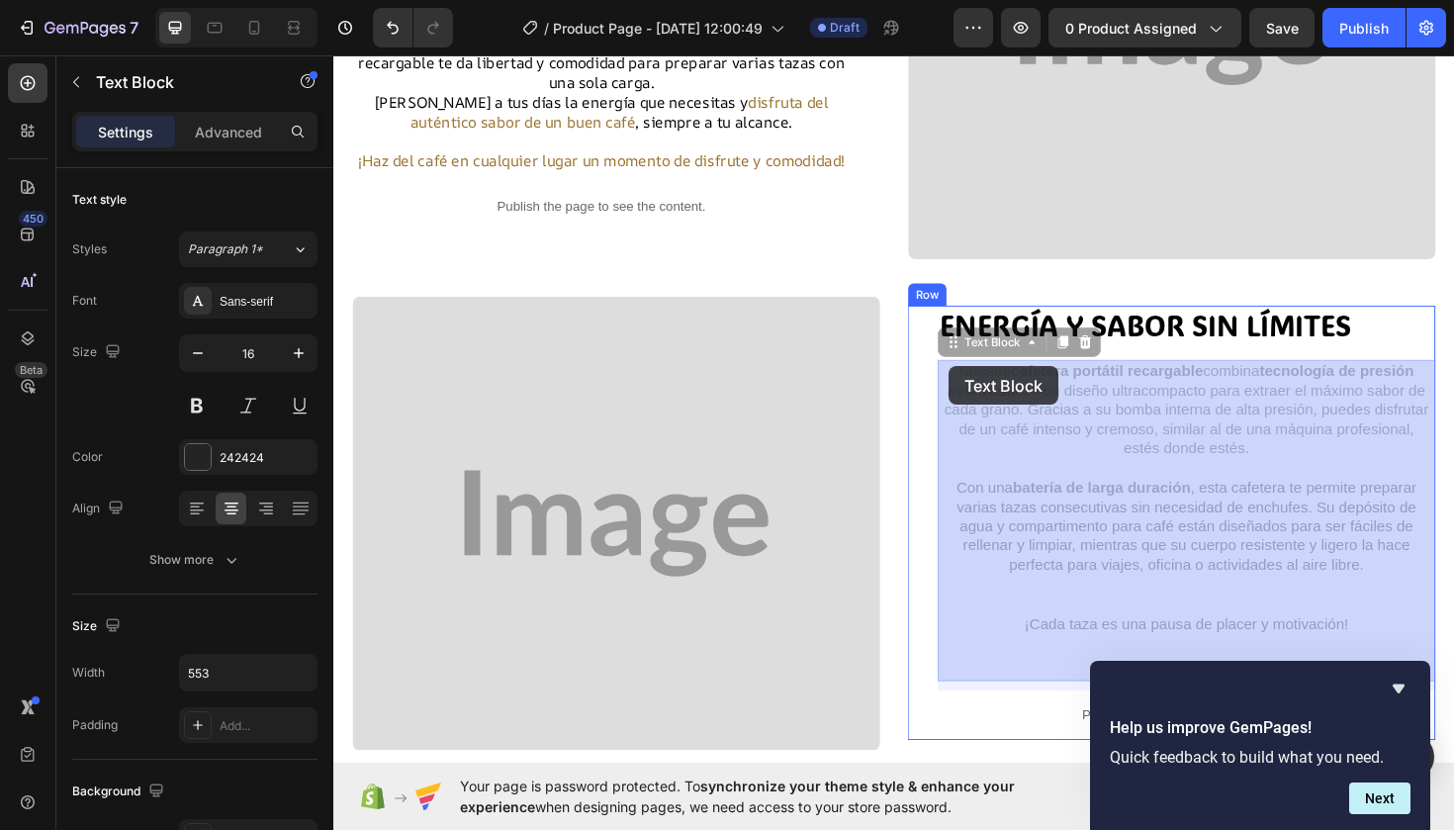
drag, startPoint x: 990, startPoint y: 386, endPoint x: 976, endPoint y: 381, distance: 14.7
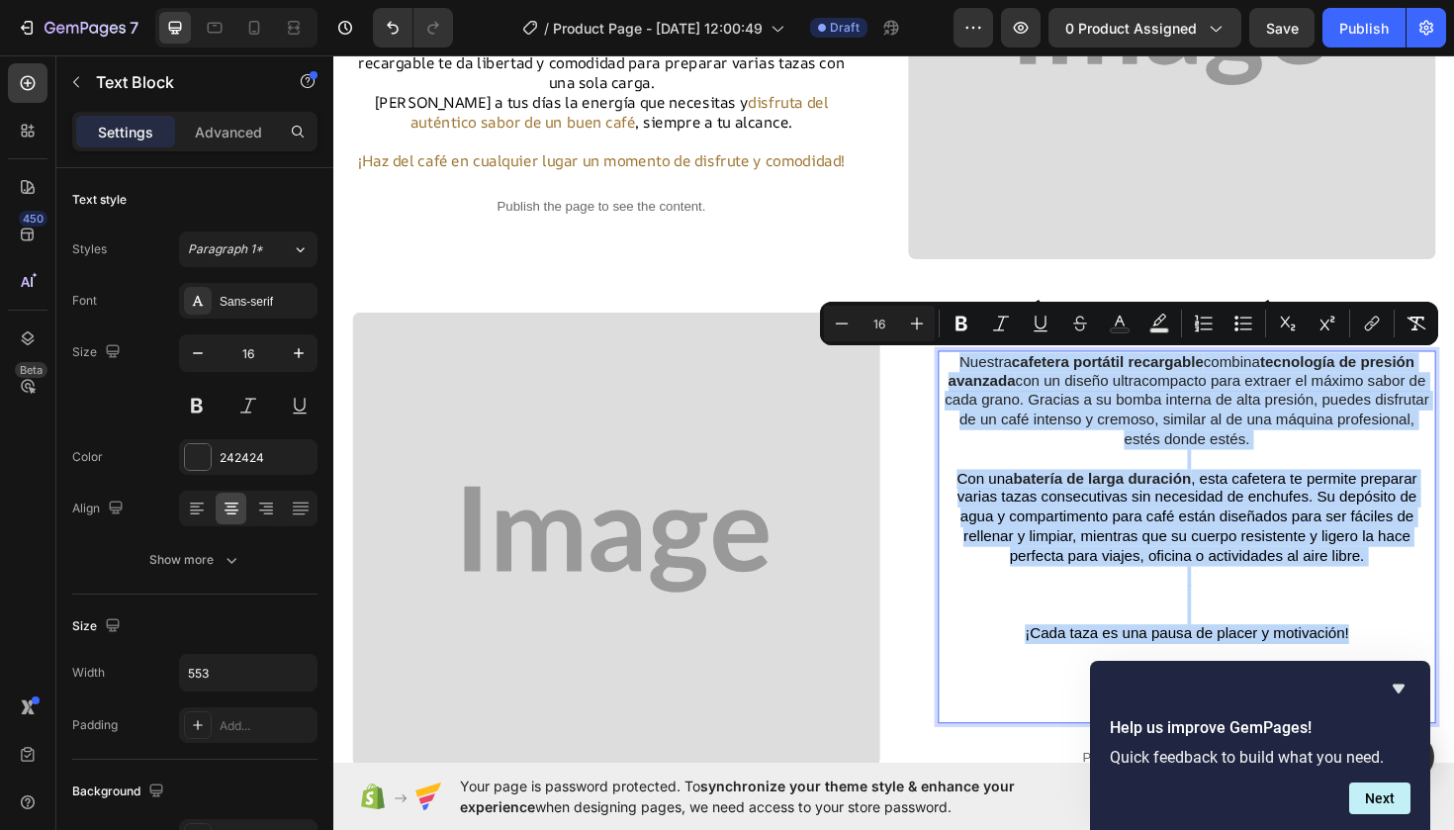
drag, startPoint x: 988, startPoint y: 381, endPoint x: 1419, endPoint y: 662, distance: 514.7
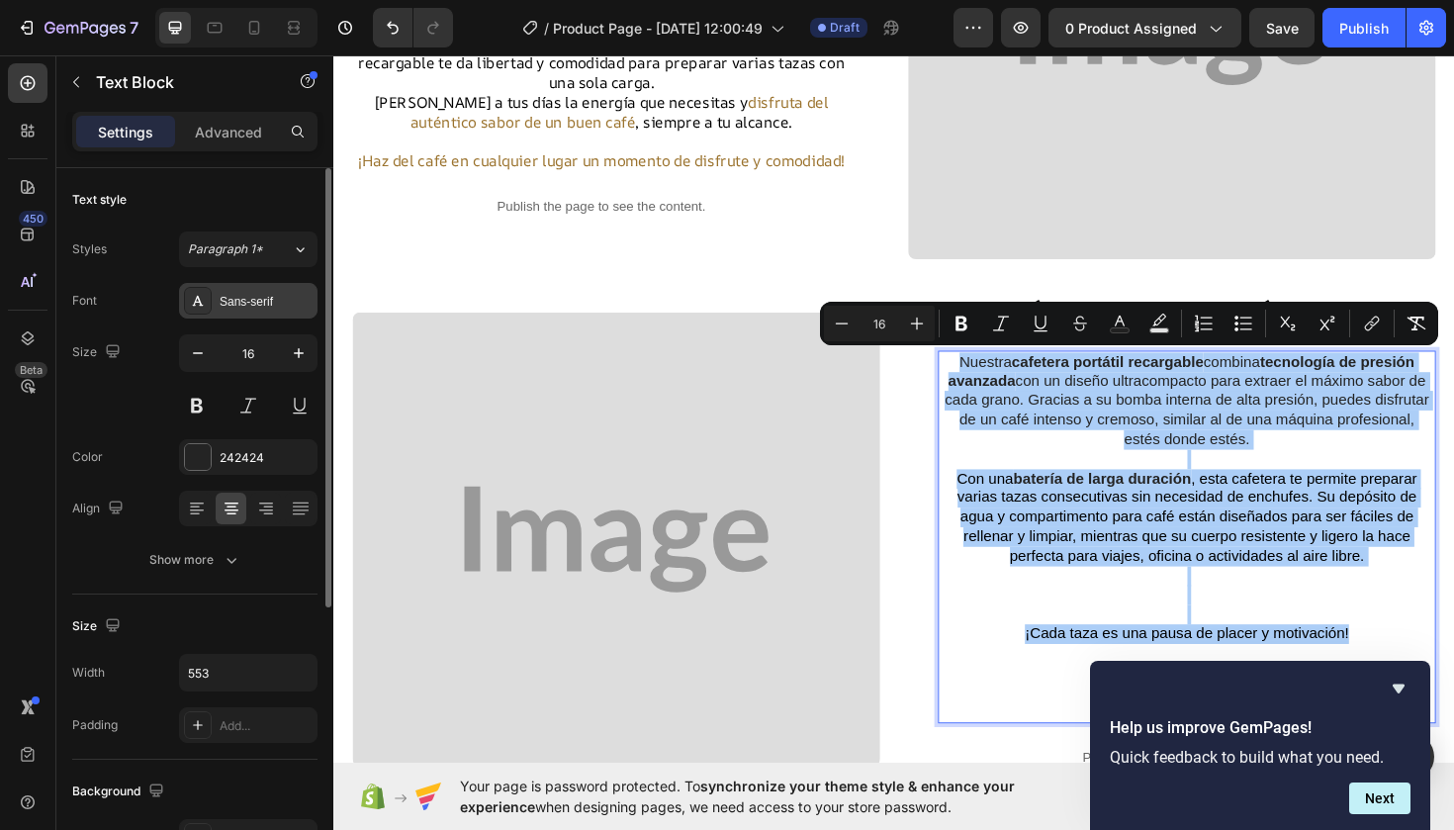
click at [252, 293] on div "Sans-serif" at bounding box center [266, 302] width 93 height 18
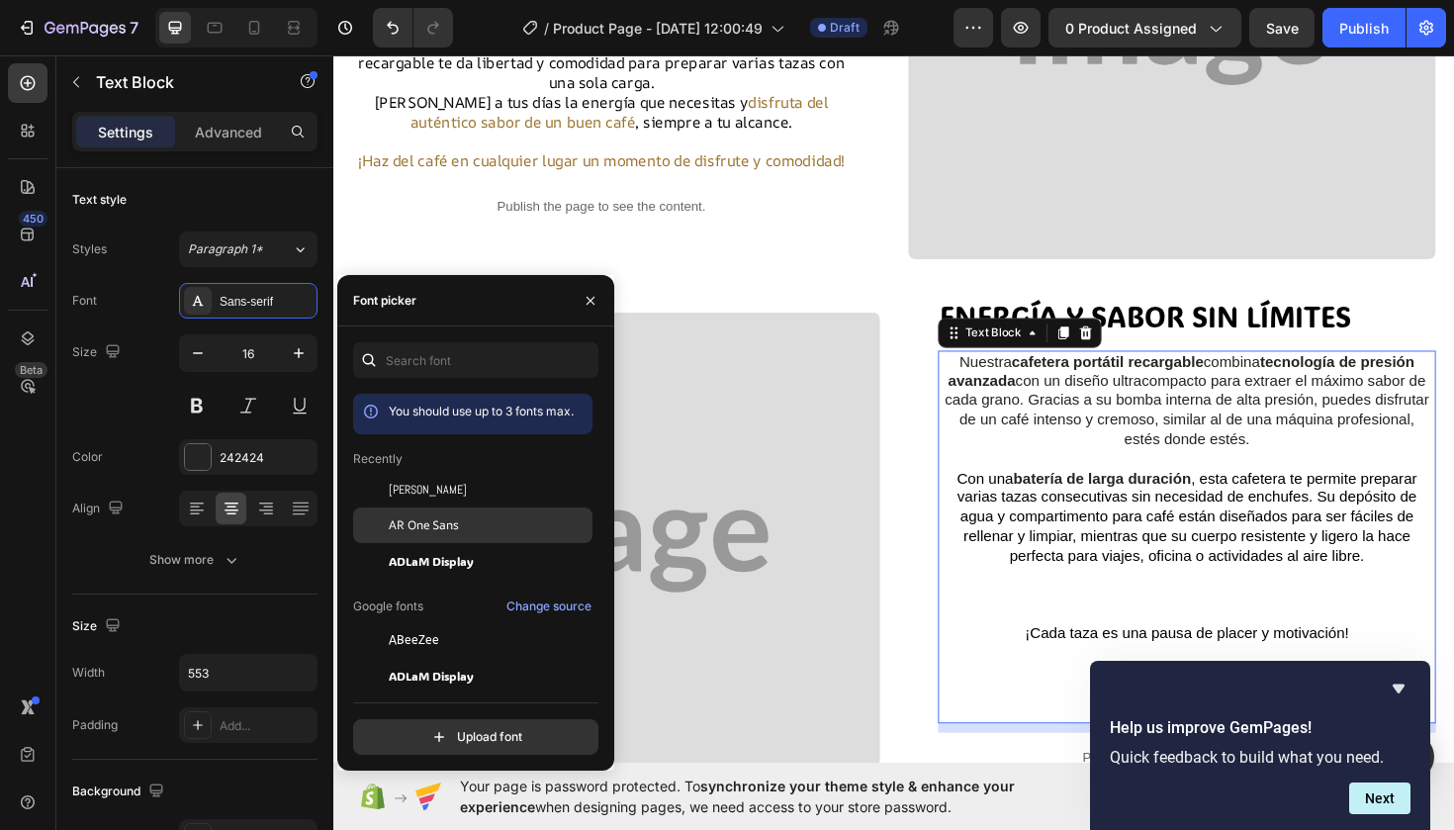
click at [437, 526] on span "AR One Sans" at bounding box center [424, 525] width 70 height 18
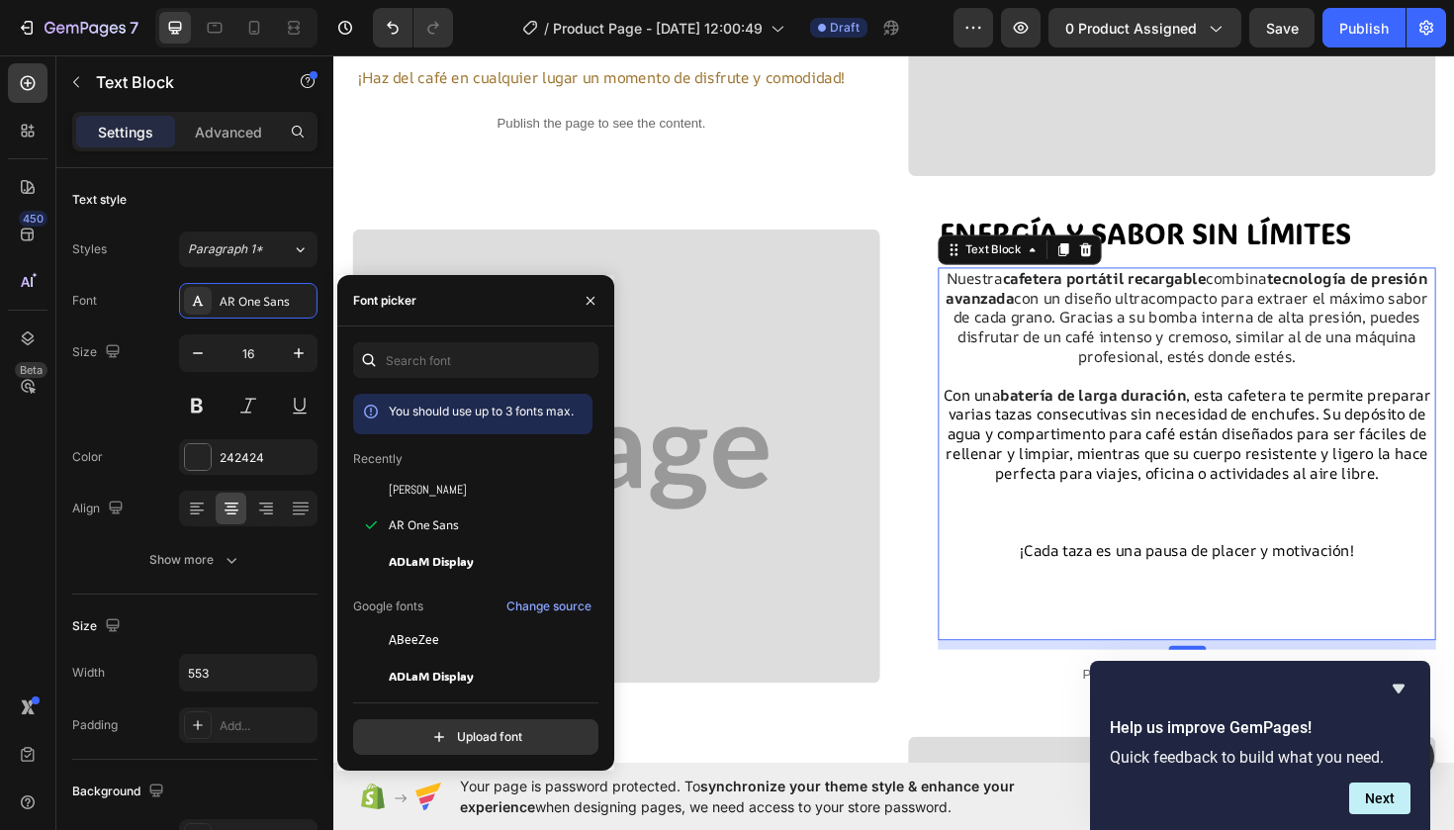
scroll to position [612, 0]
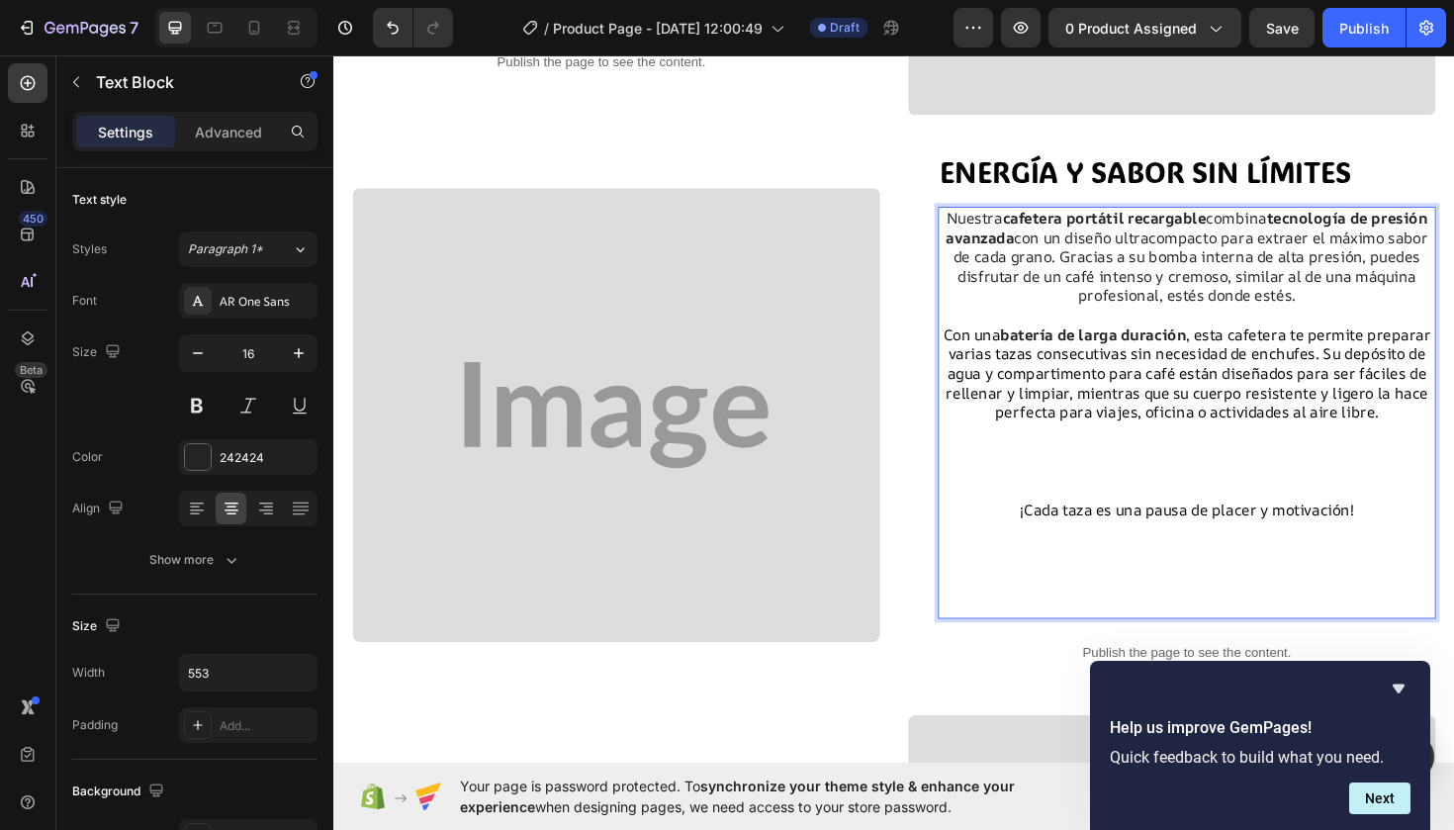
click at [1382, 525] on span "¡Cada taza es una pausa de placer y motivación!" at bounding box center [1236, 536] width 353 height 22
click at [1427, 526] on p "¡Cada taza es una pausa de placer y motivación!" at bounding box center [1236, 536] width 523 height 21
click at [1055, 526] on p "¡Cada taza es una pausa de placer y motivación!" at bounding box center [1236, 536] width 523 height 21
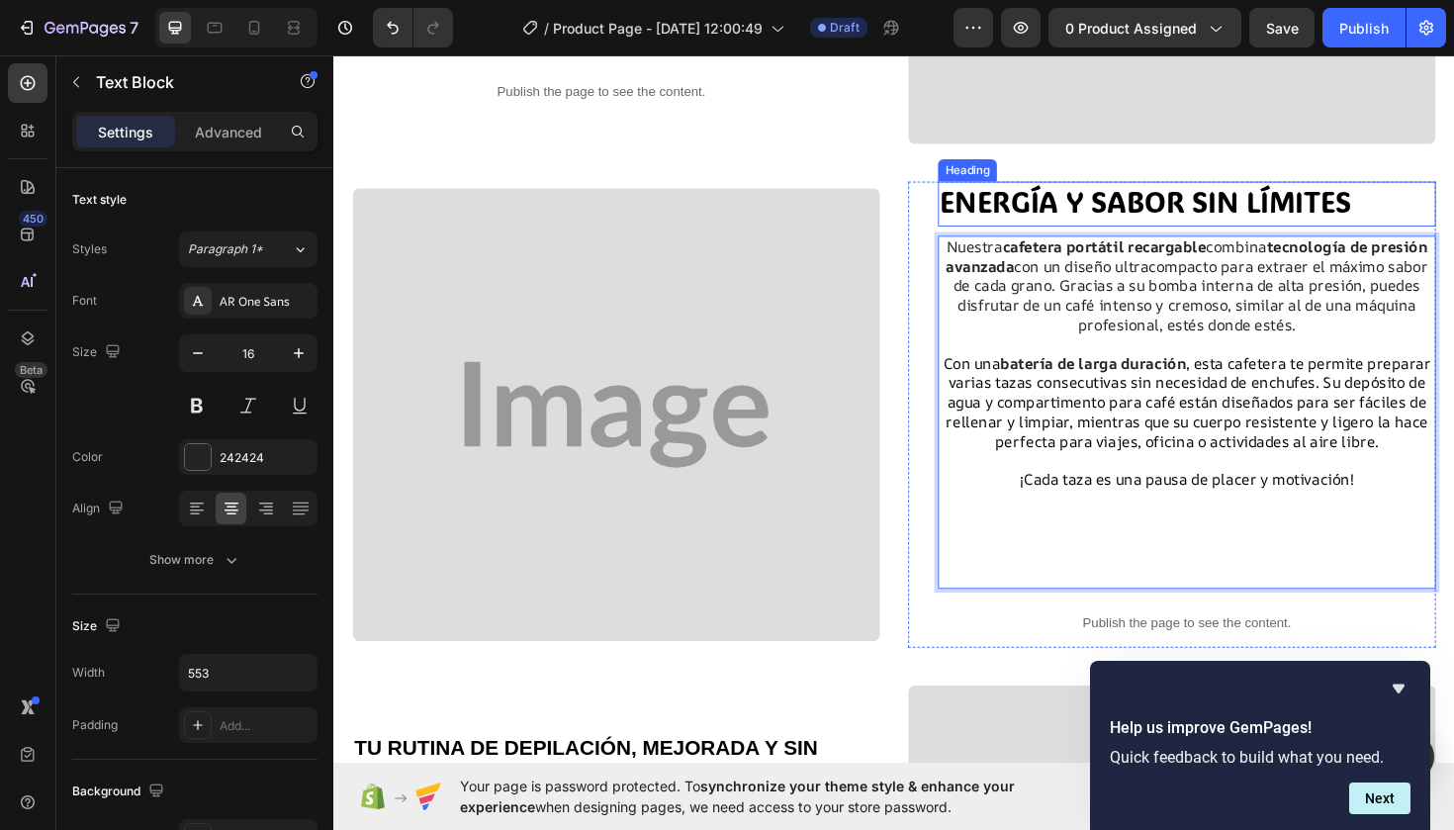
scroll to position [579, 0]
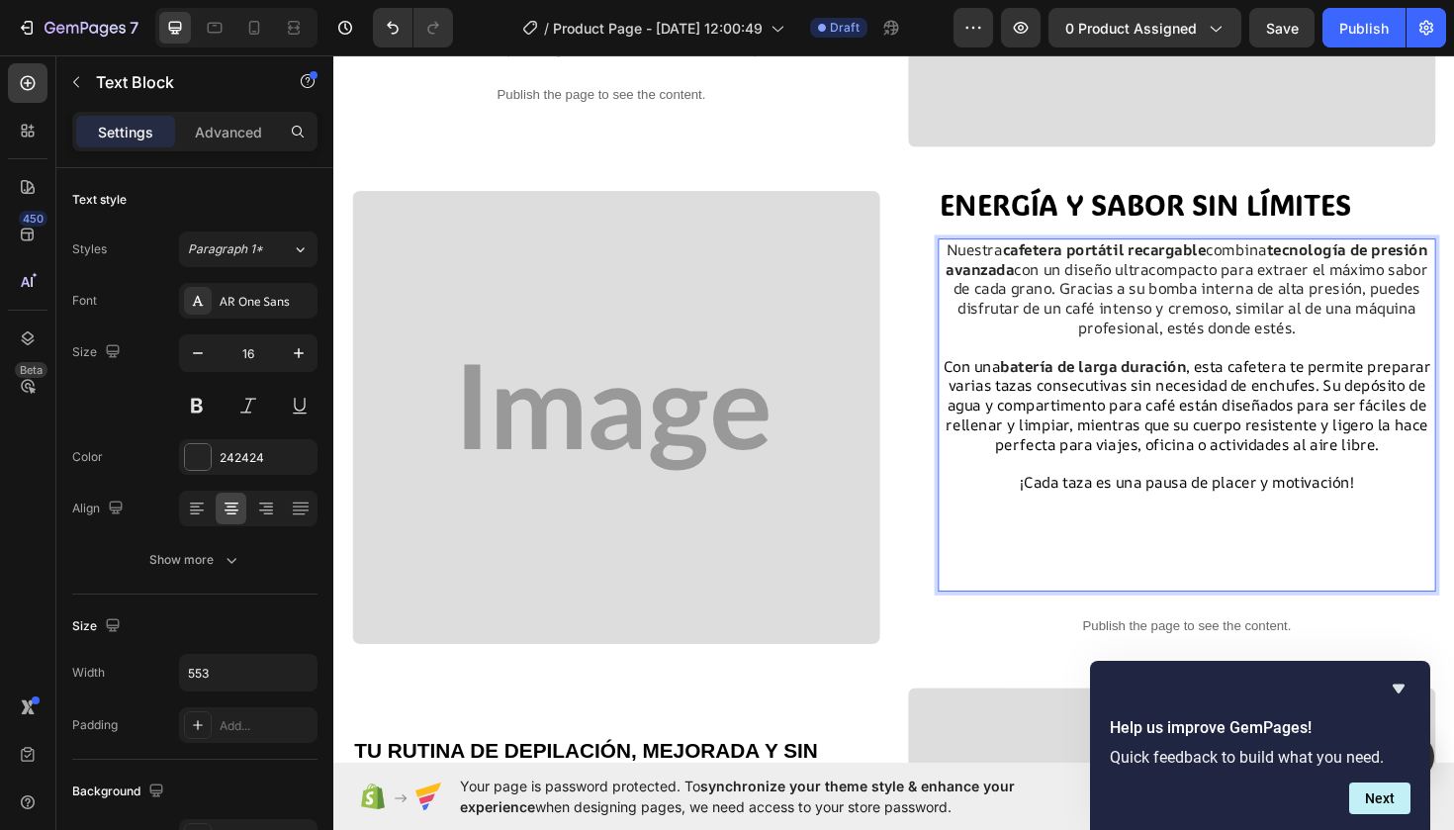
click at [1415, 493] on p "¡Cada taza es una pausa de placer y motivación!" at bounding box center [1236, 499] width 523 height 42
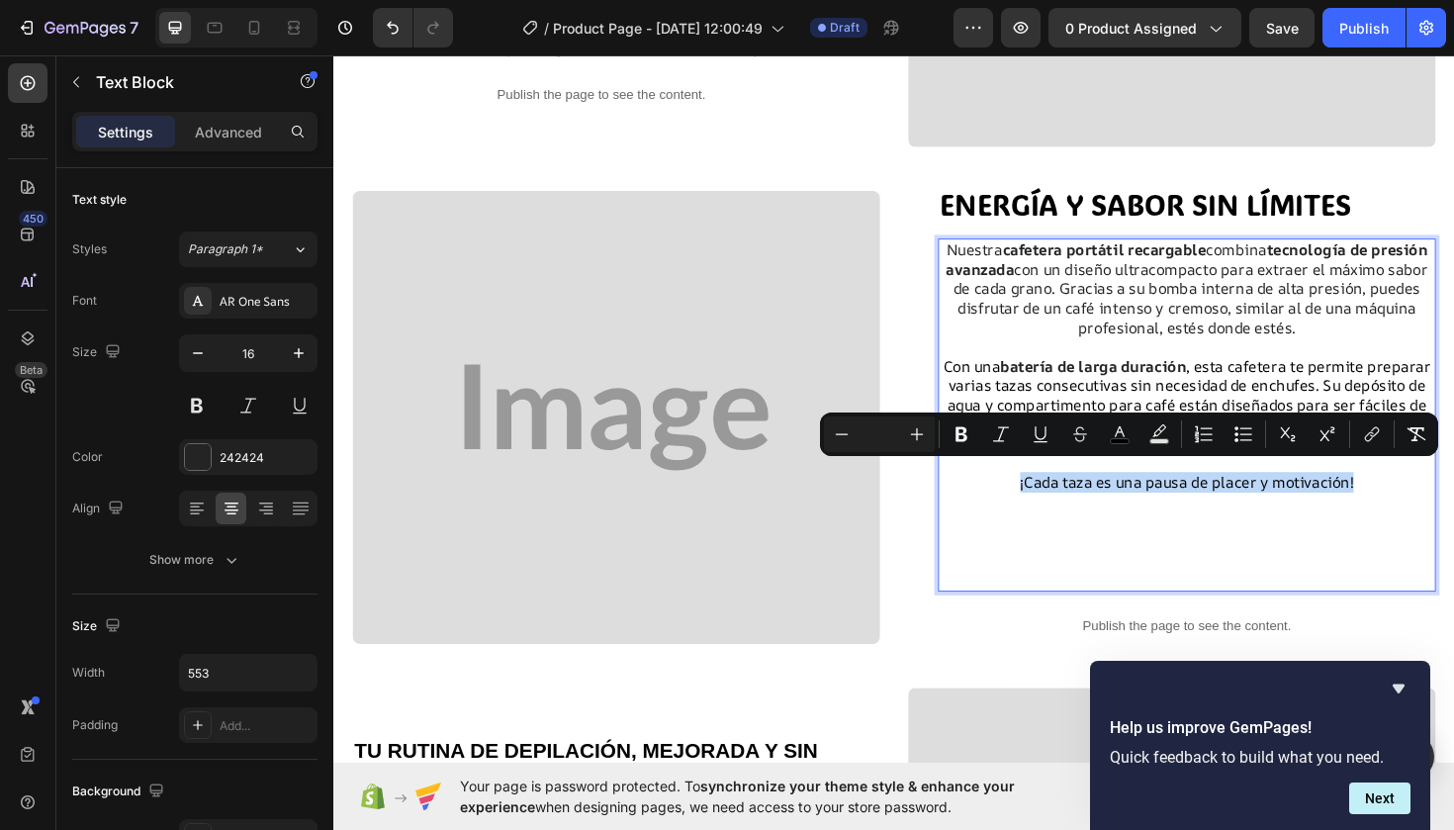
drag, startPoint x: 1413, startPoint y: 495, endPoint x: 1041, endPoint y: 492, distance: 372.9
click at [1041, 492] on p "¡Cada taza es una pausa de placer y motivación!" at bounding box center [1236, 499] width 523 height 42
click at [1124, 434] on icon "Editor contextual toolbar" at bounding box center [1120, 431] width 10 height 11
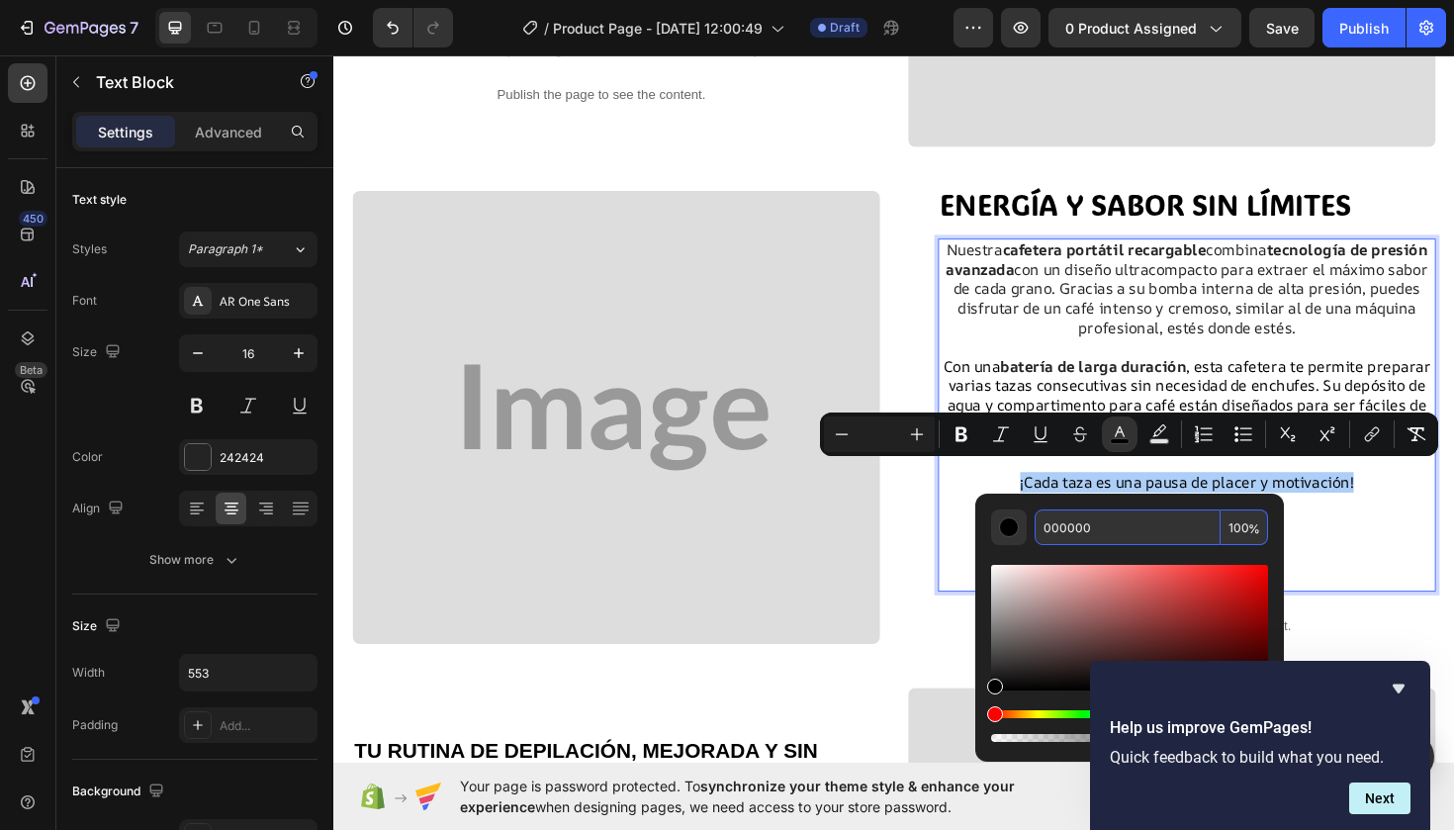
drag, startPoint x: 1111, startPoint y: 539, endPoint x: 1037, endPoint y: 529, distance: 74.8
click at [1037, 529] on input "000000" at bounding box center [1128, 527] width 186 height 36
paste input "Cada taza es una pausa de placer y motivación."
type input "C"
type input "EE77CC"
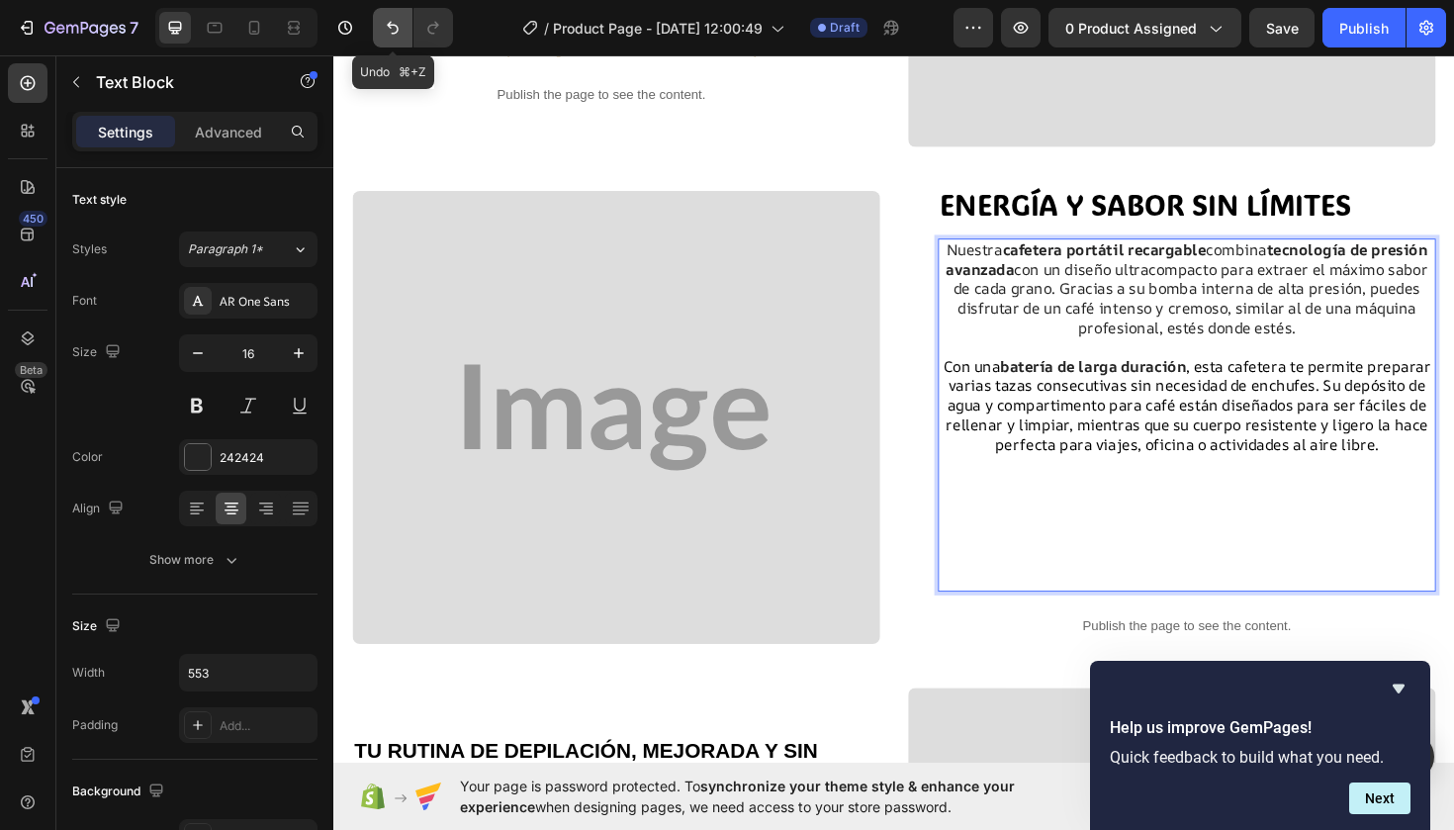
click at [383, 24] on icon "Undo/Redo" at bounding box center [393, 28] width 20 height 20
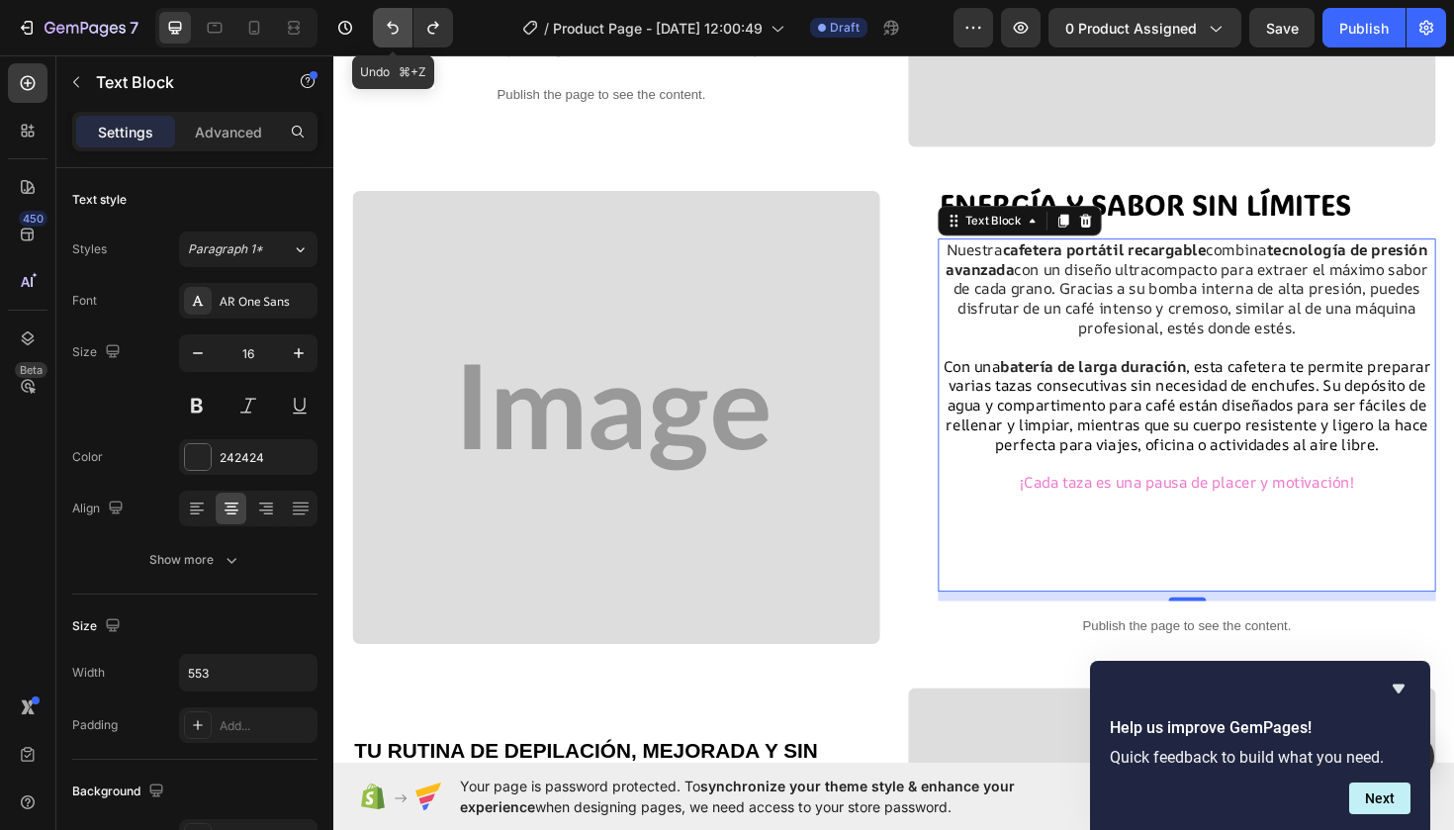
click at [383, 24] on icon "Undo/Redo" at bounding box center [393, 28] width 20 height 20
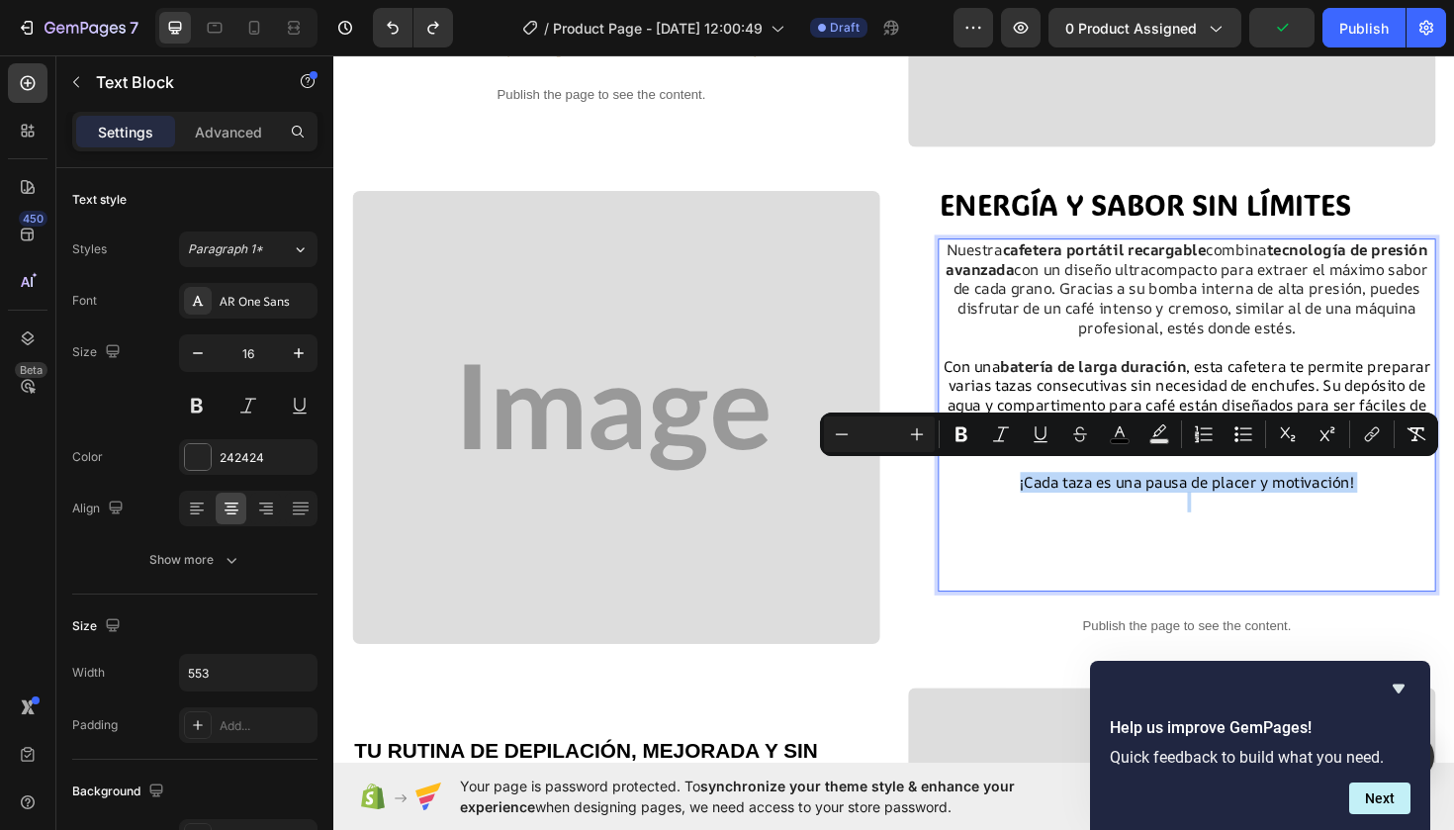
drag, startPoint x: 1417, startPoint y: 501, endPoint x: 1057, endPoint y: 502, distance: 360.0
click at [1056, 502] on p "¡Cada taza es una pausa de placer y motivación!" at bounding box center [1236, 499] width 523 height 42
click at [1129, 426] on icon "Editor contextual toolbar" at bounding box center [1120, 434] width 20 height 20
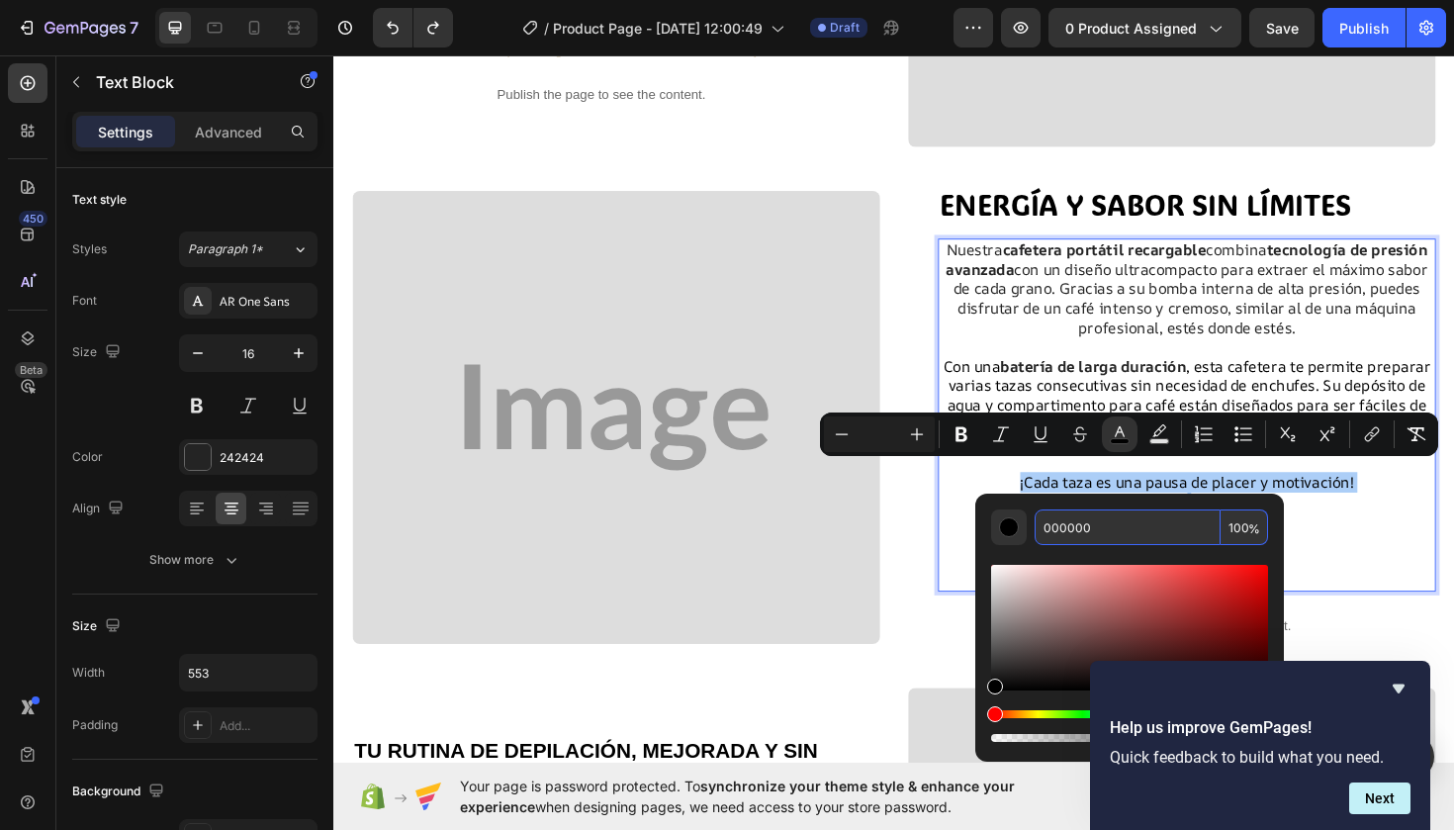
paste input "E7C488"
type input "E7C488"
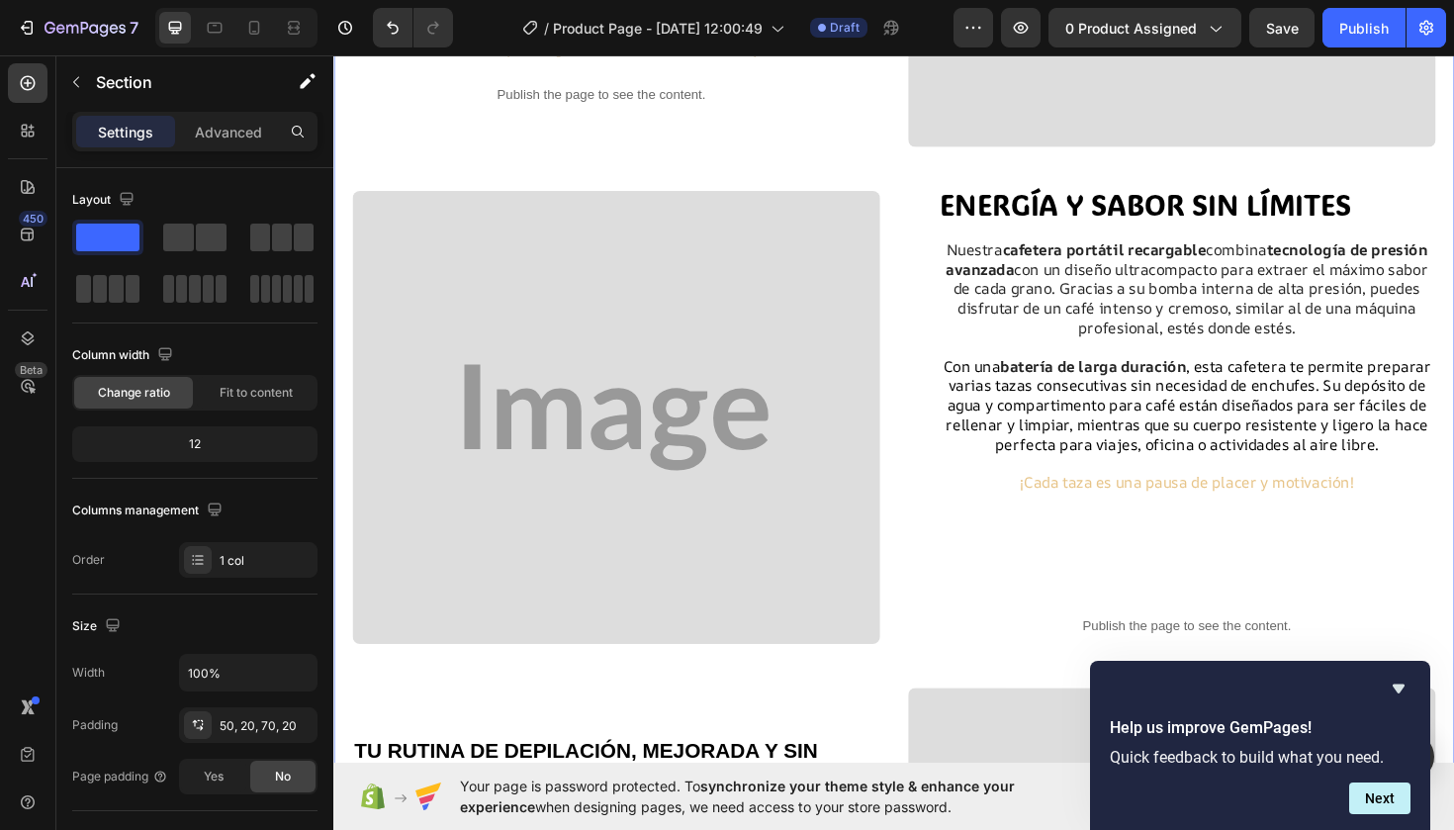
click at [949, 678] on div "⁠⁠⁠⁠⁠⁠⁠ Disfruta de tu Café favorito donde y cuando quieras Heading Con nuestra…" at bounding box center [926, 463] width 1147 height 1582
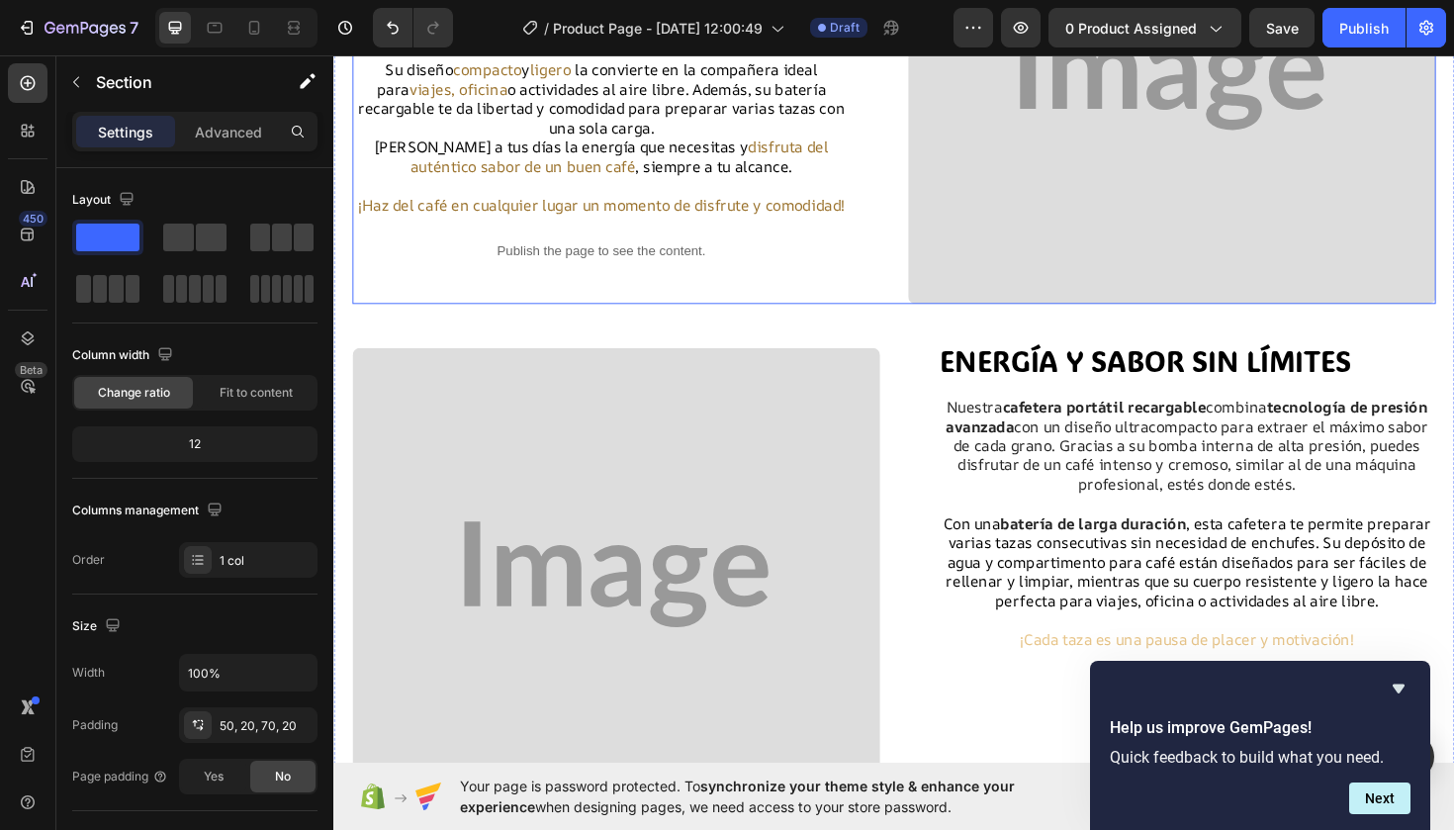
scroll to position [488, 0]
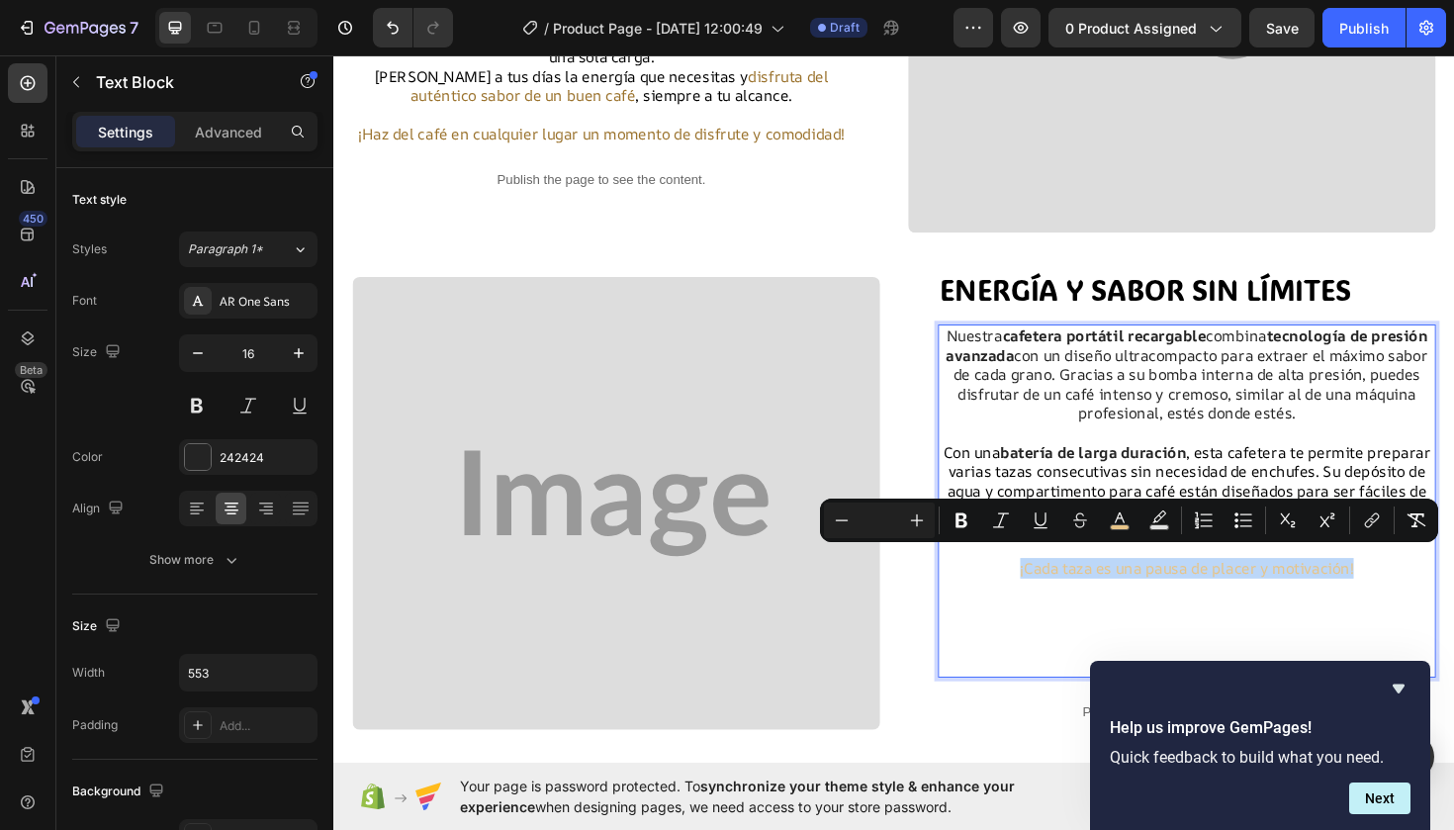
drag, startPoint x: 1425, startPoint y: 584, endPoint x: 1036, endPoint y: 592, distance: 389.8
click at [965, 518] on icon "Editor contextual toolbar" at bounding box center [962, 520] width 12 height 15
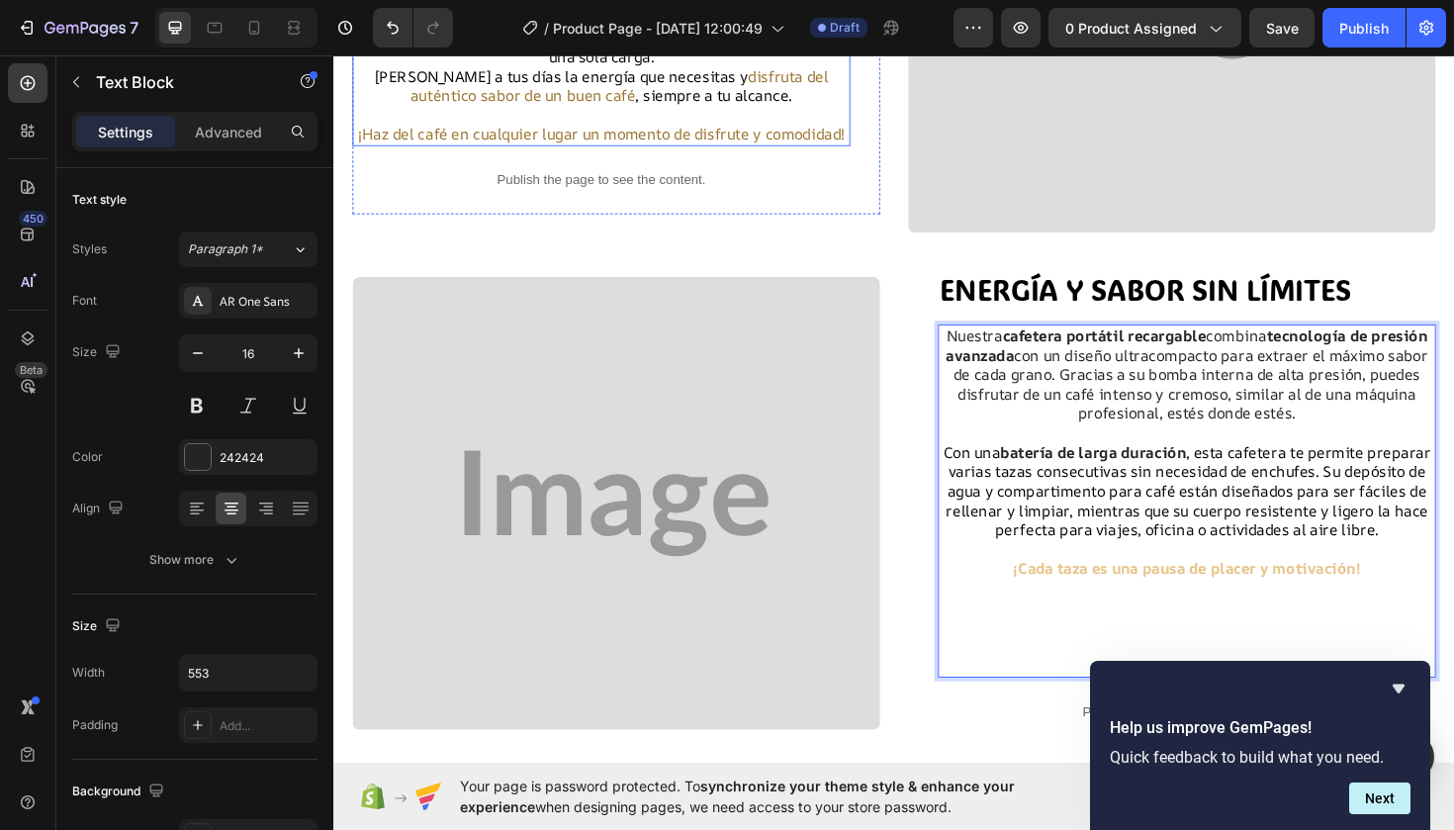
click at [832, 128] on span "¡Haz del café en cualquier lugar un momento de disfrute y comodidad!" at bounding box center [616, 139] width 515 height 22
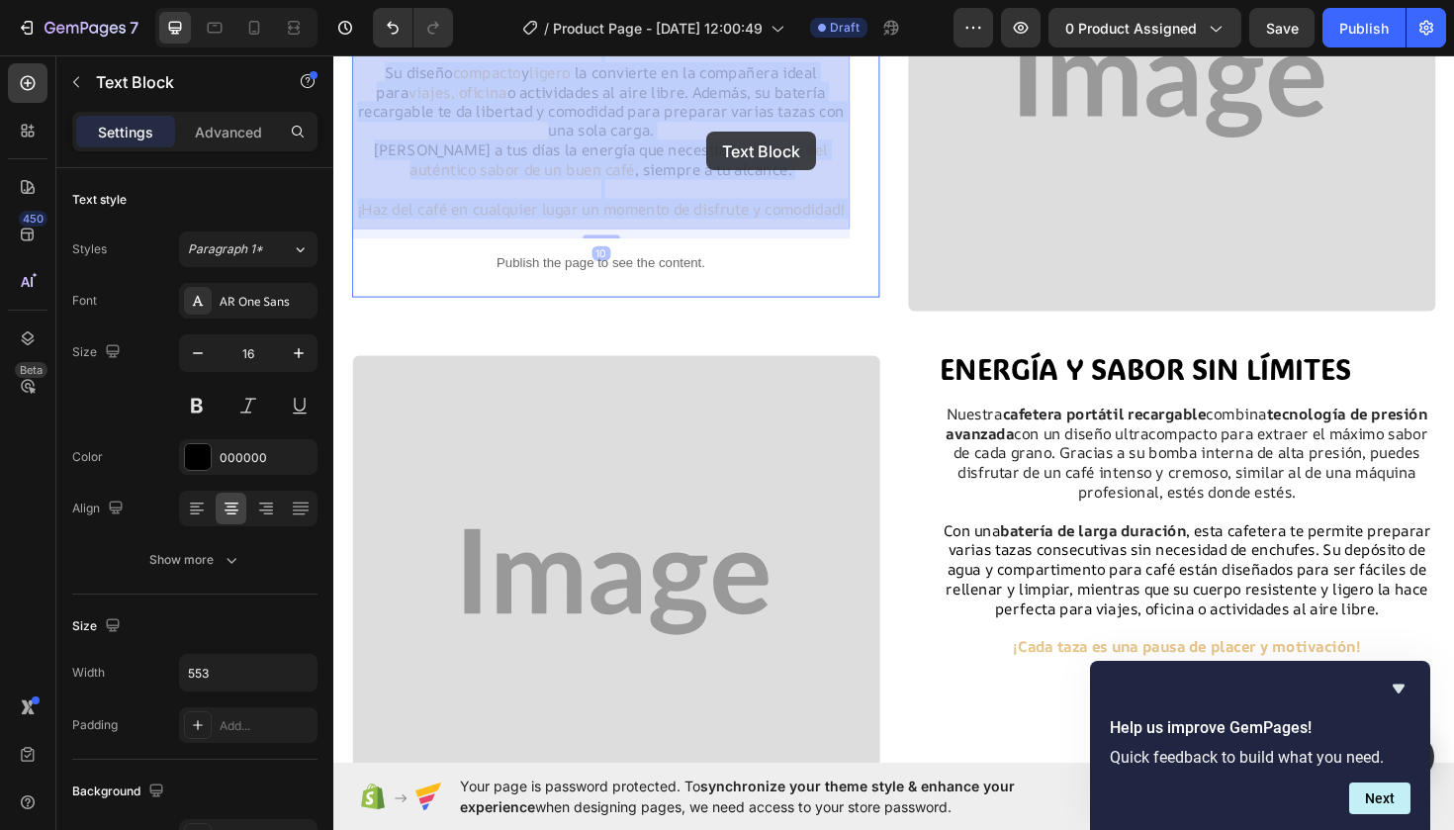
scroll to position [385, 0]
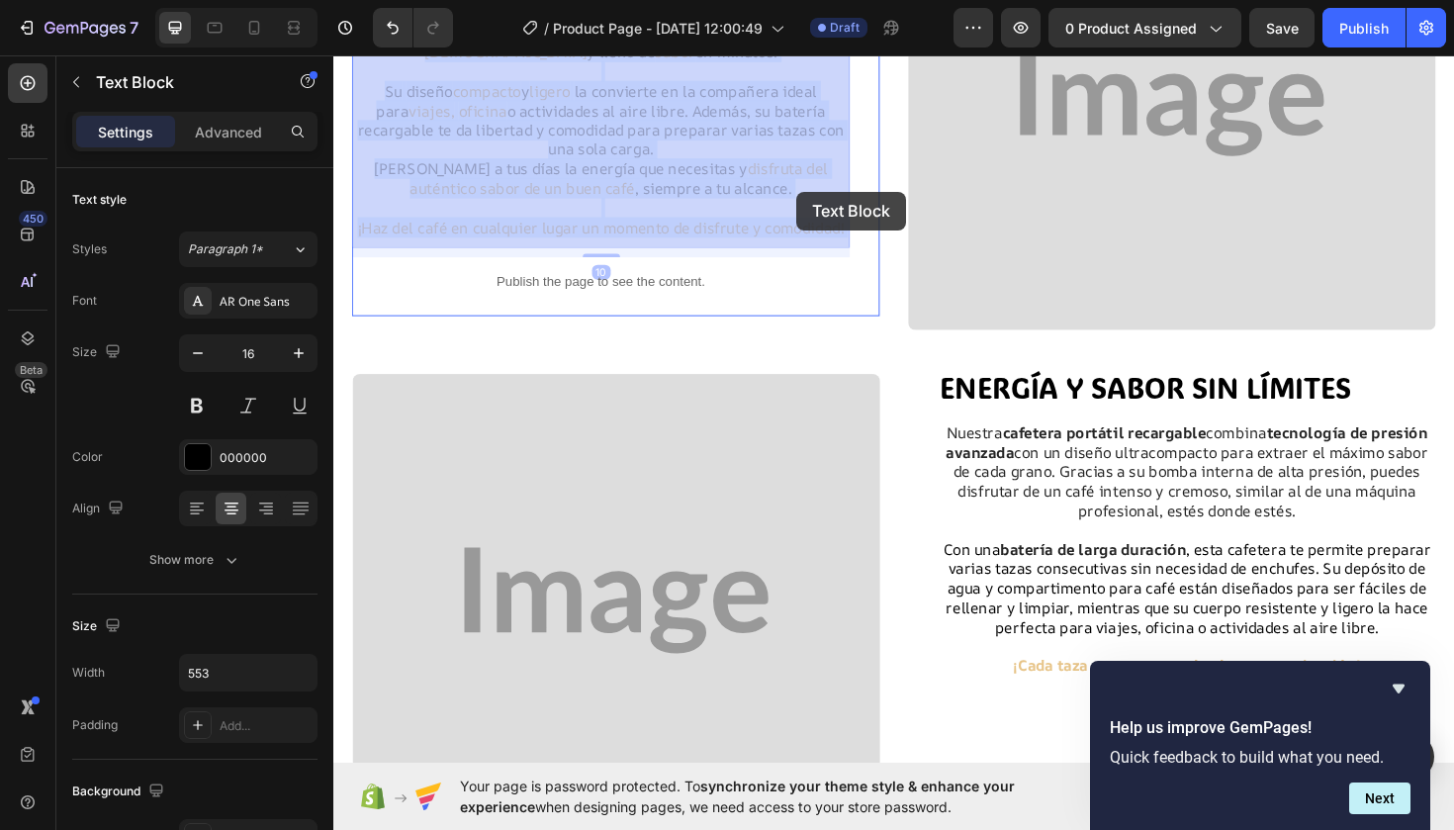
drag, startPoint x: 832, startPoint y: 127, endPoint x: 825, endPoint y: 201, distance: 74.5
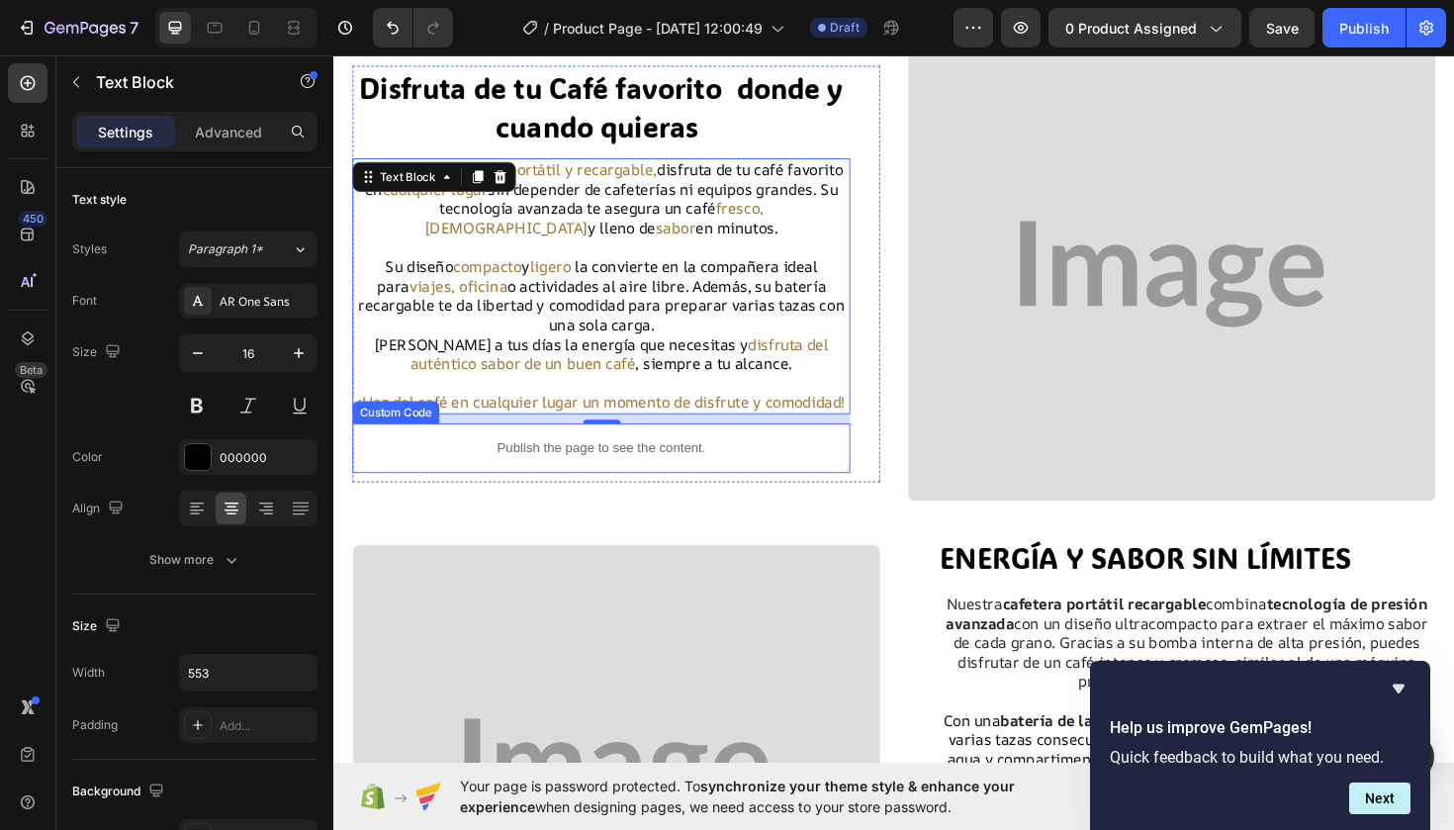
scroll to position [203, 0]
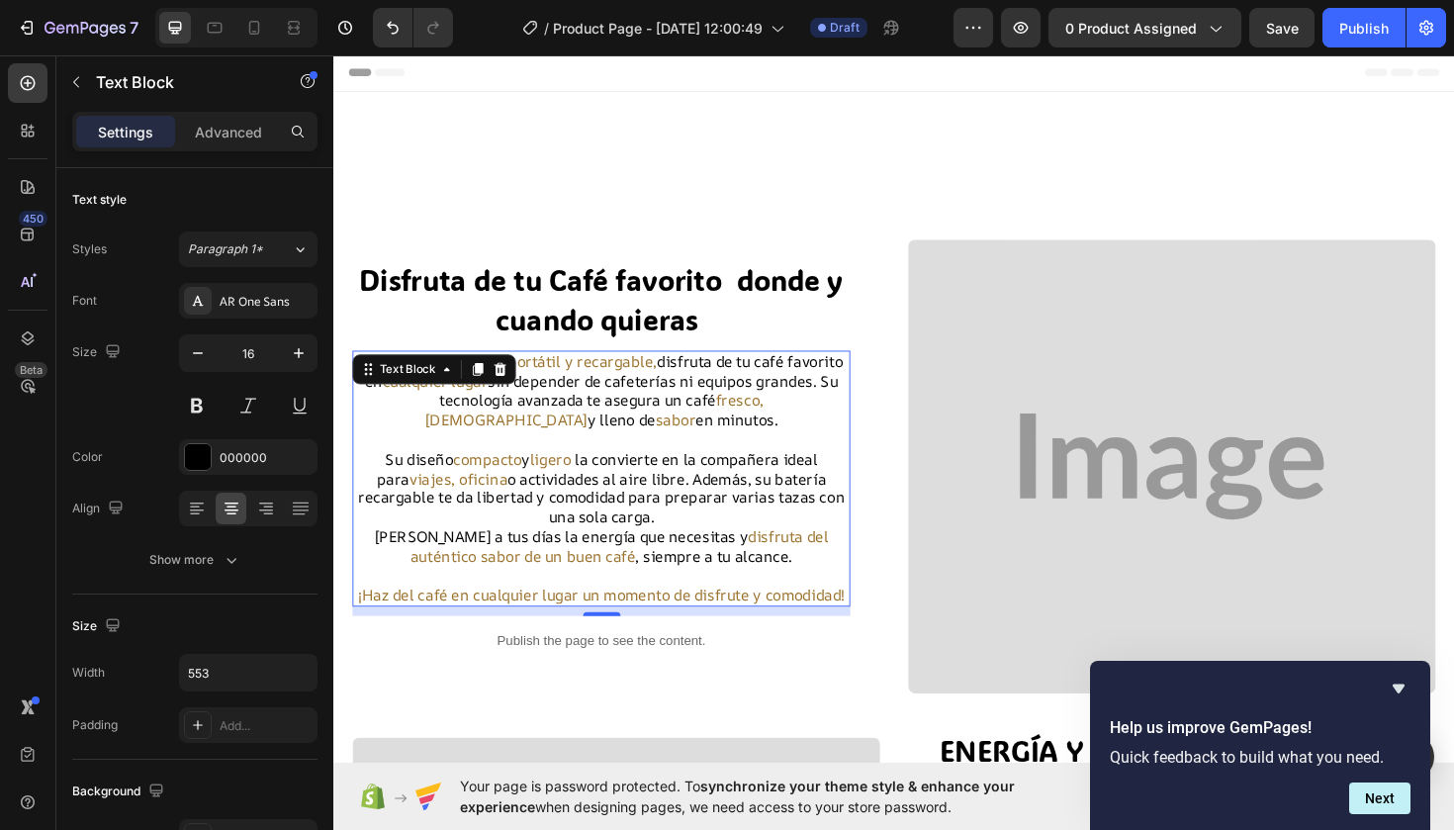
scroll to position [203, 0]
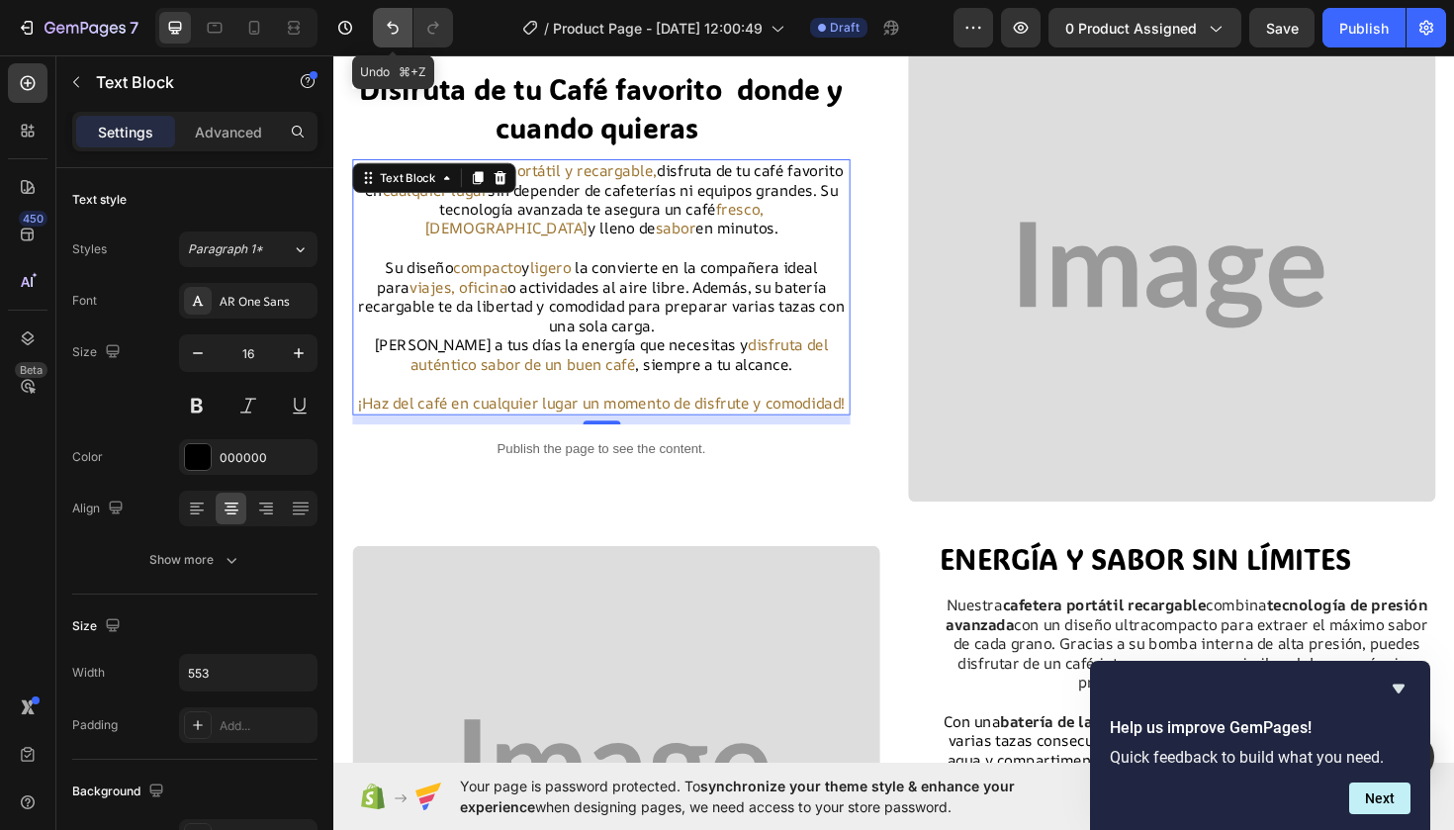
click at [406, 24] on button "Undo/Redo" at bounding box center [393, 28] width 40 height 40
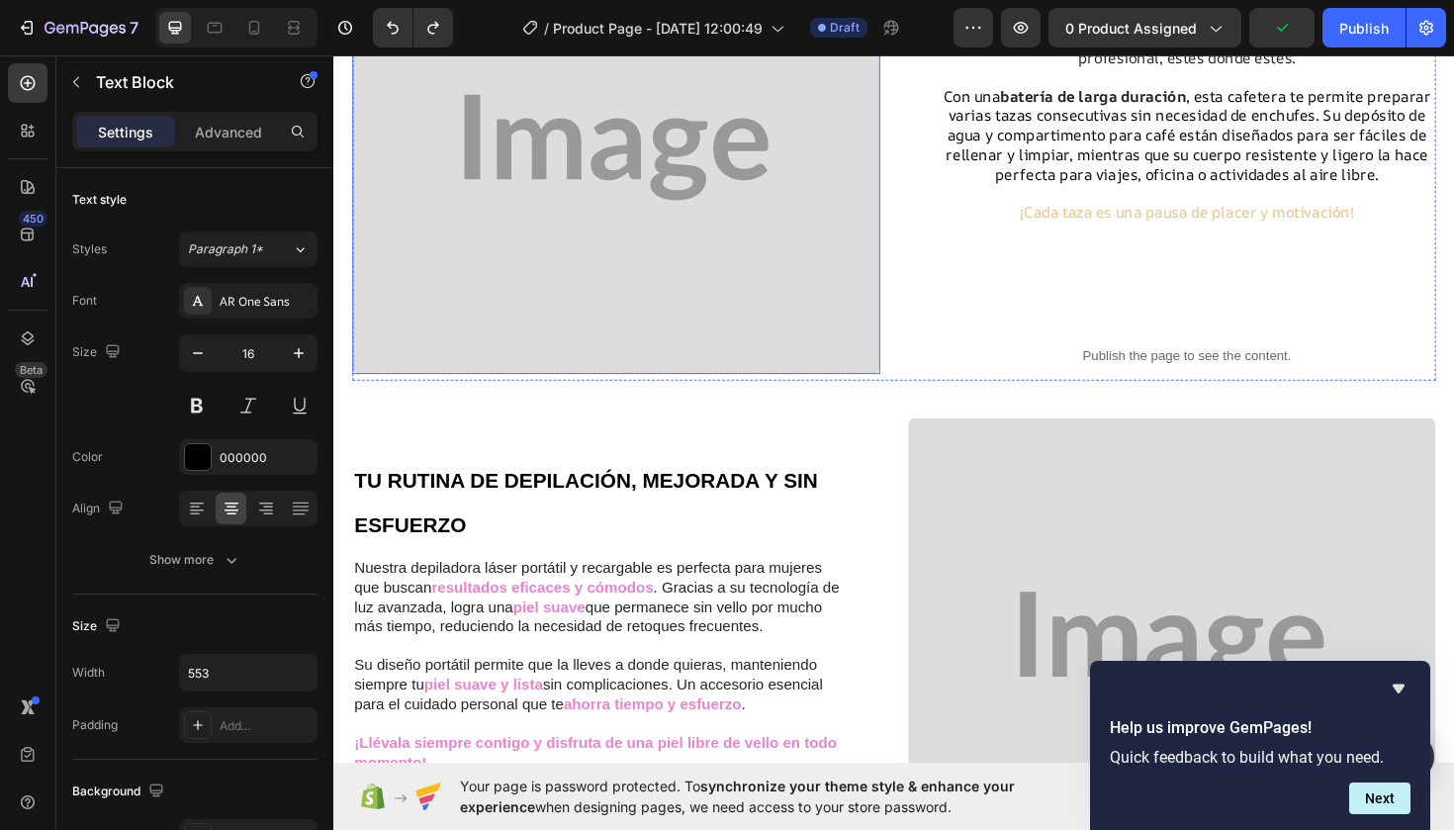
scroll to position [769, 0]
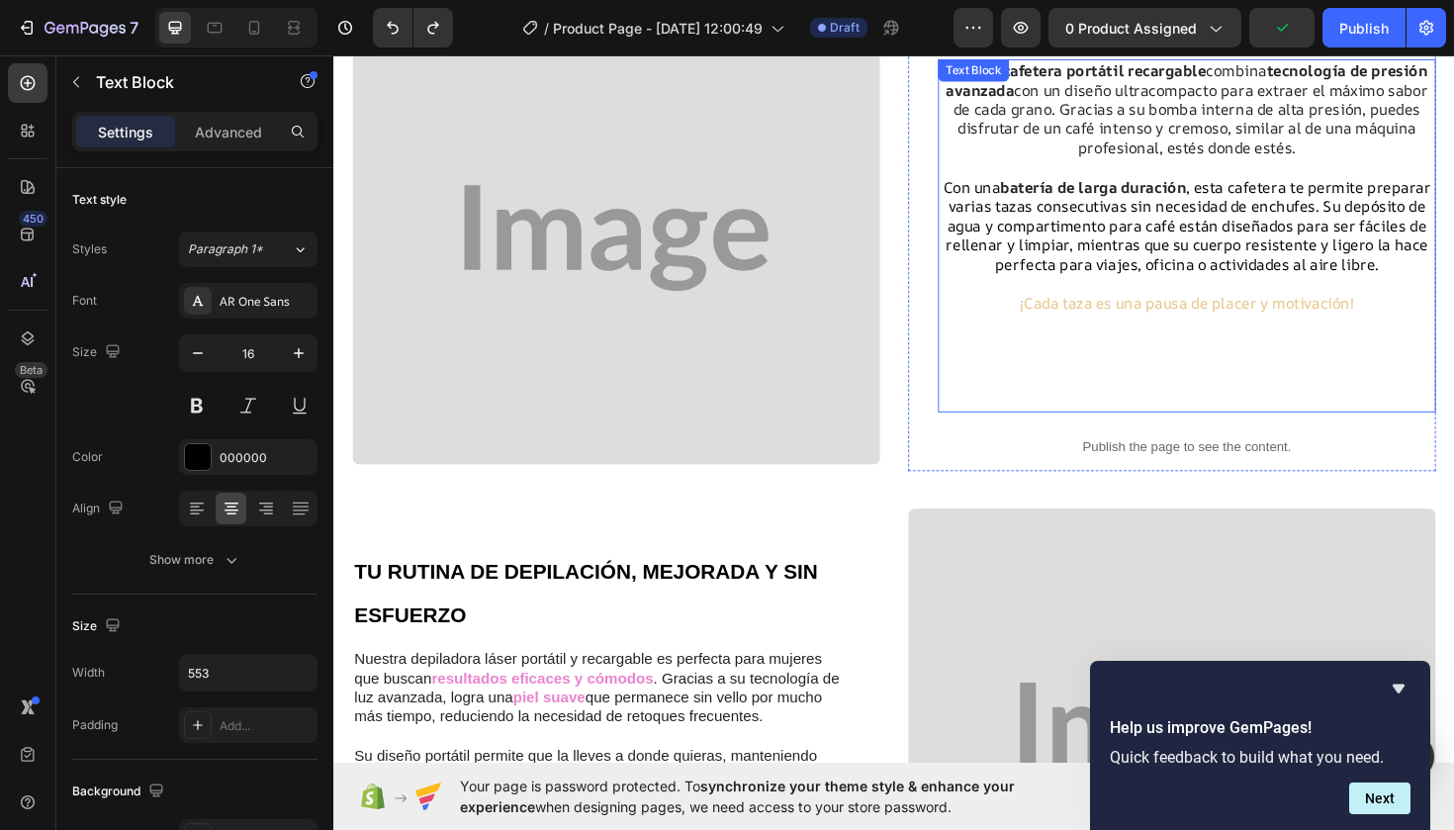
click at [1413, 308] on p "¡Cada taza es una pausa de placer y motivación!" at bounding box center [1236, 309] width 523 height 42
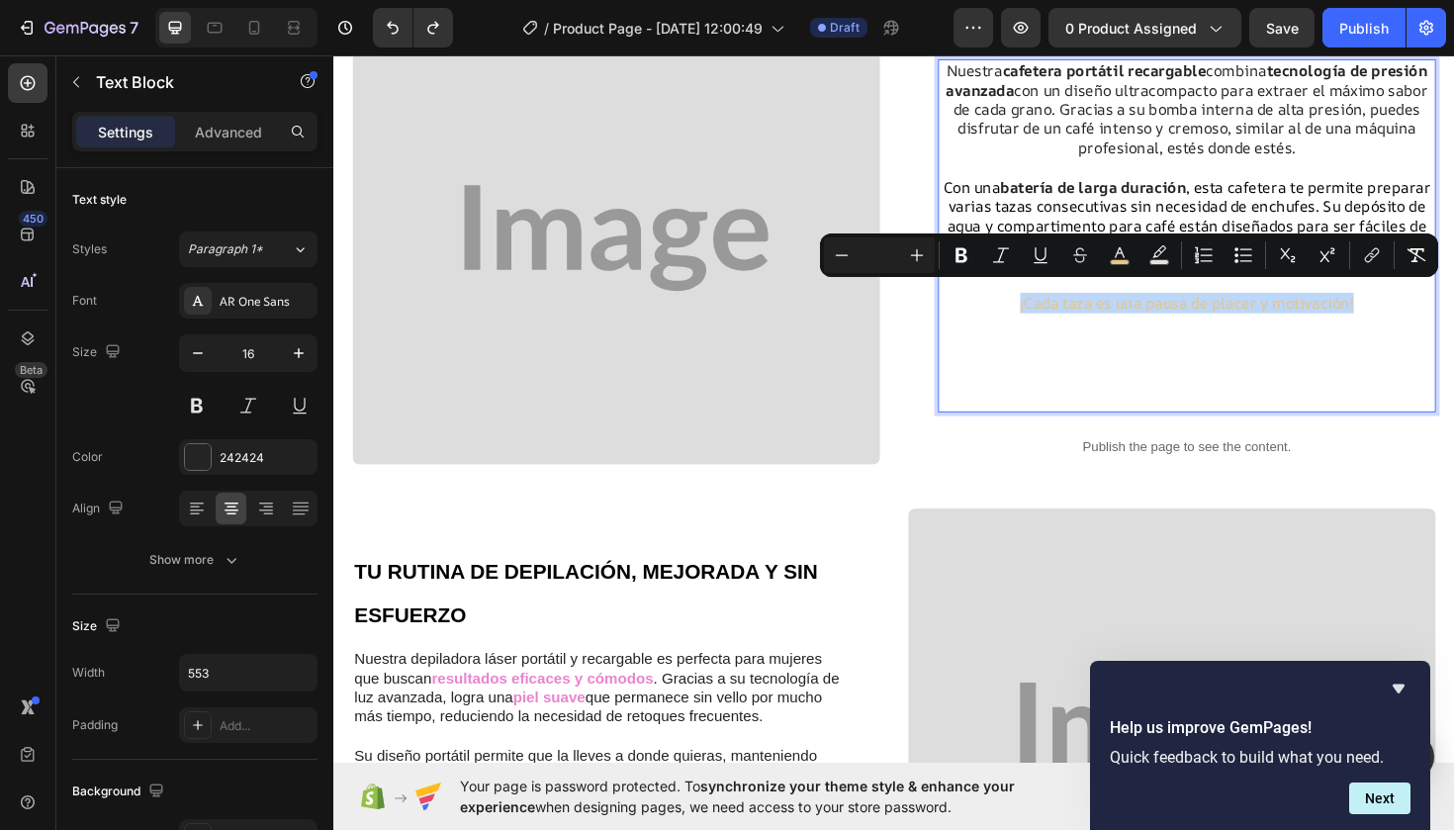
drag, startPoint x: 1413, startPoint y: 308, endPoint x: 1061, endPoint y: 312, distance: 352.2
click at [1060, 312] on p "¡Cada taza es una pausa de placer y motivación!" at bounding box center [1236, 309] width 523 height 42
click at [962, 260] on icon "Editor contextual toolbar" at bounding box center [962, 255] width 12 height 15
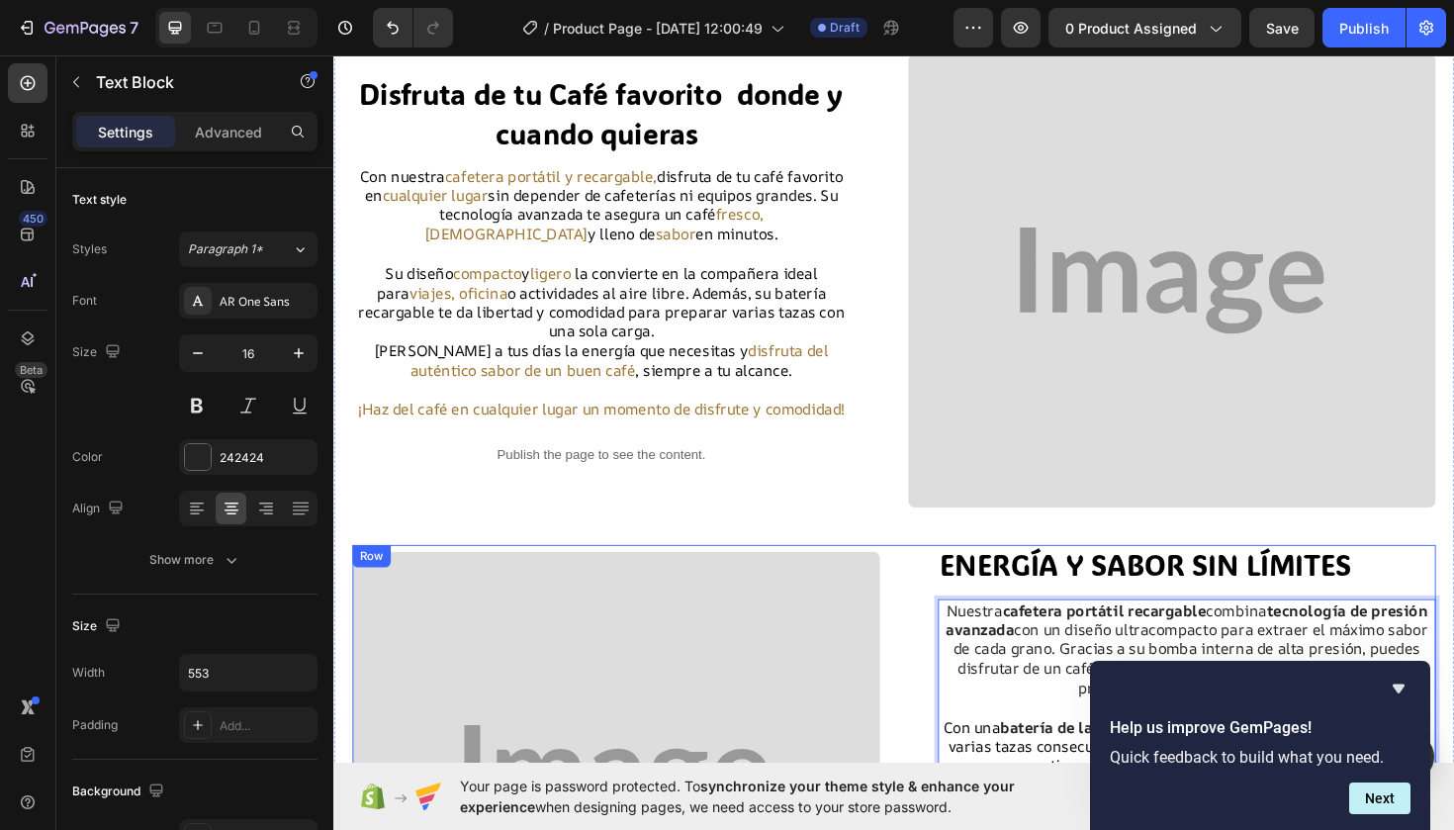
scroll to position [180, 0]
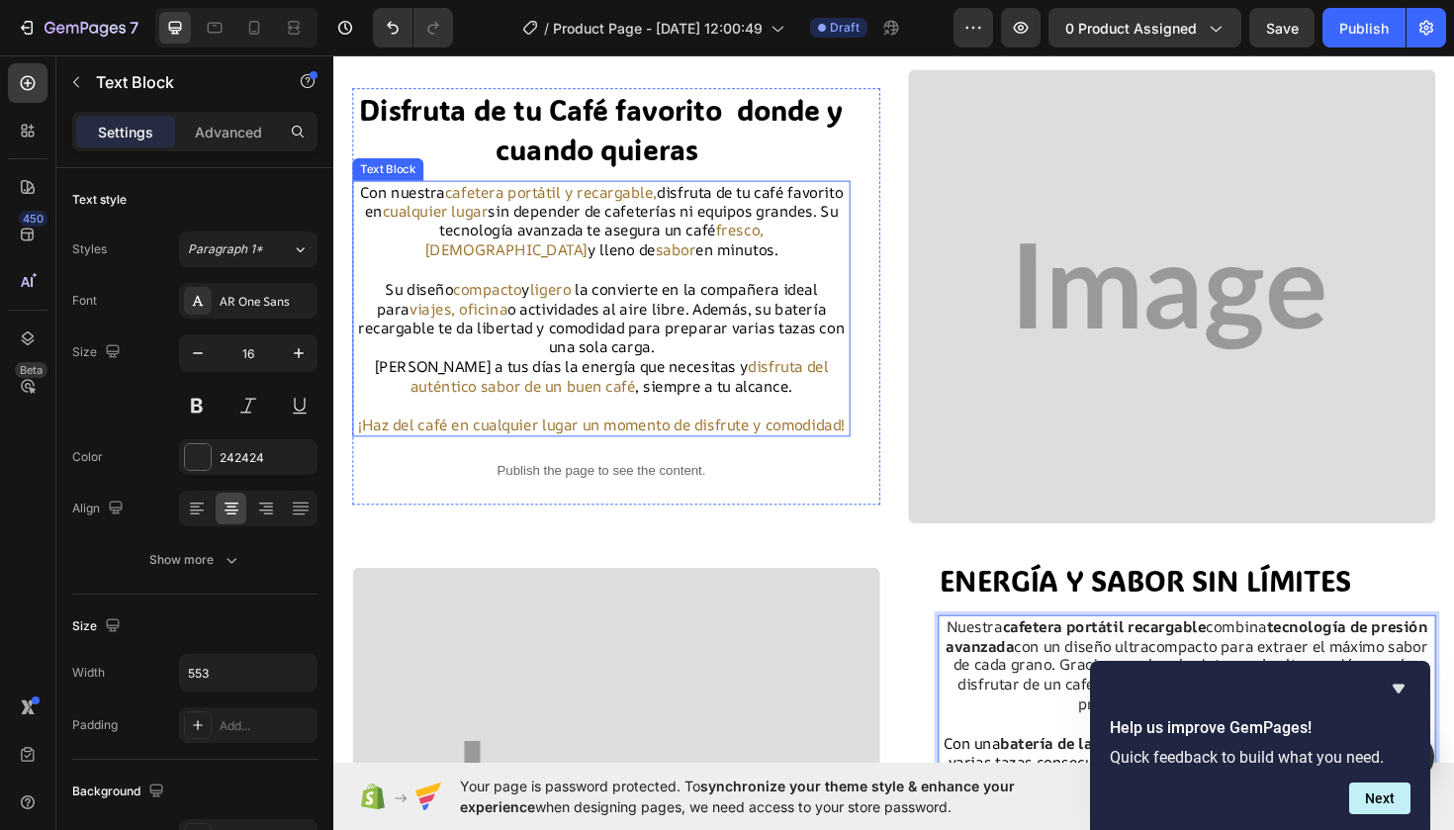
click at [658, 193] on span "cafetera portátil y recargable," at bounding box center [563, 200] width 225 height 22
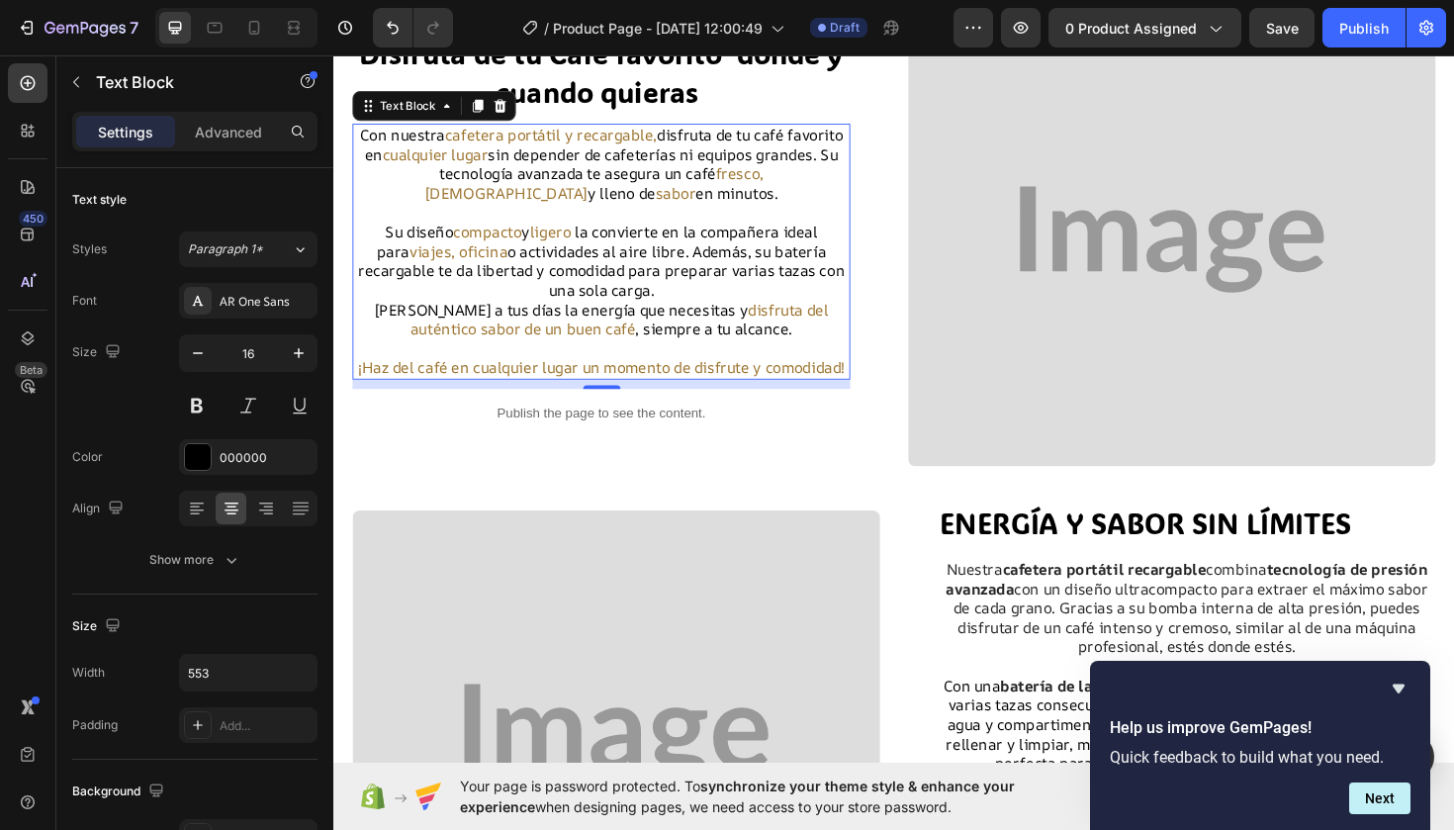
scroll to position [238, 0]
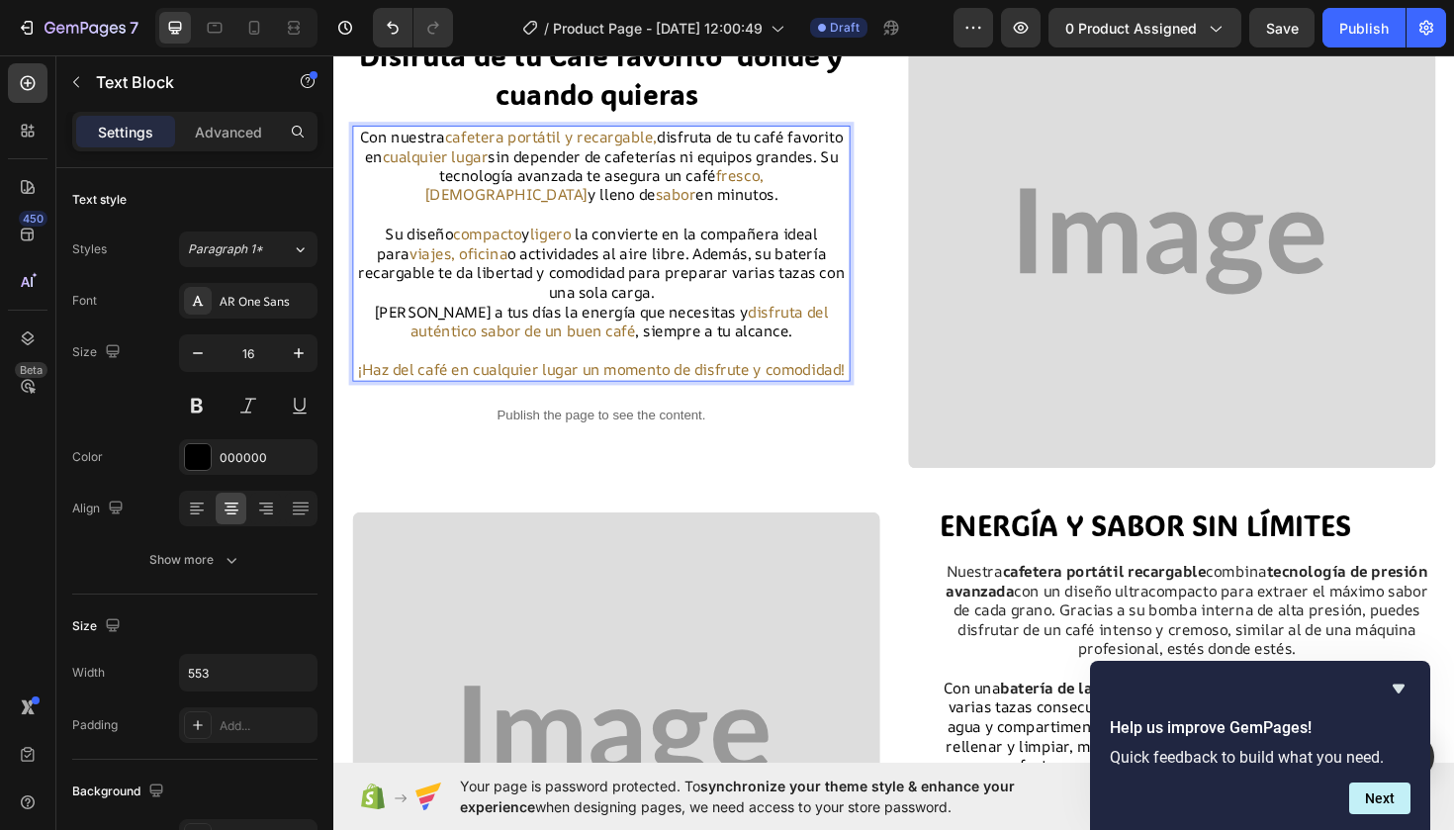
click at [692, 268] on p "Su diseño compacto y ligero la convierte en la compañera ideal para viajes, ofi…" at bounding box center [616, 275] width 523 height 82
click at [1151, 642] on p "Nuestra cafetera portátil recargable combina tecnología de presión avanzada con…" at bounding box center [1236, 643] width 523 height 103
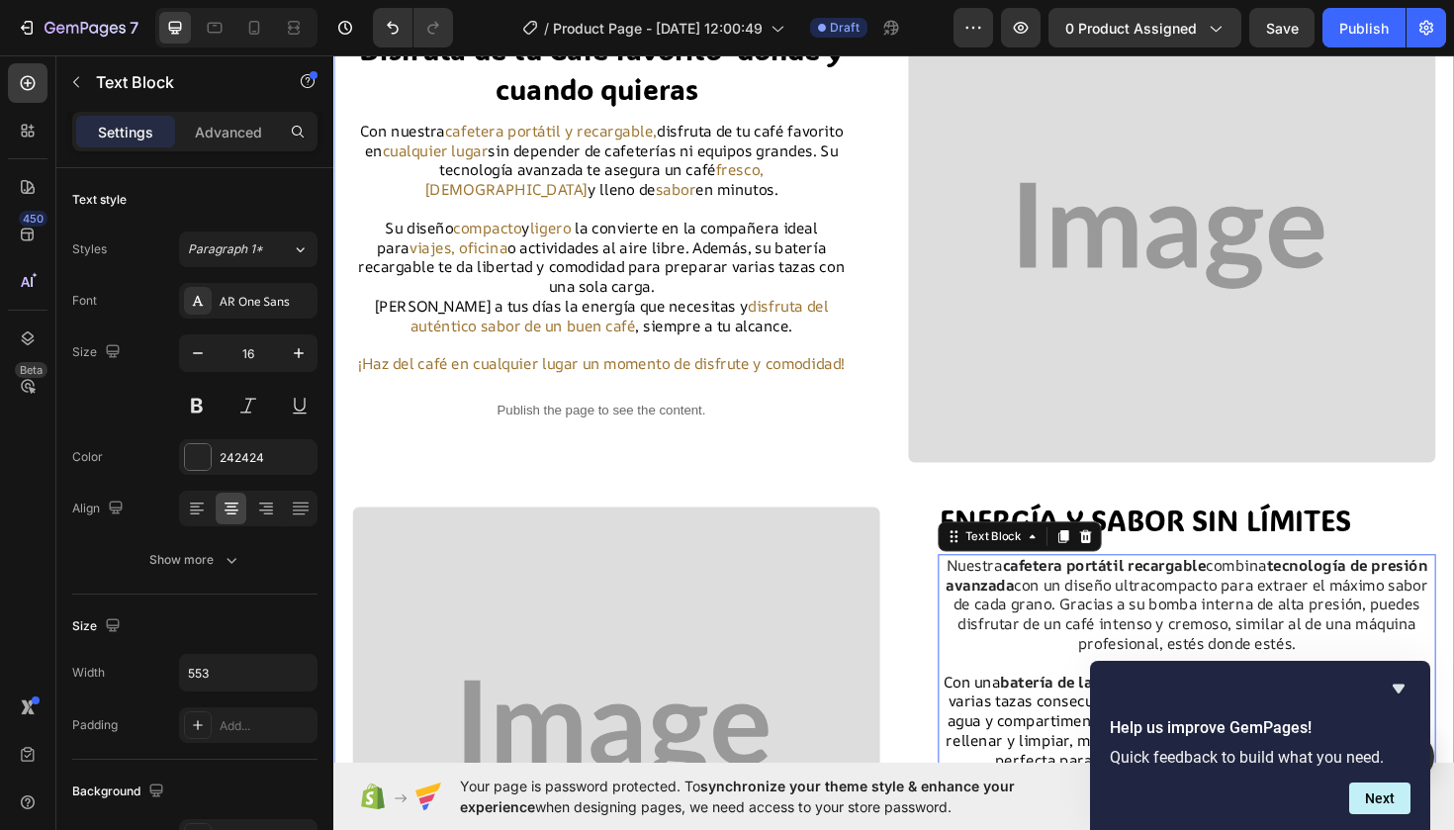
scroll to position [240, 0]
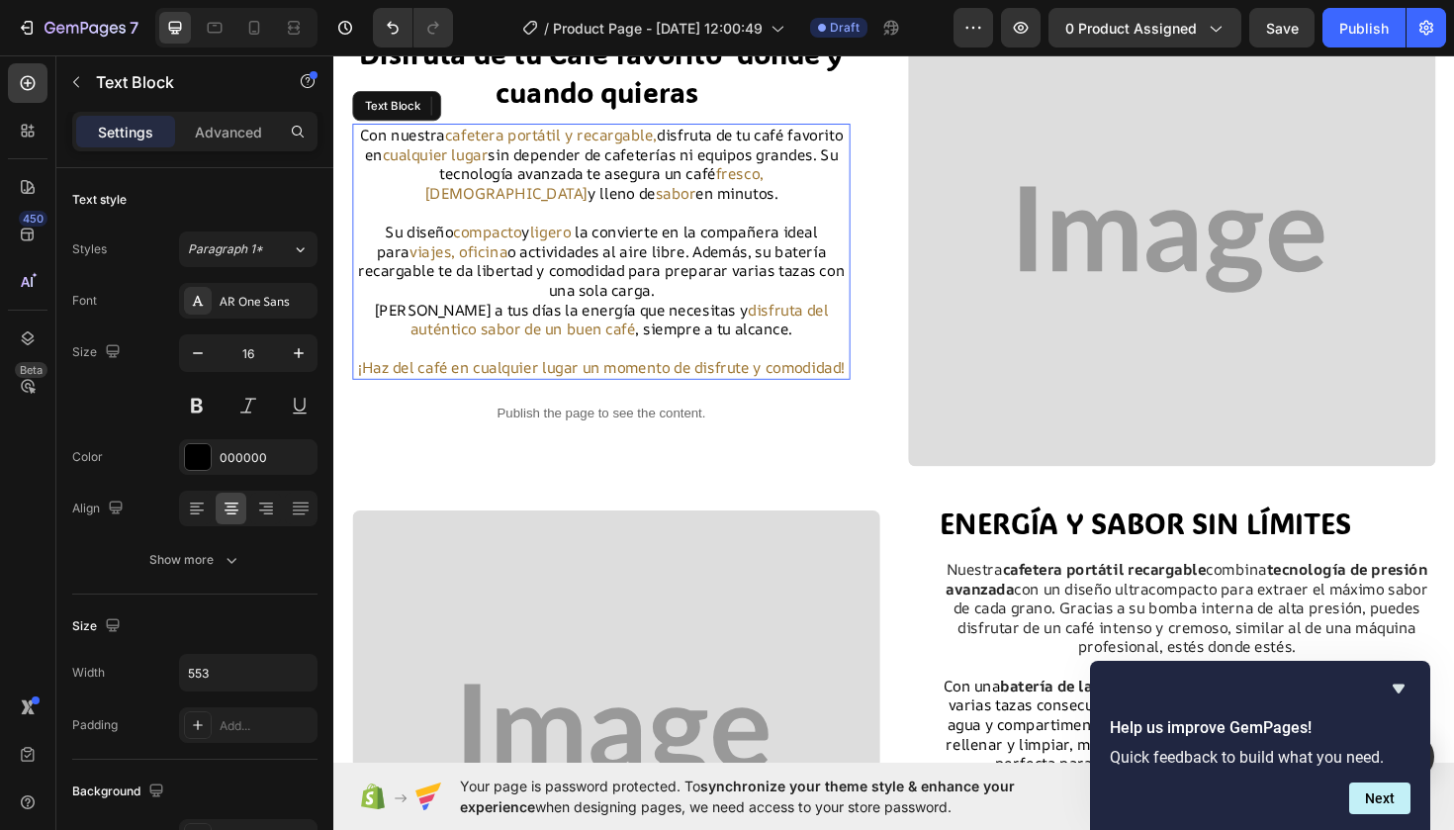
click at [660, 134] on span "cafetera portátil y recargable," at bounding box center [563, 140] width 225 height 22
click at [664, 134] on span "cafetera portátil y recargable," at bounding box center [563, 140] width 225 height 22
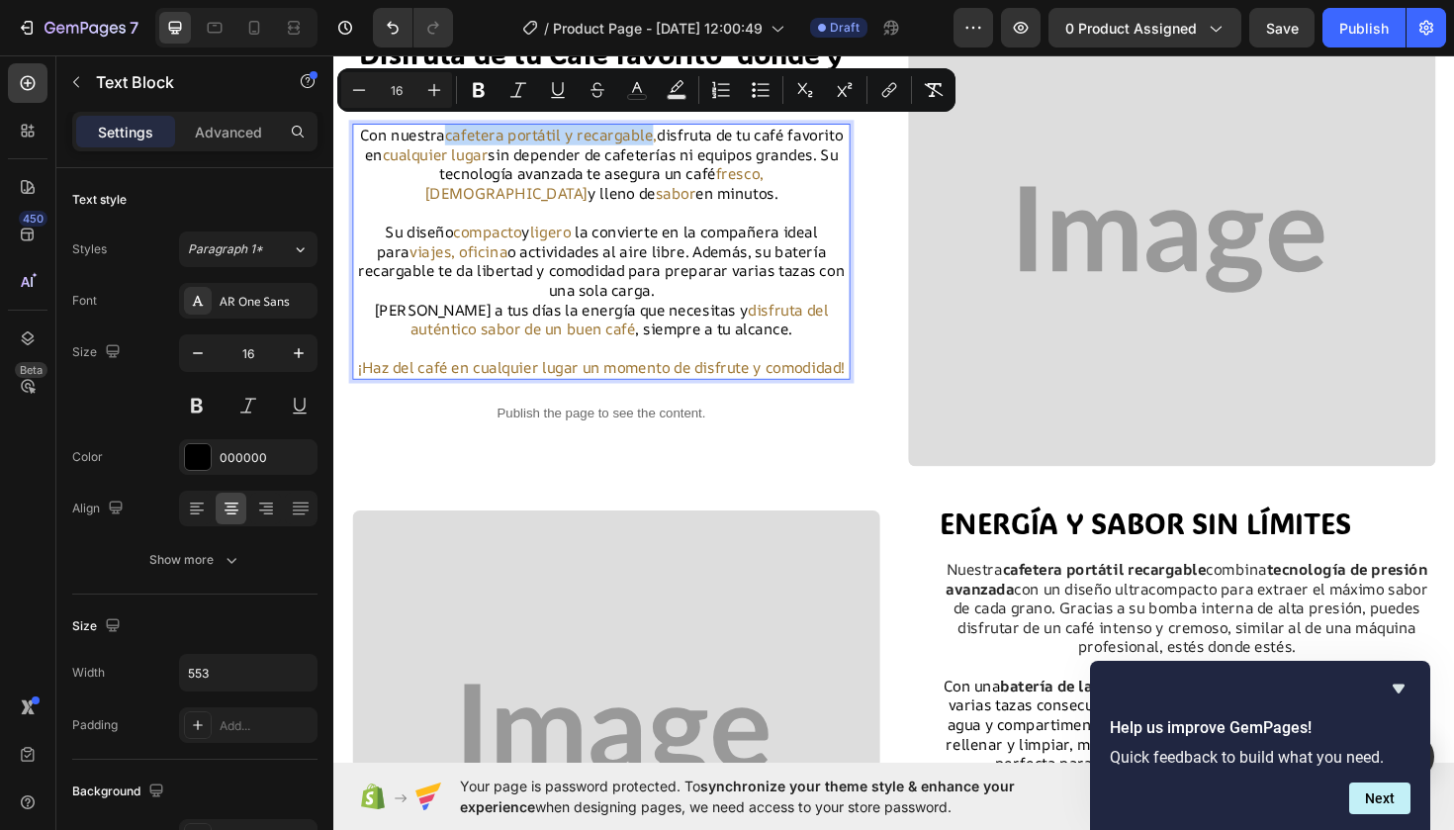
drag, startPoint x: 664, startPoint y: 134, endPoint x: 445, endPoint y: 128, distance: 218.7
click at [445, 130] on p "Con nuestra cafetera portátil y recargable, disfruta de tu café favorito en cua…" at bounding box center [616, 171] width 523 height 82
click at [478, 84] on icon "Editor contextual toolbar" at bounding box center [479, 90] width 12 height 15
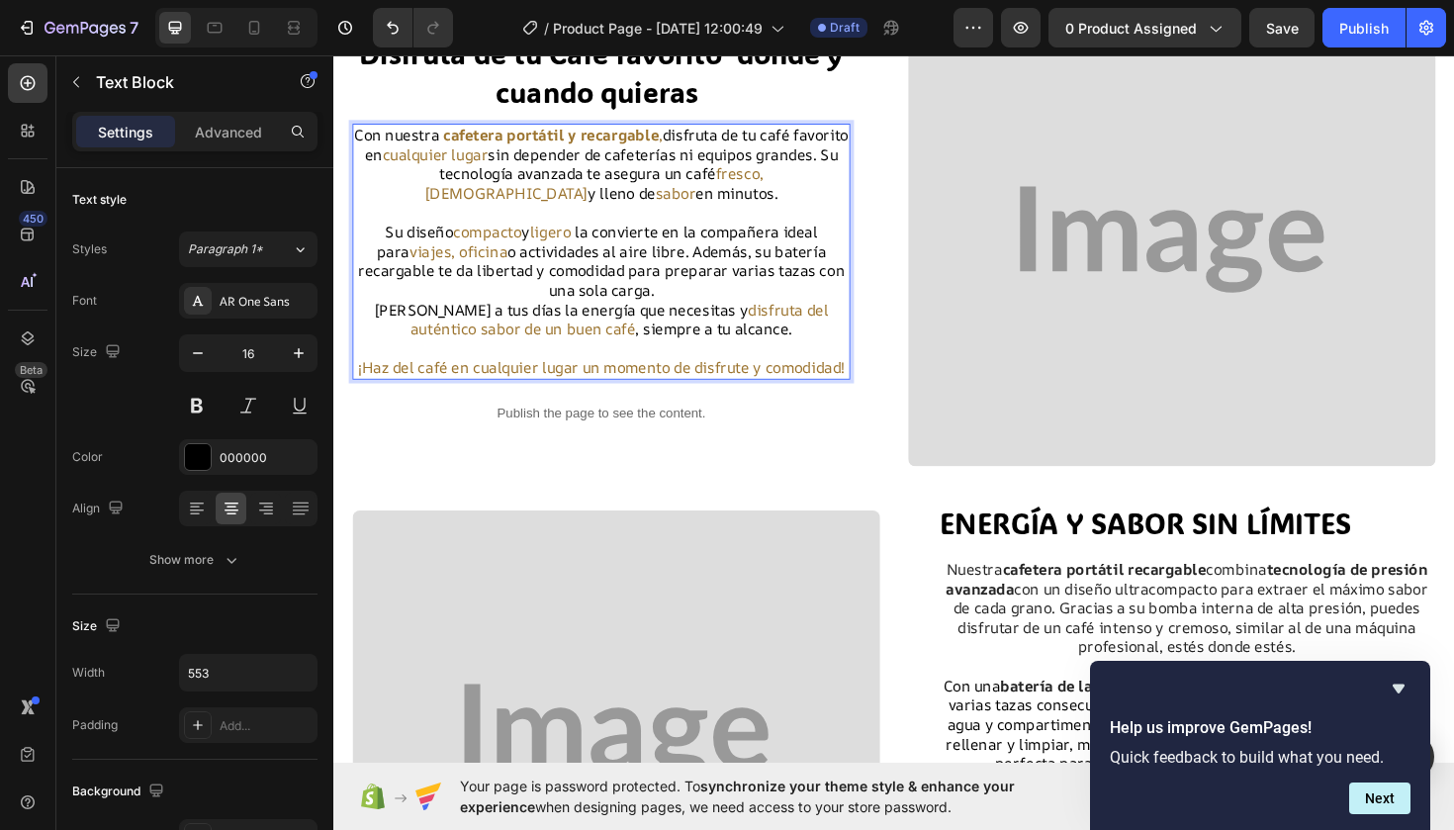
click at [497, 157] on span "cualquier lugar" at bounding box center [441, 160] width 112 height 22
click at [497, 149] on span "cualquier lugar" at bounding box center [441, 160] width 112 height 22
click at [497, 152] on span "cualquier lugar" at bounding box center [441, 160] width 112 height 22
drag, startPoint x: 570, startPoint y: 152, endPoint x: 486, endPoint y: 150, distance: 84.1
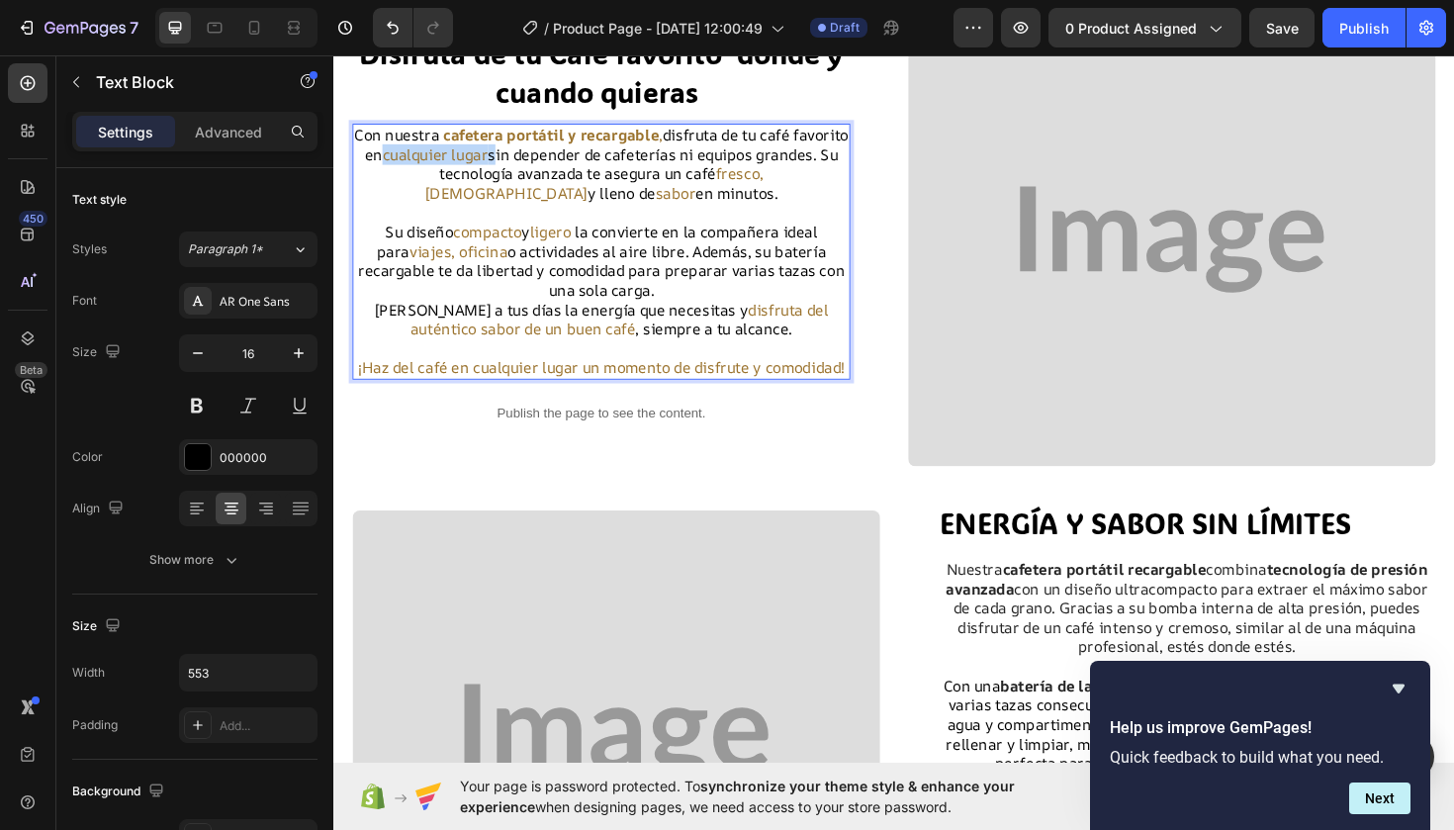
click at [486, 150] on span "cualquier lugar" at bounding box center [441, 160] width 112 height 22
click at [689, 212] on p "Rich Text Editor. Editing area: main" at bounding box center [616, 222] width 523 height 21
drag, startPoint x: 870, startPoint y: 174, endPoint x: 742, endPoint y: 170, distance: 128.6
click at [742, 170] on p "Con nuestra cafetera portátil y recargable , disfruta de tu café favorito en cu…" at bounding box center [616, 171] width 523 height 82
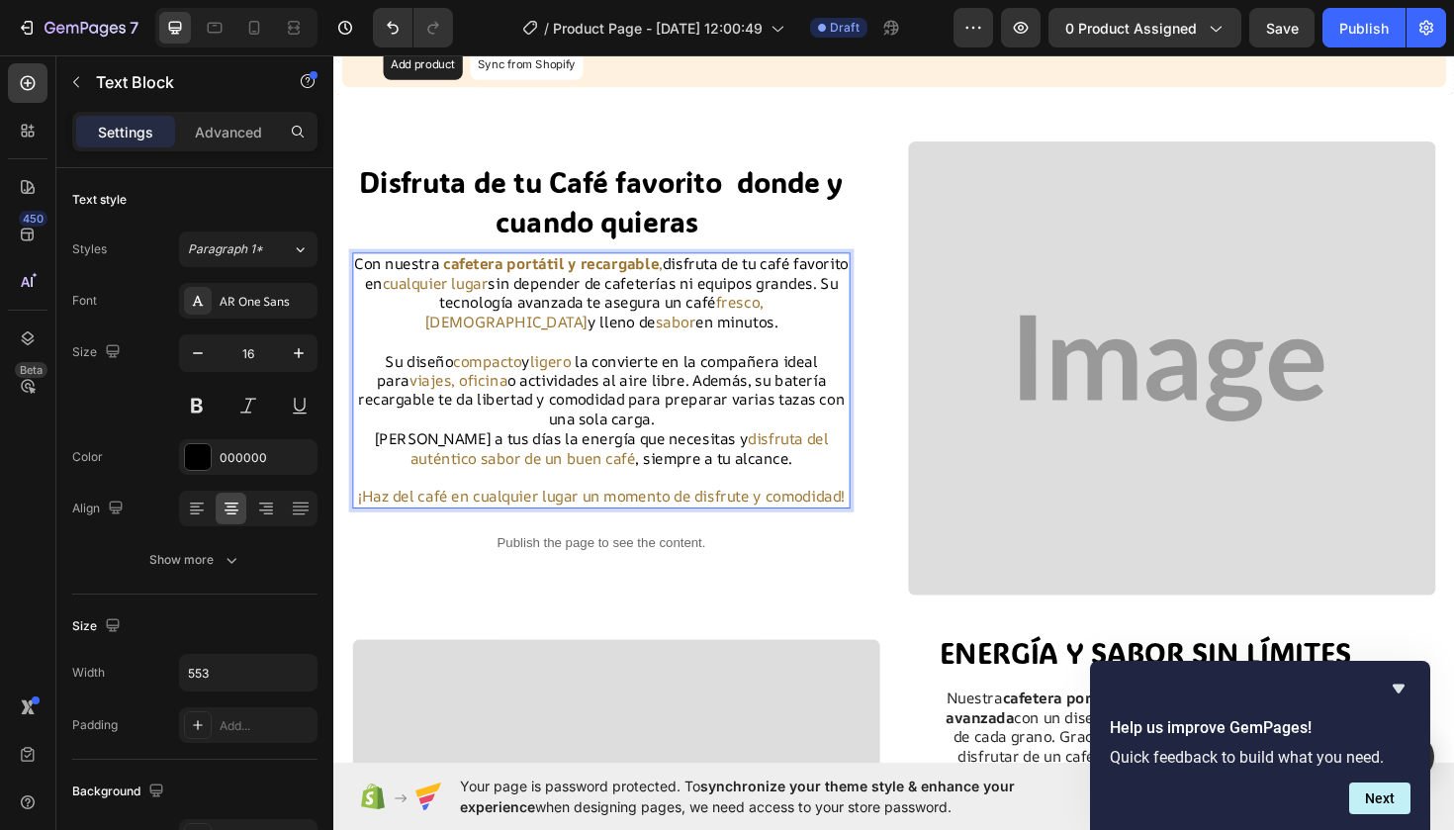
scroll to position [102, 0]
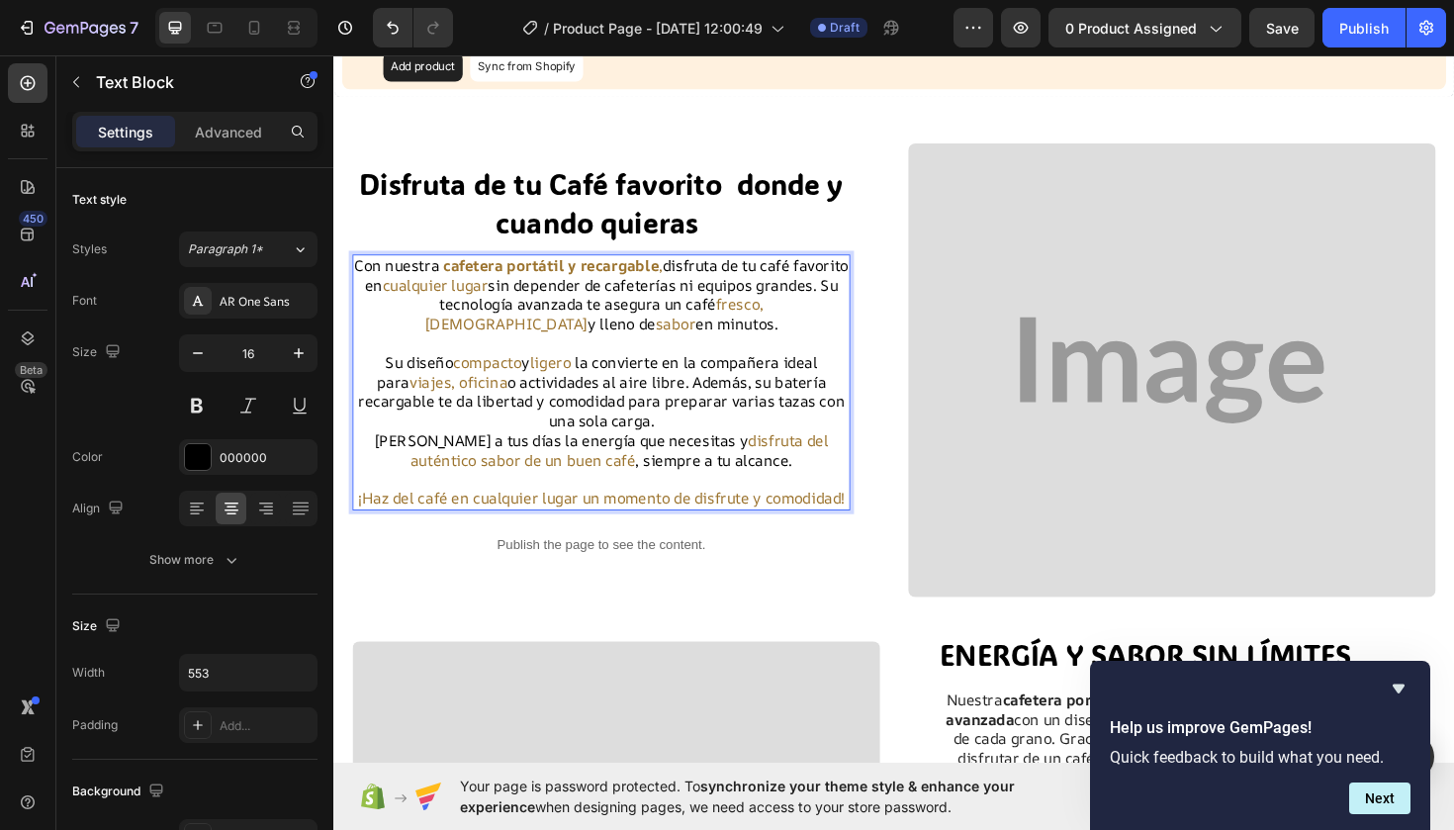
click at [794, 303] on p "Con nuestra cafetera portátil y recargable , disfruta de tu café favorito en cu…" at bounding box center [616, 309] width 523 height 82
click at [795, 311] on p "Con nuestra cafetera portátil y recargable , disfruta de tu café favorito en cu…" at bounding box center [616, 310] width 523 height 82
drag, startPoint x: 793, startPoint y: 311, endPoint x: 744, endPoint y: 311, distance: 49.5
click at [744, 311] on p "Con nuestra cafetera portátil y recargable , disfruta de tu café favorito en cu…" at bounding box center [616, 310] width 523 height 82
click at [723, 351] on p "Rich Text Editor. Editing area: main" at bounding box center [616, 361] width 523 height 21
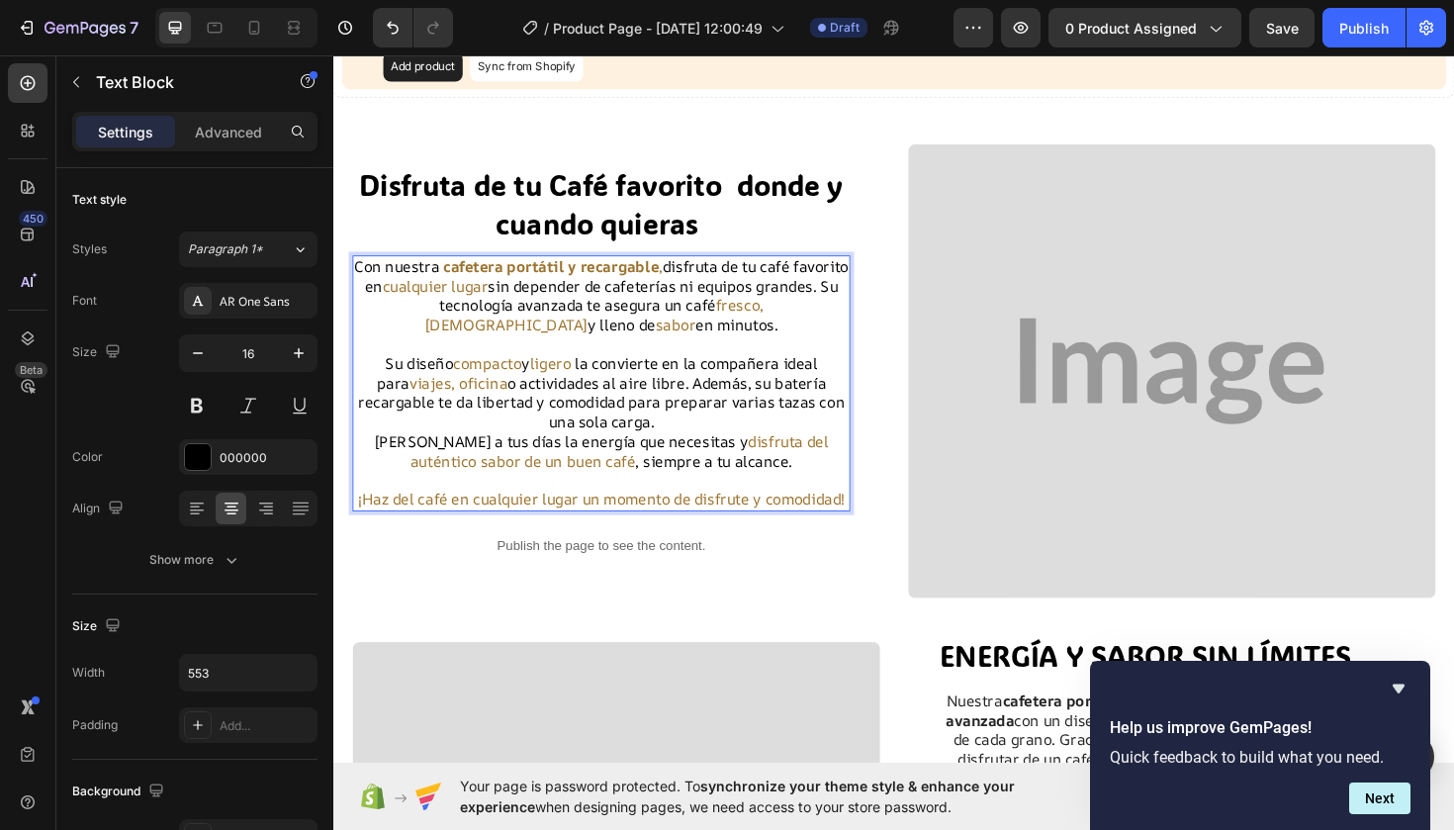
drag, startPoint x: 625, startPoint y: 328, endPoint x: 589, endPoint y: 328, distance: 36.6
click at [675, 329] on span "sabor" at bounding box center [696, 340] width 43 height 22
click at [706, 351] on p "Rich Text Editor. Editing area: main" at bounding box center [616, 361] width 523 height 21
drag, startPoint x: 572, startPoint y: 294, endPoint x: 460, endPoint y: 289, distance: 111.9
click at [460, 289] on p "Con nuestra cafetera portátil y recargable , disfruta de tu café favorito en cu…" at bounding box center [616, 310] width 523 height 82
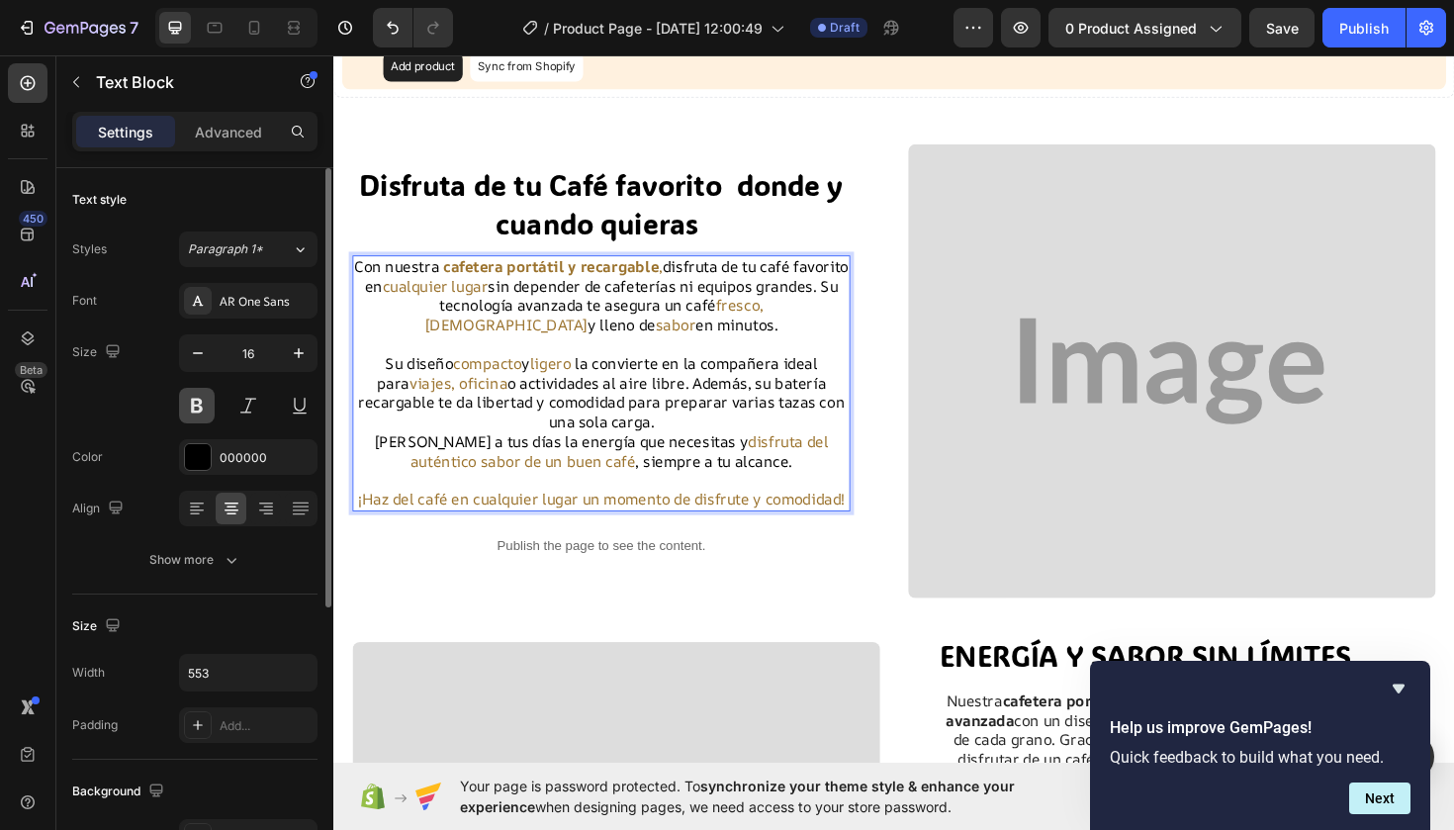
click at [196, 412] on button at bounding box center [197, 406] width 36 height 36
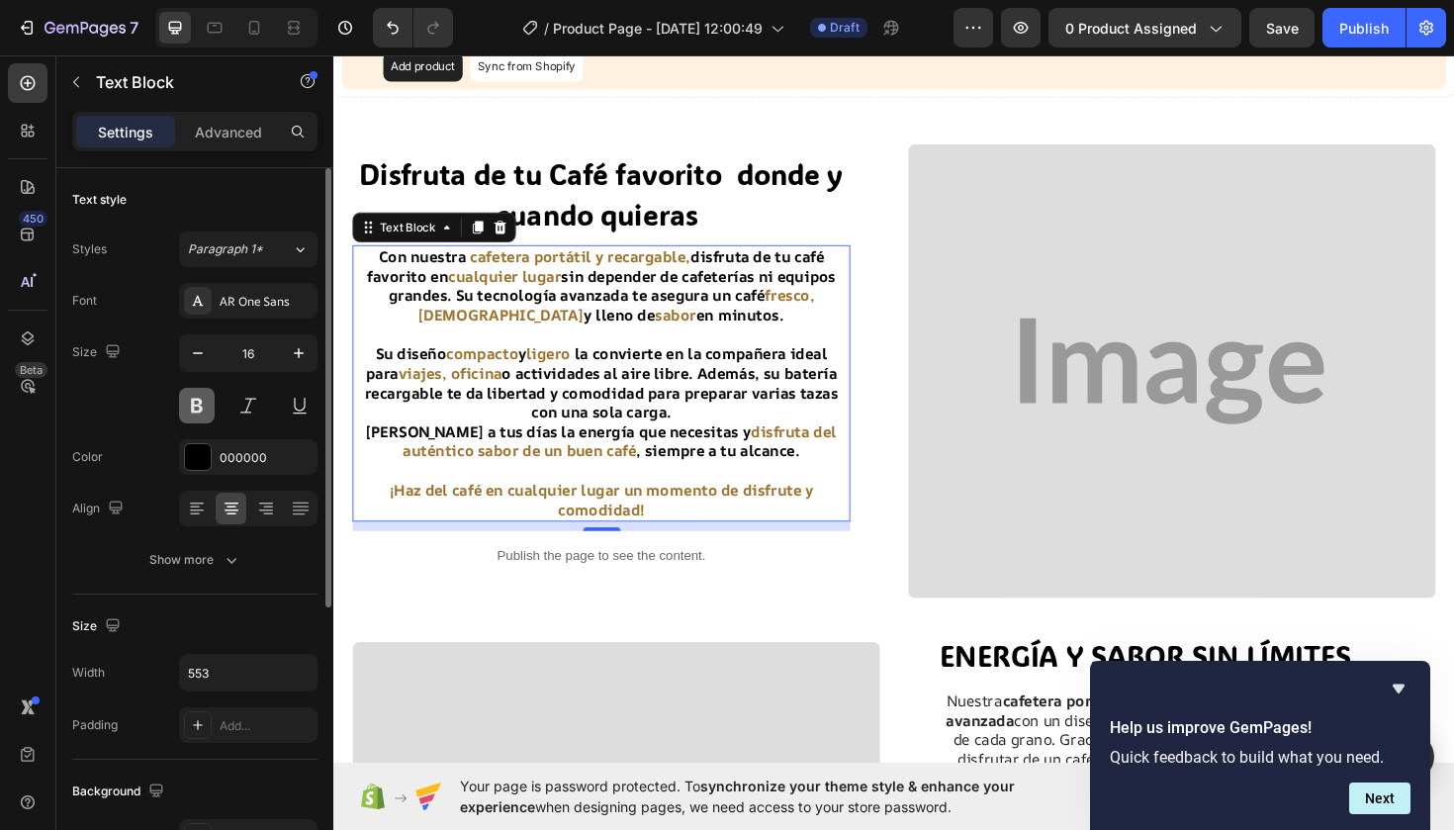
click at [199, 408] on button at bounding box center [197, 406] width 36 height 36
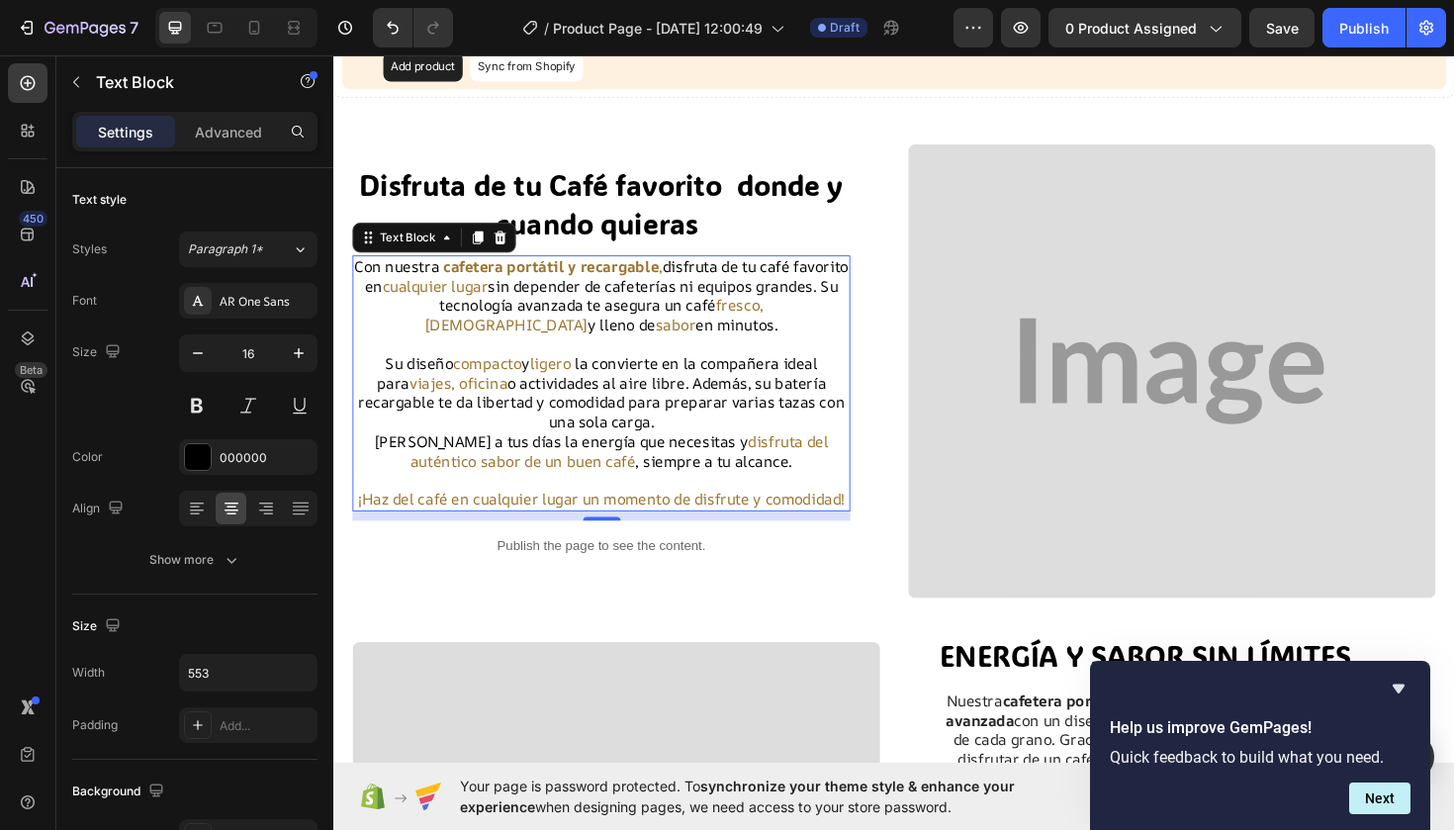
click at [497, 297] on span "cualquier lugar" at bounding box center [441, 300] width 112 height 22
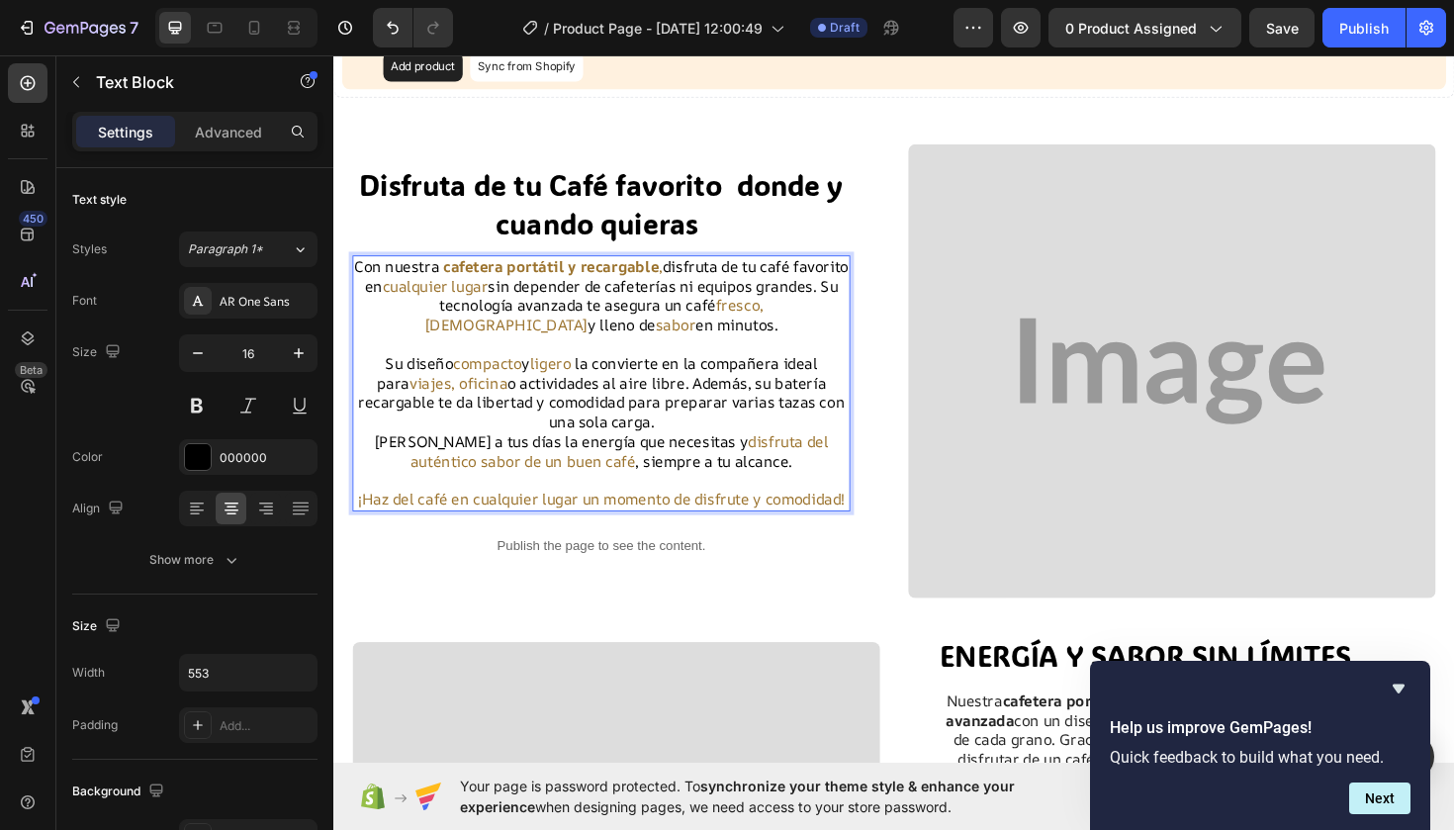
drag, startPoint x: 571, startPoint y: 294, endPoint x: 459, endPoint y: 293, distance: 111.8
click at [458, 293] on p "Con nuestra cafetera portátil y recargable , disfruta de tu café favorito en cu…" at bounding box center [616, 310] width 523 height 82
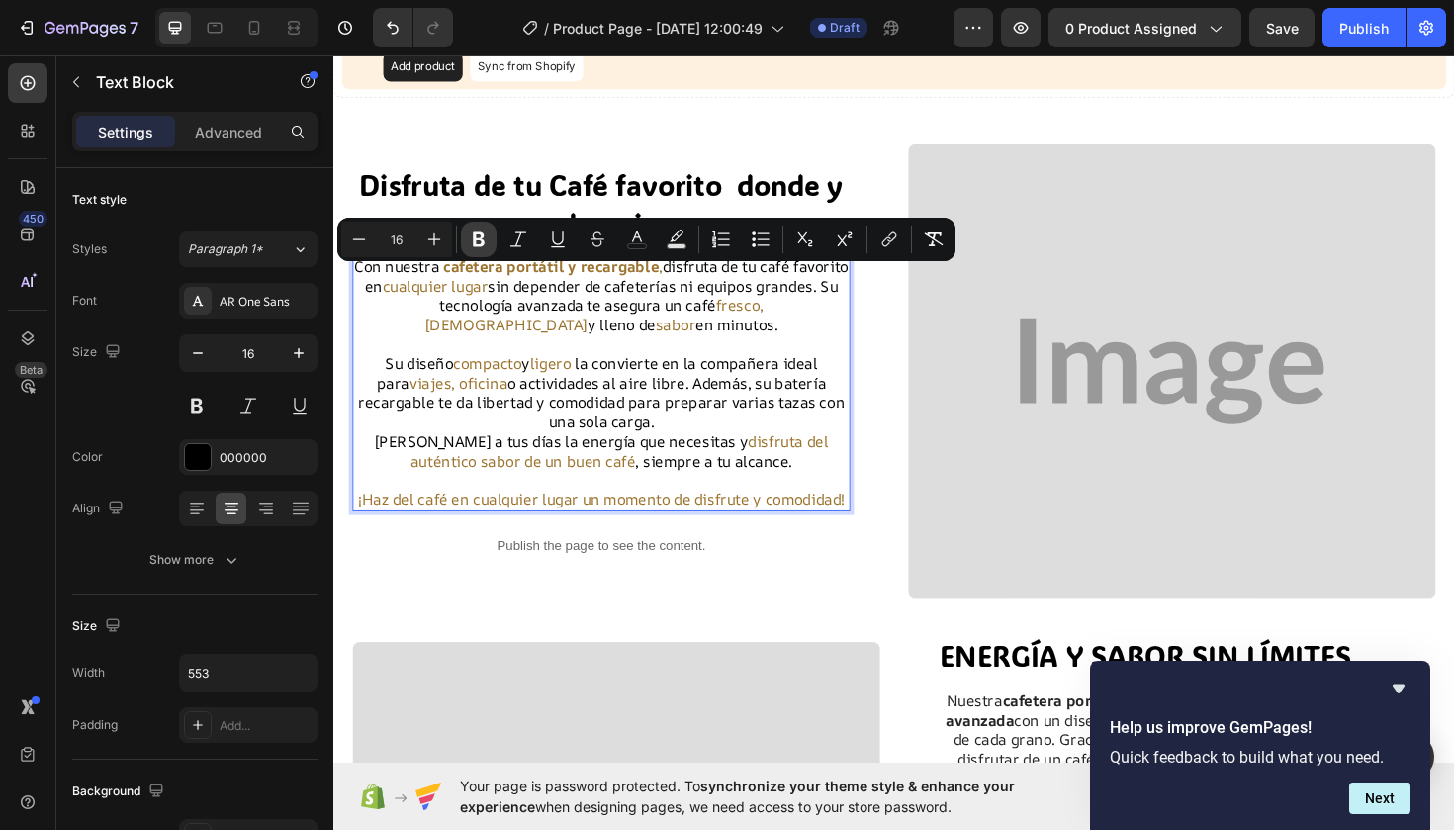
click at [476, 230] on icon "Editor contextual toolbar" at bounding box center [479, 239] width 20 height 20
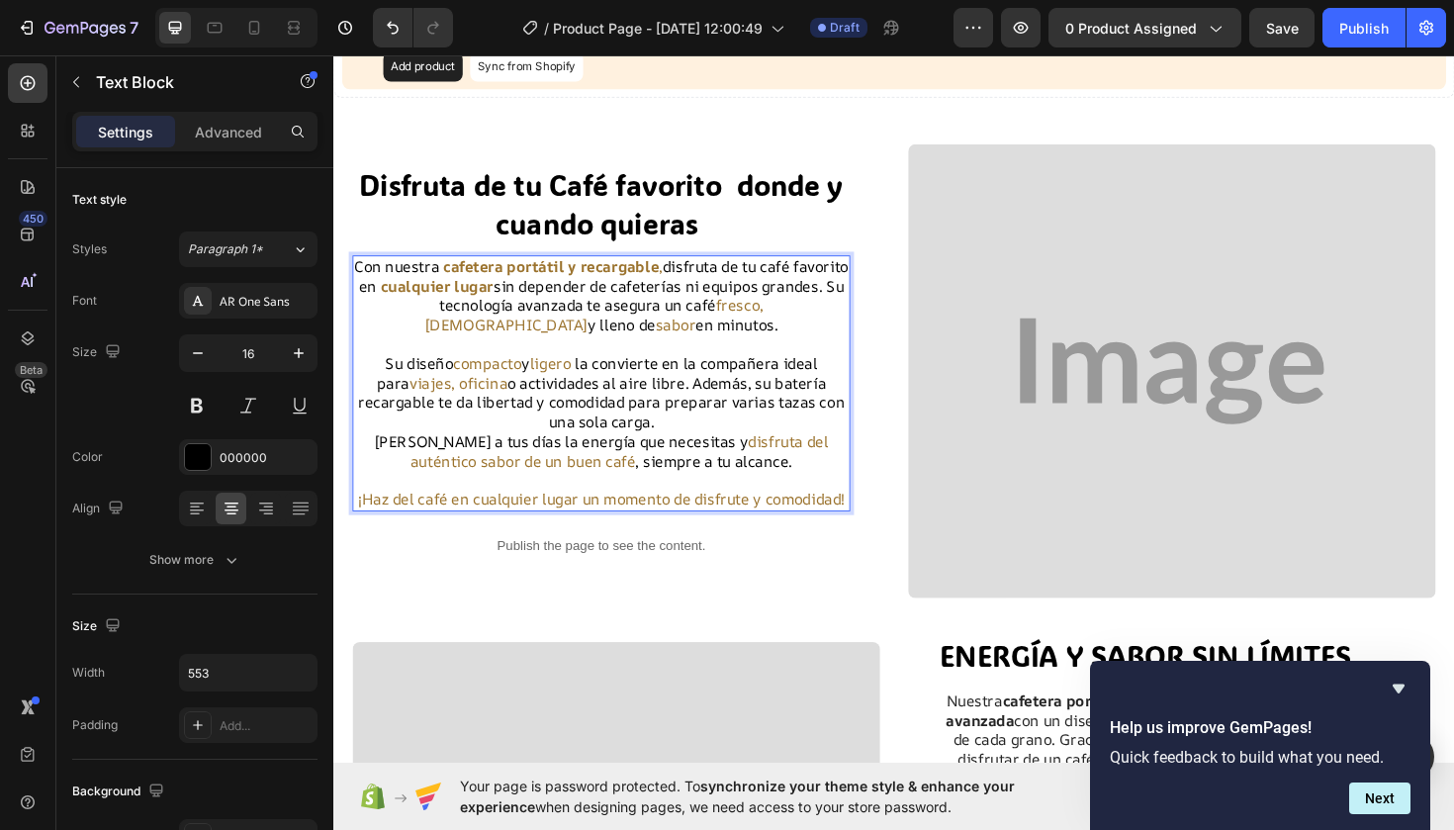
drag, startPoint x: 869, startPoint y: 314, endPoint x: 742, endPoint y: 308, distance: 127.7
click at [742, 308] on p "Con nuestra cafetera portátil y recargable , disfruta de tu café favorito en cu…" at bounding box center [616, 310] width 523 height 82
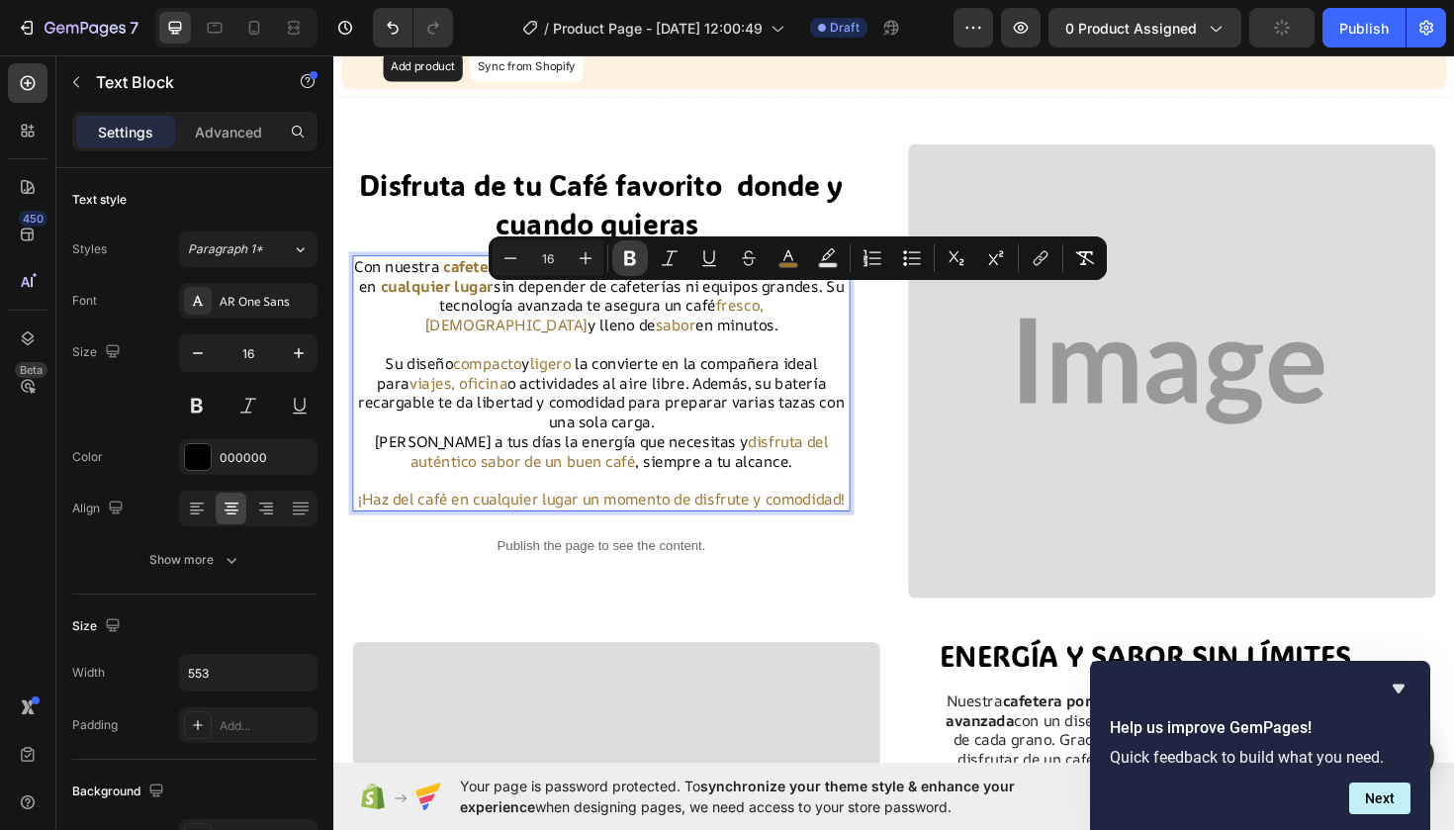
click at [623, 254] on icon "Editor contextual toolbar" at bounding box center [630, 258] width 20 height 20
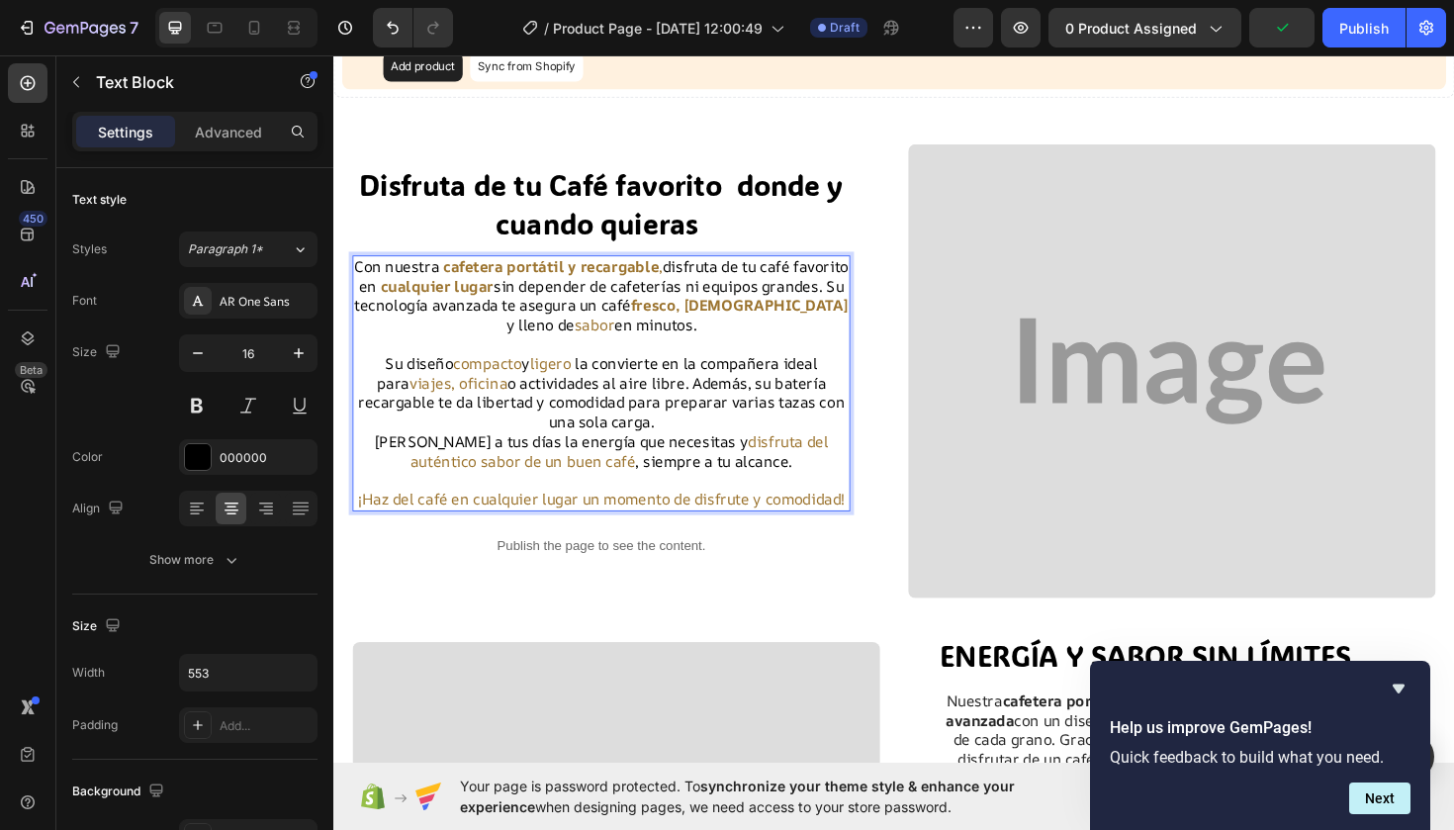
click at [628, 329] on span "sabor" at bounding box center [610, 340] width 43 height 22
drag, startPoint x: 628, startPoint y: 329, endPoint x: 596, endPoint y: 329, distance: 31.7
click at [595, 329] on span "sabor" at bounding box center [610, 340] width 43 height 22
click at [734, 351] on p "Rich Text Editor. Editing area: main" at bounding box center [616, 361] width 523 height 21
click at [628, 332] on span "sabor" at bounding box center [610, 340] width 43 height 22
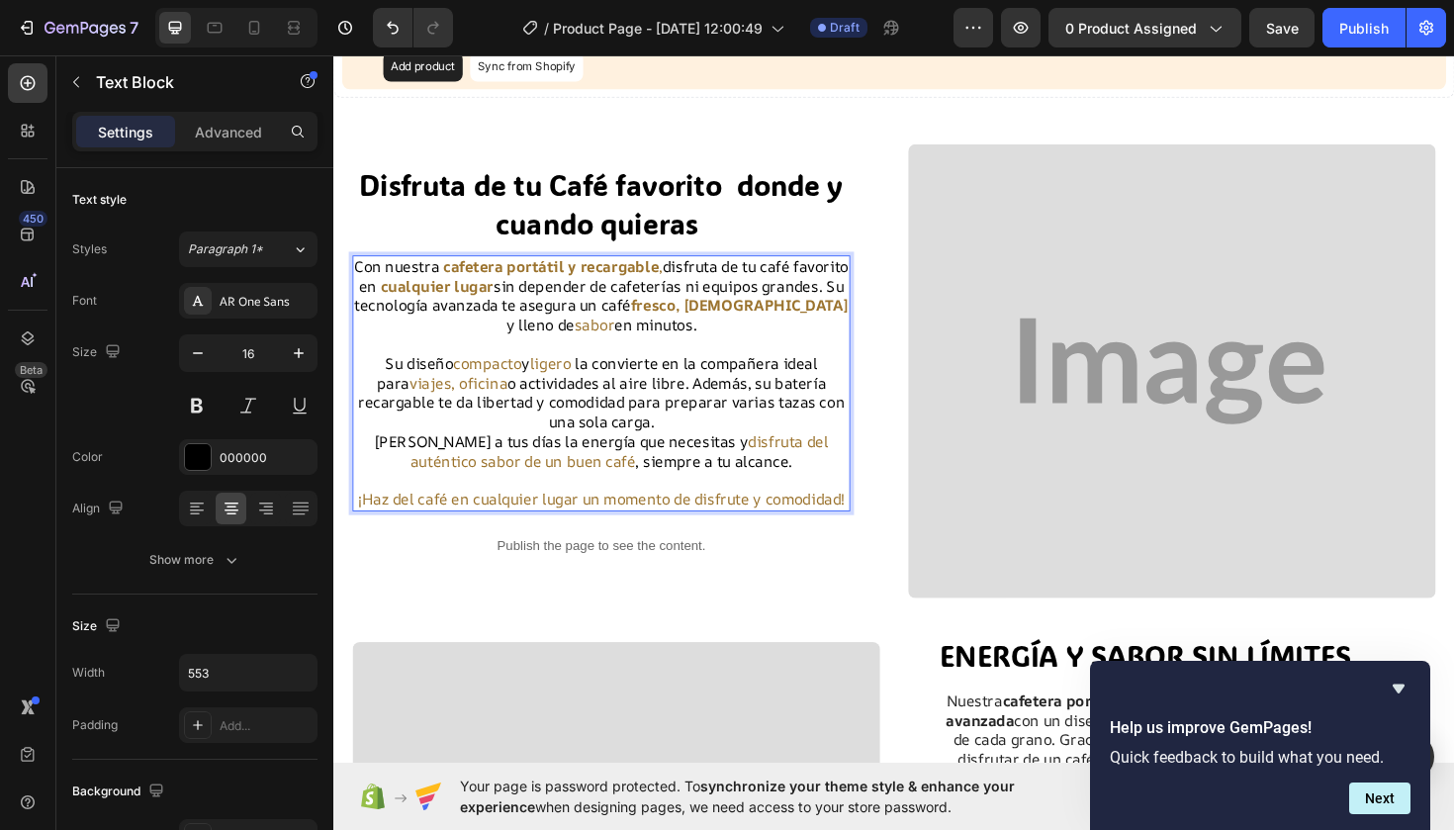
drag, startPoint x: 628, startPoint y: 332, endPoint x: 595, endPoint y: 332, distance: 32.6
click at [595, 332] on span "sabor" at bounding box center [610, 340] width 43 height 22
click at [665, 356] on p "Rich Text Editor. Editing area: main" at bounding box center [616, 361] width 523 height 21
click at [628, 329] on span "sabor" at bounding box center [610, 340] width 43 height 22
drag, startPoint x: 628, startPoint y: 325, endPoint x: 589, endPoint y: 326, distance: 39.6
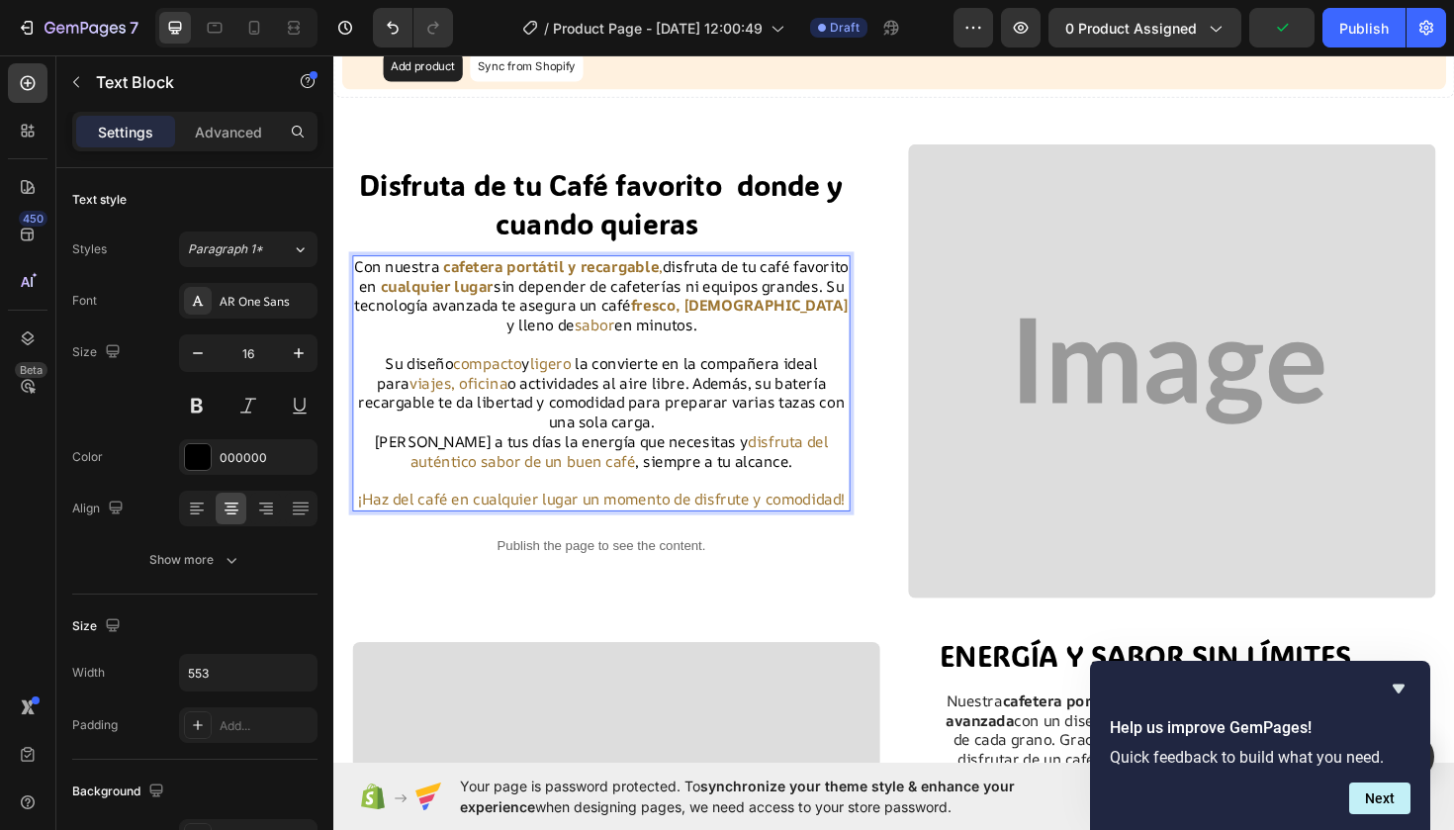
click at [589, 329] on span "sabor" at bounding box center [610, 340] width 43 height 22
click at [567, 379] on span "ligero" at bounding box center [563, 382] width 44 height 22
drag, startPoint x: 567, startPoint y: 370, endPoint x: 436, endPoint y: 372, distance: 130.6
click at [434, 372] on p "Su diseño compacto y ligero la convierte en la compañera ideal para viajes, ofi…" at bounding box center [616, 413] width 523 height 82
click at [543, 374] on span "ligero" at bounding box center [563, 382] width 44 height 22
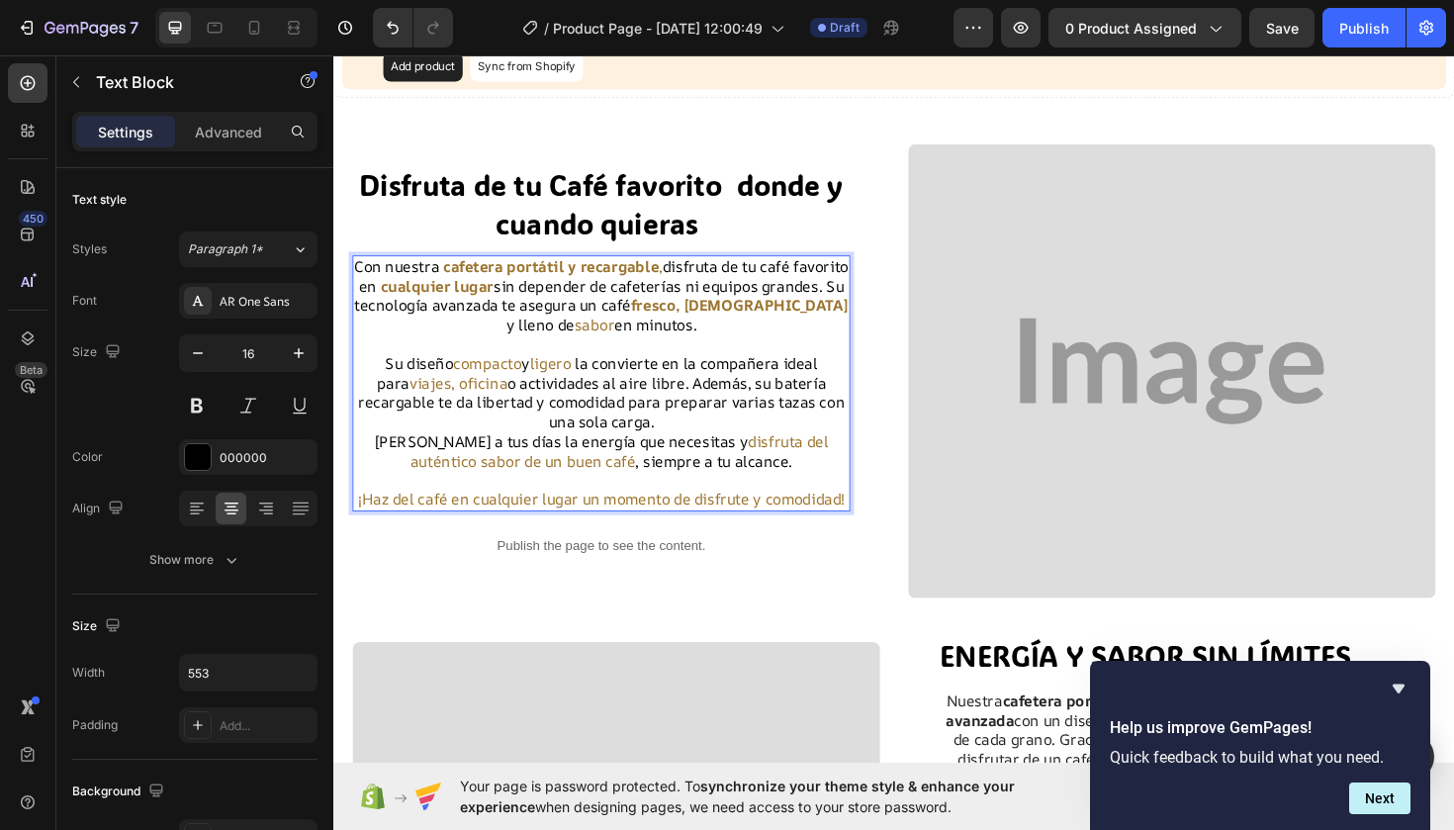
drag, startPoint x: 572, startPoint y: 375, endPoint x: 529, endPoint y: 375, distance: 42.5
click at [529, 375] on p "Su diseño compacto y ligero la convierte en la compañera ideal para viajes, ofi…" at bounding box center [616, 413] width 523 height 82
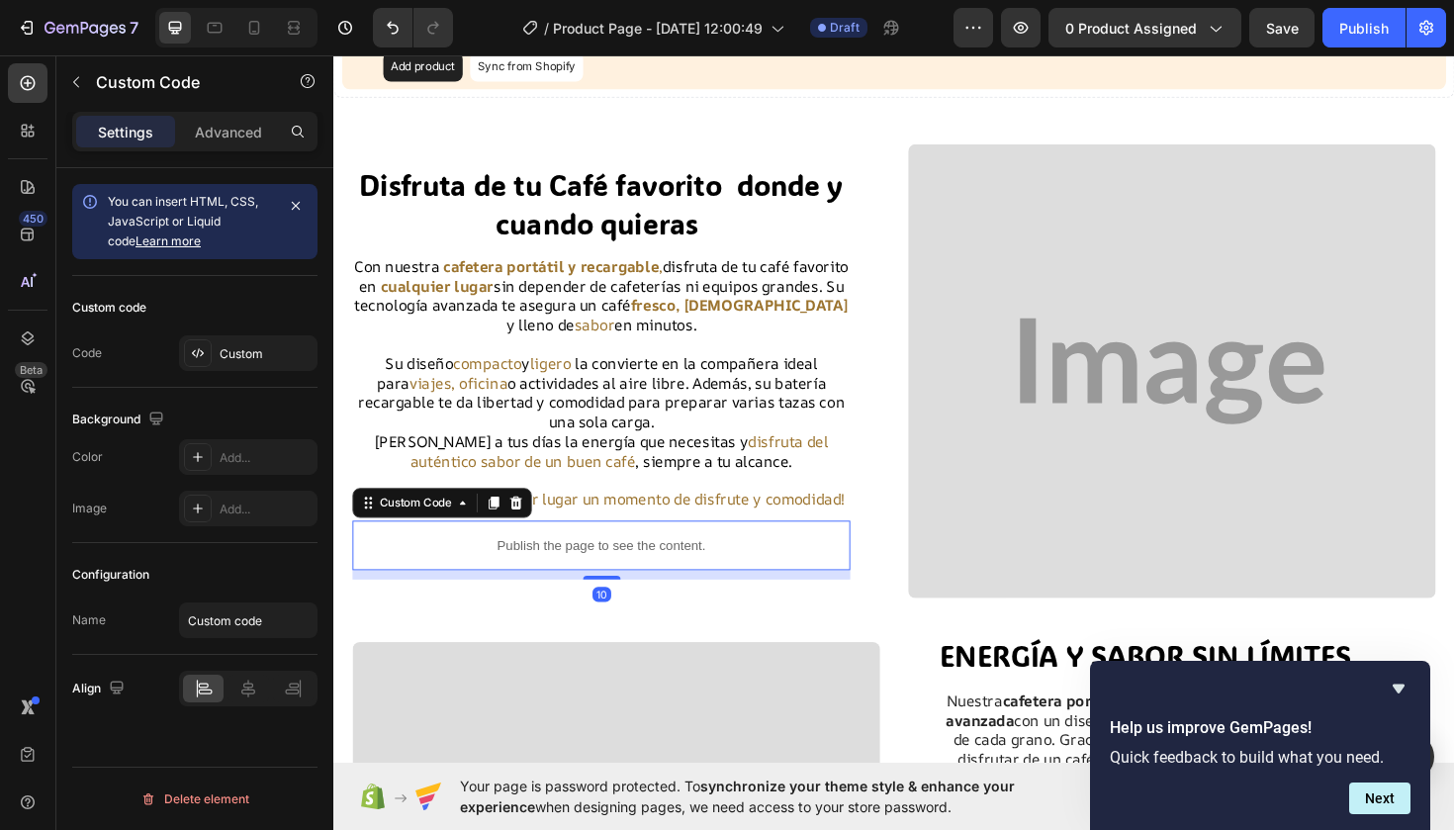
click at [766, 574] on p "Publish the page to see the content." at bounding box center [616, 574] width 527 height 21
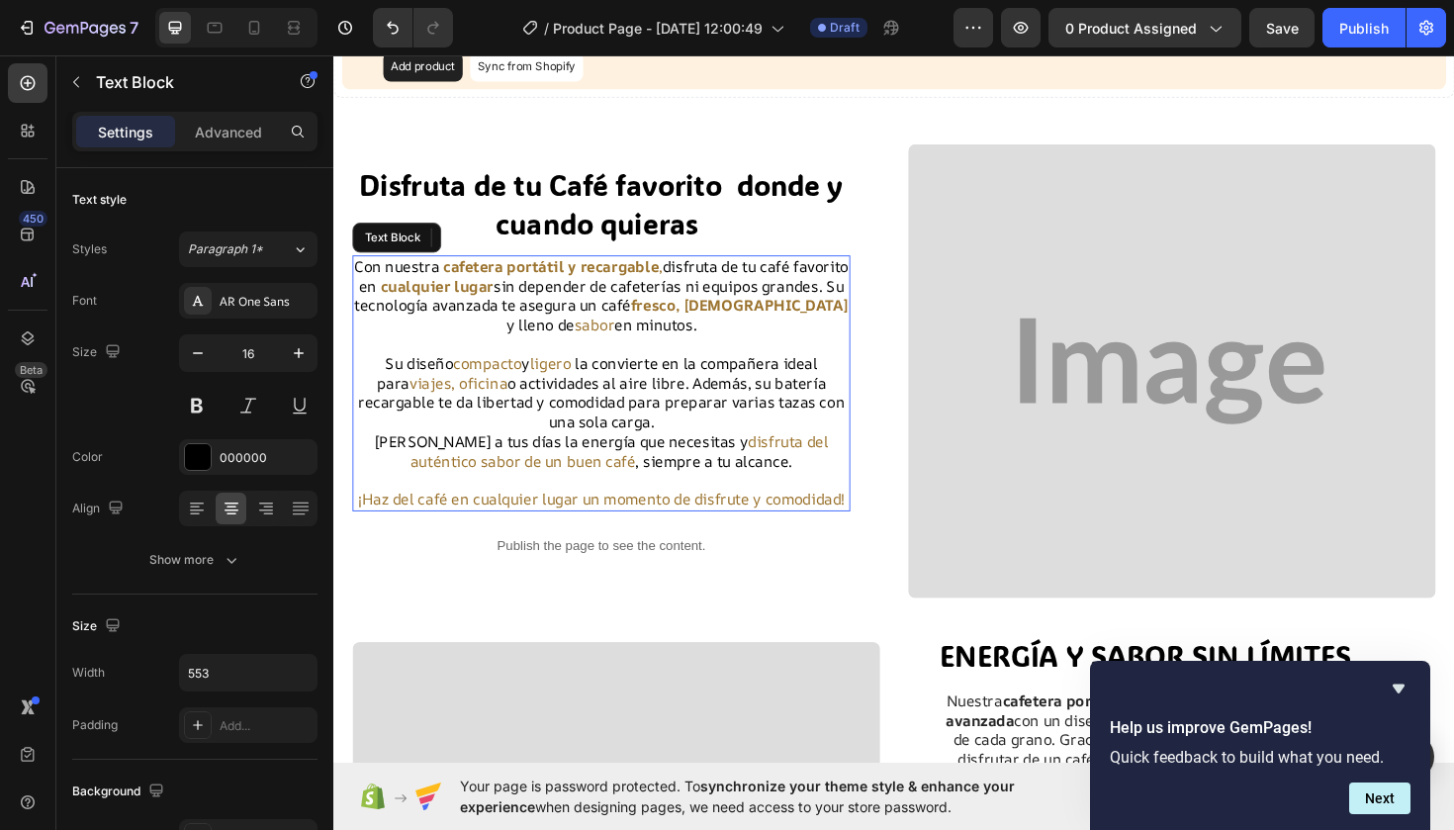
click at [727, 514] on span "¡Haz del café en cualquier lugar un momento de disfrute y comodidad!" at bounding box center [616, 525] width 515 height 22
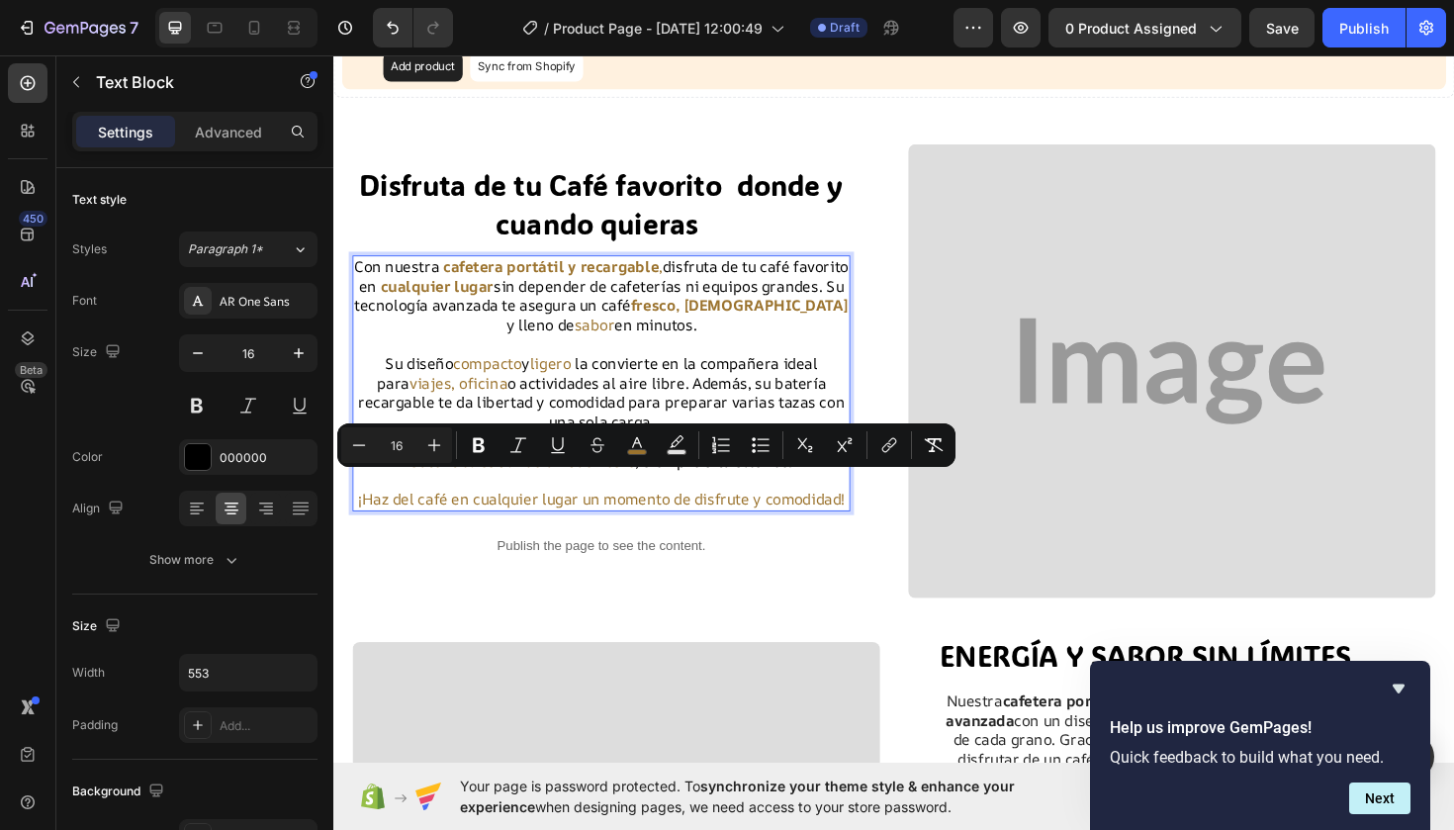
drag, startPoint x: 663, startPoint y: 528, endPoint x: 394, endPoint y: 501, distance: 270.5
click at [482, 449] on icon "Editor contextual toolbar" at bounding box center [479, 445] width 12 height 15
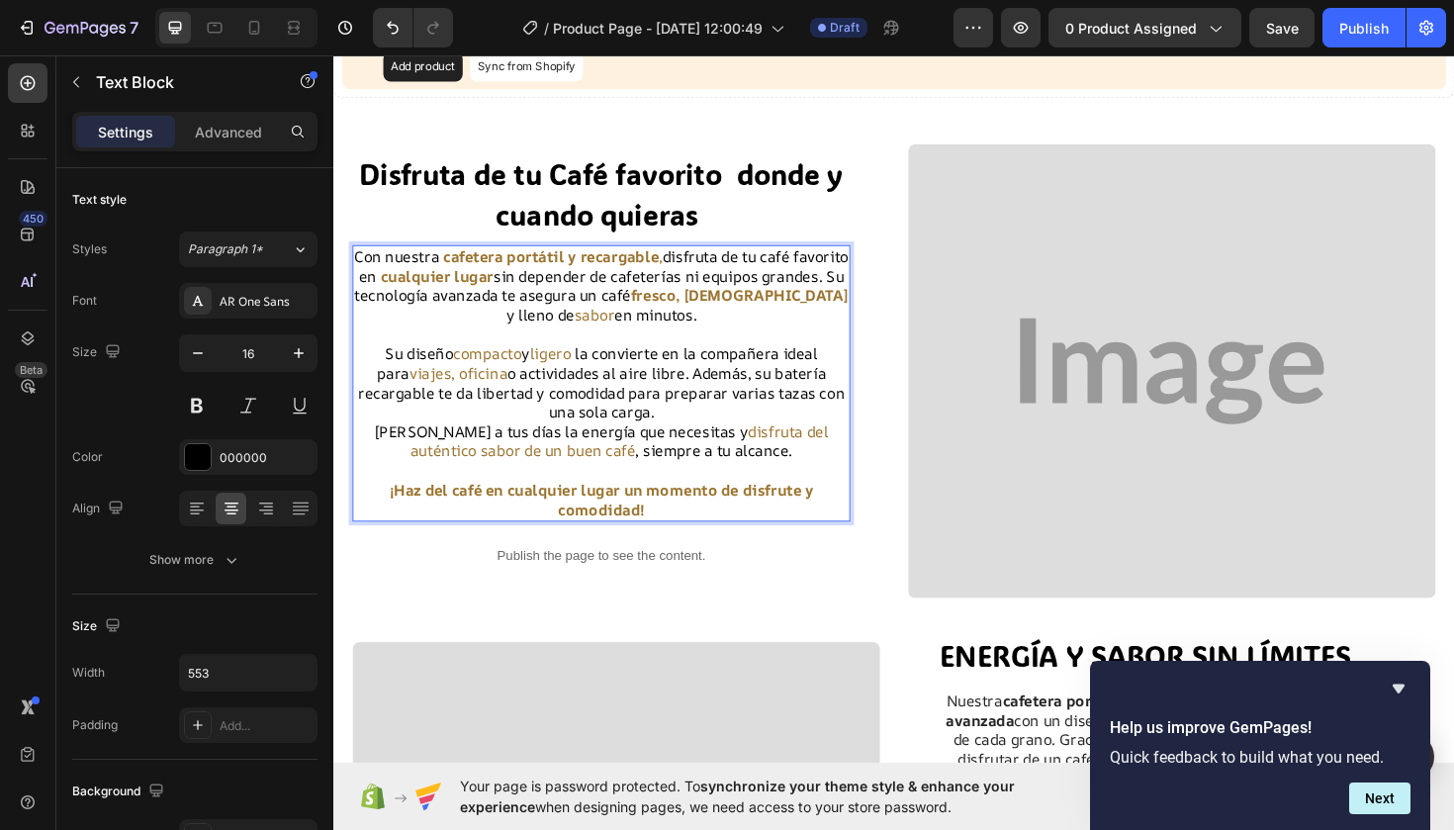
drag, startPoint x: 500, startPoint y: 392, endPoint x: 388, endPoint y: 391, distance: 111.8
click at [387, 391] on p "Su diseño compacto y ligero la convierte en la compañera ideal para viajes, ofi…" at bounding box center [616, 402] width 523 height 82
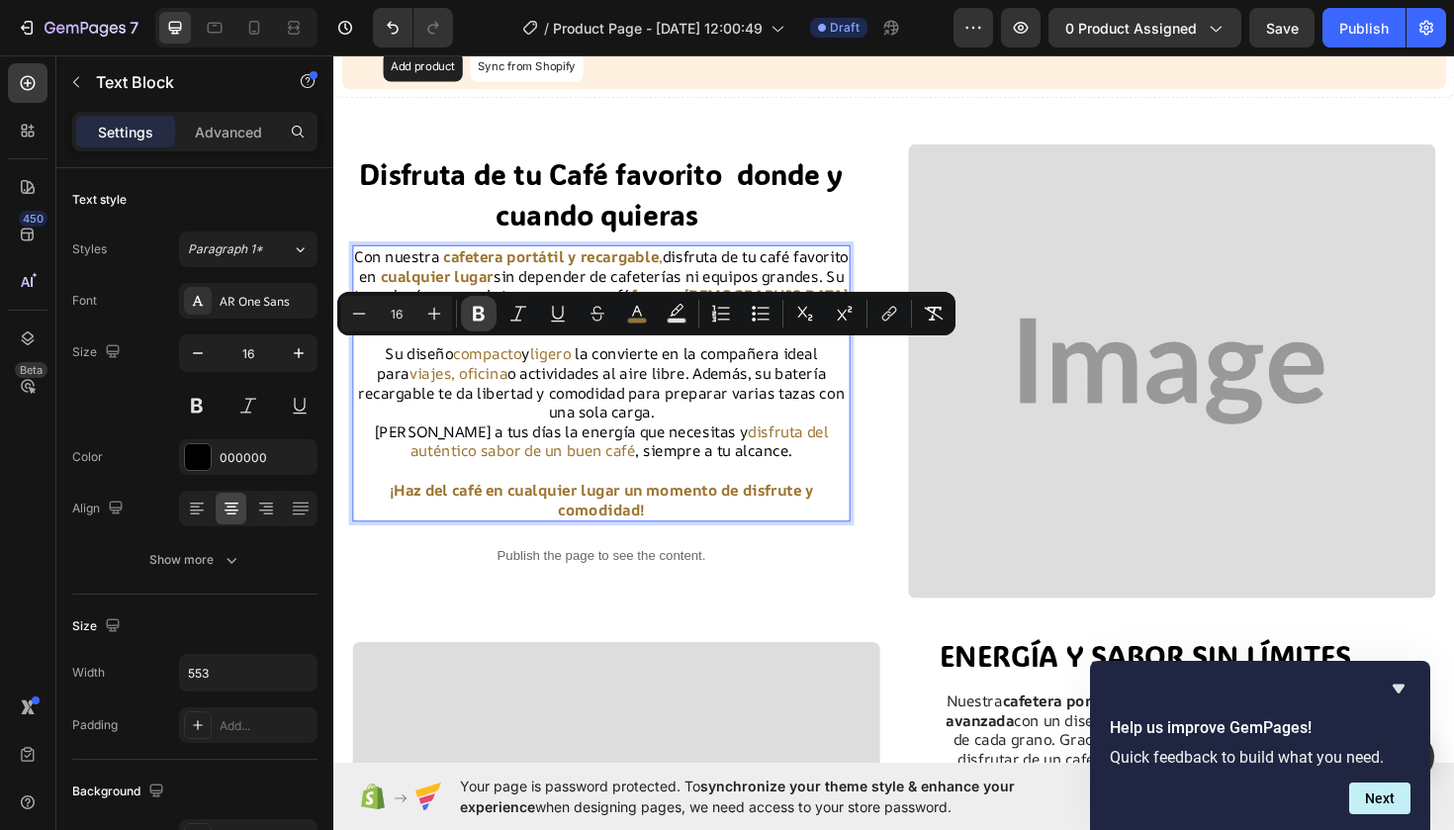
click at [469, 301] on button "Bold" at bounding box center [479, 314] width 36 height 36
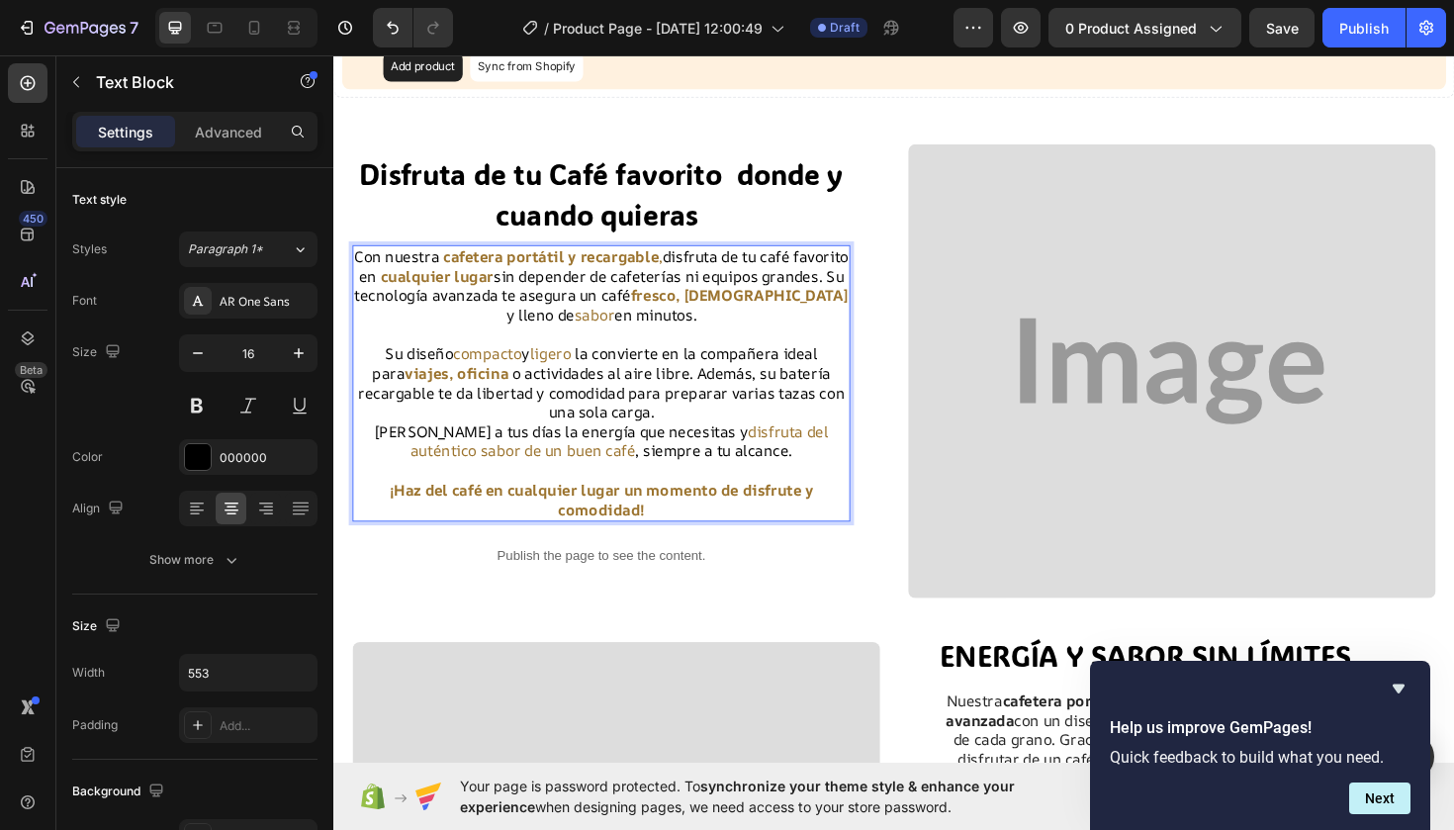
drag, startPoint x: 571, startPoint y: 372, endPoint x: 525, endPoint y: 372, distance: 45.5
click at [525, 372] on p "Su diseño compacto y ligero la convierte en la compañera ideal para viajes, ofi…" at bounding box center [616, 402] width 523 height 82
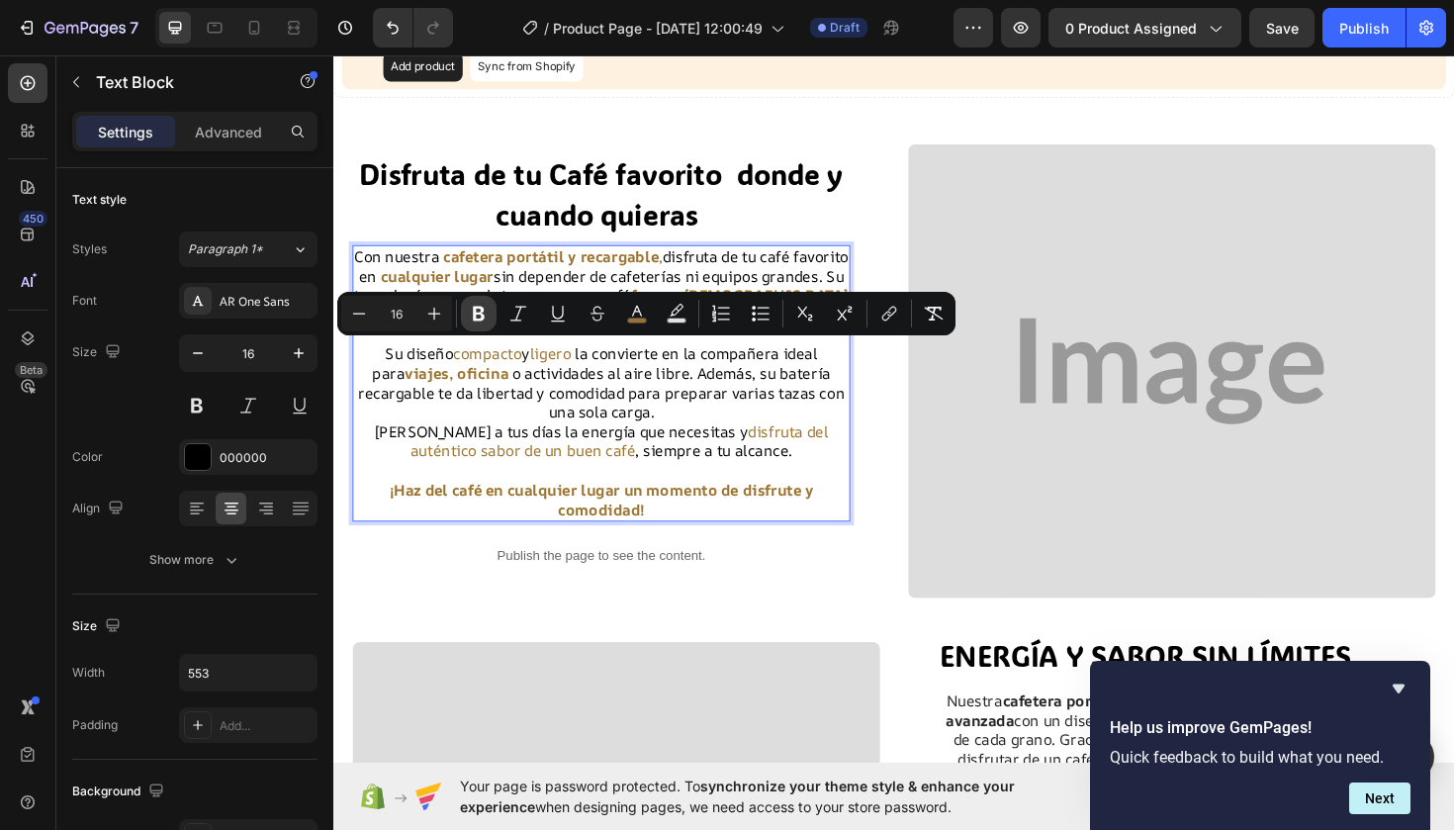
click at [475, 308] on icon "Editor contextual toolbar" at bounding box center [479, 314] width 12 height 15
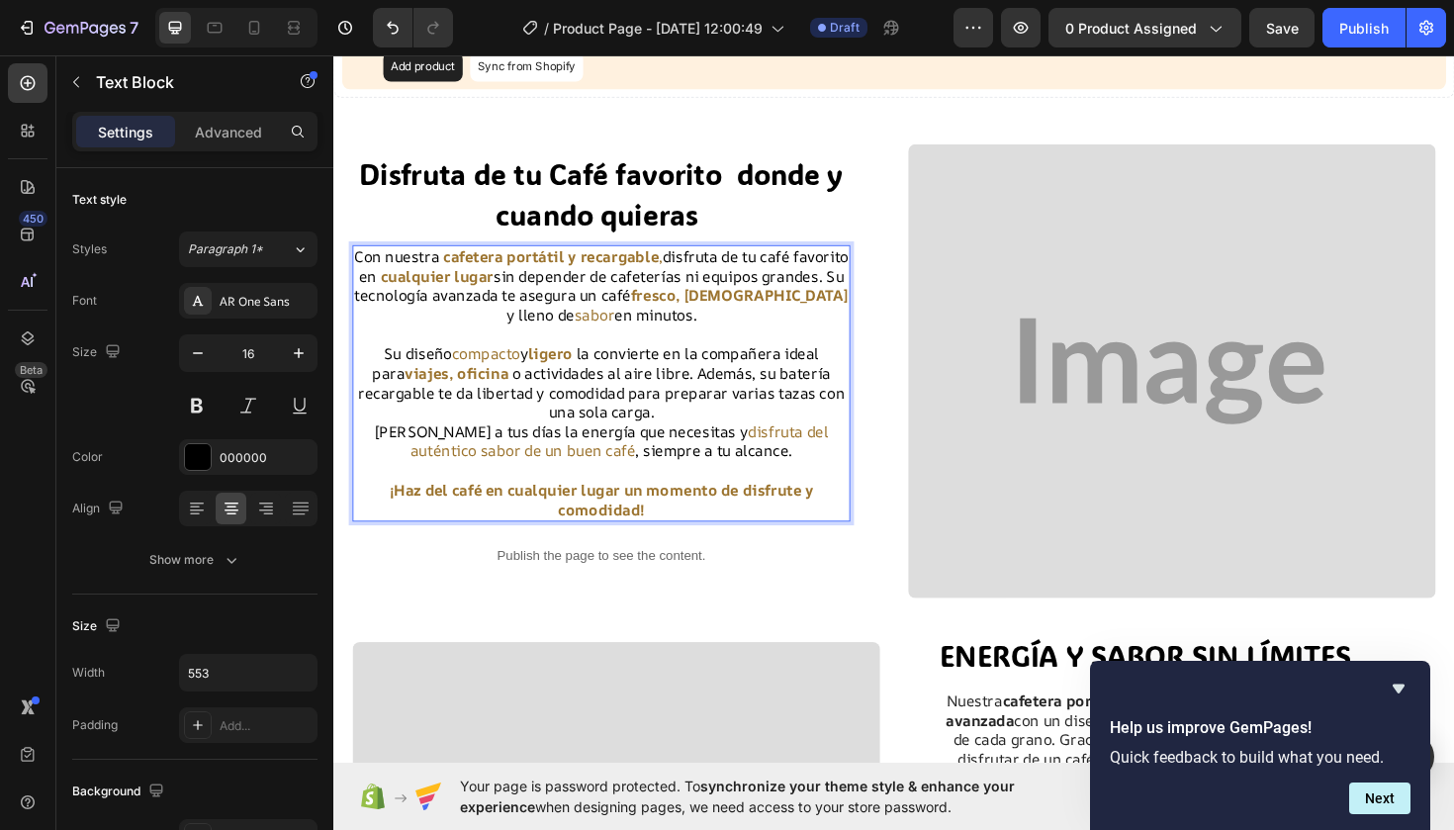
click at [509, 371] on p "Su diseño compacto y ligero la convierte en la compañera ideal para viajes, ofi…" at bounding box center [616, 402] width 523 height 82
drag, startPoint x: 509, startPoint y: 371, endPoint x: 449, endPoint y: 371, distance: 60.3
click at [449, 371] on p "Su diseño compacto y ligero la convierte en la compañera ideal para viajes, ofi…" at bounding box center [616, 402] width 523 height 82
click at [472, 338] on p "Con nuestra cafetera portátil y recargable , disfruta de tu café favorito en cu…" at bounding box center [616, 299] width 523 height 82
drag, startPoint x: 434, startPoint y: 372, endPoint x: 506, endPoint y: 373, distance: 72.2
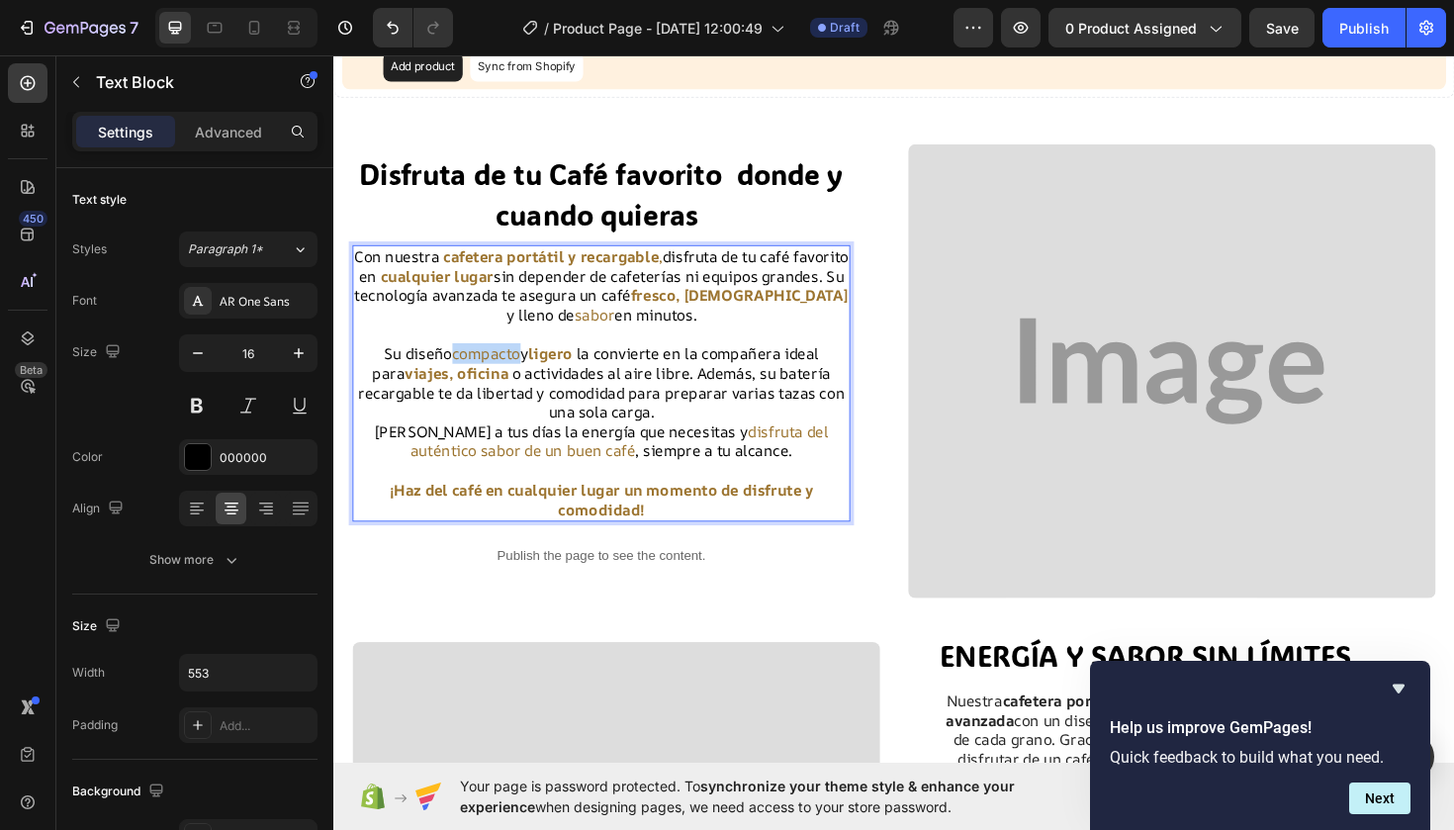
click at [506, 373] on p "Su diseño compacto y ligero la convierte en la compañera ideal para viajes, ofi…" at bounding box center [616, 402] width 523 height 82
click at [456, 335] on p "Con nuestra cafetera portátil y recargable , disfruta de tu café favorito en cu…" at bounding box center [616, 299] width 523 height 82
click at [634, 333] on p "Con nuestra cafetera portátil y recargable , disfruta de tu café favorito en cu…" at bounding box center [616, 299] width 523 height 82
click at [726, 453] on span "disfruta del auténtico sabor de un buen café" at bounding box center [635, 464] width 443 height 43
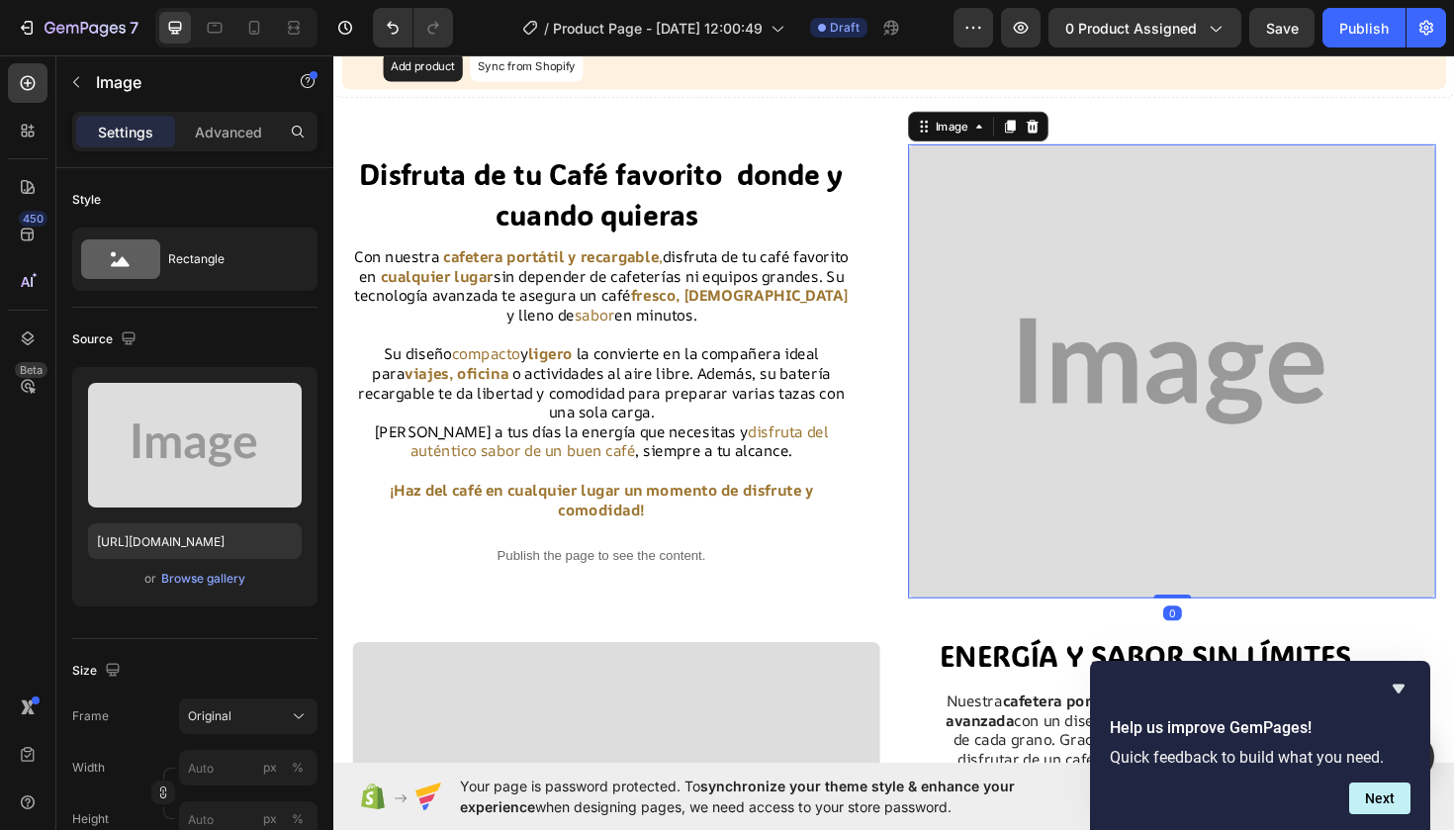
click at [964, 452] on img at bounding box center [1221, 389] width 559 height 481
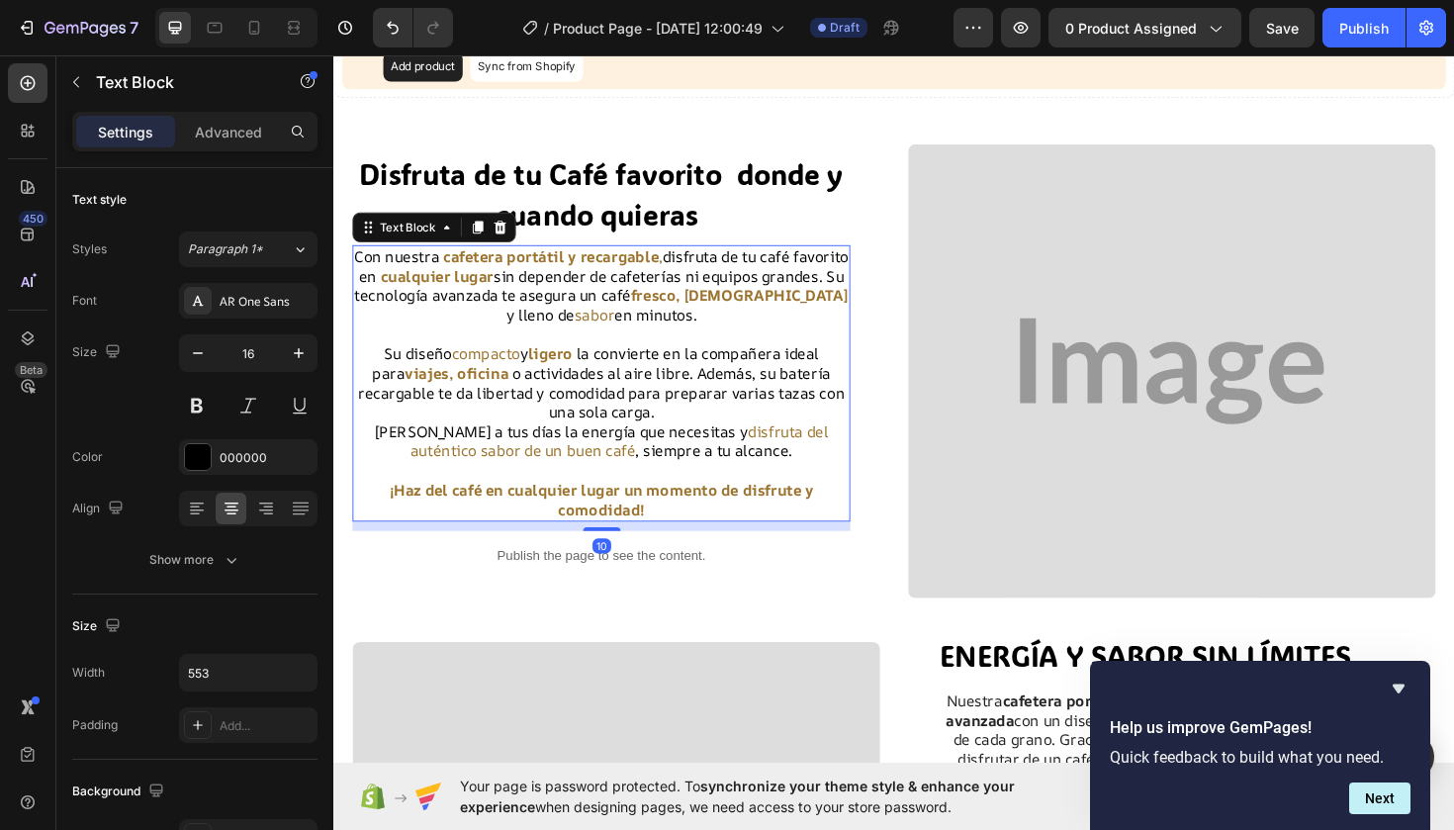
click at [620, 341] on span "sabor" at bounding box center [610, 330] width 43 height 22
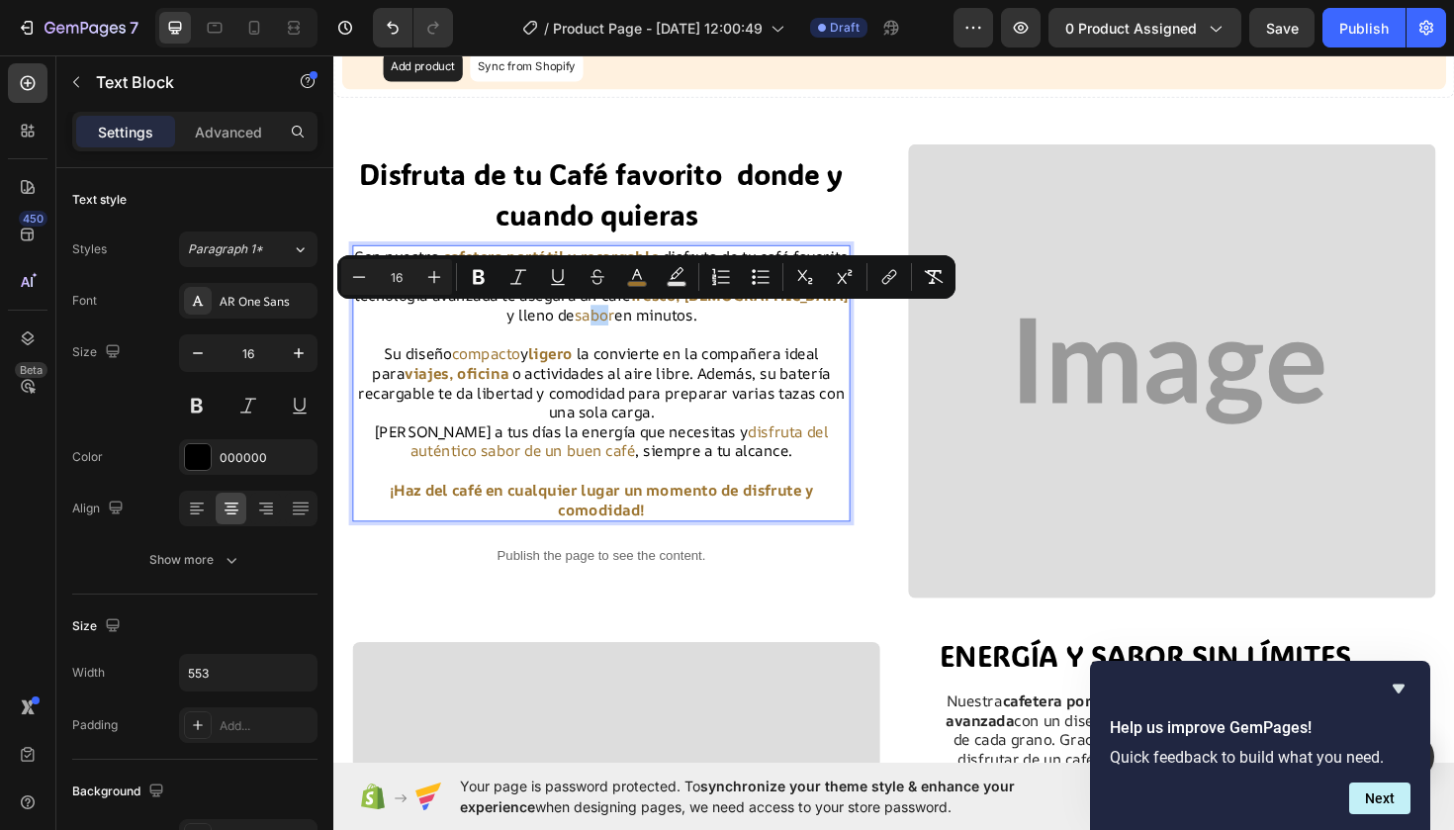
drag, startPoint x: 623, startPoint y: 331, endPoint x: 601, endPoint y: 331, distance: 21.8
click at [596, 357] on p "Rich Text Editor. Editing area: main" at bounding box center [616, 351] width 523 height 21
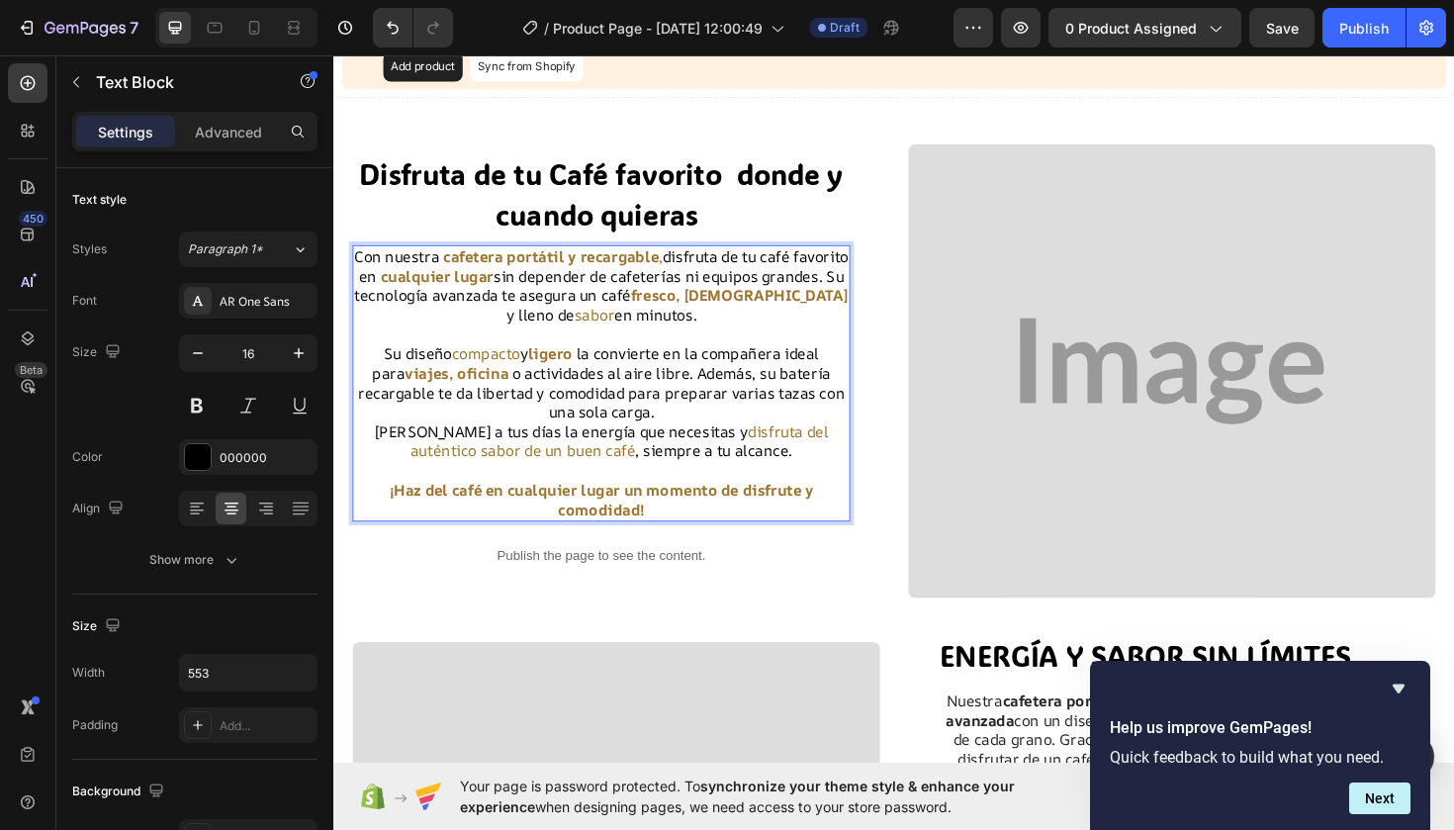
drag, startPoint x: 588, startPoint y: 328, endPoint x: 619, endPoint y: 328, distance: 31.7
click at [618, 328] on span "sabor" at bounding box center [610, 330] width 43 height 22
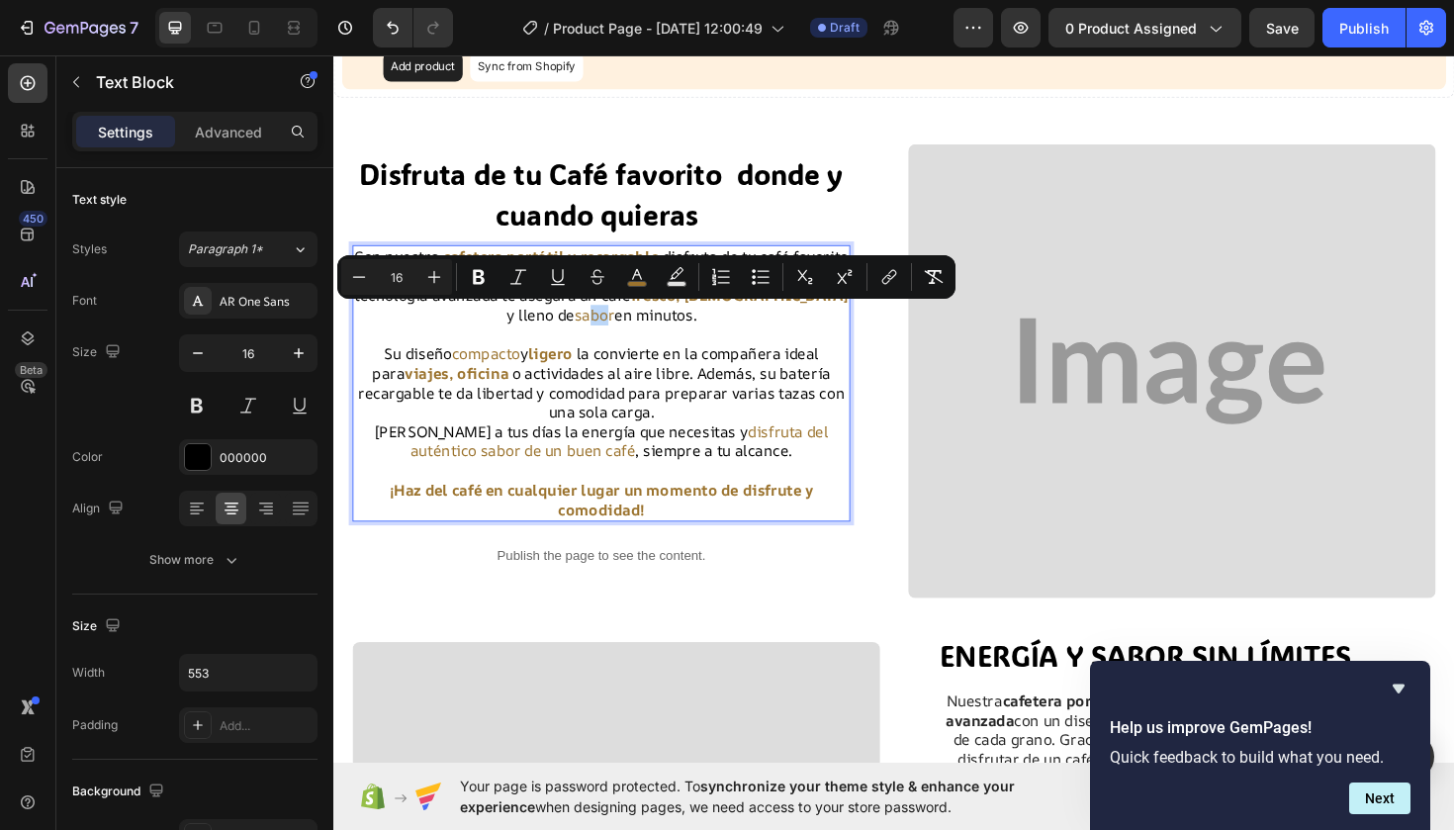
drag, startPoint x: 605, startPoint y: 329, endPoint x: 621, endPoint y: 329, distance: 15.8
click at [641, 347] on p "Rich Text Editor. Editing area: main" at bounding box center [616, 351] width 523 height 21
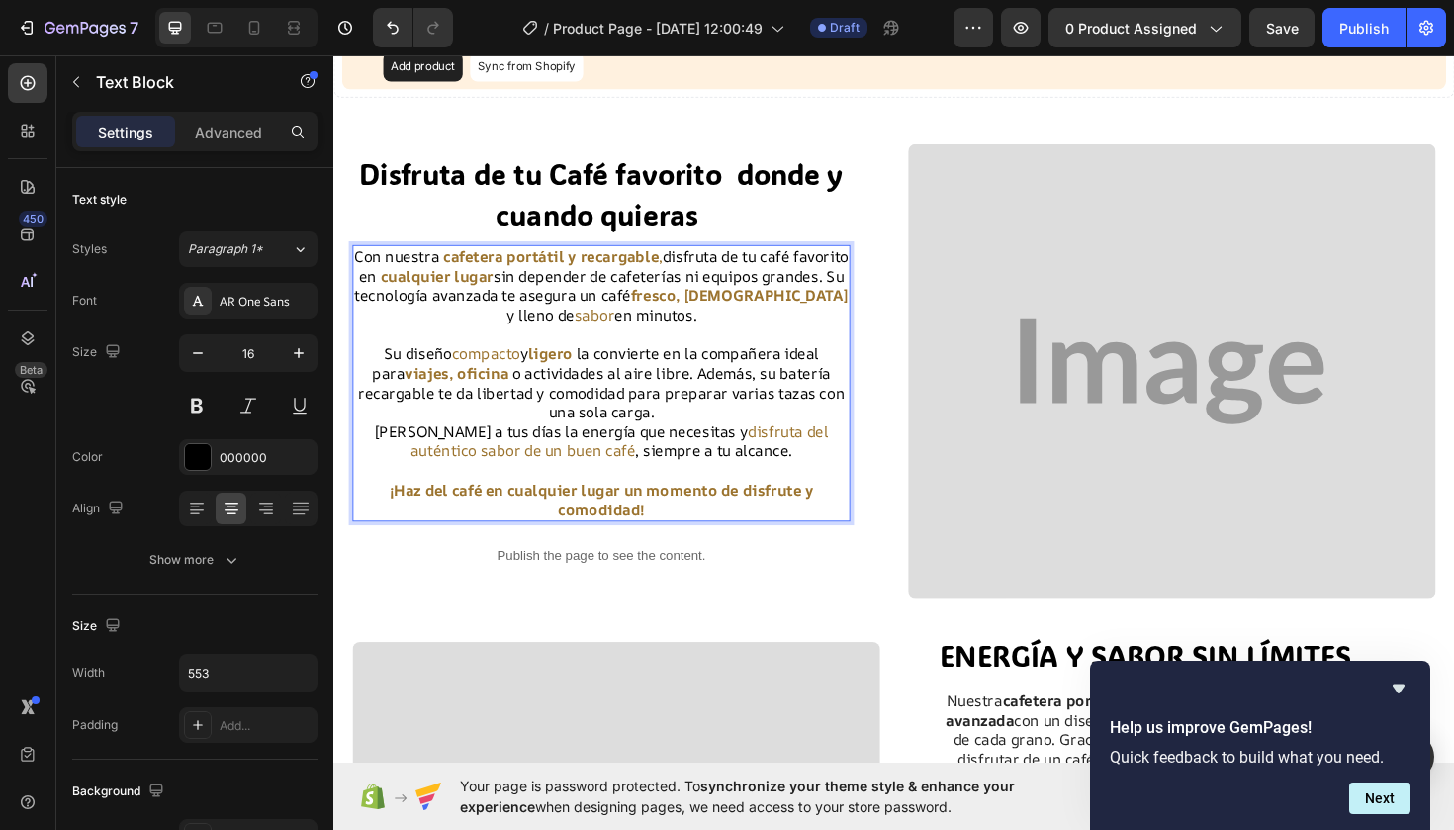
click at [641, 347] on p "Rich Text Editor. Editing area: main" at bounding box center [616, 351] width 523 height 21
drag, startPoint x: 632, startPoint y: 326, endPoint x: 590, endPoint y: 329, distance: 42.6
click at [590, 329] on span "sabor" at bounding box center [610, 330] width 43 height 22
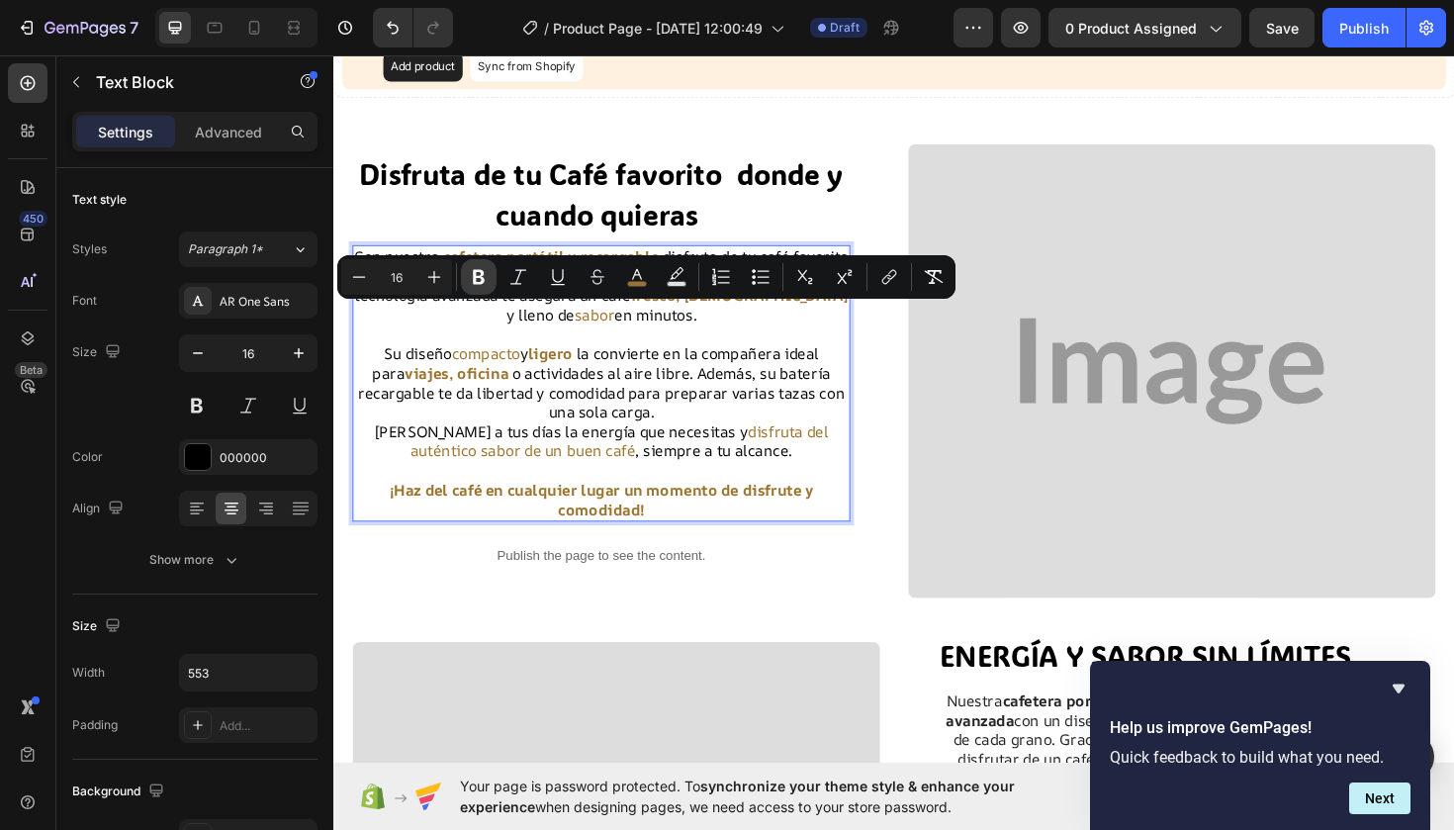
click at [480, 275] on icon "Editor contextual toolbar" at bounding box center [479, 277] width 20 height 20
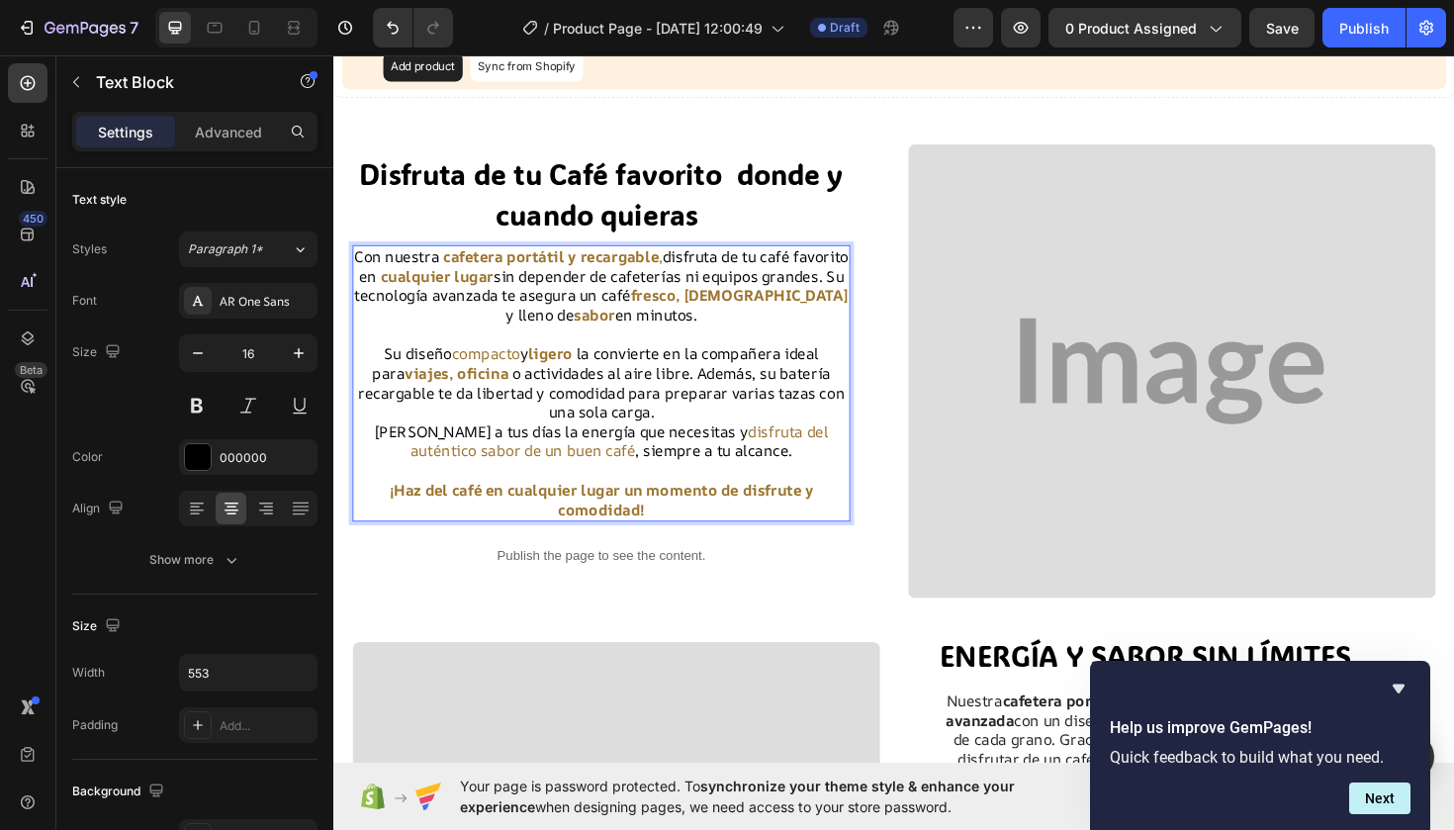
drag, startPoint x: 511, startPoint y: 371, endPoint x: 435, endPoint y: 373, distance: 76.2
click at [435, 373] on p "Su diseño compacto y ligero la convierte en la compañera ideal para viajes, ofi…" at bounding box center [616, 402] width 523 height 82
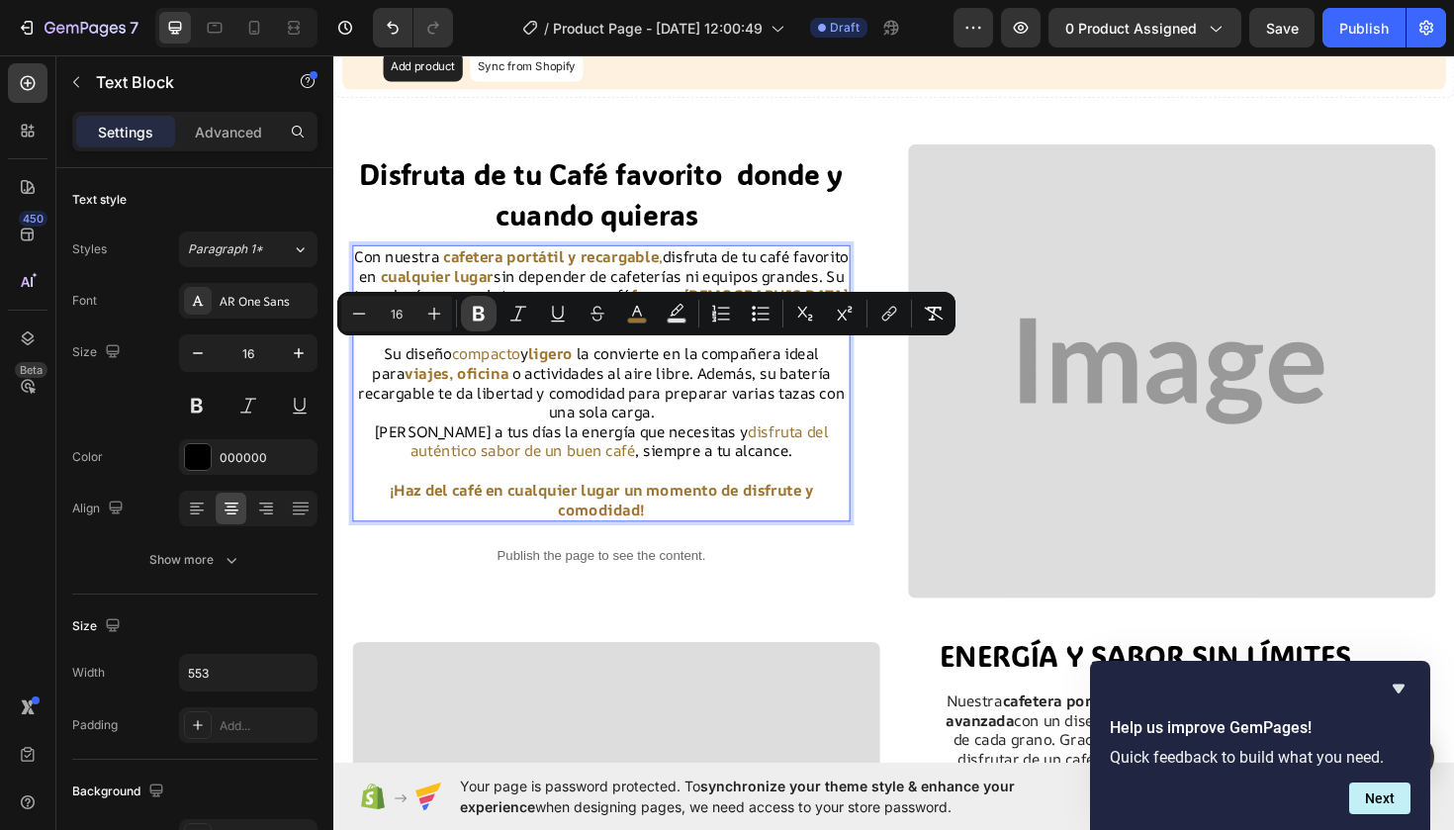
click at [480, 312] on icon "Editor contextual toolbar" at bounding box center [479, 314] width 20 height 20
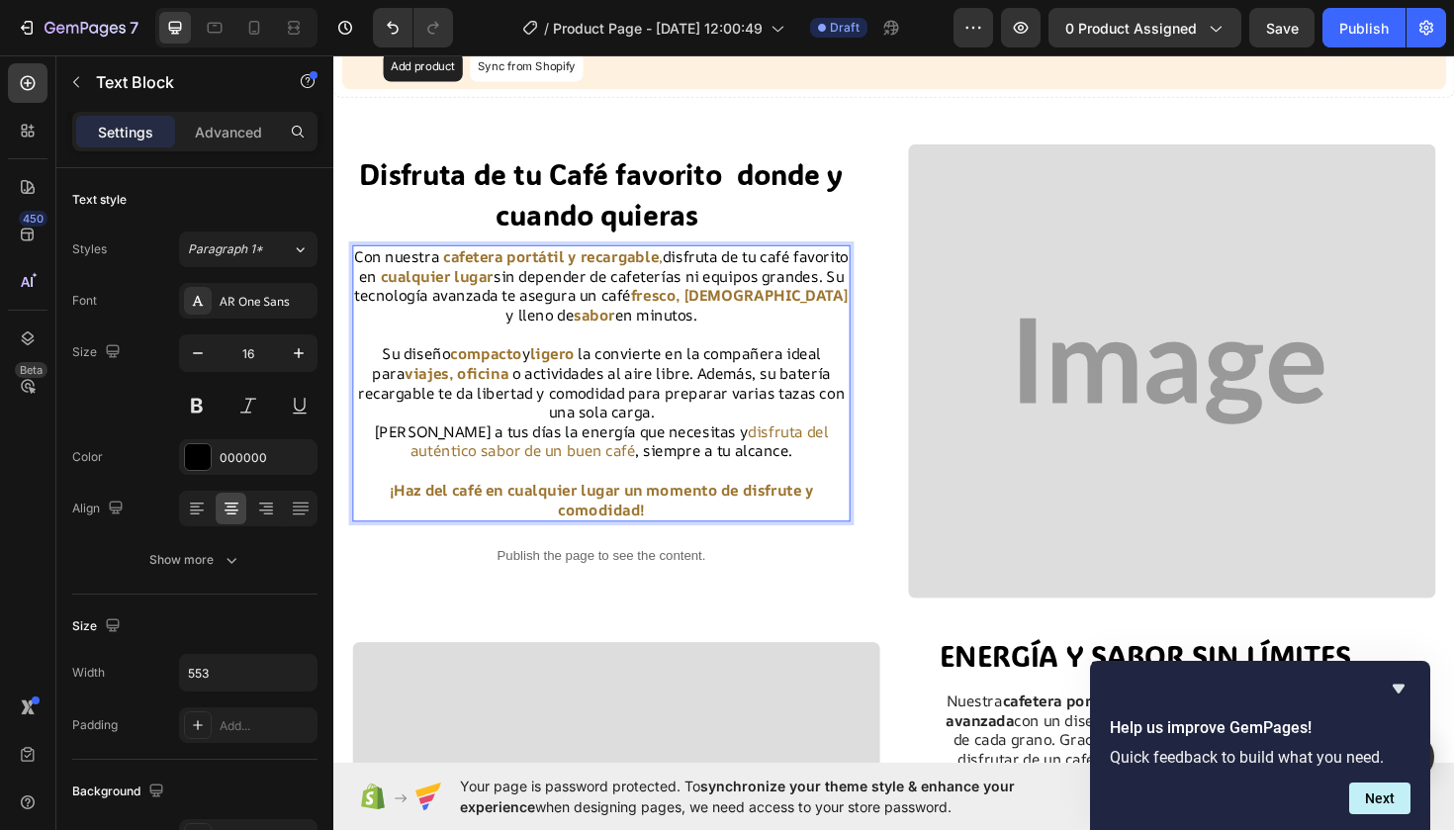
click at [858, 450] on span "disfruta del auténtico sabor de un buen café" at bounding box center [635, 464] width 443 height 43
drag, startPoint x: 869, startPoint y: 450, endPoint x: 660, endPoint y: 445, distance: 209.8
click at [660, 445] on p "[PERSON_NAME] a tus días la energía que necesitas y disfruta del auténtico sabo…" at bounding box center [616, 465] width 523 height 42
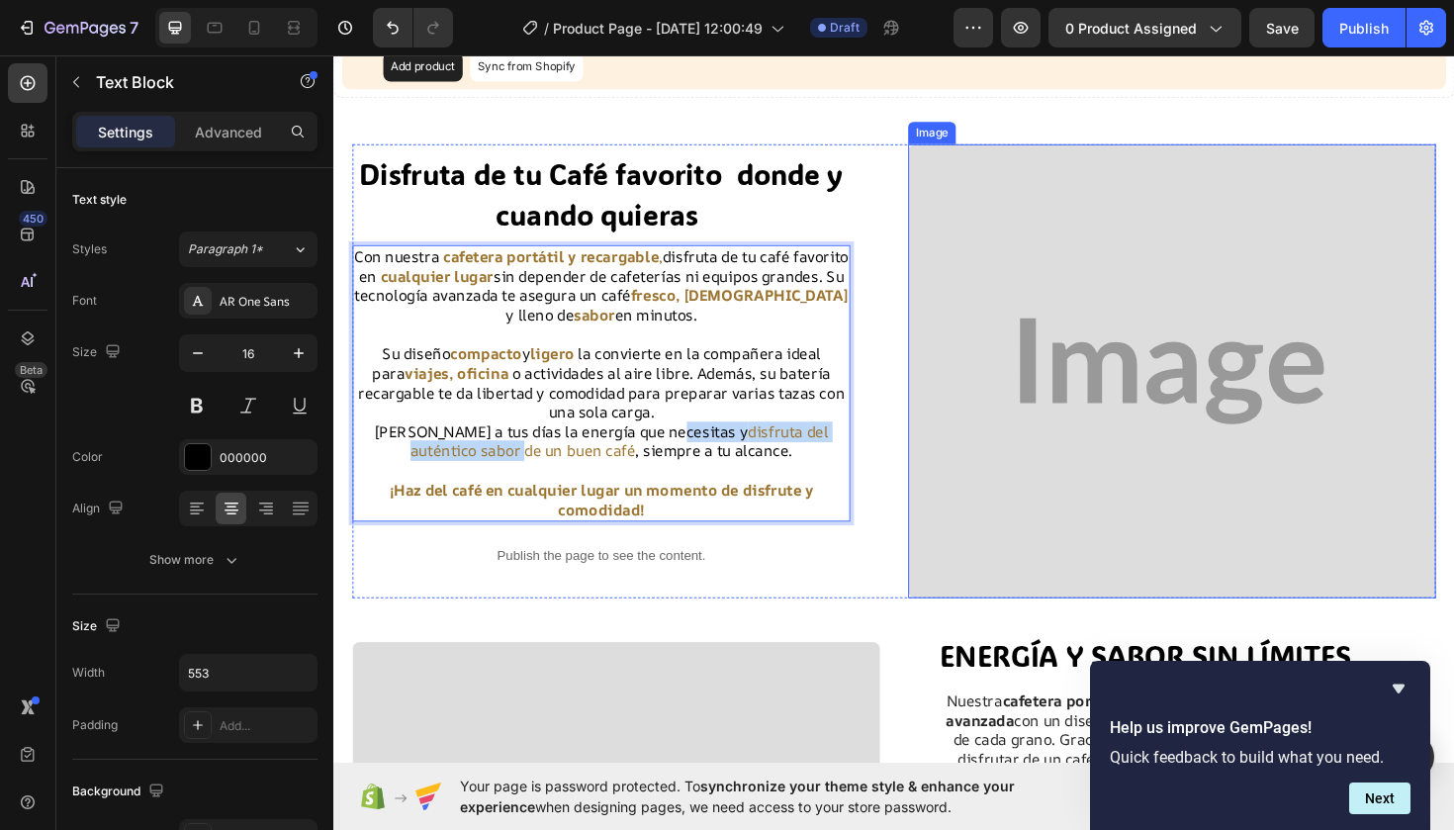
click at [1114, 379] on img at bounding box center [1221, 389] width 559 height 481
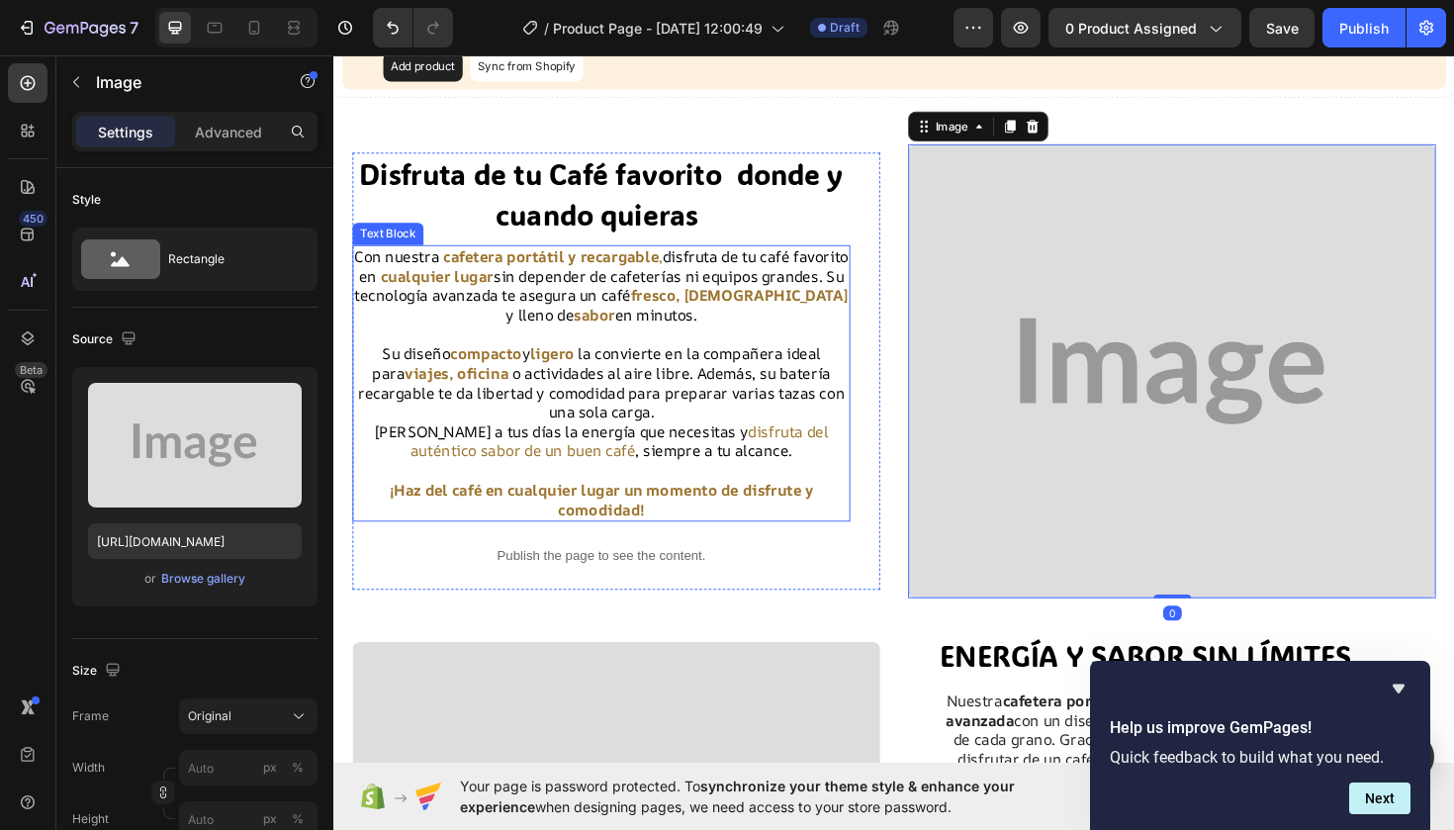
click at [858, 447] on span "disfruta del auténtico sabor de un buen café" at bounding box center [635, 464] width 443 height 43
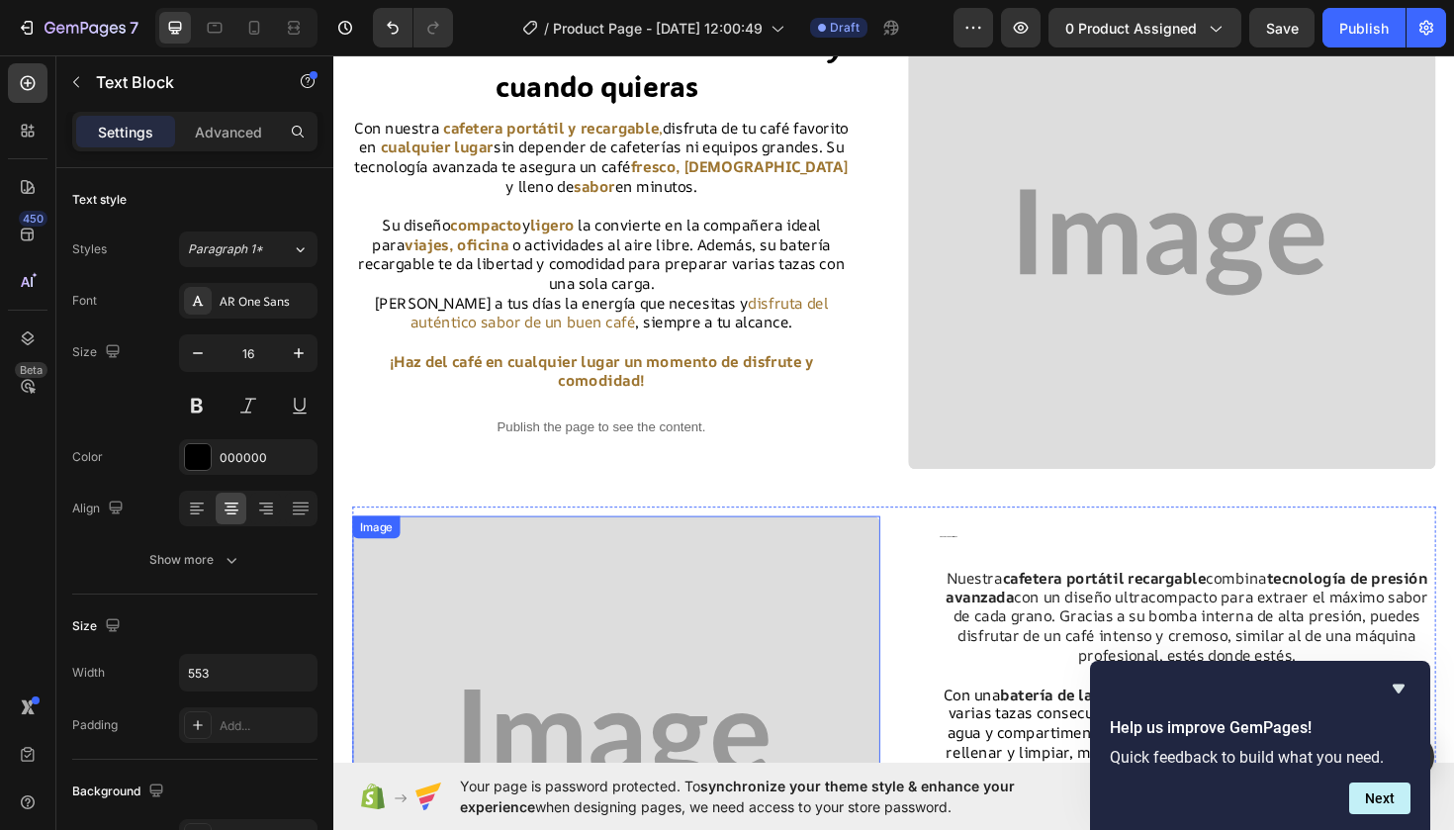
scroll to position [234, 0]
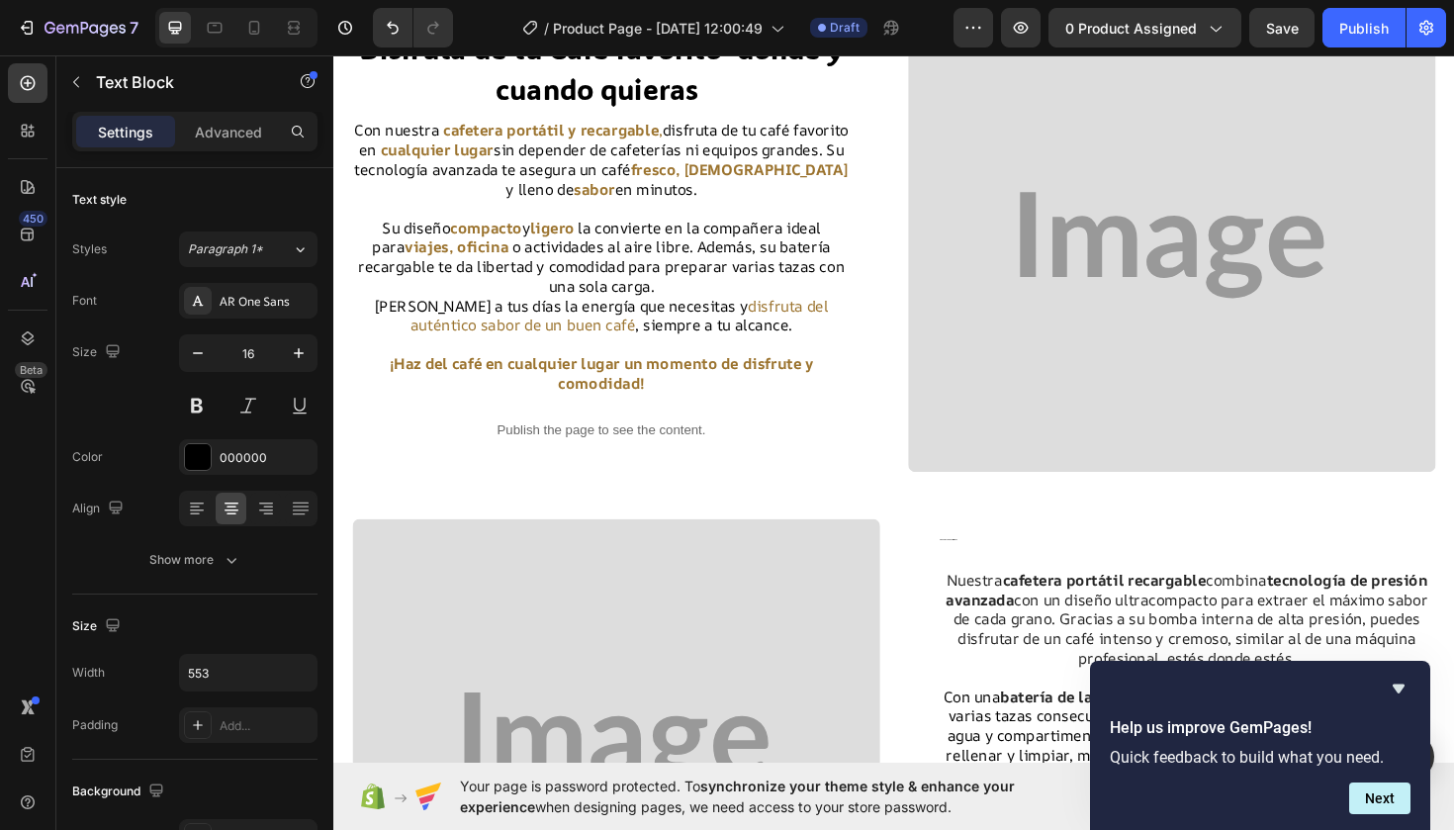
click at [858, 319] on span "disfruta del auténtico sabor de un buen café" at bounding box center [635, 331] width 443 height 43
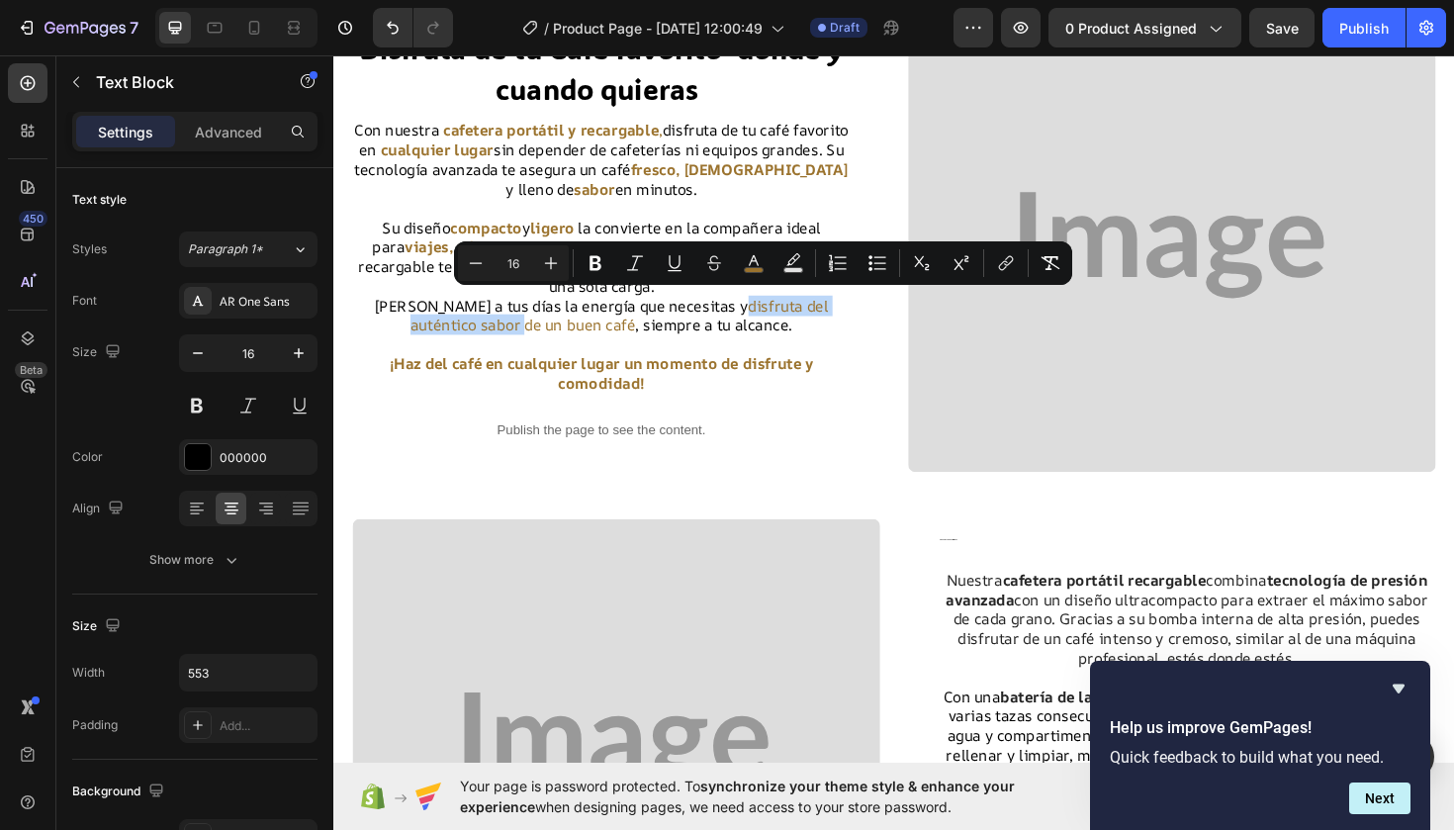
drag, startPoint x: 869, startPoint y: 319, endPoint x: 672, endPoint y: 315, distance: 197.9
click at [671, 315] on span "disfruta del auténtico sabor de un buen café" at bounding box center [635, 331] width 443 height 43
click at [592, 261] on icon "Editor contextual toolbar" at bounding box center [596, 263] width 12 height 15
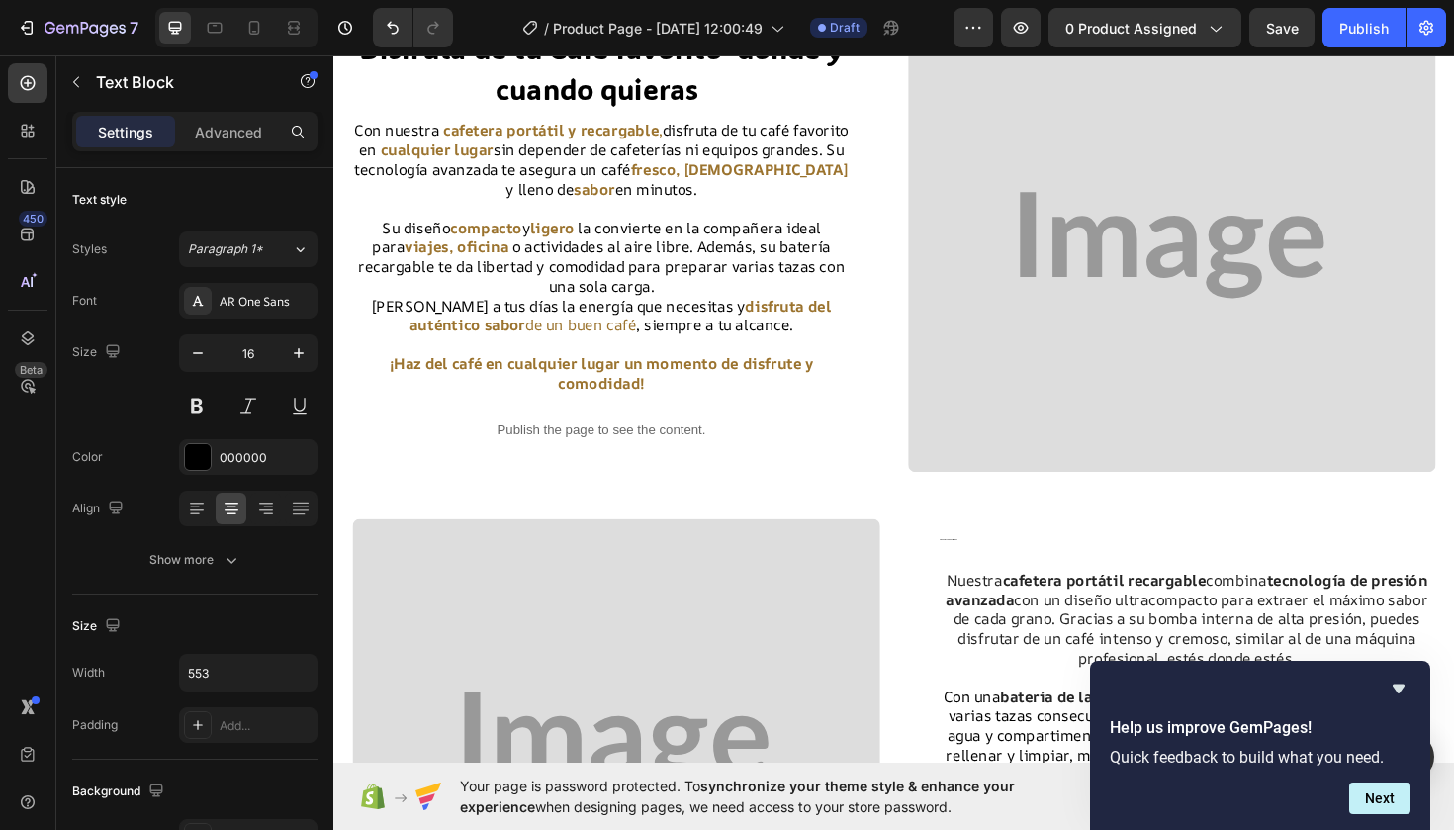
click at [611, 336] on span "disfruta del auténtico sabor de un buen café" at bounding box center [636, 331] width 447 height 43
click at [616, 339] on p "Dale a tus días la energía que necesitas y disfruta del auténtico sabor de un b…" at bounding box center [616, 332] width 523 height 42
drag, startPoint x: 616, startPoint y: 339, endPoint x: 500, endPoint y: 334, distance: 116.8
click at [499, 334] on p "Dale a tus días la energía que necesitas y disfruta del auténtico sabor de un b…" at bounding box center [616, 332] width 523 height 42
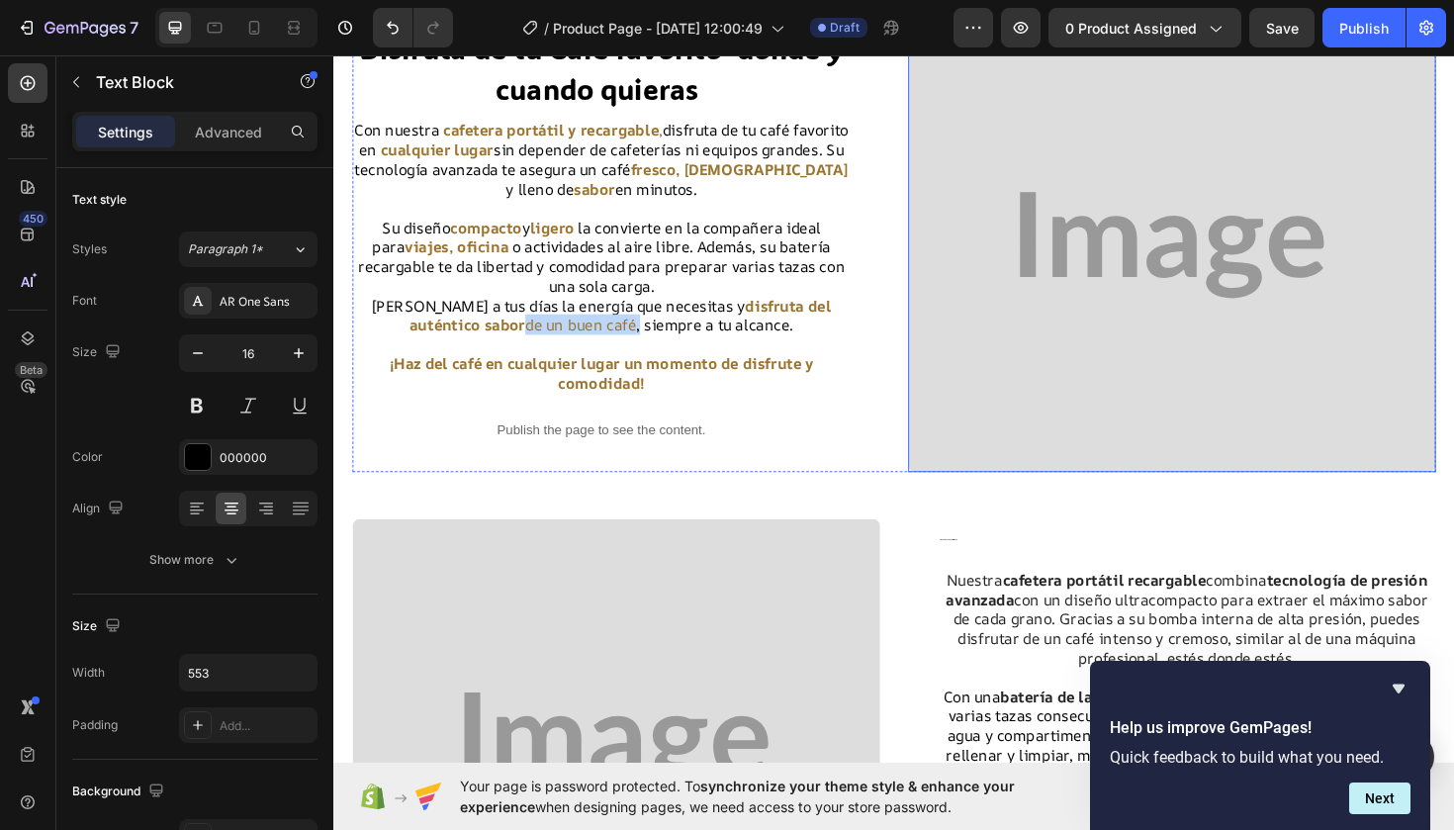
click at [1408, 319] on img at bounding box center [1221, 256] width 559 height 481
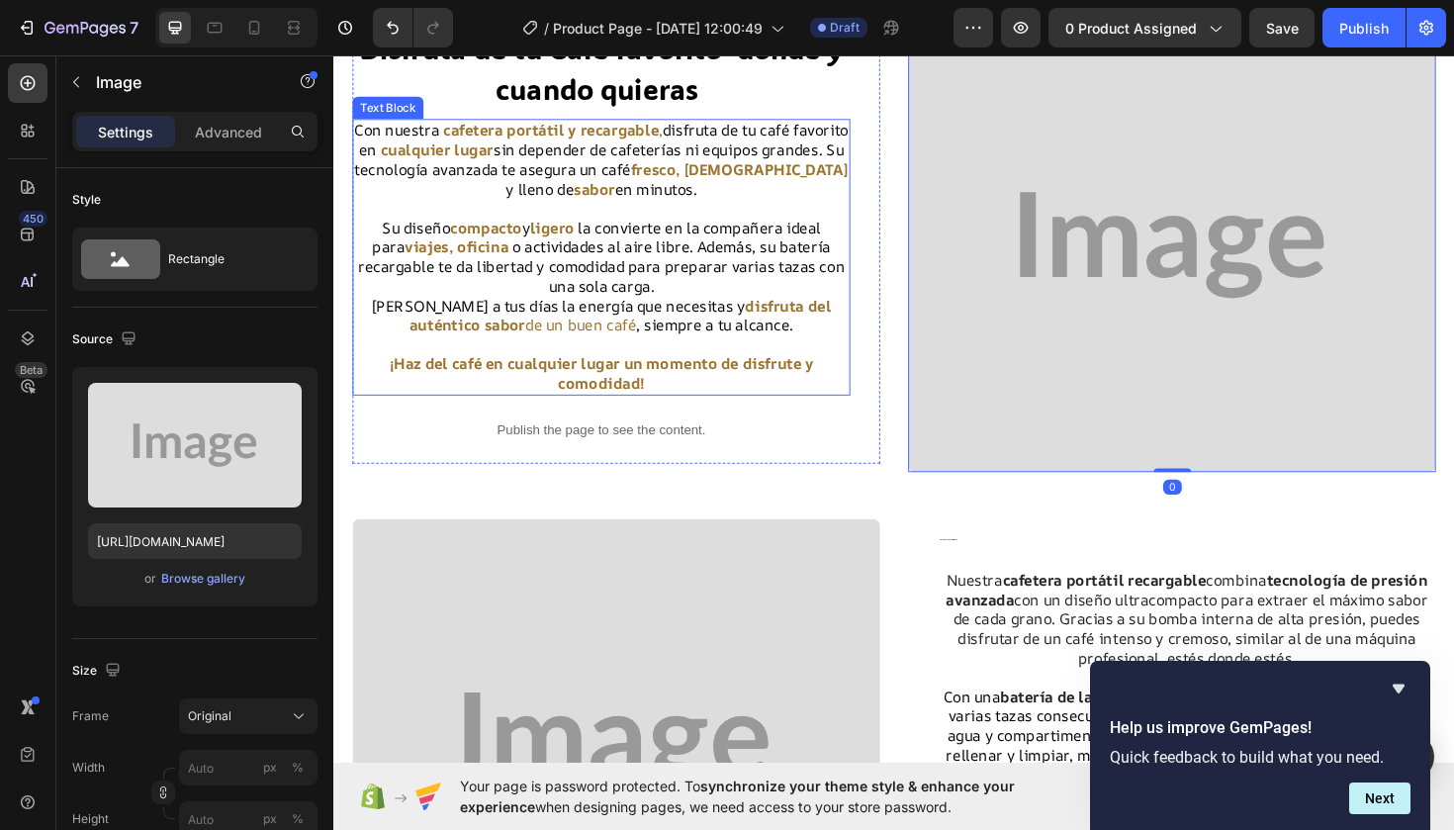
click at [616, 339] on p "Dale a tus días la energía que necesitas y disfruta del auténtico sabor de un b…" at bounding box center [616, 332] width 523 height 42
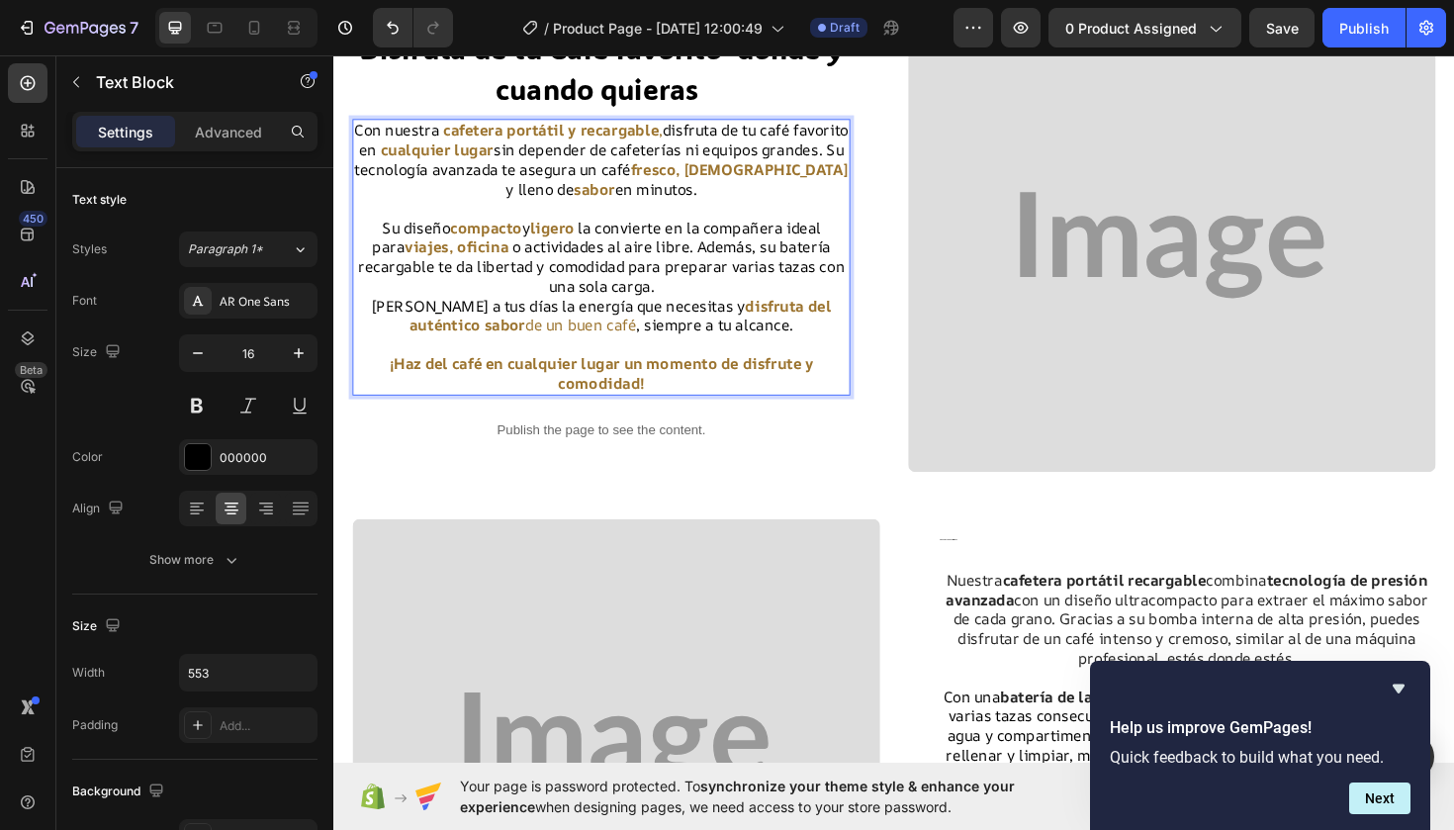
click at [616, 339] on p "Dale a tus días la energía que necesitas y disfruta del auténtico sabor de un b…" at bounding box center [616, 332] width 523 height 42
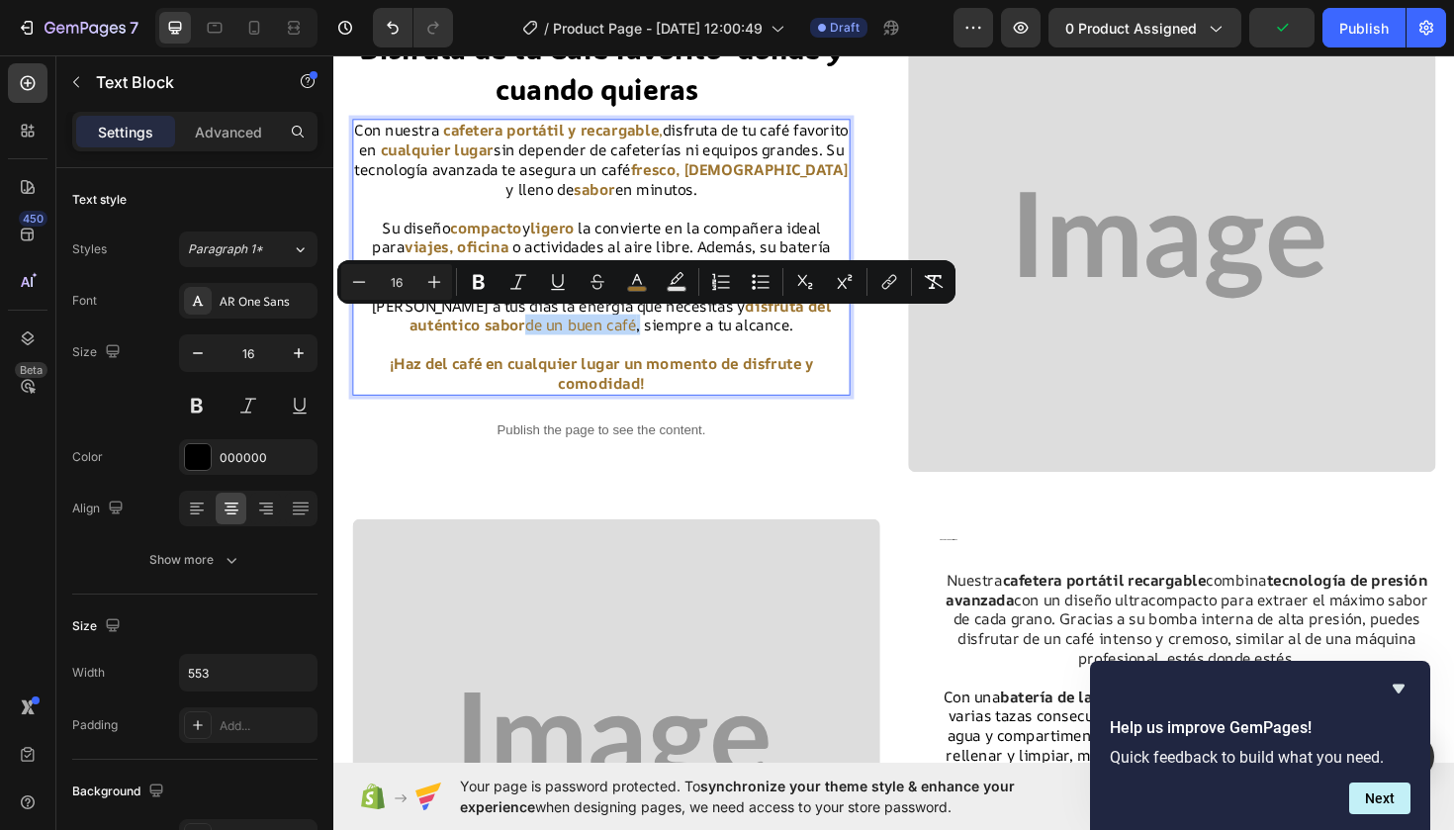
drag, startPoint x: 616, startPoint y: 339, endPoint x: 502, endPoint y: 342, distance: 113.8
click at [502, 342] on p "Dale a tus días la energía que necesitas y disfruta del auténtico sabor de un b…" at bounding box center [616, 332] width 523 height 42
click at [477, 286] on icon "Editor contextual toolbar" at bounding box center [479, 282] width 20 height 20
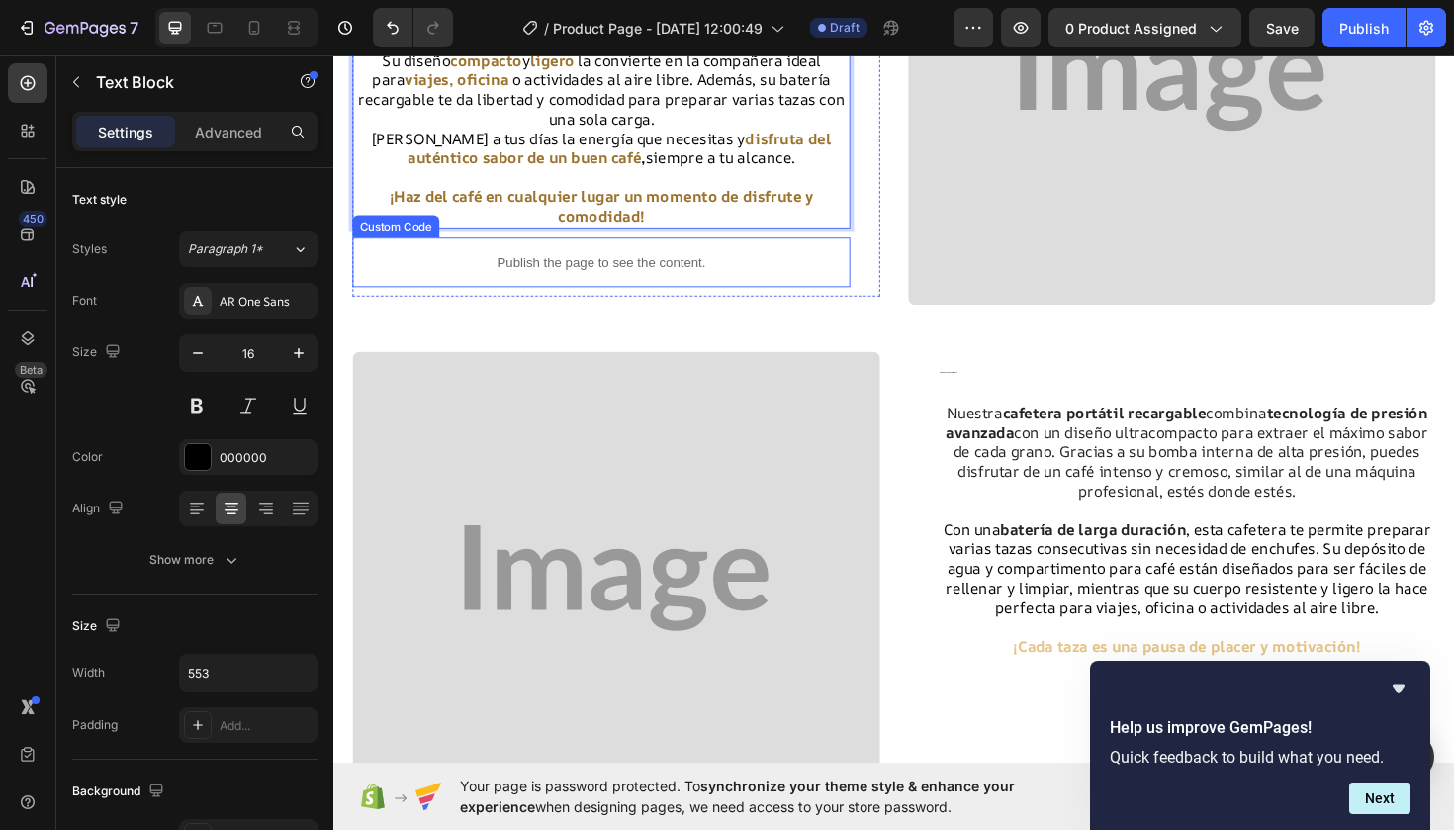
scroll to position [410, 0]
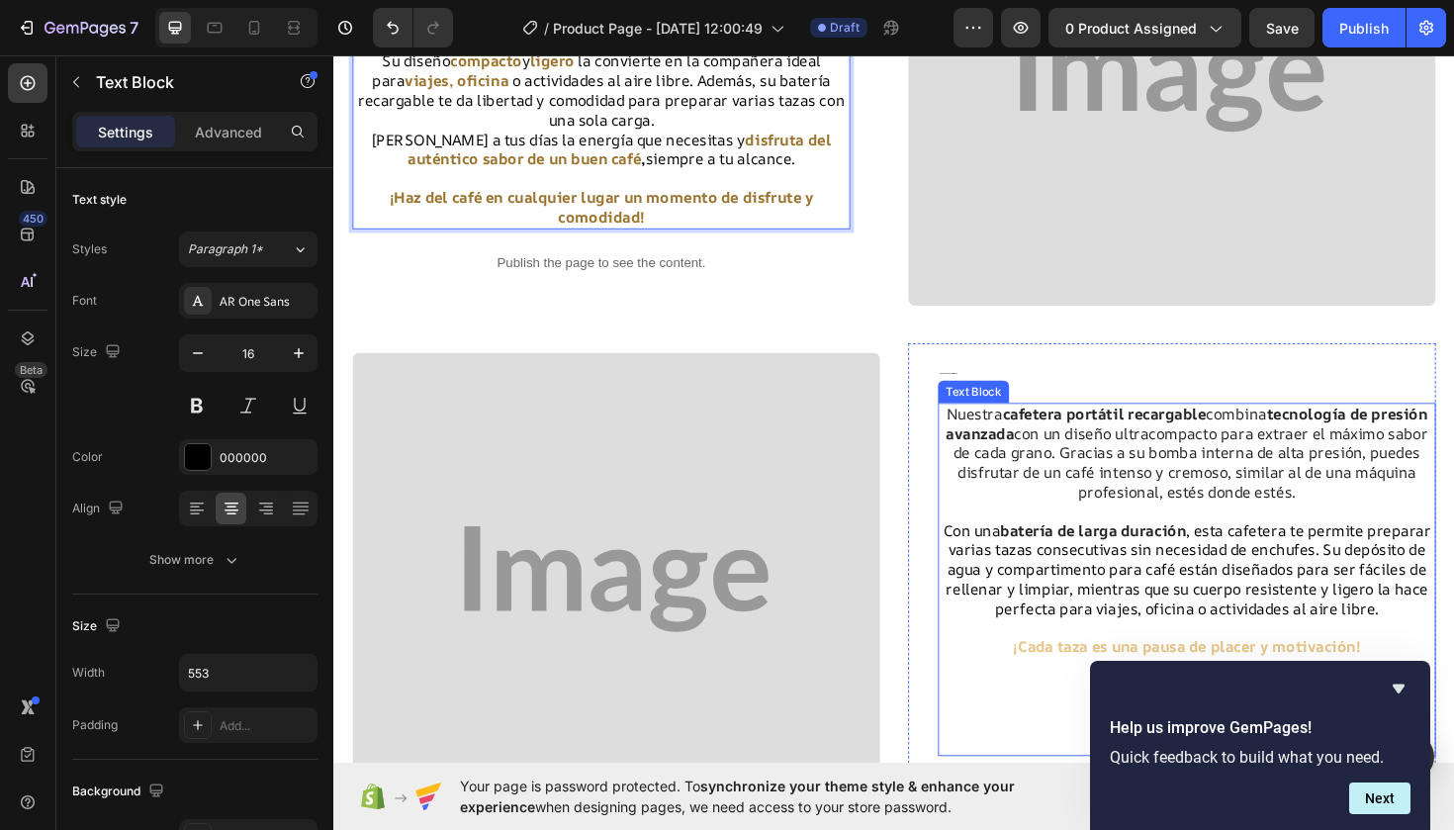
click at [1423, 674] on p "¡Cada taza es una pausa de placer y motivación!" at bounding box center [1236, 673] width 523 height 42
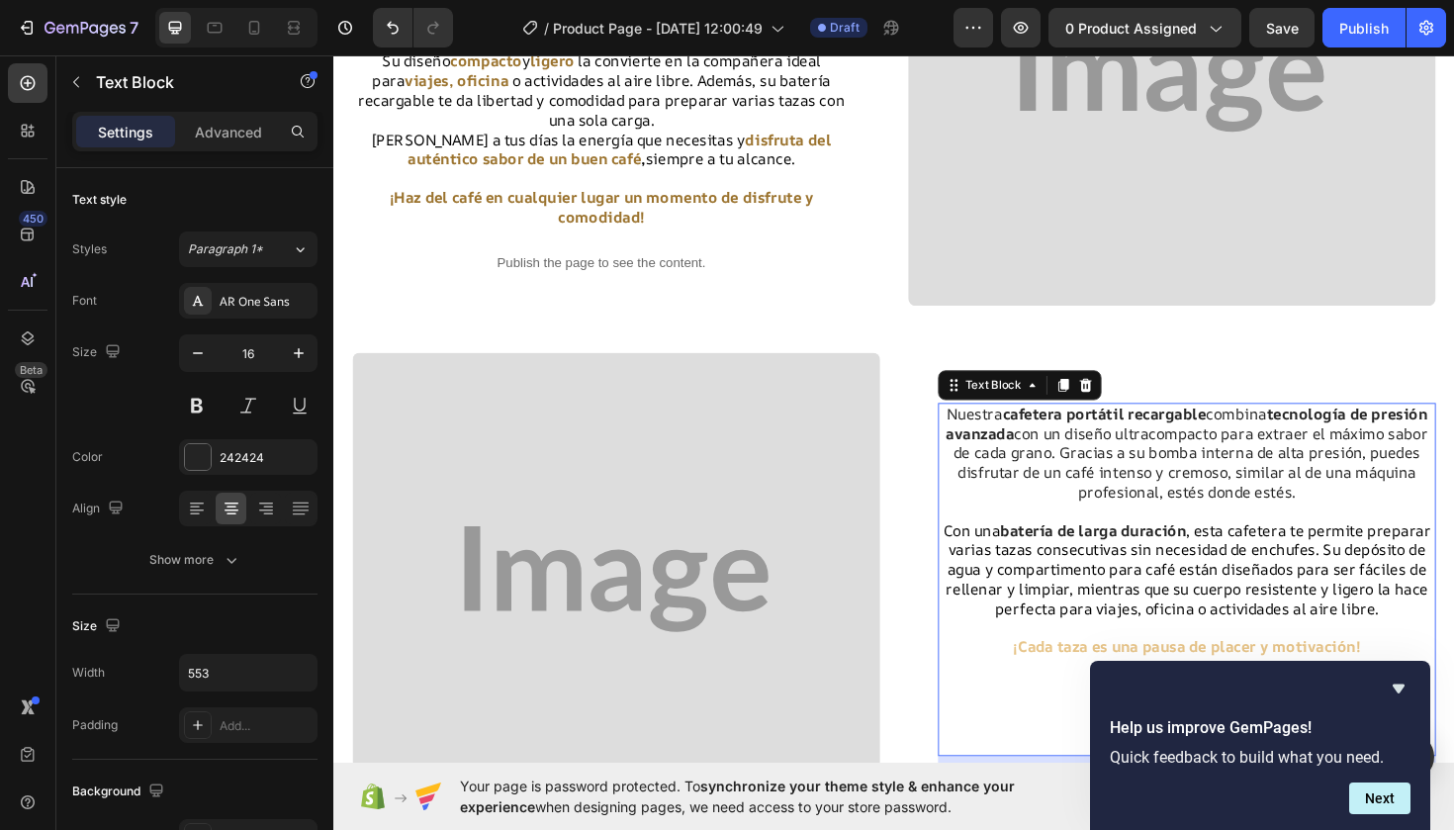
click at [1423, 674] on p "¡Cada taza es una pausa de placer y motivación!" at bounding box center [1236, 673] width 523 height 42
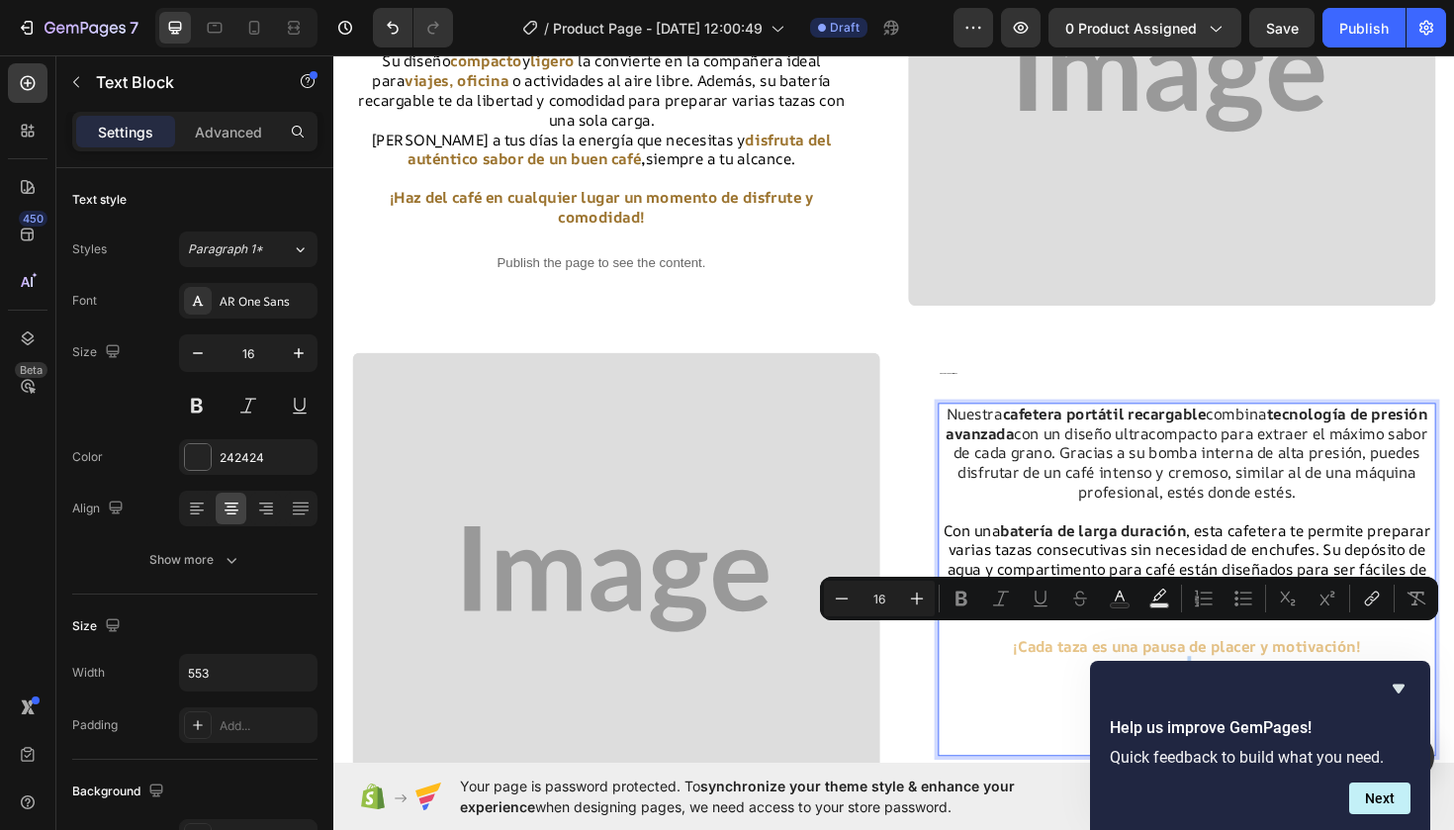
click at [1423, 674] on p "¡Cada taza es una pausa de placer y motivación!" at bounding box center [1236, 673] width 523 height 42
drag, startPoint x: 1423, startPoint y: 674, endPoint x: 1052, endPoint y: 676, distance: 370.9
click at [1051, 676] on p "¡Cada taza es una pausa de placer y motivación!" at bounding box center [1236, 673] width 523 height 42
click at [964, 603] on icon "Editor contextual toolbar" at bounding box center [962, 599] width 12 height 15
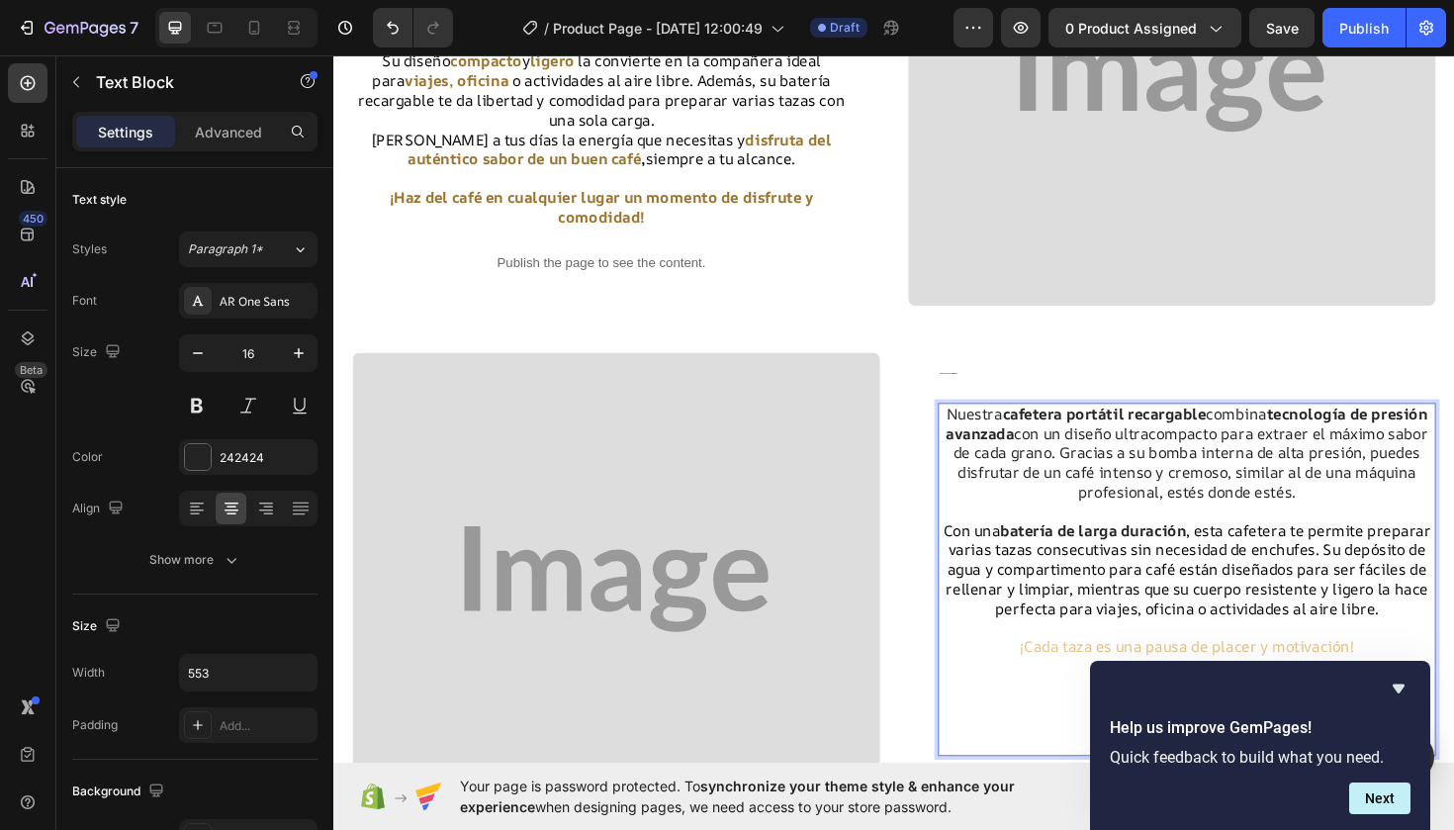
click at [1001, 636] on p "Con una batería de larga duración , esta cafetera te permite preparar varias ta…" at bounding box center [1236, 600] width 523 height 103
click at [1421, 668] on p "¡Cada taza es una pausa de placer y motivación!" at bounding box center [1236, 673] width 523 height 42
drag, startPoint x: 1421, startPoint y: 668, endPoint x: 1057, endPoint y: 677, distance: 364.1
click at [1057, 677] on p "¡Cada taza es una pausa de placer y motivación!" at bounding box center [1236, 673] width 523 height 42
click at [1003, 692] on p "Rich Text Editor. Editing area: main" at bounding box center [1236, 743] width 523 height 103
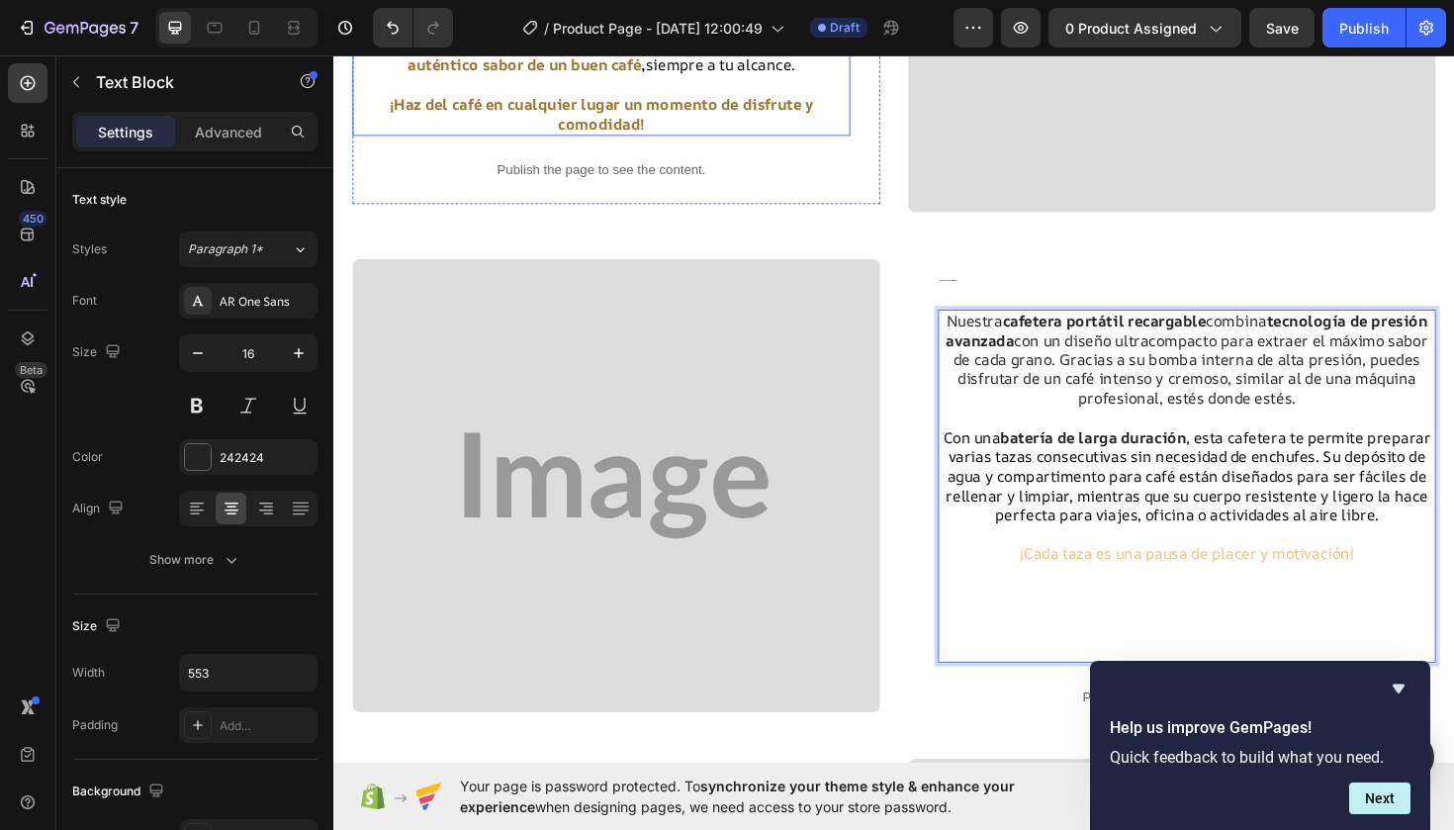
scroll to position [511, 0]
click at [1412, 571] on span "¡Cada taza es una pausa de placer y motivación!" at bounding box center [1236, 581] width 353 height 22
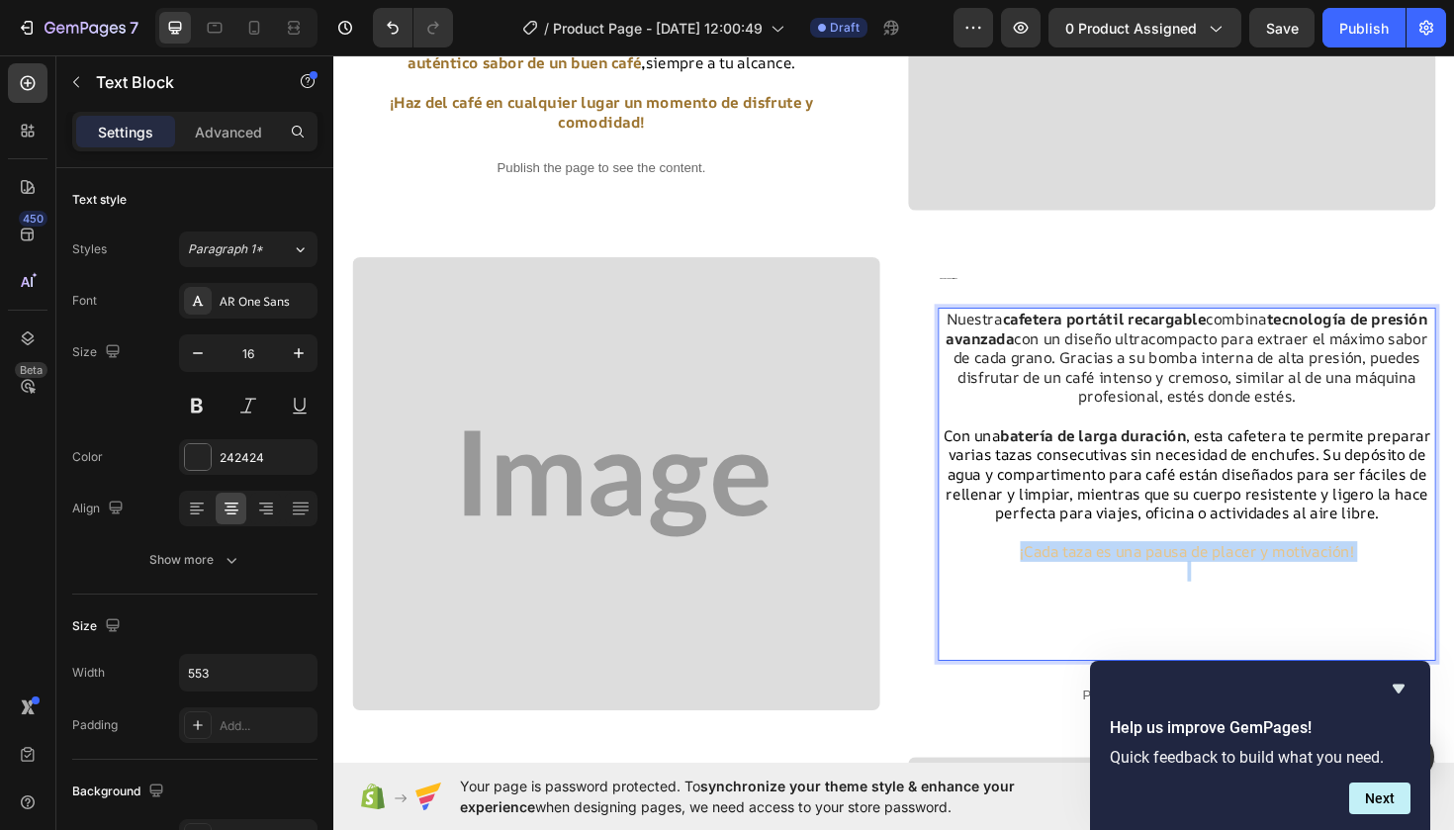
drag, startPoint x: 1412, startPoint y: 571, endPoint x: 1258, endPoint y: 574, distance: 154.3
click at [1256, 574] on span "¡Cada taza es una pausa de placer y motivación!" at bounding box center [1236, 581] width 353 height 22
click at [1021, 597] on p "Rich Text Editor. Editing area: main" at bounding box center [1236, 643] width 523 height 103
drag, startPoint x: 1061, startPoint y: 573, endPoint x: 1412, endPoint y: 574, distance: 351.1
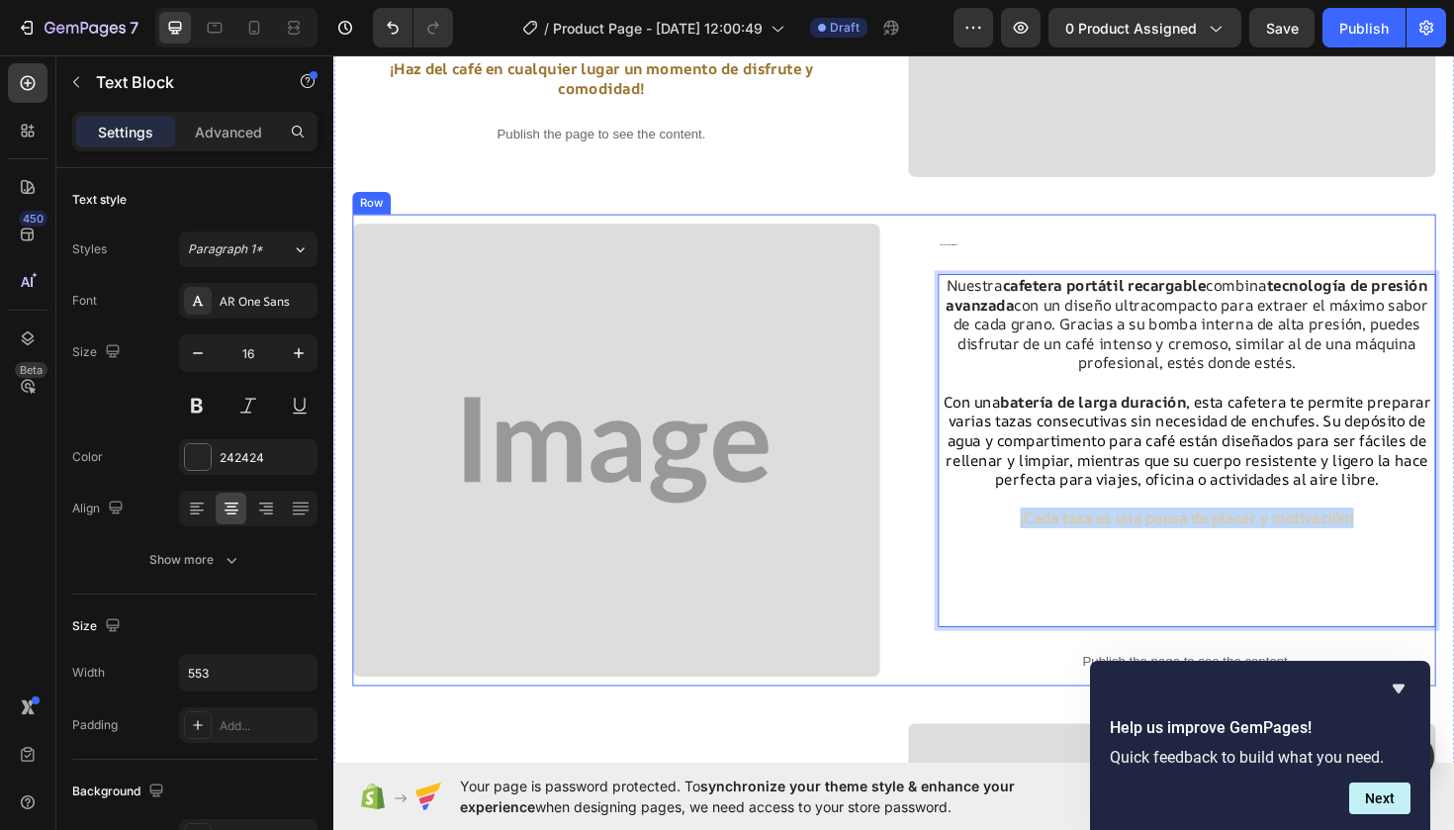
scroll to position [544, 0]
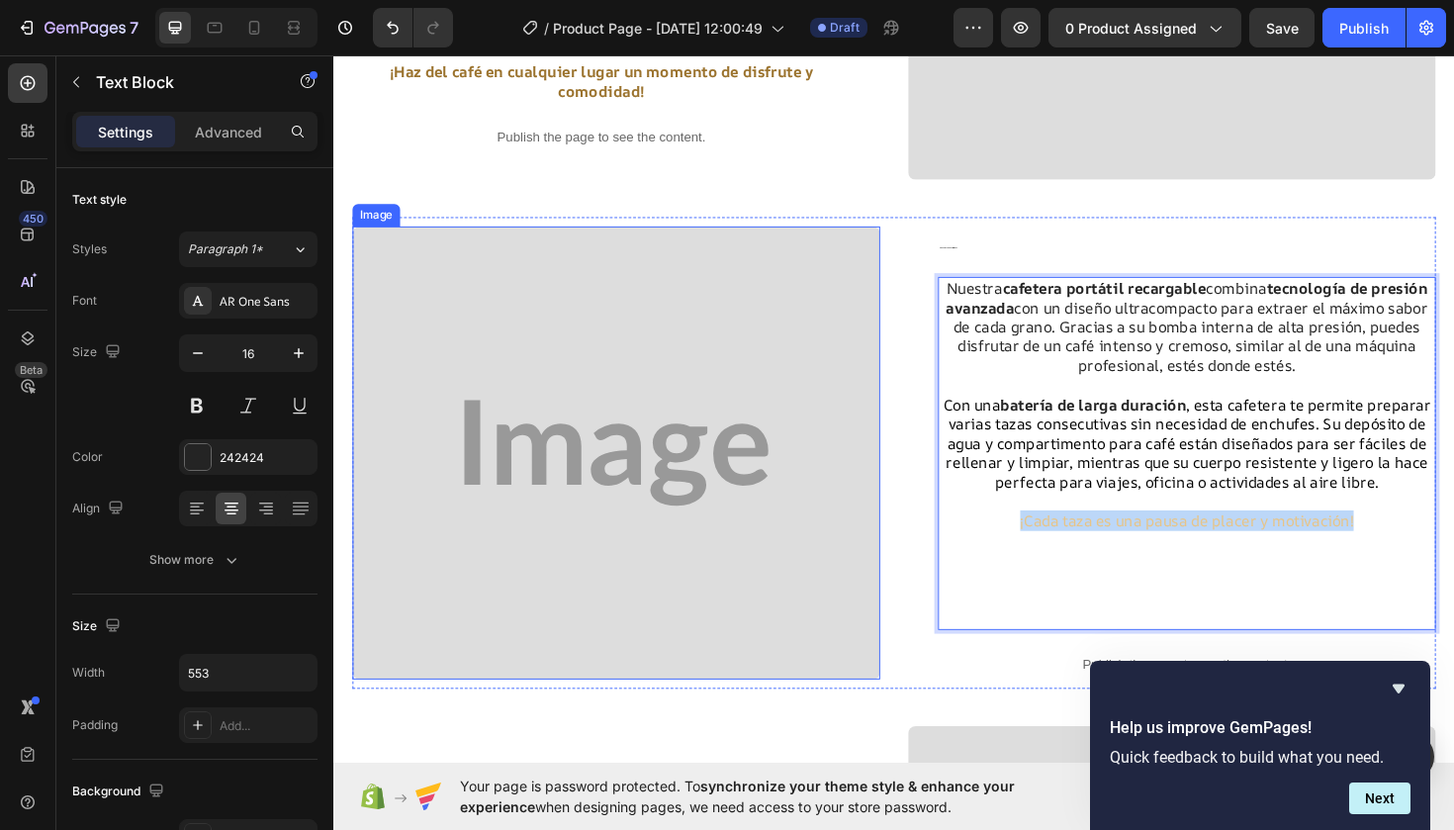
click at [764, 452] on img at bounding box center [632, 476] width 559 height 481
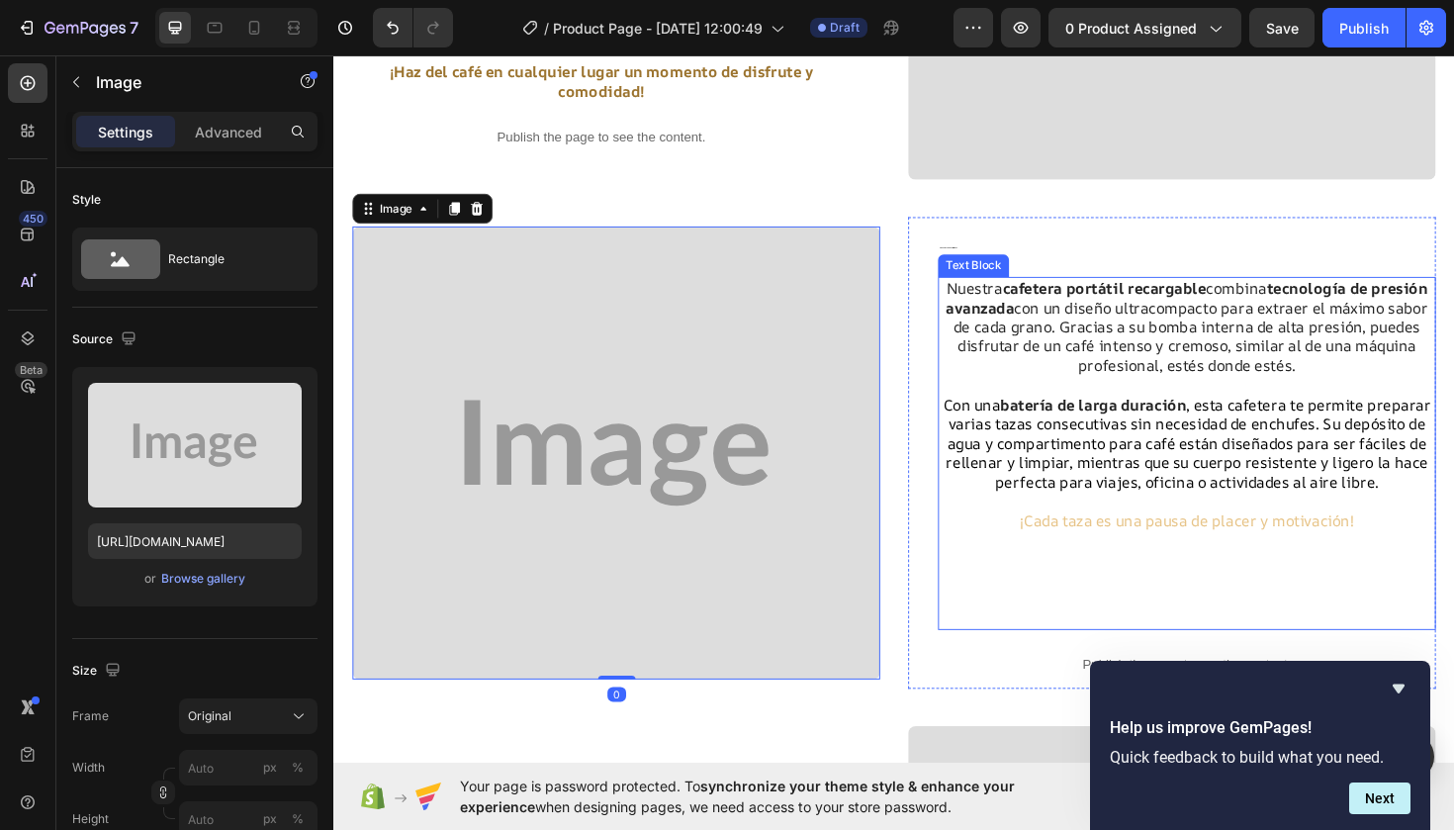
click at [1057, 540] on p "¡Cada taza es una pausa de placer y motivación!" at bounding box center [1236, 539] width 523 height 42
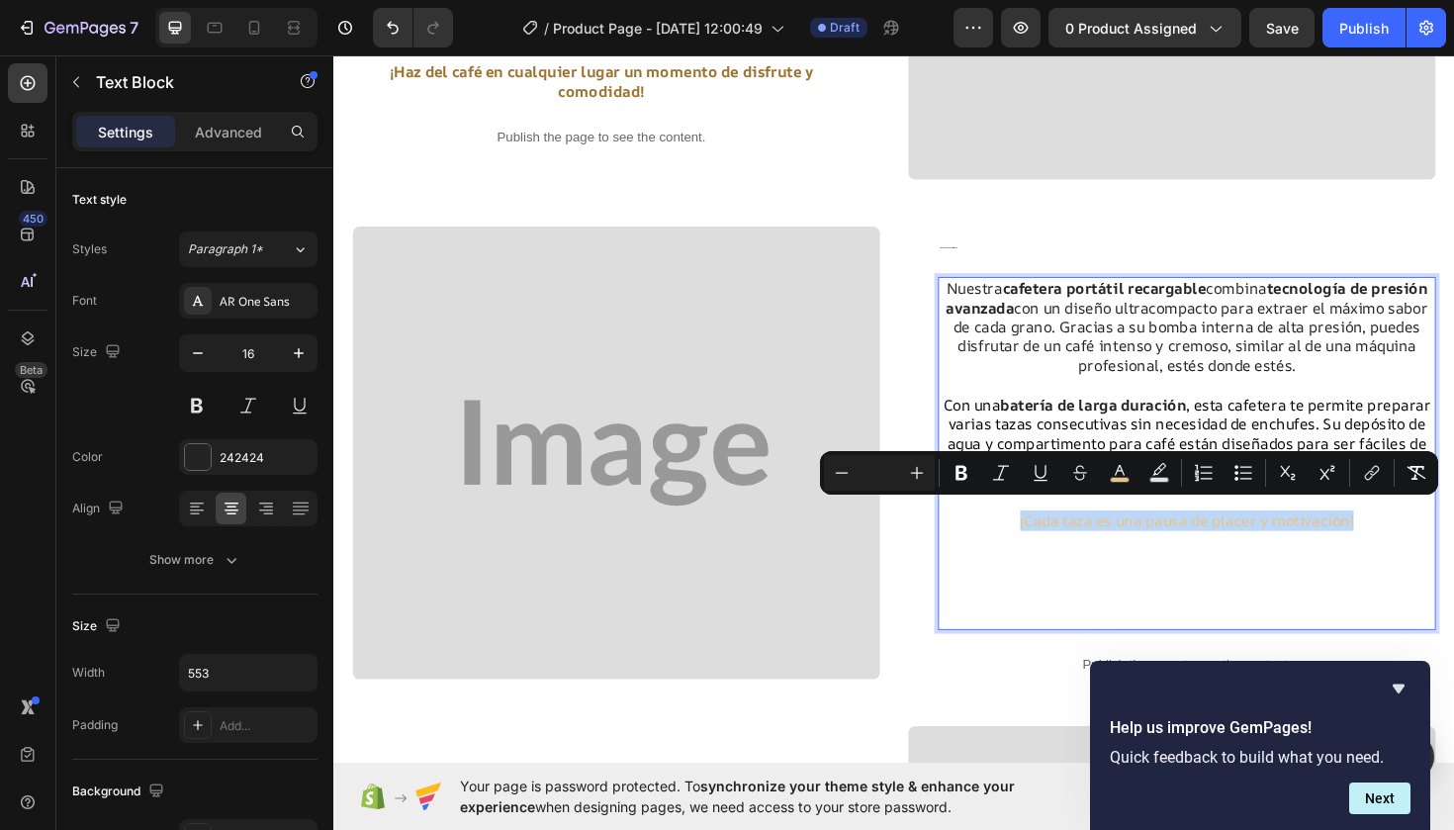
drag, startPoint x: 1057, startPoint y: 540, endPoint x: 1408, endPoint y: 538, distance: 350.2
click at [966, 467] on icon "Editor contextual toolbar" at bounding box center [962, 473] width 20 height 20
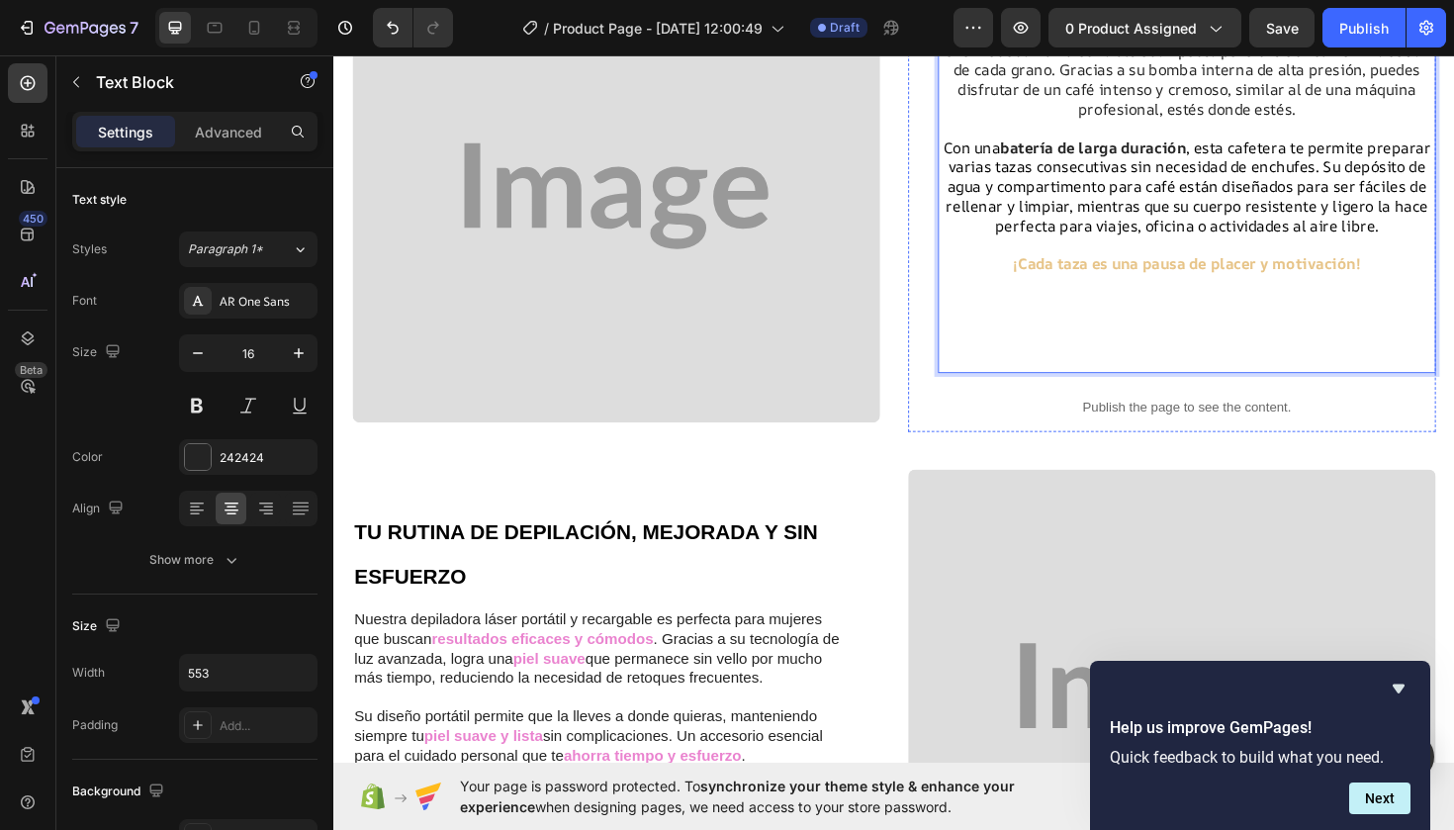
scroll to position [815, 0]
click at [1257, 266] on strong "¡Cada taza es una pausa de placer y motivación!" at bounding box center [1237, 277] width 368 height 22
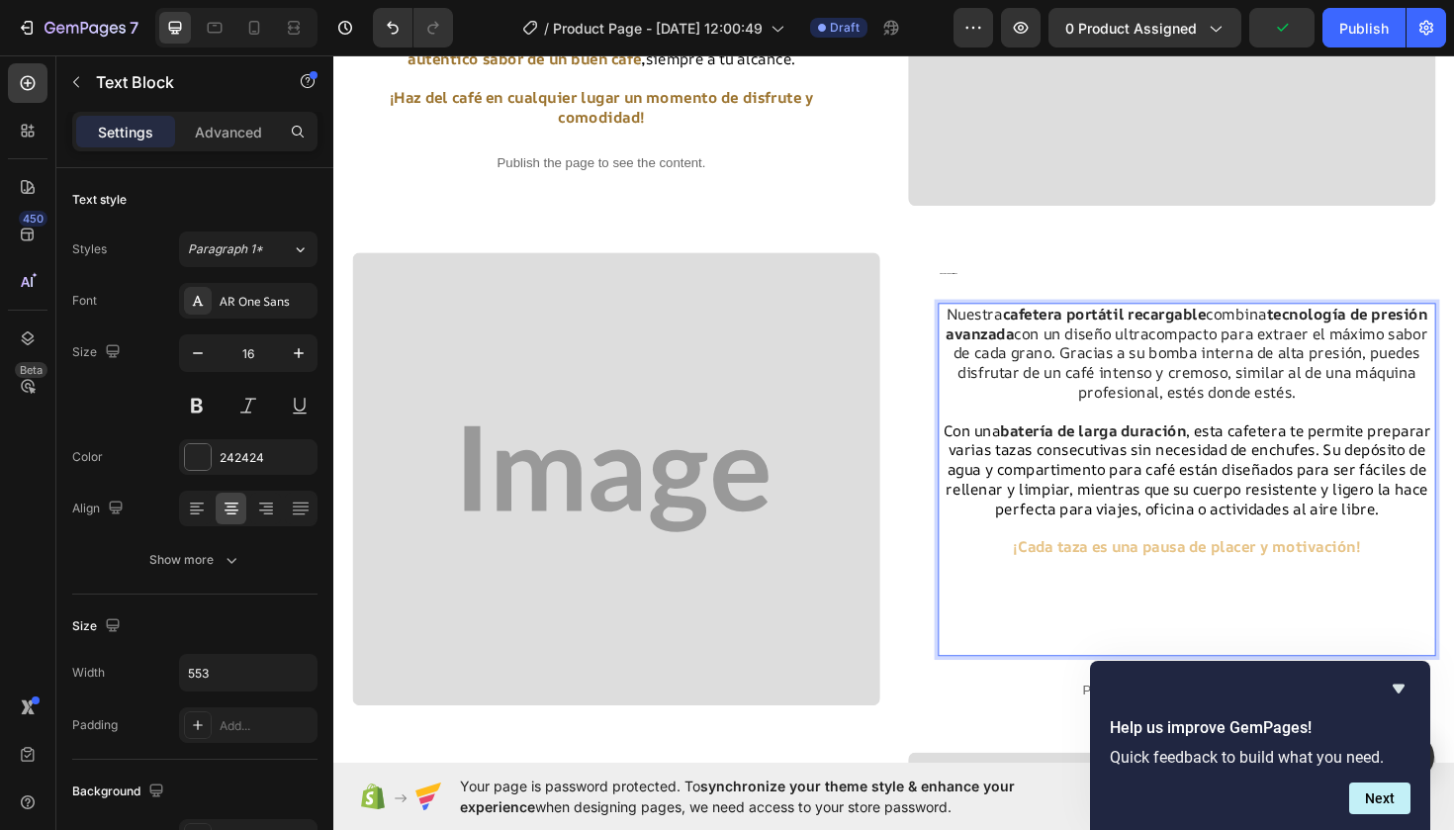
scroll to position [562, 0]
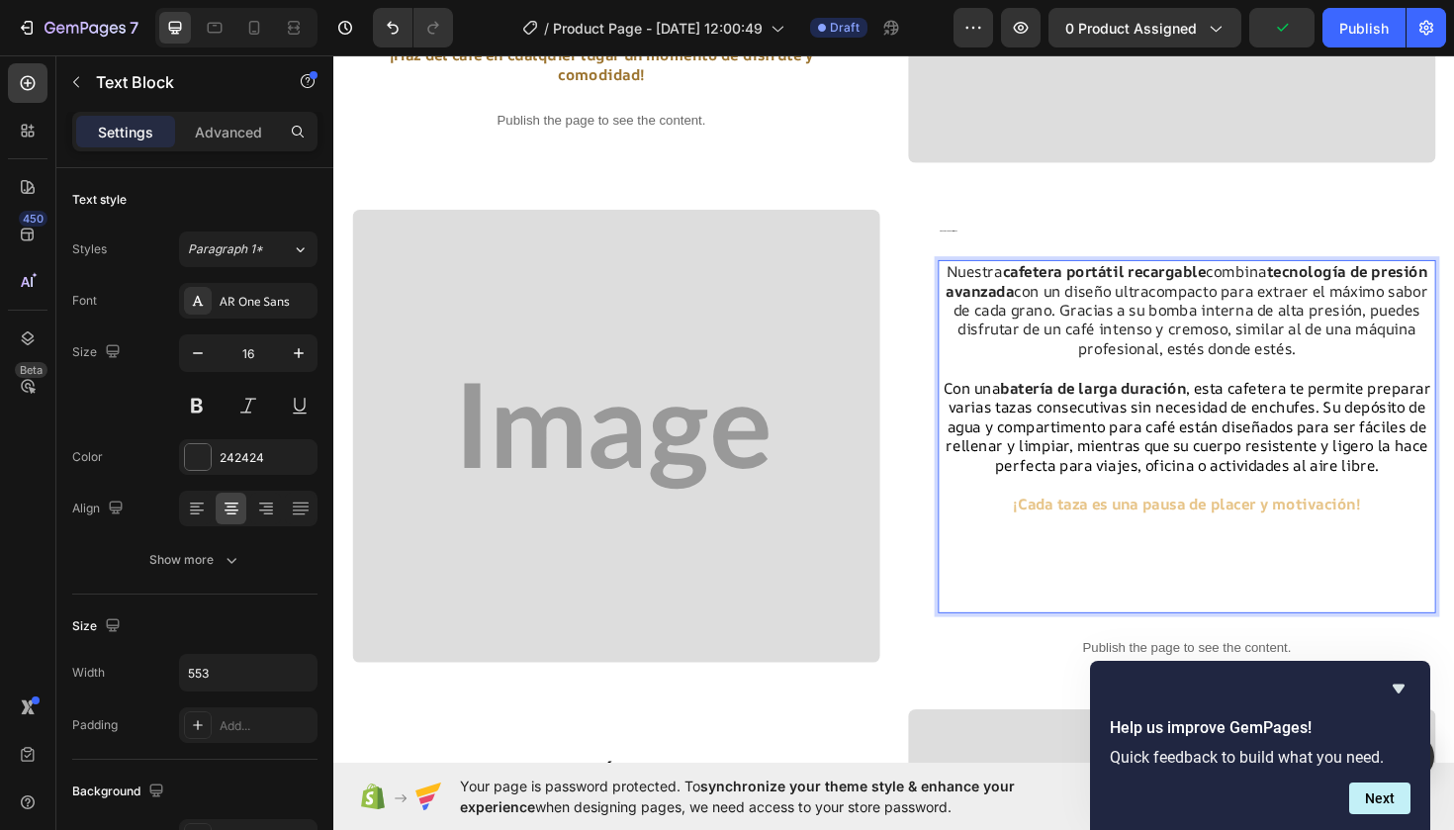
click at [1426, 523] on p "¡Cada taza es una pausa de placer y motivación!" at bounding box center [1236, 522] width 523 height 42
drag, startPoint x: 1426, startPoint y: 523, endPoint x: 1047, endPoint y: 528, distance: 379.9
click at [1046, 527] on p "¡Cada taza es una pausa de placer y motivación!" at bounding box center [1236, 522] width 523 height 42
click at [1103, 526] on strong "¡Cada taza es una pausa de placer y motivación!" at bounding box center [1237, 530] width 368 height 22
click at [1424, 517] on p "¡Cada taza es una pausa de placer y motivación!" at bounding box center [1236, 522] width 523 height 42
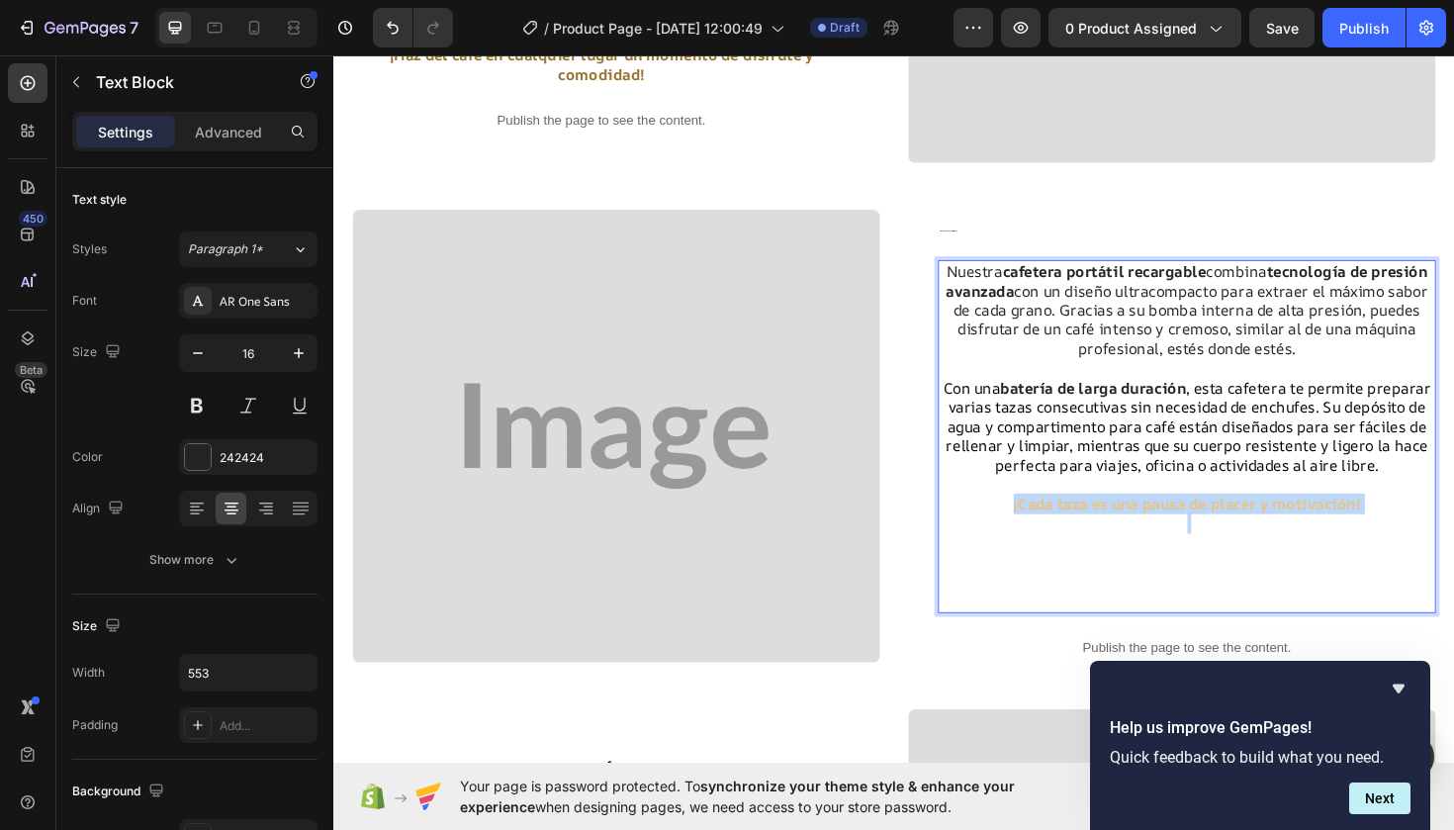
drag, startPoint x: 1424, startPoint y: 517, endPoint x: 1019, endPoint y: 520, distance: 405.6
click at [1019, 520] on p "¡Cada taza es una pausa de placer y motivación!" at bounding box center [1236, 522] width 523 height 42
click at [1315, 592] on p "Rich Text Editor. Editing area: main" at bounding box center [1236, 592] width 523 height 103
click at [1420, 519] on strong "¡Cada taza es una pausa de placer y motivación!" at bounding box center [1237, 530] width 368 height 22
drag, startPoint x: 1420, startPoint y: 519, endPoint x: 1053, endPoint y: 528, distance: 367.1
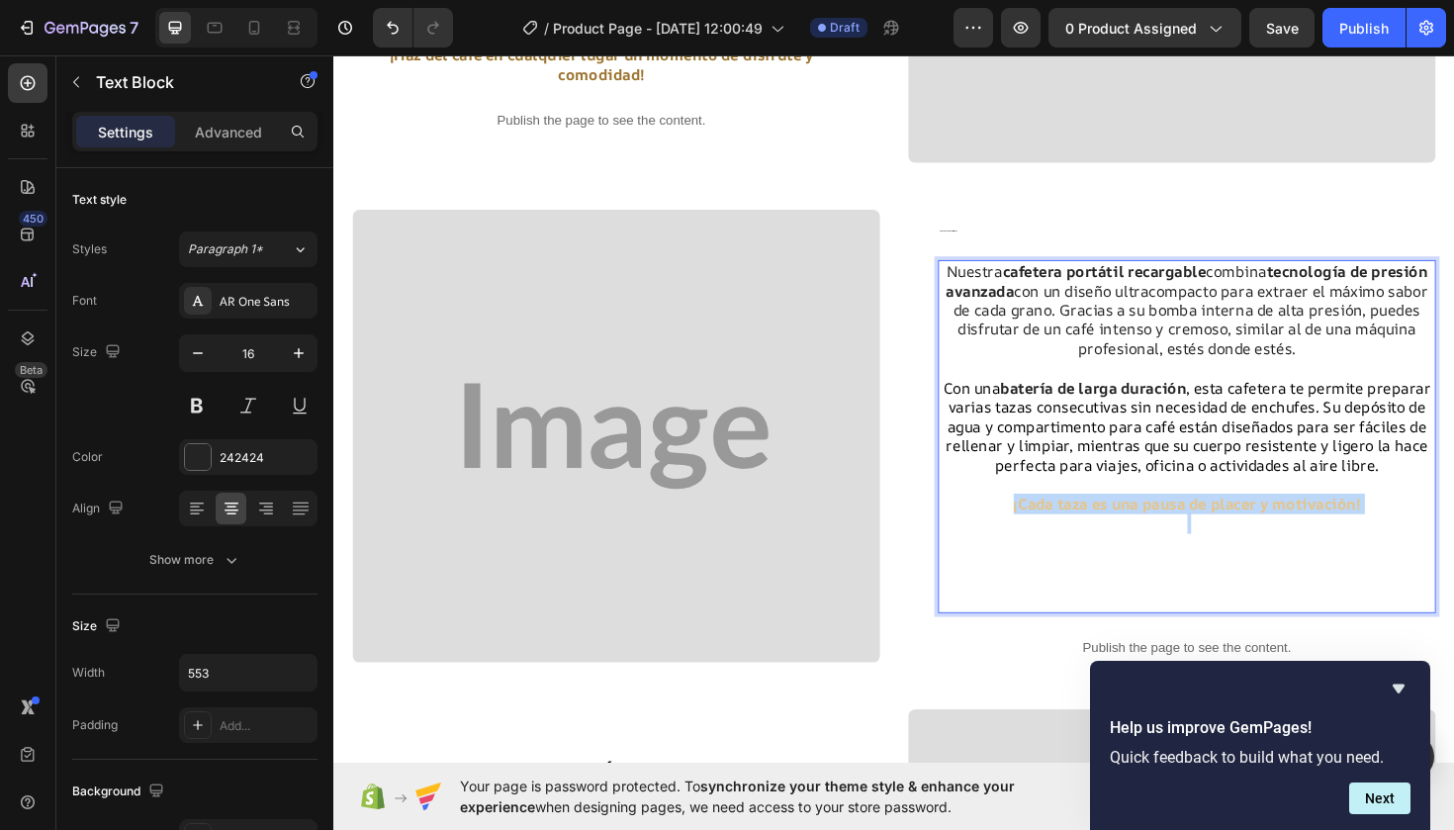
click at [1053, 528] on strong "¡Cada taza es una pausa de placer y motivación!" at bounding box center [1237, 530] width 368 height 22
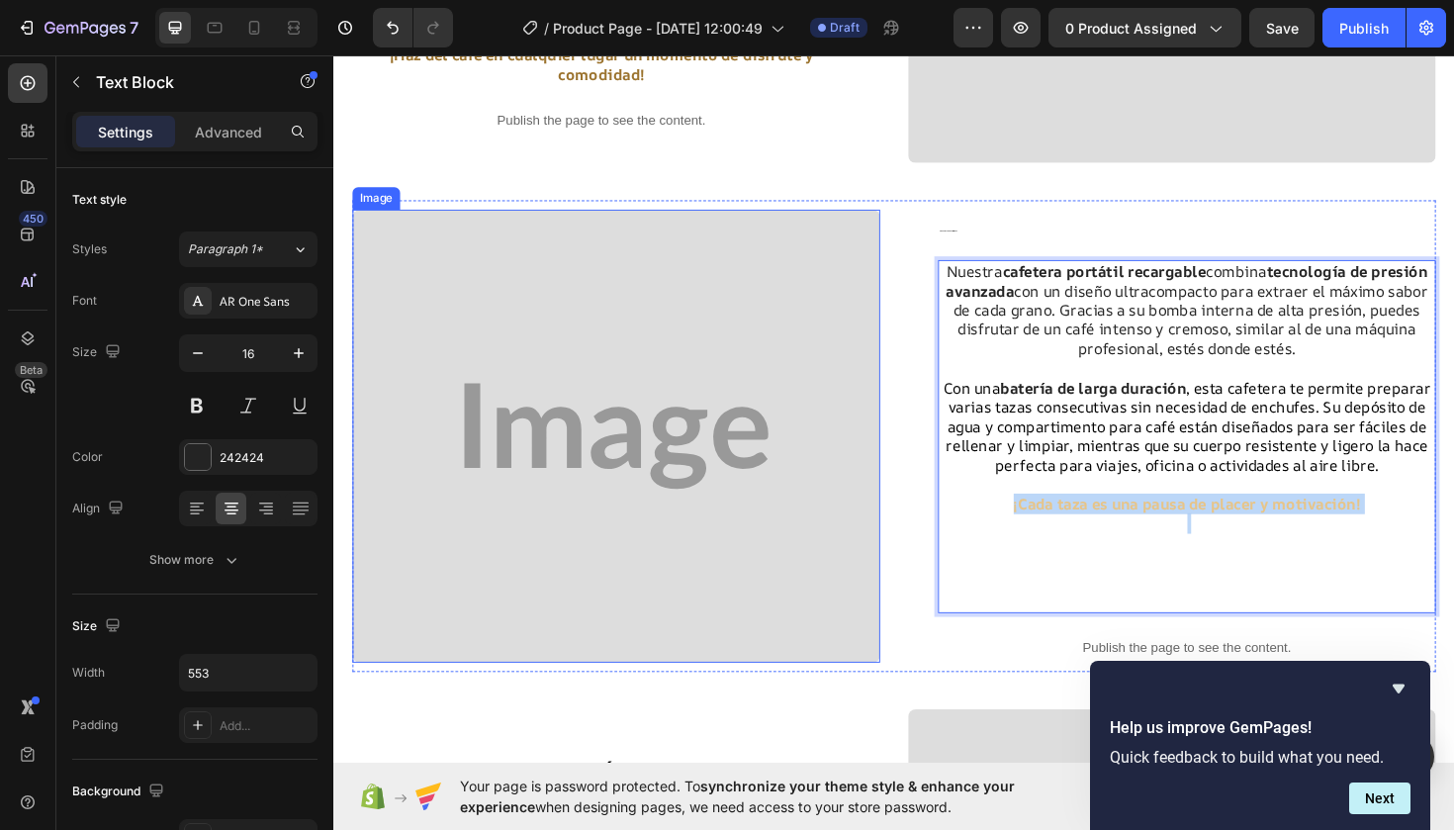
click at [707, 514] on img at bounding box center [632, 459] width 559 height 481
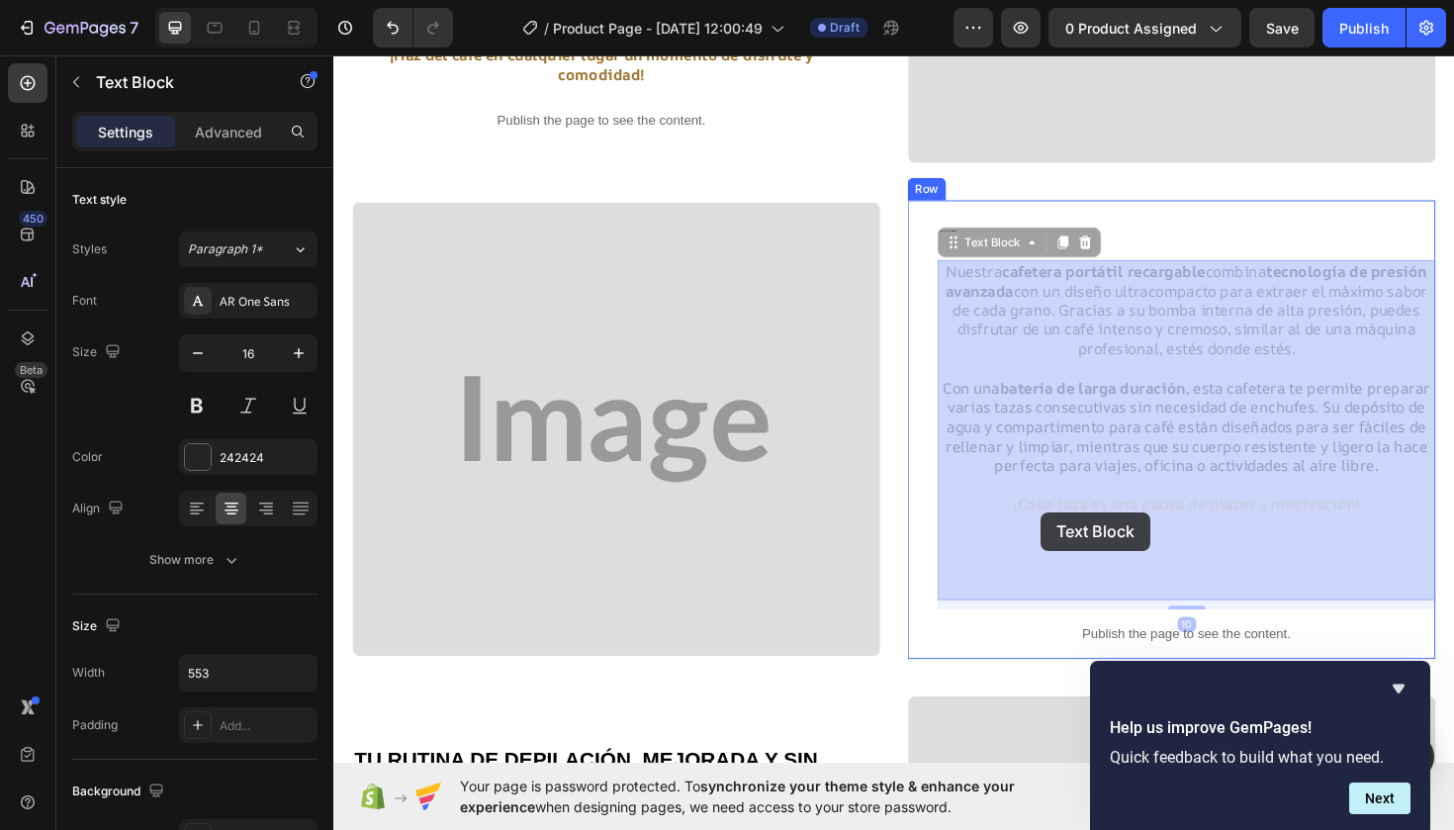
drag, startPoint x: 1421, startPoint y: 521, endPoint x: 1081, endPoint y: 539, distance: 340.7
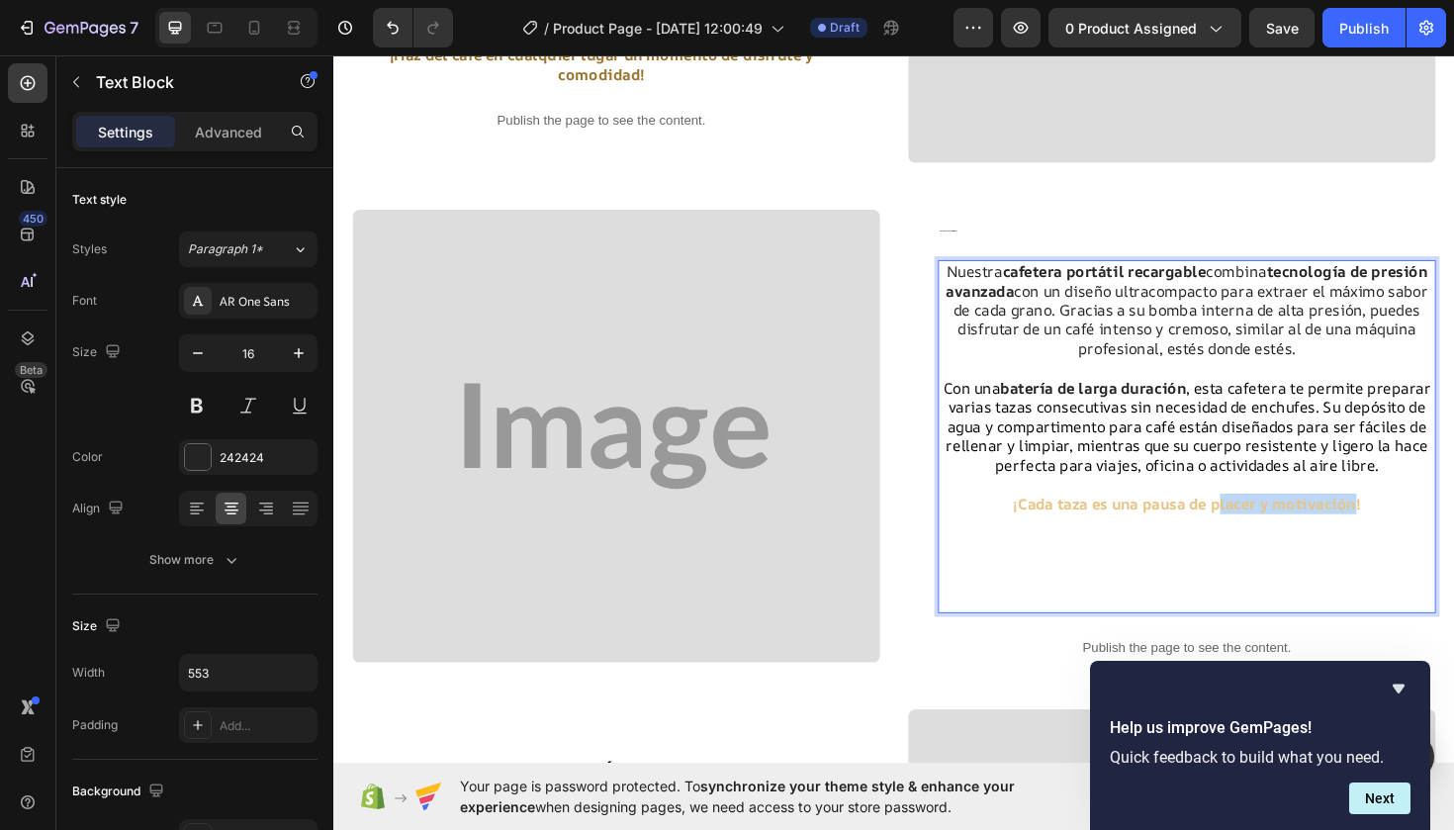
drag, startPoint x: 1418, startPoint y: 523, endPoint x: 1269, endPoint y: 522, distance: 149.4
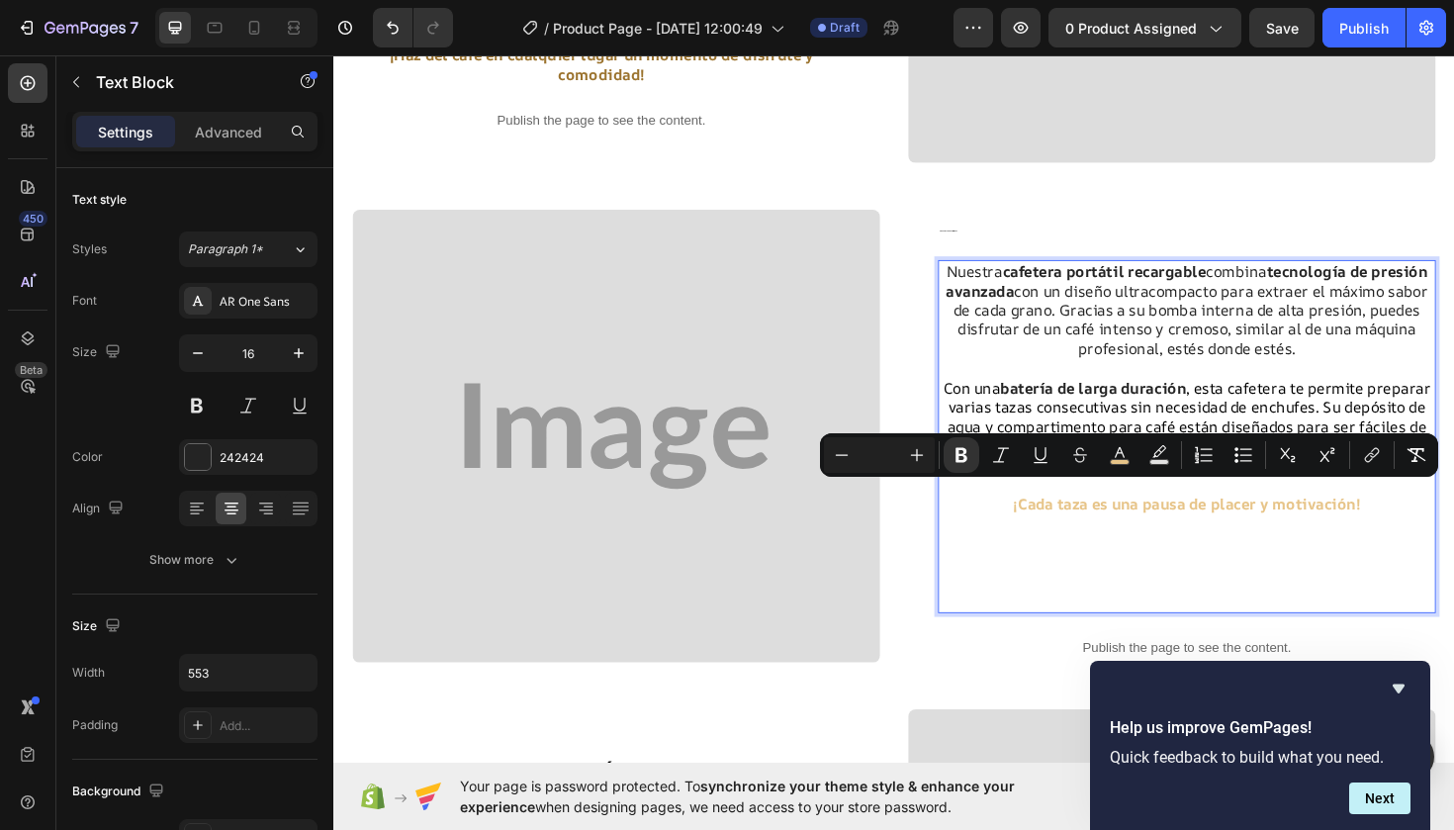
type input "16"
click at [1314, 594] on p "Rich Text Editor. Editing area: main" at bounding box center [1236, 592] width 523 height 103
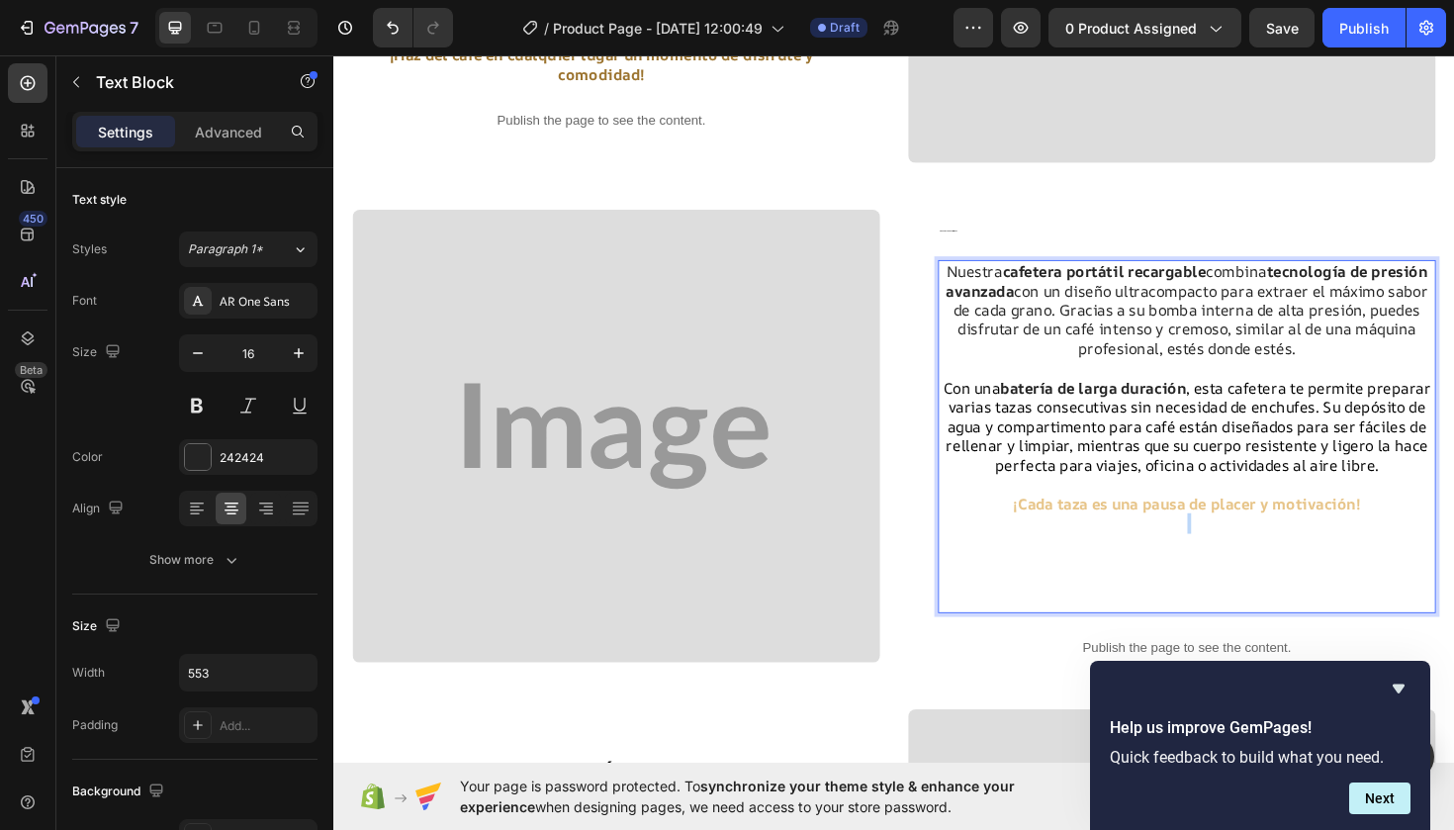
drag, startPoint x: 1426, startPoint y: 524, endPoint x: 1032, endPoint y: 530, distance: 394.7
click at [1031, 530] on div "Nuestra cafetera portátil recargable combina tecnología de presión avanzada con…" at bounding box center [1236, 459] width 527 height 374
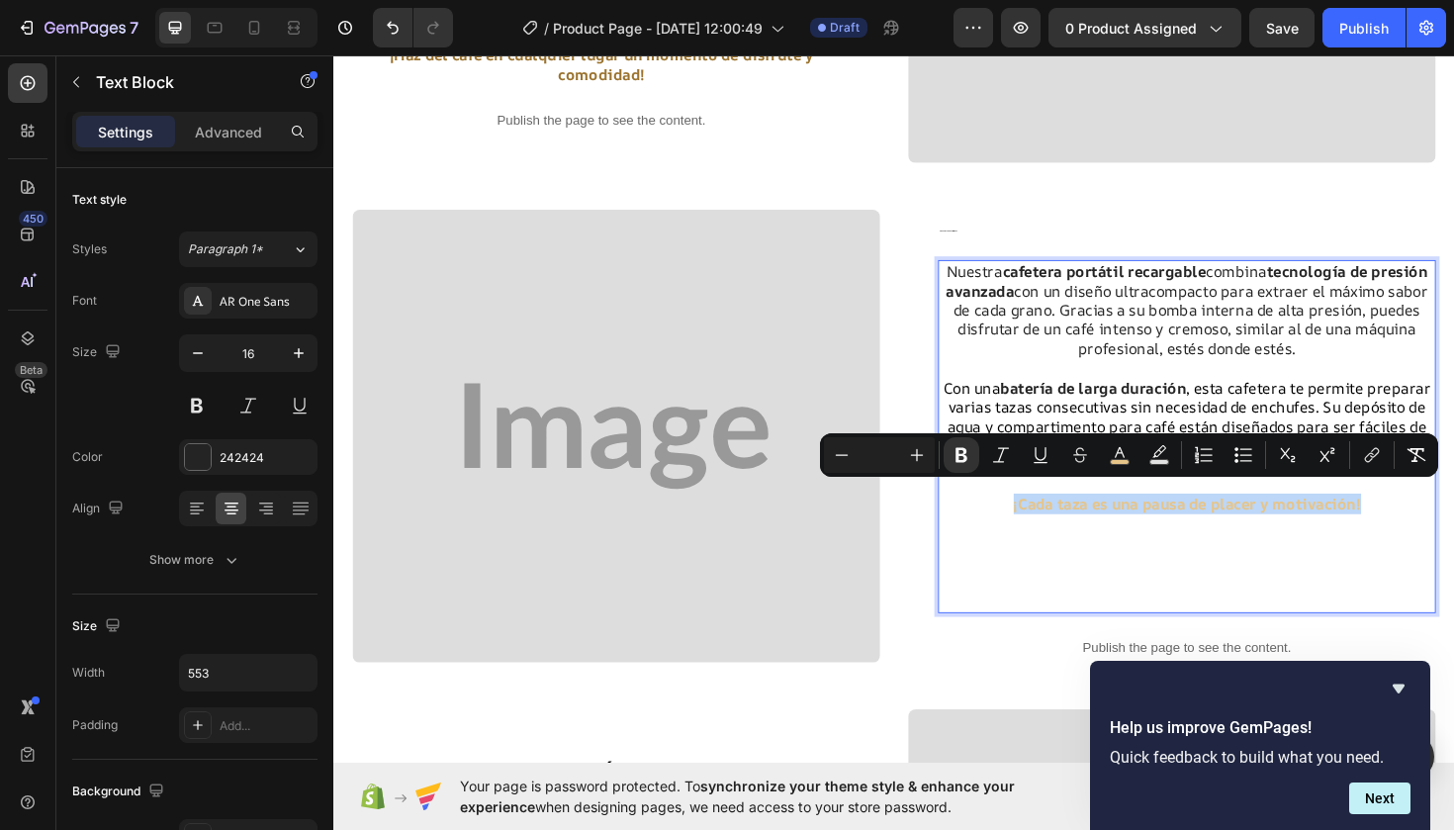
drag, startPoint x: 1047, startPoint y: 518, endPoint x: 1427, endPoint y: 520, distance: 380.8
click at [1427, 520] on p "¡Cada taza es una pausa de placer y motivación!" at bounding box center [1236, 522] width 523 height 42
click at [1114, 451] on icon "Editor contextual toolbar" at bounding box center [1120, 455] width 20 height 20
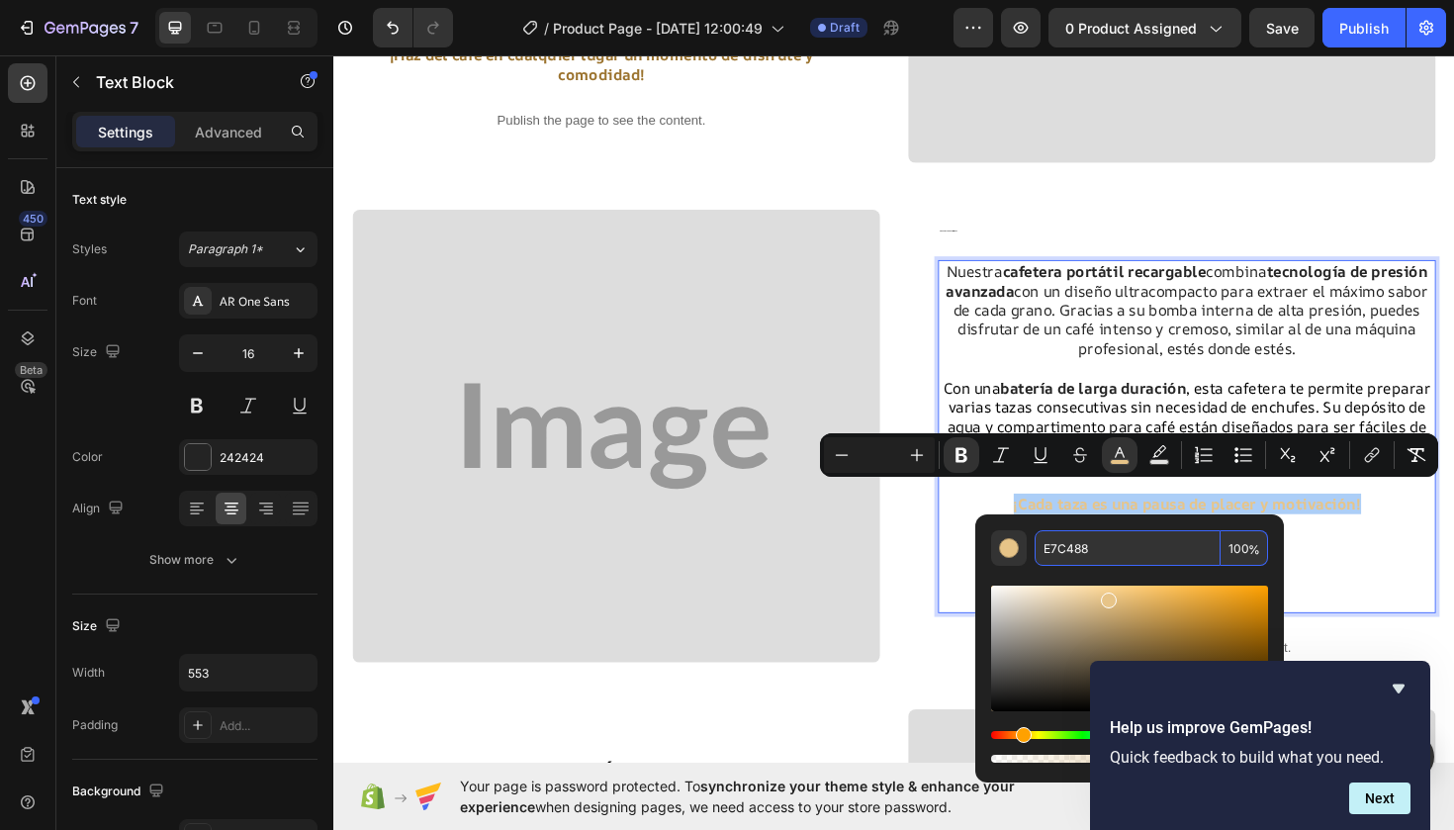
click at [1104, 547] on input "E7C488" at bounding box center [1128, 548] width 186 height 36
drag, startPoint x: 1104, startPoint y: 547, endPoint x: 1030, endPoint y: 554, distance: 74.5
click at [1029, 554] on div "E7C488 100 %" at bounding box center [1129, 548] width 277 height 36
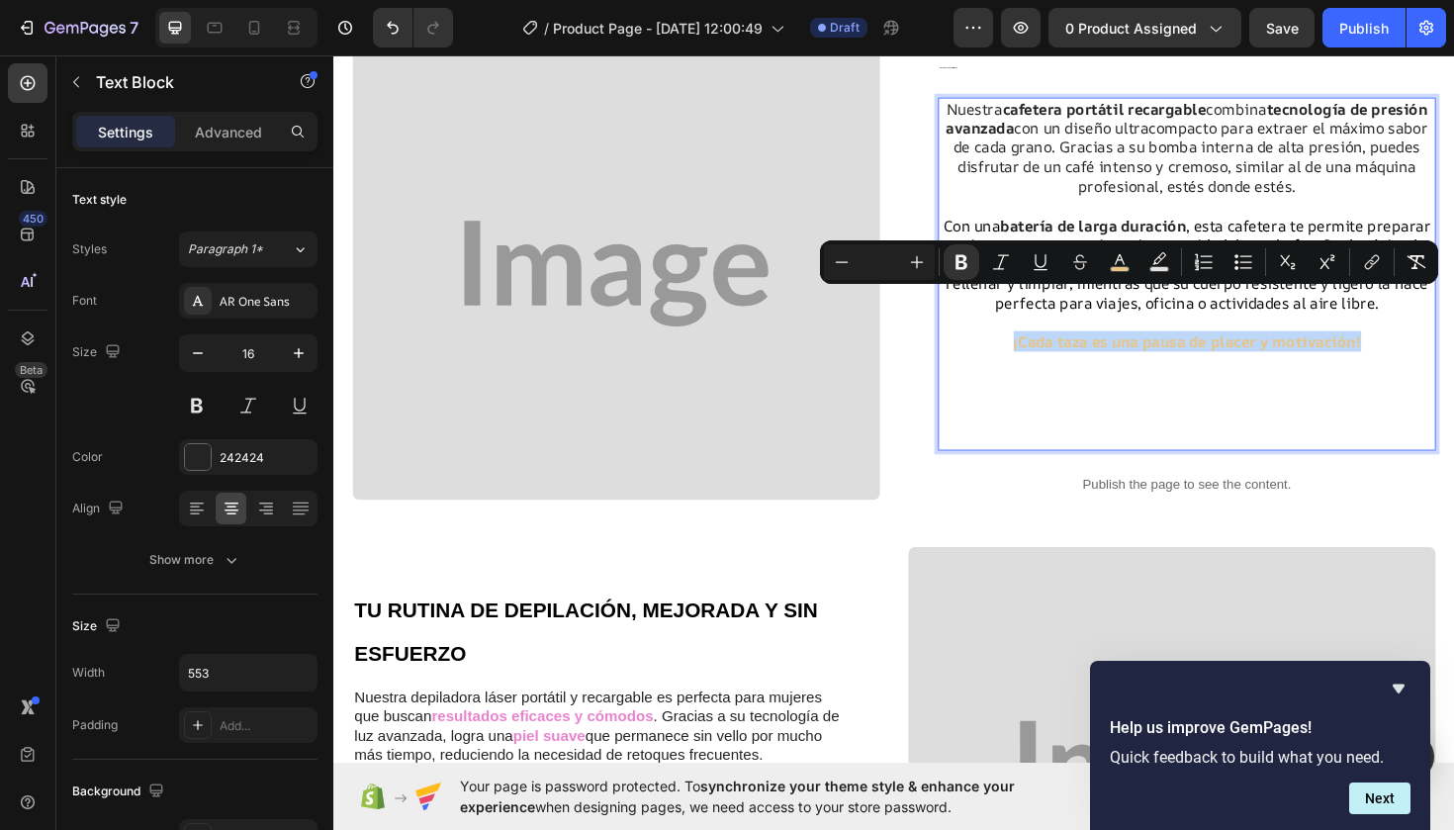
scroll to position [774, 0]
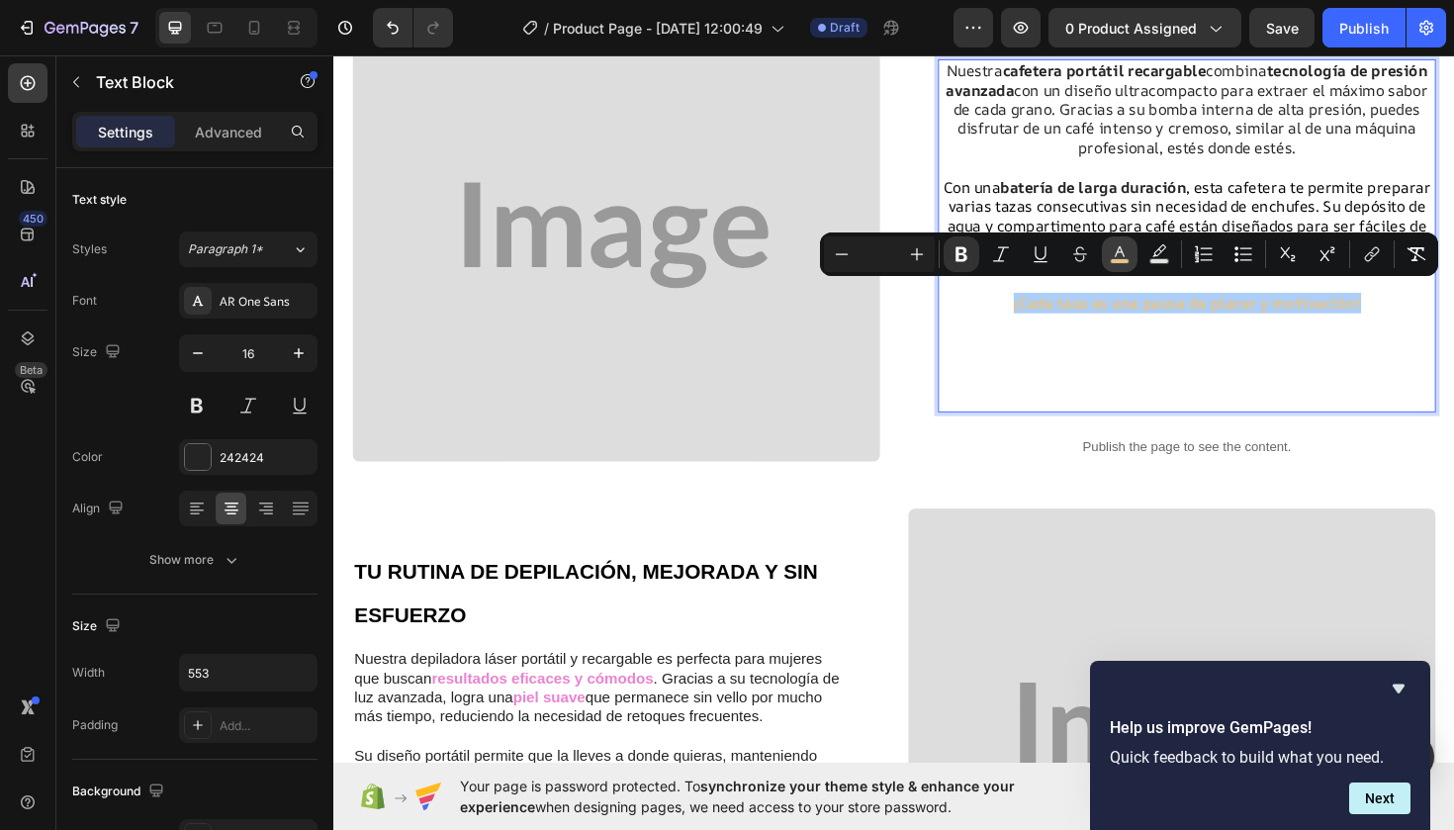
click at [1118, 259] on rect "Editor contextual toolbar" at bounding box center [1120, 261] width 19 height 5
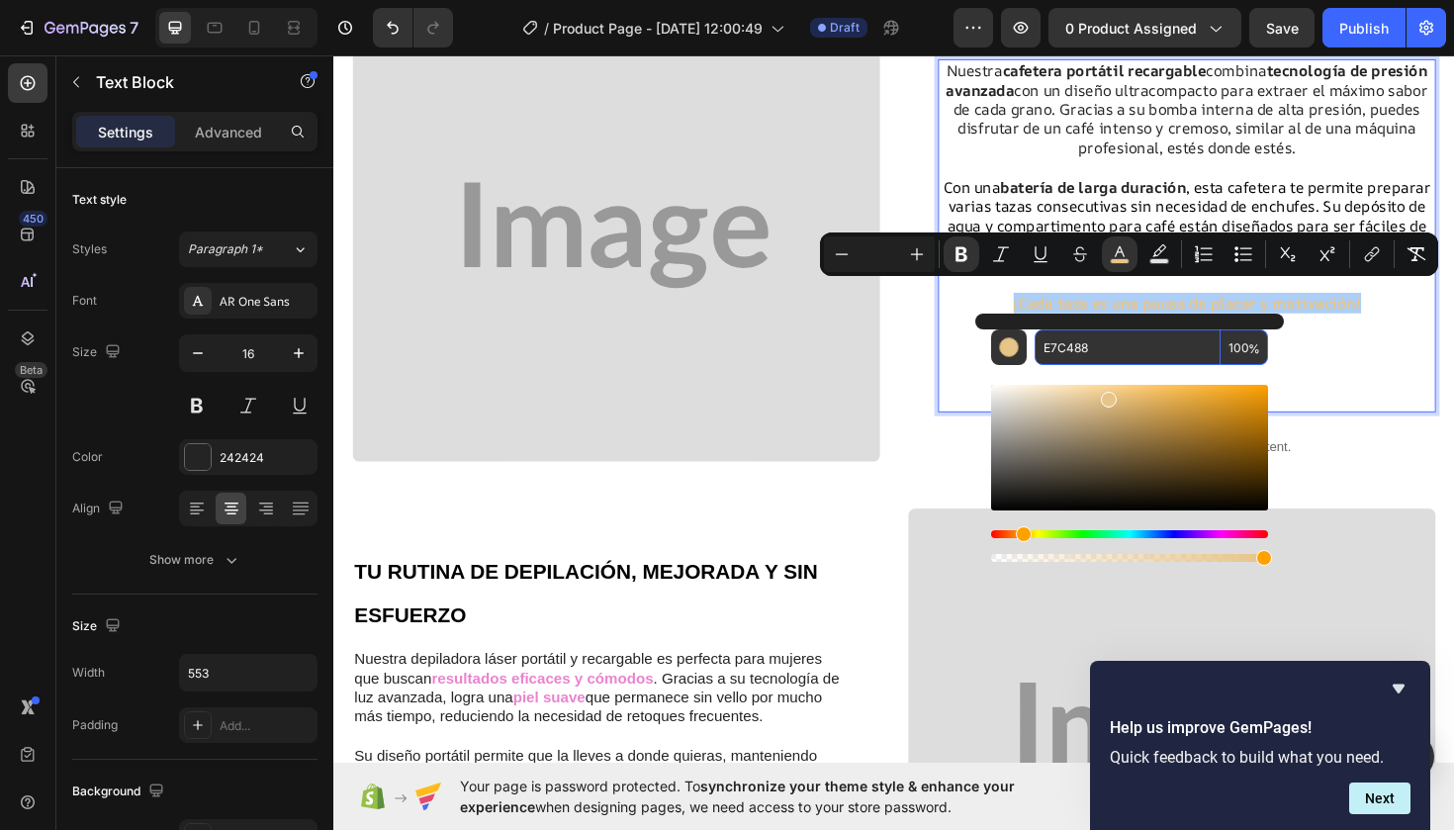
drag, startPoint x: 1097, startPoint y: 347, endPoint x: 1027, endPoint y: 351, distance: 70.3
click at [1027, 351] on div "E7C488 100 %" at bounding box center [1129, 347] width 277 height 36
paste input "9B732E"
type input "9B732E"
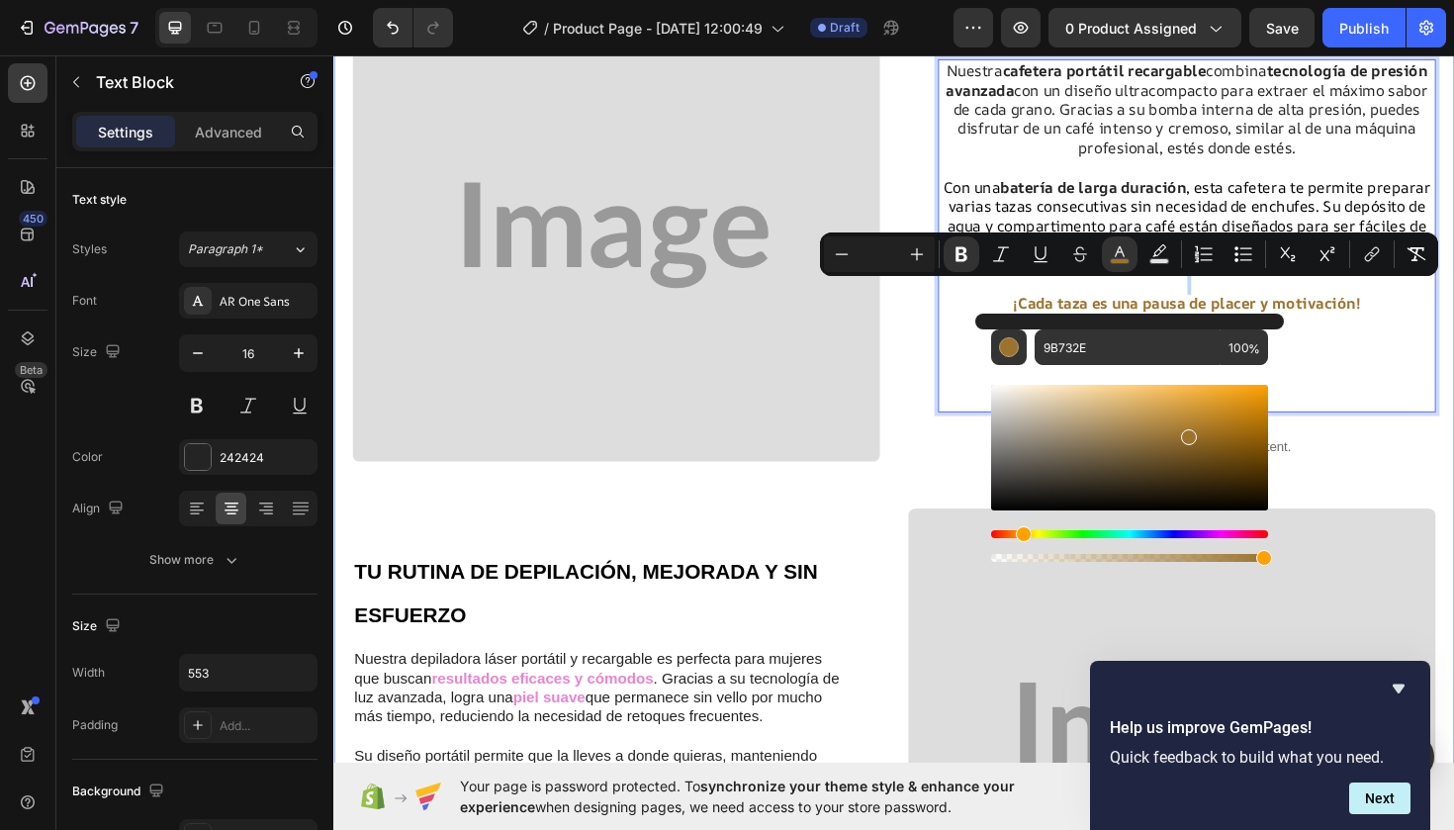
click at [896, 514] on div "Disfruta de tu Café favorito donde y cuando quieras Heading Con nuestra cafeter…" at bounding box center [926, 270] width 1147 height 1588
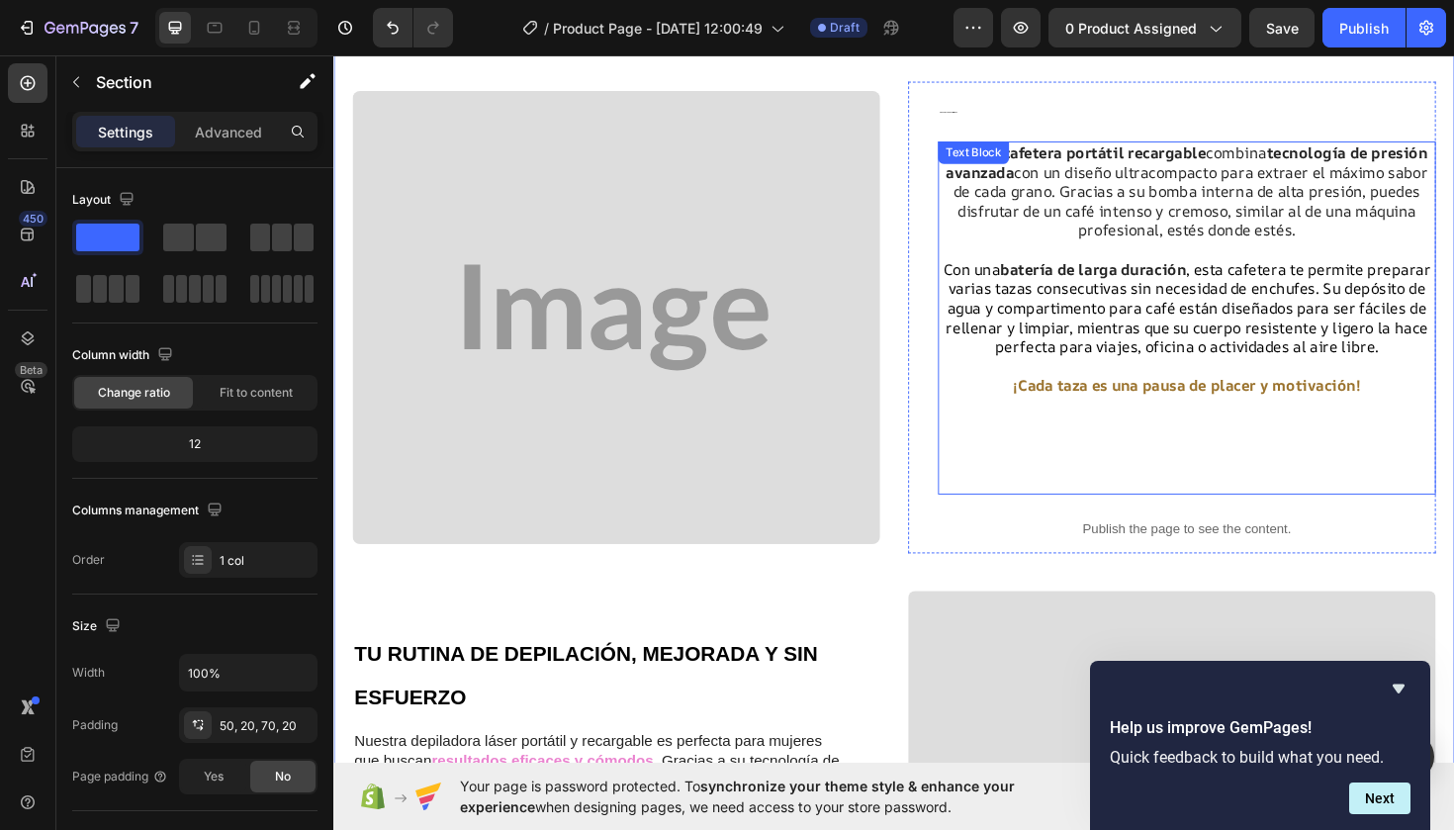
scroll to position [655, 0]
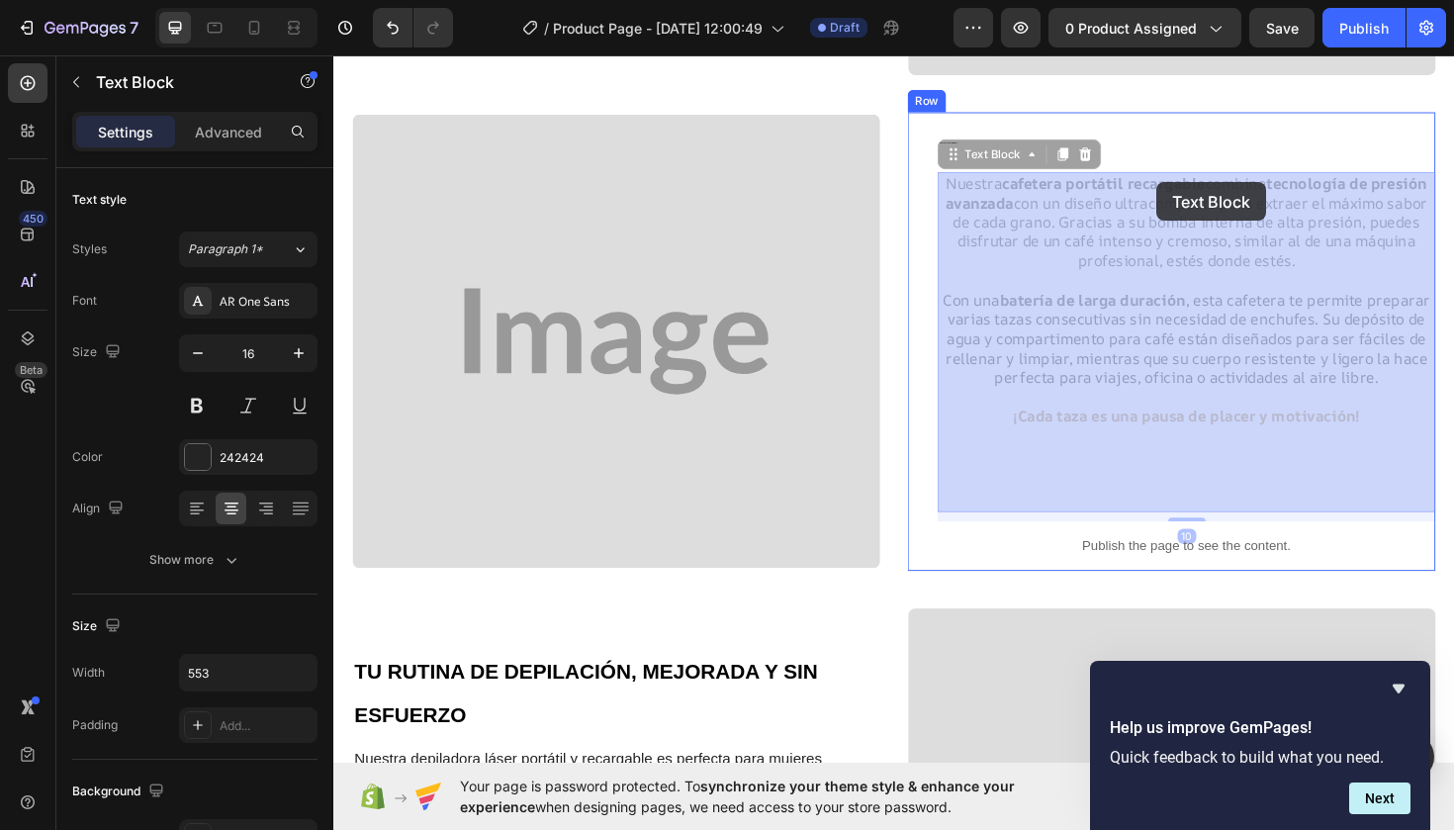
drag, startPoint x: 1250, startPoint y: 189, endPoint x: 1235, endPoint y: 190, distance: 14.9
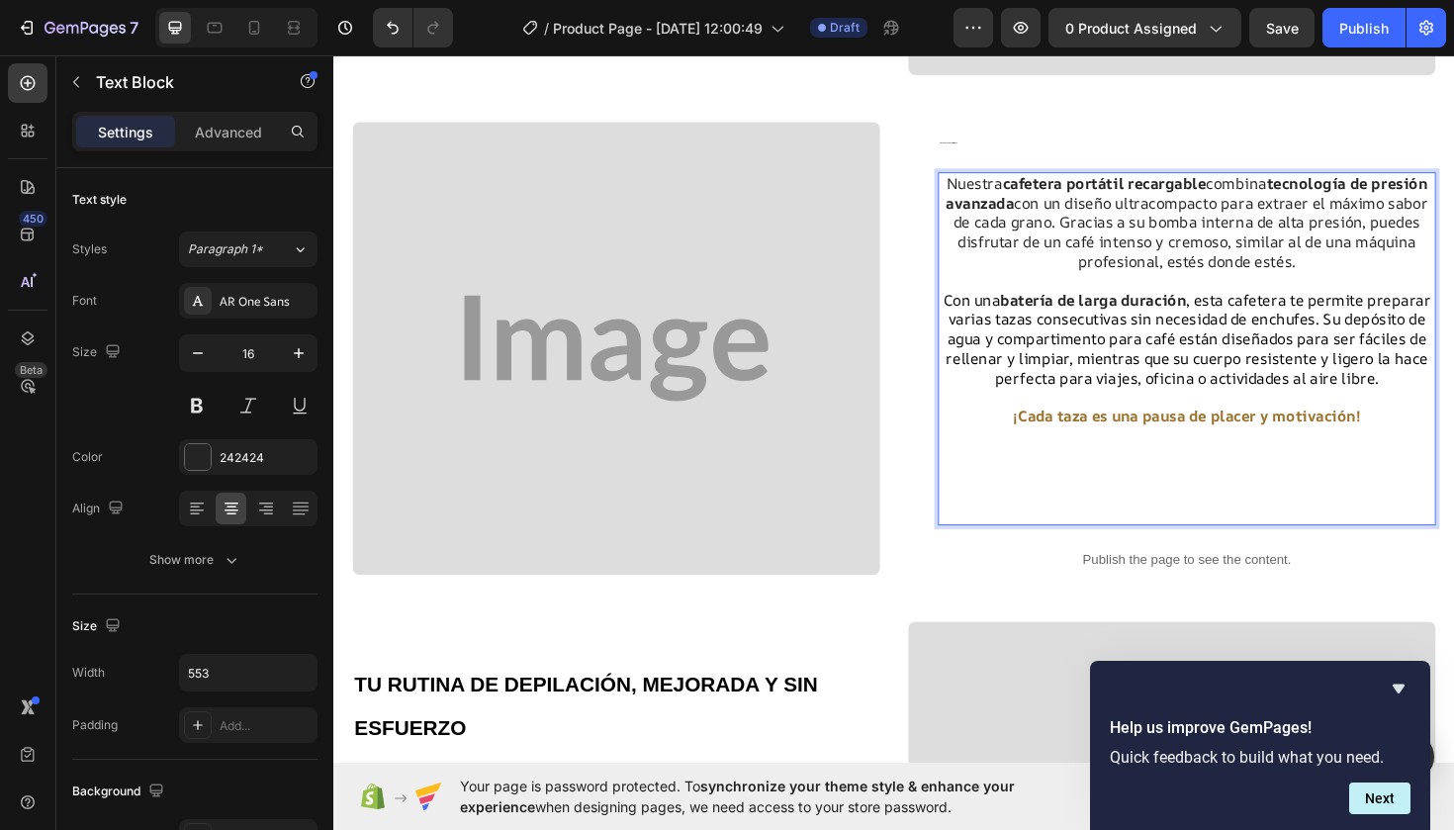
click at [1254, 192] on p "Nuestra cafetera portátil recargable combina tecnología de presión avanzada con…" at bounding box center [1236, 232] width 523 height 103
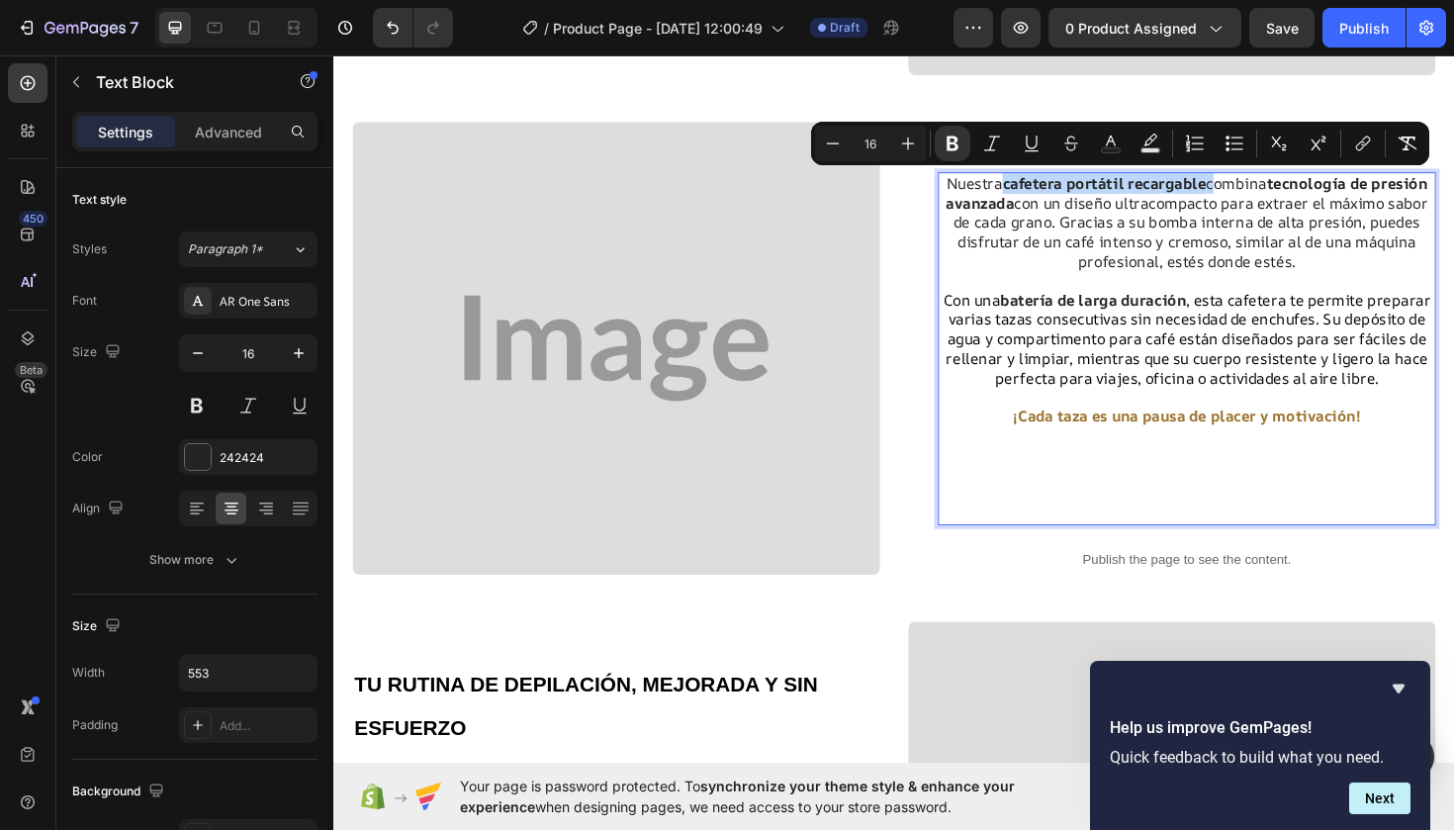
drag, startPoint x: 1254, startPoint y: 192, endPoint x: 1043, endPoint y: 195, distance: 211.7
click at [1043, 195] on p "Nuestra cafetera portátil recargable combina tecnología de presión avanzada con…" at bounding box center [1236, 232] width 523 height 103
click at [1115, 136] on icon "Editor contextual toolbar" at bounding box center [1111, 144] width 20 height 20
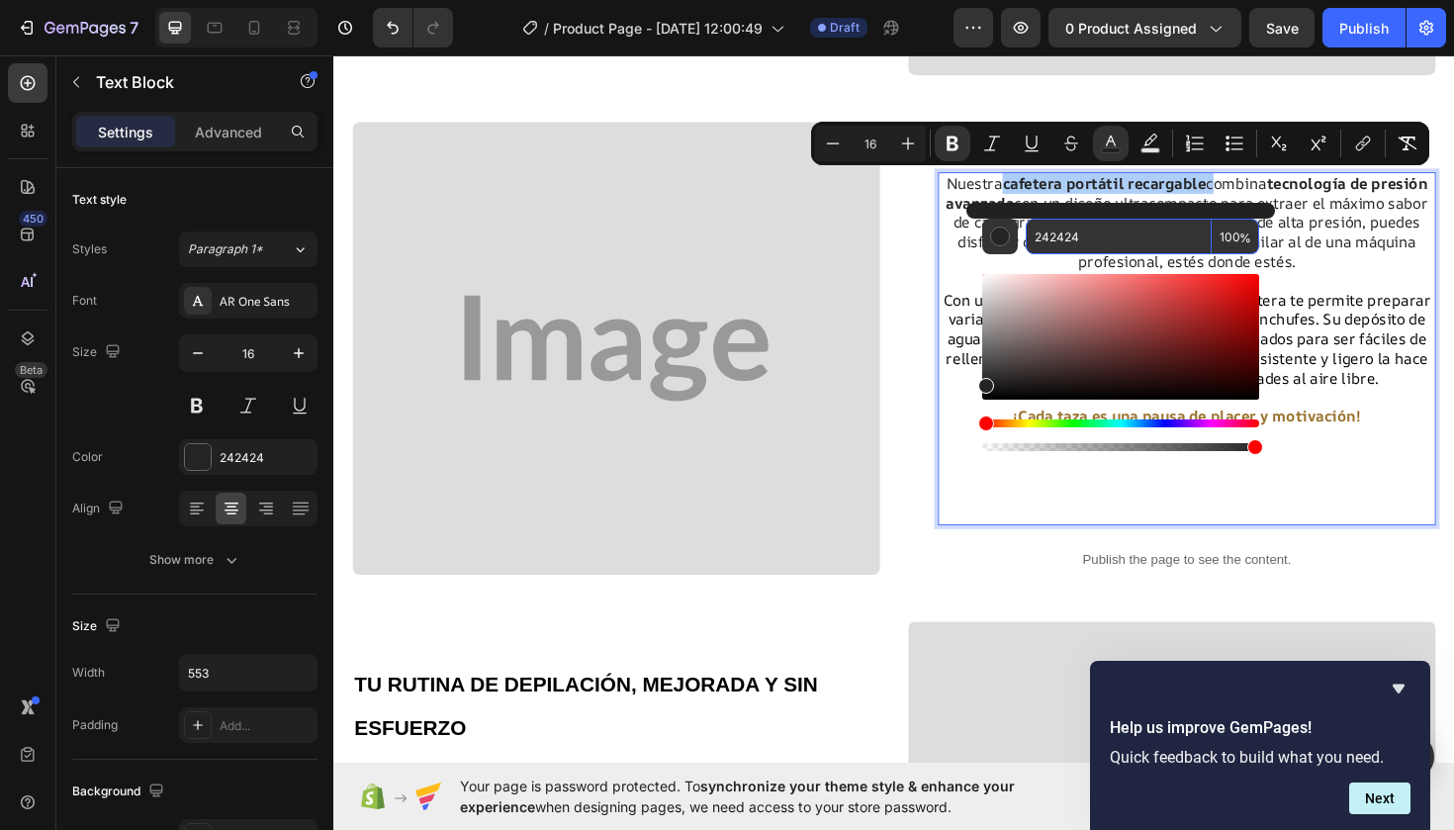
drag, startPoint x: 1095, startPoint y: 236, endPoint x: 1021, endPoint y: 246, distance: 74.8
click at [1019, 246] on div "242424 100 %" at bounding box center [1120, 237] width 277 height 36
drag, startPoint x: 1090, startPoint y: 231, endPoint x: 1029, endPoint y: 233, distance: 61.4
click at [1029, 233] on input "242424" at bounding box center [1119, 237] width 186 height 36
paste input "9B732E"
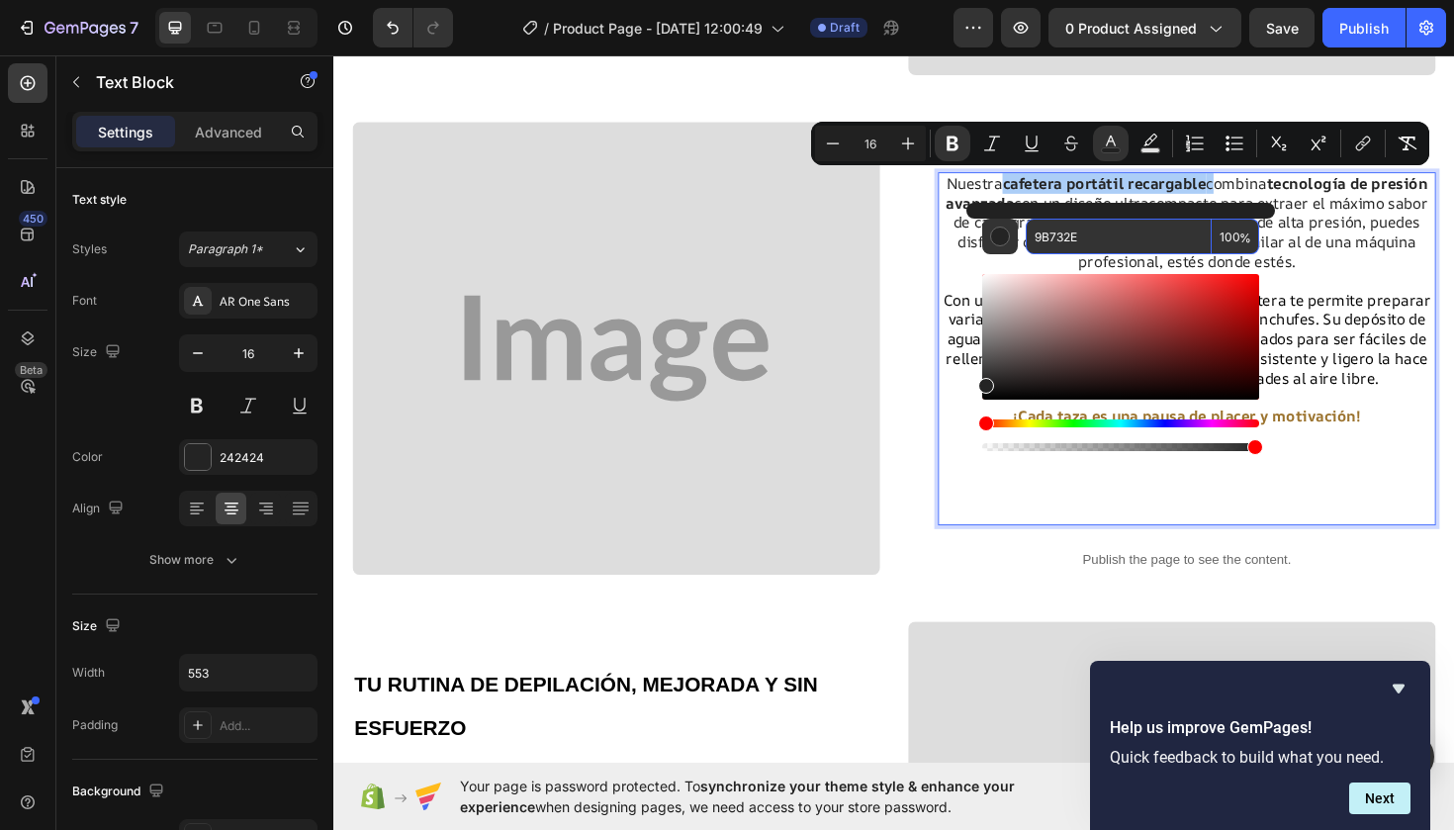
type input "9B732E"
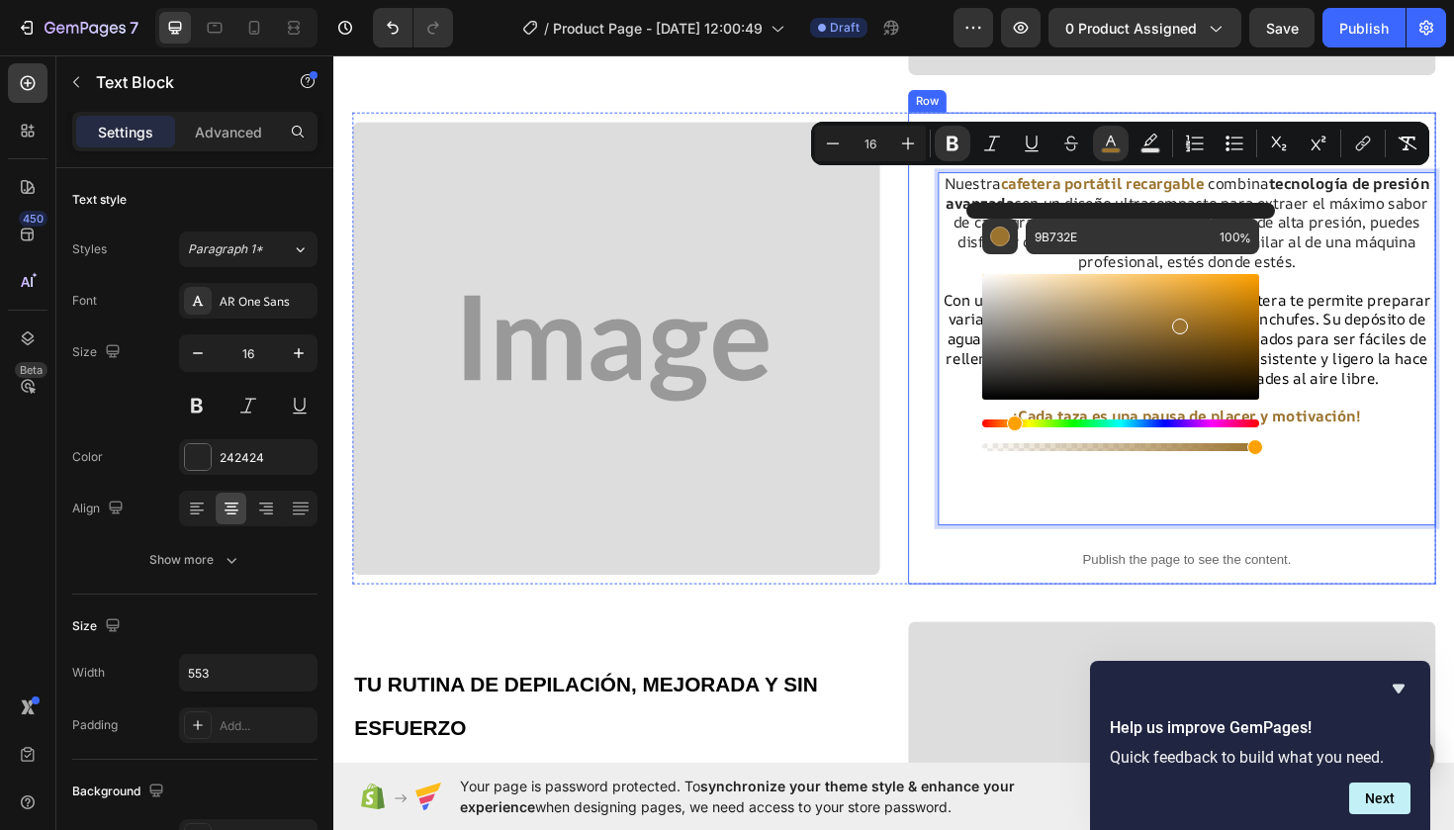
click at [949, 468] on div "ENERGÍA Y SABOR SIN LÍMITES Heading Nuestra cafetera portátil recargable combin…" at bounding box center [1221, 366] width 559 height 500
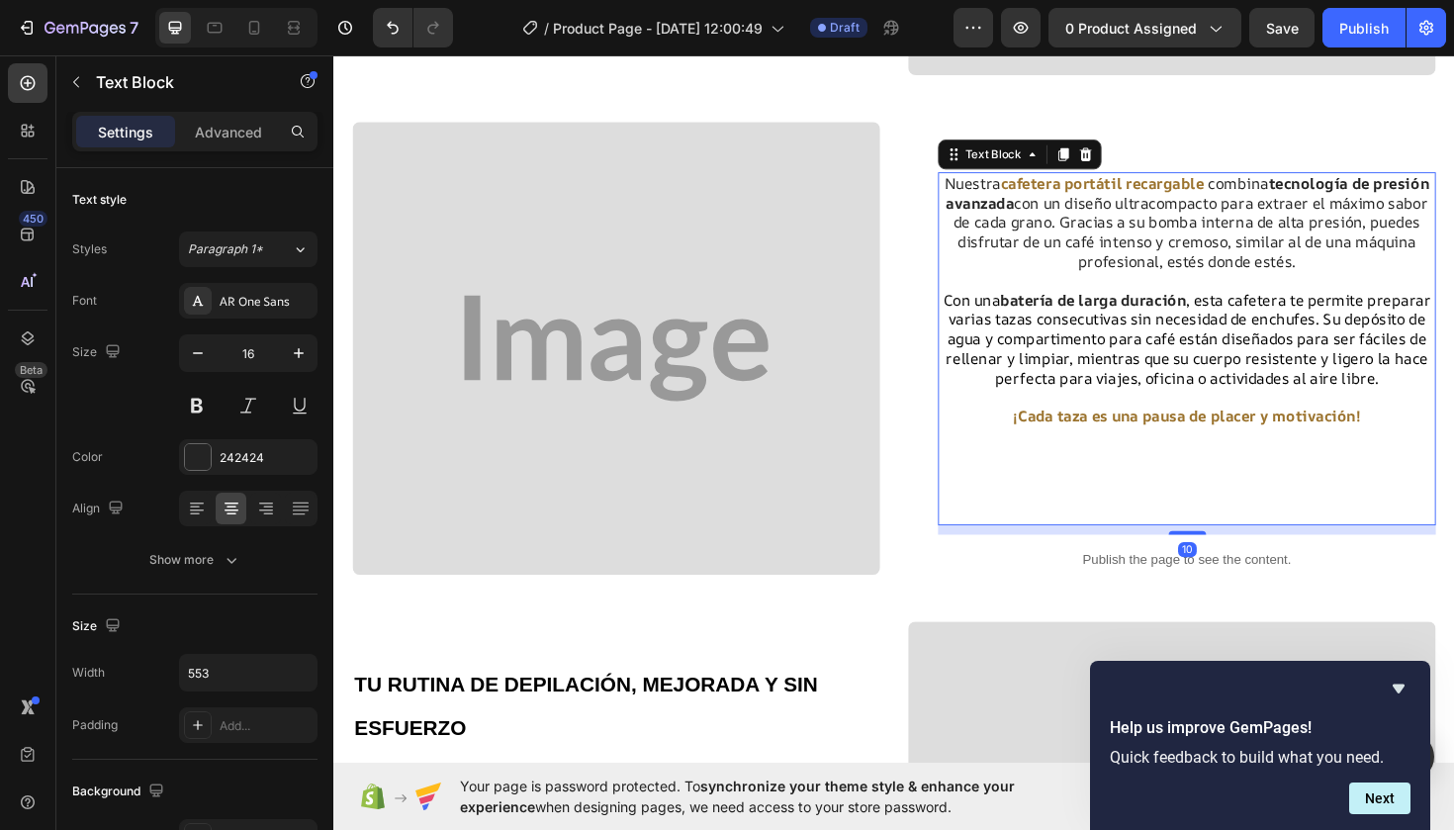
click at [1453, 187] on strong "tecnología de presión avanzada" at bounding box center [1238, 201] width 512 height 43
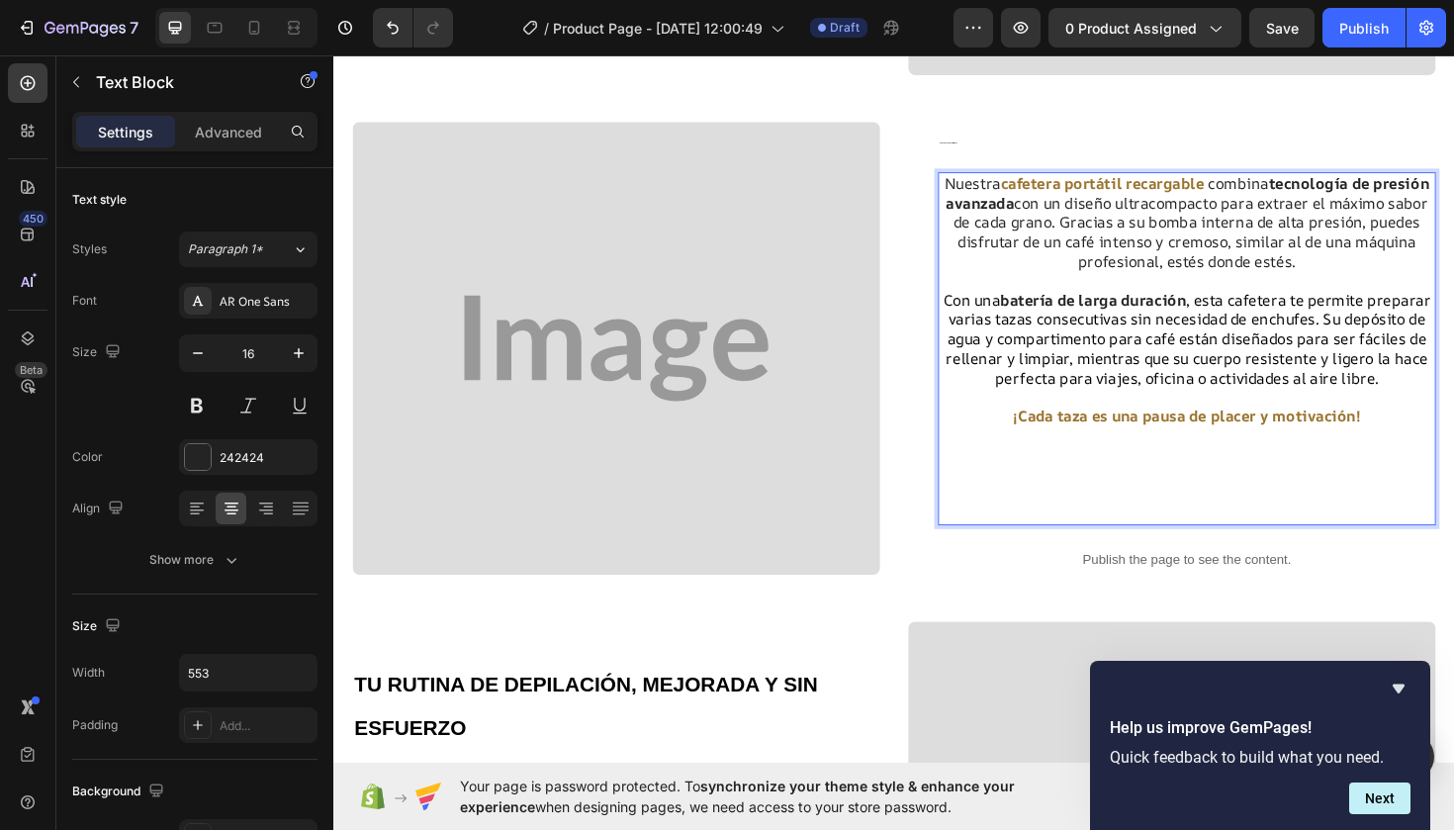
click at [1453, 192] on strong "tecnología de presión avanzada" at bounding box center [1238, 201] width 512 height 43
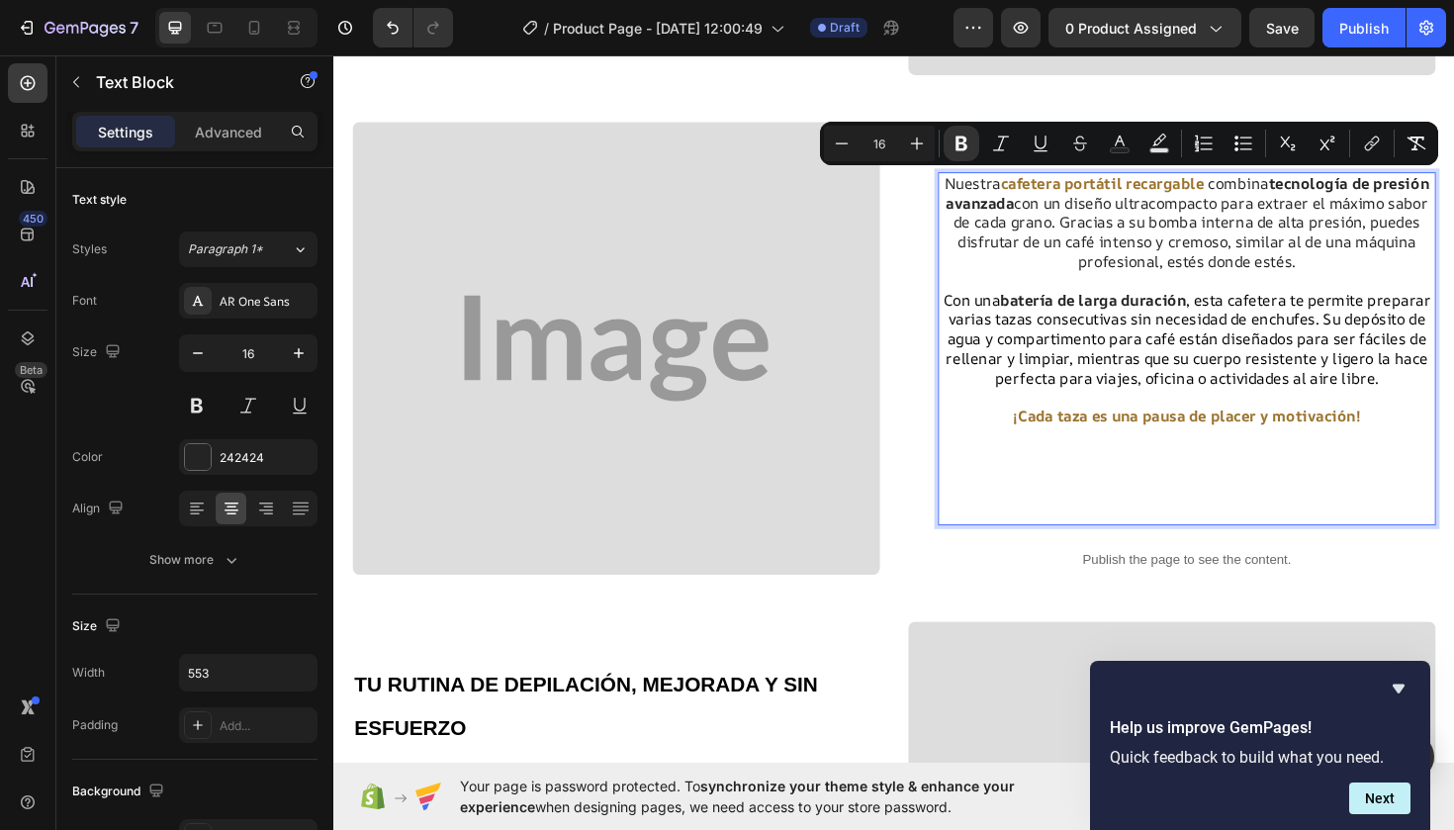
drag, startPoint x: 1496, startPoint y: 191, endPoint x: 1326, endPoint y: 194, distance: 169.2
click at [1326, 194] on strong "tecnología de presión avanzada" at bounding box center [1238, 201] width 512 height 43
click at [1120, 139] on icon "Editor contextual toolbar" at bounding box center [1120, 144] width 20 height 20
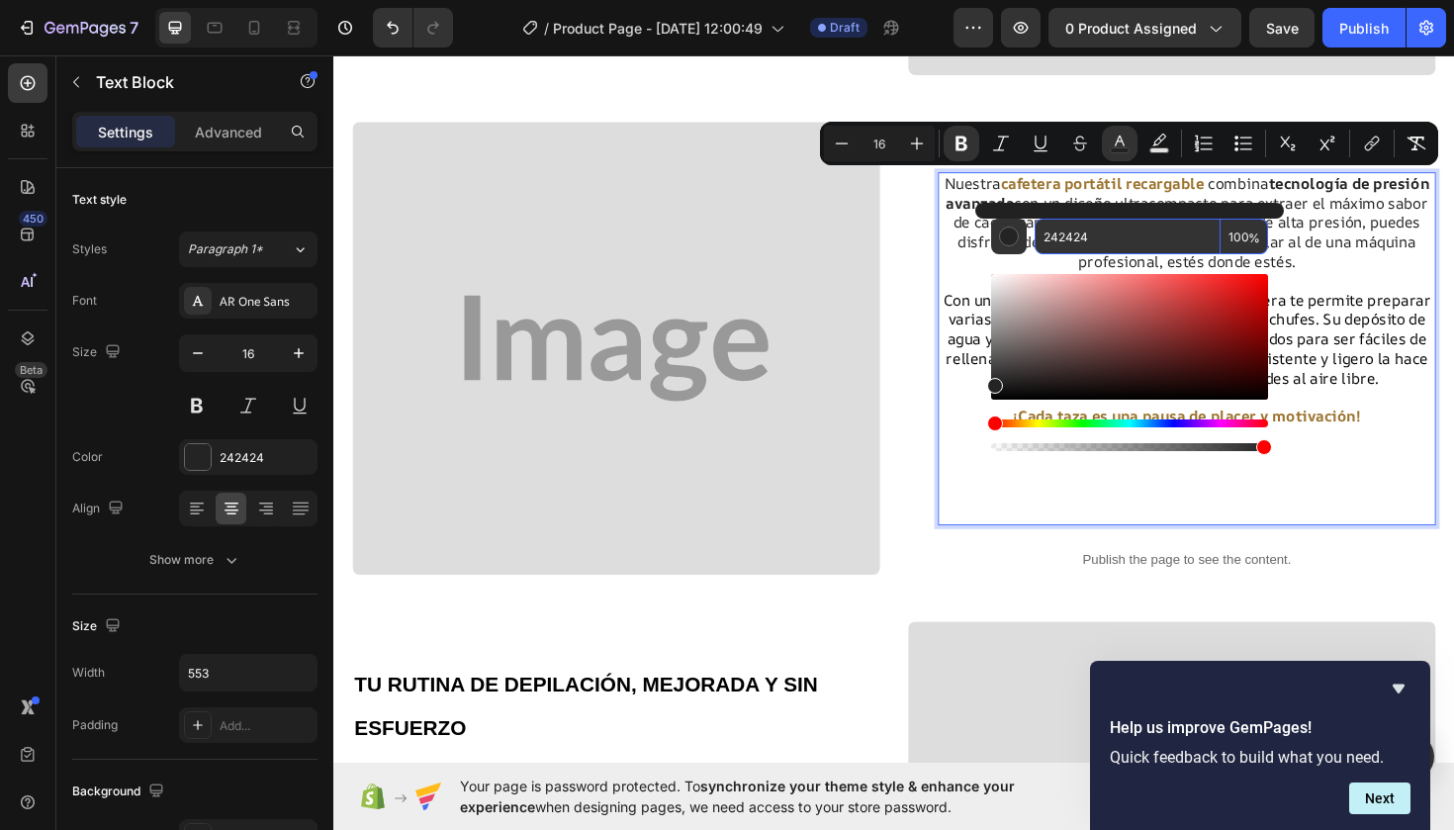
drag, startPoint x: 1093, startPoint y: 243, endPoint x: 1036, endPoint y: 237, distance: 57.7
click at [1036, 237] on input "242424" at bounding box center [1128, 237] width 186 height 36
paste input "9B732E"
type input "9B732E"
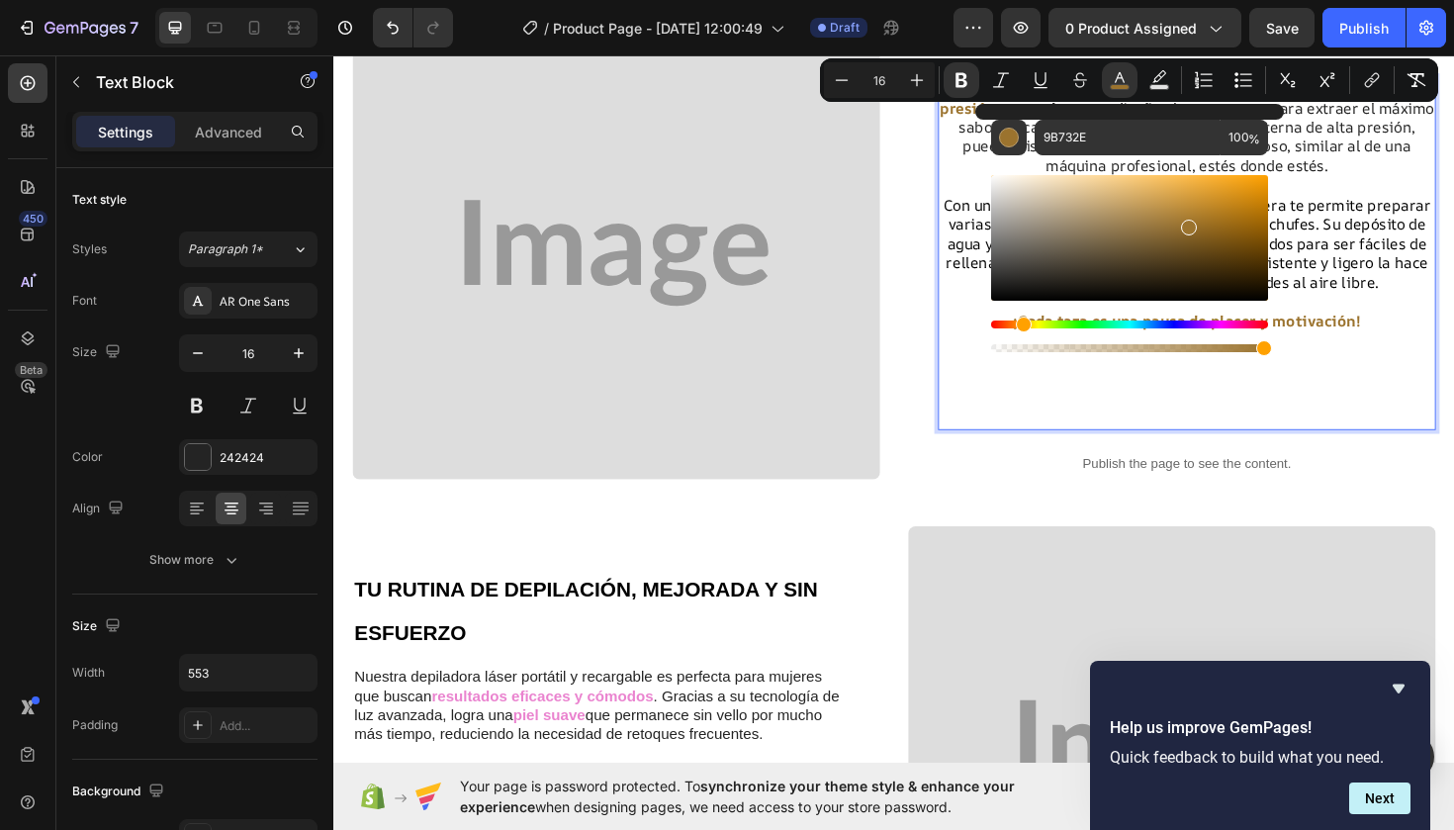
scroll to position [758, 0]
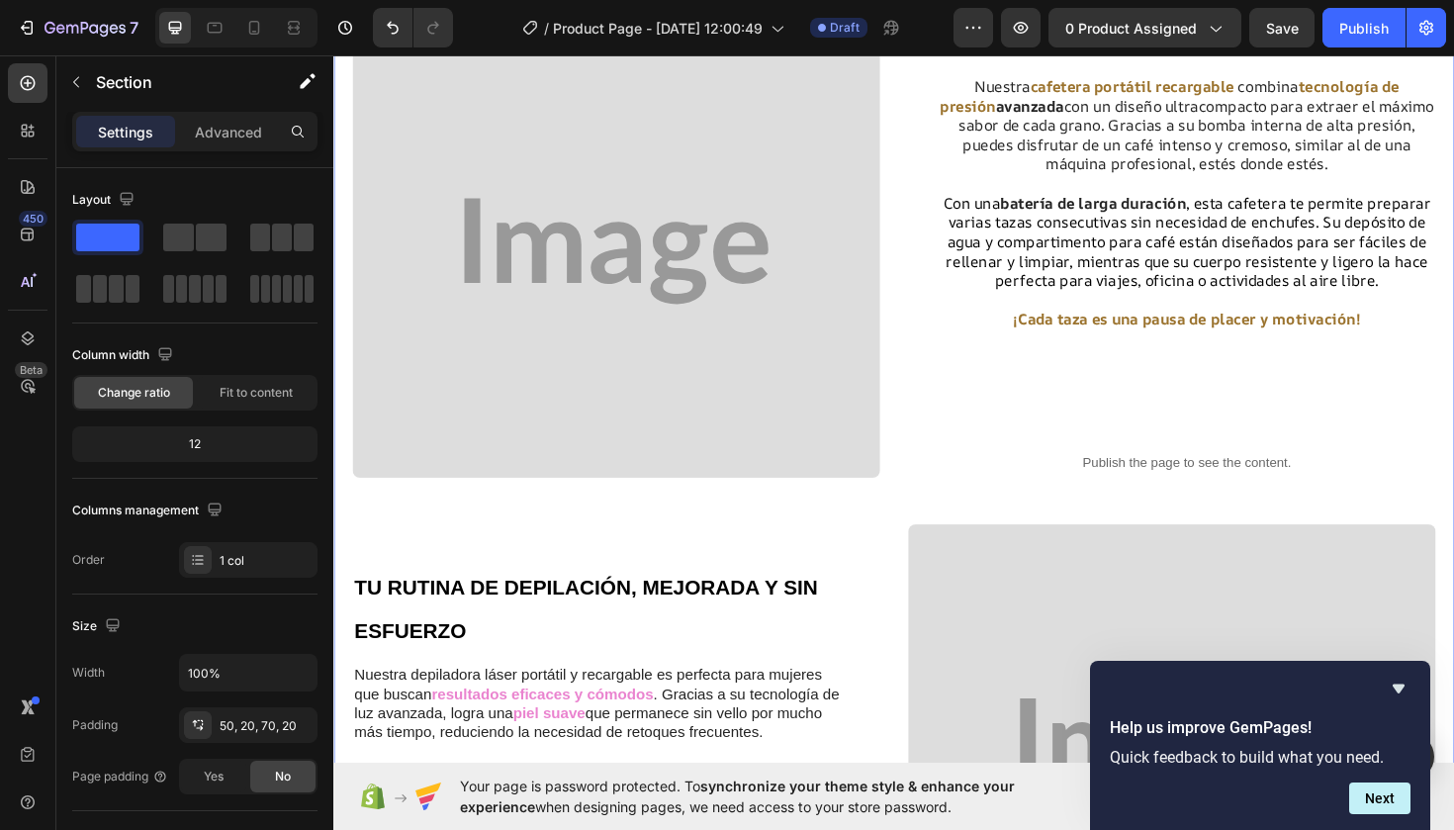
click at [903, 516] on div "Disfruta de tu Café favorito donde y cuando quieras Heading Con nuestra cafeter…" at bounding box center [926, 287] width 1147 height 1588
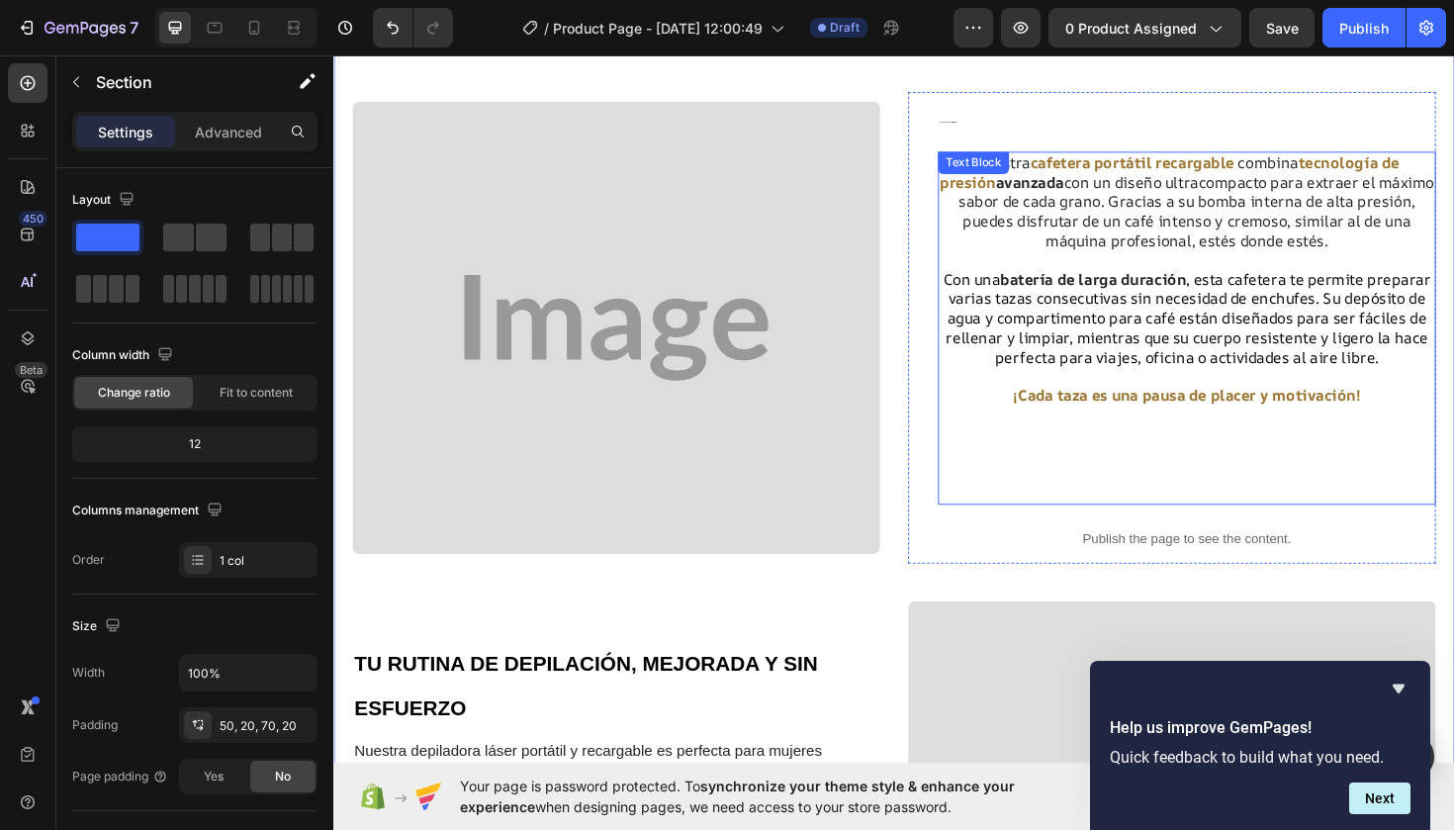
scroll to position [675, 0]
click at [1044, 182] on div "Nuestra cafetera portátil recargable combina tecnología de presión avanzada con…" at bounding box center [1236, 346] width 527 height 374
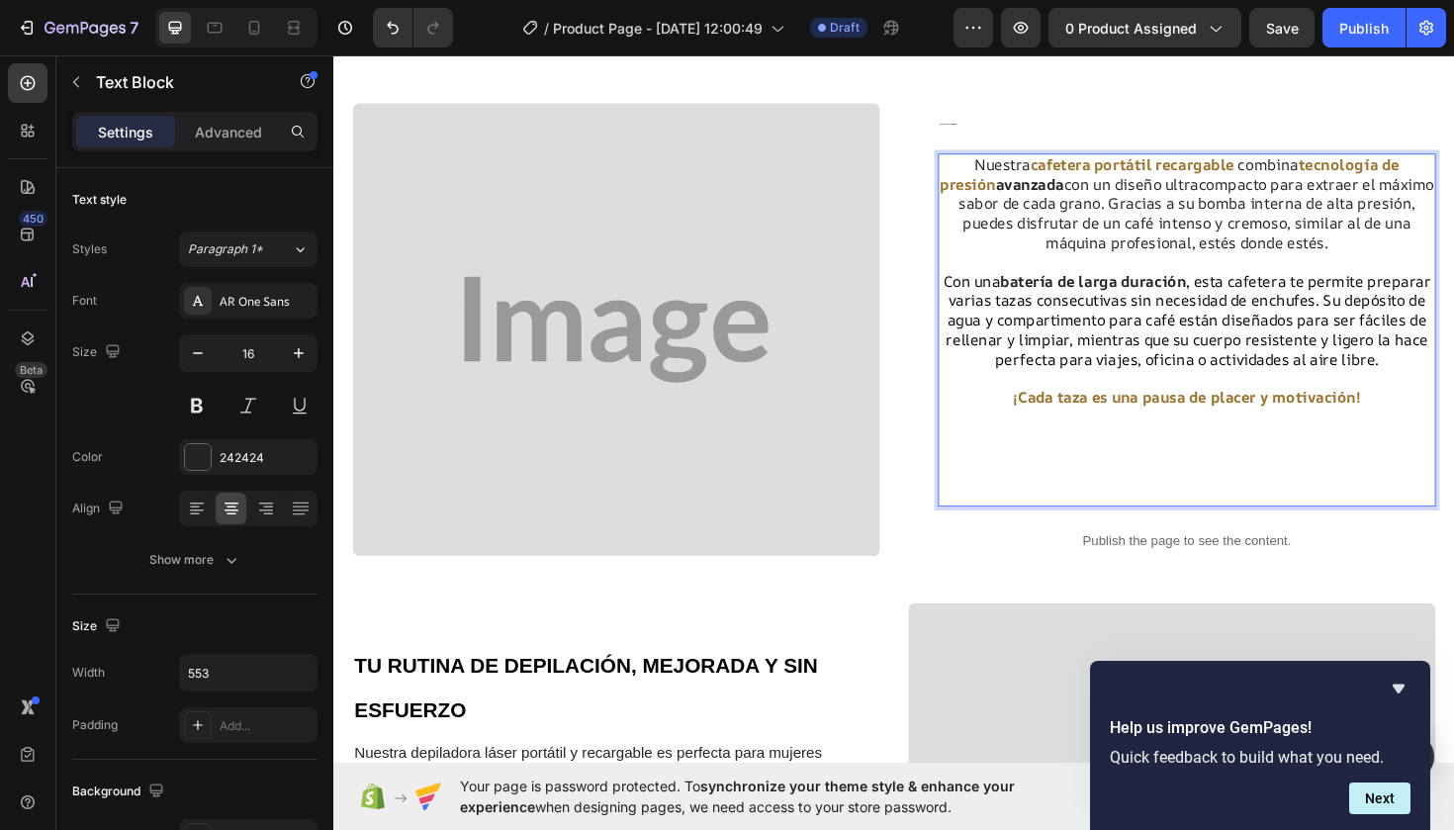
click at [1051, 190] on p "Nuestra cafetera portátil recargable combina tecnología de presión avanzada con…" at bounding box center [1236, 212] width 523 height 103
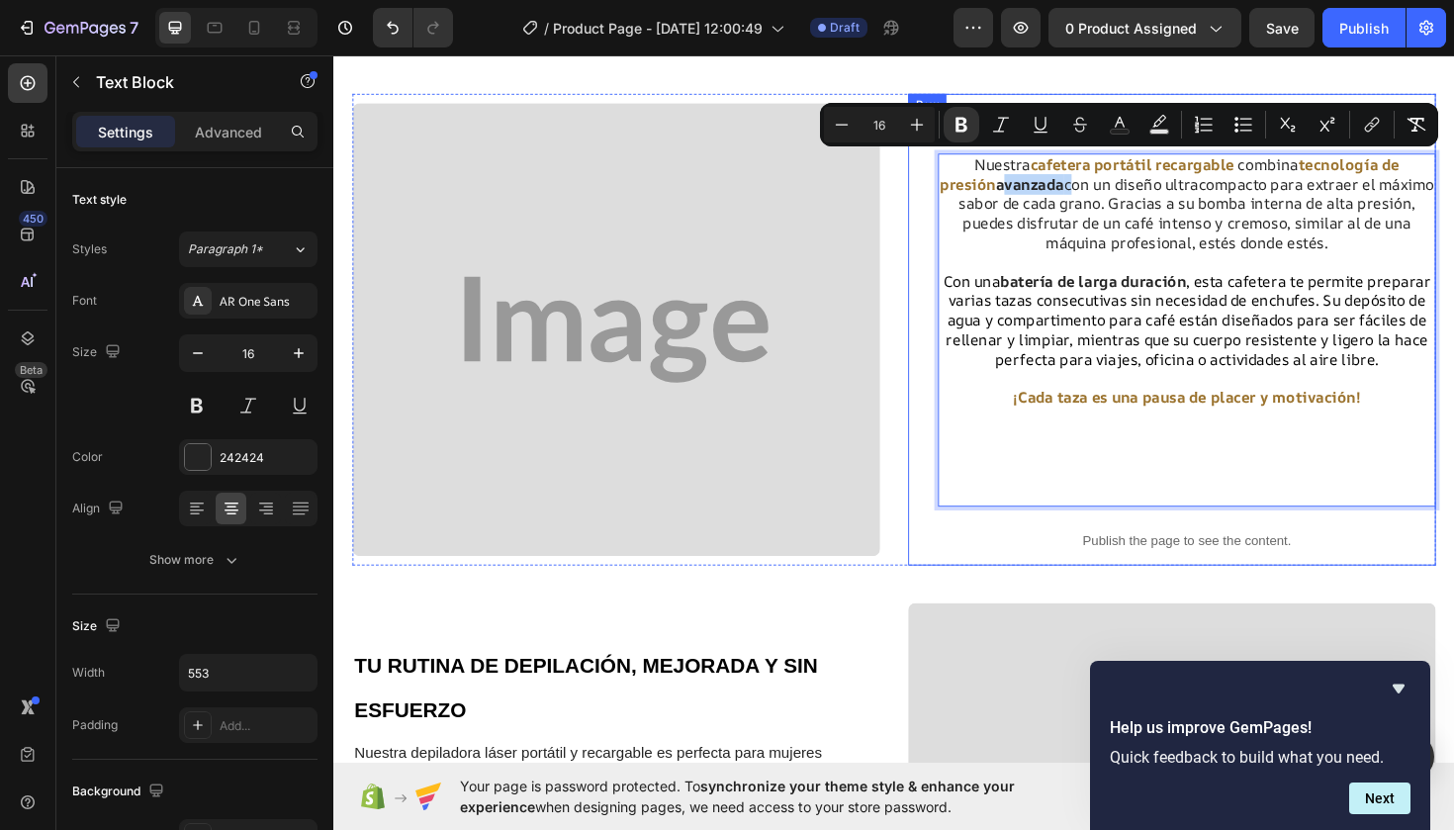
drag, startPoint x: 1051, startPoint y: 190, endPoint x: 969, endPoint y: 191, distance: 82.1
click at [969, 191] on div "ENERGÍA Y SABOR SIN LÍMITES Heading Nuestra cafetera portátil recargable combin…" at bounding box center [1221, 346] width 559 height 500
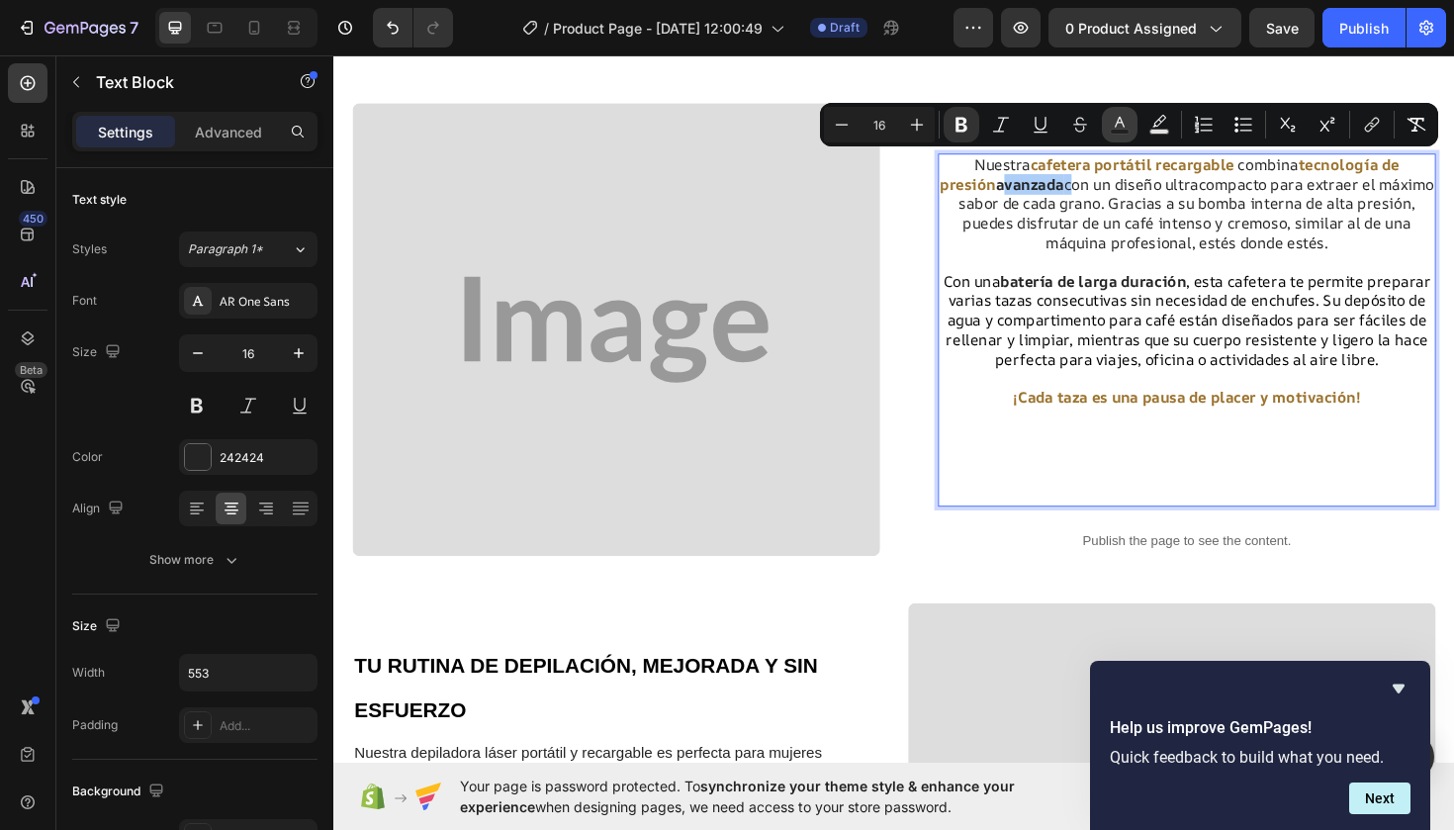
click at [1114, 128] on icon "Editor contextual toolbar" at bounding box center [1120, 125] width 20 height 20
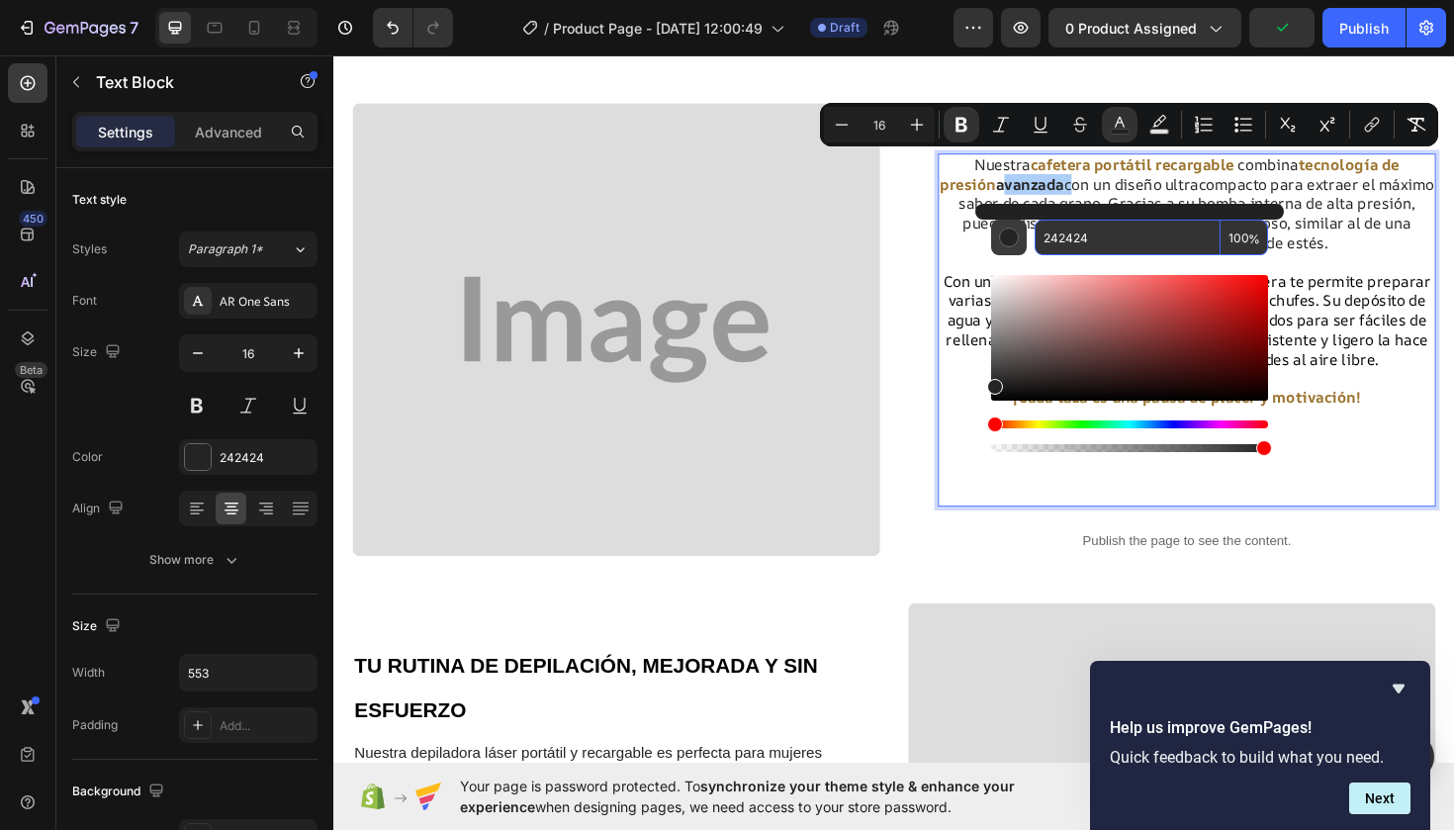
drag, startPoint x: 1110, startPoint y: 237, endPoint x: 1016, endPoint y: 241, distance: 94.1
click at [1016, 241] on div "242424 100 %" at bounding box center [1129, 238] width 277 height 36
paste input "9B732E"
type input "9B732E"
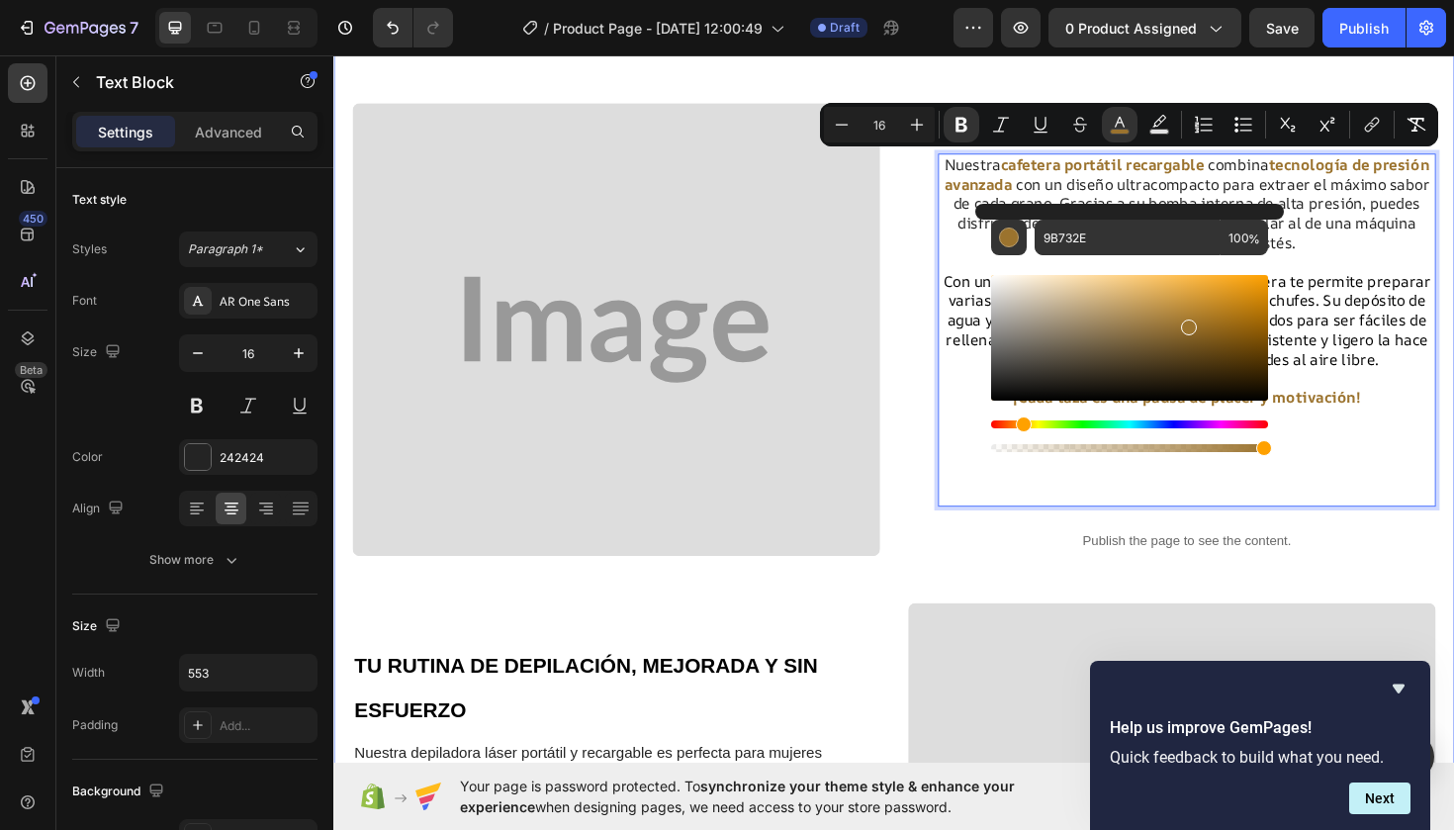
click at [914, 599] on div "Disfruta de tu Café favorito donde y cuando quieras Heading Con nuestra cafeter…" at bounding box center [926, 370] width 1147 height 1588
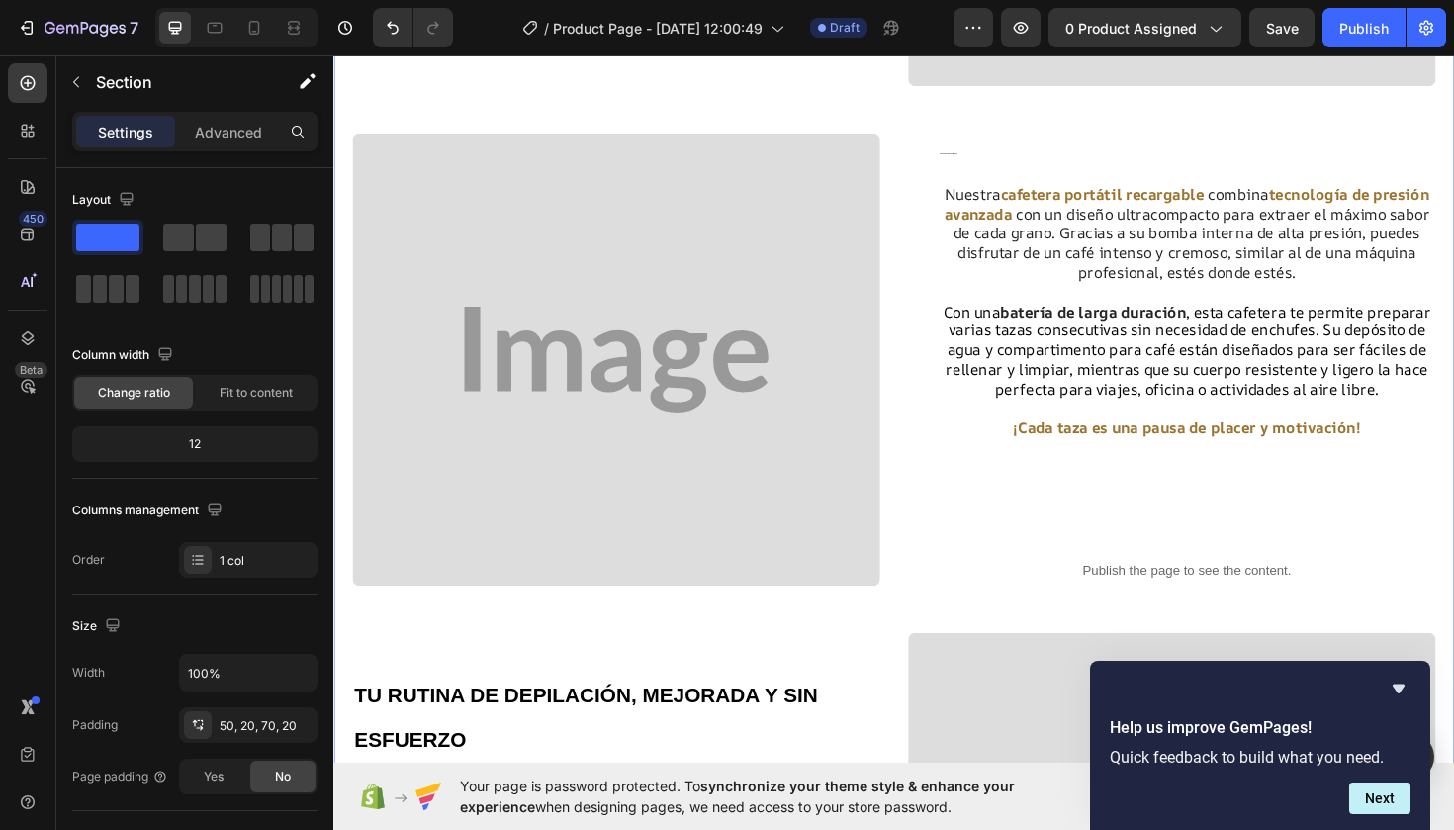
scroll to position [600, 0]
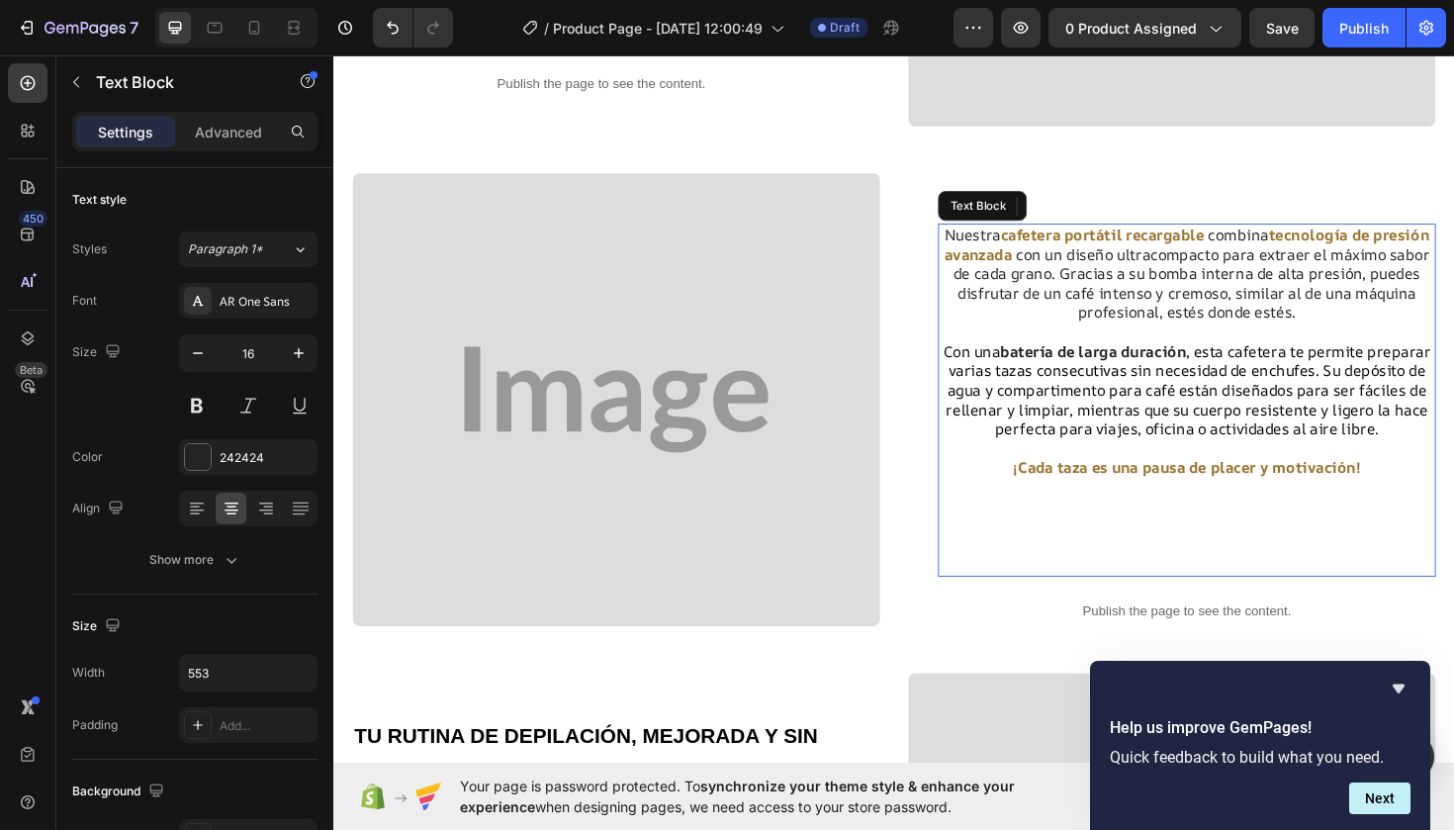
click at [1234, 363] on strong "batería de larga duración" at bounding box center [1138, 369] width 197 height 22
click at [1235, 364] on strong "batería de larga duración" at bounding box center [1138, 369] width 197 height 22
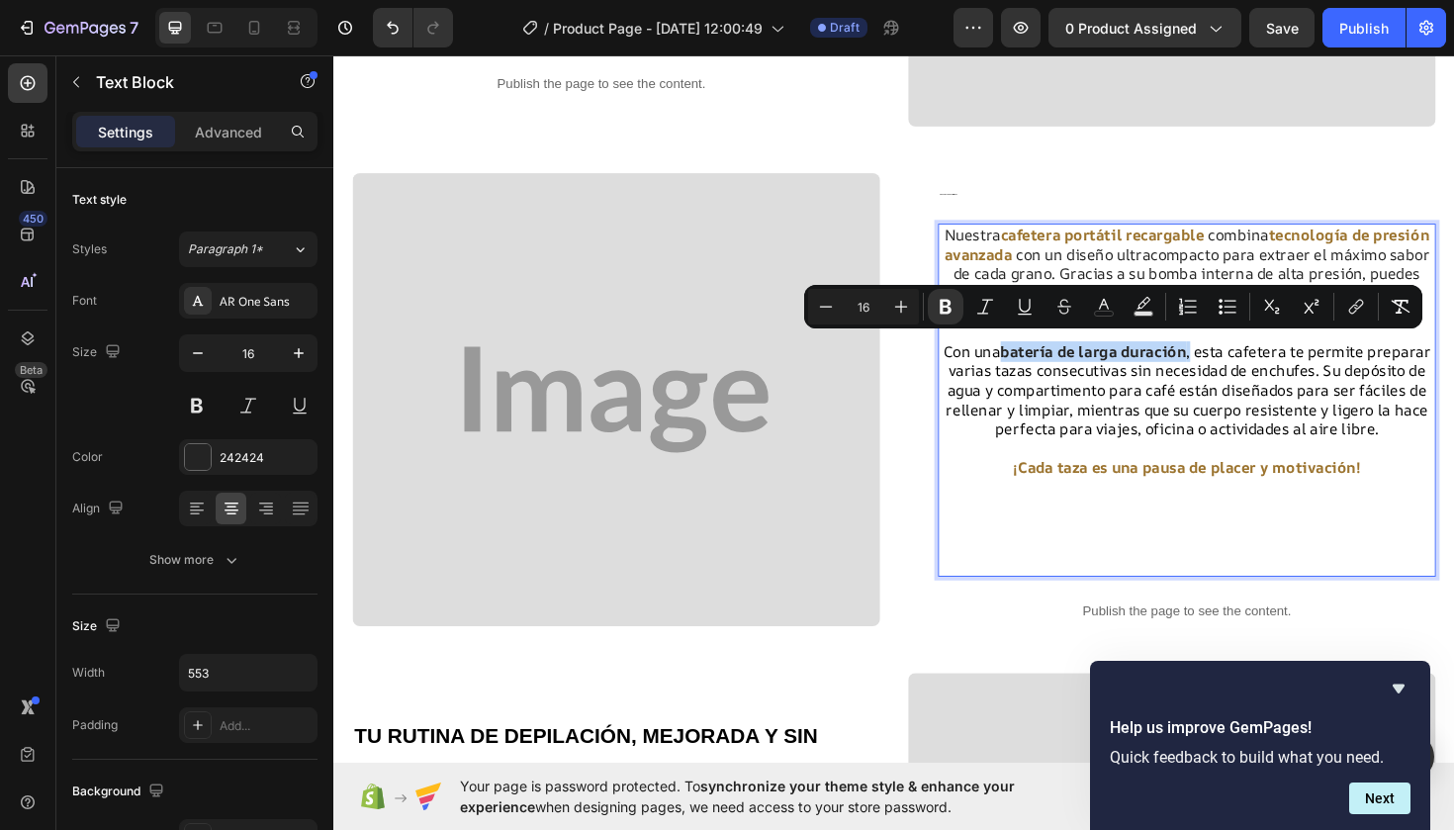
drag, startPoint x: 1235, startPoint y: 364, endPoint x: 1045, endPoint y: 364, distance: 190.9
click at [1045, 364] on strong "batería de larga duración" at bounding box center [1138, 369] width 197 height 22
click at [1104, 314] on icon "Editor contextual toolbar" at bounding box center [1104, 307] width 20 height 20
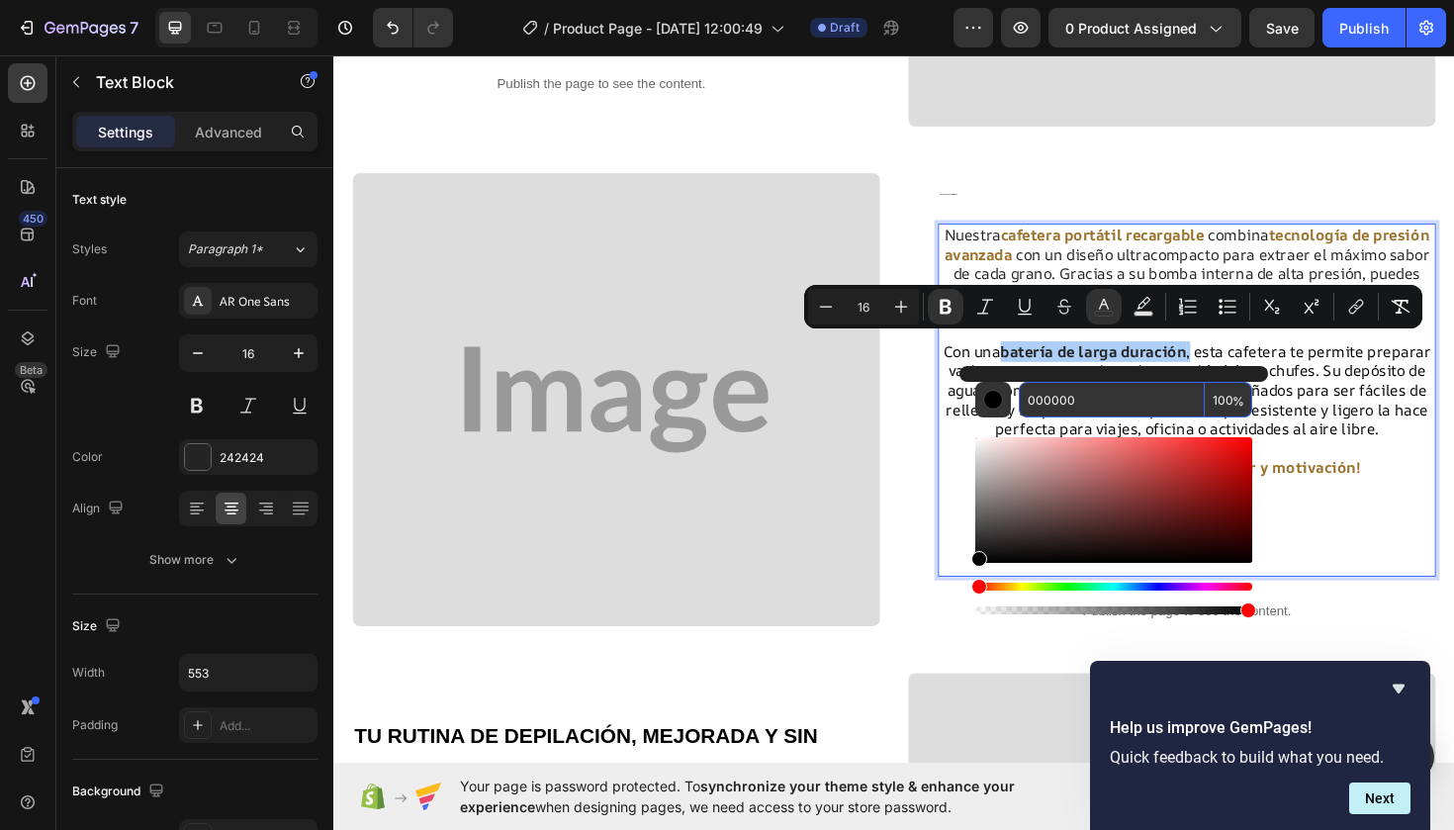
paste input "9B732E"
type input "9B732E"
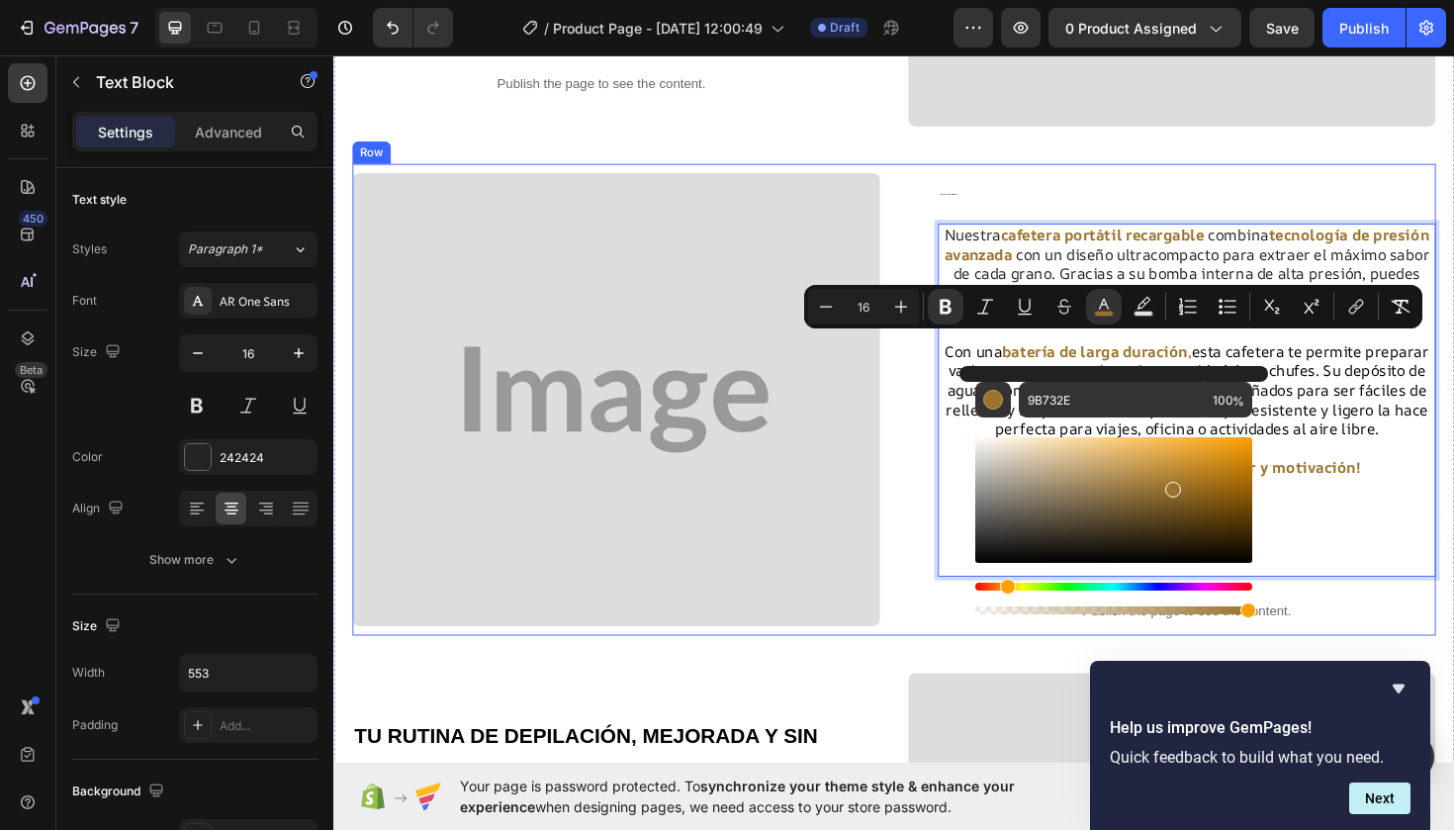
click at [935, 482] on div "ENERGÍA Y SABOR SIN LÍMITES Heading Nuestra cafetera portátil recargable combin…" at bounding box center [926, 420] width 1147 height 500
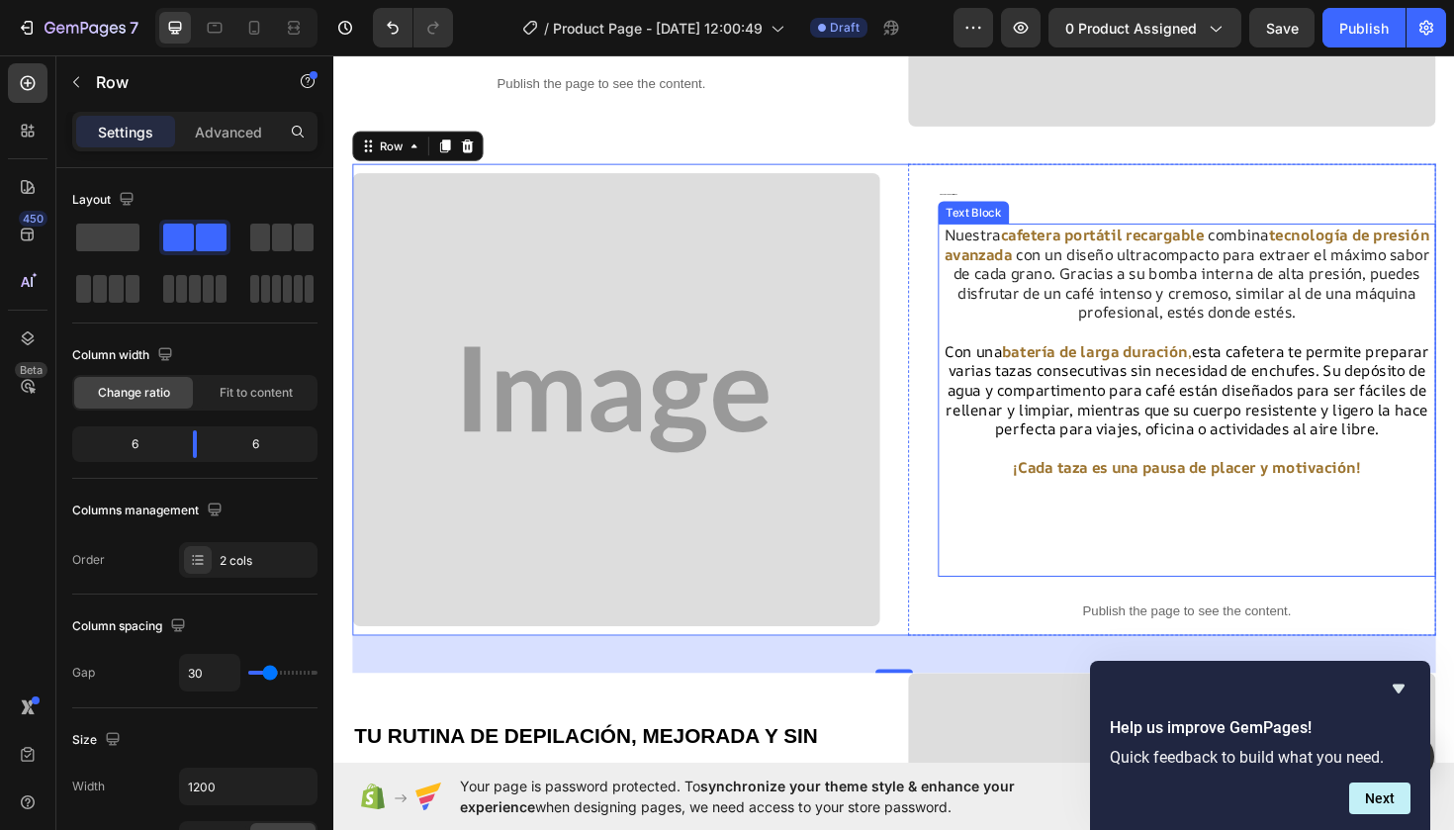
click at [1270, 261] on p "Nuestra cafetera portátil recargable combina tecnología de presión avanzada con…" at bounding box center [1236, 286] width 523 height 103
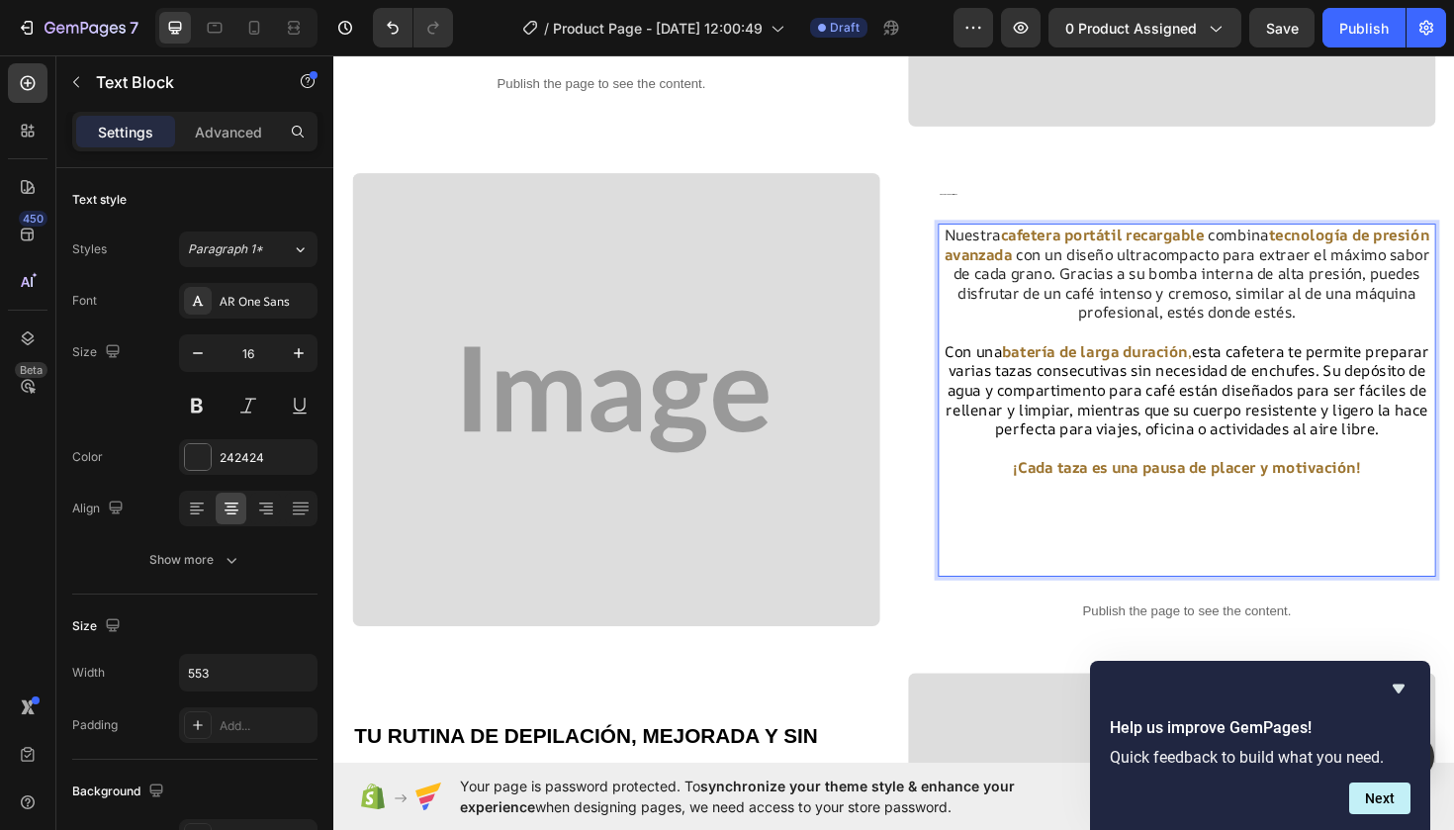
click at [1270, 268] on p "Nuestra cafetera portátil recargable combina tecnología de presión avanzada con…" at bounding box center [1236, 286] width 523 height 103
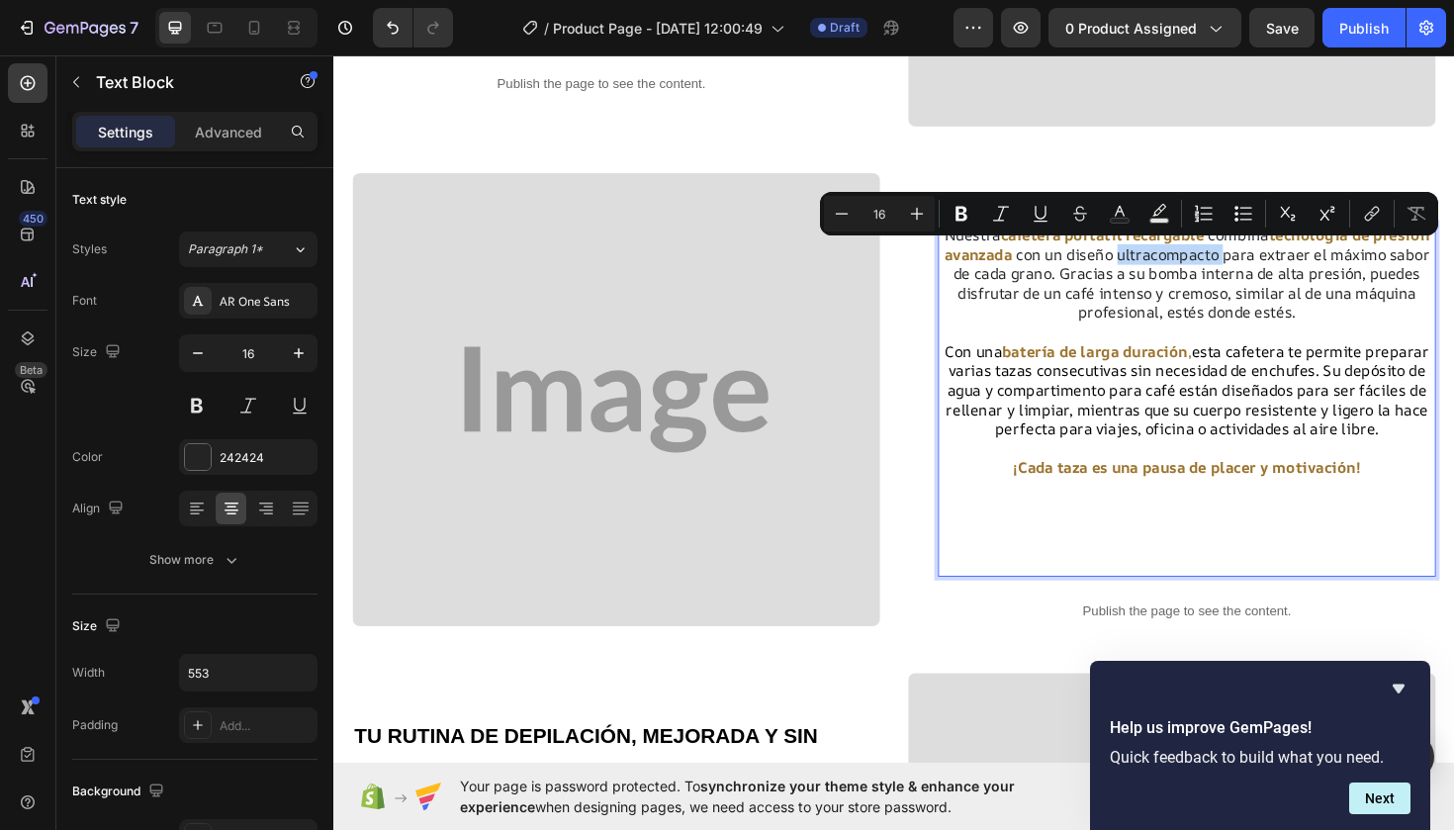
drag, startPoint x: 1270, startPoint y: 268, endPoint x: 1190, endPoint y: 268, distance: 80.1
click at [1190, 268] on p "Nuestra cafetera portátil recargable combina tecnología de presión avanzada con…" at bounding box center [1236, 286] width 523 height 103
click at [957, 214] on icon "Editor contextual toolbar" at bounding box center [962, 214] width 12 height 15
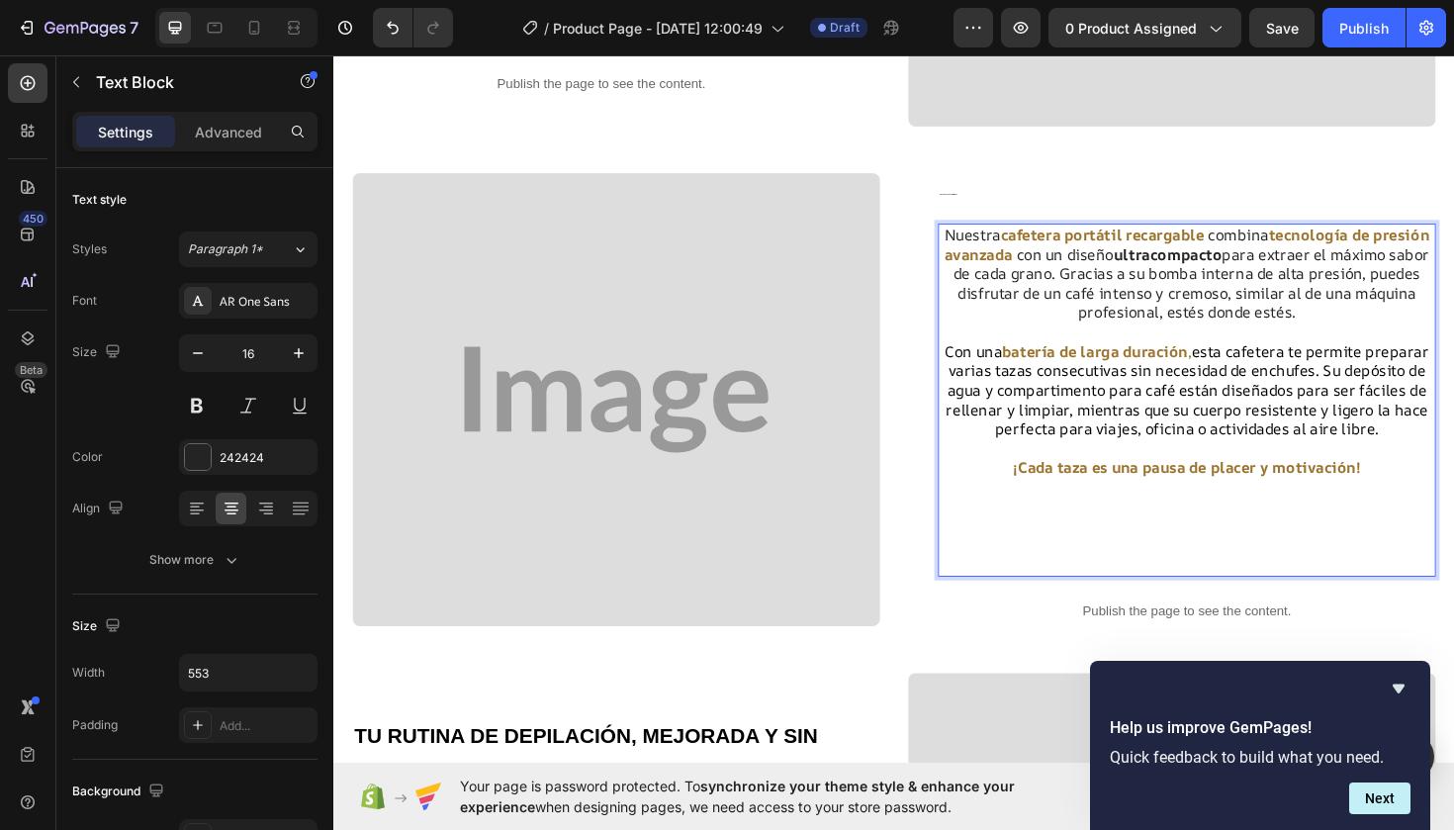
click at [1272, 260] on strong "ultracompacto" at bounding box center [1216, 266] width 115 height 22
drag, startPoint x: 1272, startPoint y: 260, endPoint x: 1174, endPoint y: 262, distance: 97.9
click at [1174, 262] on strong "ultracompacto" at bounding box center [1216, 266] width 115 height 22
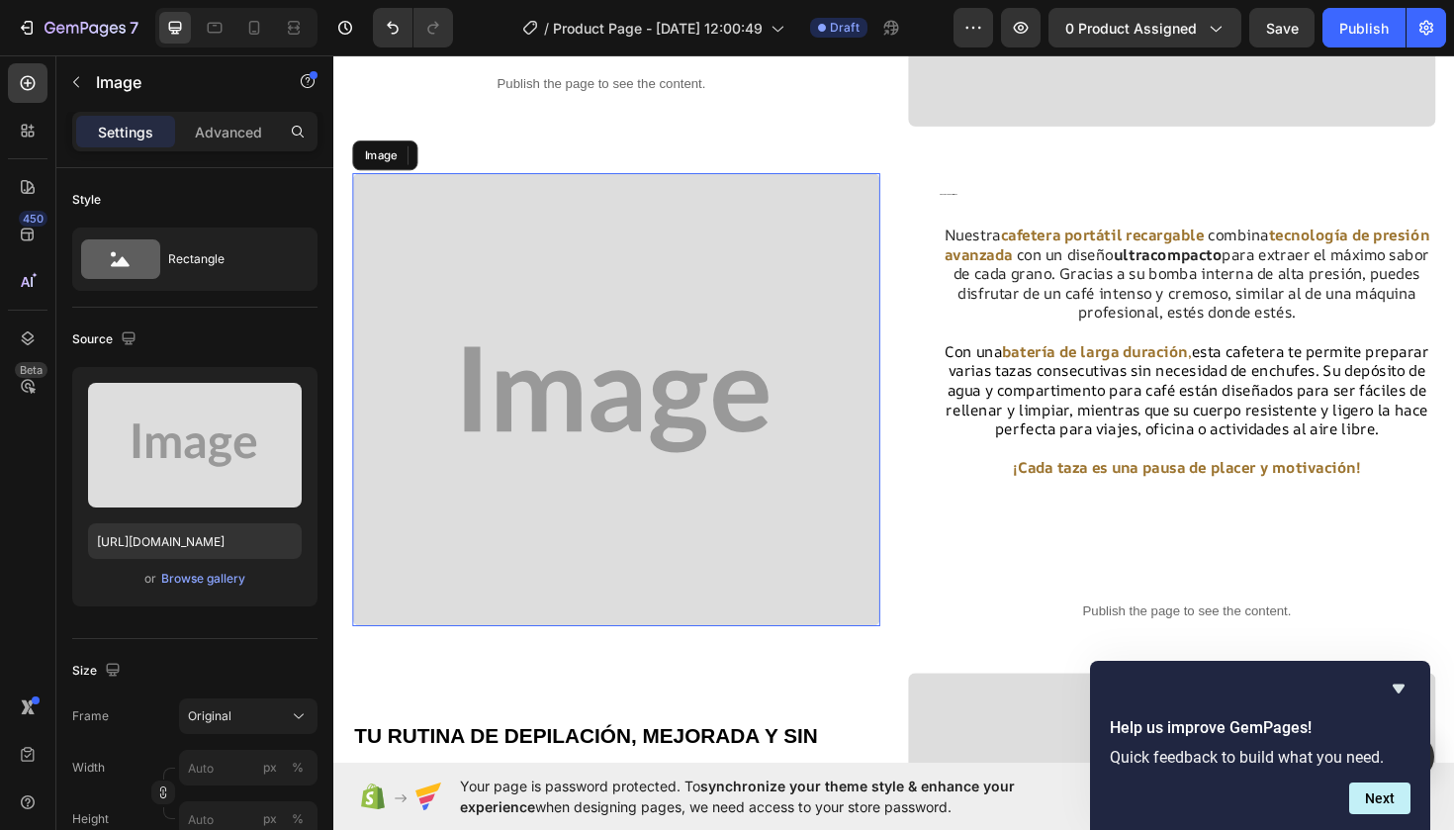
click at [832, 365] on img at bounding box center [632, 420] width 559 height 481
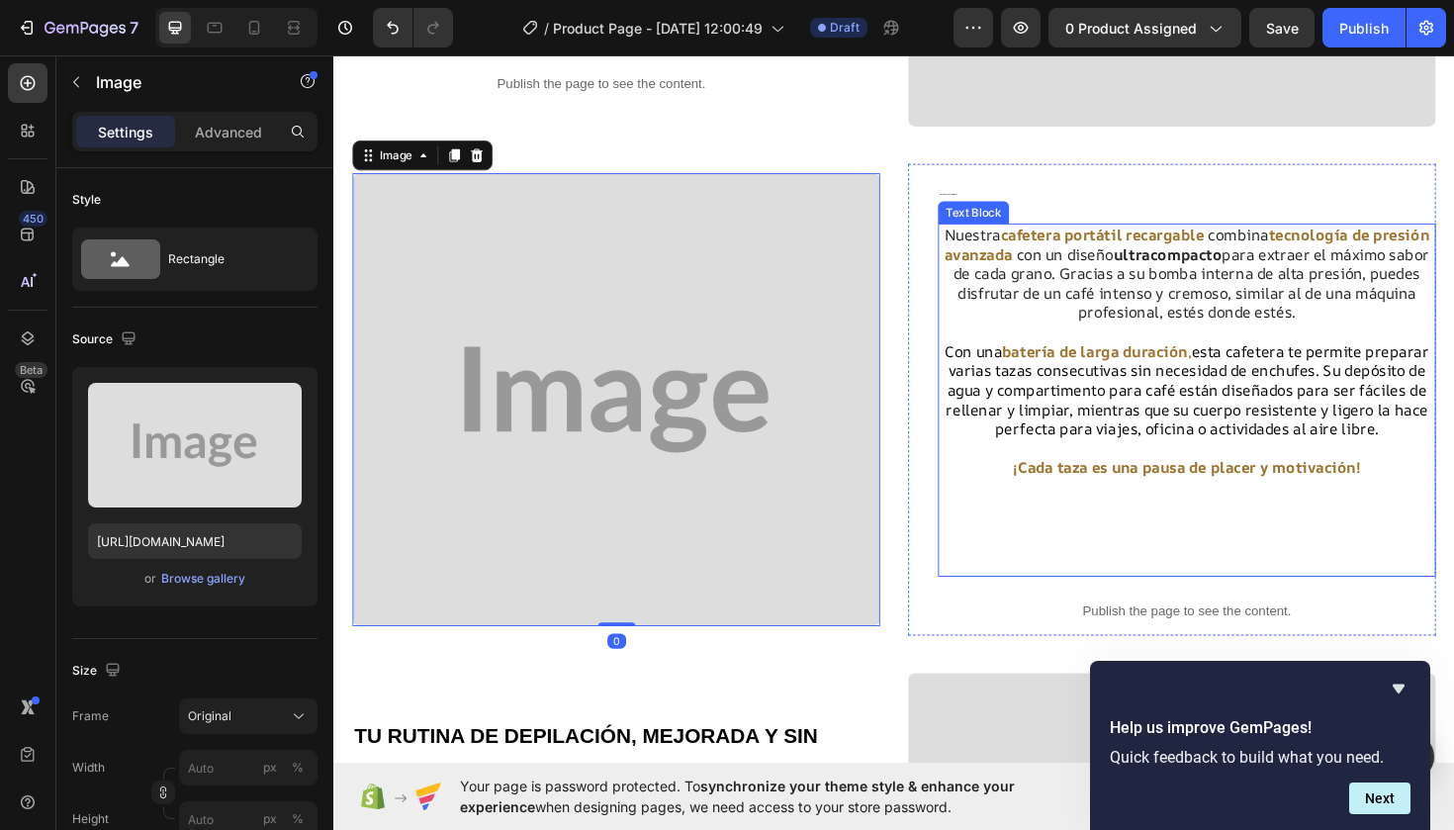
click at [1256, 267] on strong "ultracompacto" at bounding box center [1216, 266] width 115 height 22
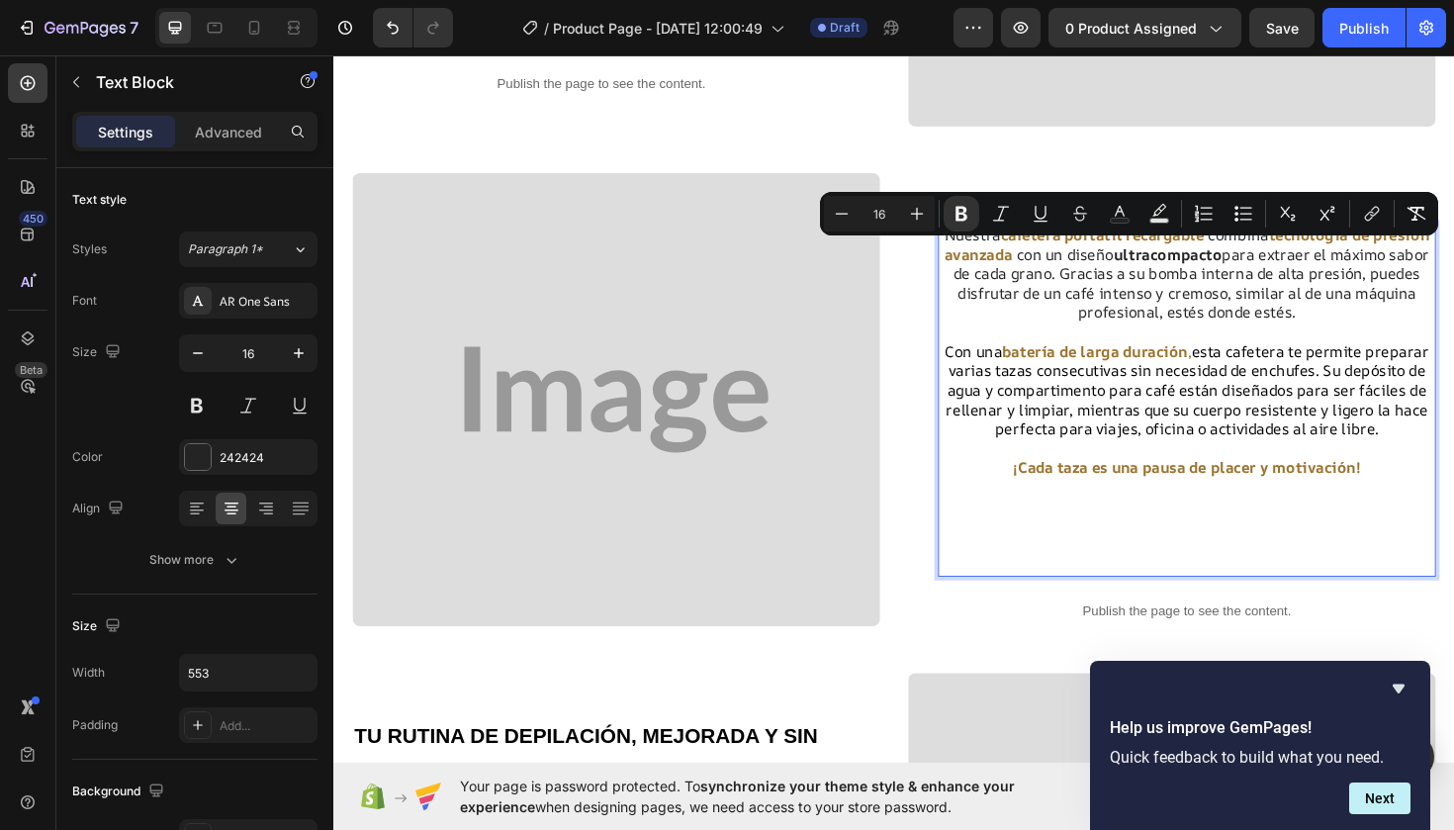
drag, startPoint x: 1272, startPoint y: 266, endPoint x: 1159, endPoint y: 266, distance: 112.8
click at [1116, 210] on icon "Editor contextual toolbar" at bounding box center [1120, 214] width 20 height 20
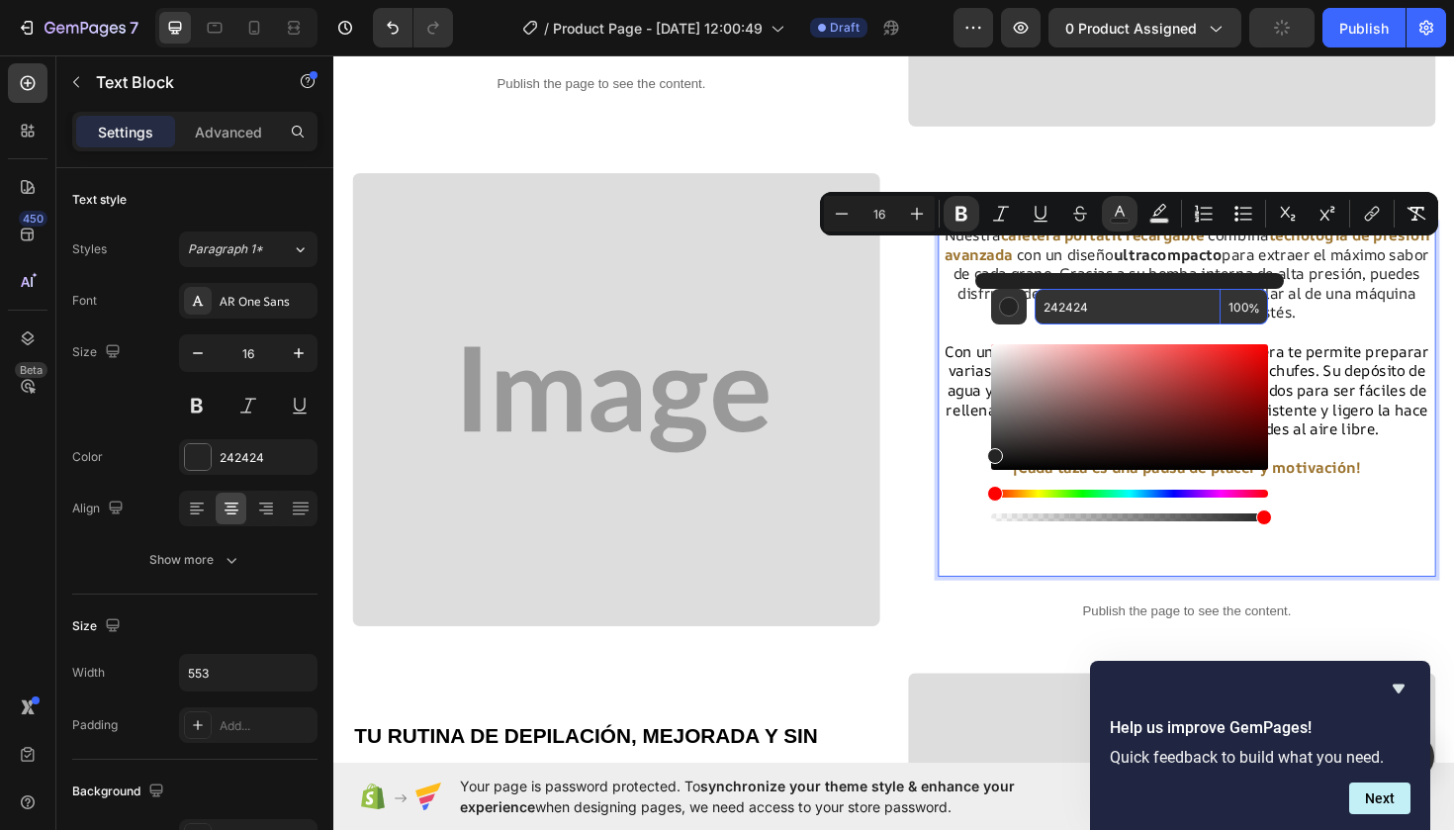
drag, startPoint x: 1093, startPoint y: 308, endPoint x: 1029, endPoint y: 314, distance: 64.6
click at [1027, 314] on div "242424 100 %" at bounding box center [1129, 307] width 277 height 36
paste input "9B732E"
type input "9B732E"
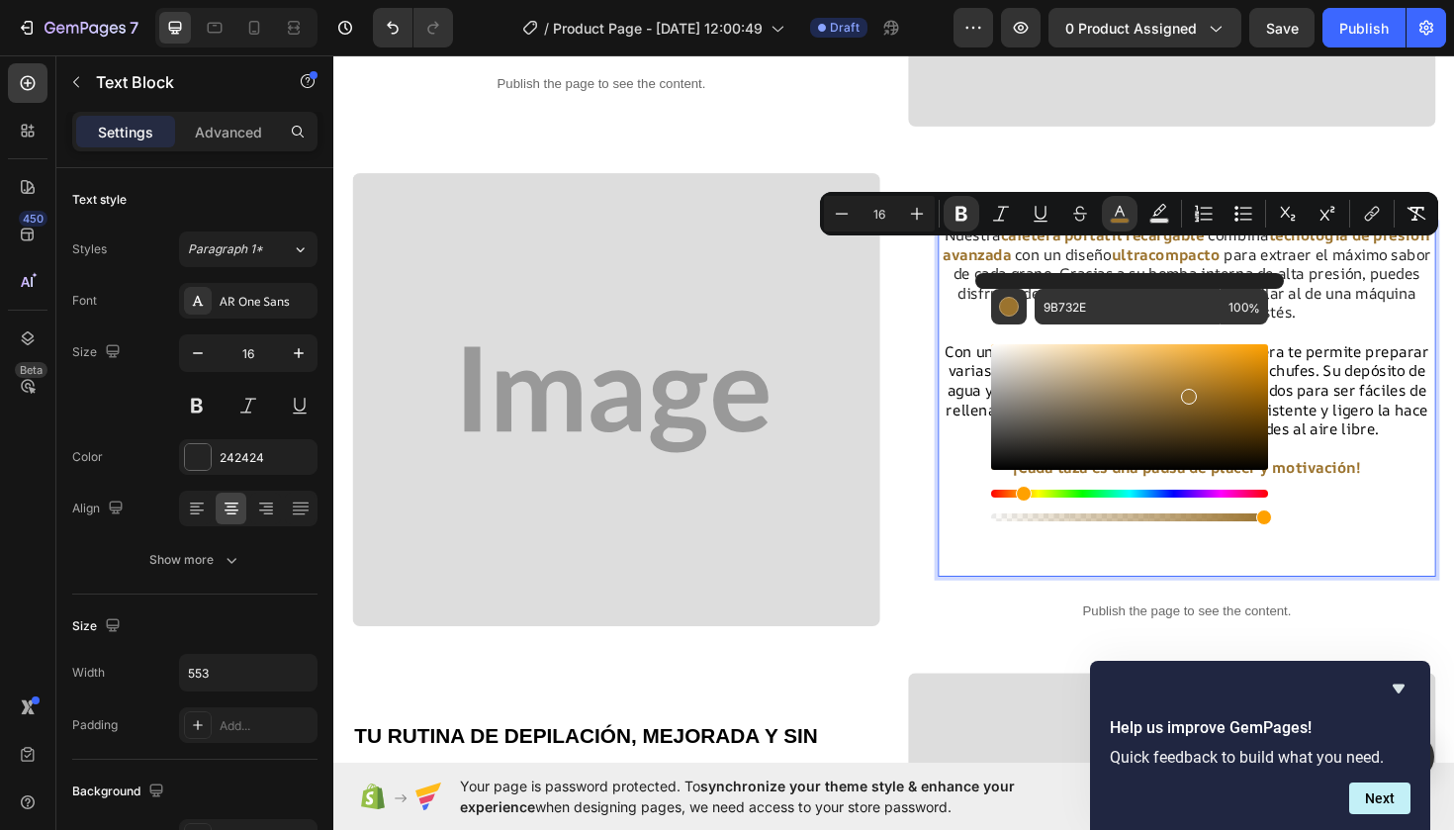
click at [1453, 566] on p "Rich Text Editor. Editing area: main" at bounding box center [1236, 553] width 523 height 103
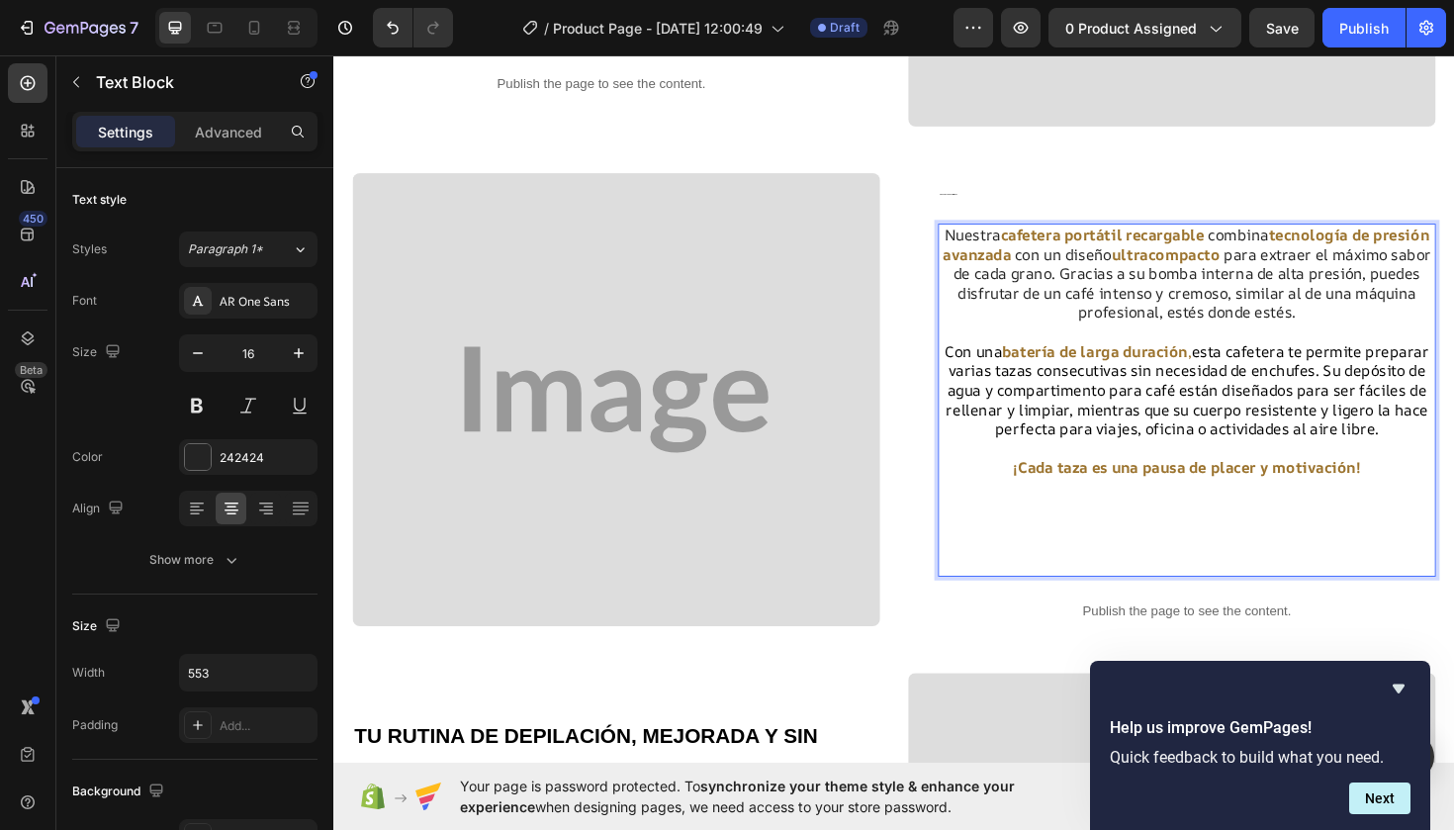
click at [1274, 304] on p "Nuestra cafetera portátil recargable combina tecnología de presión avanzada con…" at bounding box center [1236, 286] width 523 height 103
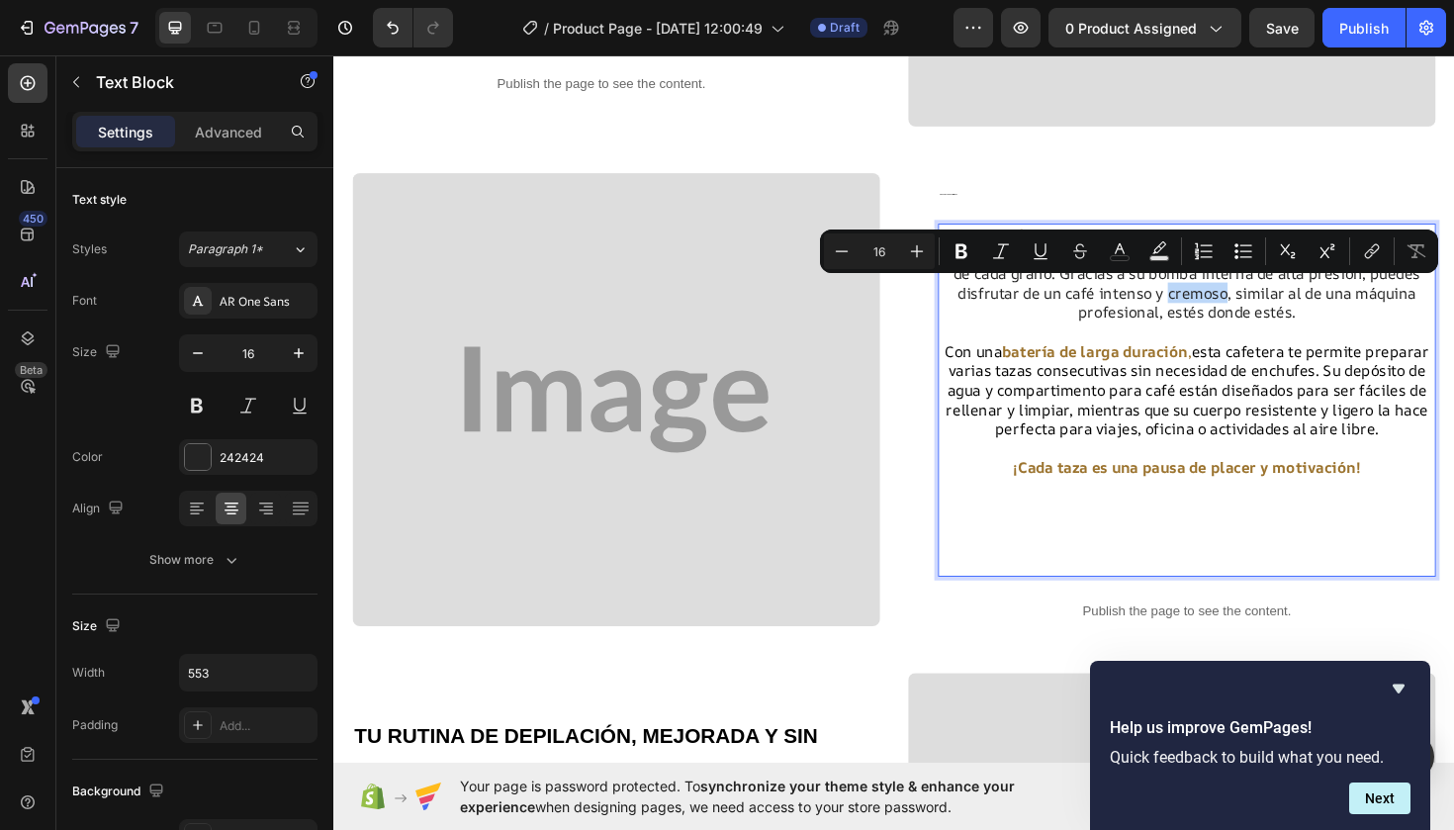
drag, startPoint x: 1274, startPoint y: 304, endPoint x: 1217, endPoint y: 308, distance: 57.5
click at [1216, 308] on p "Nuestra cafetera portátil recargable combina tecnología de presión avanzada con…" at bounding box center [1236, 286] width 523 height 103
click at [1125, 251] on icon "Editor contextual toolbar" at bounding box center [1120, 251] width 20 height 20
type input "242424"
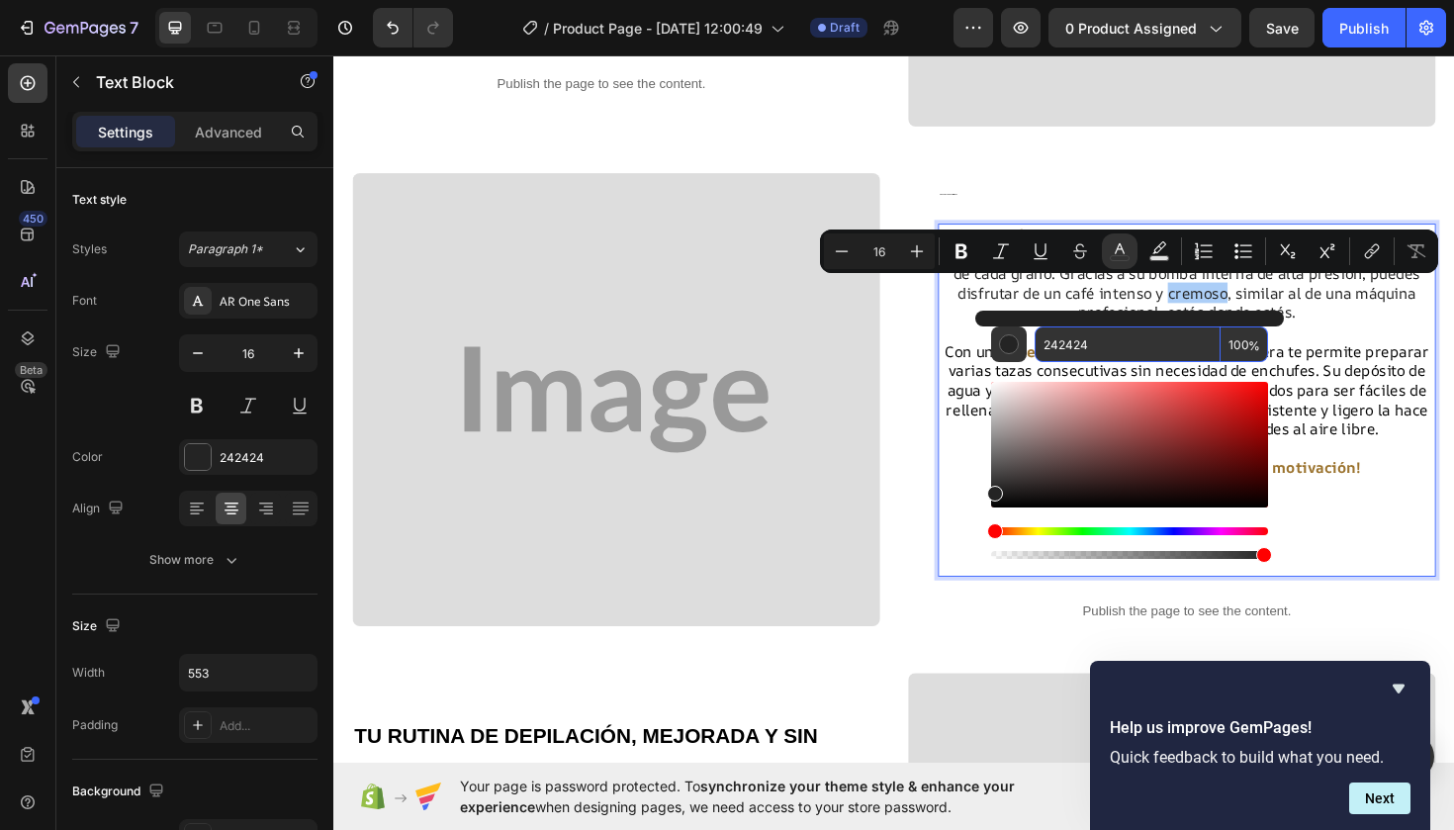
drag, startPoint x: 1122, startPoint y: 350, endPoint x: 1035, endPoint y: 347, distance: 87.1
click at [1035, 346] on input "242424" at bounding box center [1128, 344] width 186 height 36
drag, startPoint x: 1099, startPoint y: 343, endPoint x: 1043, endPoint y: 343, distance: 56.4
click at [1043, 343] on input "242424" at bounding box center [1128, 344] width 186 height 36
type input "242424"
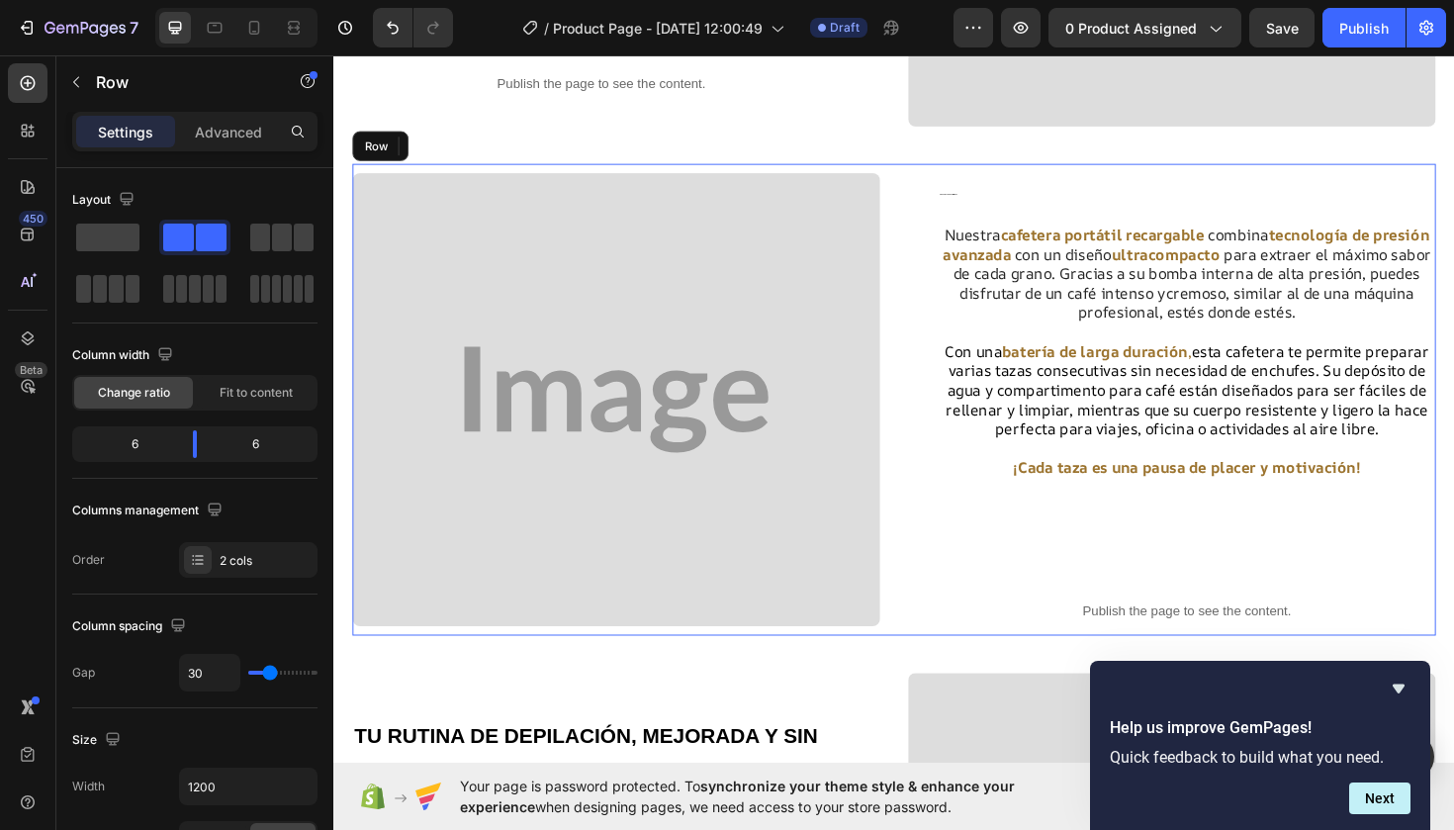
click at [934, 425] on div "ENERGÍA Y SABOR SIN LÍMITES Heading Nuestra cafetera portátil recargable combin…" at bounding box center [926, 420] width 1147 height 500
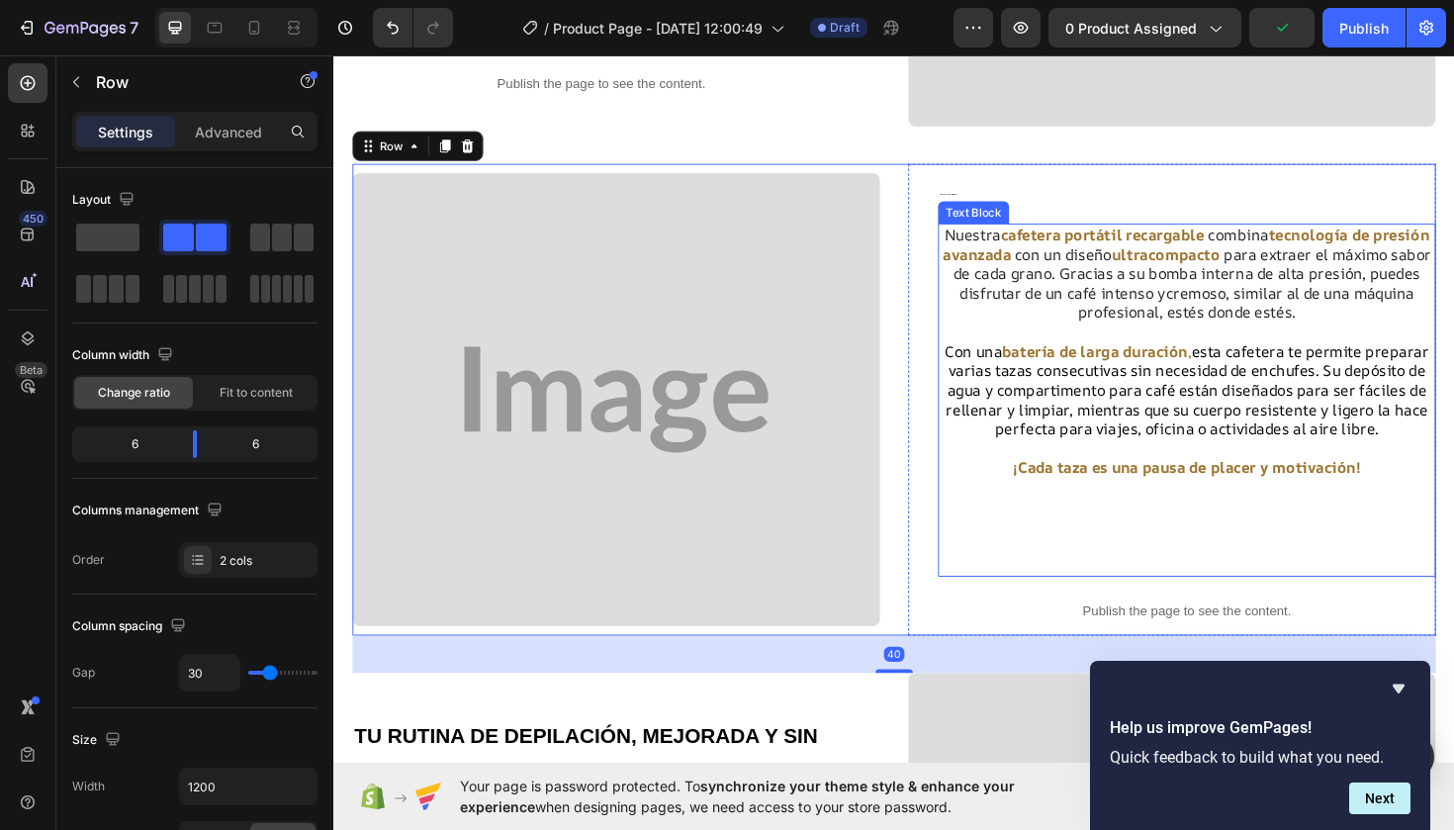
click at [1236, 264] on strong "ultracompacto" at bounding box center [1214, 266] width 115 height 22
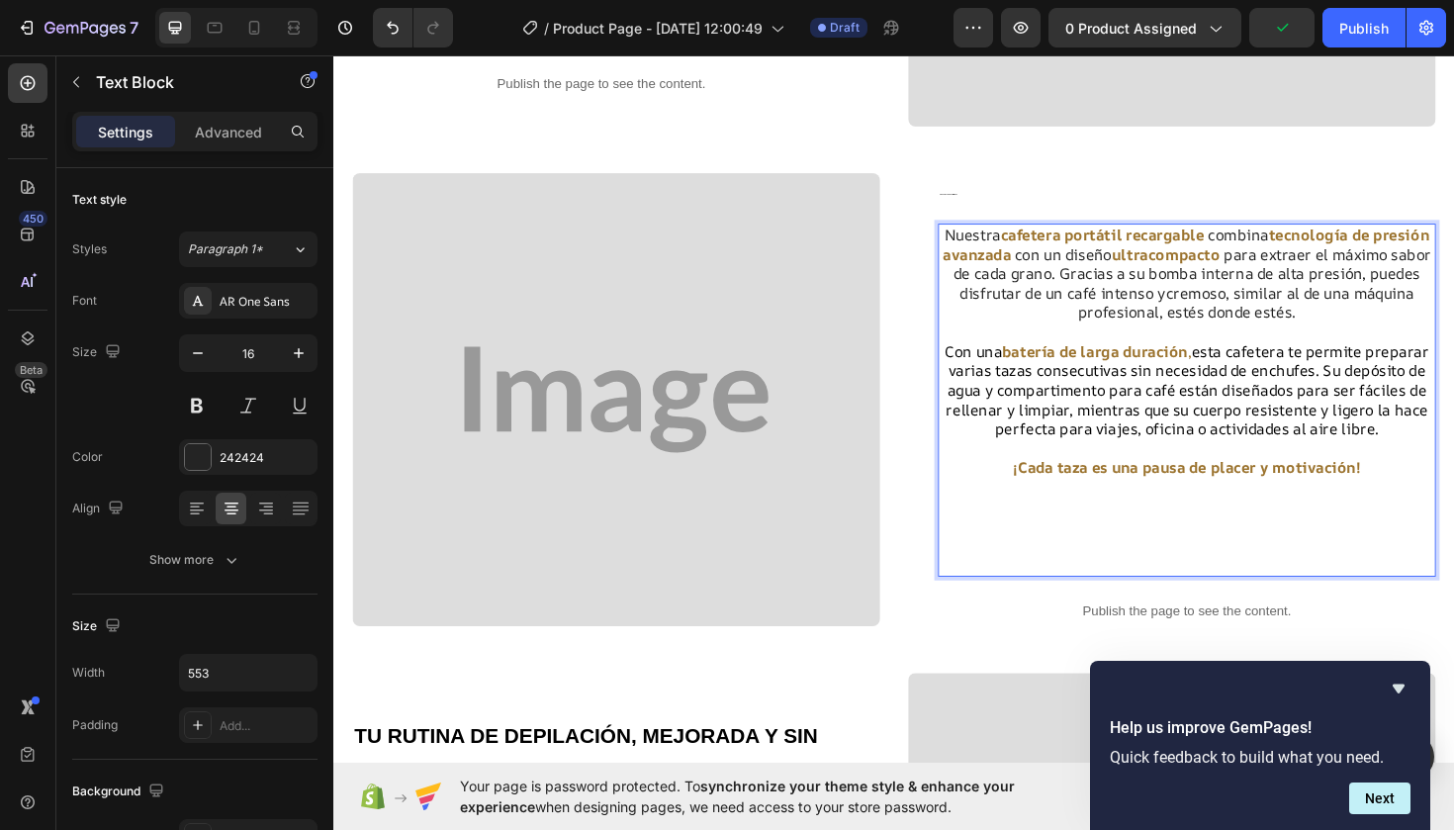
click at [1261, 264] on strong "ultracompacto" at bounding box center [1214, 266] width 115 height 22
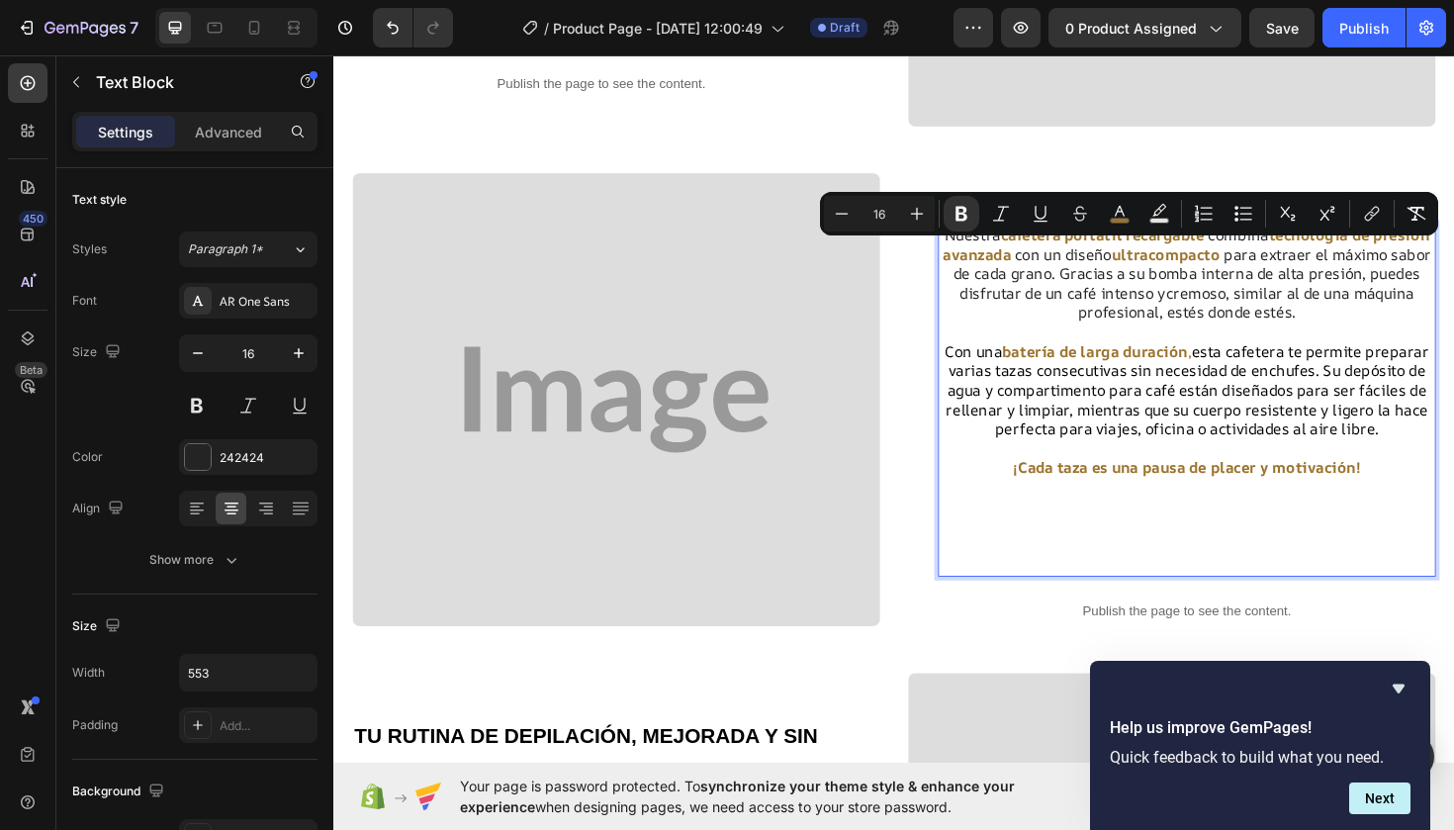
drag, startPoint x: 1272, startPoint y: 264, endPoint x: 1159, endPoint y: 271, distance: 113.0
click at [1159, 271] on strong "ultracompacto" at bounding box center [1214, 266] width 115 height 22
click at [1114, 219] on rect "Editor contextual toolbar" at bounding box center [1120, 221] width 19 height 5
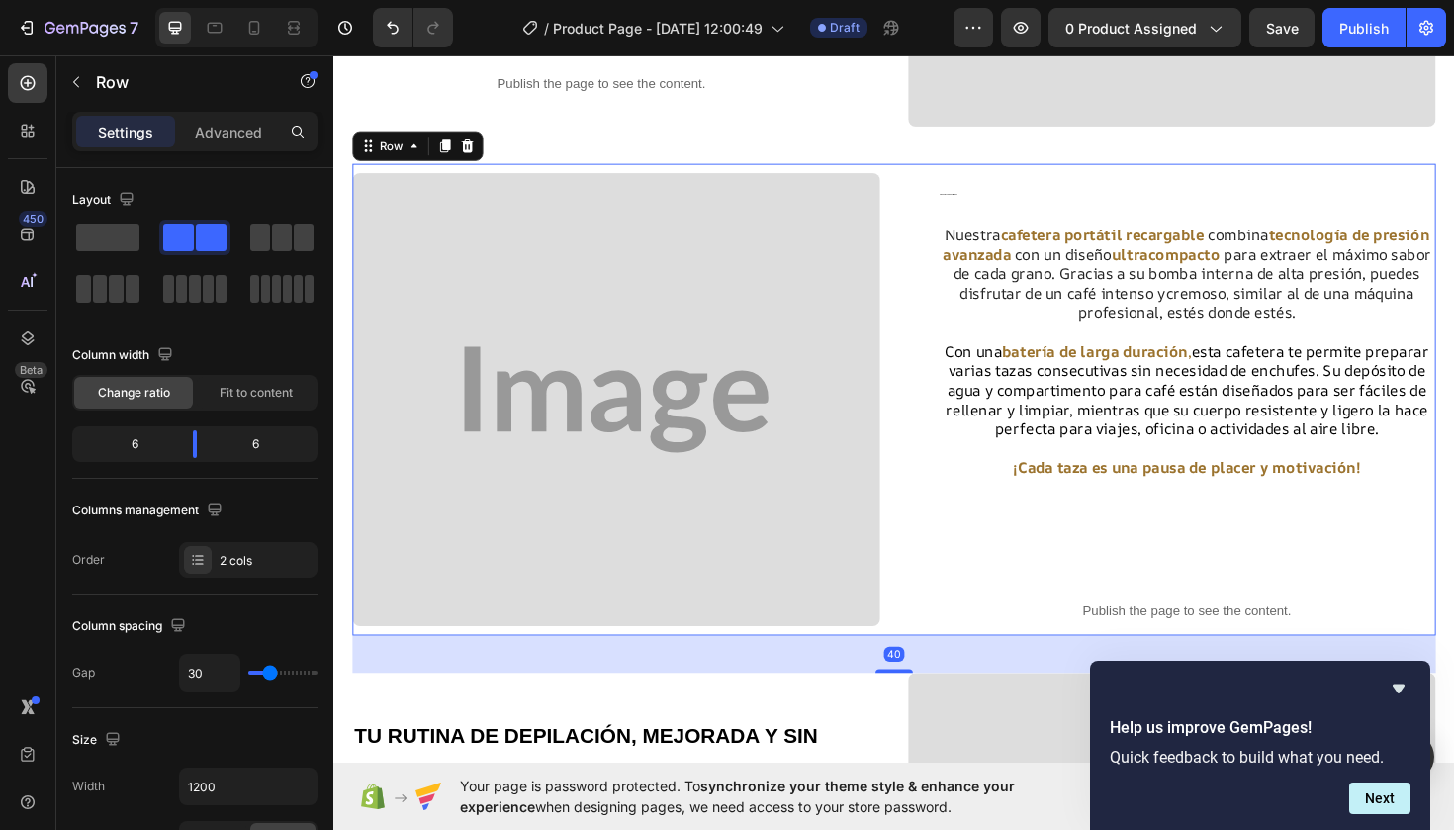
click at [933, 325] on div "ENERGÍA Y SABOR SIN LÍMITES Heading Nuestra cafetera portátil recargable combin…" at bounding box center [926, 420] width 1147 height 500
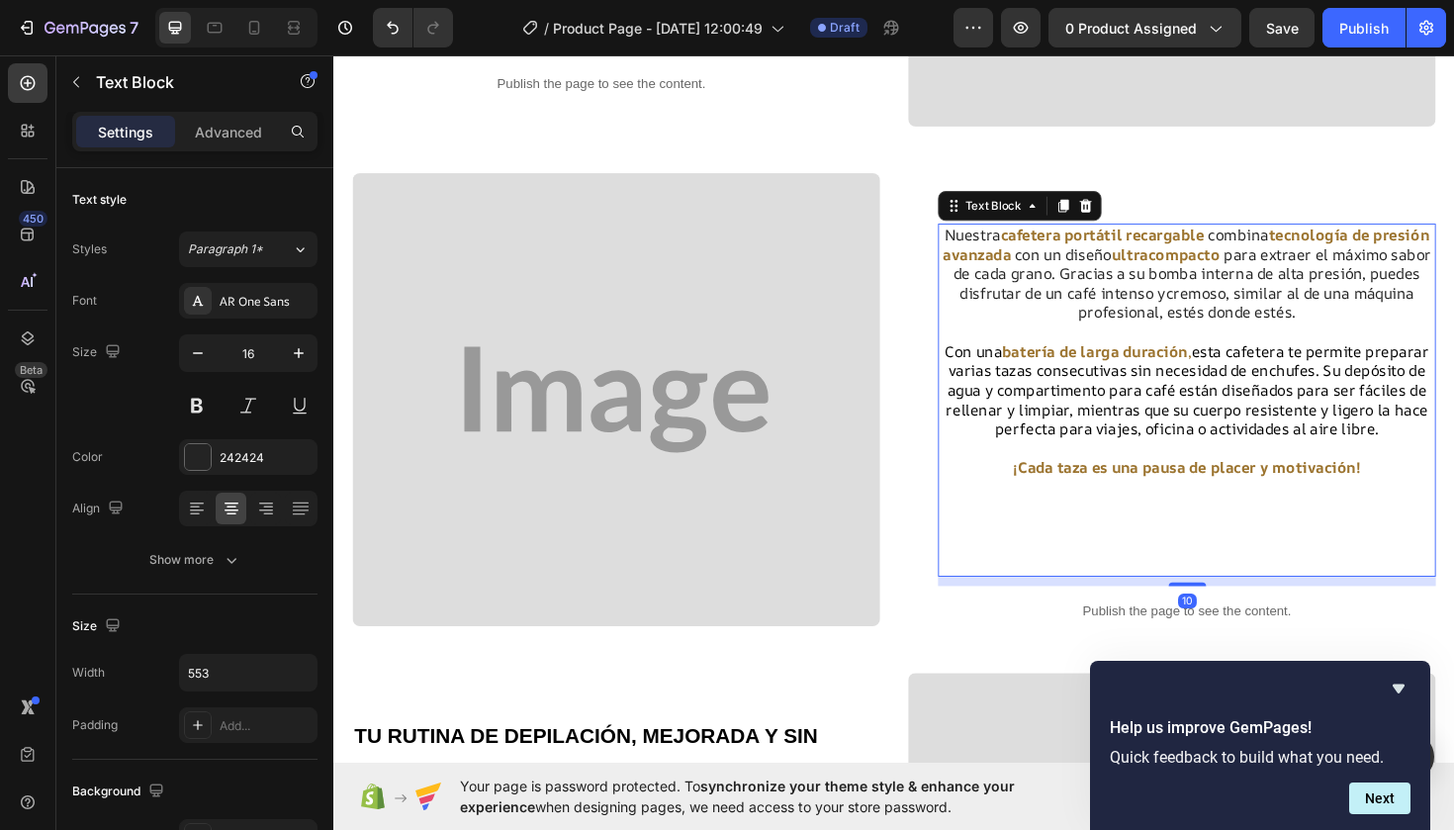
click at [1267, 306] on span "cremoso" at bounding box center [1246, 307] width 63 height 22
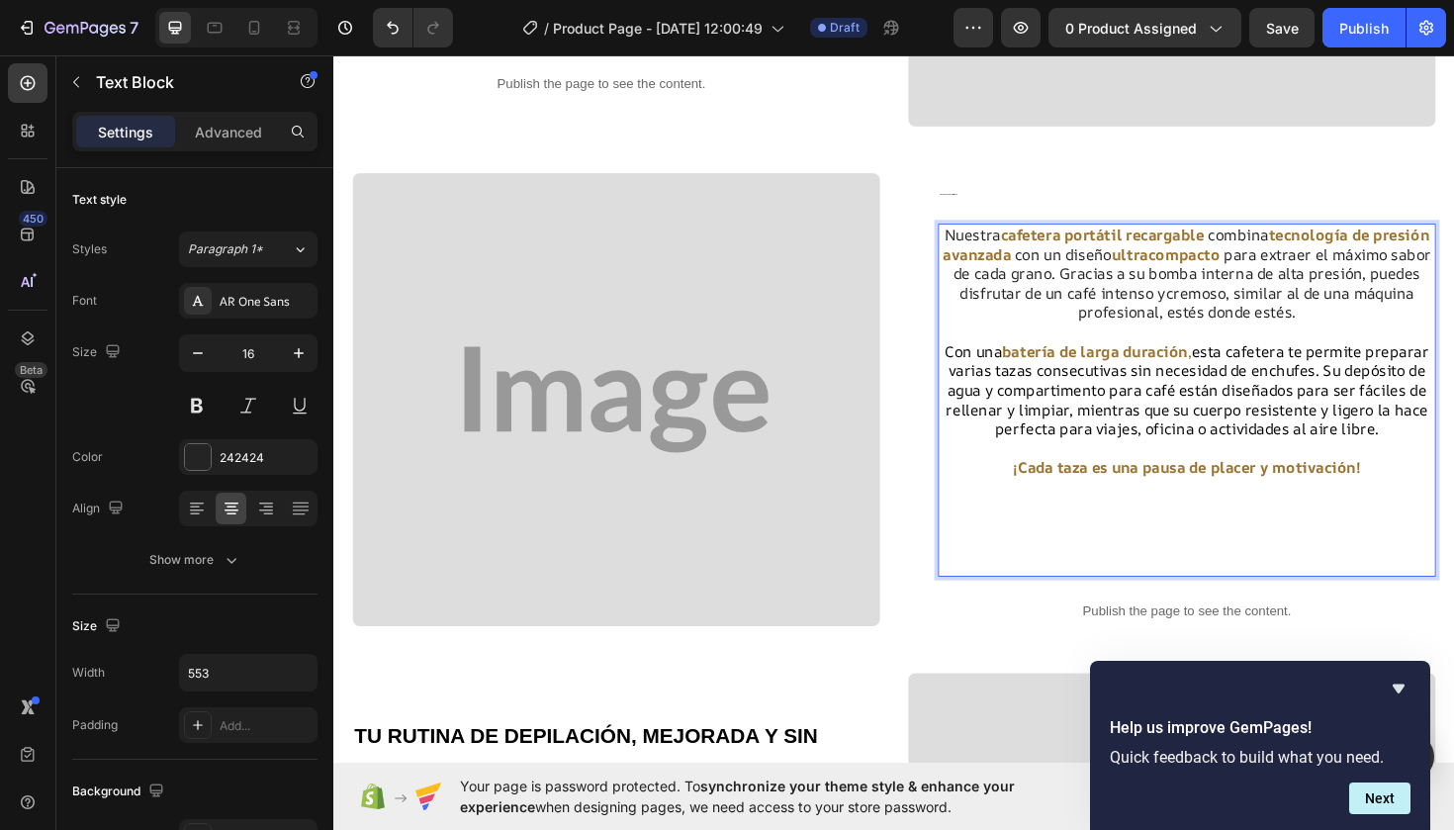
click at [1279, 306] on p "Nuestra cafetera portátil recargable combina tecnología de presión avanzada con…" at bounding box center [1236, 286] width 523 height 103
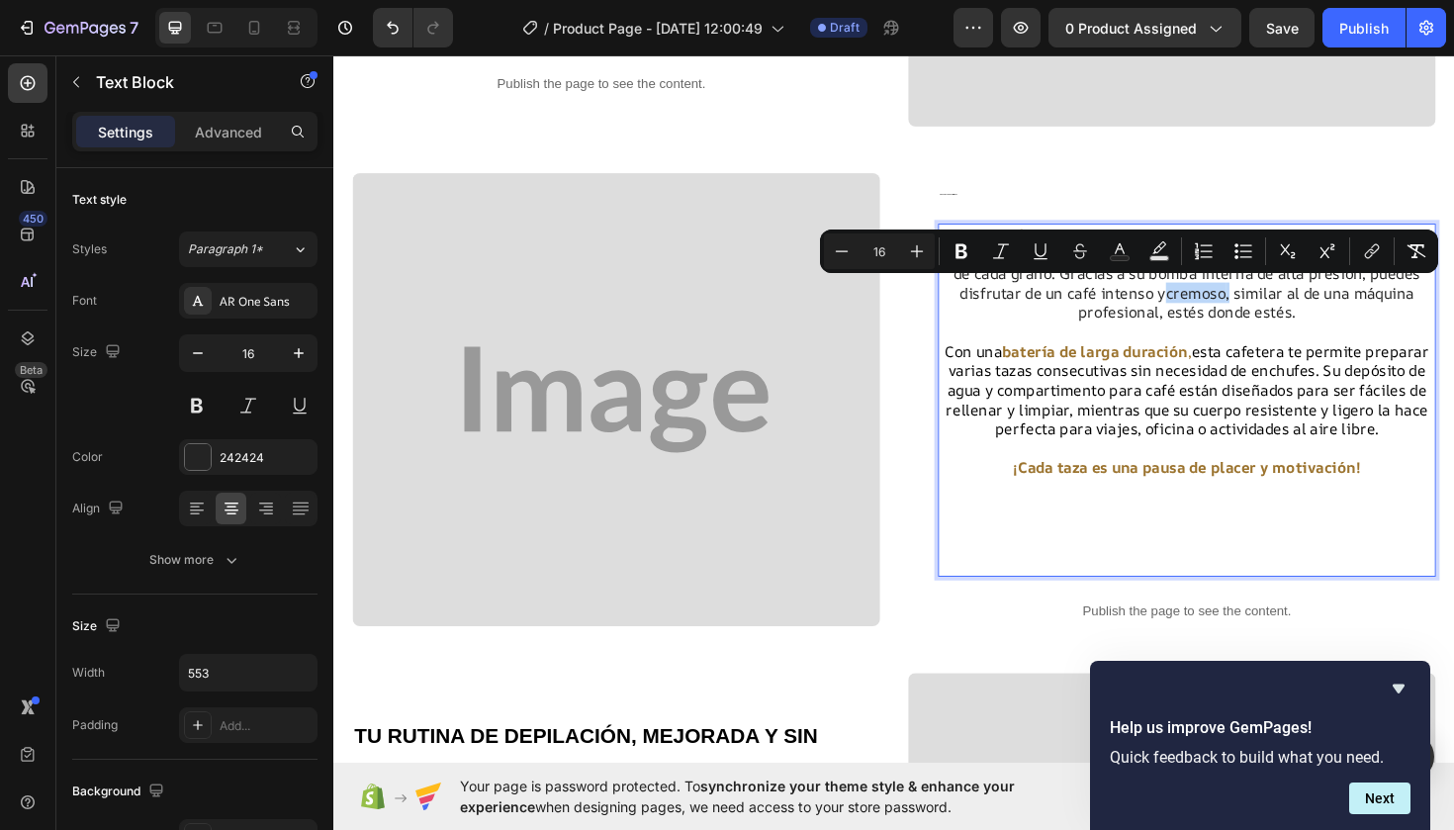
drag, startPoint x: 1279, startPoint y: 306, endPoint x: 1239, endPoint y: 307, distance: 39.6
click at [1238, 307] on p "Nuestra cafetera portátil recargable combina tecnología de presión avanzada con…" at bounding box center [1236, 286] width 523 height 103
click at [1286, 310] on p "Nuestra cafetera portátil recargable combina tecnología de presión avanzada con…" at bounding box center [1236, 286] width 523 height 103
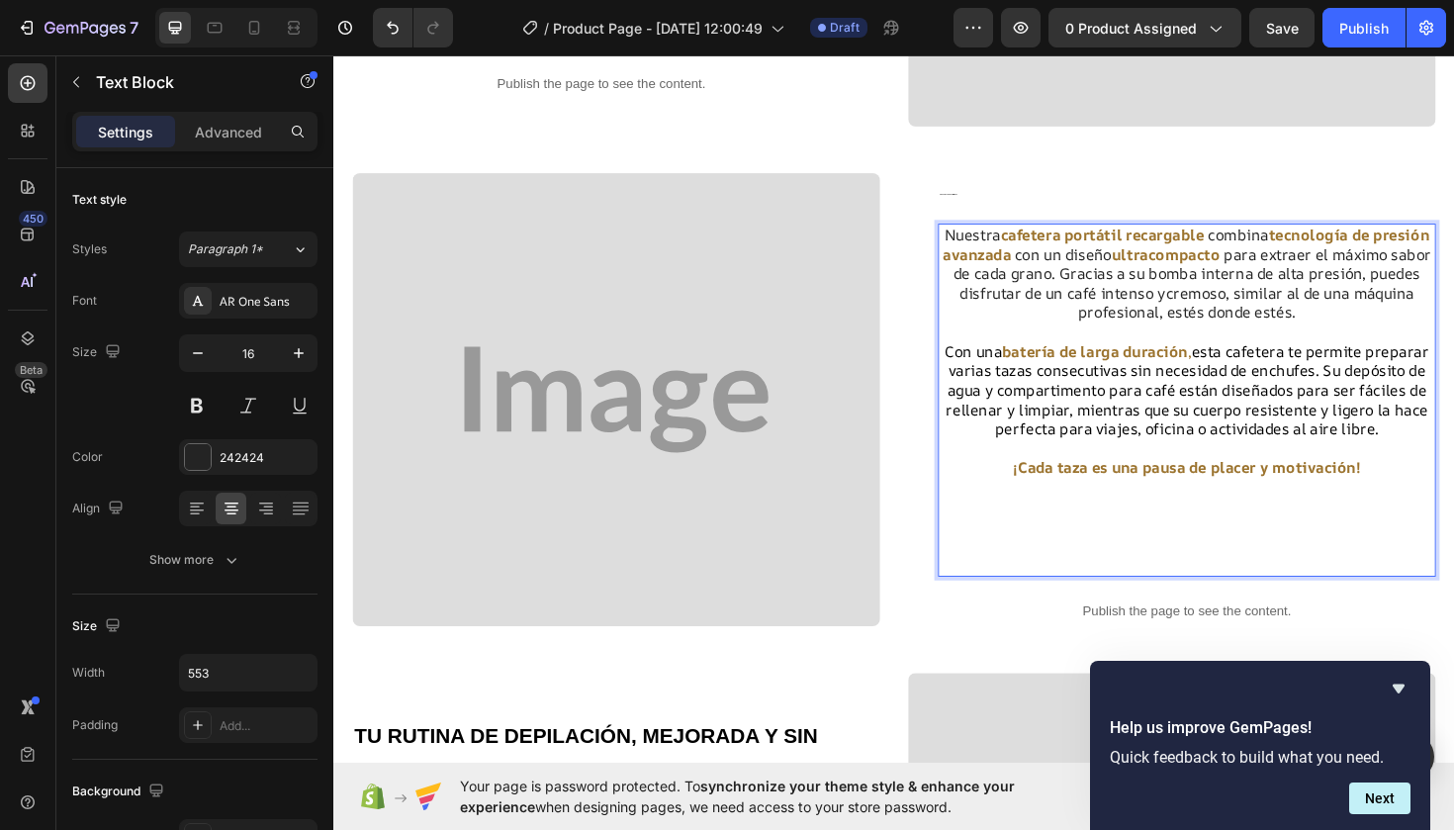
click at [1276, 309] on span "cremoso" at bounding box center [1246, 307] width 63 height 22
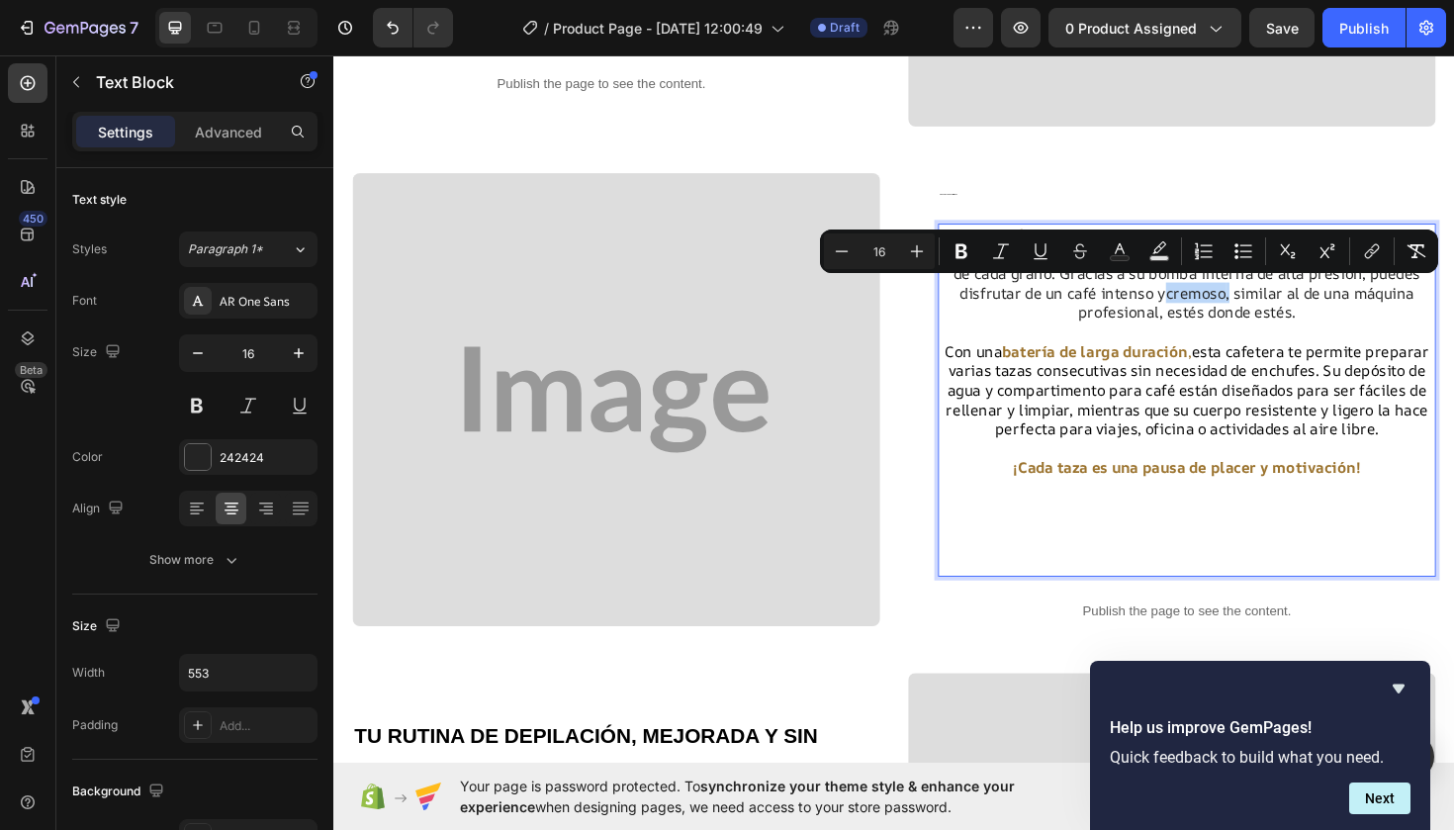
drag, startPoint x: 1276, startPoint y: 309, endPoint x: 1258, endPoint y: 308, distance: 17.8
click at [1258, 308] on span "cremoso" at bounding box center [1246, 307] width 63 height 22
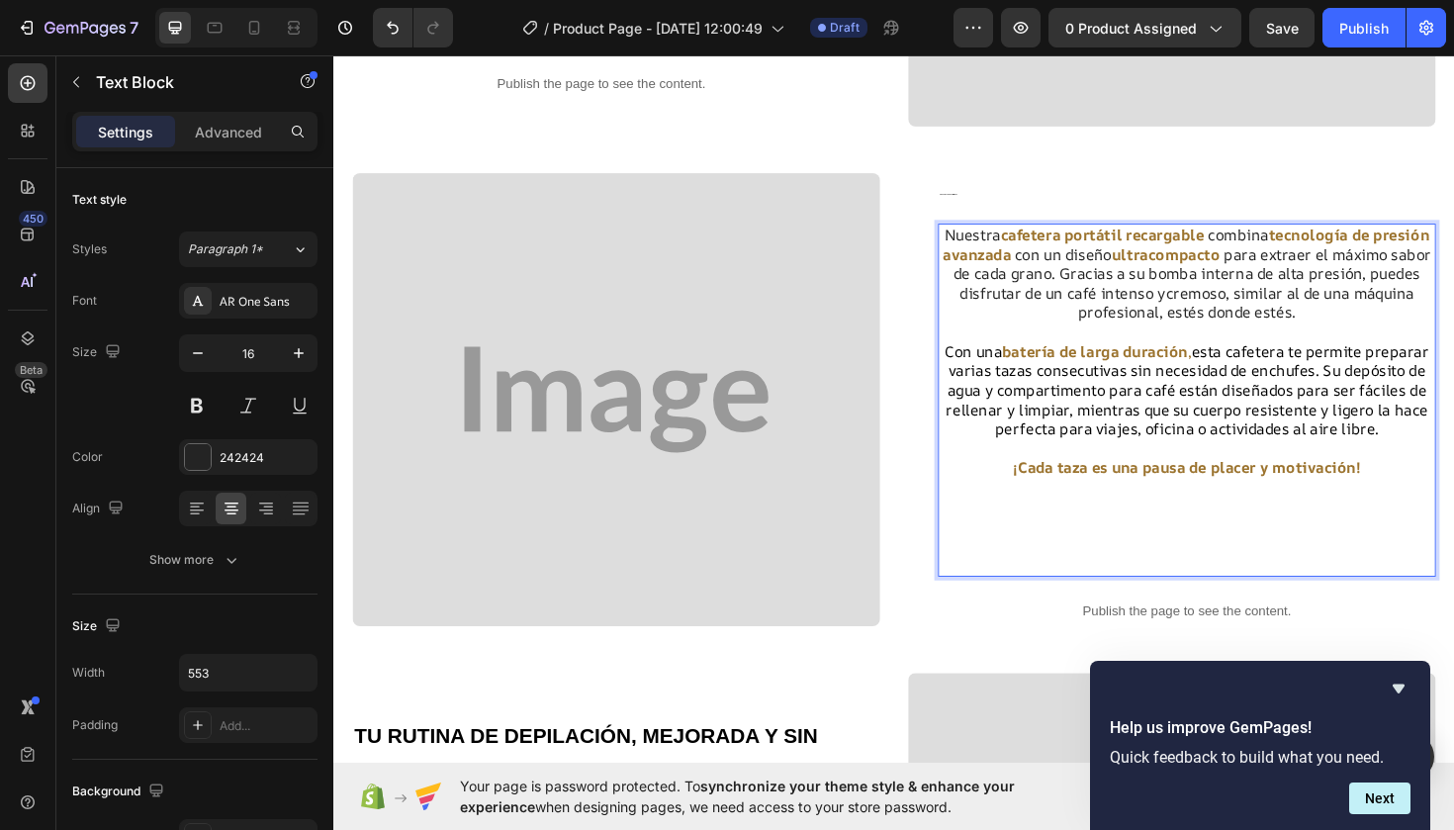
click at [1273, 327] on p "Nuestra cafetera portátil recargable combina tecnología de presión avanzada con…" at bounding box center [1236, 286] width 523 height 103
click at [1273, 302] on span "cremoso" at bounding box center [1246, 307] width 63 height 22
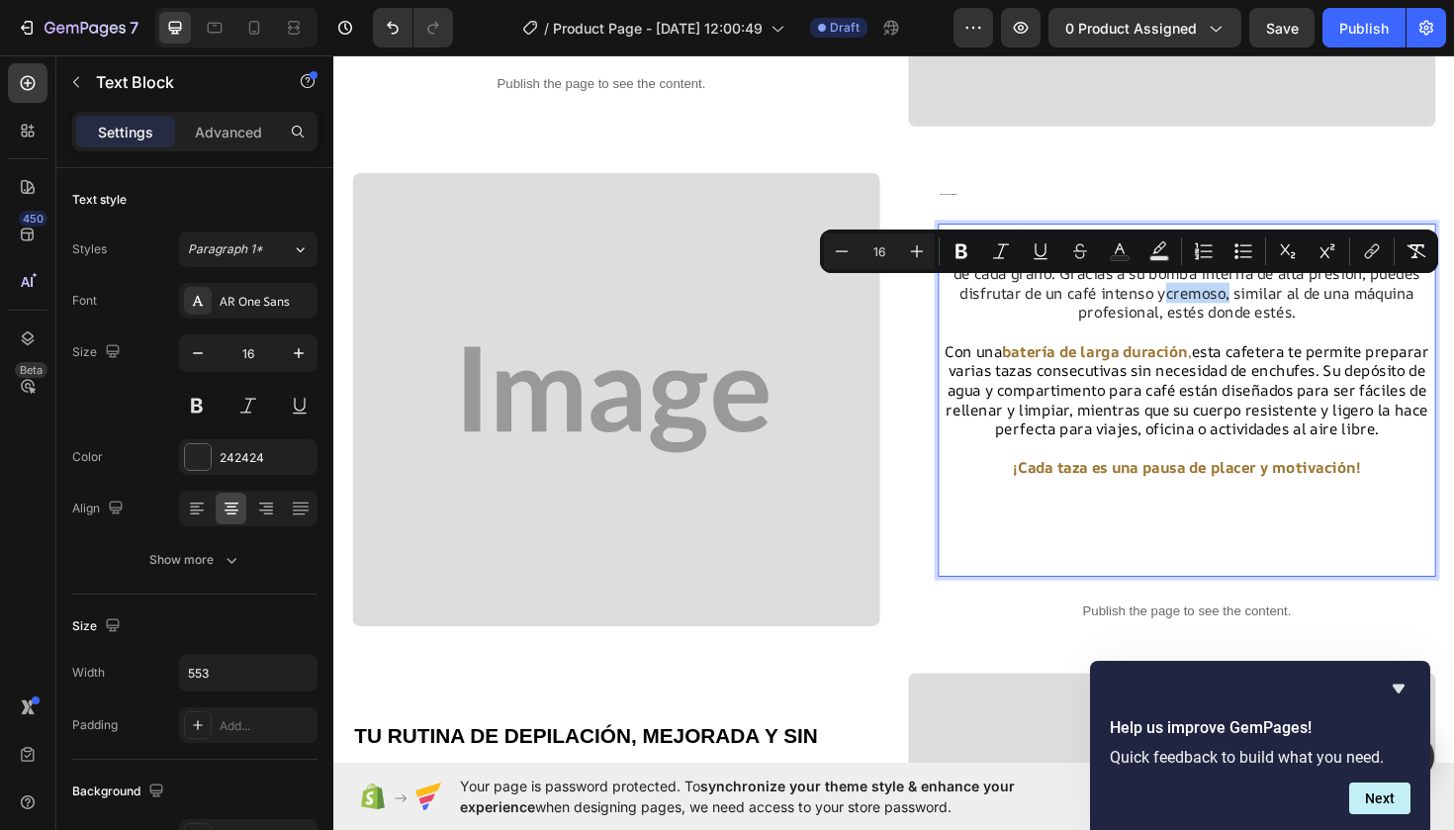
drag, startPoint x: 1273, startPoint y: 302, endPoint x: 1239, endPoint y: 303, distance: 33.6
click at [1239, 303] on span "cremoso" at bounding box center [1246, 307] width 63 height 22
click at [1243, 329] on p "Nuestra cafetera portátil recargable combina tecnología de presión avanzada con…" at bounding box center [1236, 286] width 523 height 103
drag, startPoint x: 1213, startPoint y: 305, endPoint x: 1275, endPoint y: 305, distance: 62.3
click at [1275, 305] on p "Nuestra cafetera portátil recargable combina tecnología de presión avanzada con…" at bounding box center [1236, 286] width 523 height 103
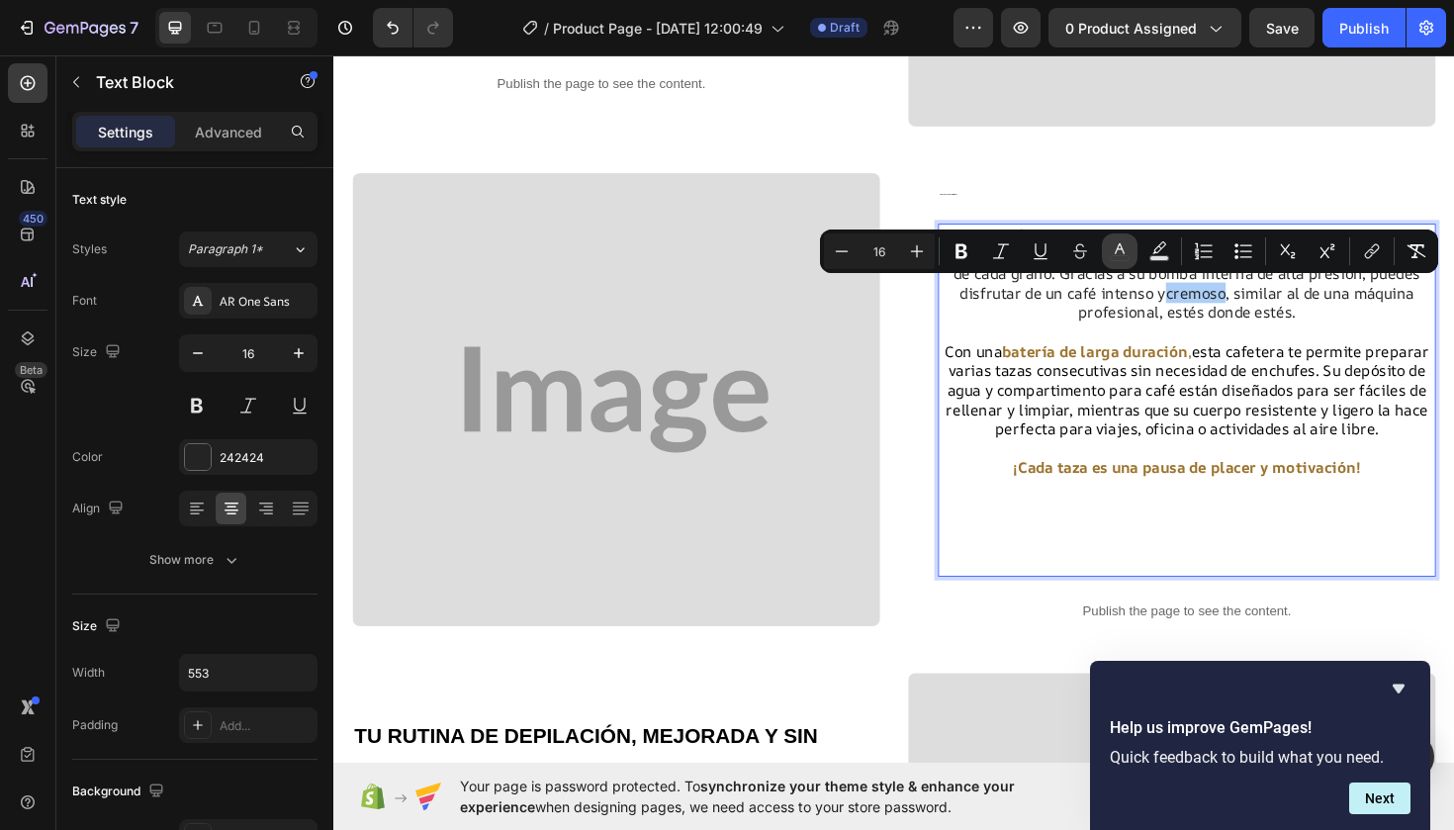
click at [1114, 251] on icon "Editor contextual toolbar" at bounding box center [1120, 251] width 20 height 20
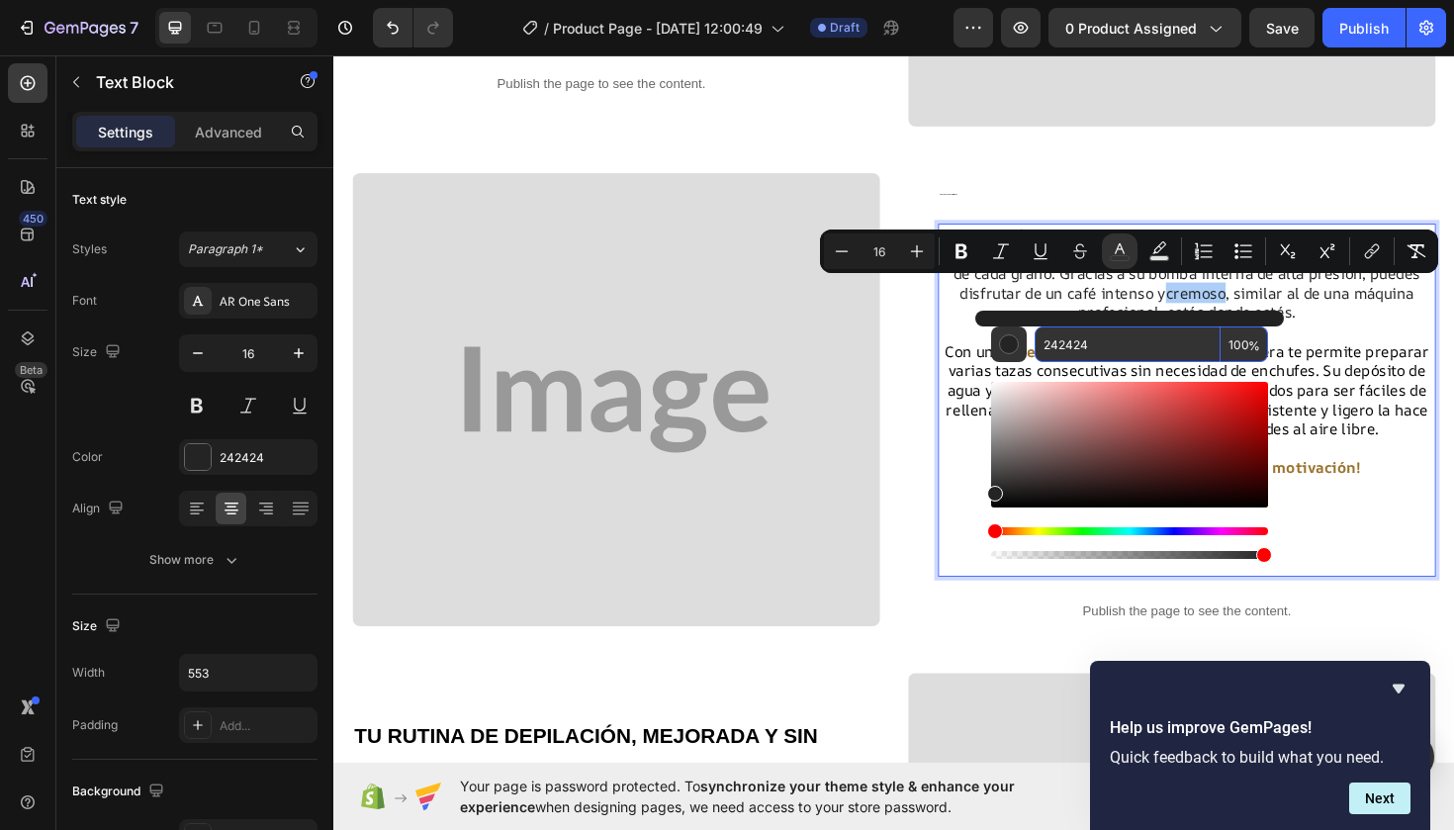
drag, startPoint x: 1103, startPoint y: 333, endPoint x: 1101, endPoint y: 345, distance: 12.0
click at [1101, 345] on input "242424" at bounding box center [1128, 344] width 186 height 36
paste input "9B732E"
type input "9B732E"
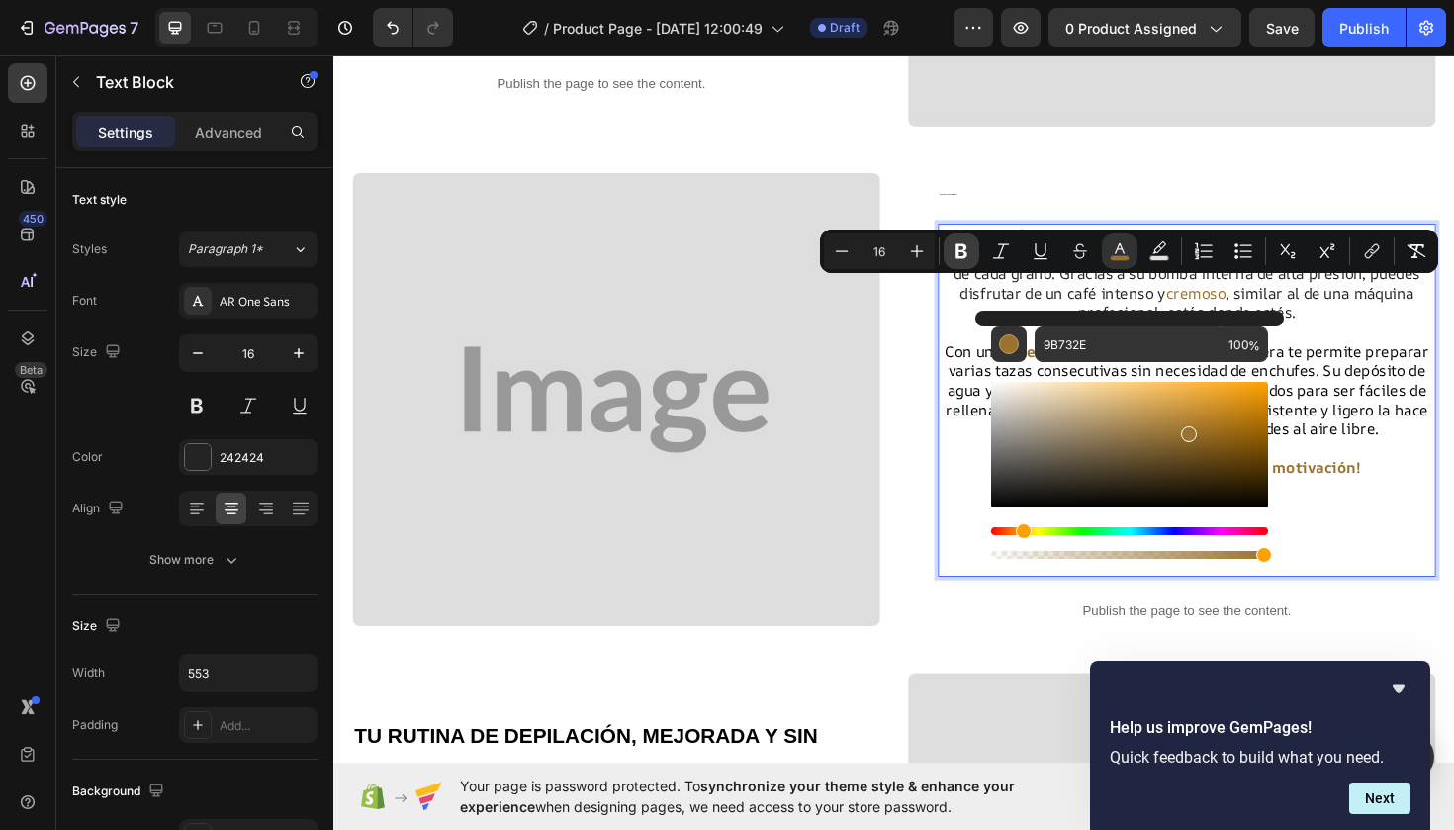
click at [956, 250] on icon "Editor contextual toolbar" at bounding box center [962, 251] width 20 height 20
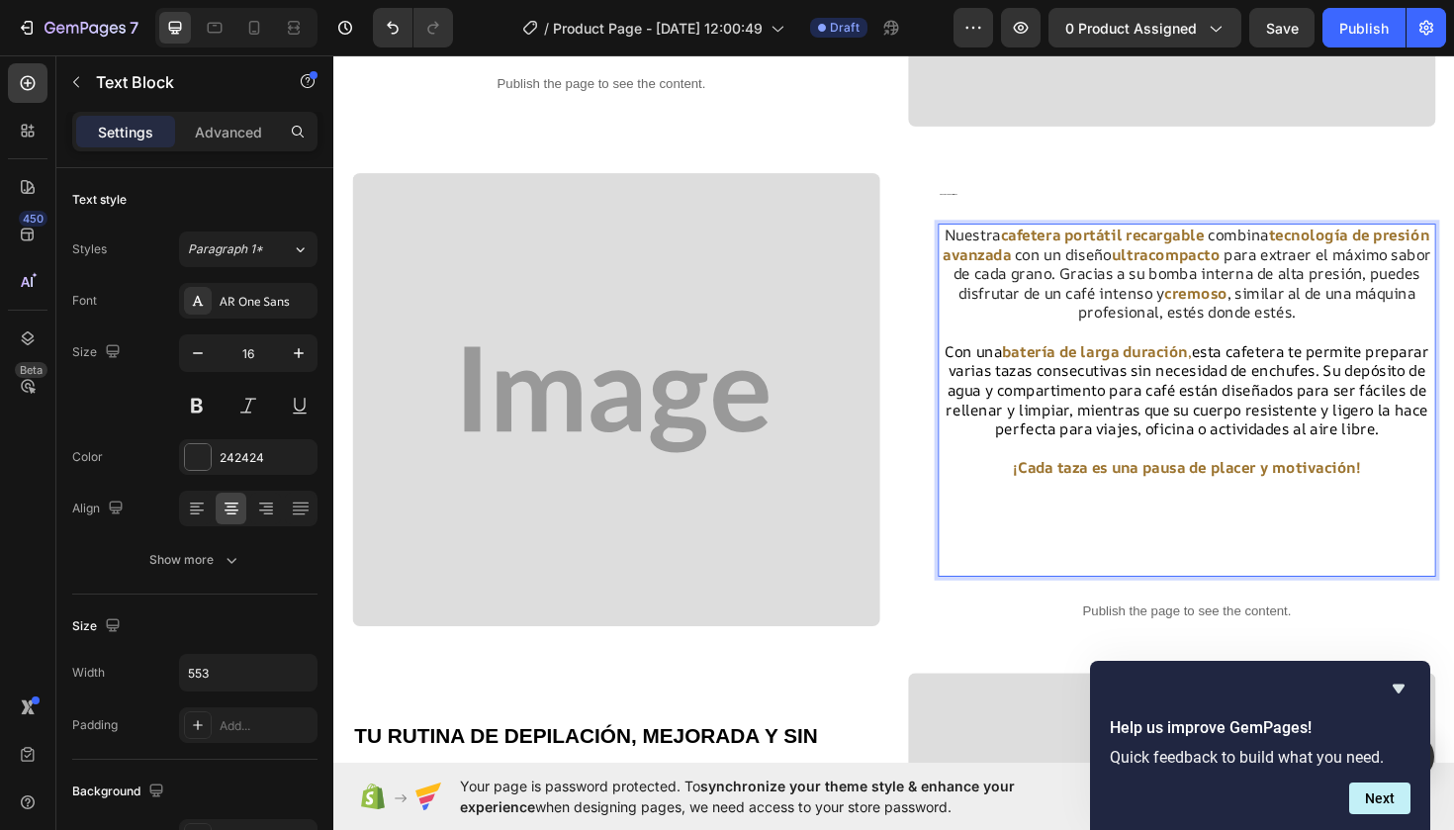
click at [1192, 303] on p "Nuestra cafetera portátil recargable combina tecnología de presión avanzada con…" at bounding box center [1236, 286] width 523 height 103
click at [1198, 303] on p "Nuestra cafetera portátil recargable combina tecnología de presión avanzada con…" at bounding box center [1236, 286] width 523 height 103
drag, startPoint x: 1198, startPoint y: 303, endPoint x: 1138, endPoint y: 310, distance: 60.7
click at [1138, 310] on p "Nuestra cafetera portátil recargable combina tecnología de presión avanzada con…" at bounding box center [1236, 286] width 523 height 103
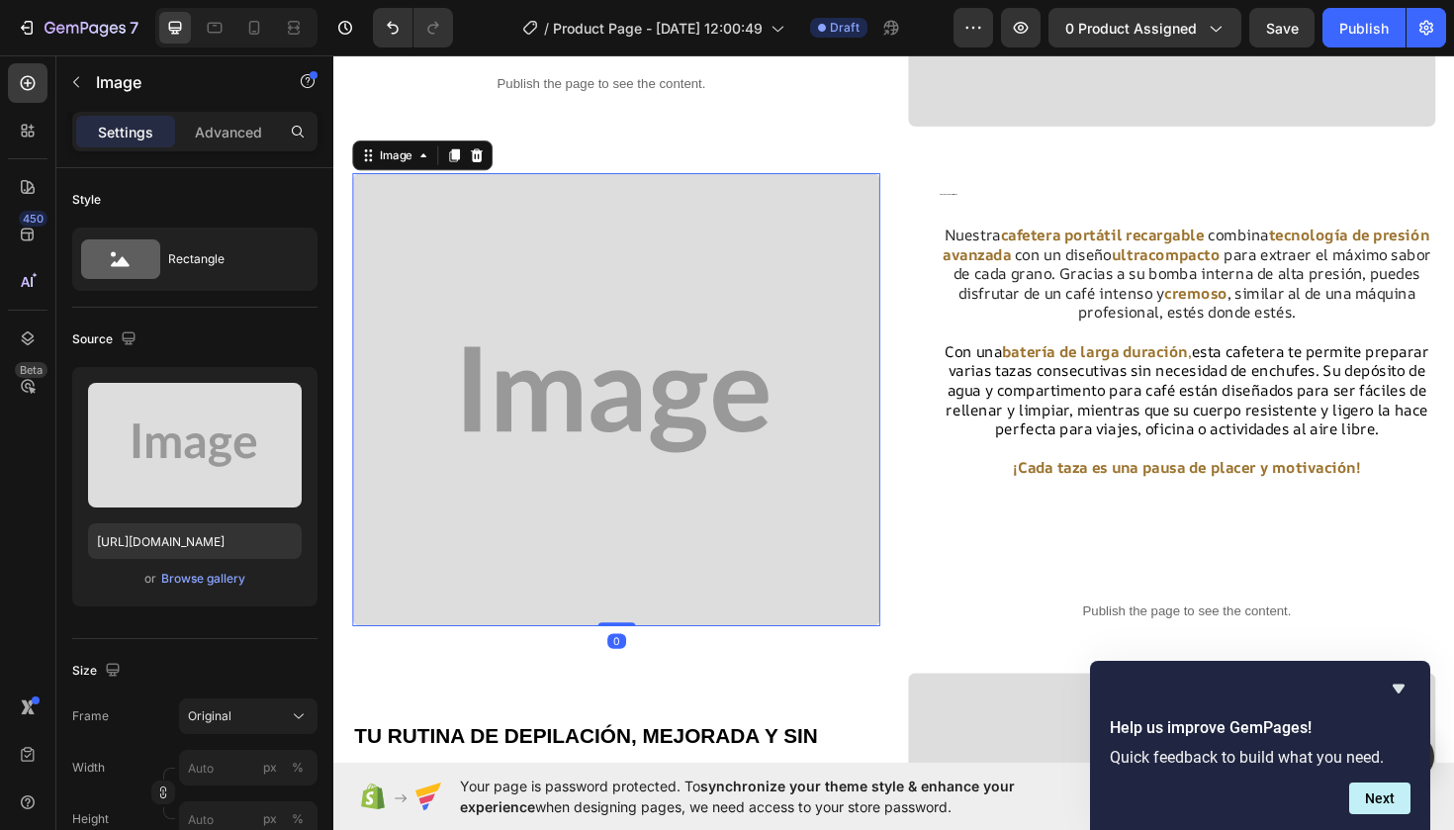
click at [719, 360] on img at bounding box center [632, 420] width 559 height 481
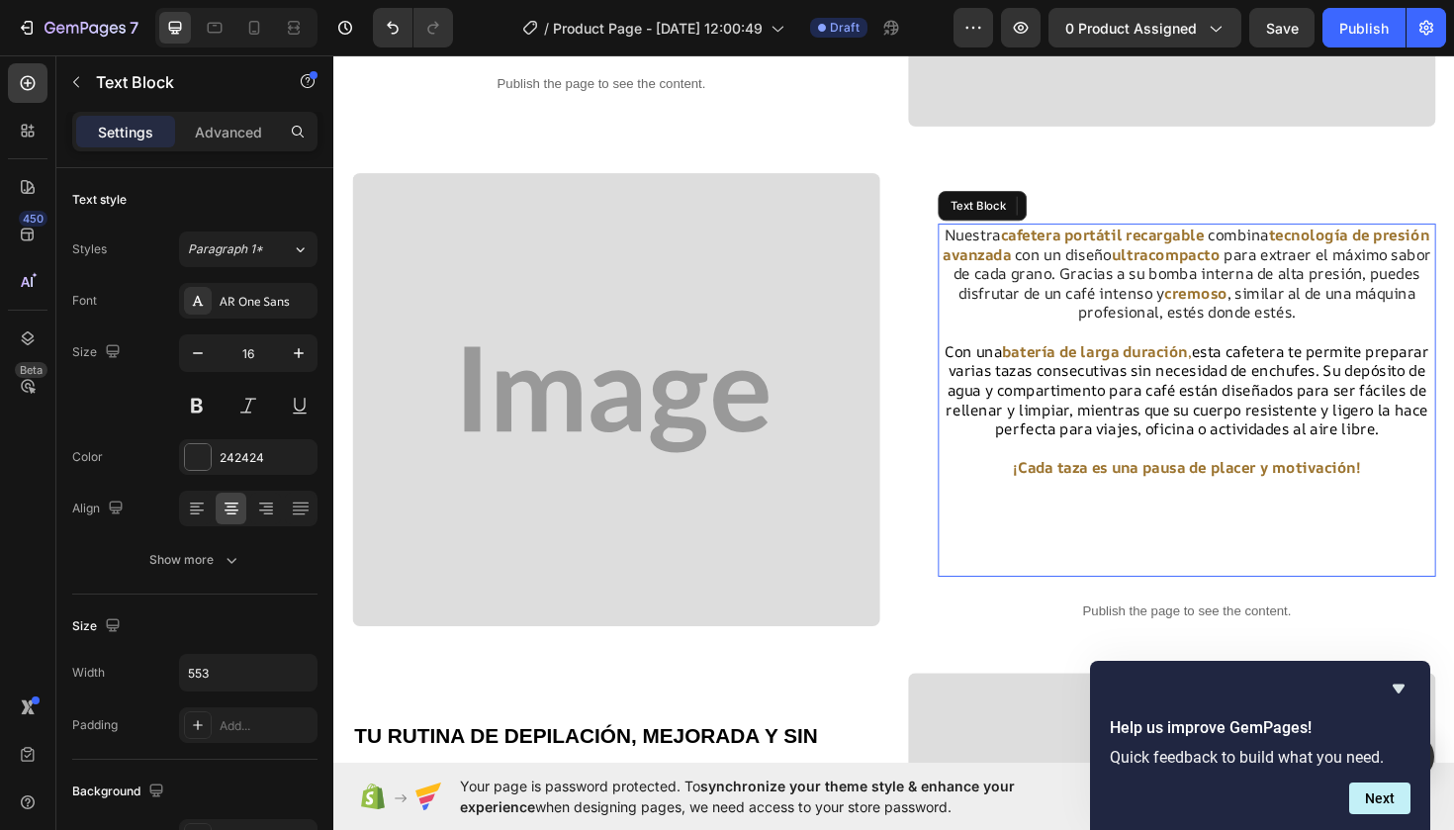
click at [1202, 305] on p "Nuestra cafetera portátil recargable combina tecnología de presión avanzada con…" at bounding box center [1236, 286] width 523 height 103
click at [1187, 305] on p "Nuestra cafetera portátil recargable combina tecnología de presión avanzada con…" at bounding box center [1236, 286] width 523 height 103
click at [1204, 306] on p "Nuestra cafetera portátil recargable combina tecnología de presión avanzada con…" at bounding box center [1236, 286] width 523 height 103
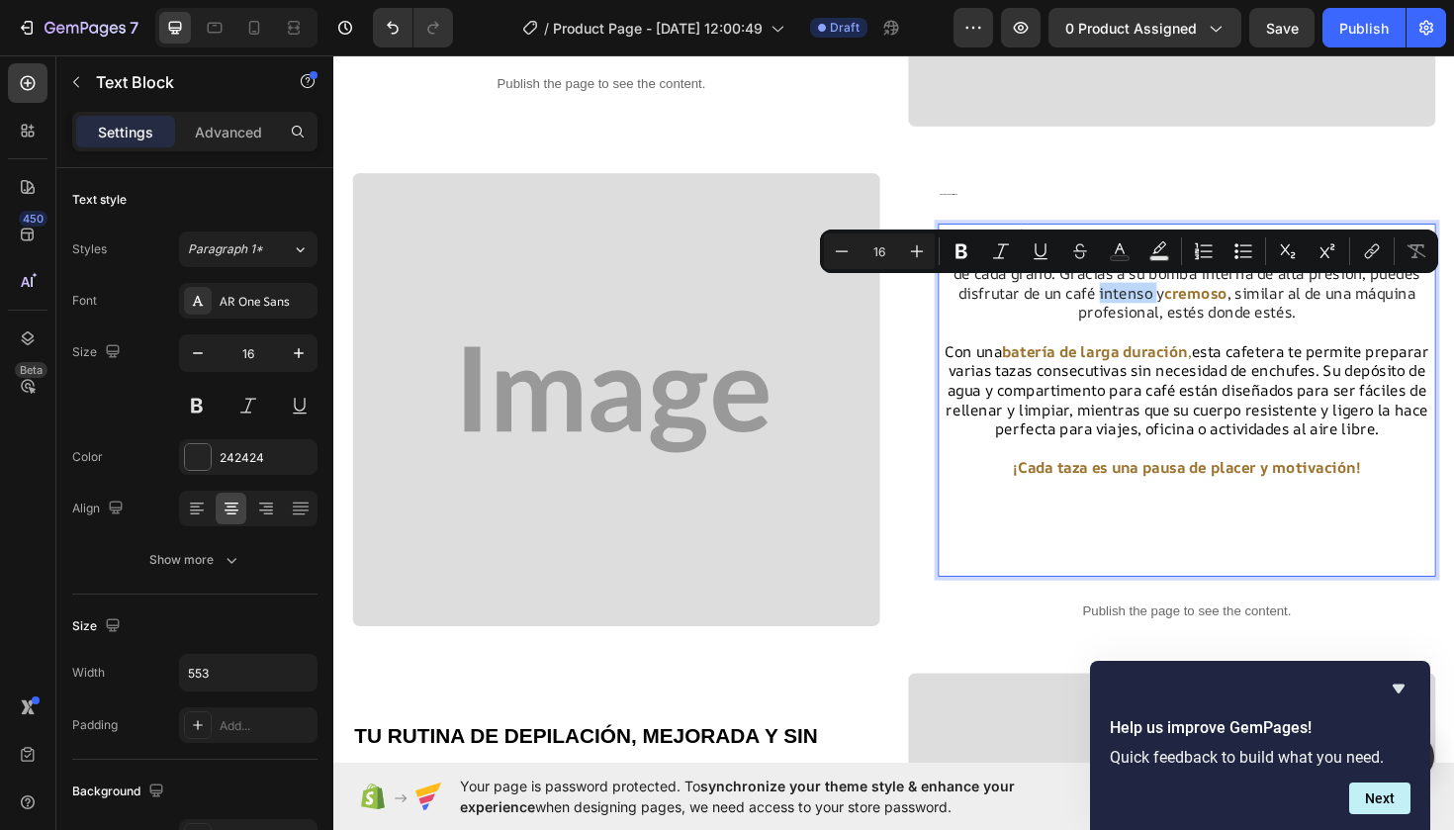
drag, startPoint x: 1199, startPoint y: 306, endPoint x: 1142, endPoint y: 307, distance: 56.4
click at [1141, 307] on p "Nuestra cafetera portátil recargable combina tecnología de presión avanzada con…" at bounding box center [1236, 286] width 523 height 103
click at [964, 263] on button "Bold" at bounding box center [962, 251] width 36 height 36
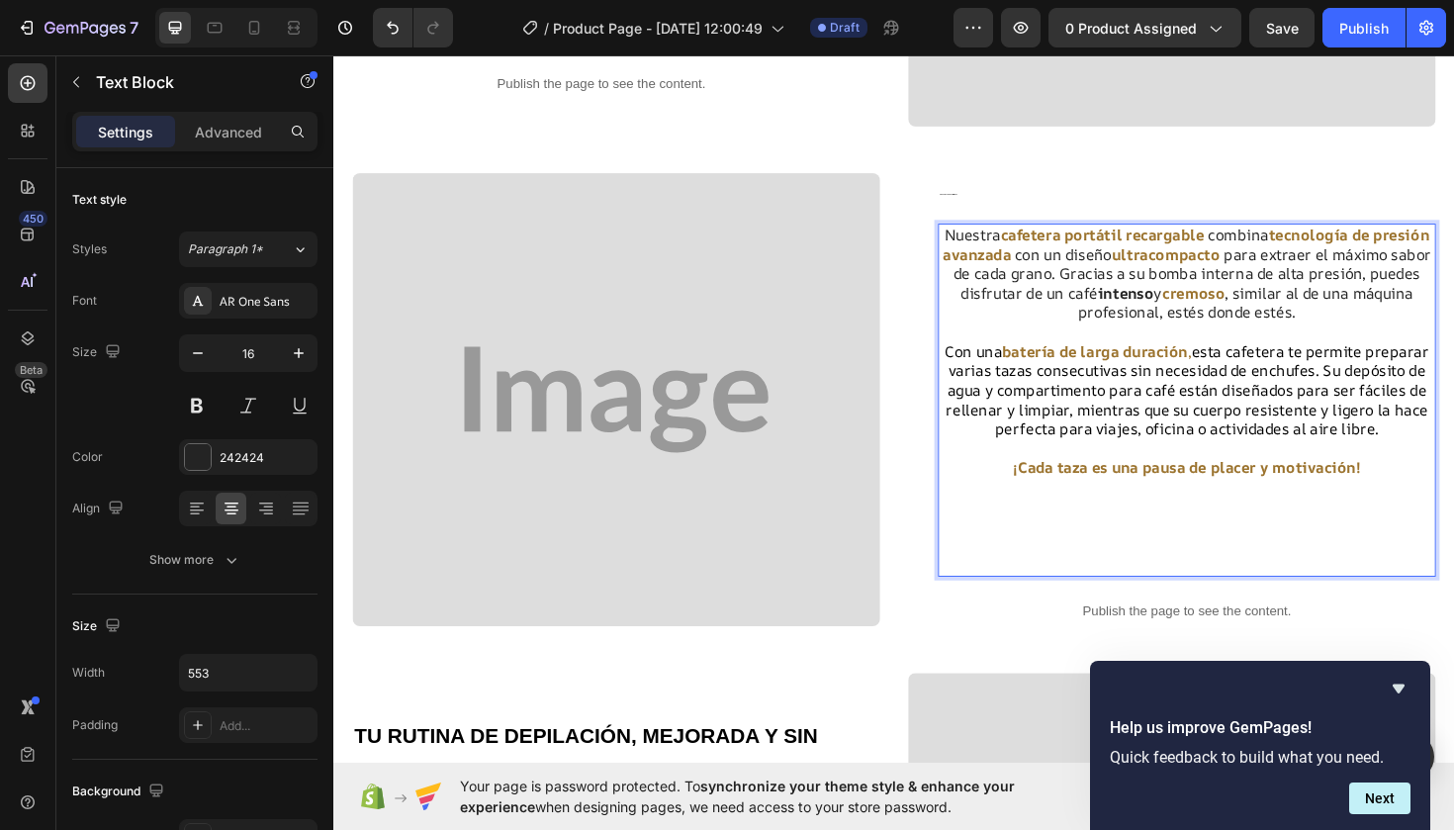
click at [1196, 316] on p "Nuestra cafetera portátil recargable combina tecnología de presión avanzada con…" at bounding box center [1236, 286] width 523 height 103
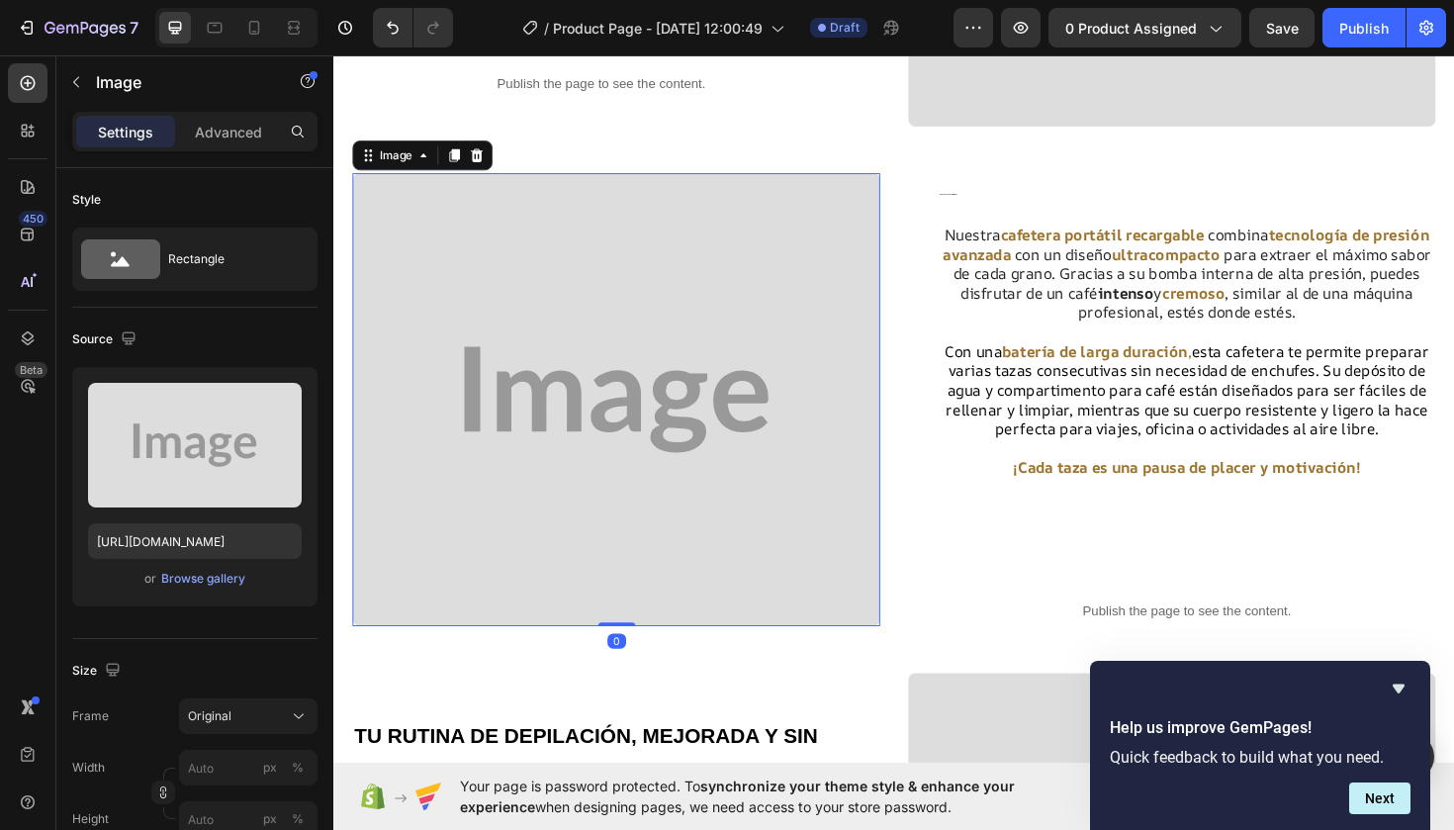
click at [822, 380] on img at bounding box center [632, 420] width 559 height 481
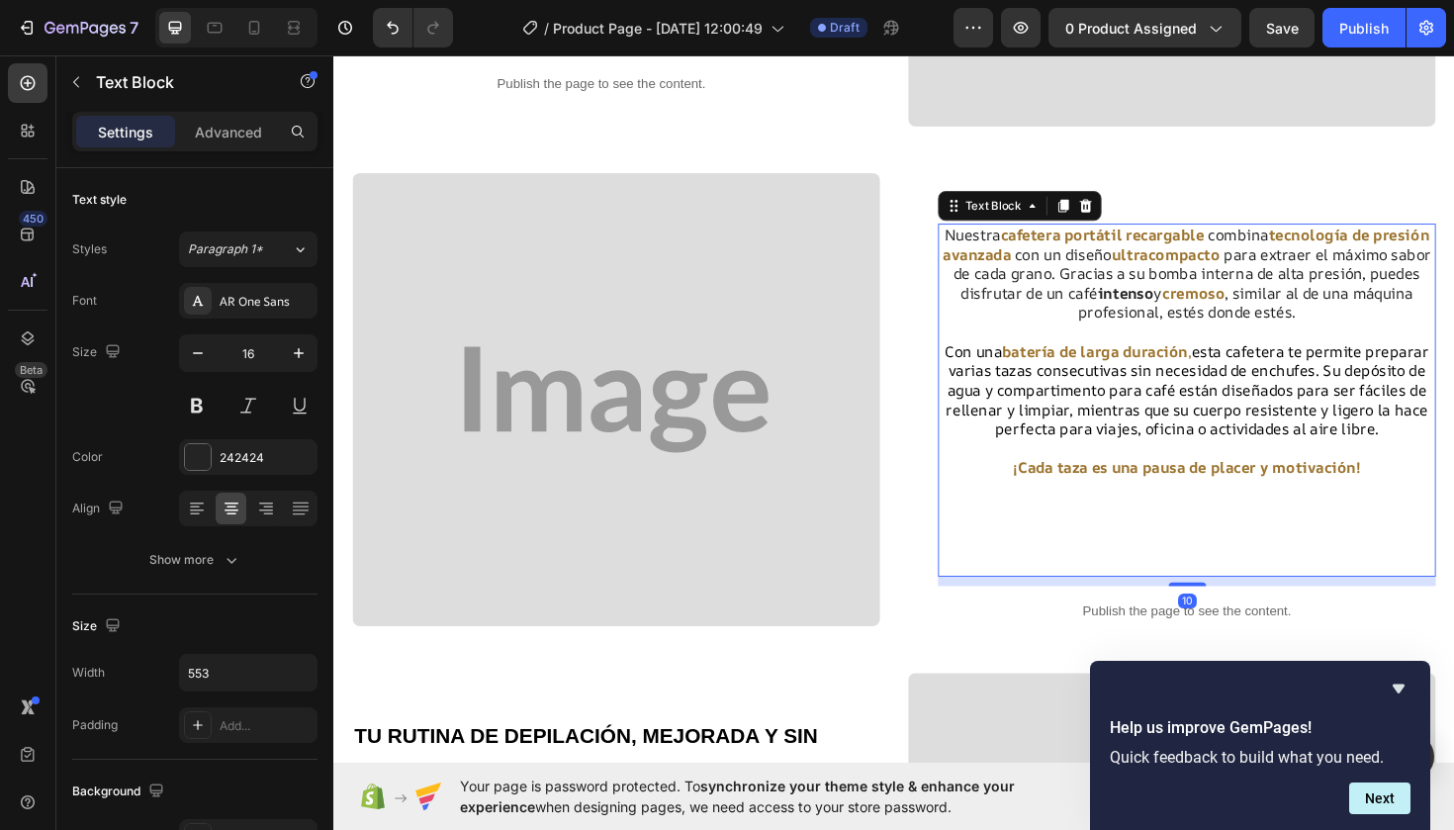
click at [1200, 317] on p "Nuestra cafetera portátil recargable combina tecnología de presión avanzada con…" at bounding box center [1236, 286] width 523 height 103
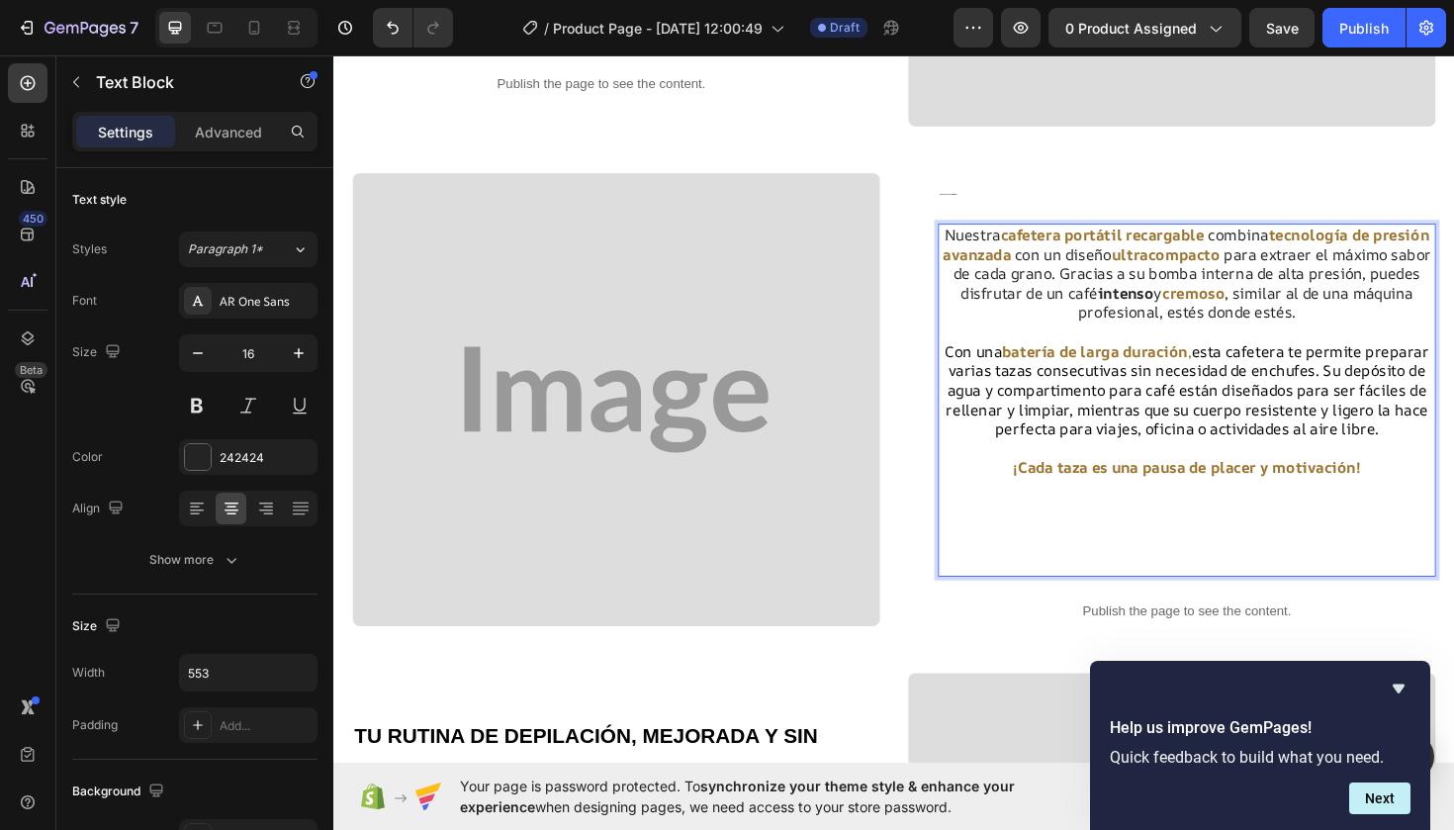
click at [1198, 302] on strong "intenso" at bounding box center [1171, 307] width 59 height 22
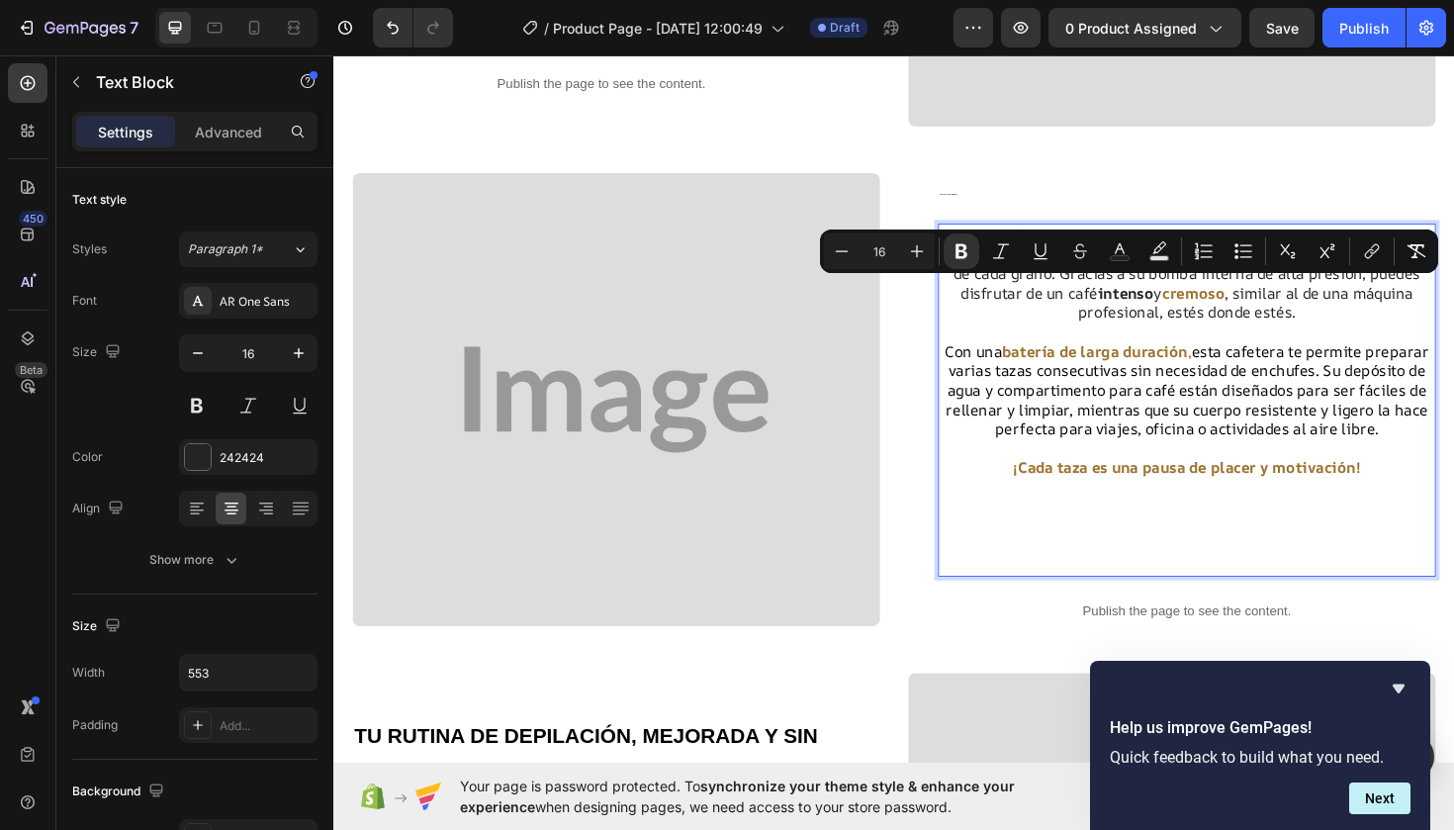
drag, startPoint x: 1198, startPoint y: 302, endPoint x: 1145, endPoint y: 305, distance: 52.5
click at [1144, 305] on strong "intenso" at bounding box center [1171, 307] width 59 height 22
click at [1122, 248] on icon "Editor contextual toolbar" at bounding box center [1120, 248] width 10 height 11
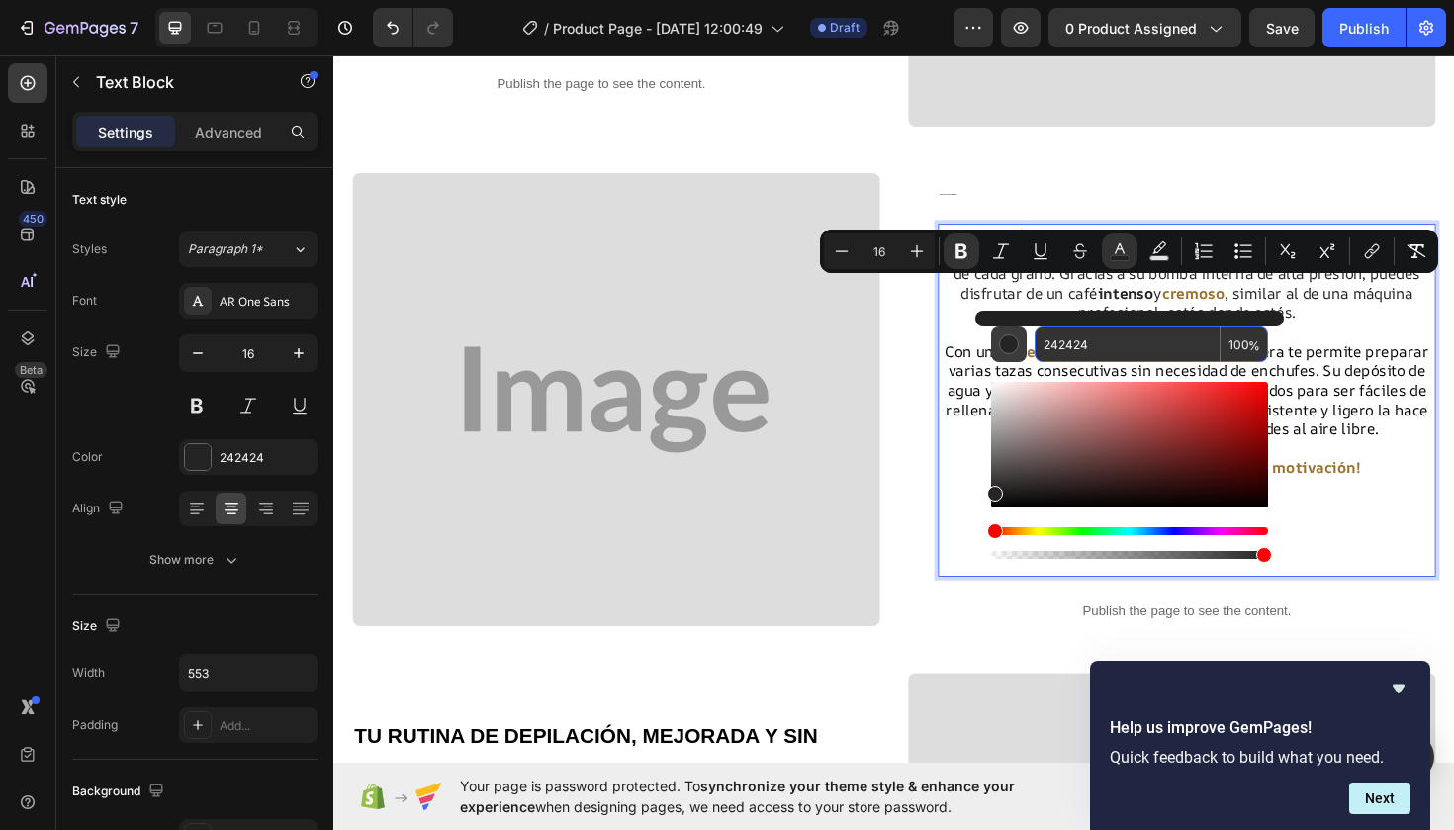
drag, startPoint x: 1105, startPoint y: 347, endPoint x: 1013, endPoint y: 346, distance: 92.0
click at [1012, 346] on div "242424 100 %" at bounding box center [1129, 344] width 277 height 36
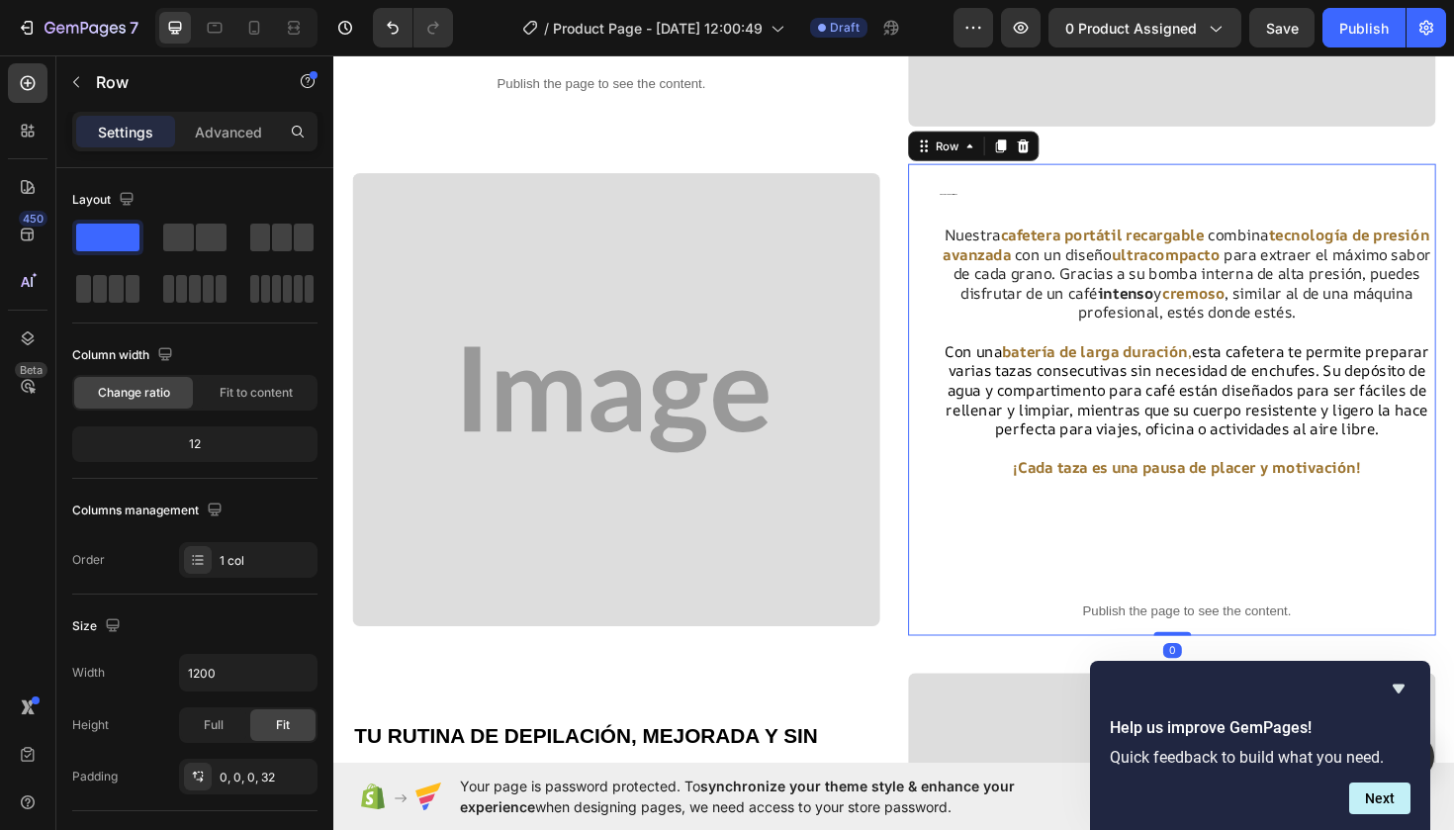
click at [942, 377] on div "ENERGÍA Y SABOR SIN LÍMITES Heading Nuestra cafetera portátil recargable combin…" at bounding box center [1221, 420] width 559 height 500
click at [1277, 306] on strong "cremoso" at bounding box center [1244, 307] width 66 height 22
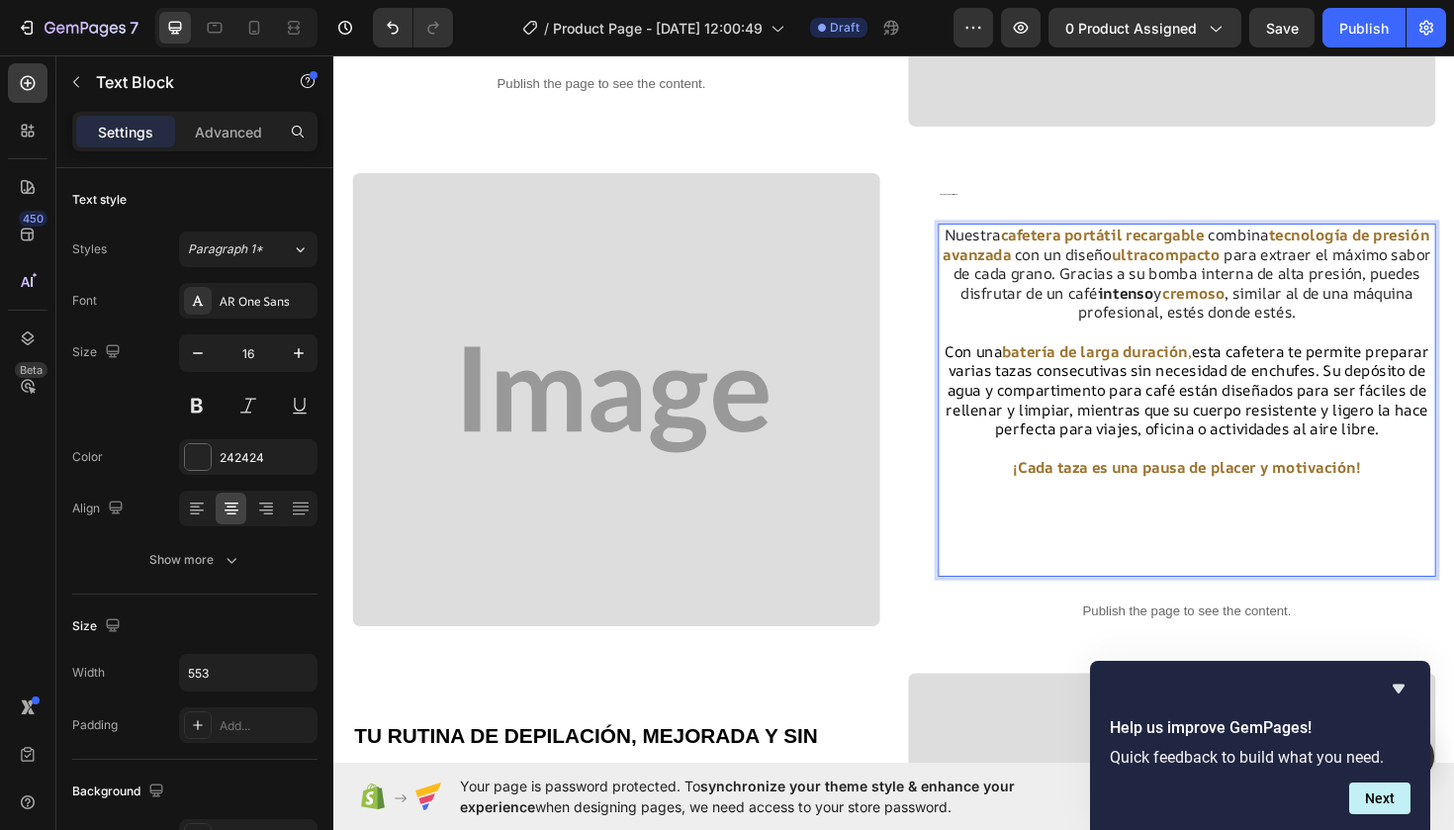
click at [1277, 306] on strong "cremoso" at bounding box center [1244, 307] width 66 height 22
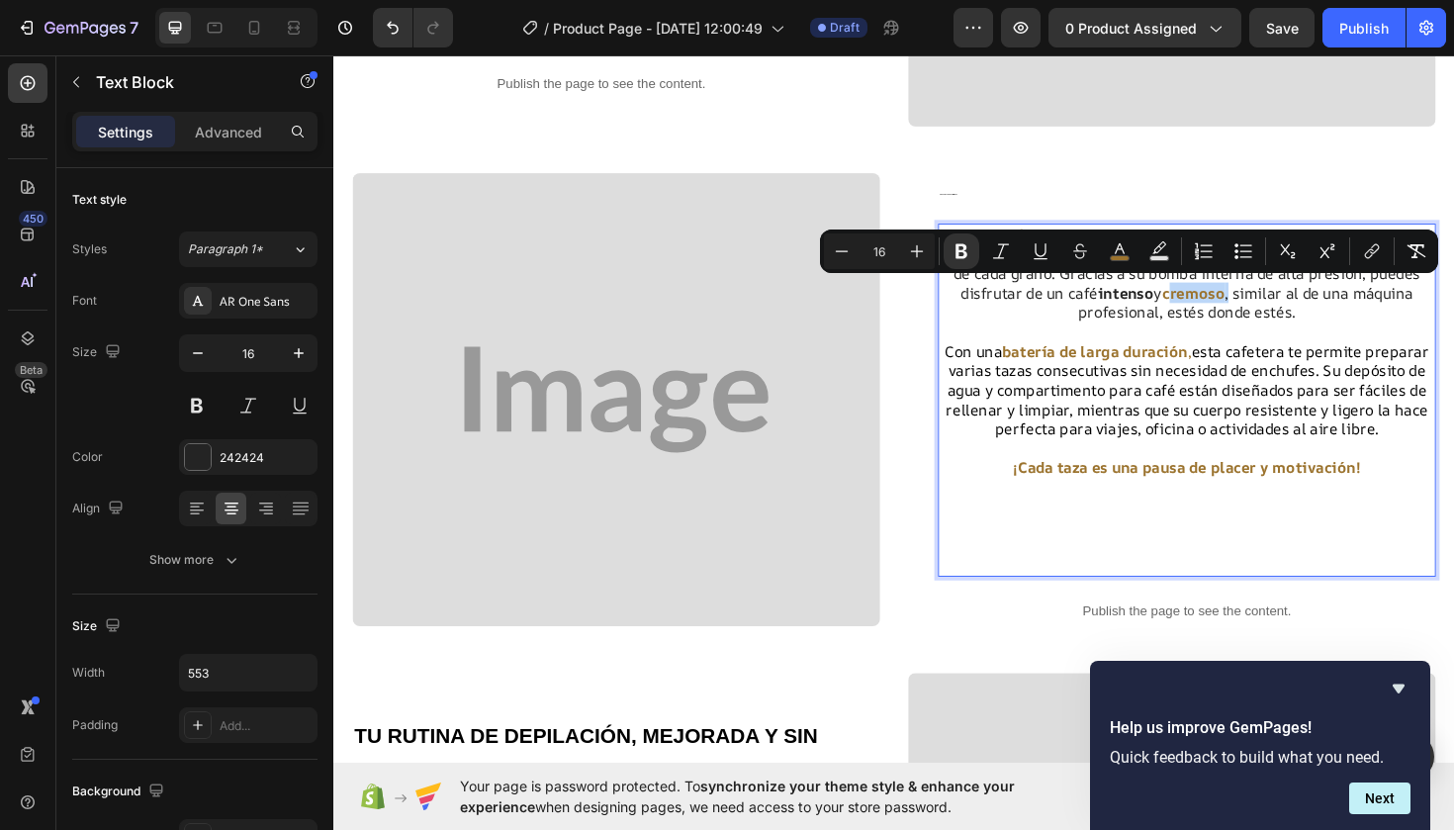
drag, startPoint x: 1279, startPoint y: 306, endPoint x: 1230, endPoint y: 306, distance: 48.5
click at [1230, 306] on strong "cremoso" at bounding box center [1244, 307] width 66 height 22
click at [1129, 249] on icon "Editor contextual toolbar" at bounding box center [1120, 251] width 20 height 20
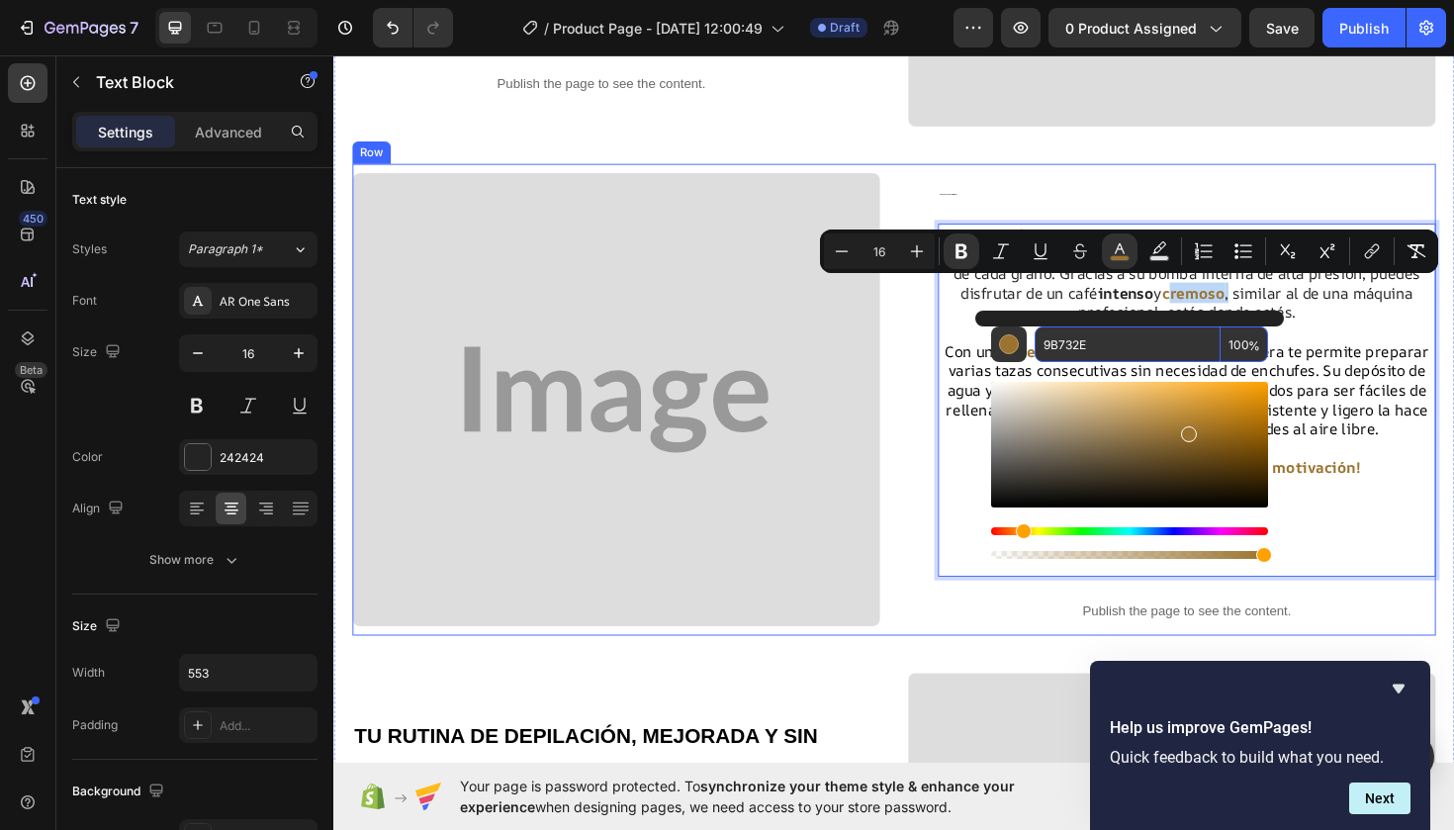
click at [931, 350] on div "ENERGÍA Y SABOR SIN LÍMITES Heading Nuestra cafetera portátil recargable combin…" at bounding box center [926, 420] width 1147 height 500
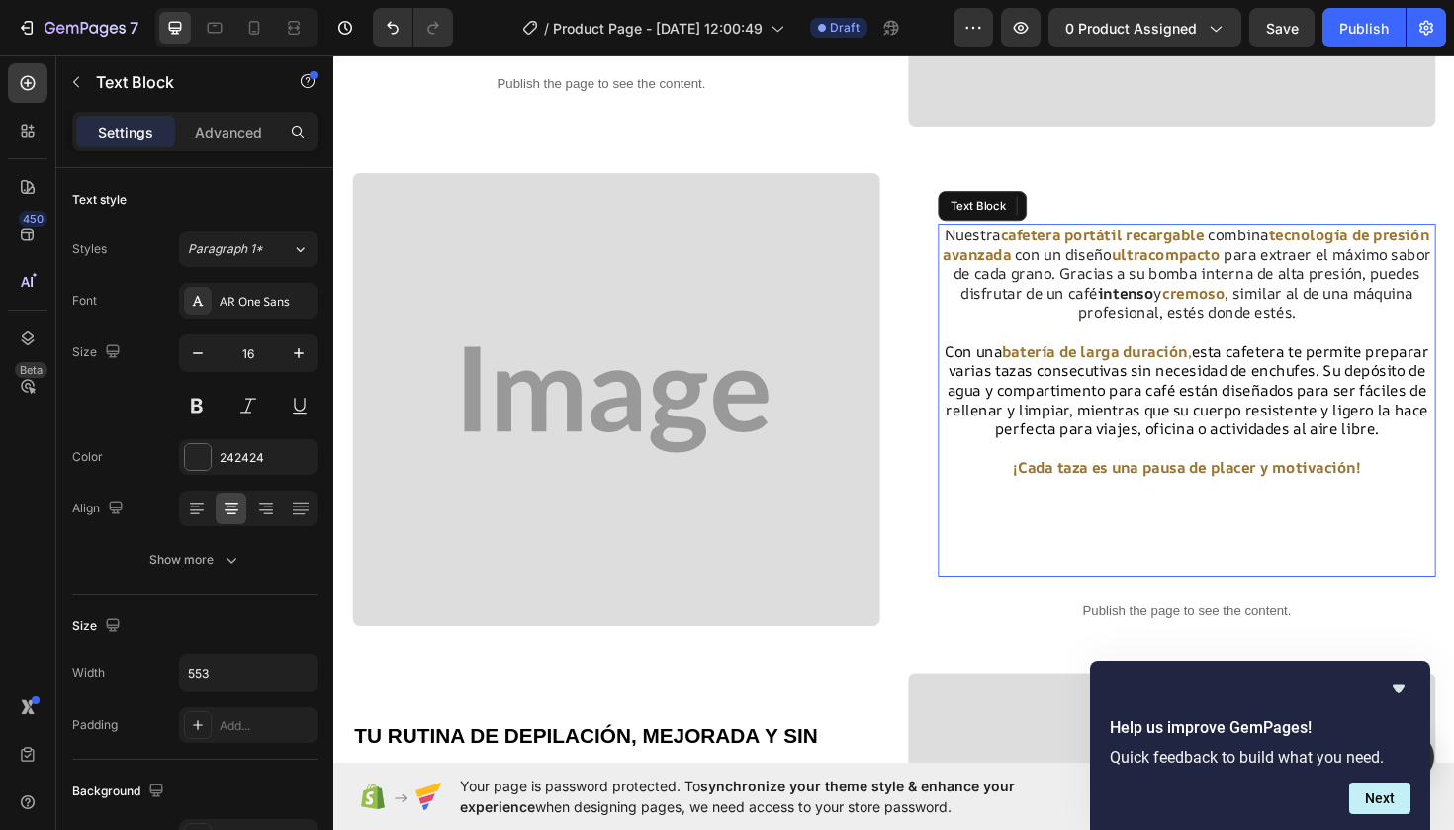
click at [1199, 308] on strong "intenso" at bounding box center [1171, 307] width 59 height 22
click at [1200, 305] on strong "intenso" at bounding box center [1171, 307] width 59 height 22
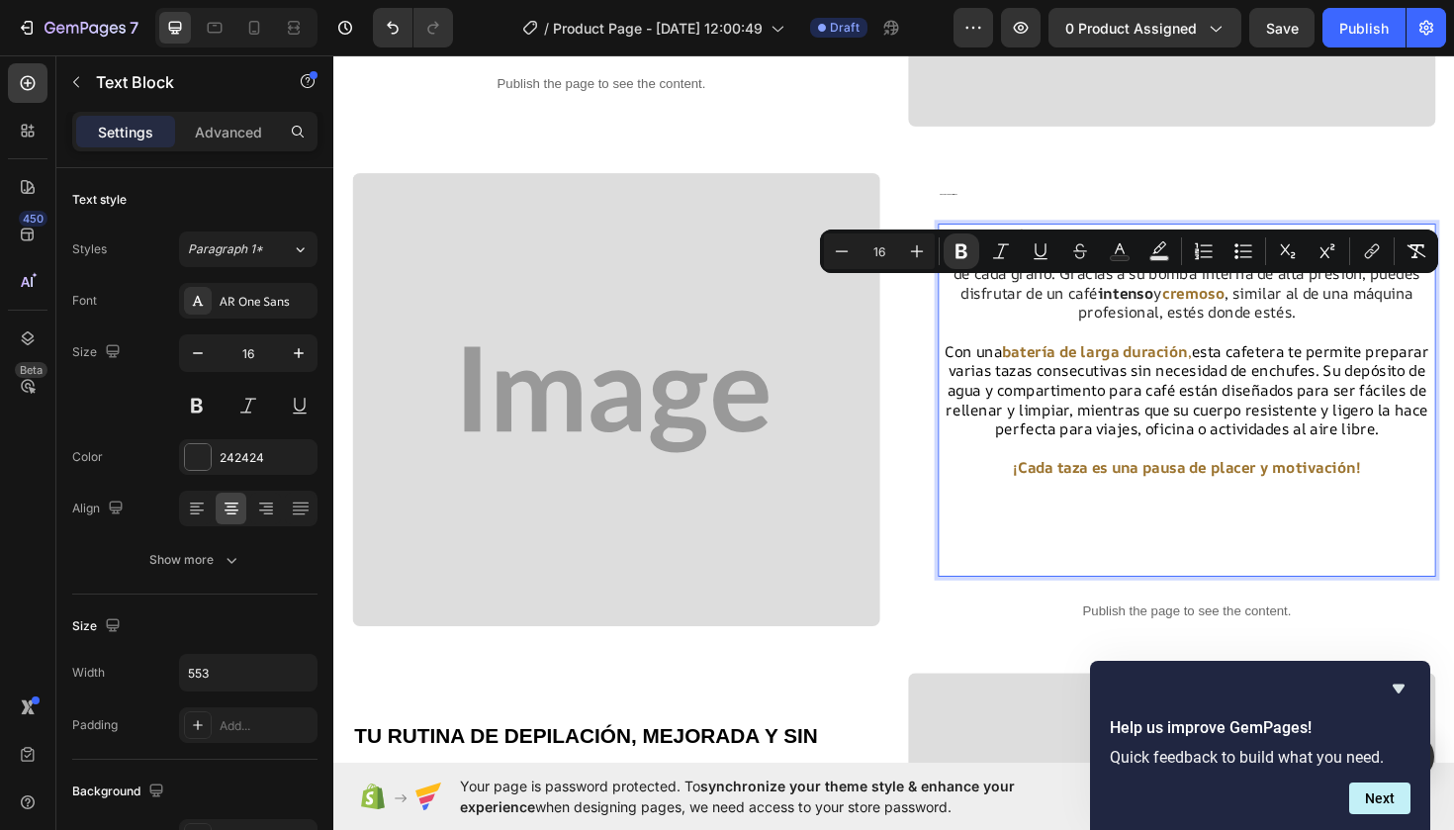
drag, startPoint x: 1200, startPoint y: 305, endPoint x: 1142, endPoint y: 308, distance: 57.4
click at [1142, 308] on strong "intenso" at bounding box center [1171, 307] width 59 height 22
click at [1126, 250] on icon "Editor contextual toolbar" at bounding box center [1120, 251] width 20 height 20
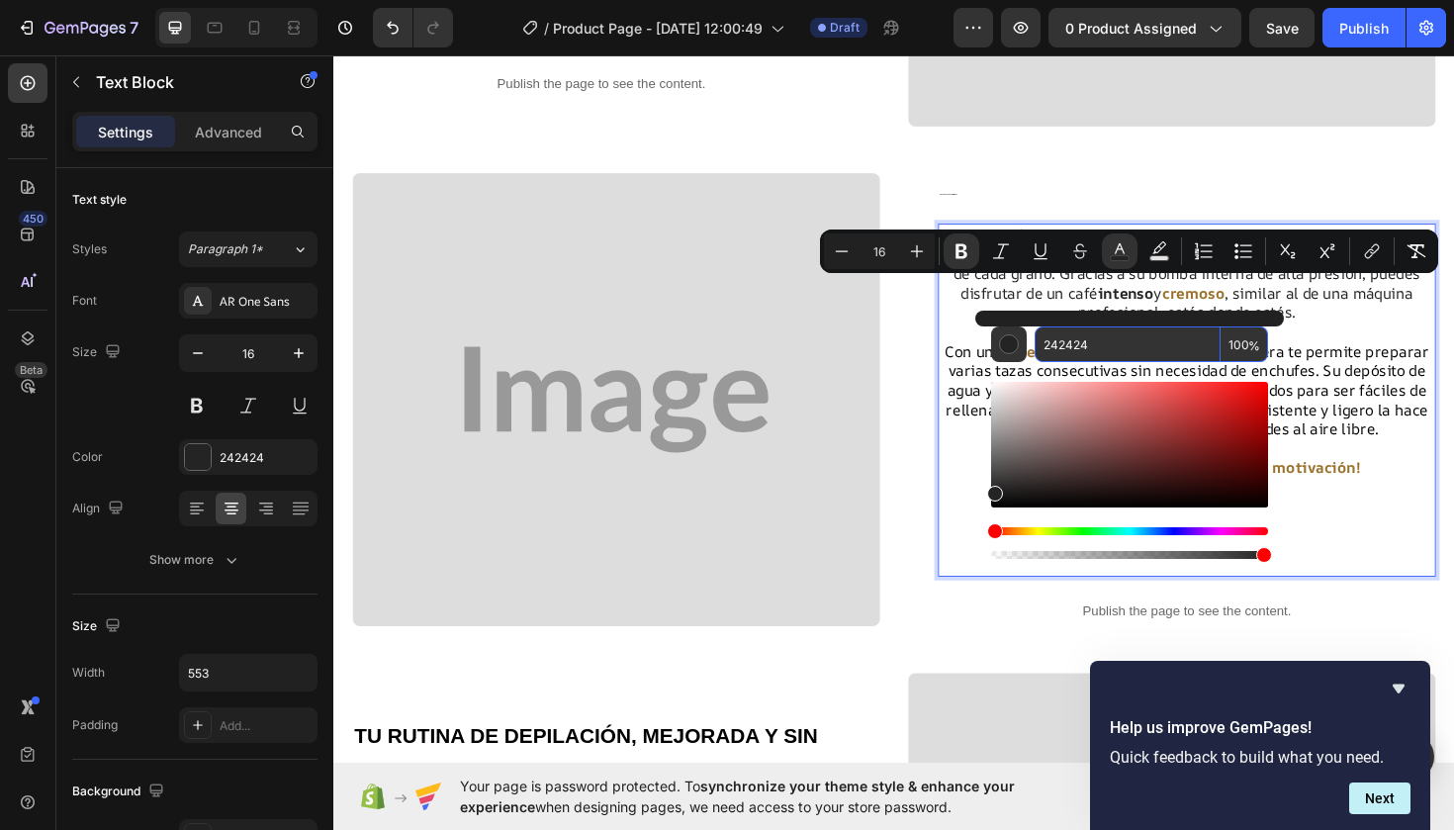
drag, startPoint x: 1102, startPoint y: 345, endPoint x: 1043, endPoint y: 346, distance: 59.4
click at [1042, 346] on input "242424" at bounding box center [1128, 344] width 186 height 36
paste input "9B732E"
type input "9B732E"
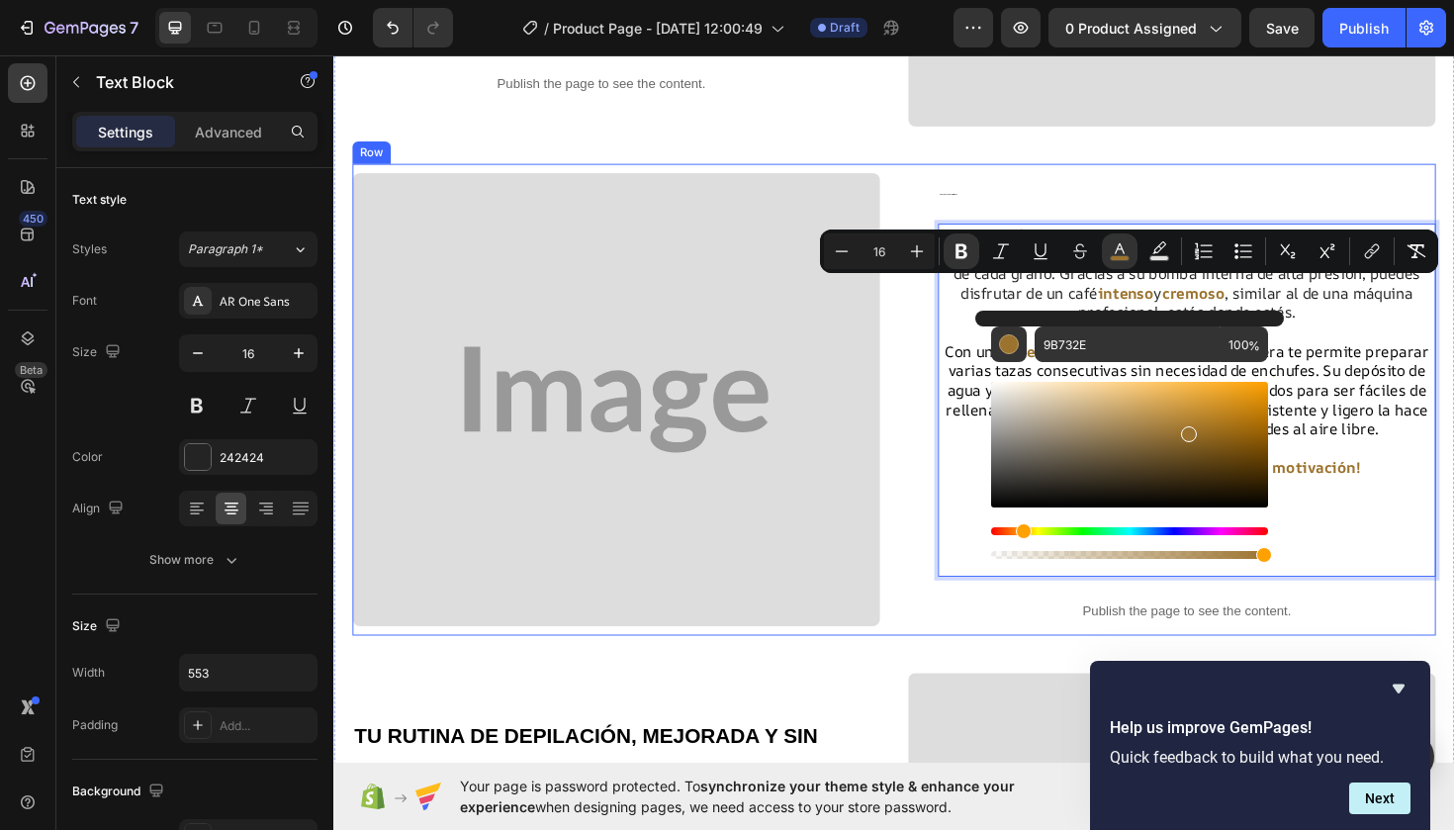
click at [941, 491] on div "ENERGÍA Y SABOR SIN LÍMITES Heading Nuestra cafetera portátil recargable combin…" at bounding box center [926, 420] width 1147 height 500
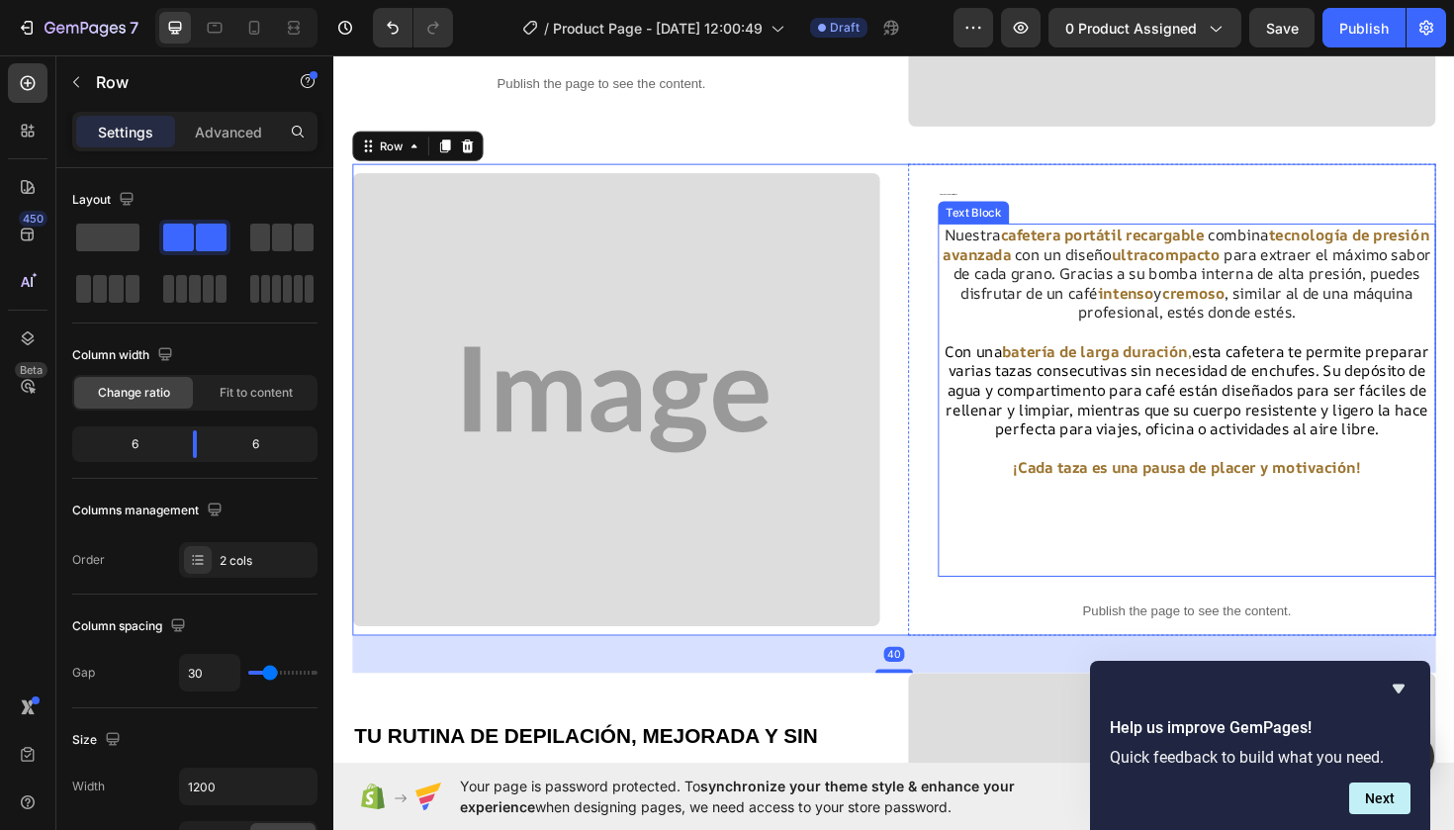
scroll to position [664, 0]
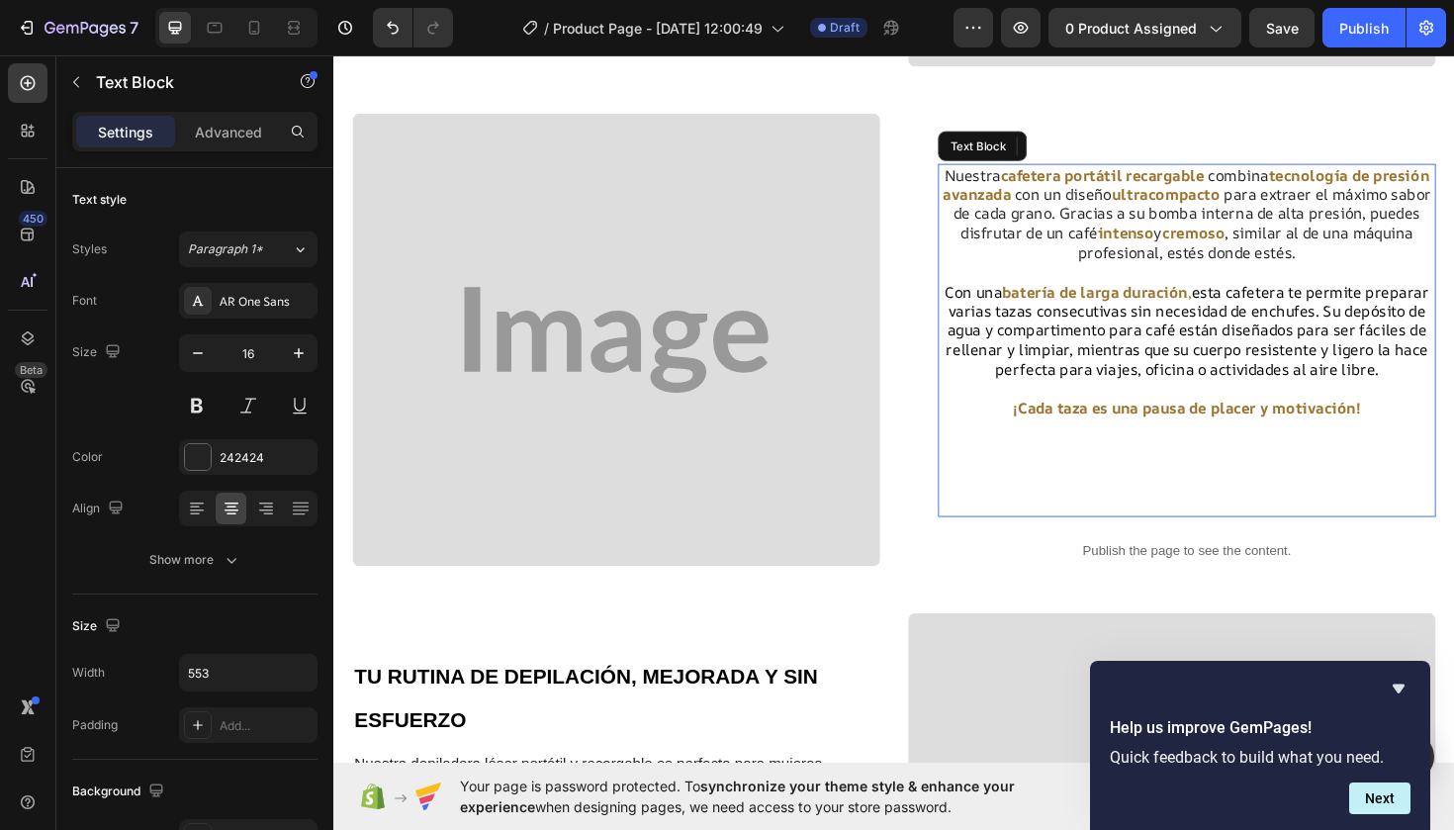
click at [1424, 341] on span "esta cafetera te permite preparar varias tazas consecutivas sin necesidad de en…" at bounding box center [1237, 347] width 511 height 104
click at [1415, 340] on span "esta cafetera te permite preparar varias tazas consecutivas sin necesidad de en…" at bounding box center [1237, 347] width 511 height 104
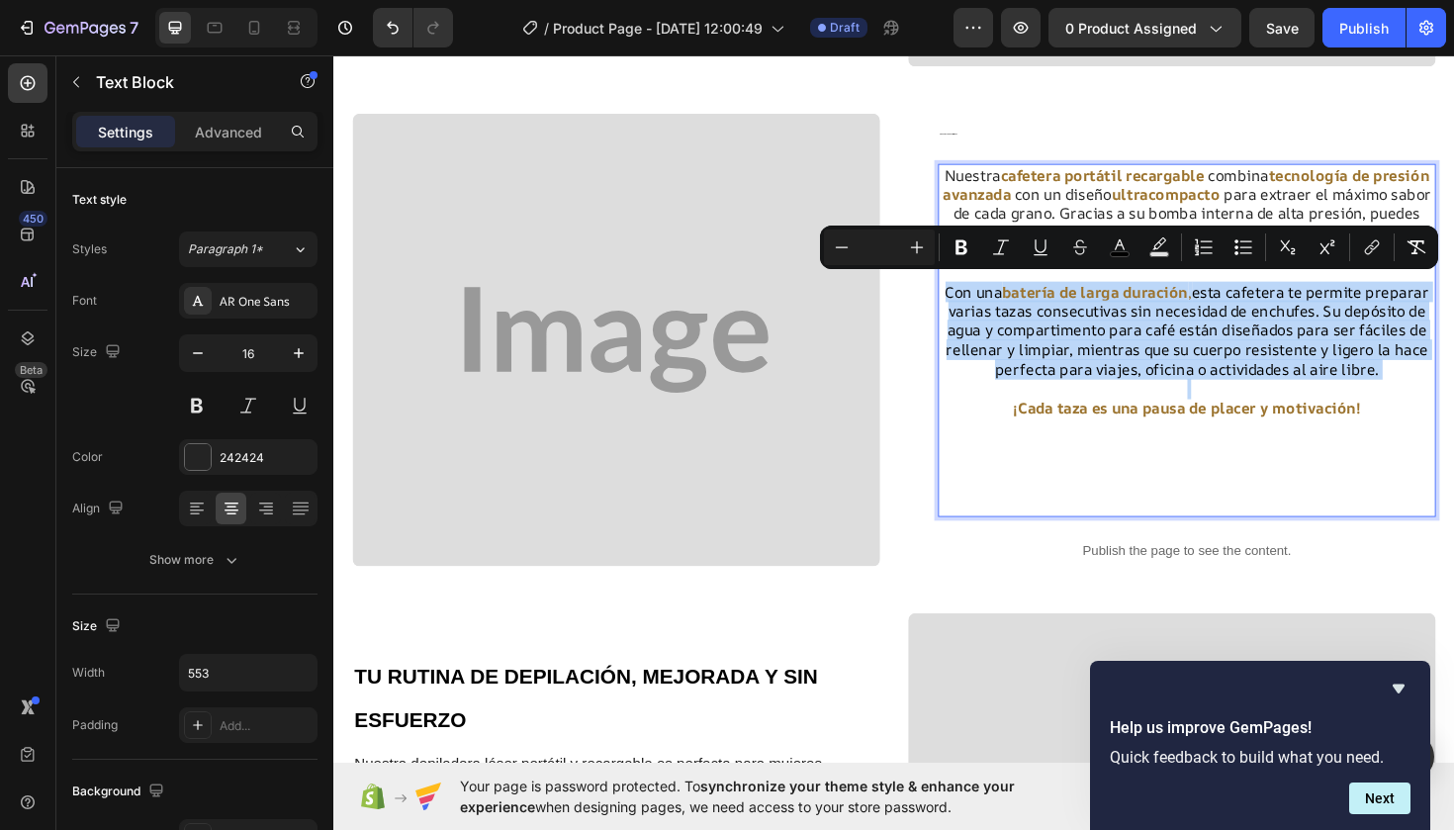
drag, startPoint x: 1415, startPoint y: 340, endPoint x: 1427, endPoint y: 340, distance: 11.9
click at [1428, 340] on span "esta cafetera te permite preparar varias tazas consecutivas sin necesidad de en…" at bounding box center [1237, 347] width 511 height 104
click at [1427, 340] on span "esta cafetera te permite preparar varias tazas consecutivas sin necesidad de en…" at bounding box center [1237, 347] width 511 height 104
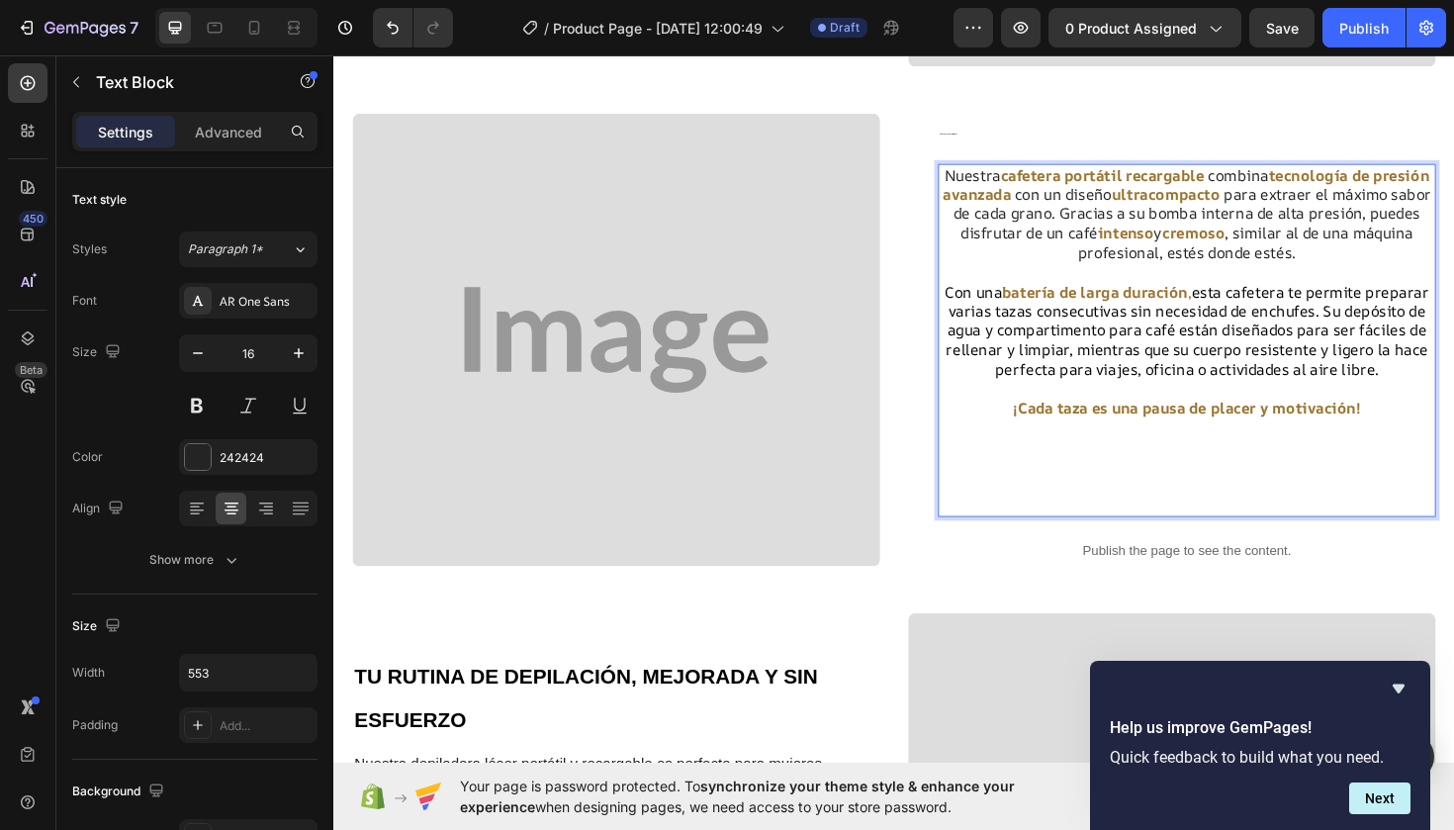
click at [1414, 338] on span "esta cafetera te permite preparar varias tazas consecutivas sin necesidad de en…" at bounding box center [1237, 347] width 511 height 104
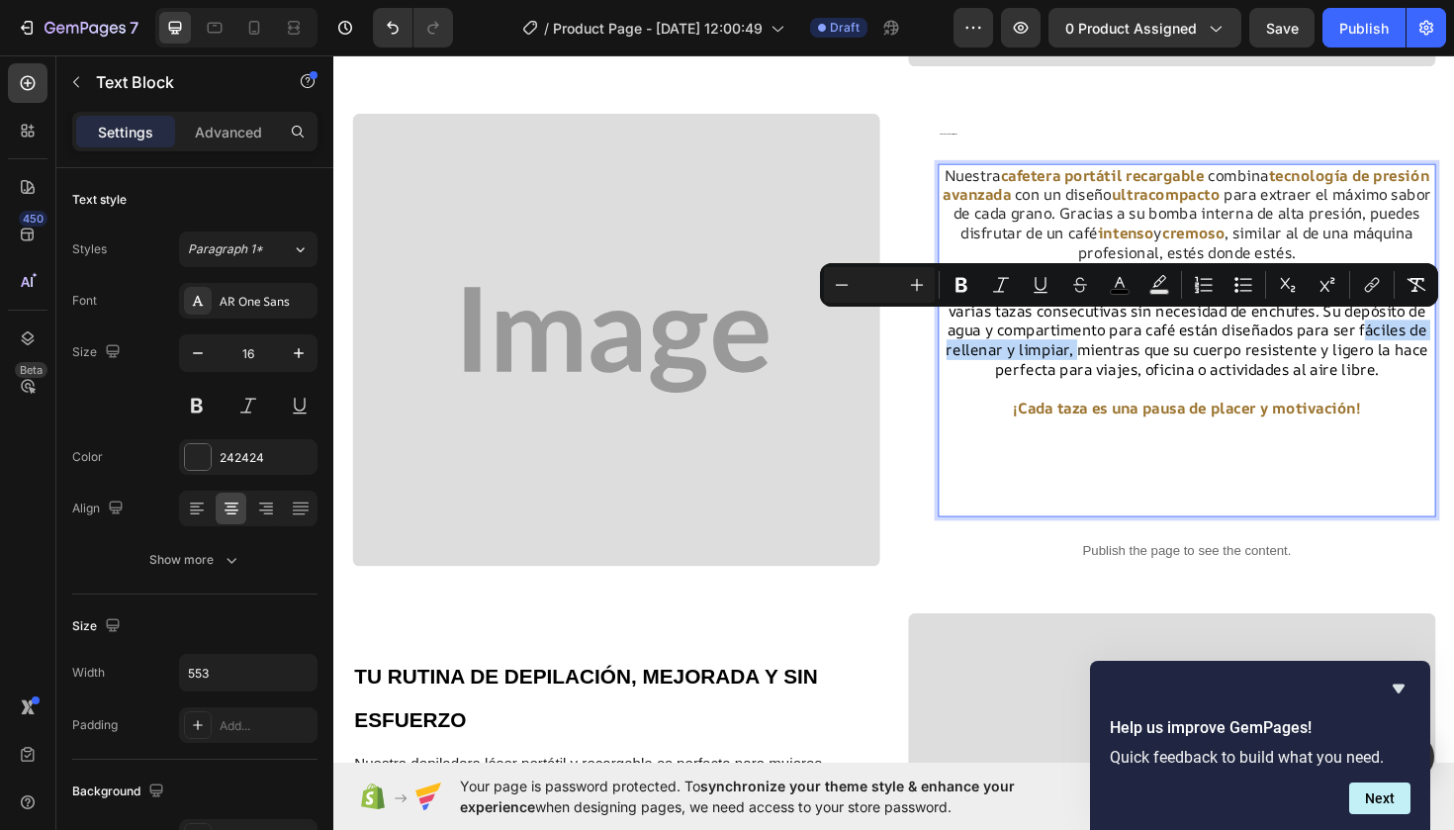
drag, startPoint x: 1414, startPoint y: 338, endPoint x: 1108, endPoint y: 362, distance: 307.5
click at [1108, 362] on span "esta cafetera te permite preparar varias tazas consecutivas sin necesidad de en…" at bounding box center [1237, 347] width 511 height 104
click at [957, 289] on icon "Editor contextual toolbar" at bounding box center [962, 285] width 12 height 15
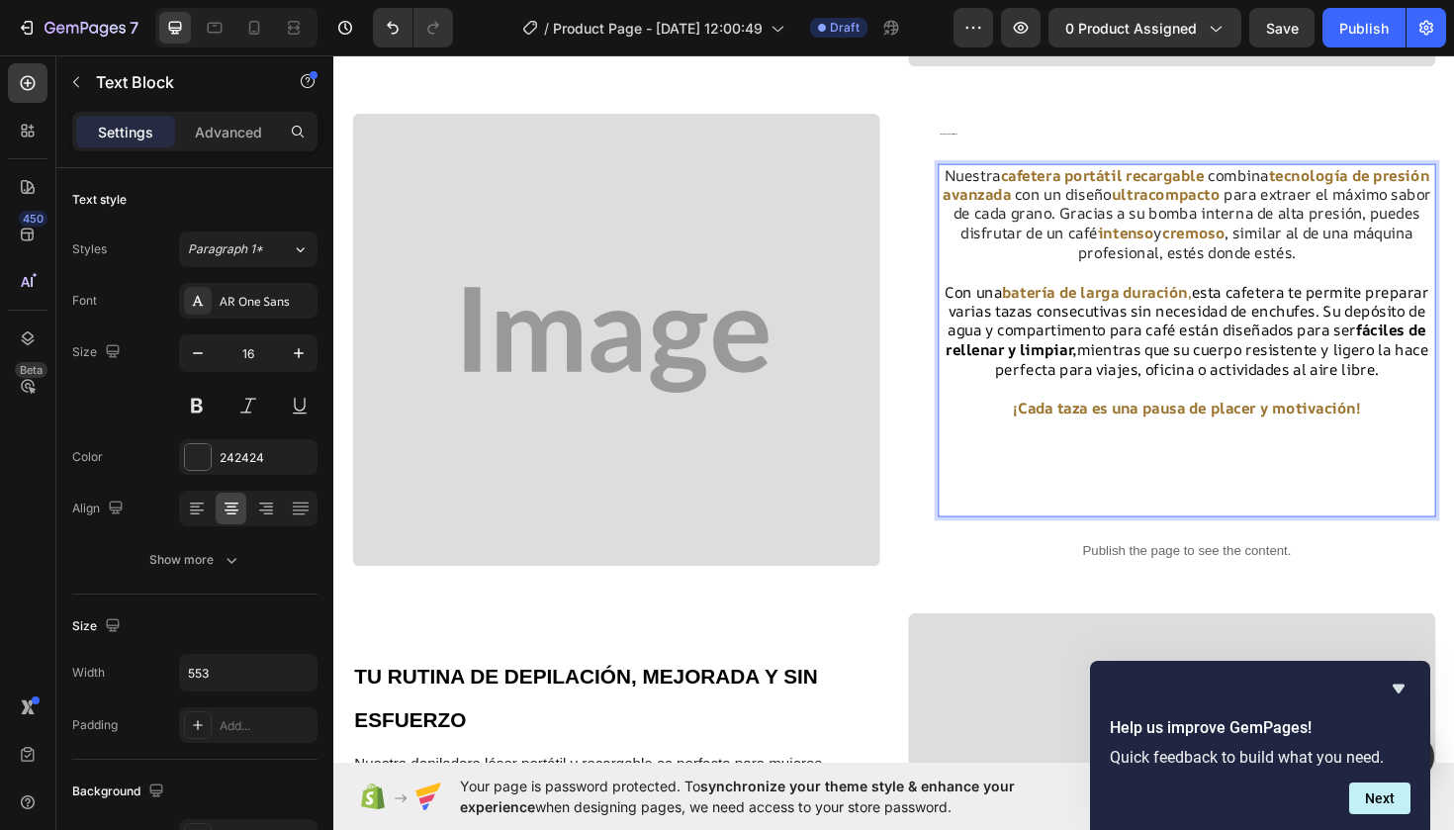
click at [1413, 337] on strong "fáciles de rellenar y limpiar," at bounding box center [1235, 356] width 509 height 43
drag, startPoint x: 1413, startPoint y: 337, endPoint x: 1109, endPoint y: 363, distance: 305.7
click at [1109, 363] on strong "fáciles de rellenar y limpiar," at bounding box center [1235, 356] width 509 height 43
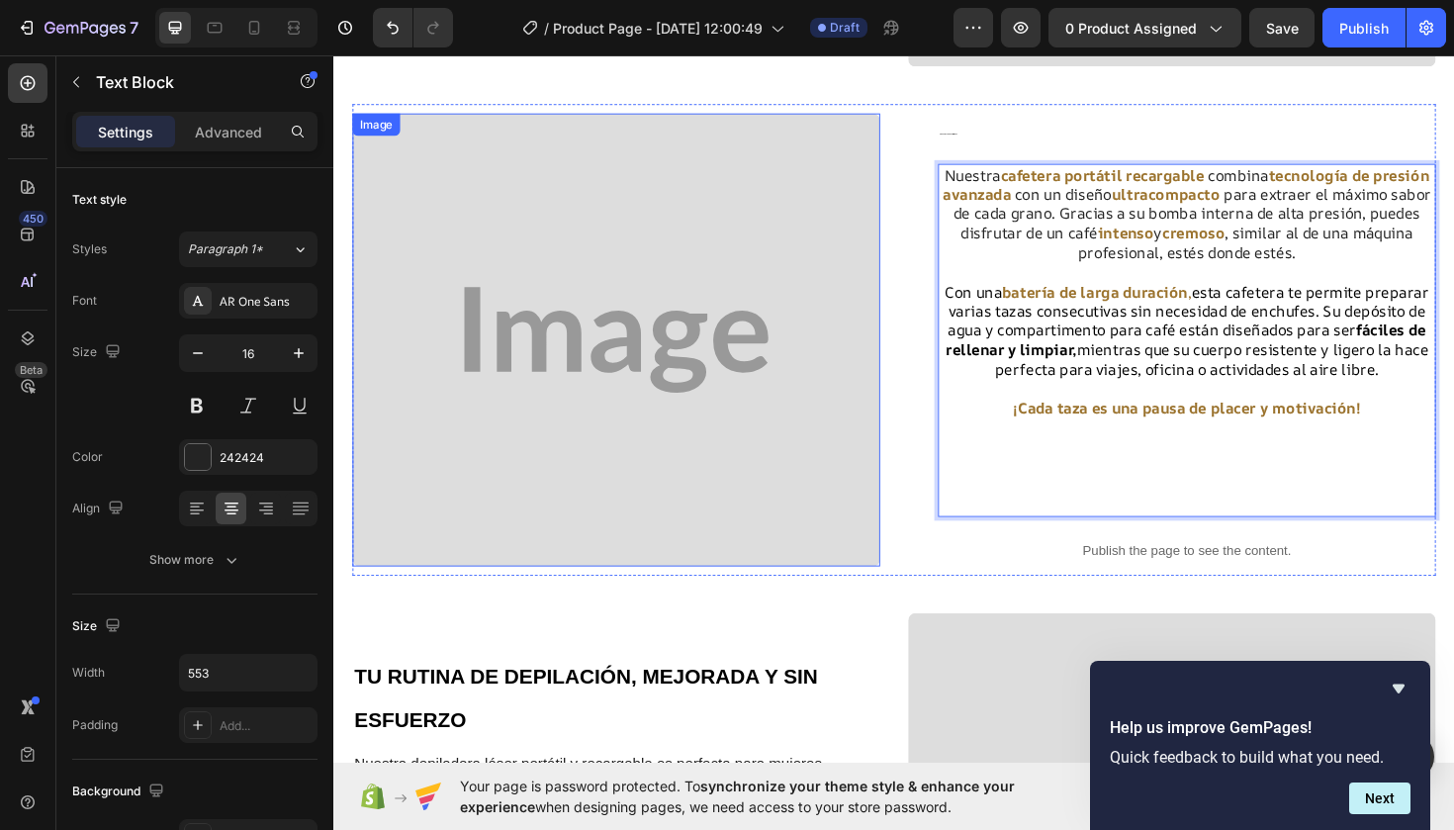
click at [825, 430] on img at bounding box center [632, 357] width 559 height 481
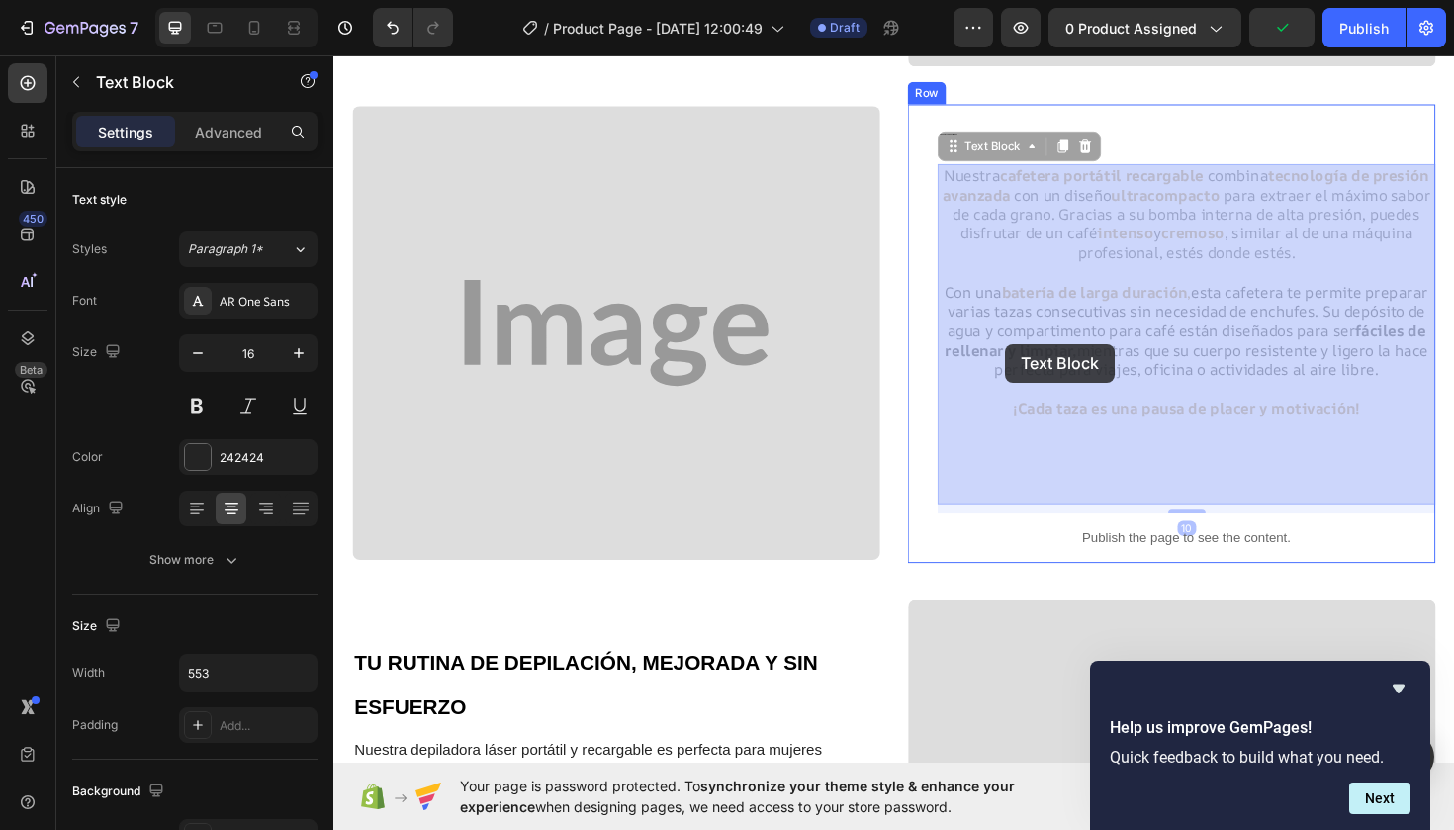
drag, startPoint x: 1109, startPoint y: 362, endPoint x: 1047, endPoint y: 361, distance: 62.3
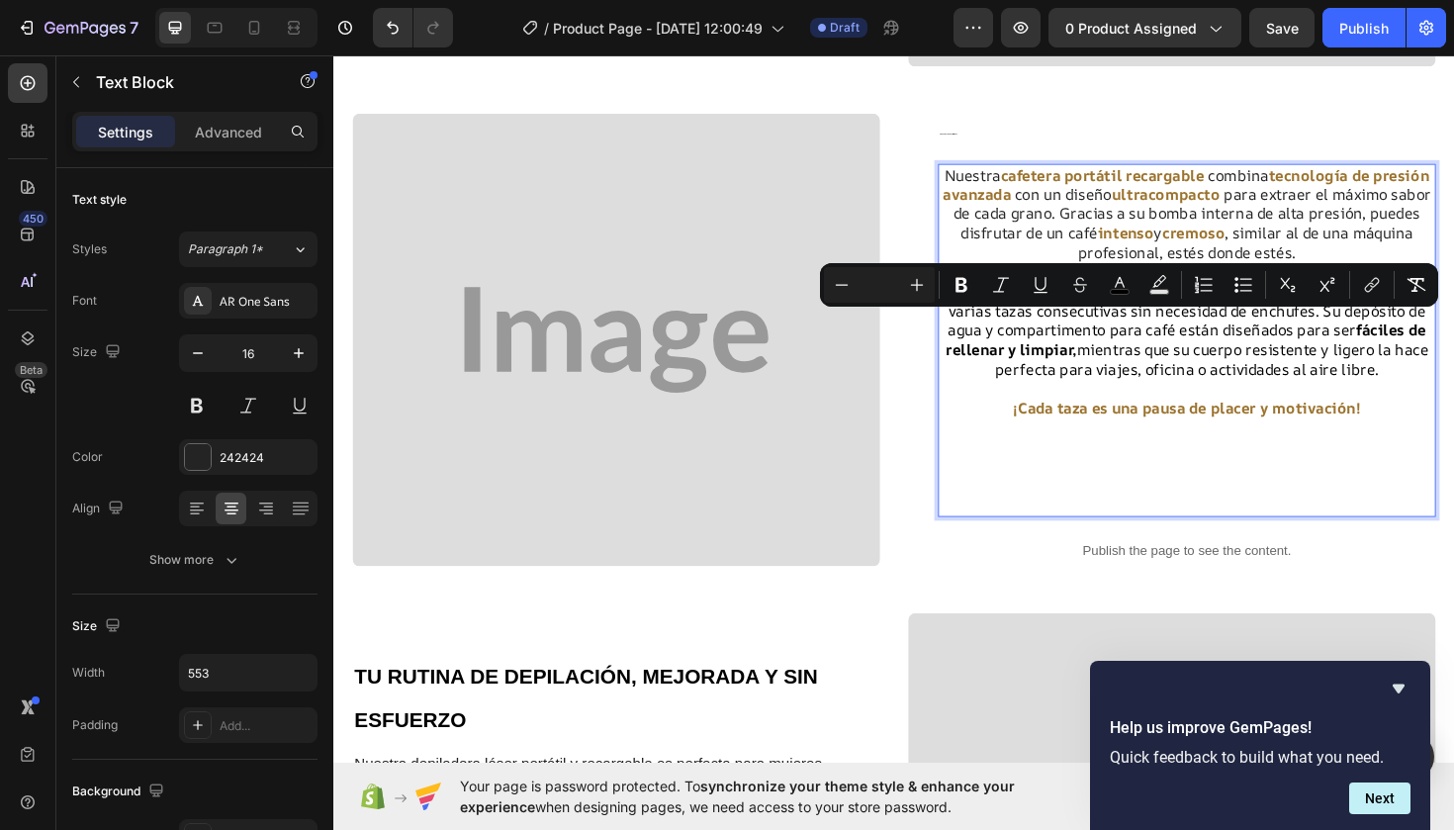
drag, startPoint x: 1411, startPoint y: 336, endPoint x: 1114, endPoint y: 364, distance: 298.0
click at [1114, 364] on span "esta cafetera te permite preparar varias tazas consecutivas sin necesidad de en…" at bounding box center [1237, 347] width 512 height 104
click at [1120, 286] on icon "Editor contextual toolbar" at bounding box center [1120, 285] width 20 height 20
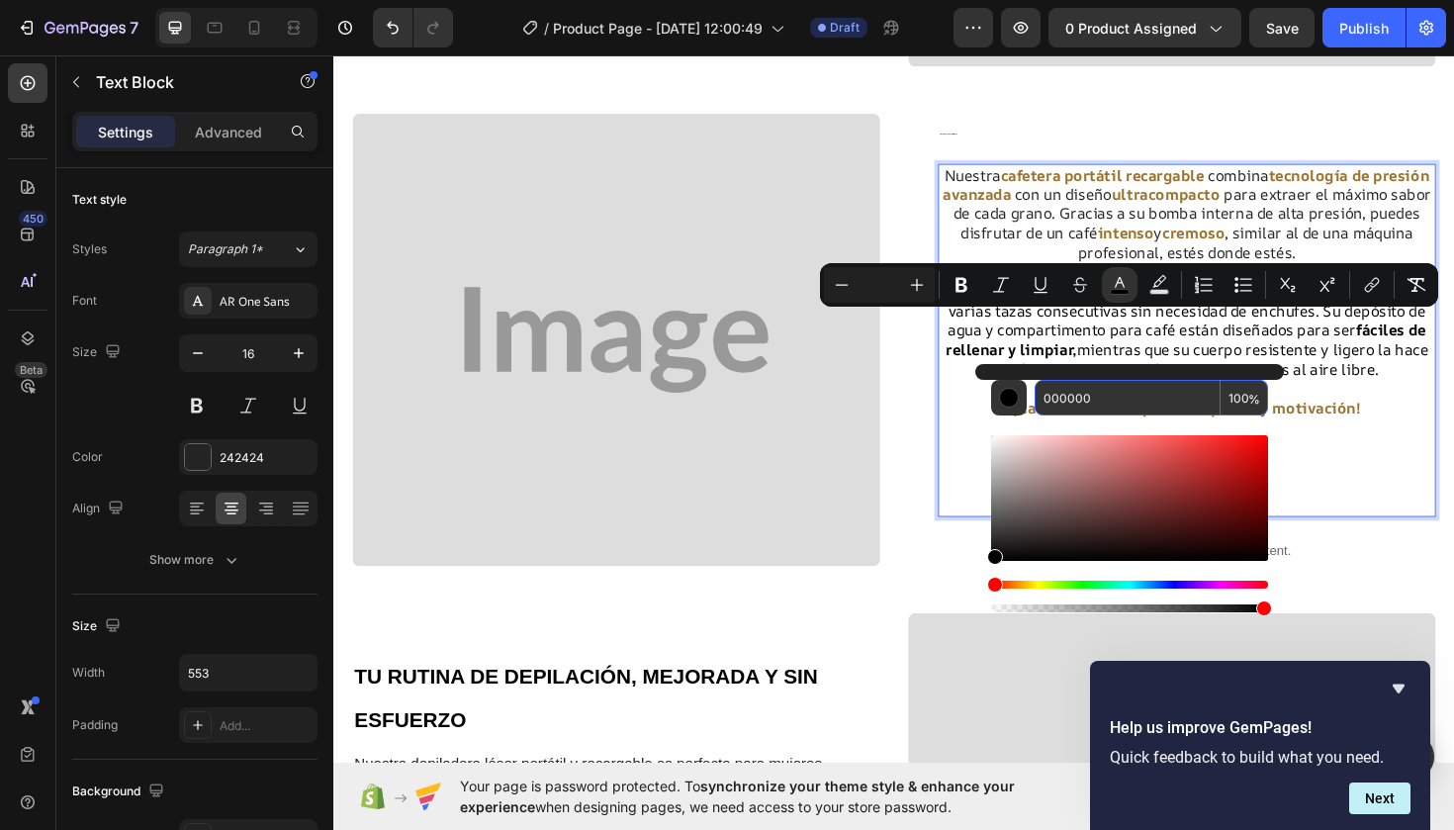
click at [1093, 396] on input "000000" at bounding box center [1128, 398] width 186 height 36
paste input "9B732E"
click at [1086, 401] on input "0000009B732E" at bounding box center [1128, 398] width 186 height 36
type input "9B732E"
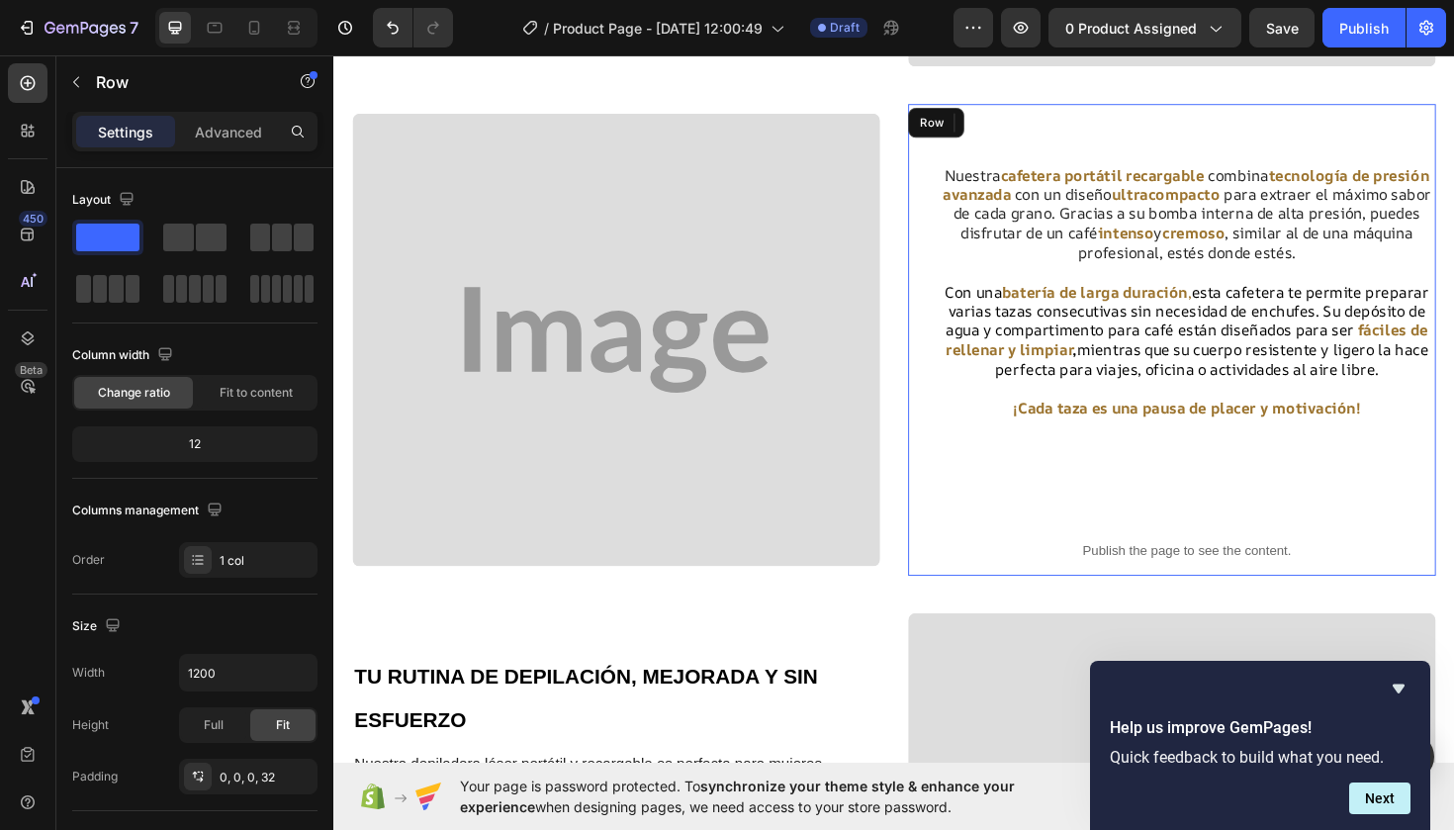
click at [953, 505] on div "ENERGÍA Y SABOR SIN LÍMITES Heading Nuestra cafetera portátil recargable combin…" at bounding box center [1221, 357] width 559 height 500
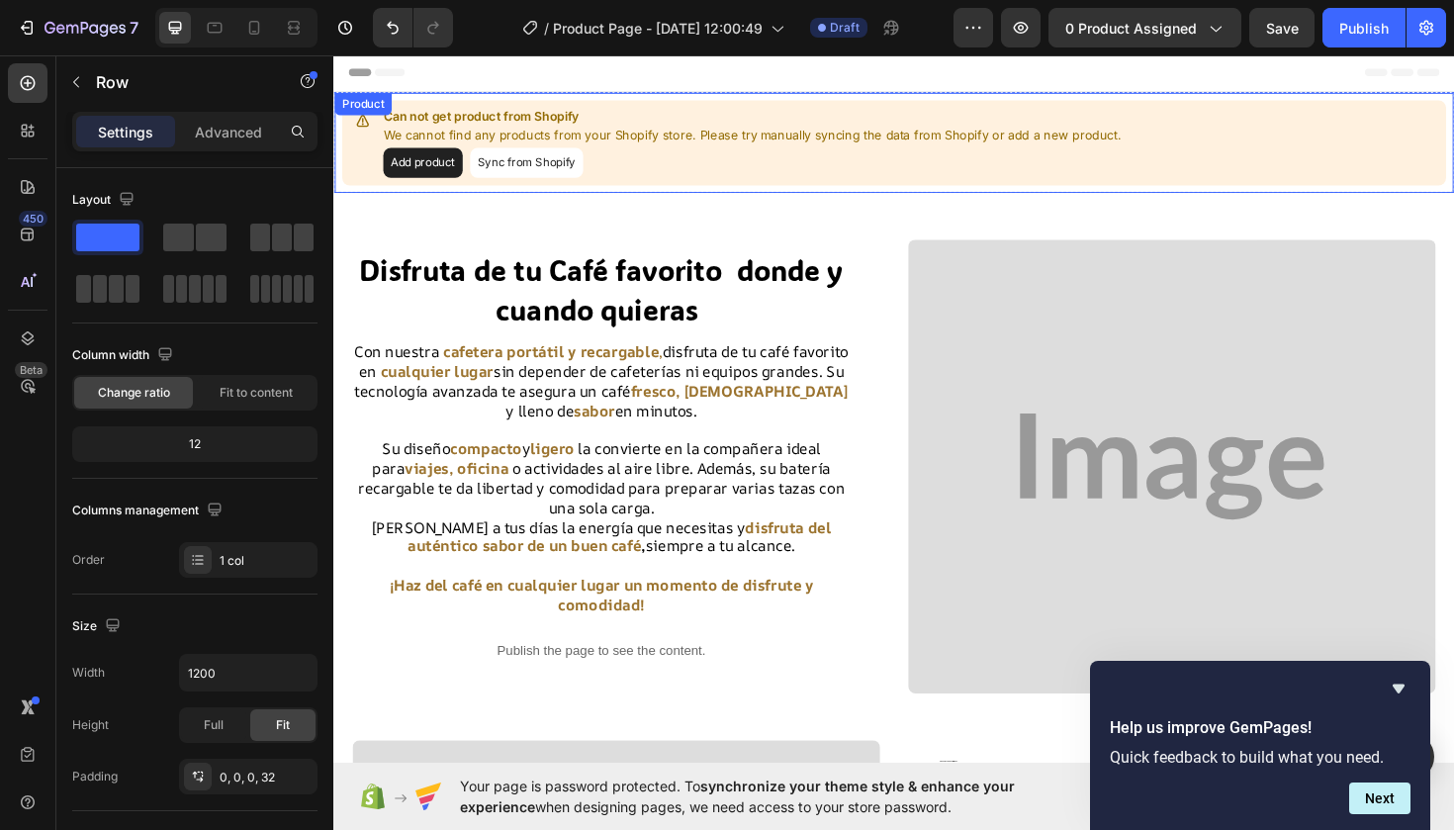
scroll to position [0, 0]
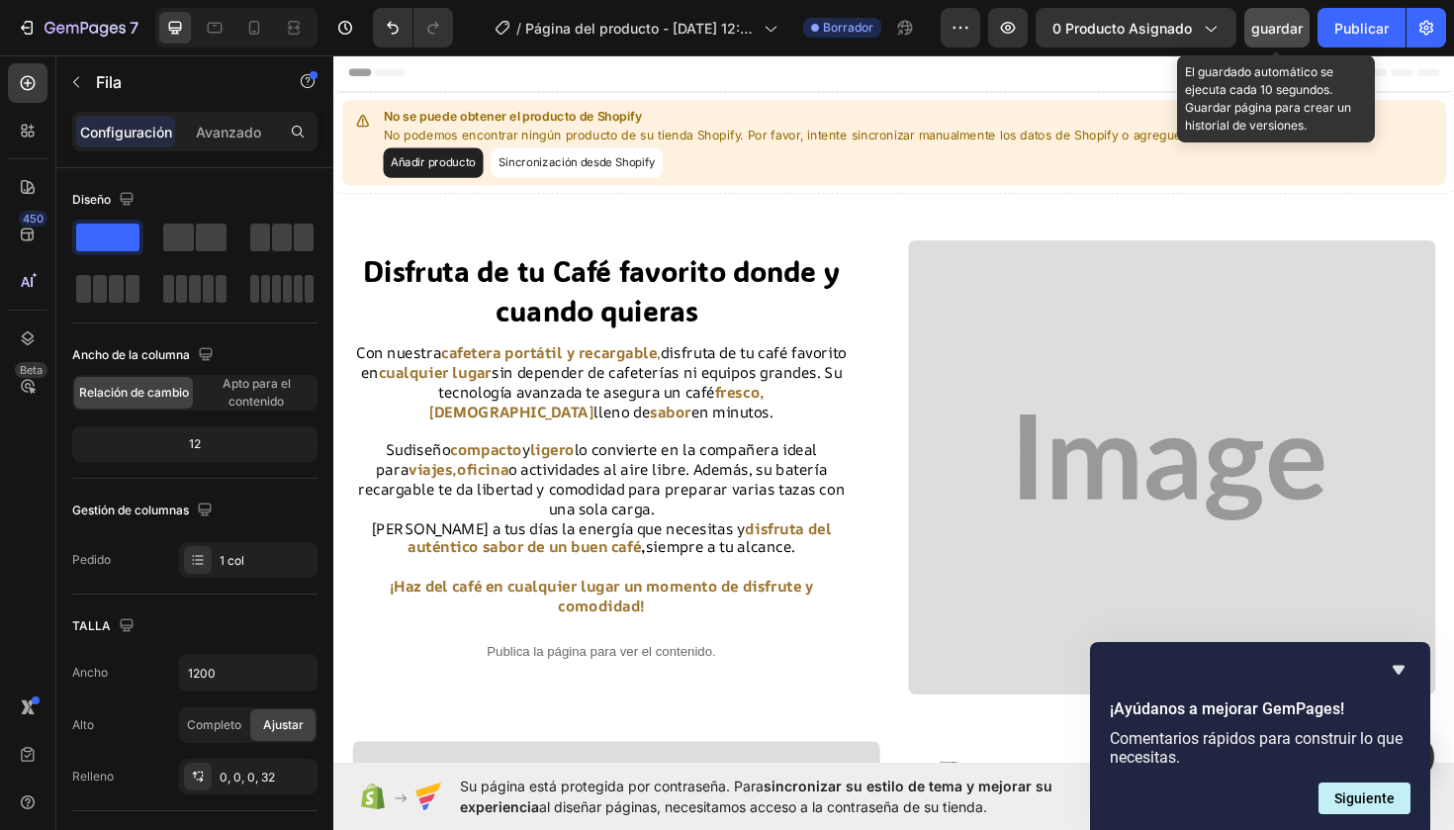
click at [1285, 26] on span "guardar" at bounding box center [1276, 28] width 51 height 17
